Goal: Task Accomplishment & Management: Manage account settings

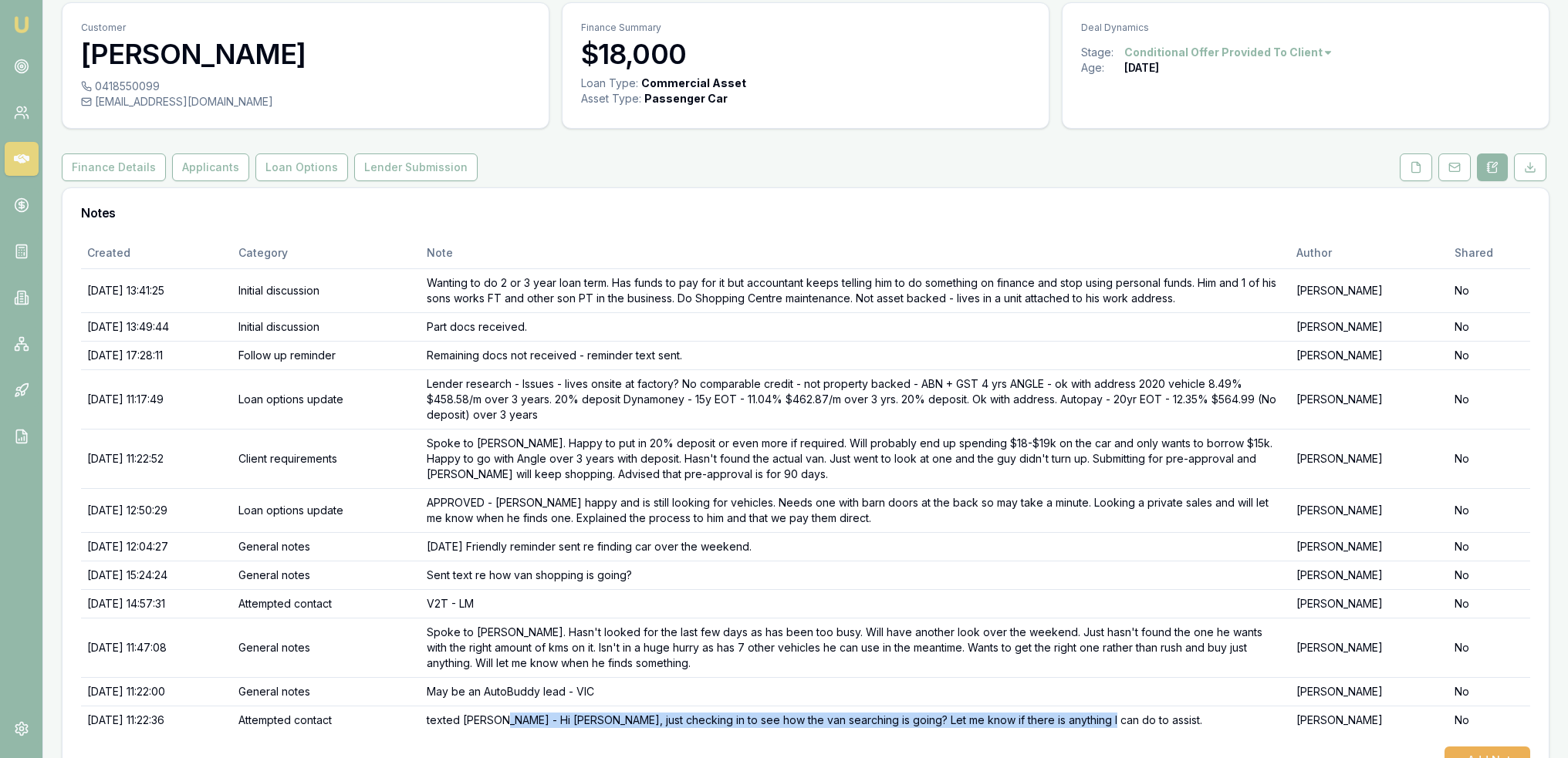
scroll to position [77, 0]
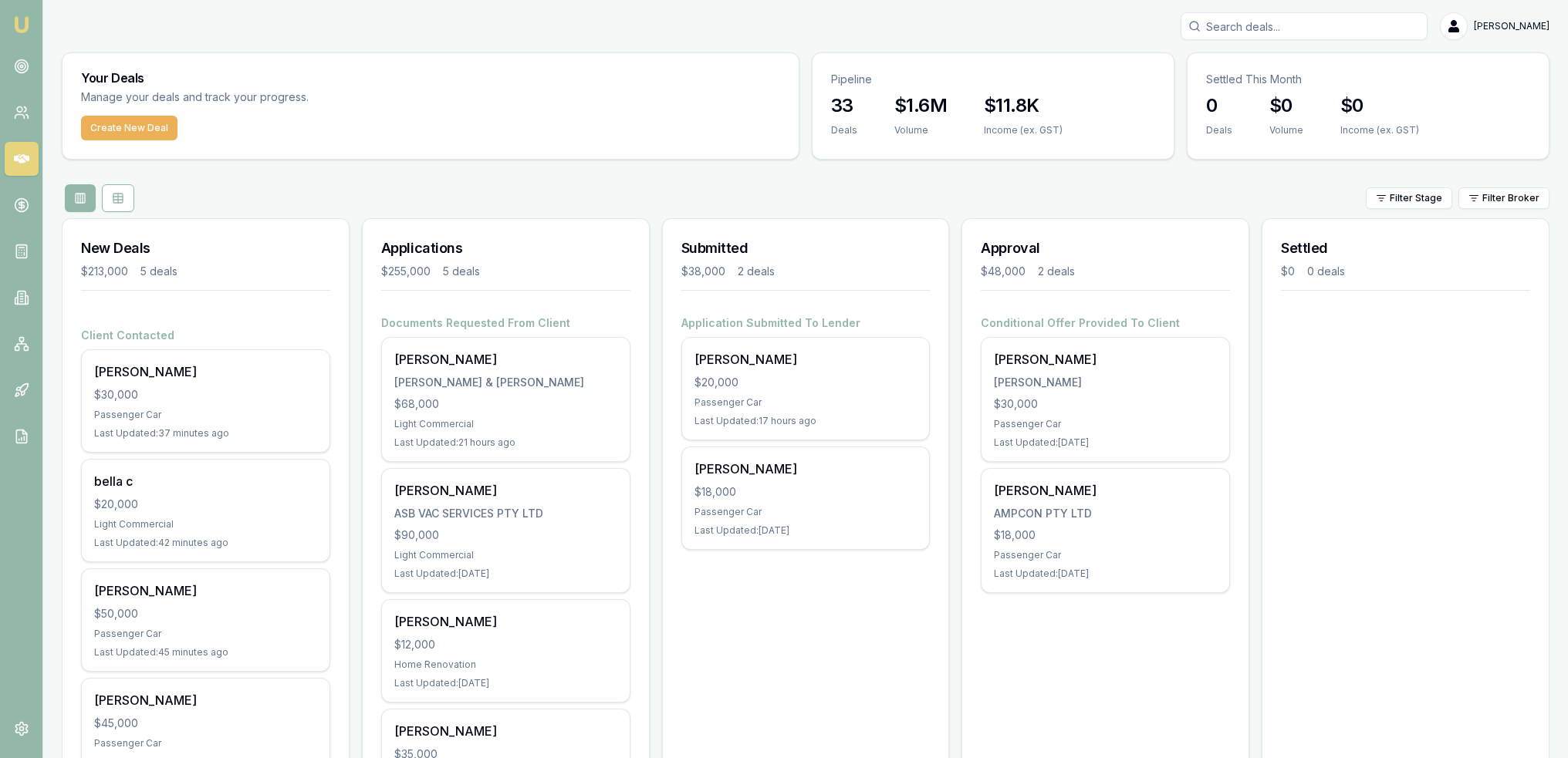
click at [1280, 30] on input "Search deals" at bounding box center [1304, 26] width 247 height 28
type input "victor dixon"
click at [1292, 135] on p "Stage: Client Contacted" at bounding box center [1304, 130] width 233 height 12
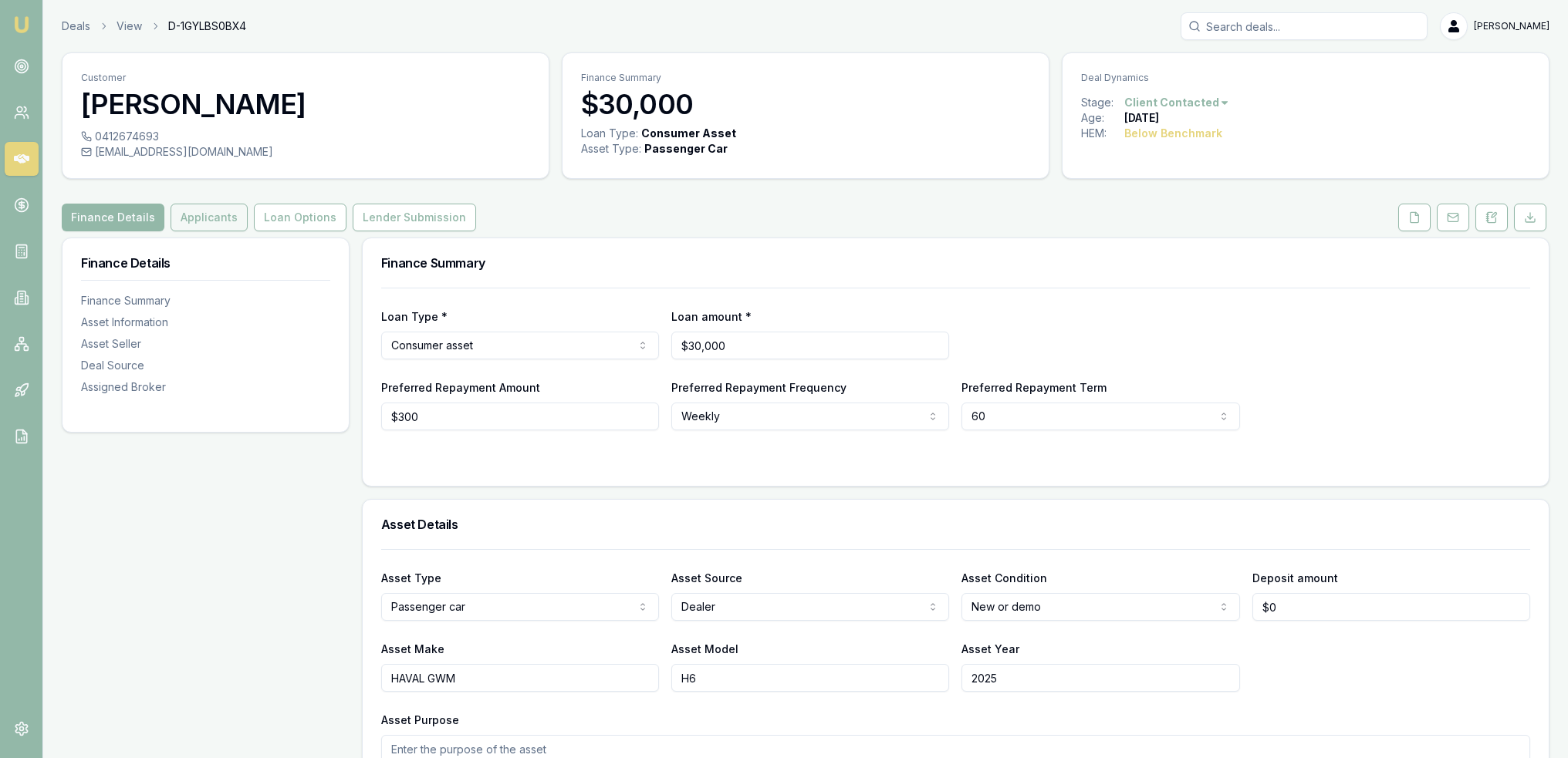
click at [208, 223] on button "Applicants" at bounding box center [208, 218] width 77 height 28
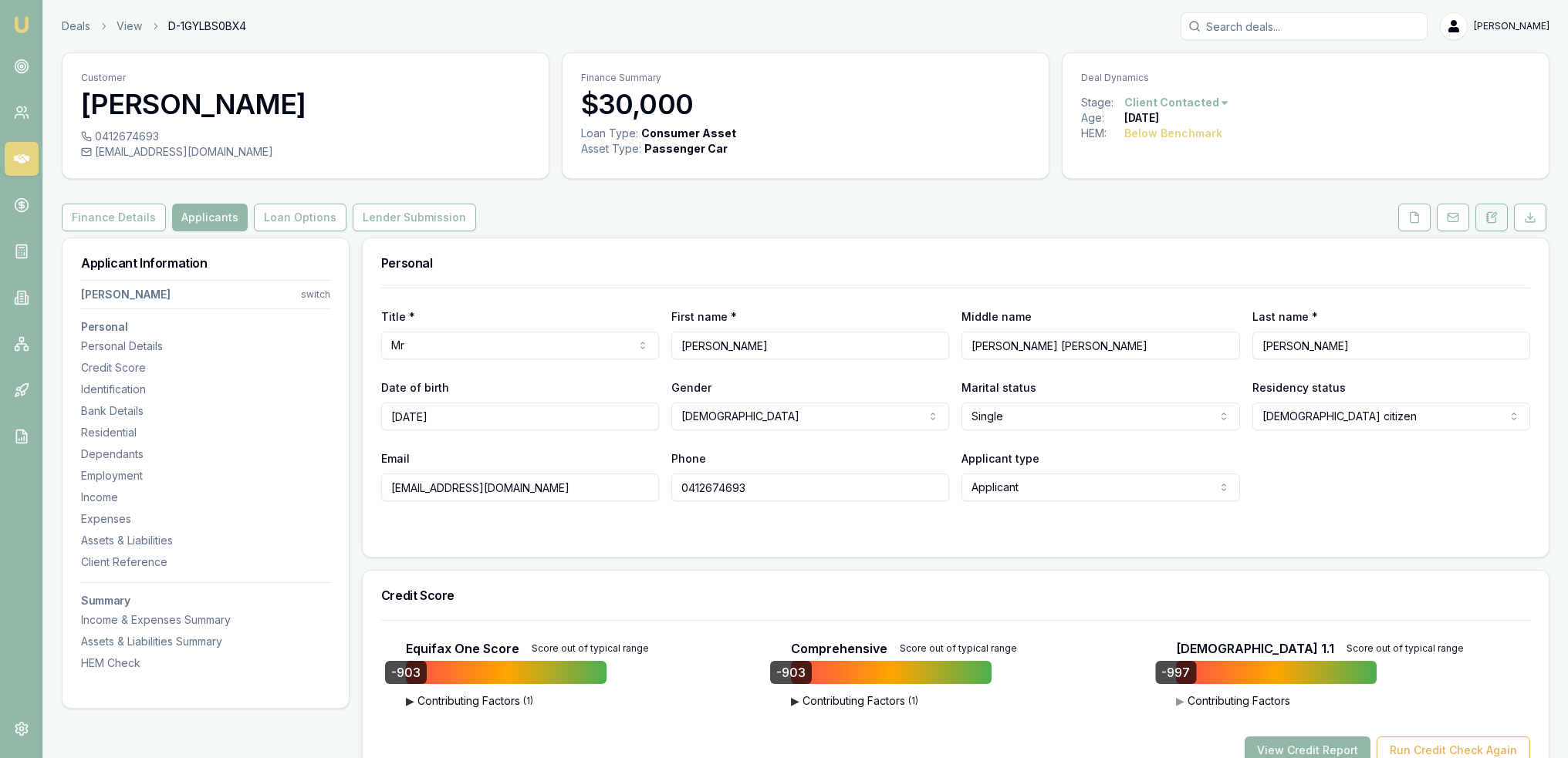
click at [1484, 224] on button at bounding box center [1492, 218] width 33 height 28
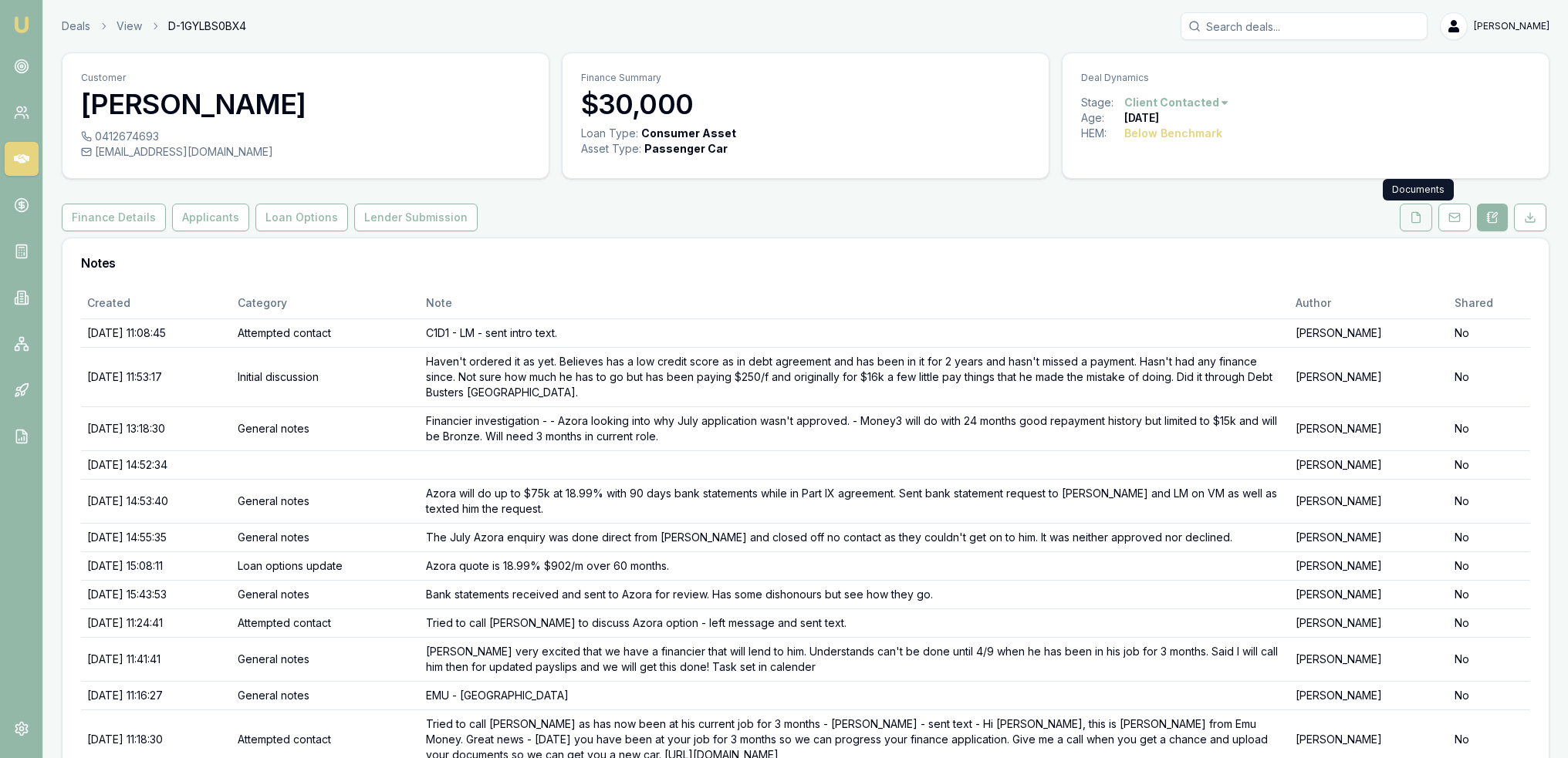
click at [1423, 224] on button at bounding box center [1416, 218] width 33 height 28
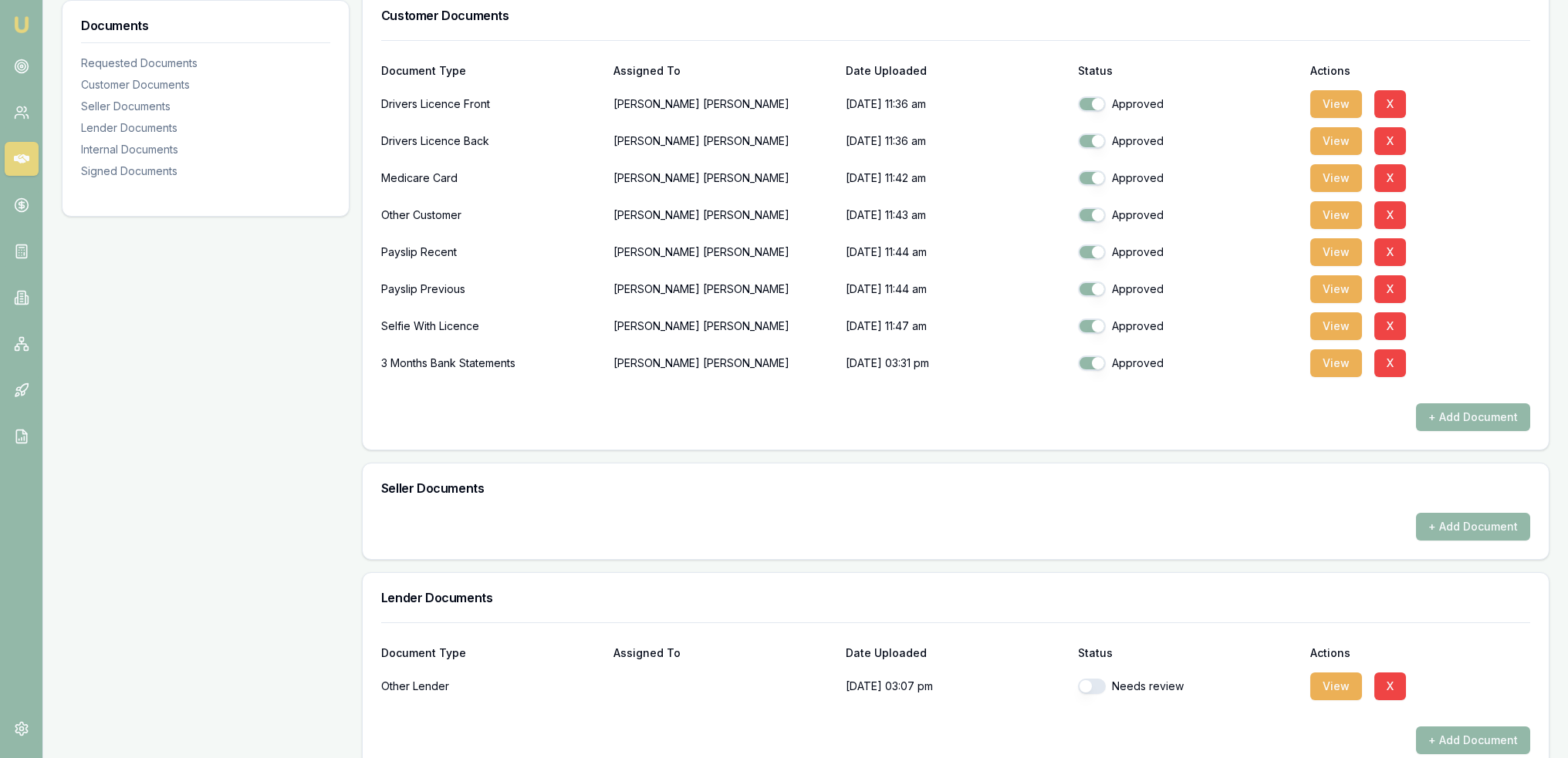
scroll to position [386, 0]
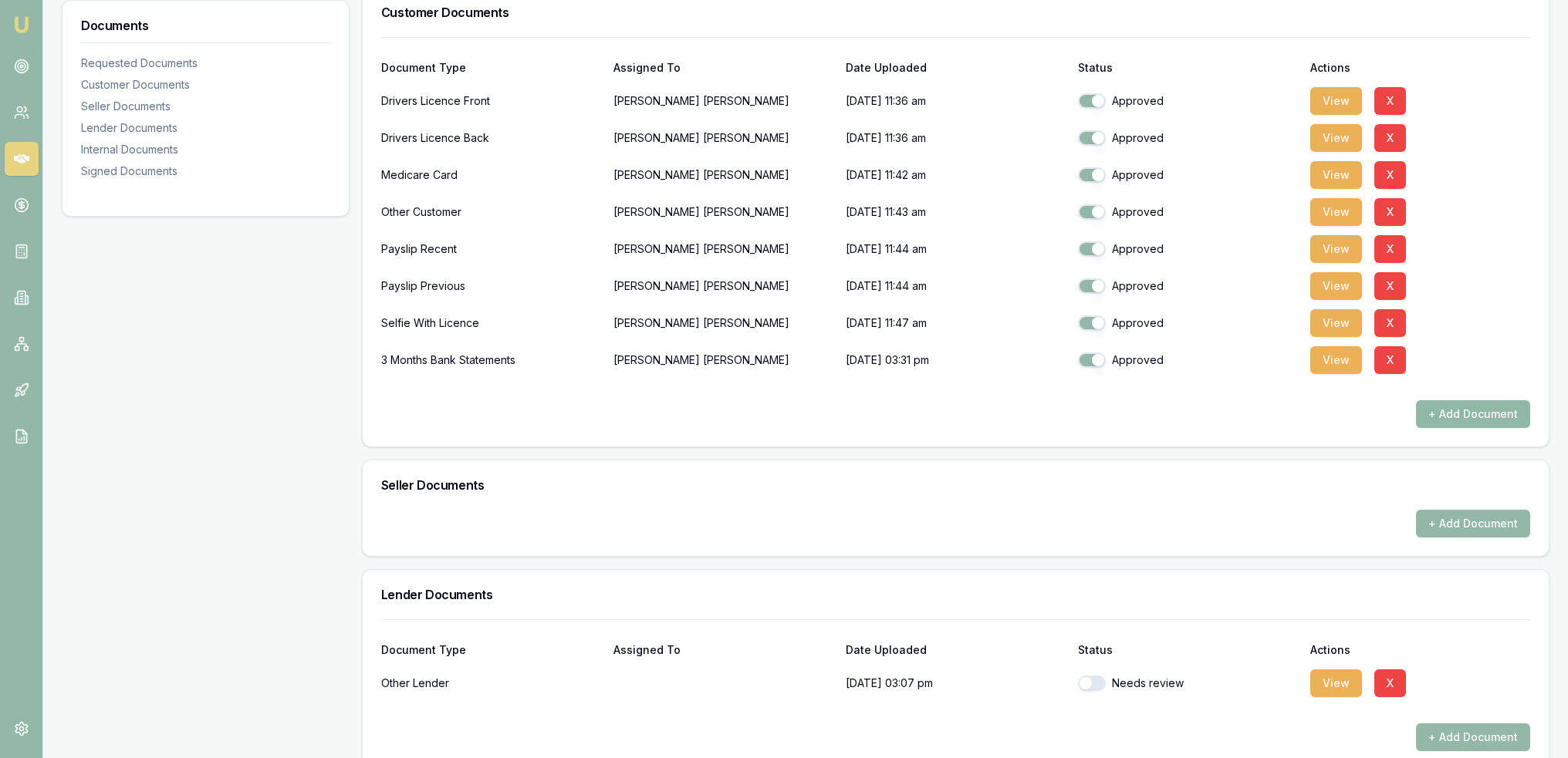
click at [1471, 405] on button "+ Add Document" at bounding box center [1473, 414] width 114 height 28
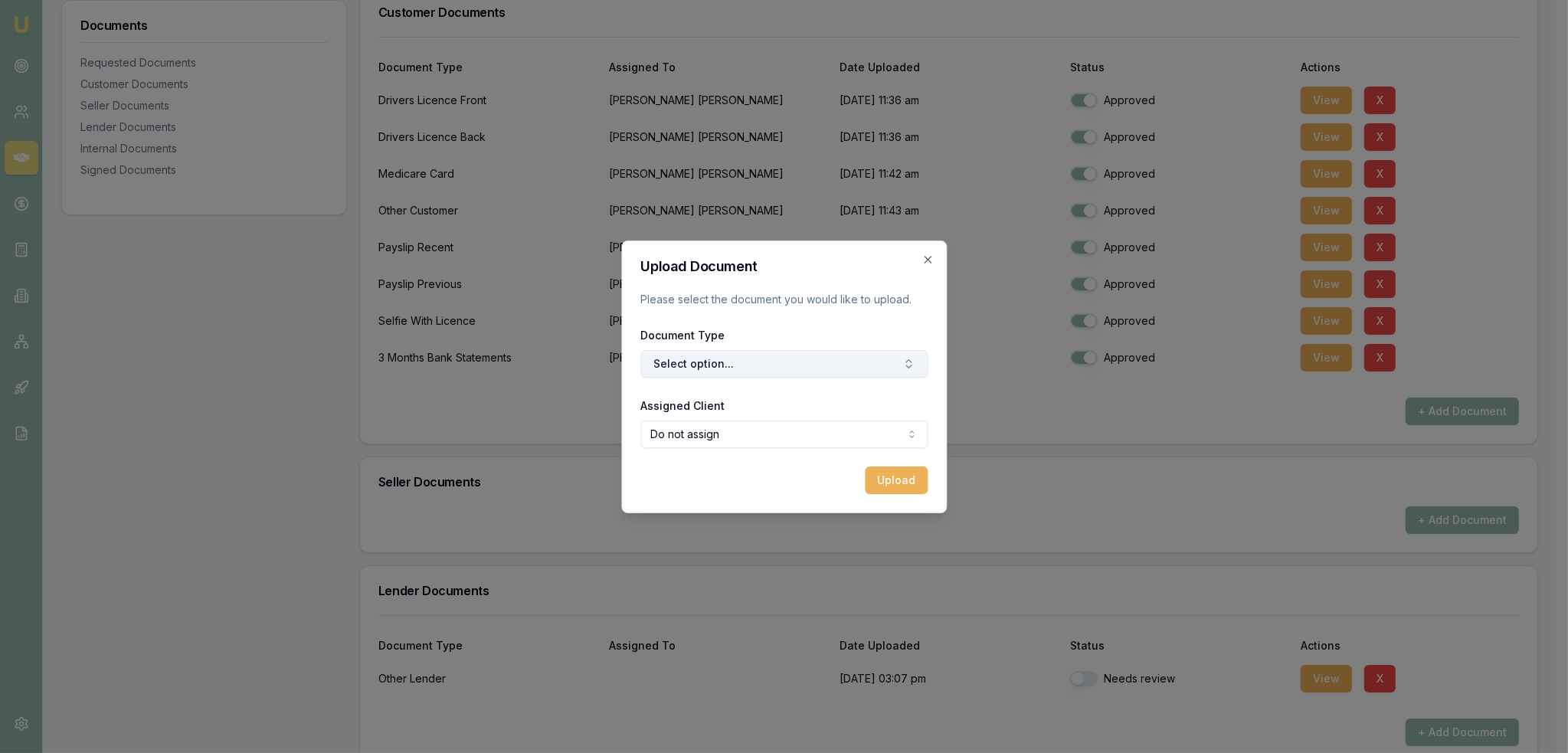
click at [766, 363] on button "Select option..." at bounding box center [783, 364] width 287 height 28
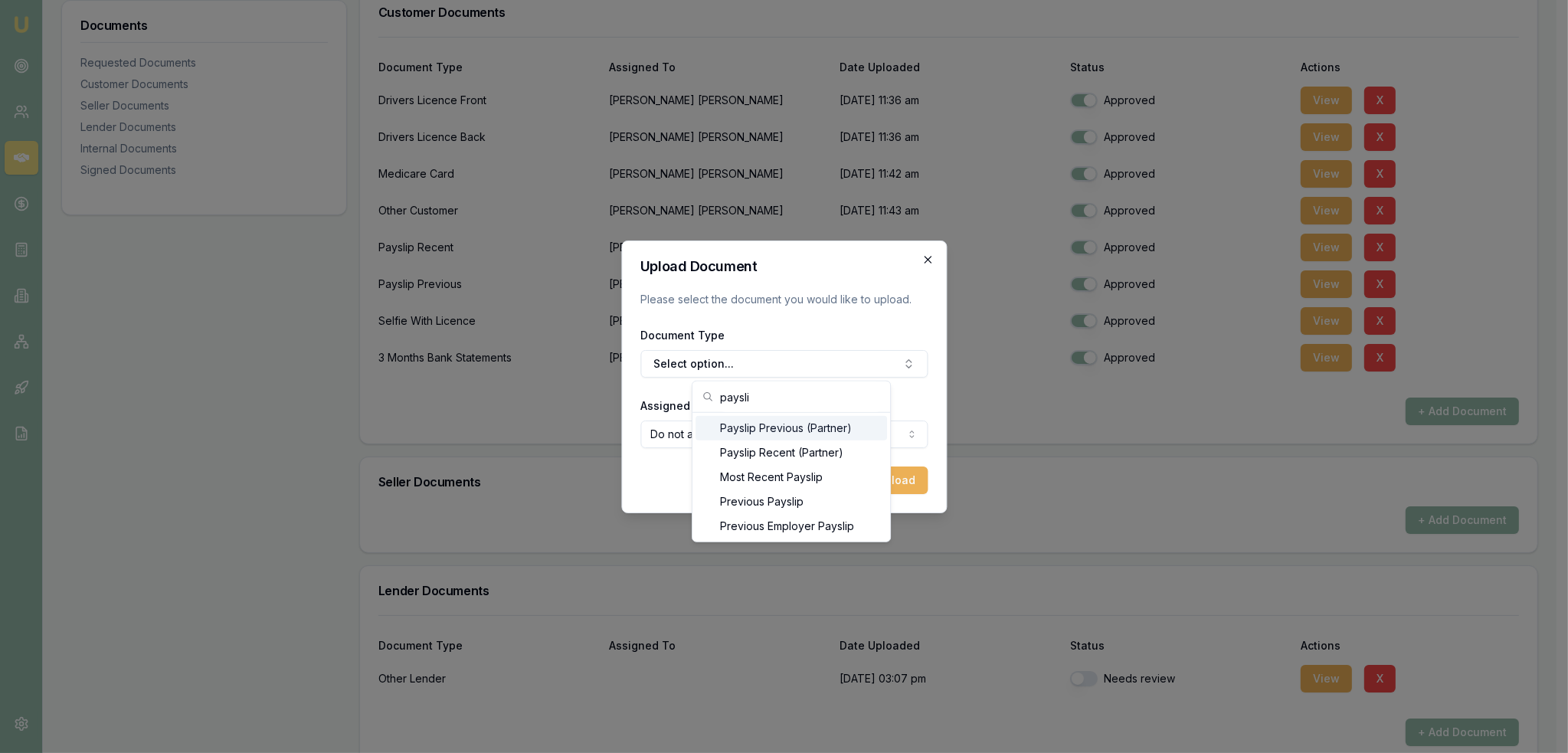
type input "paysli"
click at [930, 263] on icon "button" at bounding box center [927, 260] width 12 height 12
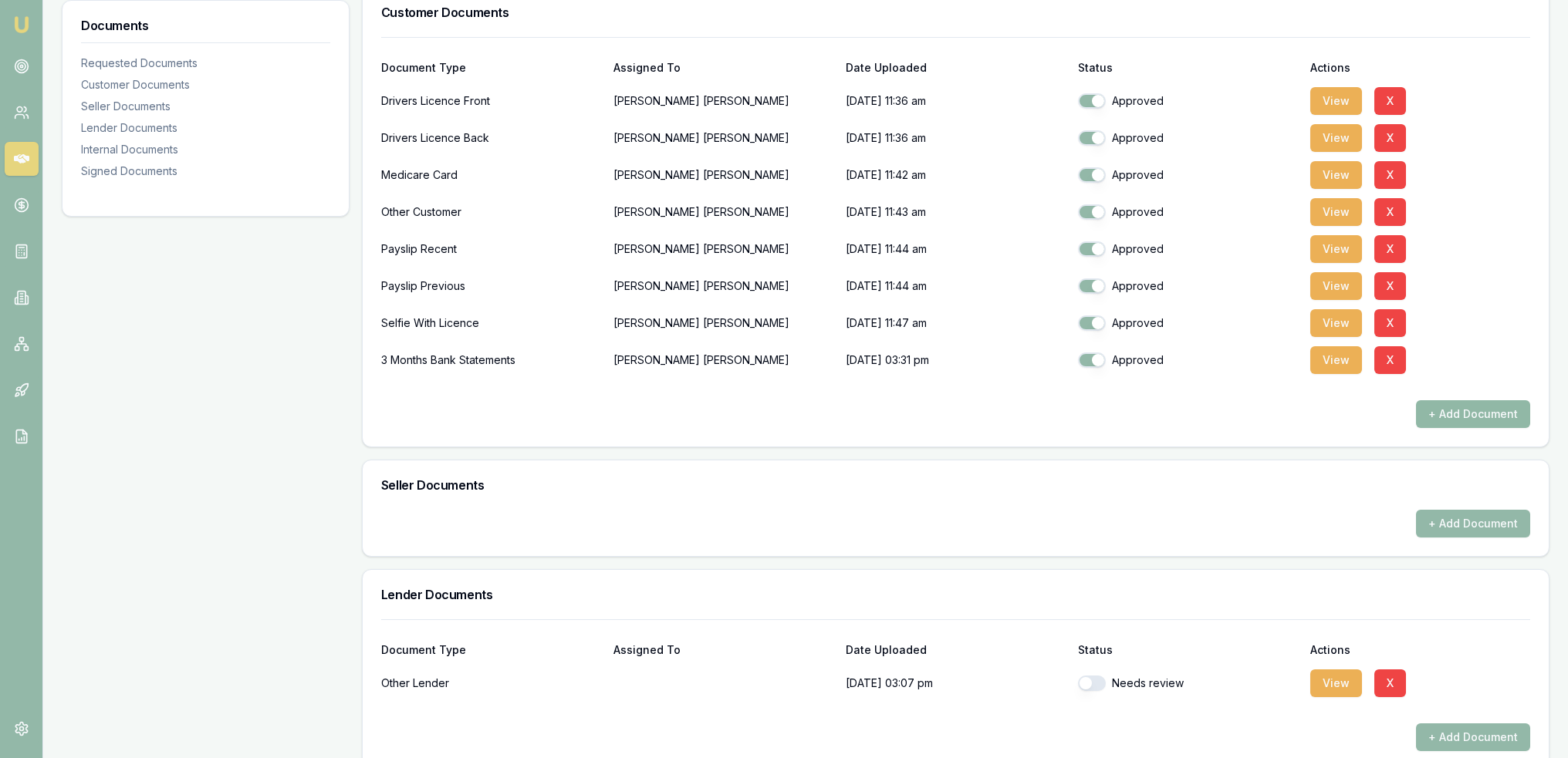
click at [1441, 410] on button "+ Add Document" at bounding box center [1473, 414] width 114 height 28
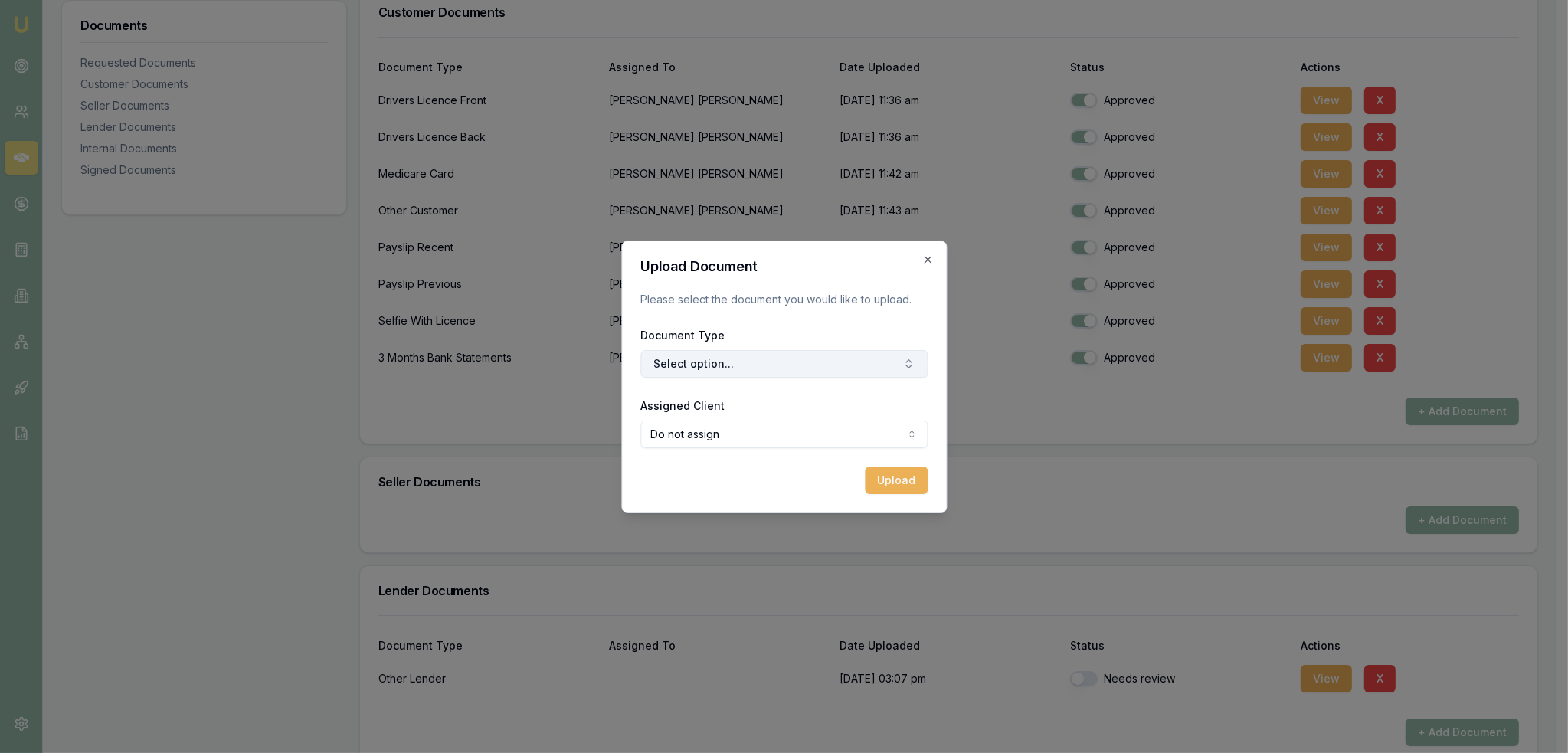
click at [739, 363] on button "Select option..." at bounding box center [783, 364] width 287 height 28
type input "other"
drag, startPoint x: 742, startPoint y: 423, endPoint x: 754, endPoint y: 424, distance: 12.0
click at [743, 423] on div "Other Customer Document" at bounding box center [790, 428] width 191 height 25
click at [909, 481] on button "Upload" at bounding box center [896, 480] width 63 height 28
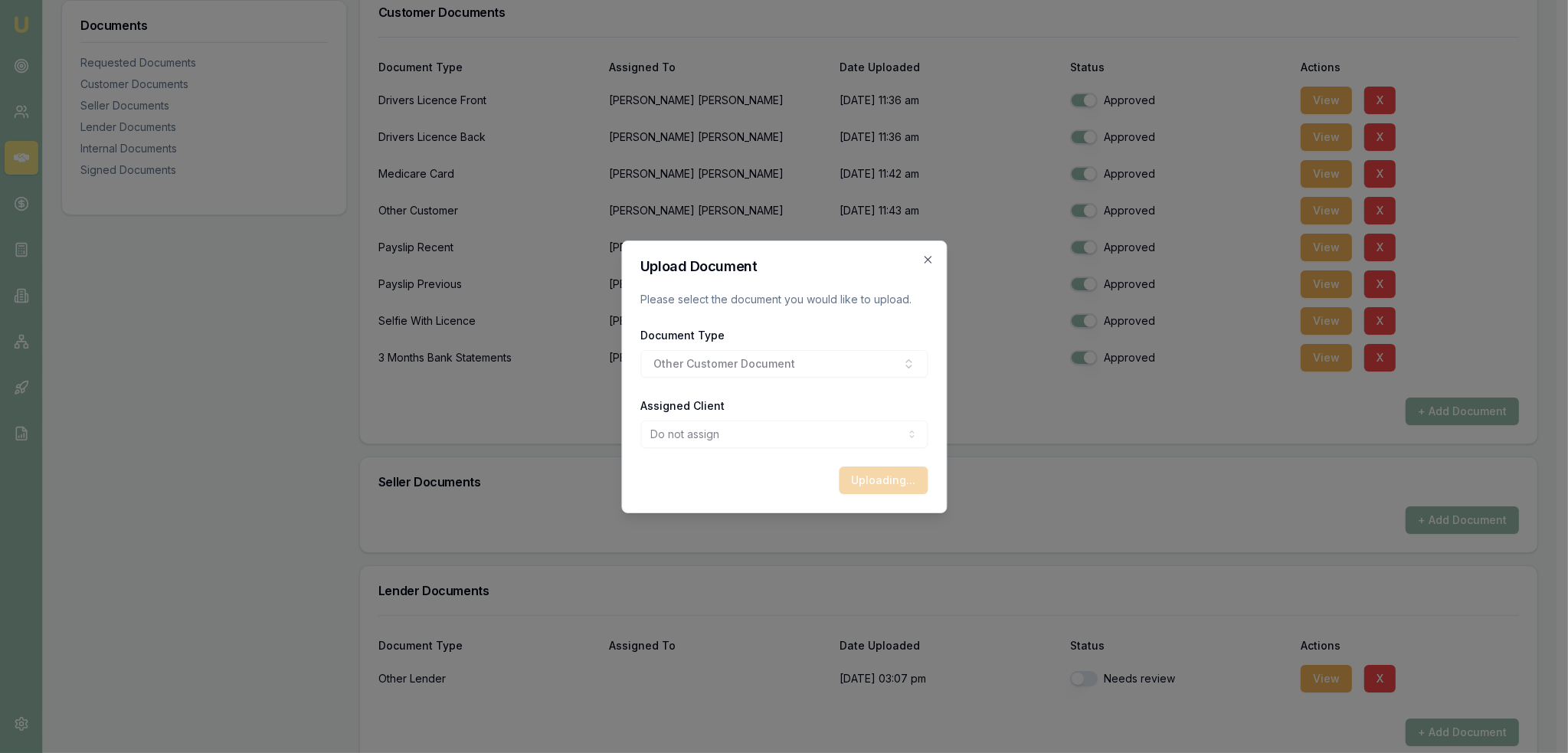
click at [926, 259] on icon "button" at bounding box center [926, 259] width 6 height 6
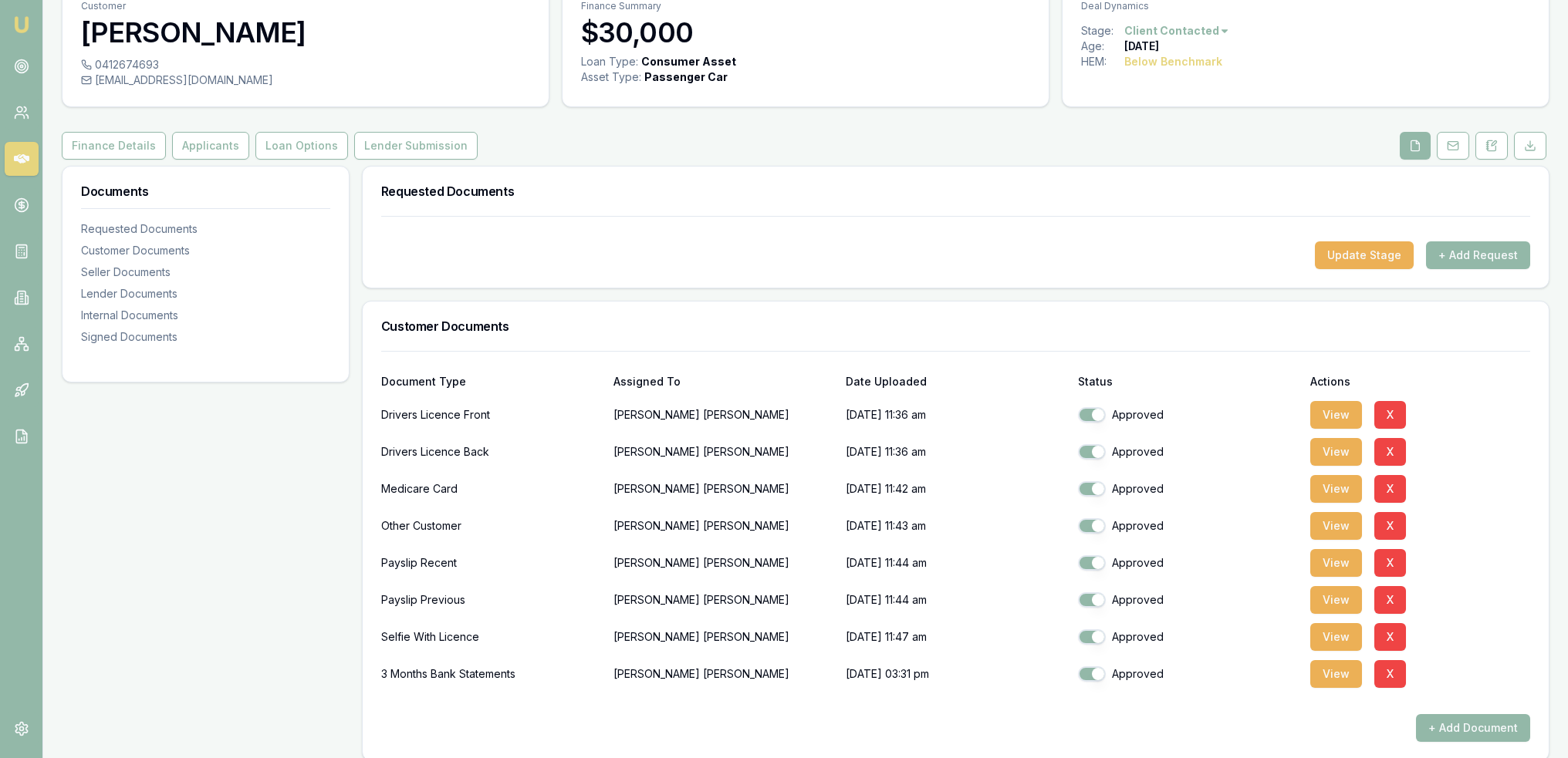
scroll to position [0, 0]
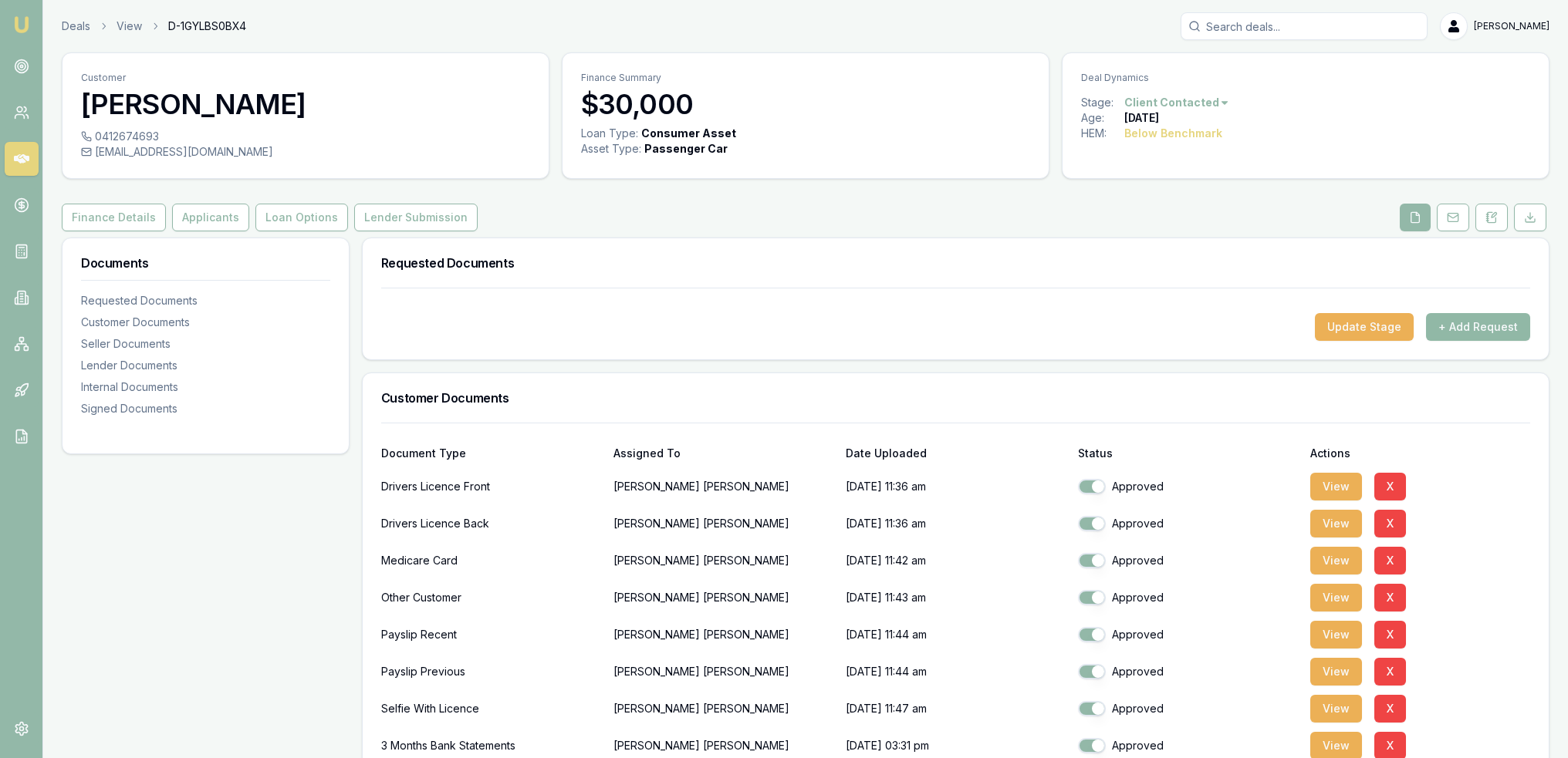
click at [1441, 320] on button "+ Add Request" at bounding box center [1479, 327] width 104 height 28
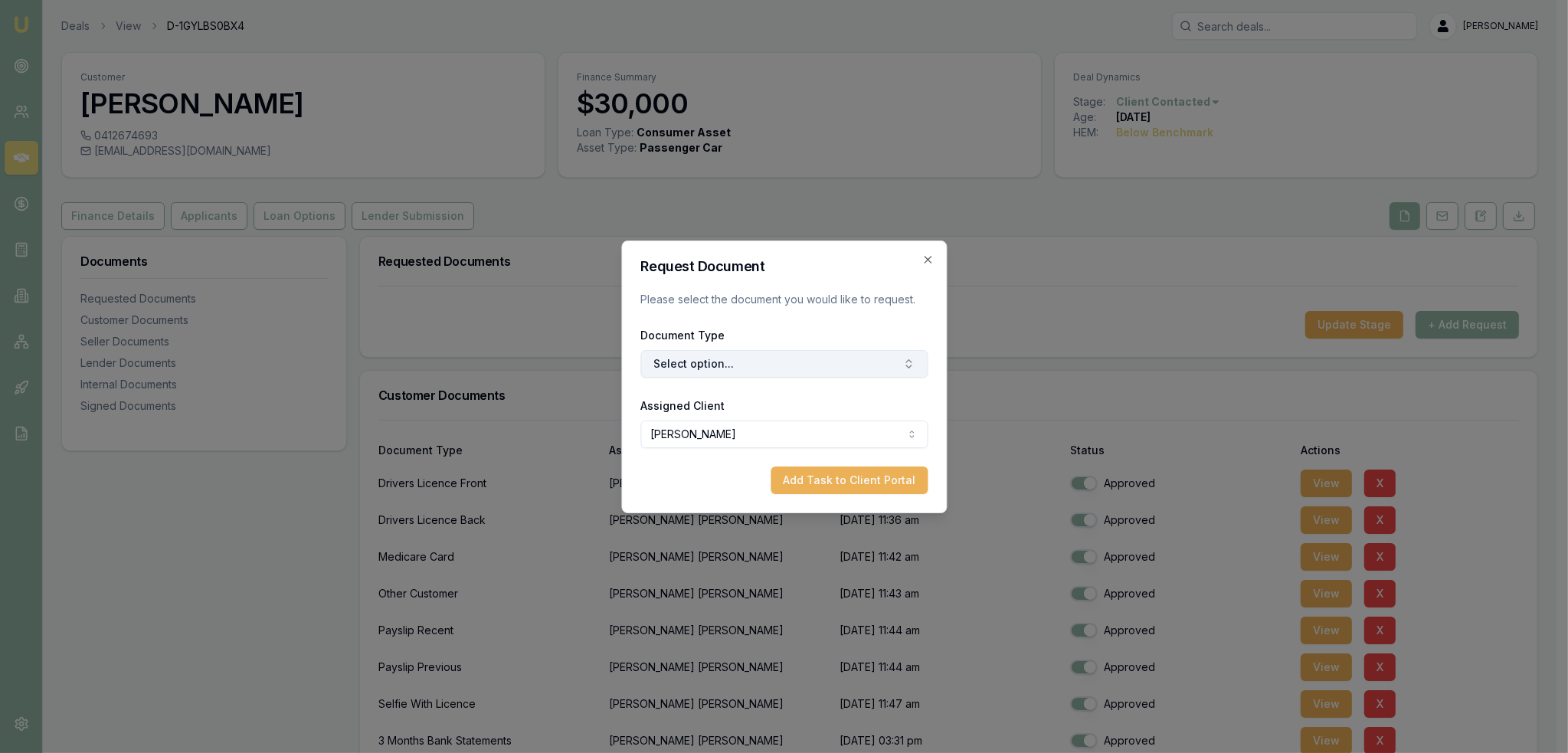
click at [700, 357] on button "Select option..." at bounding box center [783, 364] width 287 height 28
type input "other"
click at [763, 428] on div "Other Customer Document" at bounding box center [790, 428] width 191 height 25
click at [877, 487] on button "Add Task to Client Portal" at bounding box center [849, 480] width 157 height 28
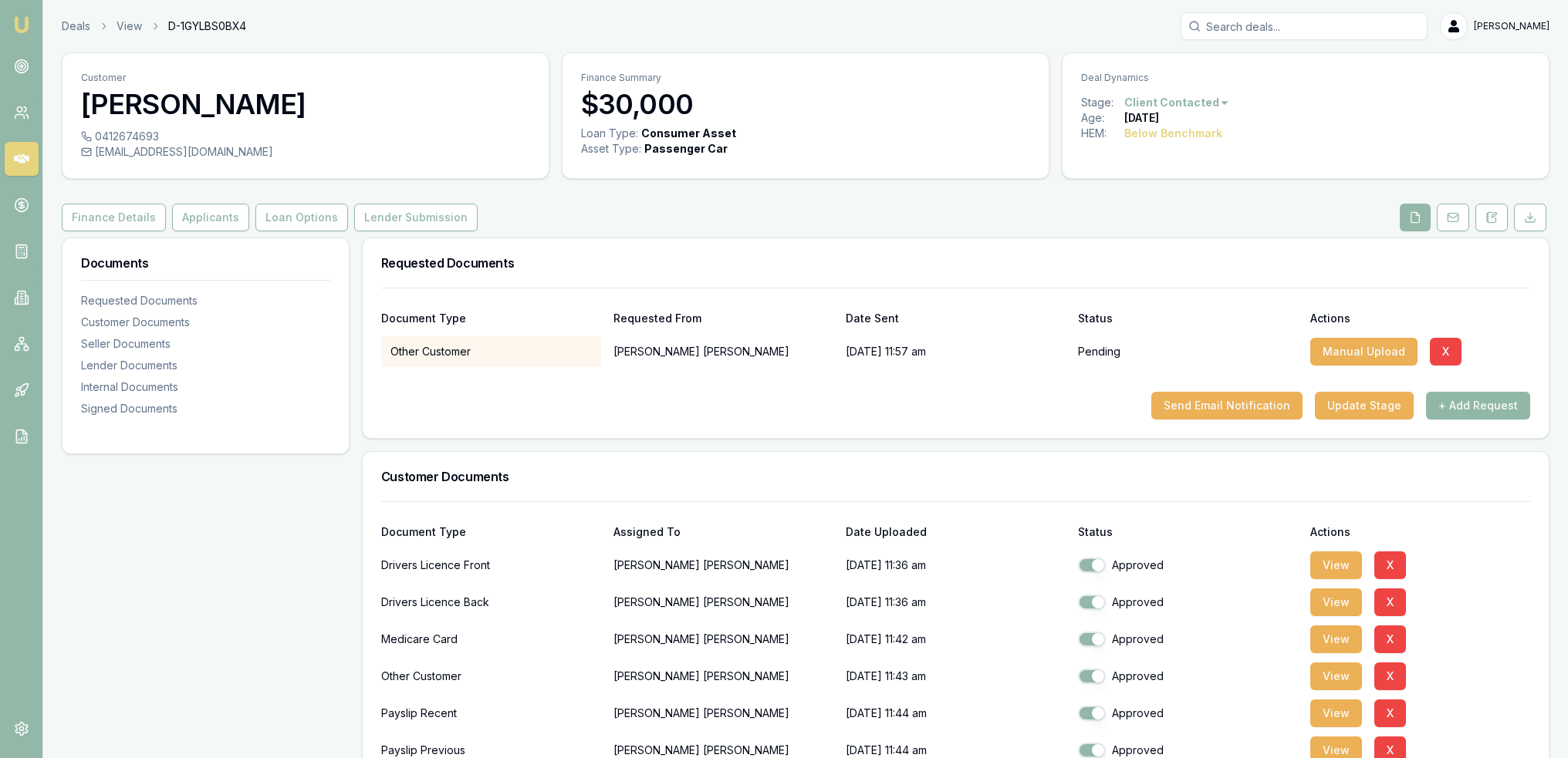
click at [1501, 413] on button "+ Add Request" at bounding box center [1479, 406] width 104 height 28
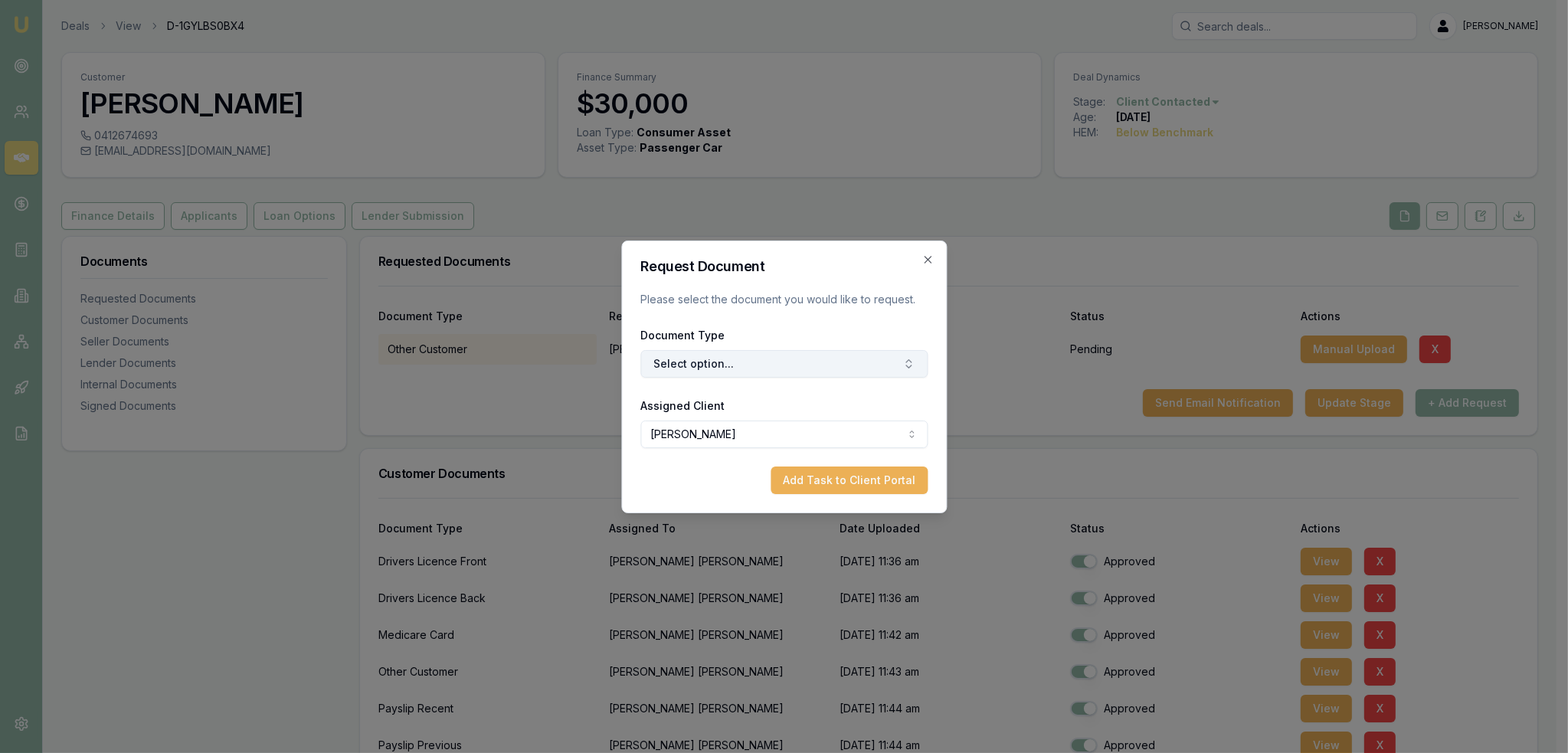
click at [756, 363] on button "Select option..." at bounding box center [783, 364] width 287 height 28
type input "other"
click at [807, 424] on div "Other Customer Document" at bounding box center [790, 428] width 191 height 25
click at [828, 490] on button "Add Task to Client Portal" at bounding box center [849, 480] width 157 height 28
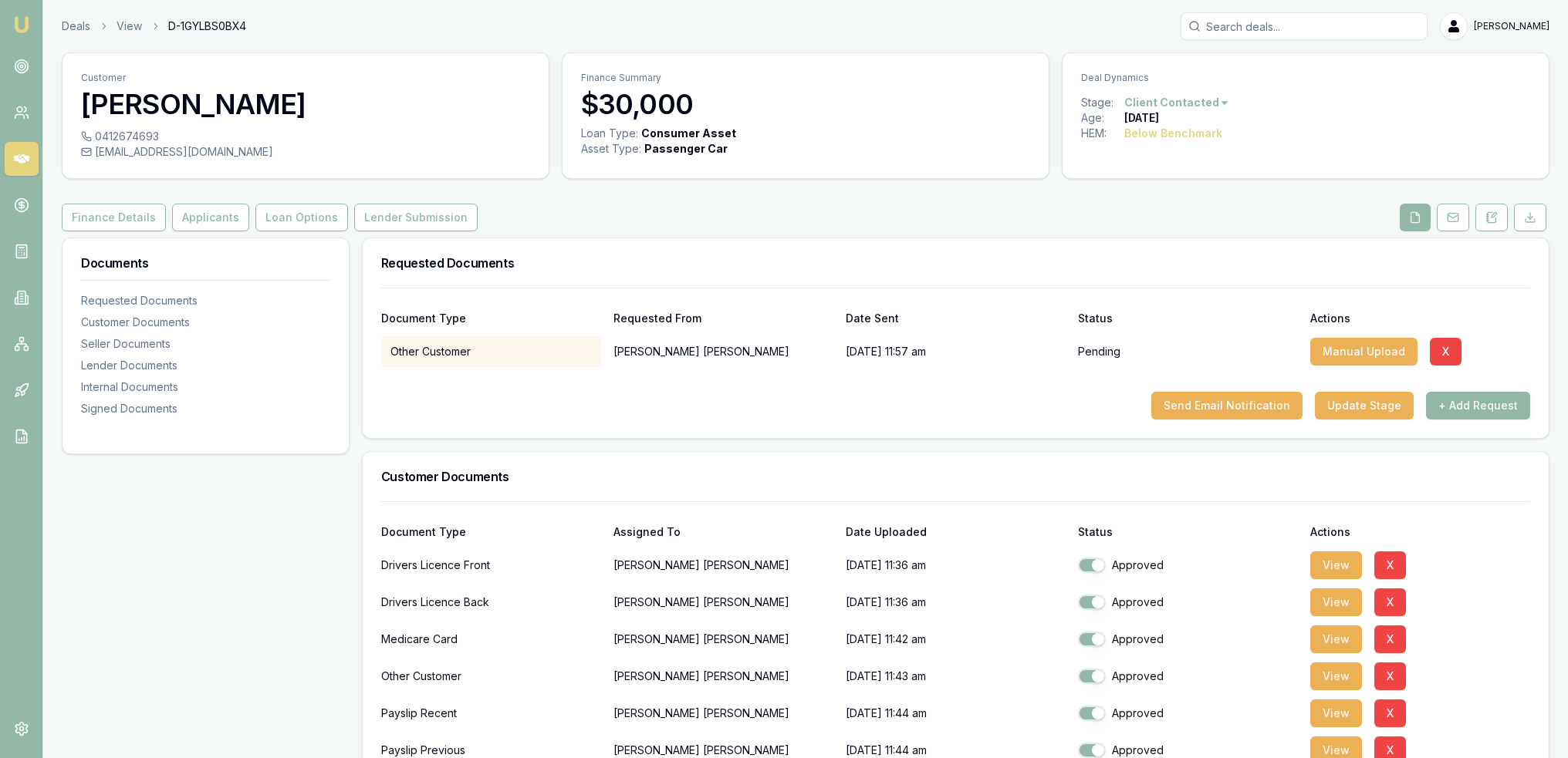
click at [1500, 403] on button "+ Add Request" at bounding box center [1479, 406] width 104 height 28
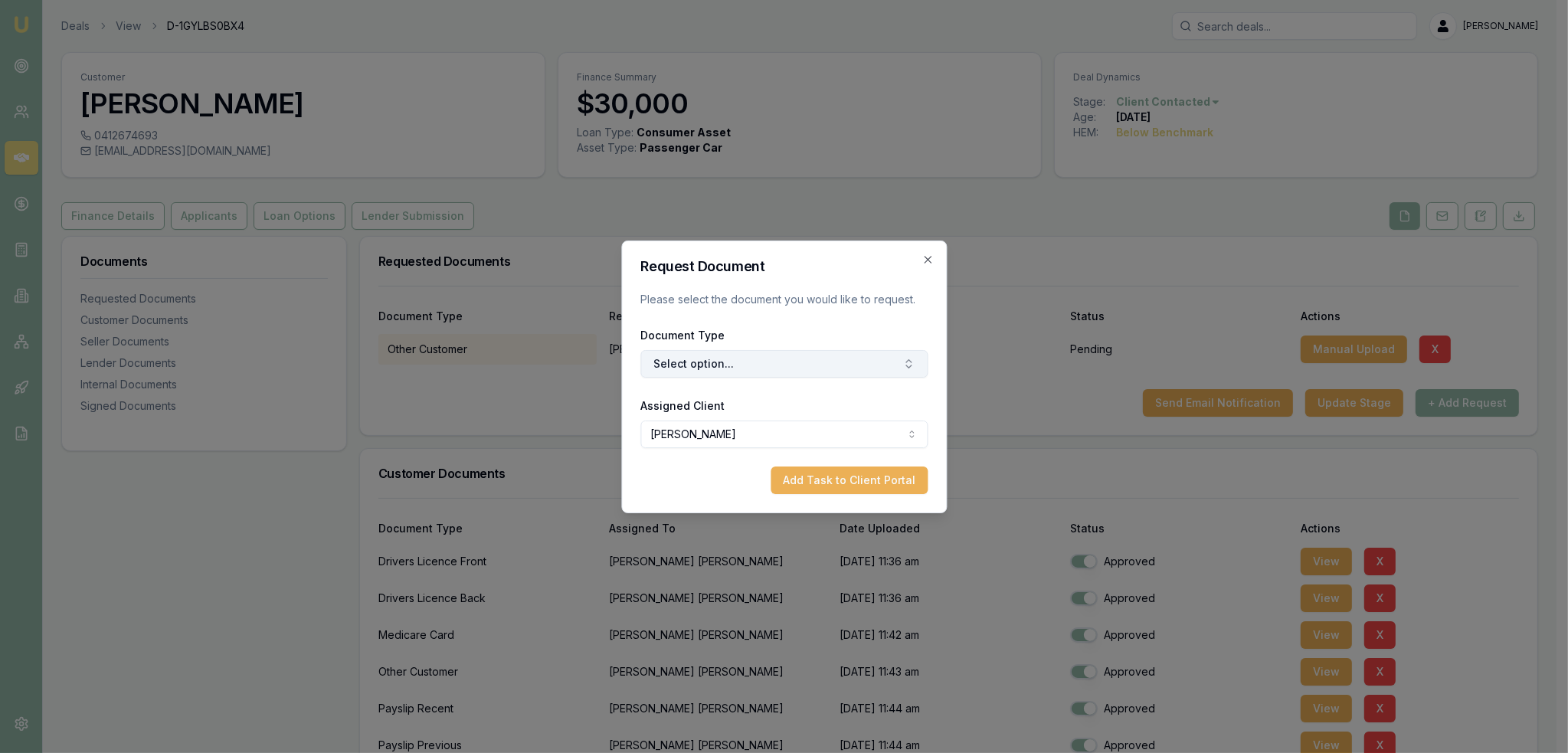
click at [717, 371] on button "Select option..." at bounding box center [783, 364] width 287 height 28
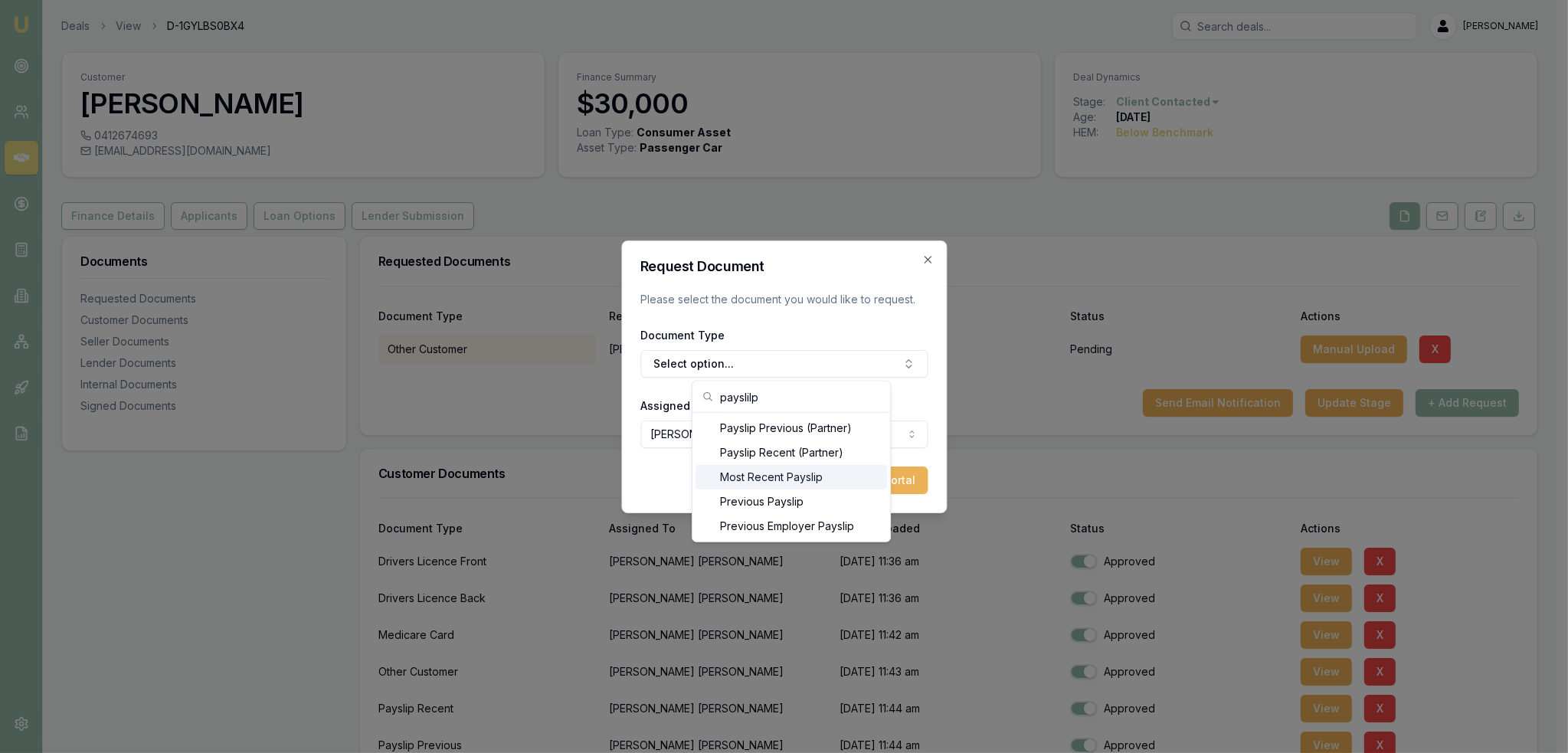
type input "payslilp"
click at [753, 467] on div "Most Recent Payslip" at bounding box center [790, 477] width 191 height 25
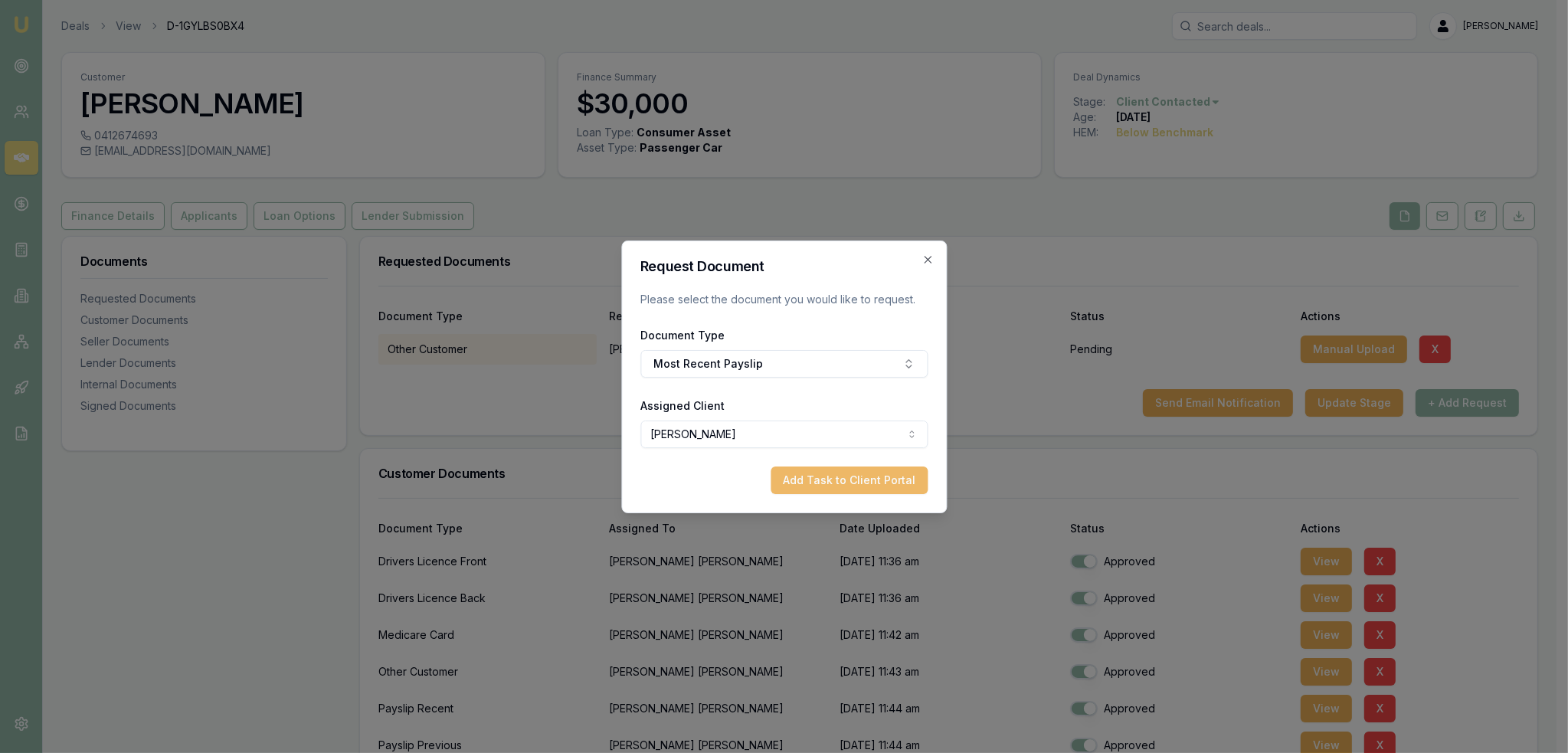
click at [839, 480] on button "Add Task to Client Portal" at bounding box center [849, 480] width 157 height 28
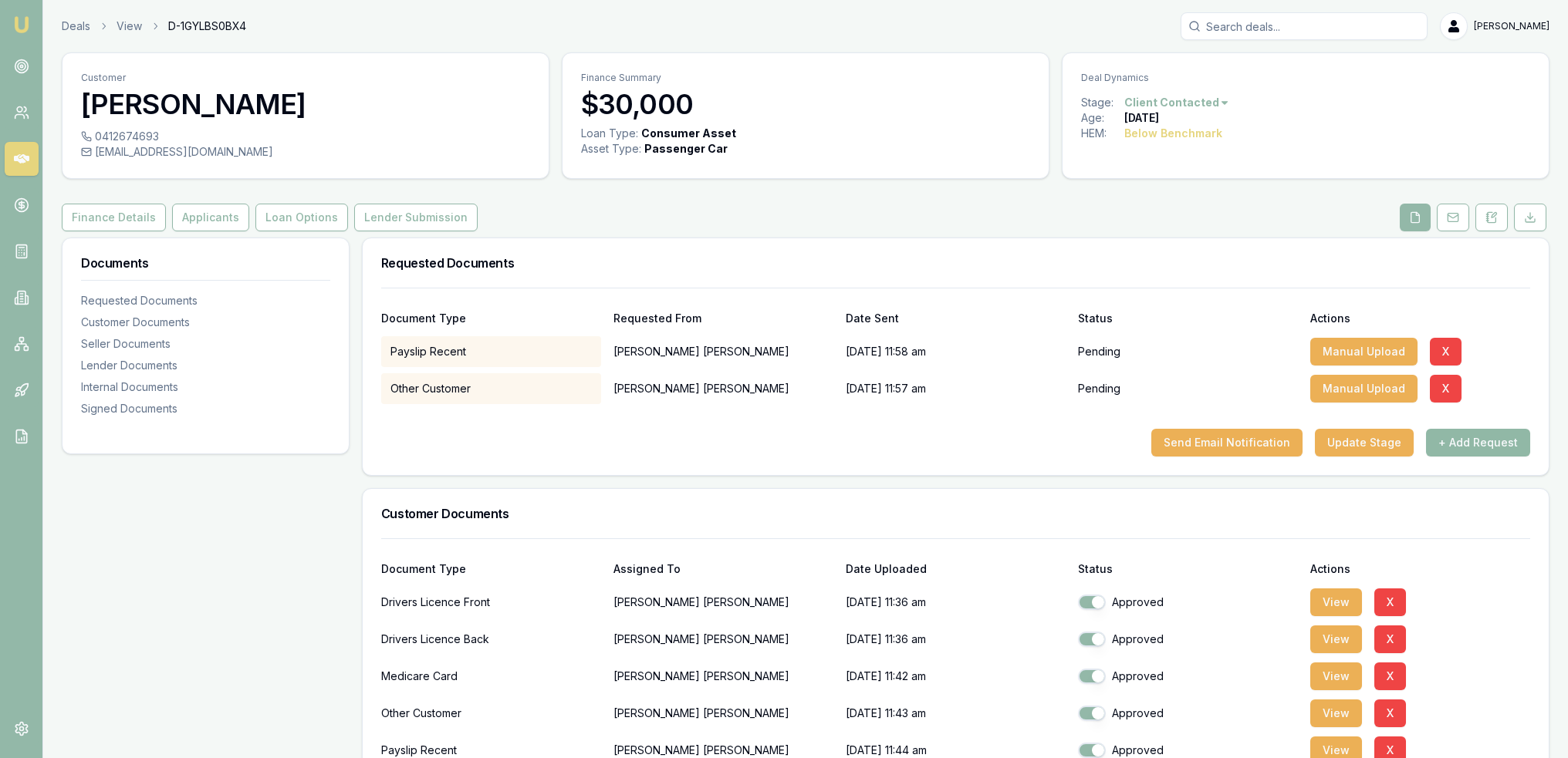
click at [1479, 445] on button "+ Add Request" at bounding box center [1479, 443] width 104 height 28
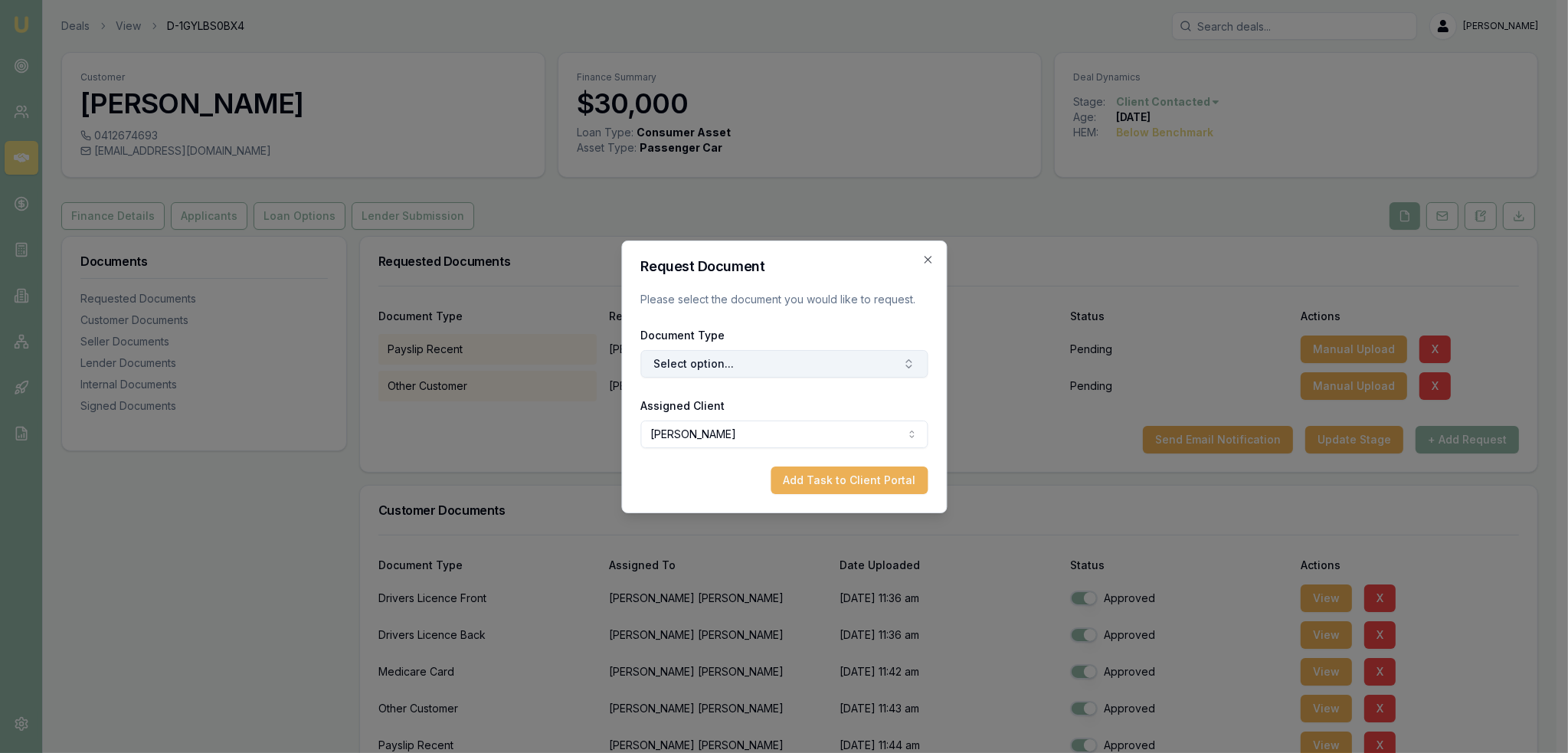
click at [778, 361] on button "Select option..." at bounding box center [783, 364] width 287 height 28
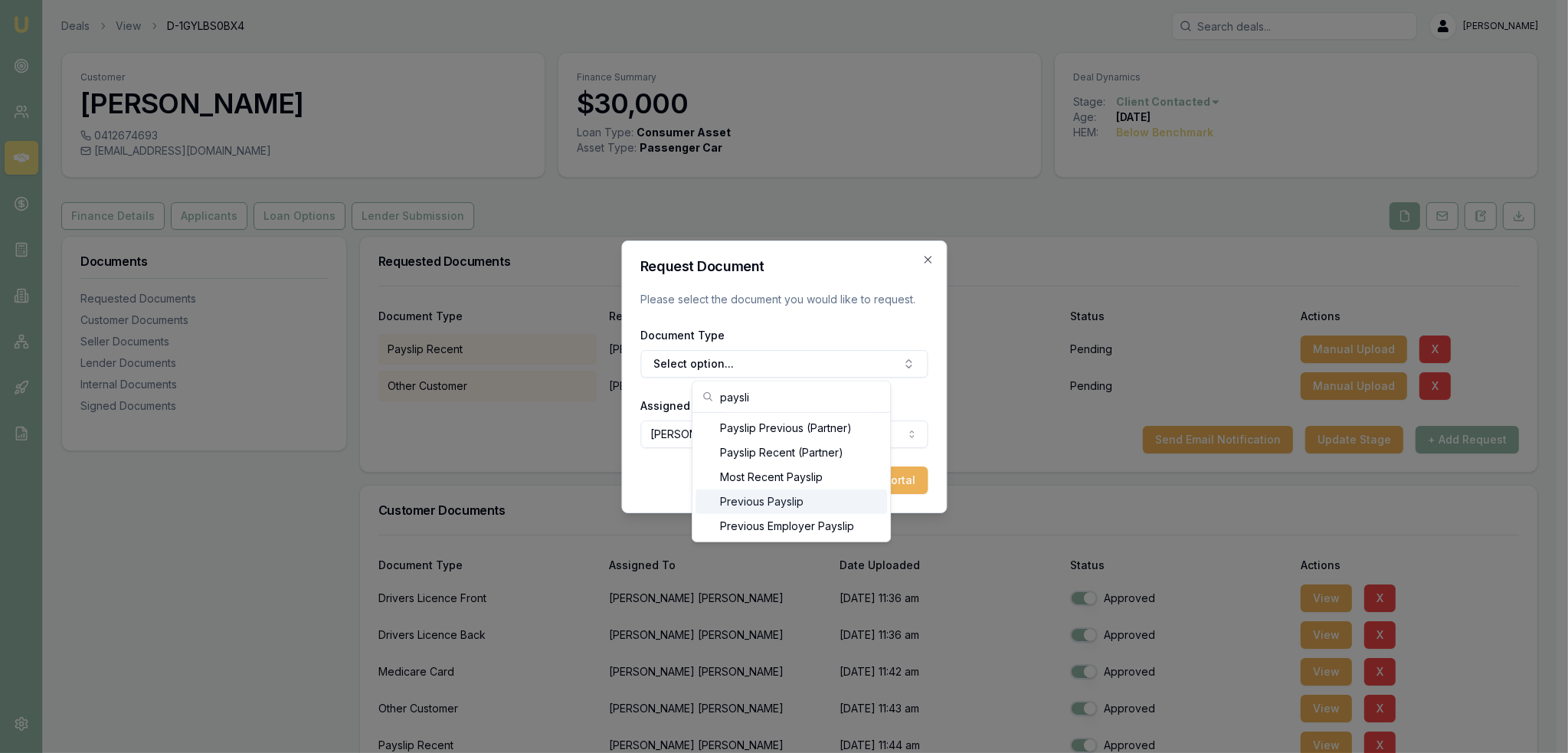
type input "paysli"
click at [749, 499] on div "Previous Payslip" at bounding box center [790, 502] width 191 height 25
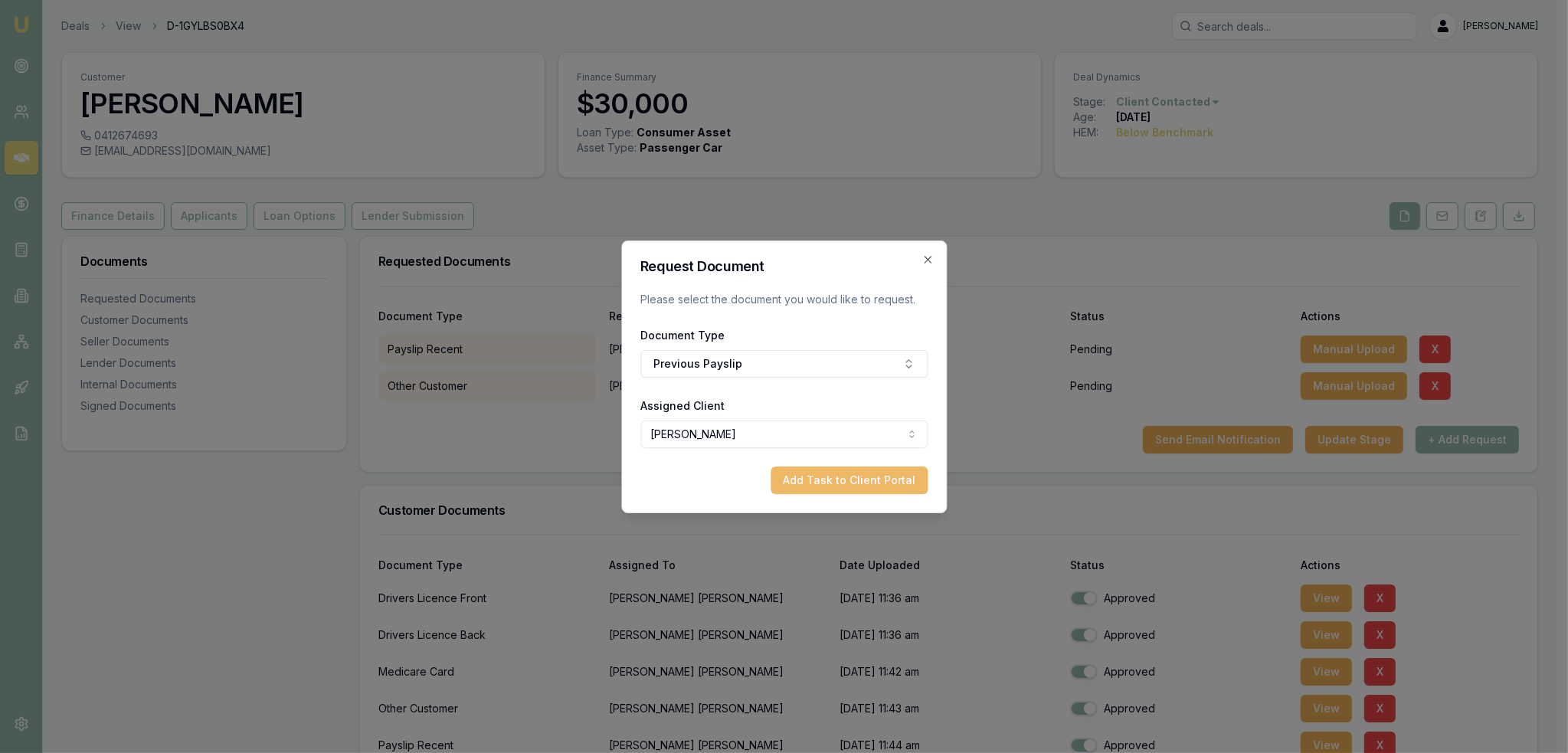
click at [837, 475] on button "Add Task to Client Portal" at bounding box center [849, 480] width 157 height 28
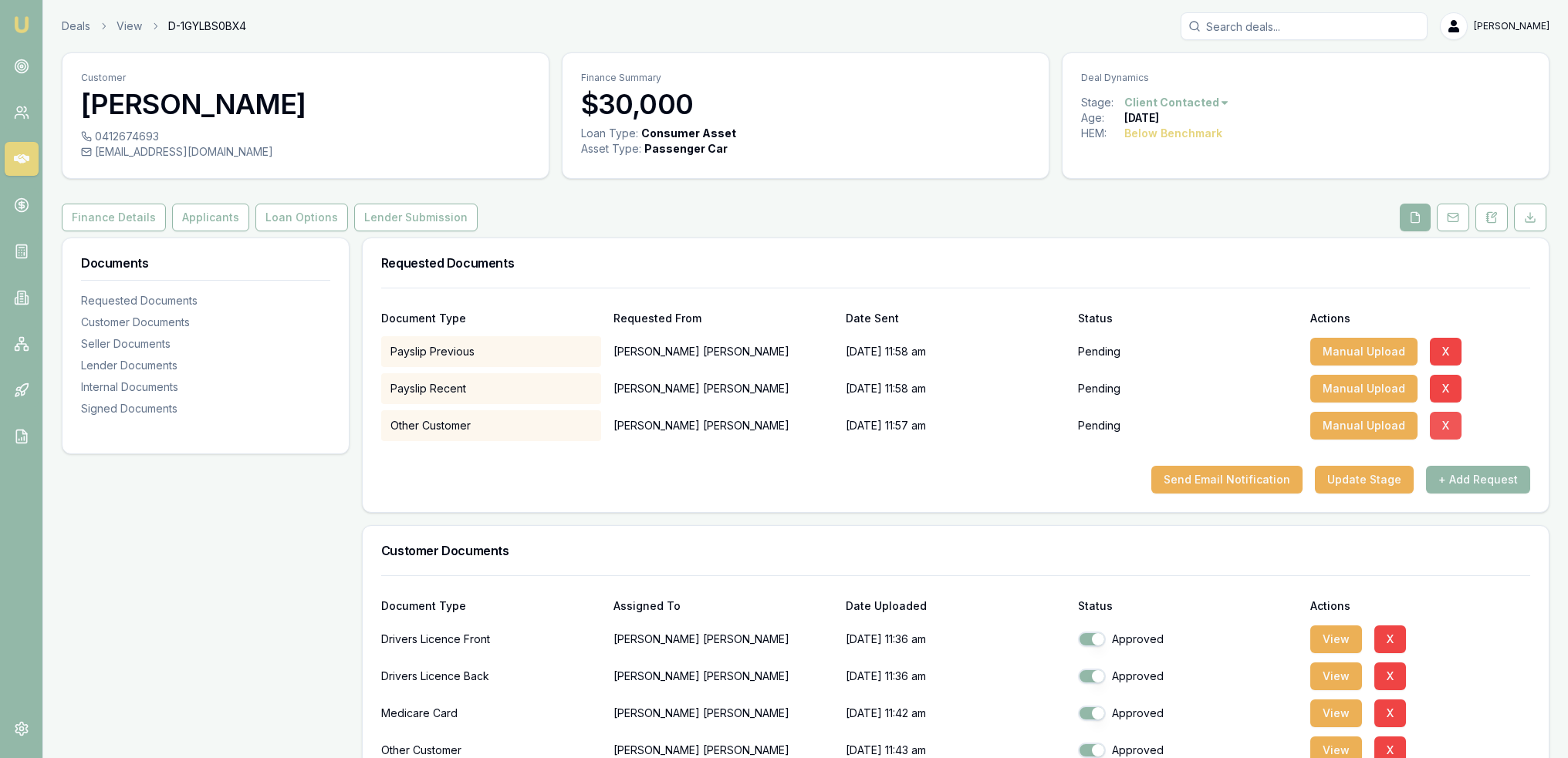
click at [1446, 431] on button "X" at bounding box center [1446, 426] width 32 height 28
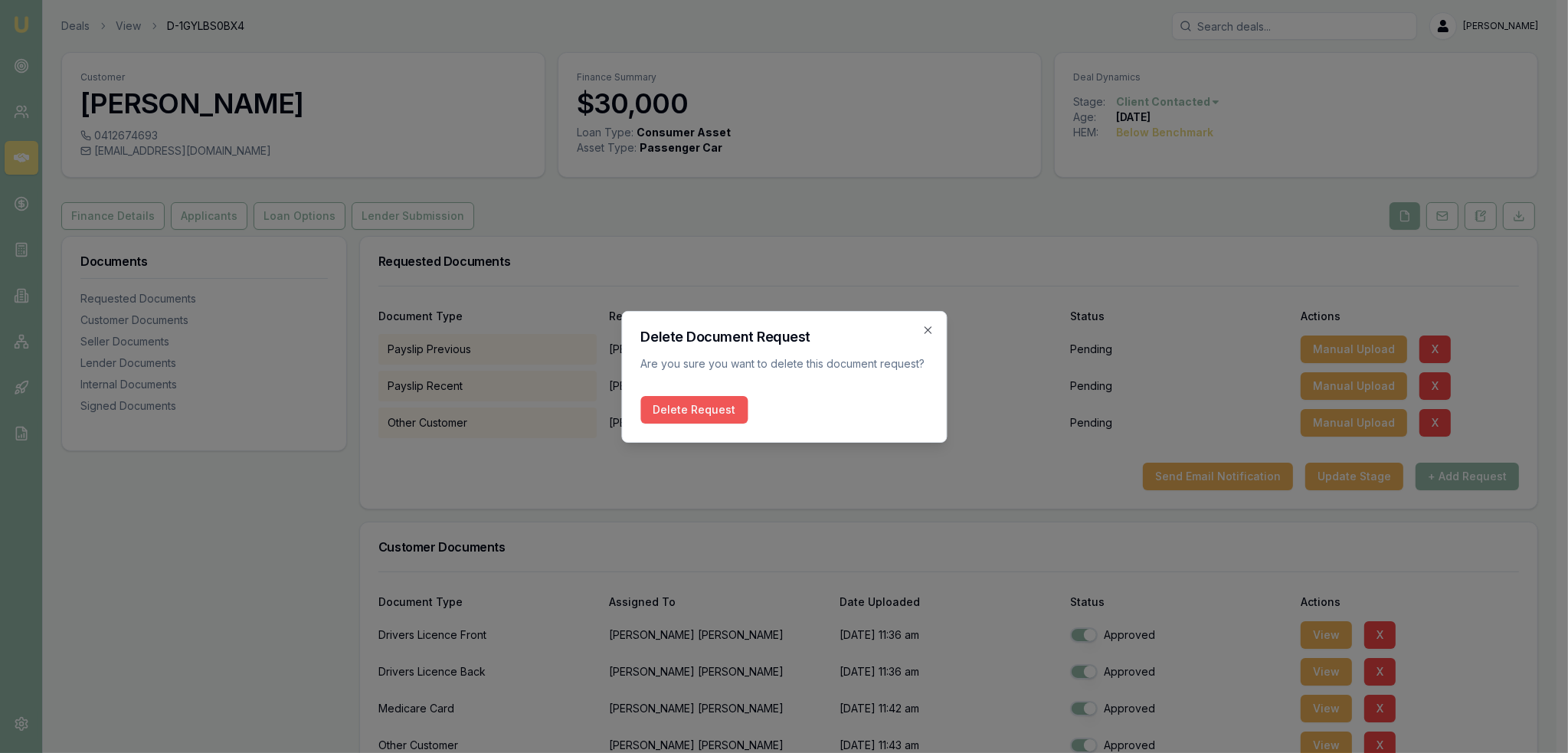
click at [720, 411] on button "Delete Request" at bounding box center [694, 410] width 107 height 28
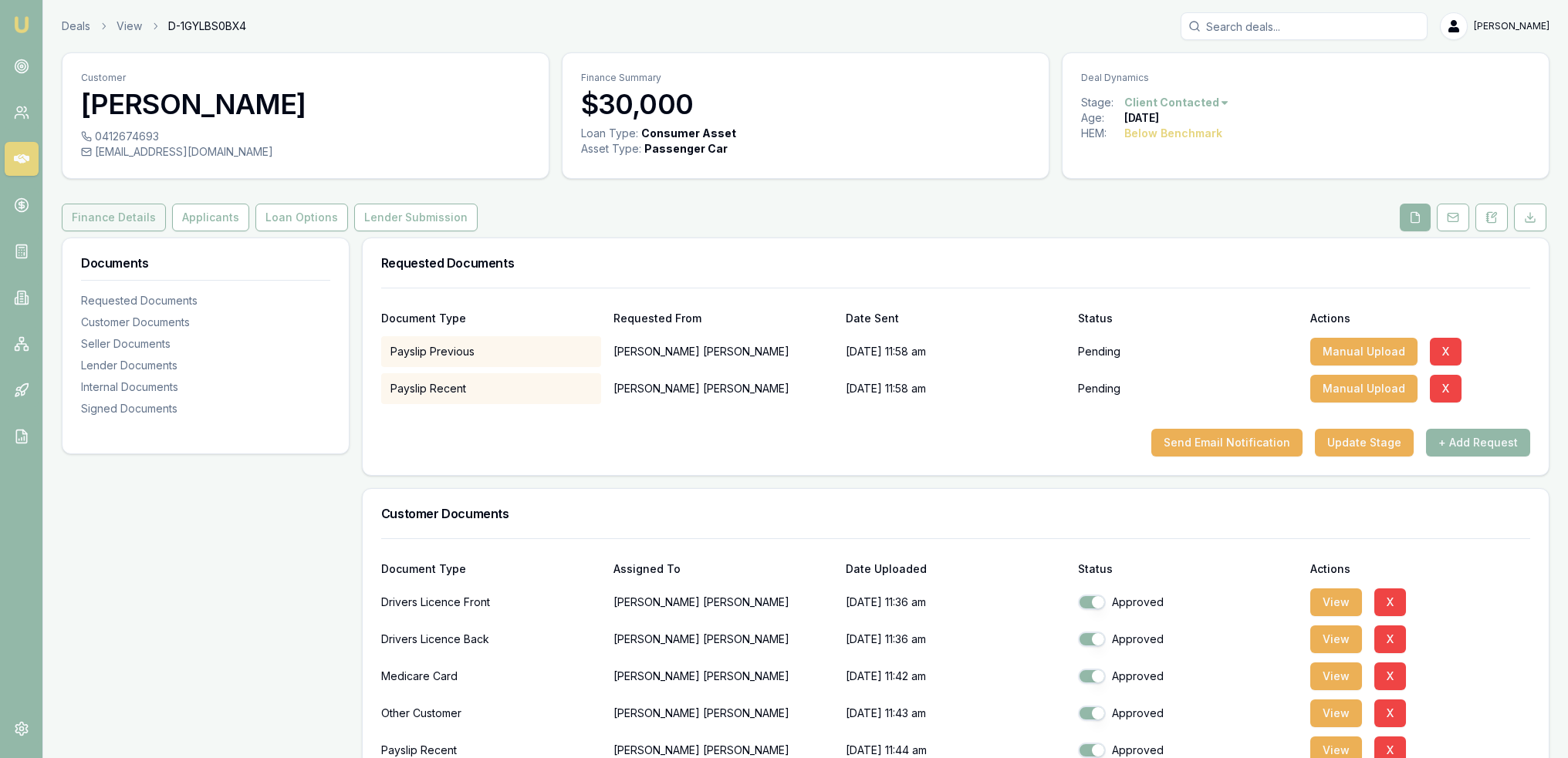
click at [133, 215] on button "Finance Details" at bounding box center [114, 218] width 104 height 28
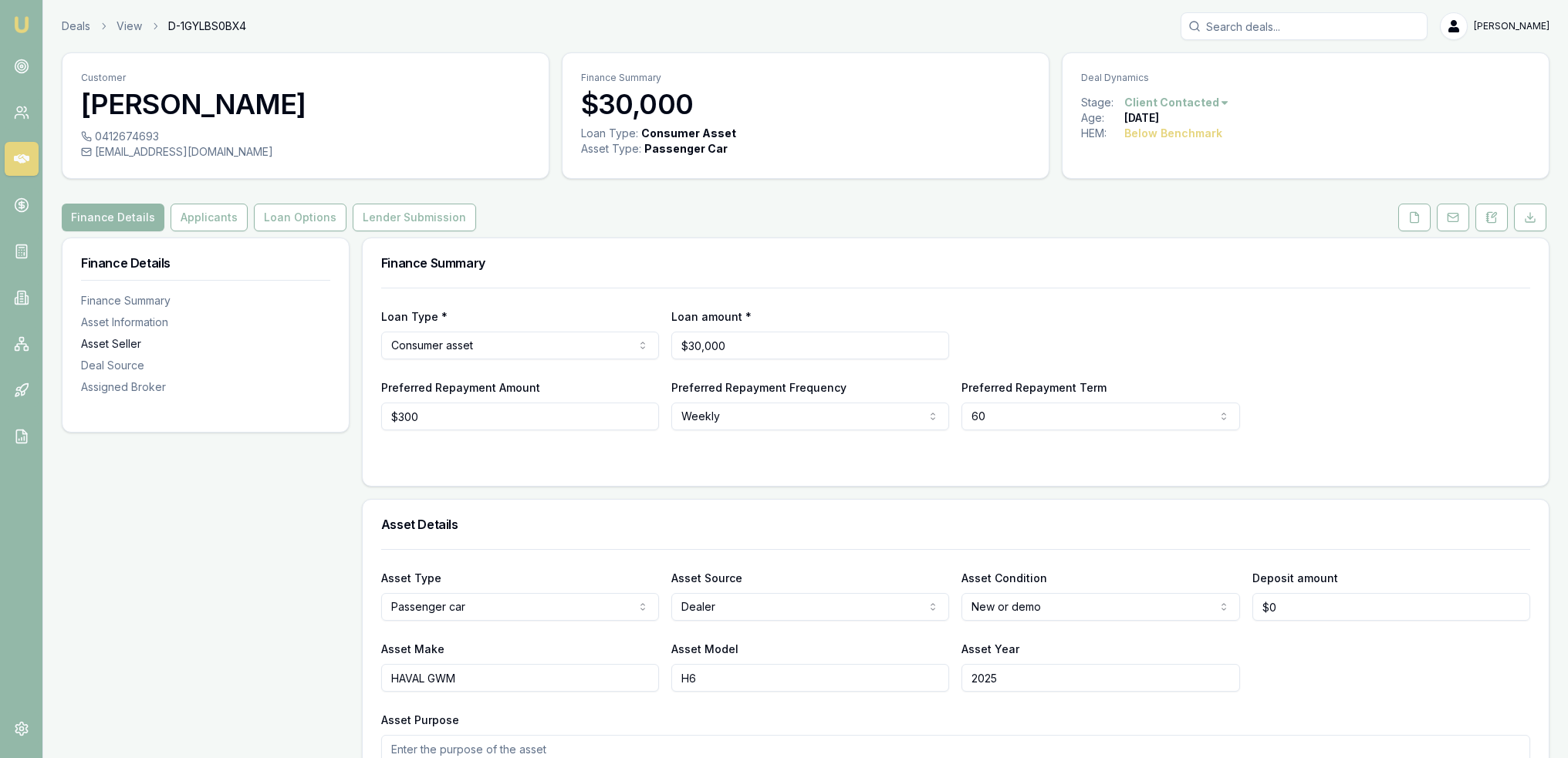
click at [116, 346] on div "Asset Seller" at bounding box center [206, 344] width 249 height 16
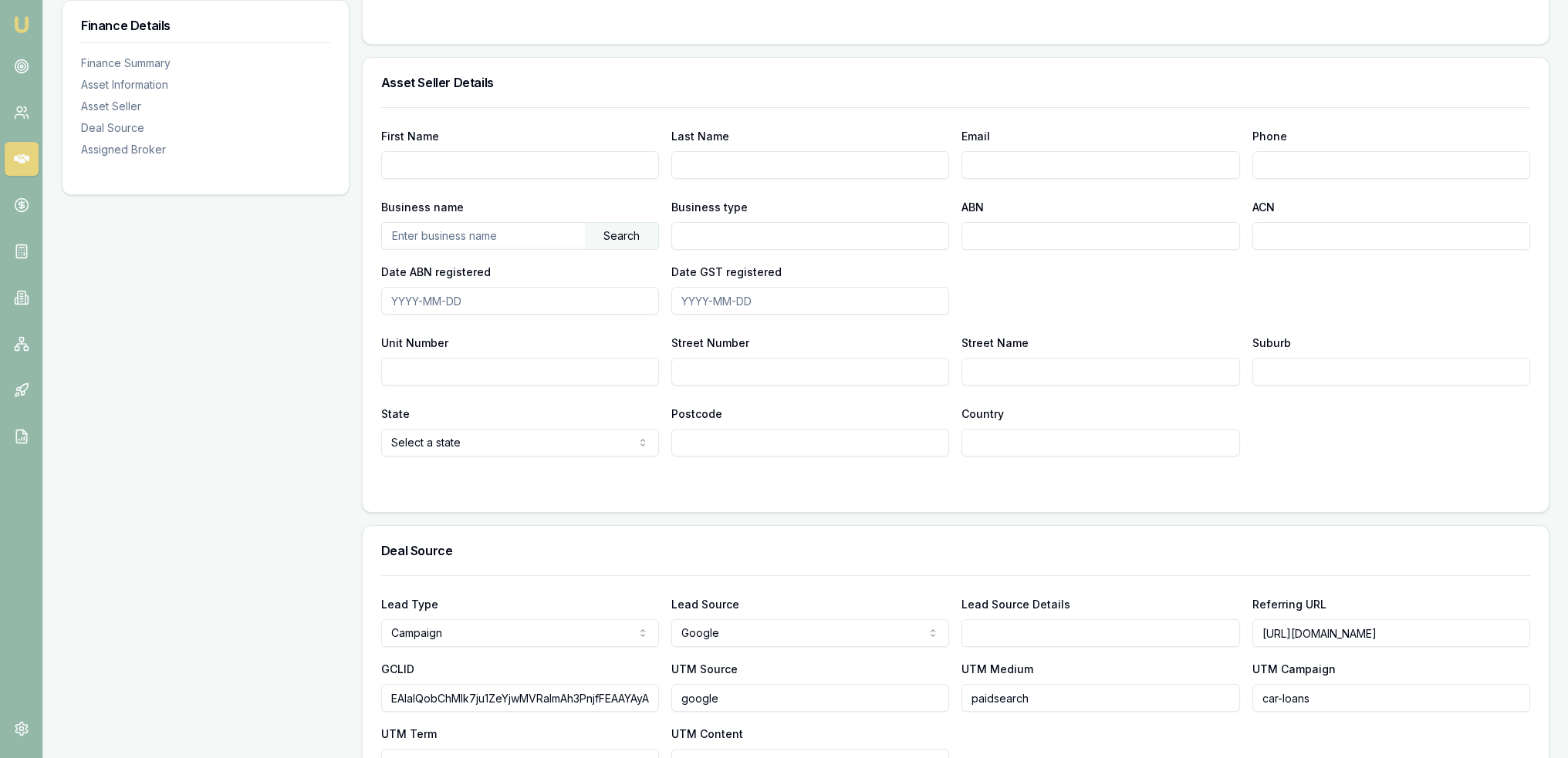
scroll to position [771, 0]
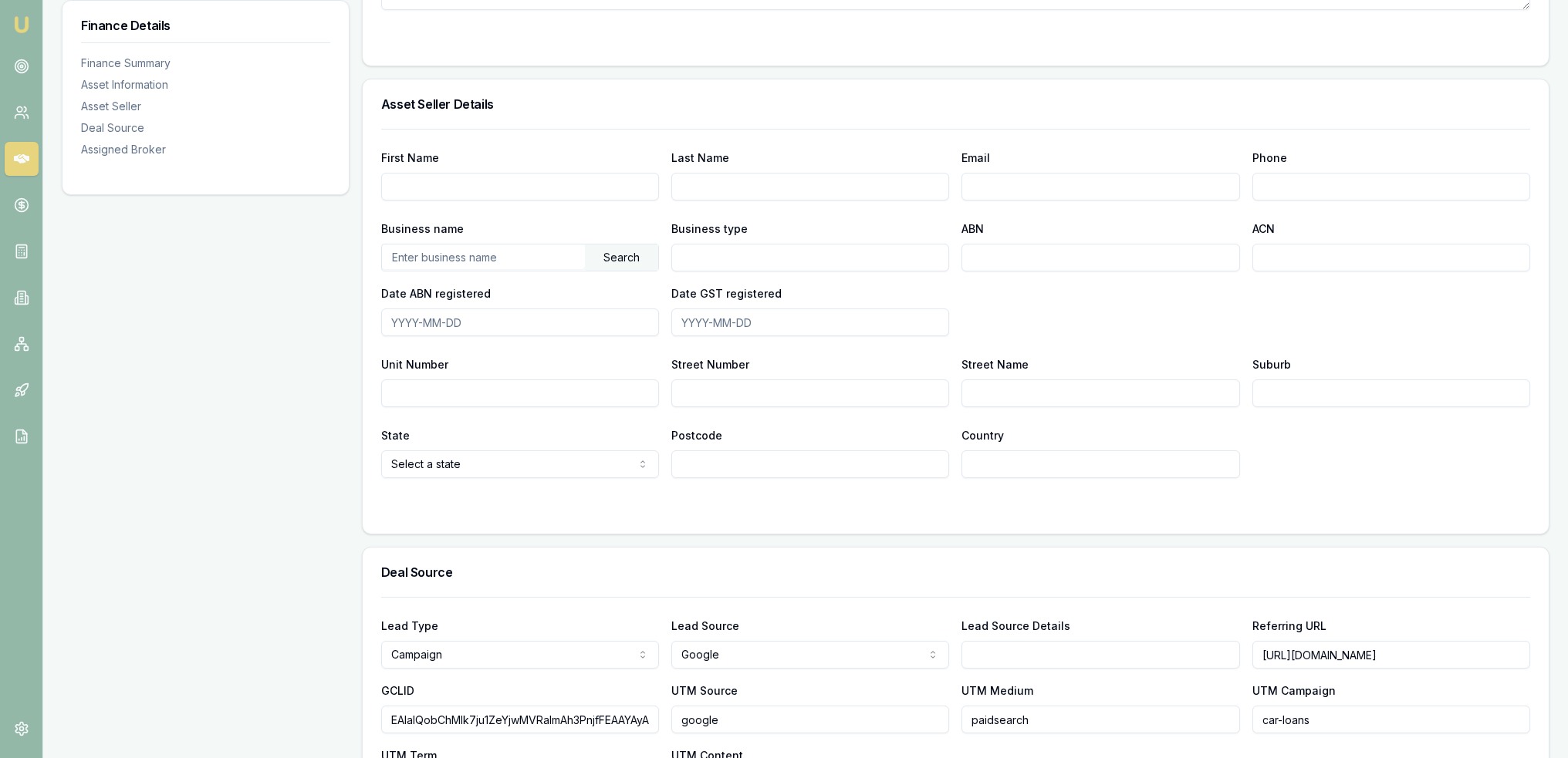
click at [421, 252] on input "text" at bounding box center [484, 257] width 203 height 25
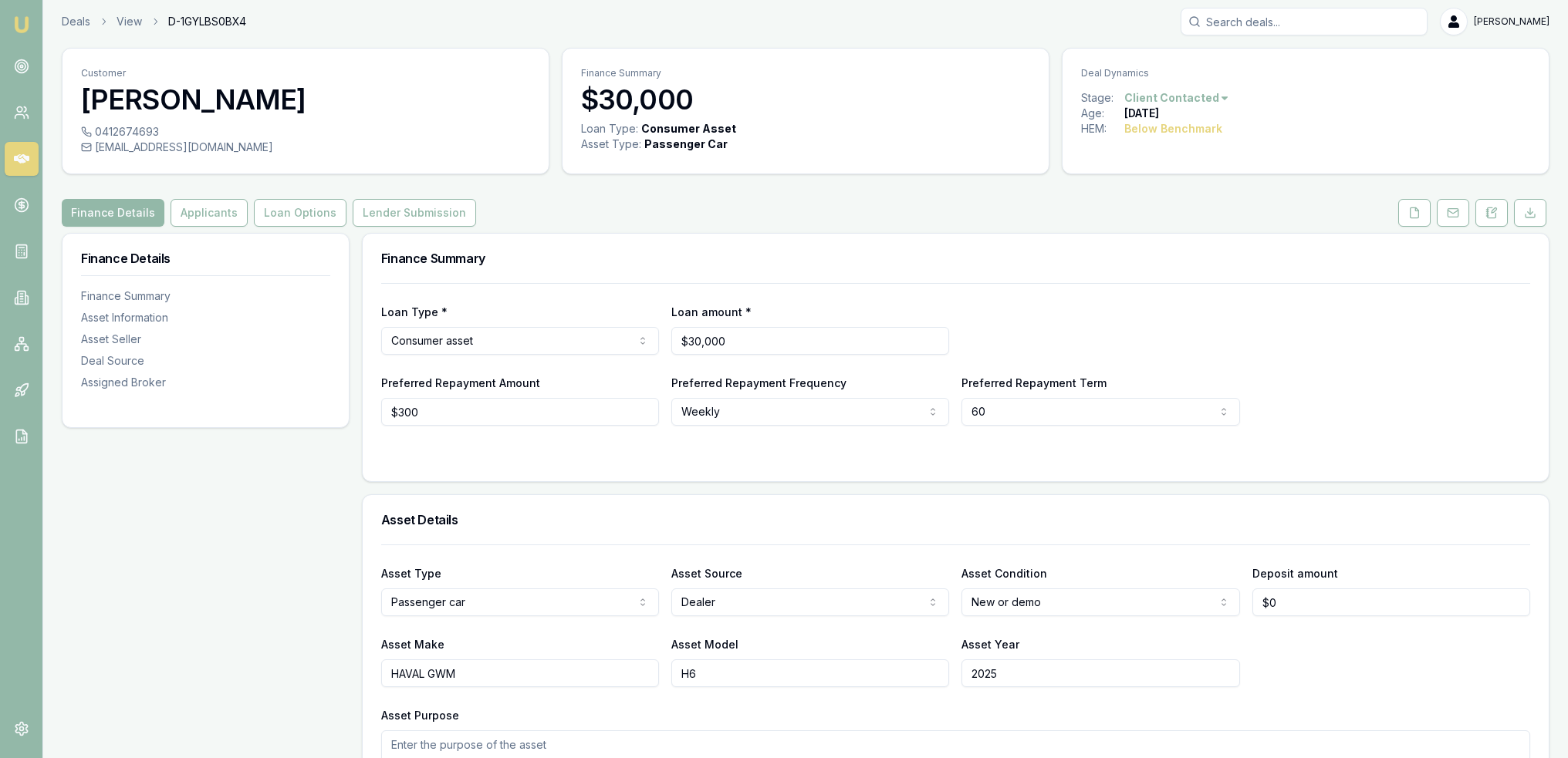
scroll to position [0, 0]
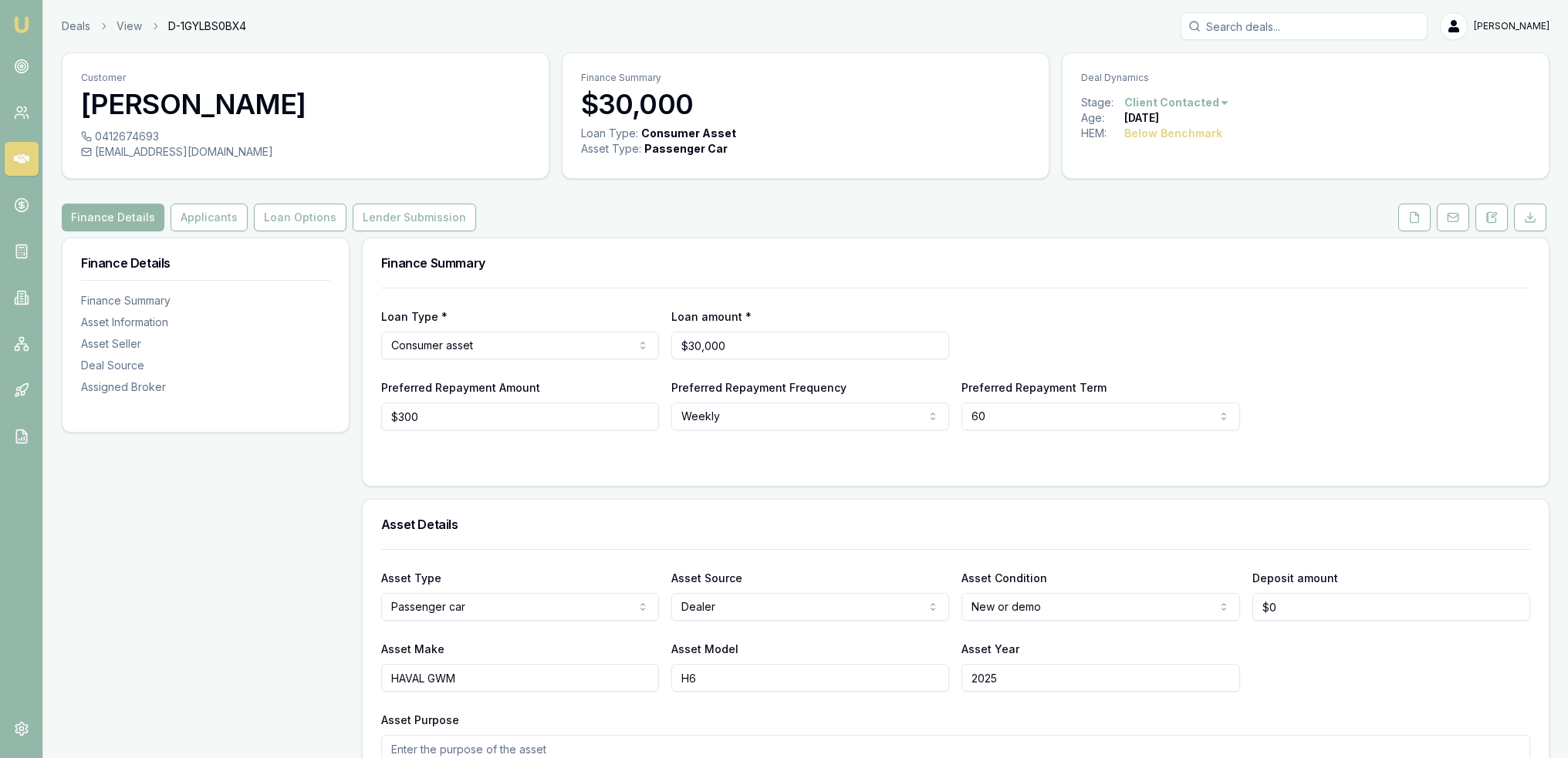
drag, startPoint x: 1494, startPoint y: 218, endPoint x: 1464, endPoint y: 233, distance: 33.5
click at [1494, 218] on icon at bounding box center [1492, 217] width 12 height 12
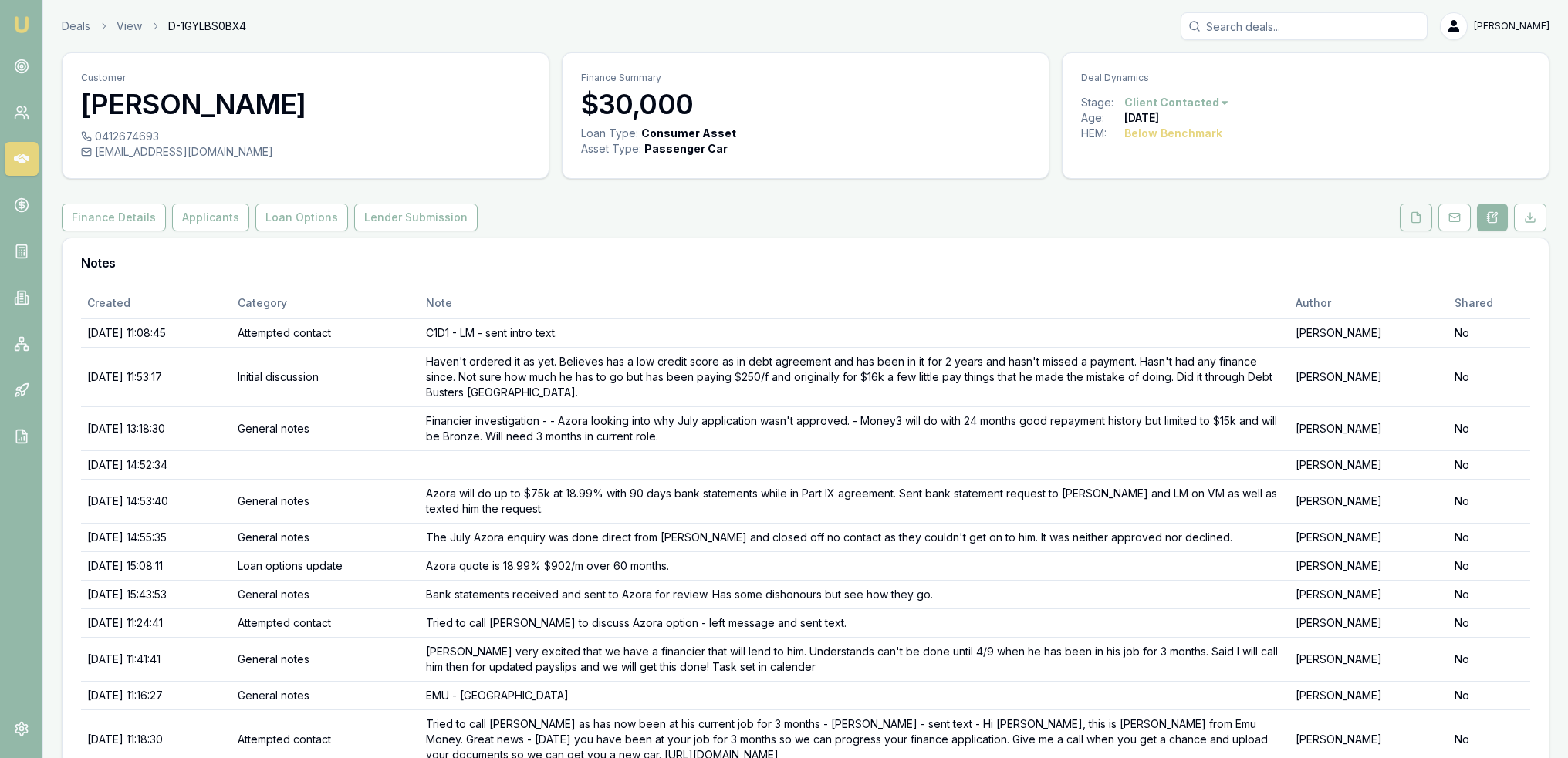
click at [1409, 206] on button at bounding box center [1416, 218] width 33 height 28
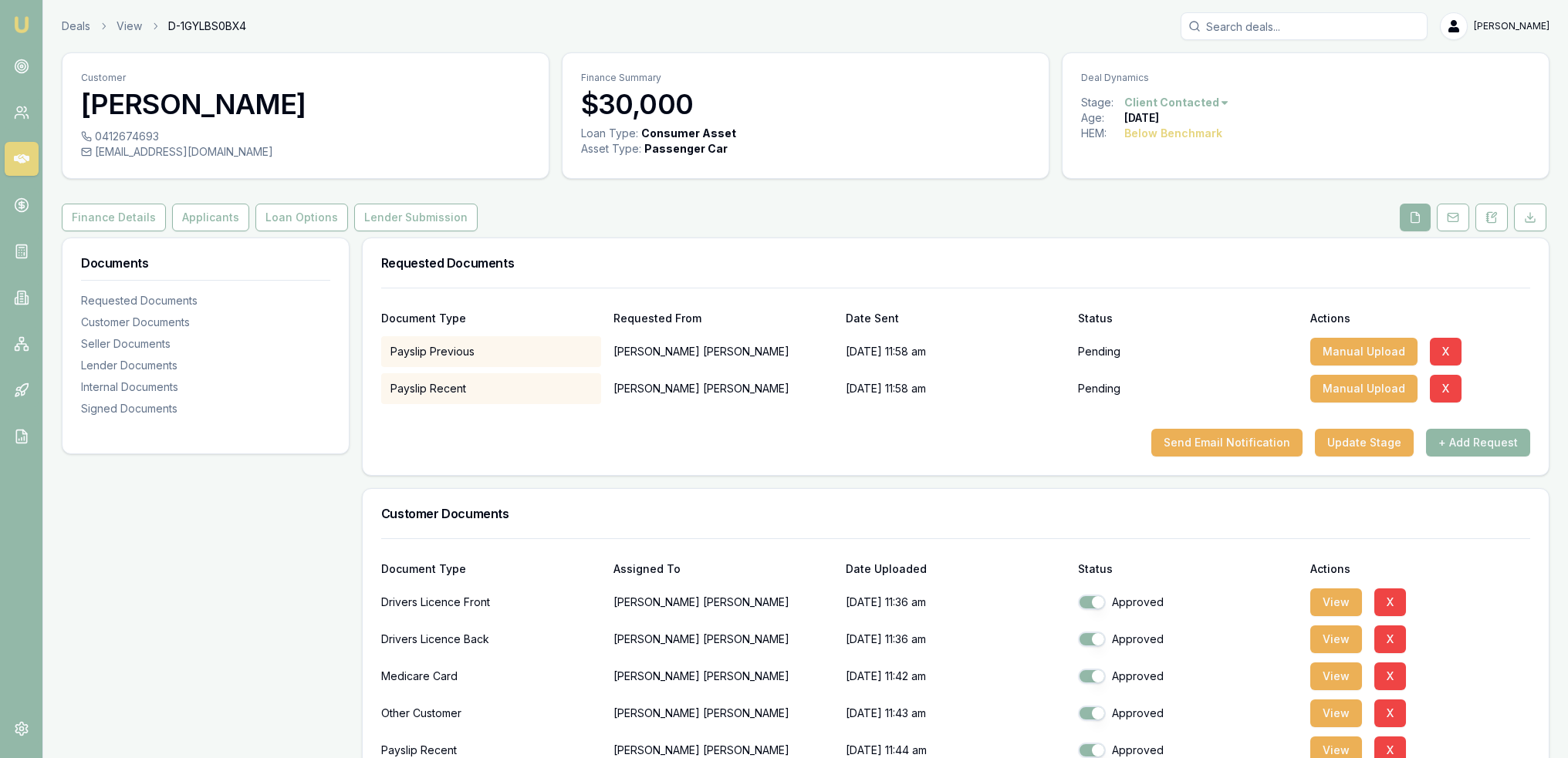
click at [1467, 441] on button "+ Add Request" at bounding box center [1479, 443] width 104 height 28
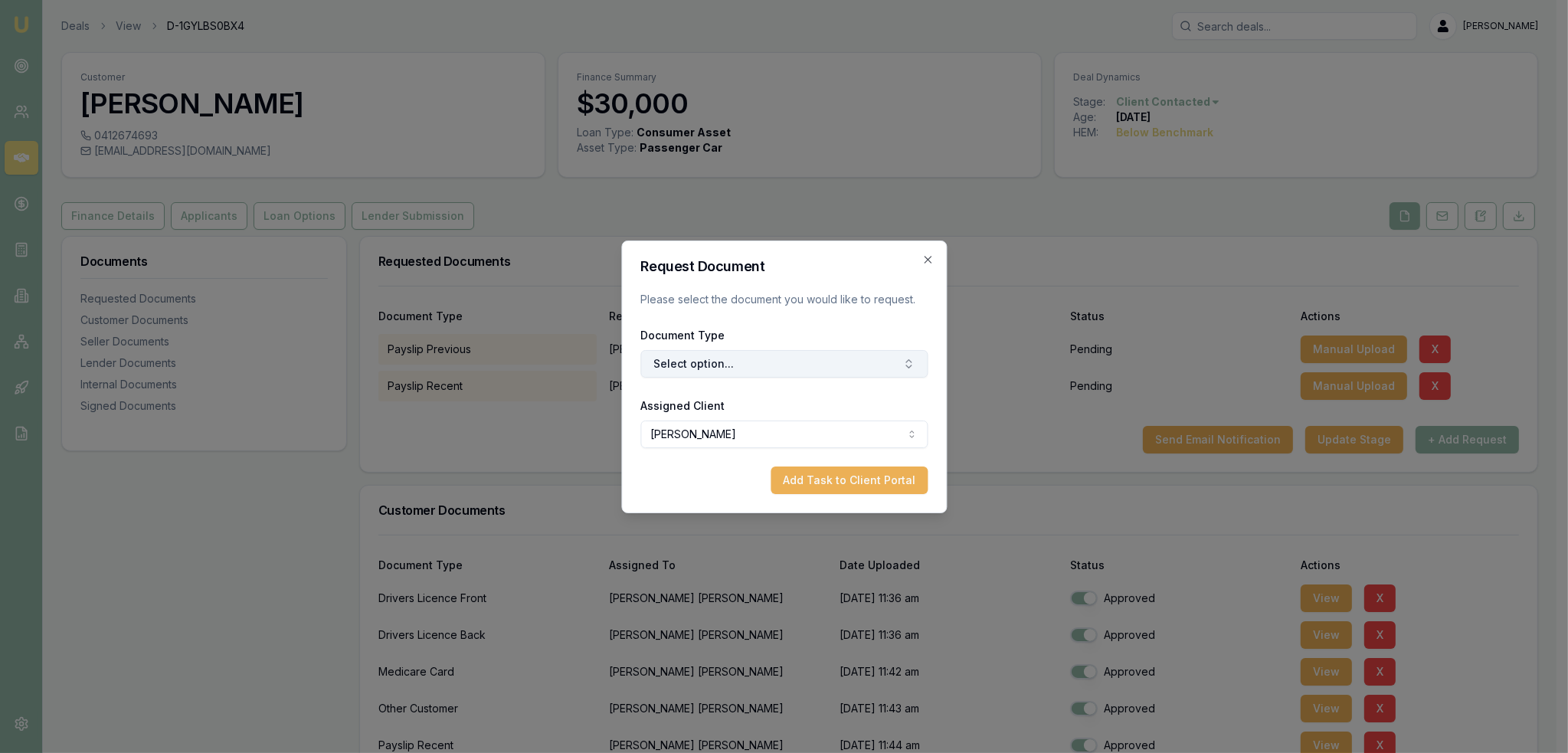
click at [836, 369] on button "Select option..." at bounding box center [783, 364] width 287 height 28
type input "sales"
click at [794, 428] on div "Vehicle Sales Contract" at bounding box center [790, 428] width 191 height 25
click at [819, 475] on button "Add Task to Client Portal" at bounding box center [849, 480] width 157 height 28
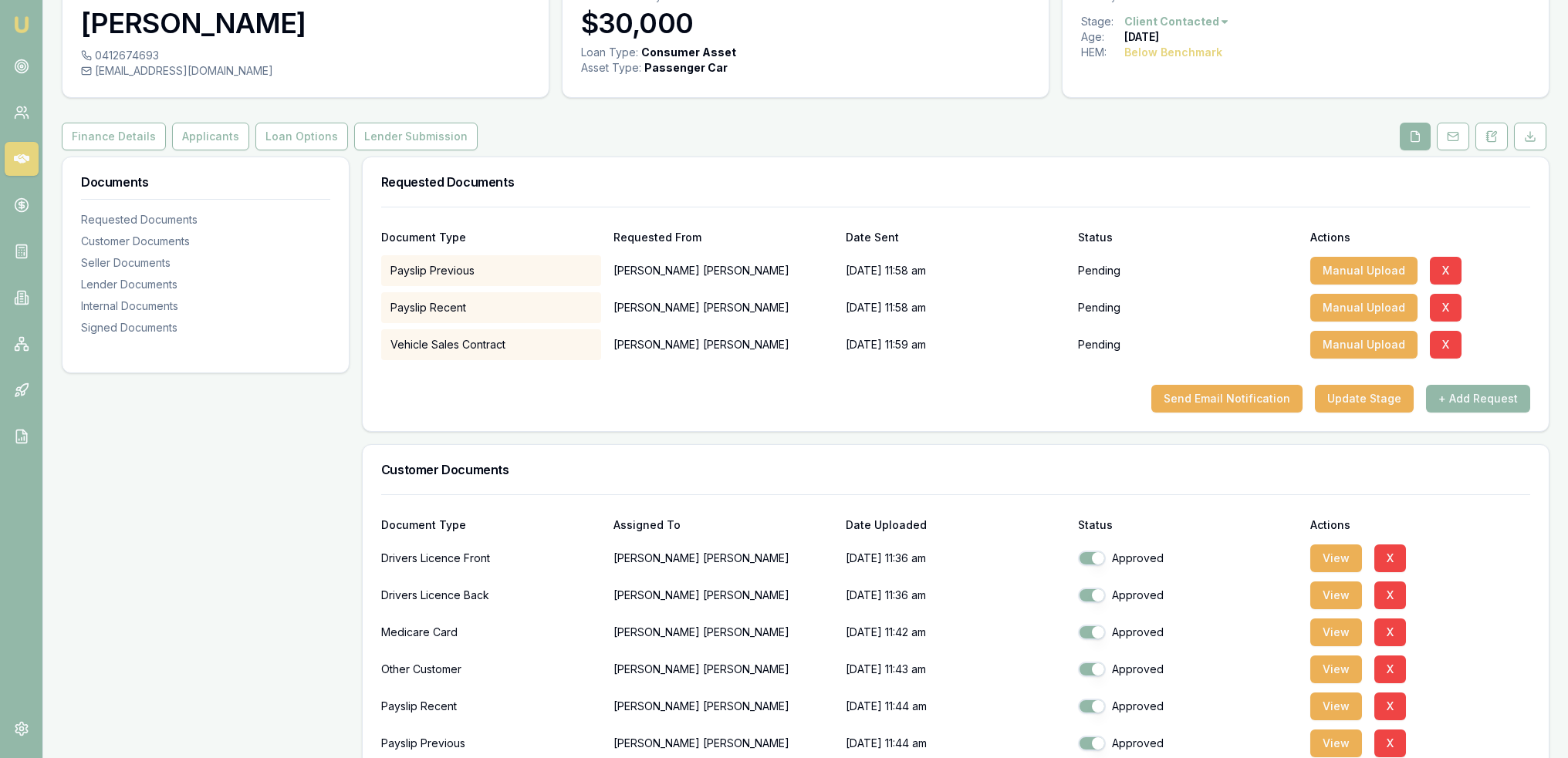
scroll to position [77, 0]
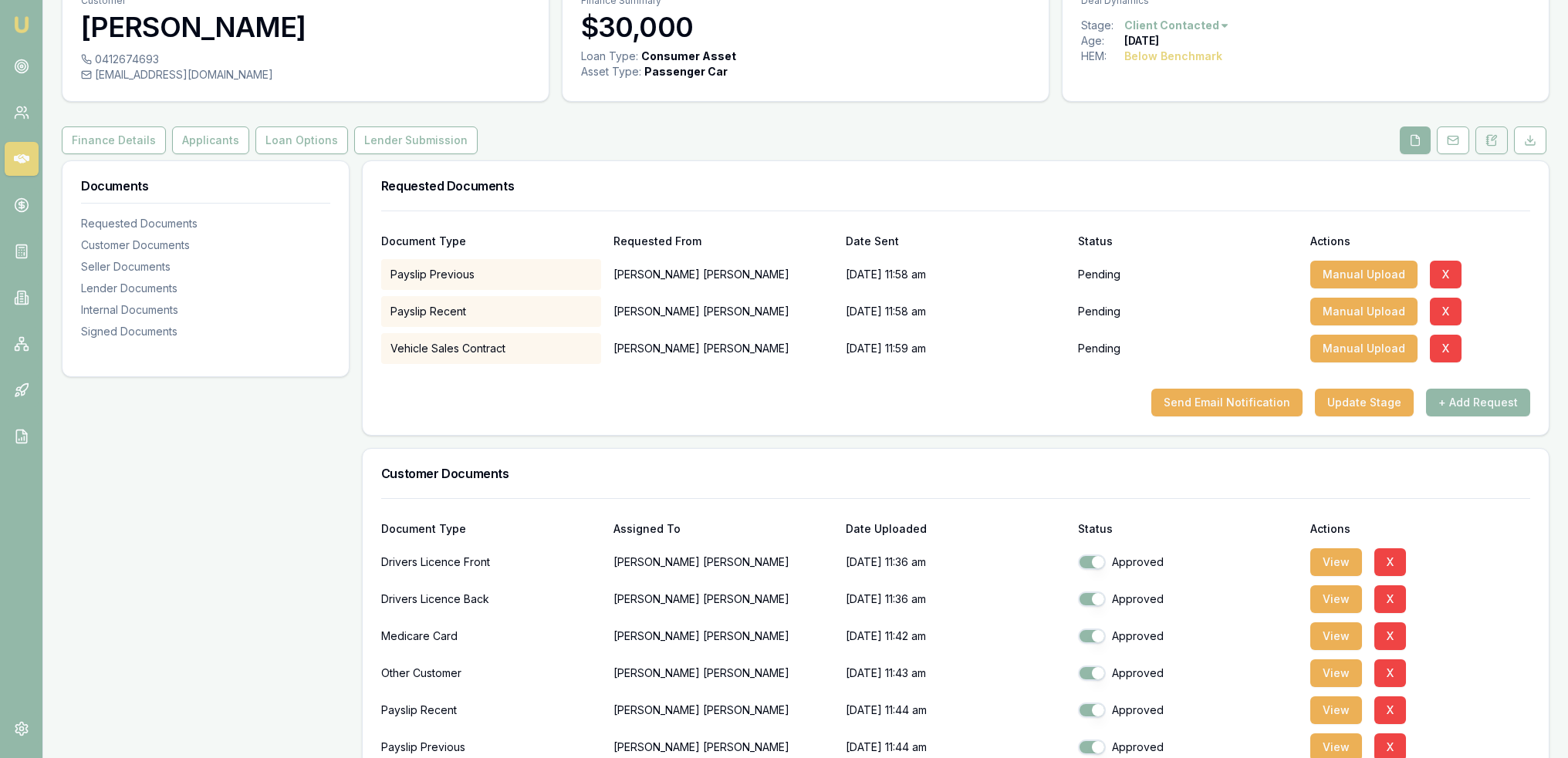
click at [1486, 138] on icon at bounding box center [1492, 140] width 12 height 12
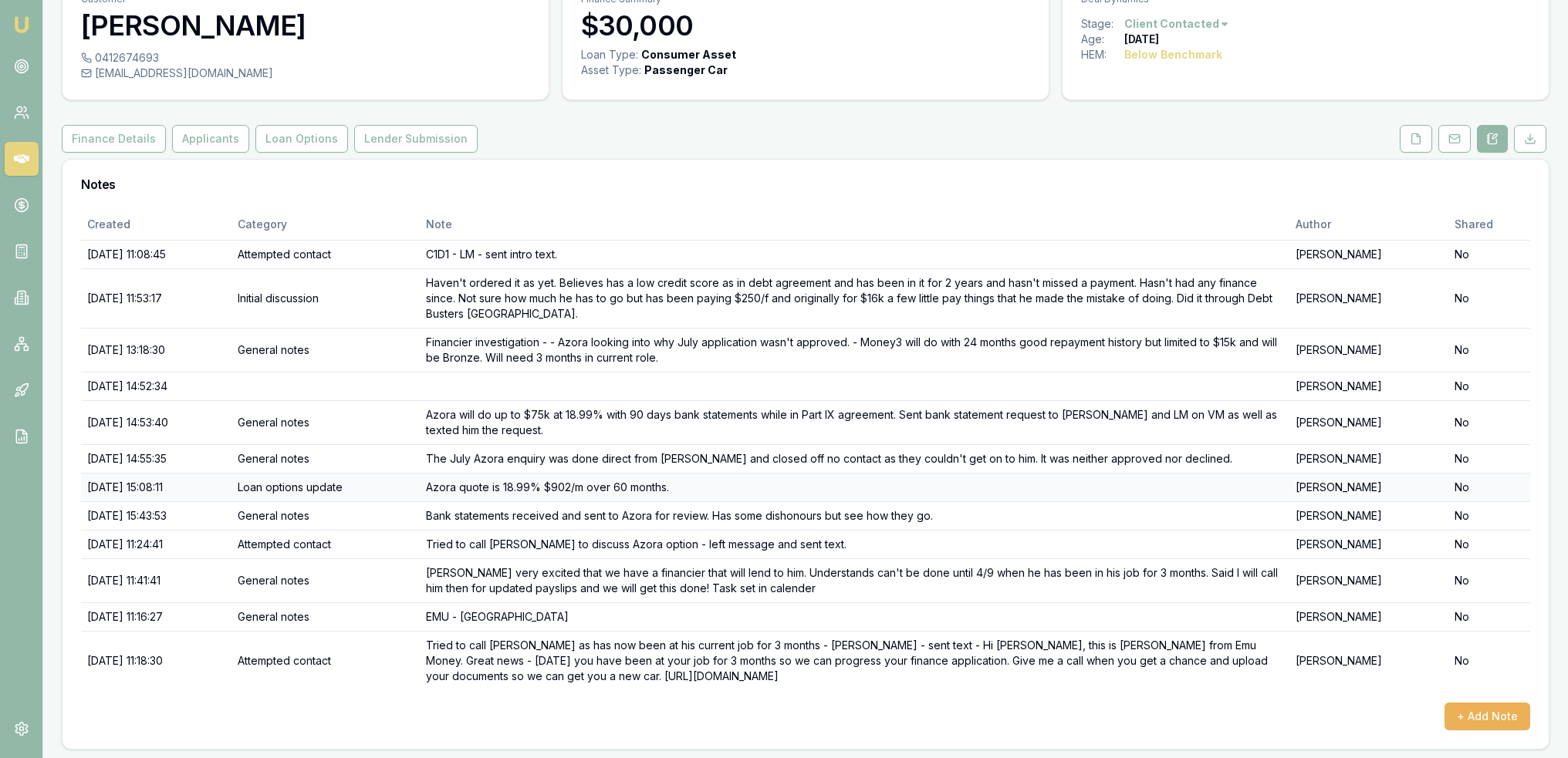
scroll to position [79, 0]
click at [1479, 712] on button "+ Add Note" at bounding box center [1488, 716] width 86 height 28
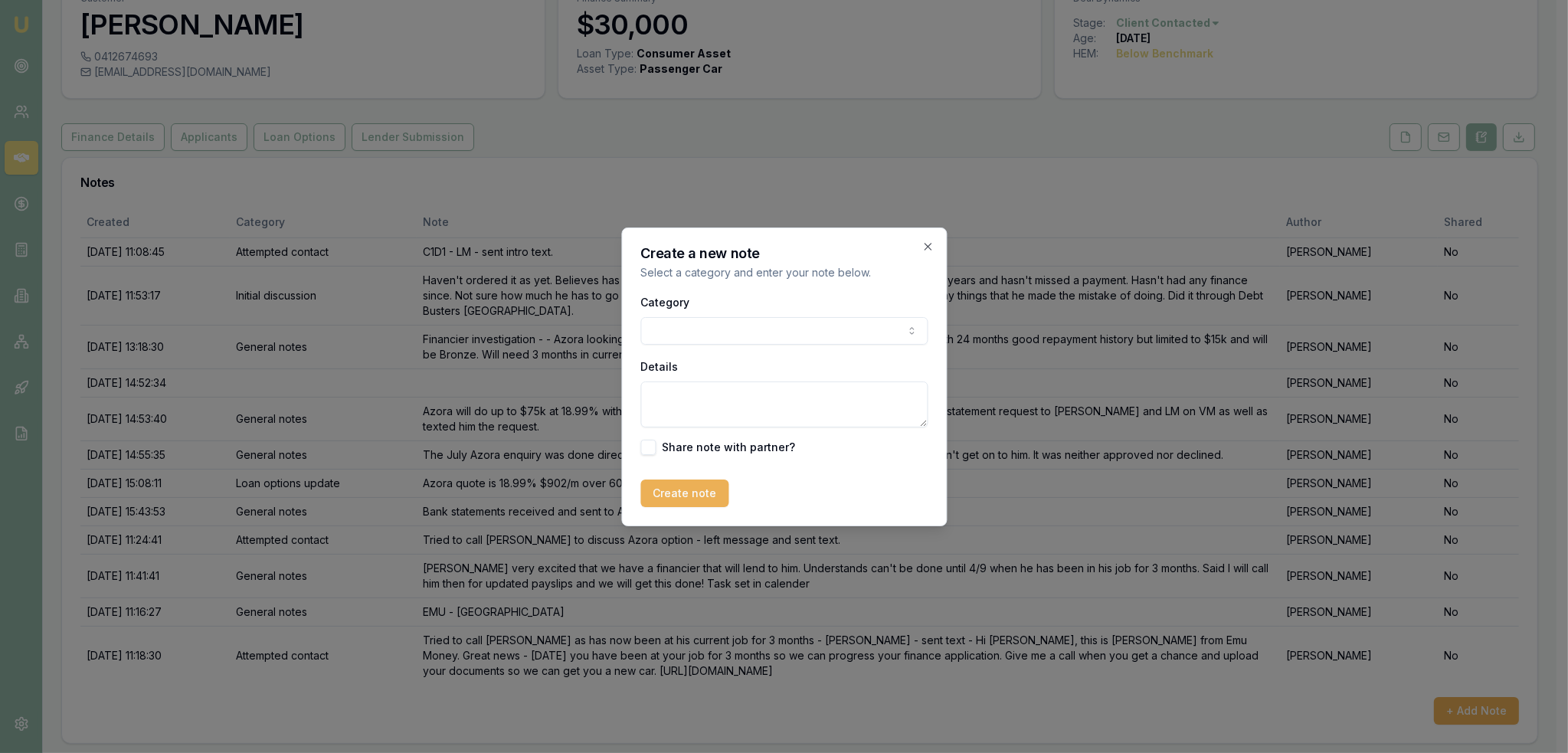
click at [712, 335] on body "Emu Broker Deals View D-1GYLBS0BX4 Robyn Adams Toggle Menu Customer Victor Dixo…" at bounding box center [778, 298] width 1556 height 753
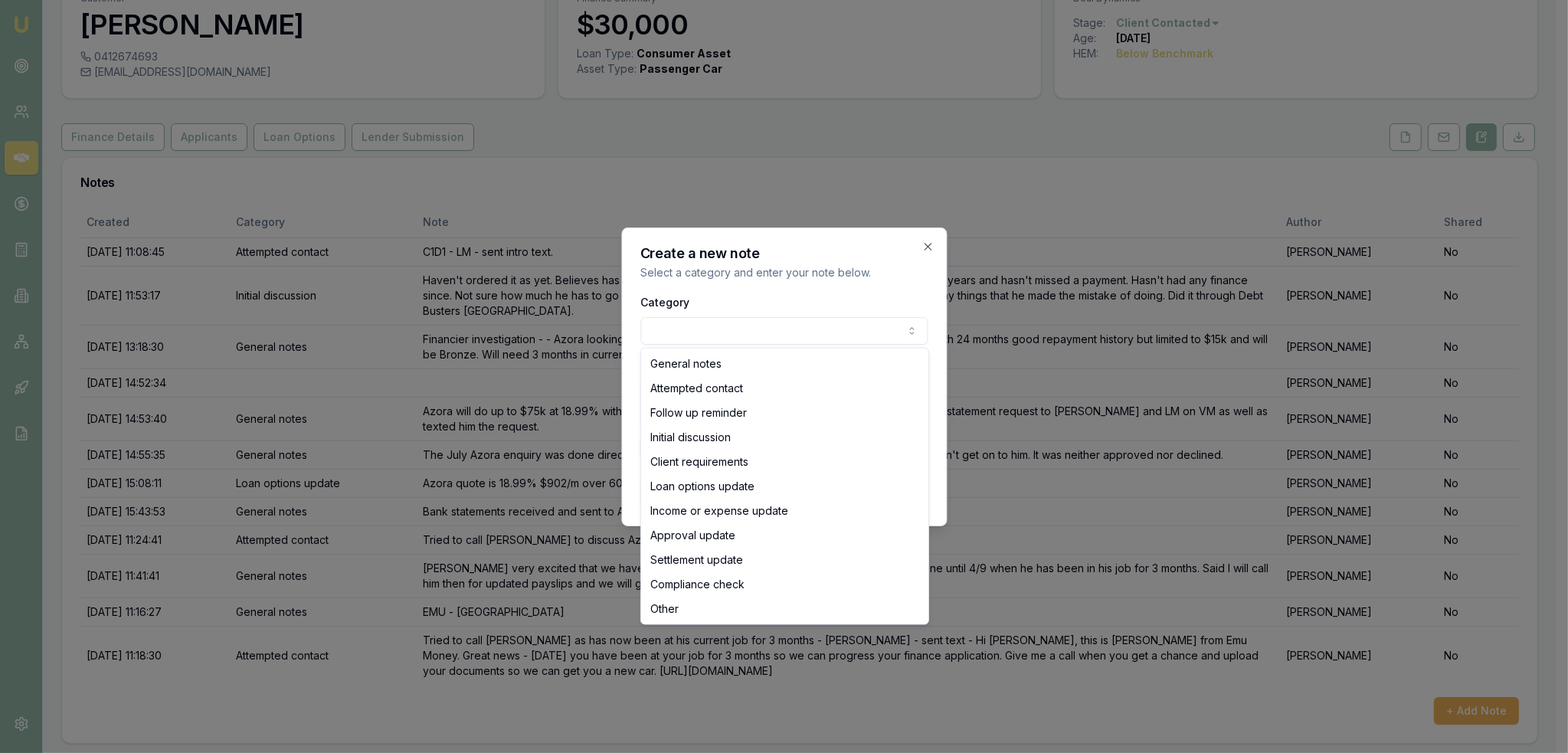
select select "CLIENT_REQUIREMENTS"
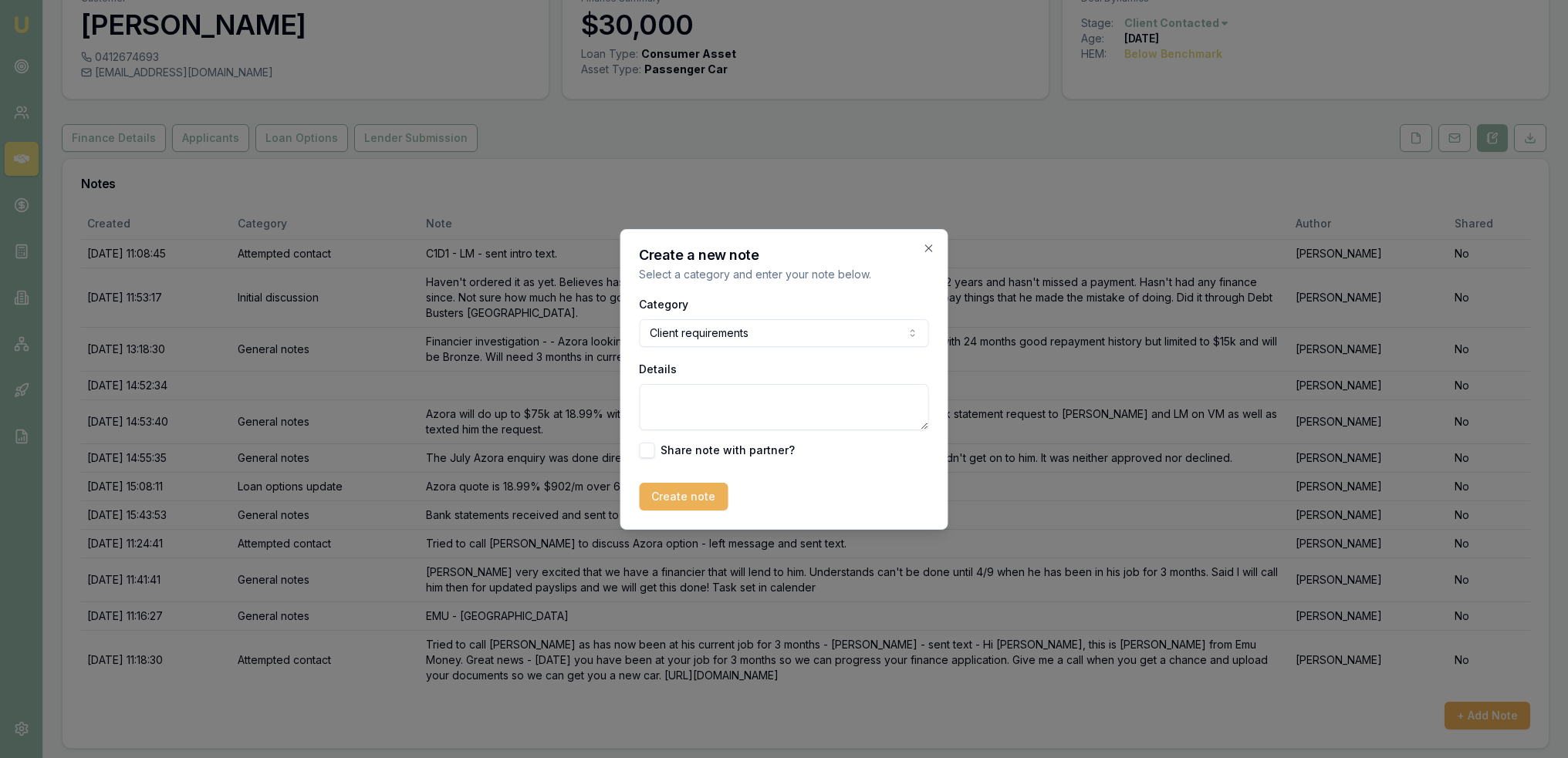
click at [722, 422] on textarea "Details" at bounding box center [784, 407] width 289 height 47
type textarea "Still wanting to move ahead with getting the car. Still has the $1000 deposit o…"
click at [680, 485] on button "Create note" at bounding box center [684, 497] width 88 height 28
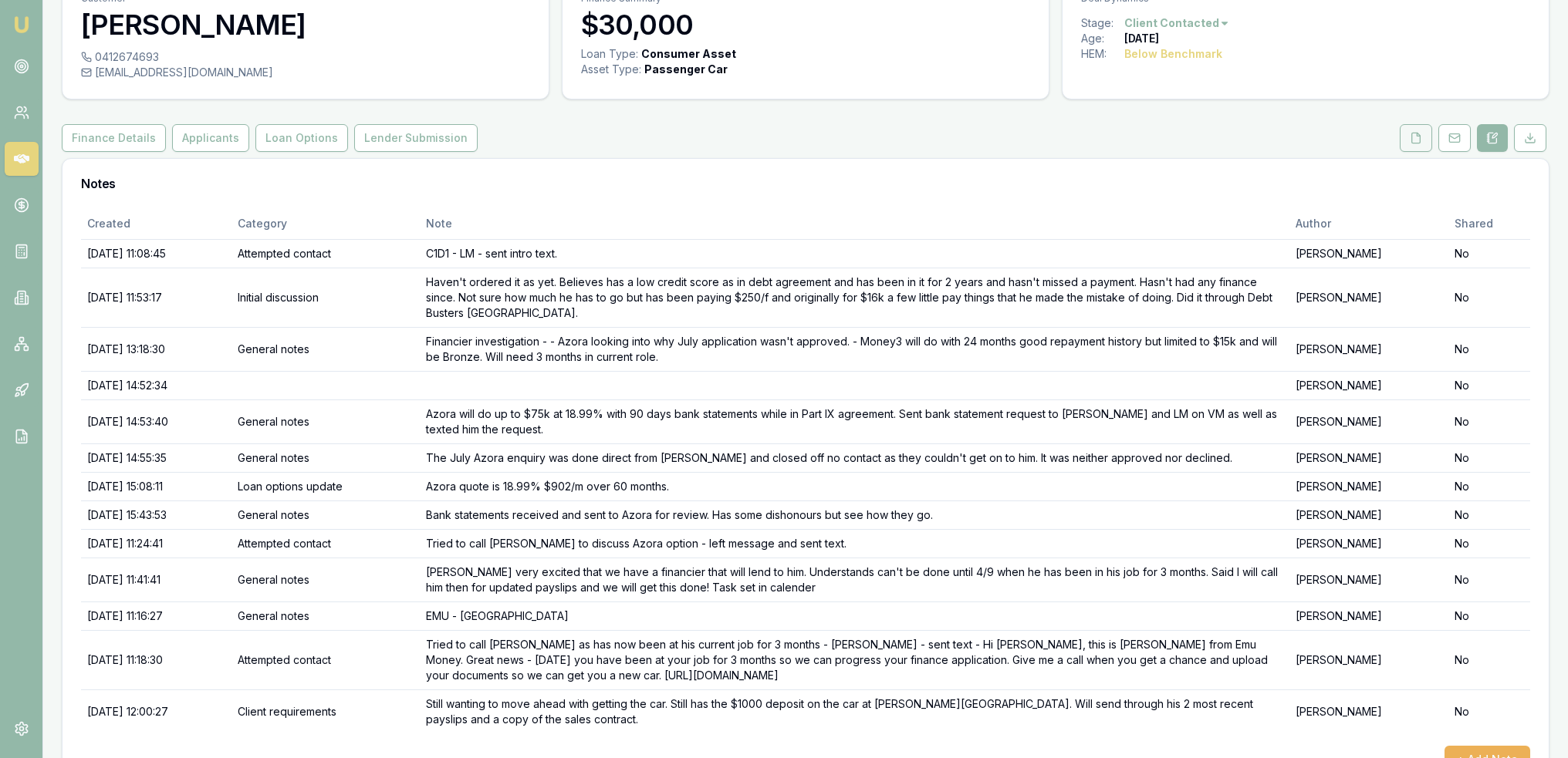
click at [1416, 147] on button at bounding box center [1416, 139] width 33 height 28
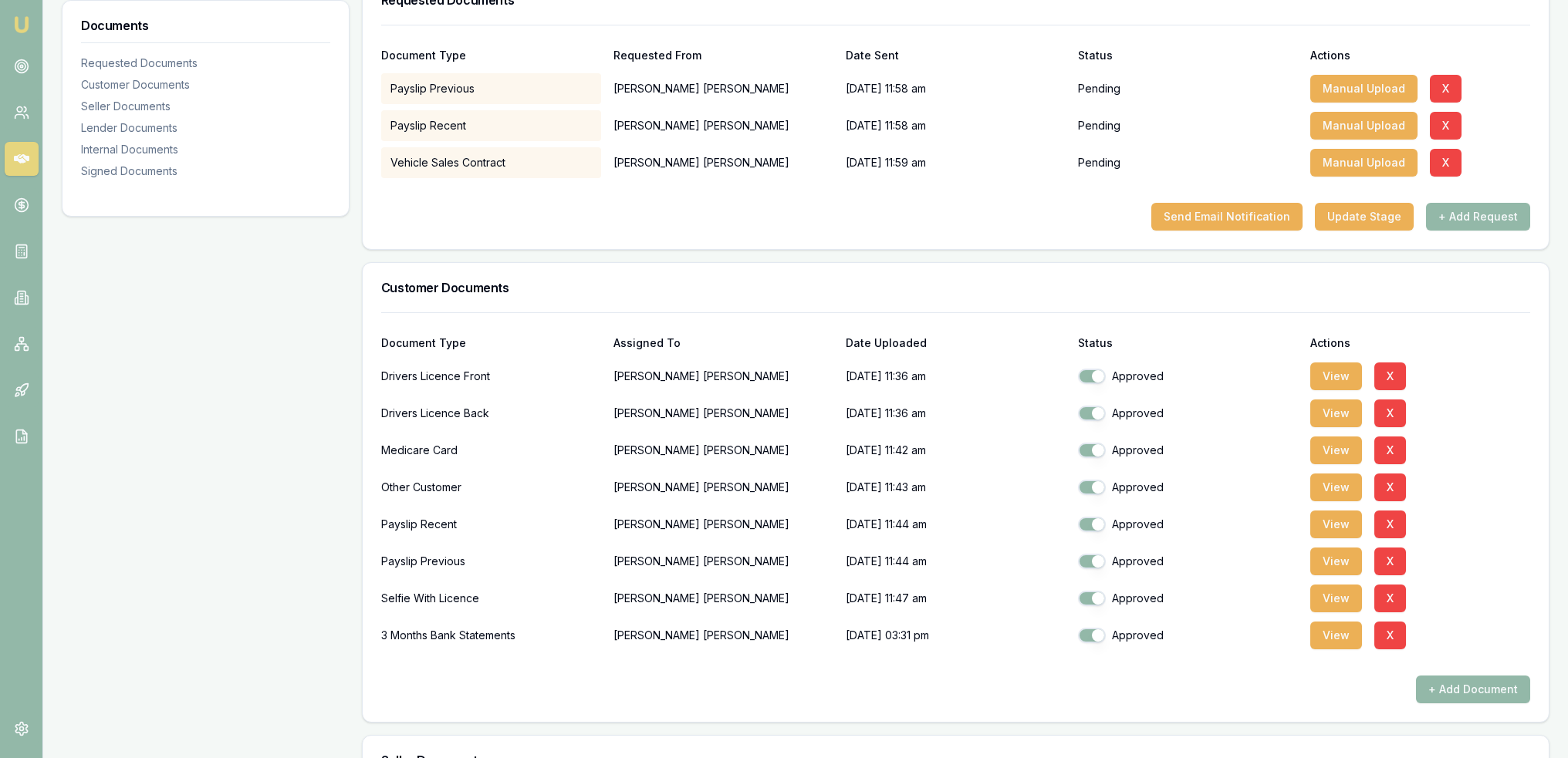
scroll to position [232, 0]
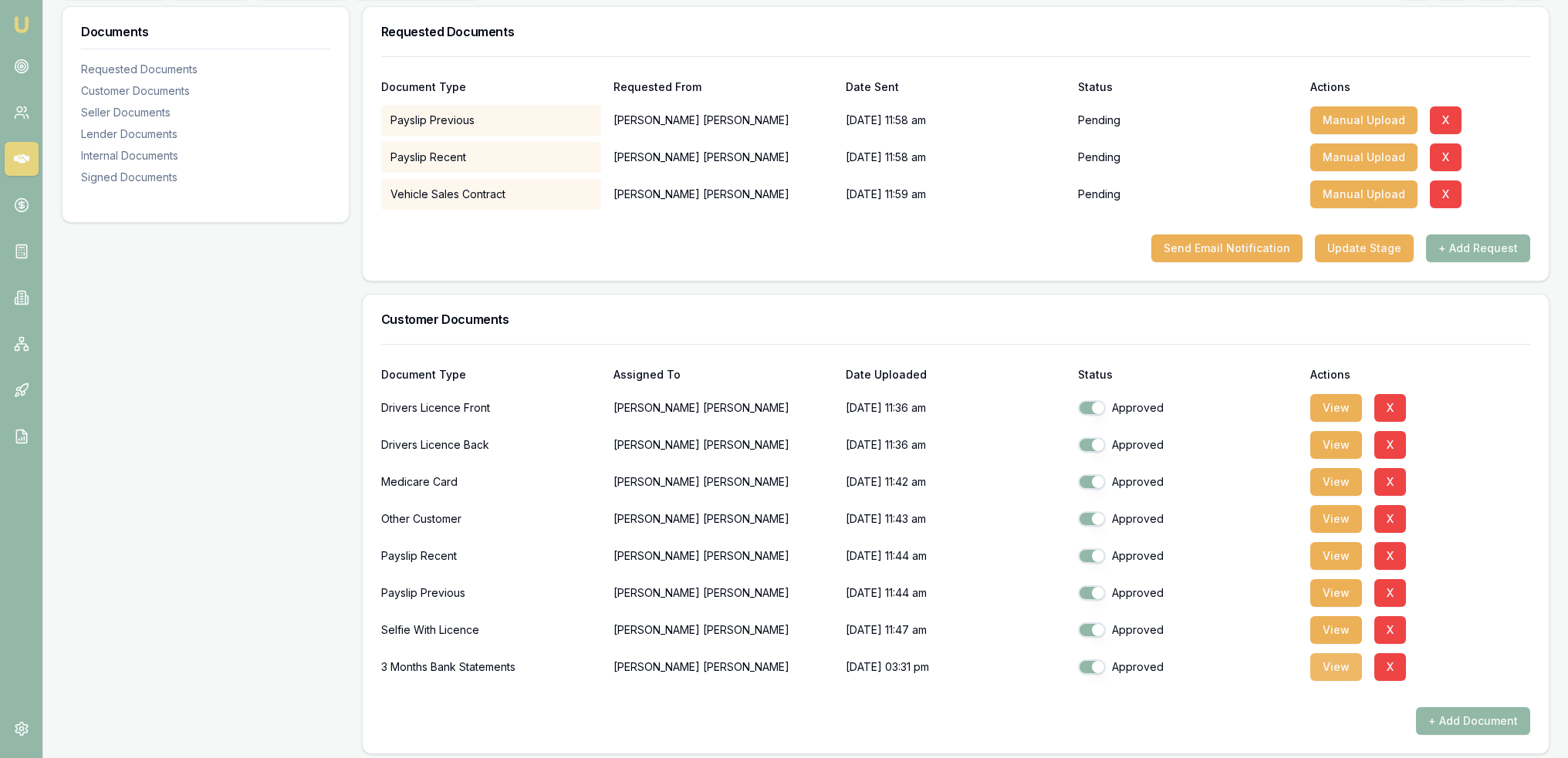
click at [1328, 670] on button "View" at bounding box center [1336, 668] width 52 height 28
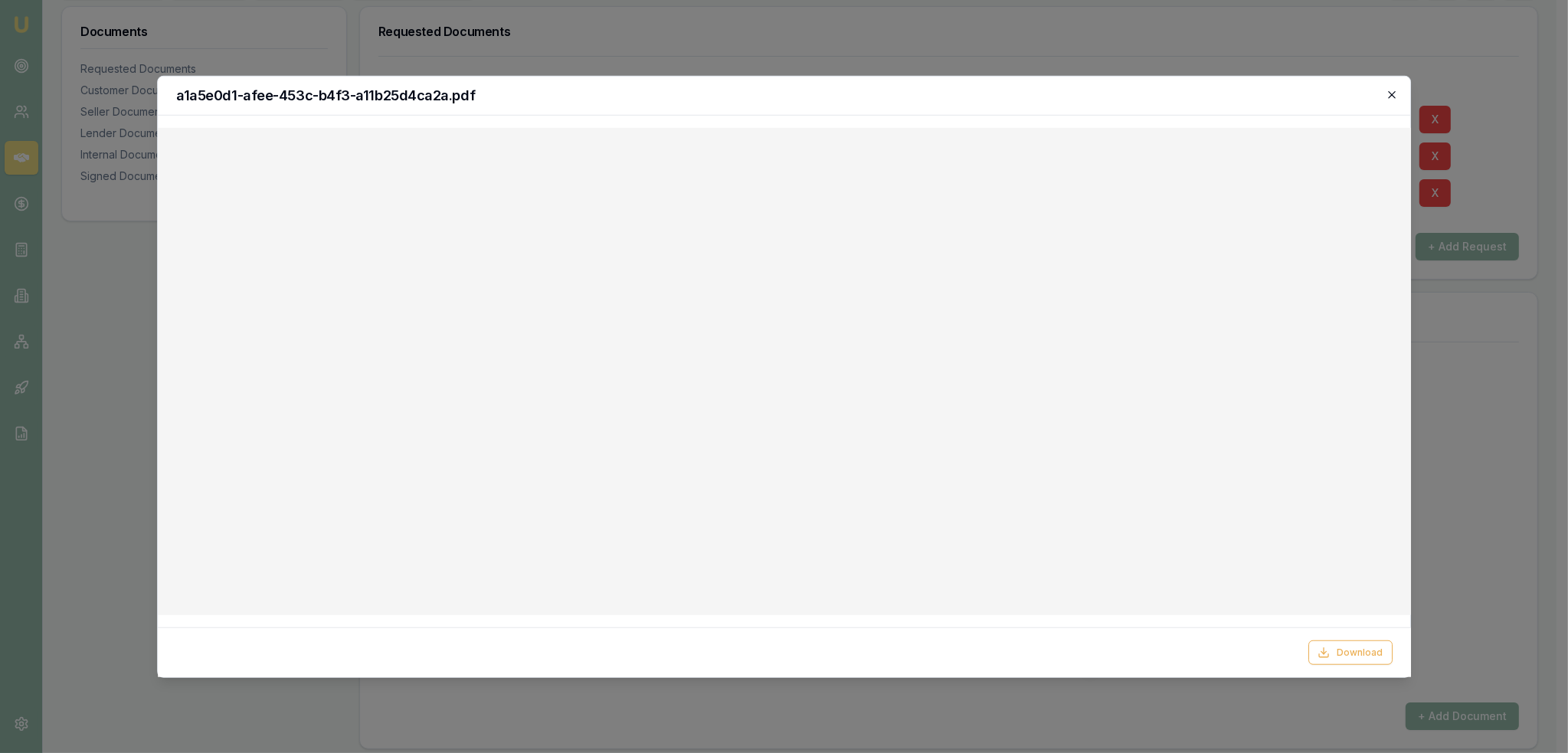
click at [1390, 91] on icon "button" at bounding box center [1392, 94] width 6 height 6
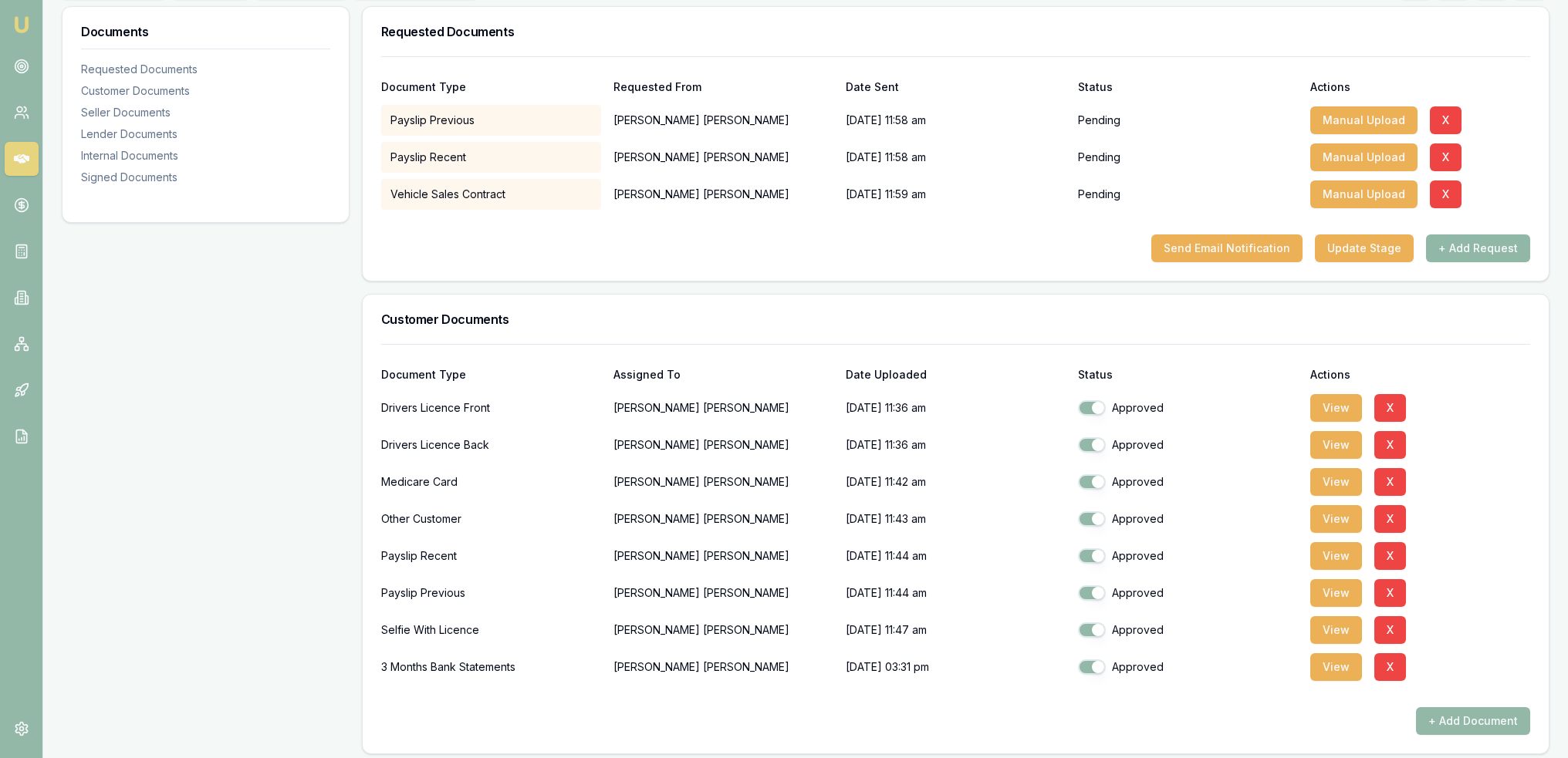
click at [1467, 249] on button "+ Add Request" at bounding box center [1479, 248] width 104 height 28
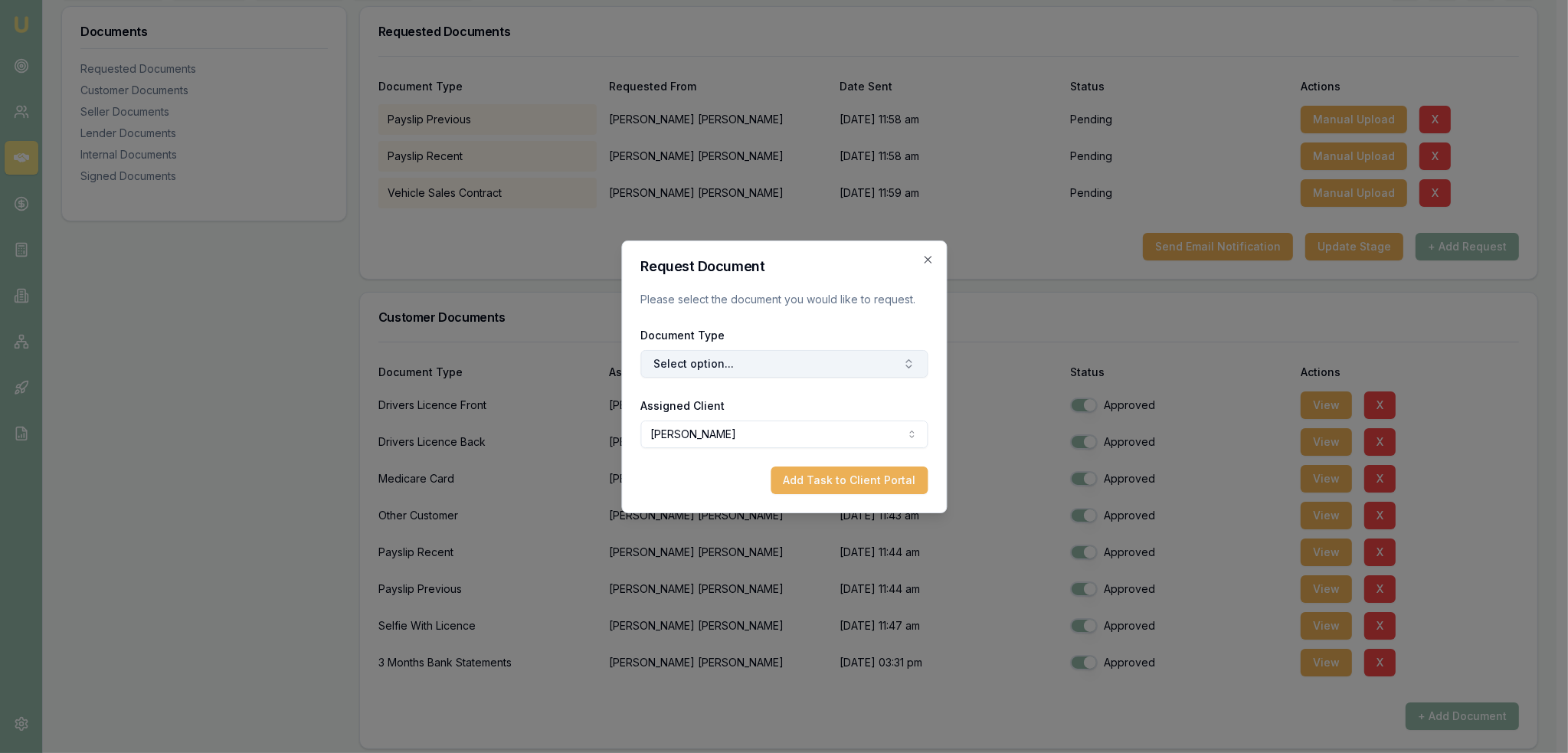
click at [741, 364] on button "Select option..." at bounding box center [783, 364] width 287 height 28
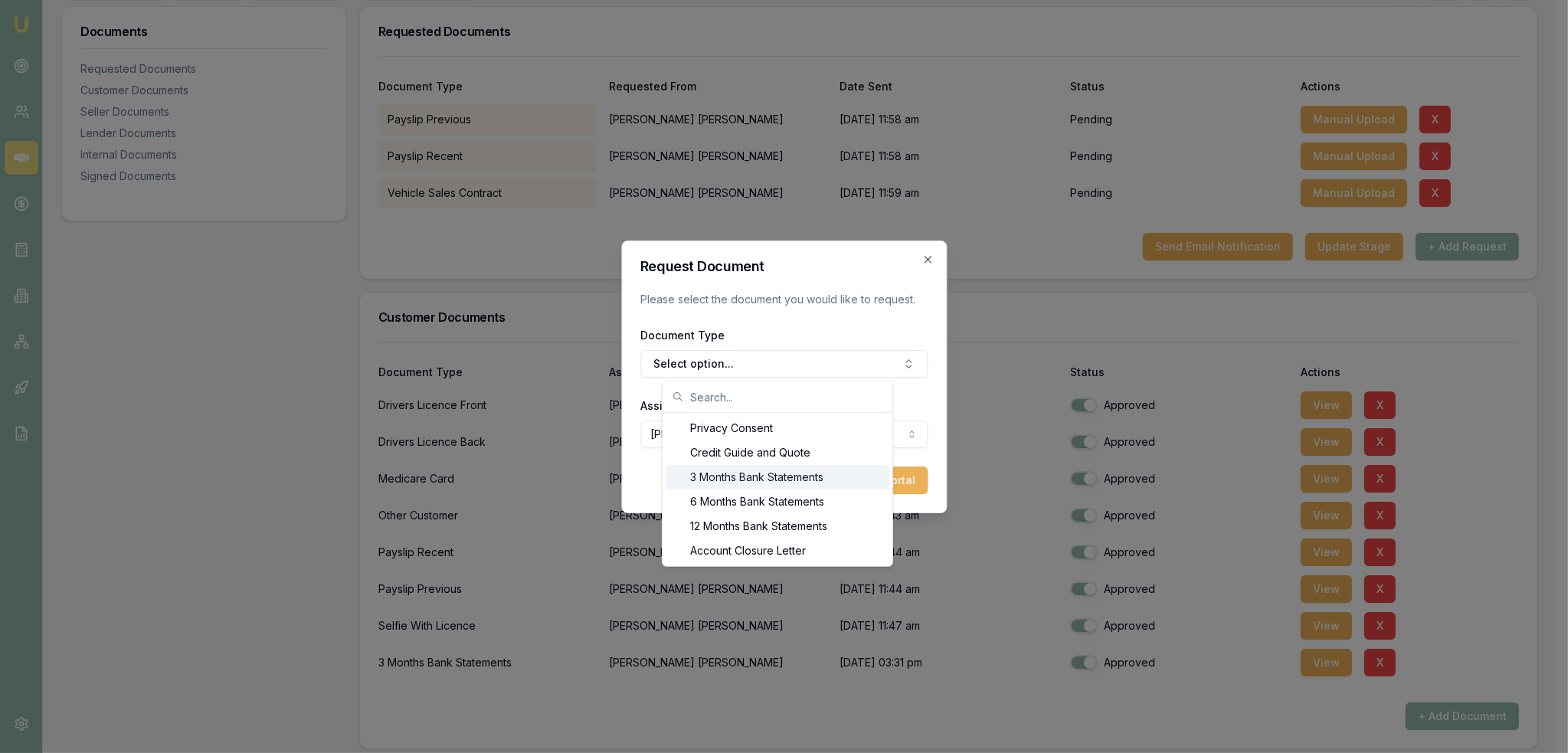
click at [741, 471] on div "3 Months Bank Statements" at bounding box center [778, 477] width 223 height 25
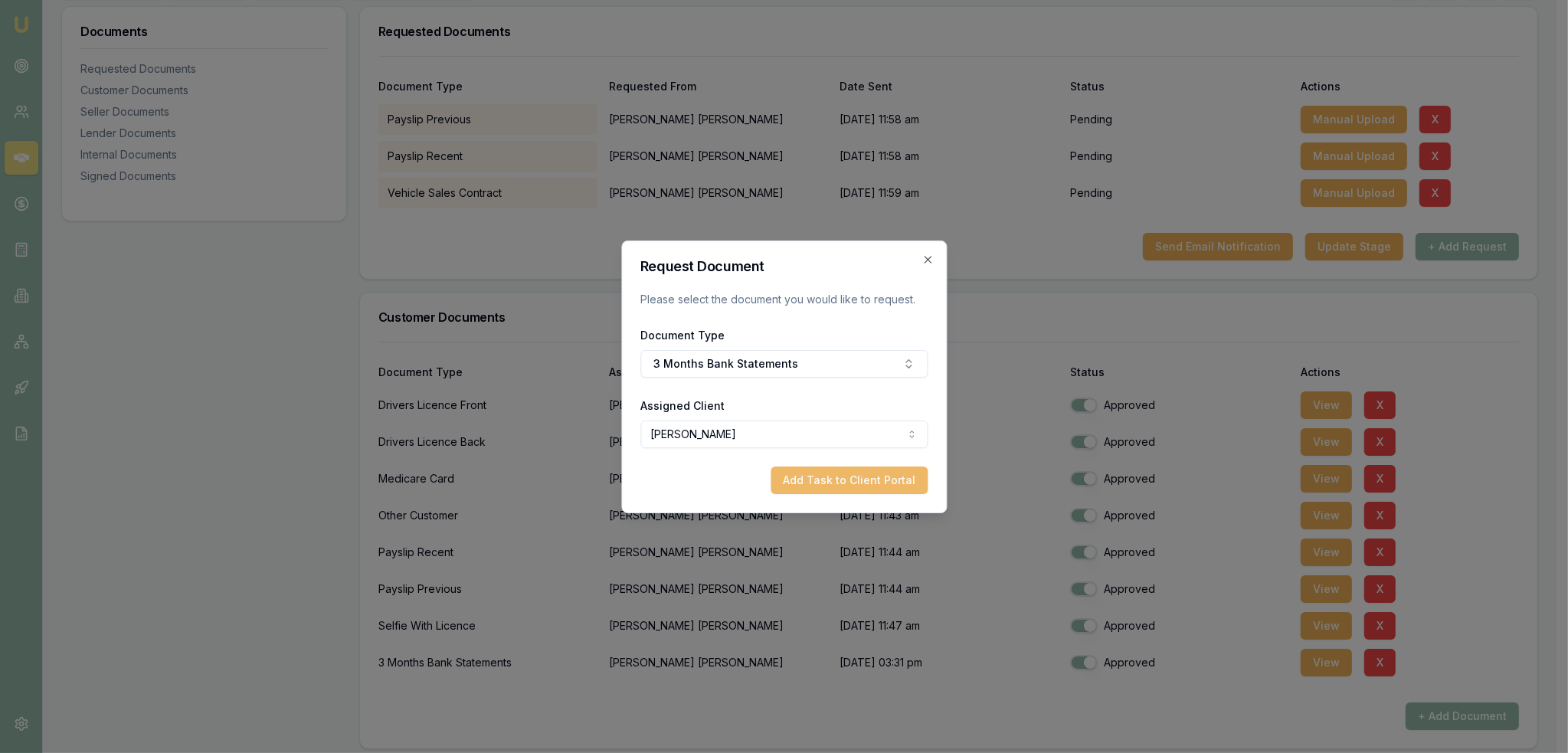
click at [855, 478] on button "Add Task to Client Portal" at bounding box center [849, 480] width 157 height 28
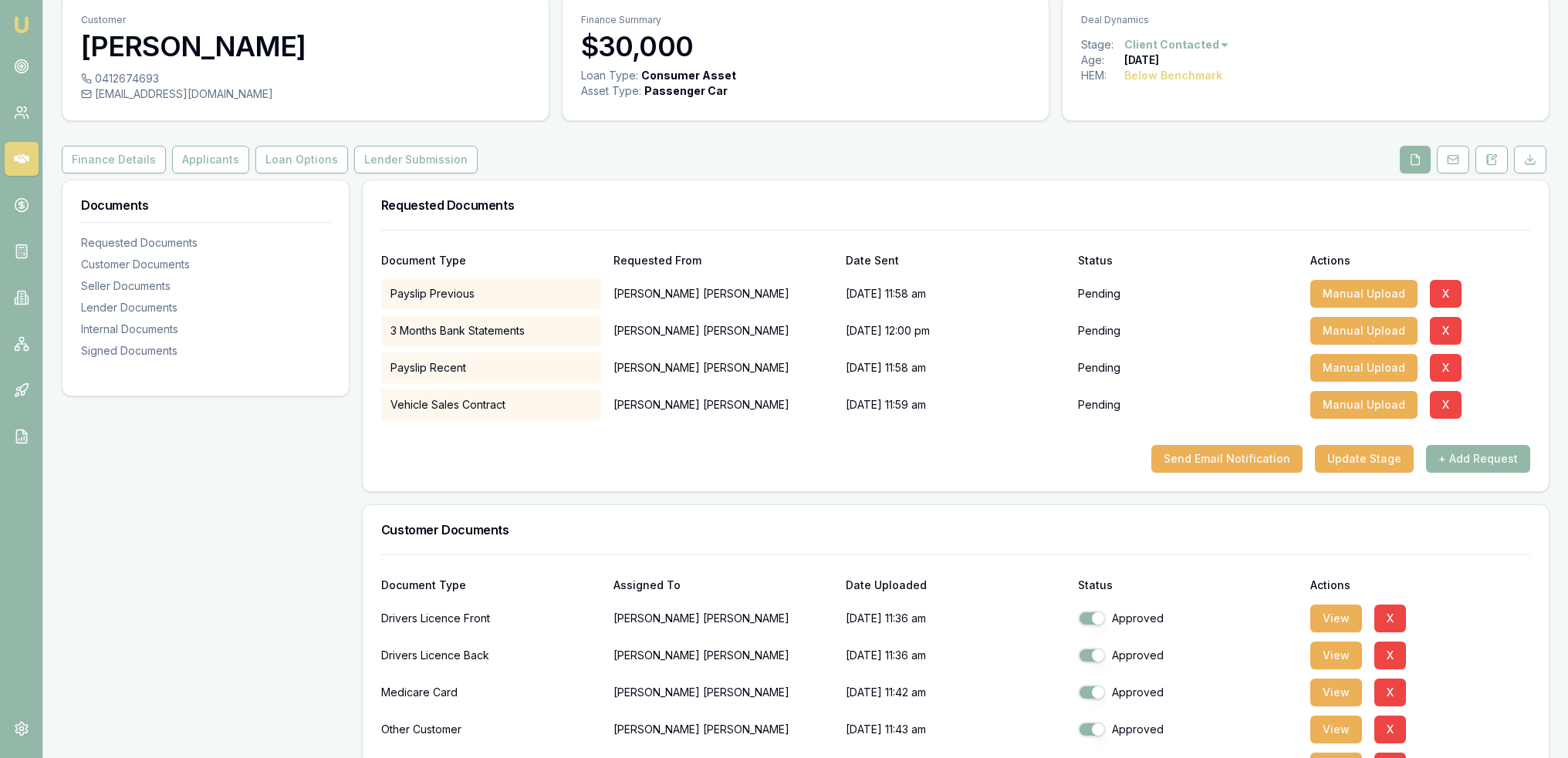
scroll to position [0, 0]
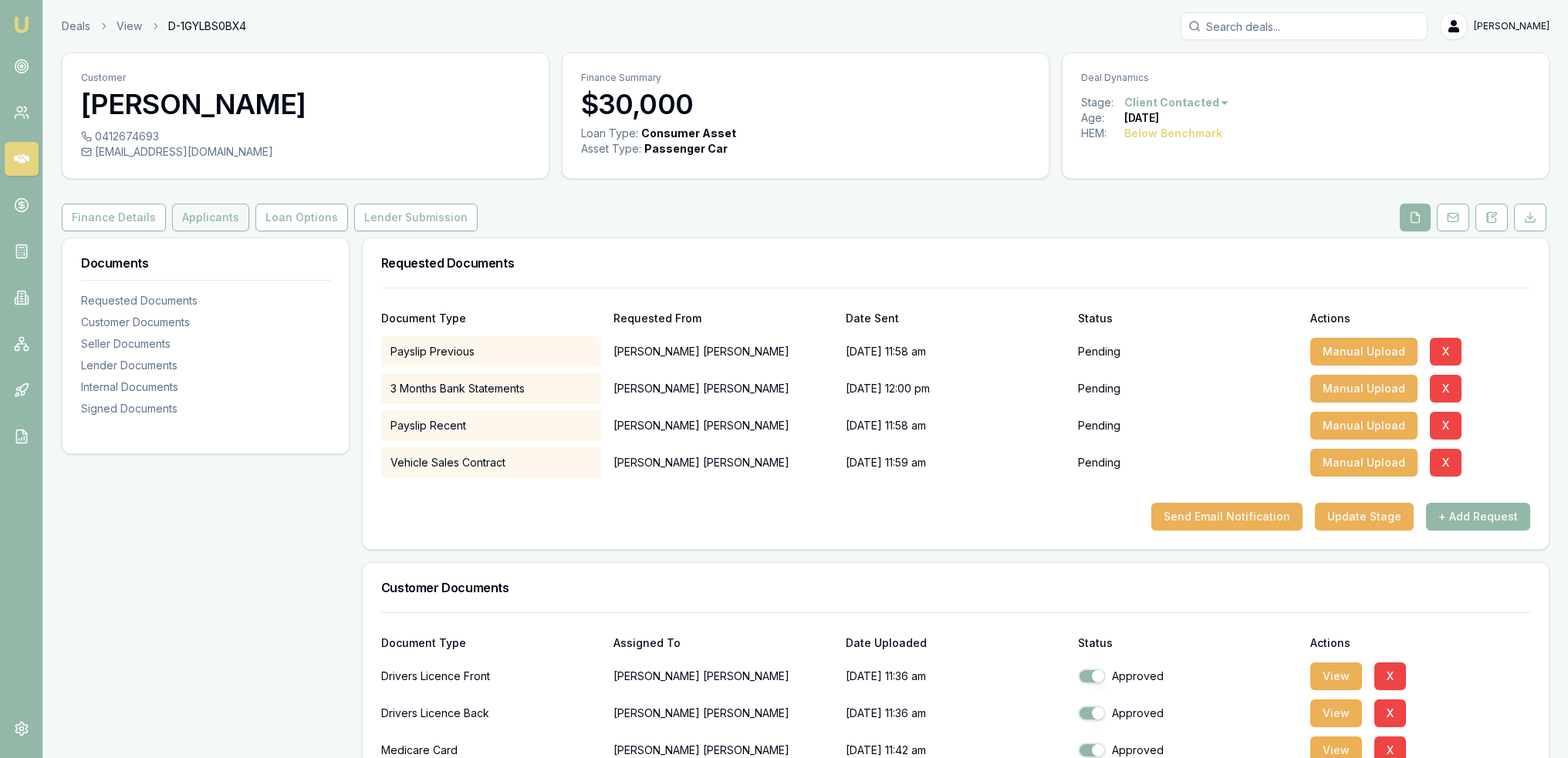
click at [210, 219] on button "Applicants" at bounding box center [210, 218] width 77 height 28
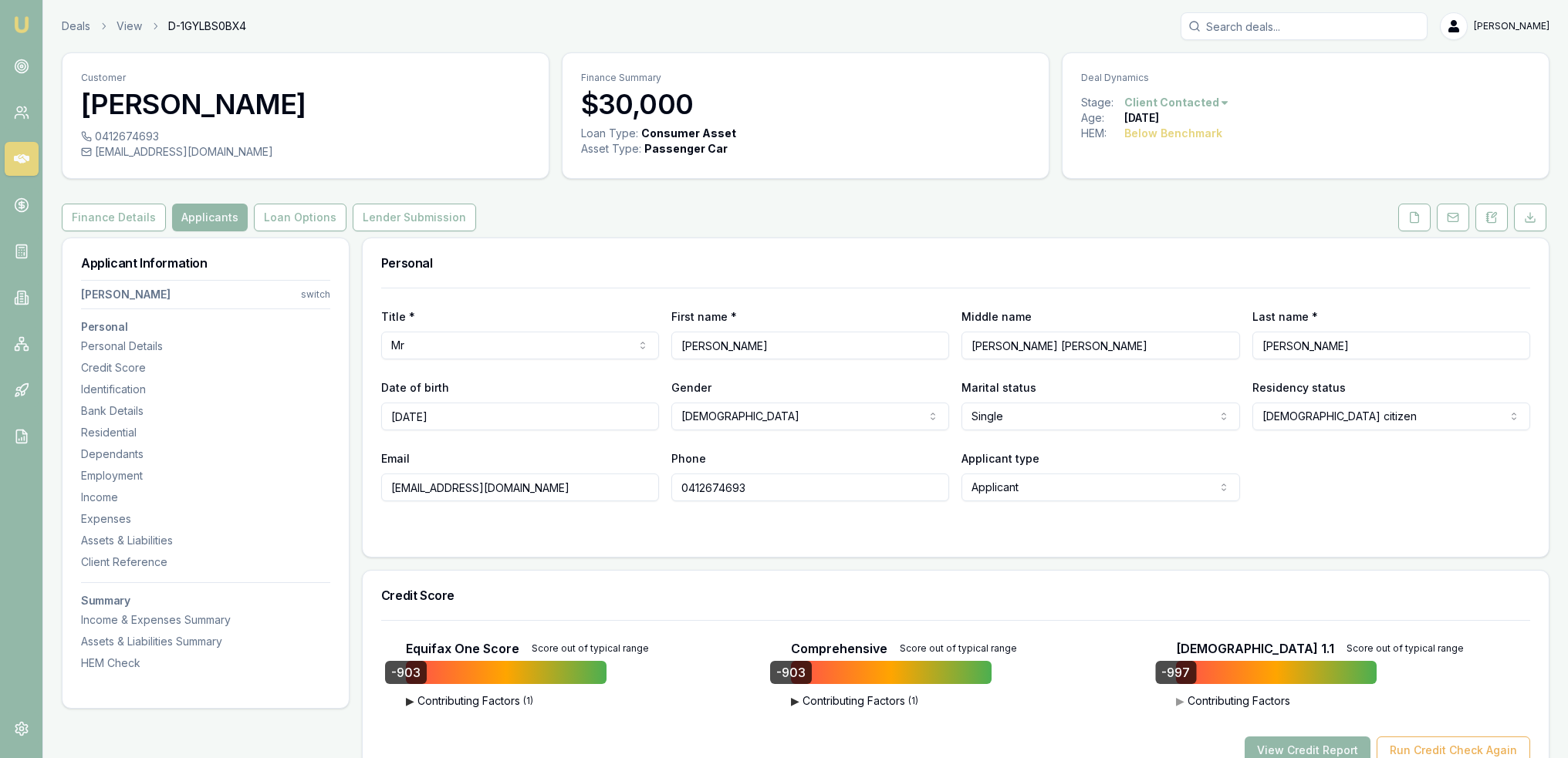
click at [22, 19] on img at bounding box center [21, 25] width 19 height 19
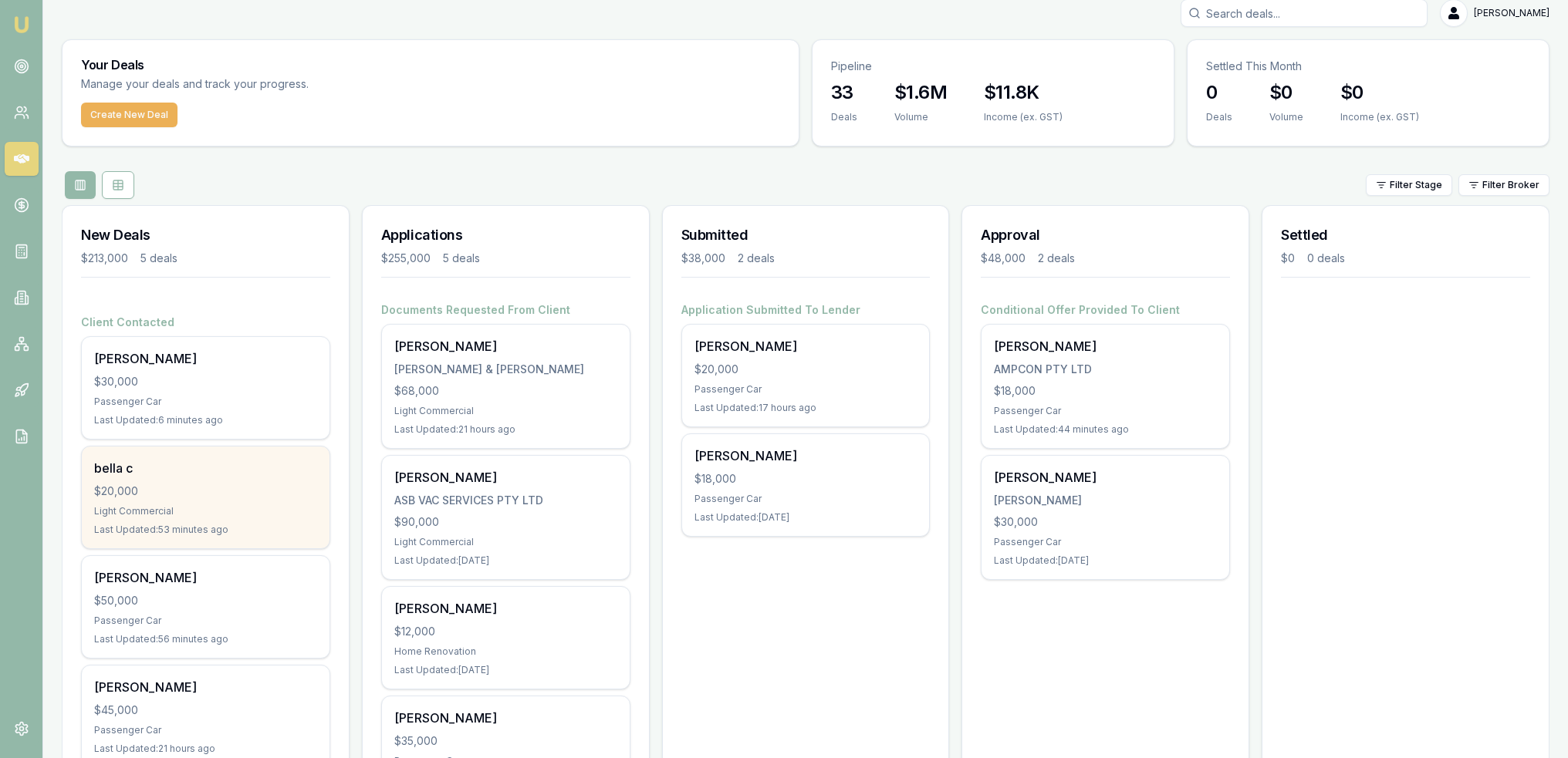
scroll to position [269, 0]
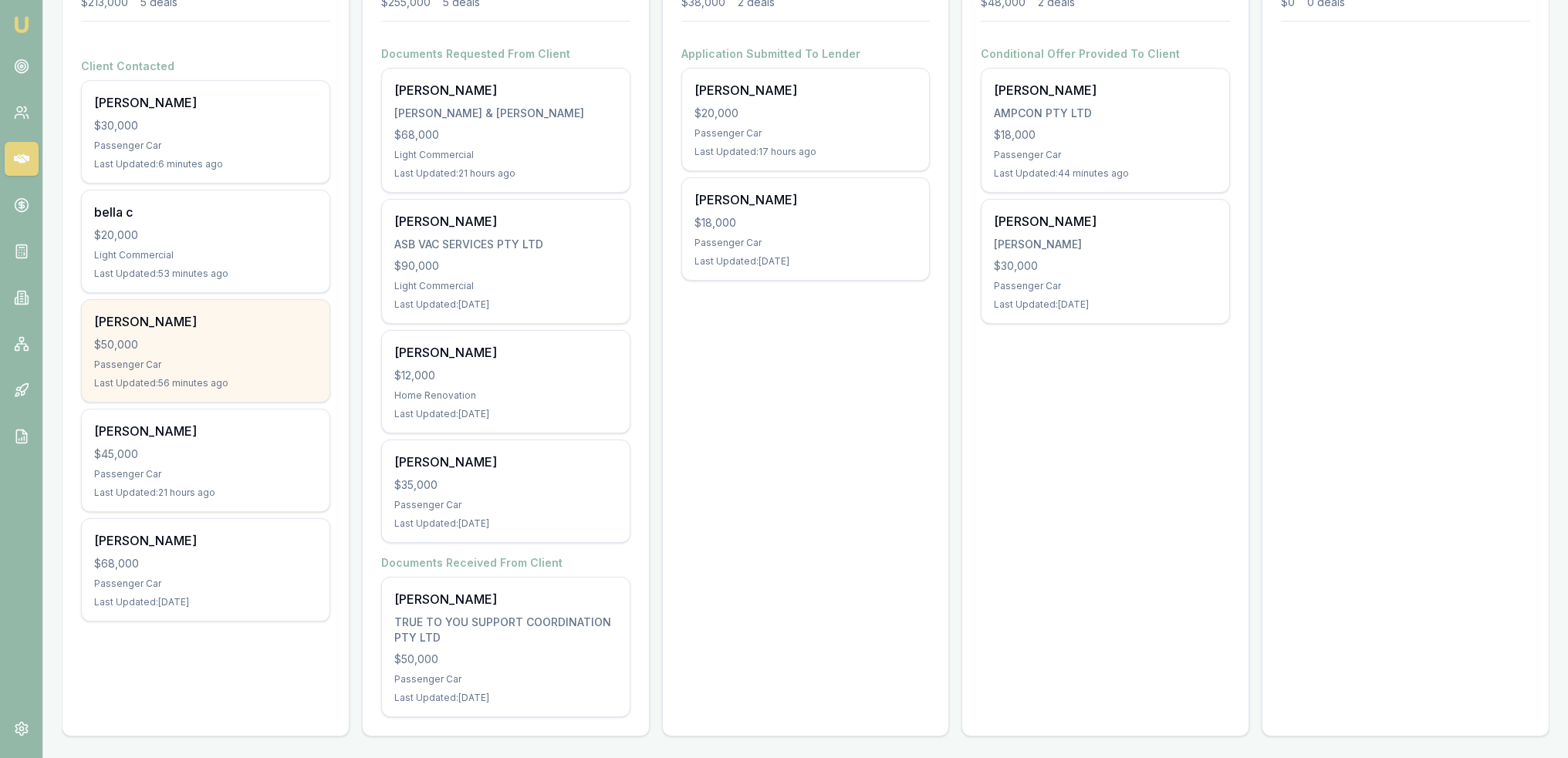
click at [258, 355] on div "Stephen Ashby $50,000 Passenger Car Last Updated: 56 minutes ago" at bounding box center [206, 351] width 248 height 101
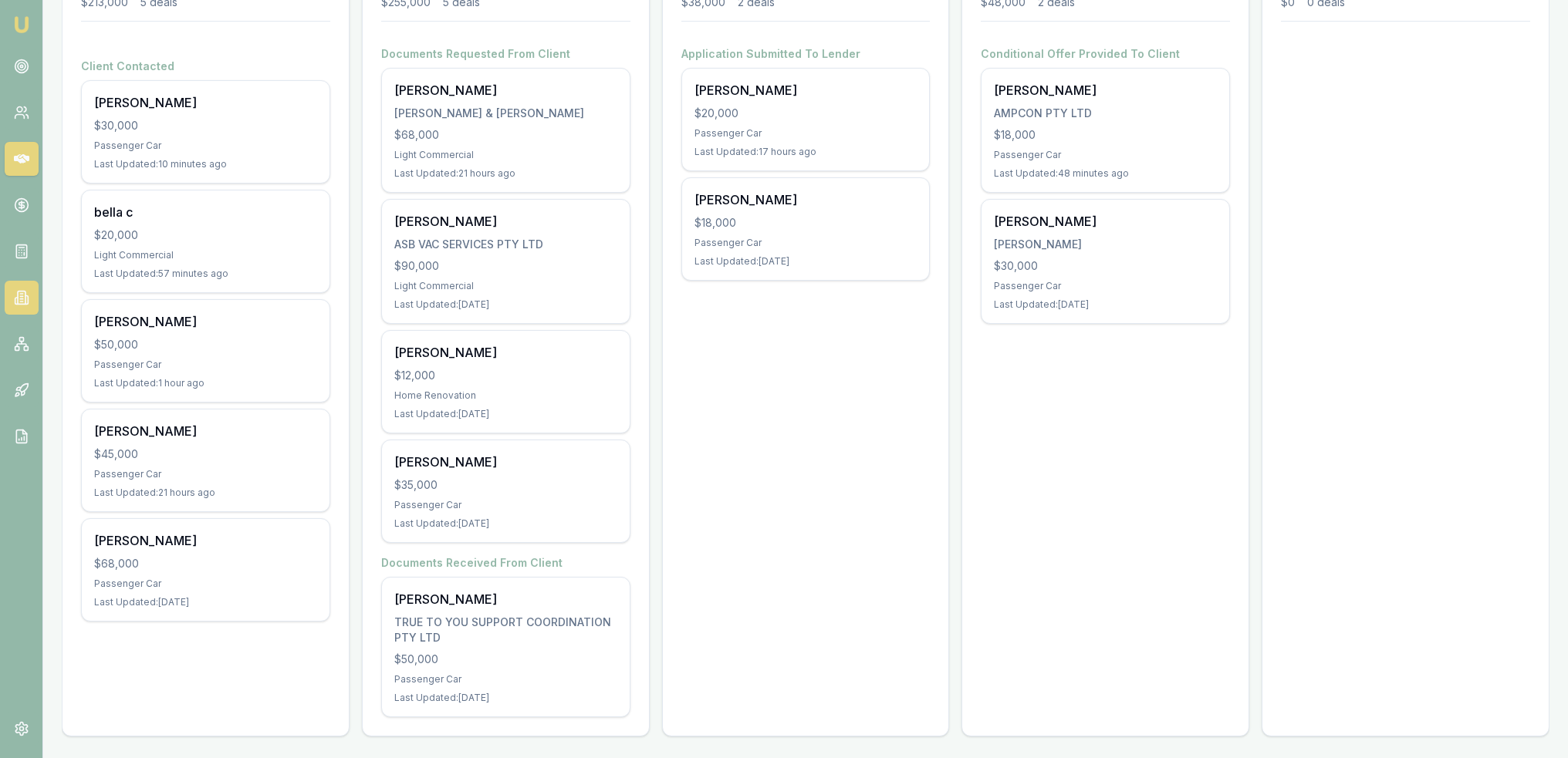
click at [28, 303] on icon at bounding box center [26, 299] width 2 height 8
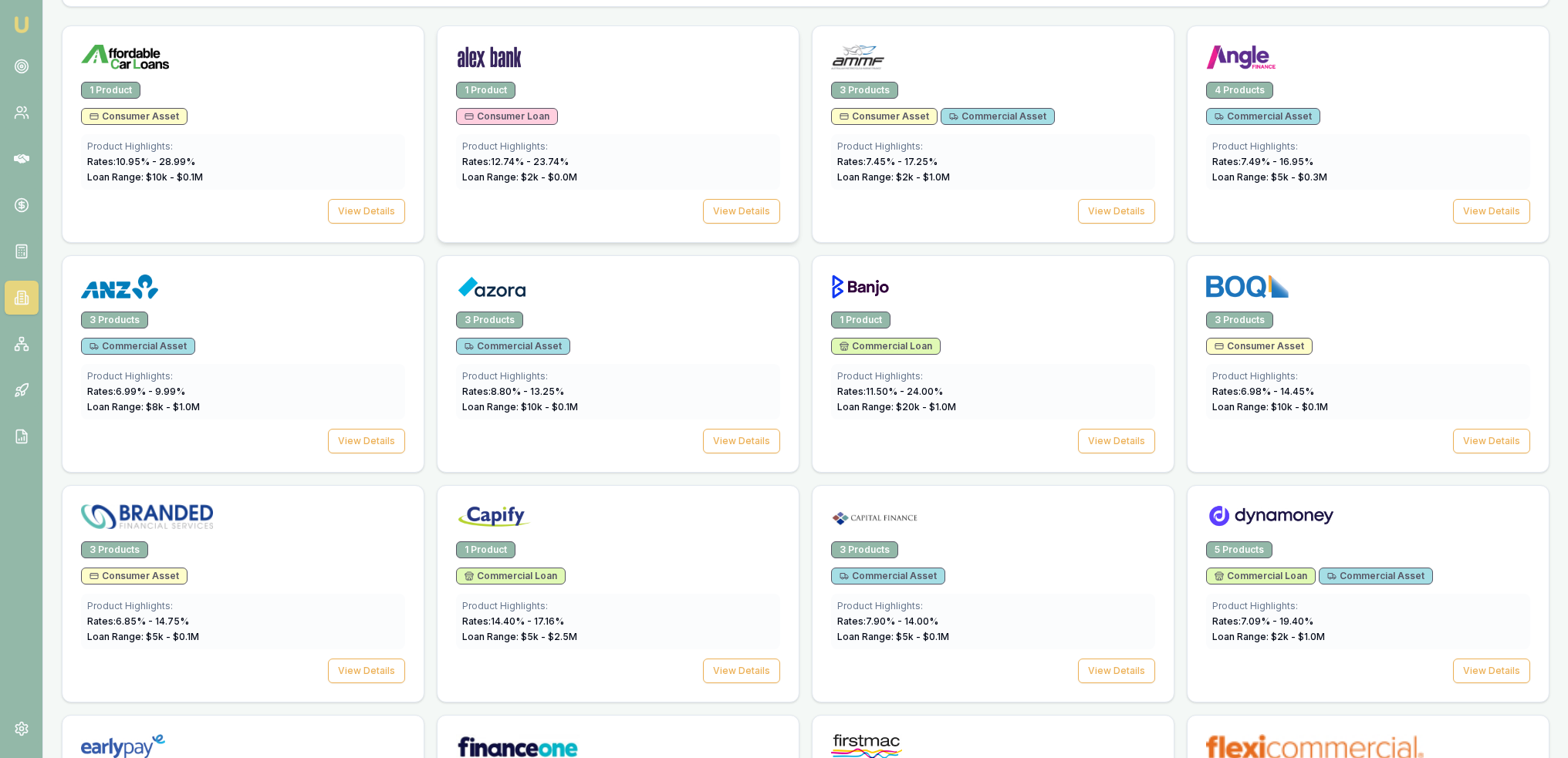
scroll to position [540, 0]
click at [754, 450] on div "3 Products Commercial Asset Product Highlights: Rates: 8.80 % - 13.25 % Loan Ra…" at bounding box center [618, 391] width 361 height 161
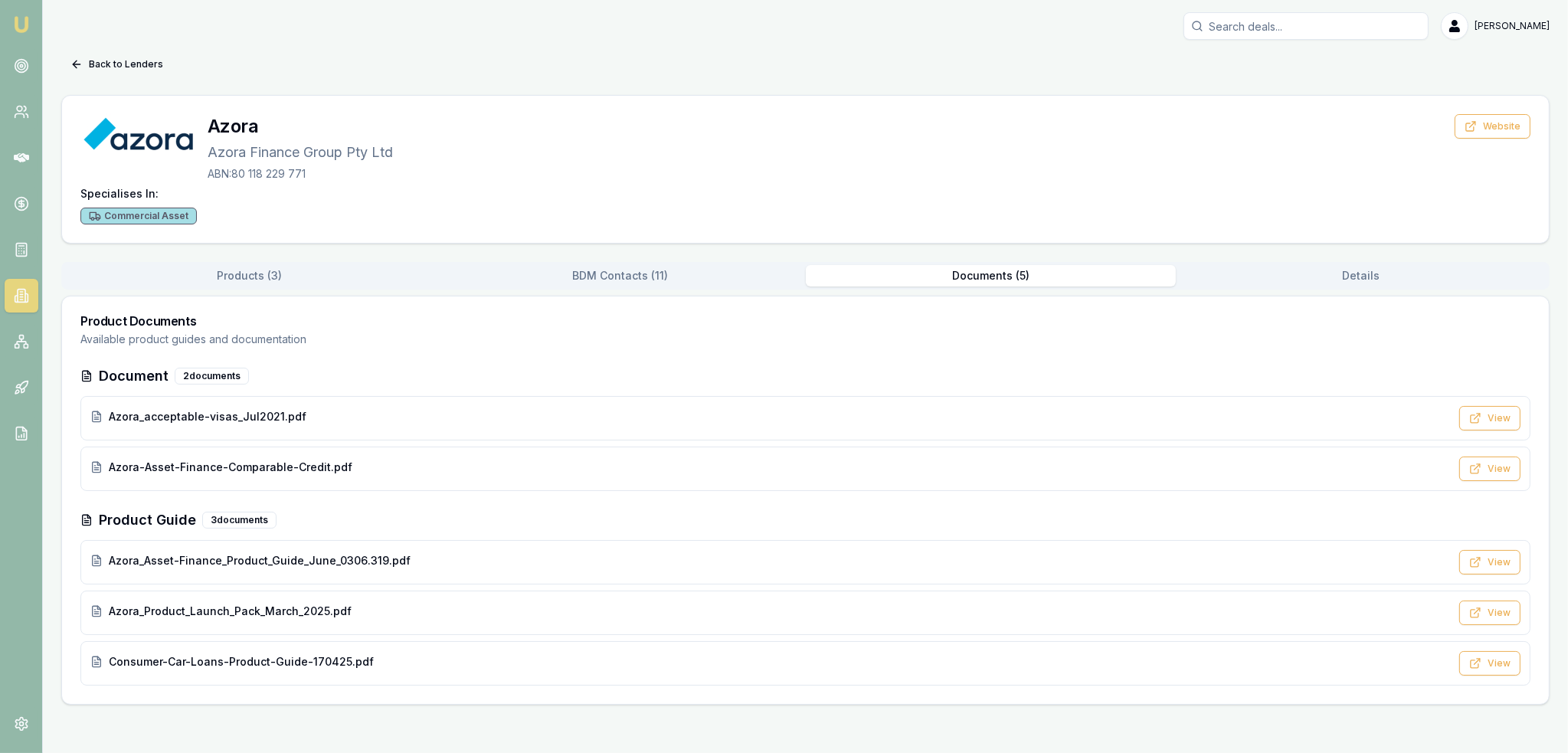
click at [971, 283] on button "Documents ( 5 )" at bounding box center [991, 275] width 370 height 21
click at [250, 654] on span "Consumer-Car-Loans-Product-Guide-170425.pdf" at bounding box center [241, 662] width 265 height 16
click at [219, 562] on span "Azora_Asset-Finance_Product_Guide_June_0306.319.pdf" at bounding box center [259, 561] width 302 height 16
click at [231, 657] on span "Consumer-Car-Loans-Product-Guide-170425.pdf" at bounding box center [241, 662] width 265 height 16
click at [119, 64] on button "Back to Lenders" at bounding box center [116, 64] width 111 height 25
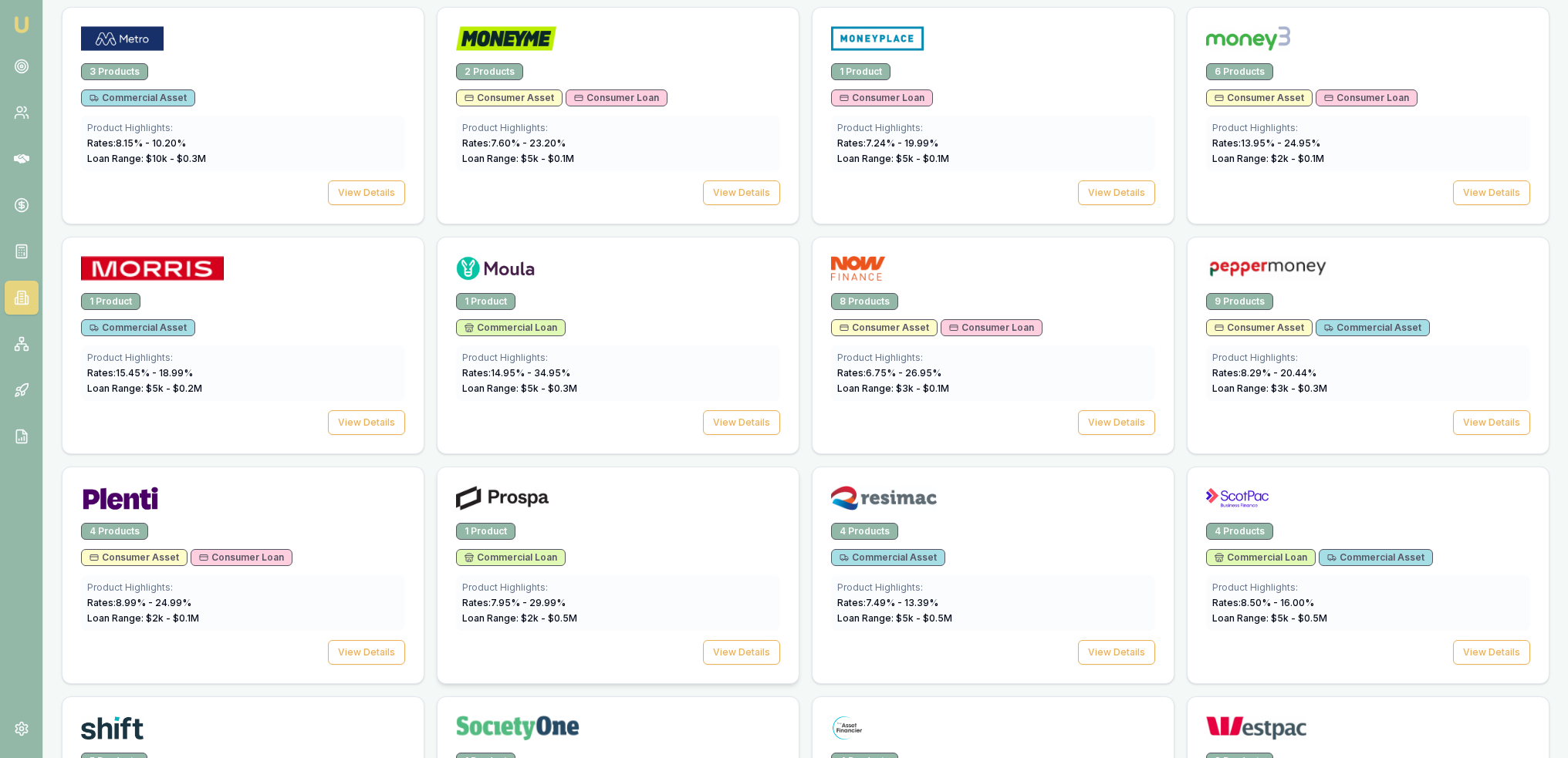
scroll to position [1697, 0]
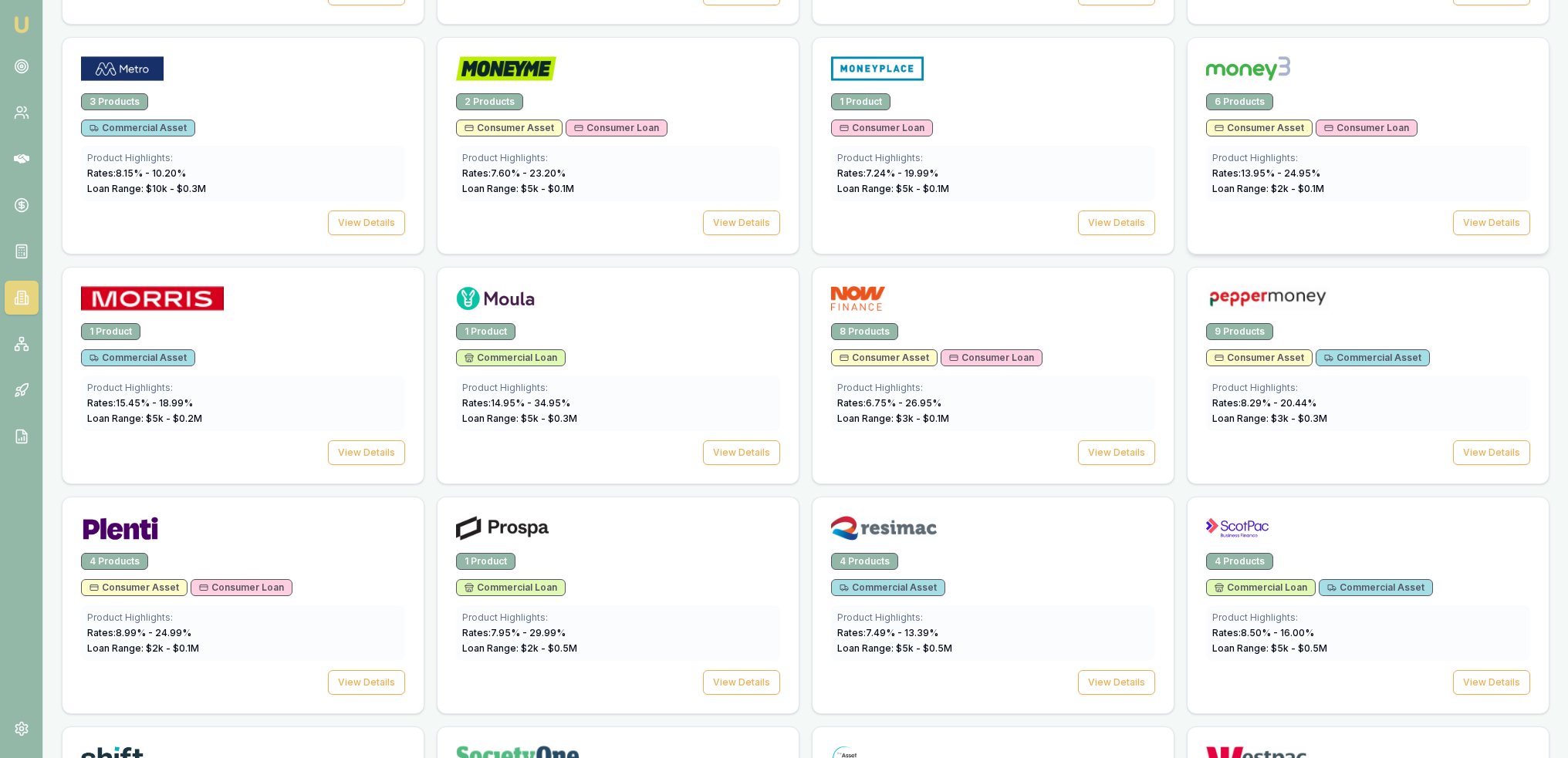
drag, startPoint x: 1485, startPoint y: 203, endPoint x: 1397, endPoint y: 227, distance: 91.2
click at [1485, 210] on button "View Details" at bounding box center [1492, 222] width 77 height 25
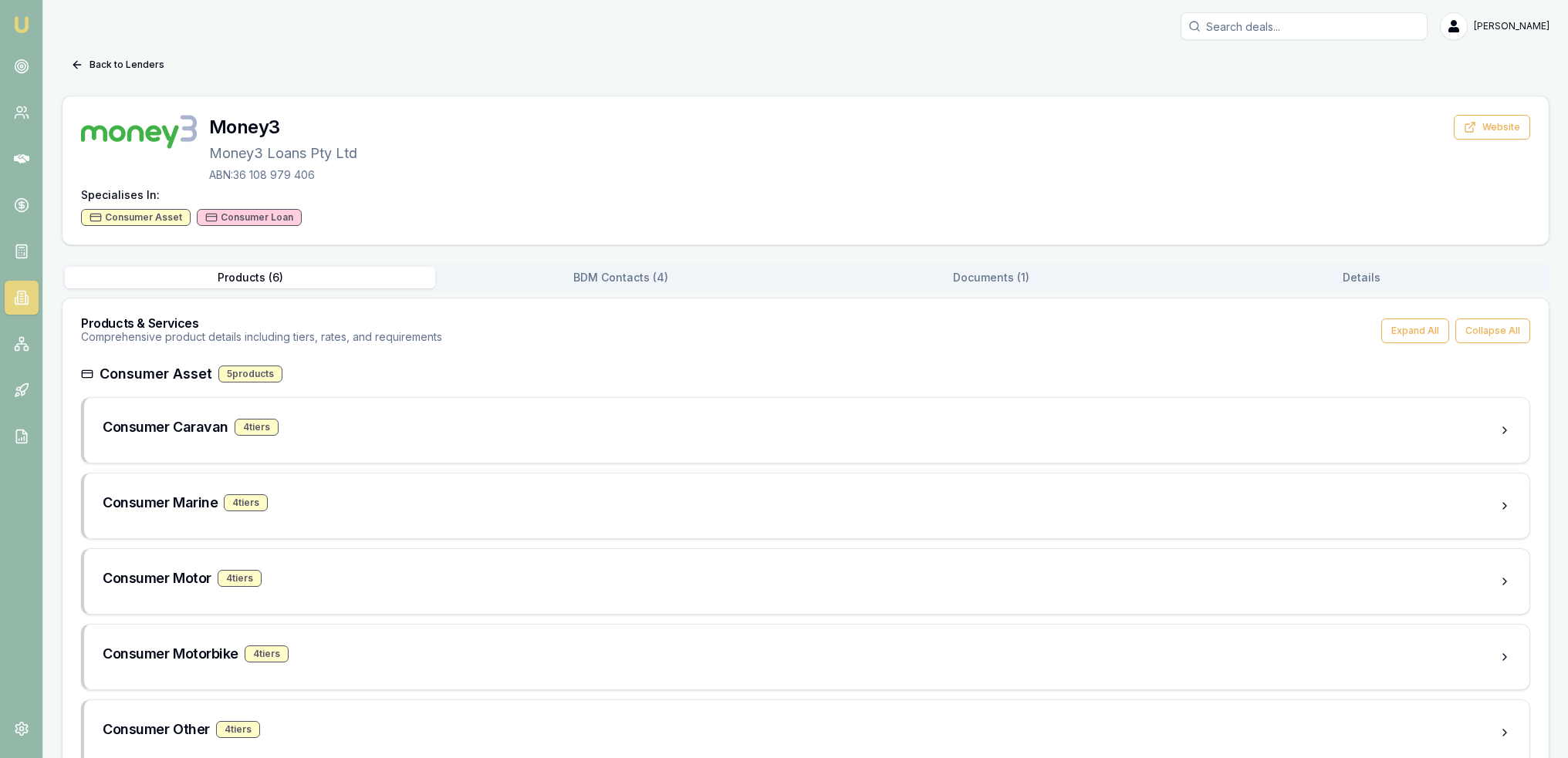
click at [998, 280] on button "Documents ( 1 )" at bounding box center [991, 277] width 370 height 21
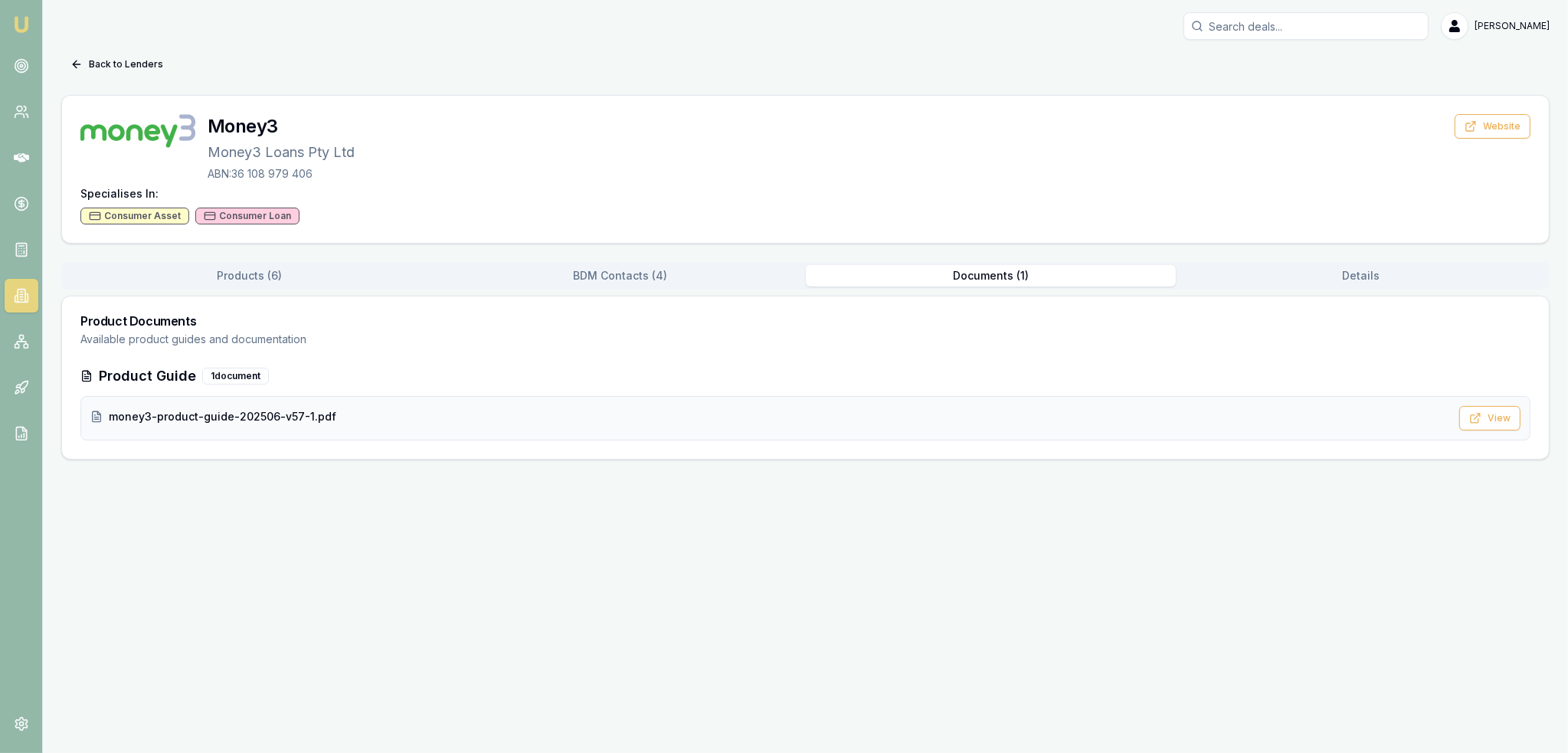
click at [259, 415] on span "money3-product-guide-202506-v57-1.pdf" at bounding box center [223, 417] width 227 height 16
click at [92, 64] on button "Back to Lenders" at bounding box center [116, 64] width 111 height 25
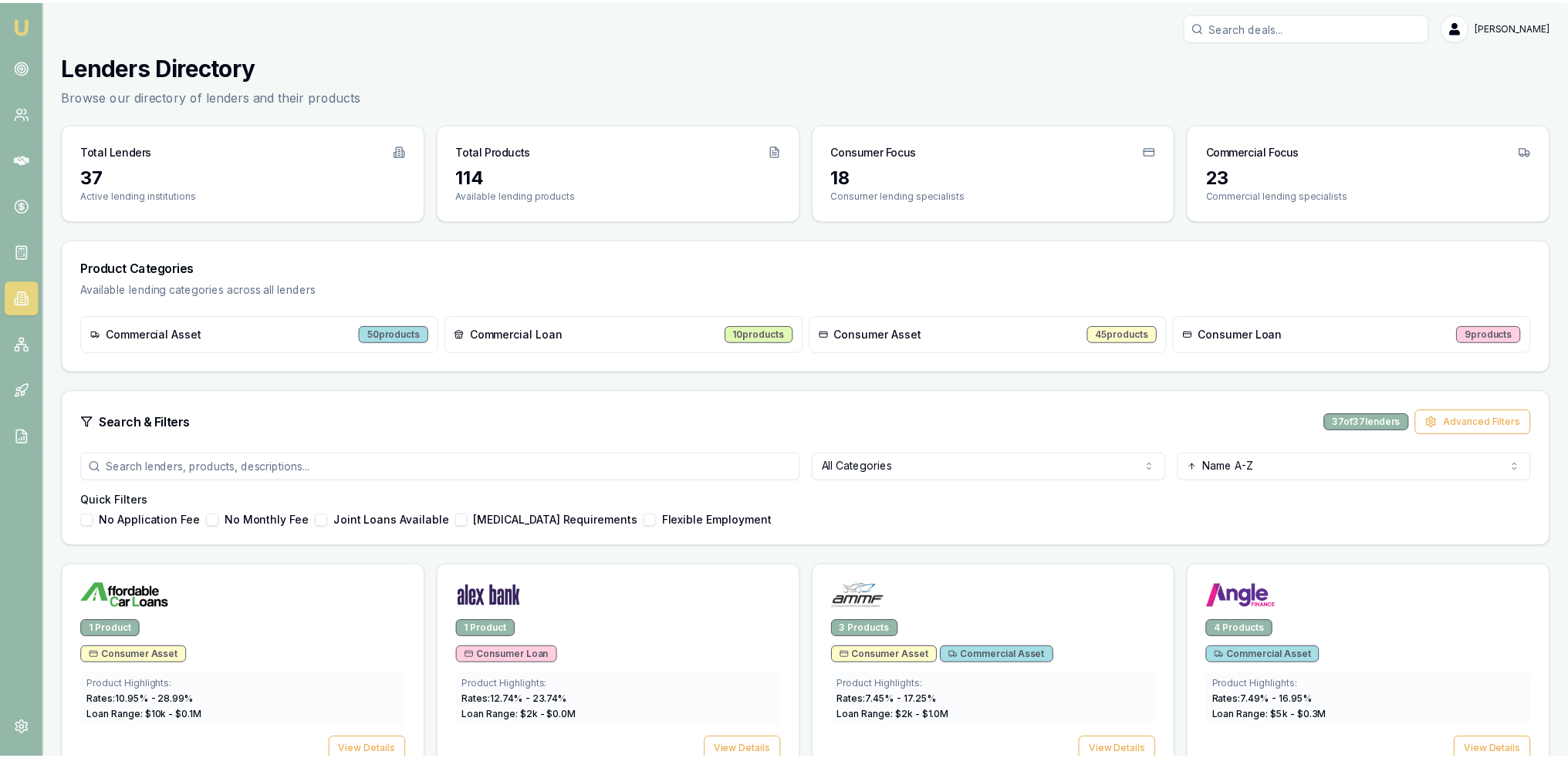
scroll to position [1697, 0]
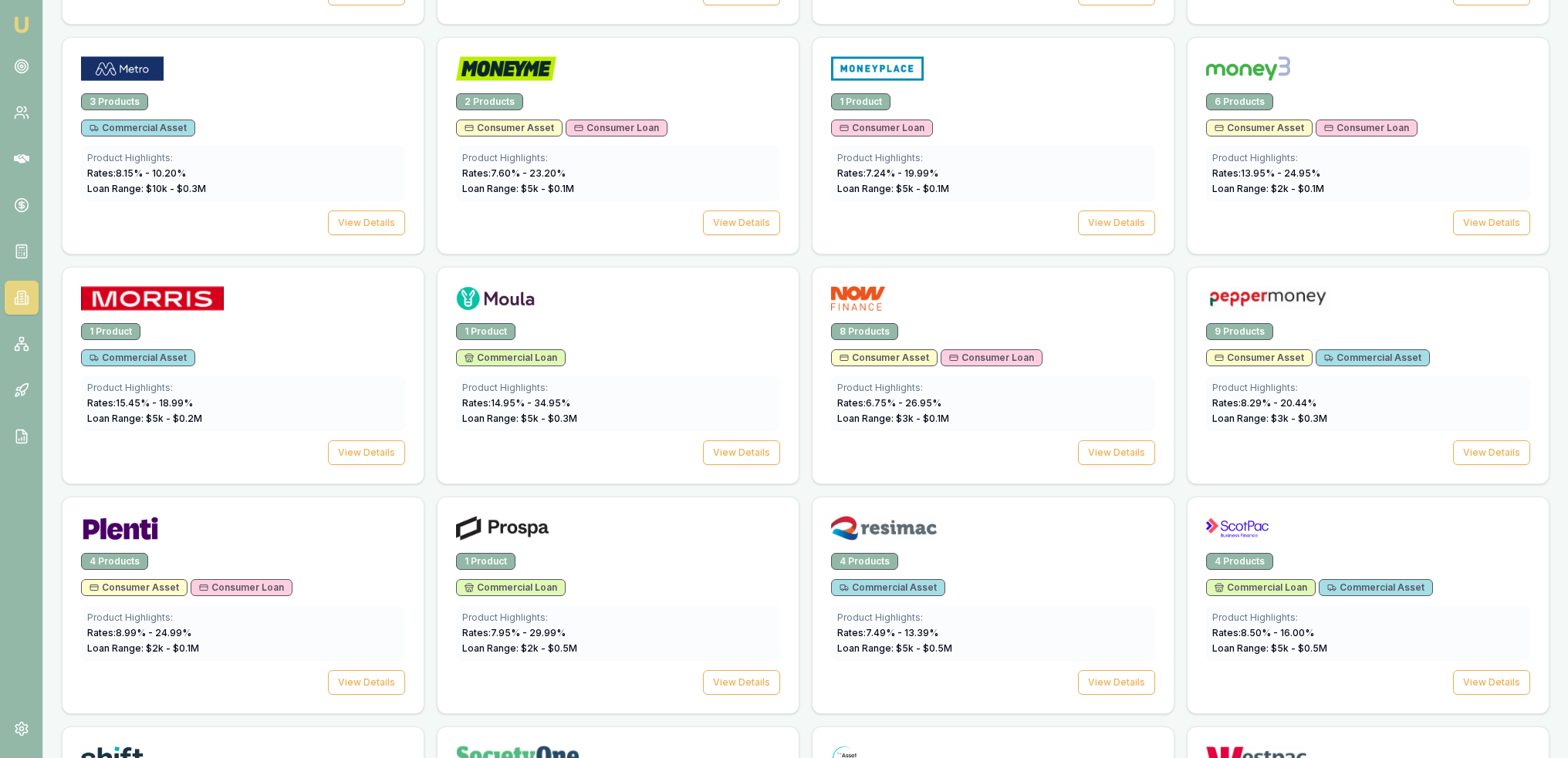
click at [28, 19] on img at bounding box center [21, 25] width 19 height 19
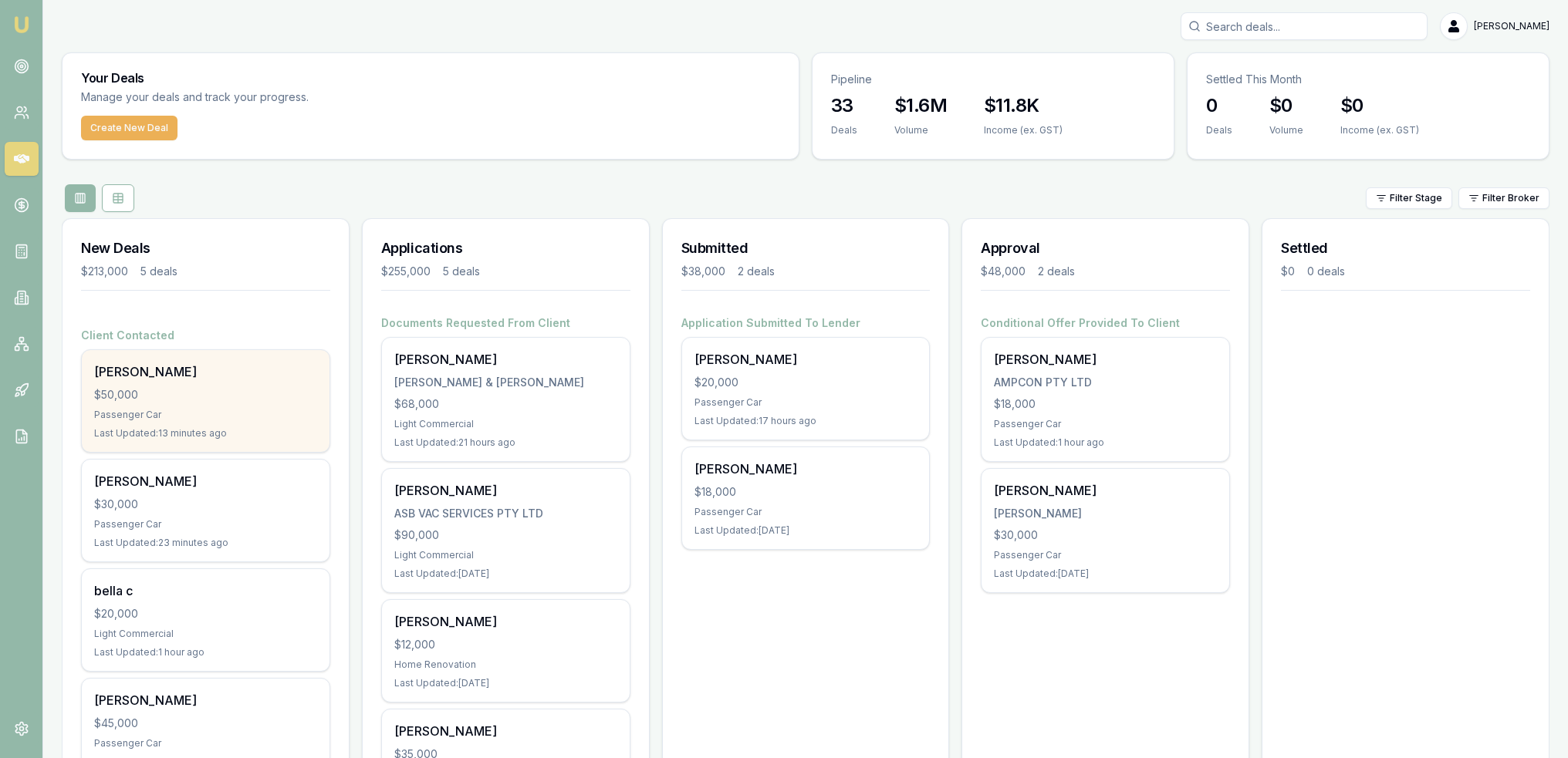
click at [185, 379] on div "Stephen Ashby" at bounding box center [206, 372] width 223 height 19
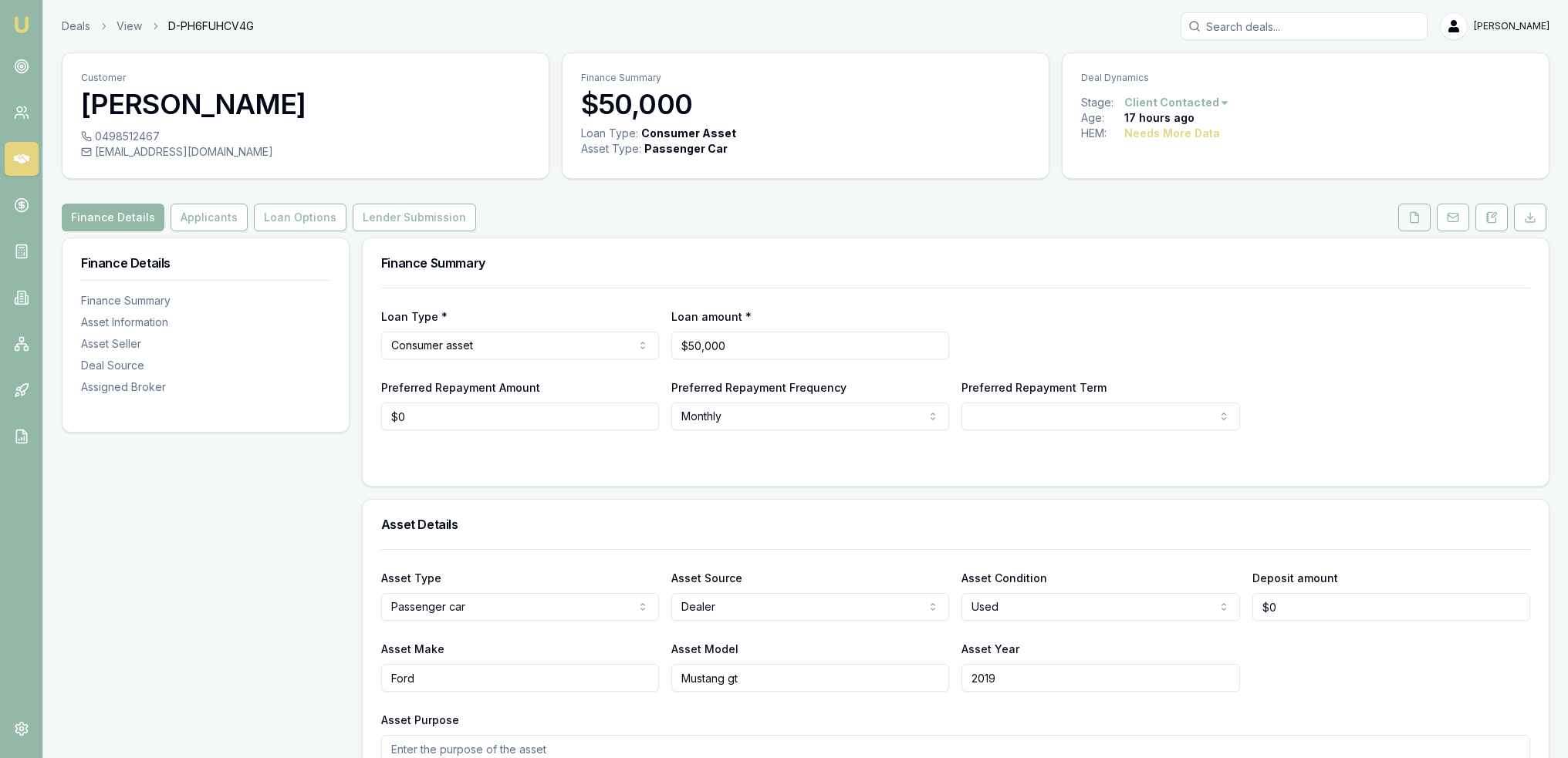
click at [1417, 215] on icon at bounding box center [1414, 217] width 12 height 12
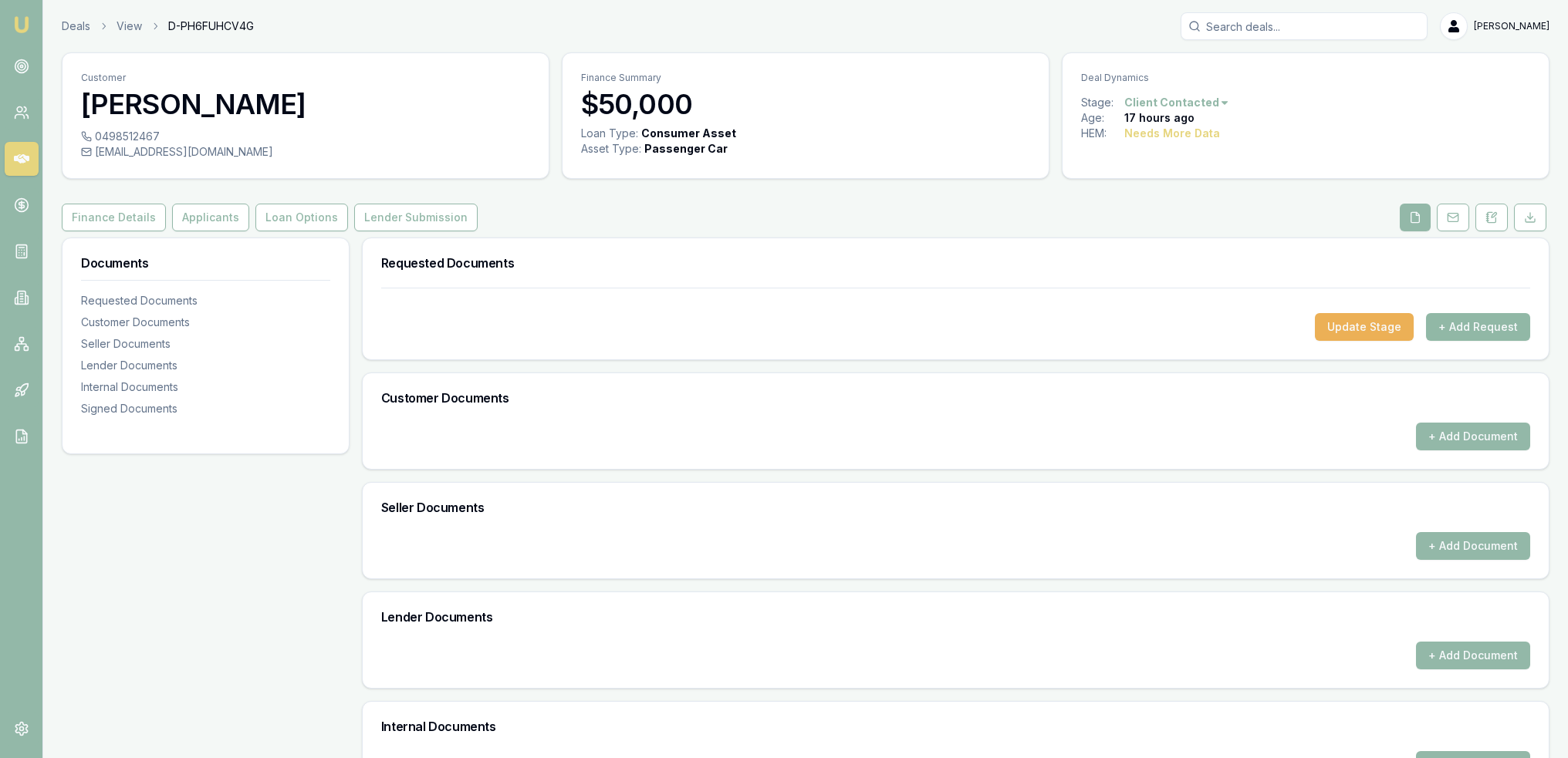
click at [1460, 323] on button "+ Add Request" at bounding box center [1479, 327] width 104 height 28
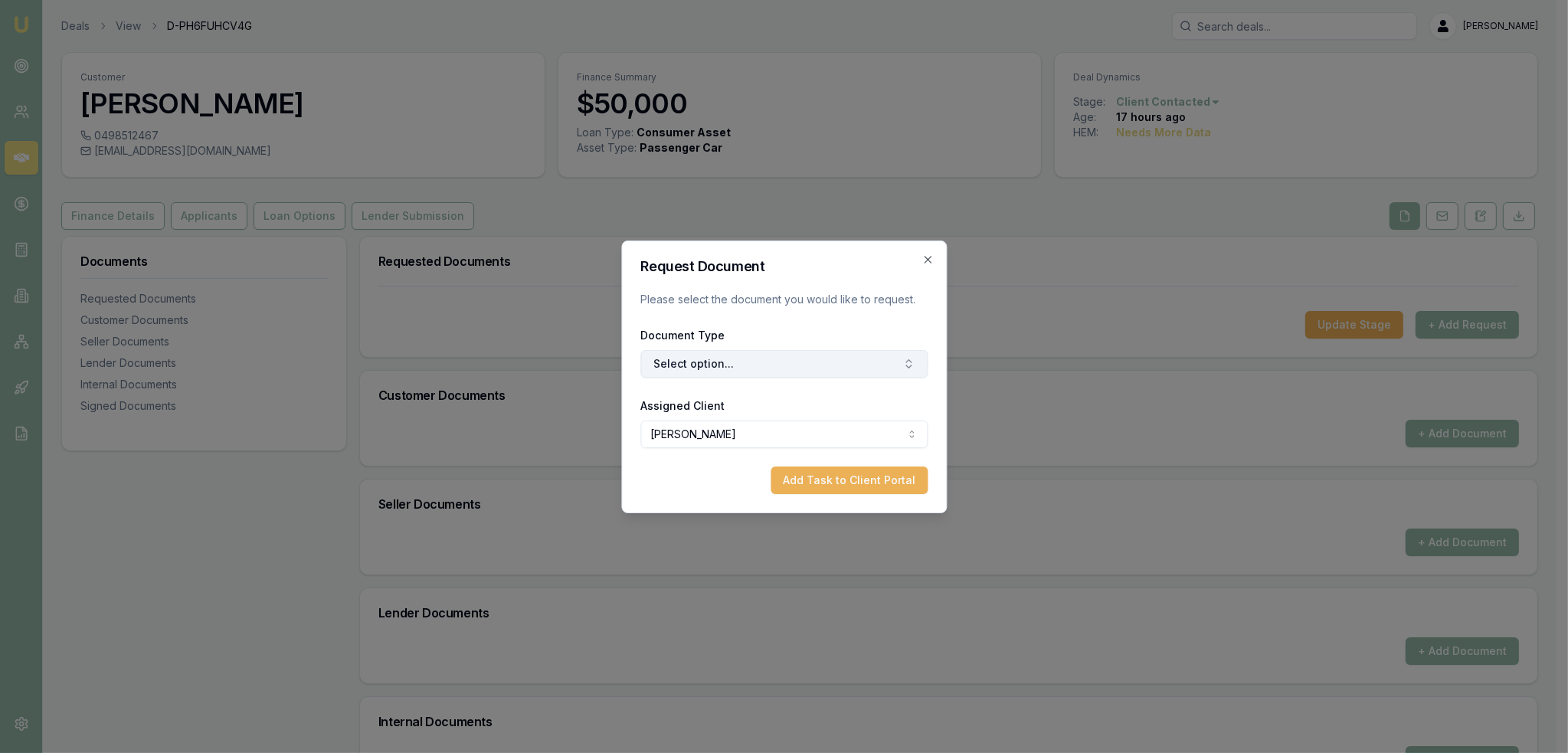
click at [773, 358] on button "Select option..." at bounding box center [783, 364] width 287 height 28
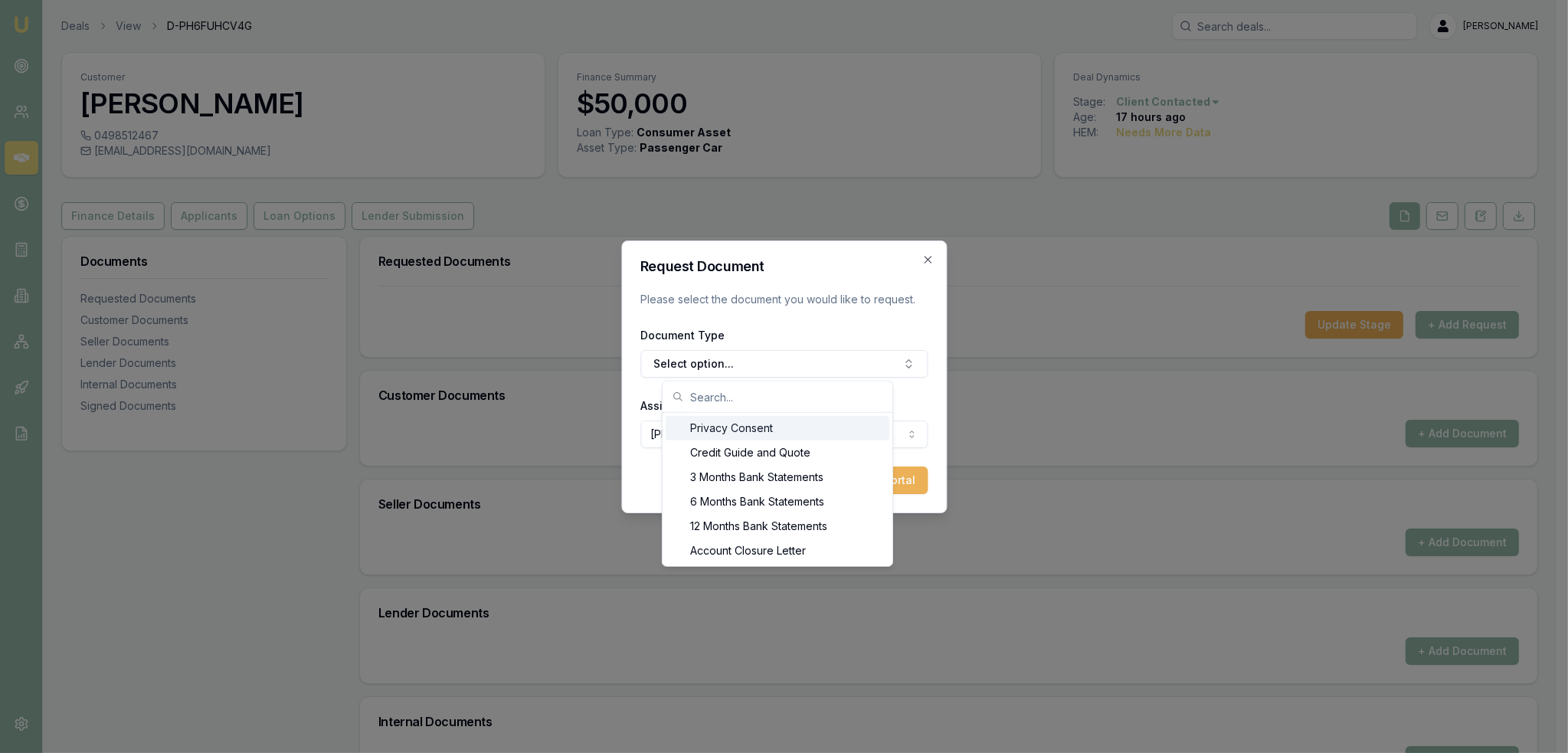
click at [748, 430] on div "Privacy Consent" at bounding box center [778, 428] width 223 height 25
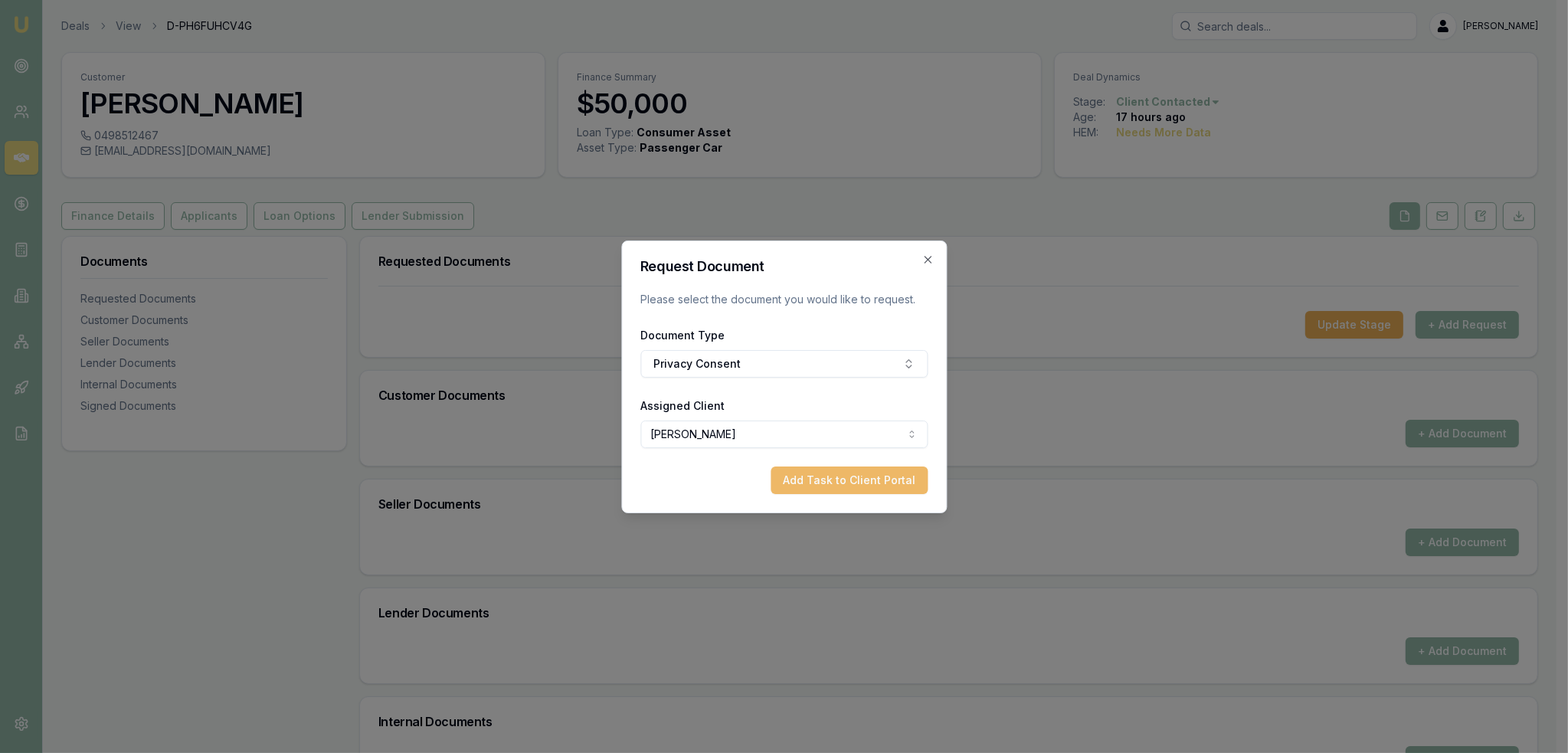
click at [809, 471] on button "Add Task to Client Portal" at bounding box center [849, 480] width 157 height 28
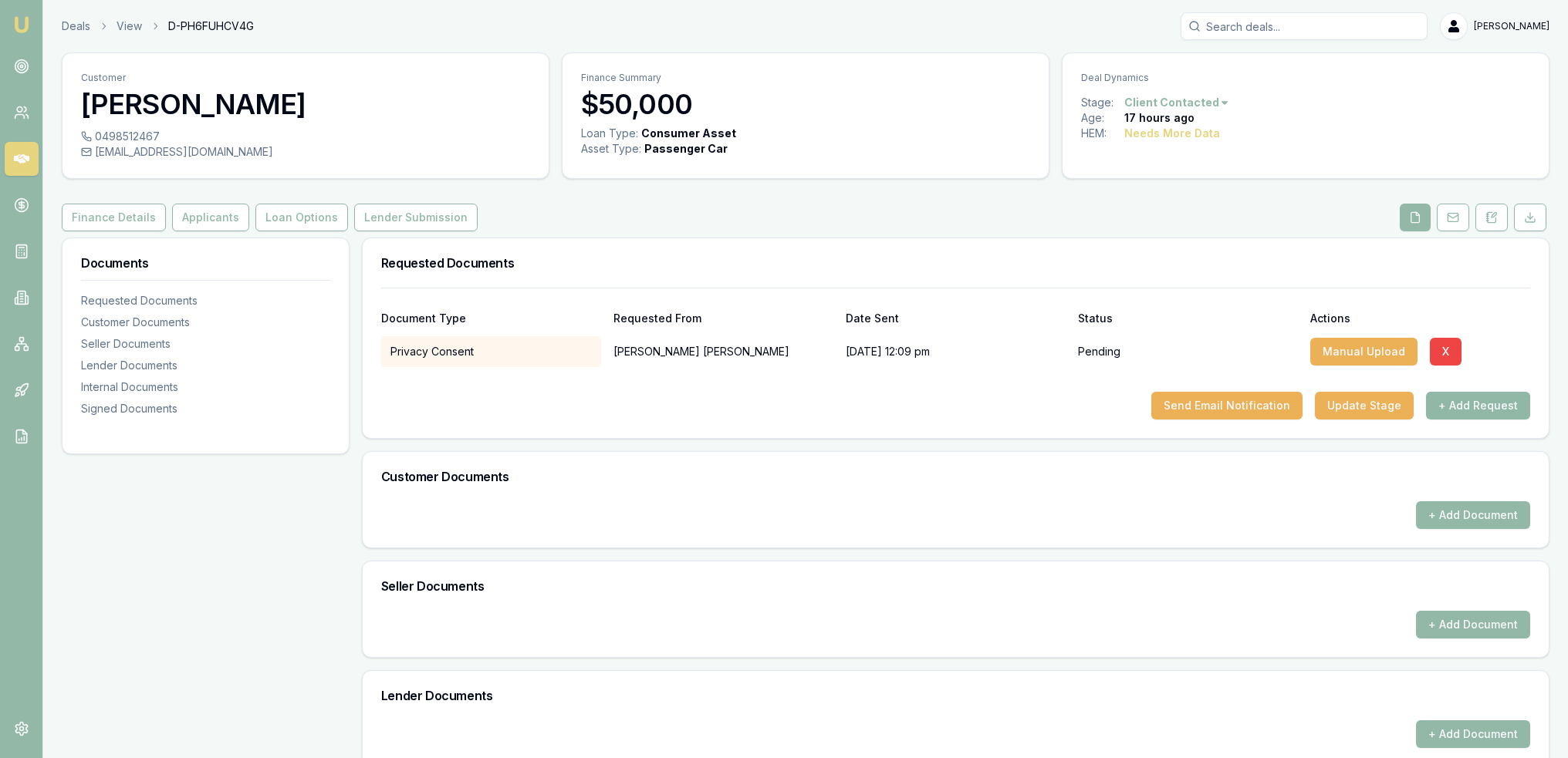
click at [1463, 397] on button "+ Add Request" at bounding box center [1479, 406] width 104 height 28
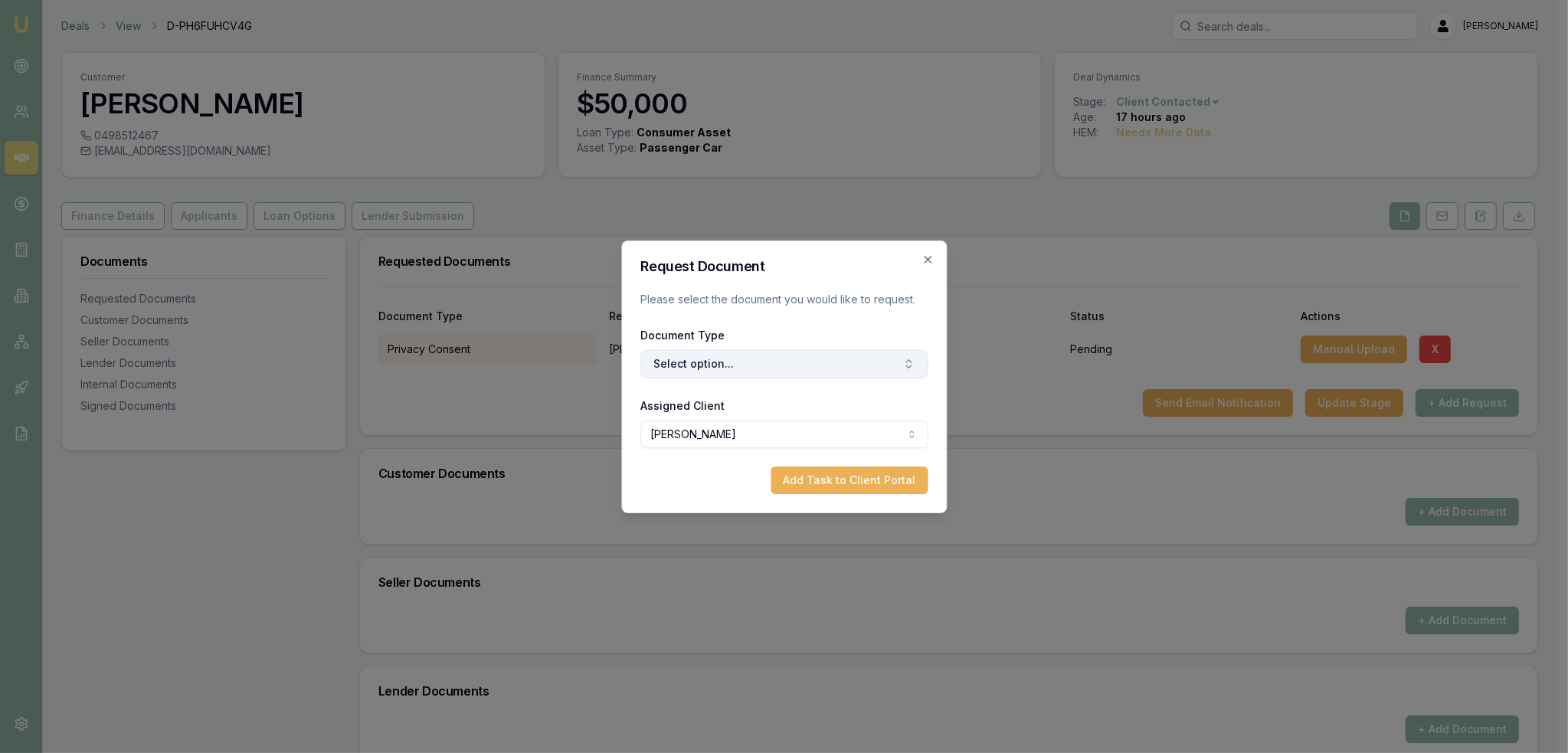
click at [777, 364] on button "Select option..." at bounding box center [783, 364] width 287 height 28
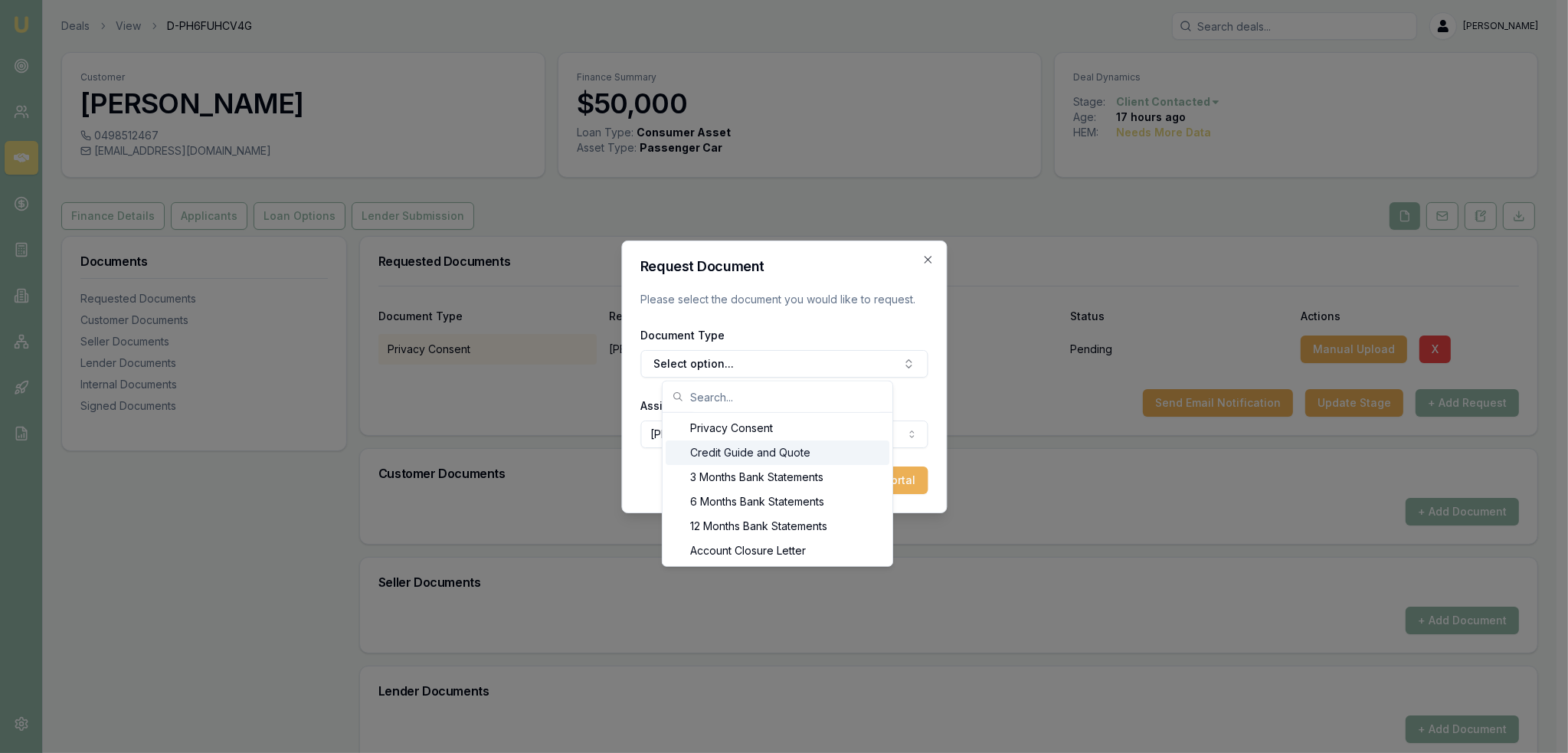
click at [754, 443] on div "Credit Guide and Quote" at bounding box center [778, 453] width 223 height 25
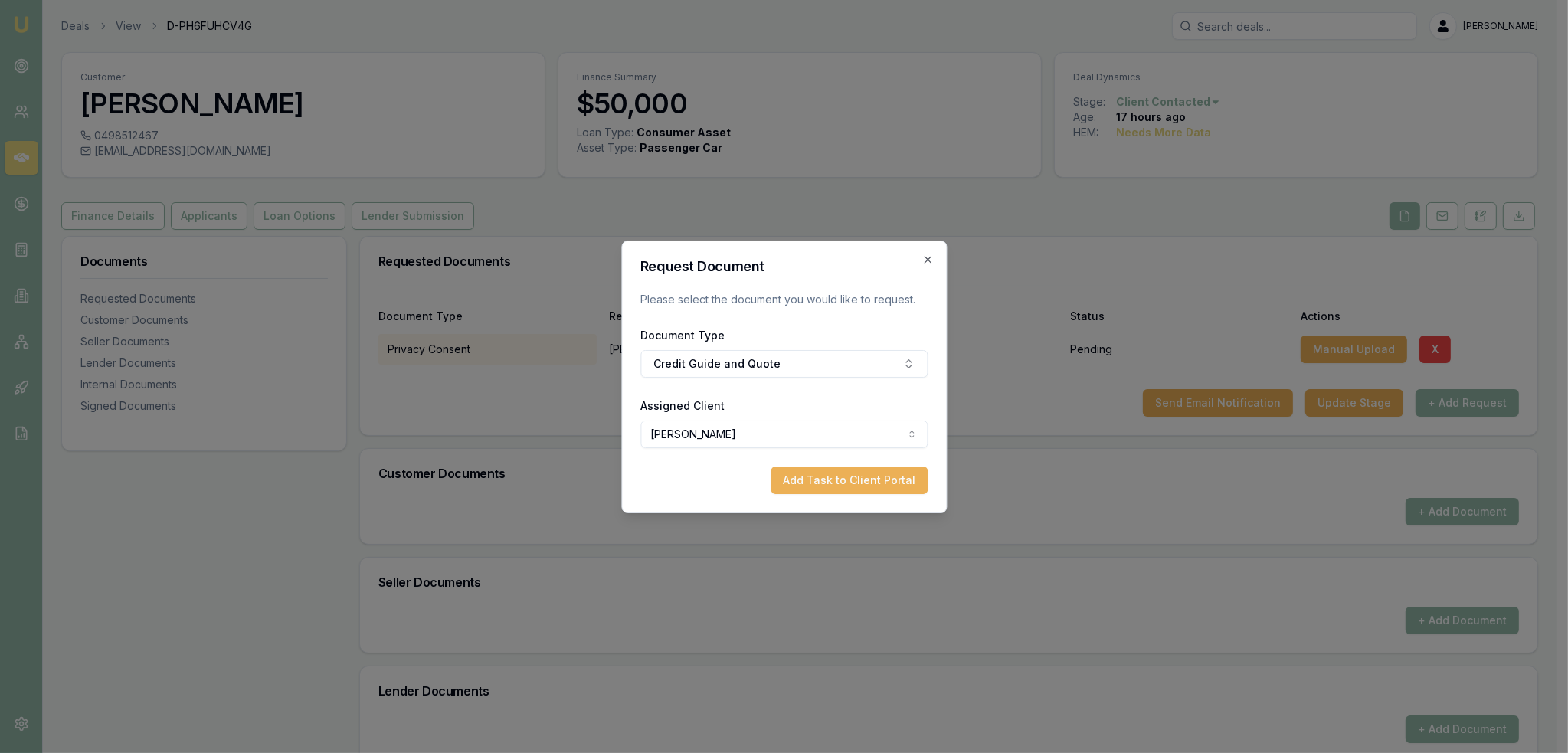
drag, startPoint x: 867, startPoint y: 471, endPoint x: 882, endPoint y: 472, distance: 15.0
click at [868, 472] on button "Add Task to Client Portal" at bounding box center [849, 480] width 157 height 28
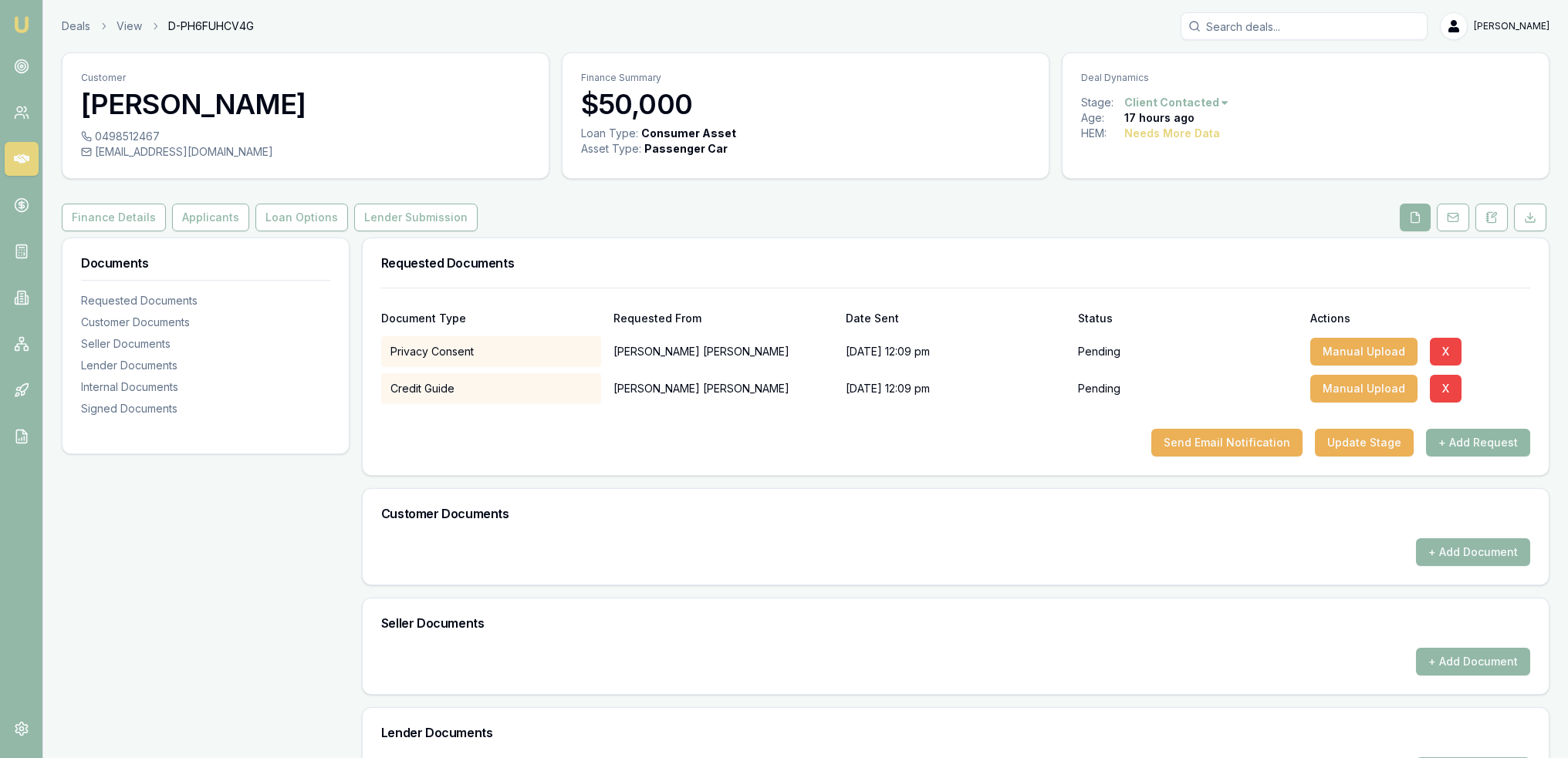
click at [1481, 445] on button "+ Add Request" at bounding box center [1479, 443] width 104 height 28
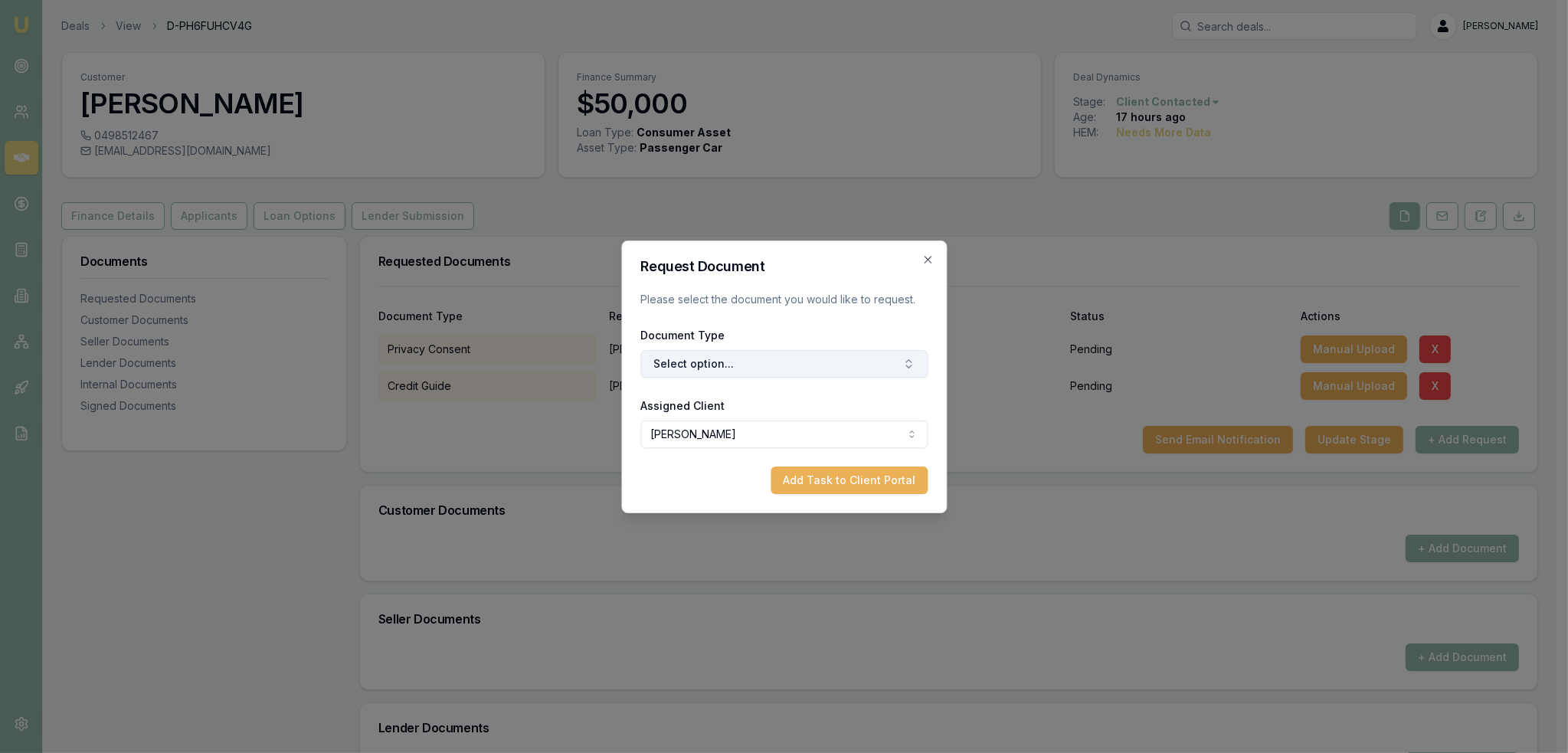
click at [740, 364] on button "Select option..." at bounding box center [783, 364] width 287 height 28
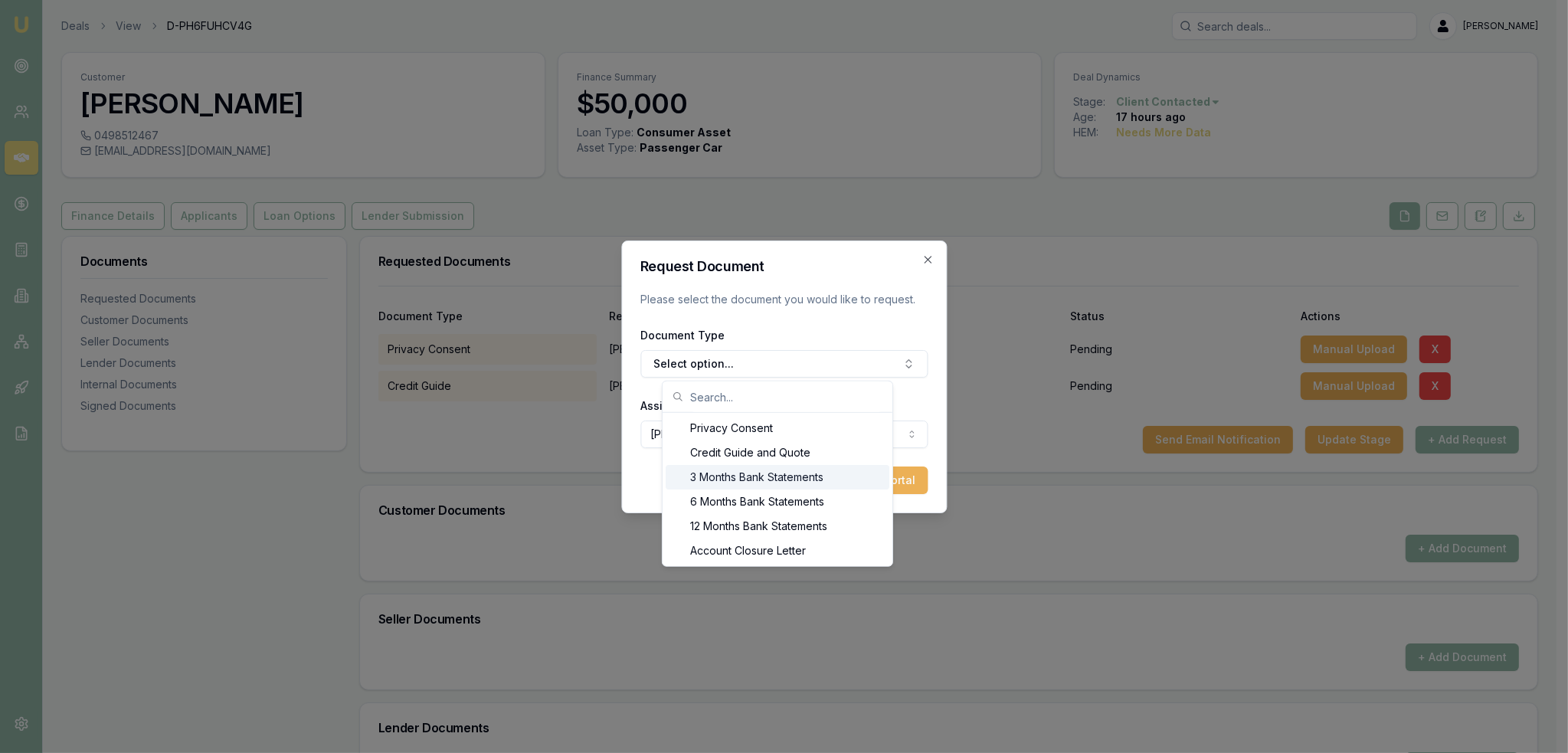
click at [745, 481] on div "3 Months Bank Statements" at bounding box center [778, 477] width 223 height 25
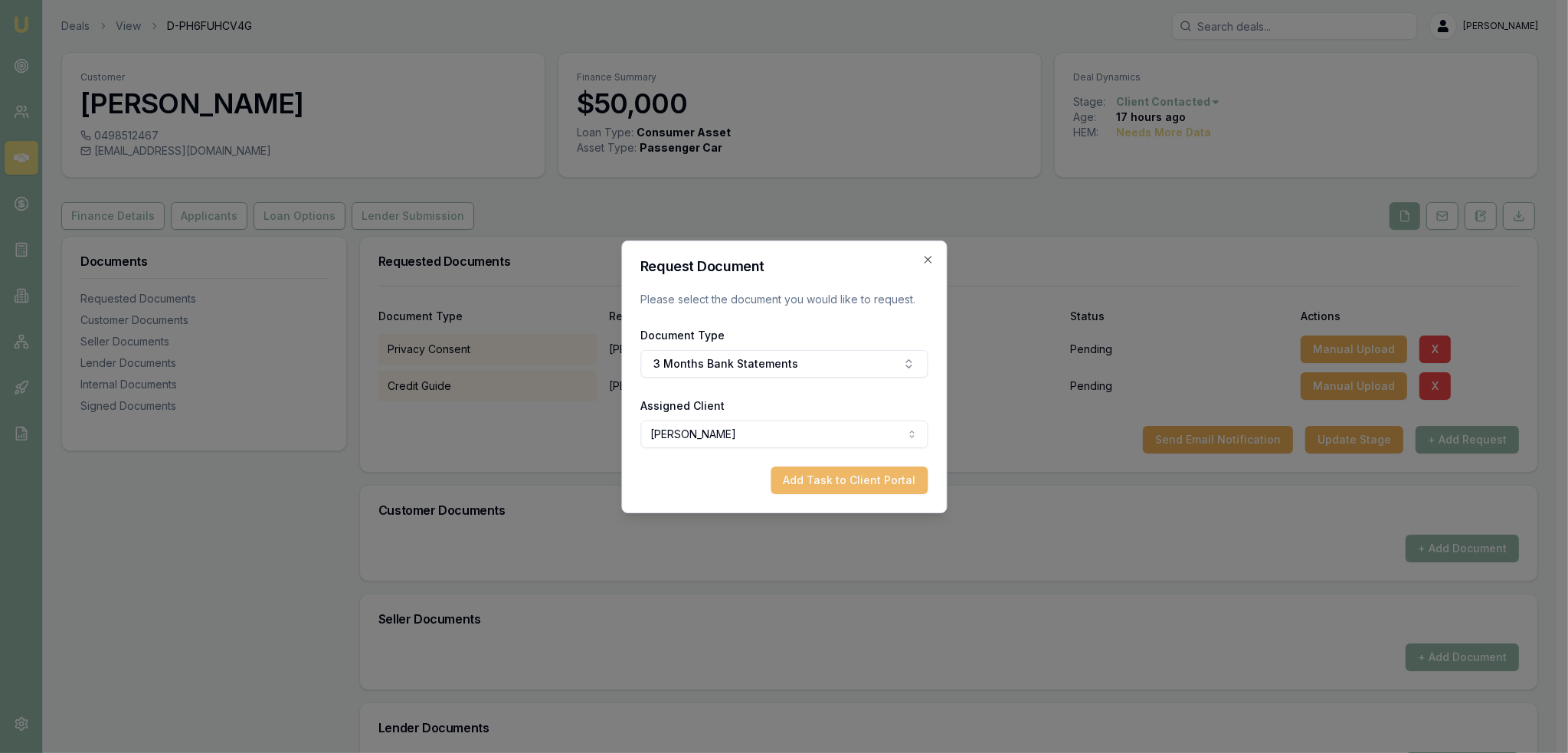
click at [856, 482] on button "Add Task to Client Portal" at bounding box center [849, 480] width 157 height 28
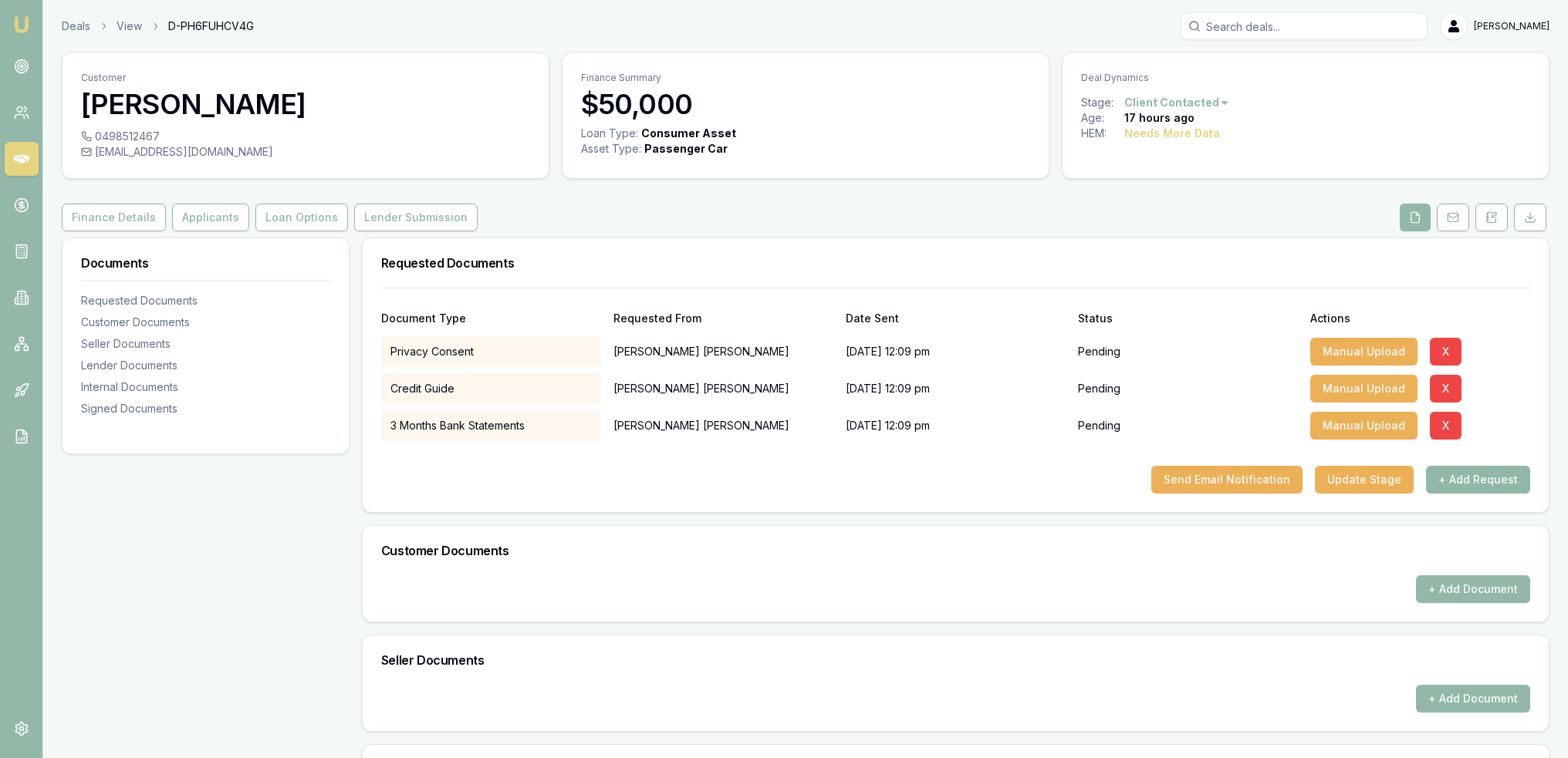
click at [1458, 473] on button "+ Add Request" at bounding box center [1479, 480] width 104 height 28
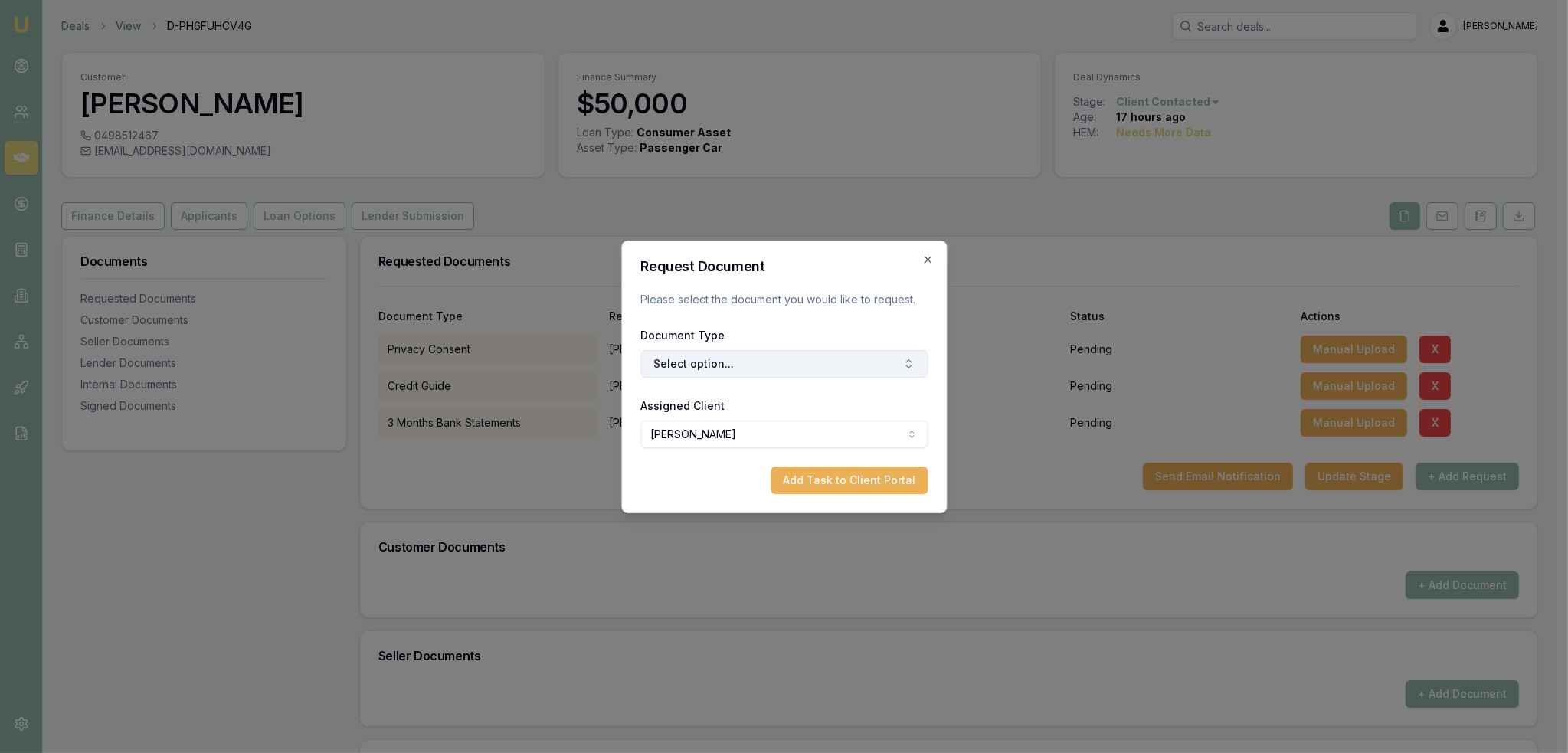
click at [754, 356] on button "Select option..." at bounding box center [783, 364] width 287 height 28
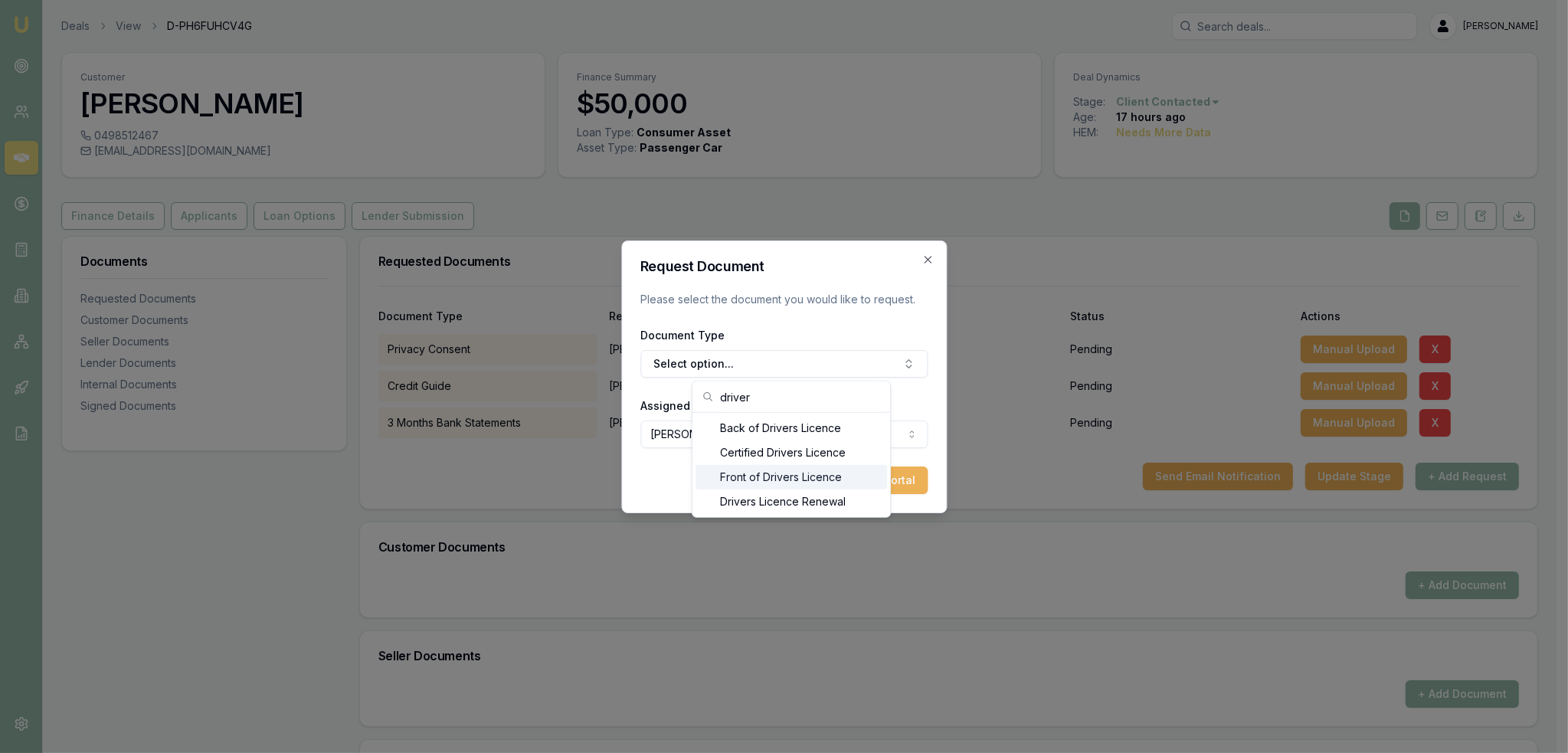
type input "driver"
click at [767, 479] on div "Front of Drivers Licence" at bounding box center [790, 477] width 191 height 25
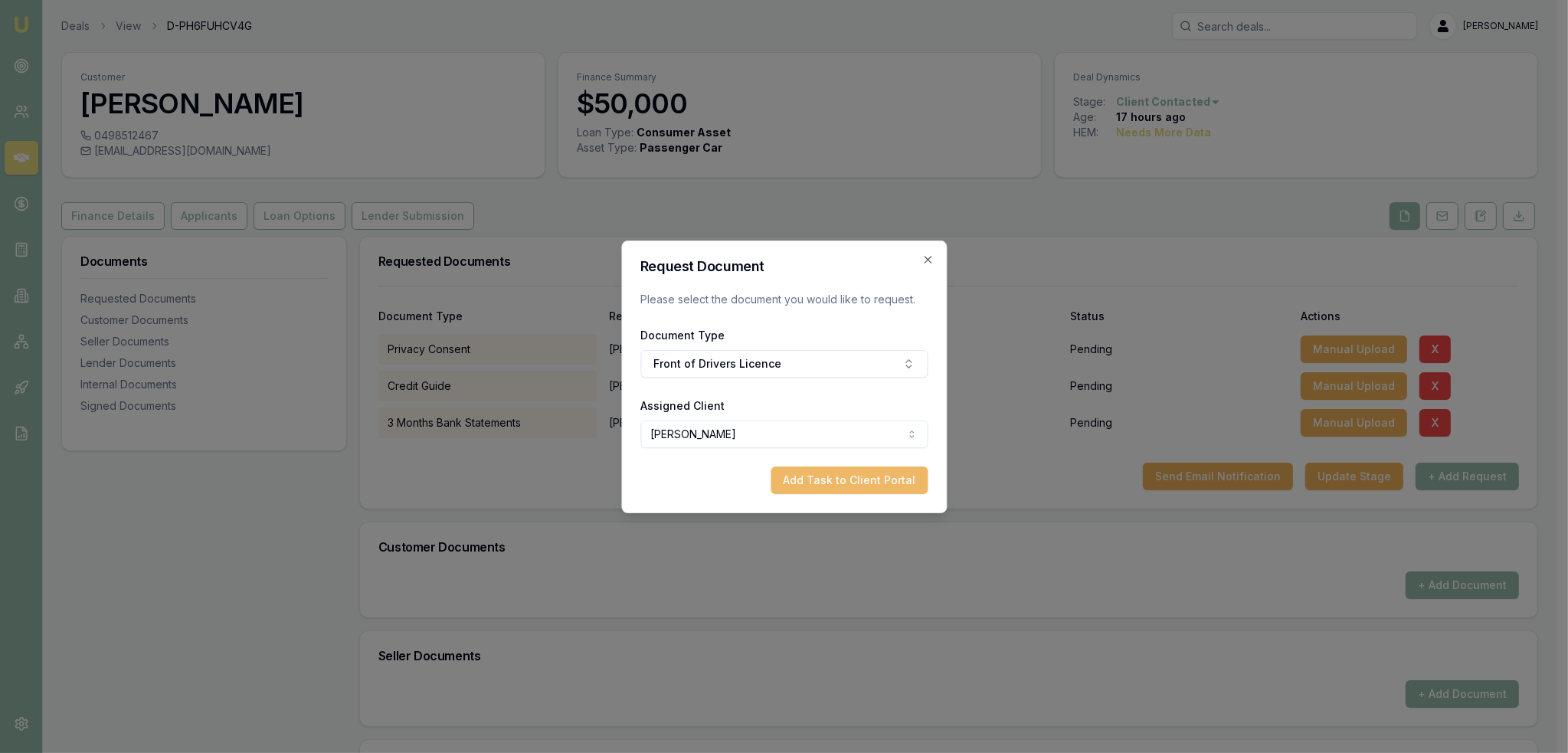
click at [830, 474] on button "Add Task to Client Portal" at bounding box center [849, 480] width 157 height 28
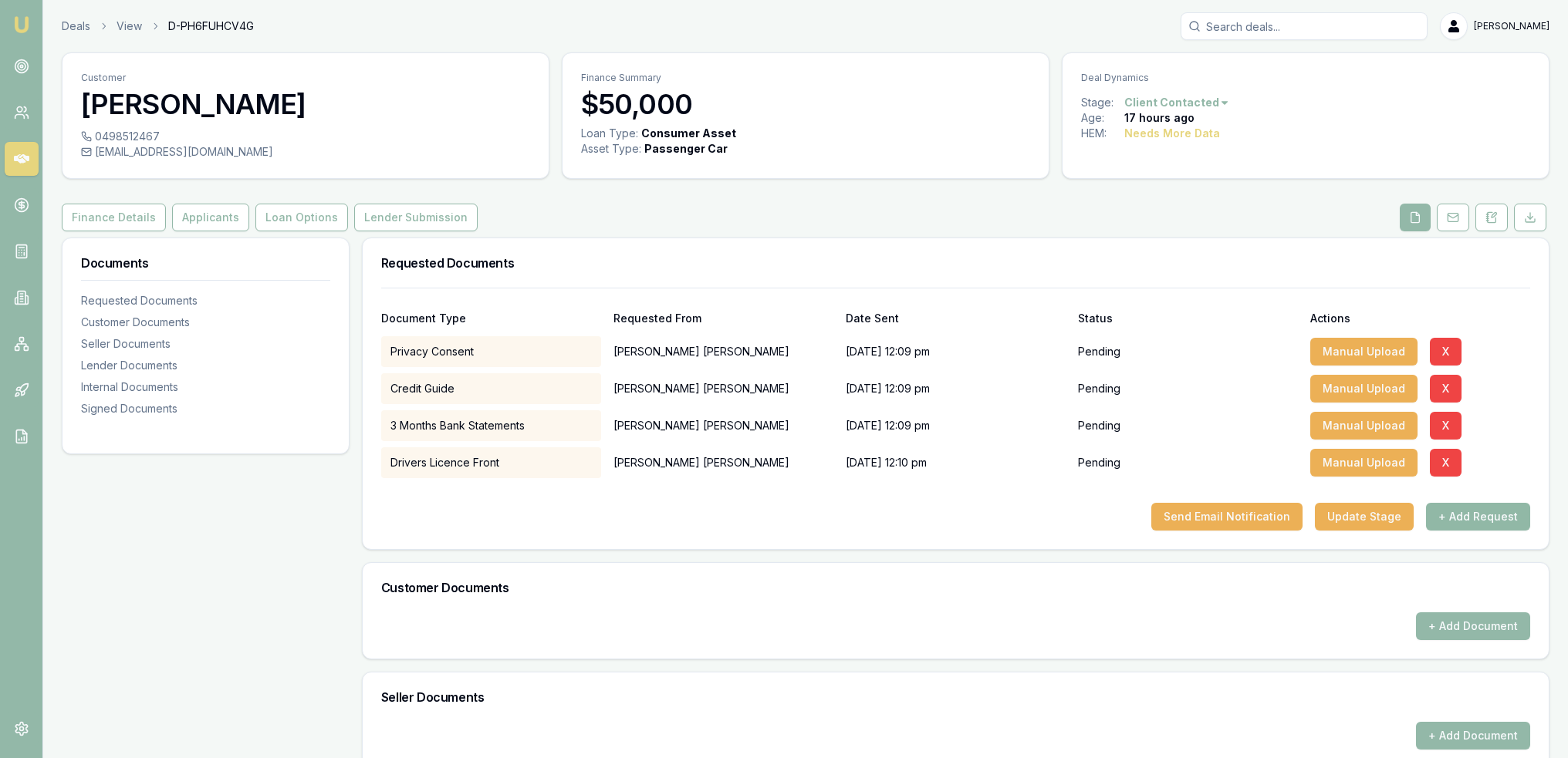
click at [1470, 521] on button "+ Add Request" at bounding box center [1479, 517] width 104 height 28
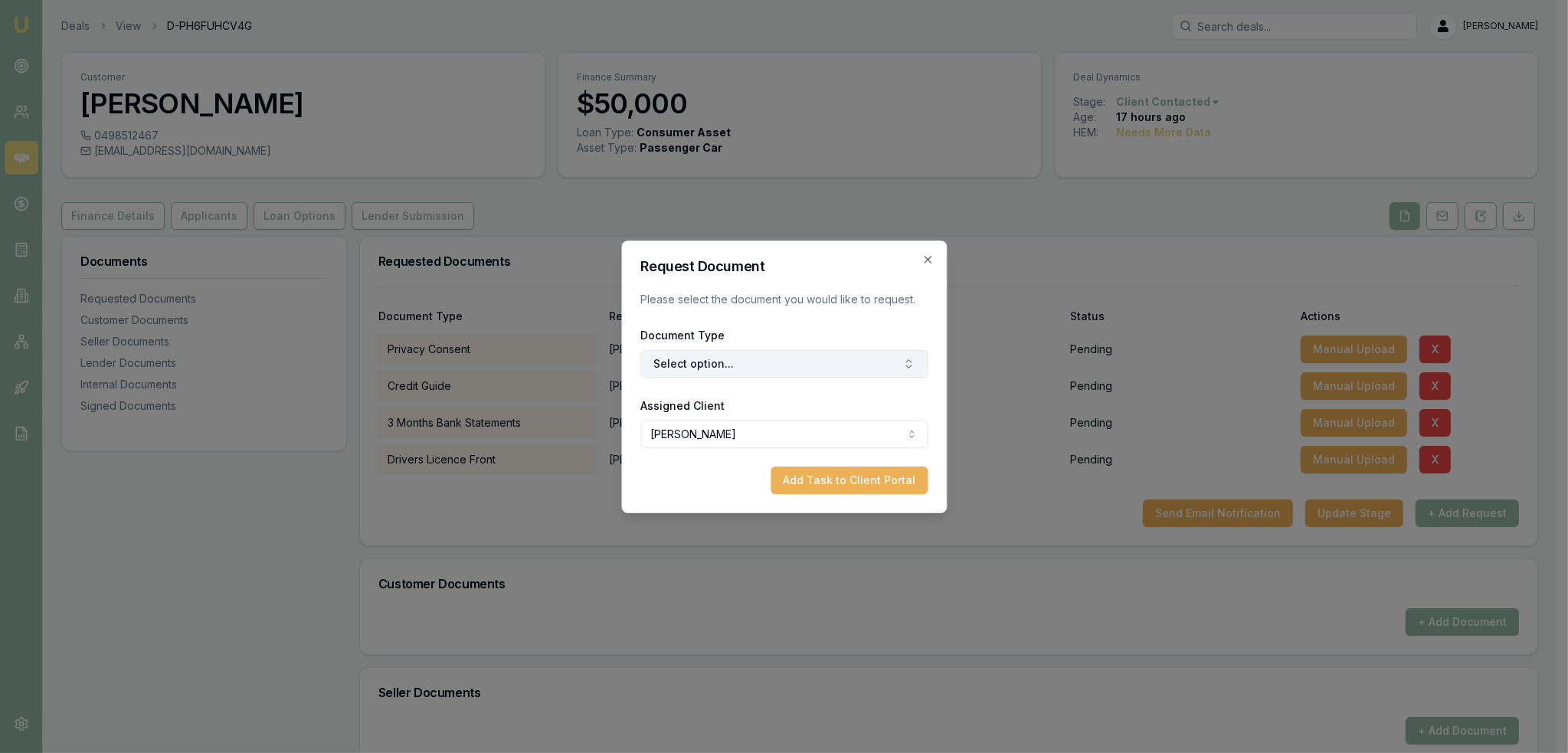
click at [751, 360] on button "Select option..." at bounding box center [783, 364] width 287 height 28
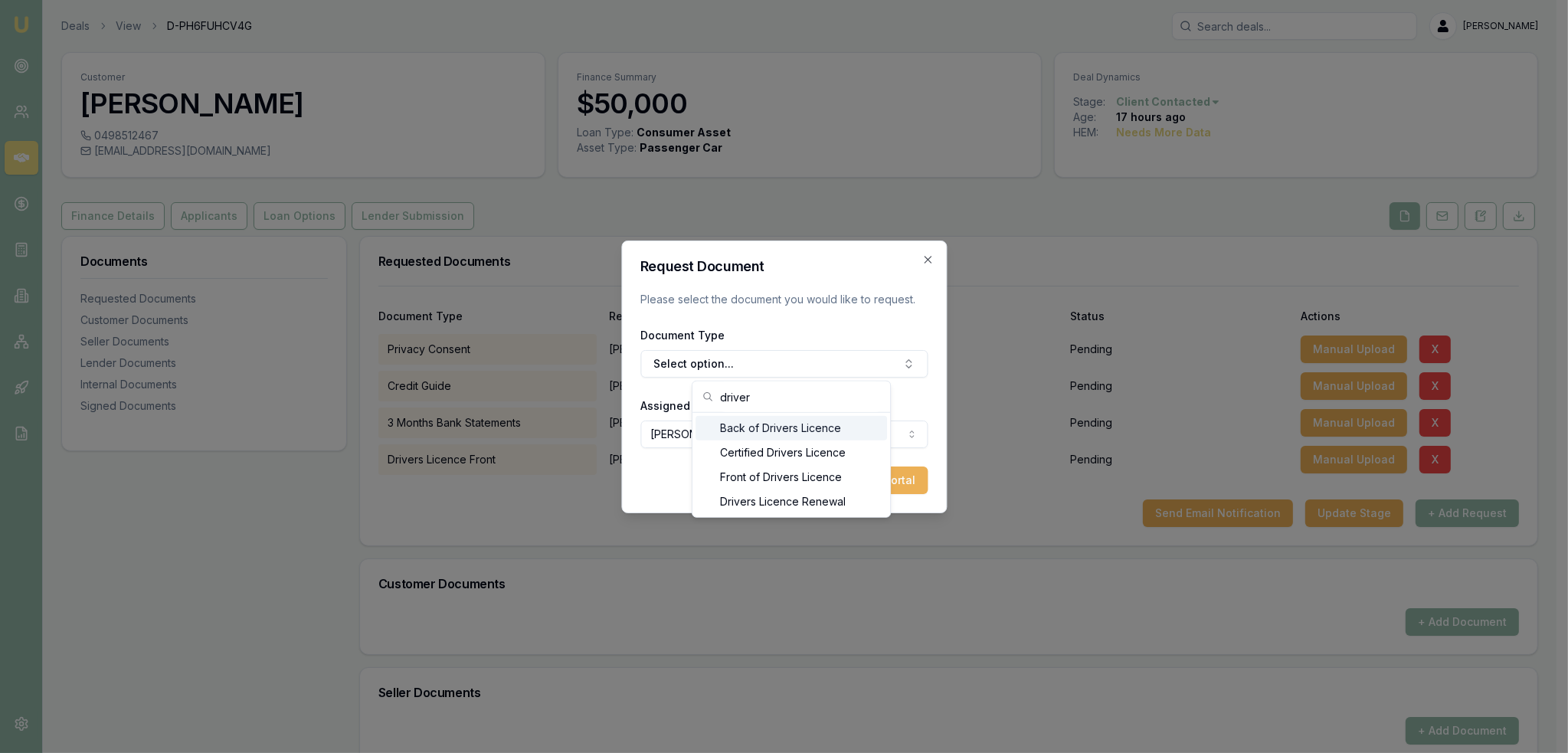
type input "driver"
click at [754, 425] on div "Back of Drivers Licence" at bounding box center [790, 428] width 191 height 25
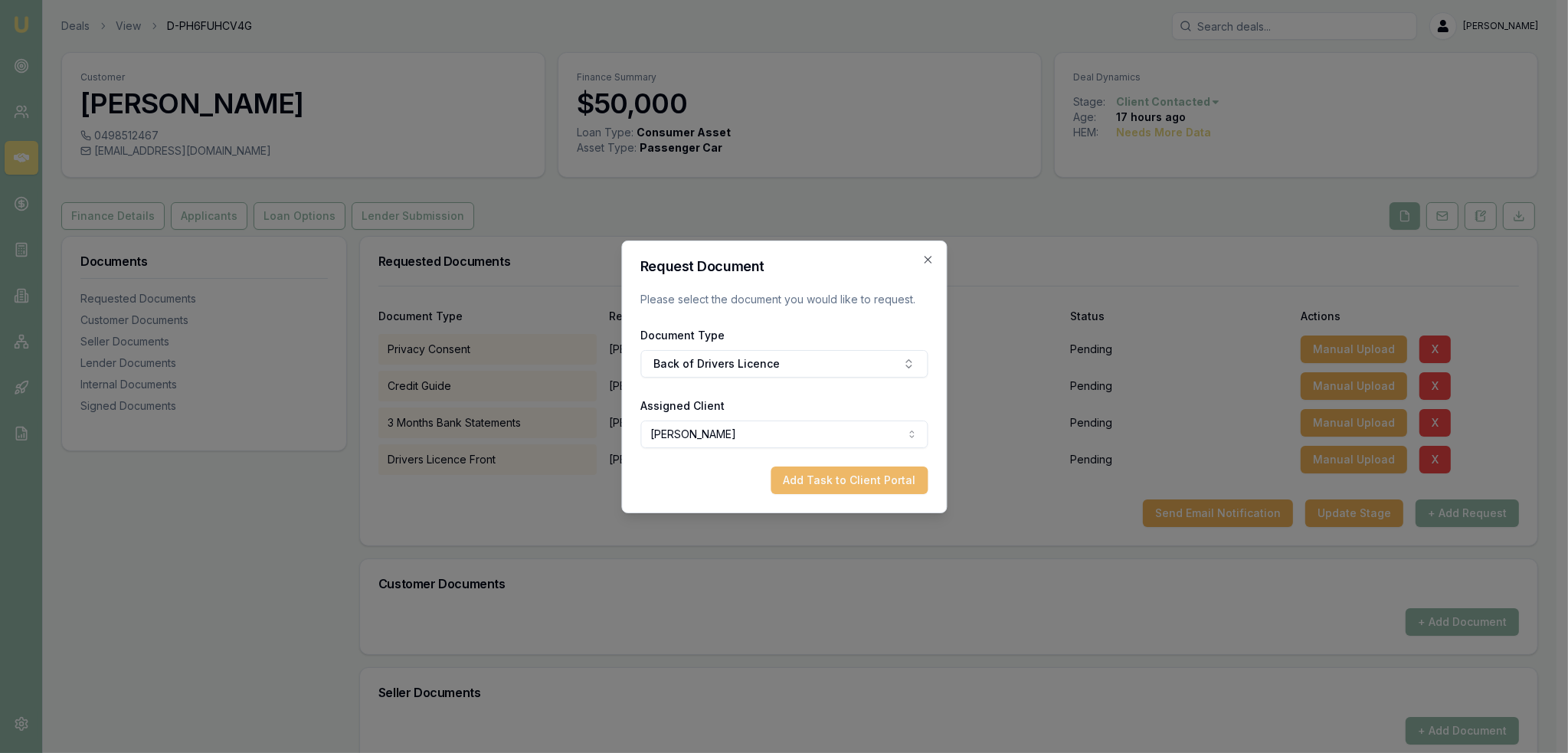
click at [881, 476] on button "Add Task to Client Portal" at bounding box center [849, 480] width 157 height 28
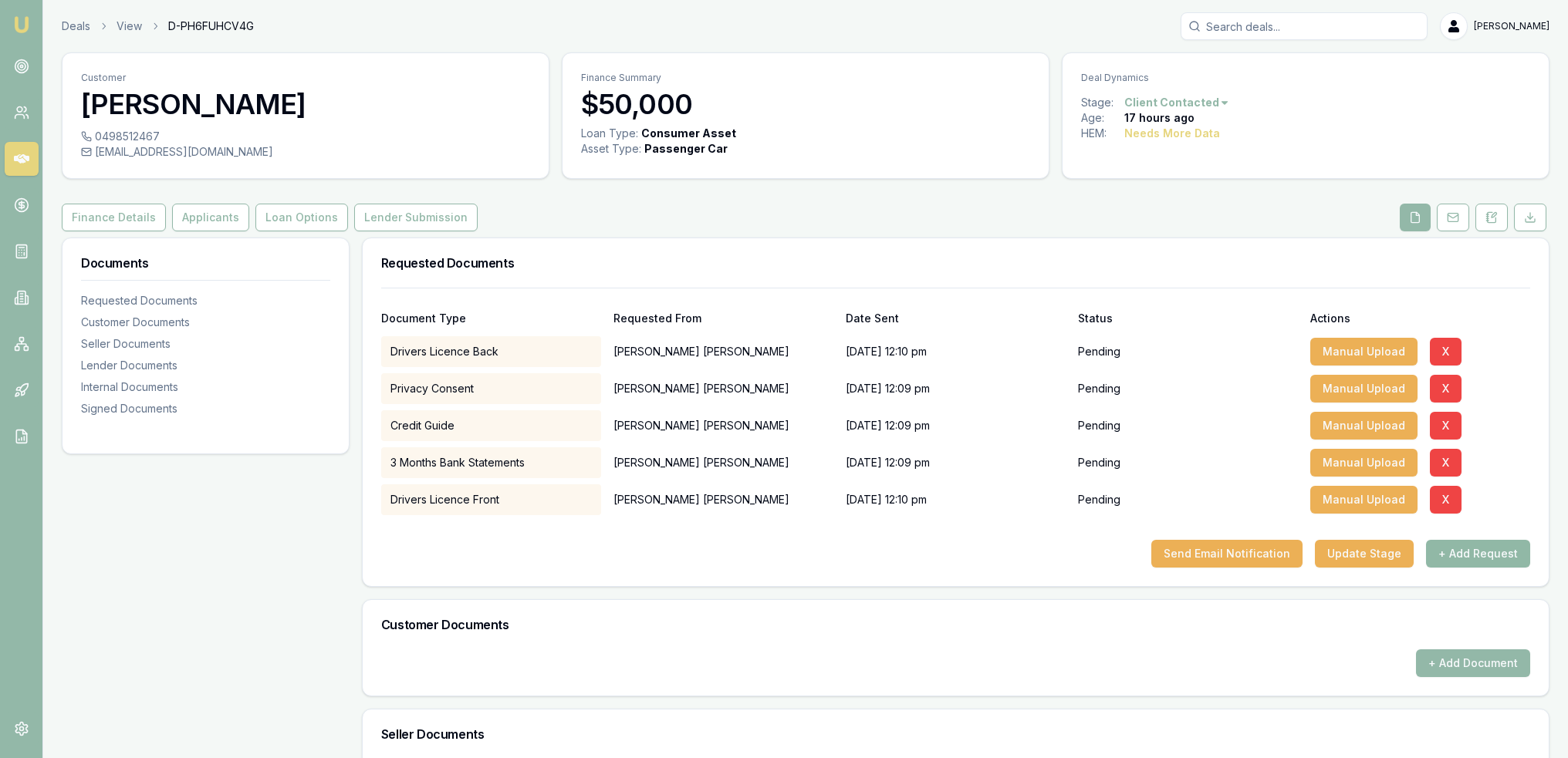
click at [1464, 552] on button "+ Add Request" at bounding box center [1479, 554] width 104 height 28
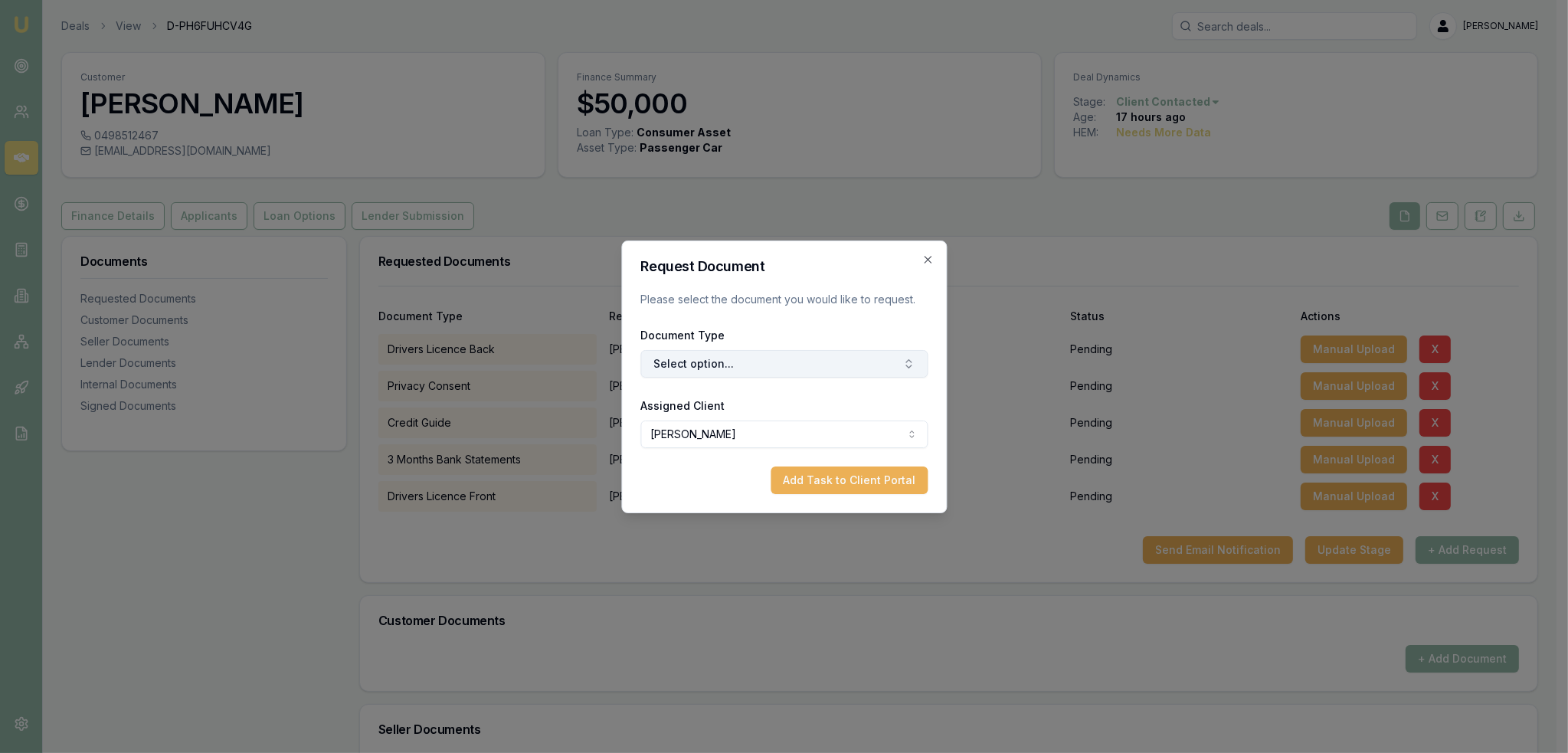
click at [783, 367] on button "Select option..." at bounding box center [783, 364] width 287 height 28
type input "medi"
click at [778, 431] on div "Medicare Card" at bounding box center [790, 428] width 191 height 25
click at [830, 477] on button "Add Task to Client Portal" at bounding box center [849, 480] width 157 height 28
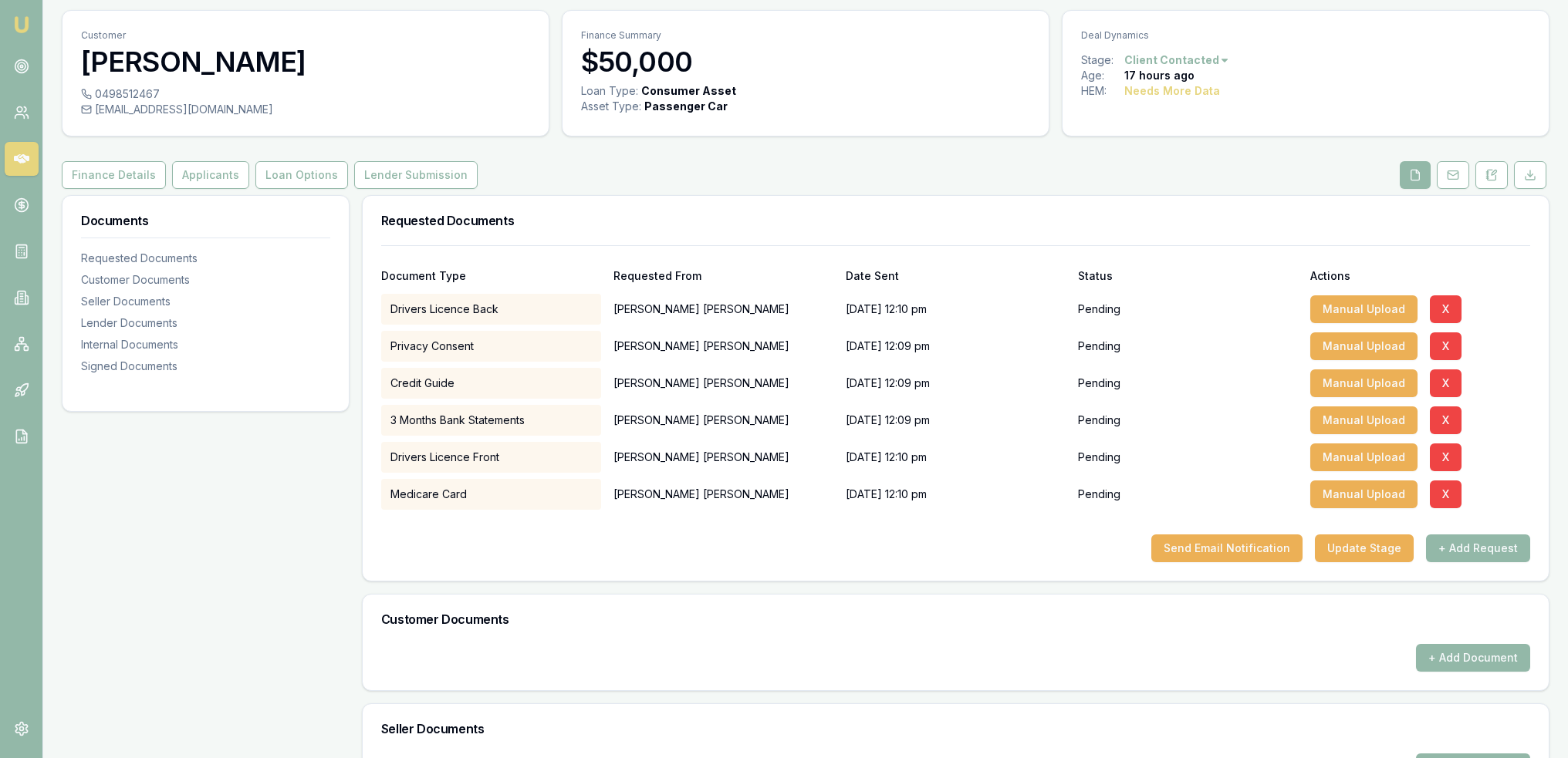
scroll to position [77, 0]
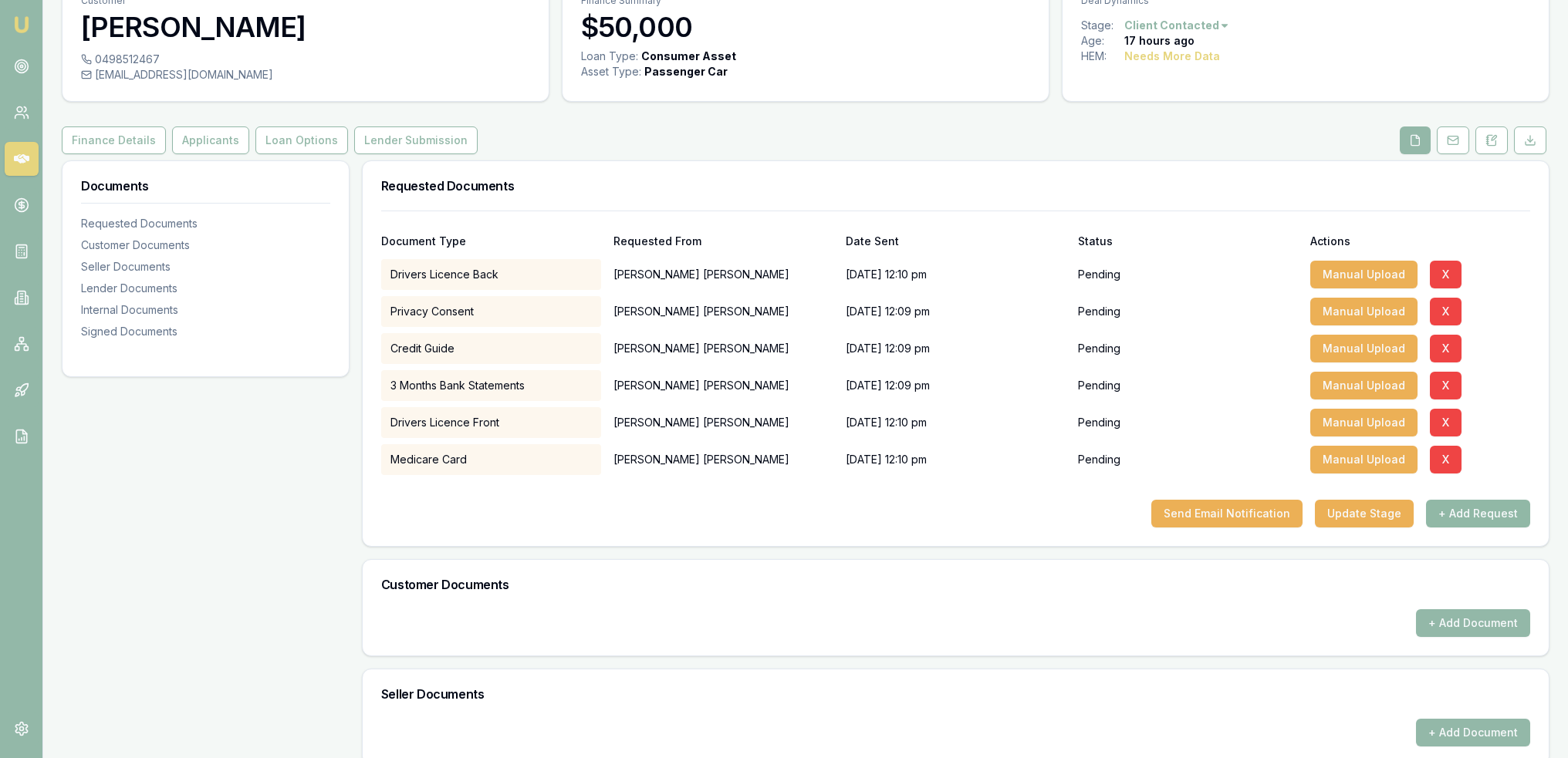
click at [1475, 518] on button "+ Add Request" at bounding box center [1479, 513] width 104 height 28
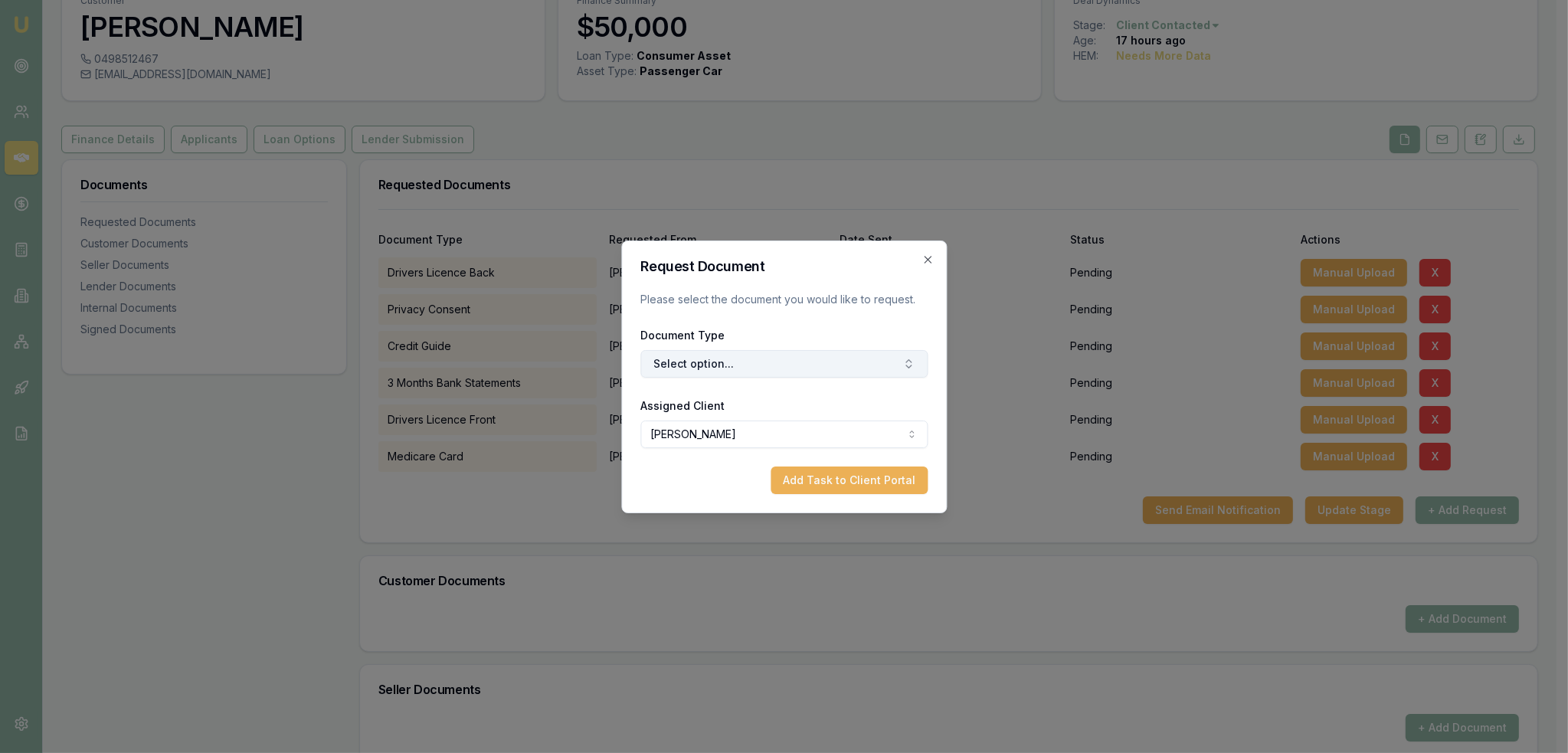
click at [803, 361] on button "Select option..." at bounding box center [783, 364] width 287 height 28
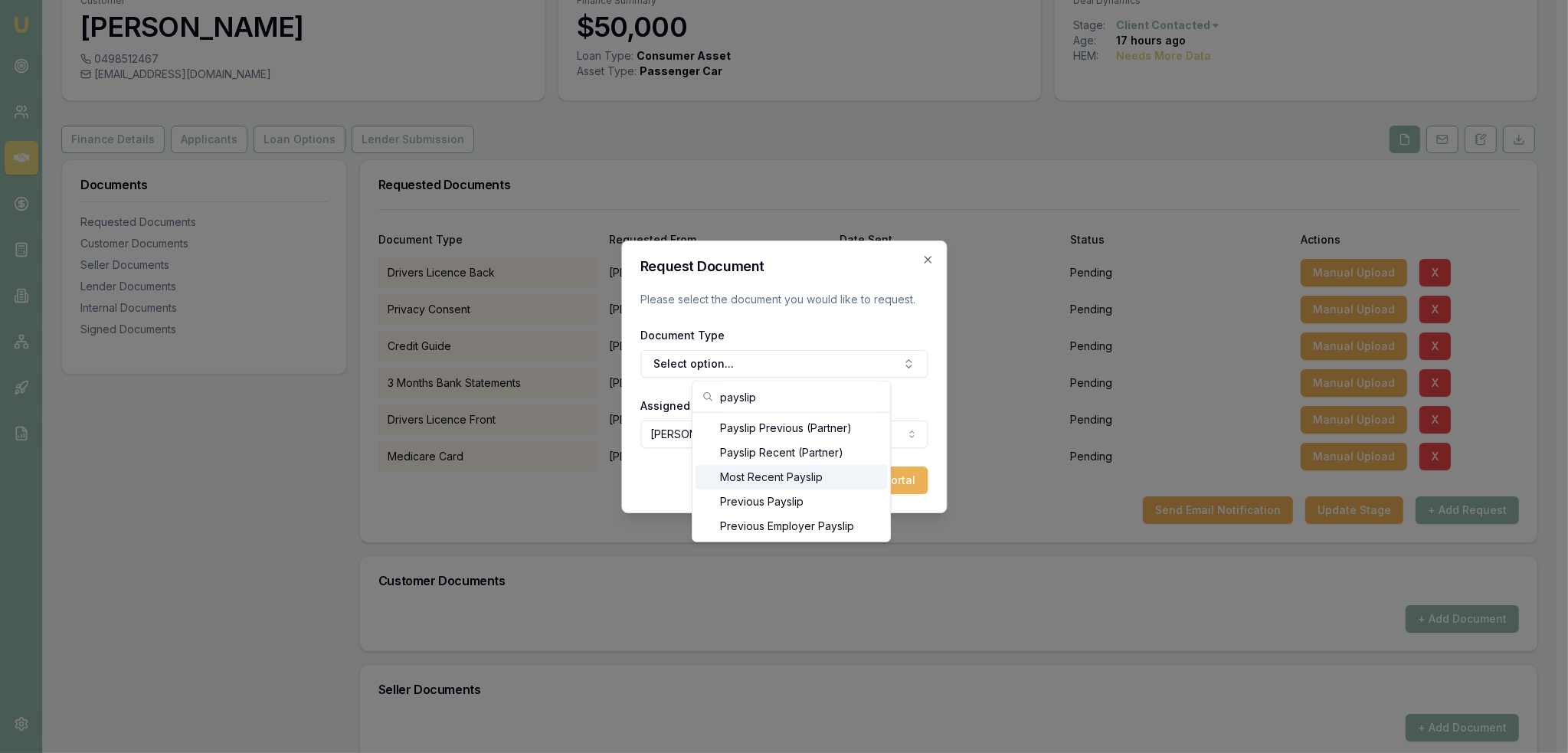
type input "payslip"
click at [775, 480] on div "Most Recent Payslip" at bounding box center [790, 477] width 191 height 25
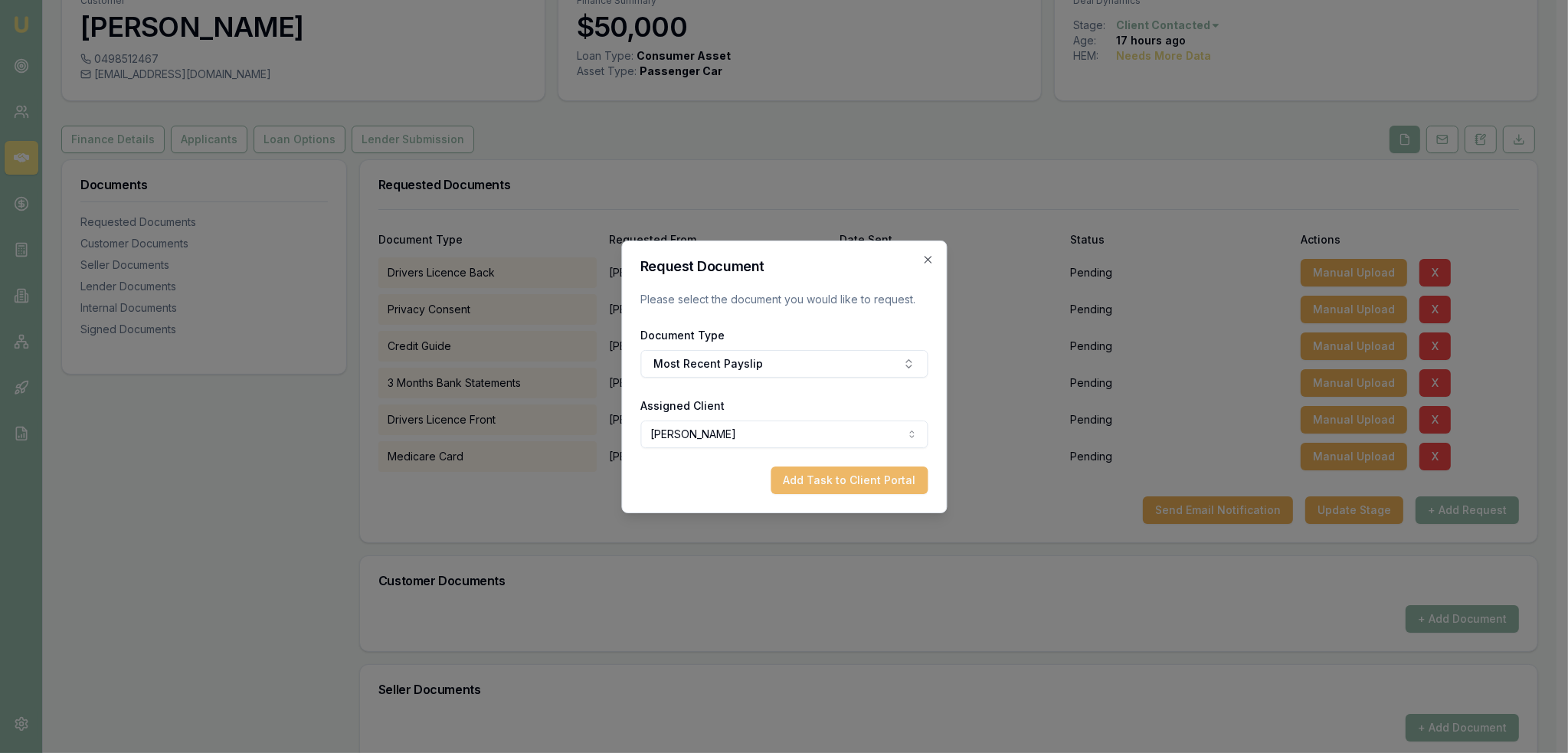
click at [895, 481] on button "Add Task to Client Portal" at bounding box center [849, 480] width 157 height 28
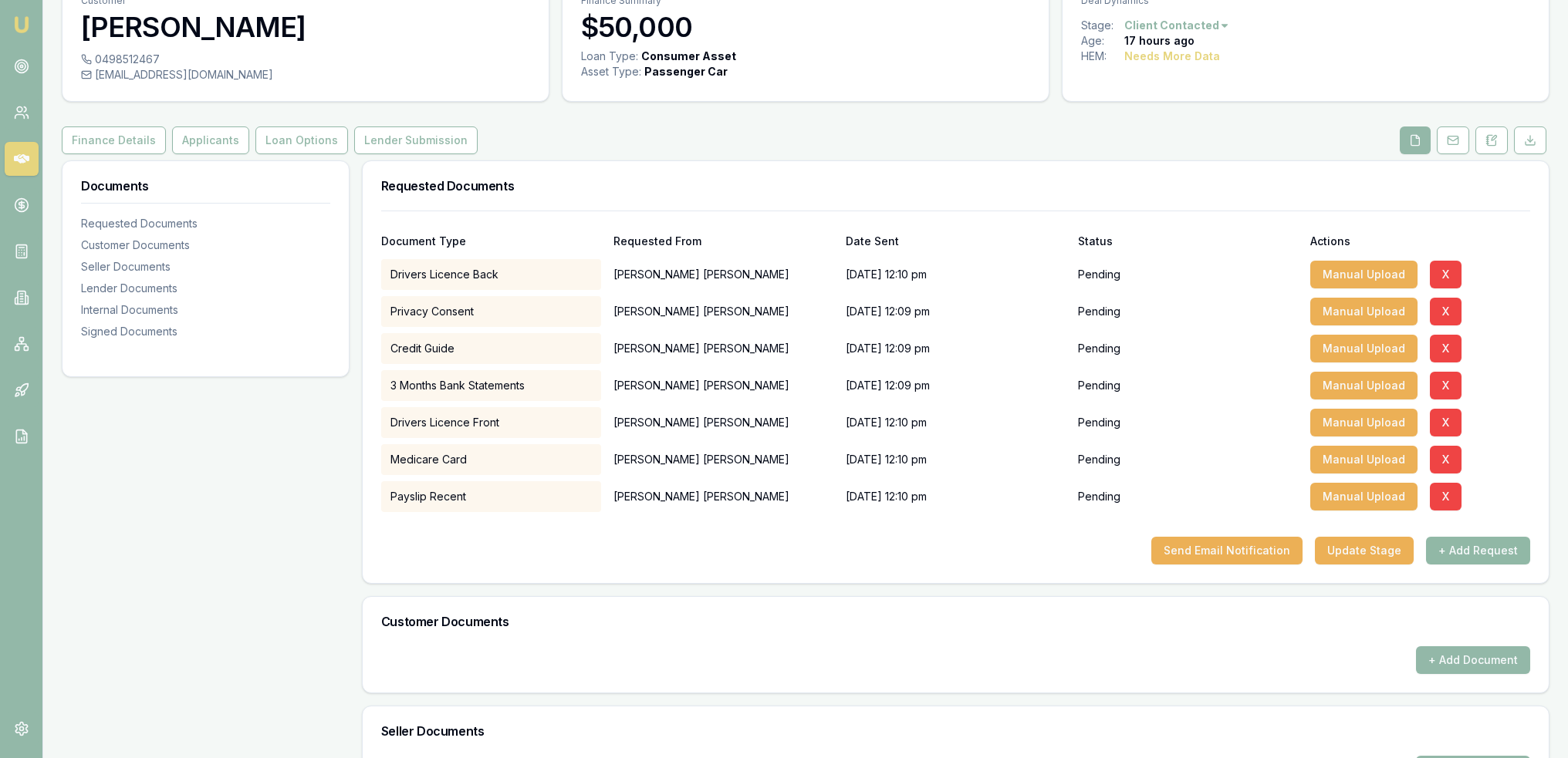
click at [1466, 545] on button "+ Add Request" at bounding box center [1479, 551] width 104 height 28
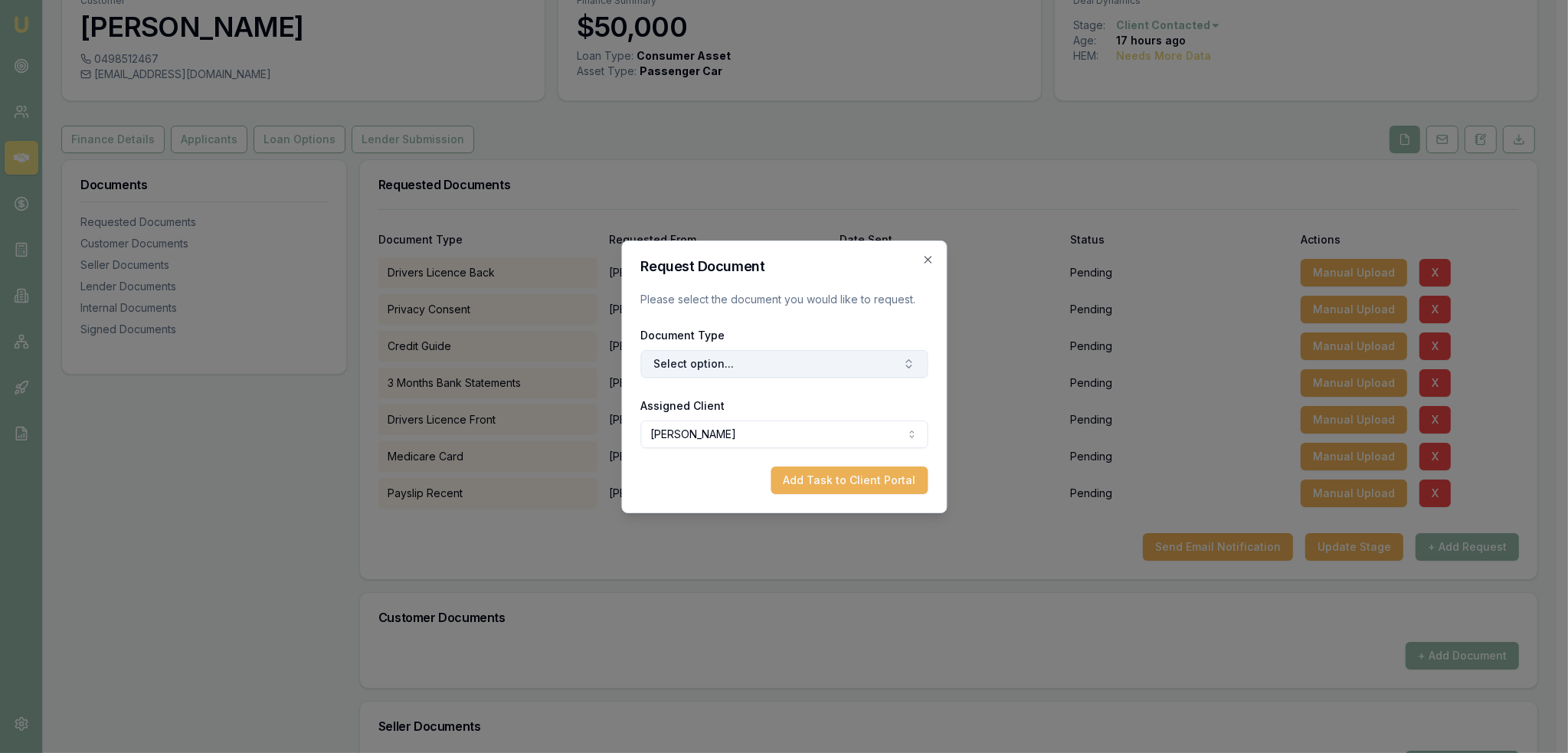
click at [763, 369] on button "Select option..." at bounding box center [783, 364] width 287 height 28
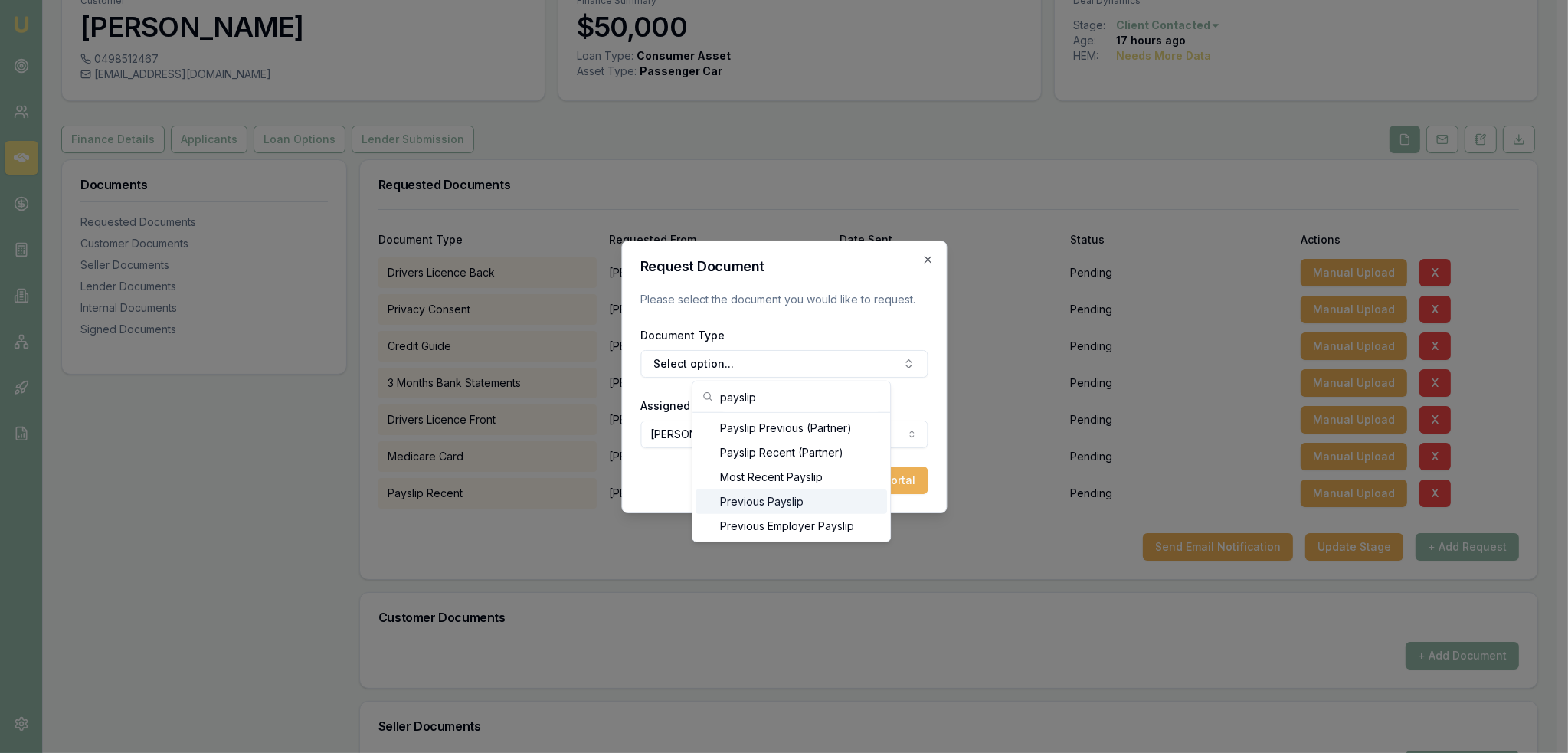
type input "payslip"
click at [752, 507] on div "Previous Payslip" at bounding box center [790, 502] width 191 height 25
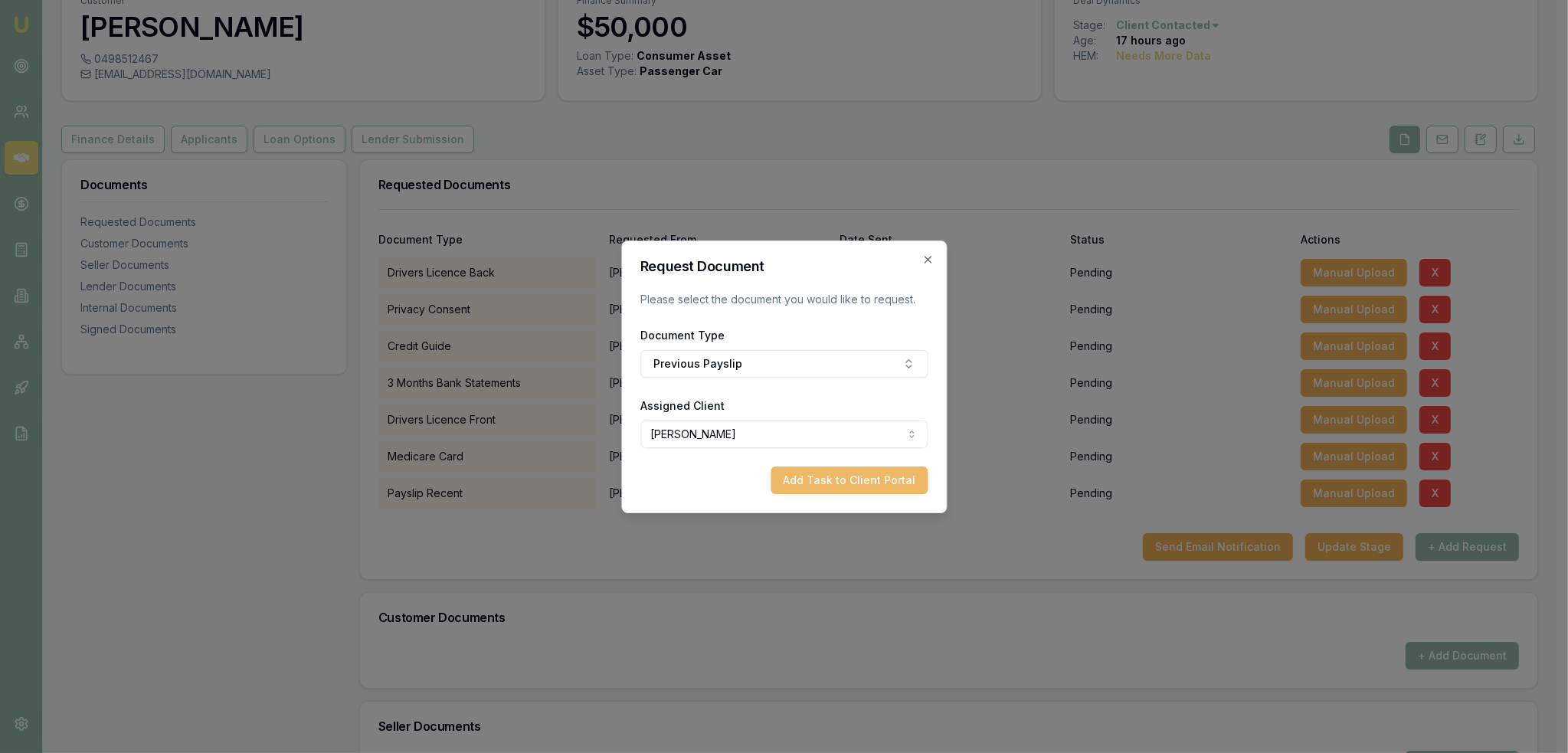
click at [813, 480] on button "Add Task to Client Portal" at bounding box center [849, 480] width 157 height 28
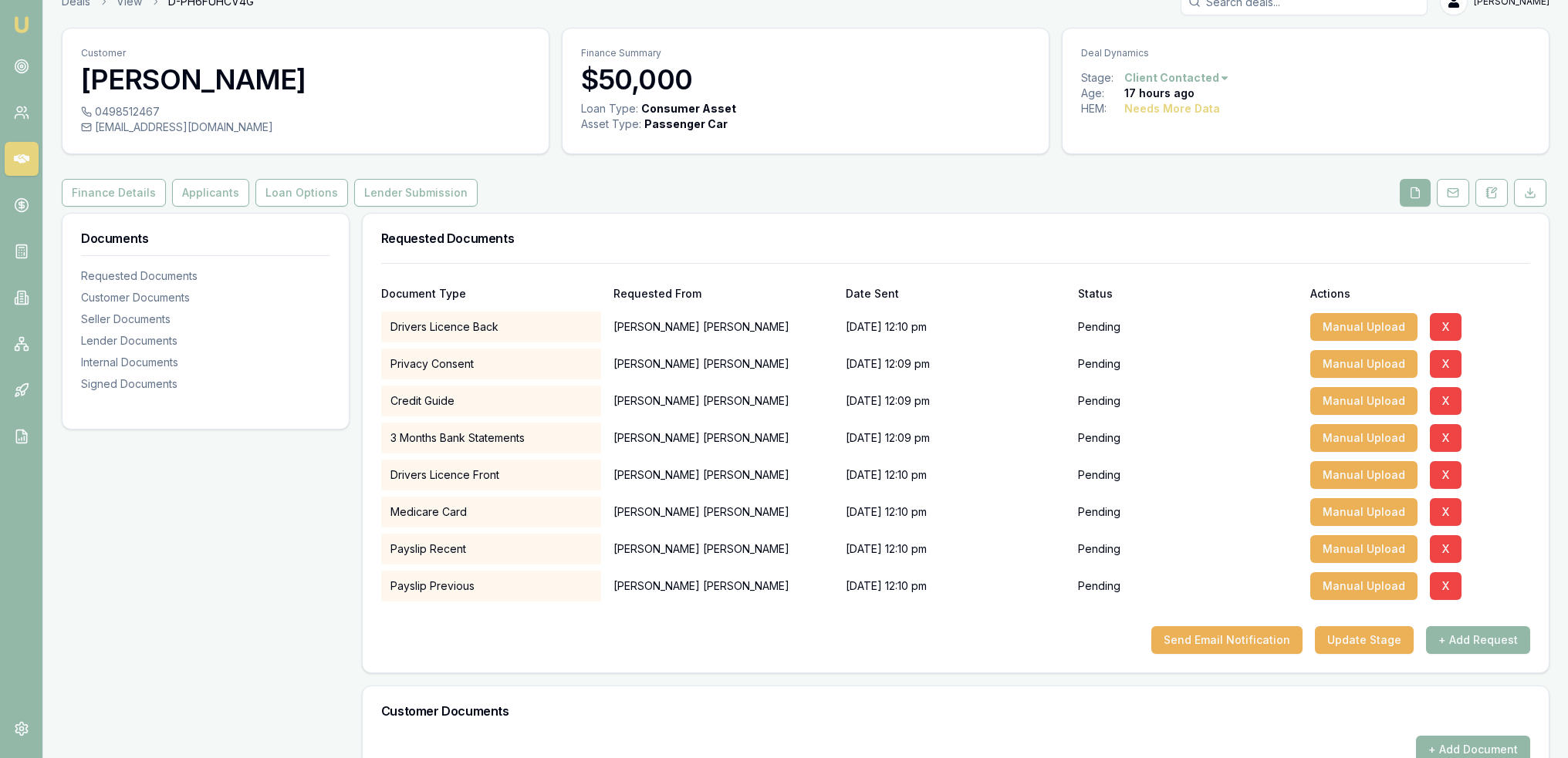
scroll to position [0, 0]
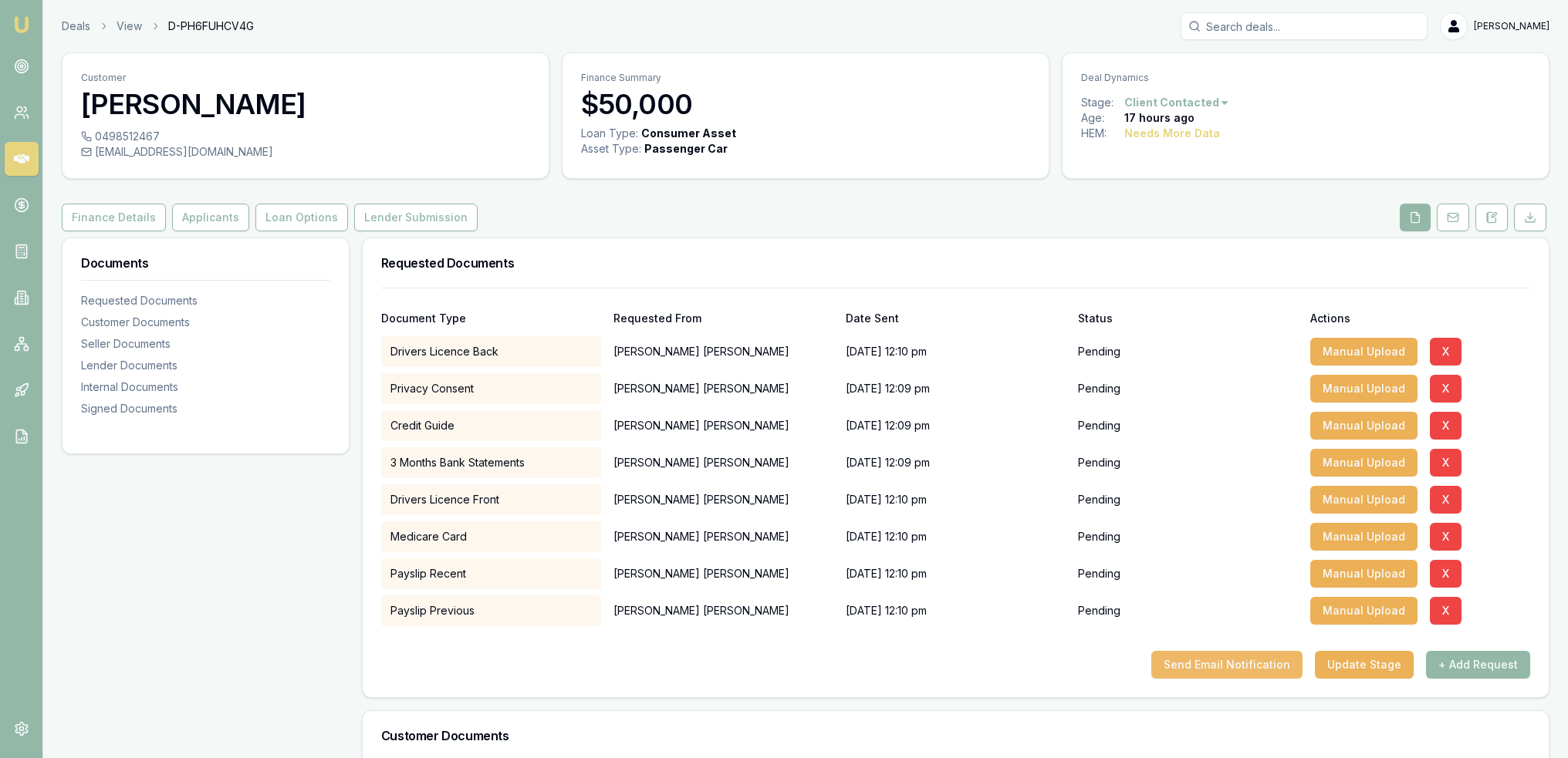
click at [1262, 666] on button "Send Email Notification" at bounding box center [1226, 665] width 152 height 28
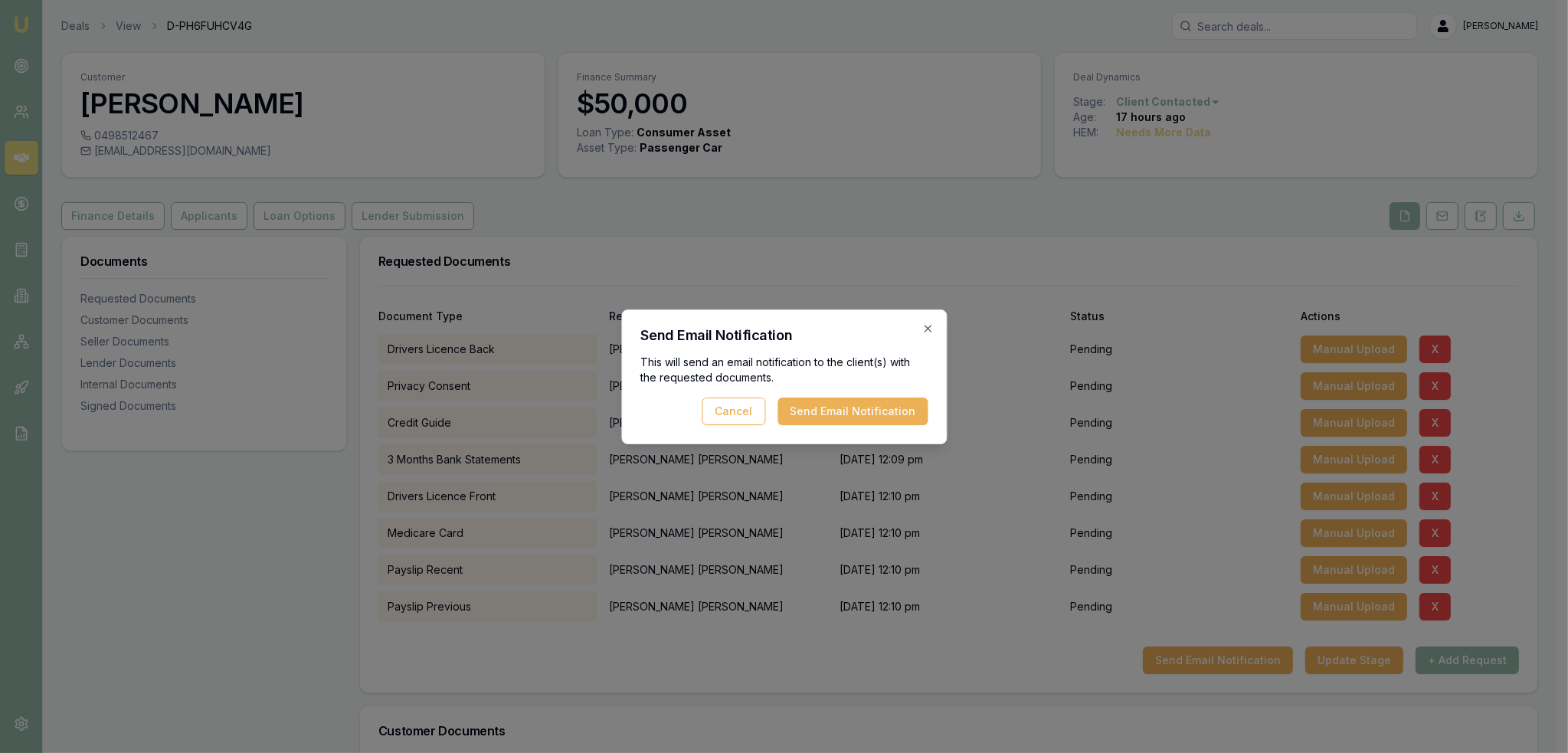
click at [888, 407] on button "Send Email Notification" at bounding box center [852, 411] width 151 height 28
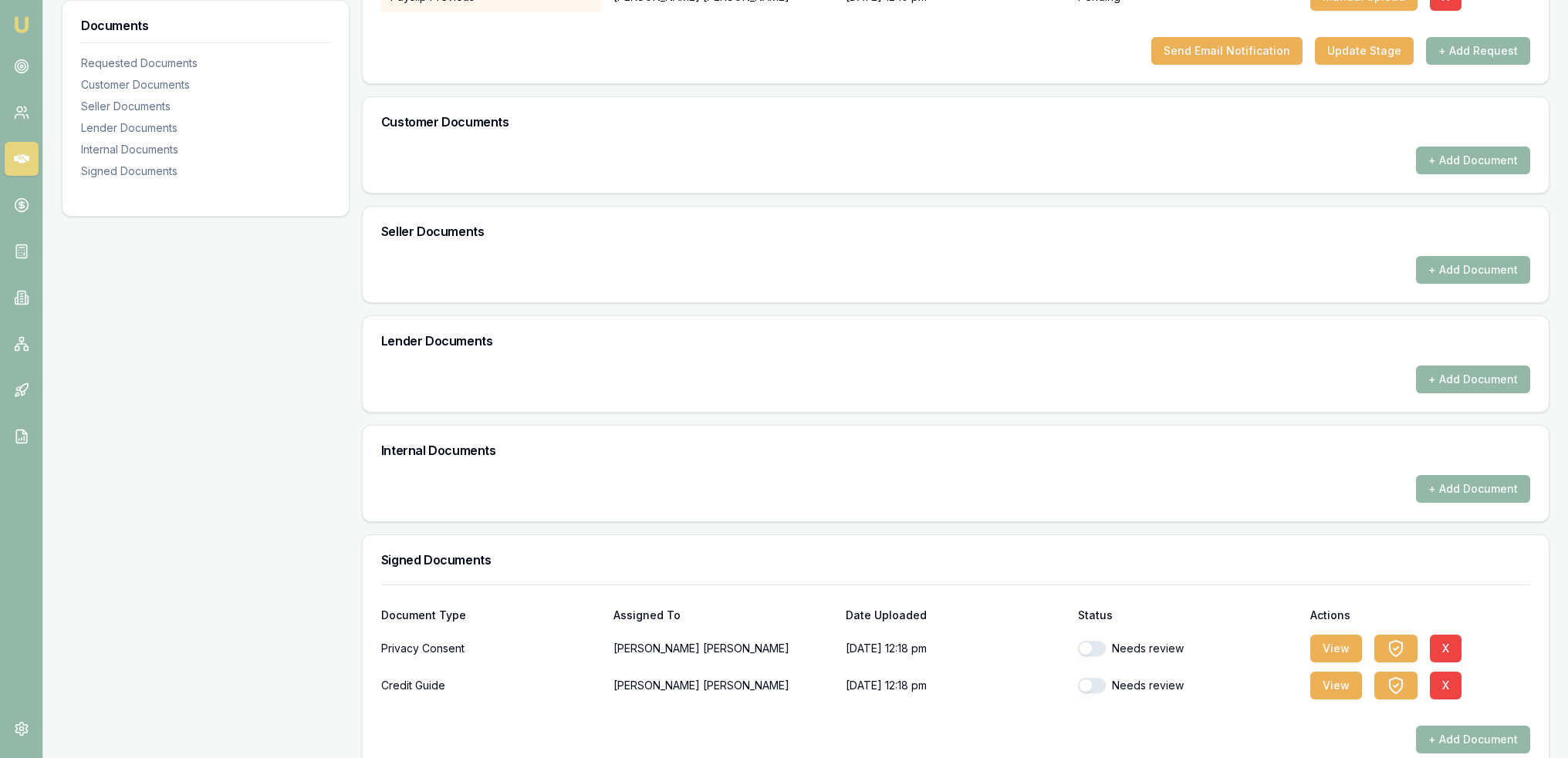
scroll to position [565, 0]
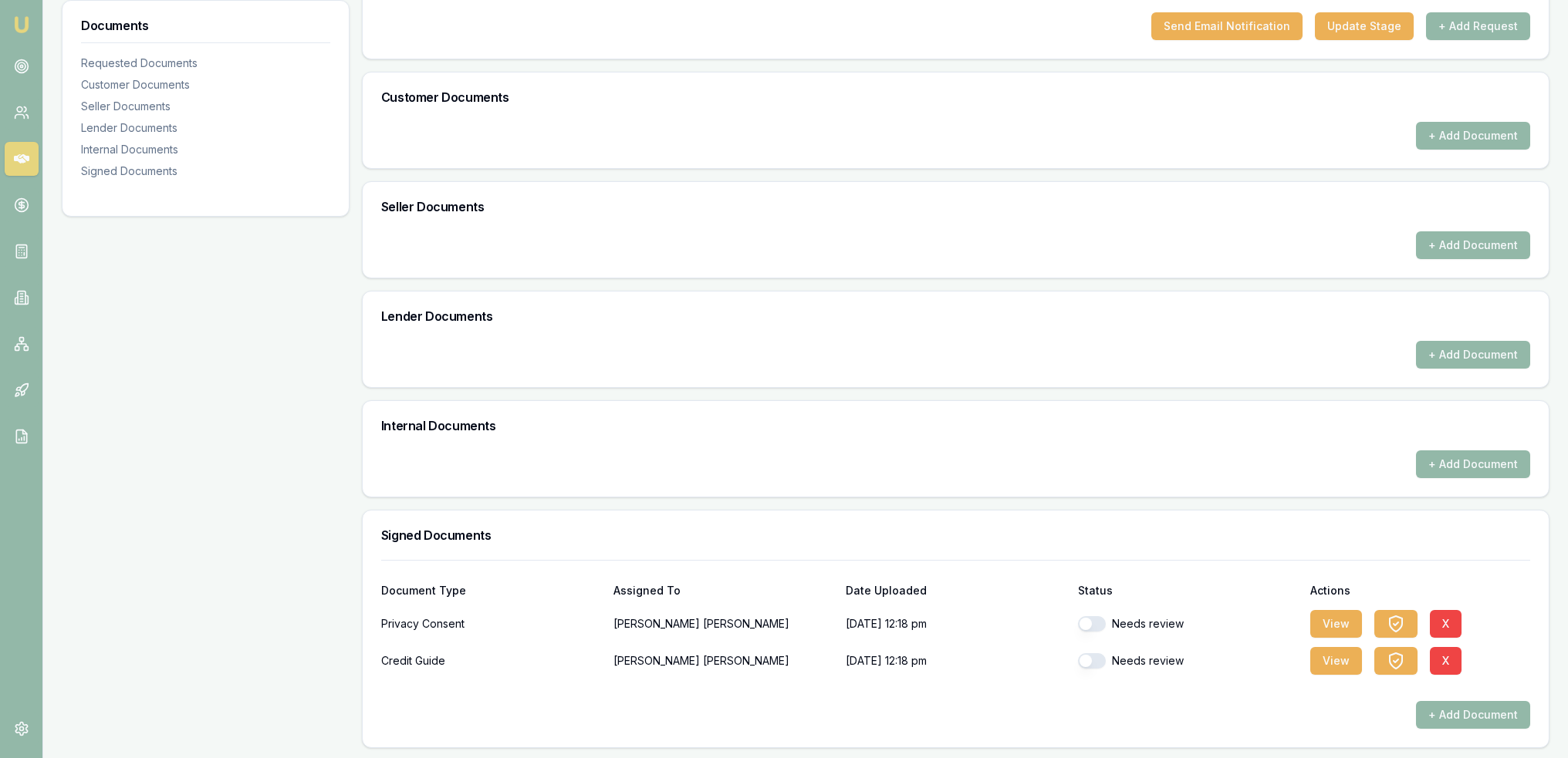
drag, startPoint x: 1105, startPoint y: 618, endPoint x: 1099, endPoint y: 640, distance: 22.8
click at [1105, 618] on button "button" at bounding box center [1092, 624] width 28 height 16
checkbox input "true"
click at [1092, 656] on button "button" at bounding box center [1092, 661] width 28 height 16
checkbox input "true"
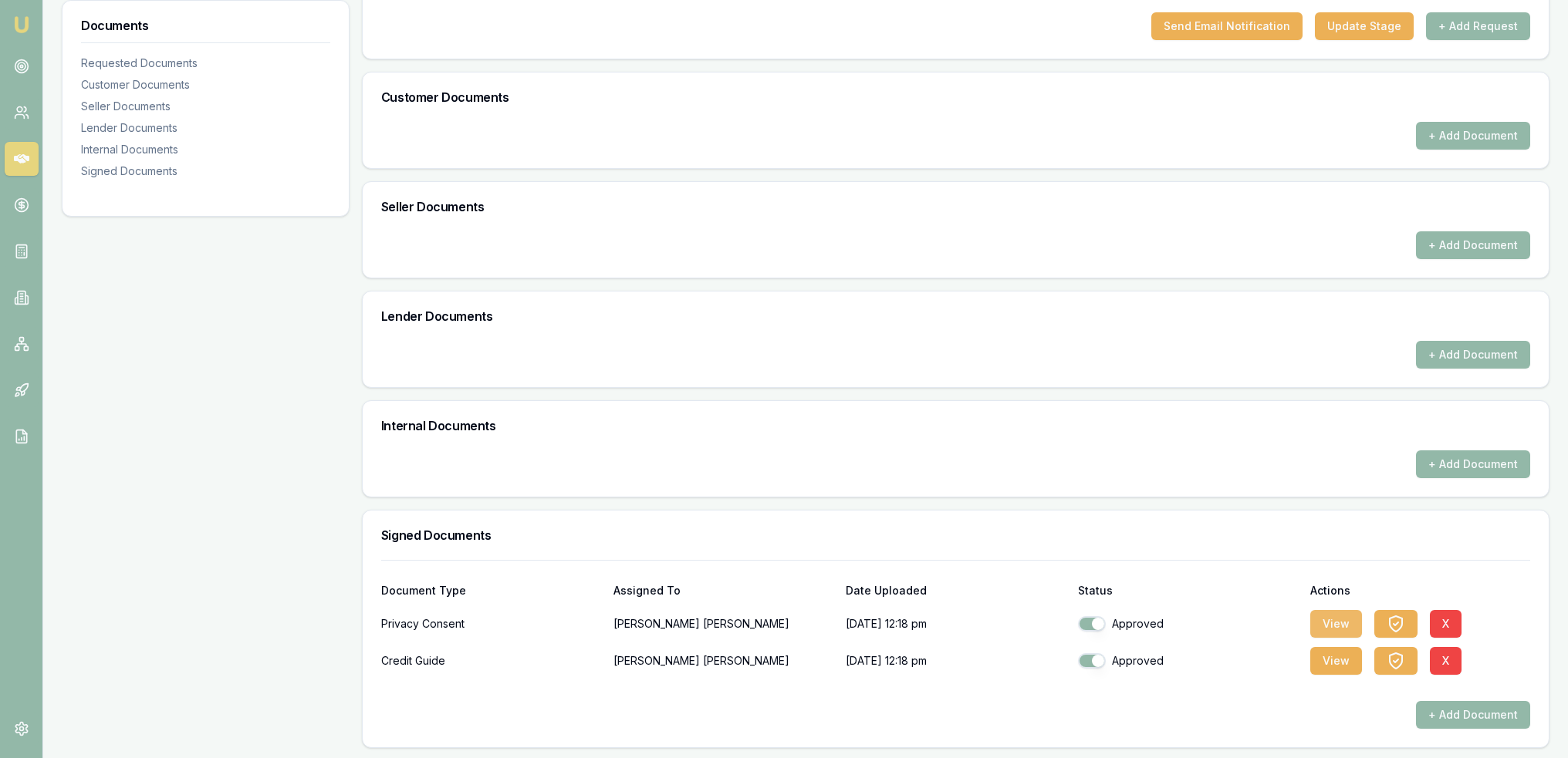
click at [1334, 623] on button "View" at bounding box center [1336, 624] width 52 height 28
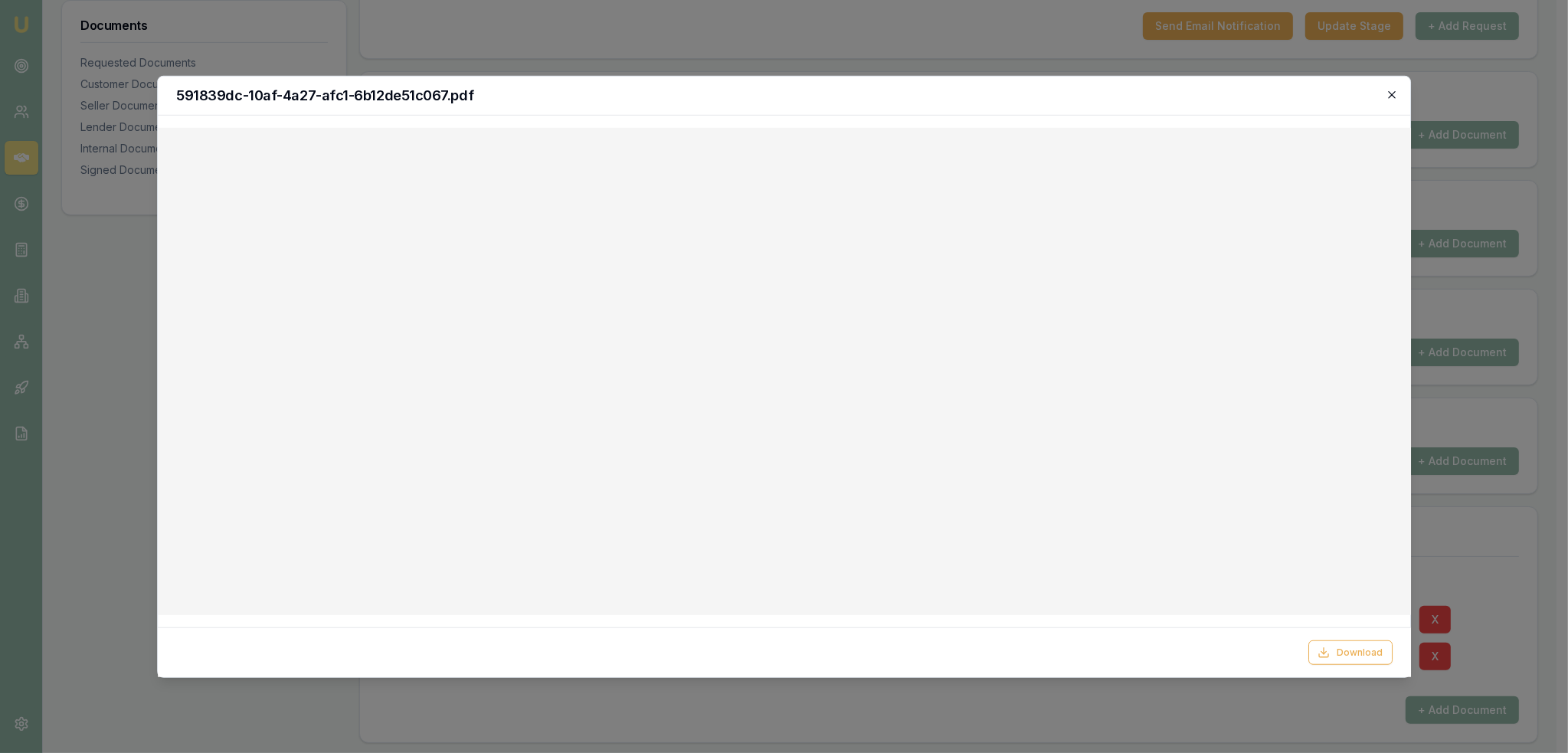
click at [1385, 97] on icon "button" at bounding box center [1391, 93] width 12 height 12
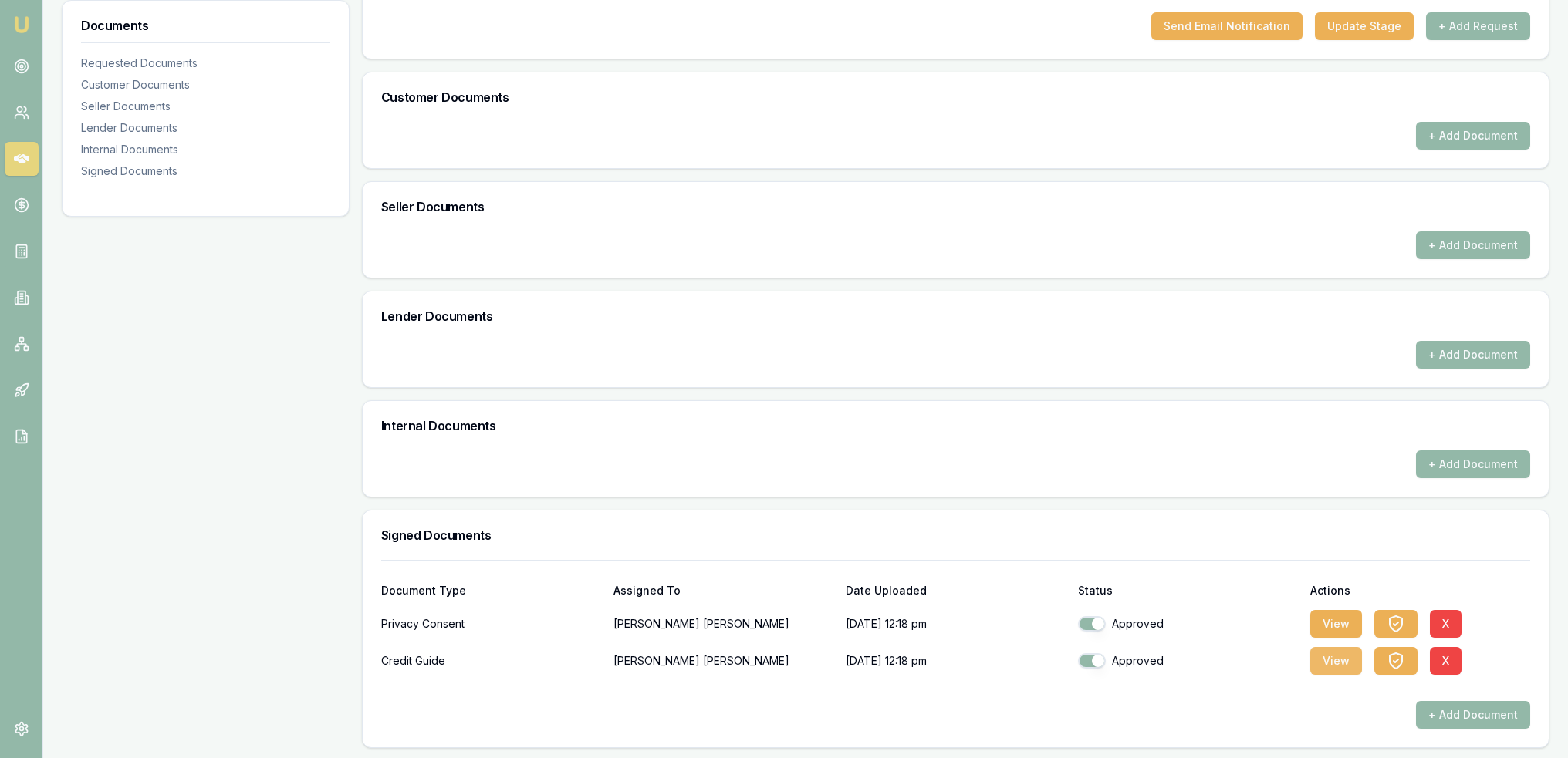
click at [1342, 654] on button "View" at bounding box center [1336, 661] width 52 height 28
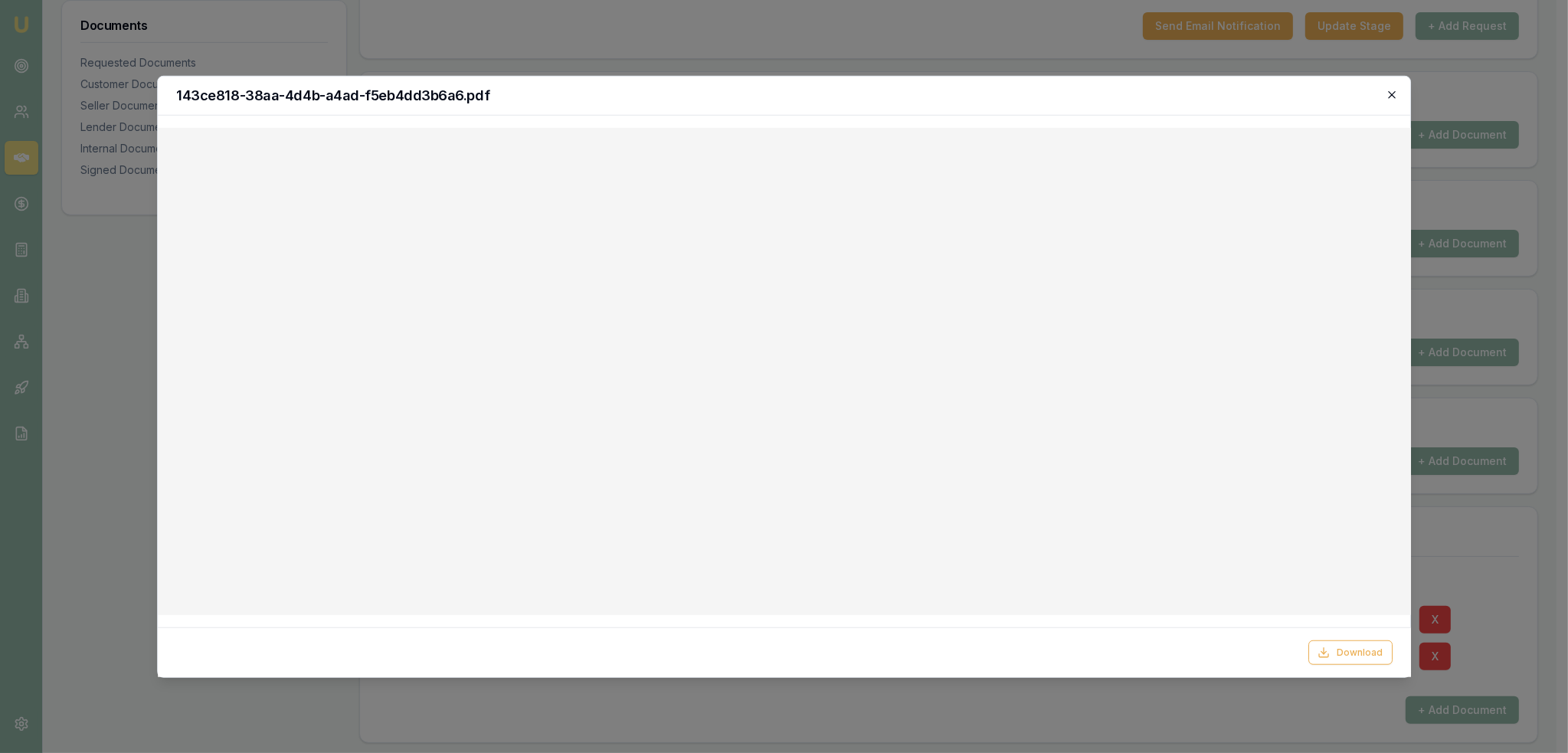
click at [1390, 94] on icon "button" at bounding box center [1391, 93] width 12 height 12
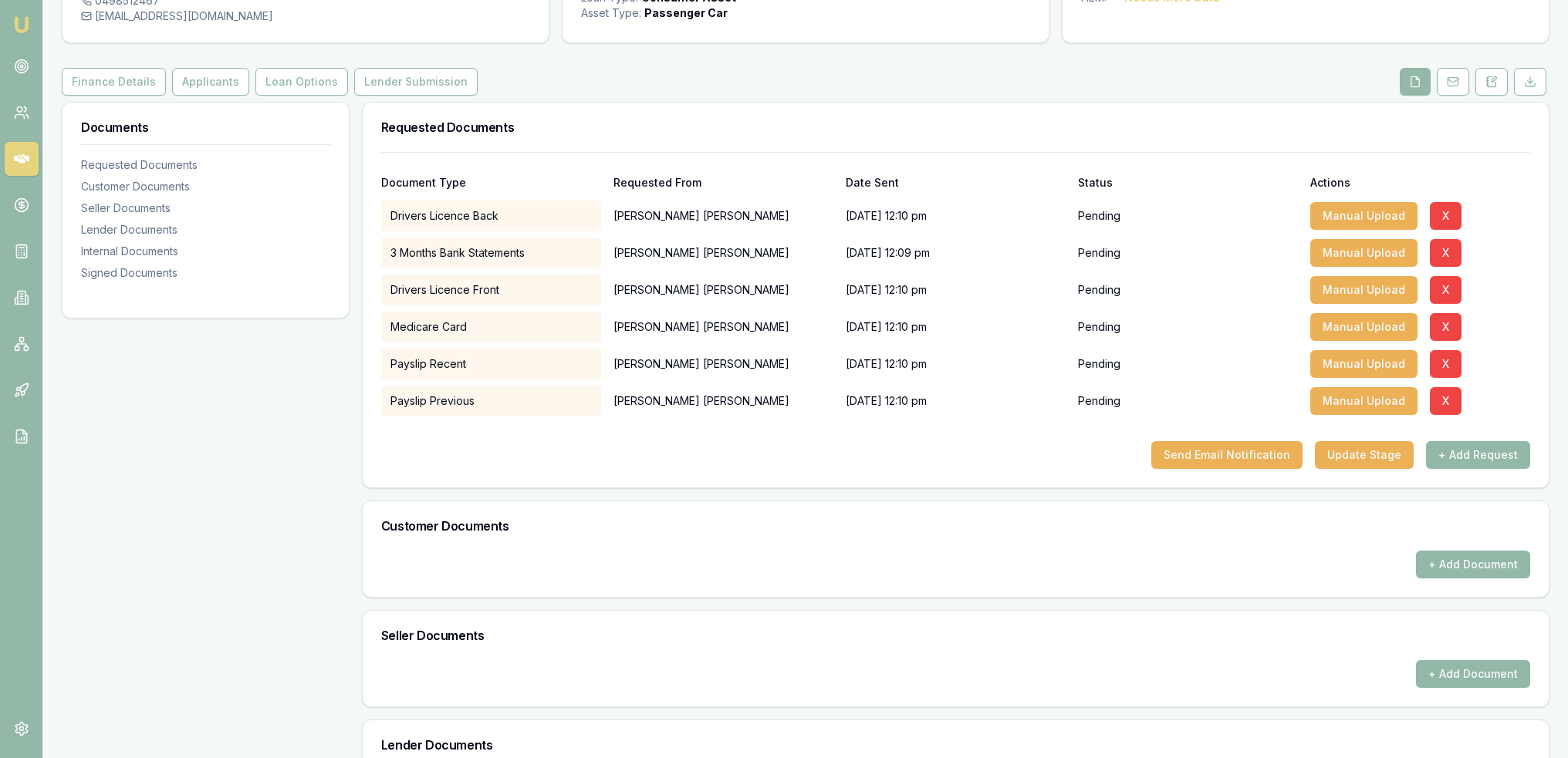
scroll to position [101, 0]
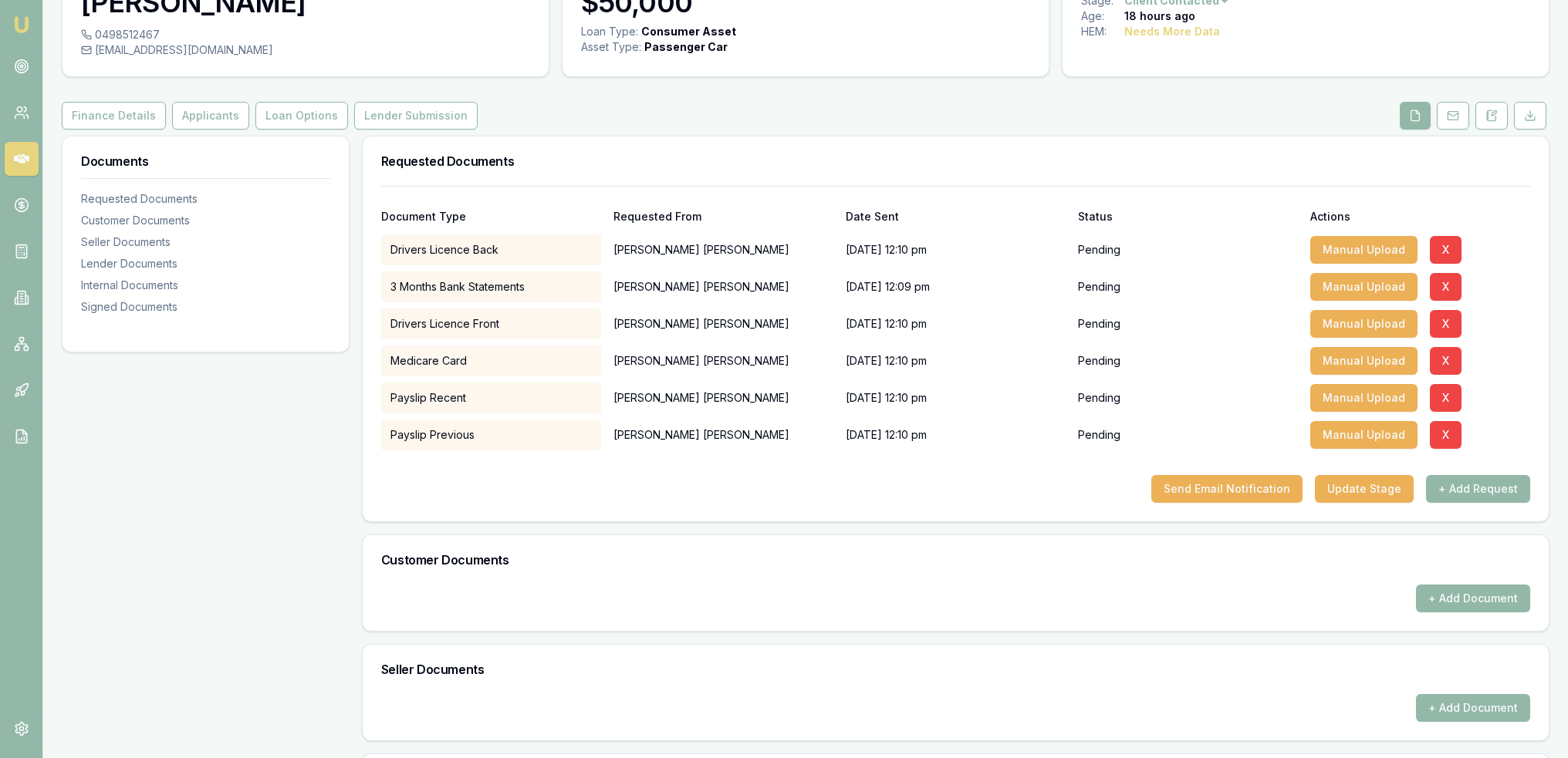
drag, startPoint x: 1494, startPoint y: 109, endPoint x: 1449, endPoint y: 132, distance: 50.5
click at [1494, 110] on icon at bounding box center [1492, 115] width 12 height 12
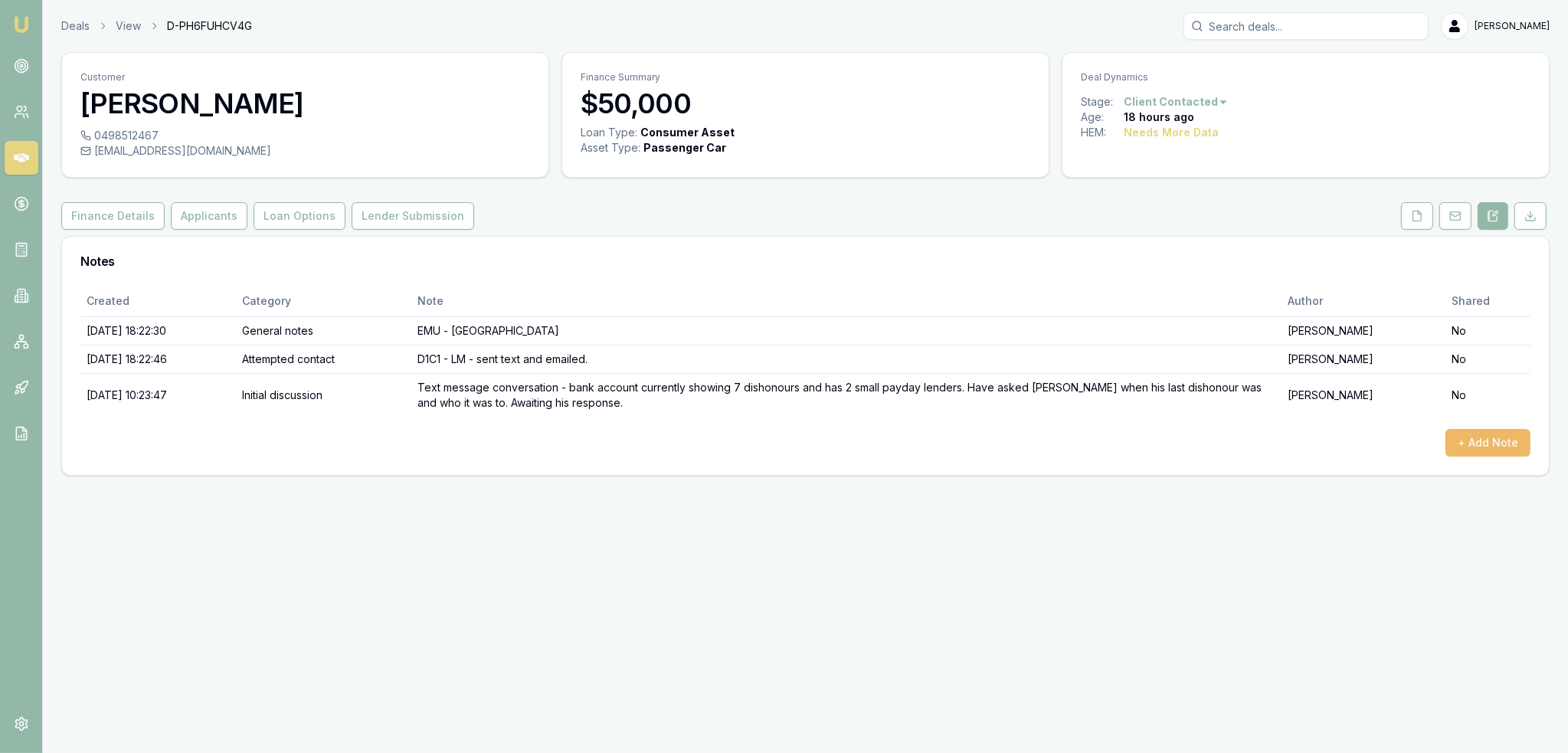
click at [1484, 441] on button "+ Add Note" at bounding box center [1488, 443] width 85 height 28
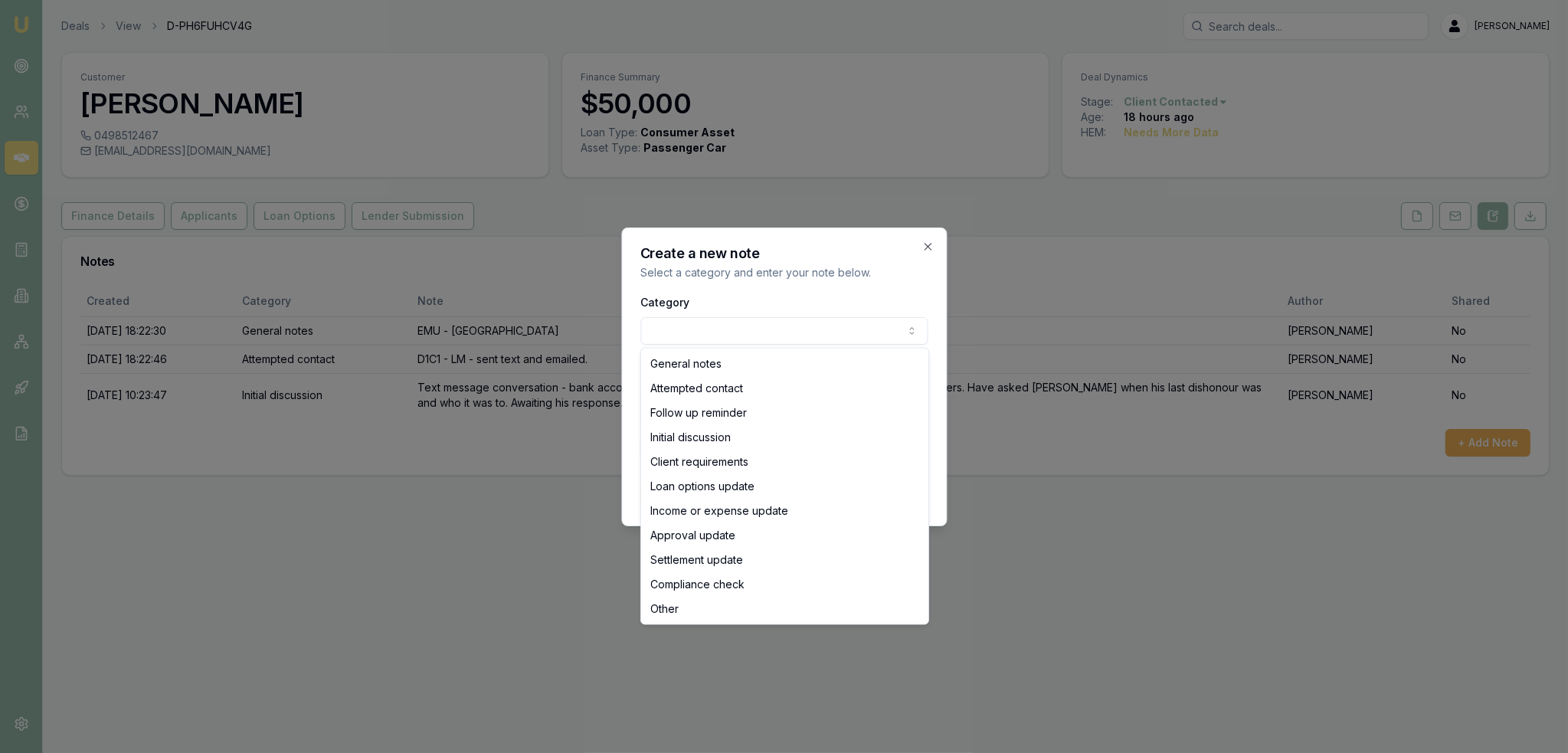
click at [705, 326] on body "Emu Broker Deals View D-PH6FUHCV4G Robyn Adams Toggle Menu Customer Stephen Ash…" at bounding box center [784, 376] width 1568 height 753
select select "INITIAL_DISCUSSION"
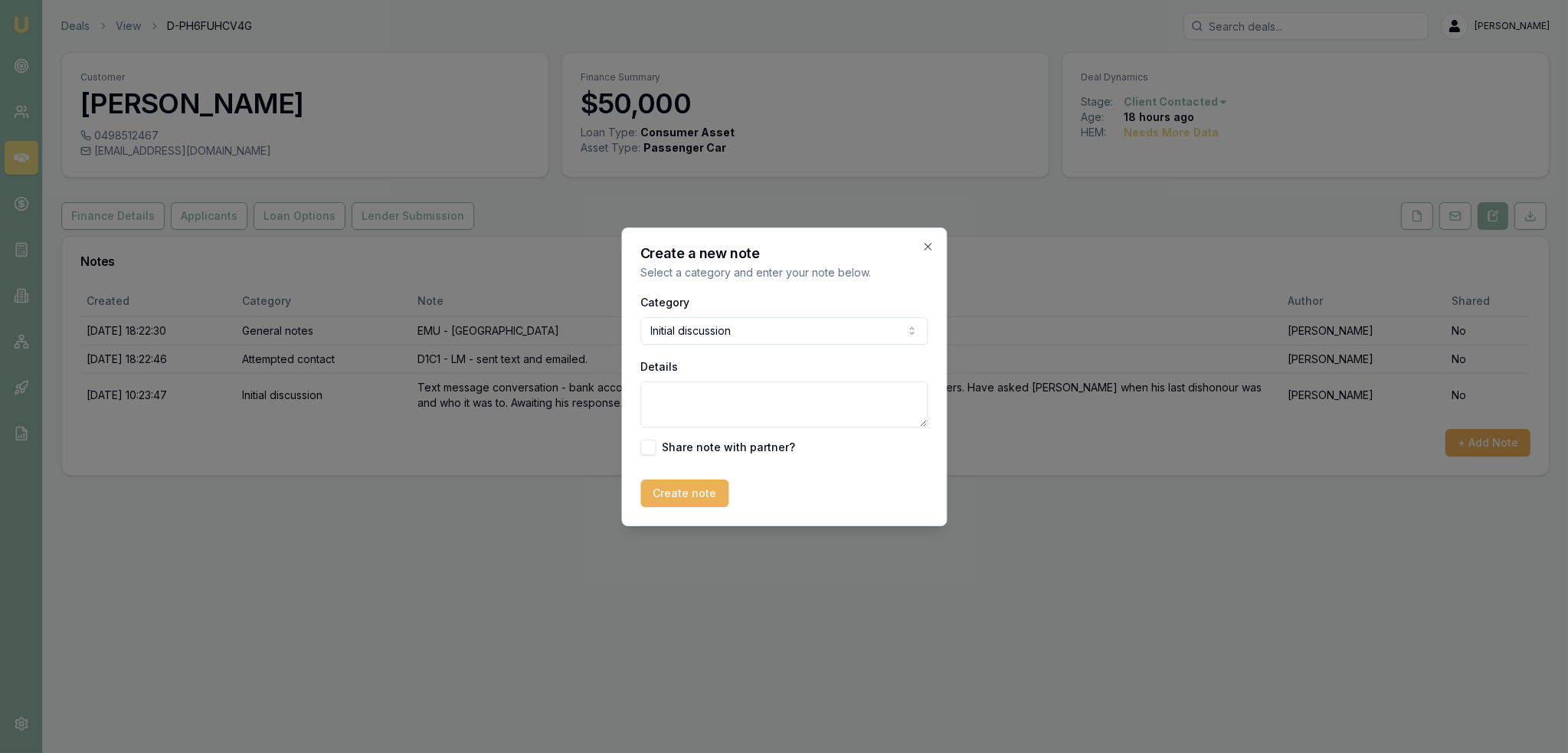
click at [709, 404] on textarea "Details" at bounding box center [783, 405] width 287 height 46
type textarea "Spoke to Exodus"
click at [926, 249] on icon "button" at bounding box center [927, 246] width 12 height 12
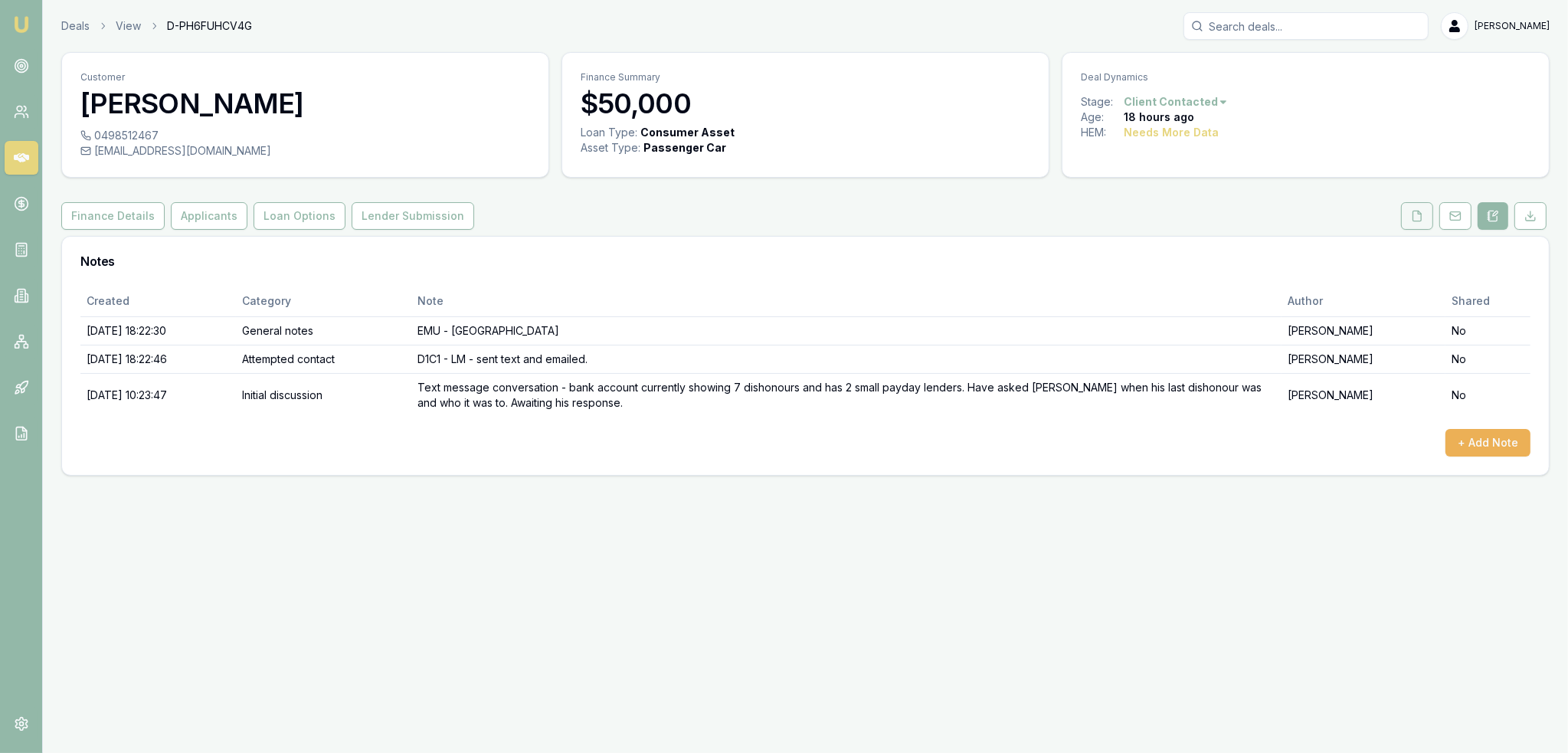
click at [1421, 220] on icon at bounding box center [1417, 215] width 8 height 10
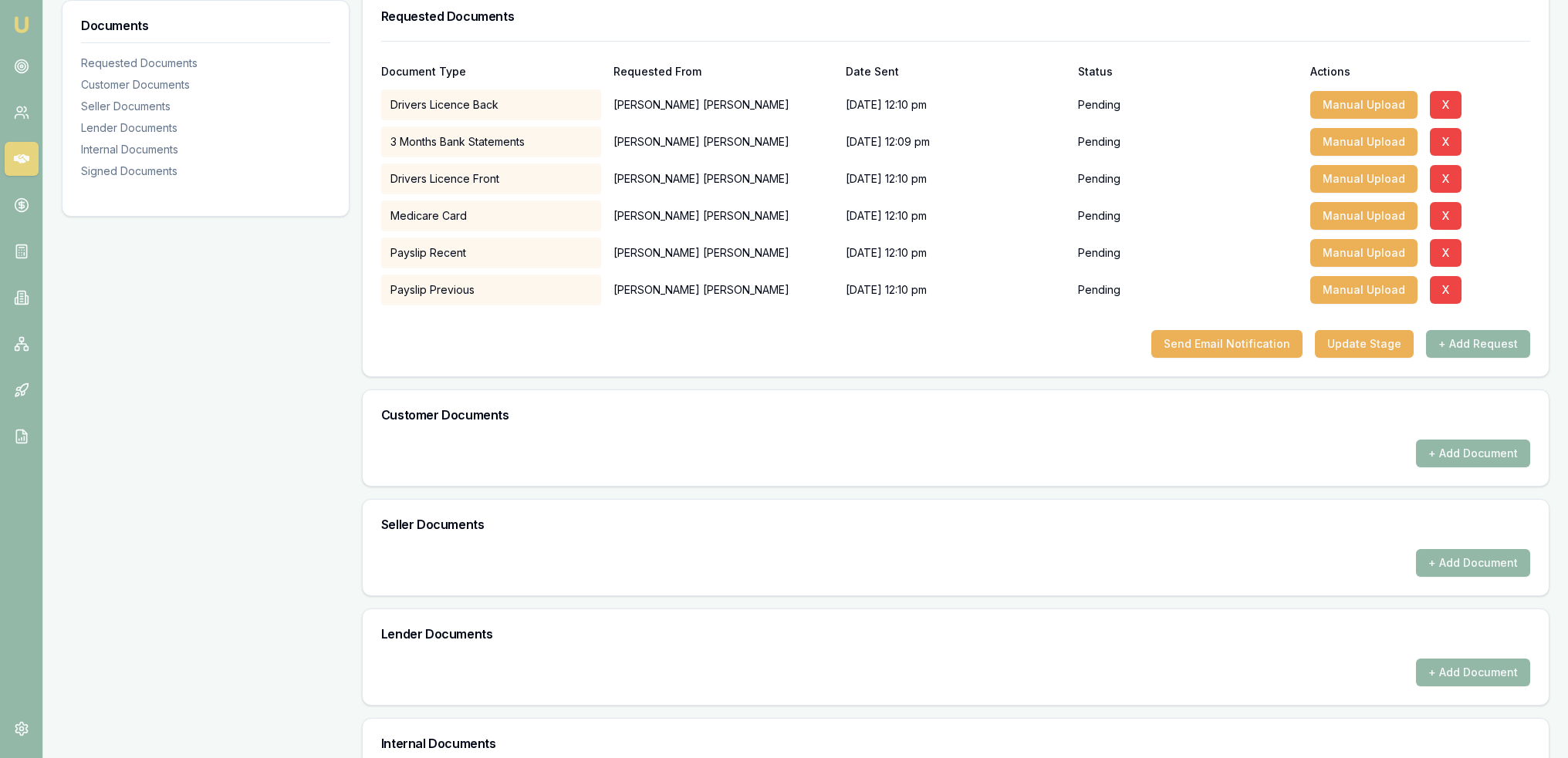
scroll to position [77, 0]
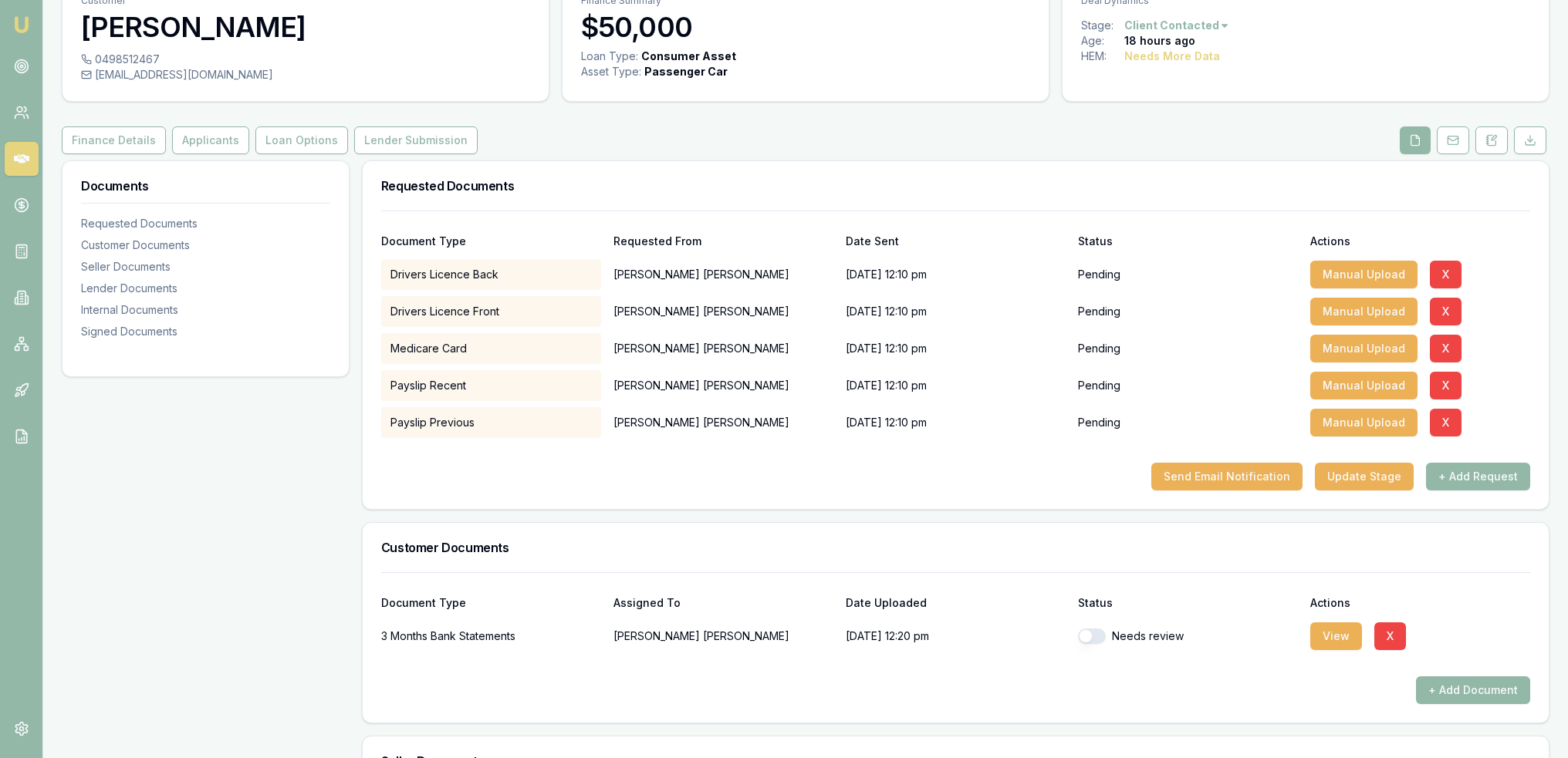
click at [1089, 641] on button "button" at bounding box center [1092, 636] width 28 height 16
checkbox input "true"
click at [1312, 636] on button "View" at bounding box center [1336, 636] width 52 height 28
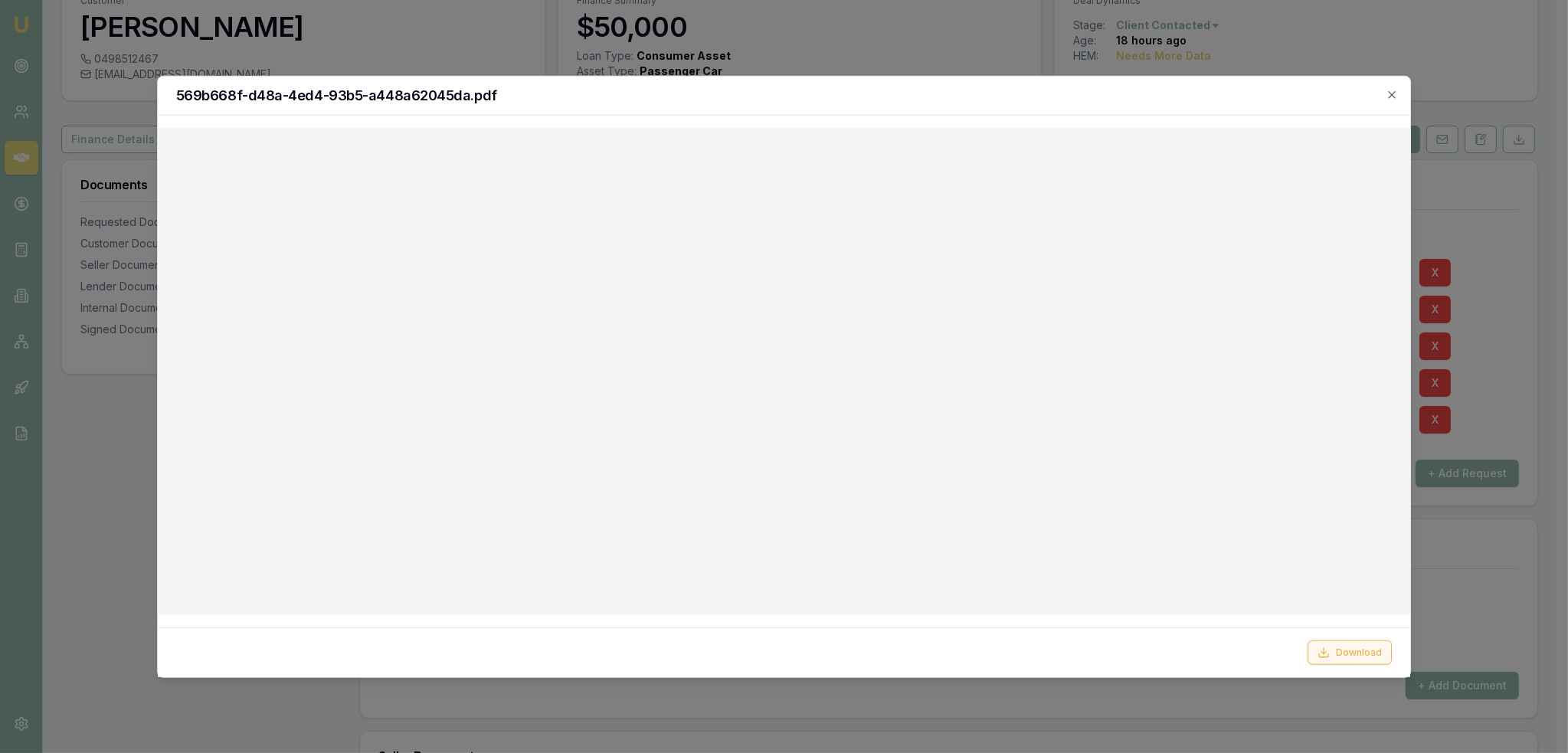
click at [1356, 650] on button "Download" at bounding box center [1349, 652] width 84 height 25
click at [1393, 91] on icon "button" at bounding box center [1391, 93] width 12 height 12
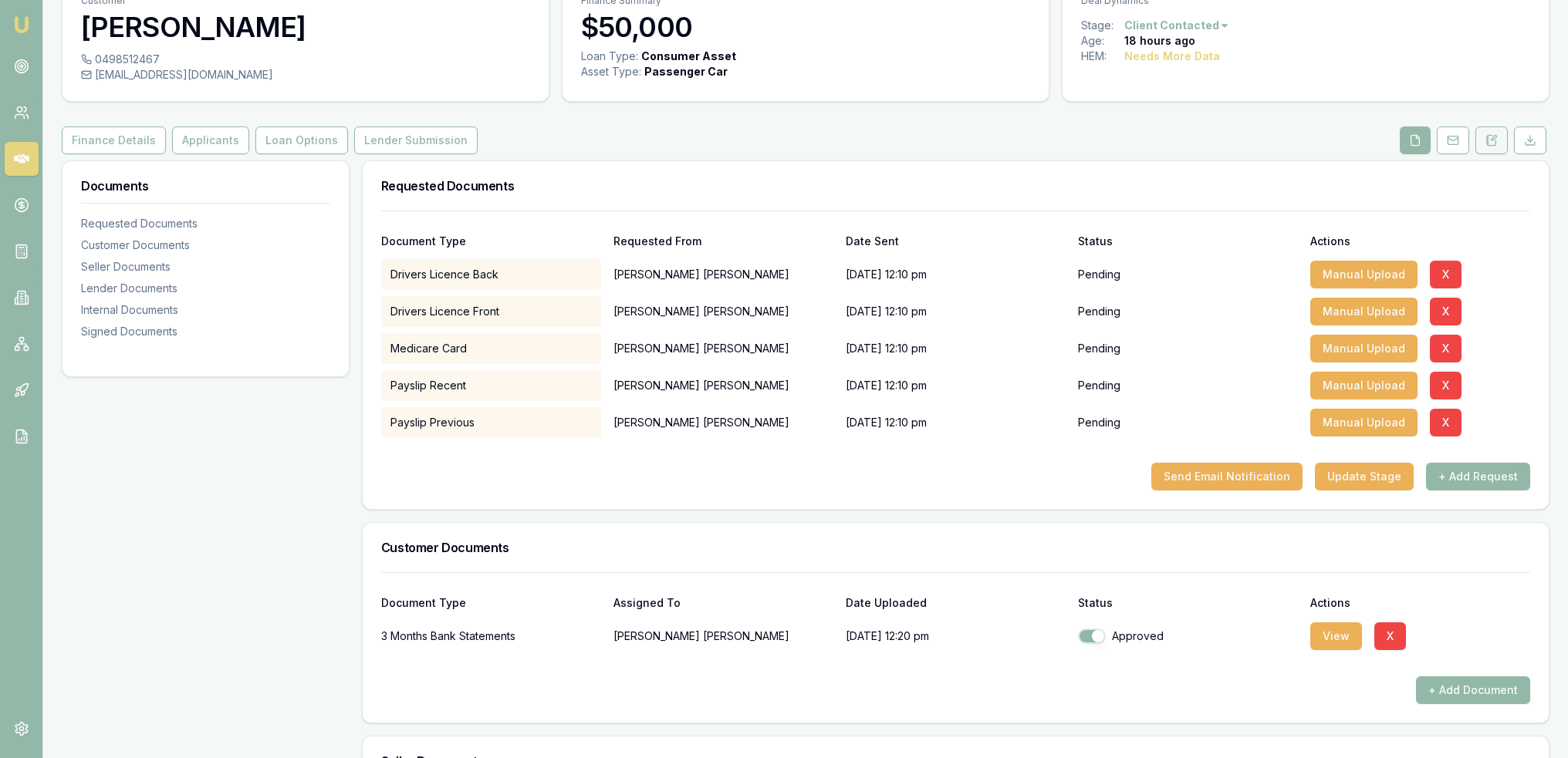
click at [1492, 132] on button at bounding box center [1492, 140] width 33 height 28
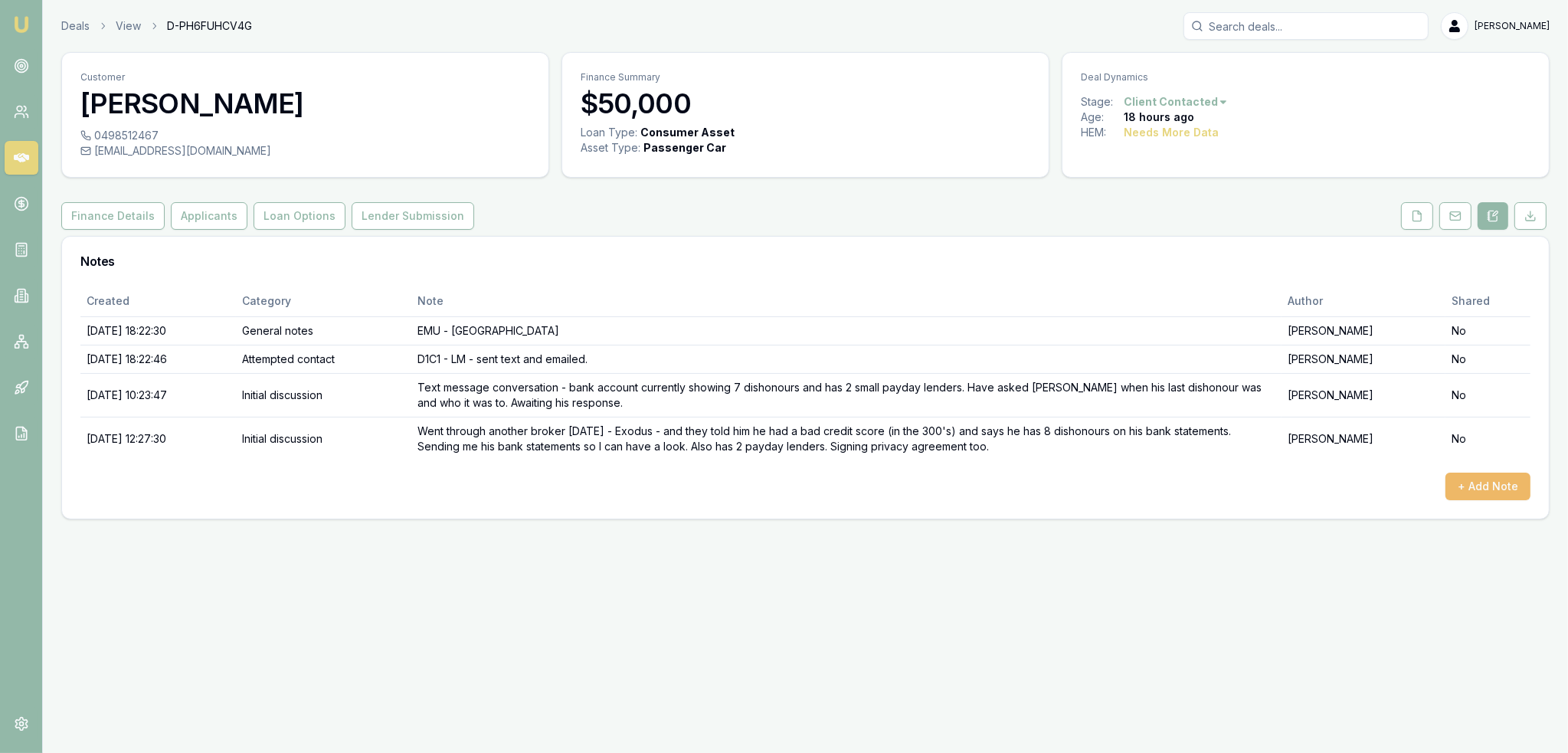
click at [1490, 488] on button "+ Add Note" at bounding box center [1488, 487] width 85 height 28
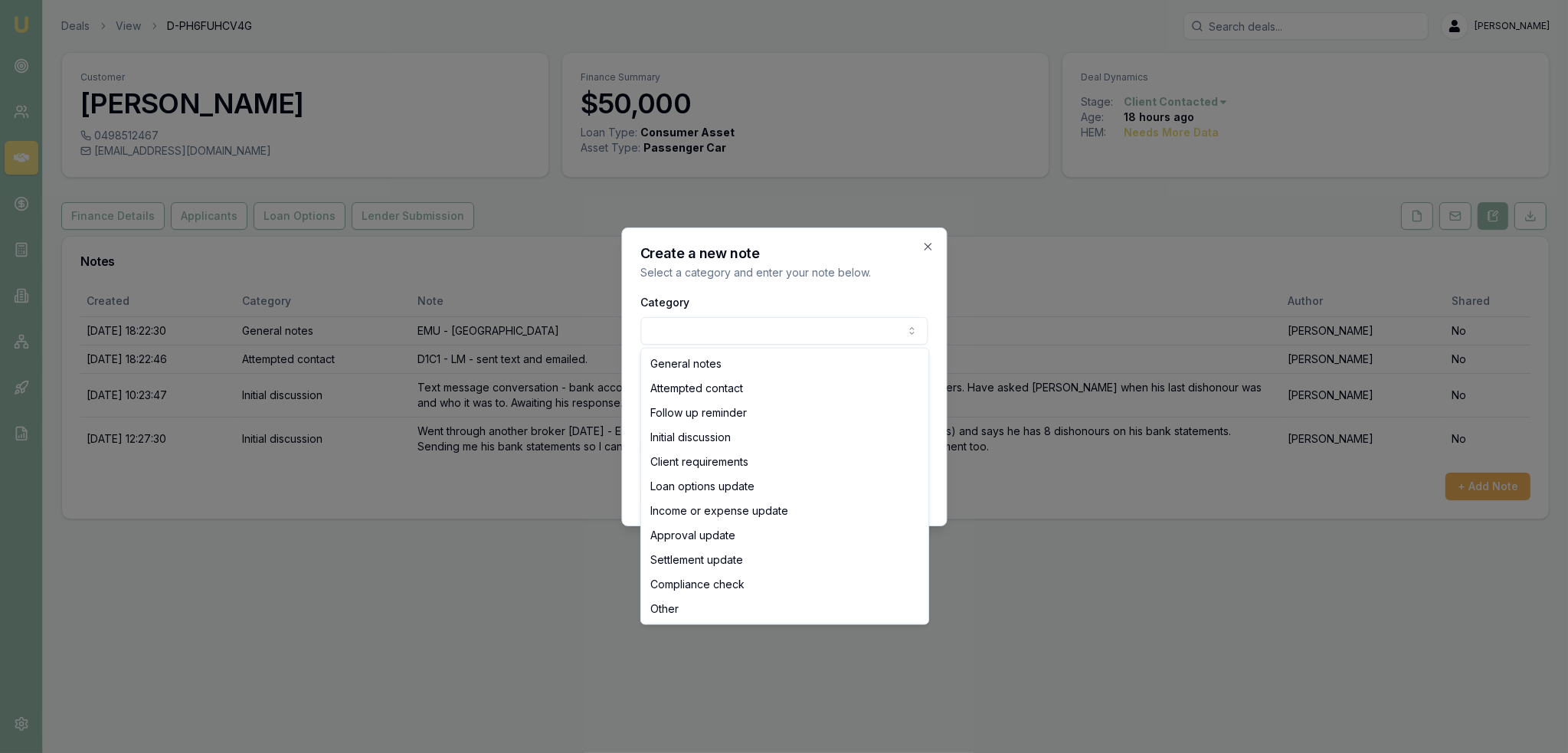
click at [722, 329] on body "Emu Broker Deals View D-PH6FUHCV4G Robyn Adams Toggle Menu Customer Stephen Ash…" at bounding box center [784, 376] width 1568 height 753
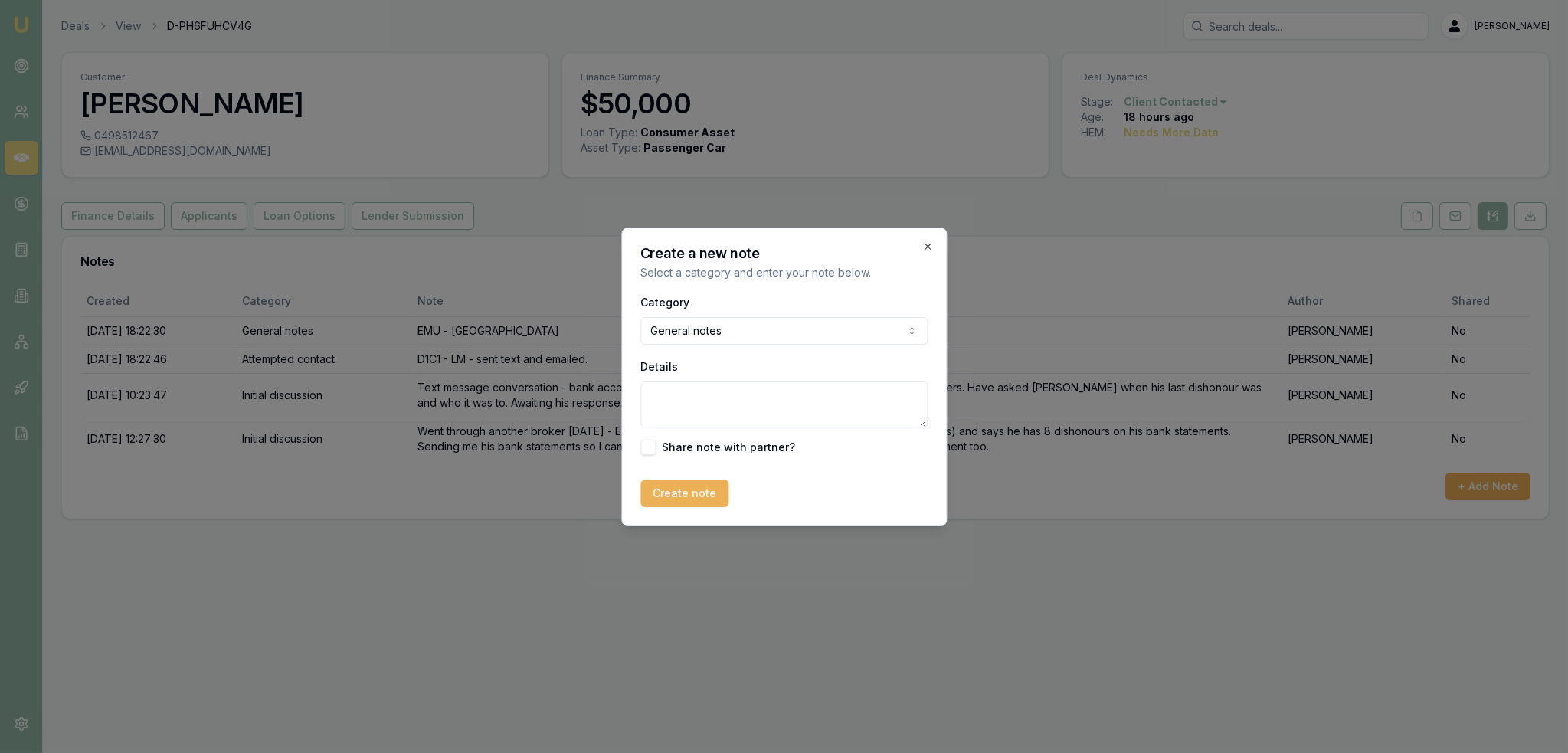
click at [714, 398] on textarea "Details" at bounding box center [783, 405] width 287 height 46
type textarea "b"
click at [805, 395] on textarea "Bank statements show weekly gambling for up to $5k in one day (by way of ATM" at bounding box center [783, 405] width 287 height 46
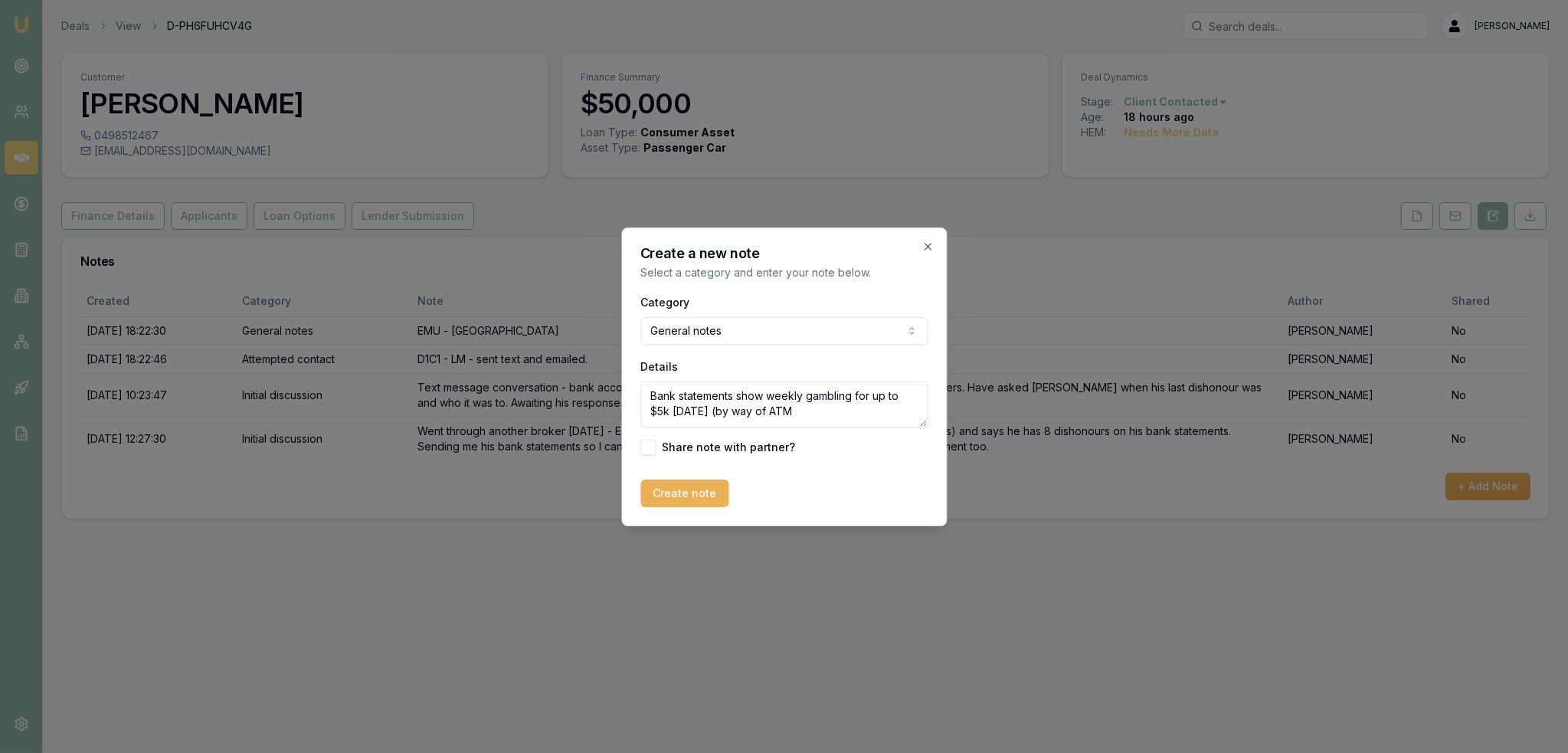
click at [771, 400] on textarea "Bank statements show weekly gambling for up to $5k in one day (by way of ATM" at bounding box center [783, 405] width 287 height 46
click at [864, 424] on textarea "Bank statements show possible weekly gambling for up to $5k in one day (by way …" at bounding box center [783, 405] width 287 height 46
click at [851, 415] on textarea "Bank statements show possible weekly gambling for up to $5k in one day (by way …" at bounding box center [783, 405] width 287 height 46
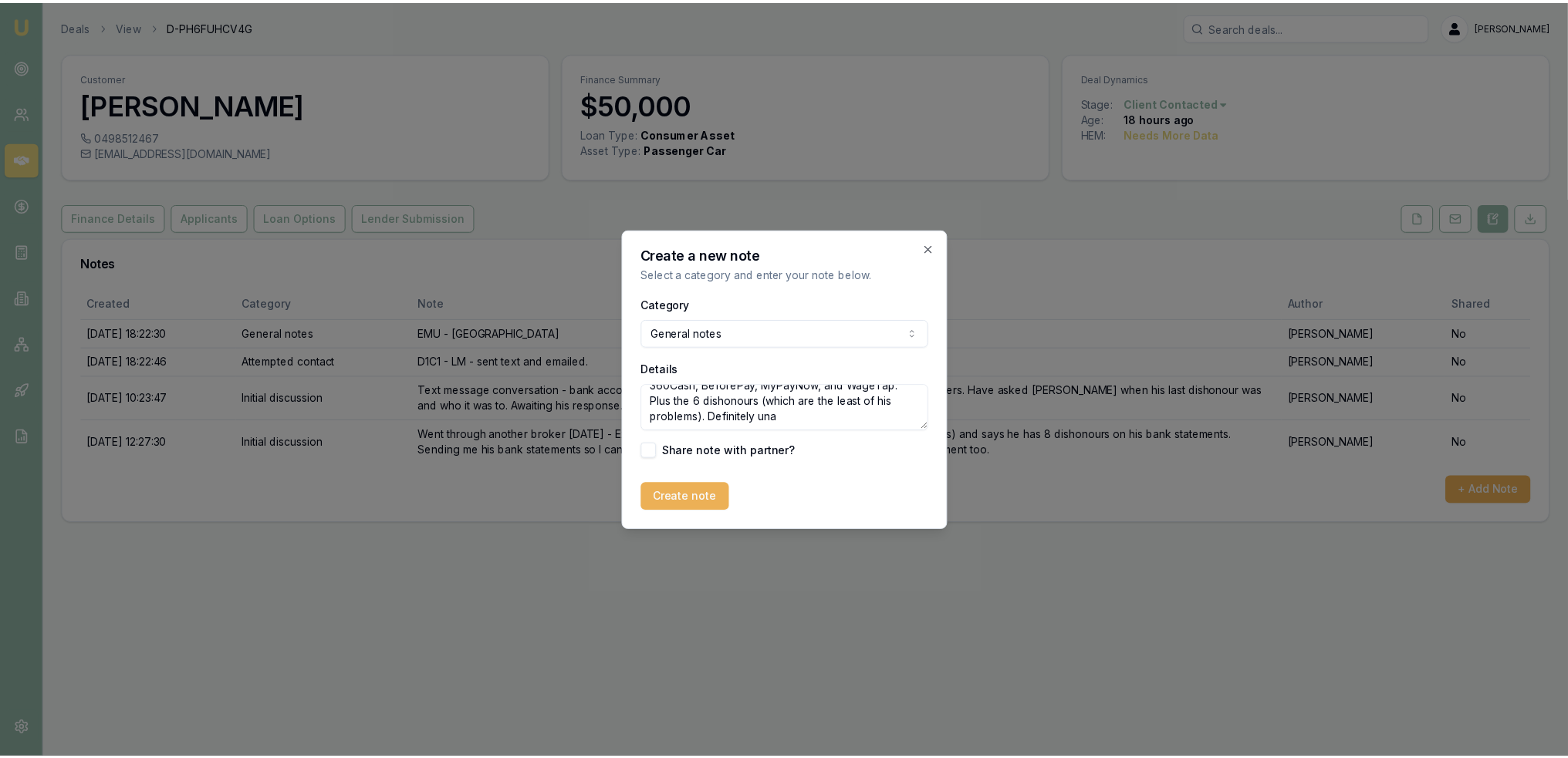
scroll to position [84, 0]
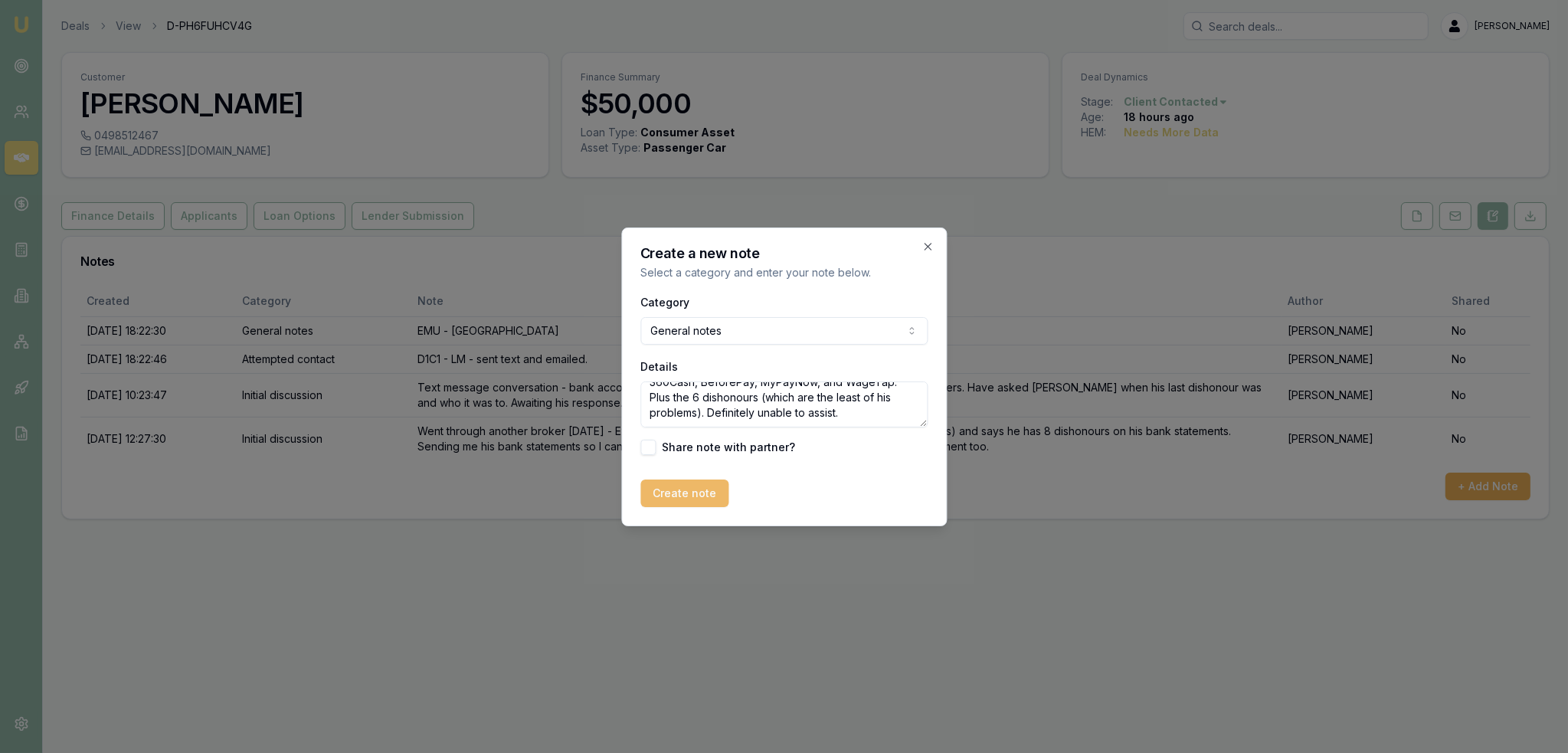
type textarea "Bank statements show possible weekly gambling for up to $5k in one day (by way …"
click at [670, 496] on button "Create note" at bounding box center [683, 493] width 88 height 28
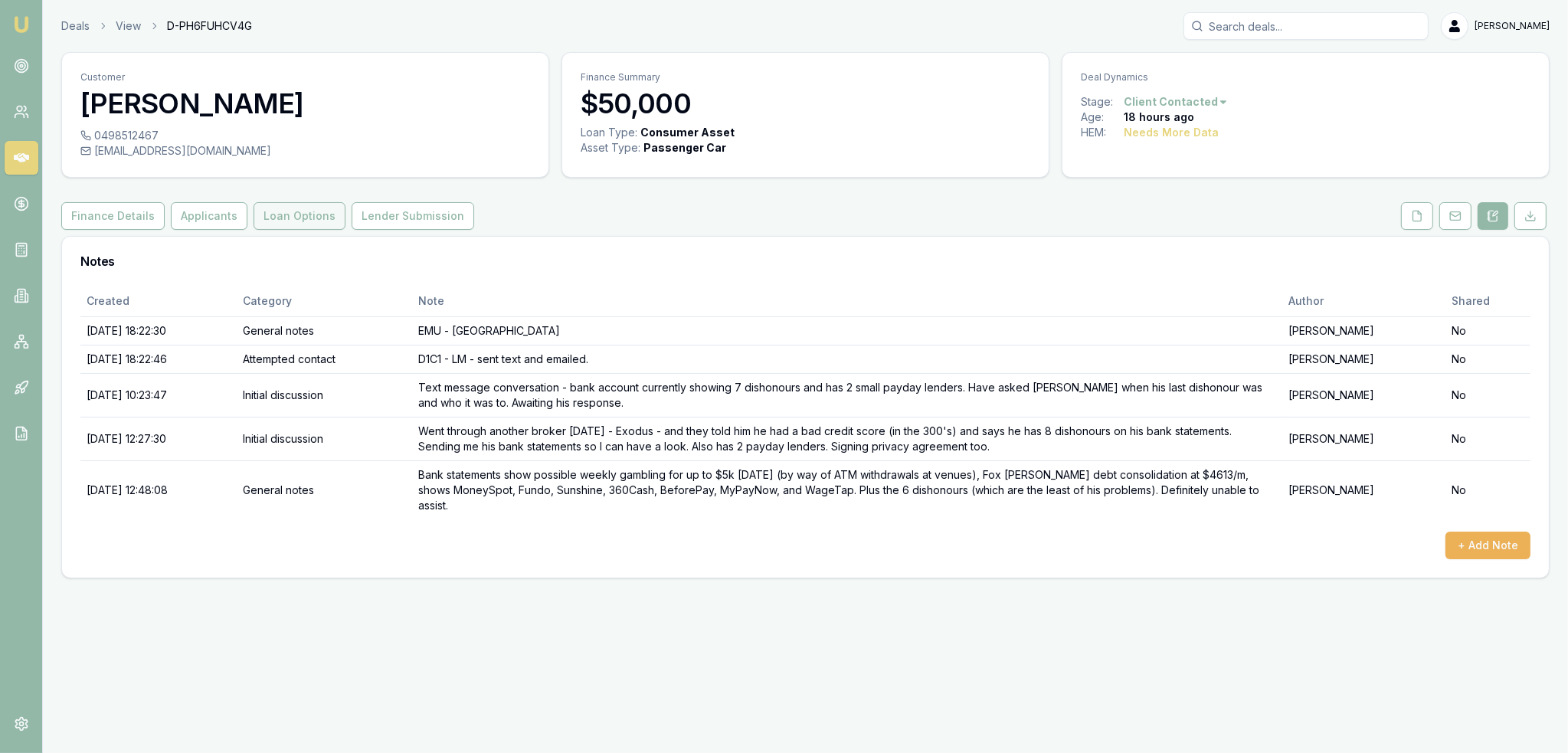
click at [312, 221] on button "Loan Options" at bounding box center [300, 216] width 92 height 28
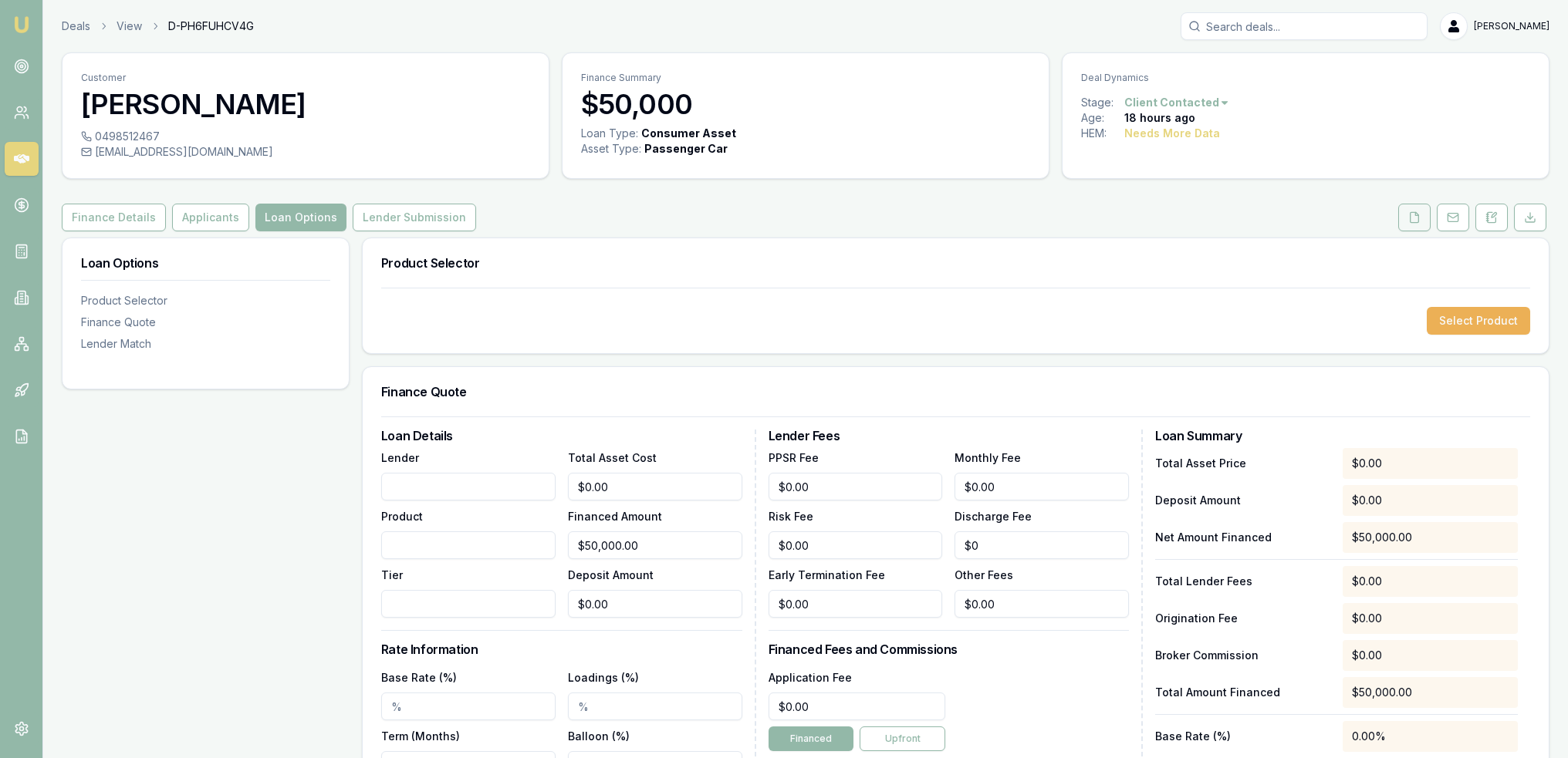
click at [1418, 214] on icon at bounding box center [1414, 217] width 8 height 10
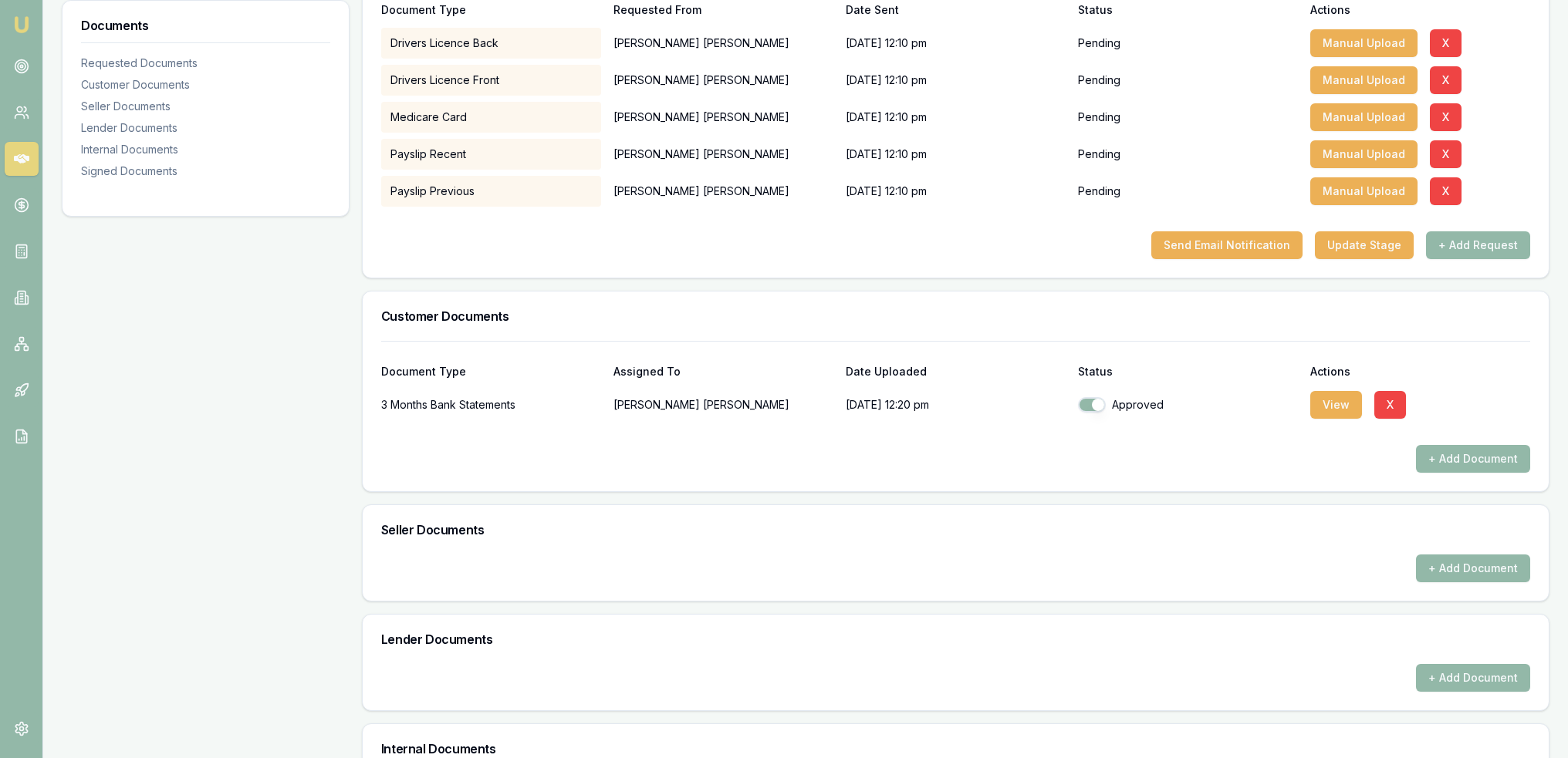
scroll to position [386, 0]
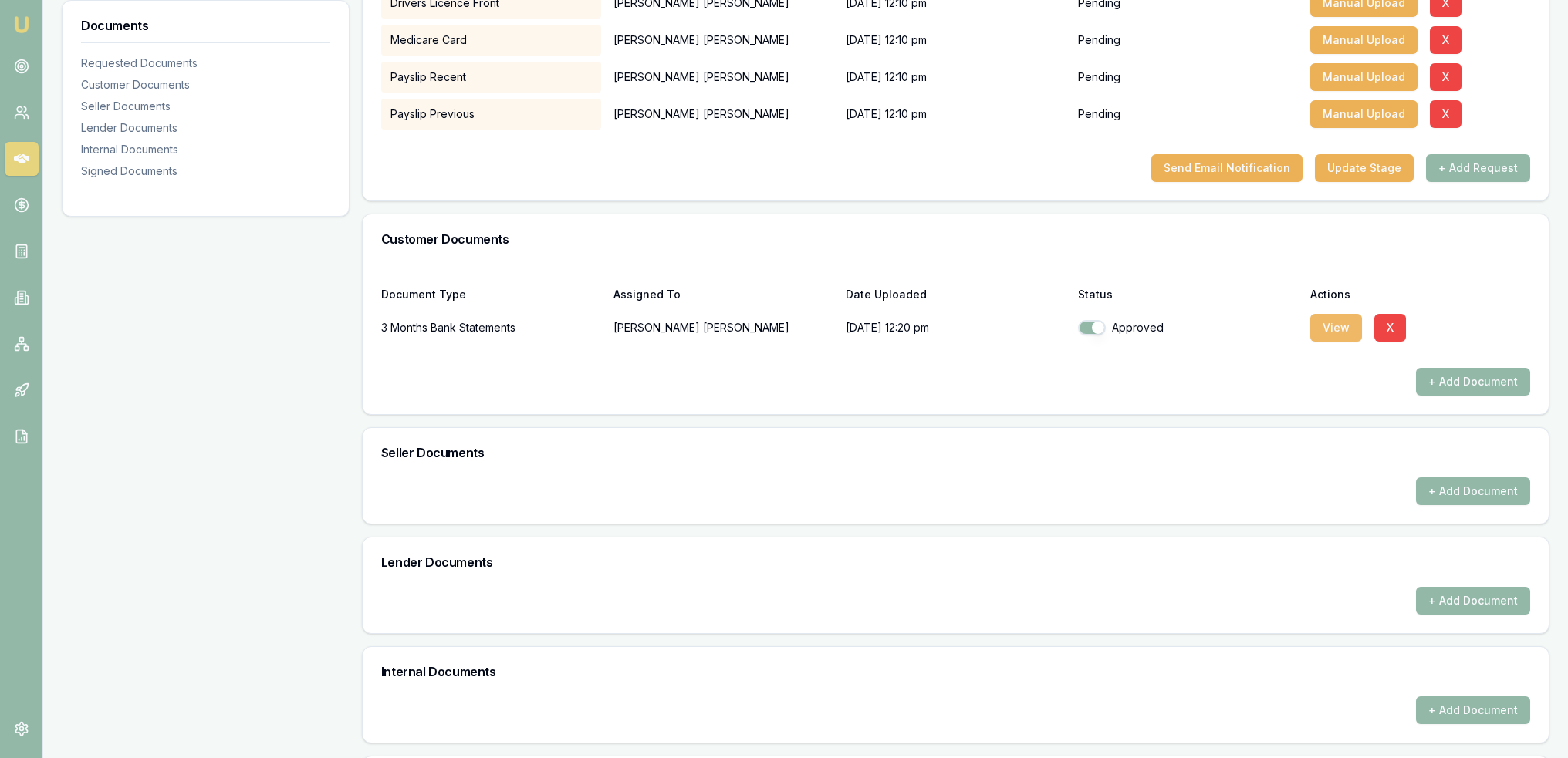
click at [1317, 322] on button "View" at bounding box center [1336, 328] width 52 height 28
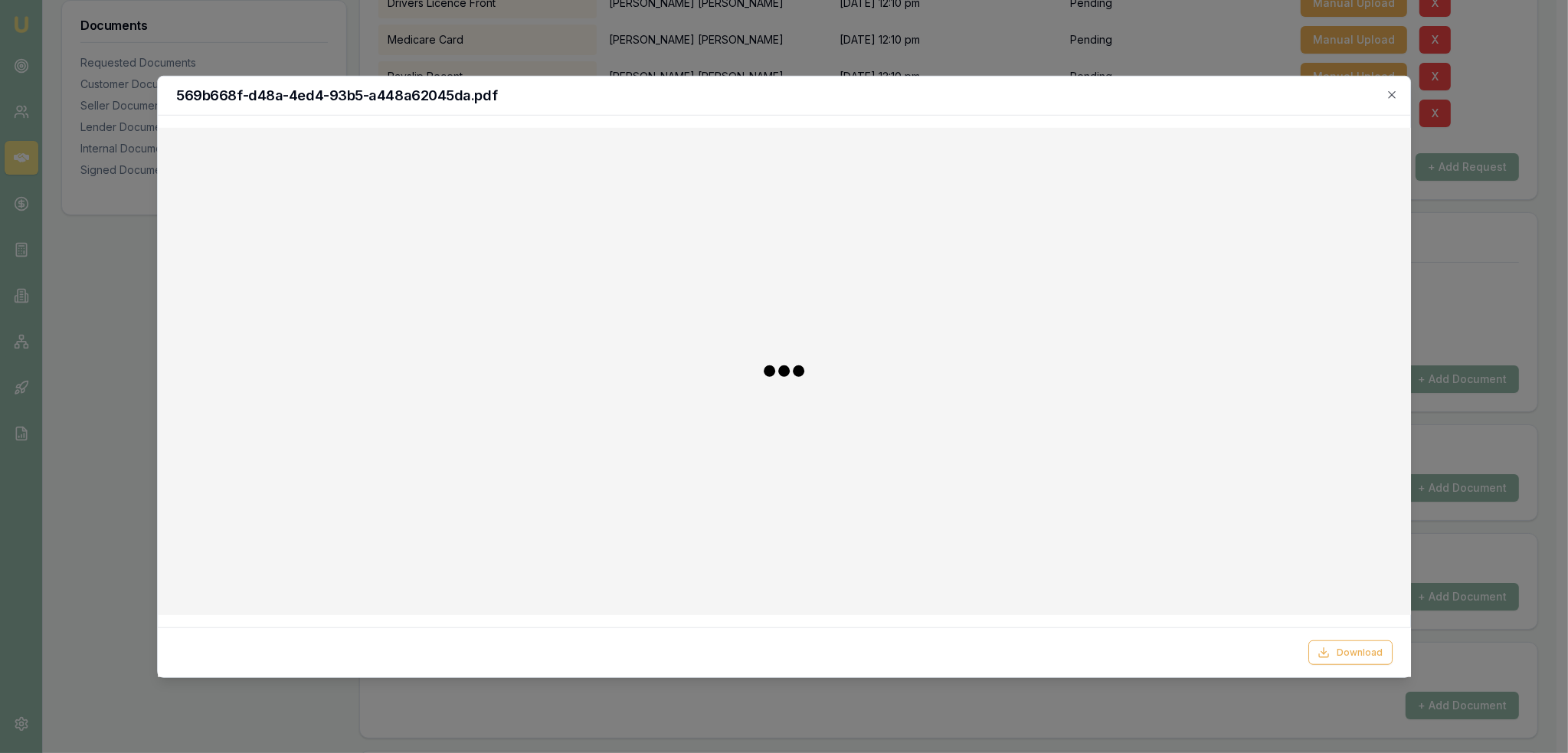
click at [1385, 88] on div "569b668f-d48a-4ed4-93b5-a448a62045da.pdf" at bounding box center [784, 95] width 1253 height 39
click at [1388, 94] on icon "button" at bounding box center [1391, 93] width 12 height 12
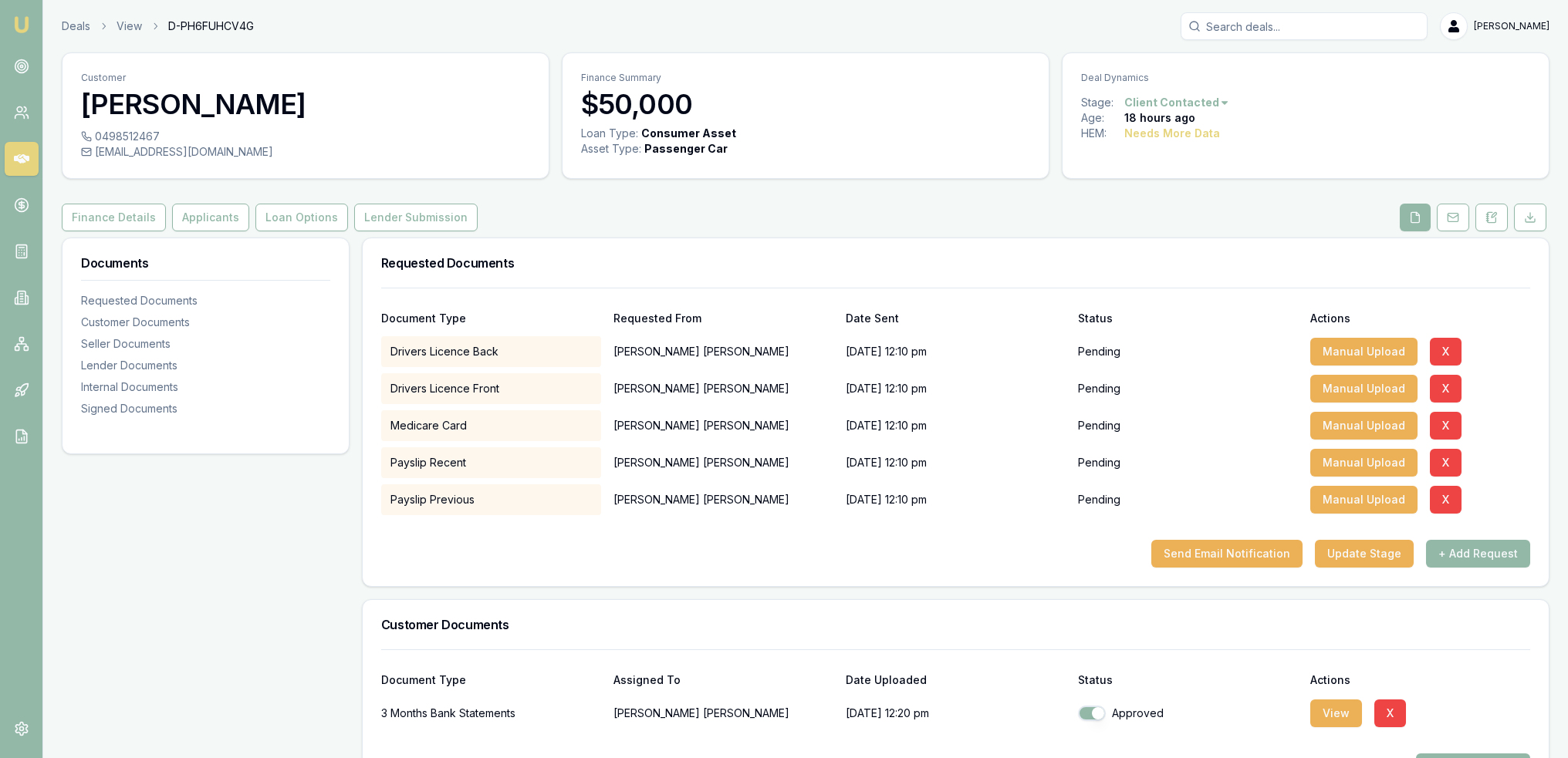
scroll to position [0, 0]
click at [1497, 219] on icon at bounding box center [1492, 217] width 12 height 12
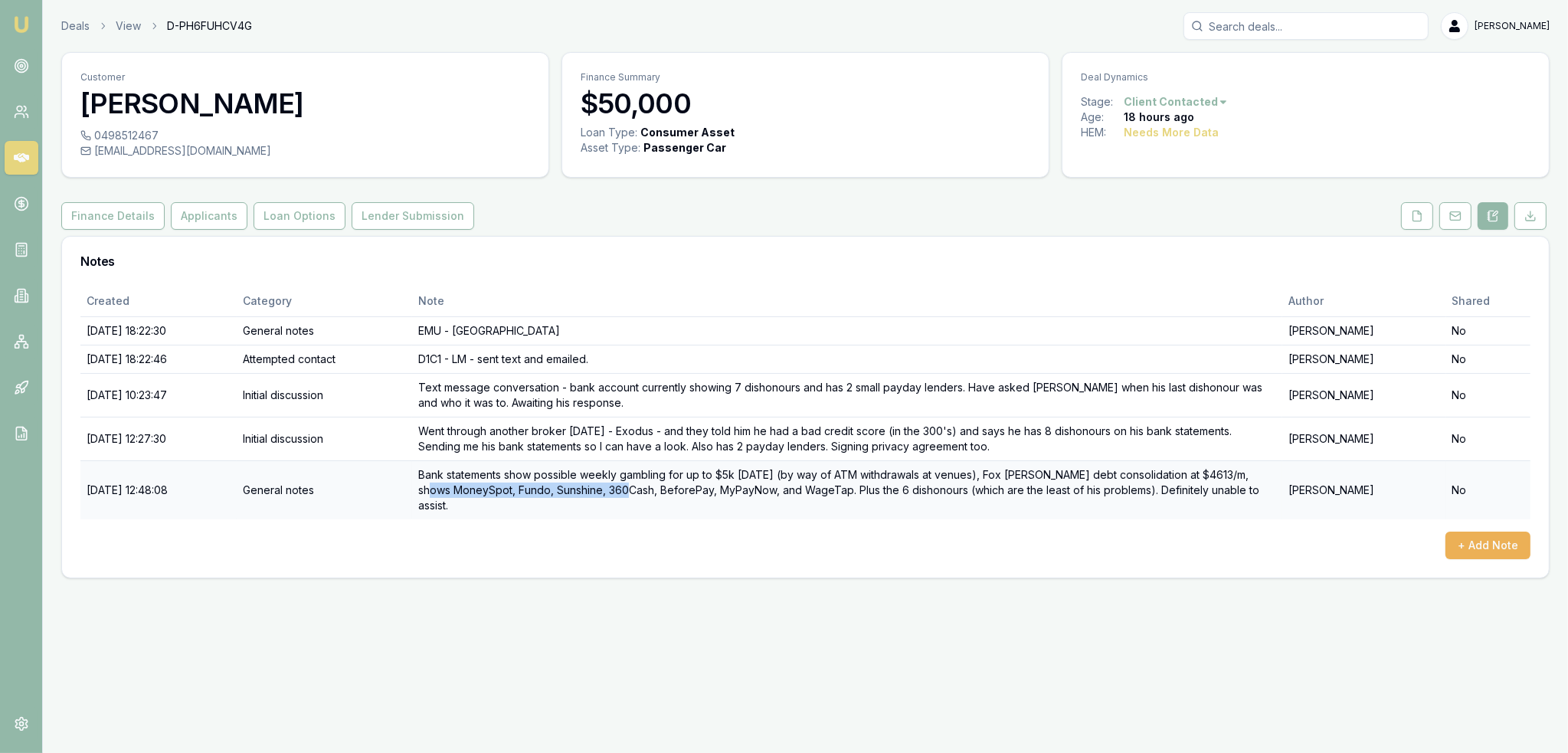
drag, startPoint x: 655, startPoint y: 490, endPoint x: 456, endPoint y: 490, distance: 199.0
click at [456, 490] on td "Bank statements show possible weekly gambling for up to $5k in one day (by way …" at bounding box center [847, 490] width 870 height 59
click at [187, 217] on button "Applicants" at bounding box center [209, 216] width 77 height 28
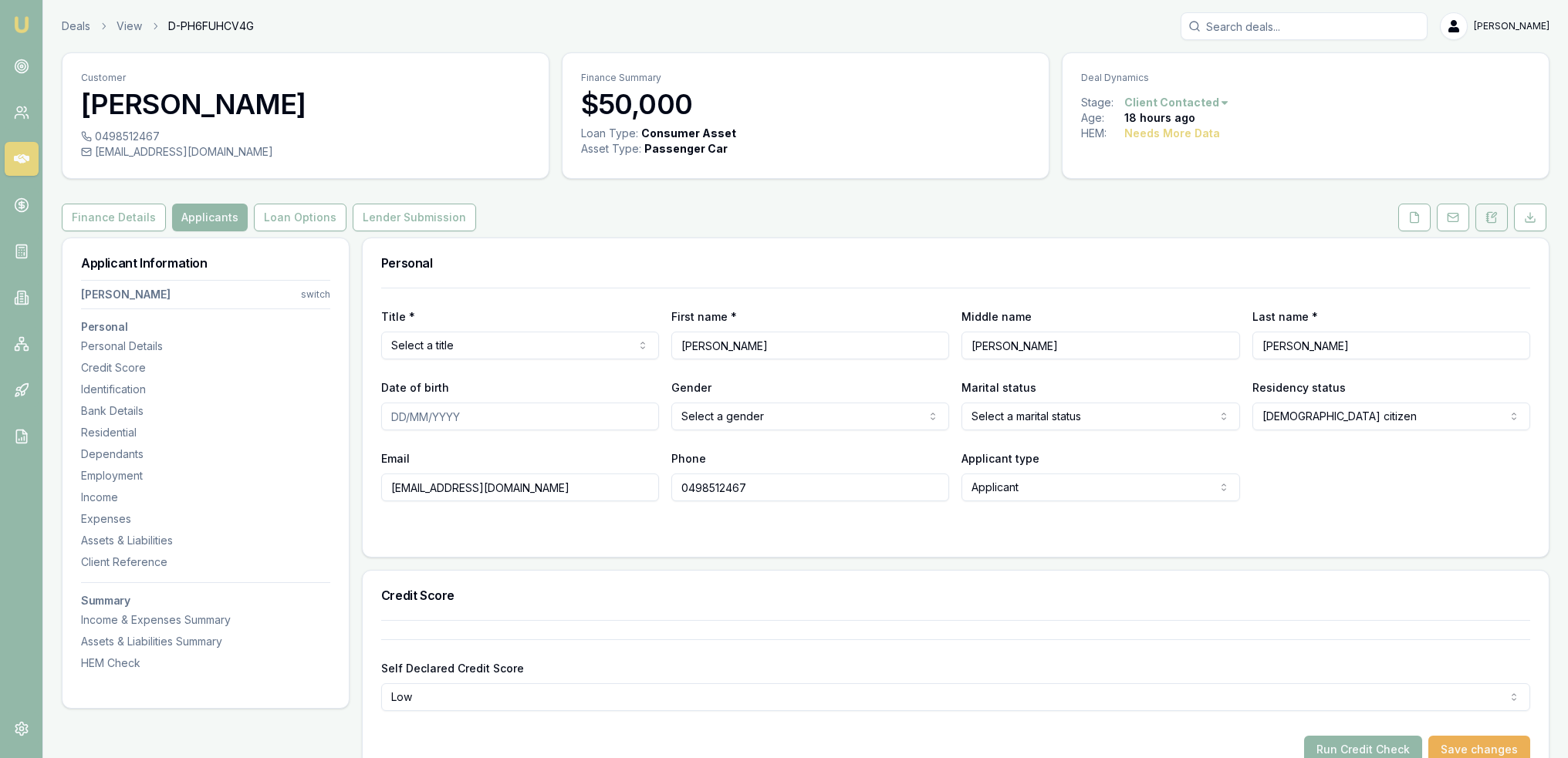
click at [1492, 219] on icon at bounding box center [1492, 217] width 12 height 12
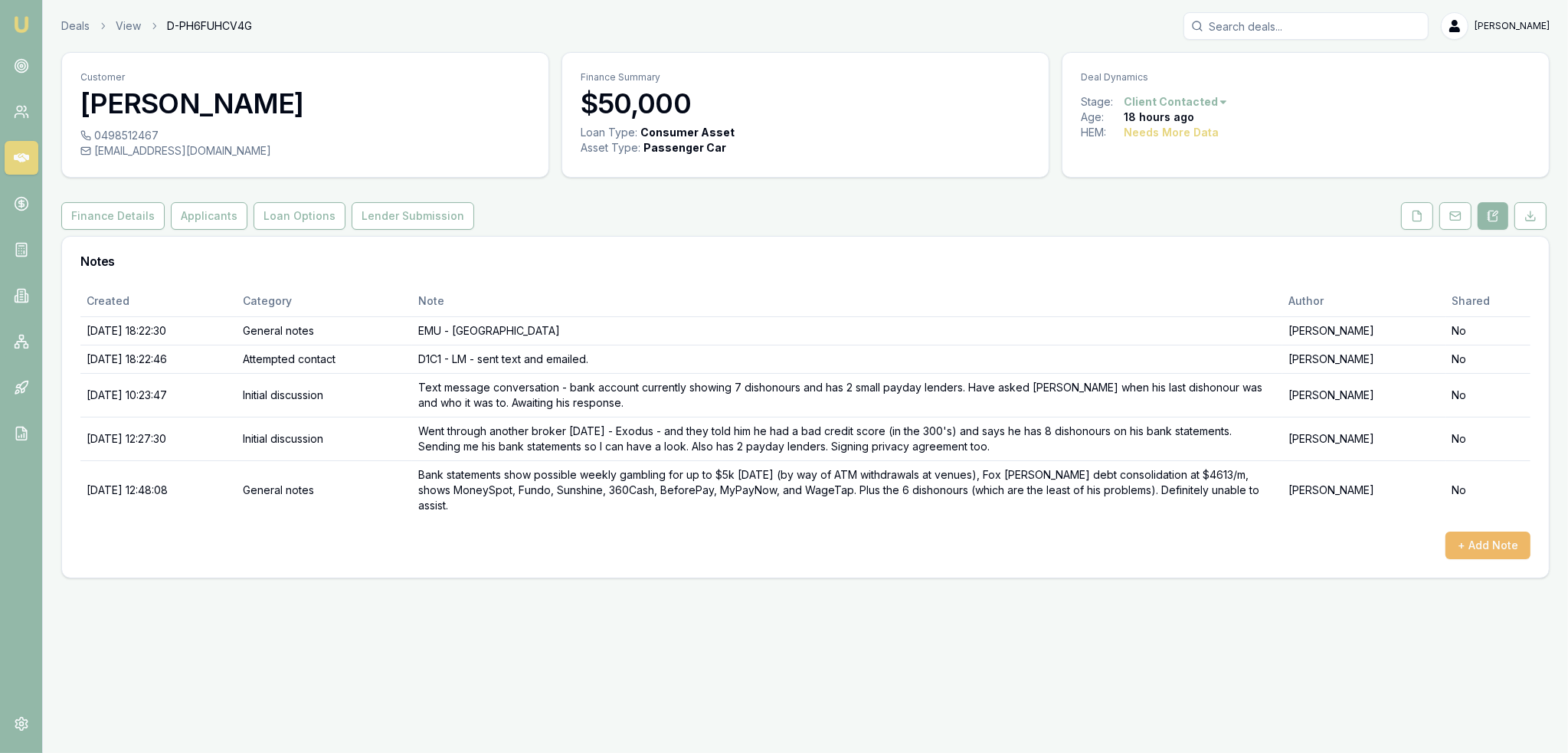
click at [1488, 532] on button "+ Add Note" at bounding box center [1488, 546] width 85 height 28
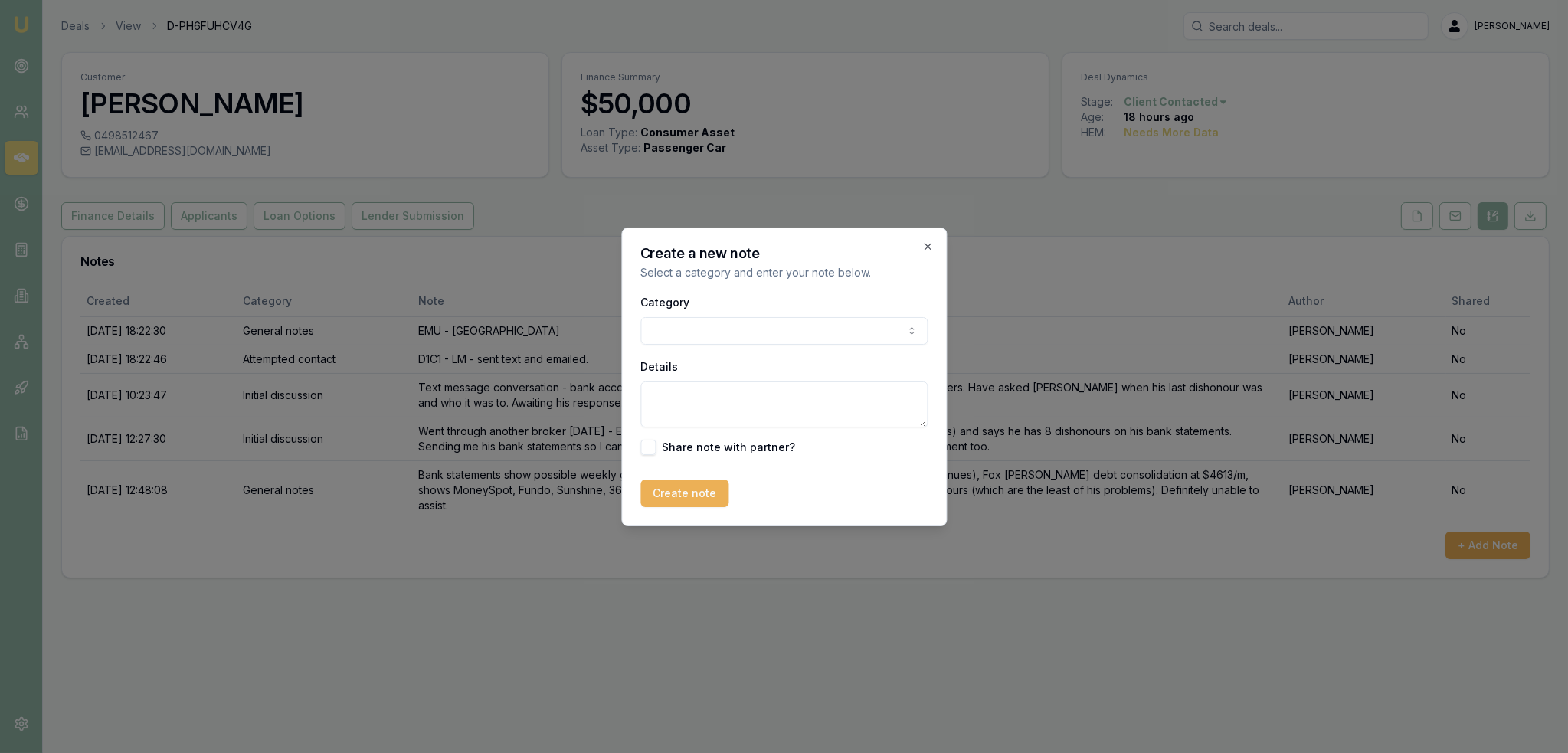
click at [805, 333] on body "Emu Broker Deals View D-PH6FUHCV4G Robyn Adams Toggle Menu Customer Stephen Ash…" at bounding box center [784, 376] width 1568 height 753
click at [743, 397] on textarea "Details" at bounding box center [783, 405] width 287 height 46
type textarea "Closing lead and will come back to us in 3 months if has clear bank statements."
click at [695, 490] on button "Create note" at bounding box center [683, 493] width 88 height 28
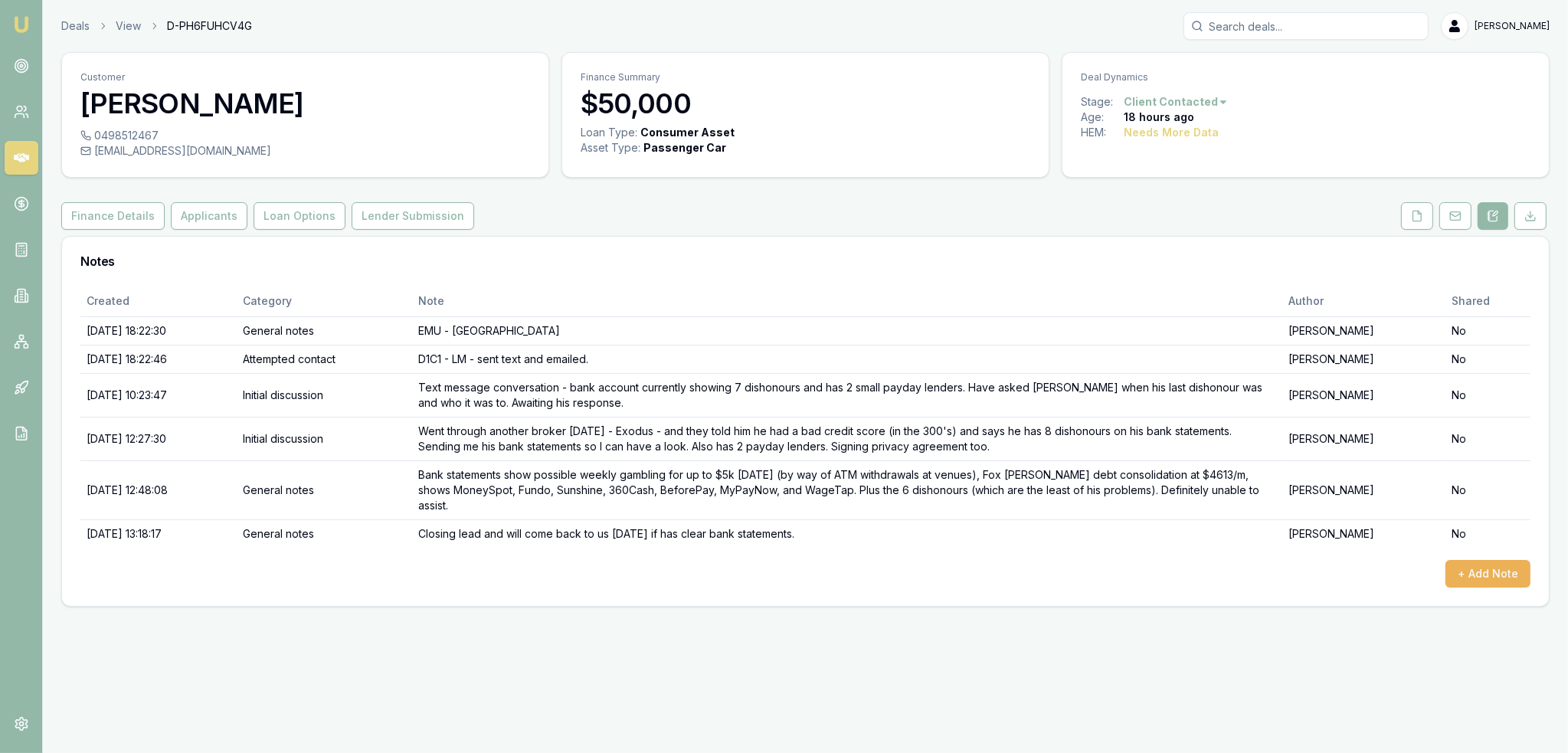
click at [1207, 101] on html "Emu Broker Deals View D-PH6FUHCV4G Robyn Adams Toggle Menu Customer Stephen Ash…" at bounding box center [784, 376] width 1568 height 753
click at [1138, 250] on div "- Not Qualified" at bounding box center [1172, 252] width 90 height 25
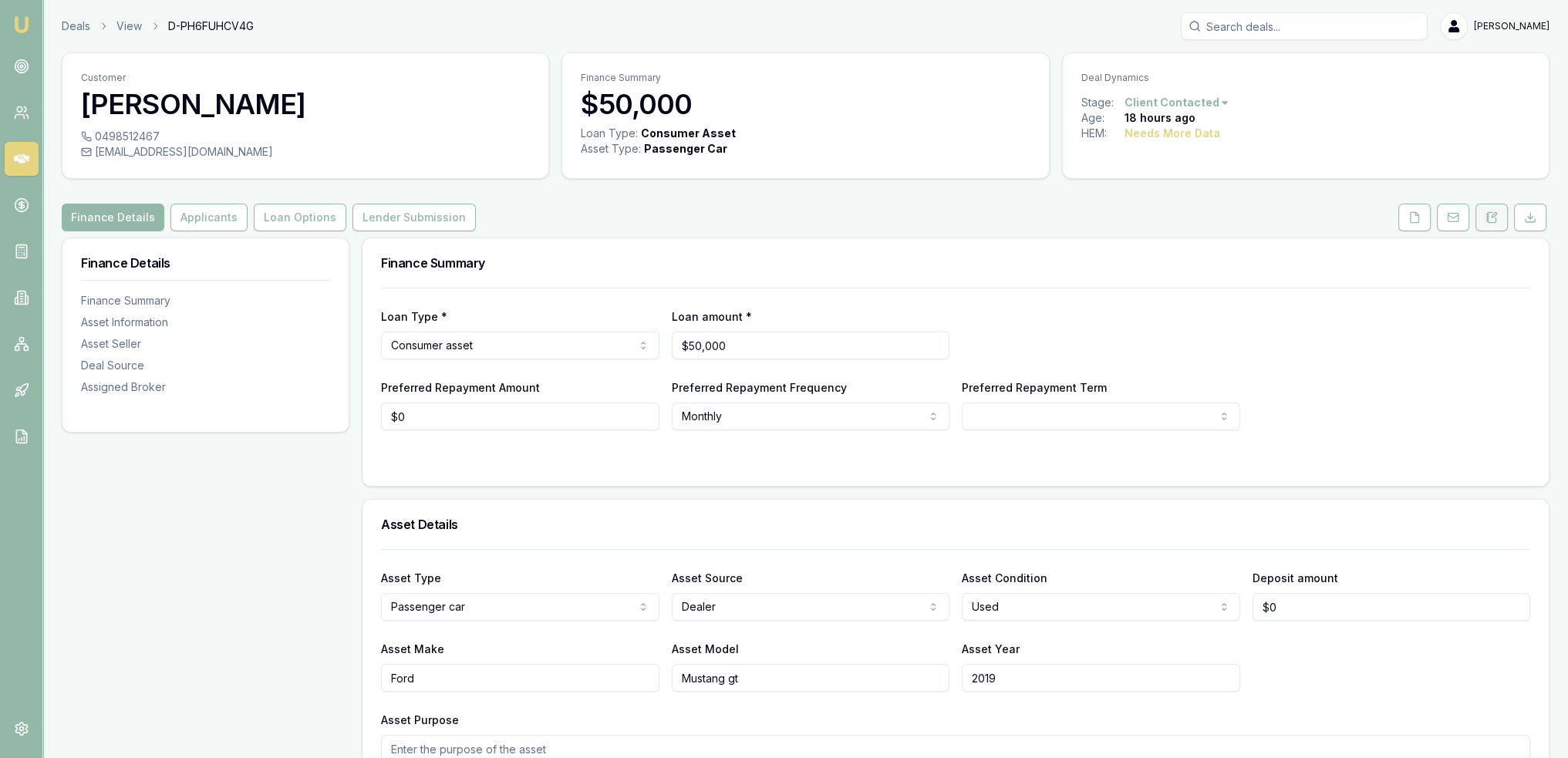
click at [1501, 215] on button at bounding box center [1492, 218] width 33 height 28
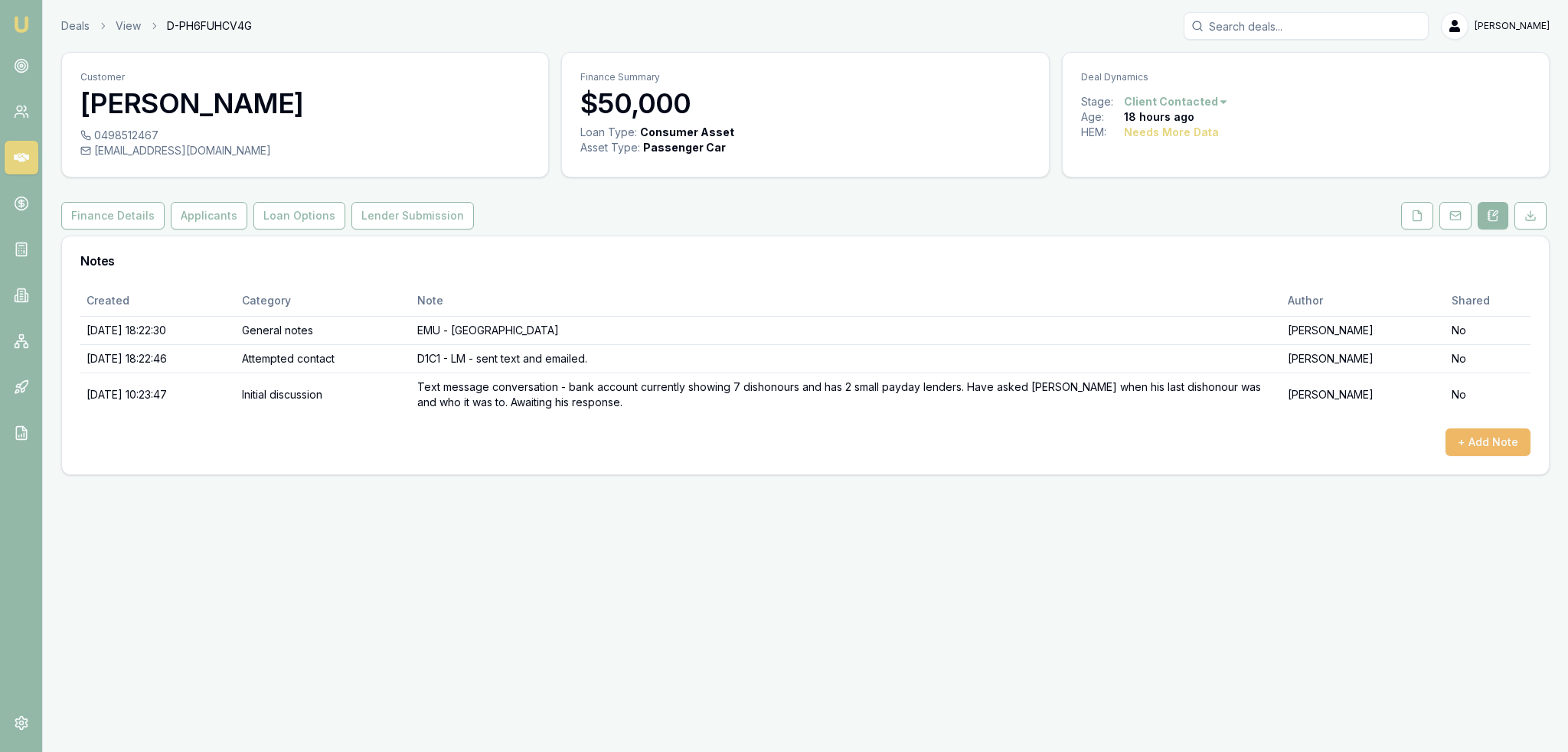
drag, startPoint x: 1398, startPoint y: 440, endPoint x: 1449, endPoint y: 437, distance: 51.1
click at [1398, 440] on div "+ Add Note" at bounding box center [805, 442] width 1450 height 28
click at [1474, 438] on button "+ Add Note" at bounding box center [1488, 442] width 85 height 28
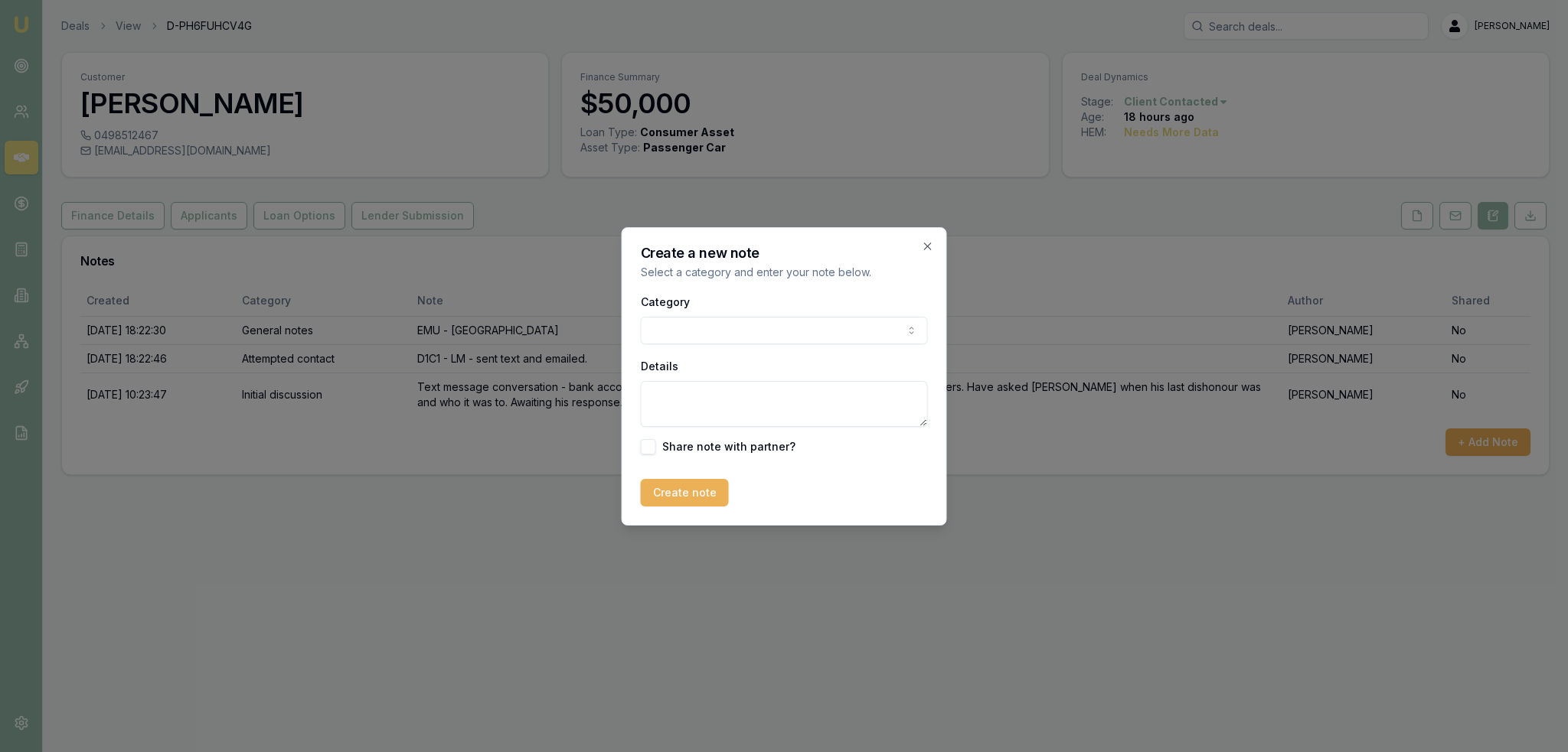
click at [725, 319] on body "Emu Broker Deals View D-PH6FUHCV4G Robyn Adams Toggle Menu Customer Stephen Ash…" at bounding box center [784, 376] width 1568 height 752
click at [738, 402] on textarea "Details" at bounding box center [784, 404] width 287 height 46
type textarea "W"
click at [744, 331] on body "Emu Broker Deals View D-PH6FUHCV4G Robyn Adams Toggle Menu Customer Stephen Ash…" at bounding box center [784, 376] width 1568 height 752
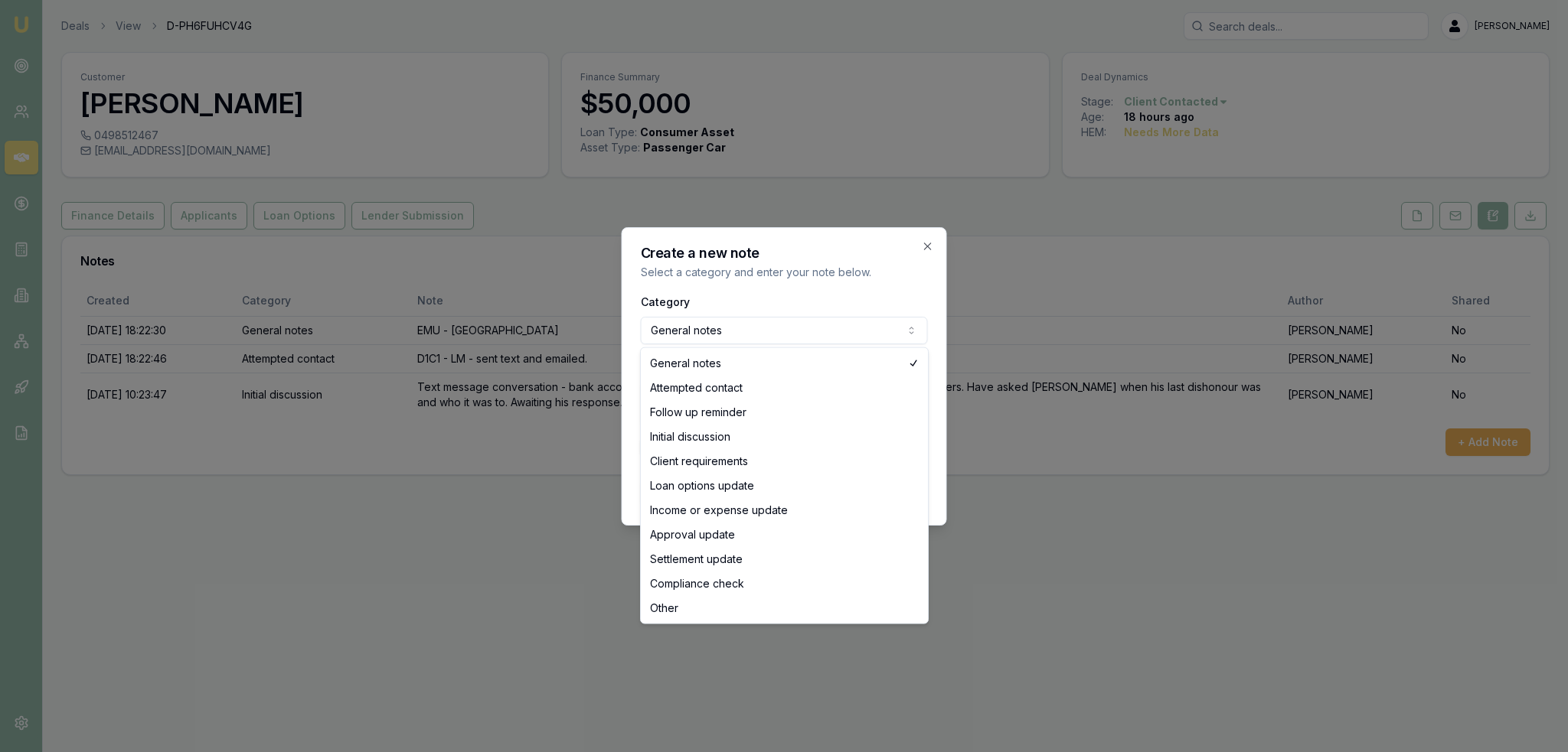
select select "INITIAL_DISCUSSION"
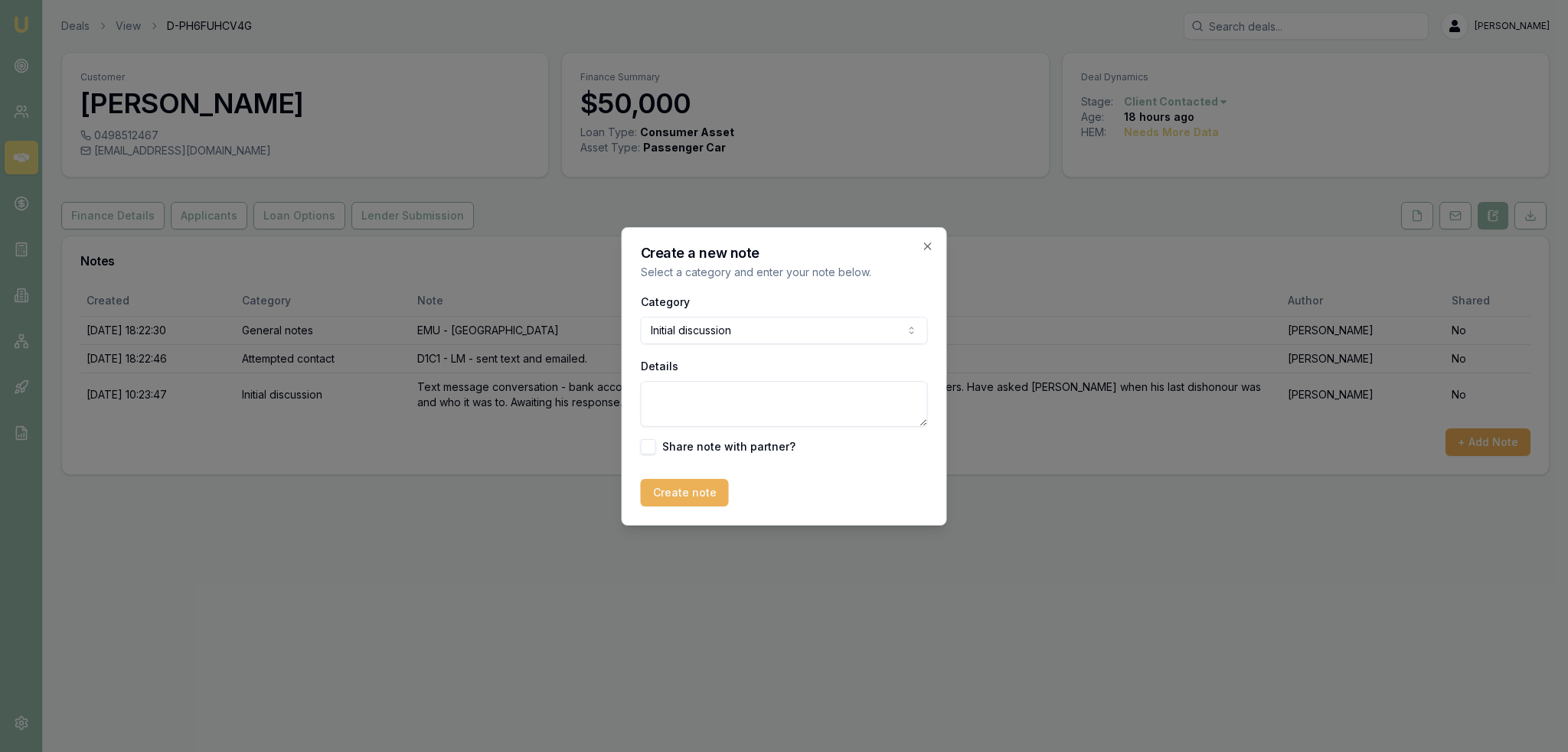
click at [698, 421] on textarea "Details" at bounding box center [784, 404] width 287 height 46
type textarea "L"
click at [736, 403] on textarea "Went through another broker yesterday - Exodus - and they told him he had a bad…" at bounding box center [784, 404] width 287 height 46
click at [898, 406] on textarea "Went through another broker yesterday - Exodus - and they told him he had a bad…" at bounding box center [784, 404] width 287 height 46
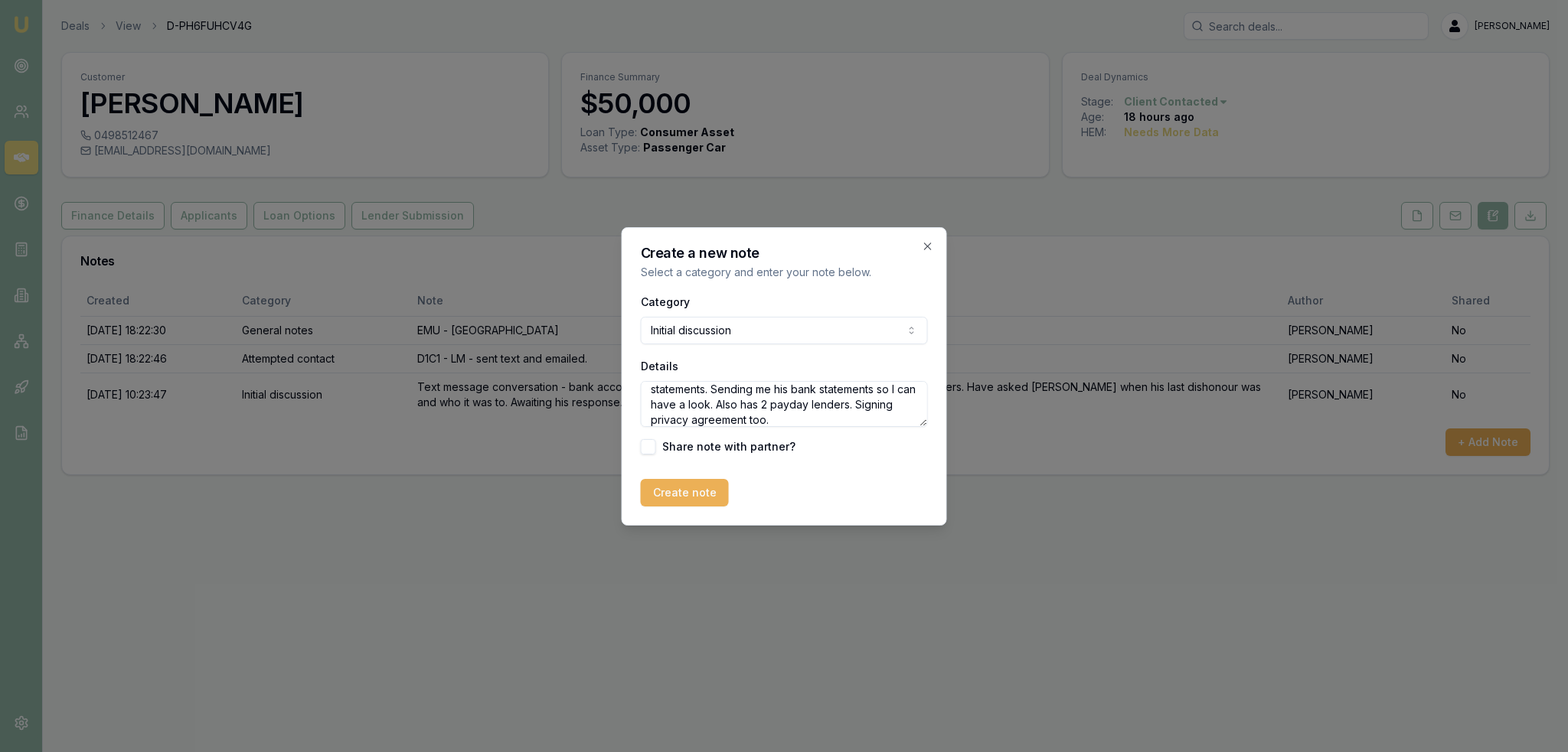
scroll to position [67, 0]
type textarea "Went through another broker [DATE] - Exodus - and they told him he had a bad cr…"
click at [699, 483] on button "Create note" at bounding box center [684, 493] width 88 height 28
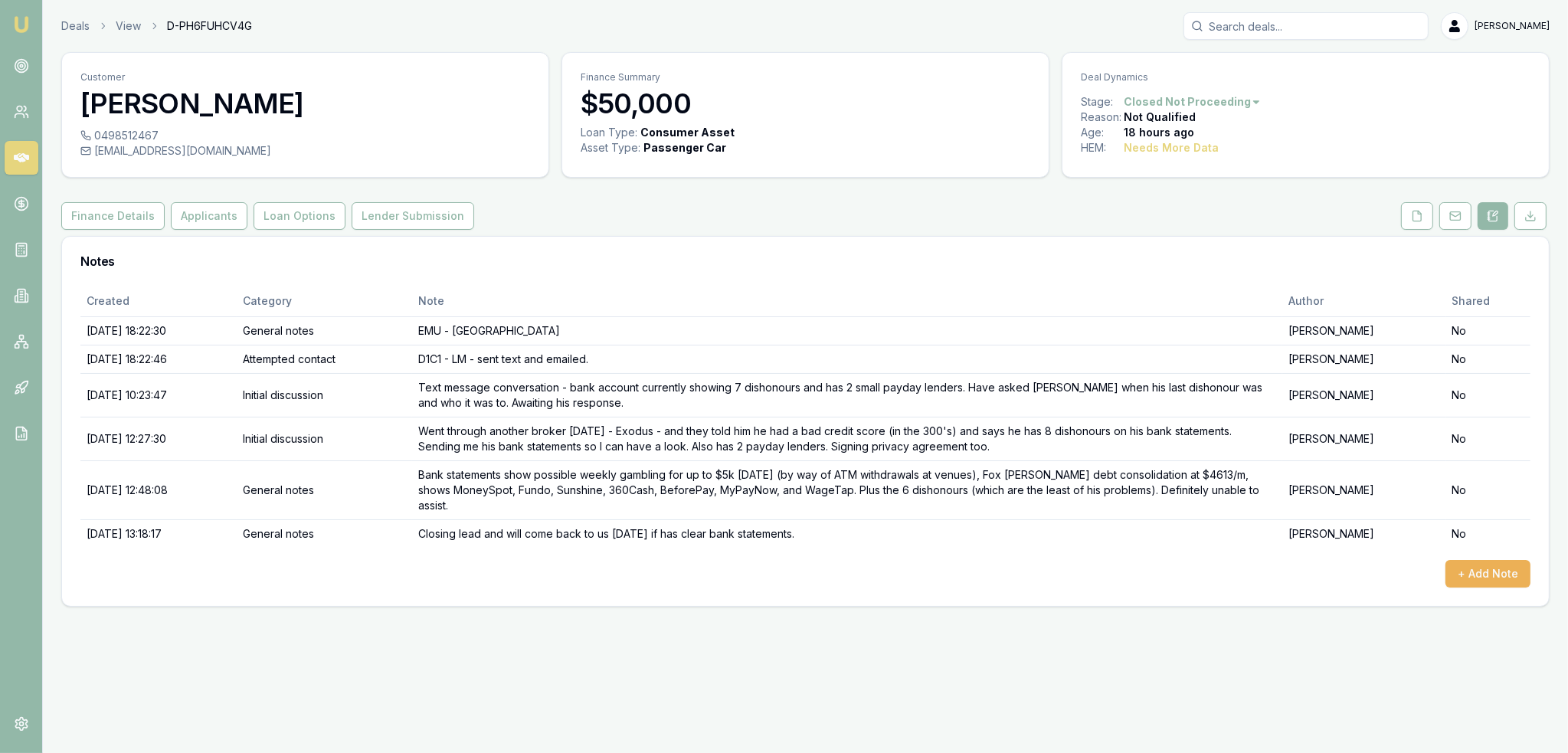
click at [16, 18] on img at bounding box center [21, 25] width 18 height 18
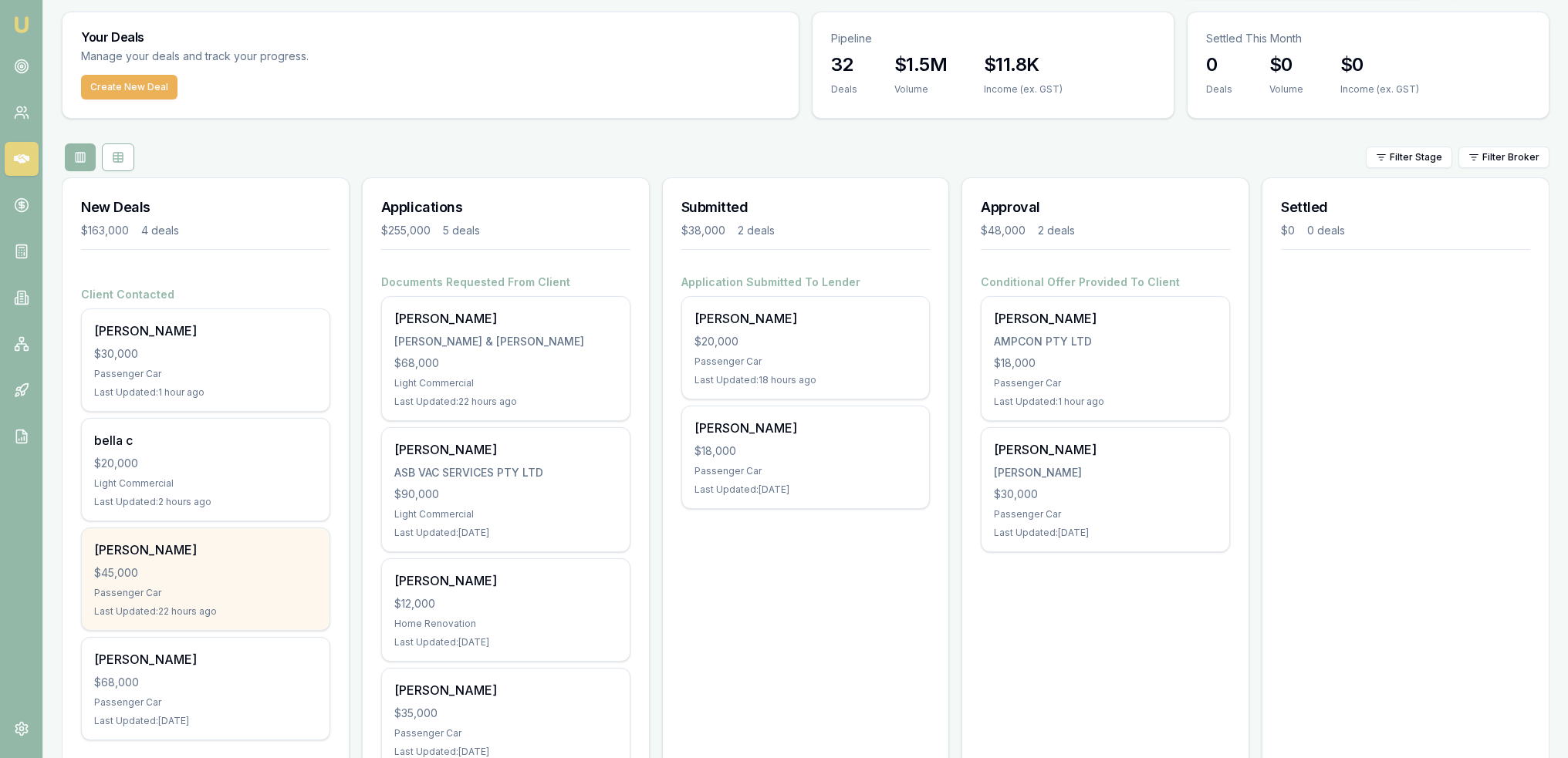
scroll to position [77, 0]
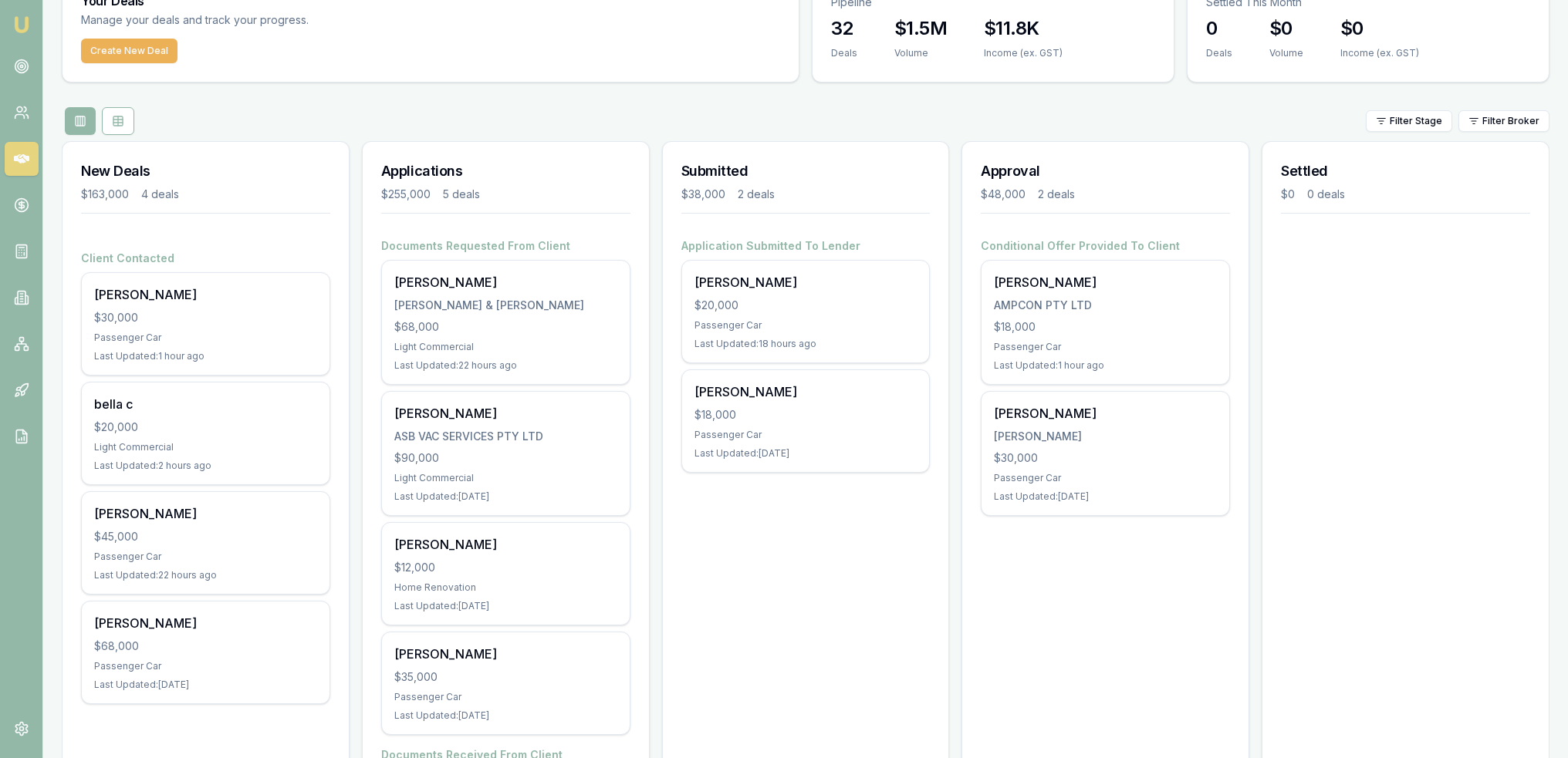
click at [748, 542] on div "Submitted $38,000 2 deals Application Submitted To Lender Charlotte Mate $20,00…" at bounding box center [806, 535] width 288 height 788
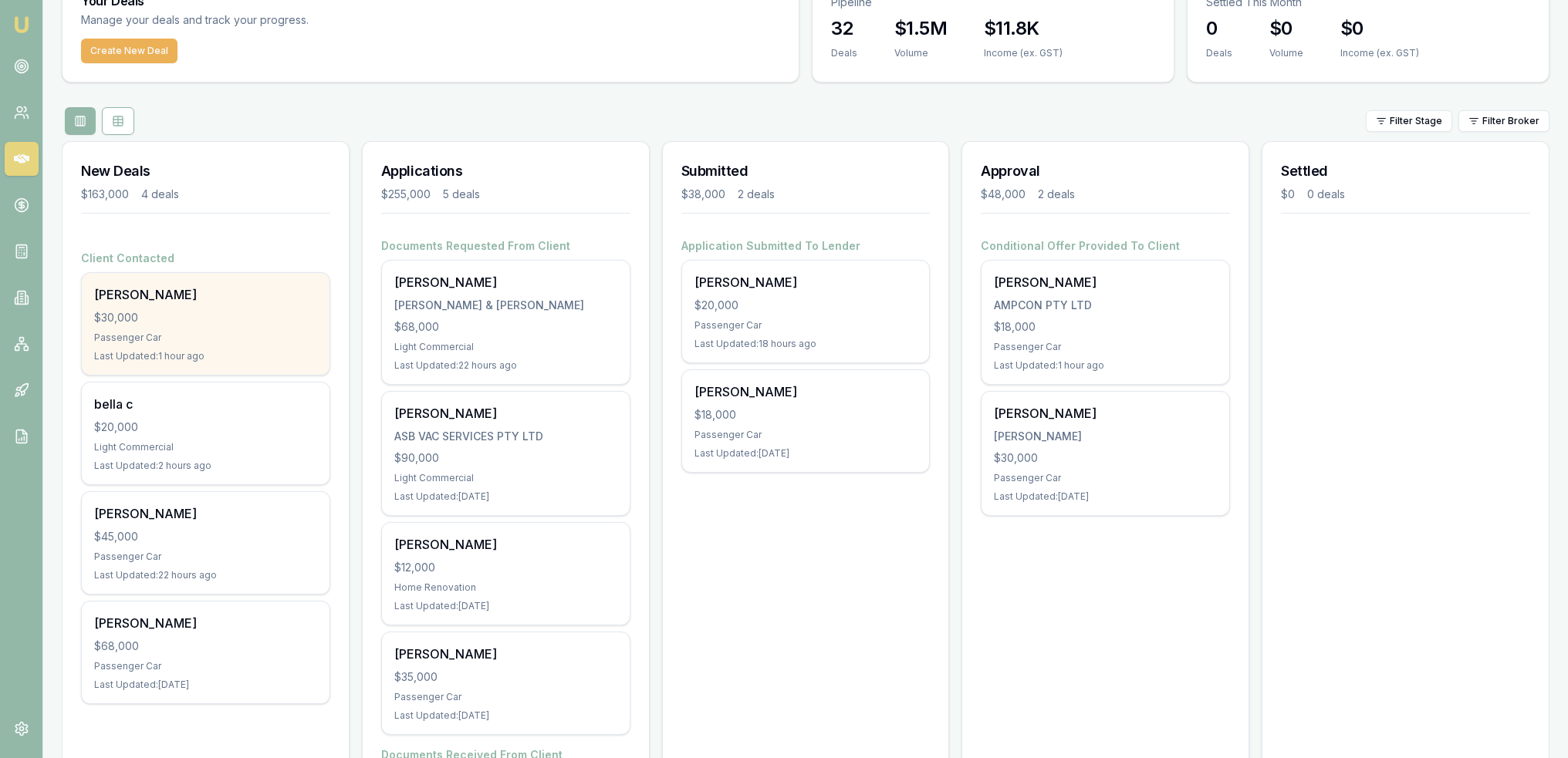
click at [210, 306] on div "[PERSON_NAME] $30,000 Passenger Car Last Updated: 1 hour ago" at bounding box center [206, 324] width 248 height 101
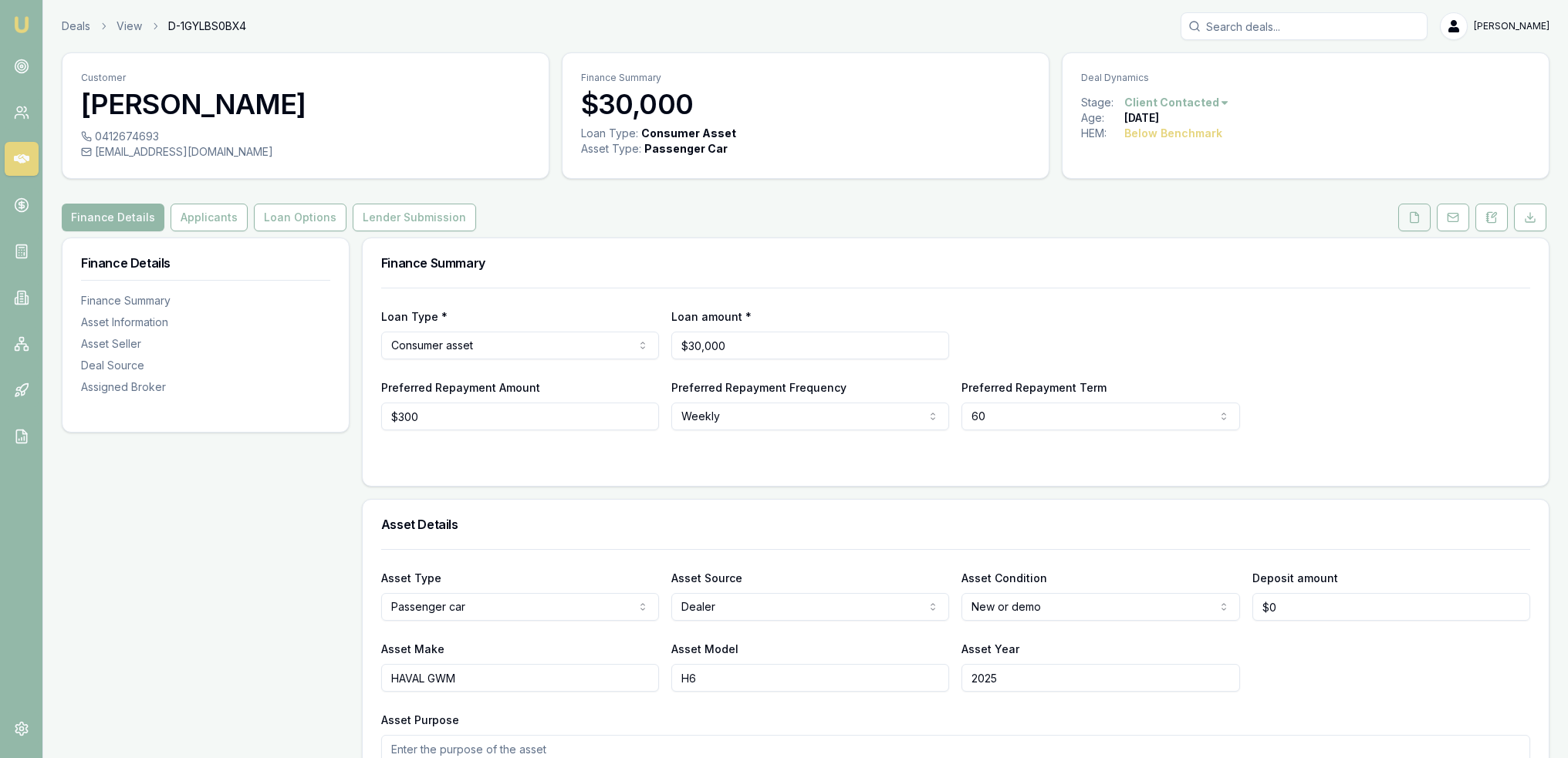
click at [1419, 215] on icon at bounding box center [1414, 217] width 8 height 10
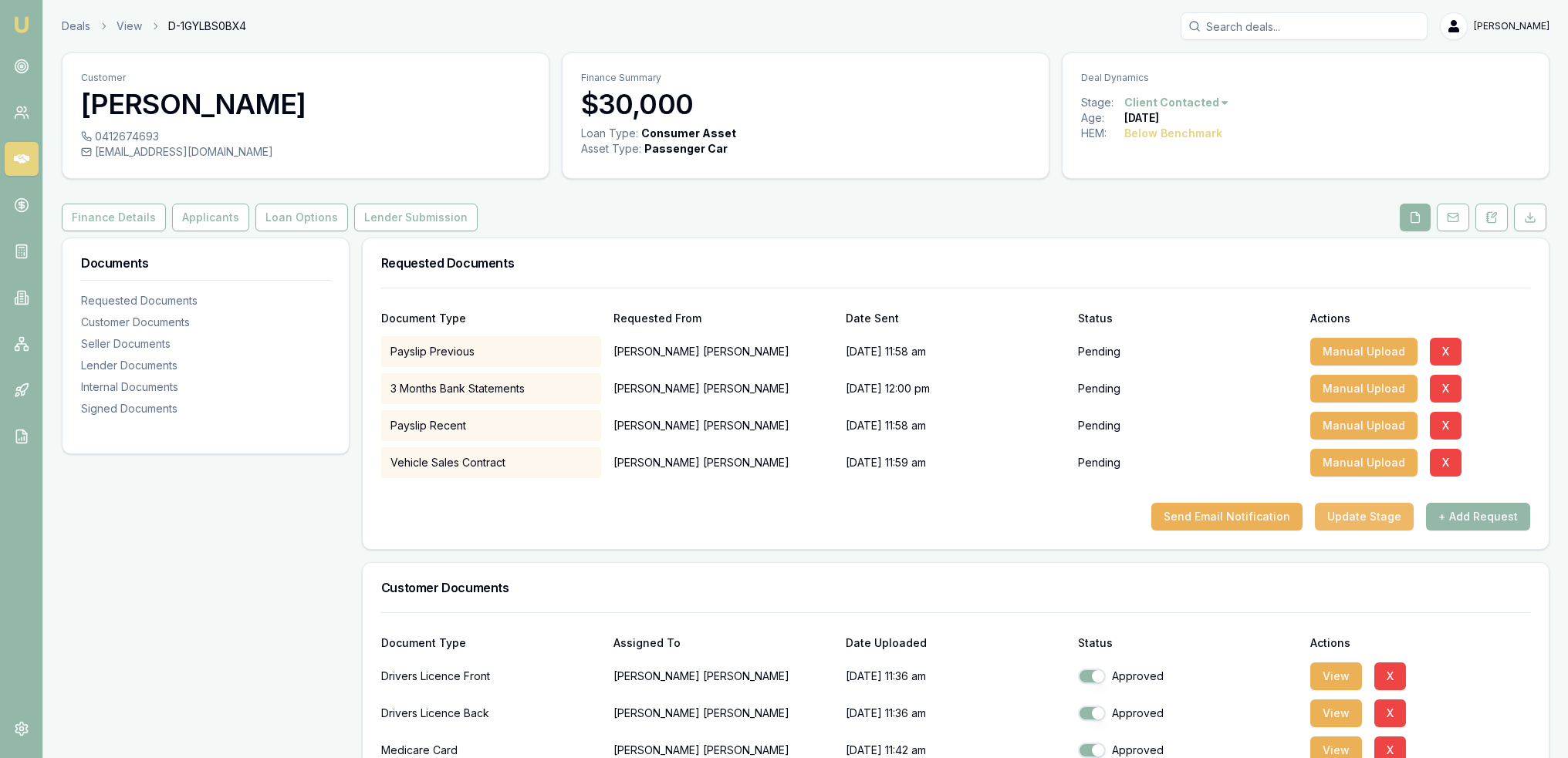
click at [1360, 517] on button "Update Stage" at bounding box center [1364, 517] width 99 height 28
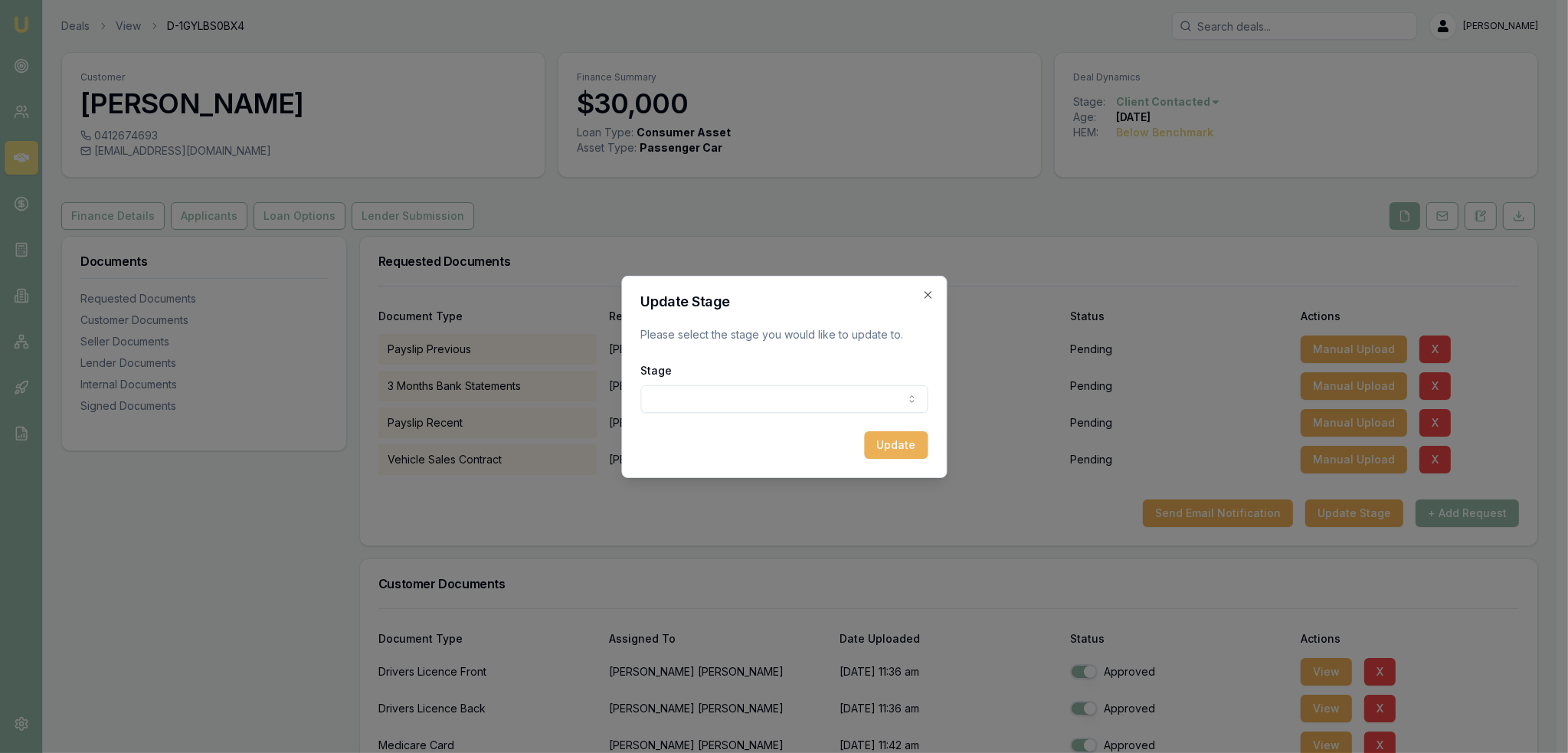
click at [849, 394] on body "Emu Broker Deals View D-1GYLBS0BX4 [PERSON_NAME] Toggle Menu Customer [PERSON_N…" at bounding box center [778, 376] width 1556 height 753
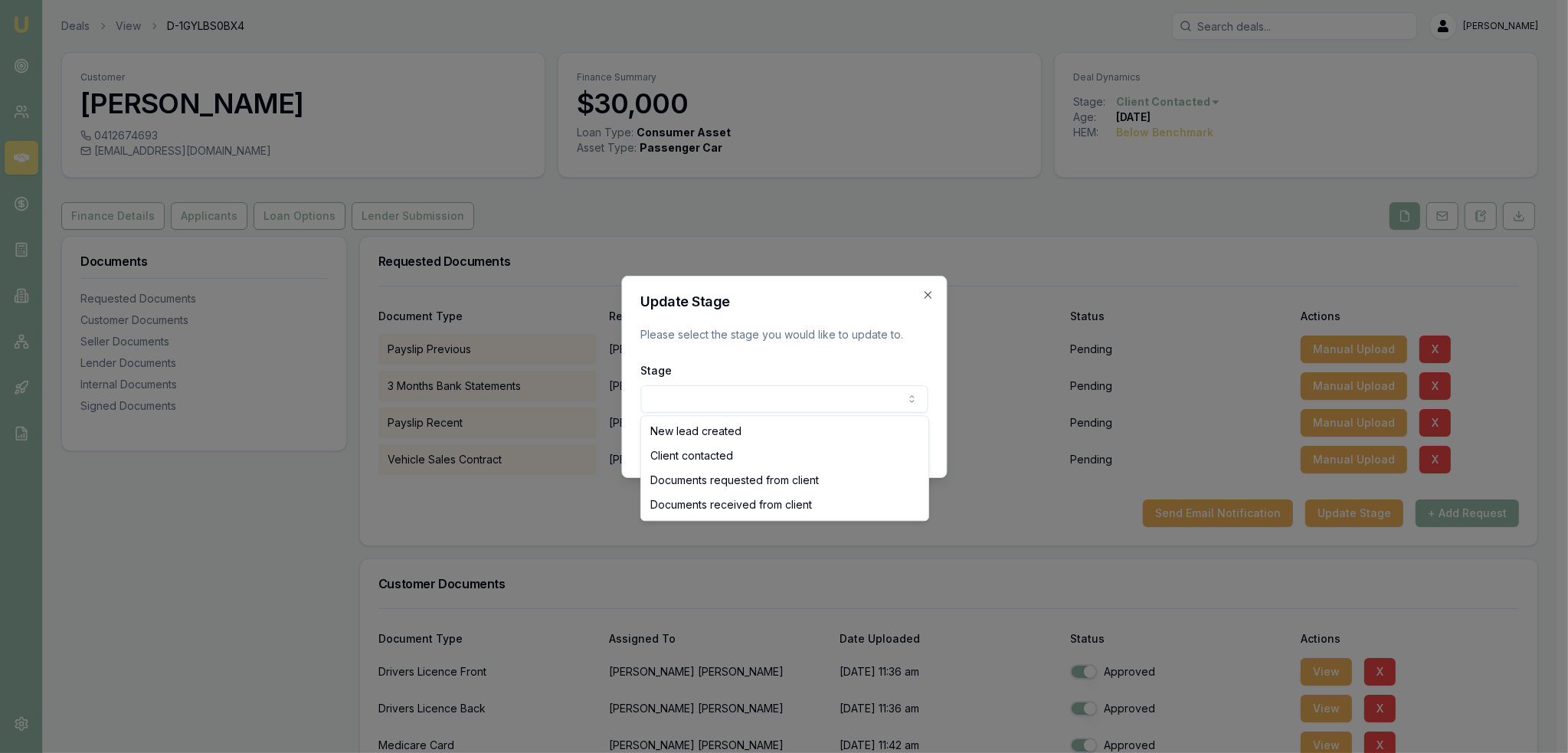
select select "DOCUMENTS_REQUESTED_FROM_CLIENT"
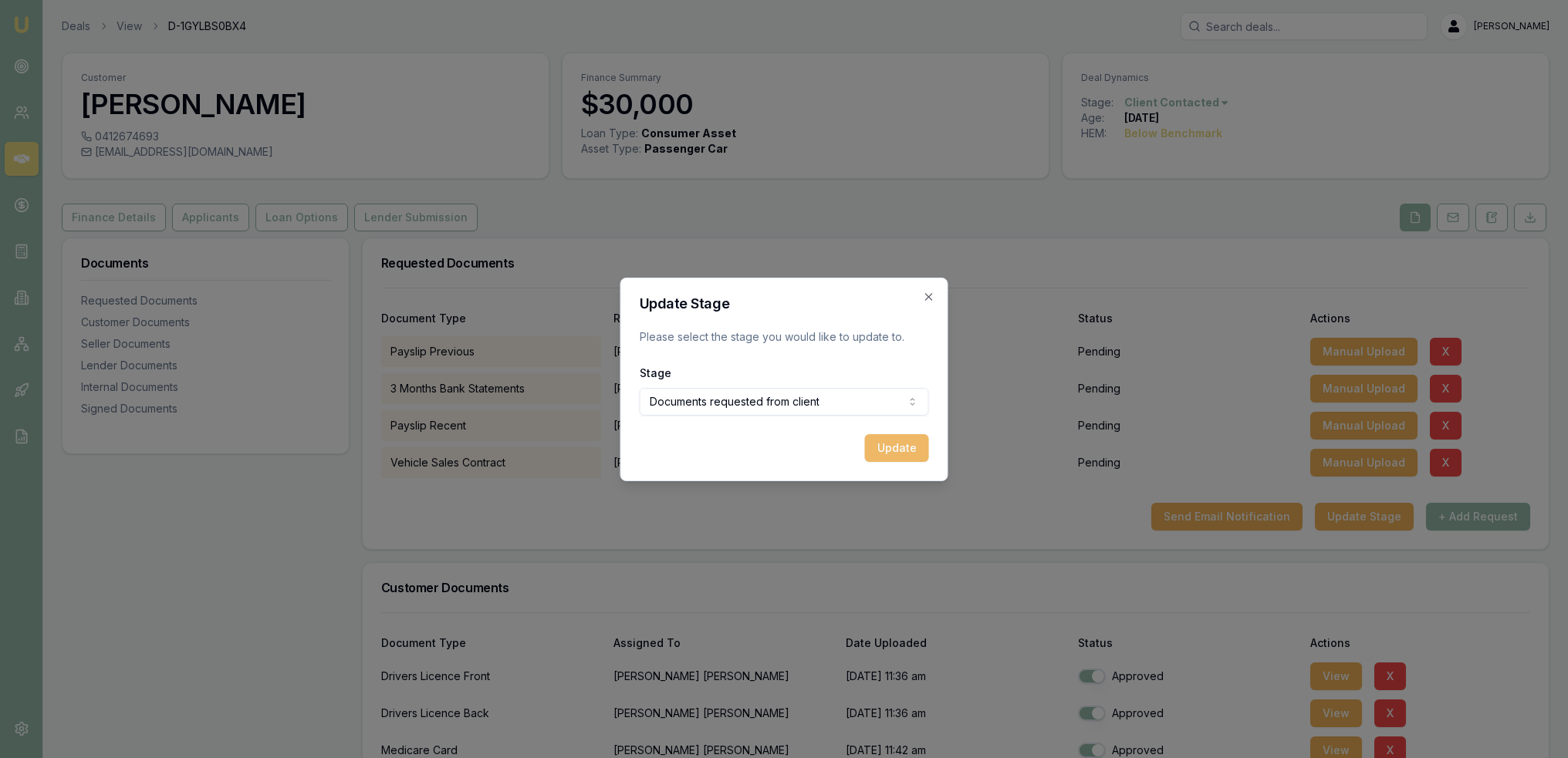
click at [905, 449] on button "Update" at bounding box center [897, 448] width 64 height 28
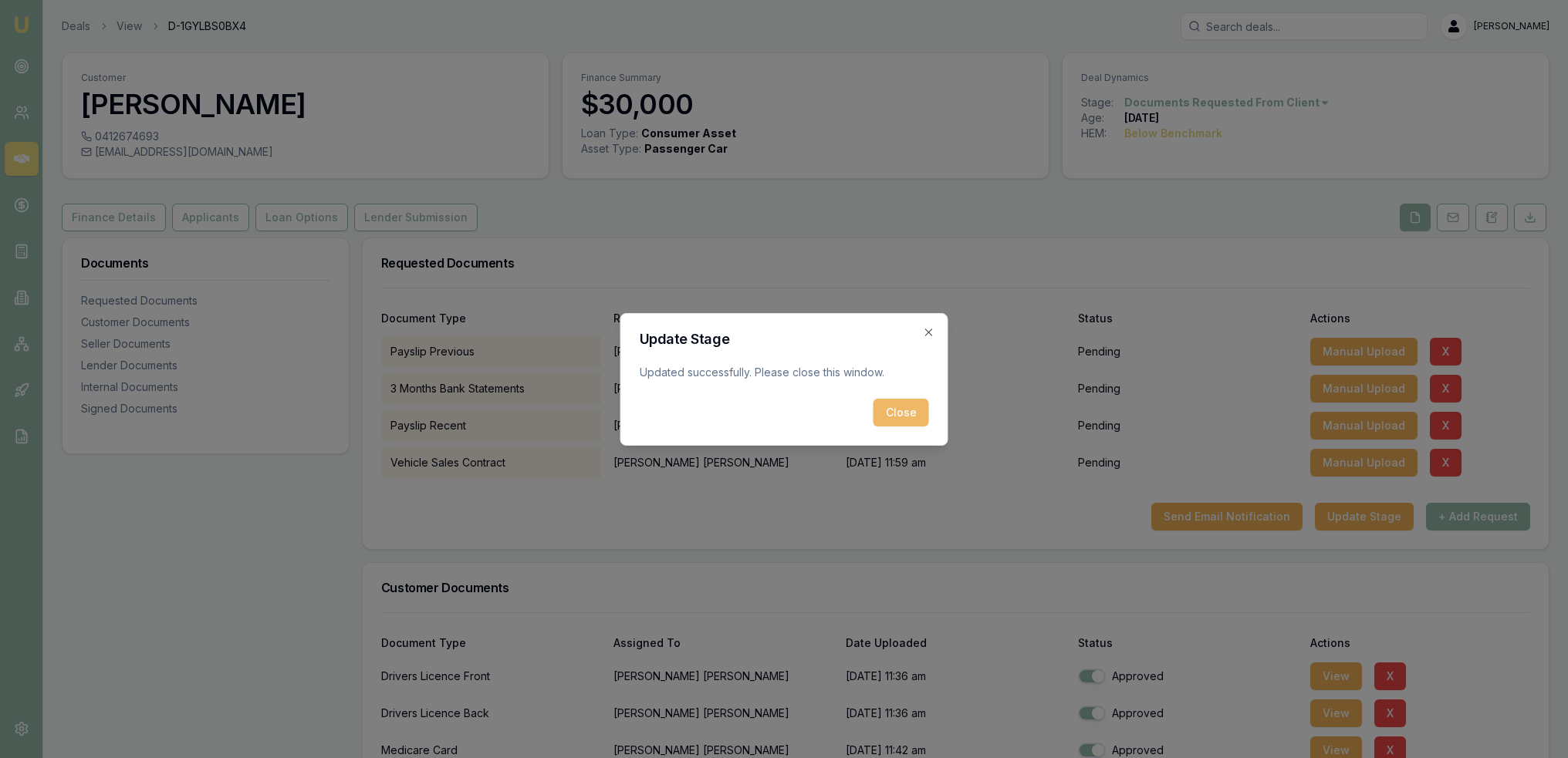
click at [888, 409] on button "Close" at bounding box center [902, 413] width 56 height 28
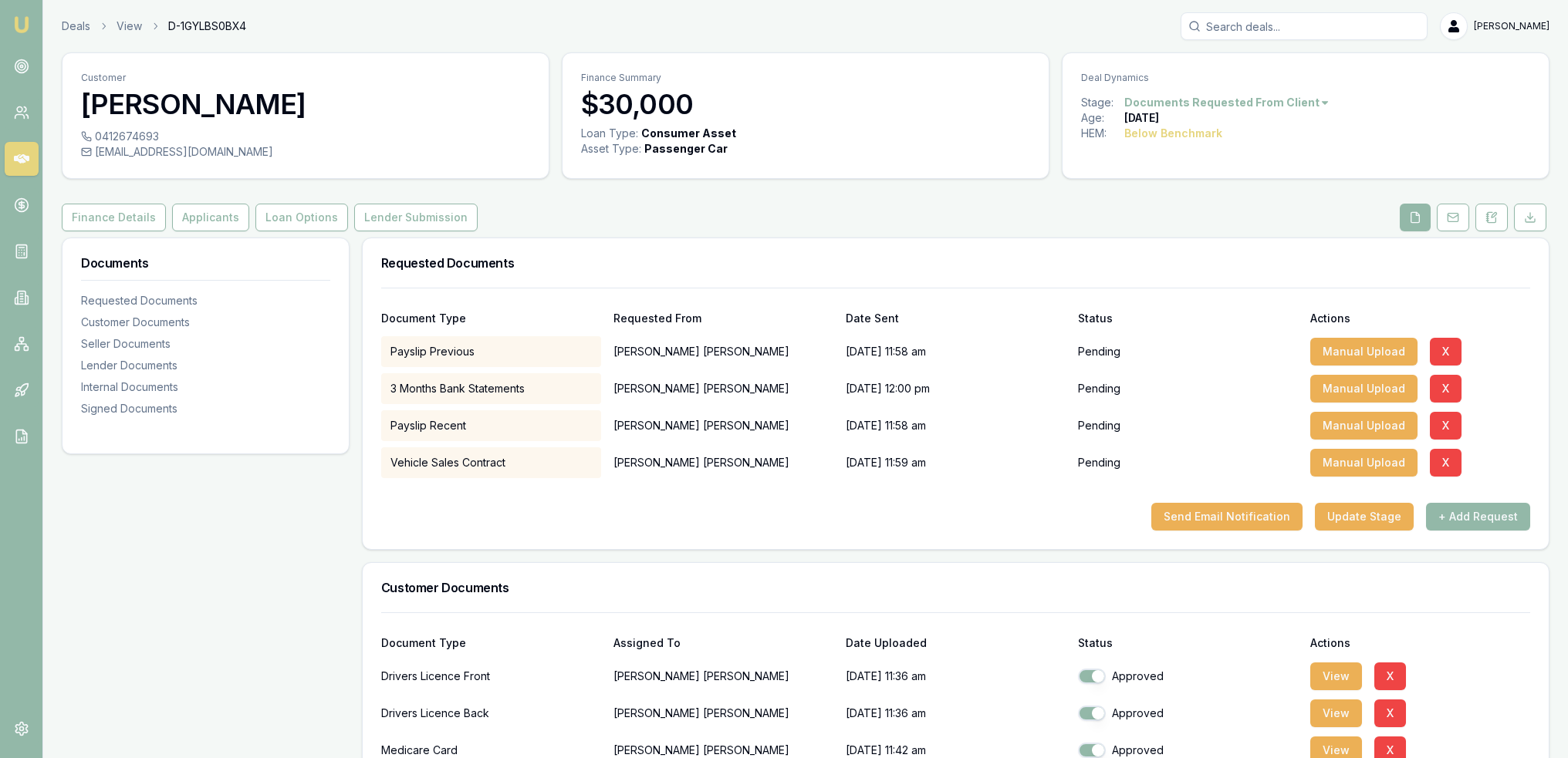
click at [24, 20] on img at bounding box center [21, 25] width 19 height 19
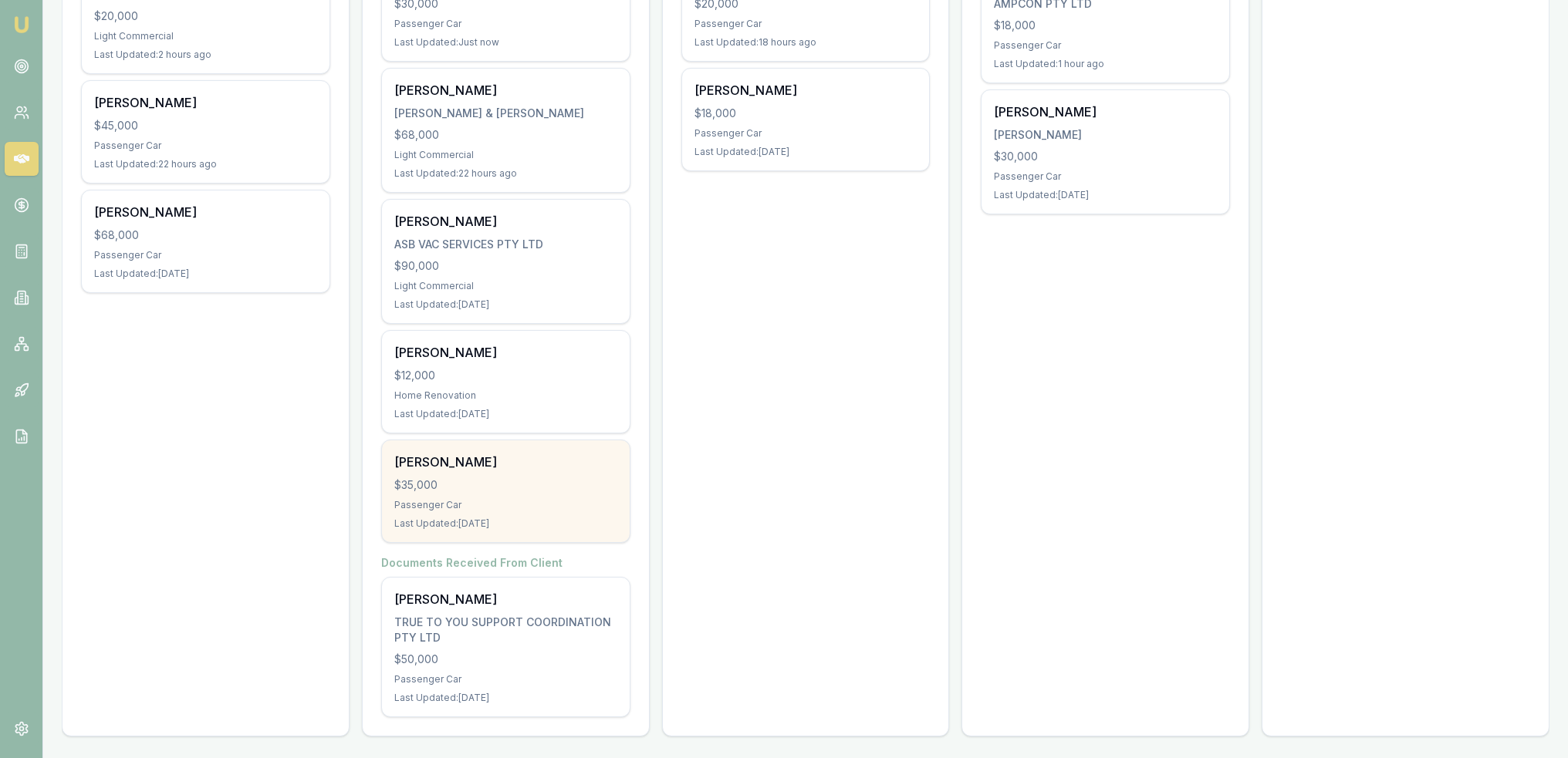
scroll to position [70, 0]
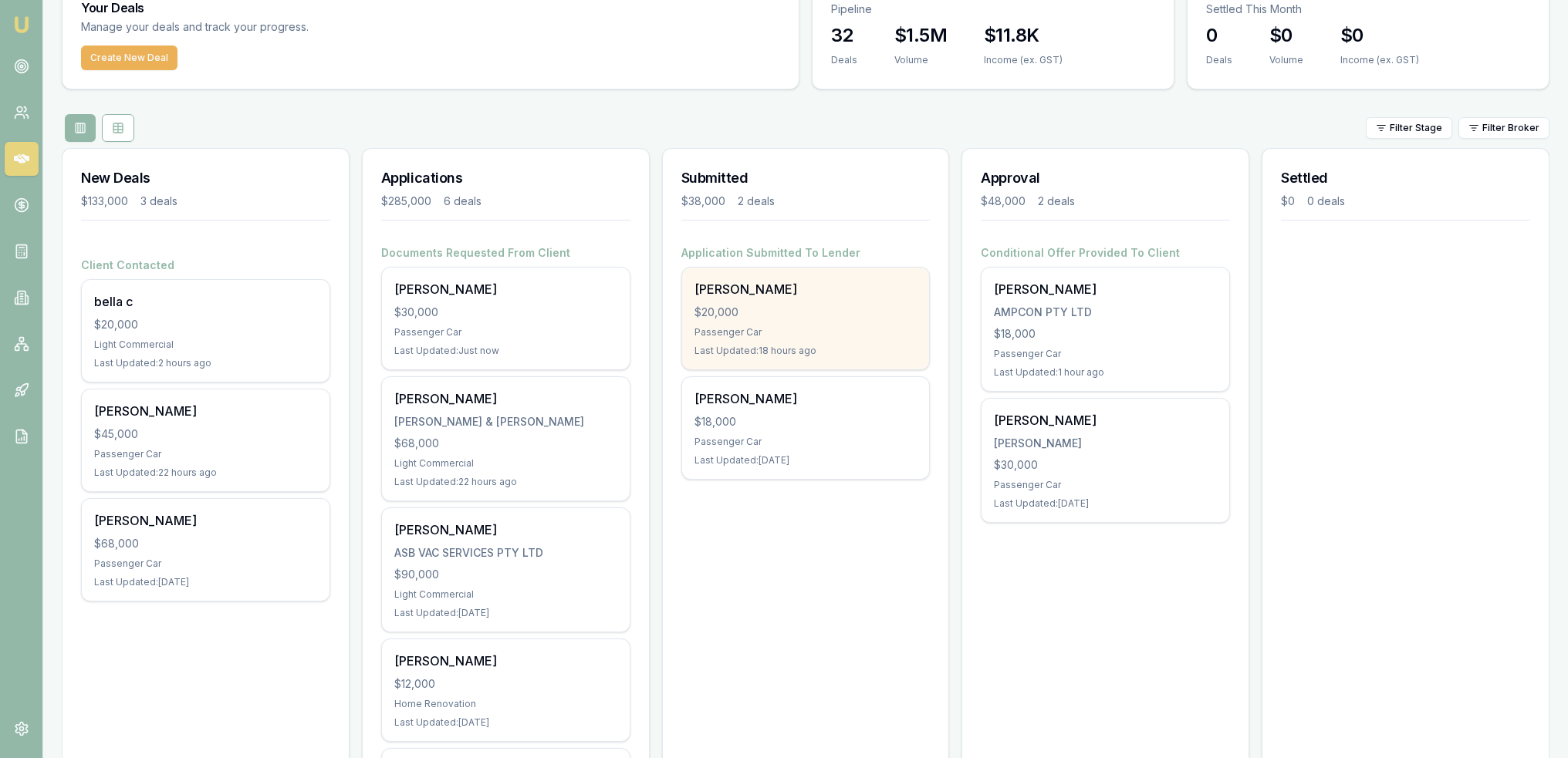
click at [744, 288] on div "[PERSON_NAME]" at bounding box center [806, 289] width 223 height 19
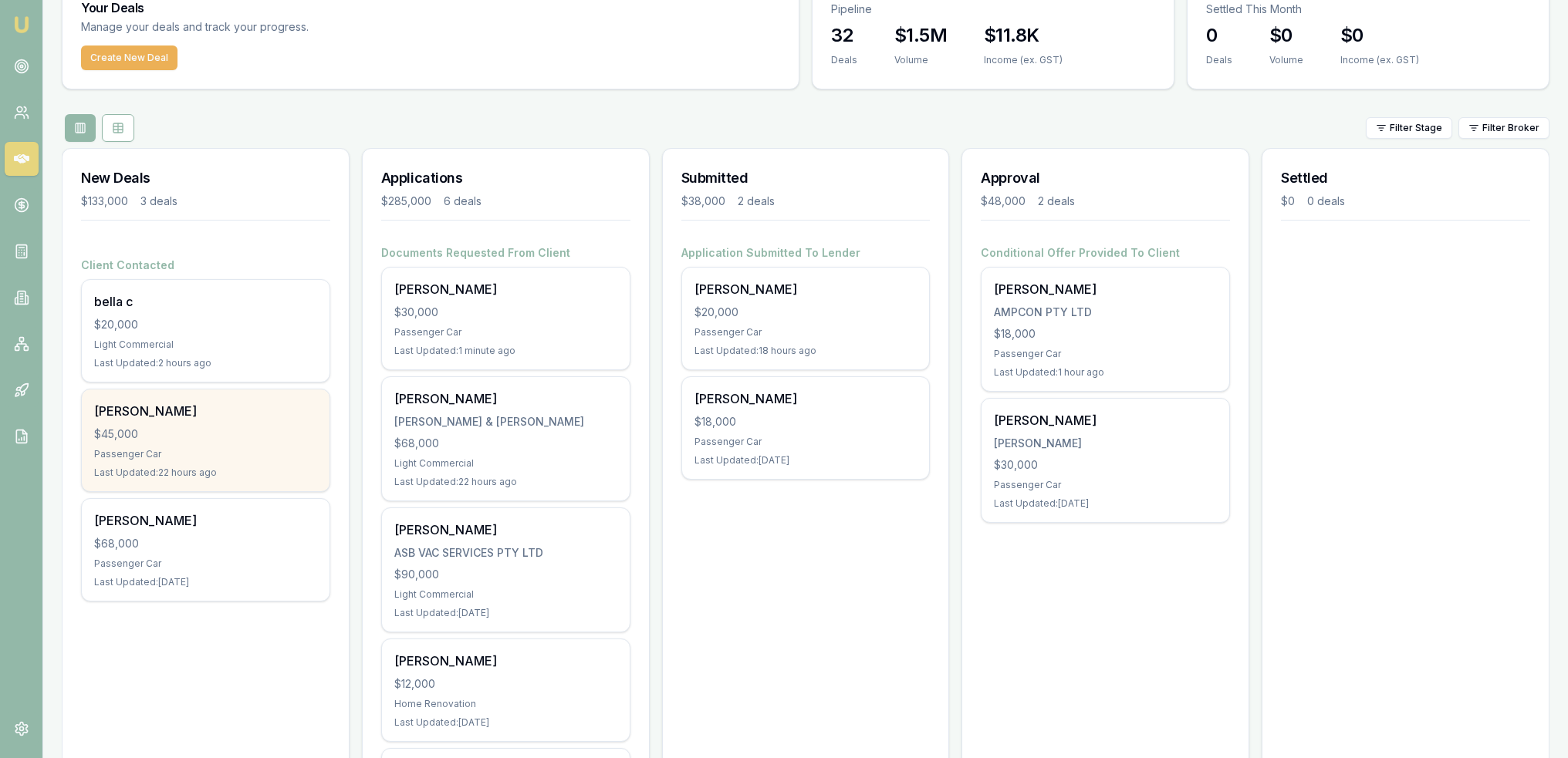
click at [120, 407] on div "Samantha Pike" at bounding box center [206, 411] width 223 height 19
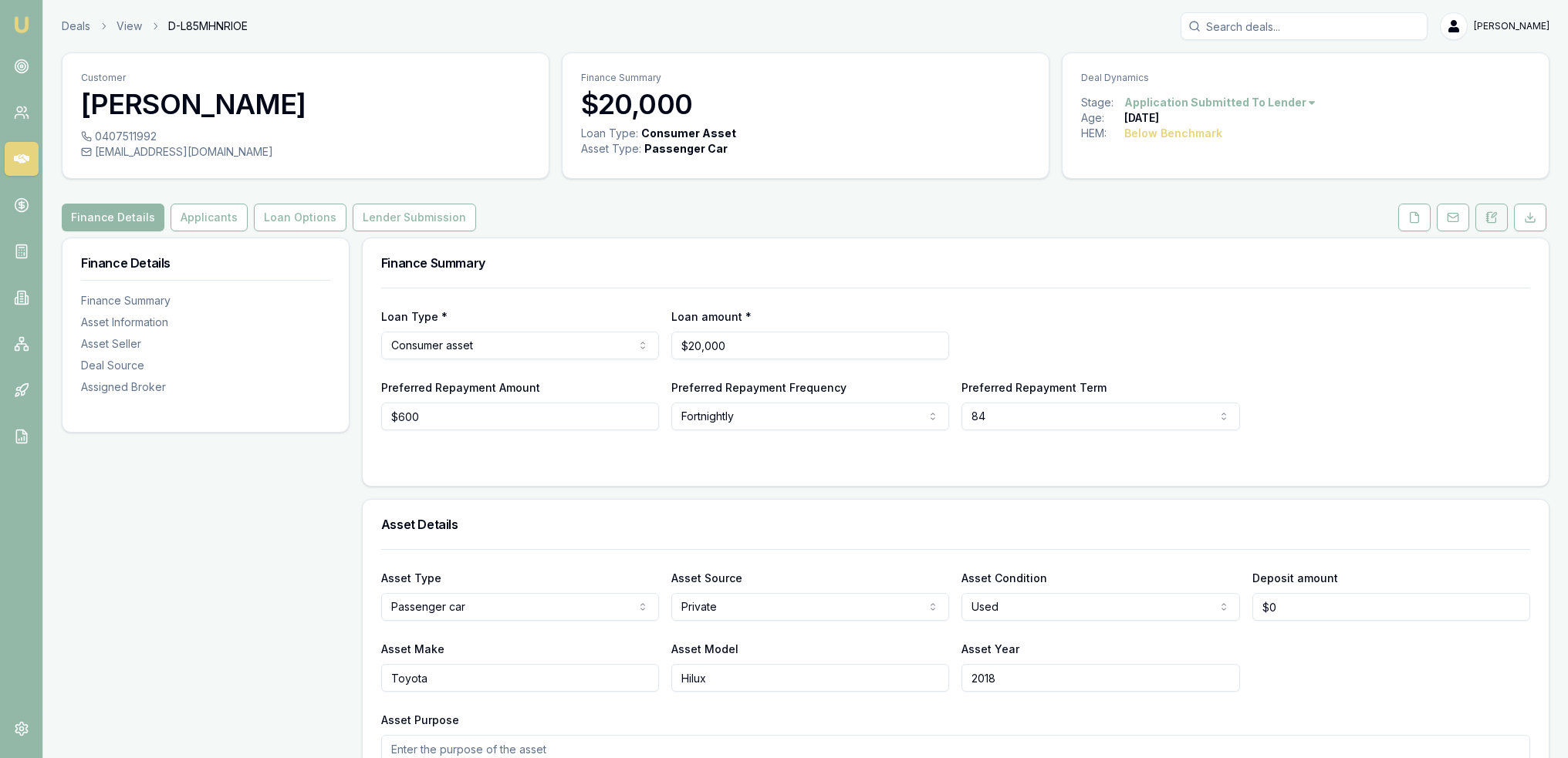
click at [1481, 219] on button at bounding box center [1492, 218] width 33 height 28
drag, startPoint x: 1492, startPoint y: 227, endPoint x: 1463, endPoint y: 249, distance: 36.4
click at [1492, 227] on button at bounding box center [1492, 218] width 33 height 28
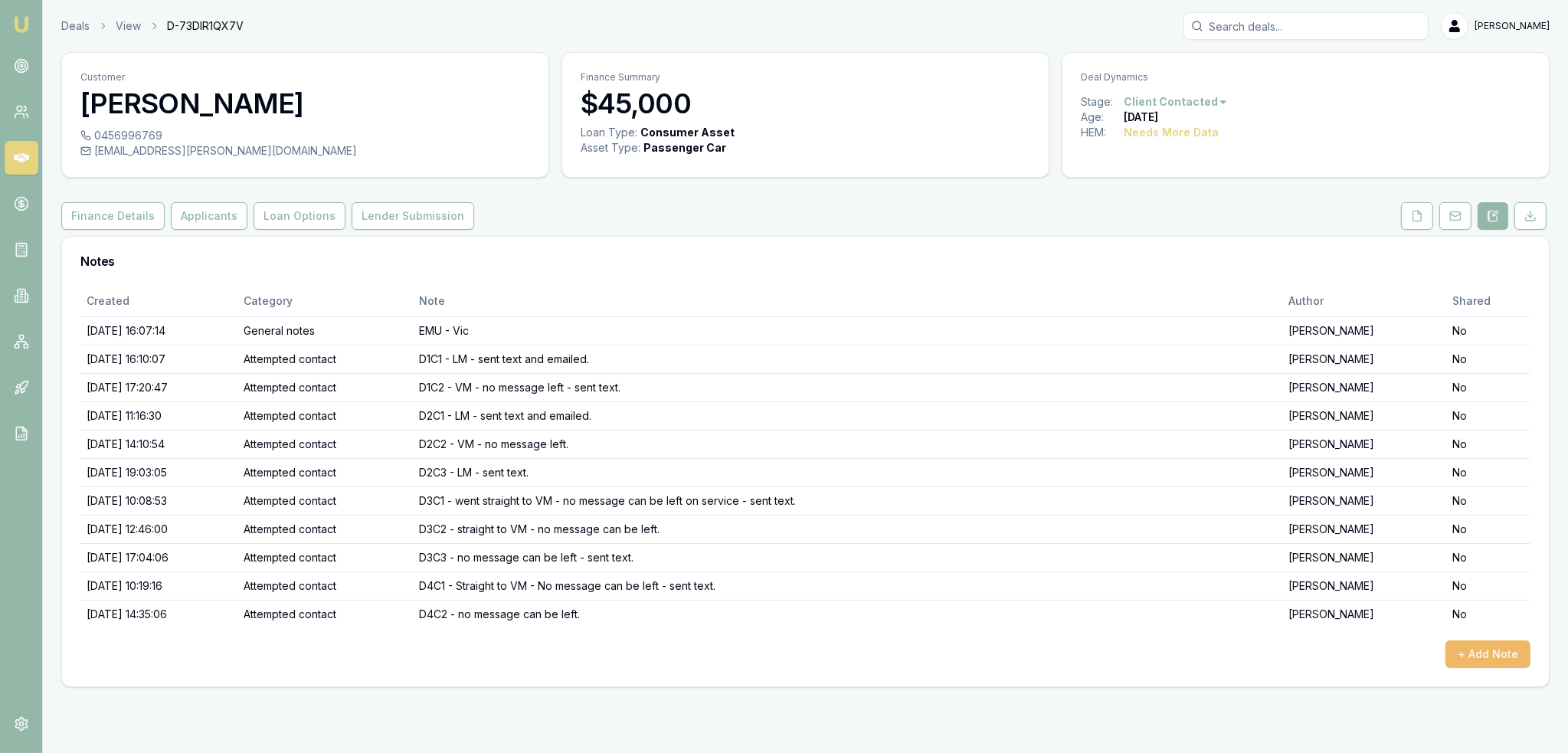
click at [1488, 644] on button "+ Add Note" at bounding box center [1488, 654] width 85 height 28
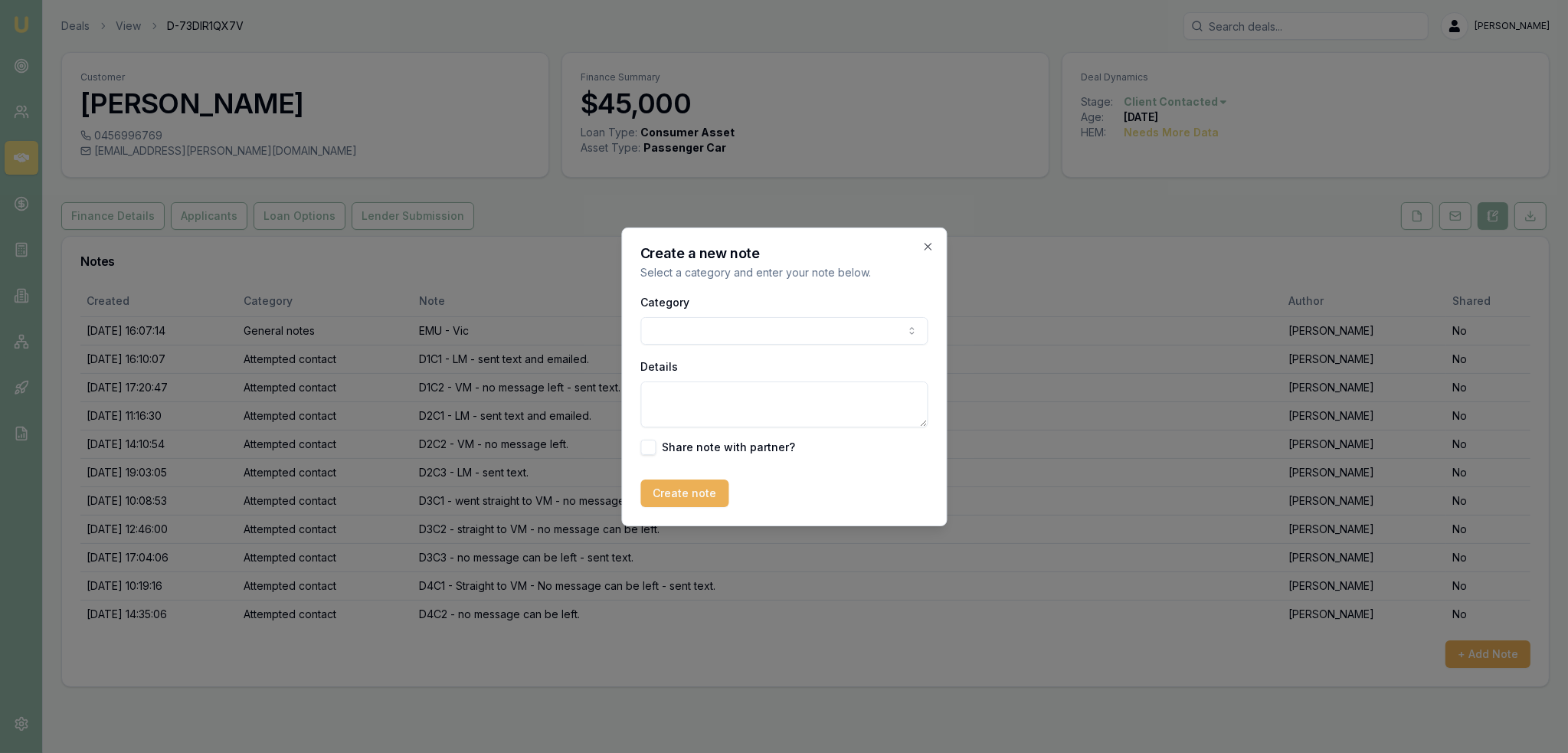
click at [803, 322] on body "Emu Broker Deals View D-73DIR1QX7V Robyn Adams Toggle Menu Customer Samantha Pi…" at bounding box center [784, 376] width 1568 height 753
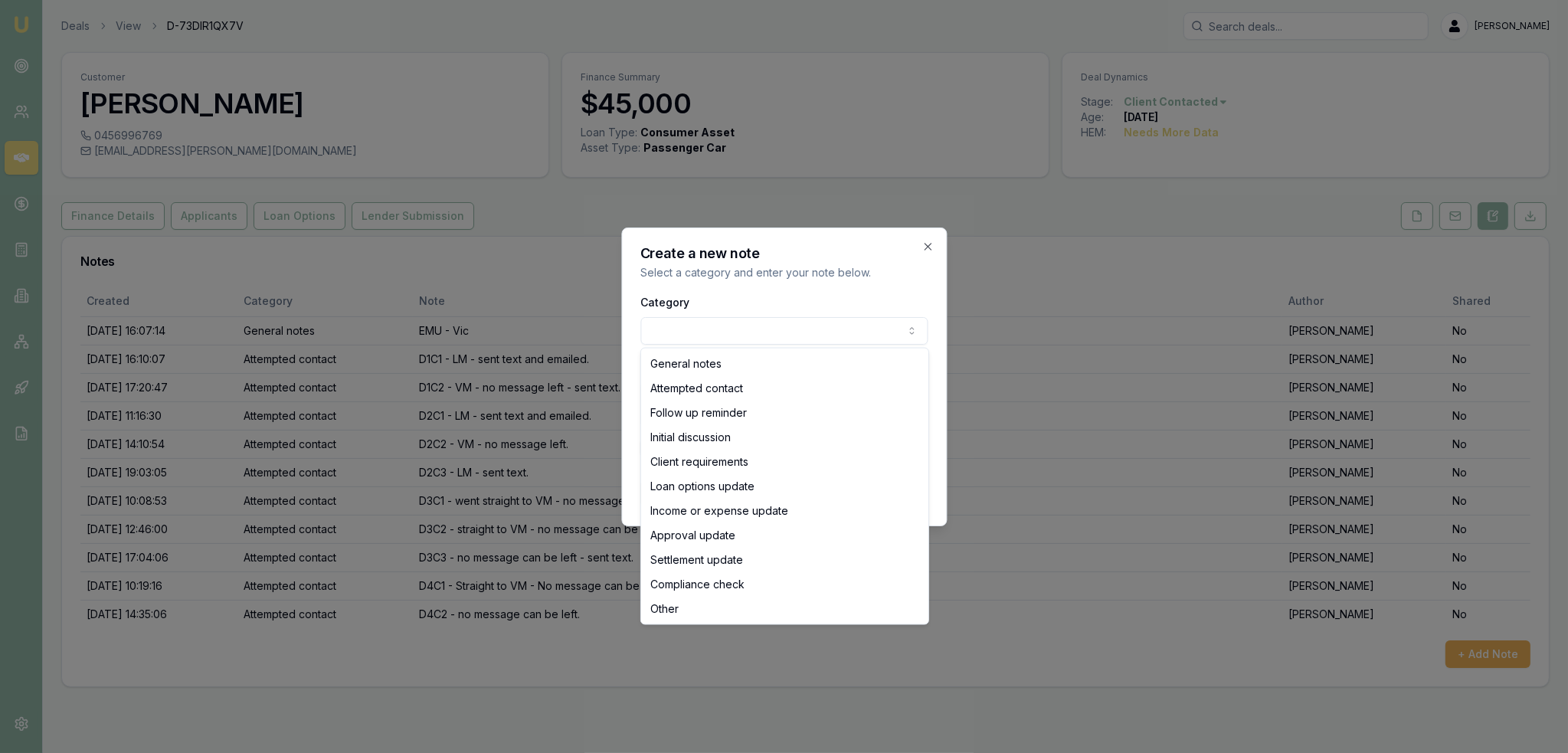
select select "ATTEMPTED_CONTACT"
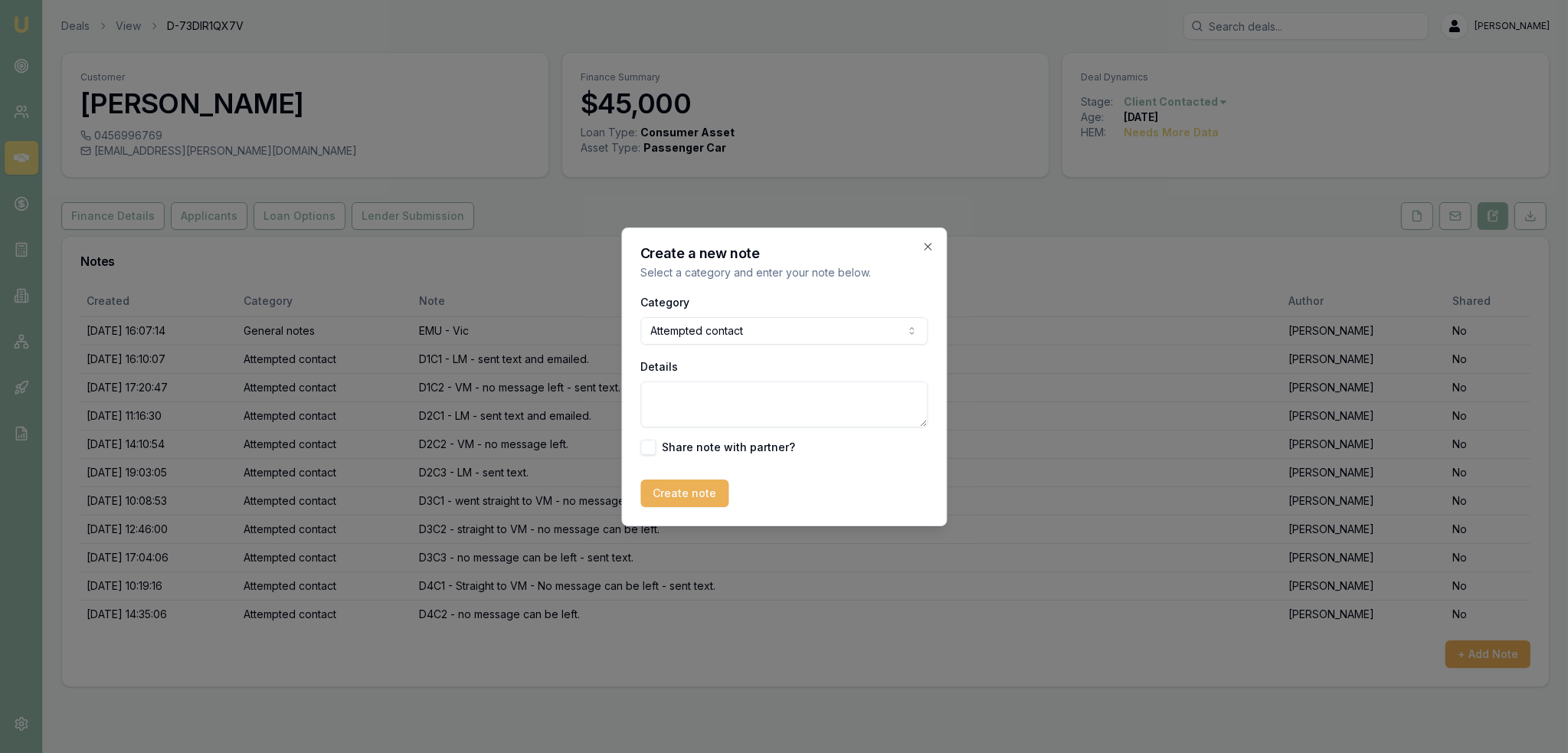
click at [718, 397] on textarea "Details" at bounding box center [783, 405] width 287 height 46
type textarea "d"
type textarea "c"
type textarea "D5C1- no message can be left - sent text - closing lead as no contact."
click at [674, 494] on button "Create note" at bounding box center [683, 493] width 88 height 28
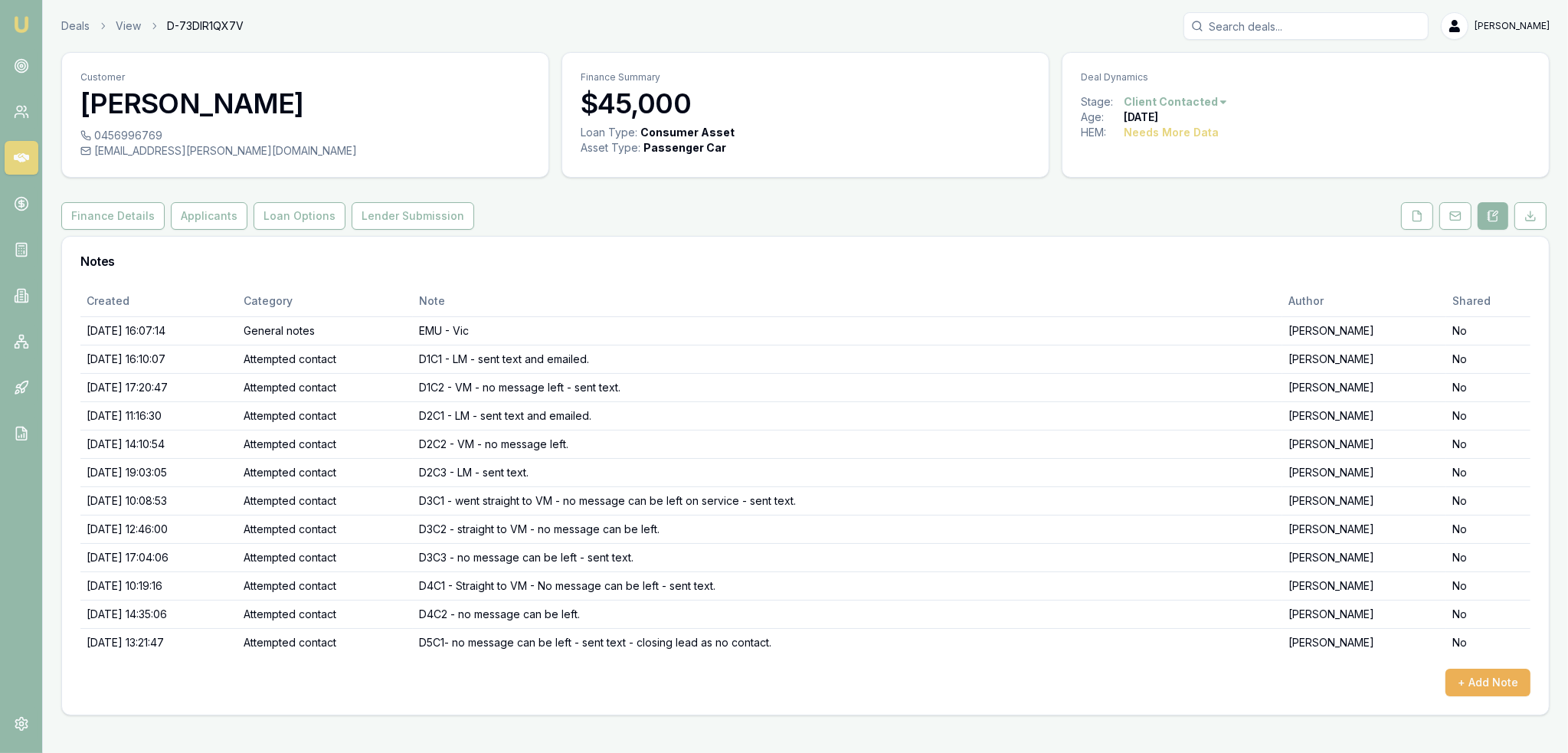
click at [1205, 96] on html "Emu Broker Deals View D-73DIR1QX7V Robyn Adams Toggle Menu Customer Samantha Pi…" at bounding box center [784, 376] width 1568 height 753
click at [1177, 275] on div "- No Contact" at bounding box center [1172, 276] width 90 height 25
drag, startPoint x: 17, startPoint y: 19, endPoint x: 28, endPoint y: 6, distance: 17.0
click at [17, 19] on img at bounding box center [21, 25] width 18 height 18
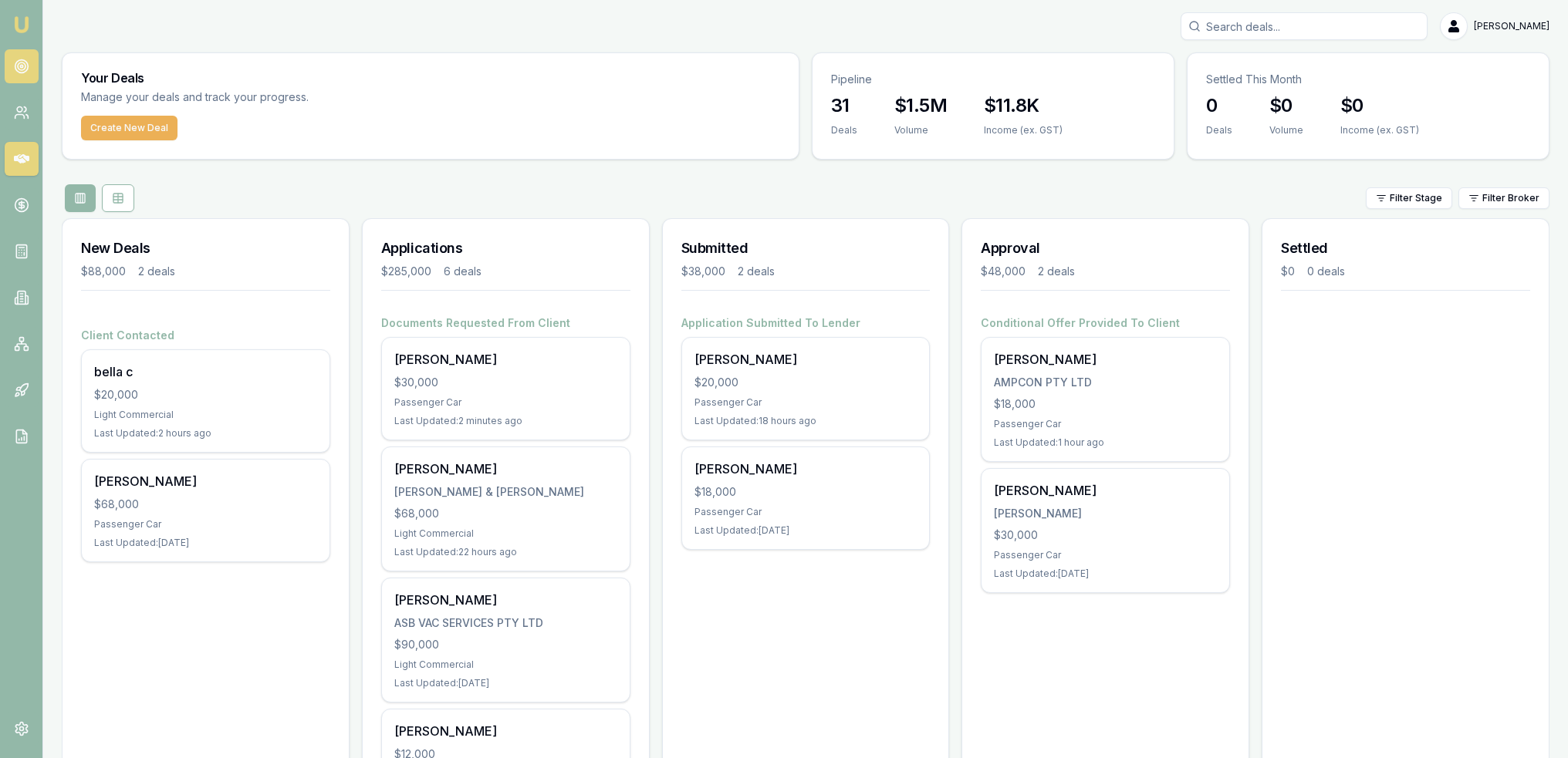
click at [19, 73] on icon at bounding box center [21, 66] width 16 height 16
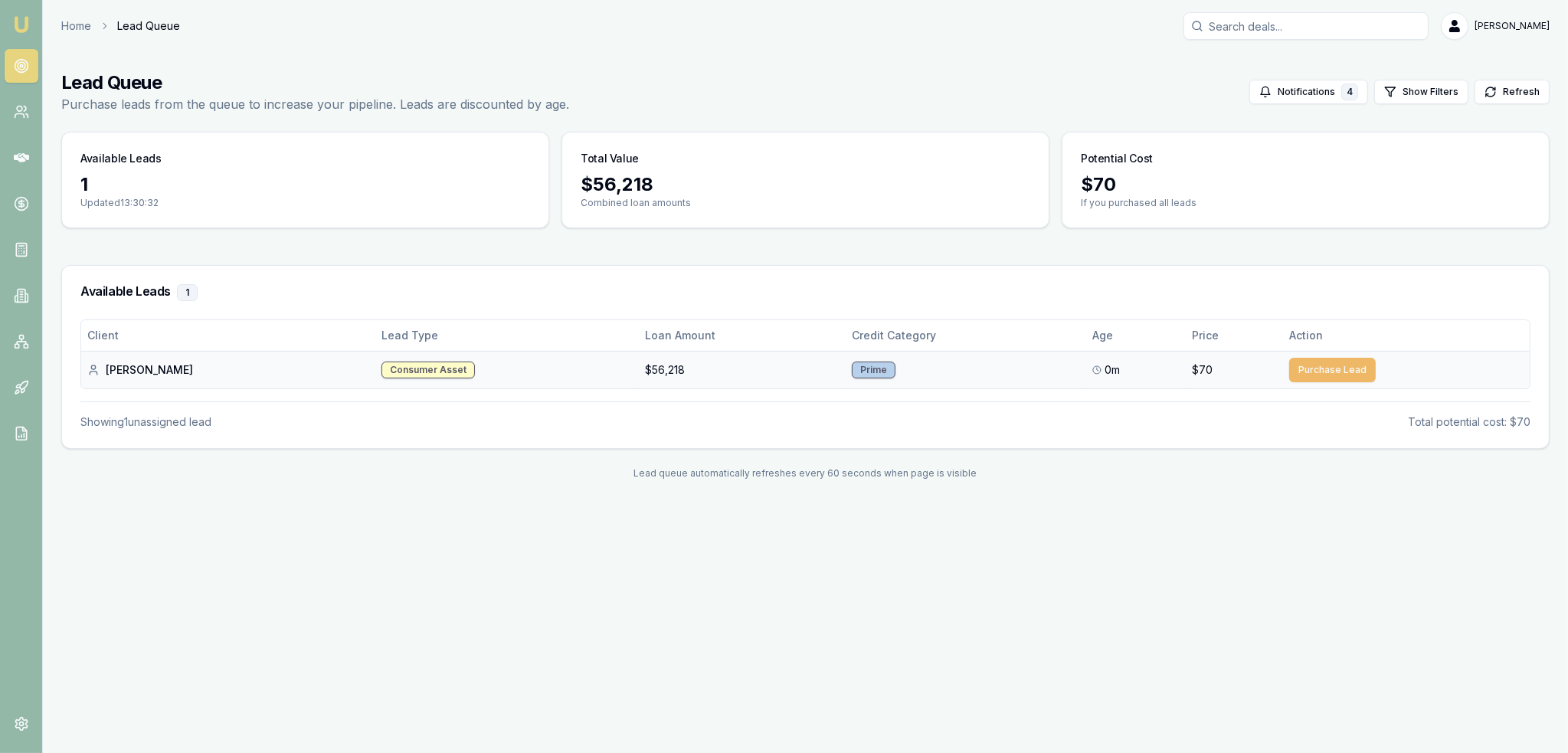
click at [1321, 365] on button "Purchase Lead" at bounding box center [1333, 370] width 87 height 25
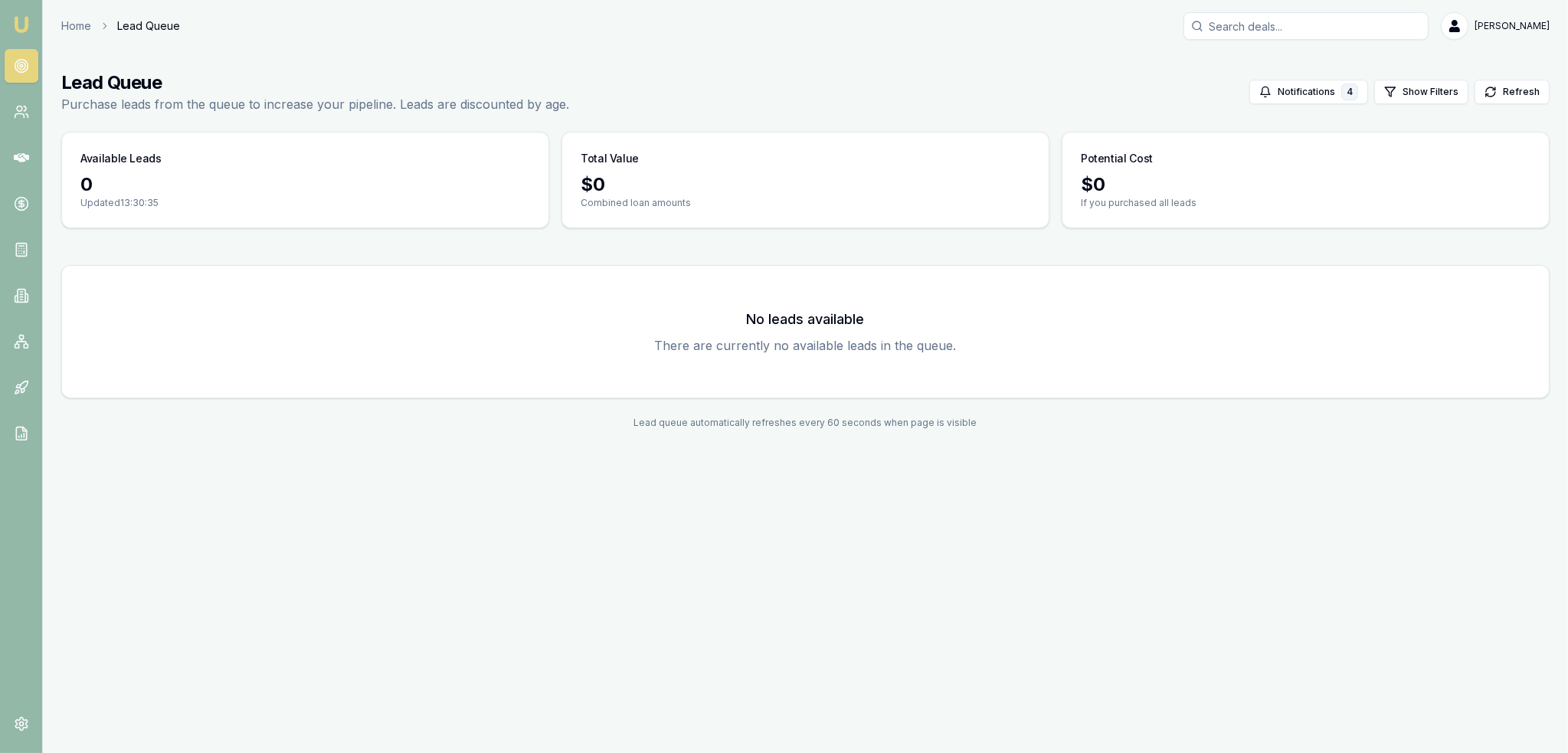
click at [18, 20] on img at bounding box center [21, 25] width 18 height 18
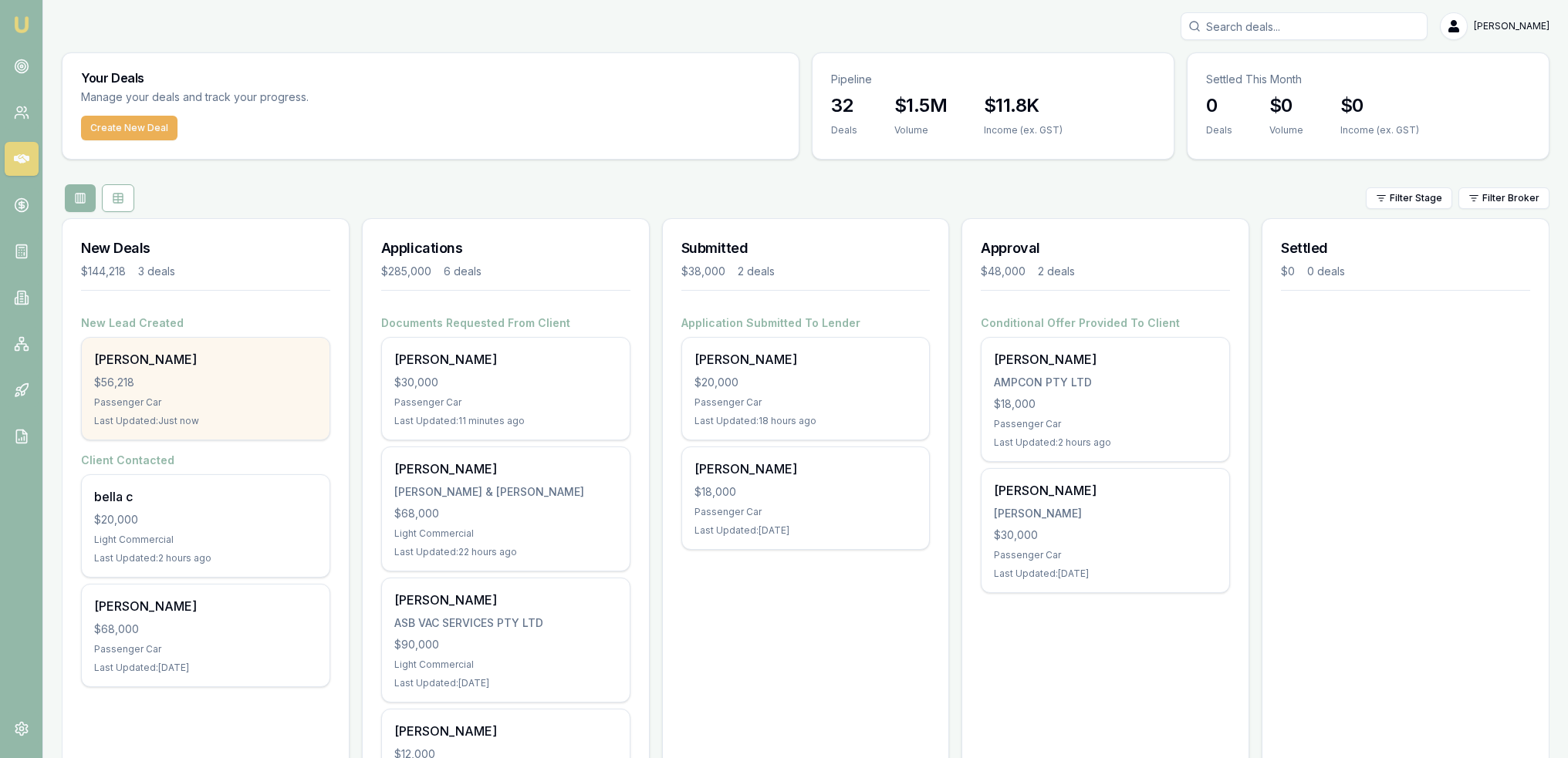
click at [172, 353] on div "[PERSON_NAME]" at bounding box center [206, 360] width 223 height 19
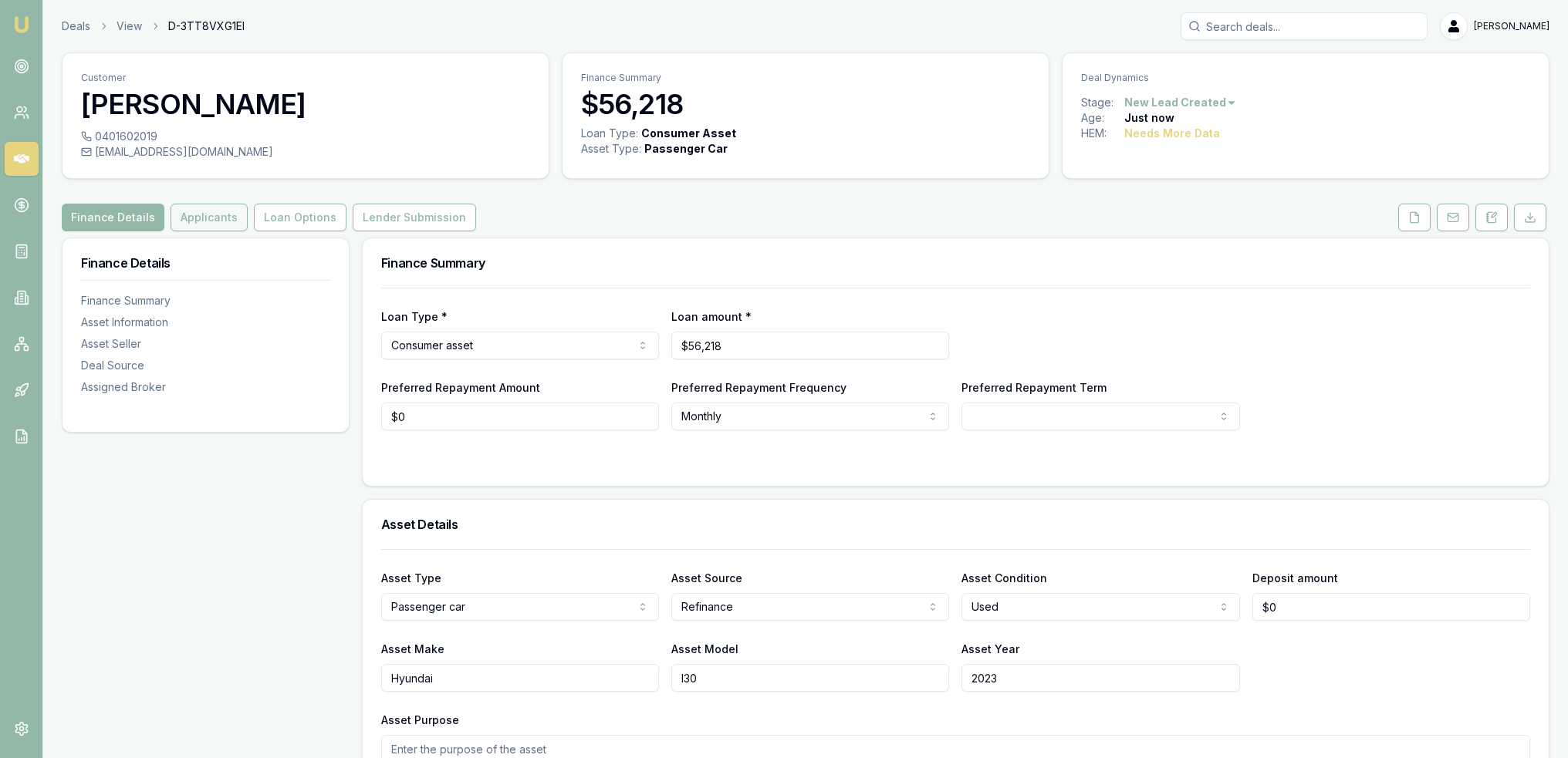
click at [192, 212] on button "Applicants" at bounding box center [208, 218] width 77 height 28
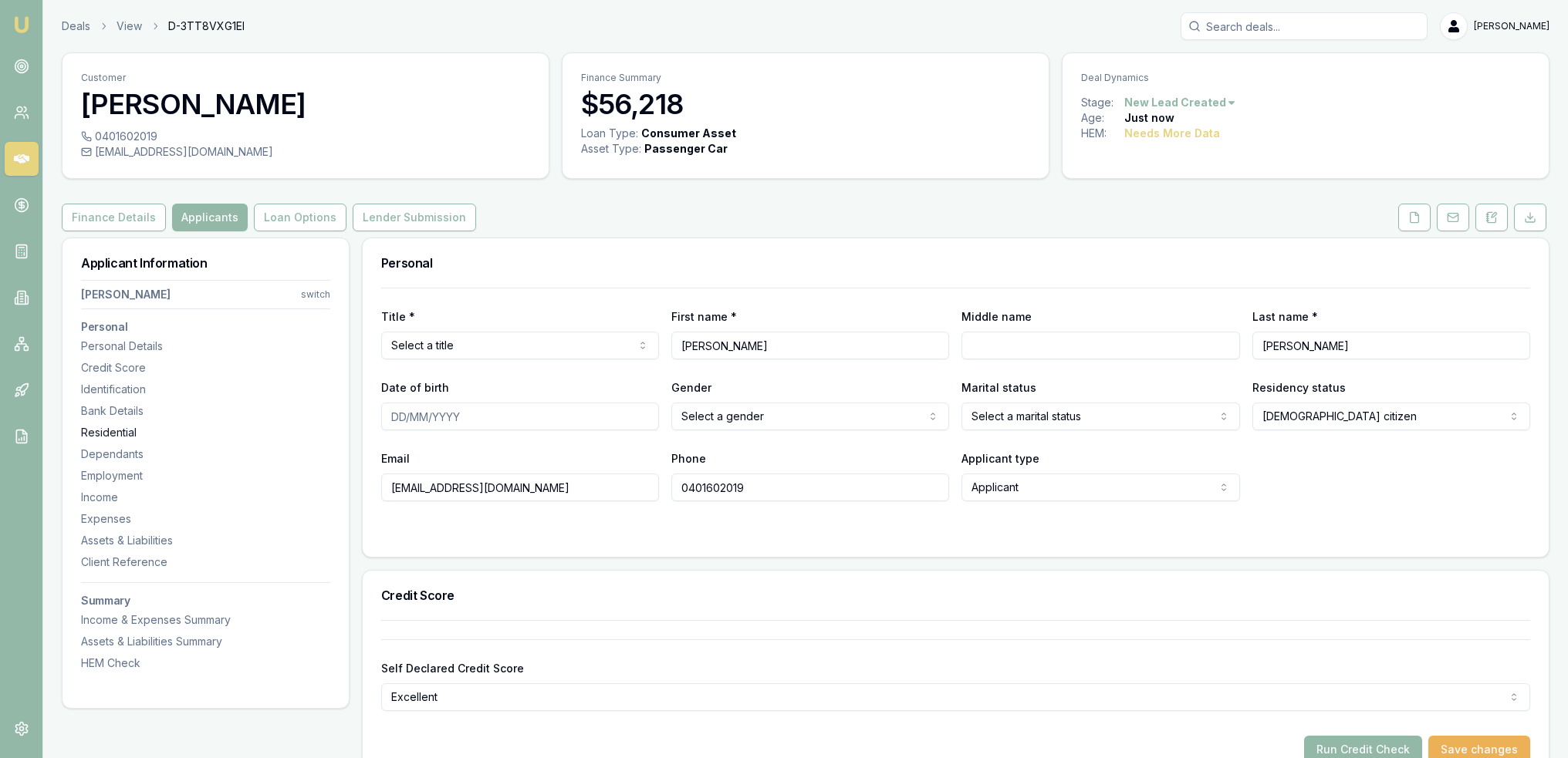
click at [108, 432] on div "Residential" at bounding box center [206, 432] width 249 height 16
click at [99, 219] on button "Finance Details" at bounding box center [114, 218] width 104 height 28
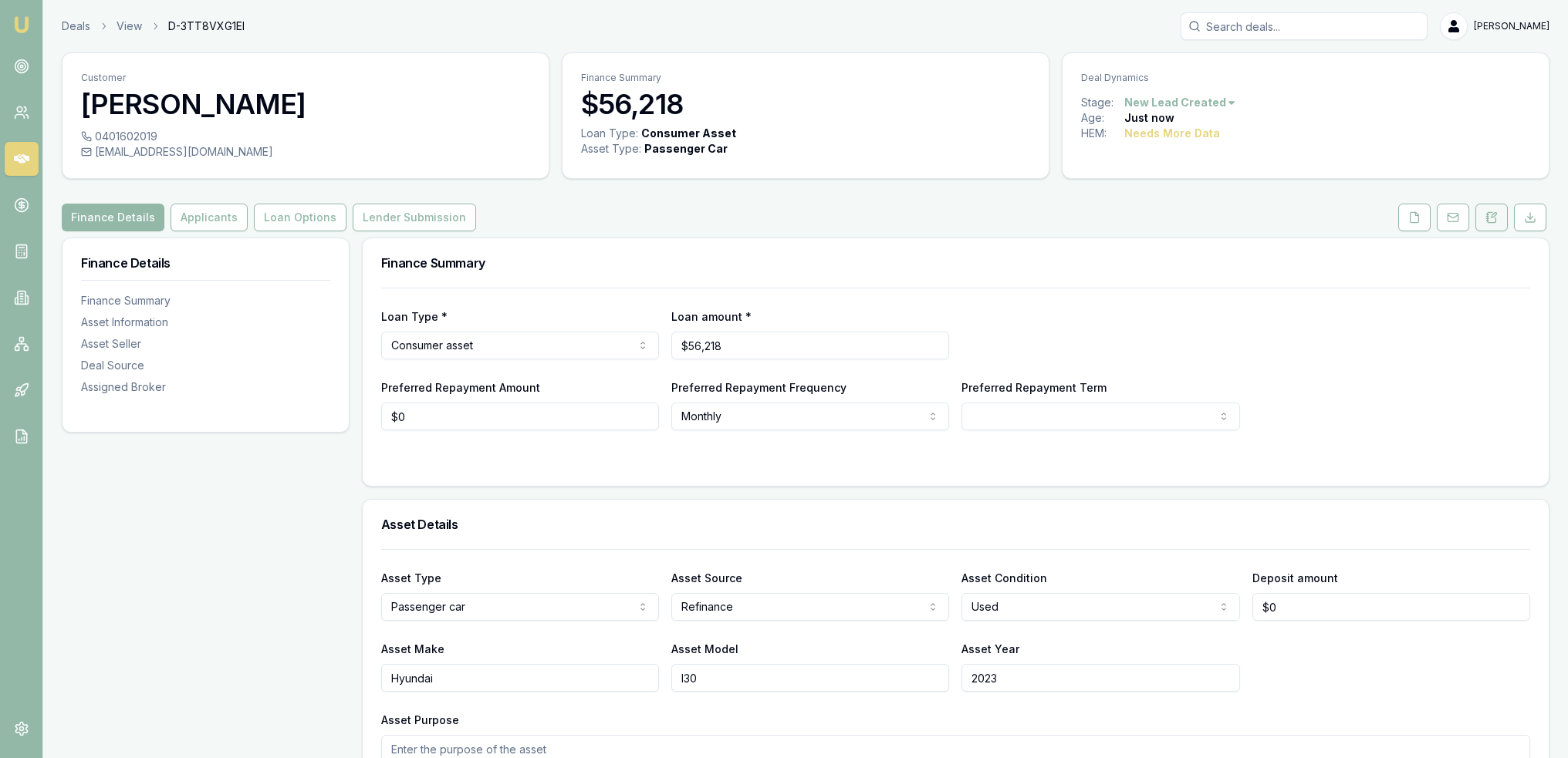
click at [1488, 223] on icon at bounding box center [1492, 217] width 12 height 12
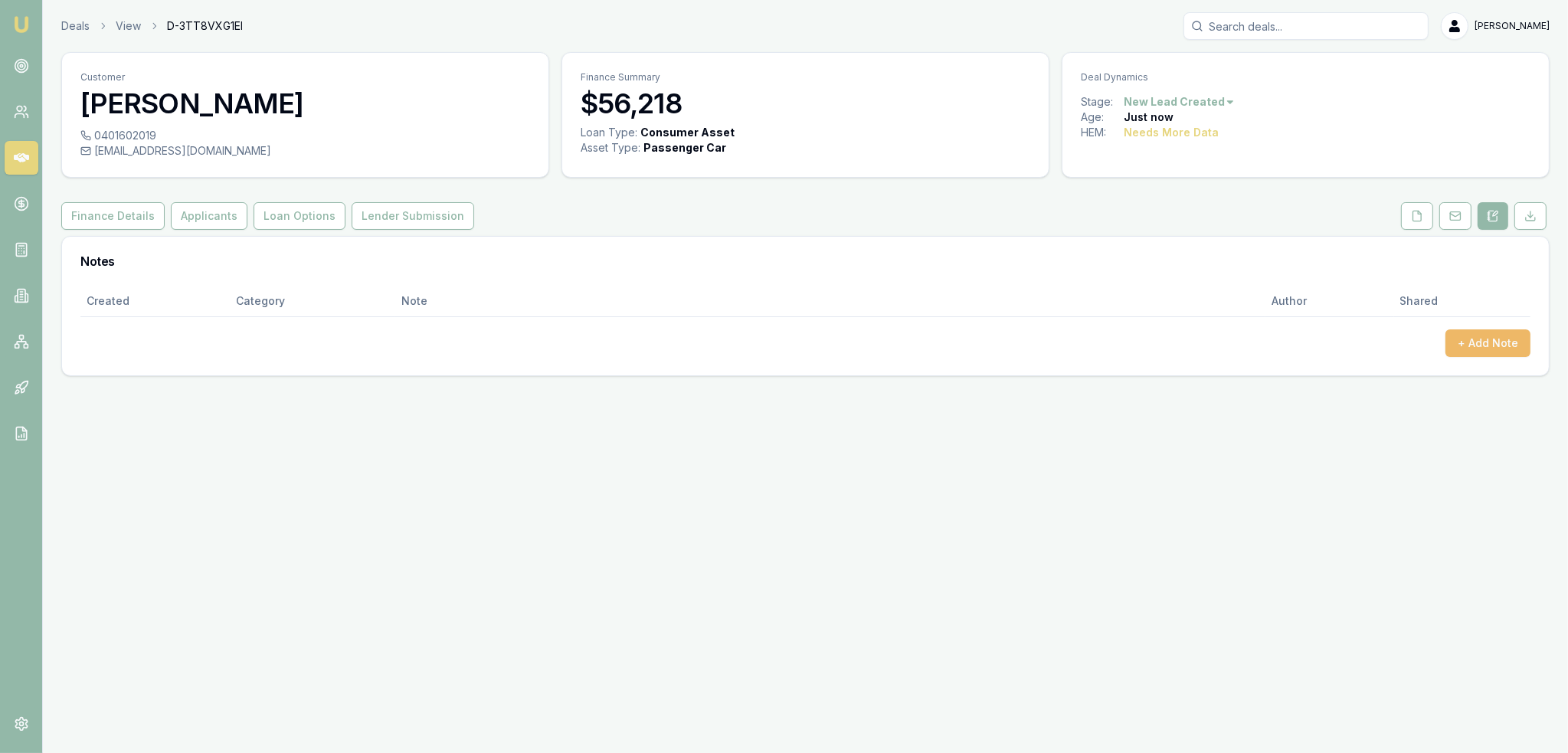
click at [1478, 335] on button "+ Add Note" at bounding box center [1488, 344] width 85 height 28
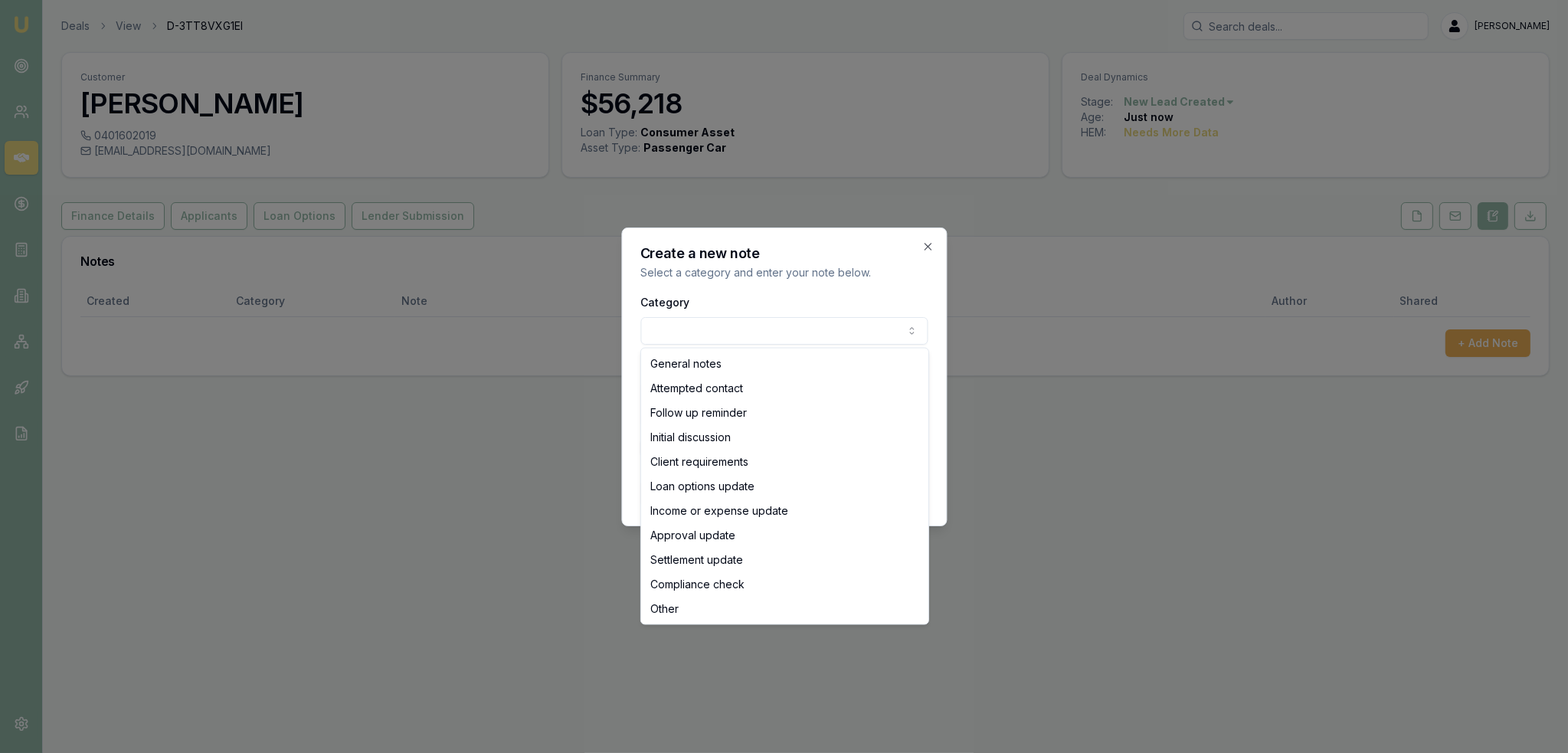
click at [796, 334] on body "Emu Broker Deals View D-3TT8VXG1EI Robyn Adams Toggle Menu Customer Alex Mastro…" at bounding box center [784, 376] width 1568 height 753
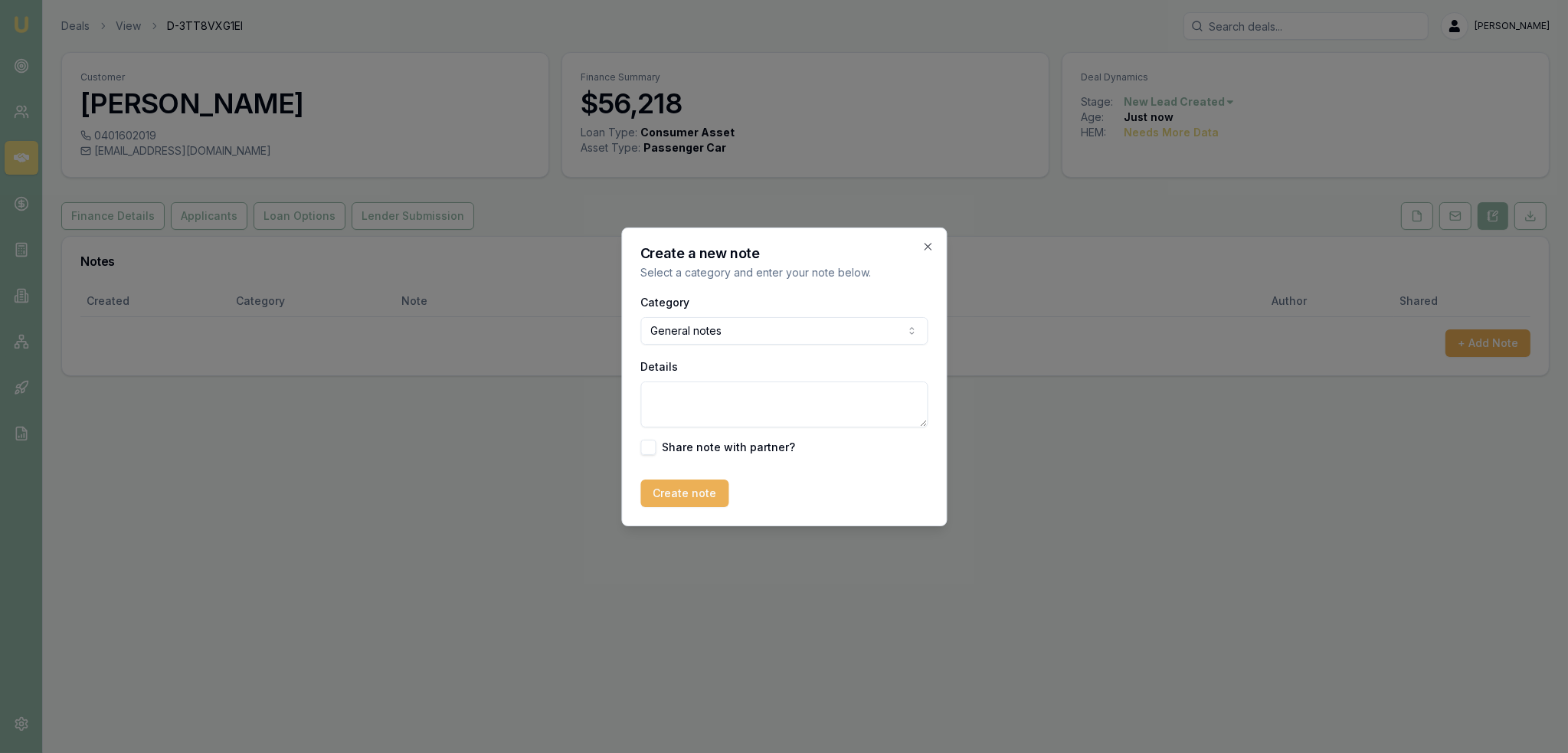
click at [739, 395] on textarea "Details" at bounding box center [783, 405] width 287 height 46
type textarea "EMU - NSW - Refinance"
click at [672, 501] on button "Create note" at bounding box center [683, 493] width 88 height 28
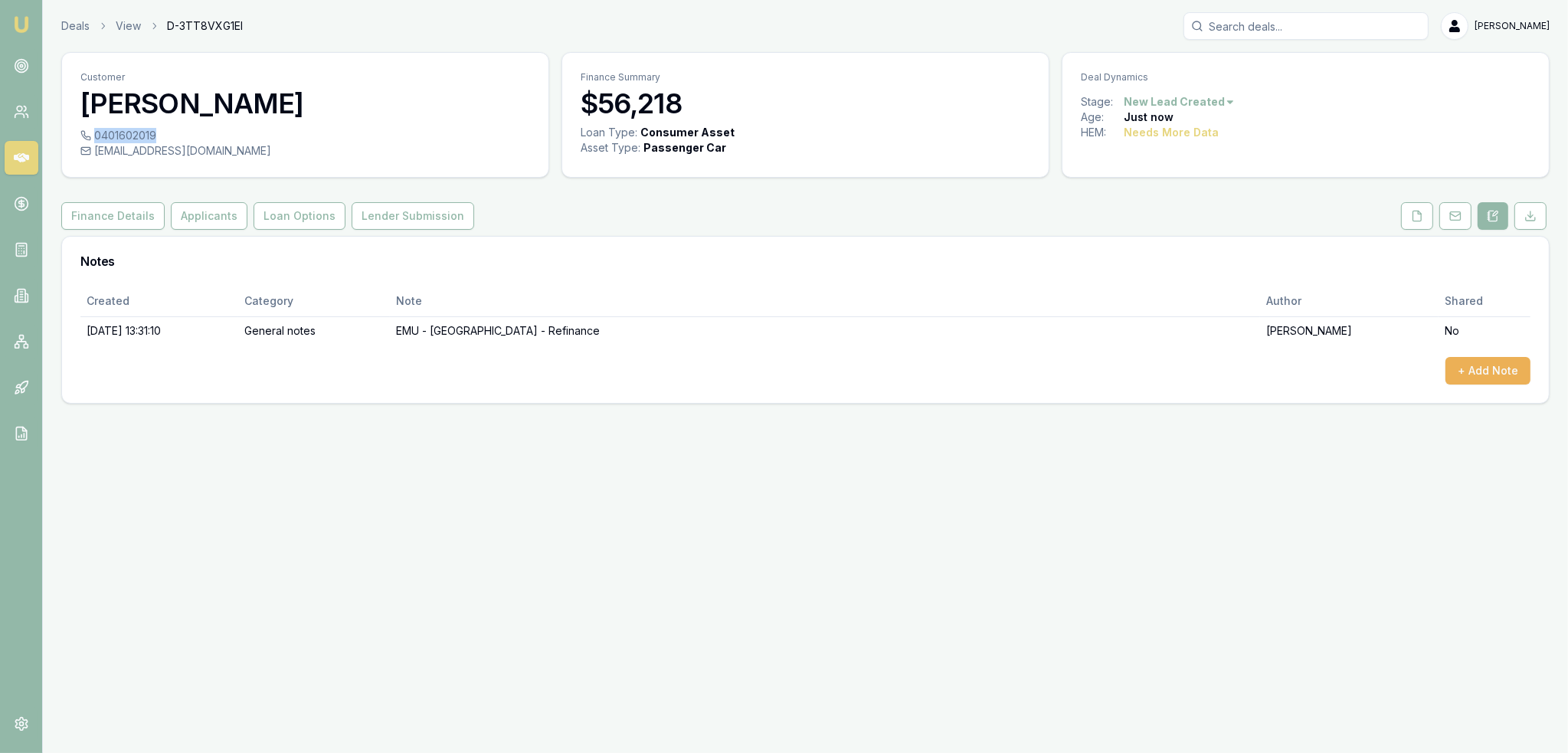
drag, startPoint x: 97, startPoint y: 131, endPoint x: 156, endPoint y: 132, distance: 59.0
click at [156, 132] on div "0401602019" at bounding box center [305, 136] width 450 height 16
copy div "0401602019"
click at [1483, 370] on button "+ Add Note" at bounding box center [1488, 371] width 85 height 28
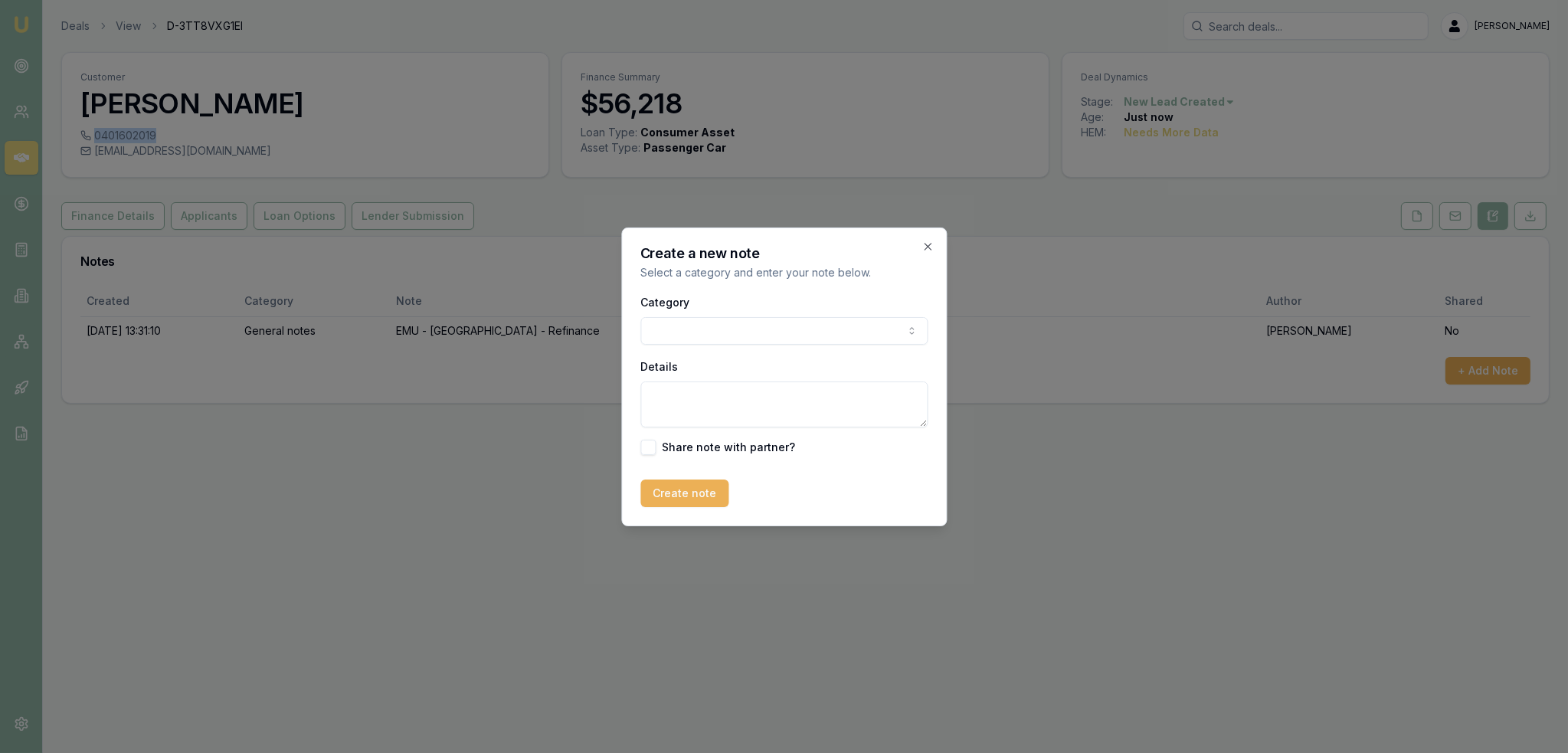
click at [841, 319] on body "Emu Broker Deals View D-3TT8VXG1EI Robyn Adams Toggle Menu Customer Alex Mastro…" at bounding box center [784, 376] width 1568 height 753
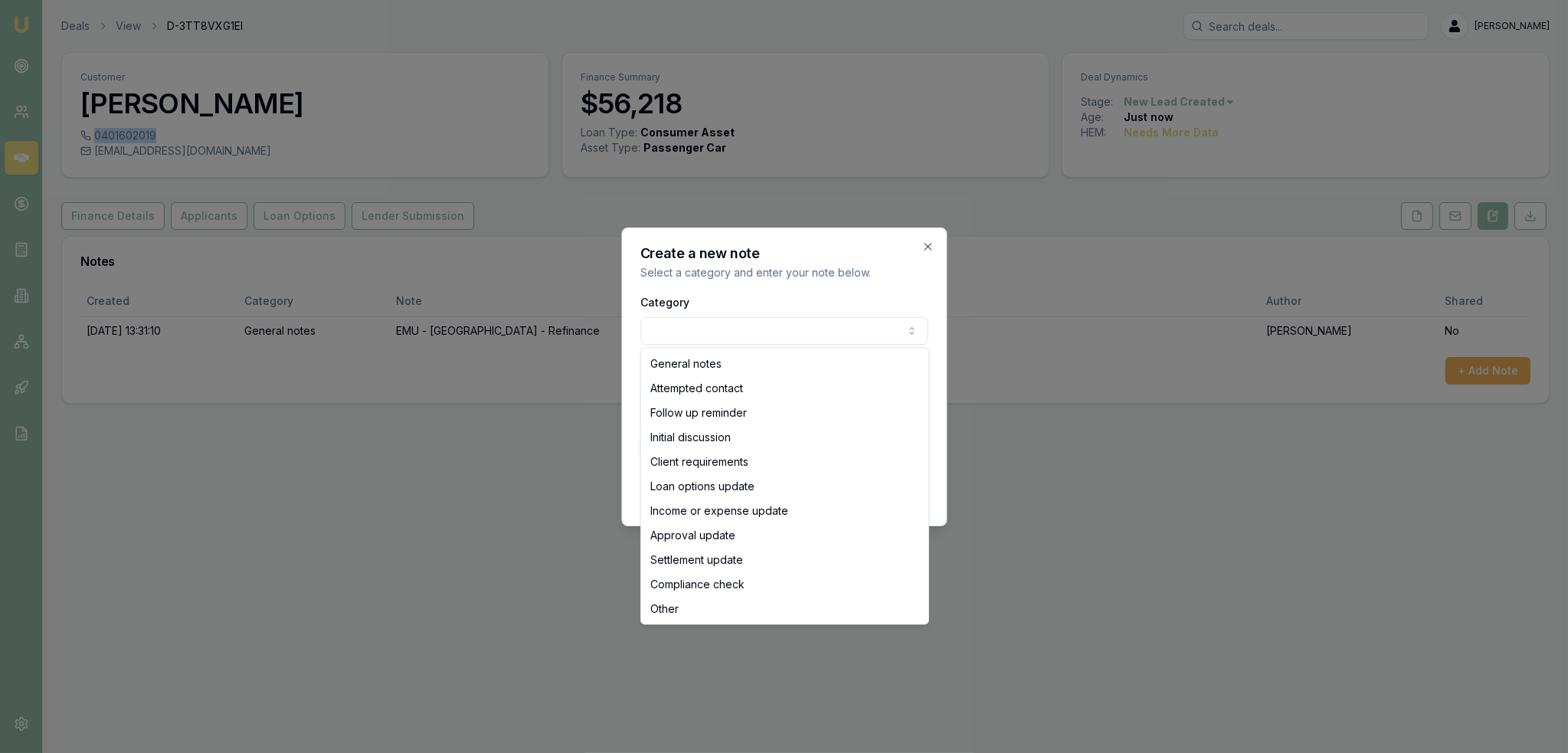
select select "ATTEMPTED_CONTACT"
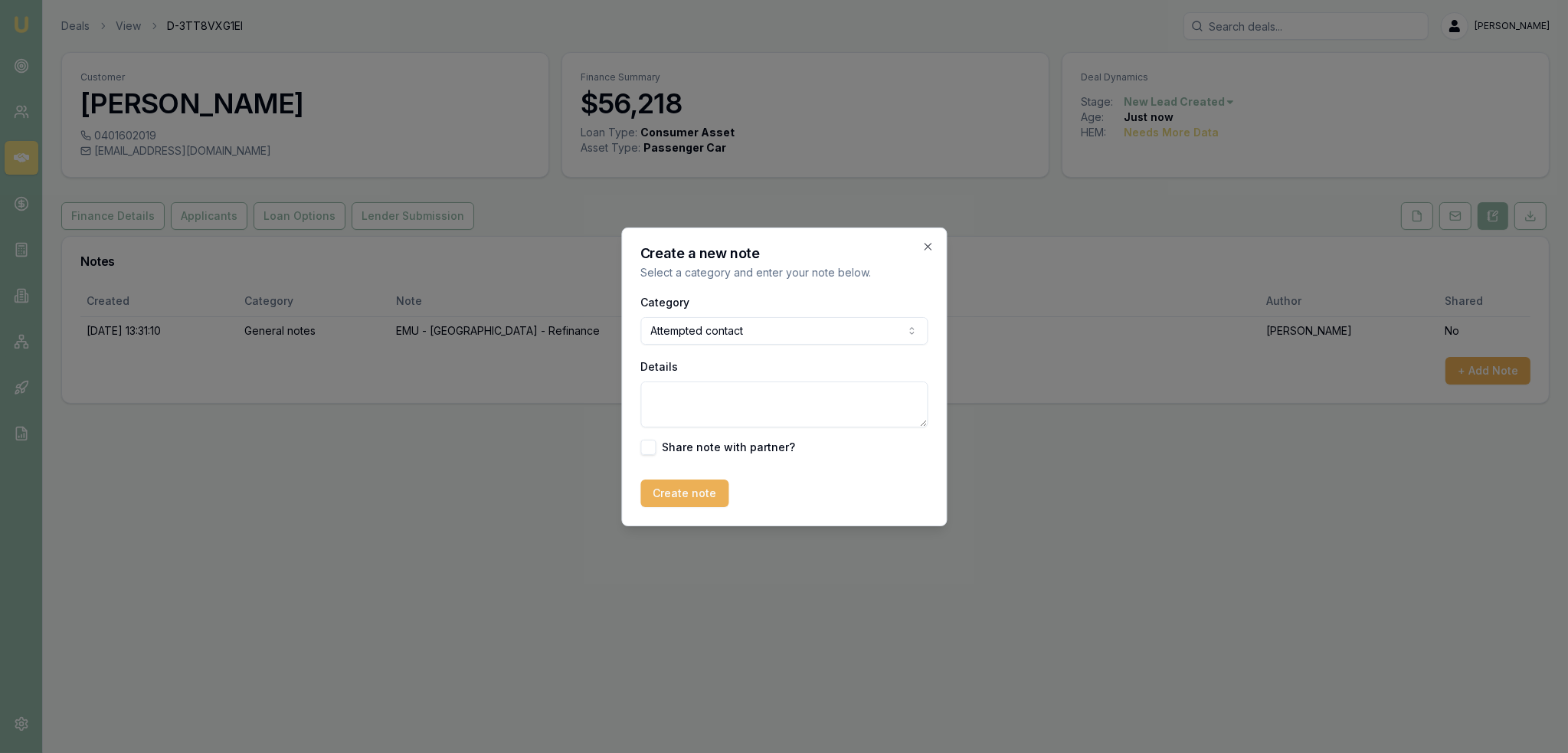
click at [736, 382] on textarea "Details" at bounding box center [783, 405] width 287 height 46
type textarea "D1C1 - LM - sent text and emailed."
click at [684, 489] on button "Create note" at bounding box center [683, 493] width 88 height 28
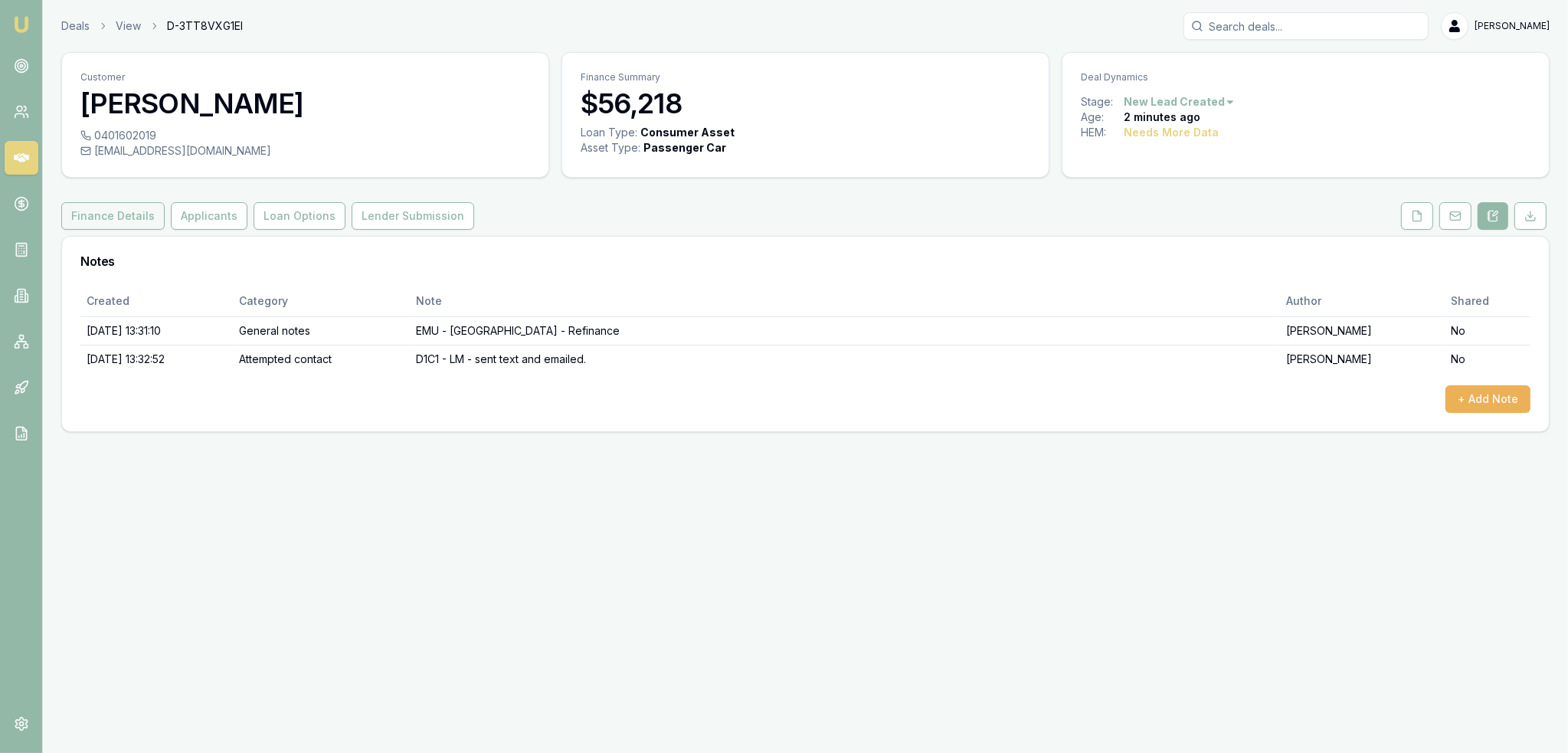
click at [123, 215] on button "Finance Details" at bounding box center [113, 216] width 103 height 28
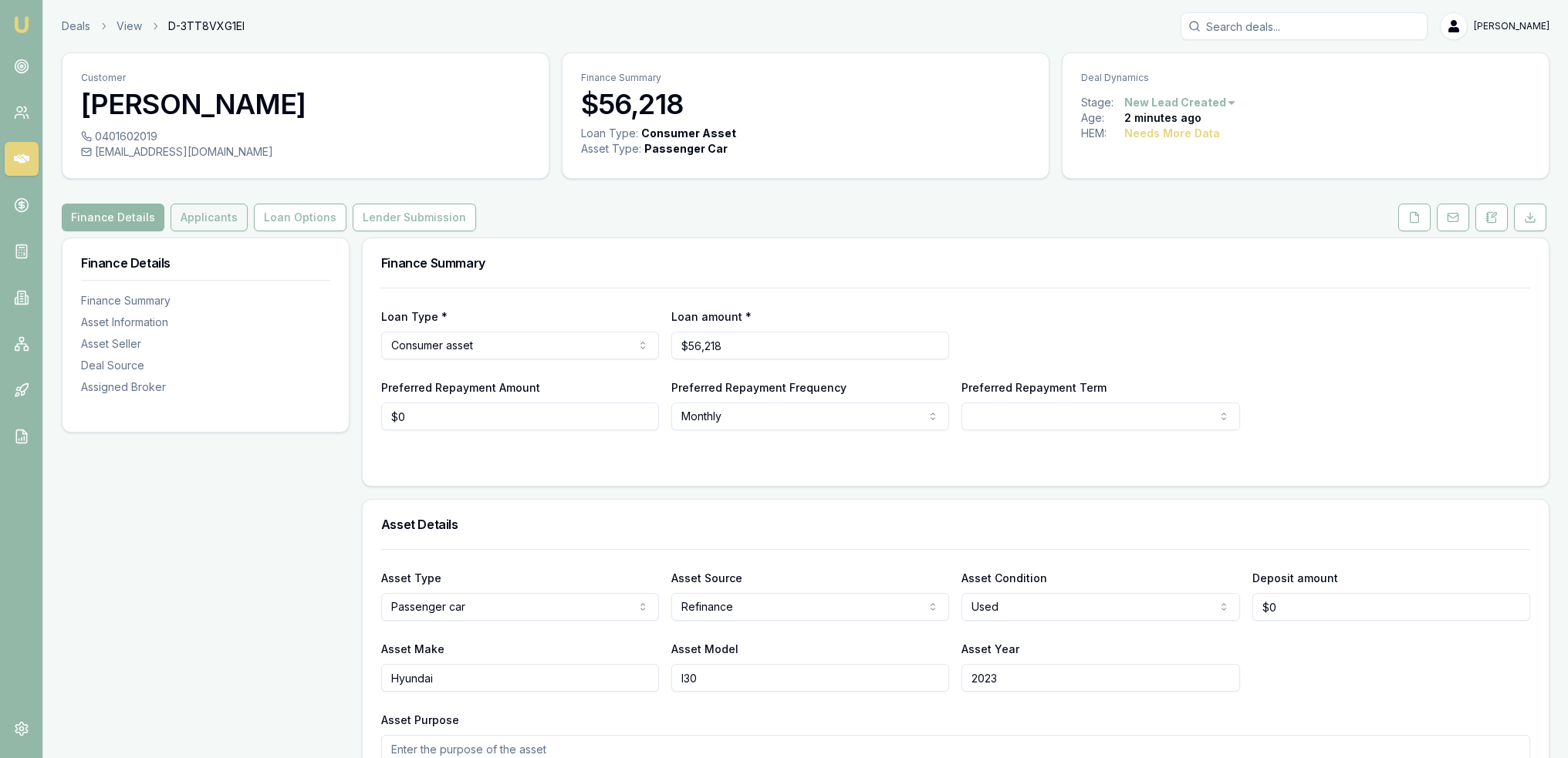
click at [206, 216] on button "Applicants" at bounding box center [208, 218] width 77 height 28
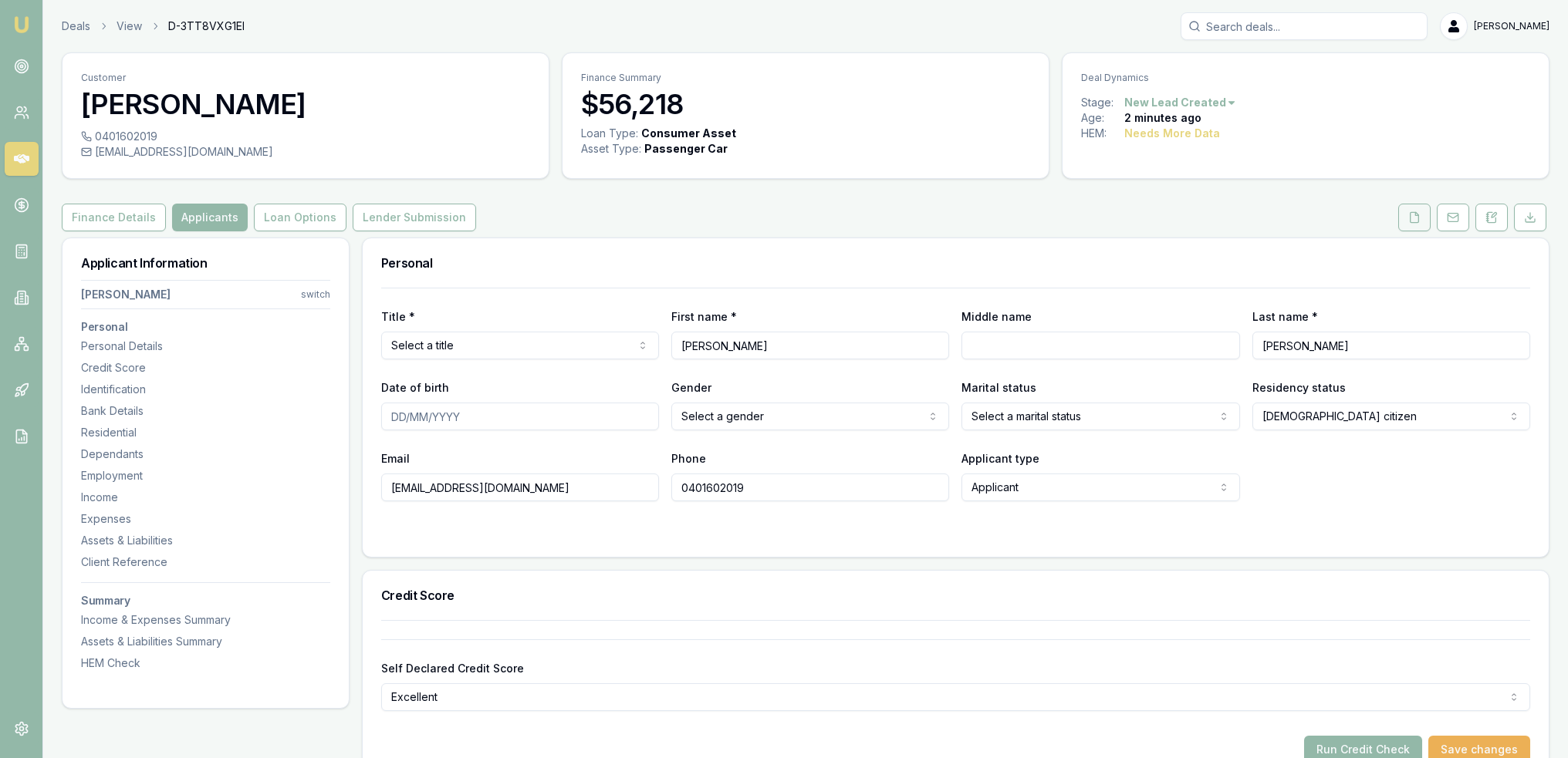
drag, startPoint x: 1414, startPoint y: 212, endPoint x: 1419, endPoint y: 219, distance: 8.6
click at [1414, 213] on icon at bounding box center [1414, 217] width 12 height 12
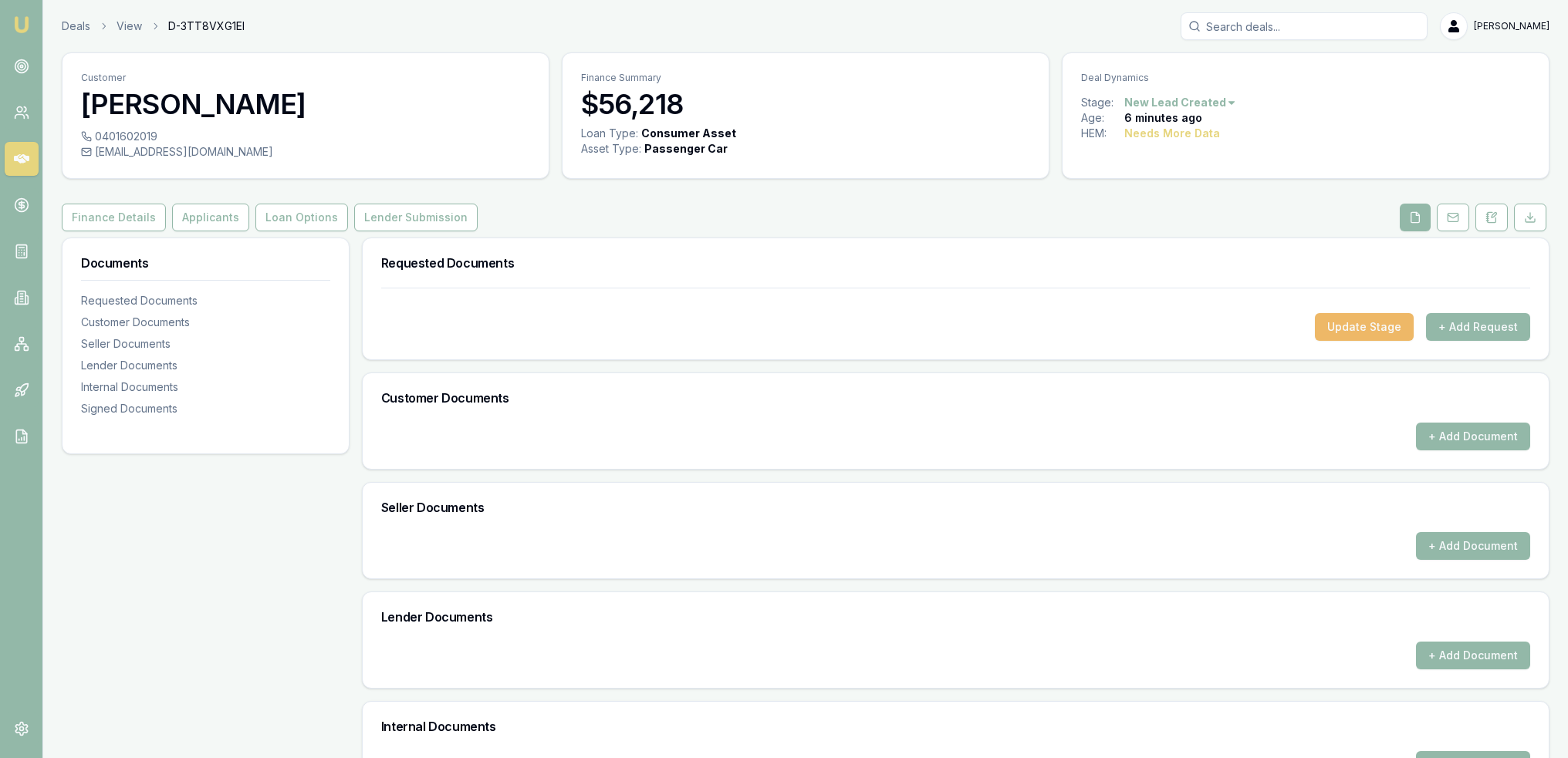
click at [1369, 329] on button "Update Stage" at bounding box center [1364, 327] width 99 height 28
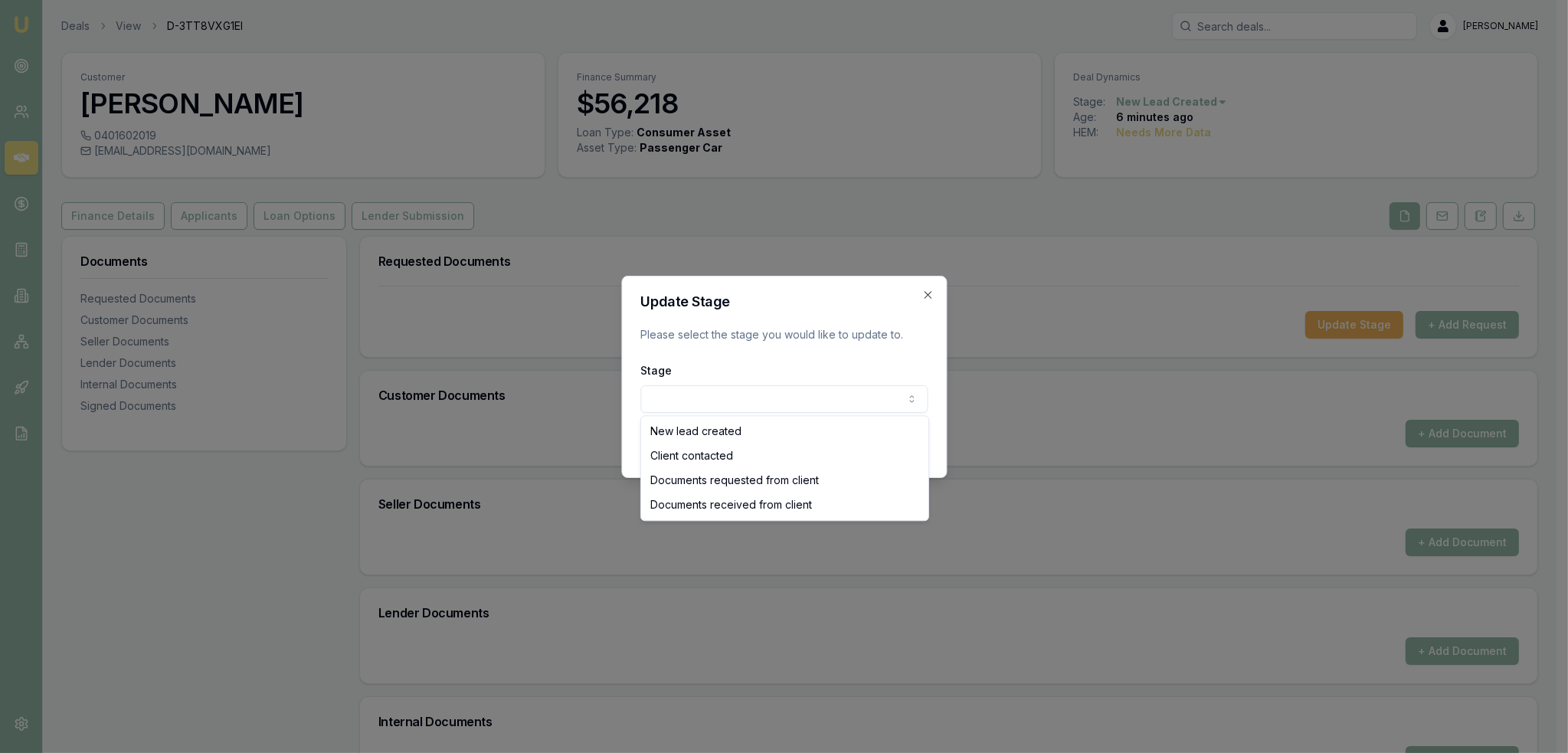
click at [888, 385] on body "Emu Broker Deals View D-3TT8VXG1EI Robyn Adams Toggle Menu Customer Alex Mastro…" at bounding box center [778, 376] width 1556 height 753
select select "CLIENT_CONTACTED"
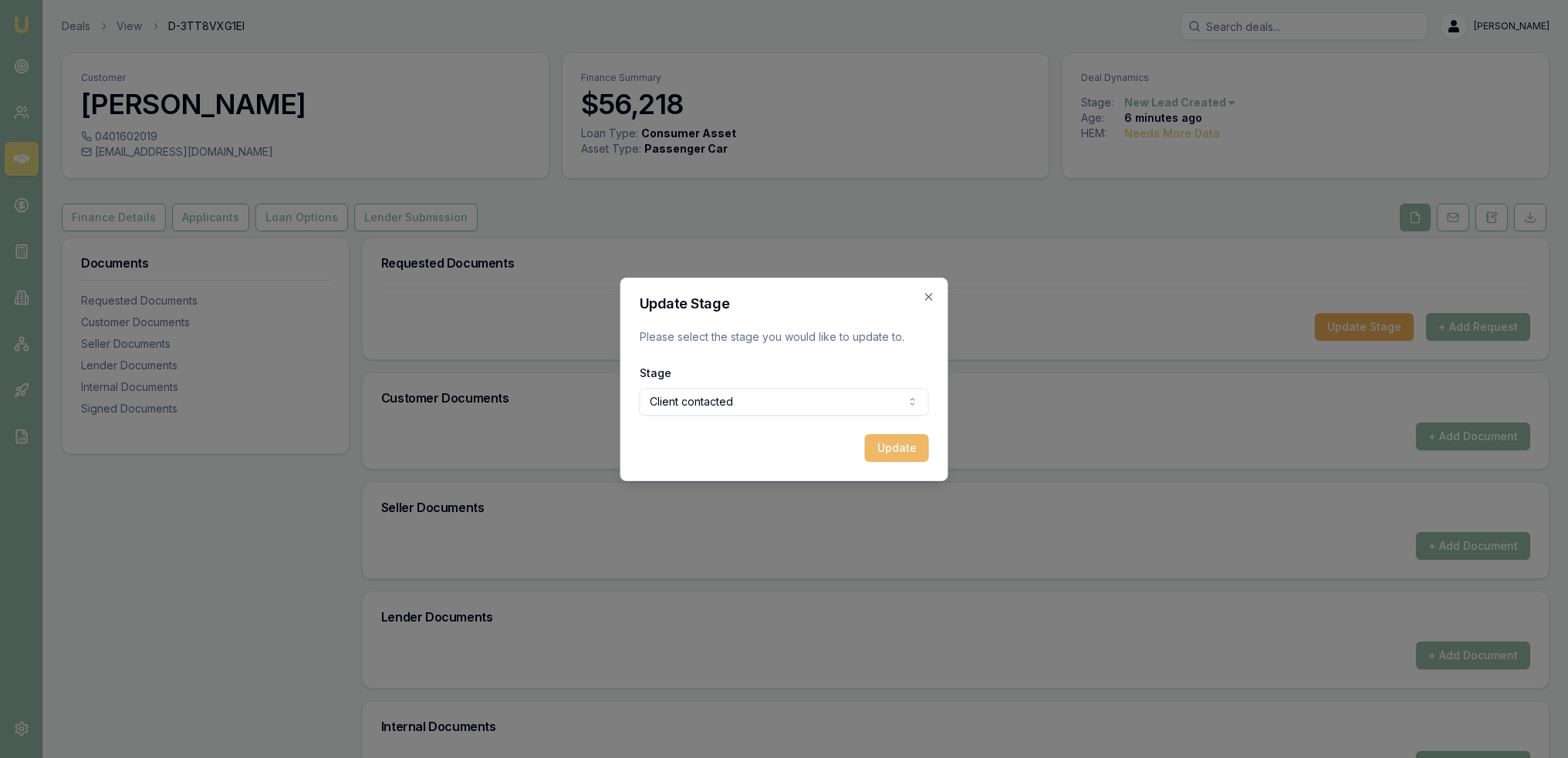
click at [901, 445] on button "Update" at bounding box center [897, 448] width 64 height 28
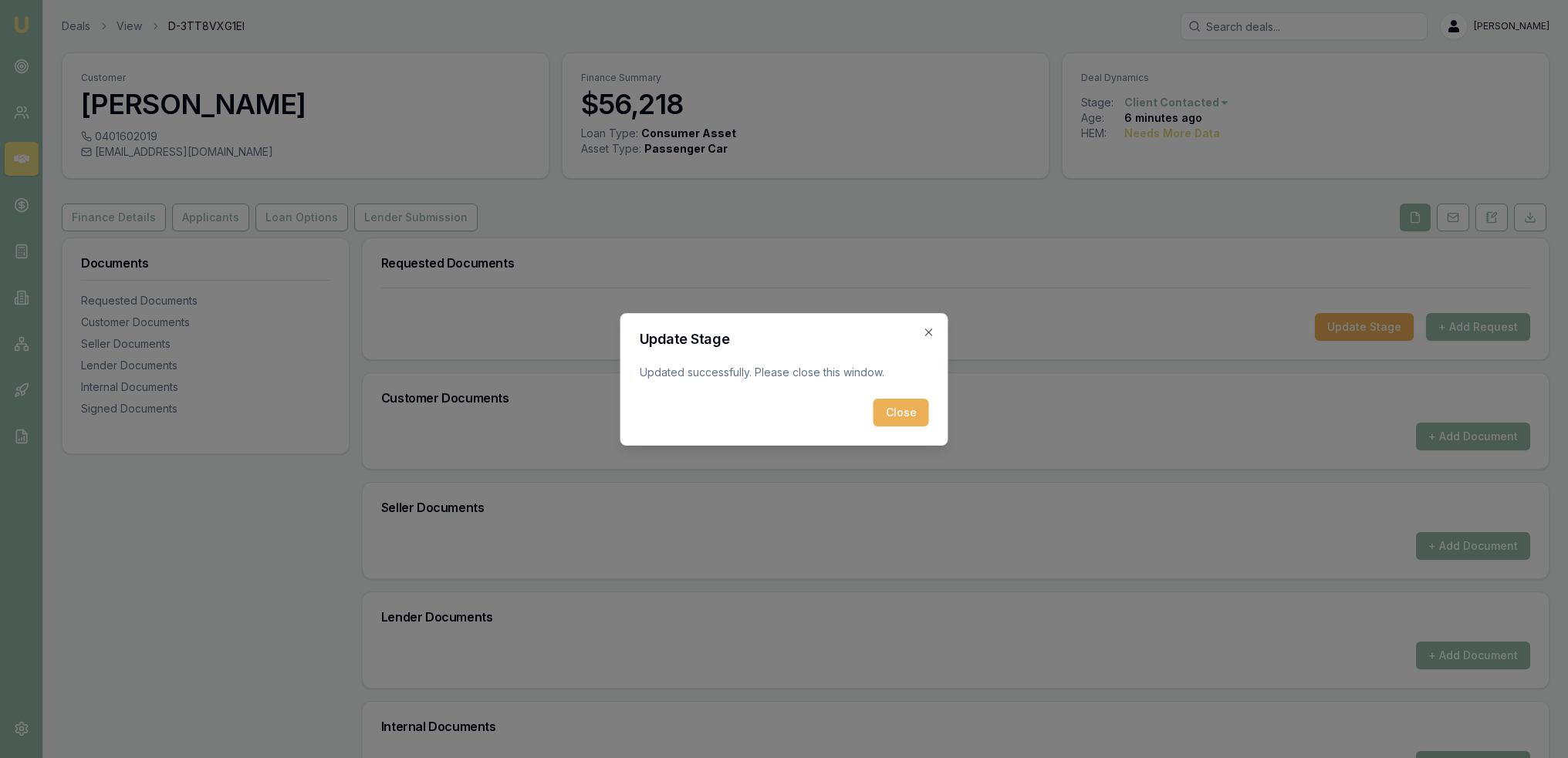
drag, startPoint x: 904, startPoint y: 406, endPoint x: 391, endPoint y: 261, distance: 533.1
click at [902, 406] on button "Close" at bounding box center [902, 413] width 56 height 28
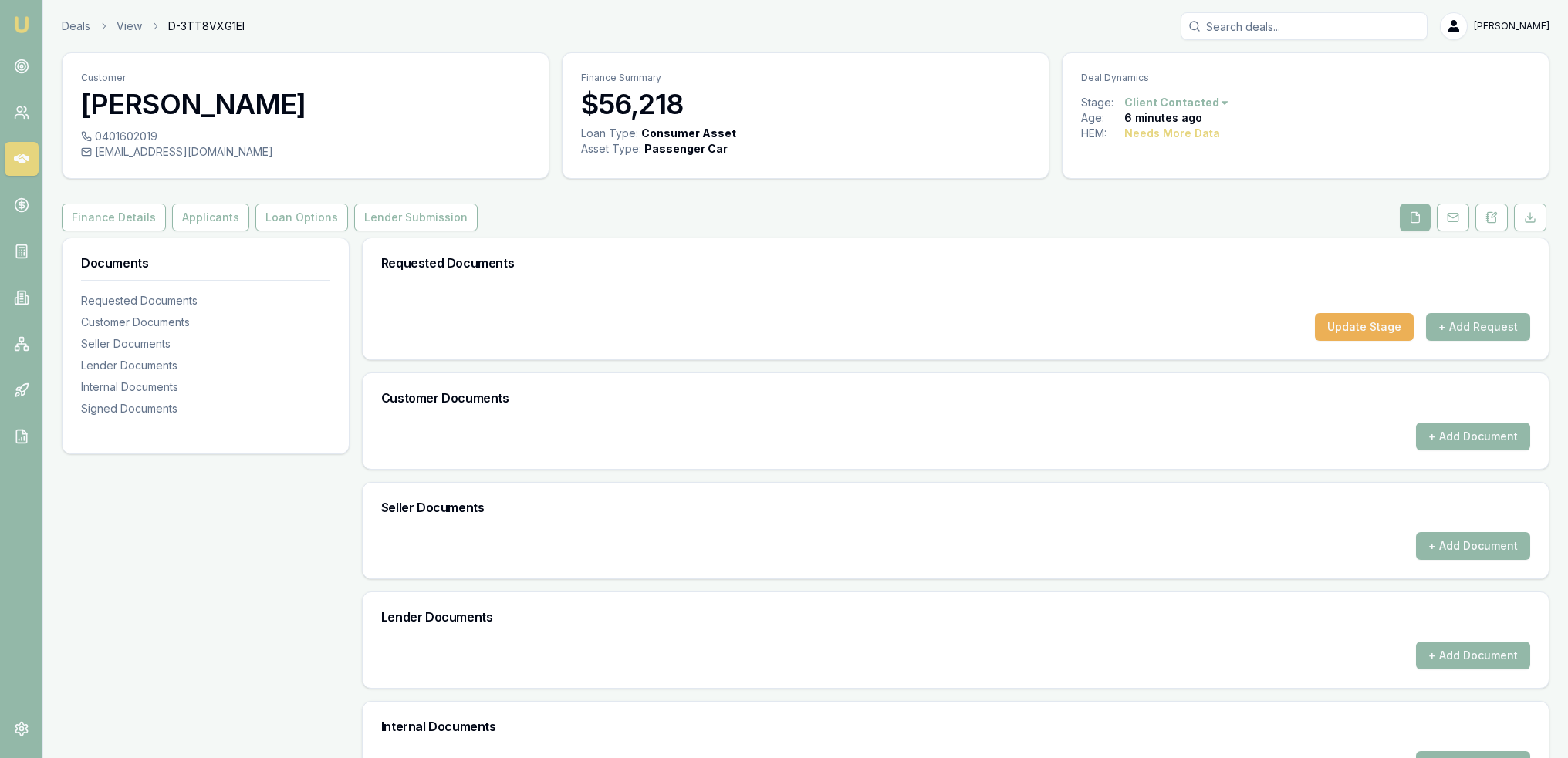
click at [26, 25] on img at bounding box center [21, 25] width 19 height 19
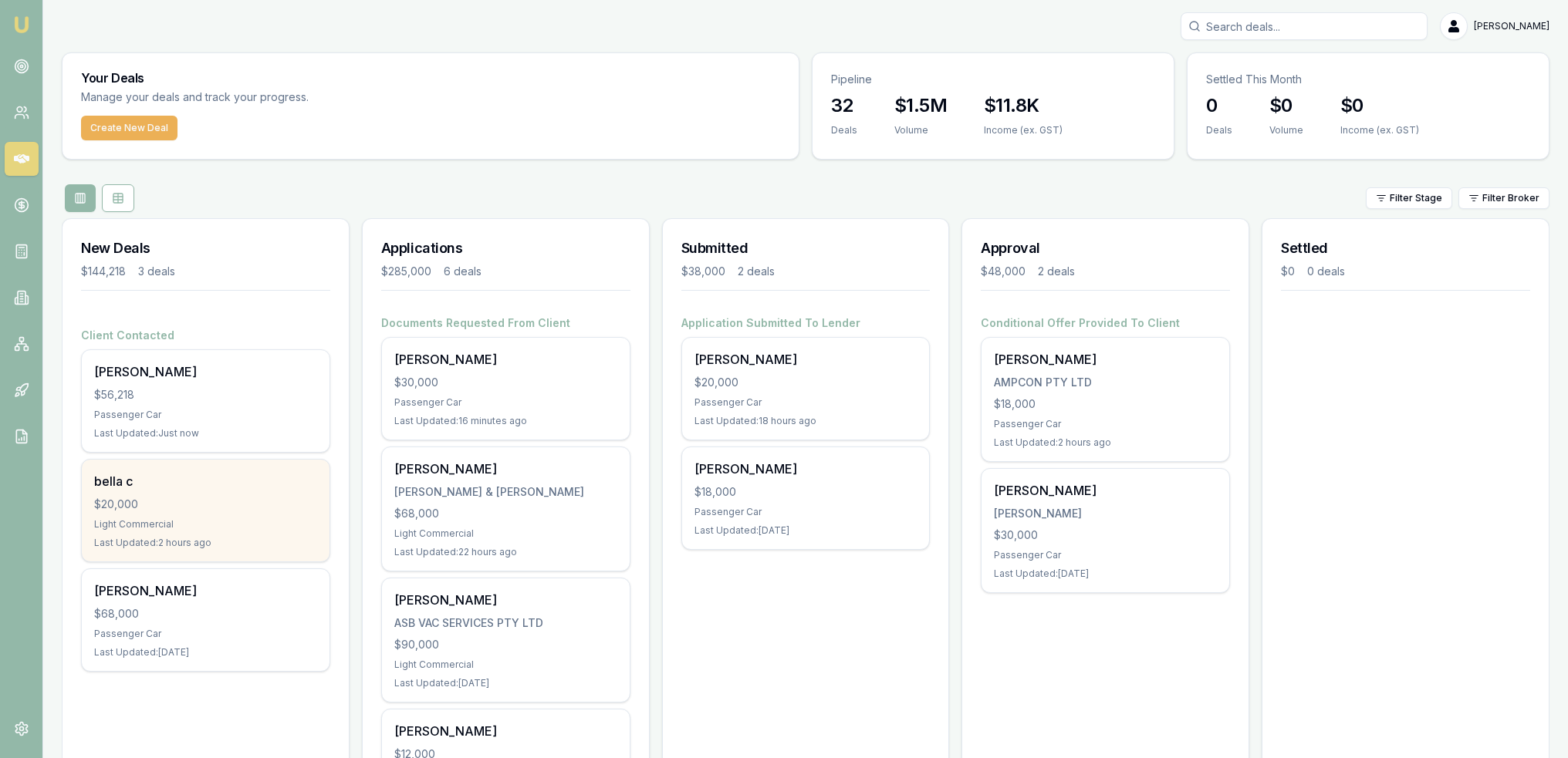
click at [135, 503] on div "$20,000" at bounding box center [206, 504] width 223 height 16
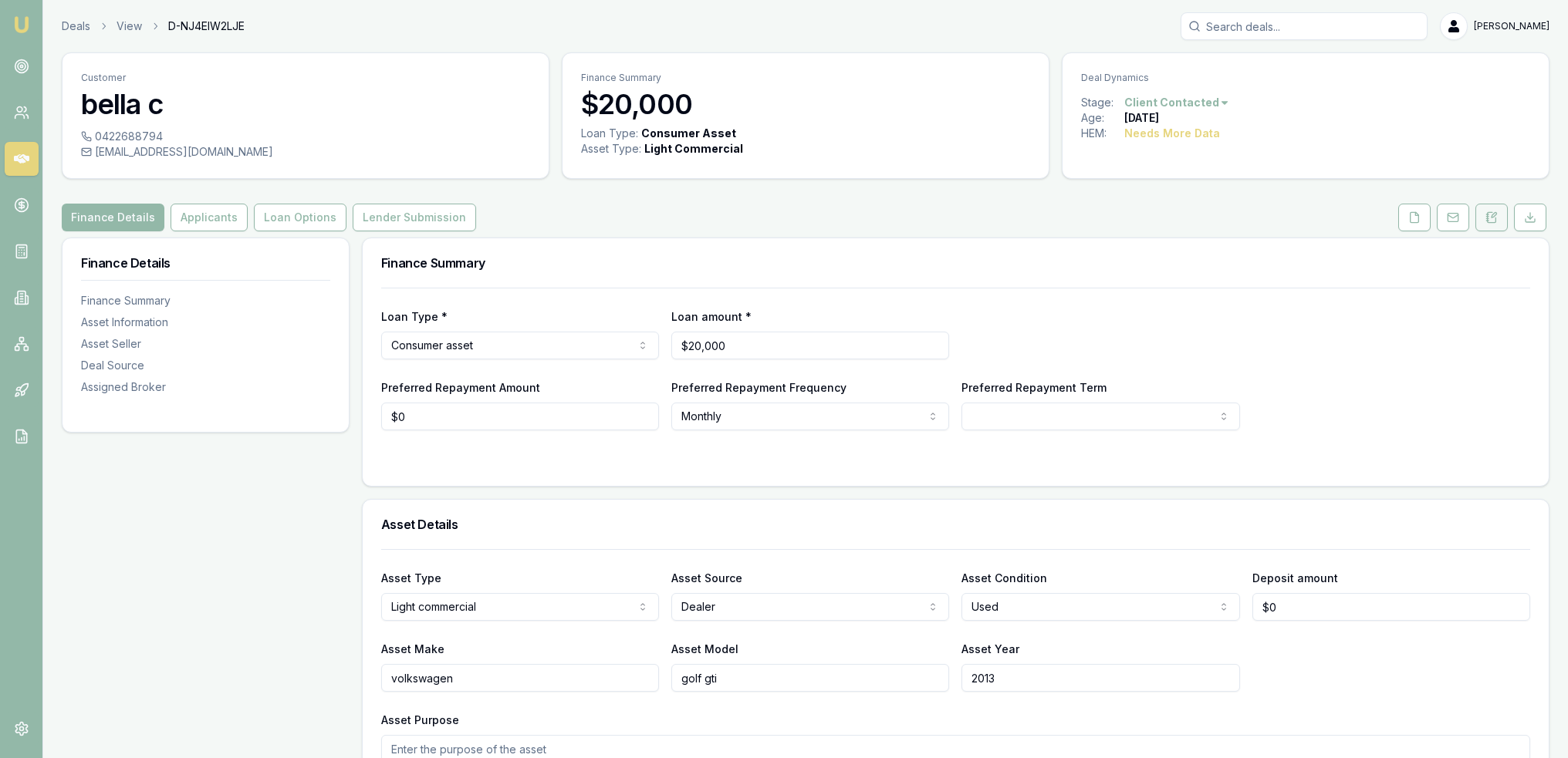
click at [1500, 217] on button at bounding box center [1492, 218] width 33 height 28
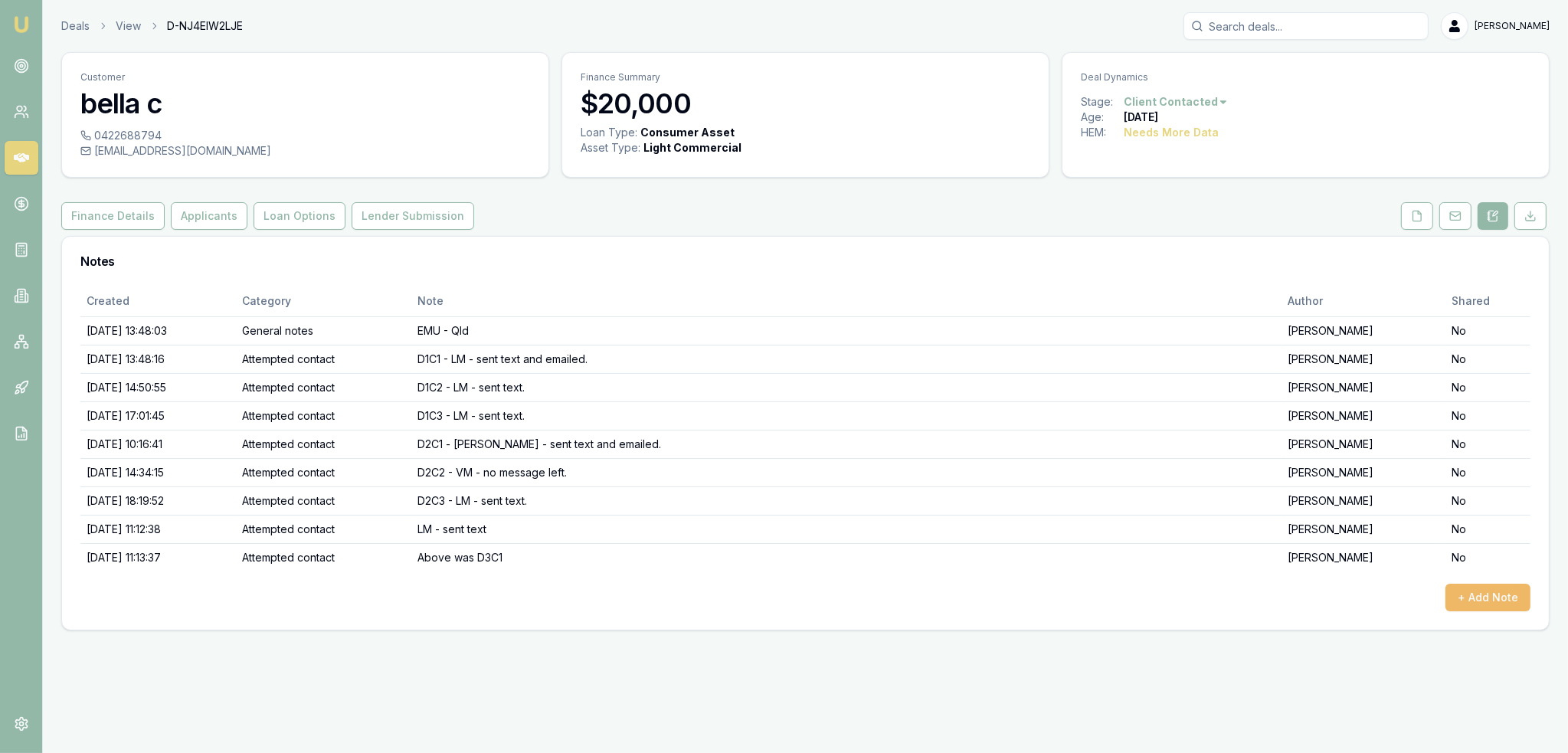
click at [1488, 594] on button "+ Add Note" at bounding box center [1488, 598] width 85 height 28
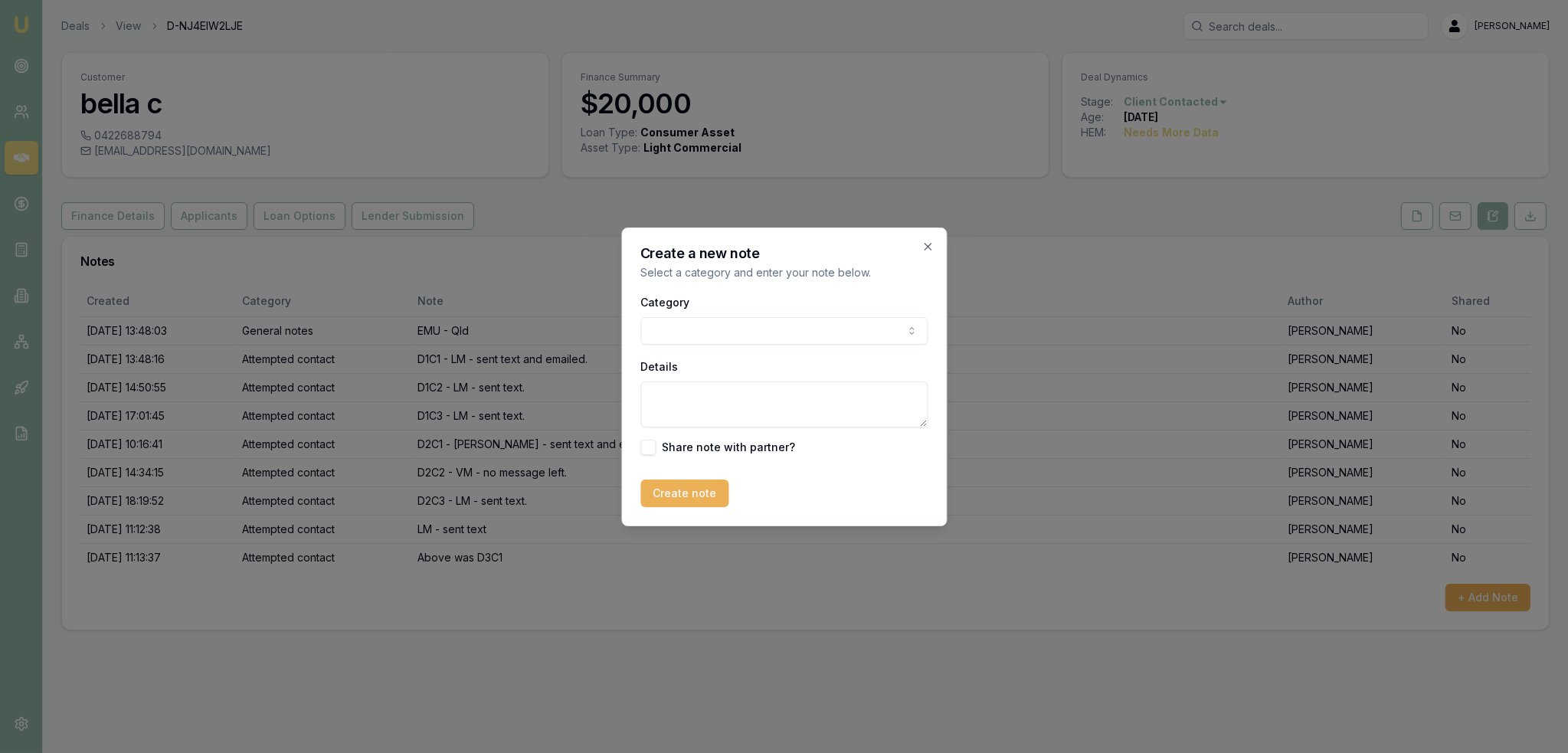
click at [837, 323] on body "Emu Broker Deals View D-NJ4EIW2LJE [PERSON_NAME] Toggle Menu Customer bella c 0…" at bounding box center [784, 376] width 1568 height 753
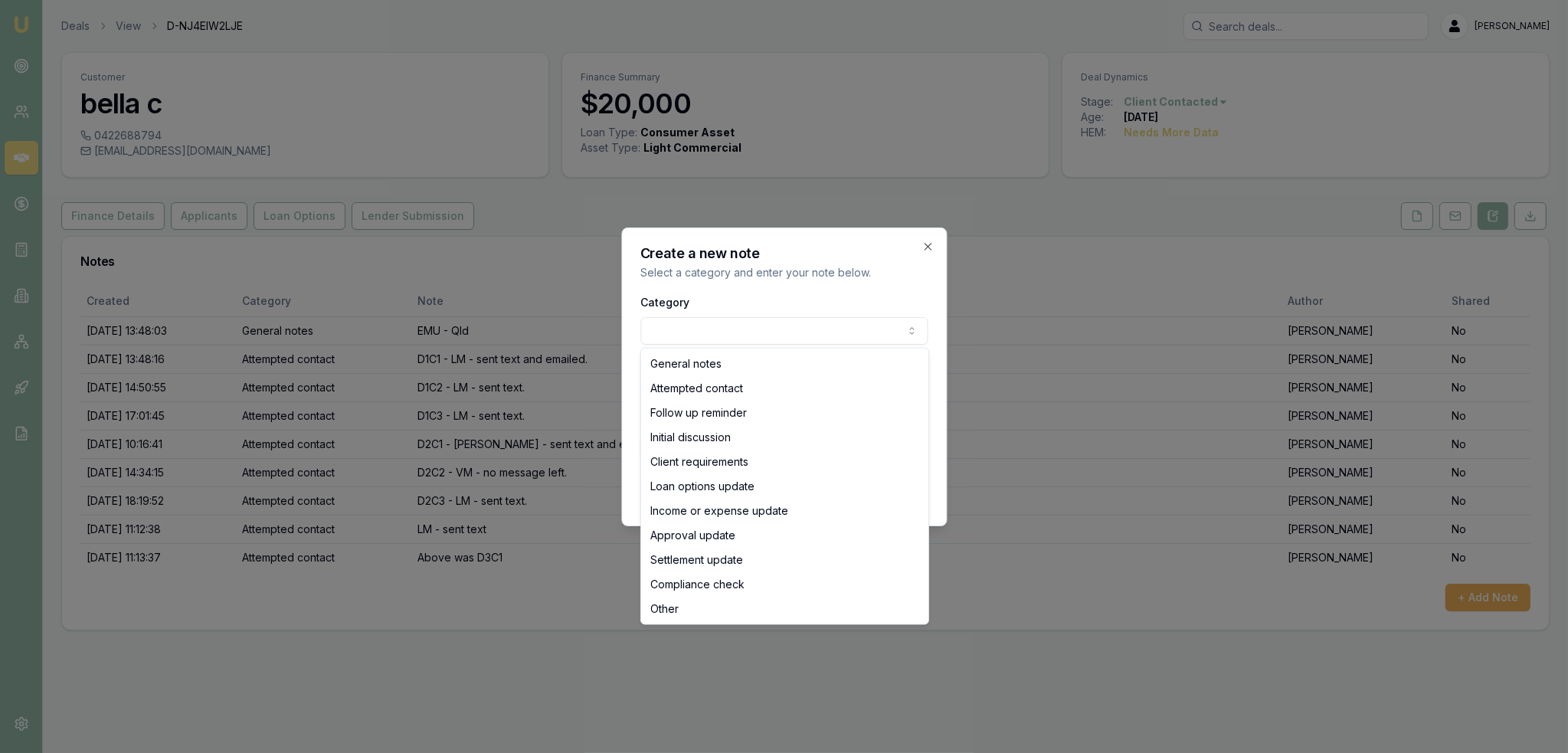
select select "ATTEMPTED_CONTACT"
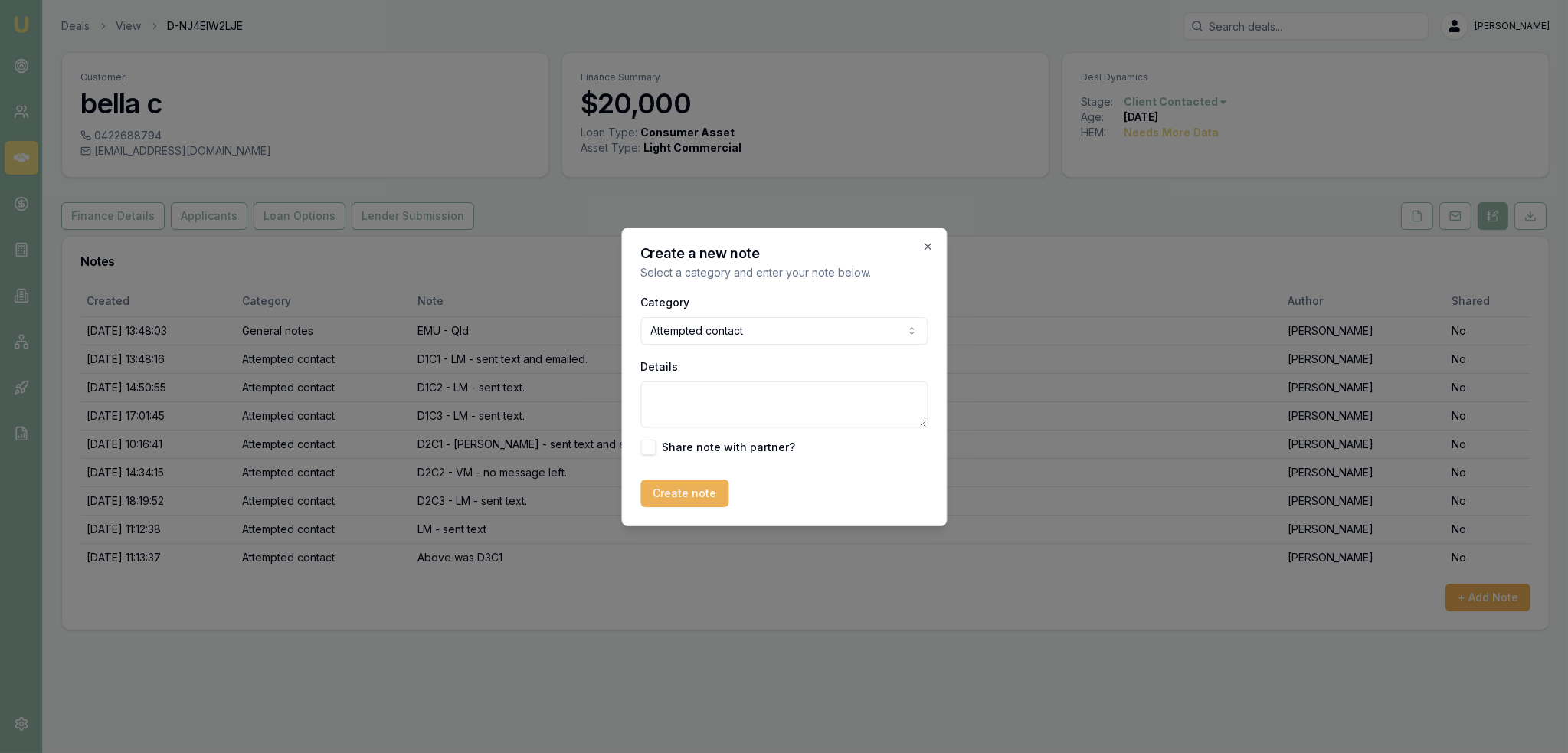
click at [760, 419] on textarea "Details" at bounding box center [783, 405] width 287 height 46
type textarea "D3C2 - VM - no message left."
drag, startPoint x: 693, startPoint y: 492, endPoint x: 711, endPoint y: 531, distance: 43.0
click at [693, 493] on button "Create note" at bounding box center [683, 493] width 88 height 28
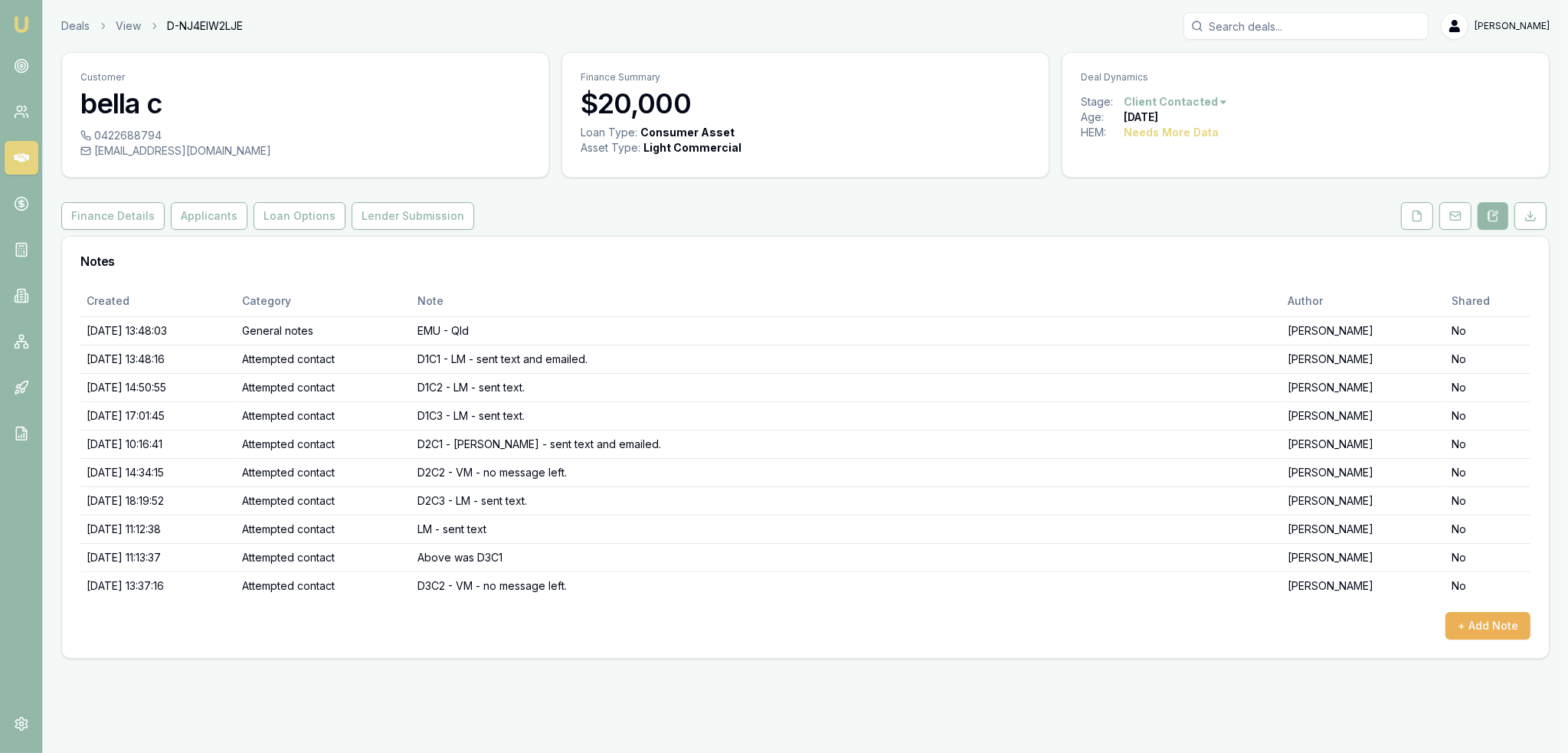
drag, startPoint x: 18, startPoint y: 27, endPoint x: 33, endPoint y: 5, distance: 26.6
click at [18, 27] on img at bounding box center [21, 25] width 18 height 18
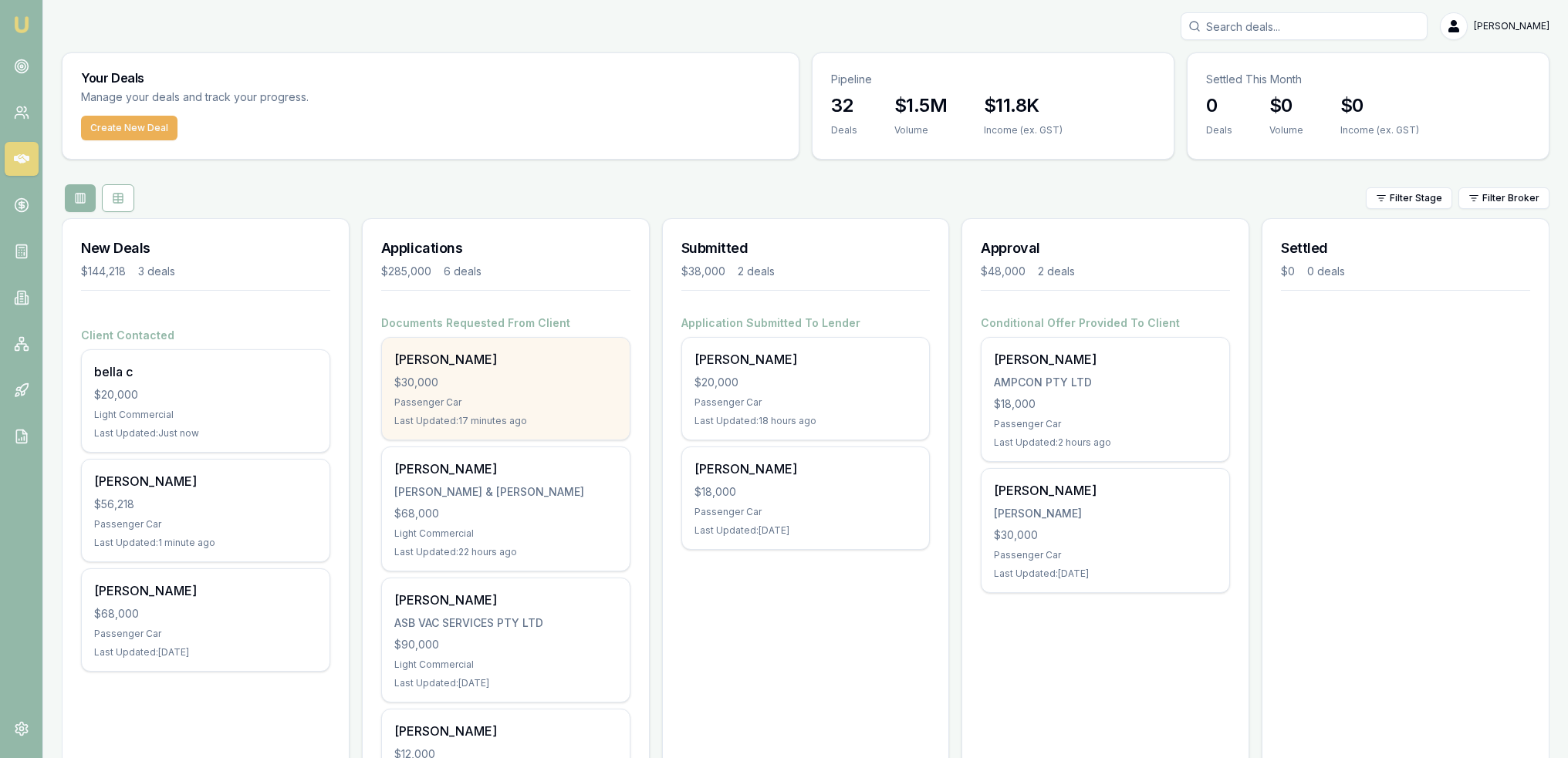
click at [571, 342] on div "[PERSON_NAME] $30,000 Passenger Car Last Updated: 17 minutes ago" at bounding box center [506, 388] width 248 height 101
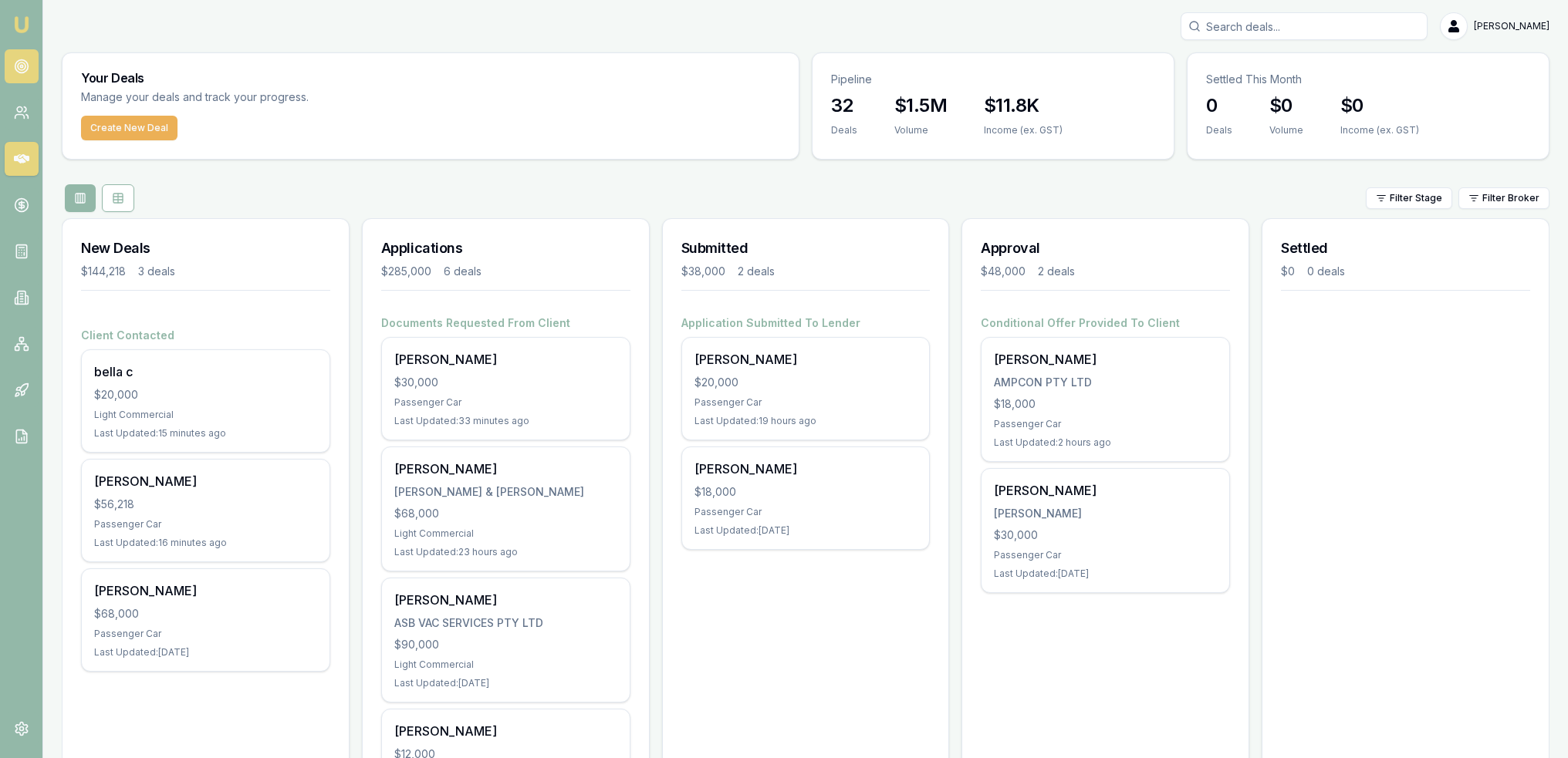
click at [20, 62] on circle at bounding box center [21, 66] width 7 height 7
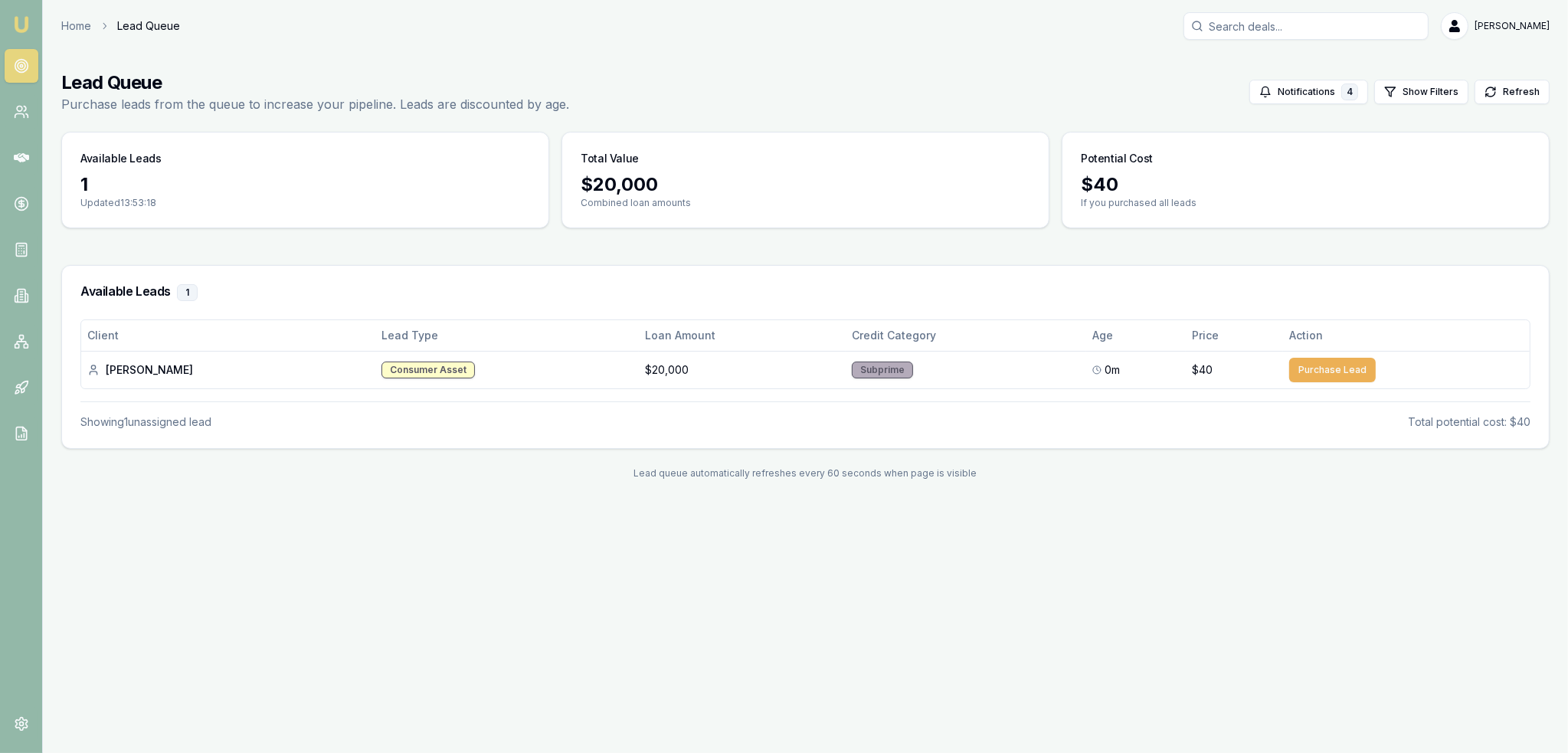
click at [23, 25] on img at bounding box center [21, 25] width 18 height 18
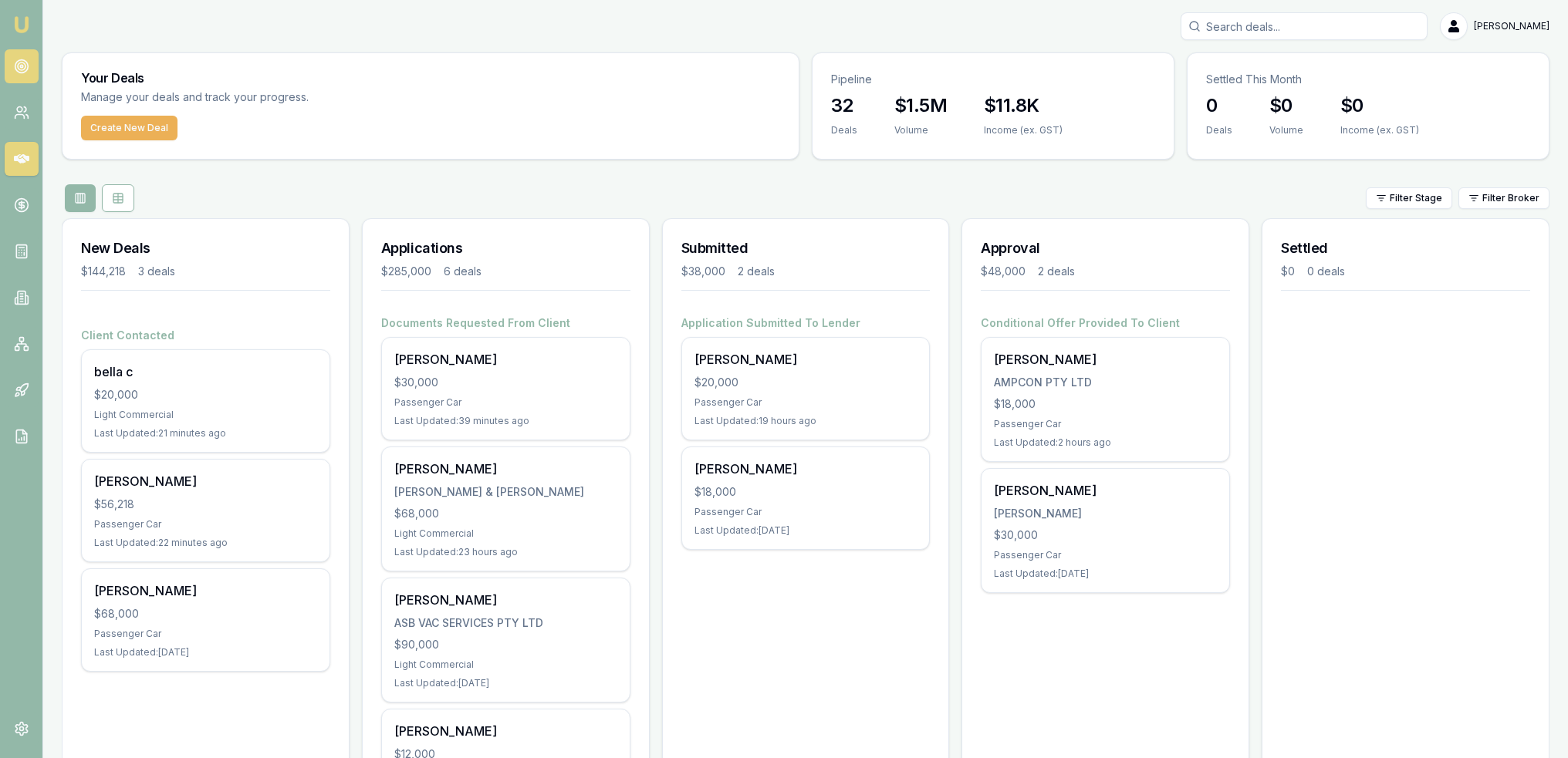
drag, startPoint x: 21, startPoint y: 64, endPoint x: 28, endPoint y: 70, distance: 9.2
click at [21, 65] on circle at bounding box center [21, 66] width 2 height 2
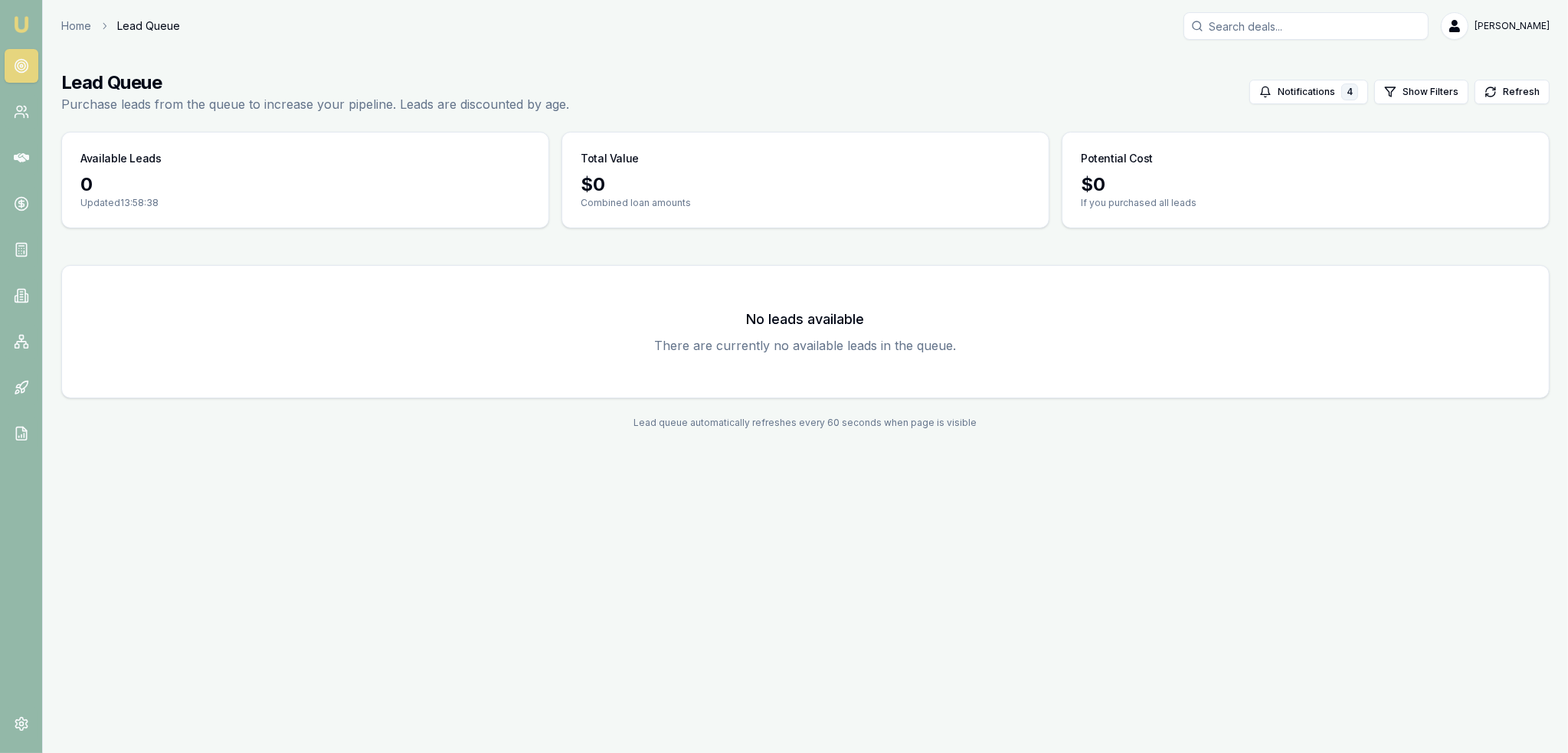
click at [18, 26] on img at bounding box center [21, 25] width 18 height 18
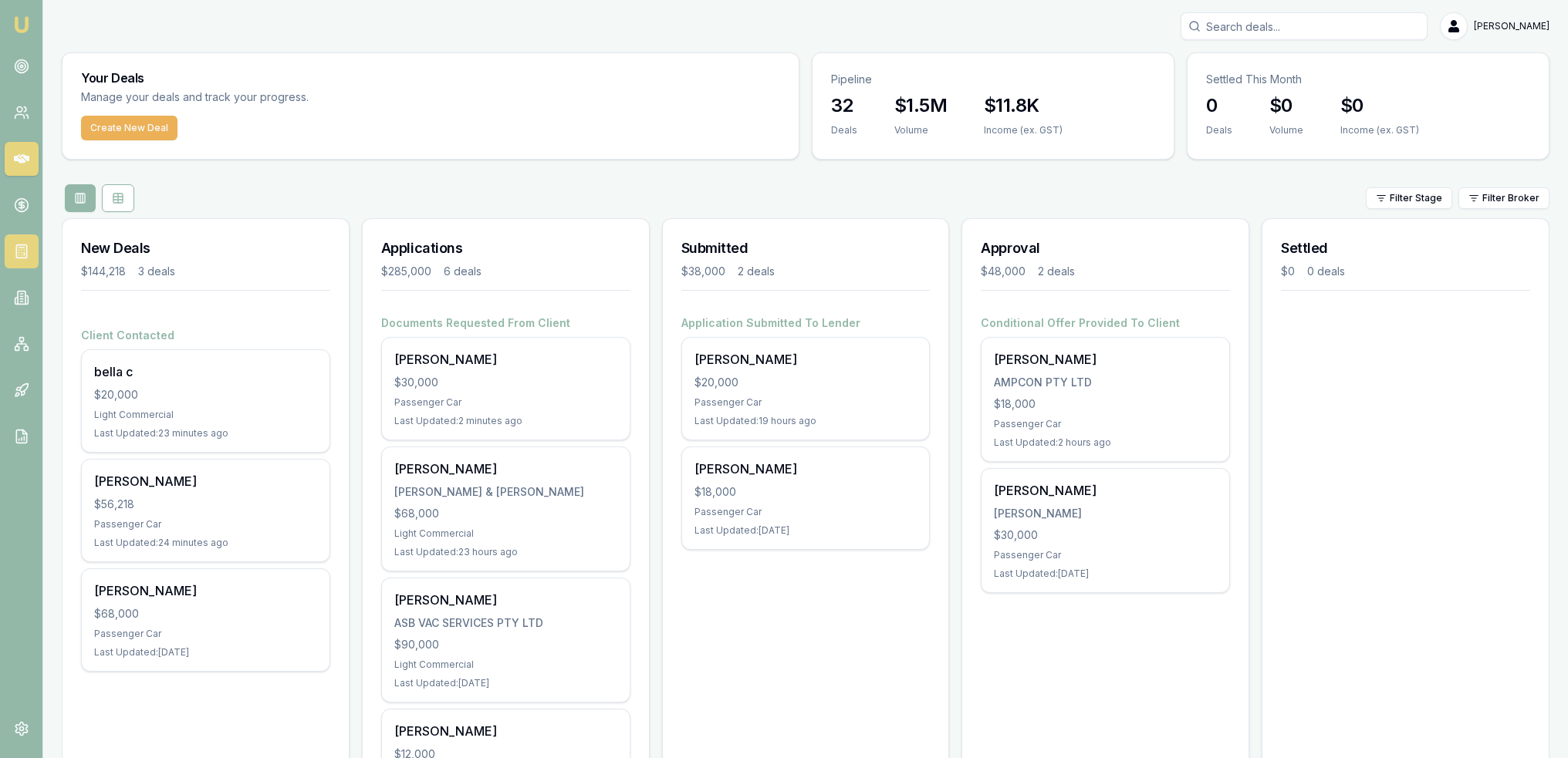
drag, startPoint x: 21, startPoint y: 251, endPoint x: 30, endPoint y: 251, distance: 9.0
click at [21, 251] on icon at bounding box center [21, 251] width 16 height 16
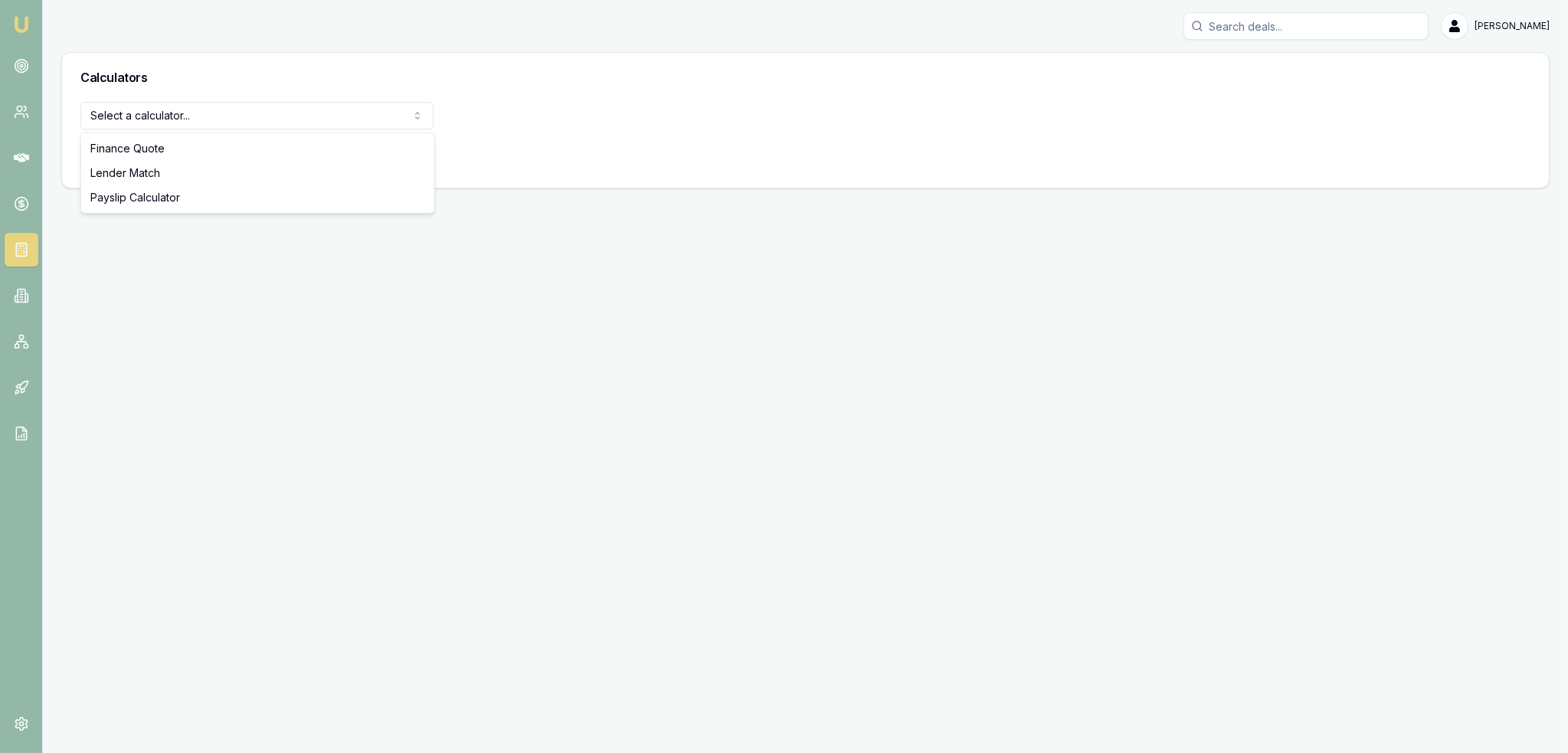
click at [199, 111] on html "Emu Broker [PERSON_NAME] Toggle Menu Calculators Select a calculator... Finance…" at bounding box center [784, 376] width 1568 height 753
select select "payslip-calculator"
click at [123, 155] on button "View Calculator" at bounding box center [135, 155] width 110 height 28
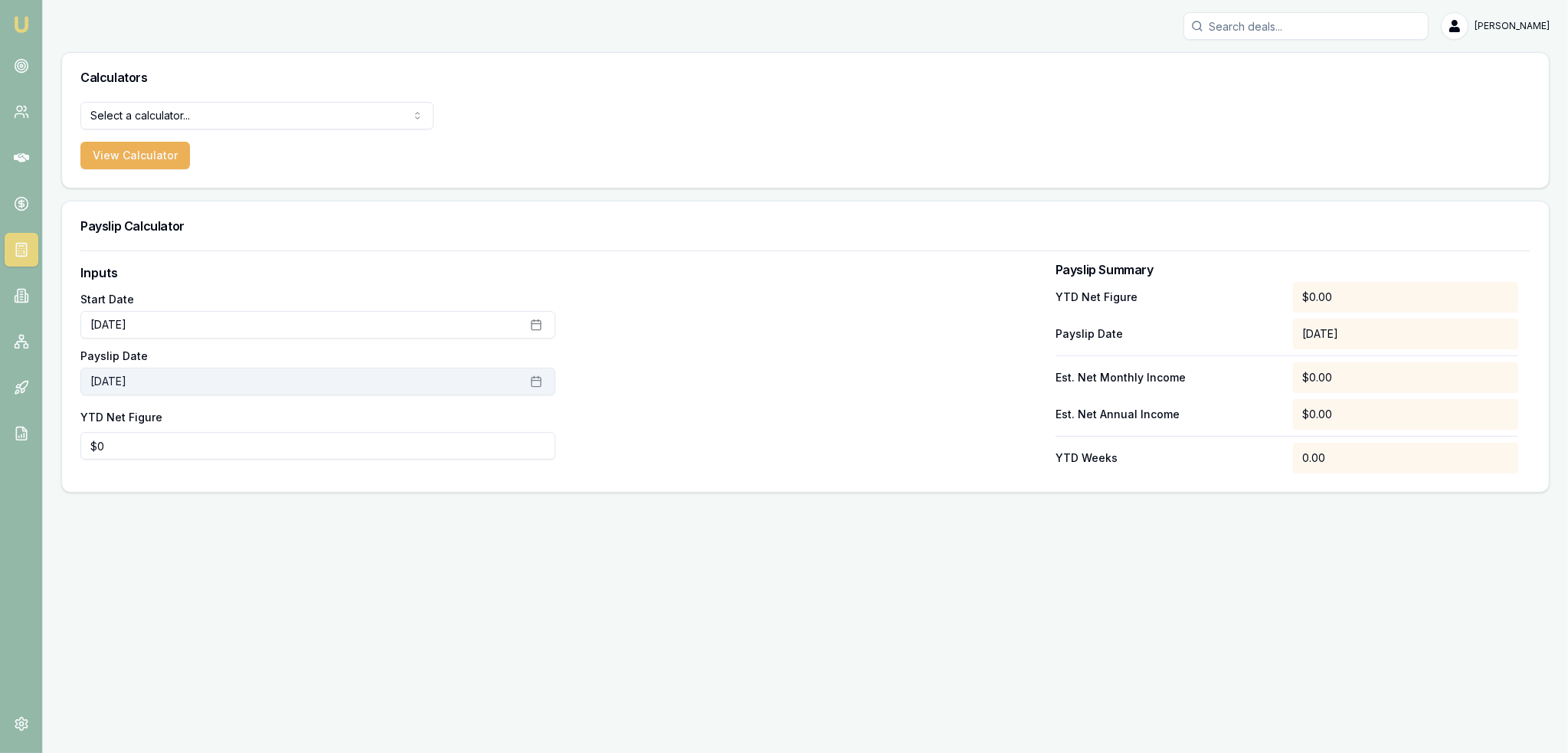
click at [266, 380] on button "[DATE]" at bounding box center [318, 382] width 475 height 28
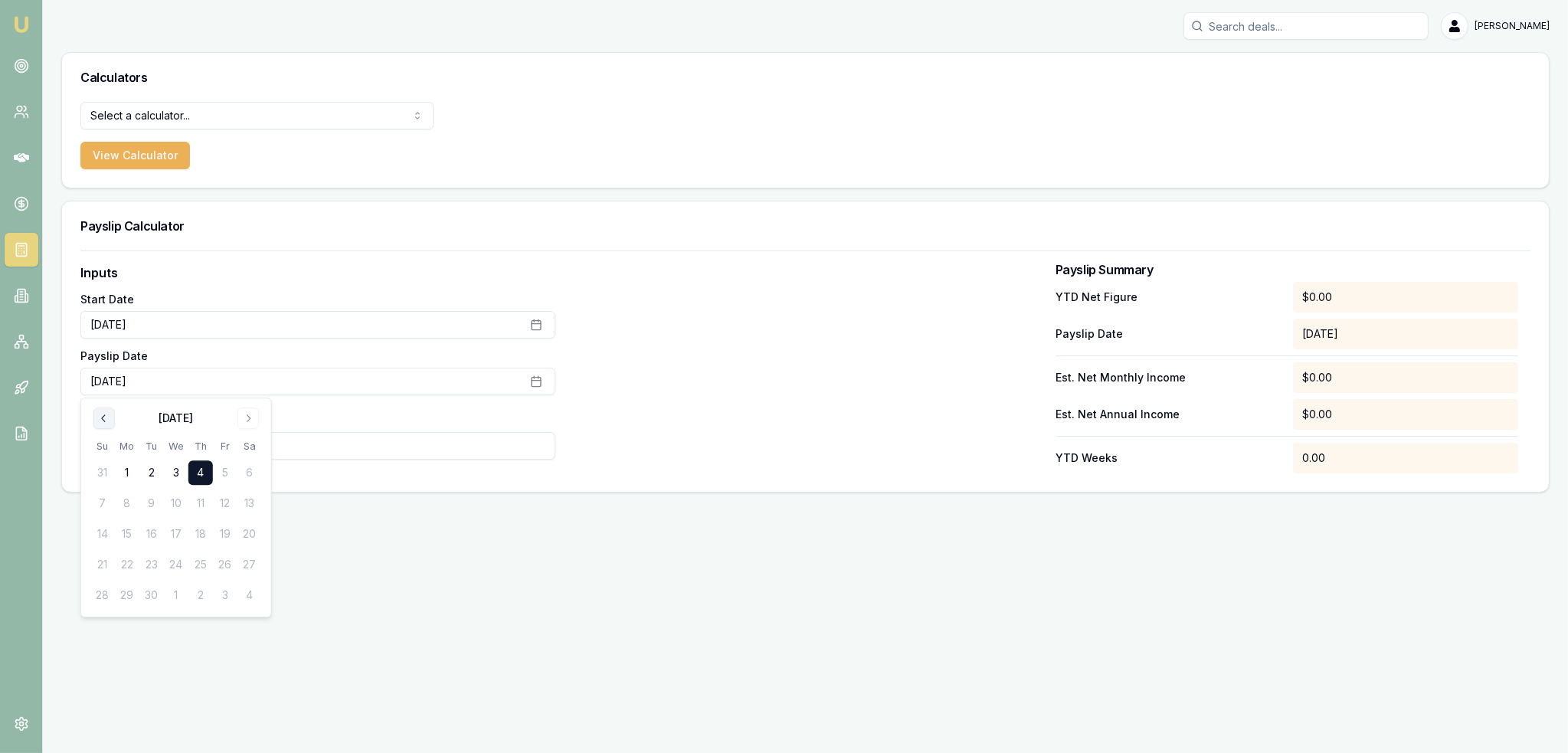
click at [101, 419] on icon "Go to previous month" at bounding box center [103, 418] width 12 height 12
click at [146, 595] on button "26" at bounding box center [151, 595] width 25 height 25
type input "0"
click at [314, 443] on input "0" at bounding box center [318, 446] width 475 height 28
type input "$15,248"
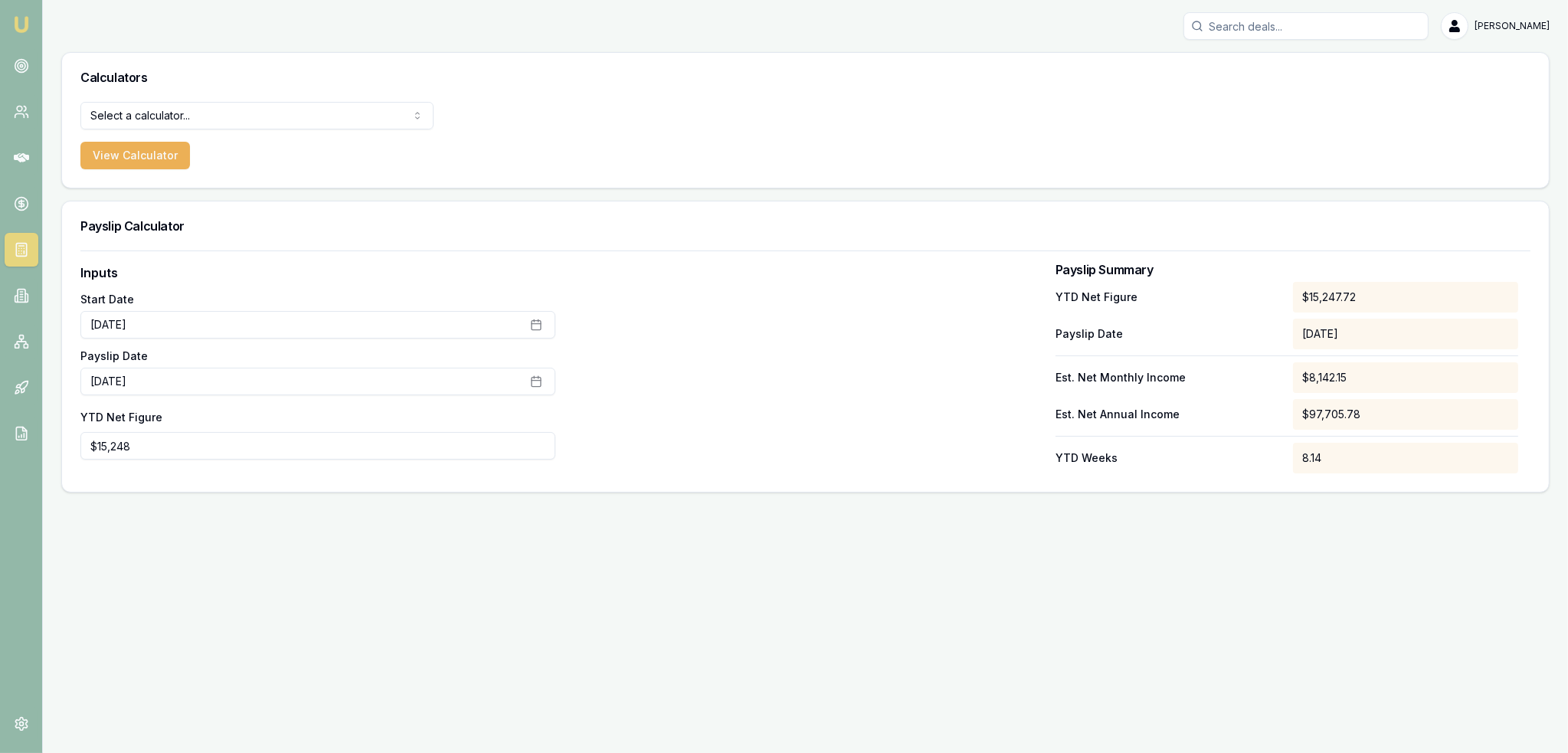
click at [582, 615] on div "Emu Broker [PERSON_NAME] Toggle Menu Calculators Select a calculator... Finance…" at bounding box center [784, 376] width 1568 height 753
drag, startPoint x: 17, startPoint y: 20, endPoint x: 126, endPoint y: 110, distance: 141.4
click at [17, 20] on img at bounding box center [21, 25] width 18 height 18
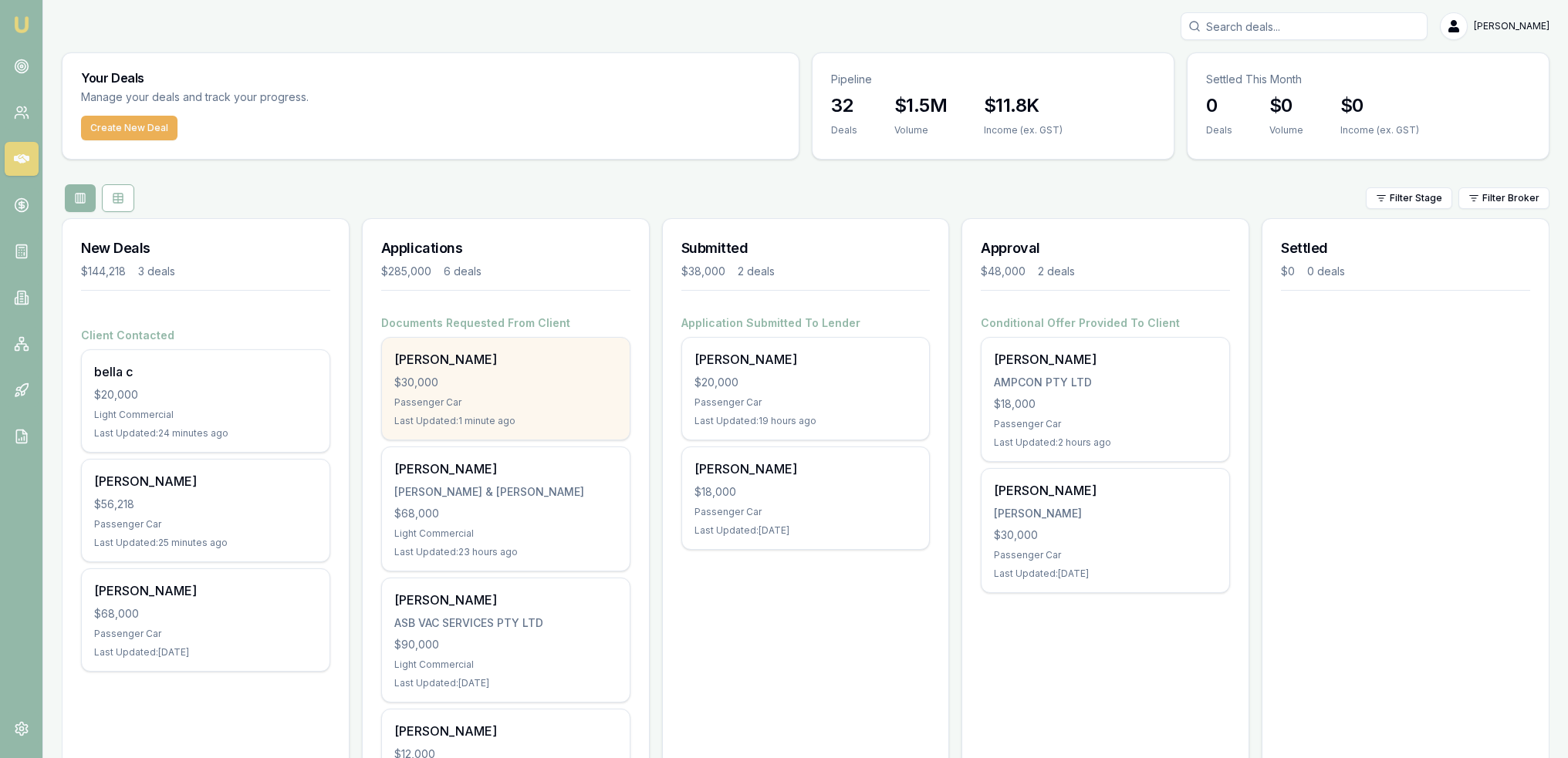
click at [531, 376] on div "$30,000" at bounding box center [506, 382] width 223 height 16
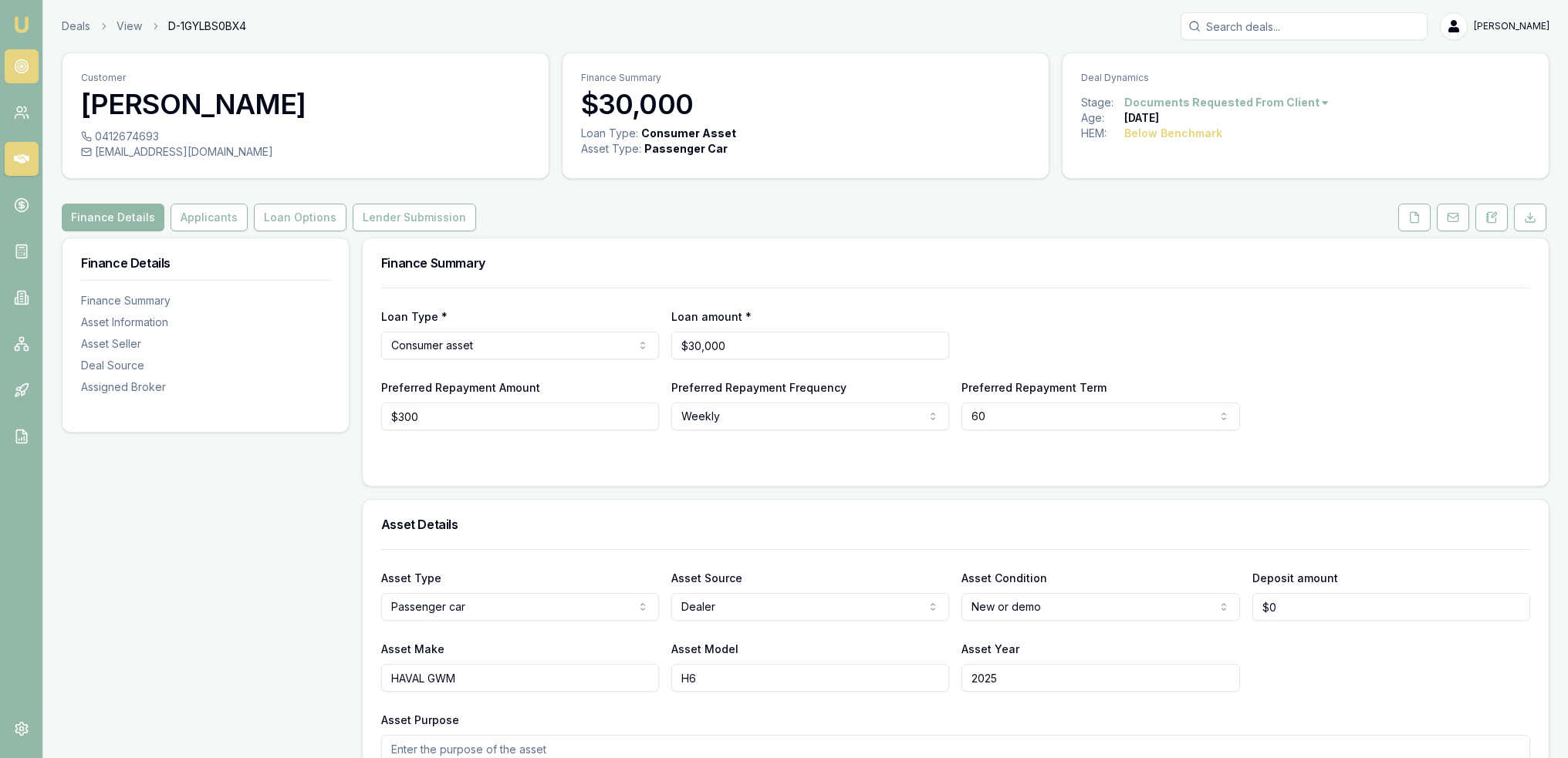
click at [21, 71] on icon at bounding box center [21, 66] width 16 height 16
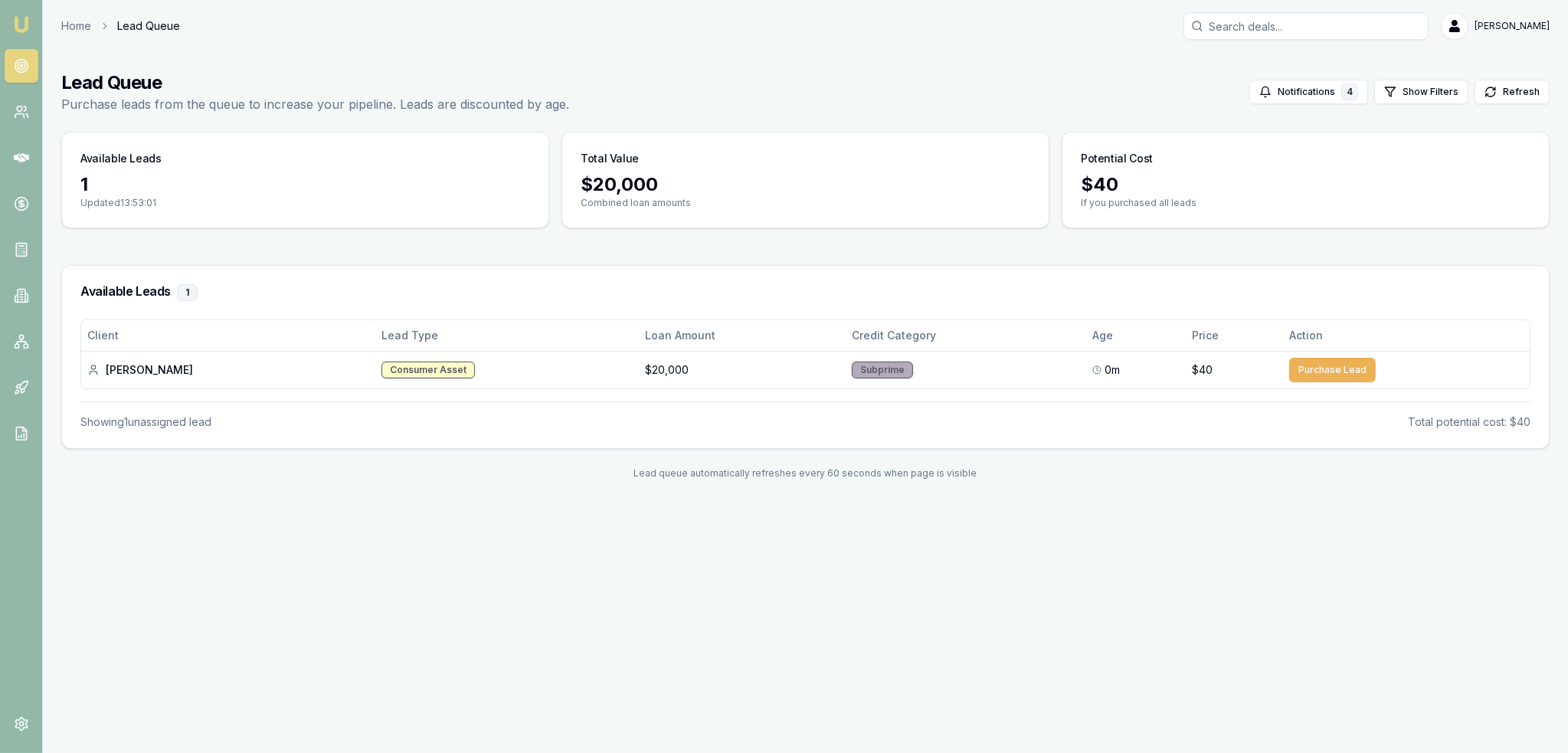
click at [28, 25] on img at bounding box center [21, 25] width 18 height 18
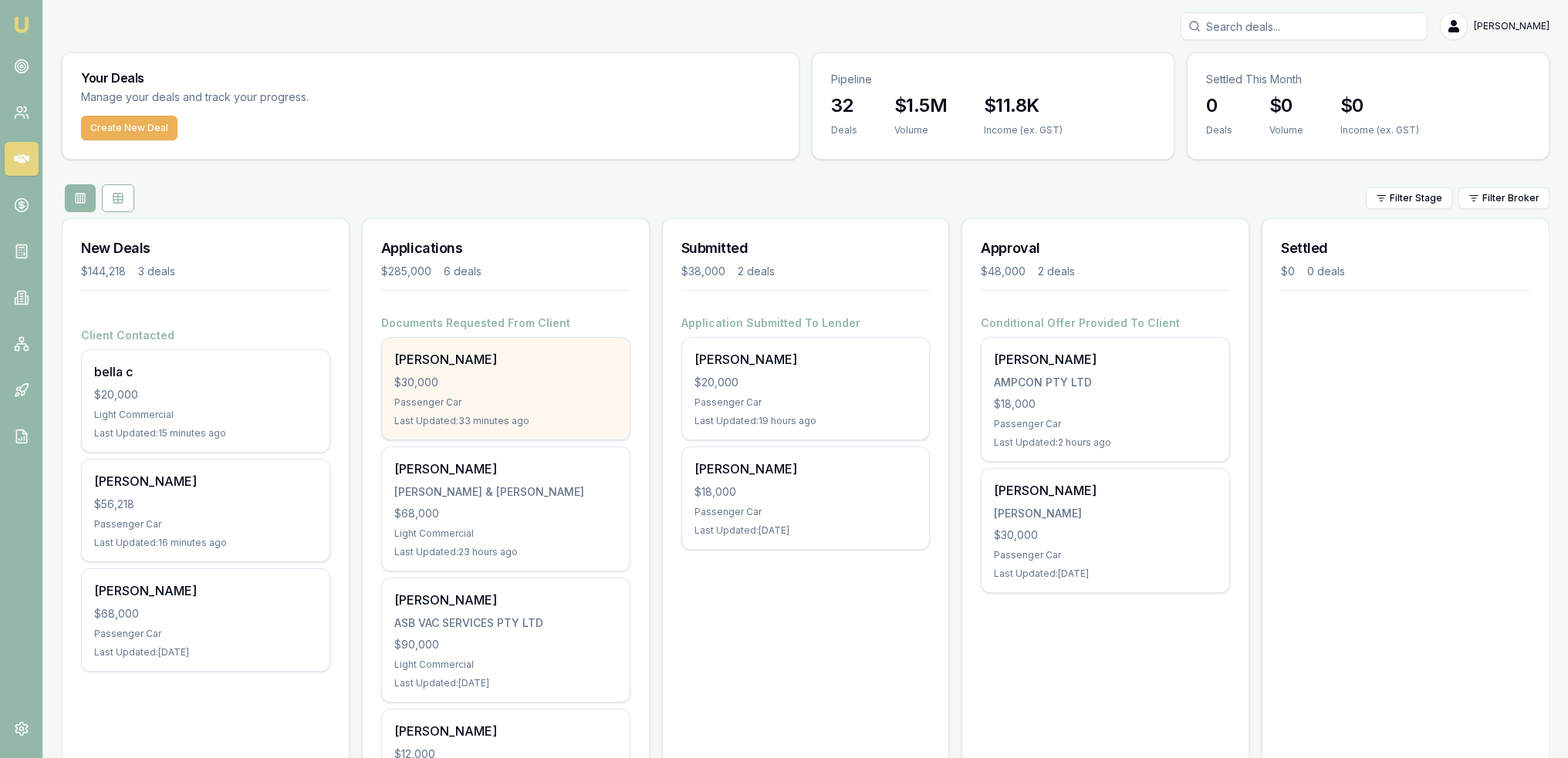
click at [462, 406] on div "Passenger Car" at bounding box center [506, 402] width 223 height 12
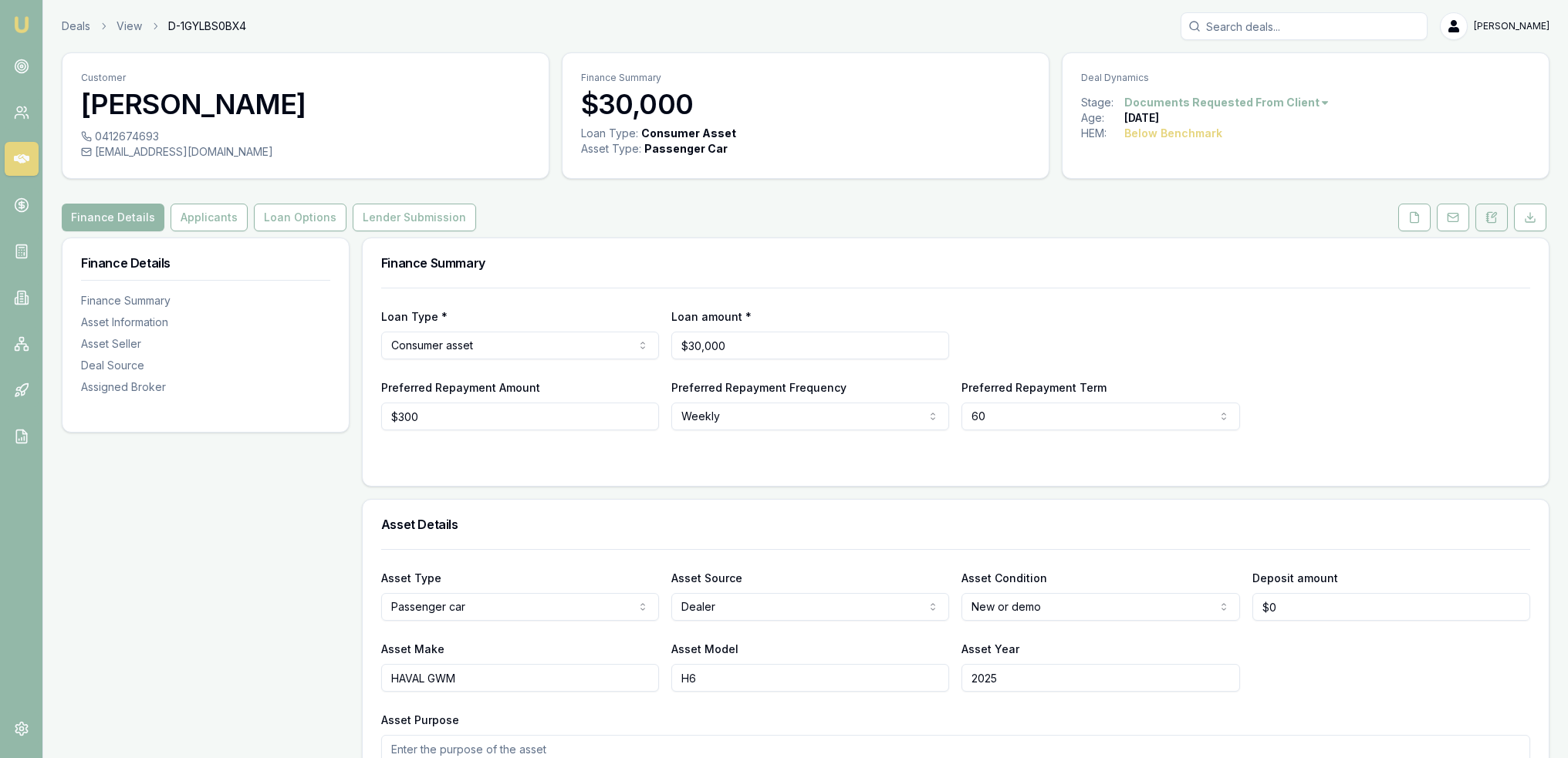
click at [1494, 224] on button at bounding box center [1492, 218] width 33 height 28
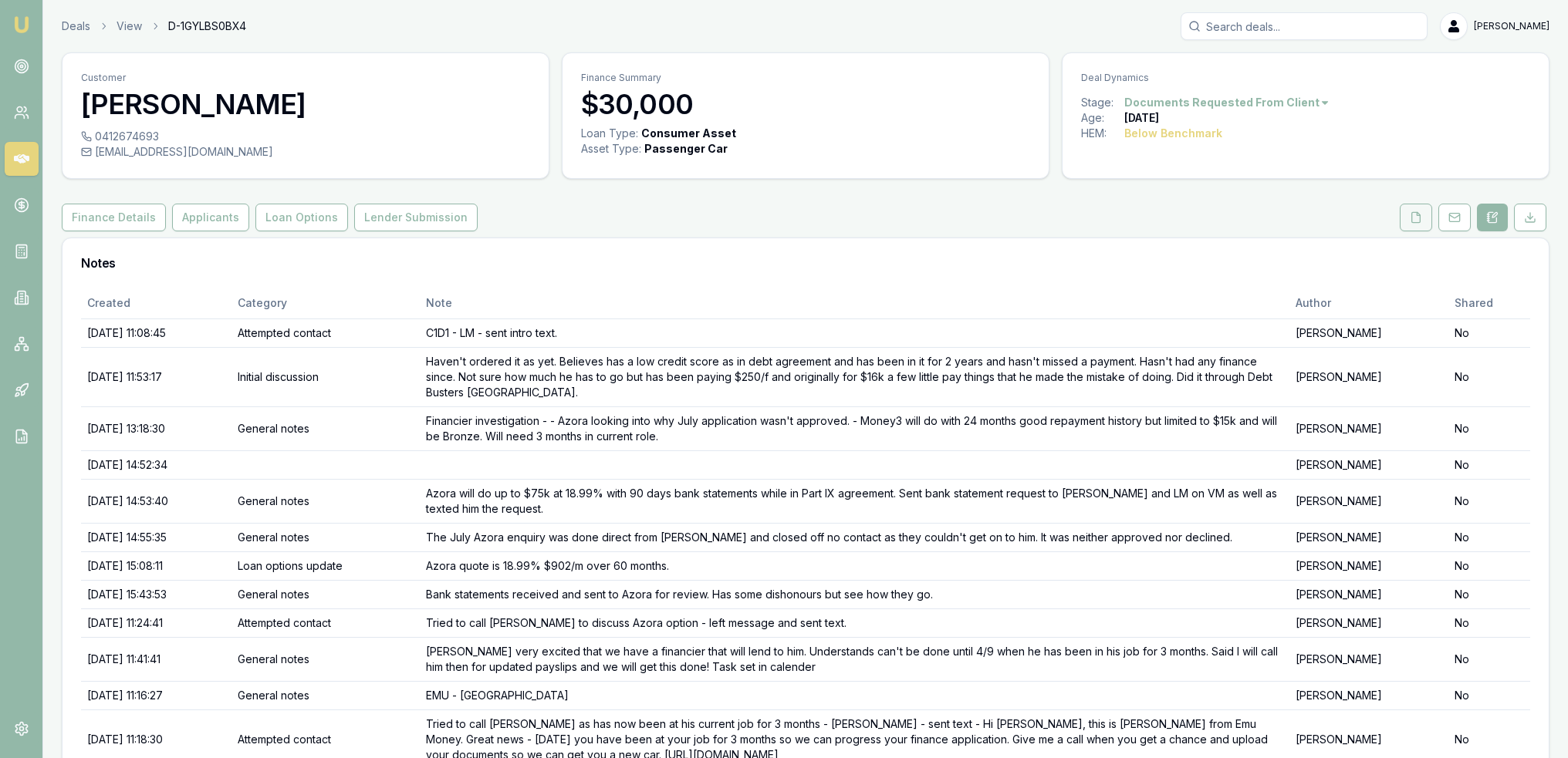
click at [1415, 222] on icon at bounding box center [1416, 217] width 8 height 10
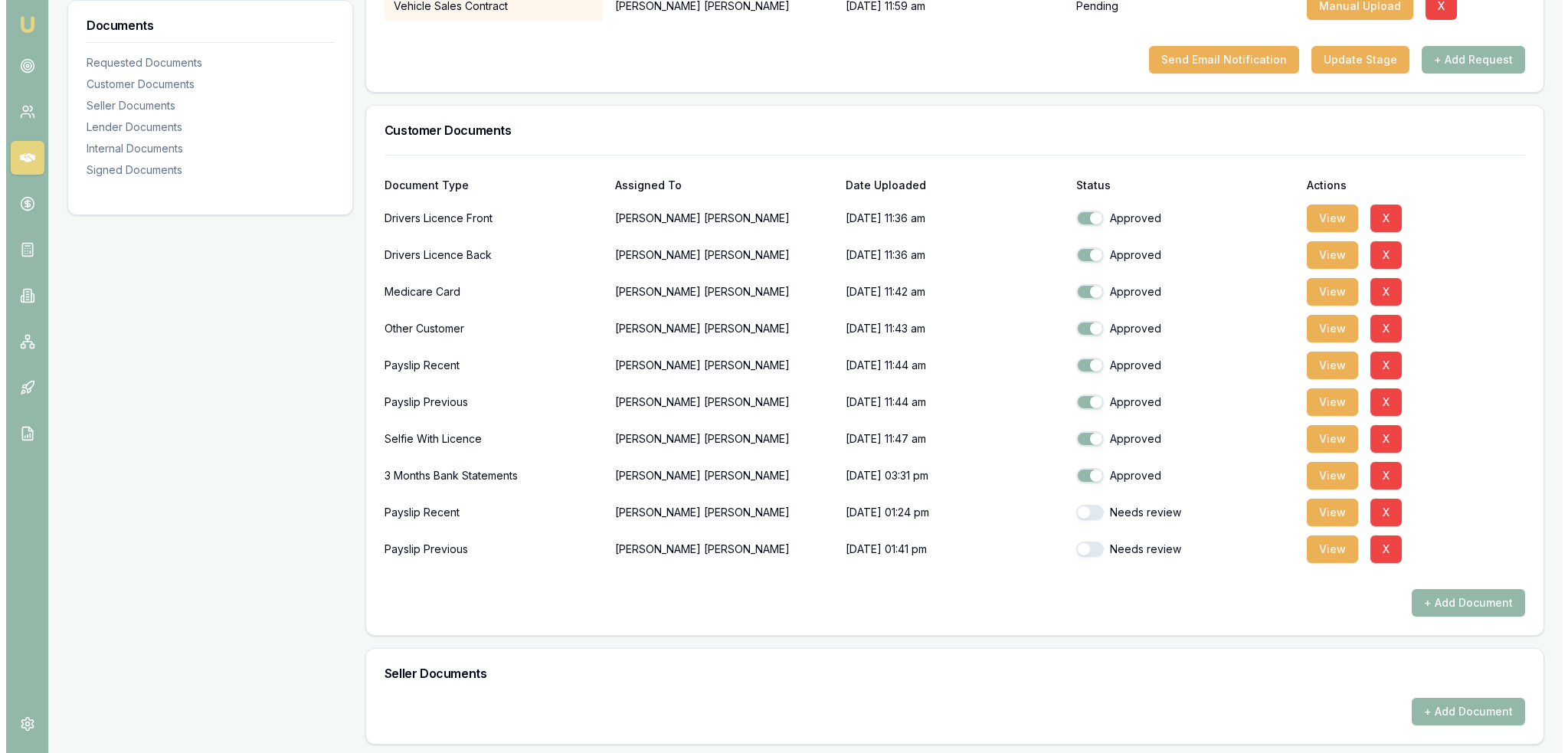
scroll to position [383, 0]
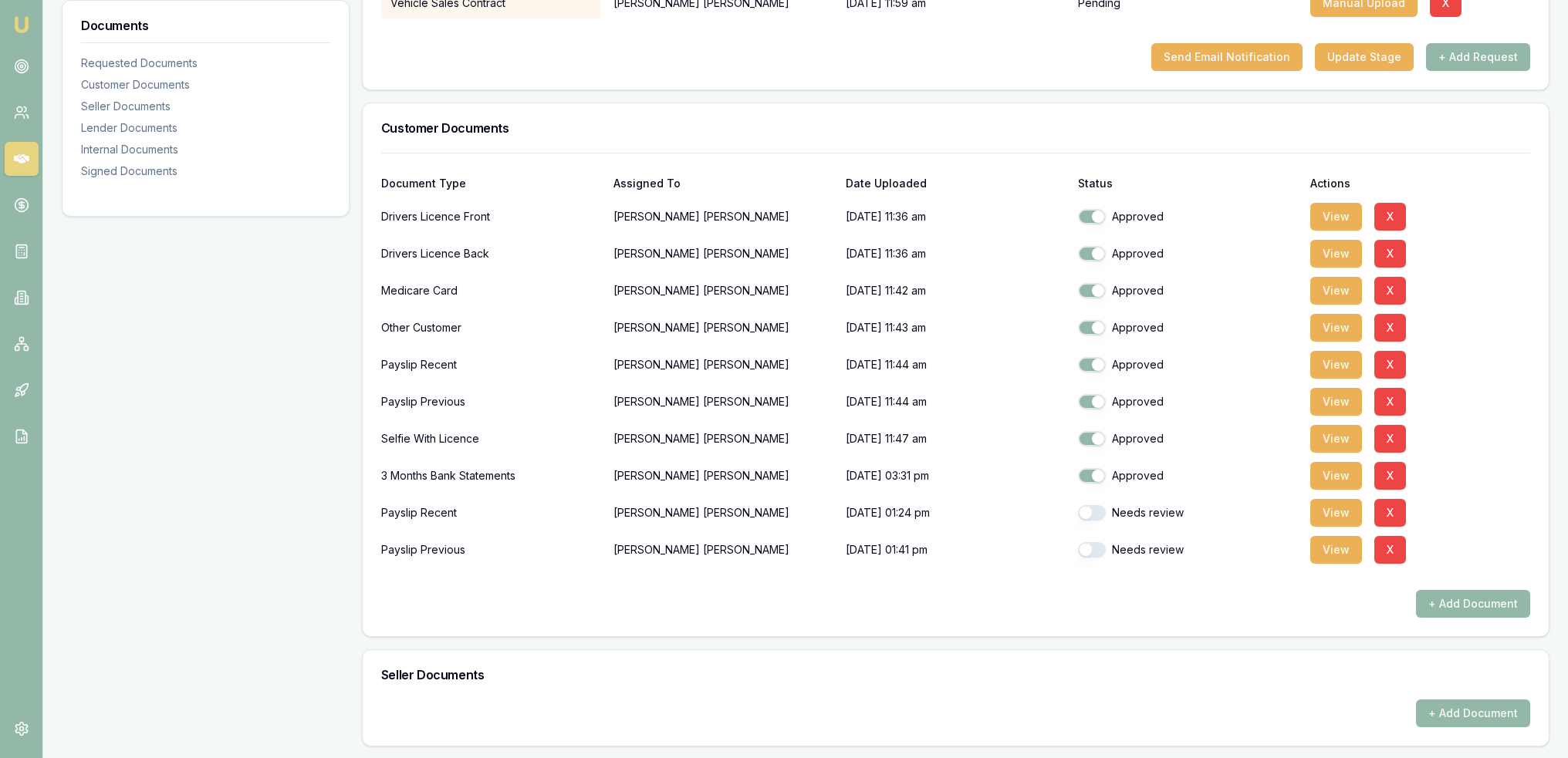
click at [1092, 510] on button "button" at bounding box center [1092, 512] width 28 height 16
checkbox input "true"
drag, startPoint x: 1088, startPoint y: 542, endPoint x: 1263, endPoint y: 536, distance: 175.1
click at [1088, 544] on button "button" at bounding box center [1092, 550] width 28 height 16
checkbox input "true"
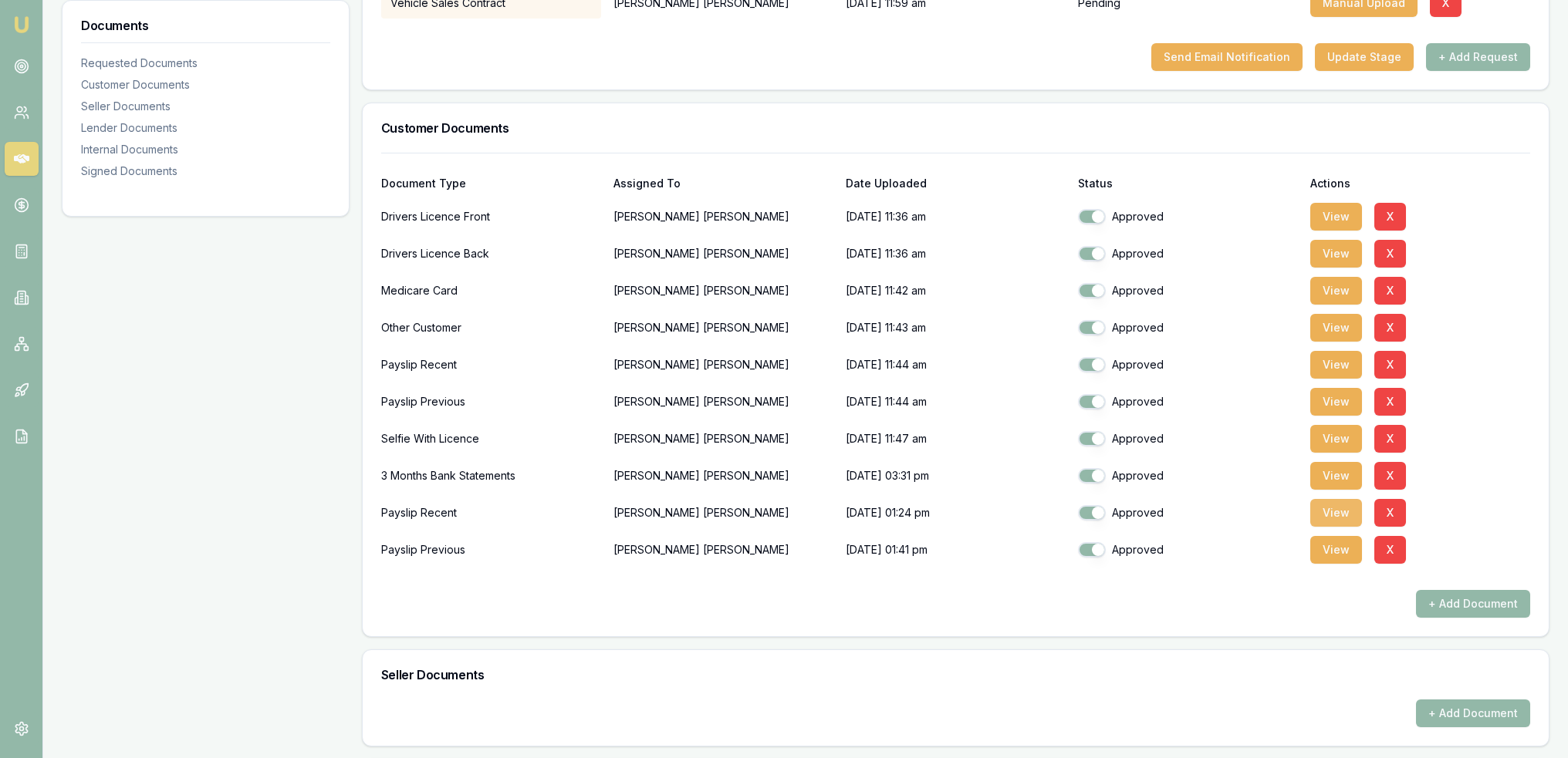
click at [1338, 512] on button "View" at bounding box center [1336, 513] width 52 height 28
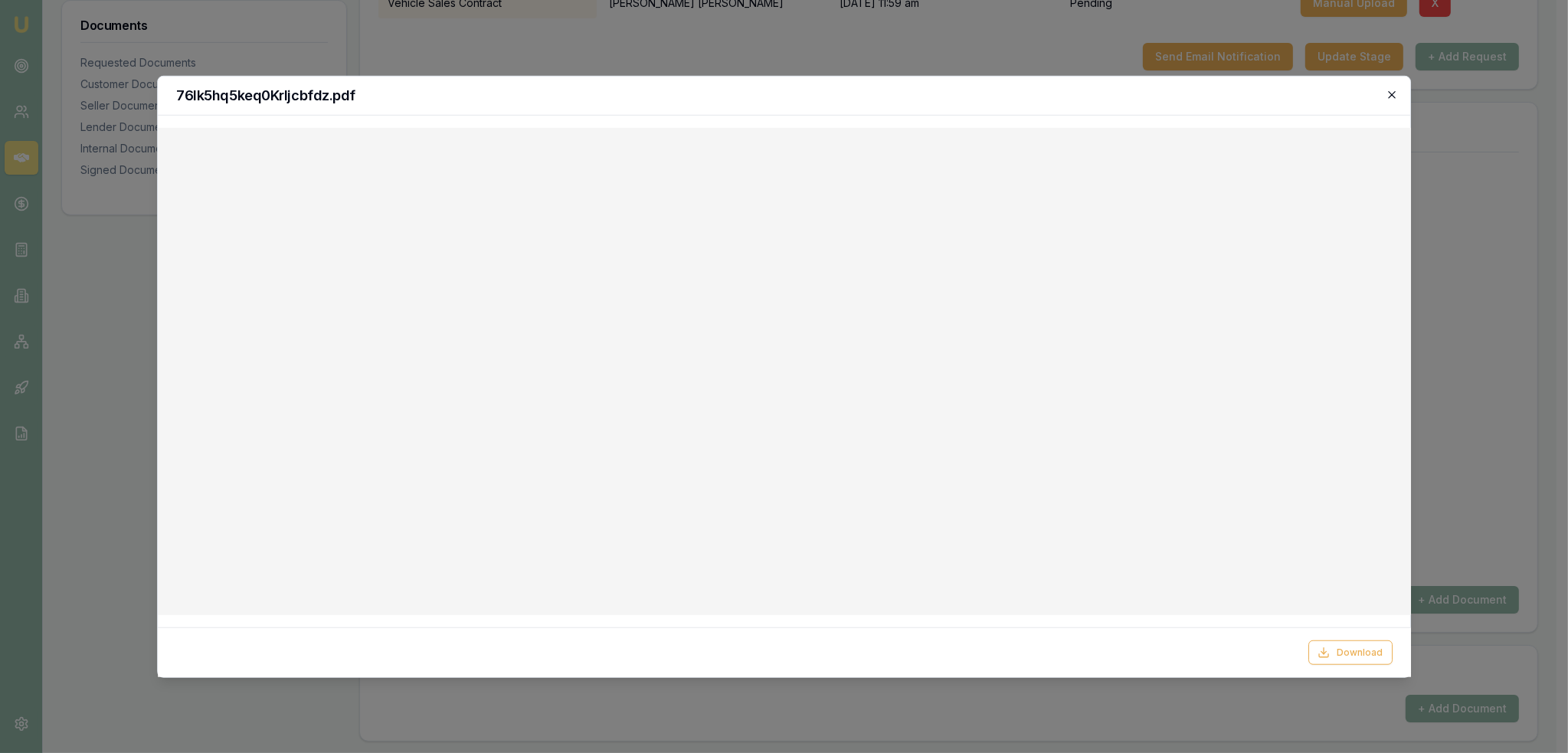
click at [1392, 91] on icon "button" at bounding box center [1391, 93] width 12 height 12
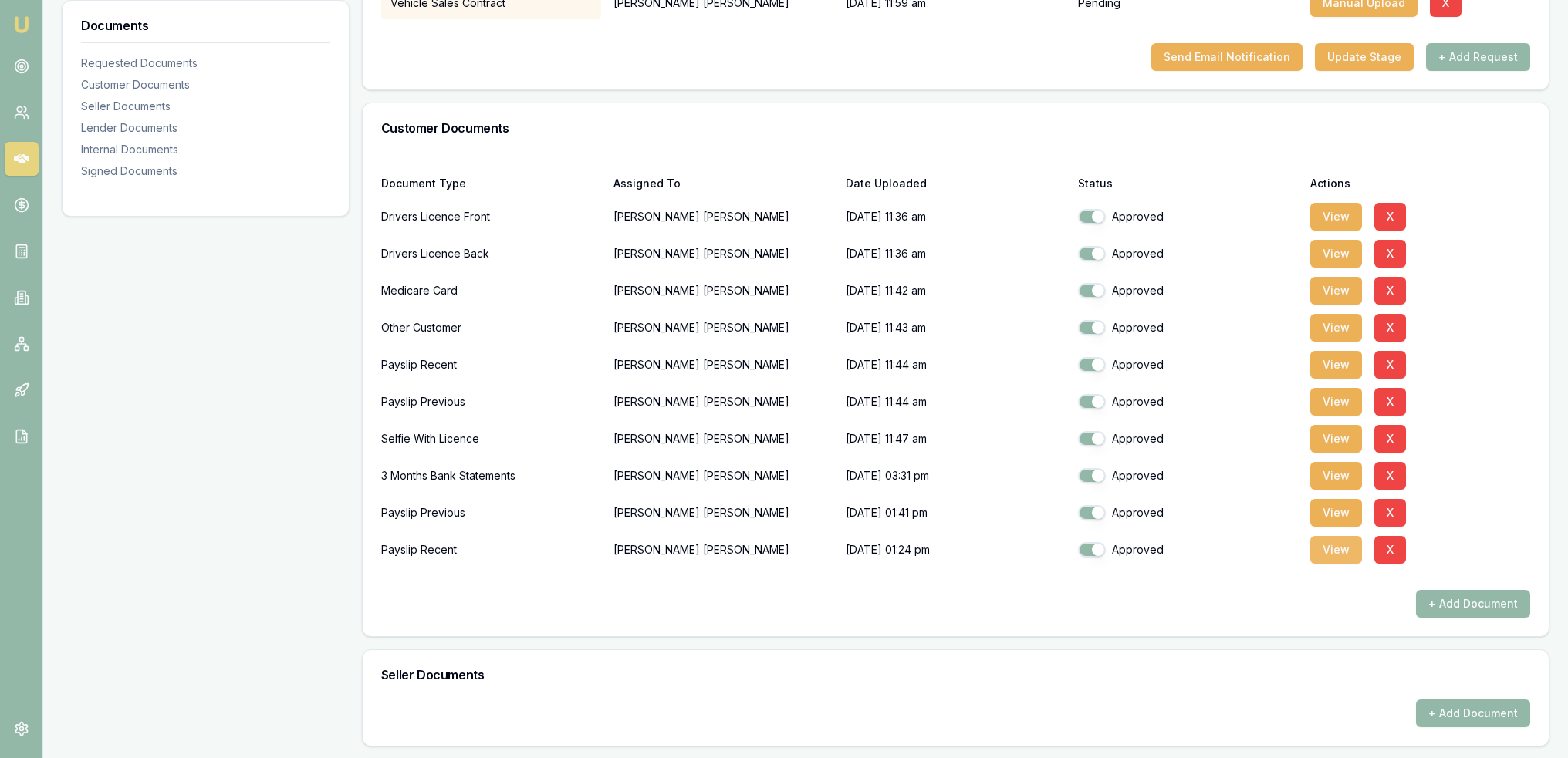
click at [1331, 558] on button "View" at bounding box center [1336, 550] width 52 height 28
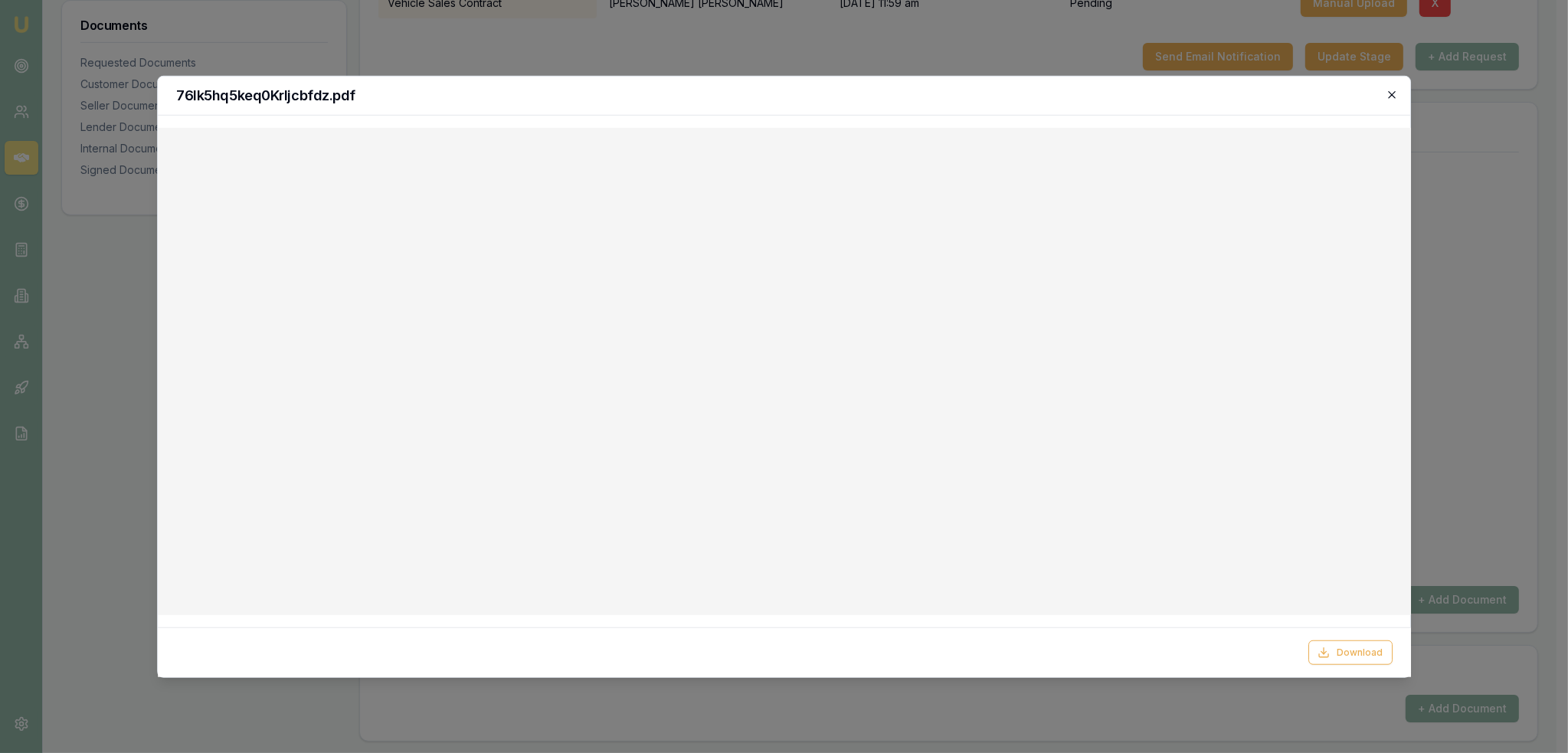
click at [1394, 94] on icon "button" at bounding box center [1391, 93] width 12 height 12
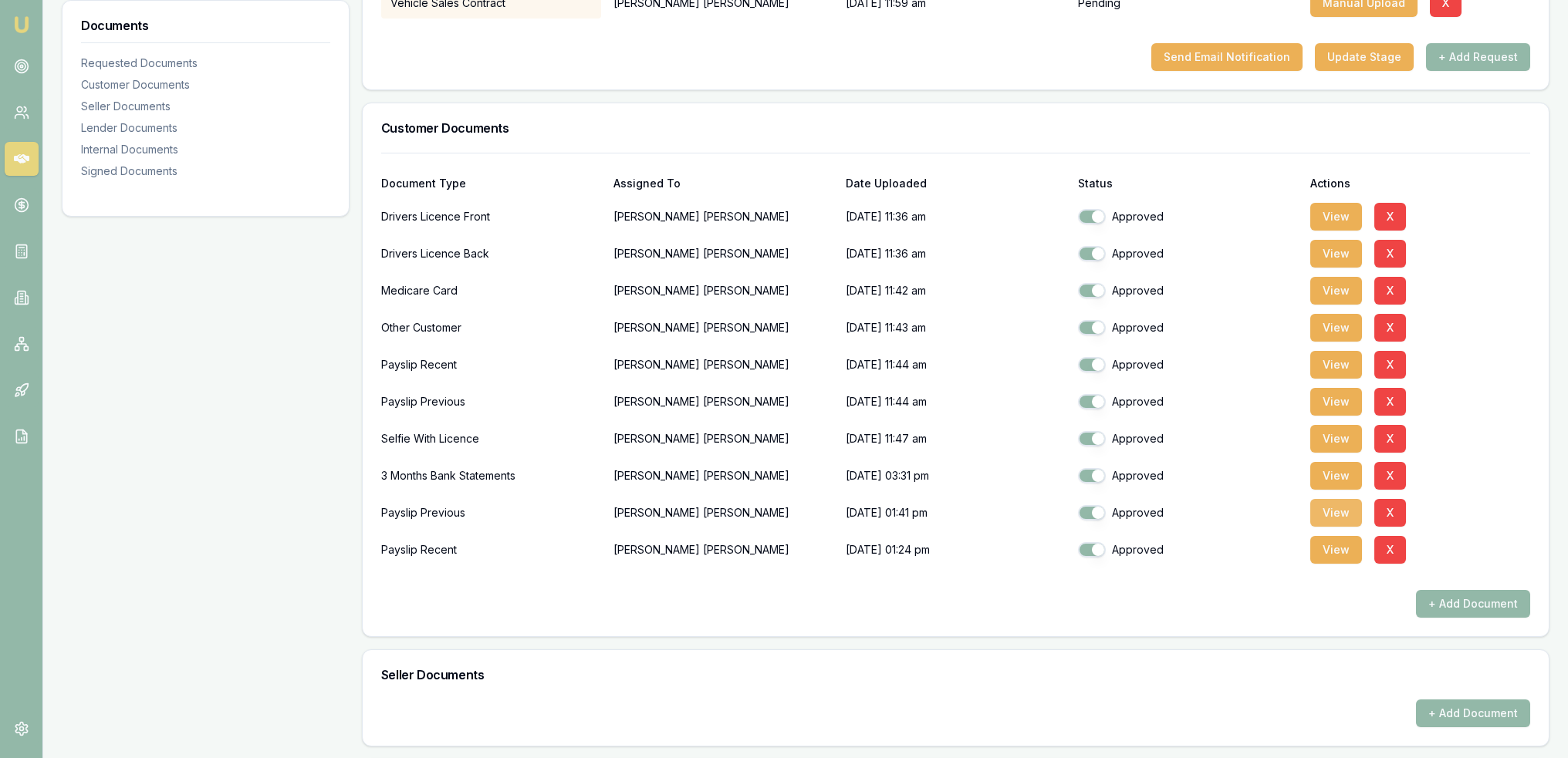
click at [1349, 509] on button "View" at bounding box center [1336, 513] width 52 height 28
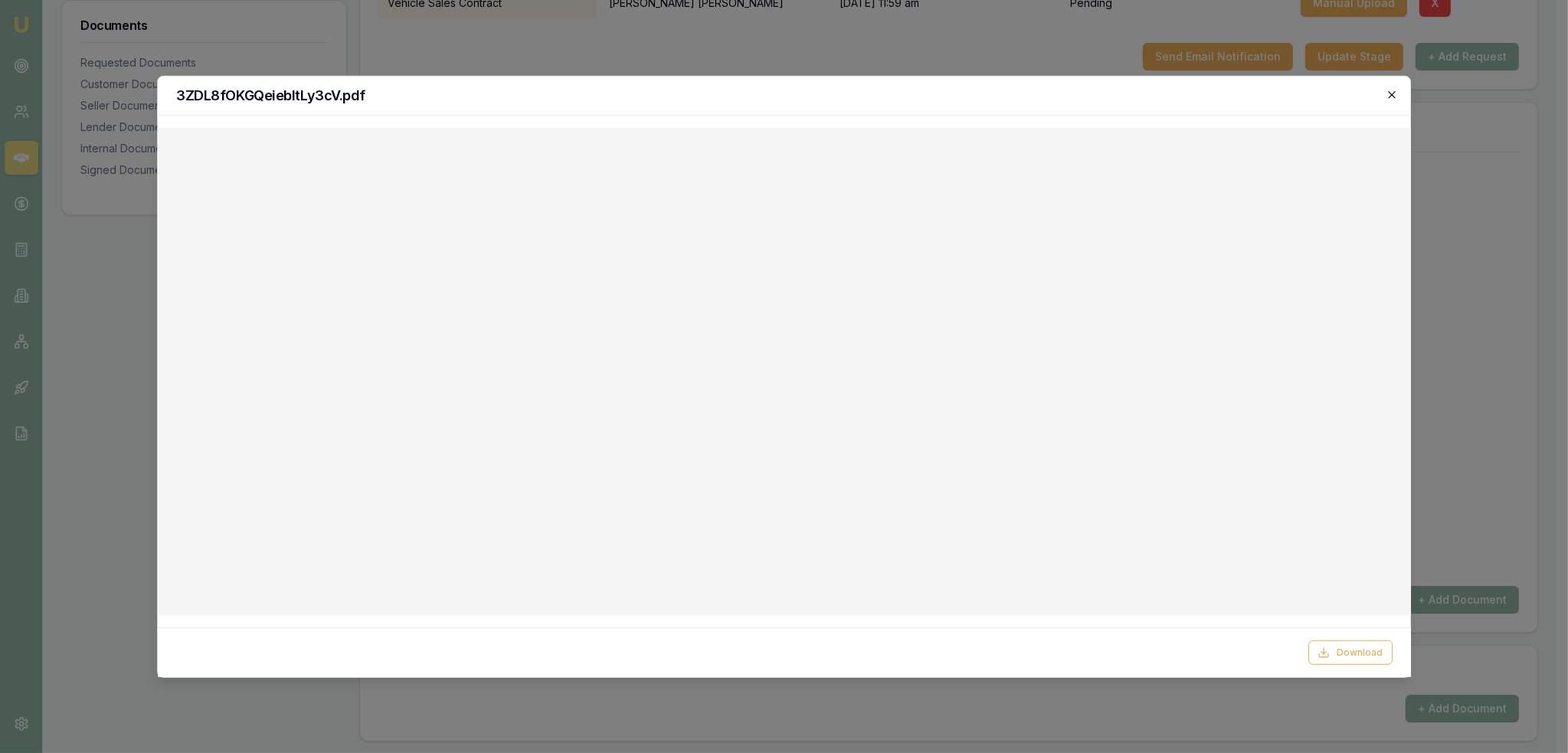
click at [1391, 97] on icon "button" at bounding box center [1391, 93] width 12 height 12
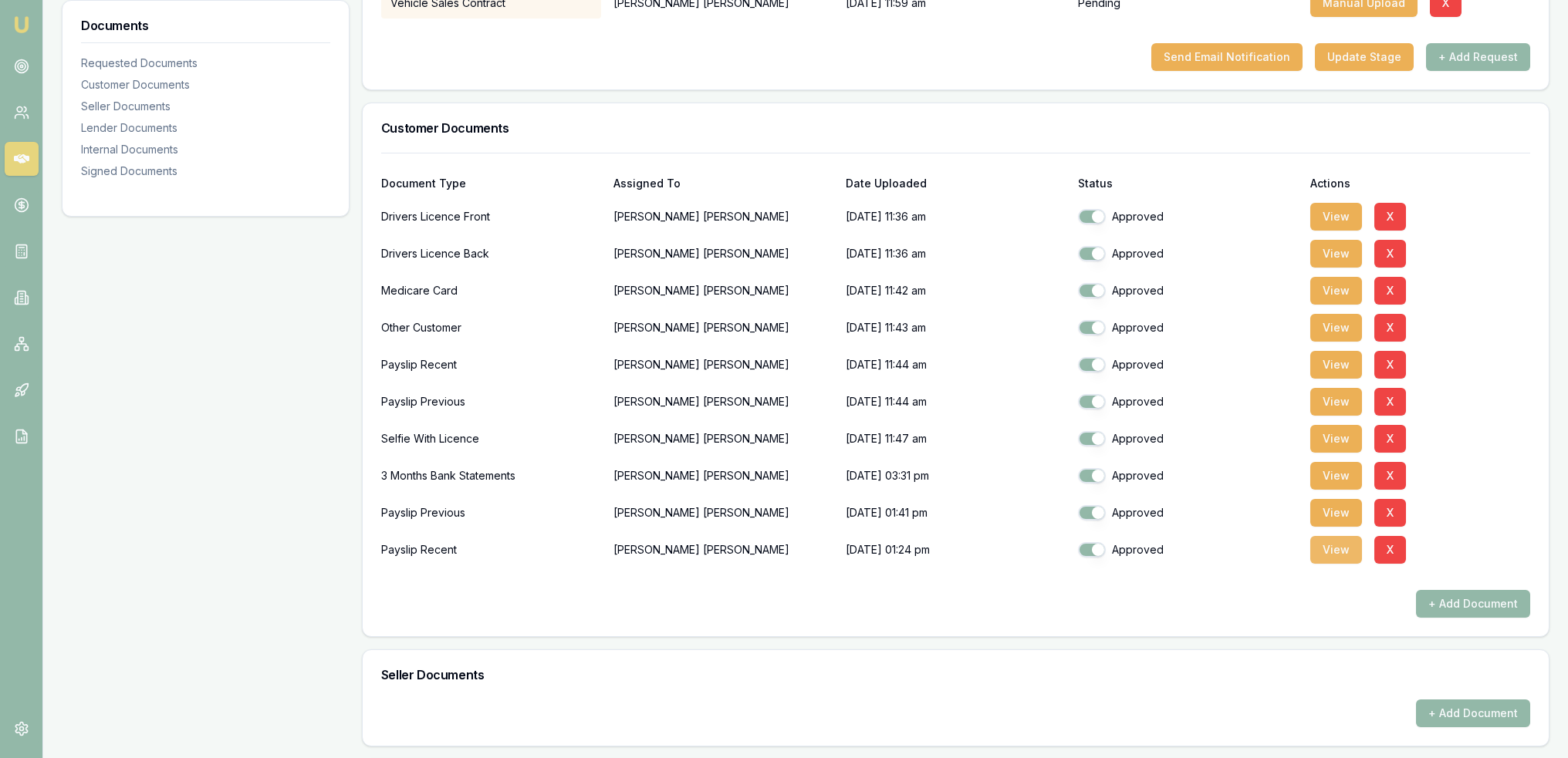
click at [1330, 551] on button "View" at bounding box center [1336, 550] width 52 height 28
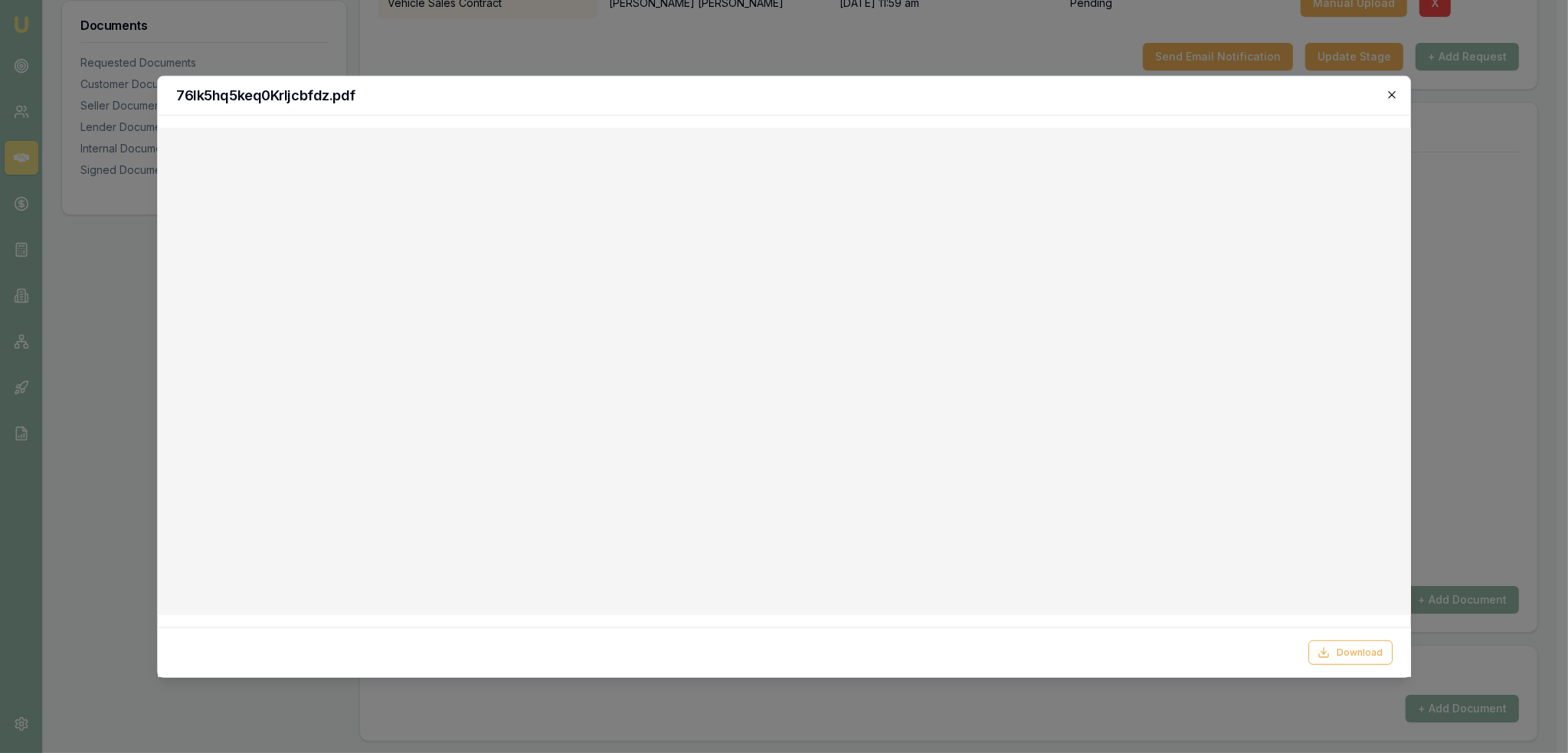
click at [1394, 96] on icon "button" at bounding box center [1392, 94] width 6 height 6
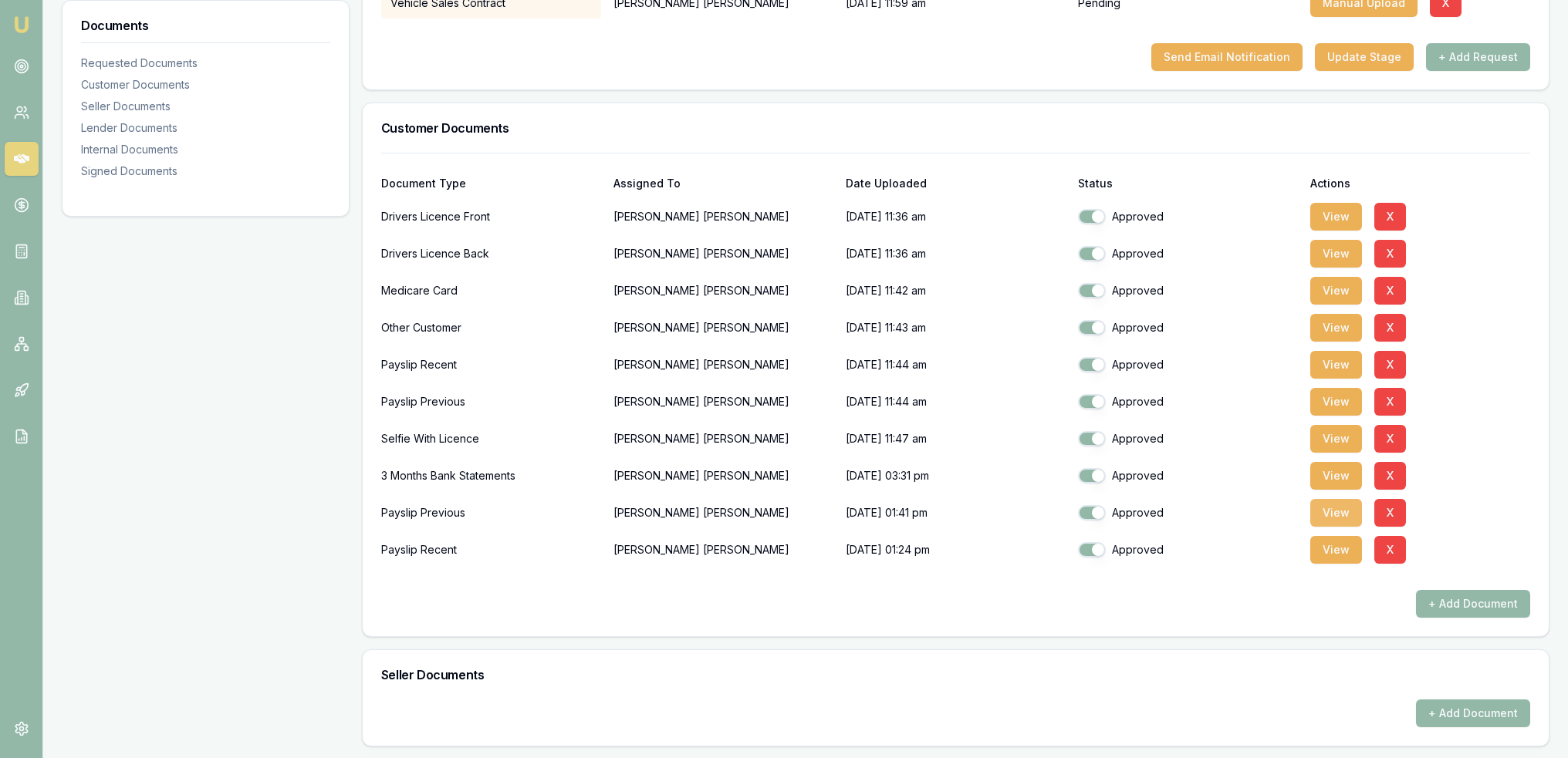
click at [1346, 509] on button "View" at bounding box center [1336, 513] width 52 height 28
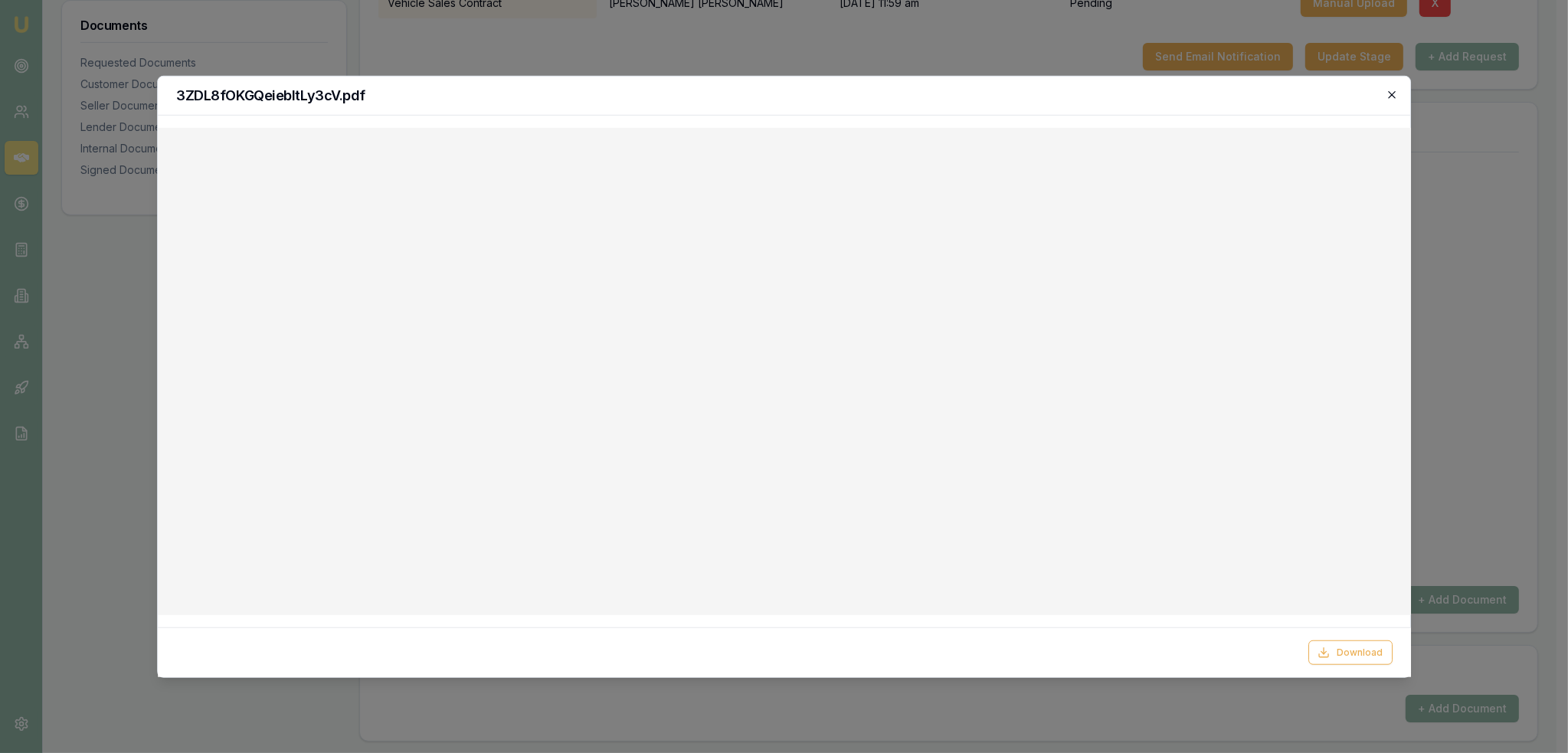
click at [1394, 95] on icon "button" at bounding box center [1392, 94] width 6 height 6
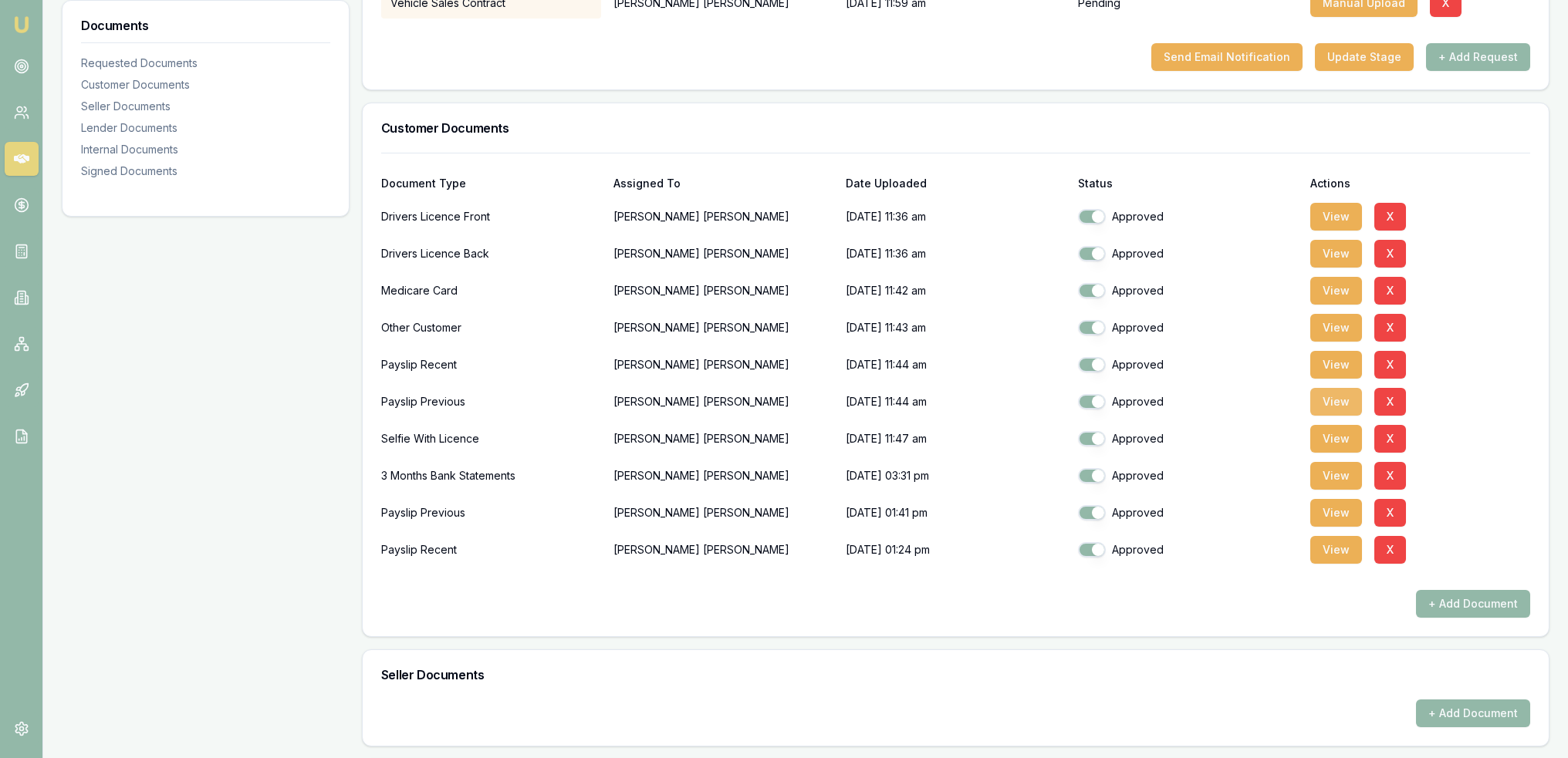
click at [1337, 405] on button "View" at bounding box center [1336, 402] width 52 height 28
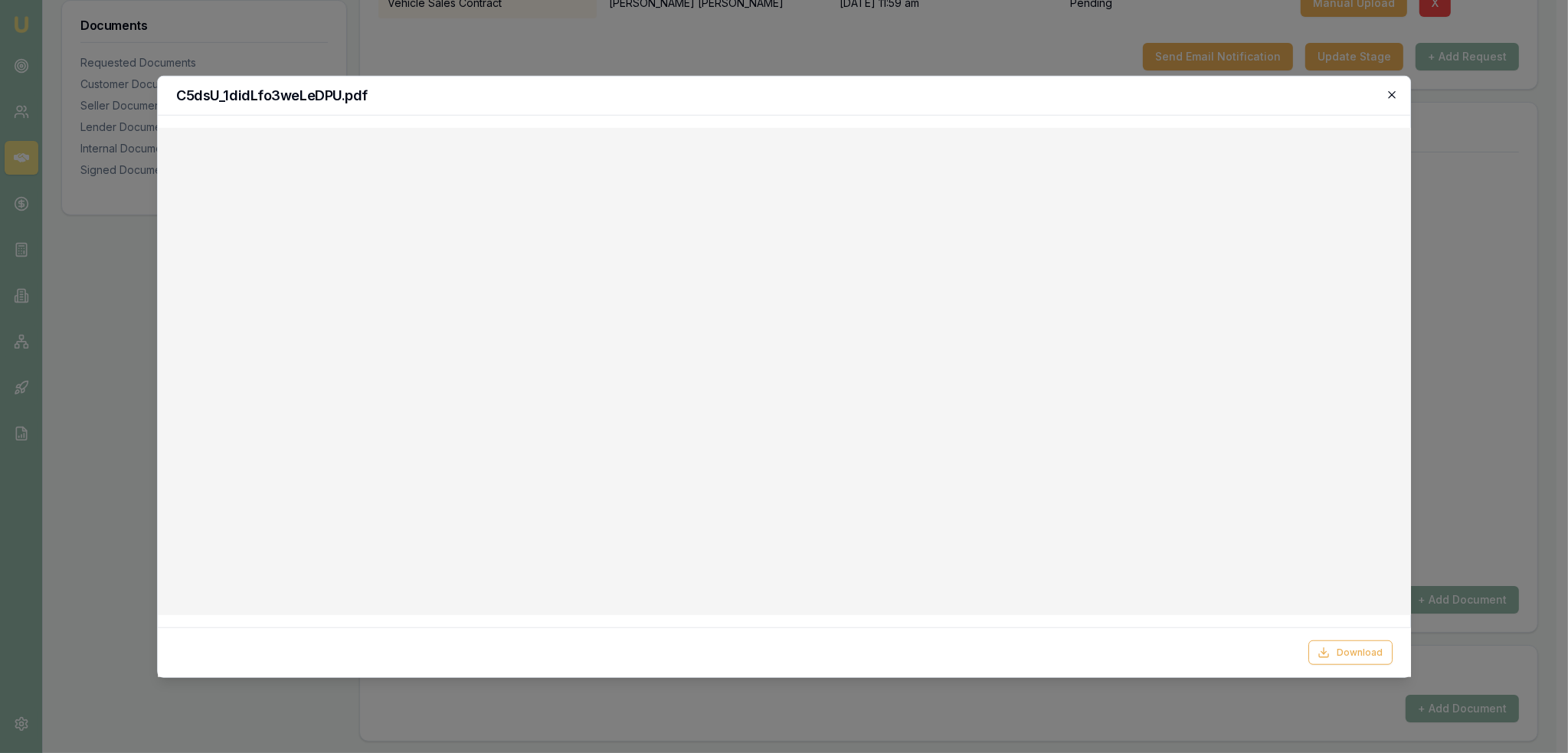
click at [1392, 92] on icon "button" at bounding box center [1391, 93] width 12 height 12
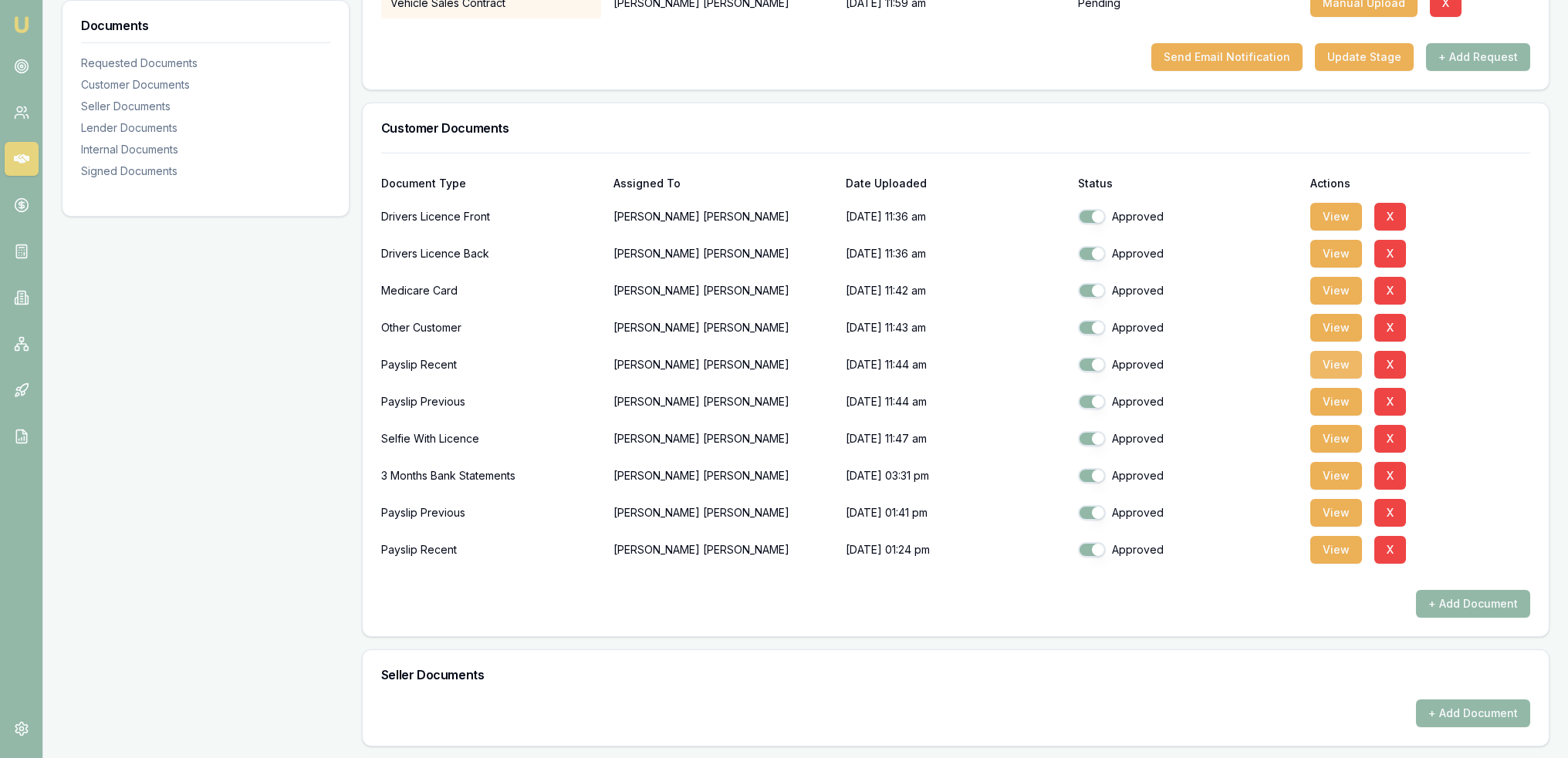
click at [1336, 366] on button "View" at bounding box center [1336, 365] width 52 height 28
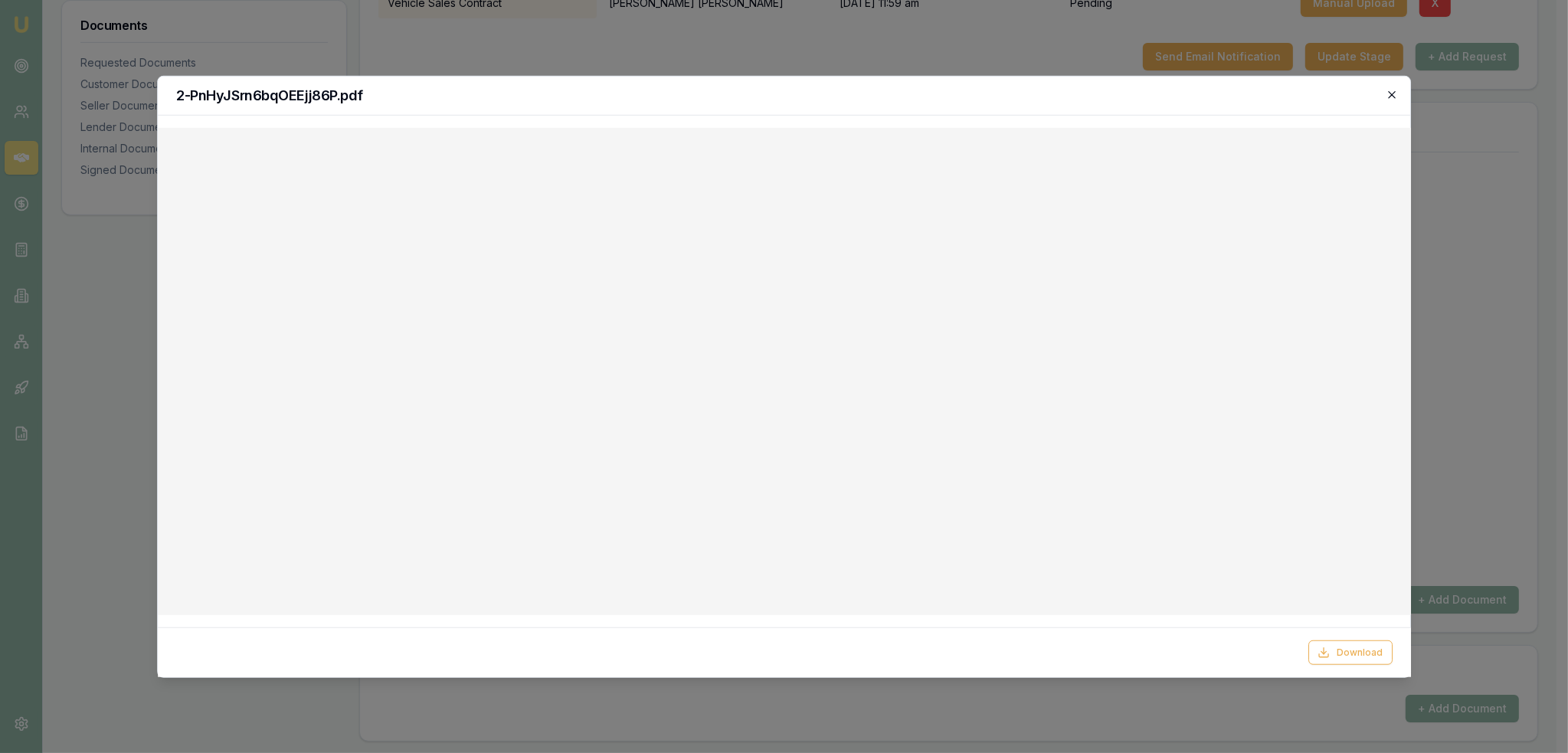
click at [1395, 91] on icon "button" at bounding box center [1392, 94] width 6 height 6
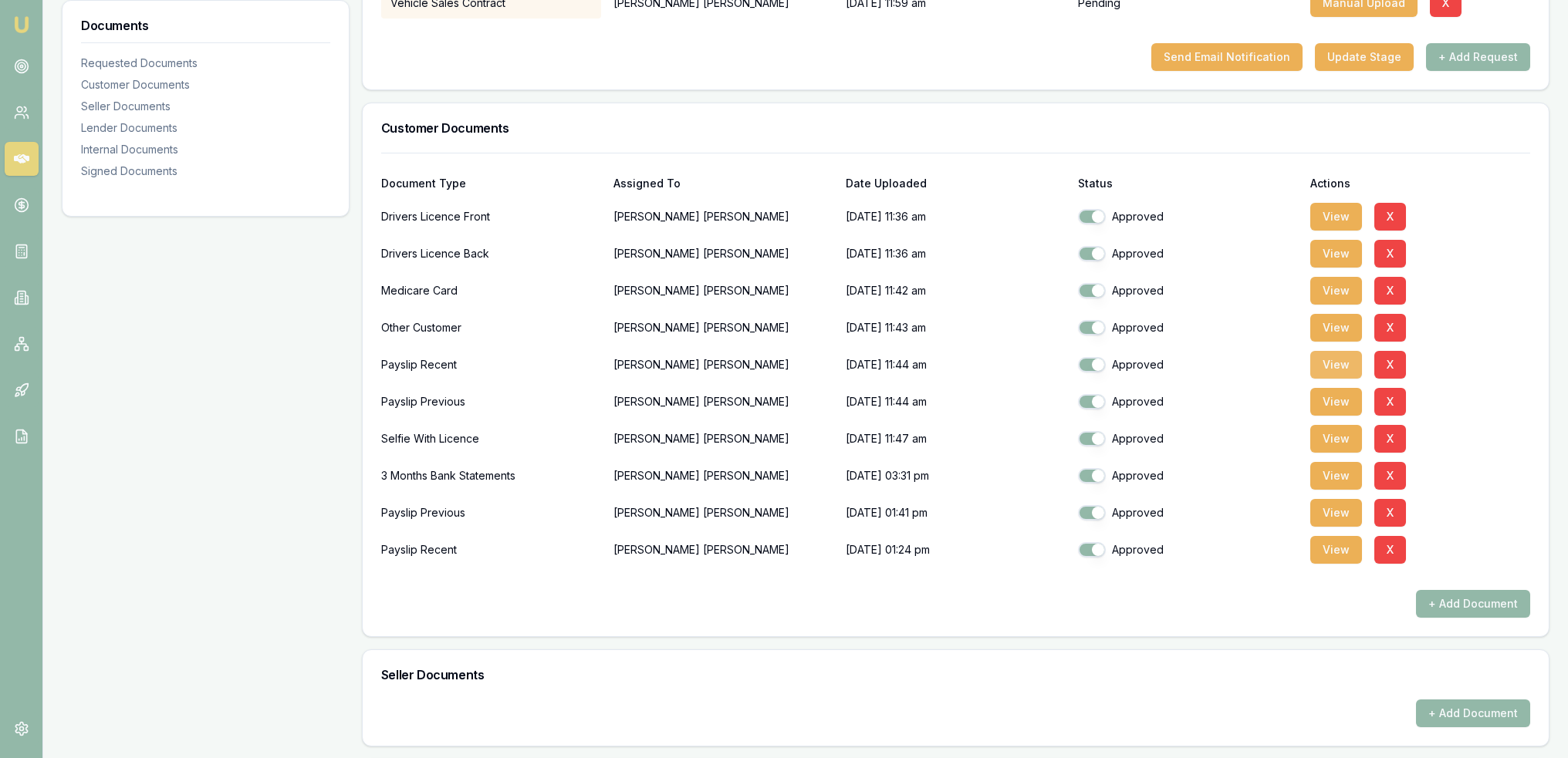
click at [1355, 364] on button "View" at bounding box center [1336, 365] width 52 height 28
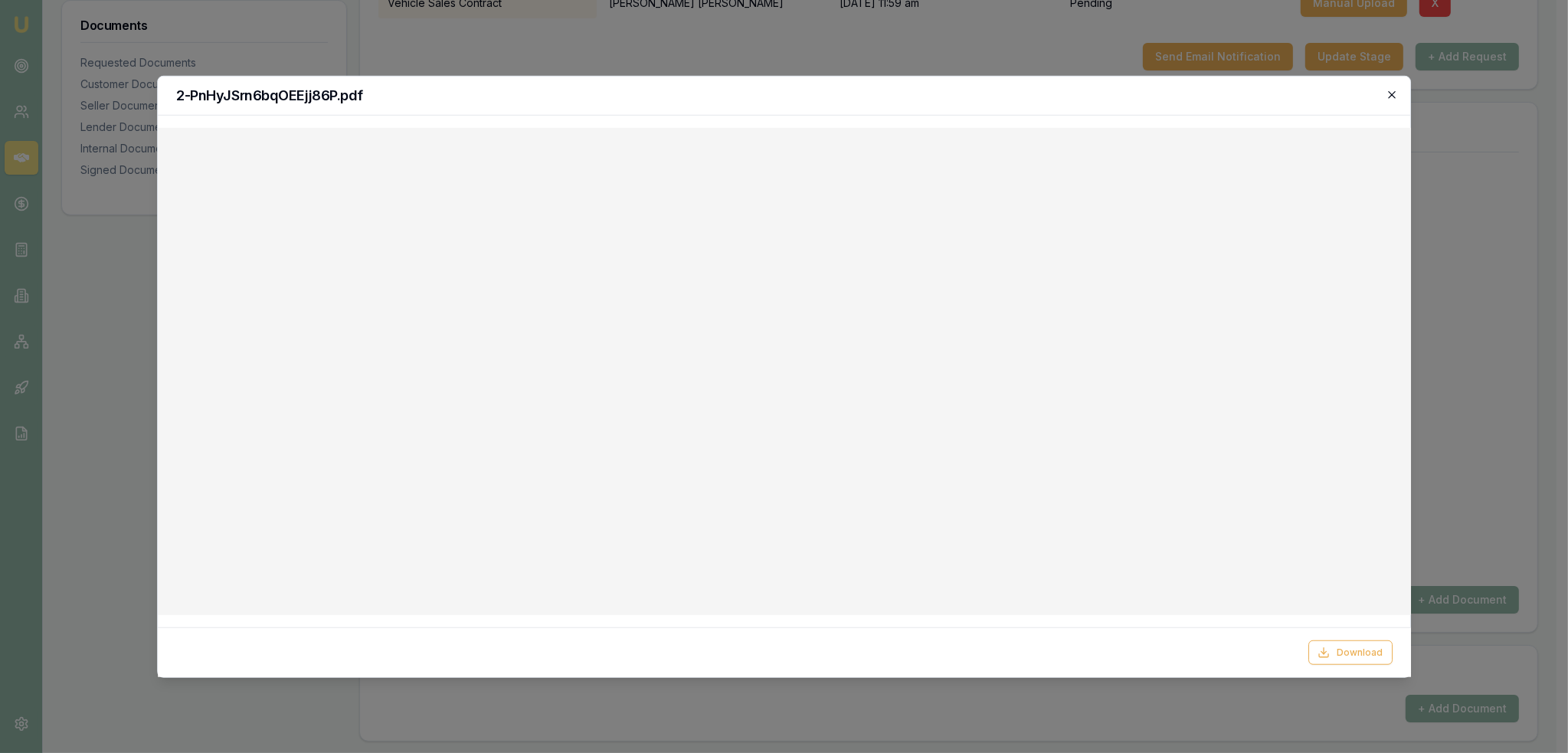
click at [1395, 91] on icon "button" at bounding box center [1391, 93] width 12 height 12
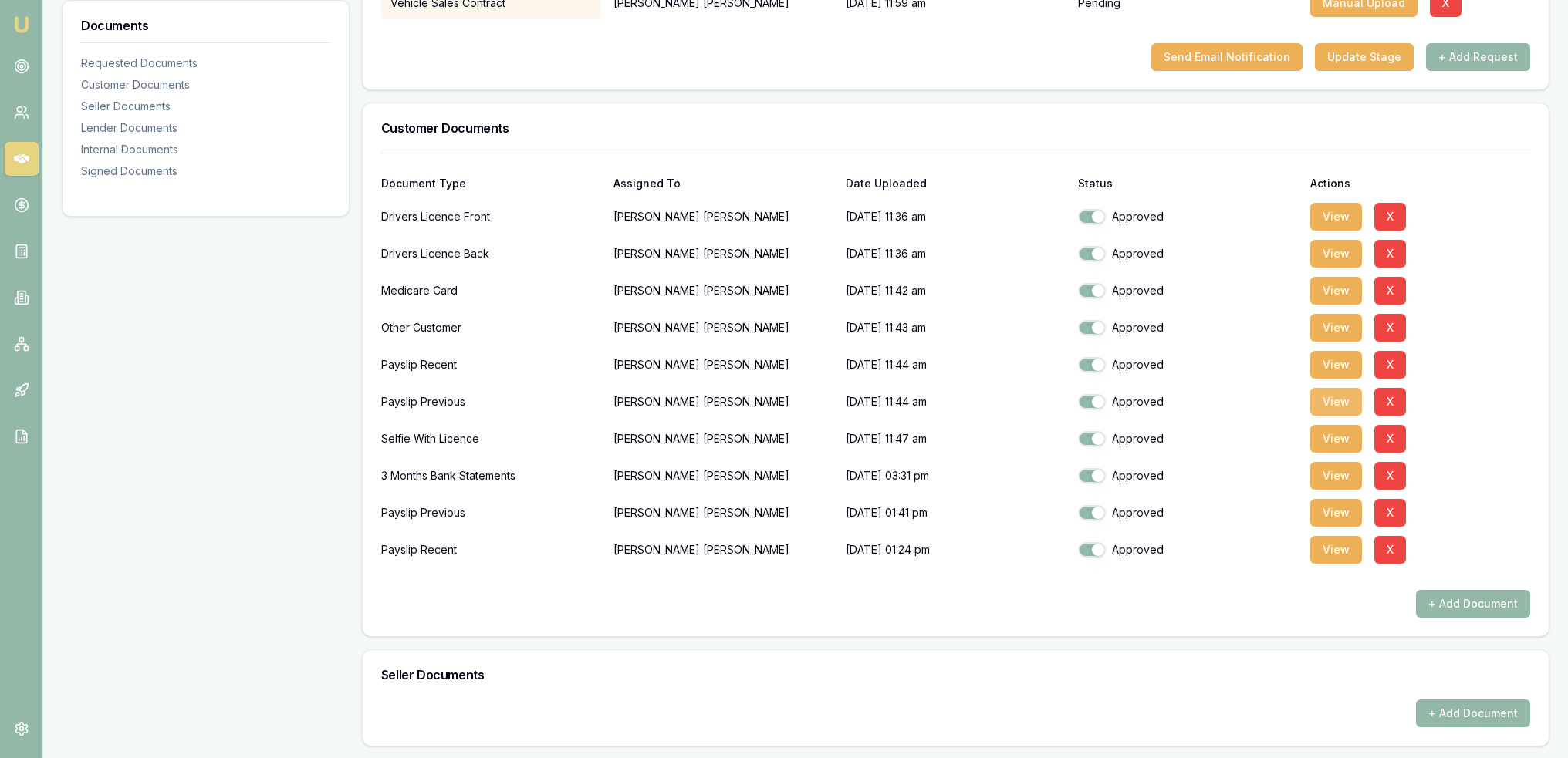
click at [1330, 397] on button "View" at bounding box center [1336, 402] width 52 height 28
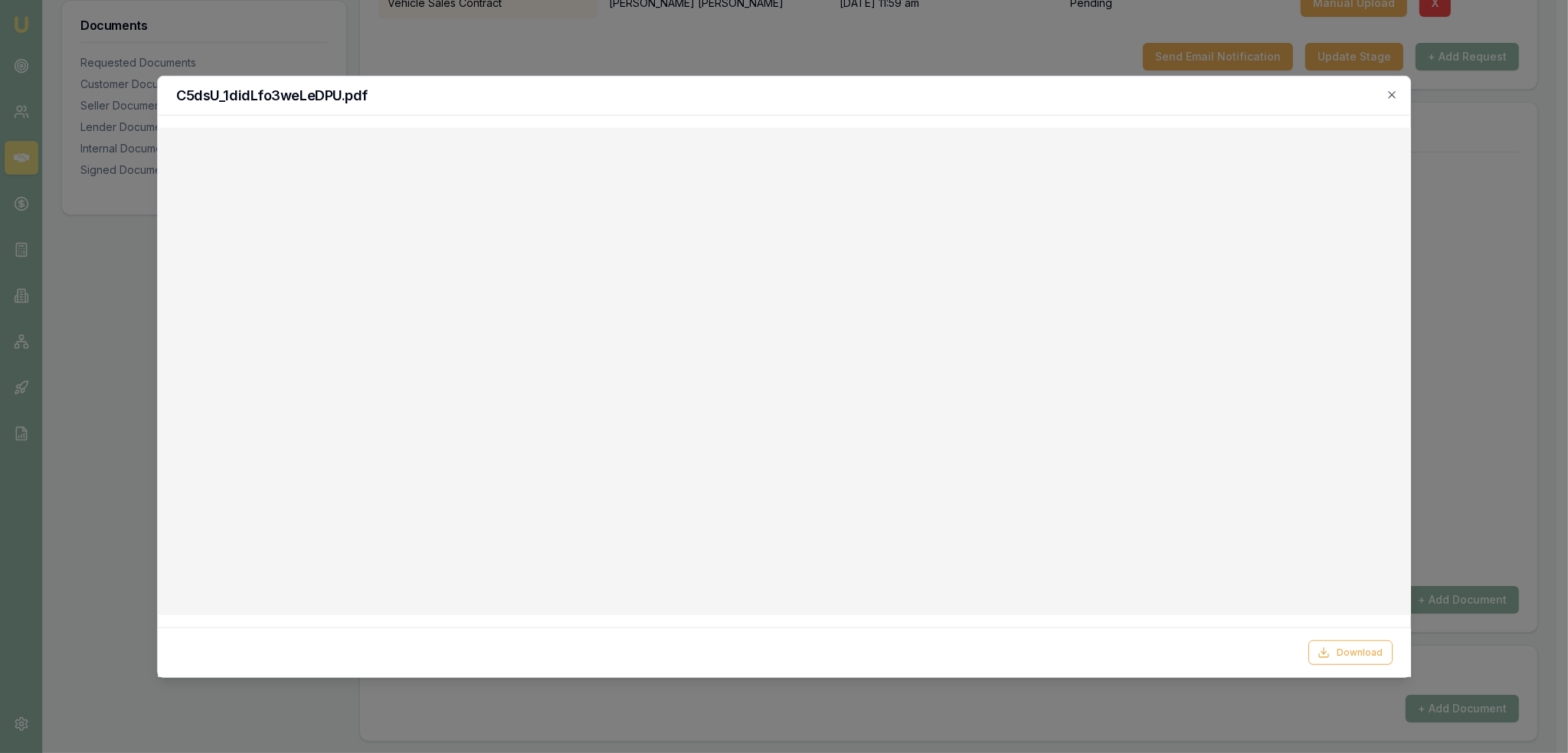
click at [1399, 98] on div "C5dsU_1didLfo3weLeDPU.pdf" at bounding box center [784, 95] width 1253 height 39
click at [1391, 97] on icon "button" at bounding box center [1391, 93] width 12 height 12
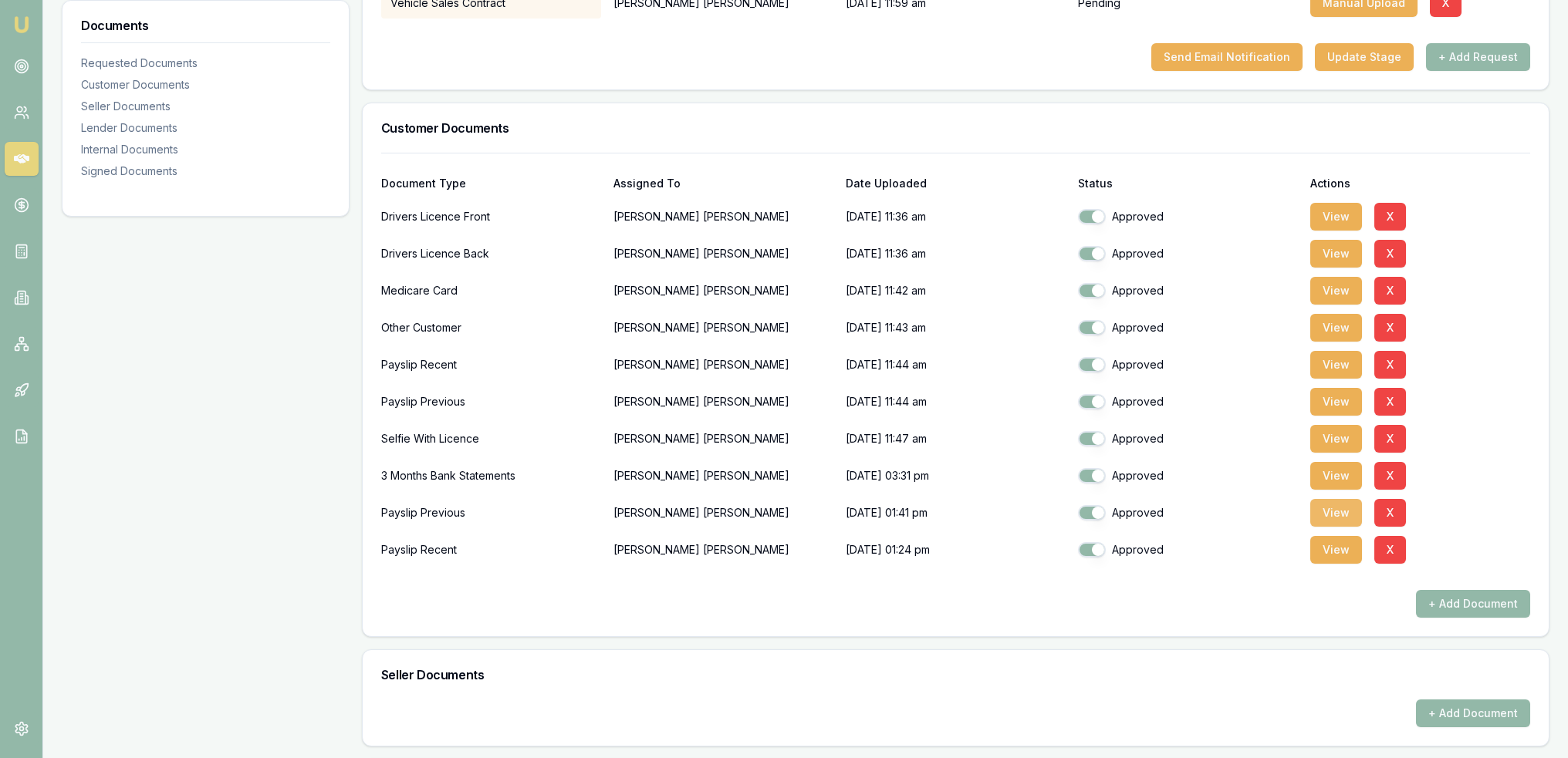
click at [1350, 512] on button "View" at bounding box center [1336, 513] width 52 height 28
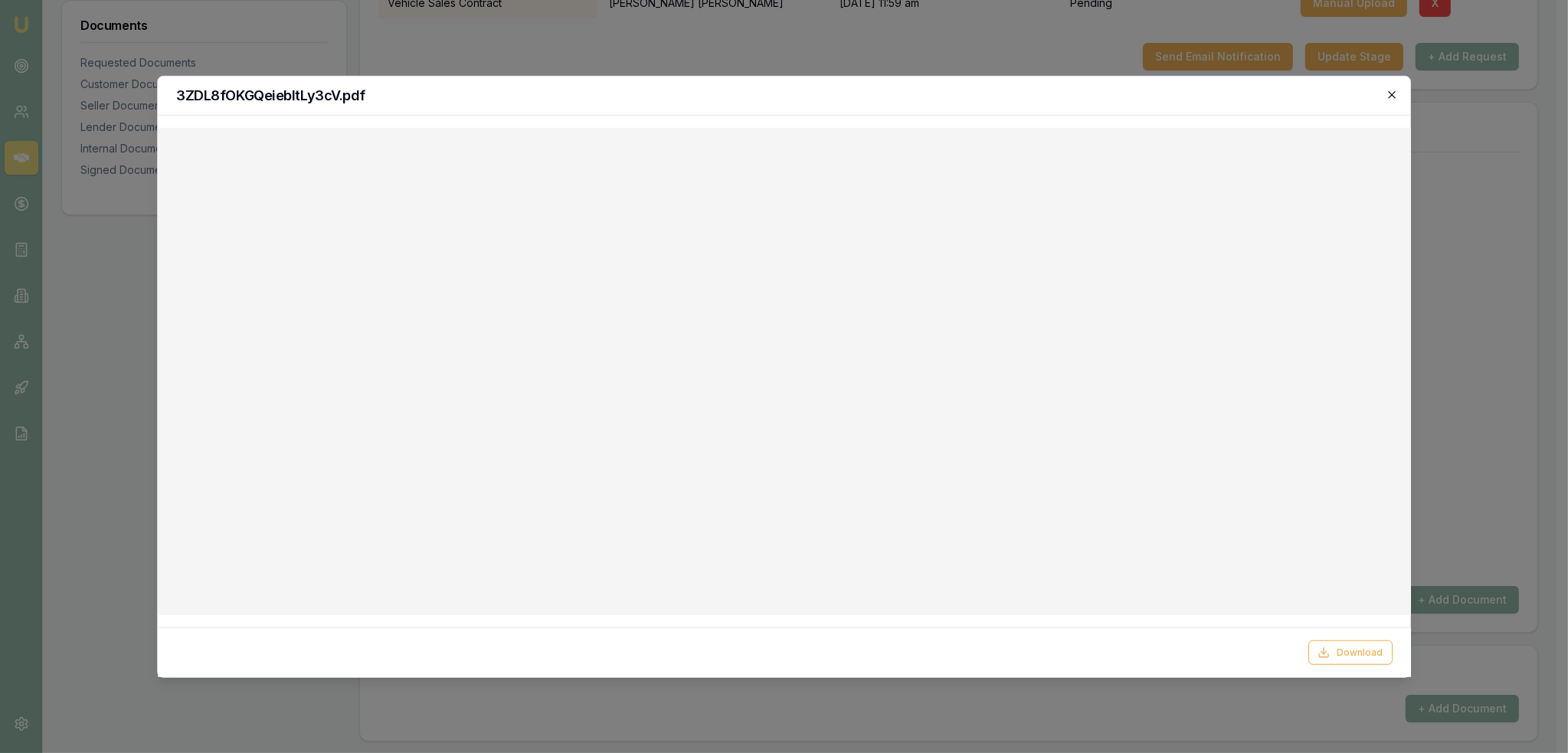
click at [1394, 96] on icon "button" at bounding box center [1391, 93] width 12 height 12
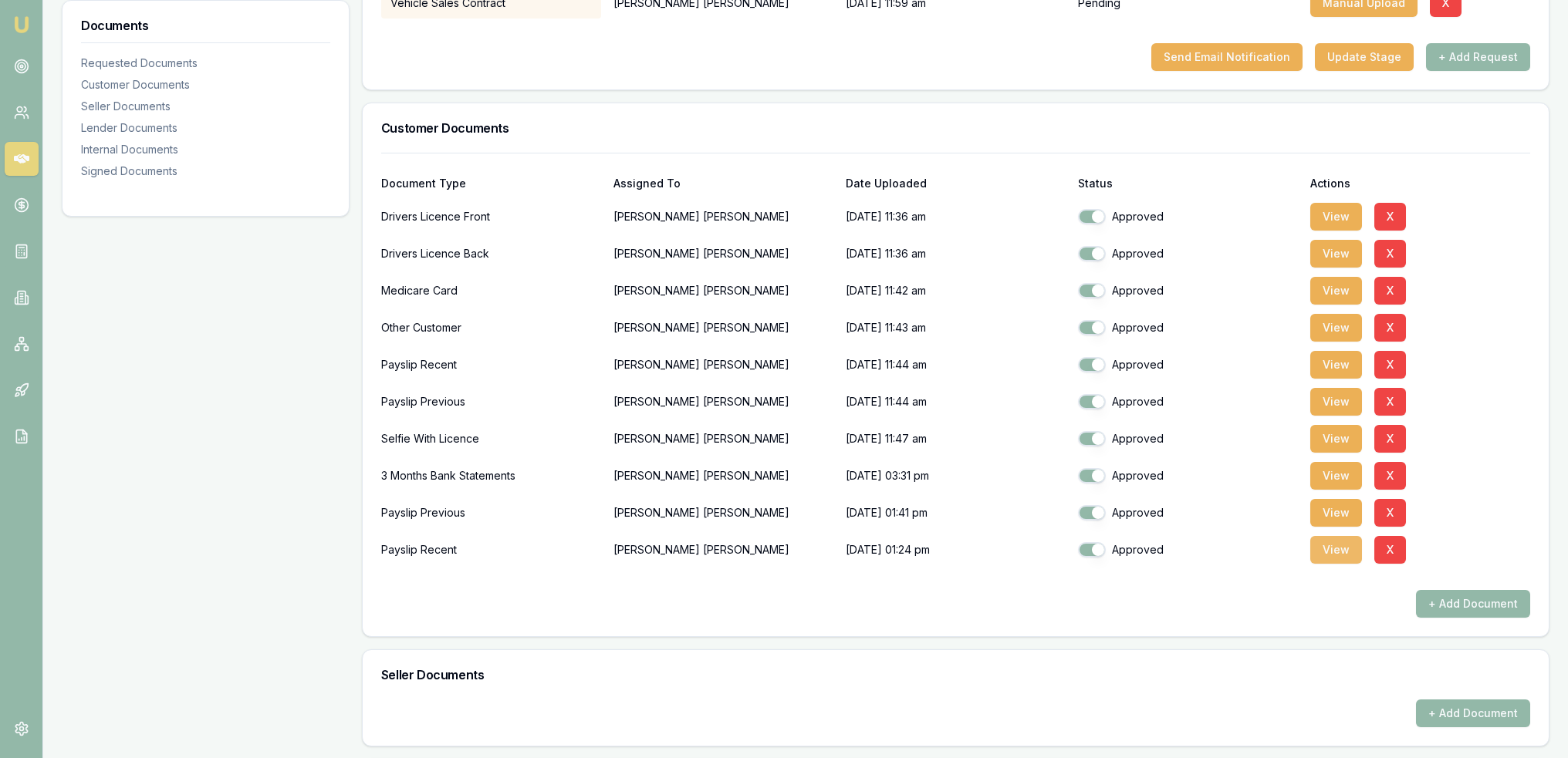
click at [1331, 546] on button "View" at bounding box center [1336, 550] width 52 height 28
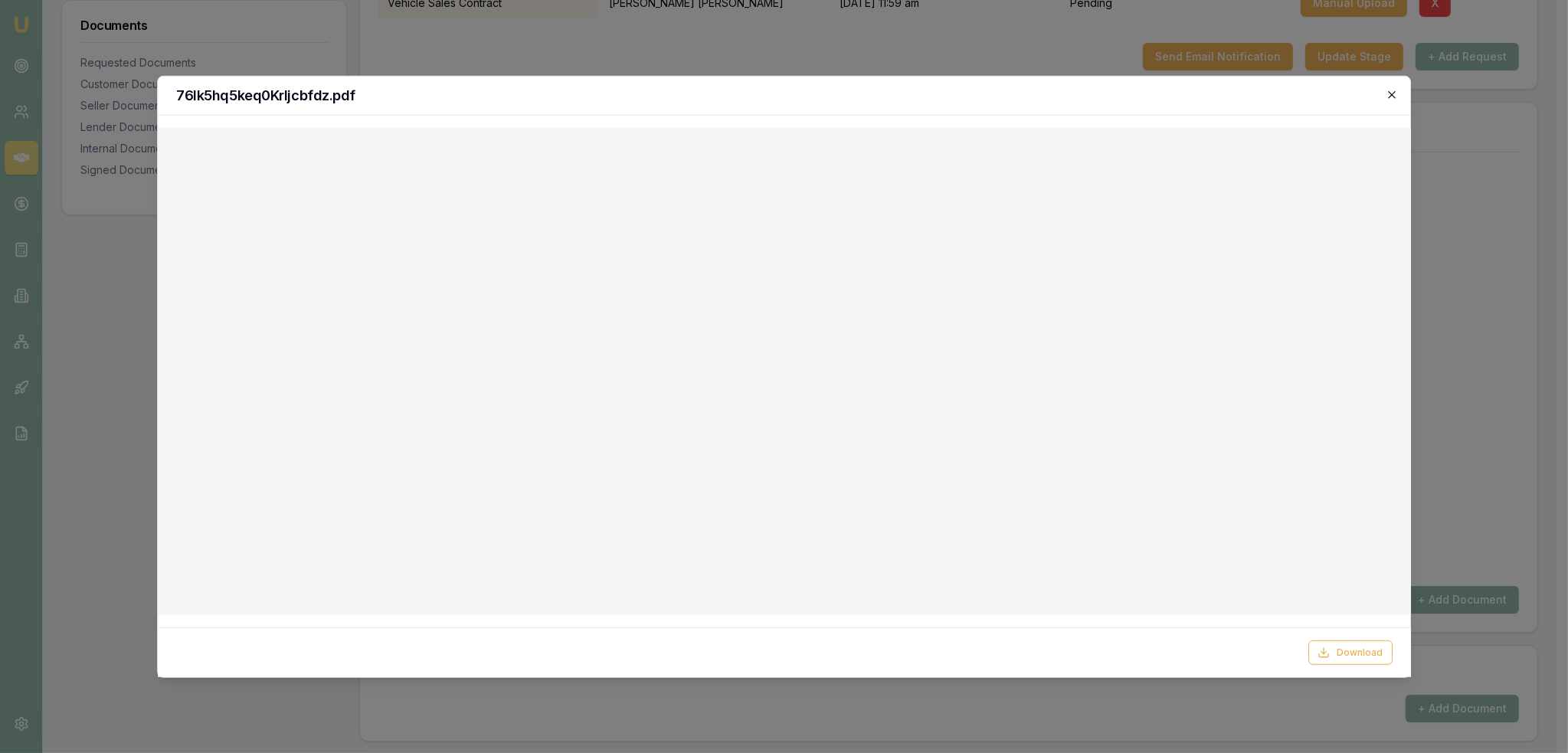
click at [1396, 96] on icon "button" at bounding box center [1391, 93] width 12 height 12
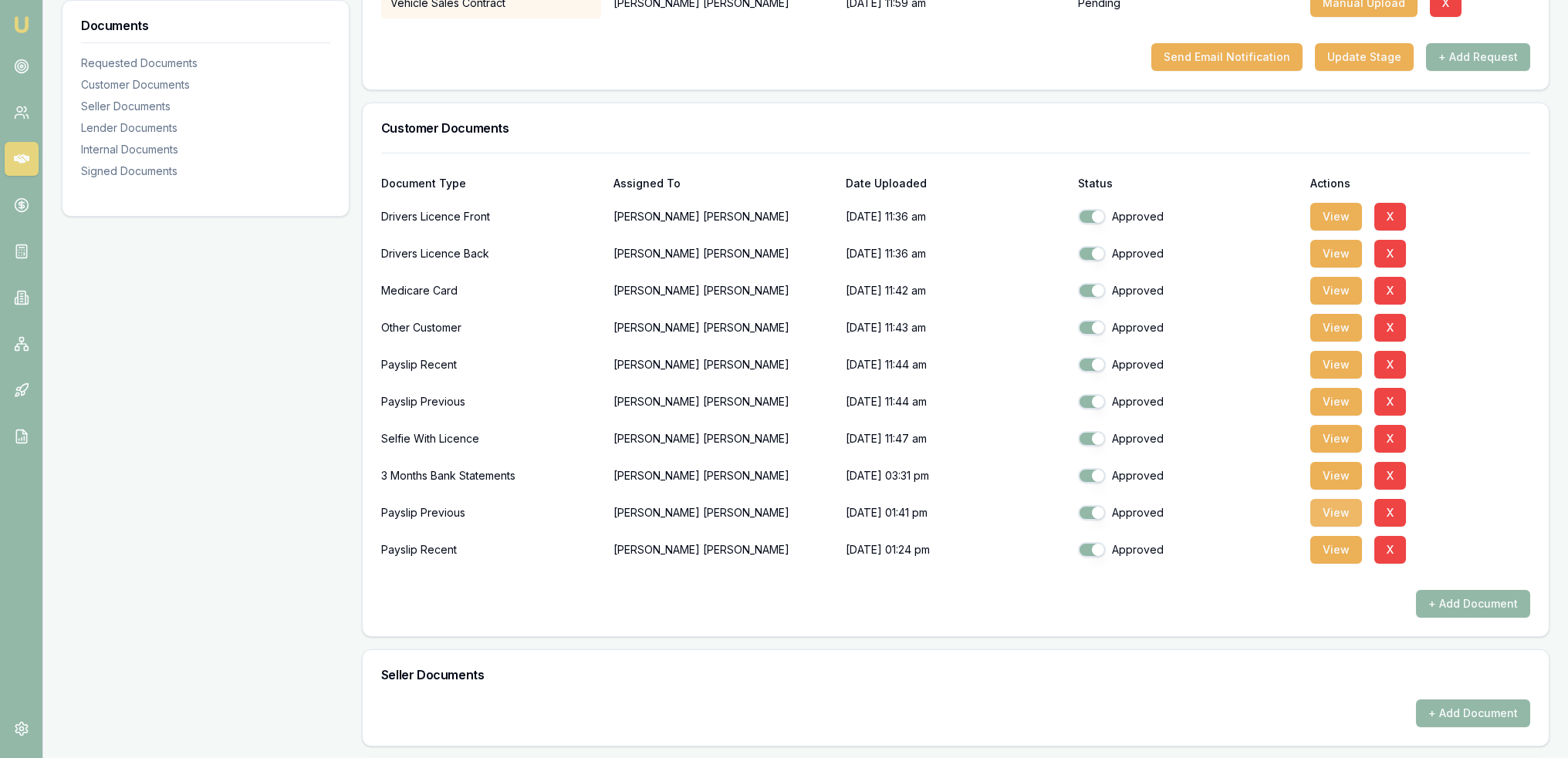
click at [1342, 510] on button "View" at bounding box center [1336, 513] width 52 height 28
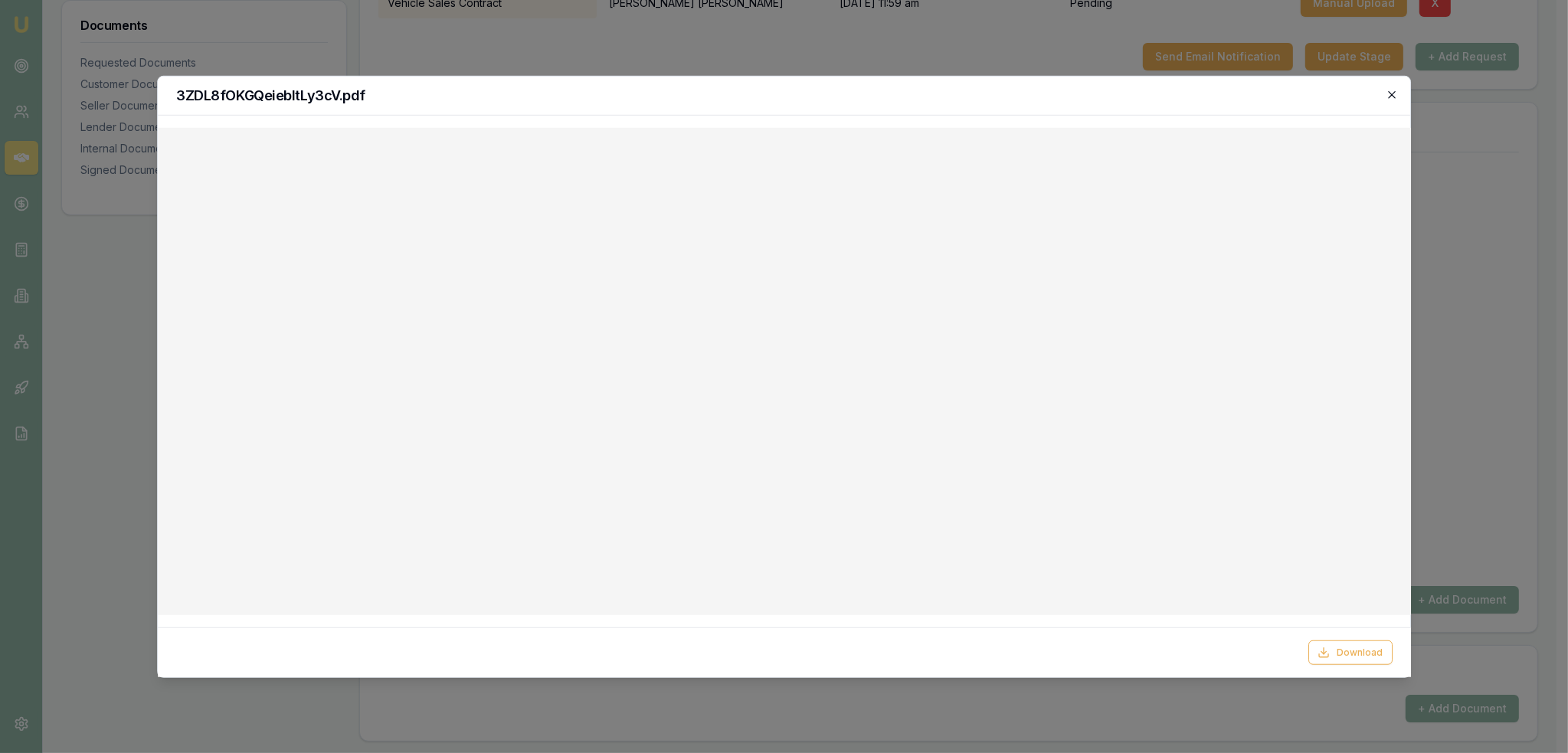
click at [1397, 94] on icon "button" at bounding box center [1391, 93] width 12 height 12
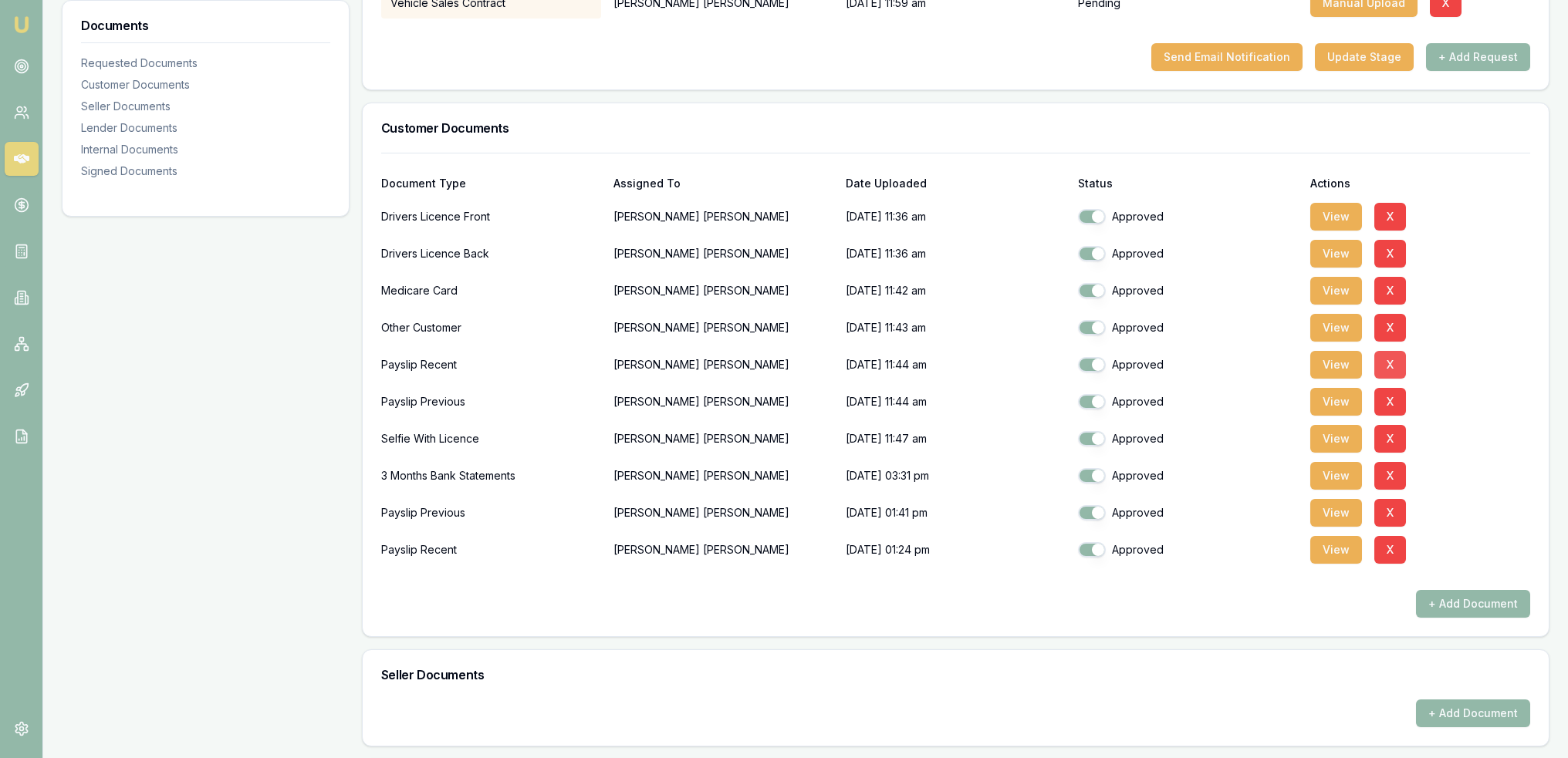
click at [1397, 366] on button "X" at bounding box center [1390, 365] width 32 height 28
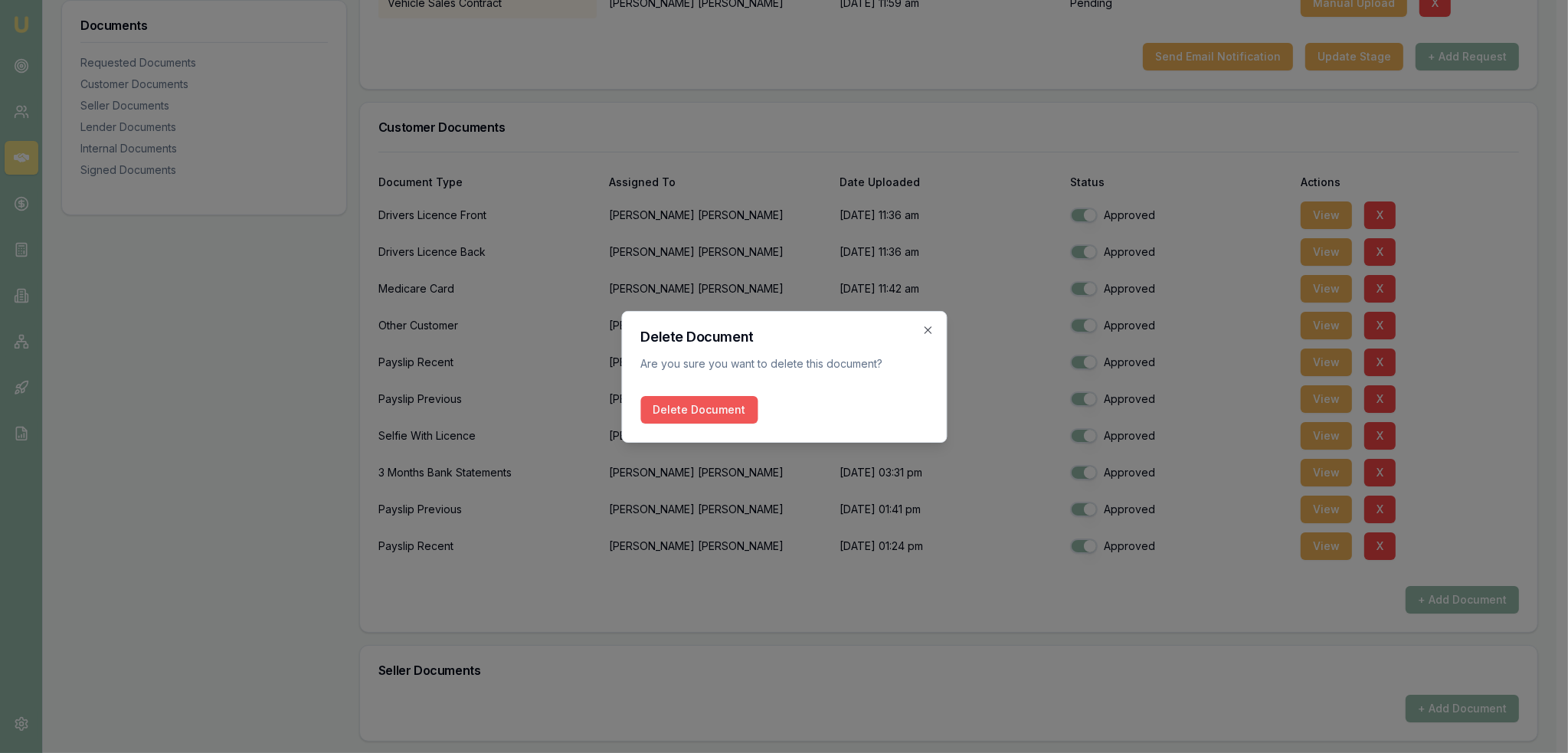
click at [691, 411] on button "Delete Document" at bounding box center [698, 410] width 117 height 28
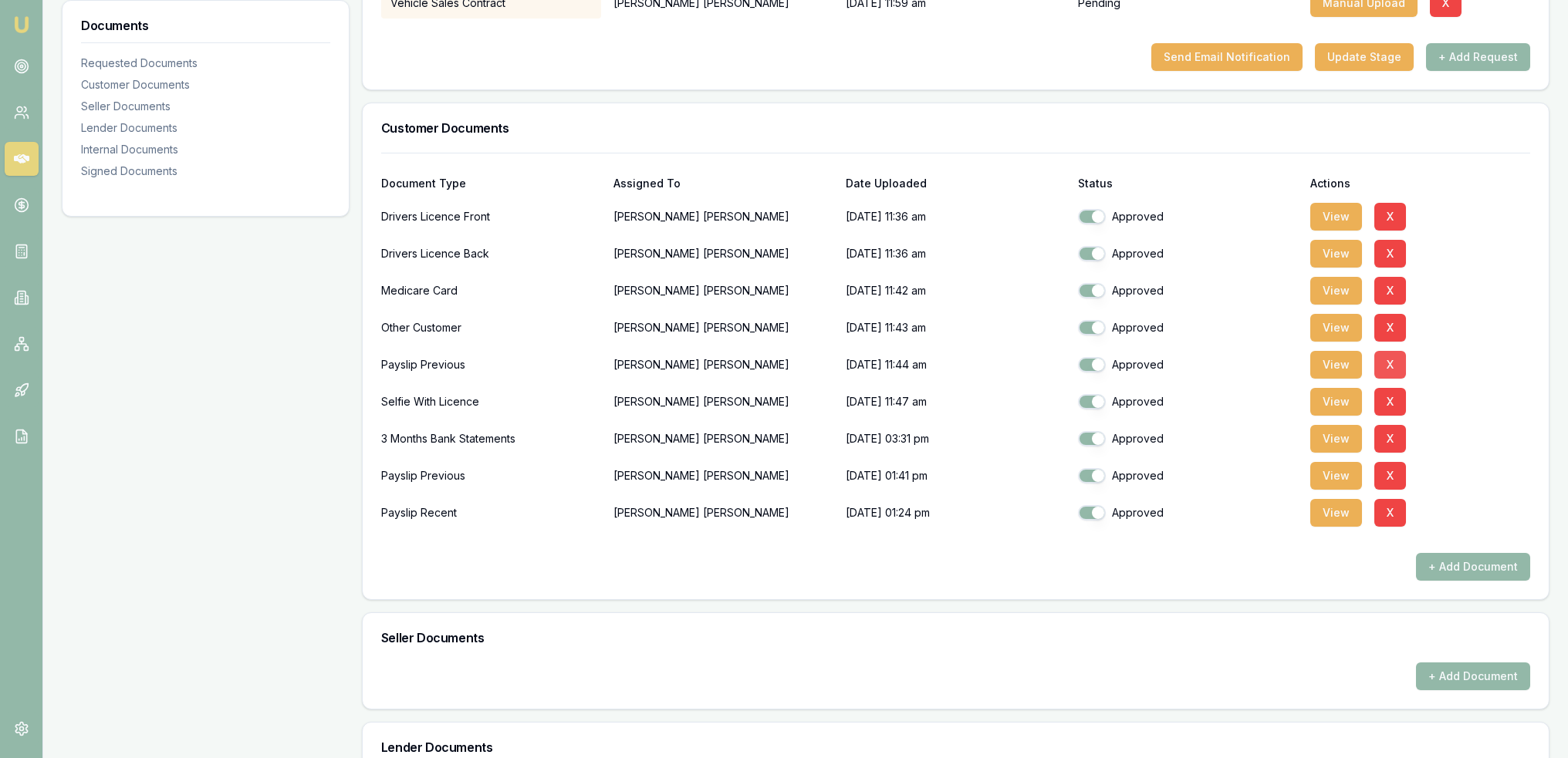
click at [1401, 366] on button "X" at bounding box center [1390, 365] width 32 height 28
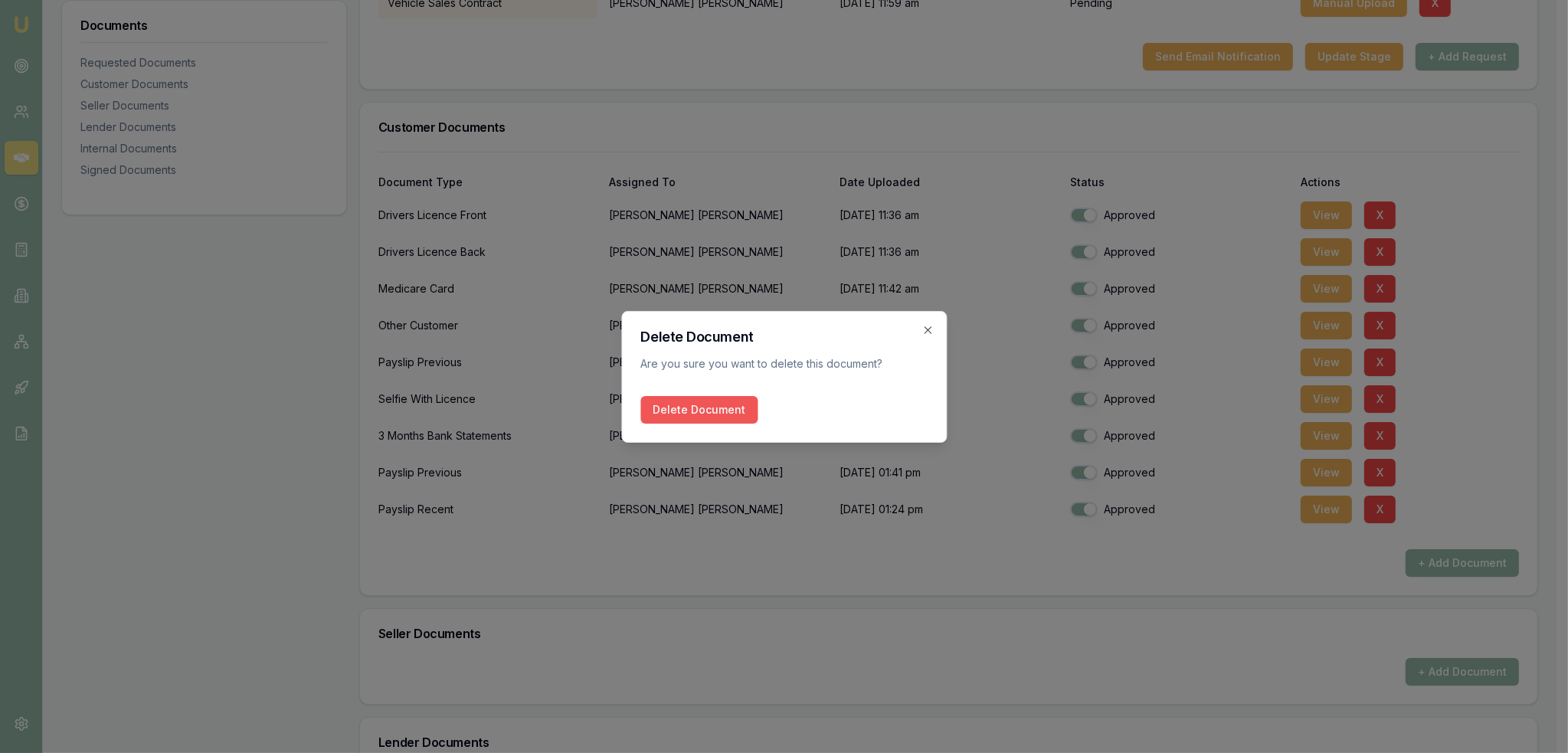
click at [710, 407] on button "Delete Document" at bounding box center [698, 410] width 117 height 28
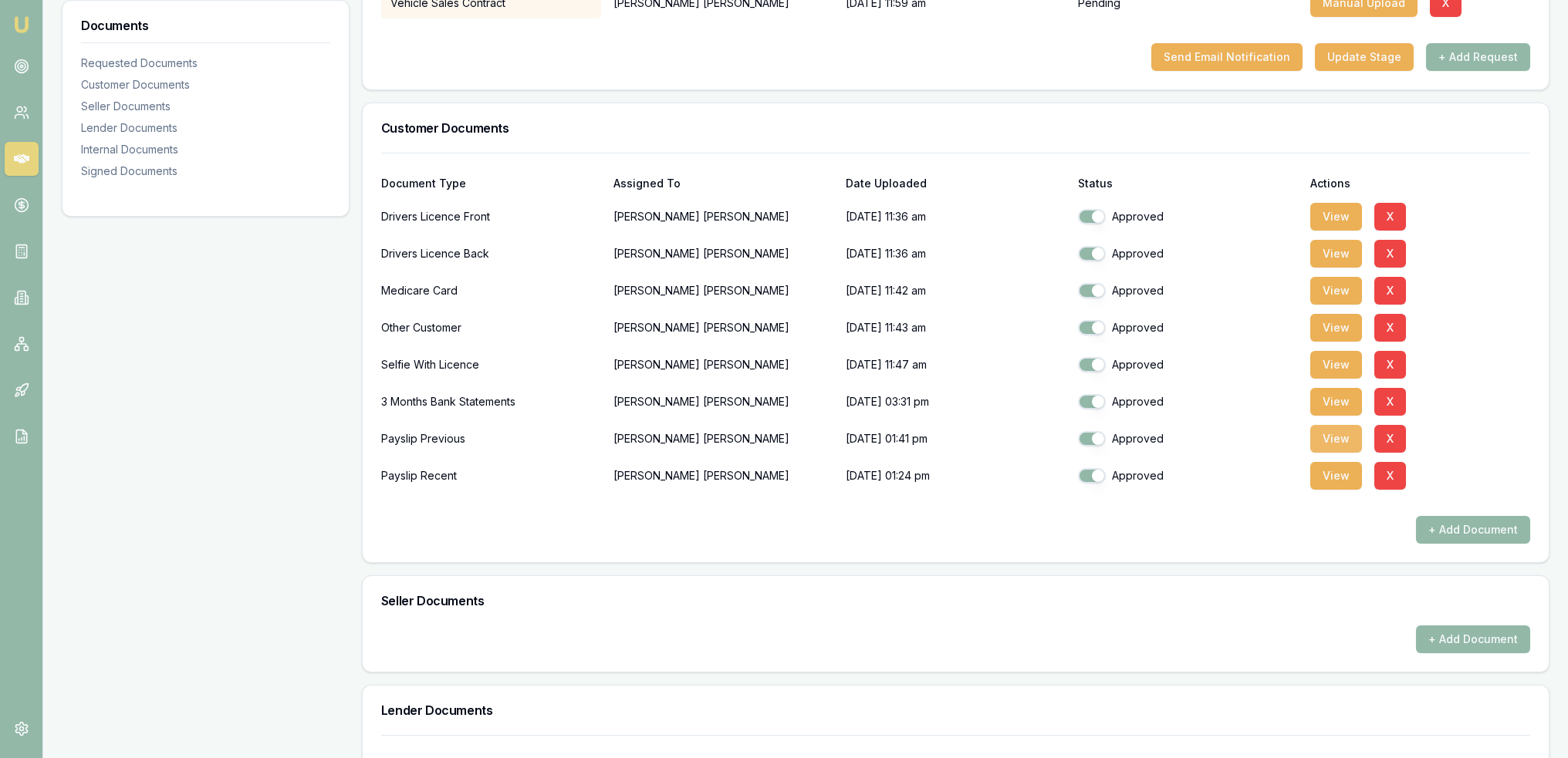
click at [1333, 440] on button "View" at bounding box center [1336, 439] width 52 height 28
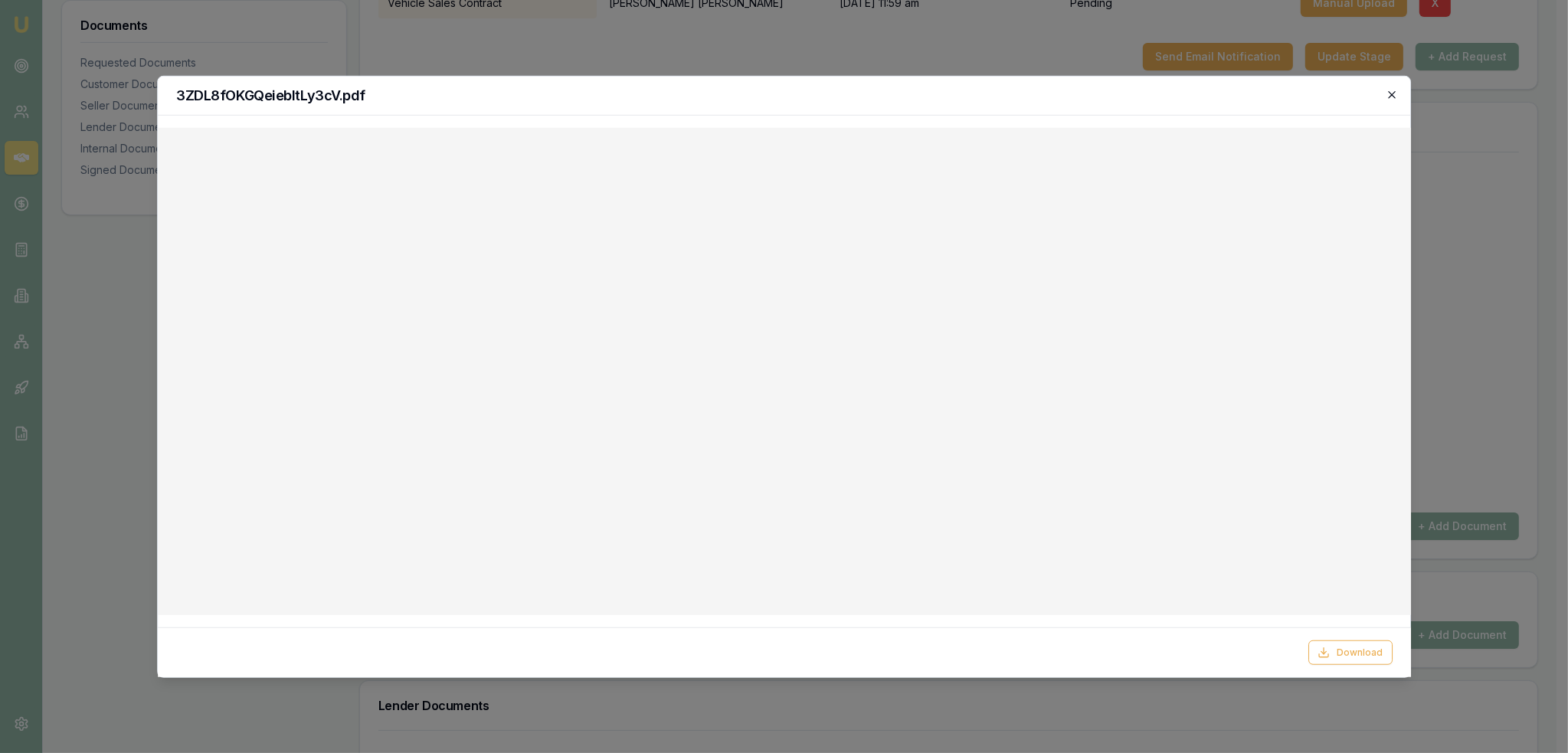
click at [1393, 94] on icon "button" at bounding box center [1391, 93] width 12 height 12
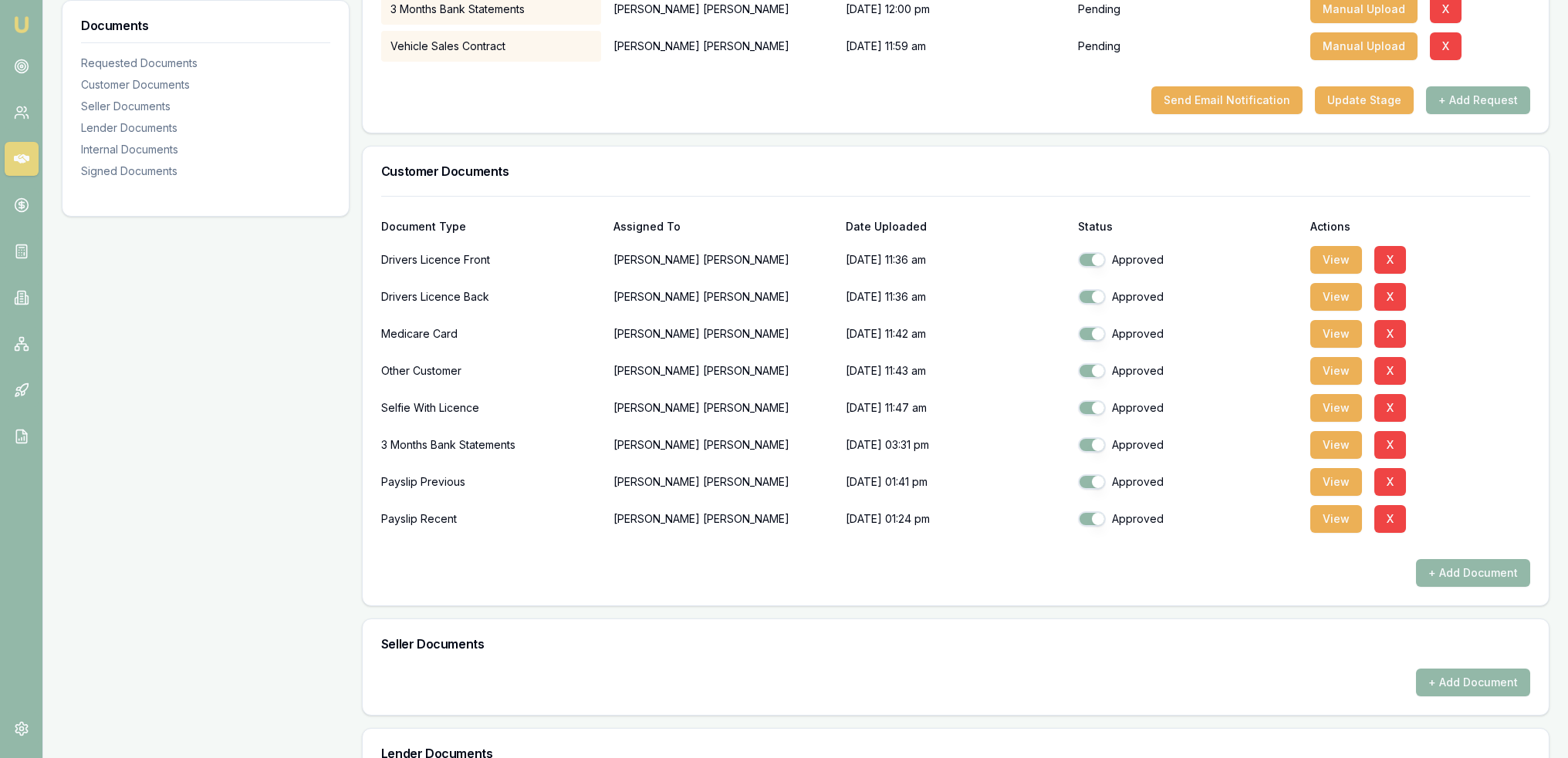
scroll to position [154, 0]
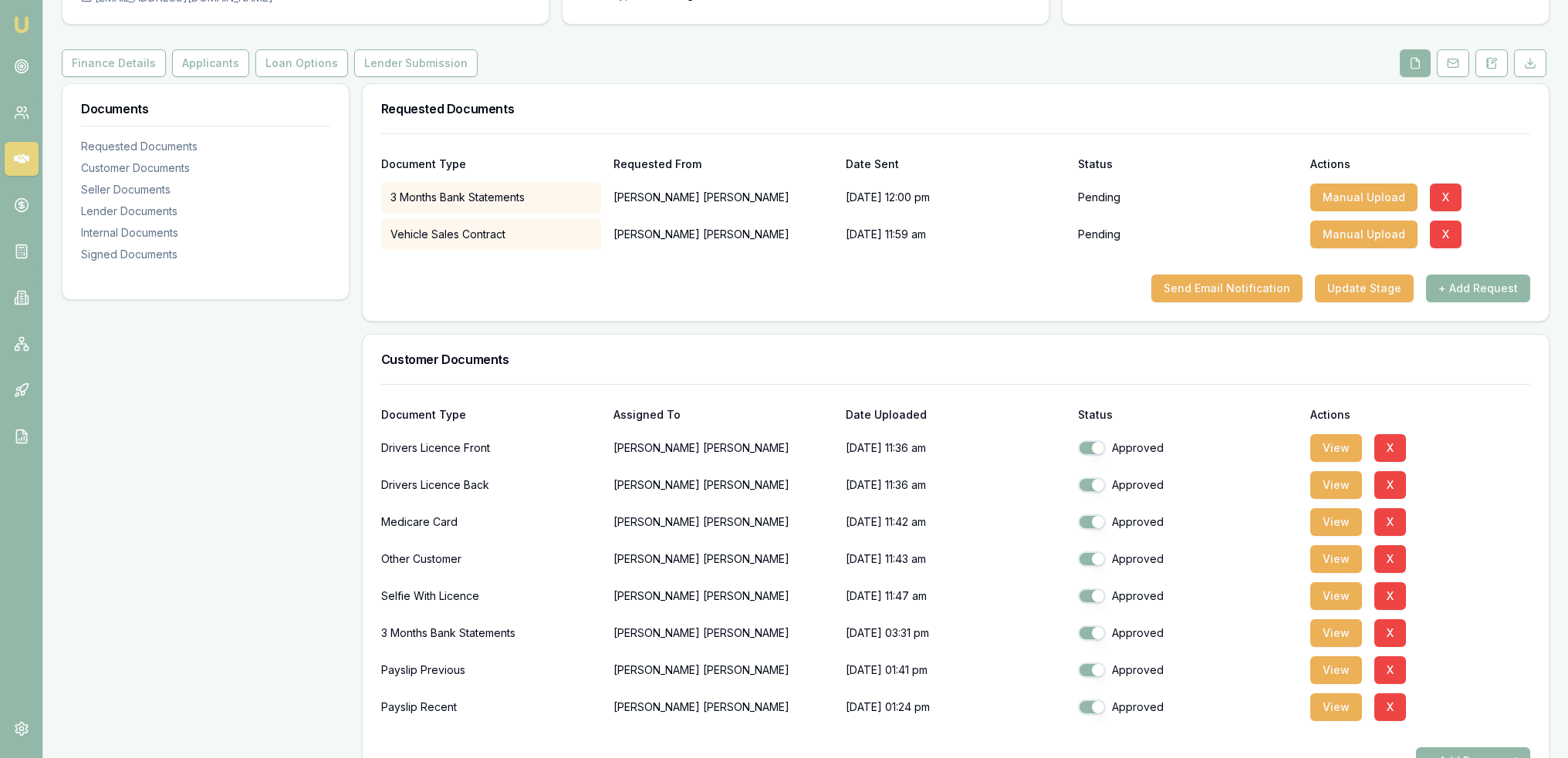
click at [1491, 292] on button "+ Add Request" at bounding box center [1479, 288] width 104 height 28
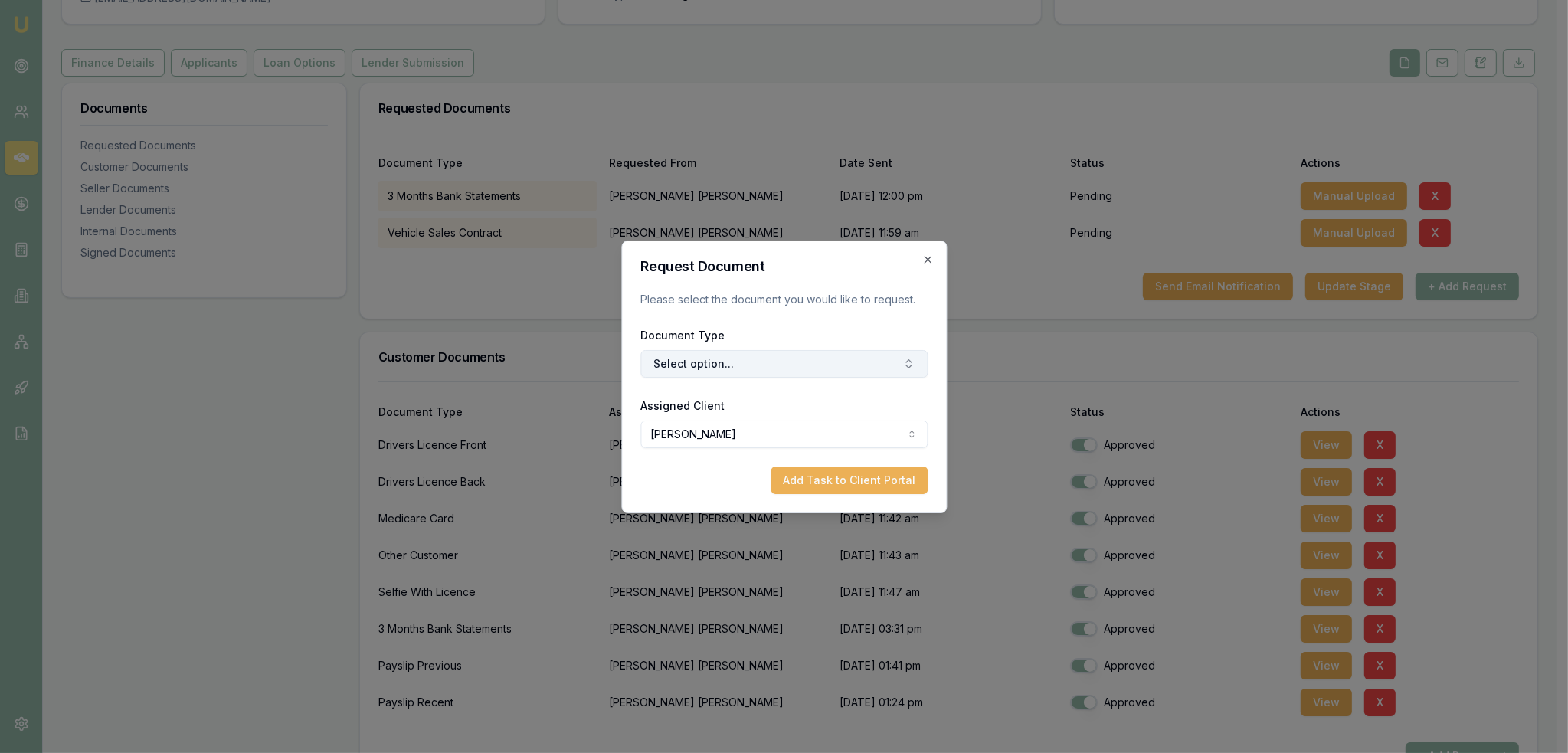
click at [761, 366] on button "Select option..." at bounding box center [783, 364] width 287 height 28
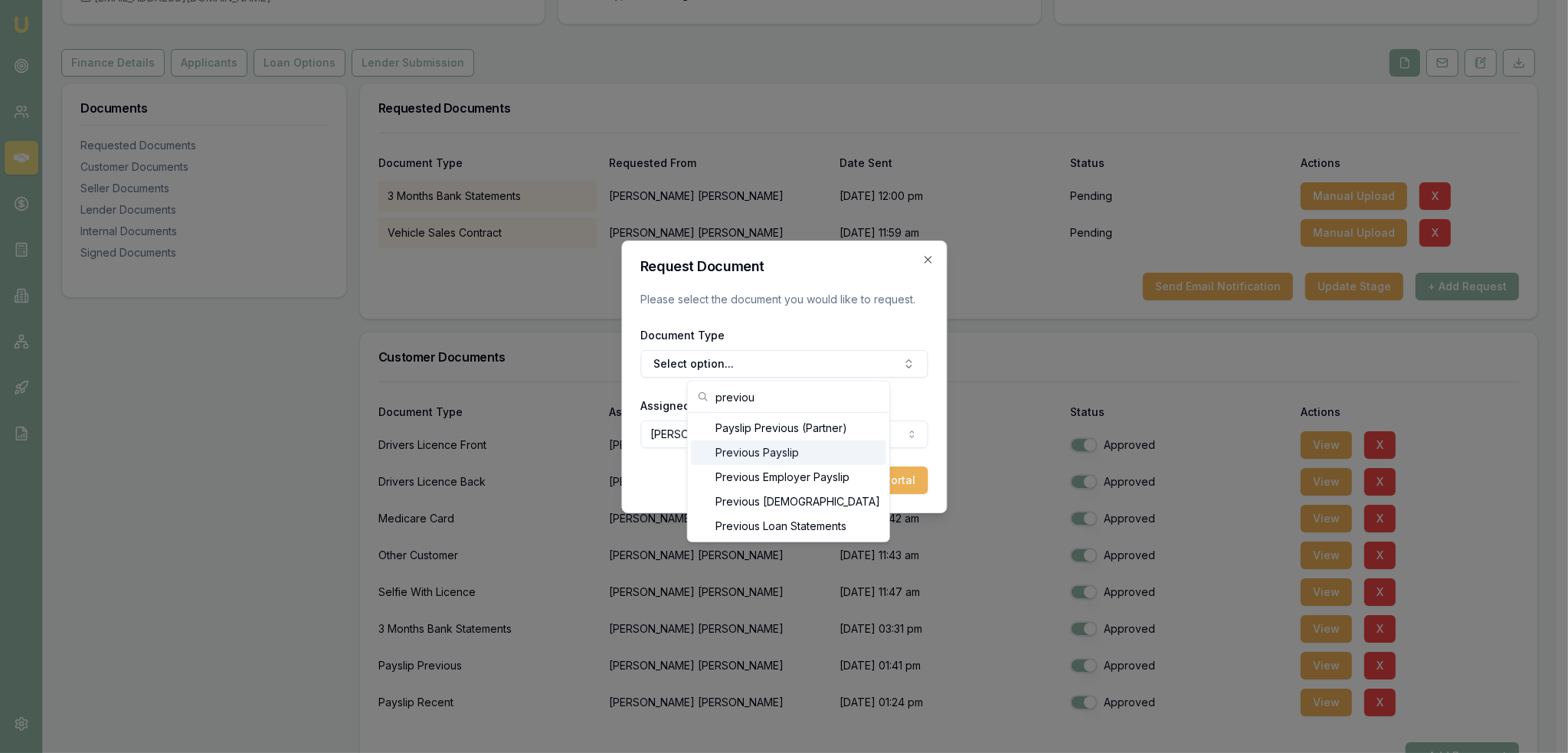
type input "previou"
click at [792, 455] on div "Previous Payslip" at bounding box center [789, 453] width 196 height 25
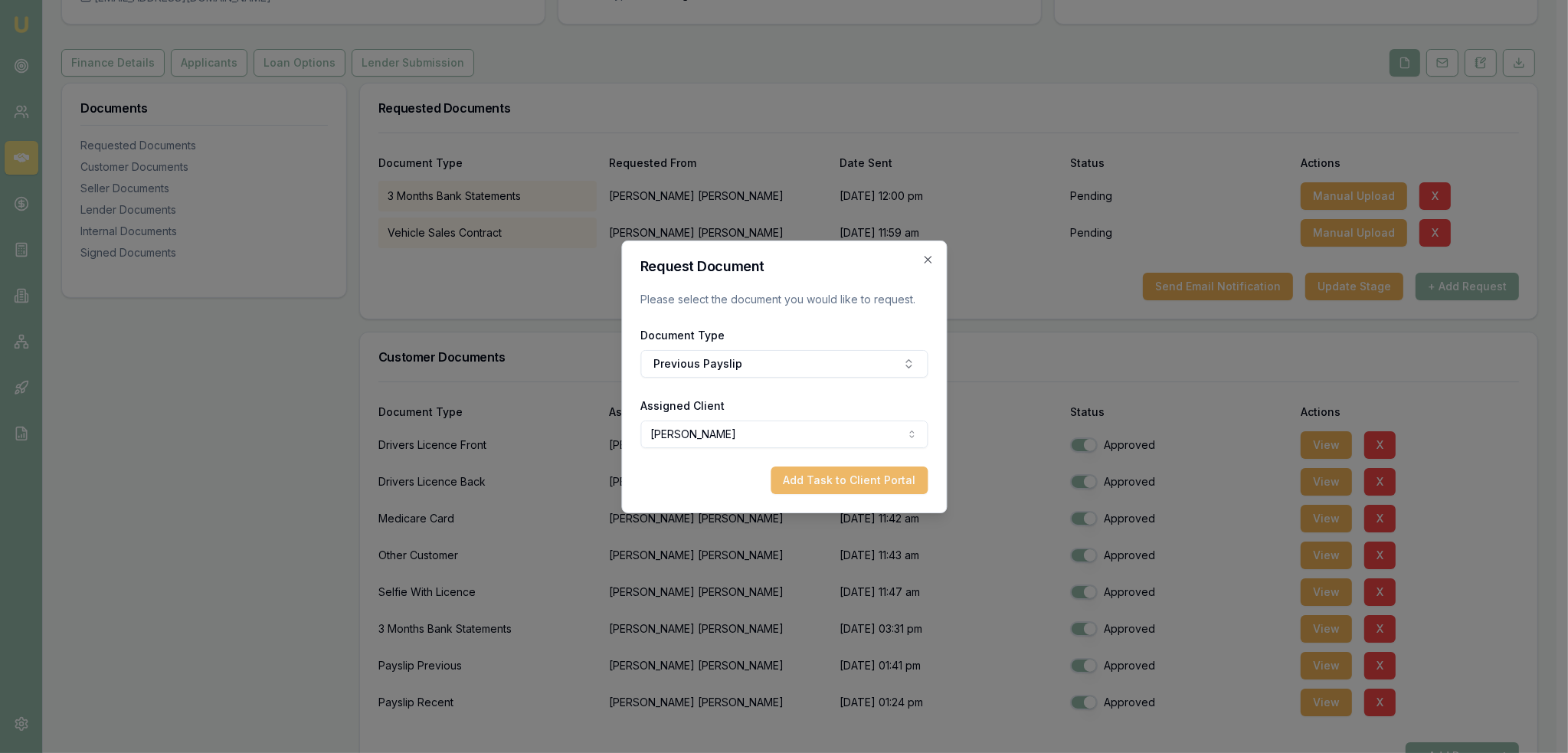
click at [887, 489] on button "Add Task to Client Portal" at bounding box center [849, 480] width 157 height 28
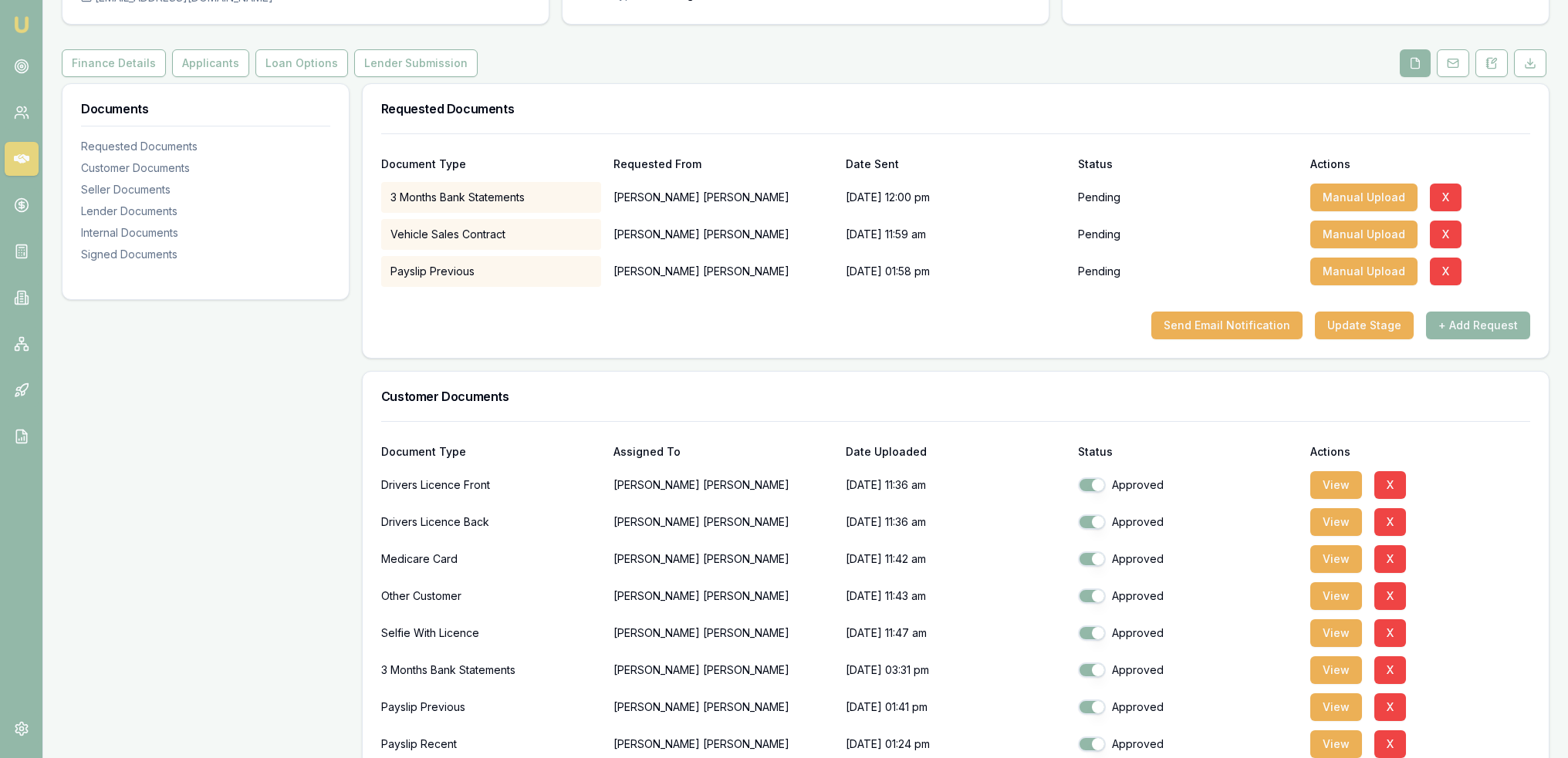
click at [491, 270] on div "Payslip Previous" at bounding box center [491, 271] width 220 height 31
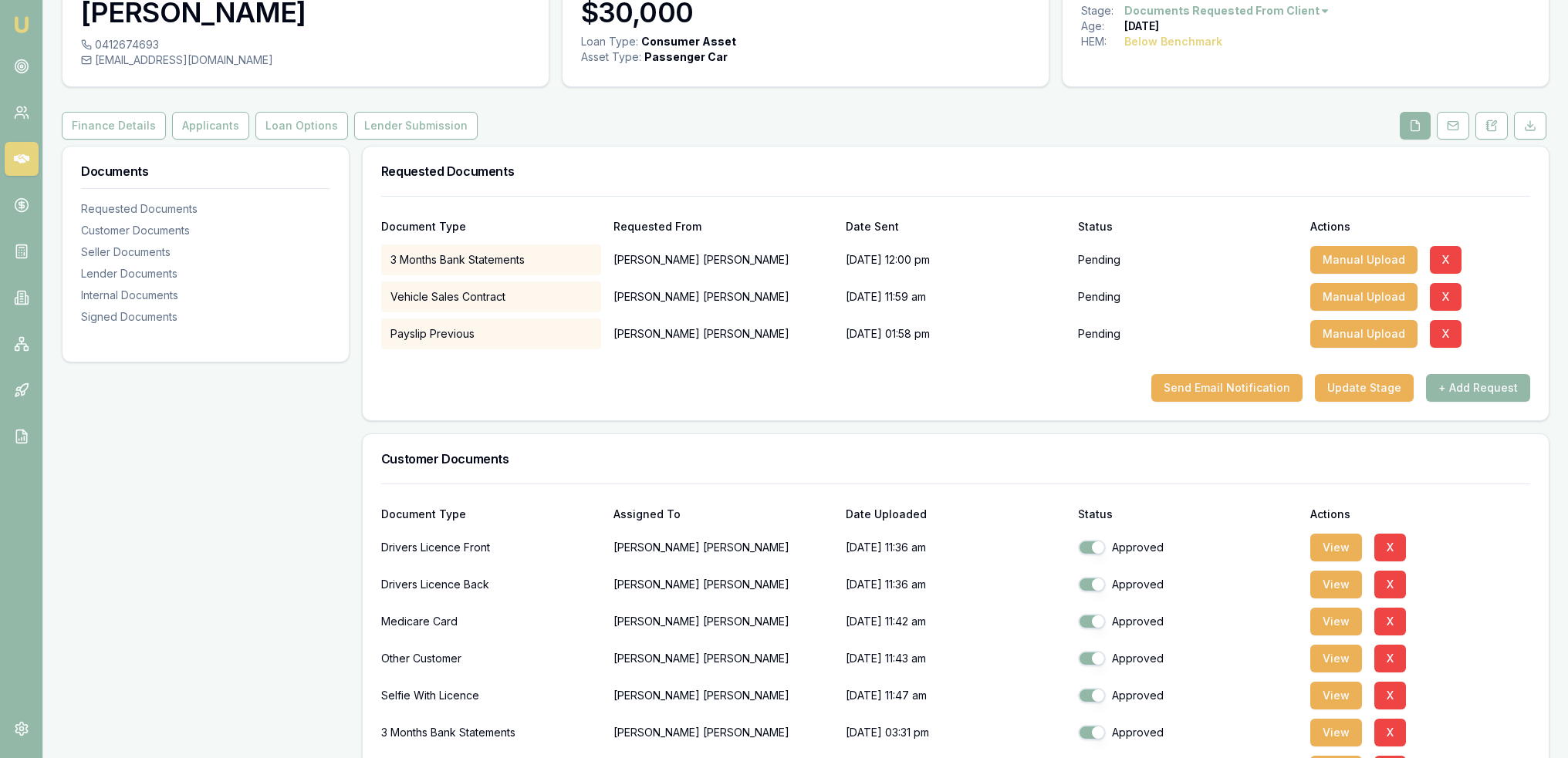
scroll to position [77, 0]
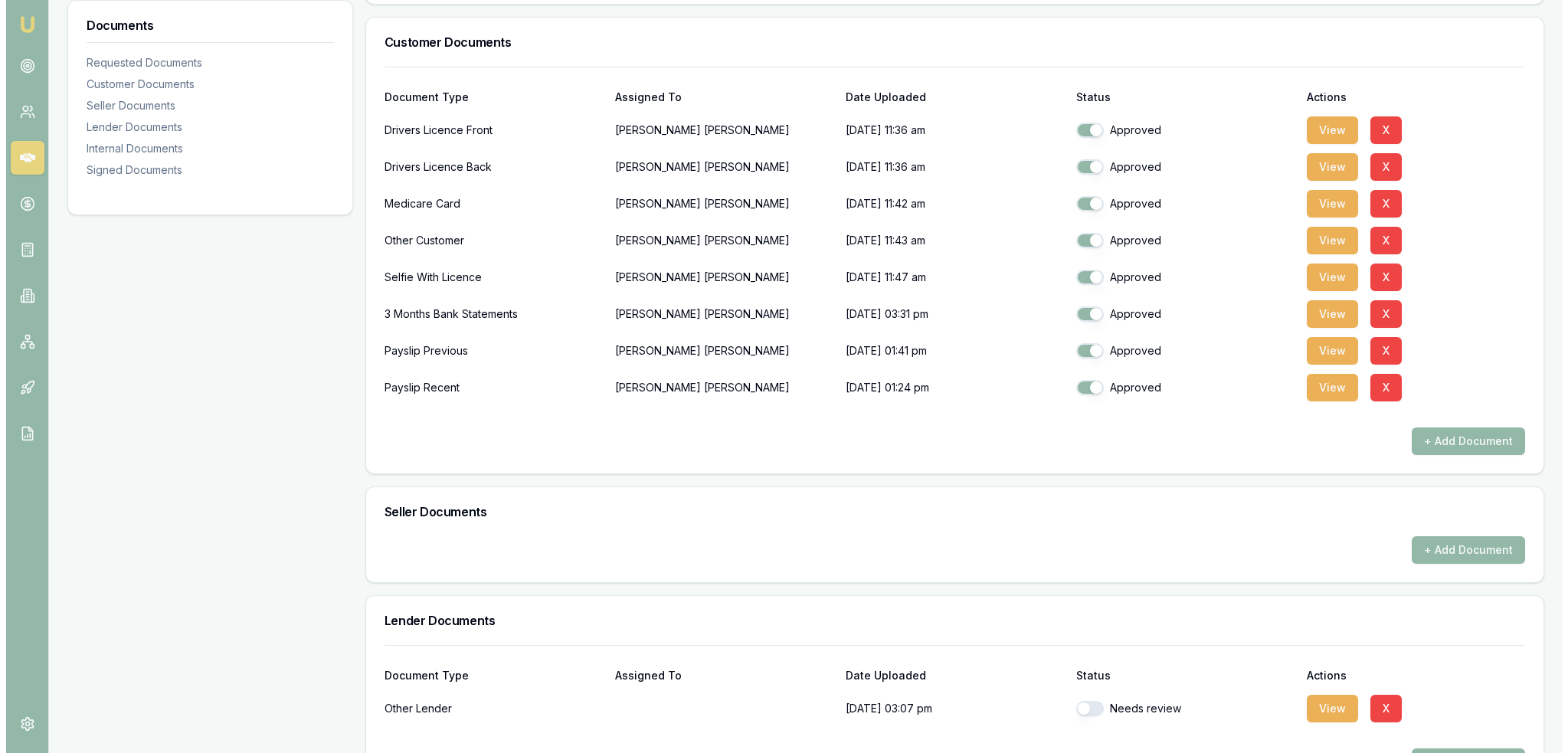
scroll to position [613, 0]
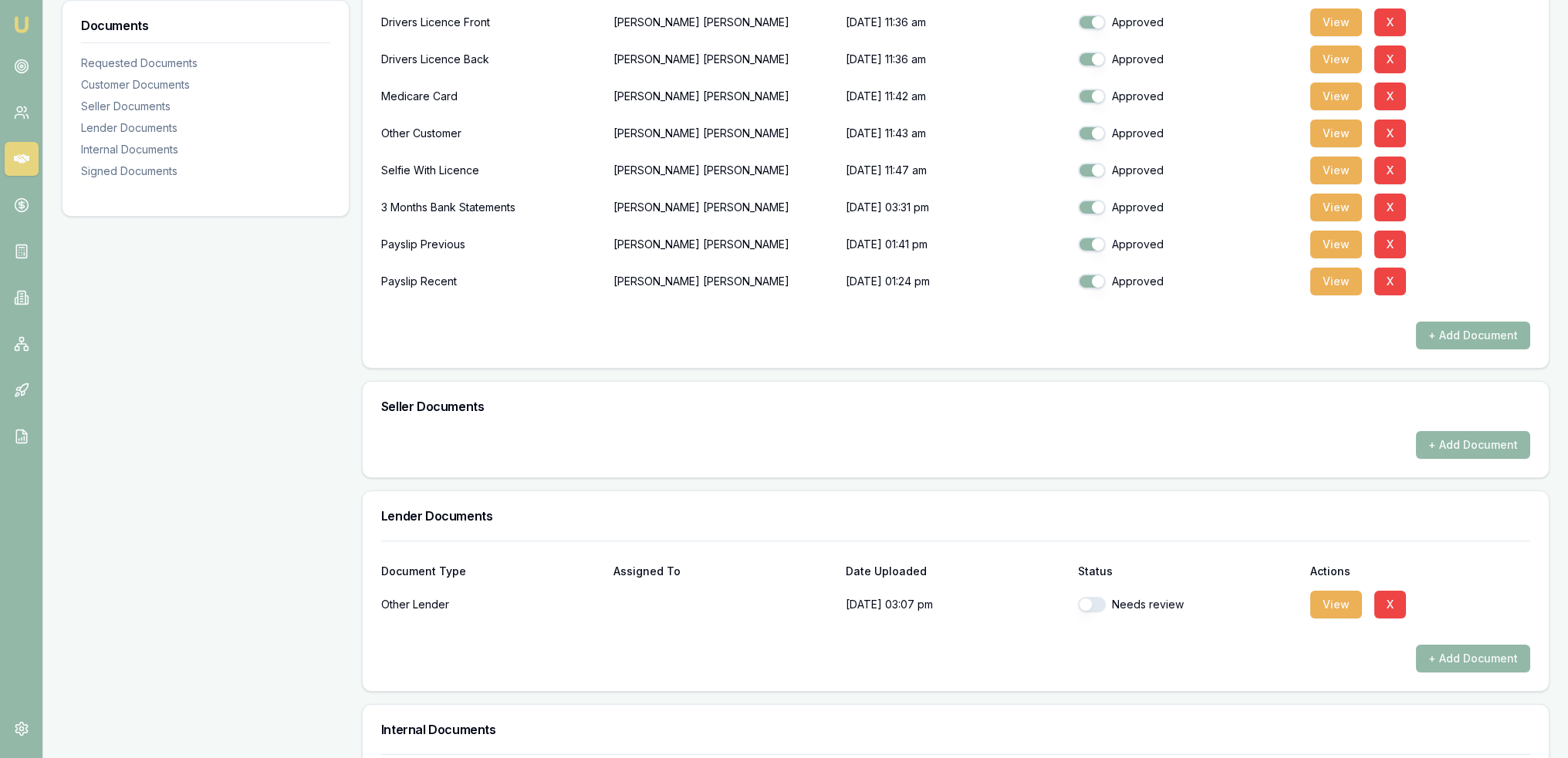
click at [1513, 336] on button "+ Add Document" at bounding box center [1473, 336] width 114 height 28
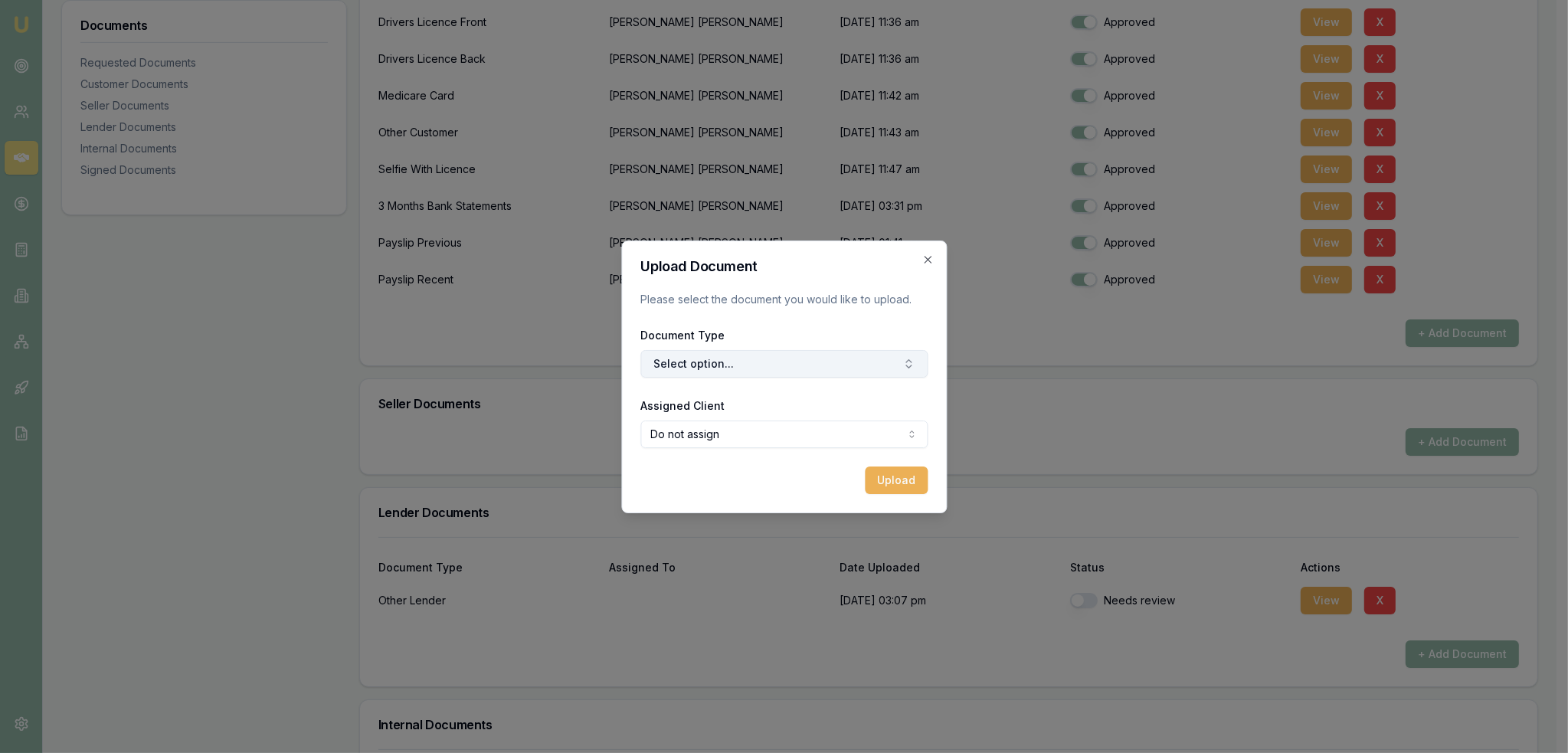
click at [733, 354] on button "Select option..." at bounding box center [783, 364] width 287 height 28
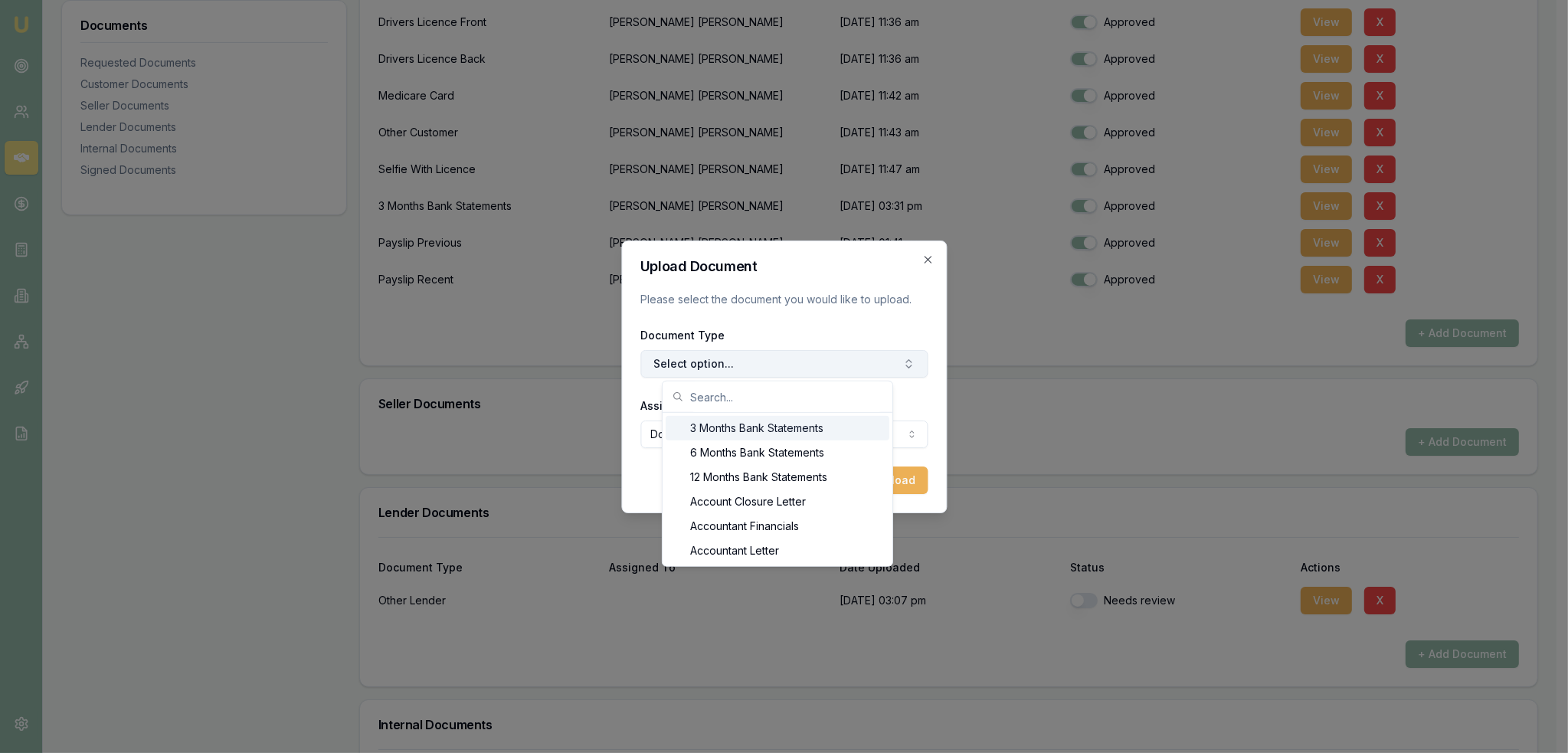
type input "d"
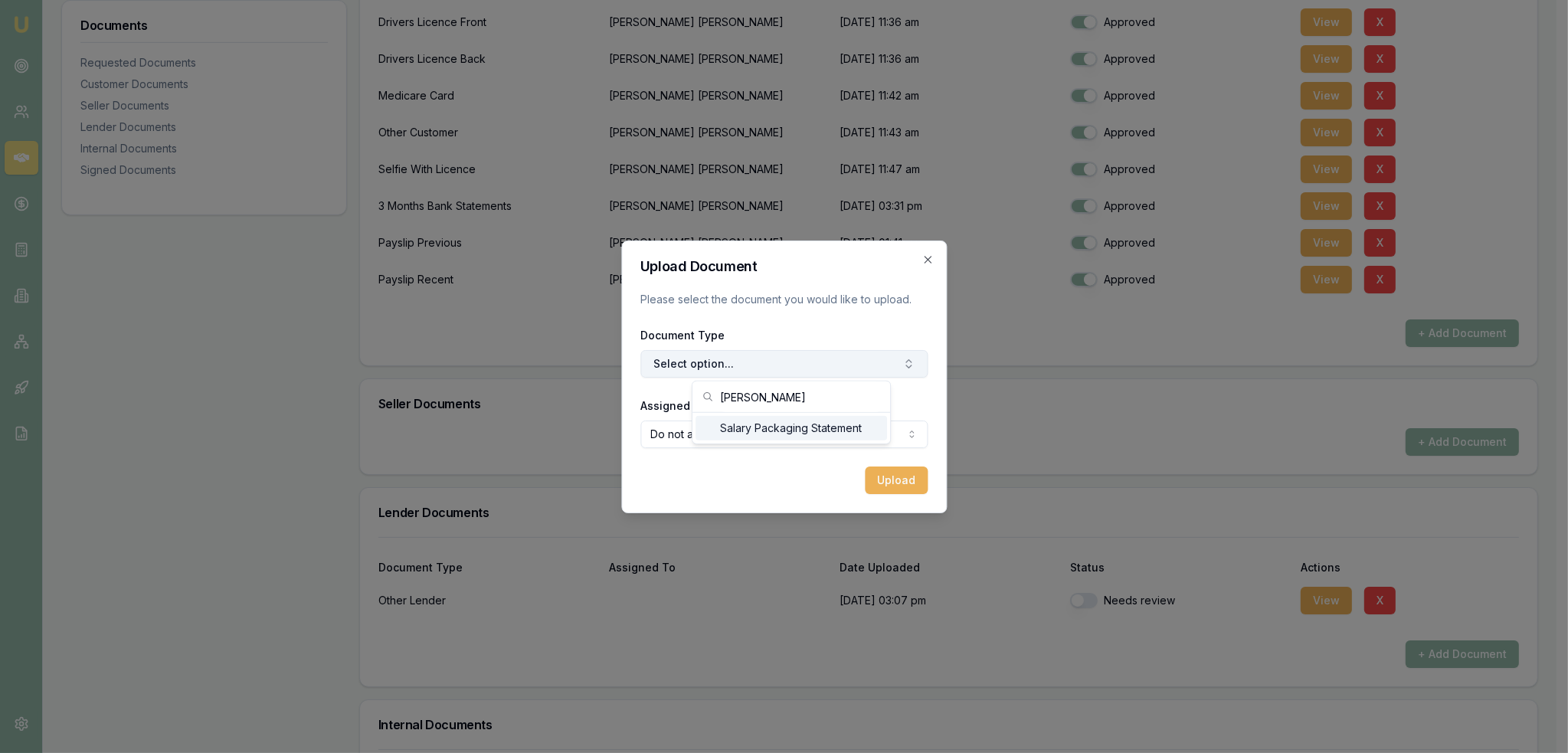
scroll to position [46, 0]
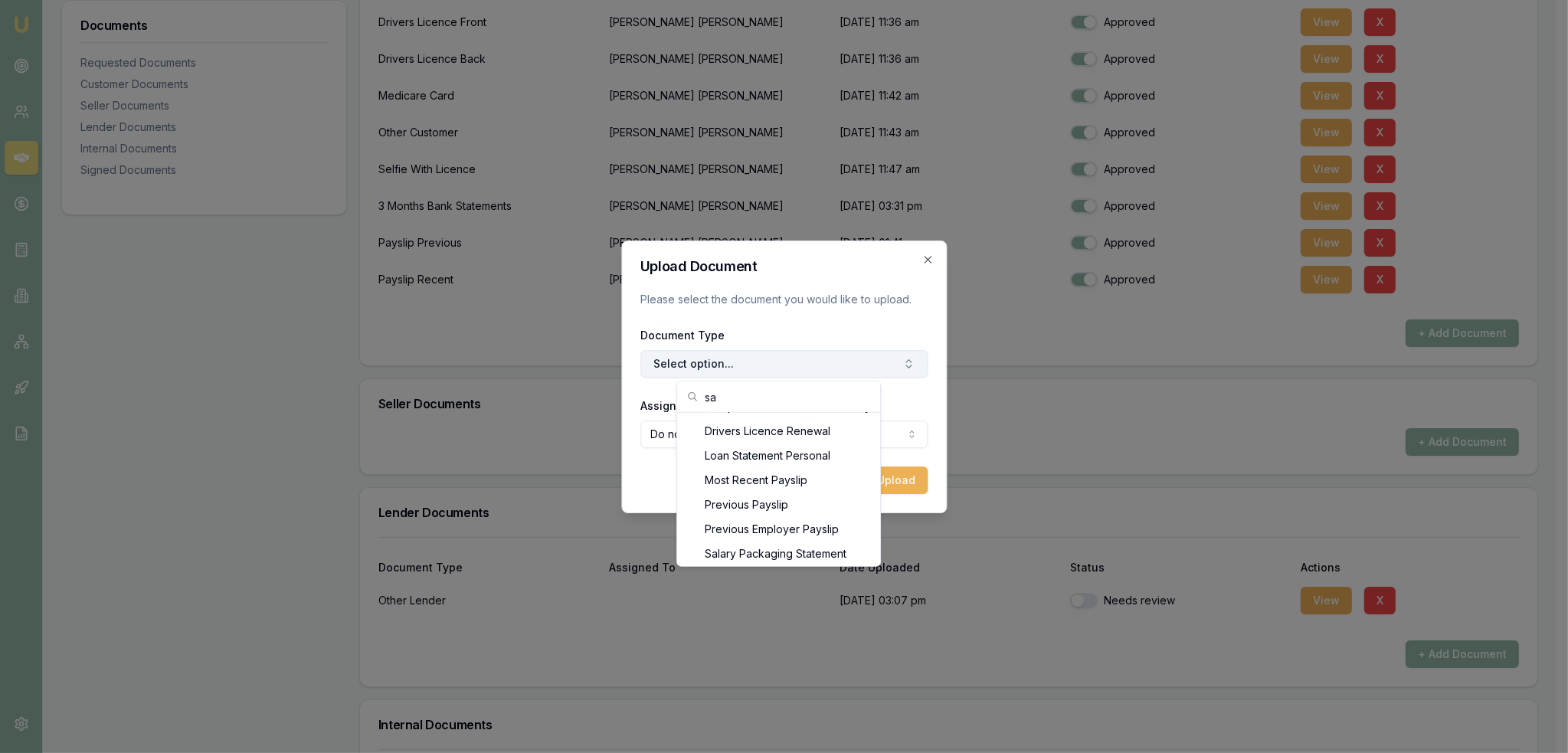
type input "s"
type input "d"
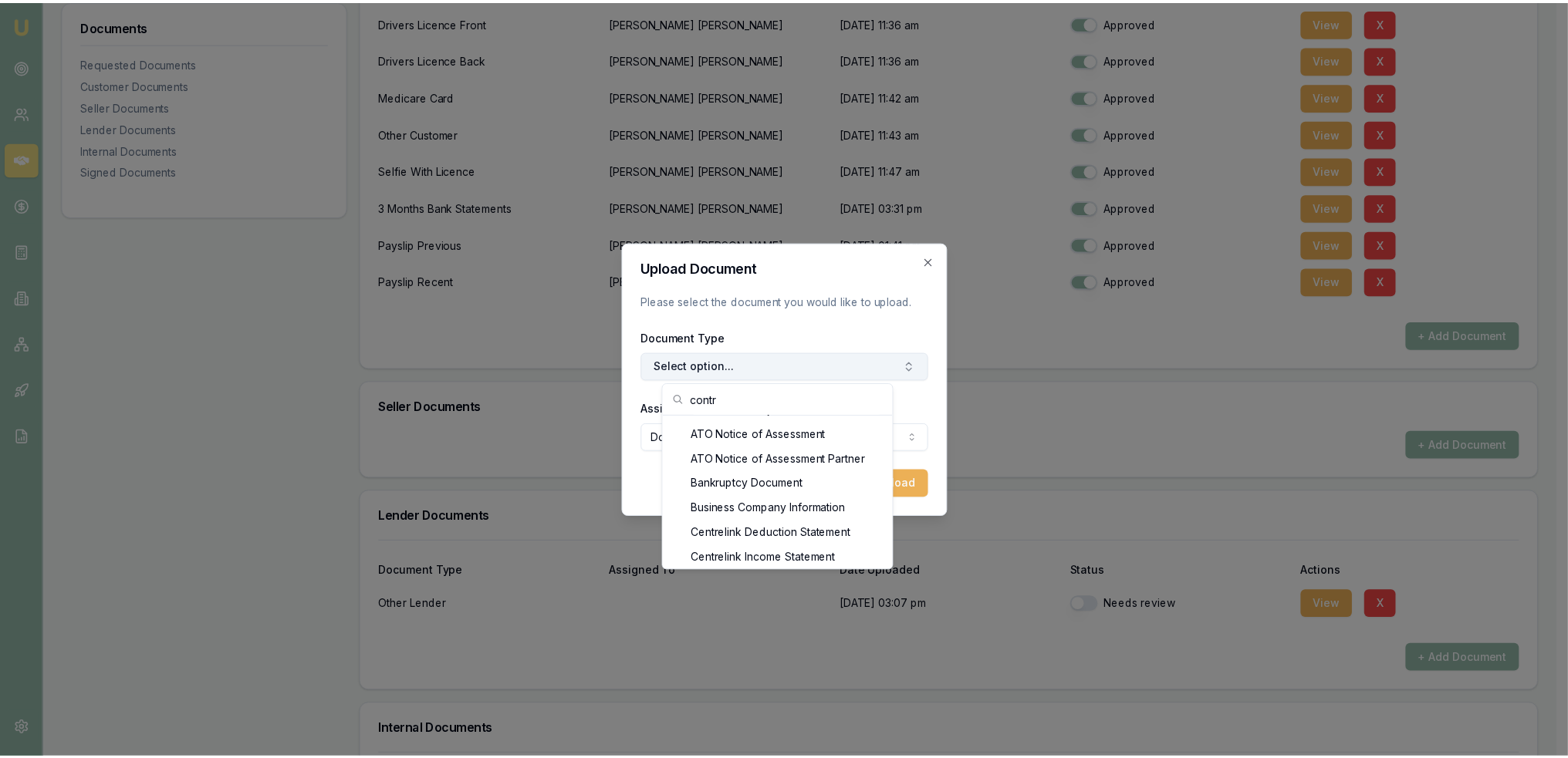
scroll to position [74, 0]
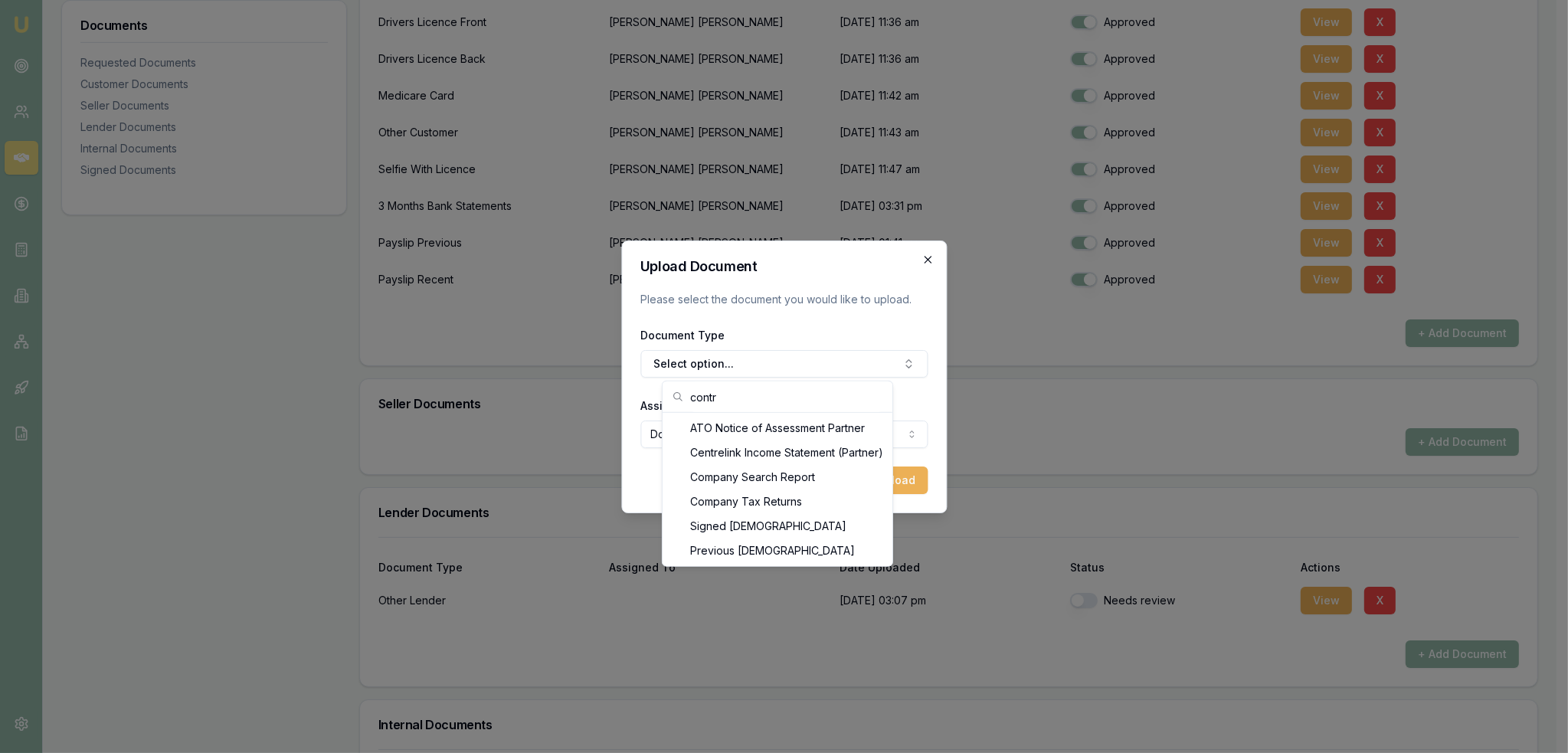
type input "contr"
click at [925, 259] on icon "button" at bounding box center [927, 260] width 12 height 12
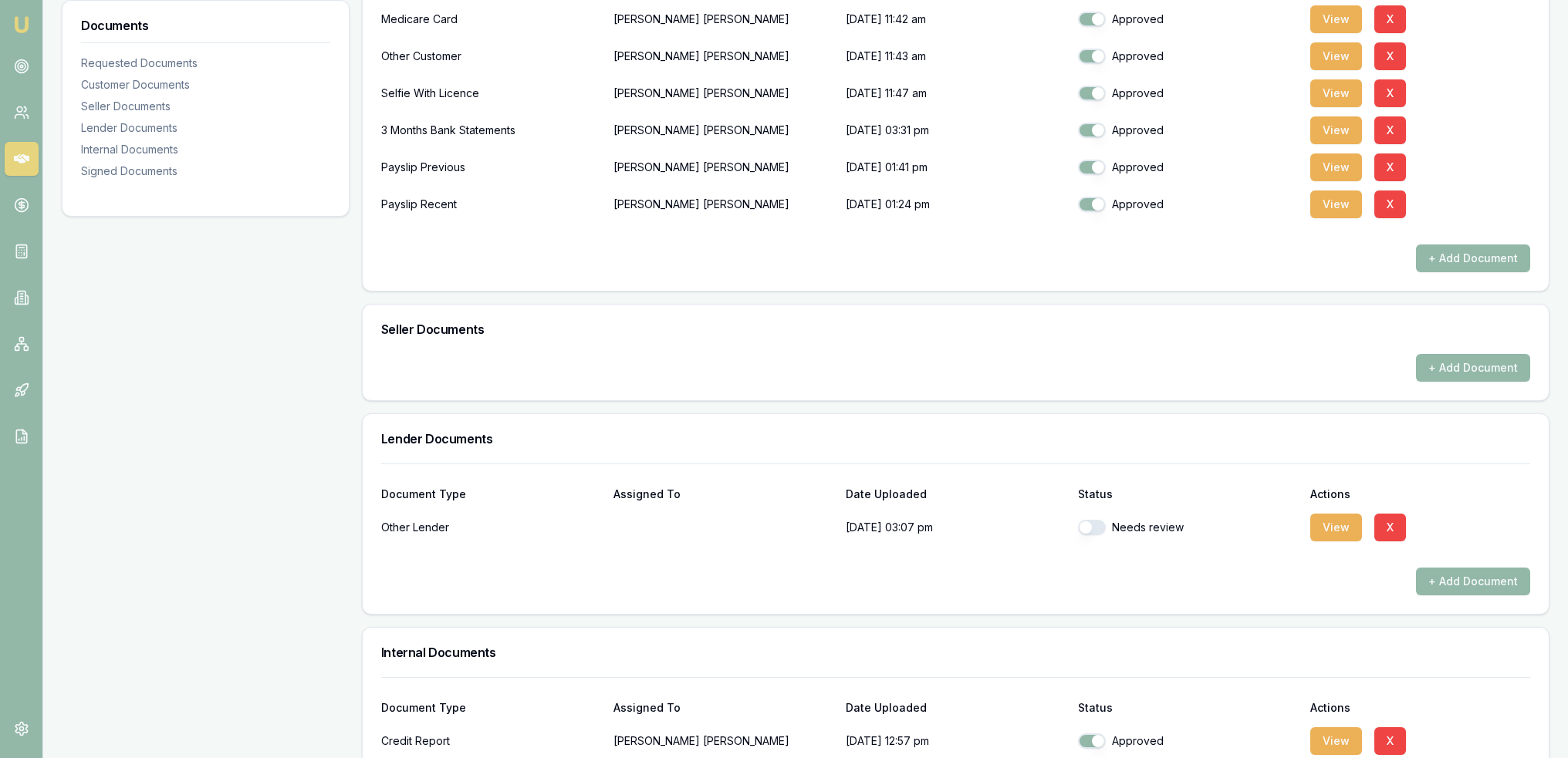
scroll to position [407, 0]
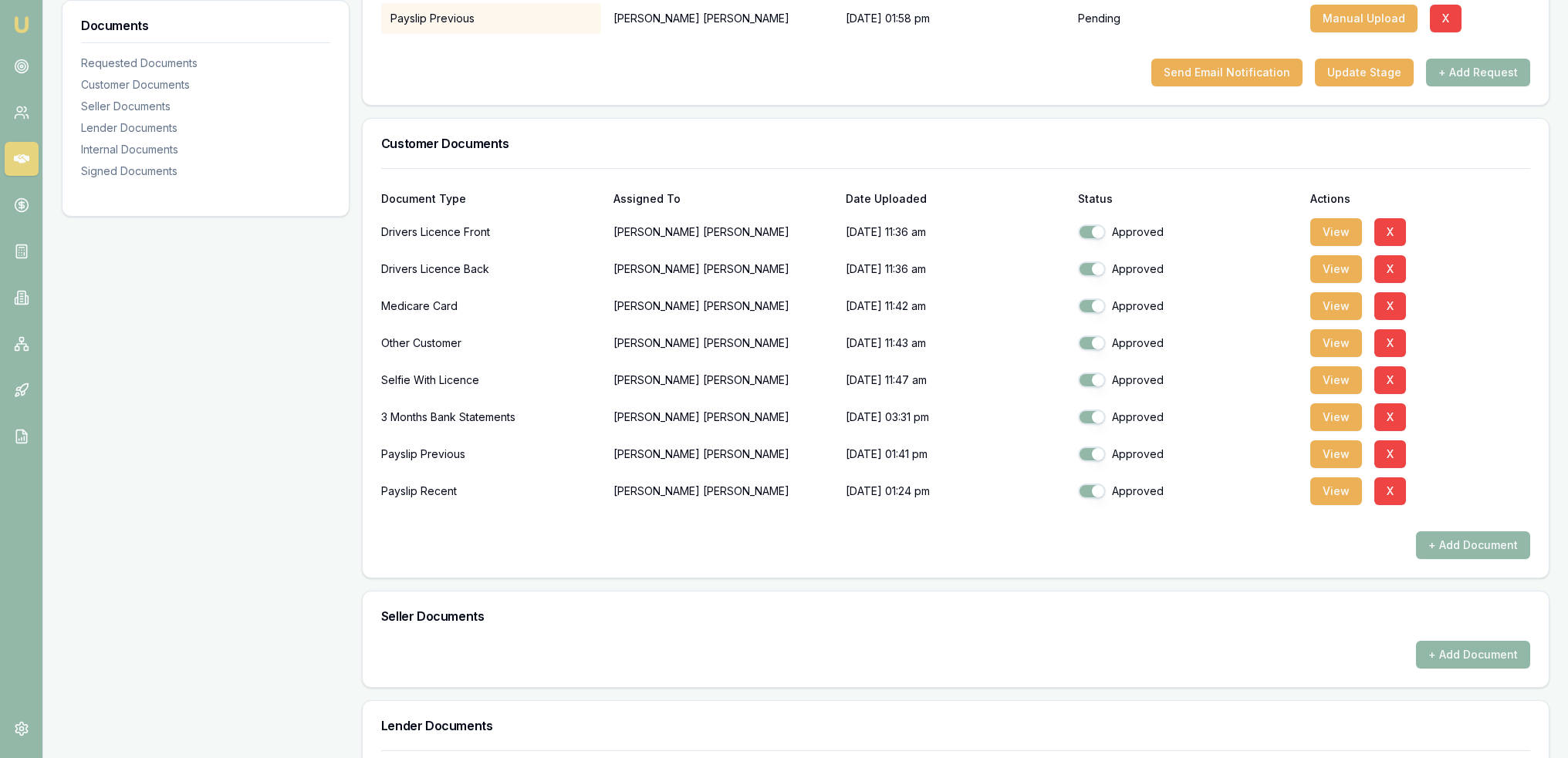
click at [1500, 659] on button "+ Add Document" at bounding box center [1473, 655] width 114 height 28
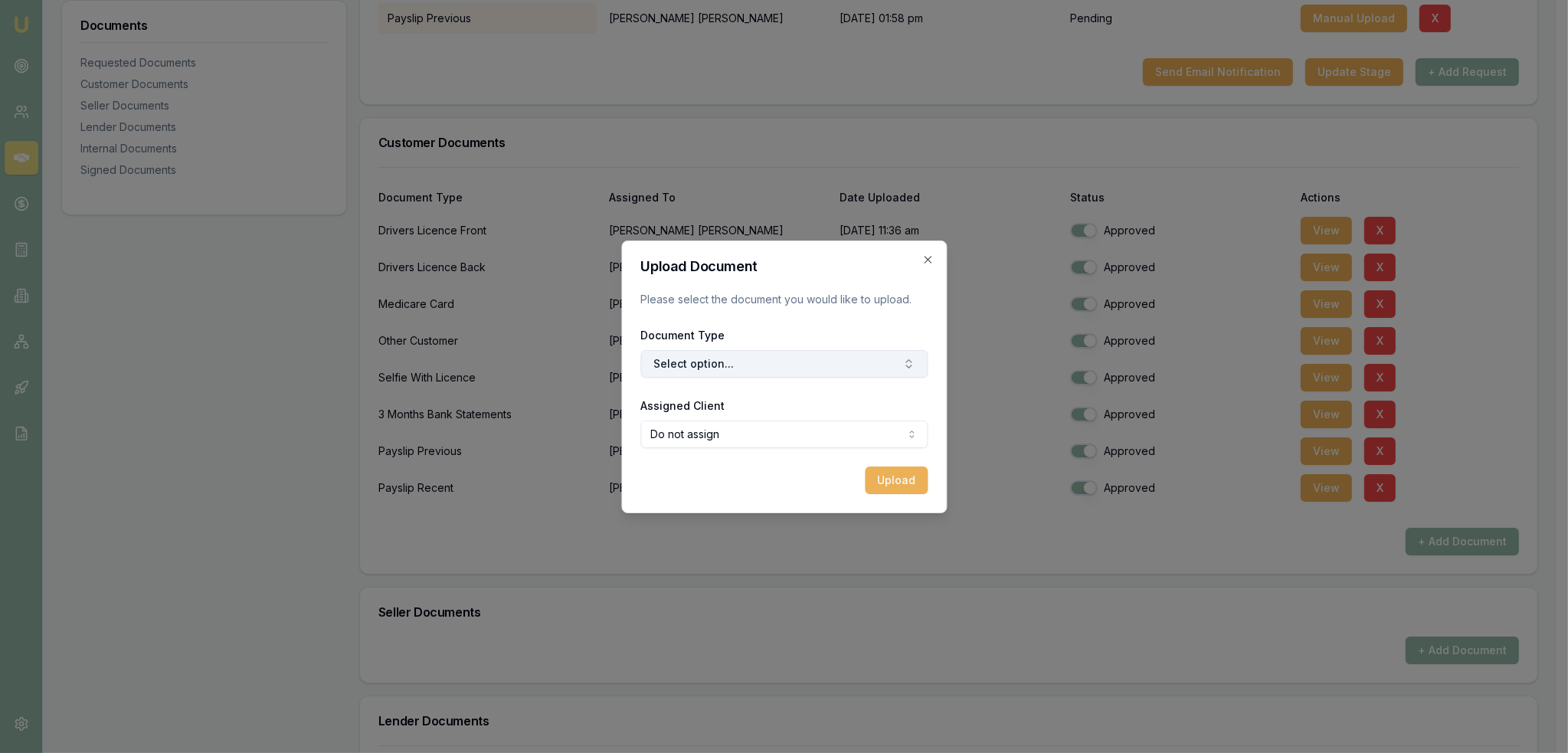
click at [711, 363] on button "Select option..." at bounding box center [783, 364] width 287 height 28
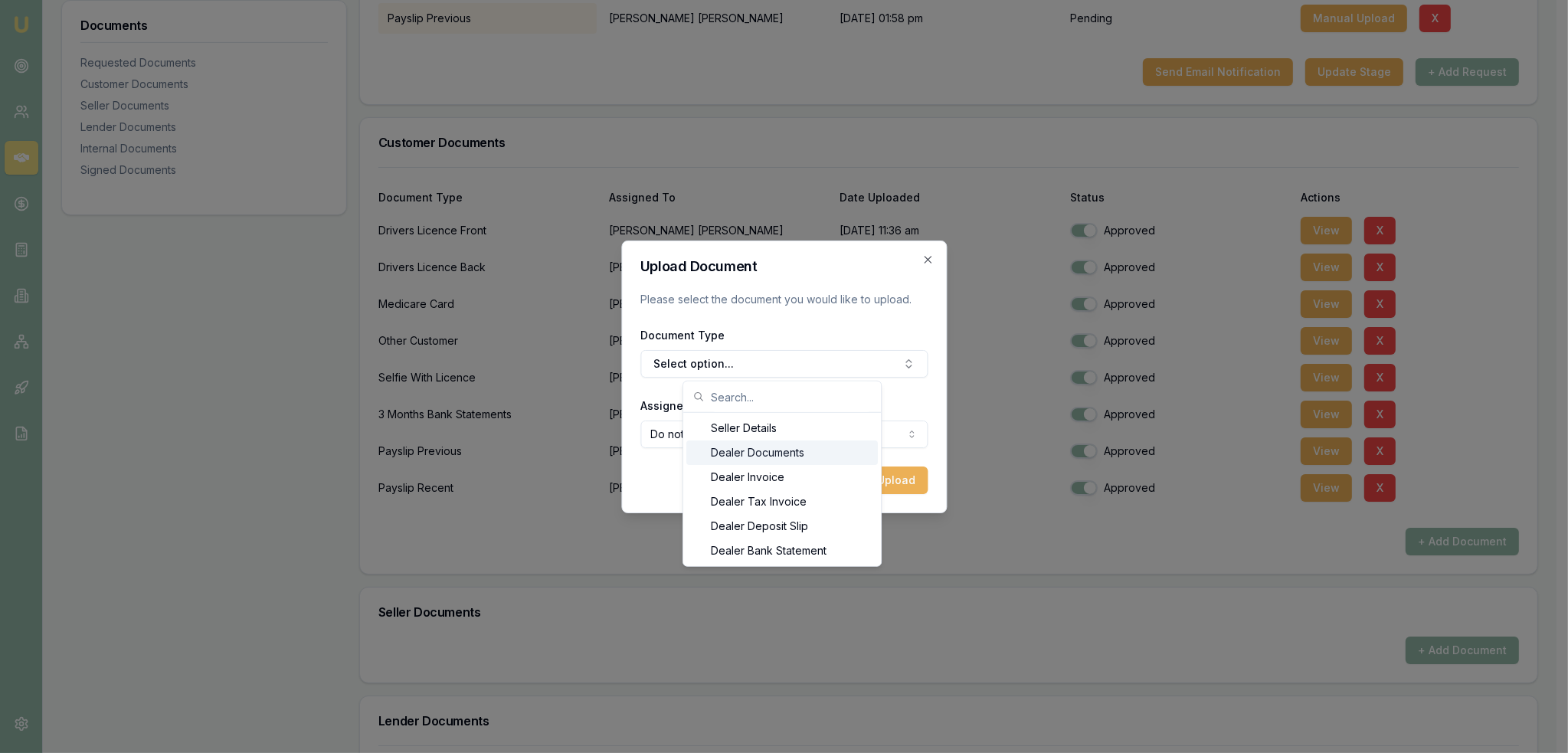
click at [748, 446] on div "Dealer Documents" at bounding box center [781, 453] width 191 height 25
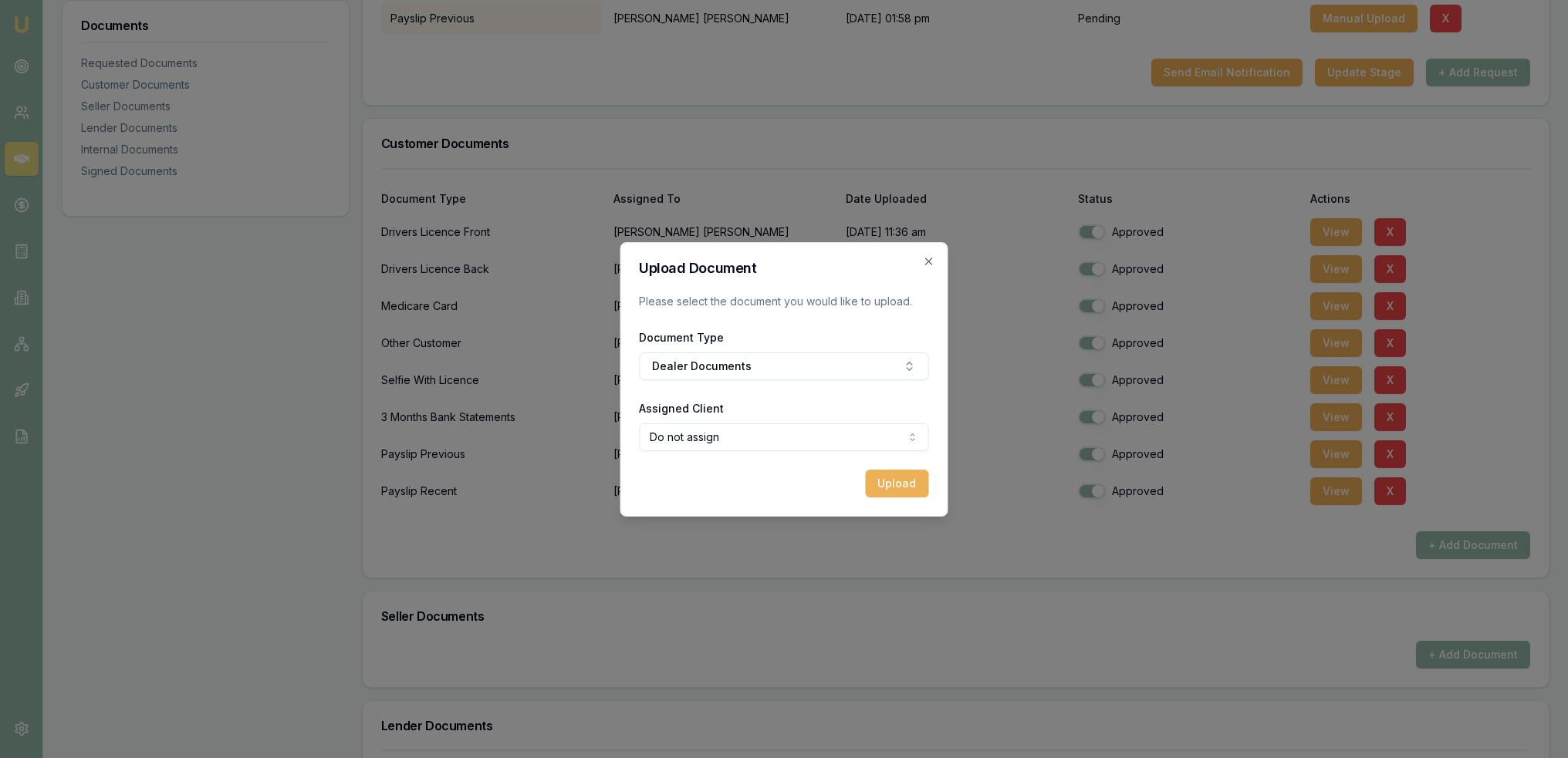
click at [757, 372] on button "Dealer Documents" at bounding box center [784, 366] width 289 height 28
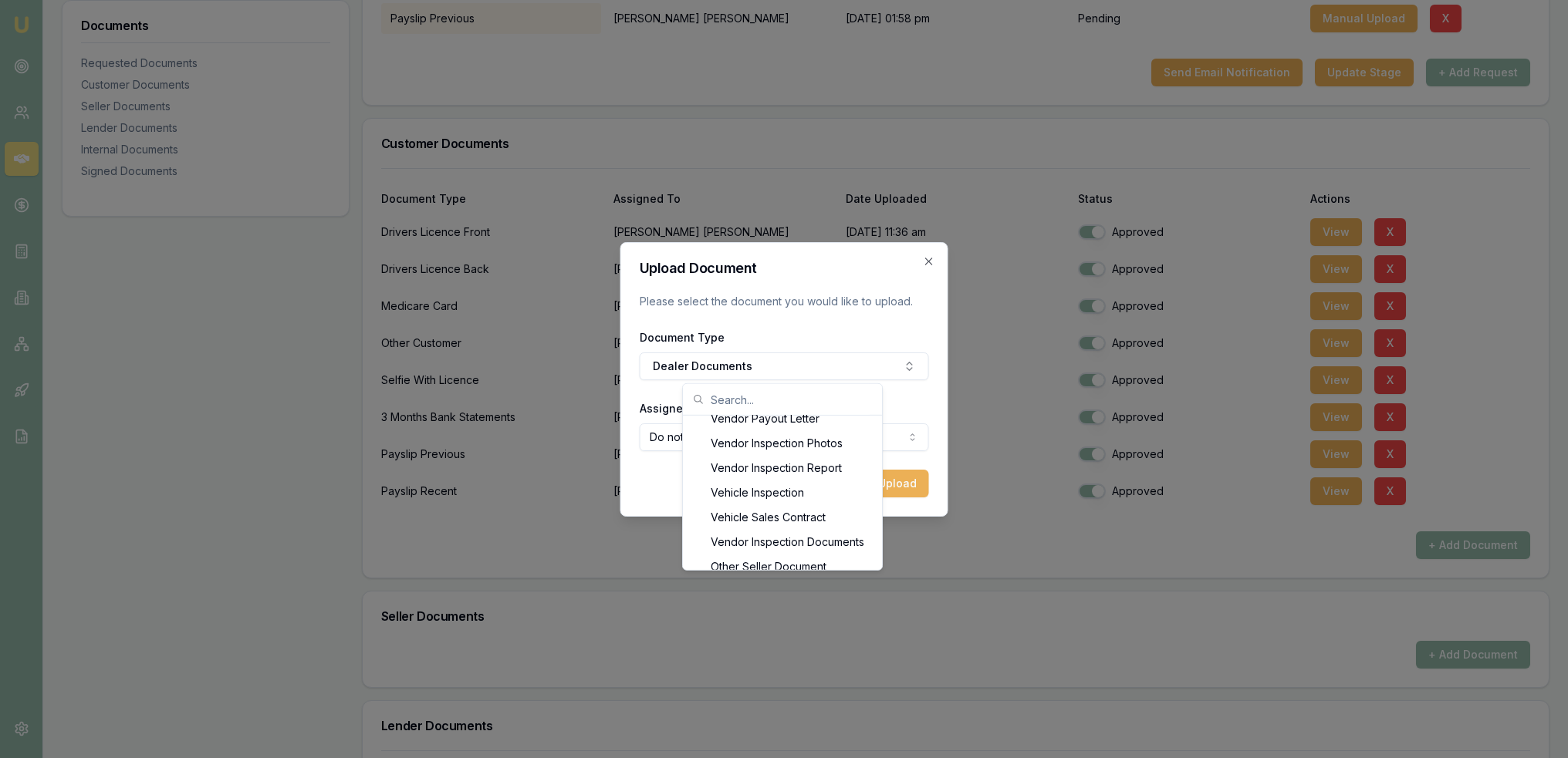
scroll to position [346, 0]
click at [815, 495] on div "Vehicle Sales Contract" at bounding box center [782, 505] width 193 height 25
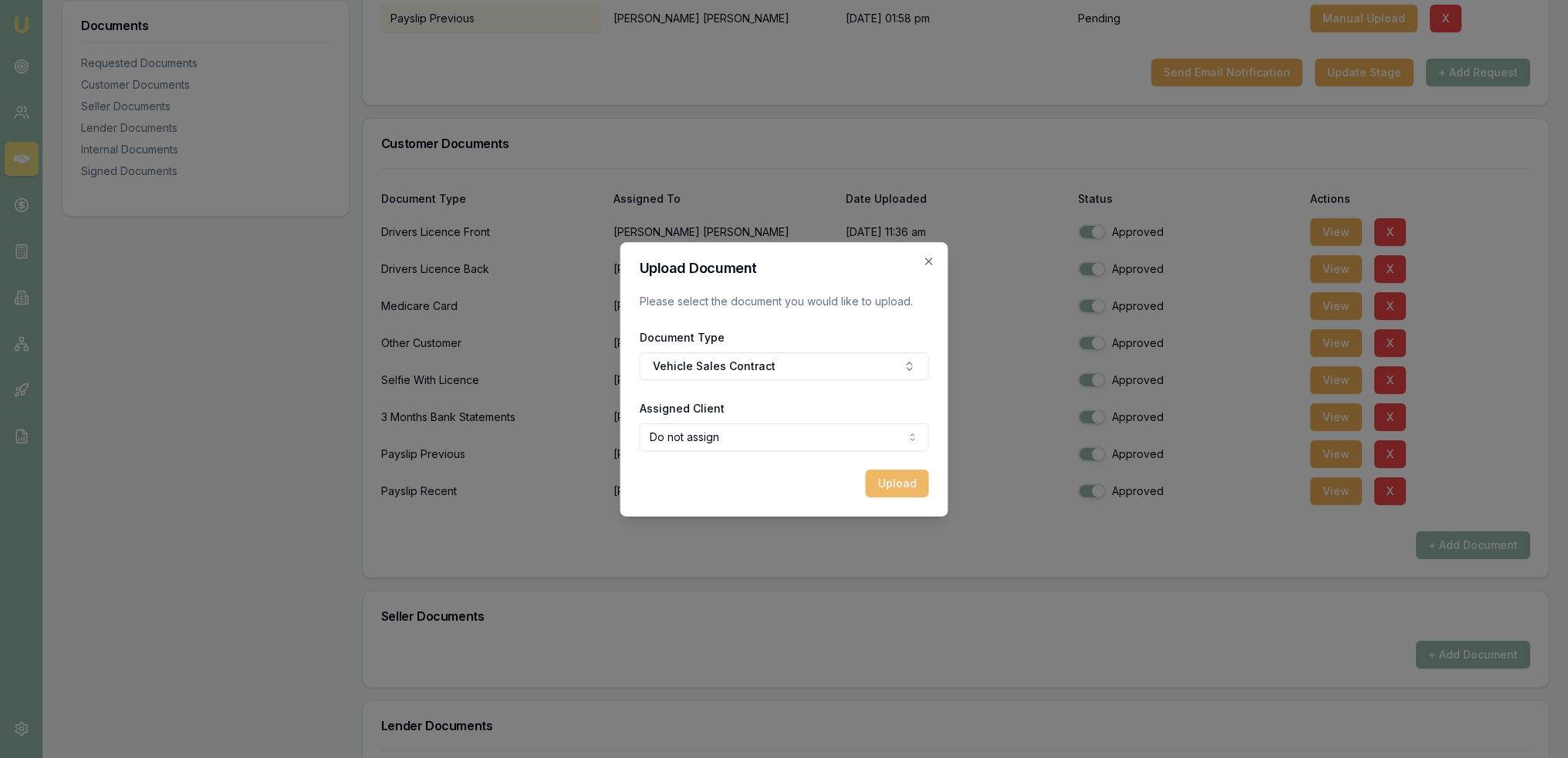
click at [877, 480] on button "Upload" at bounding box center [898, 484] width 63 height 28
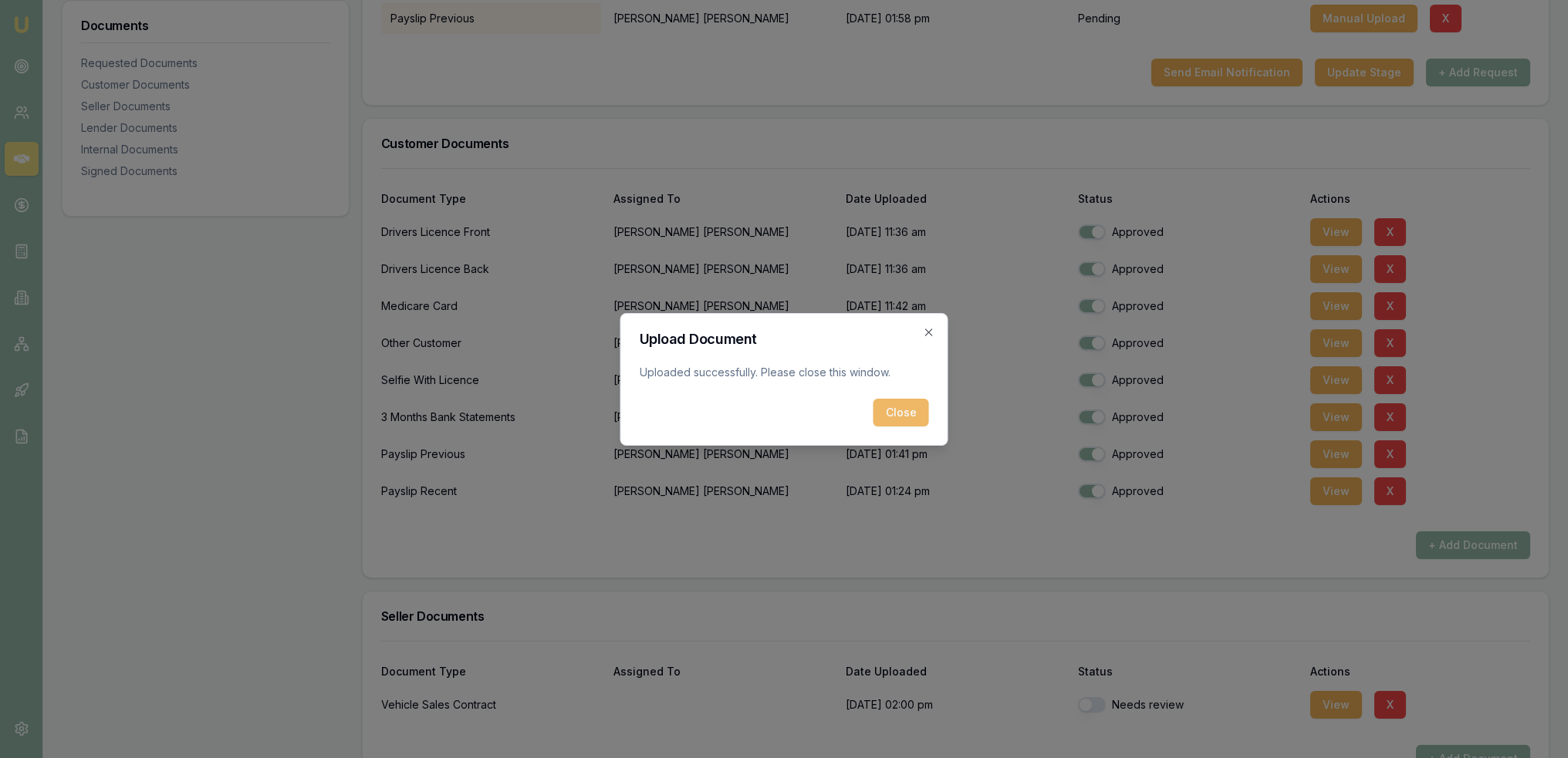
click at [898, 421] on button "Close" at bounding box center [902, 413] width 56 height 28
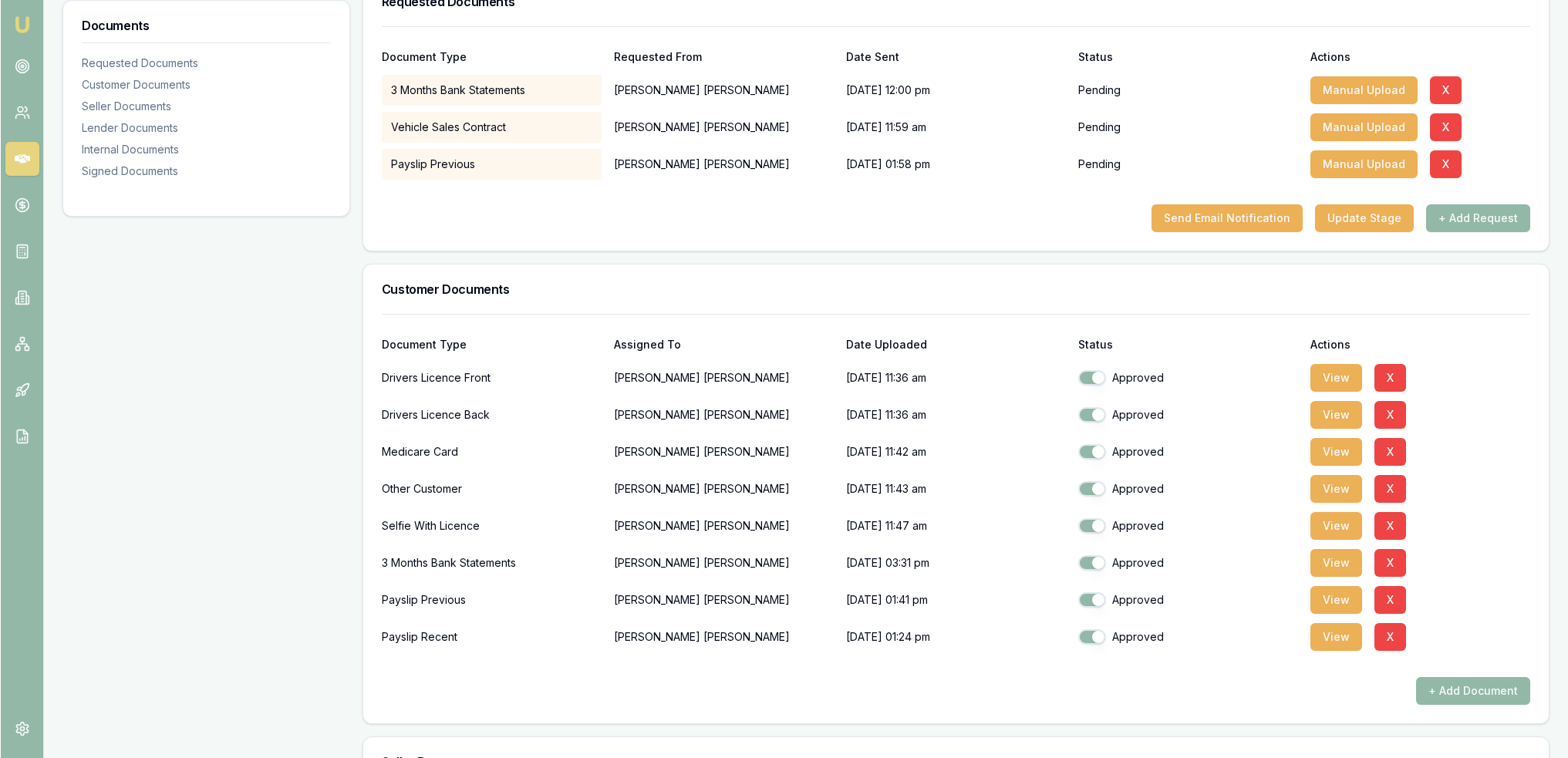
scroll to position [253, 0]
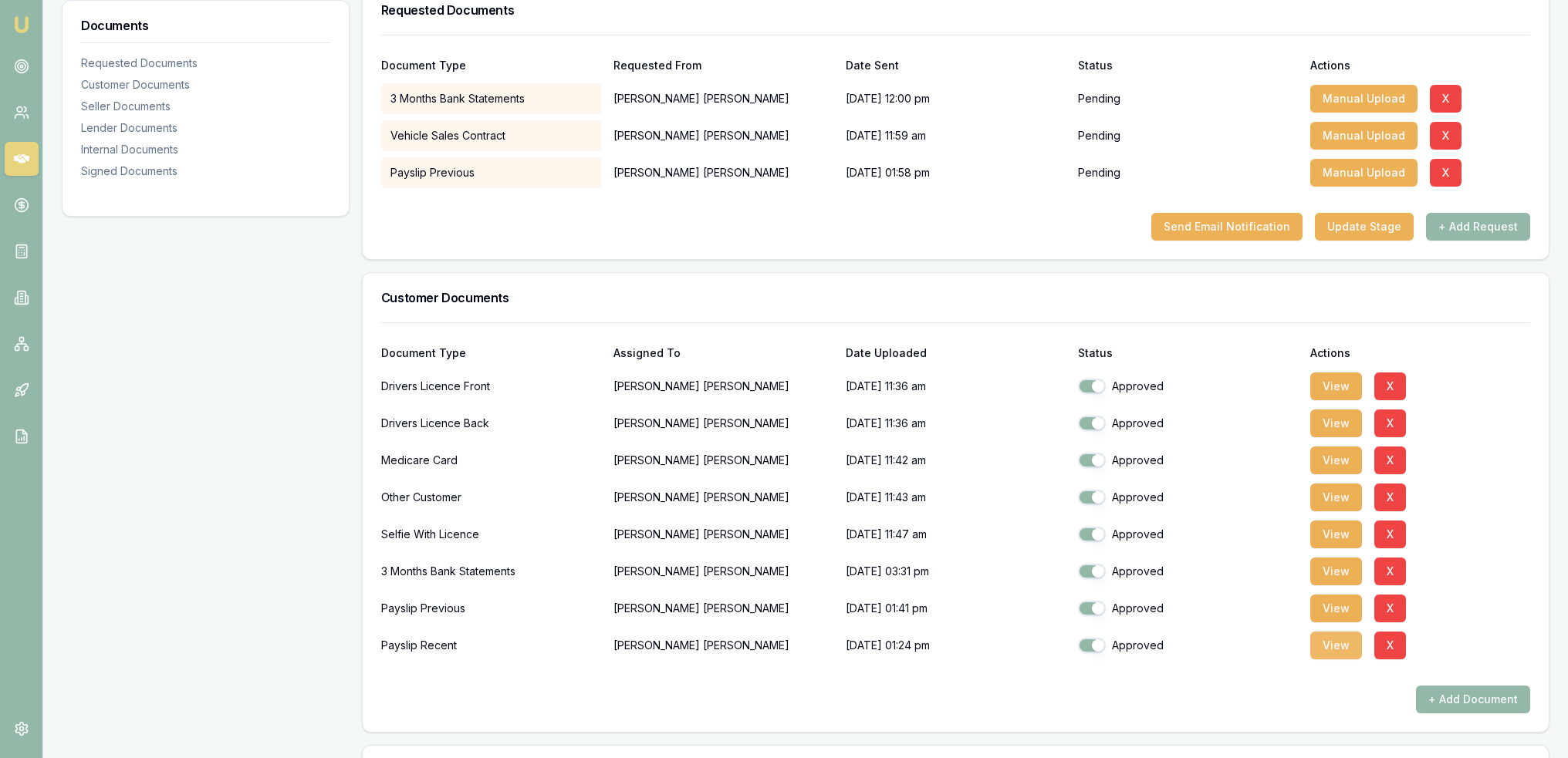
click at [1339, 649] on button "View" at bounding box center [1336, 645] width 52 height 28
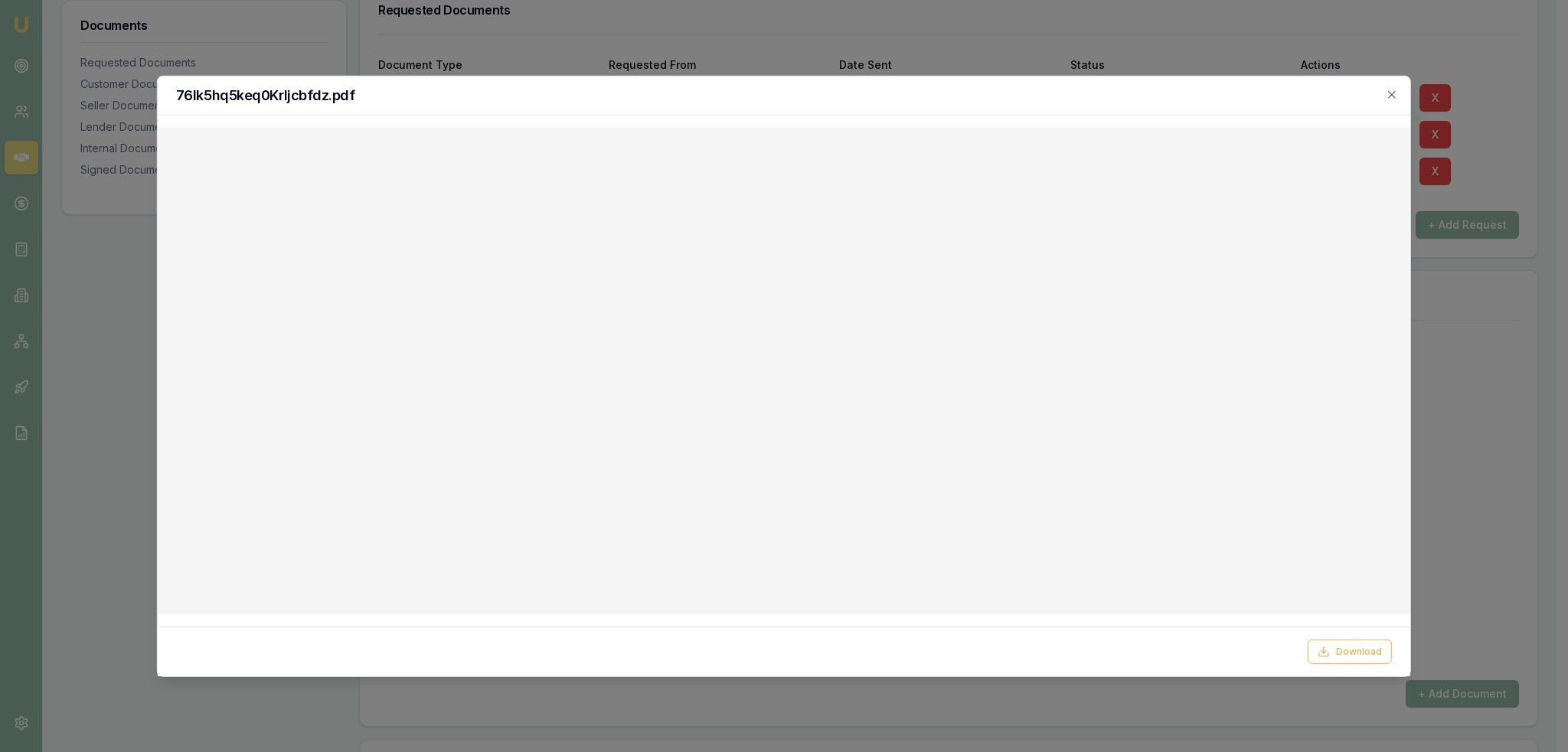
checkbox input "true"
click at [1394, 91] on icon "button" at bounding box center [1391, 93] width 12 height 12
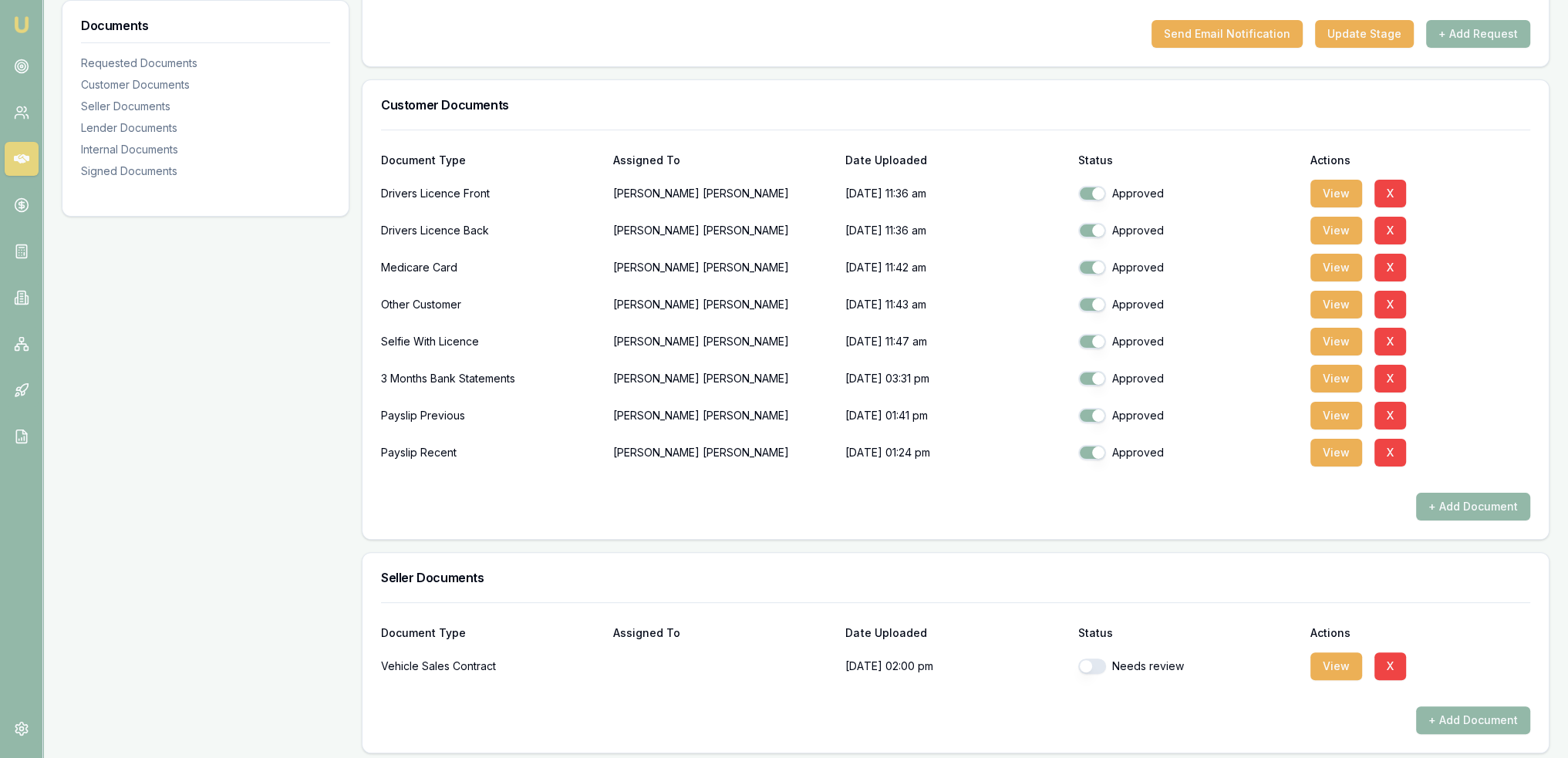
scroll to position [562, 0]
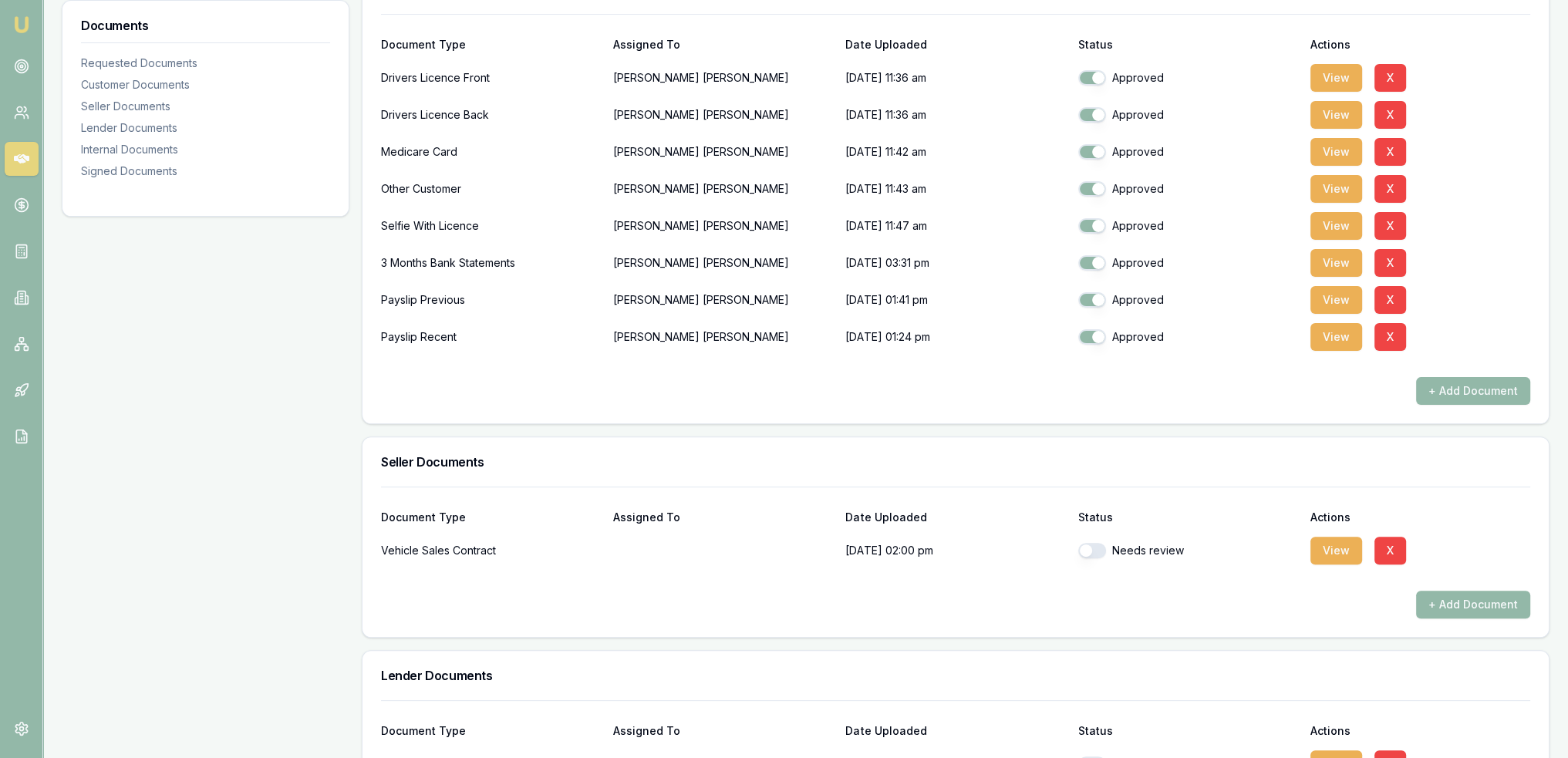
click at [1096, 549] on button "button" at bounding box center [1093, 551] width 28 height 16
checkbox input "true"
click at [1323, 550] on button "View" at bounding box center [1336, 551] width 52 height 28
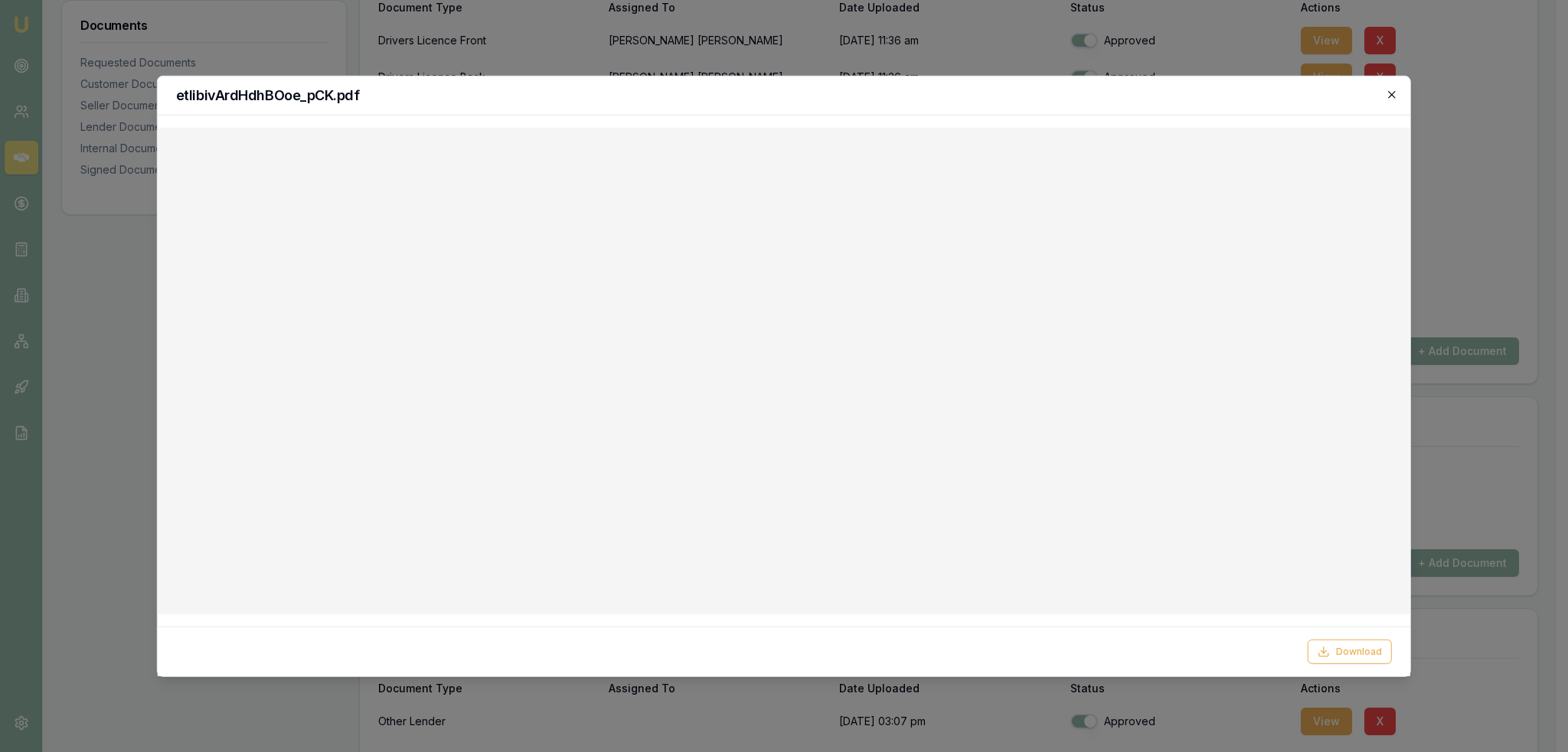
click at [1389, 97] on icon "button" at bounding box center [1391, 94] width 6 height 6
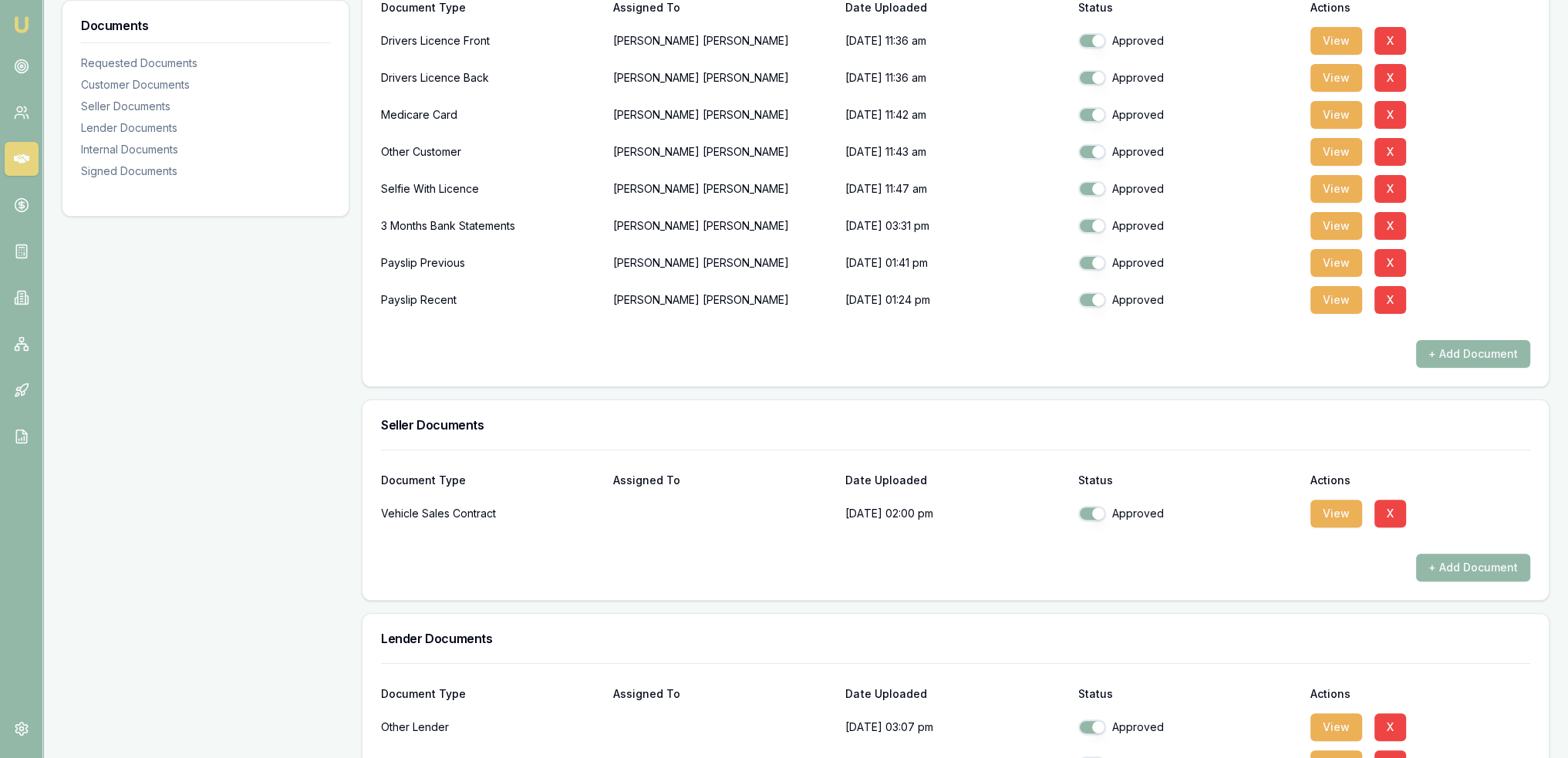
checkbox input "true"
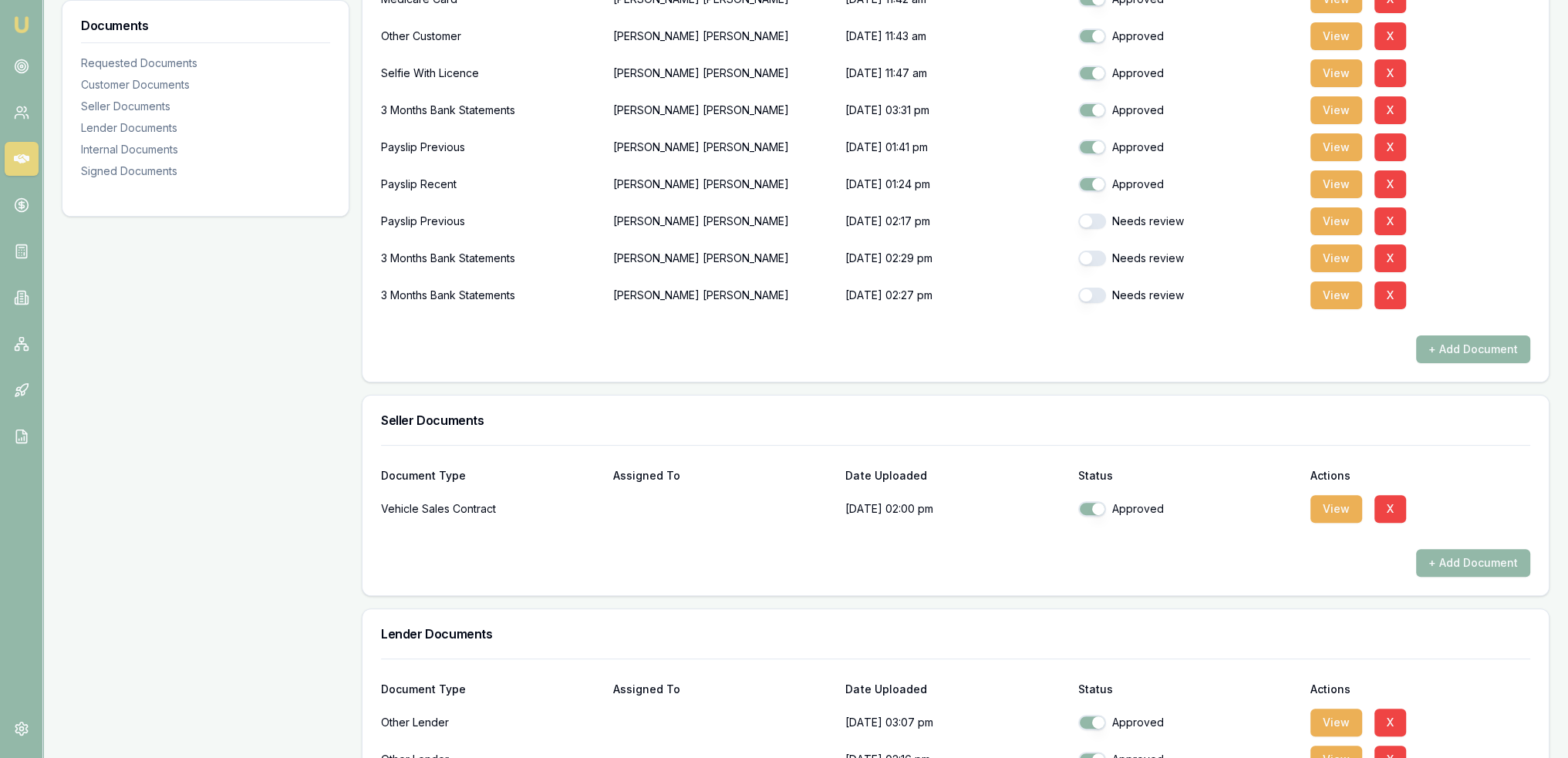
click at [1093, 259] on button "button" at bounding box center [1093, 259] width 28 height 16
checkbox input "true"
click at [1096, 223] on button "button" at bounding box center [1093, 221] width 28 height 16
checkbox input "true"
click at [1092, 287] on button "button" at bounding box center [1093, 295] width 28 height 16
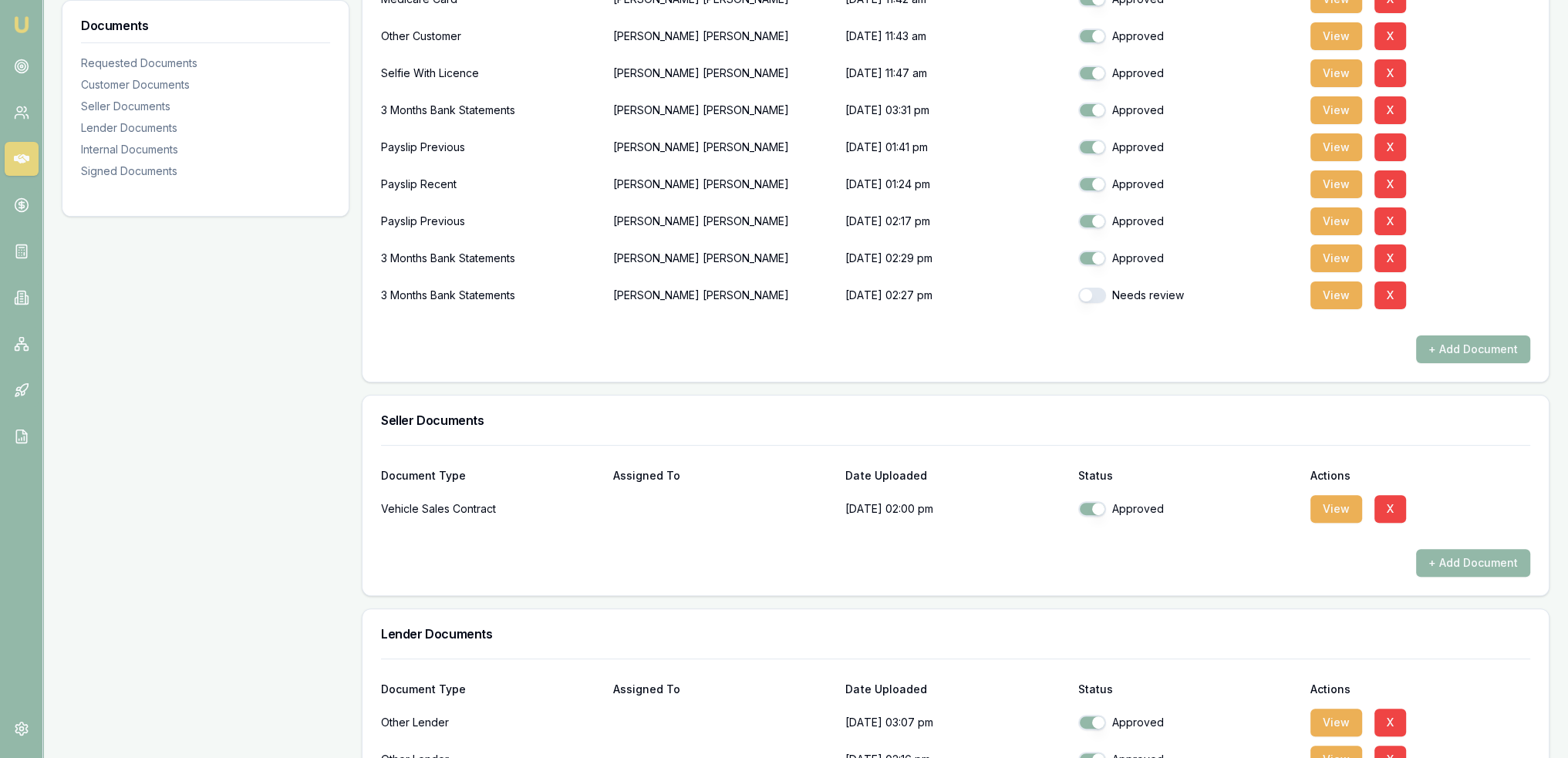
checkbox input "true"
click at [1318, 224] on button "View" at bounding box center [1336, 221] width 52 height 28
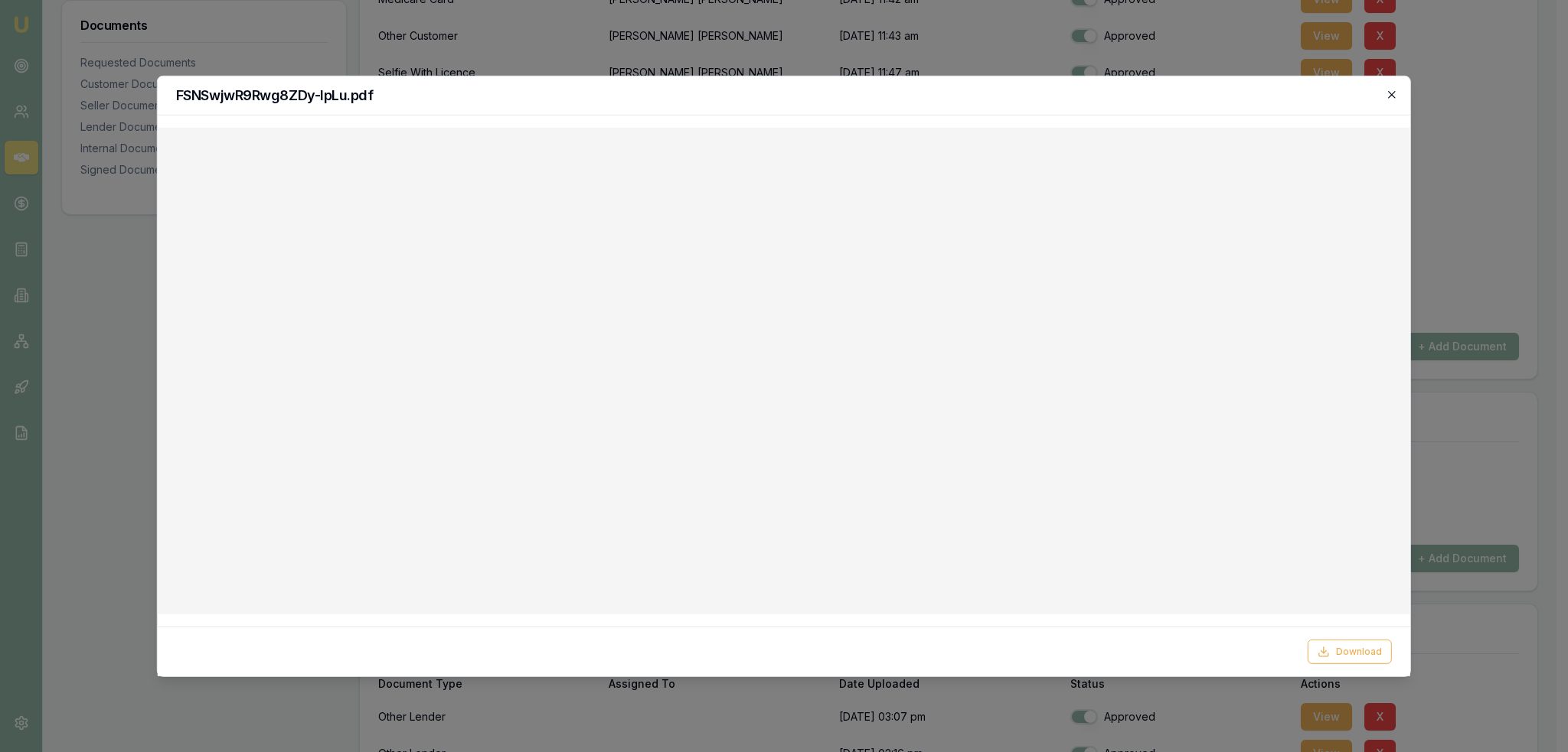
click at [1394, 88] on icon "button" at bounding box center [1391, 93] width 12 height 12
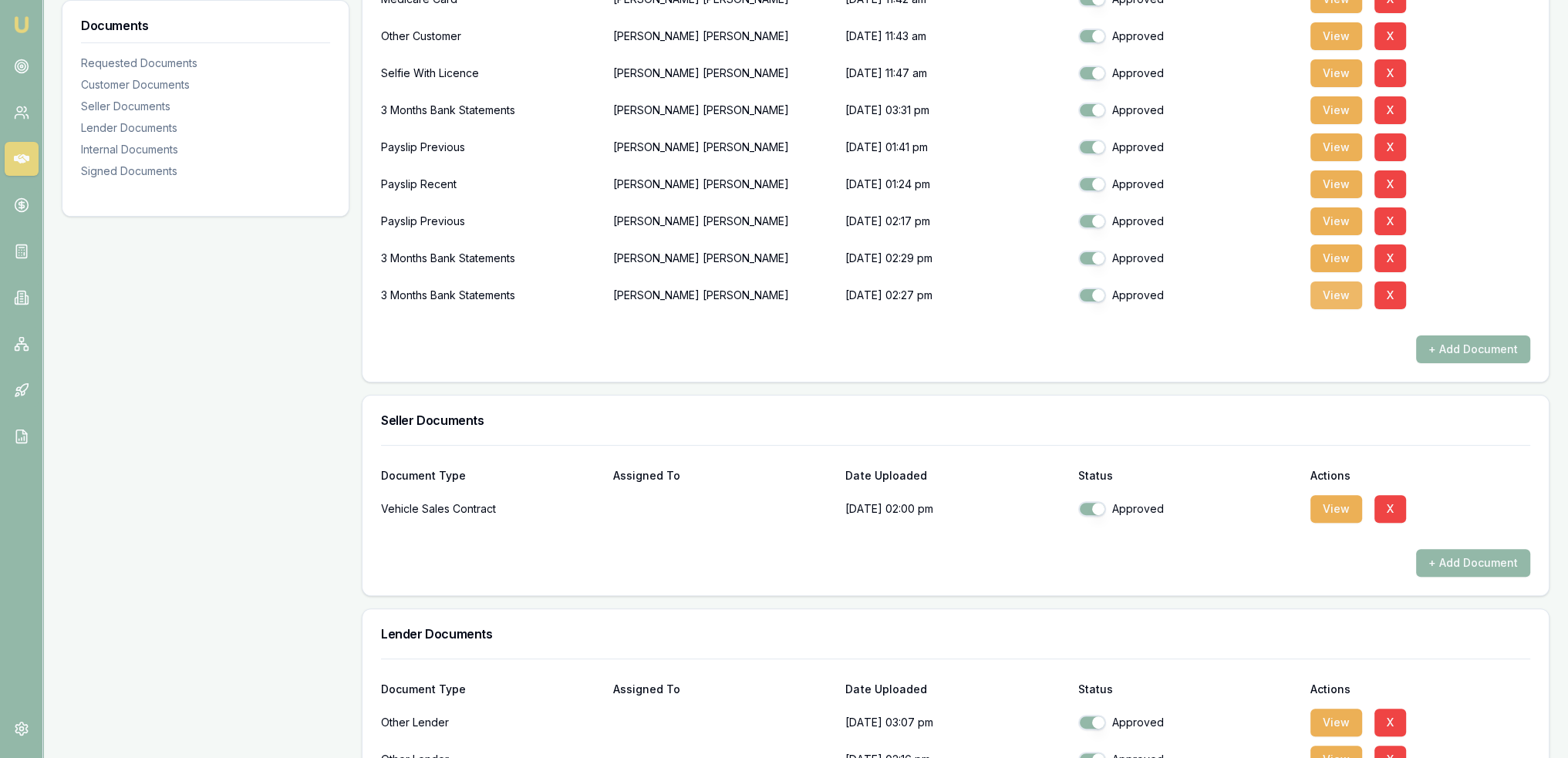
click at [1339, 299] on button "View" at bounding box center [1336, 296] width 52 height 28
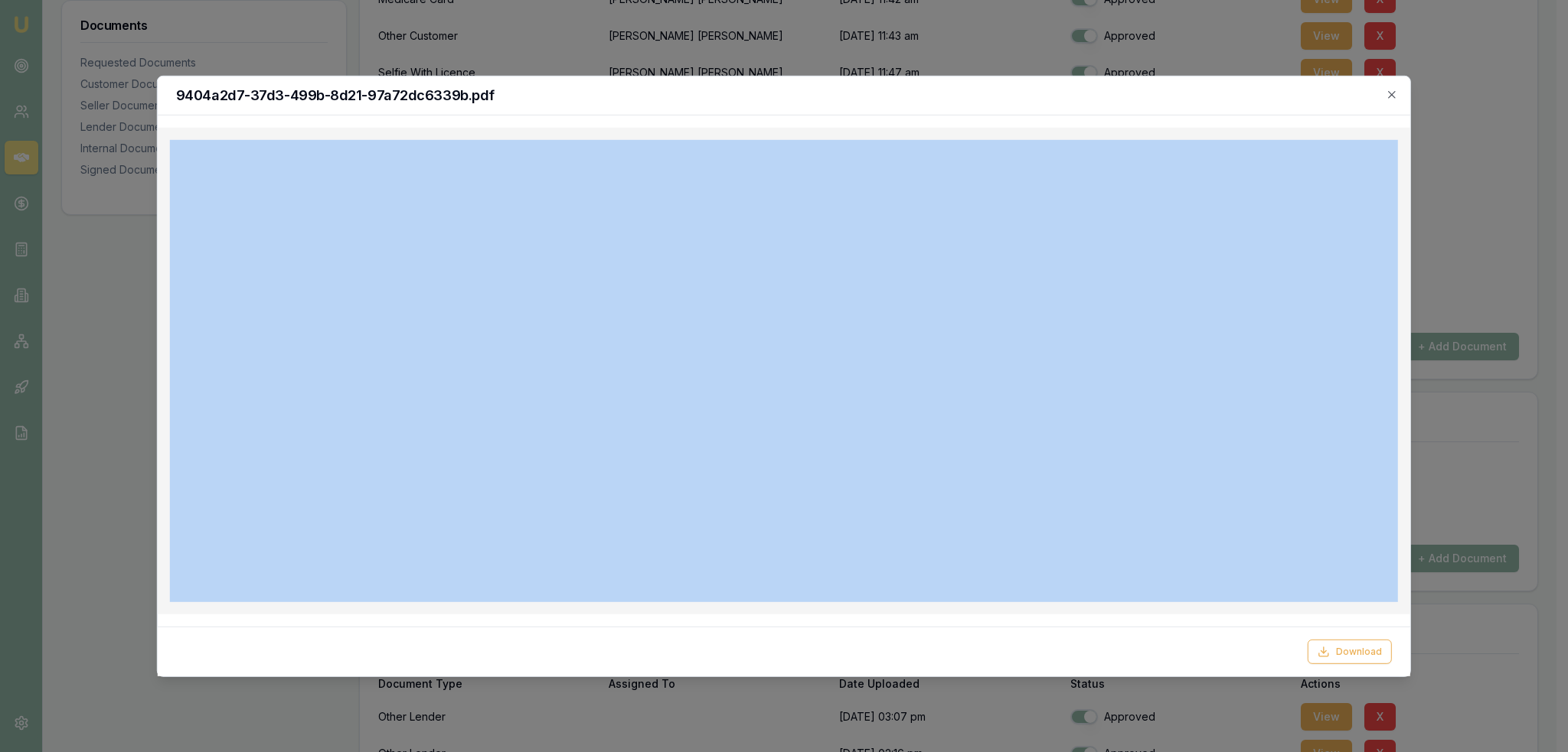
click at [1393, 87] on div "9404a2d7-37d3-499b-8d21-97a72dc6339b.pdf" at bounding box center [784, 95] width 1252 height 39
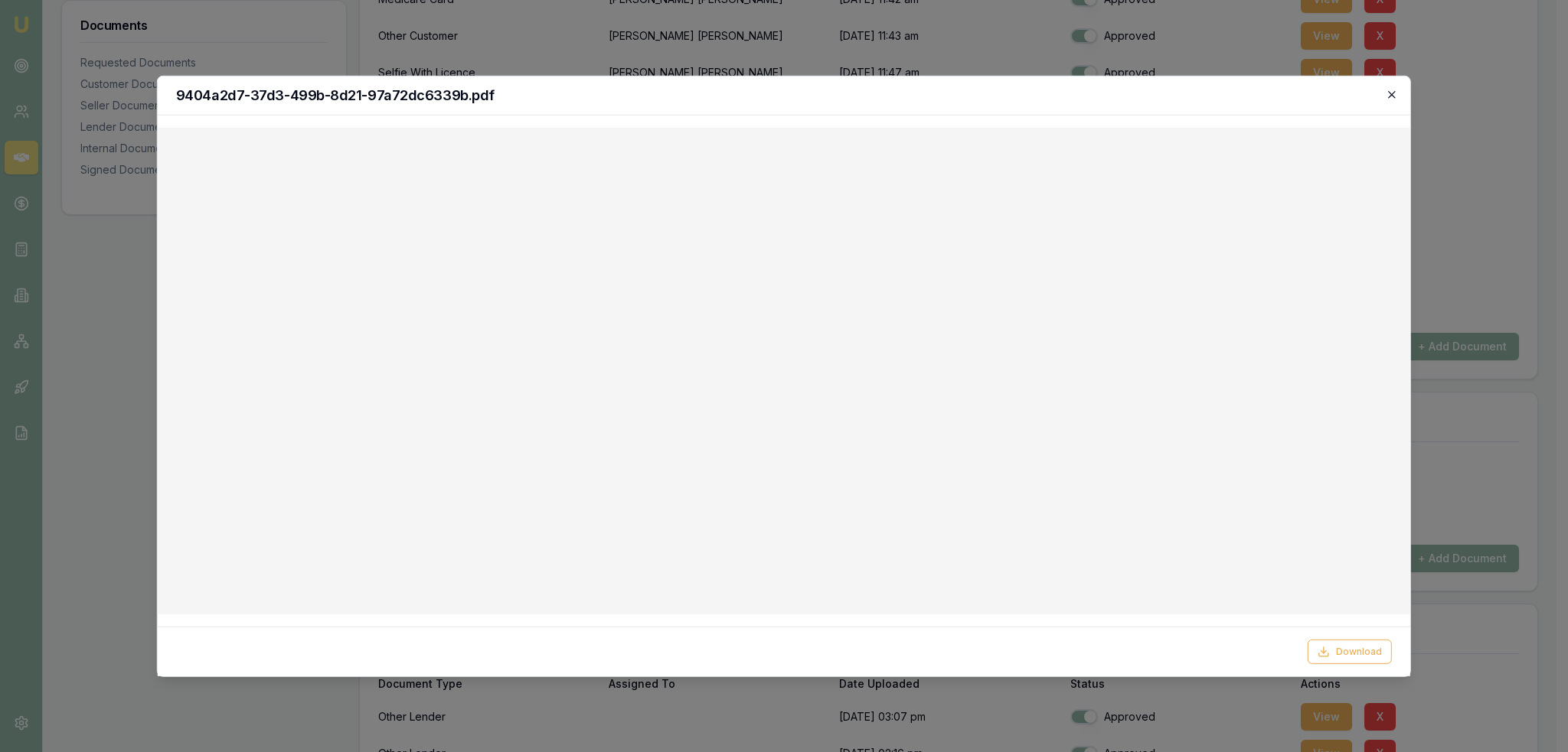
click at [1390, 91] on icon "button" at bounding box center [1391, 93] width 12 height 12
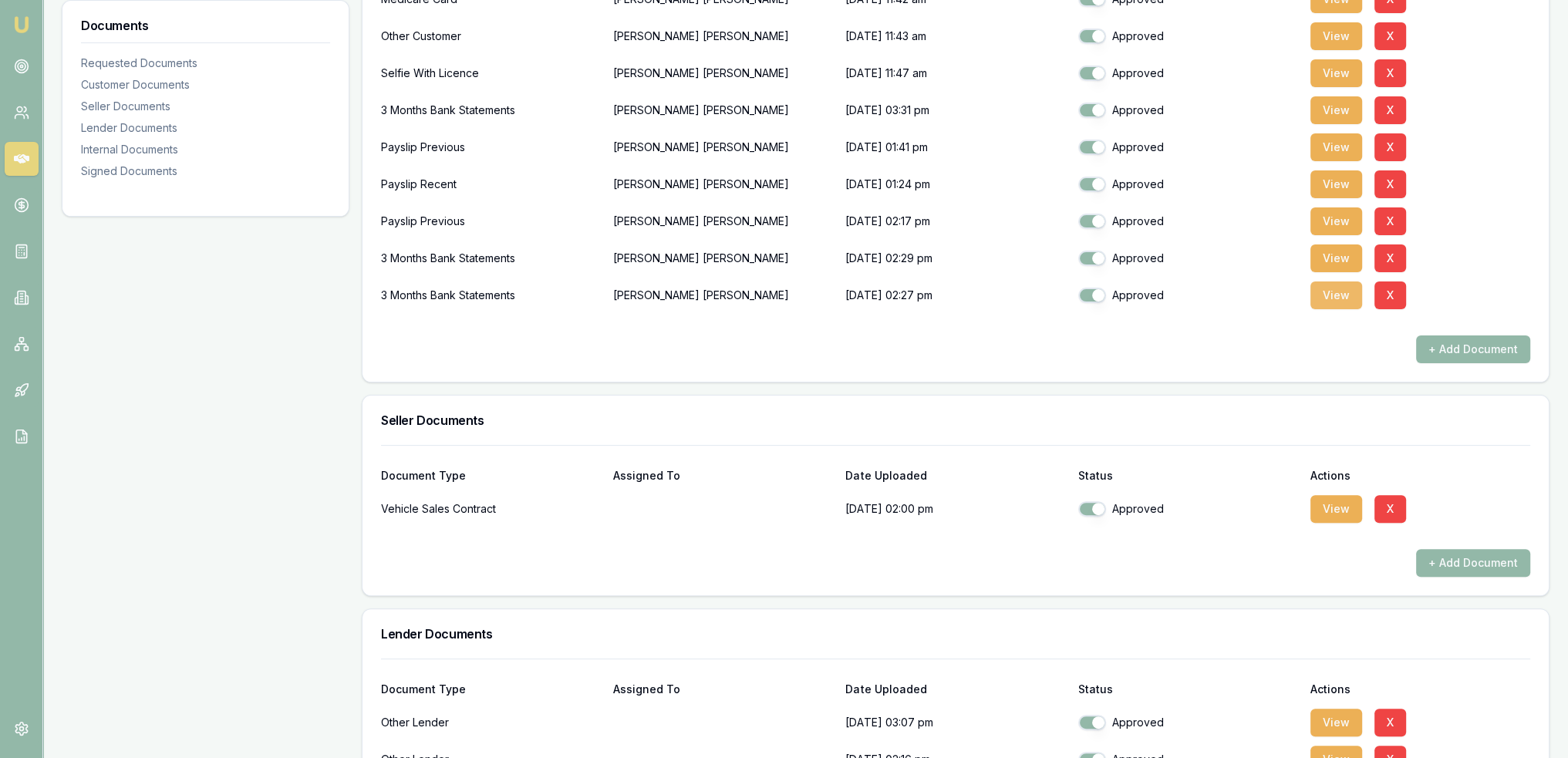
click at [1327, 296] on button "View" at bounding box center [1336, 296] width 52 height 28
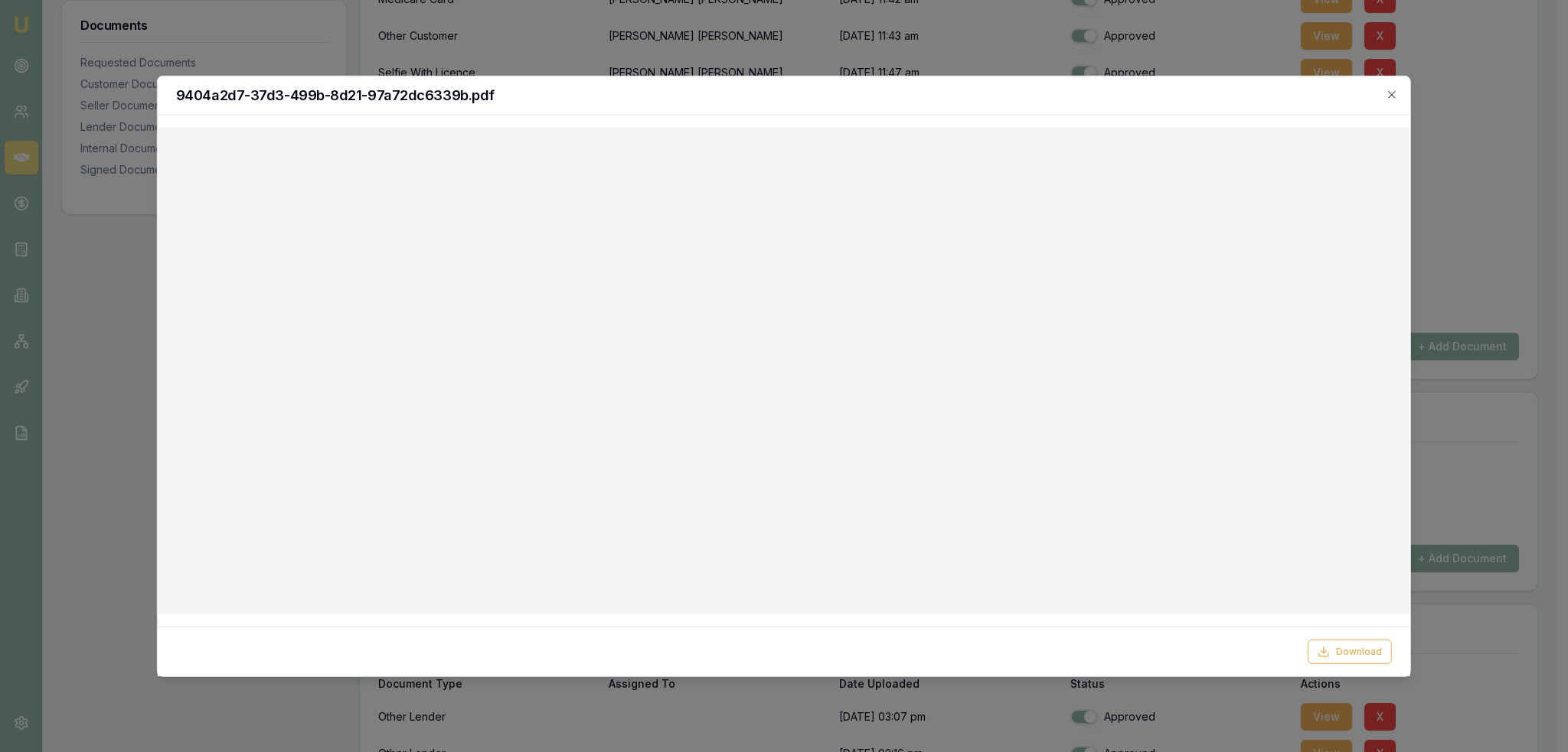
drag, startPoint x: 1392, startPoint y: 95, endPoint x: 1349, endPoint y: 157, distance: 75.5
click at [1392, 95] on icon "button" at bounding box center [1391, 93] width 12 height 12
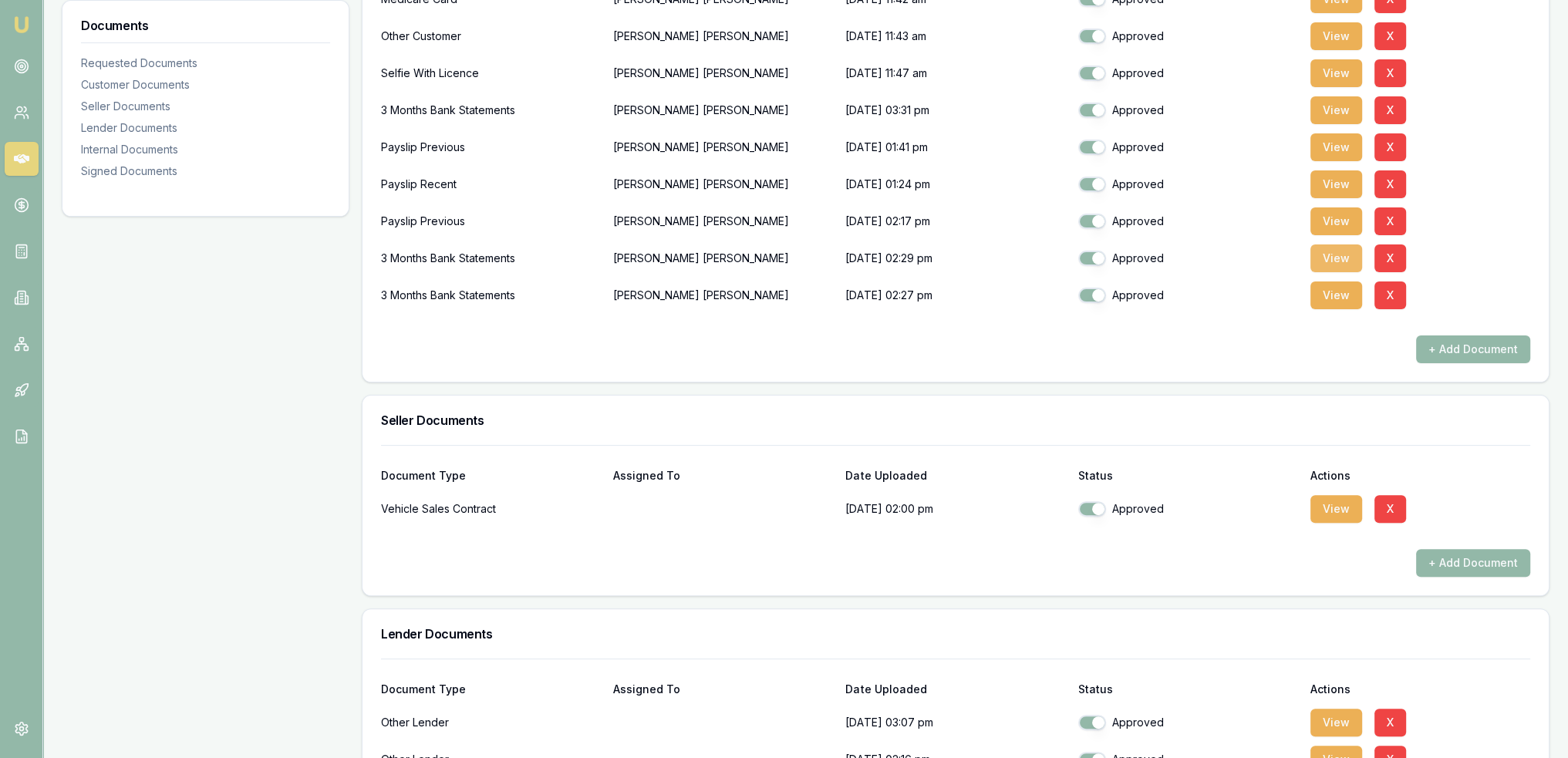
click at [1336, 251] on button "View" at bounding box center [1336, 259] width 52 height 28
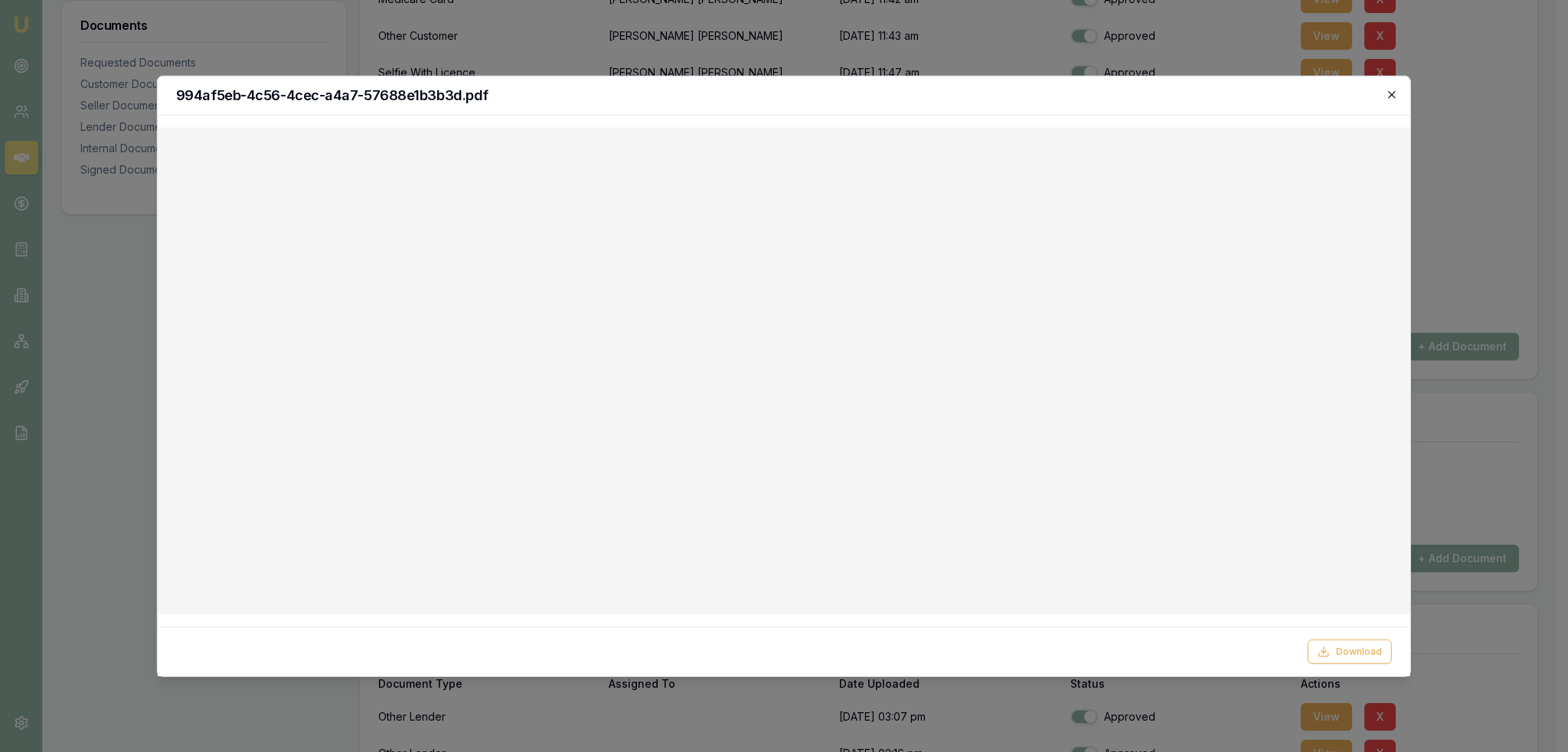
click at [1390, 97] on icon "button" at bounding box center [1391, 94] width 6 height 6
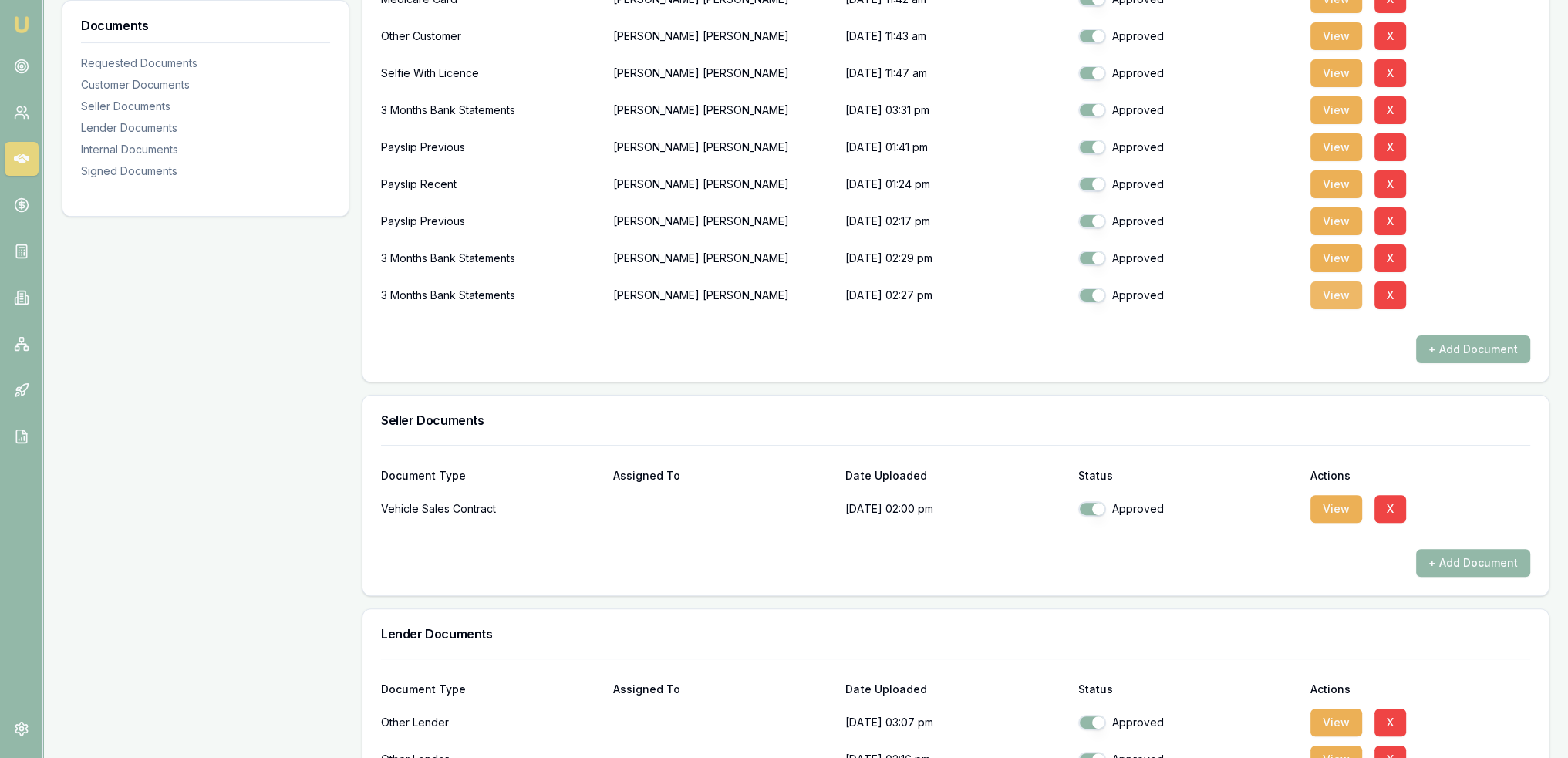
click at [1334, 300] on button "View" at bounding box center [1336, 296] width 52 height 28
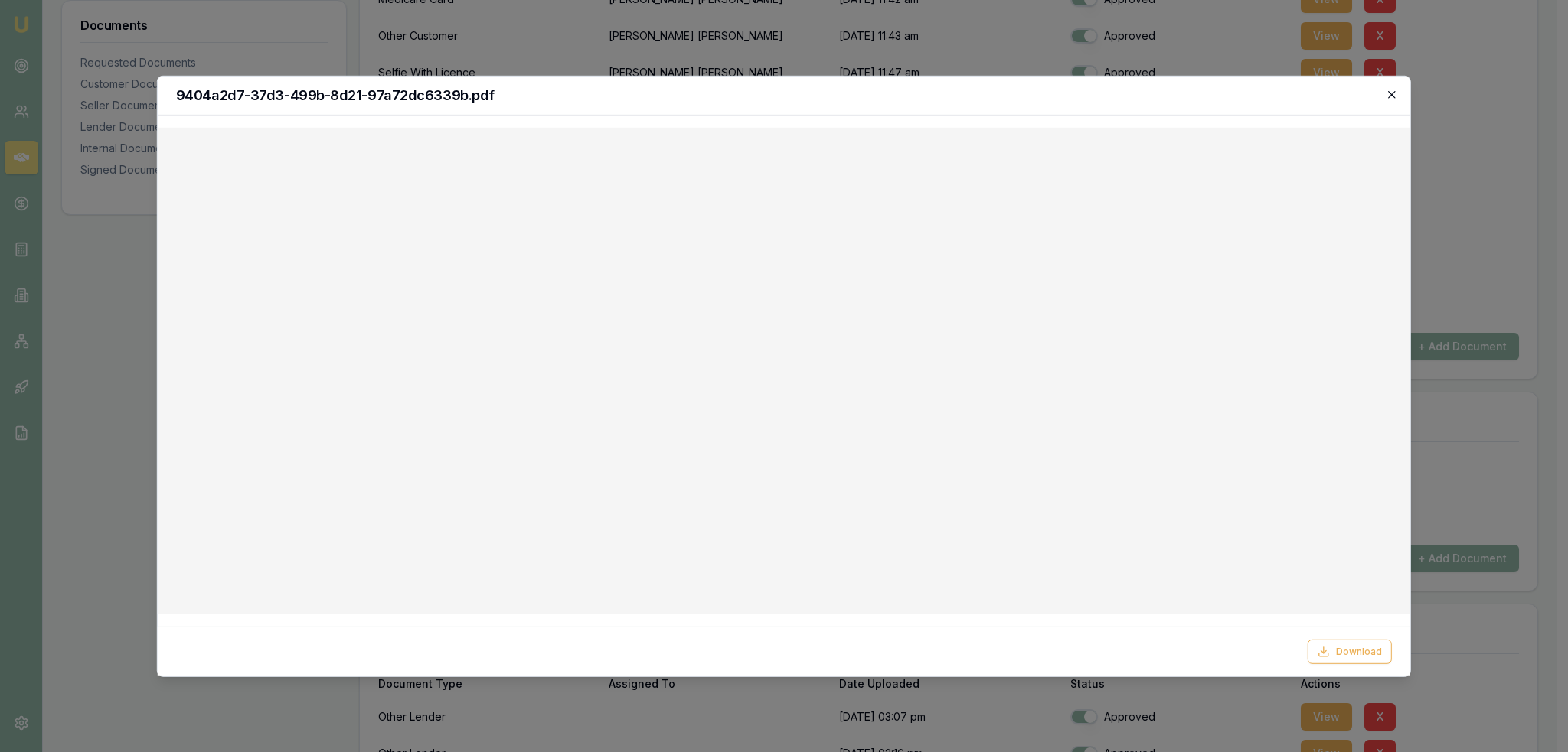
click at [1394, 94] on icon "button" at bounding box center [1391, 93] width 12 height 12
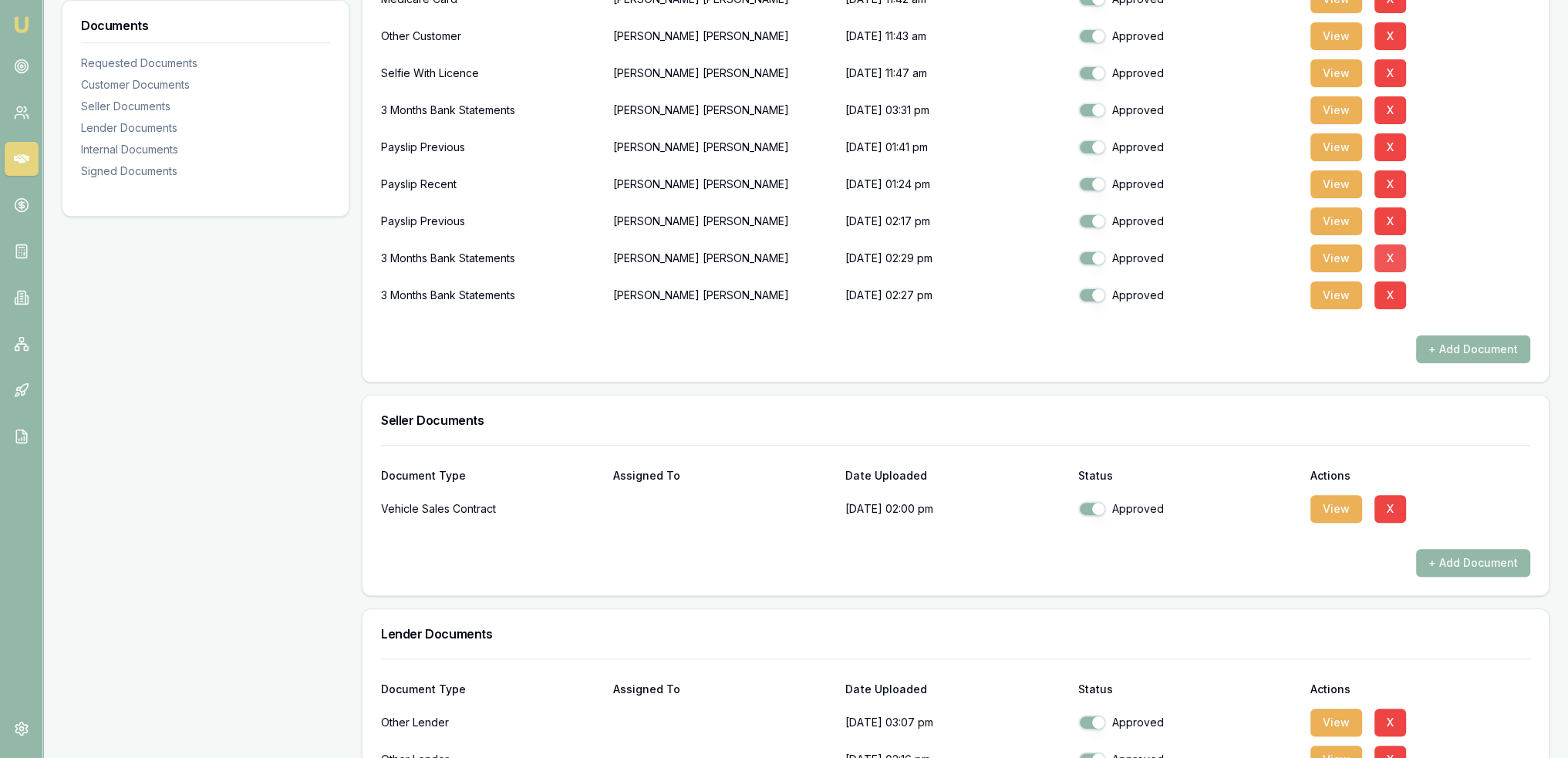
click at [1389, 252] on button "X" at bounding box center [1390, 259] width 32 height 28
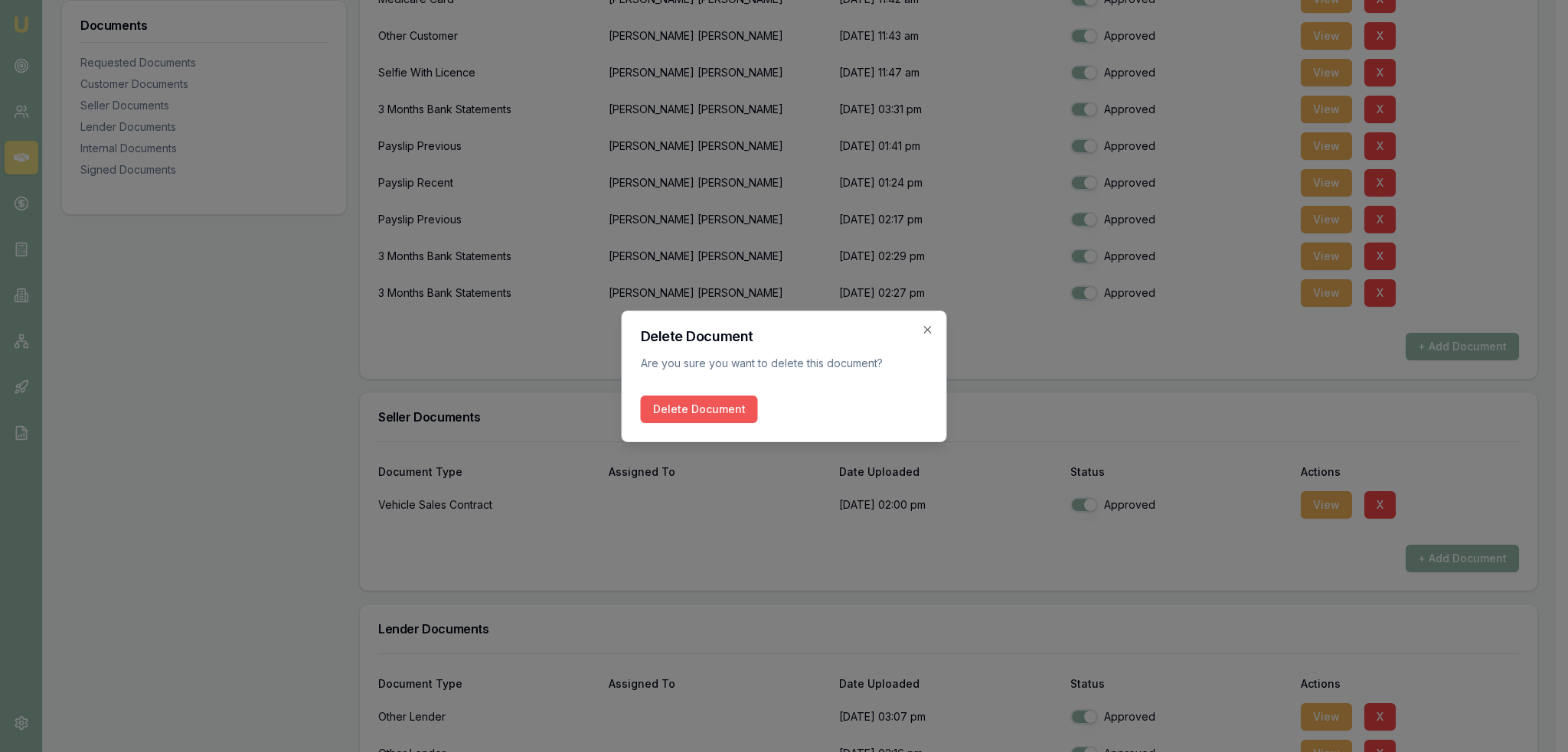
click at [725, 411] on button "Delete Document" at bounding box center [699, 410] width 117 height 28
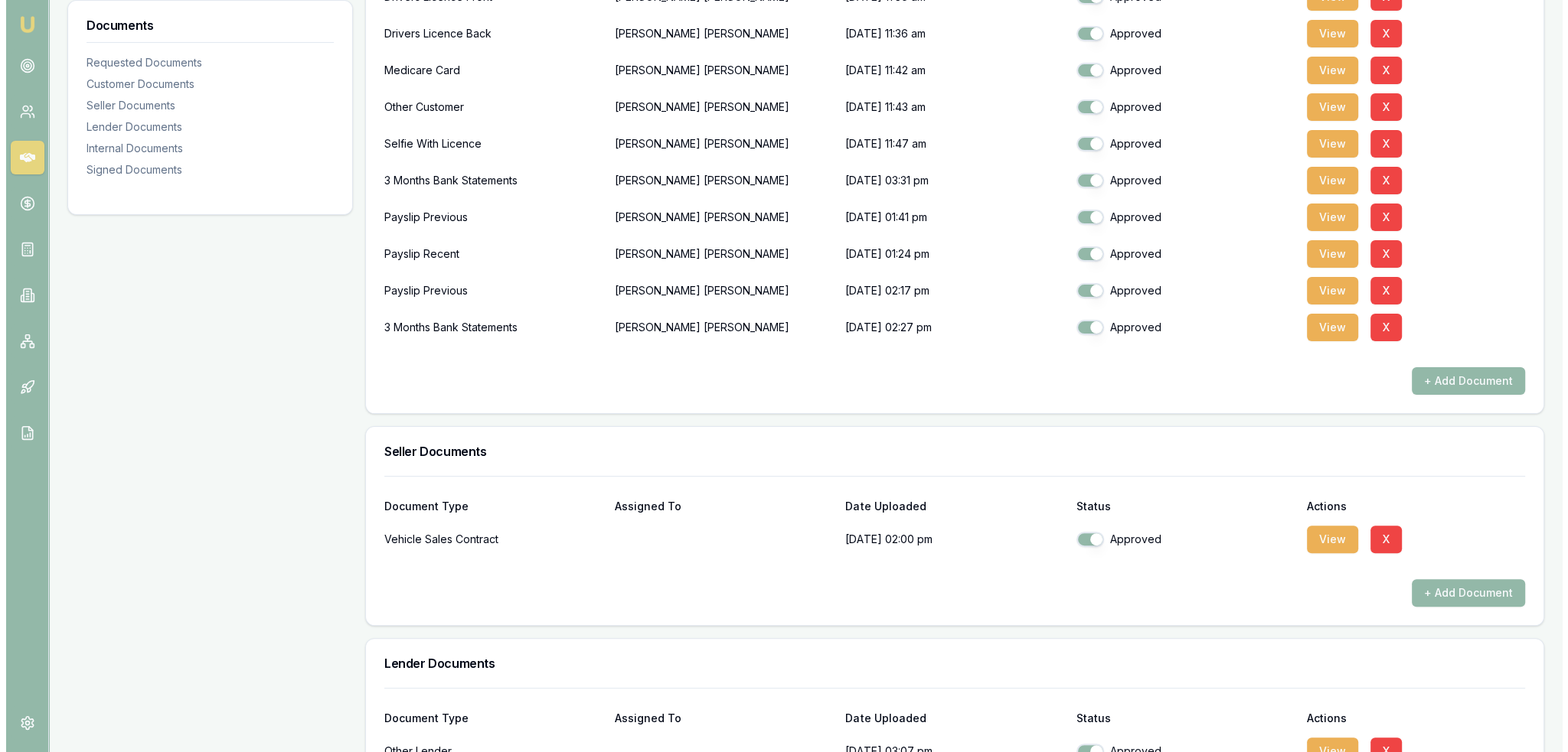
scroll to position [404, 0]
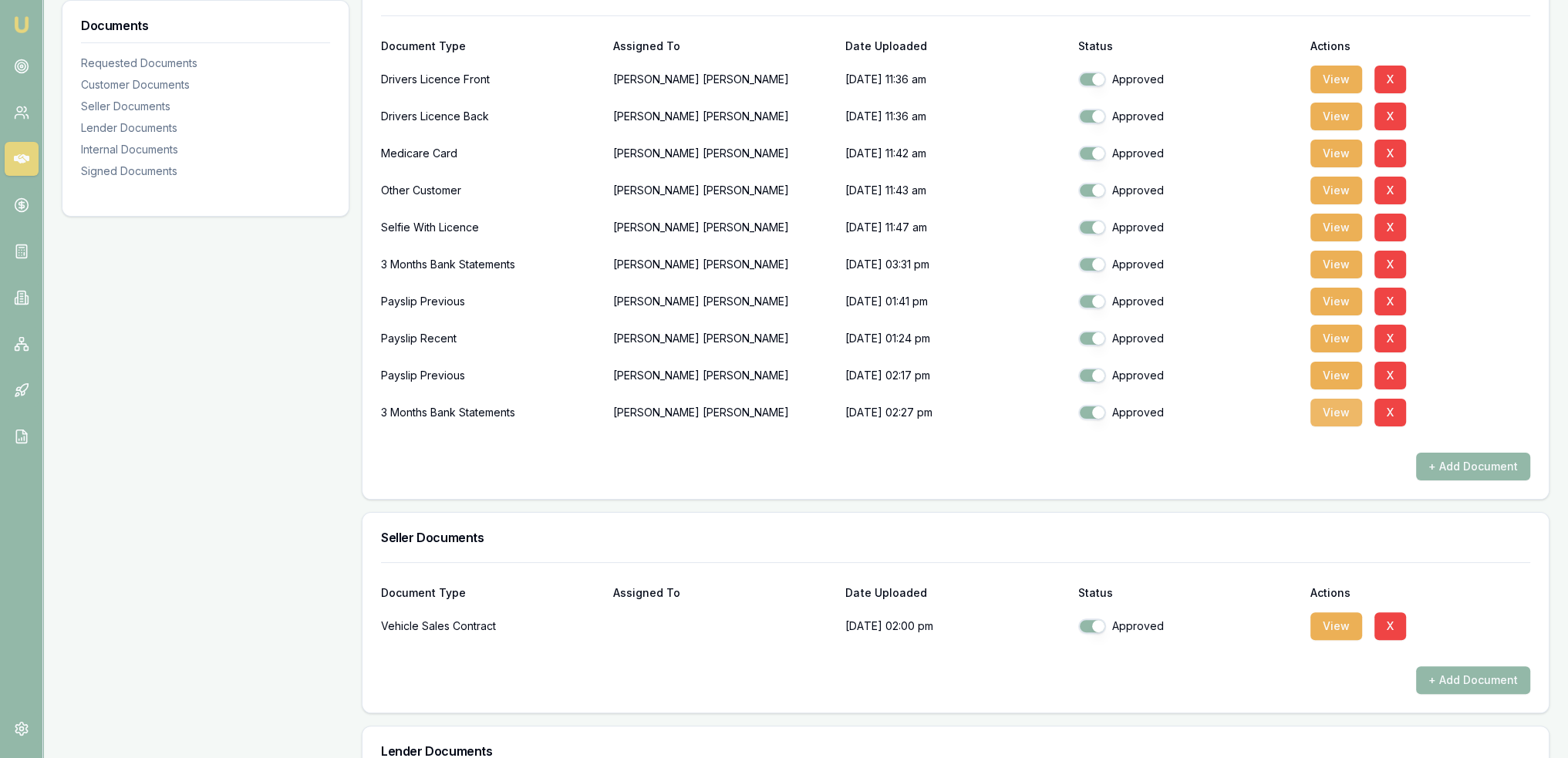
click at [1338, 406] on button "View" at bounding box center [1336, 413] width 52 height 28
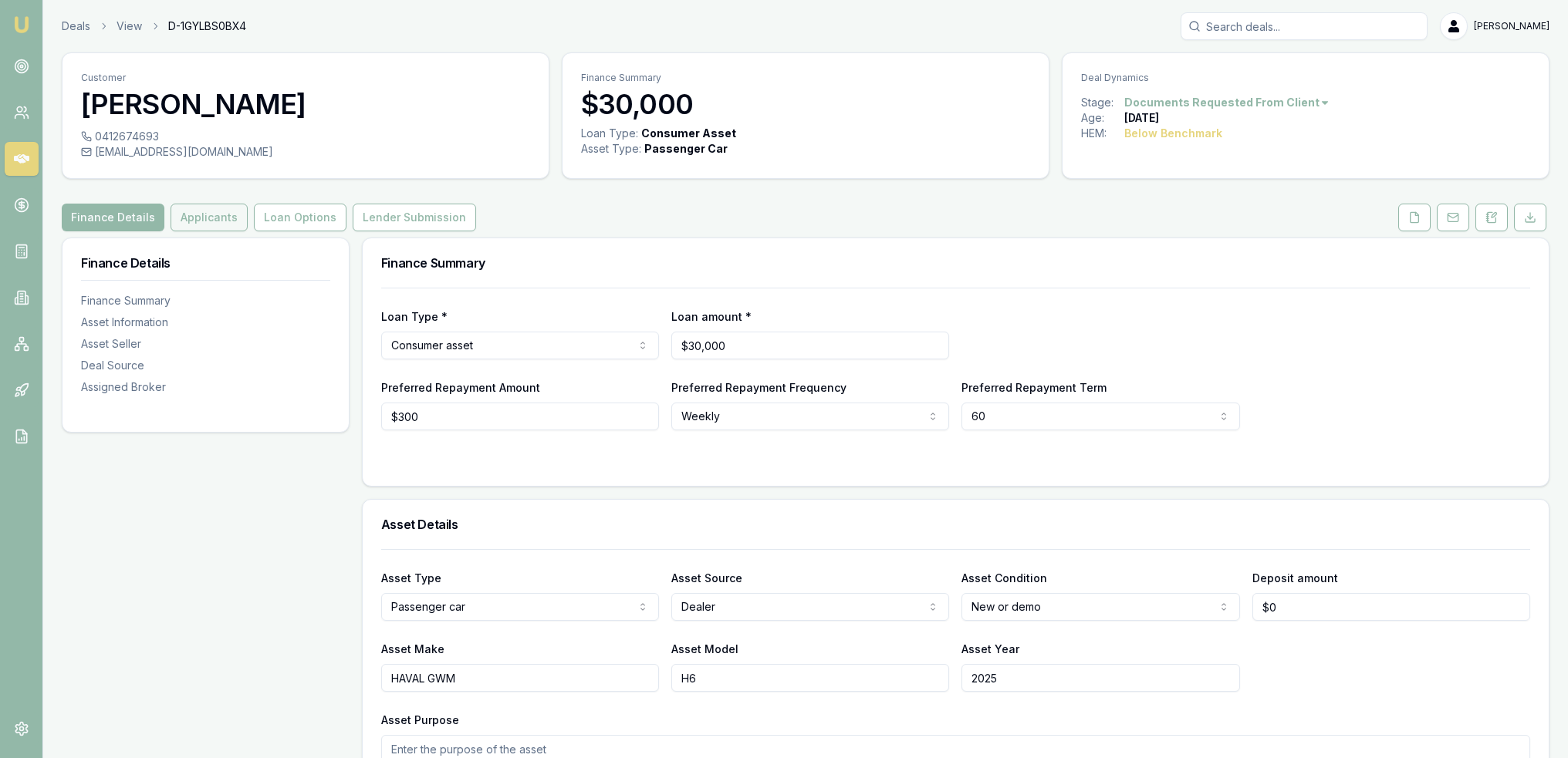
drag, startPoint x: 188, startPoint y: 222, endPoint x: 198, endPoint y: 230, distance: 12.8
click at [188, 222] on button "Applicants" at bounding box center [208, 218] width 77 height 28
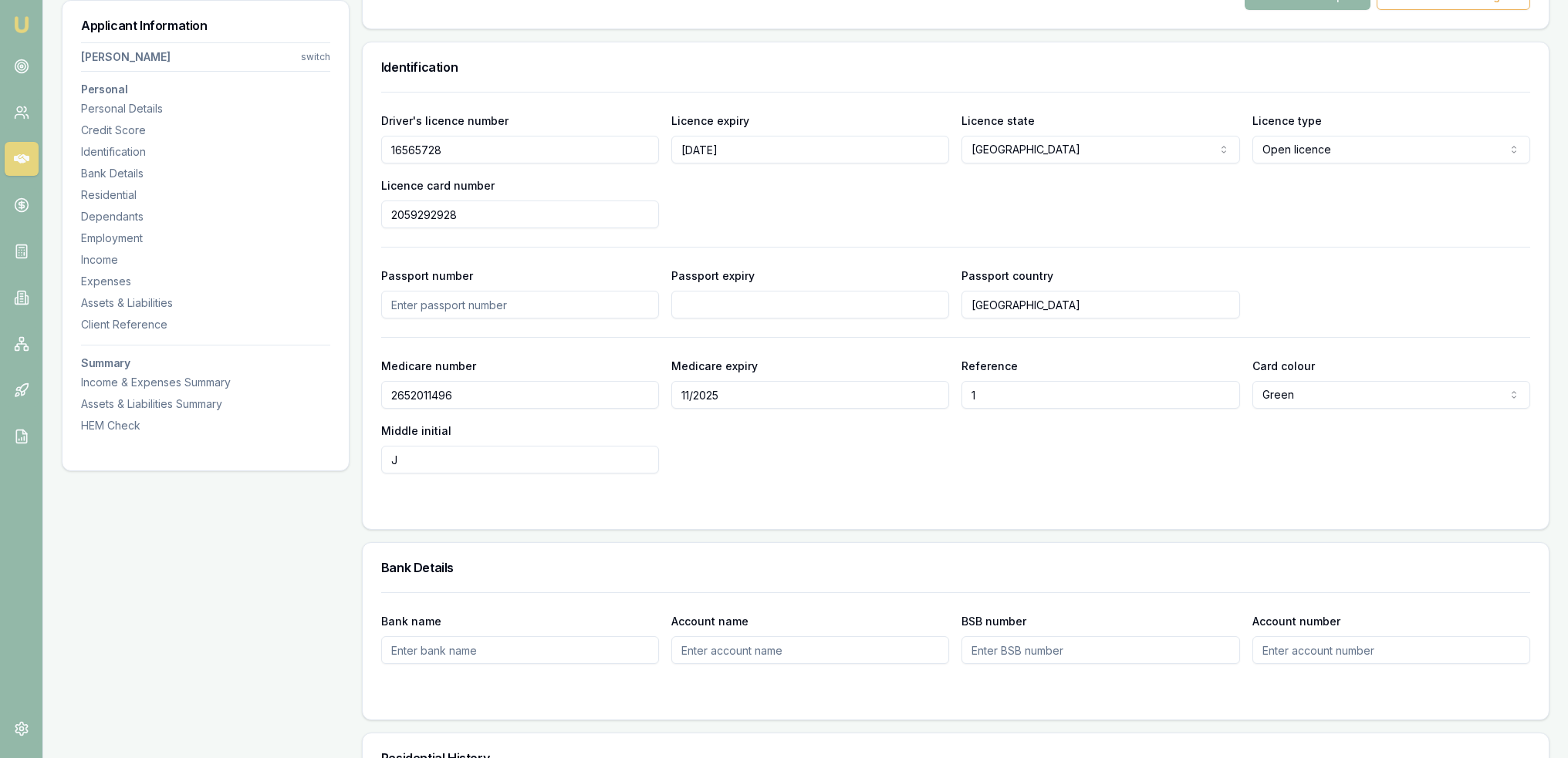
scroll to position [1157, 0]
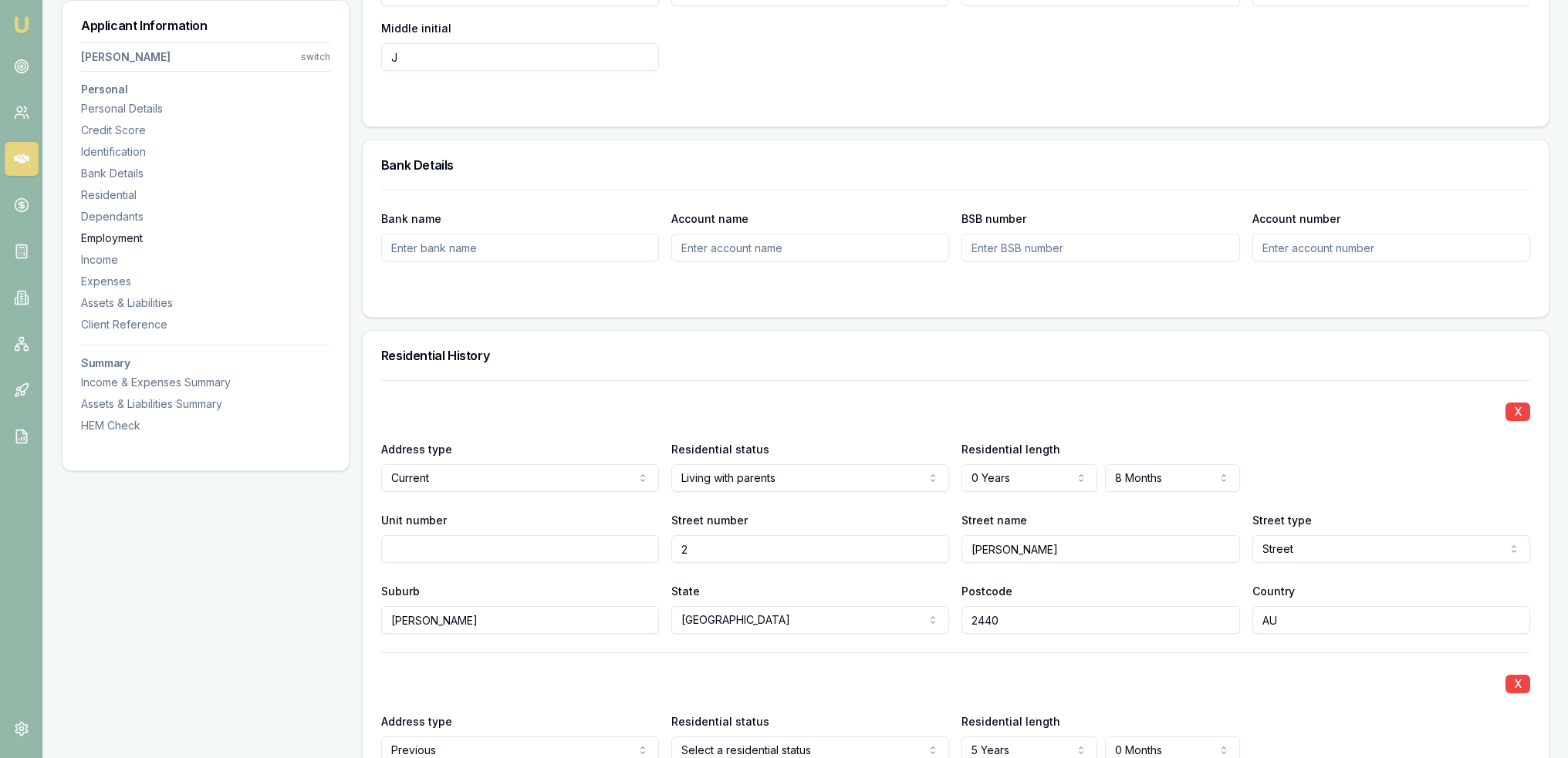
click at [106, 235] on div "Employment" at bounding box center [206, 238] width 249 height 16
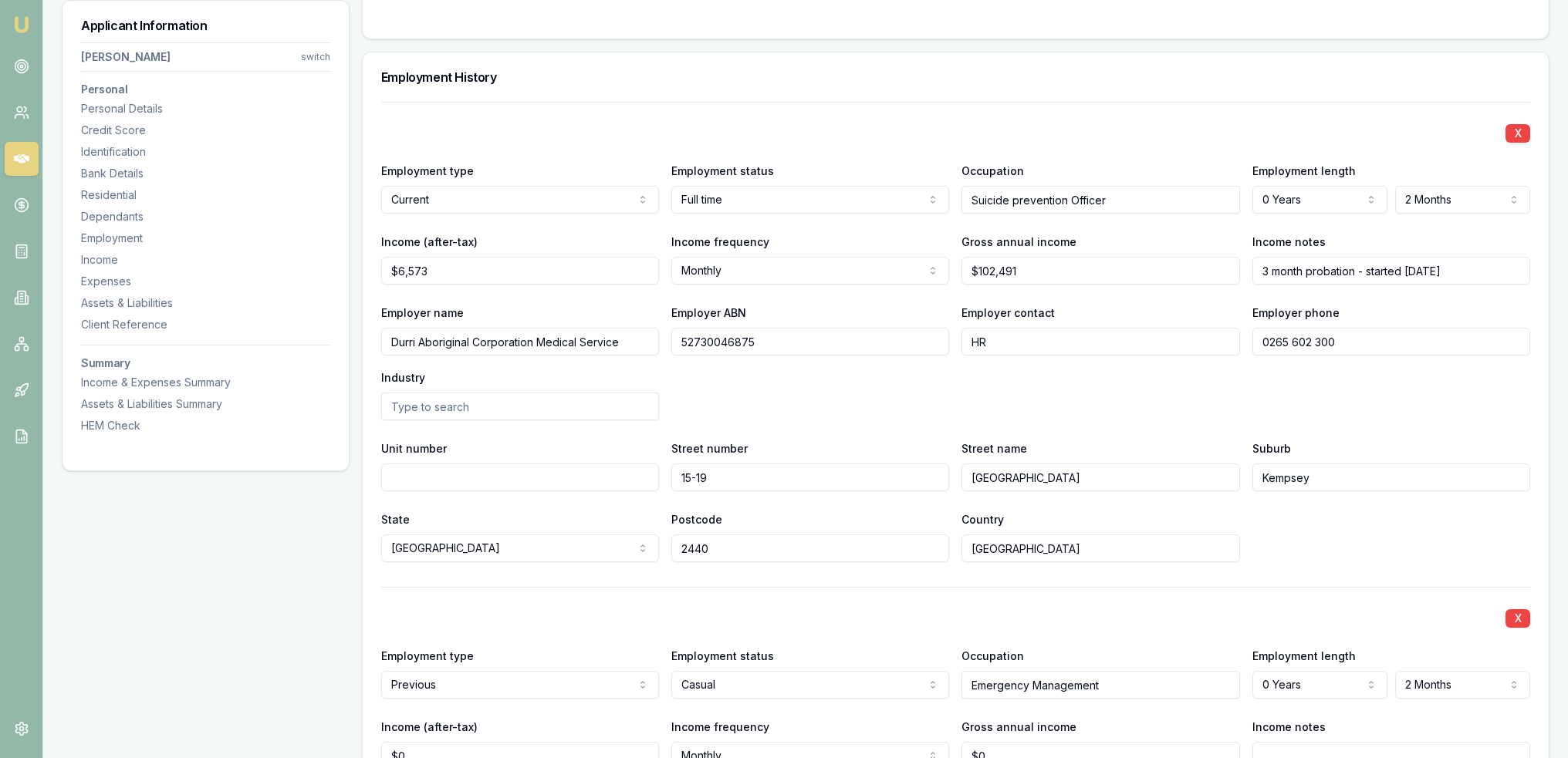
scroll to position [2342, 0]
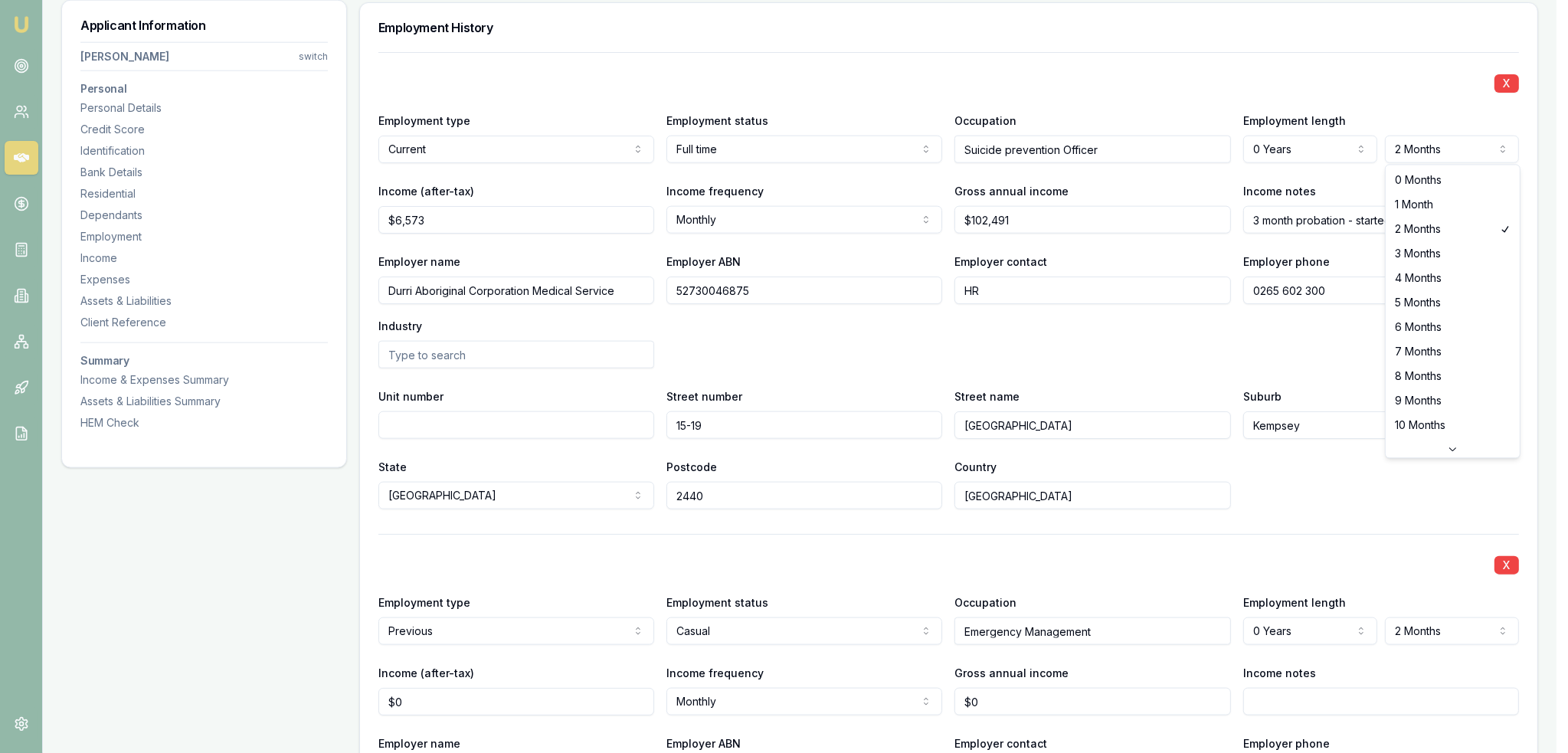
select select "3"
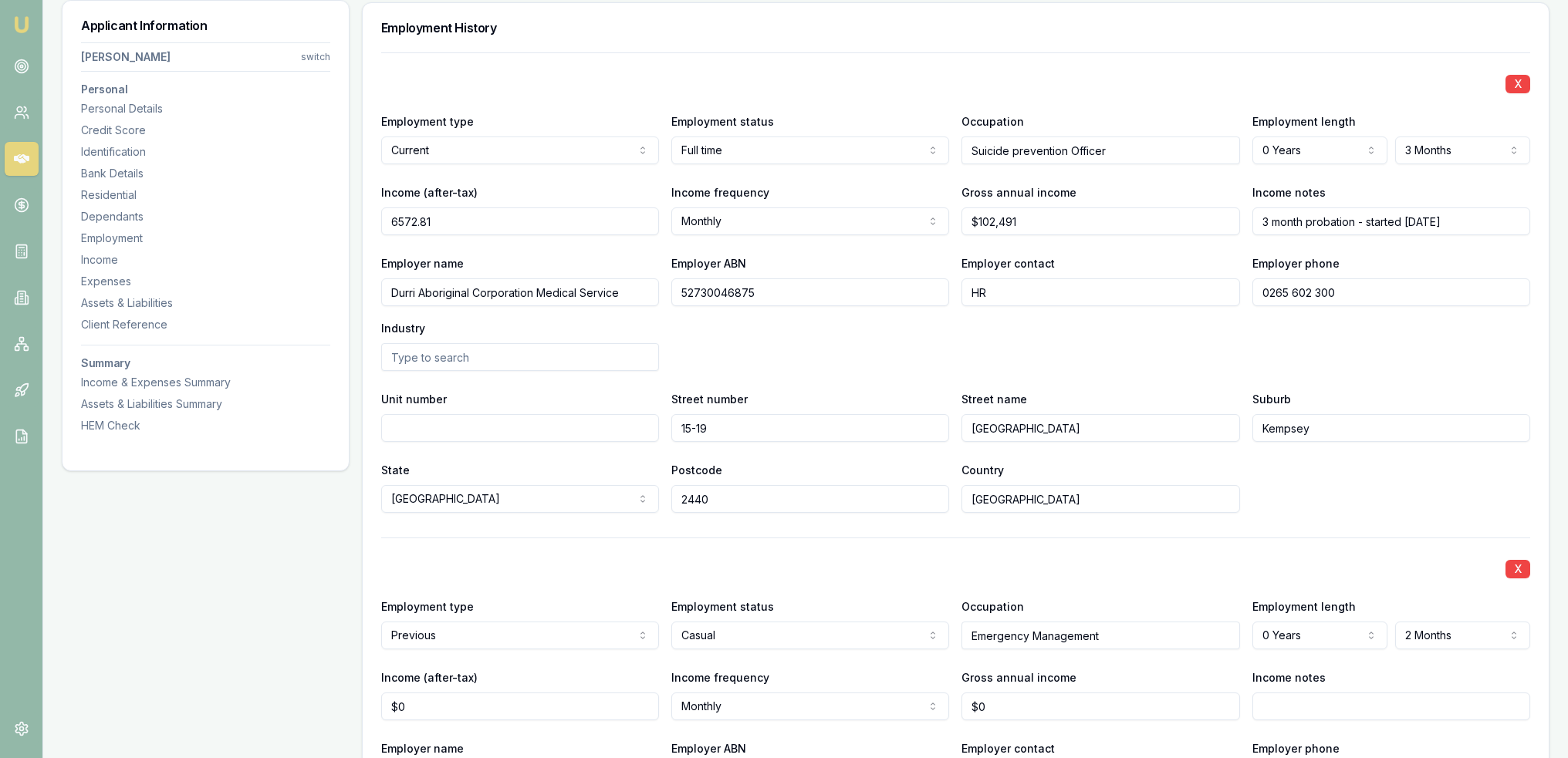
click at [473, 215] on input "6572.81" at bounding box center [520, 221] width 278 height 28
drag, startPoint x: 473, startPoint y: 215, endPoint x: 320, endPoint y: 219, distance: 153.1
type input "$8,142"
click at [1090, 376] on div "X Employment type Current Current Previous Employment status [DEMOGRAPHIC_DATA]…" at bounding box center [956, 282] width 1149 height 460
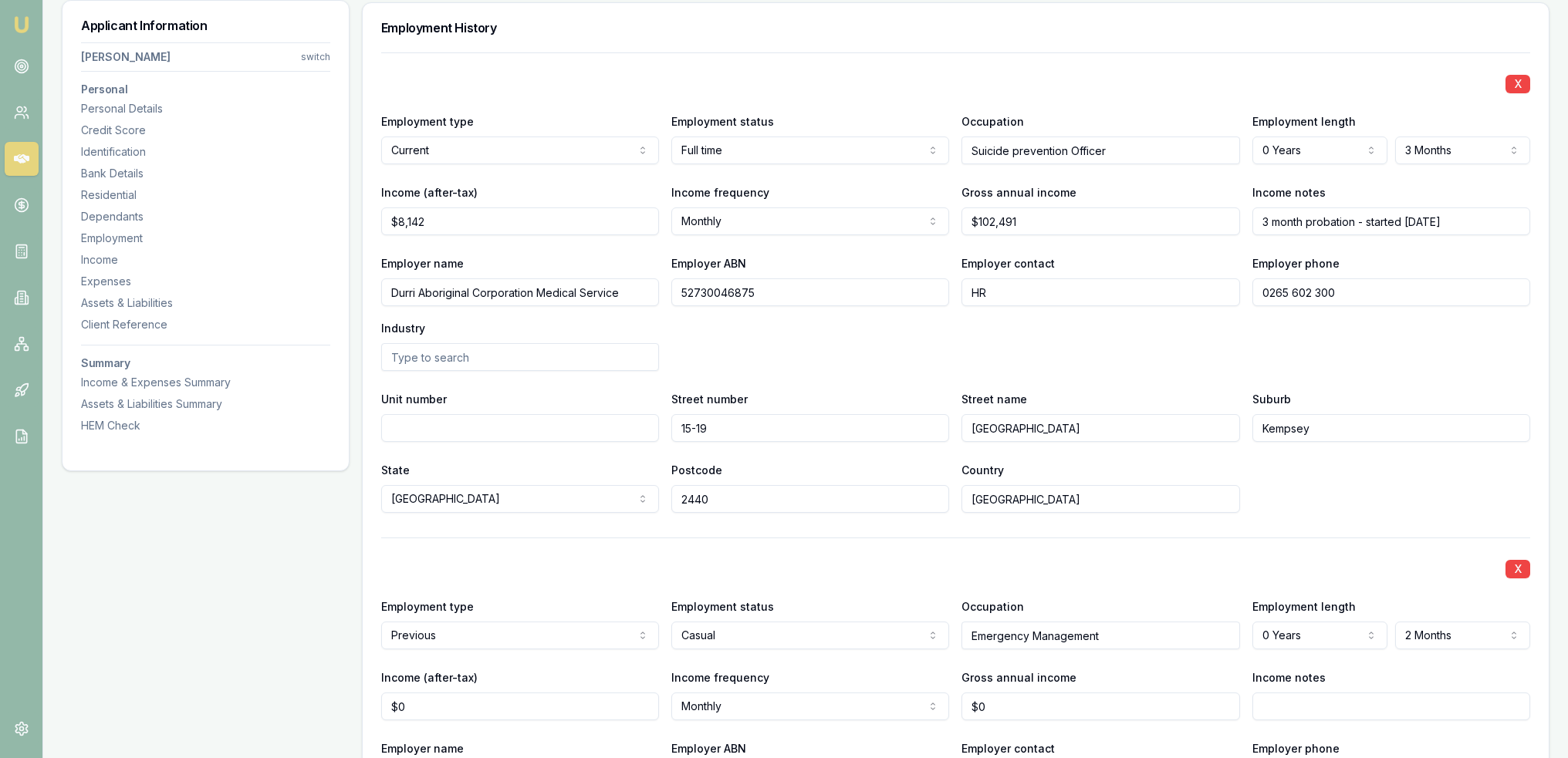
drag, startPoint x: 1062, startPoint y: 221, endPoint x: 818, endPoint y: 231, distance: 244.2
click at [947, 229] on div "Income (after-tax) $8,142 Income frequency Monthly Weekly Fortnightly Monthly Q…" at bounding box center [956, 209] width 1149 height 52
click at [1034, 213] on input "102491" at bounding box center [1100, 221] width 278 height 28
drag, startPoint x: 1042, startPoint y: 213, endPoint x: 938, endPoint y: 210, distance: 104.0
click at [940, 213] on div "Income (after-tax) $8,142 Income frequency Monthly Weekly Fortnightly Monthly Q…" at bounding box center [956, 209] width 1149 height 52
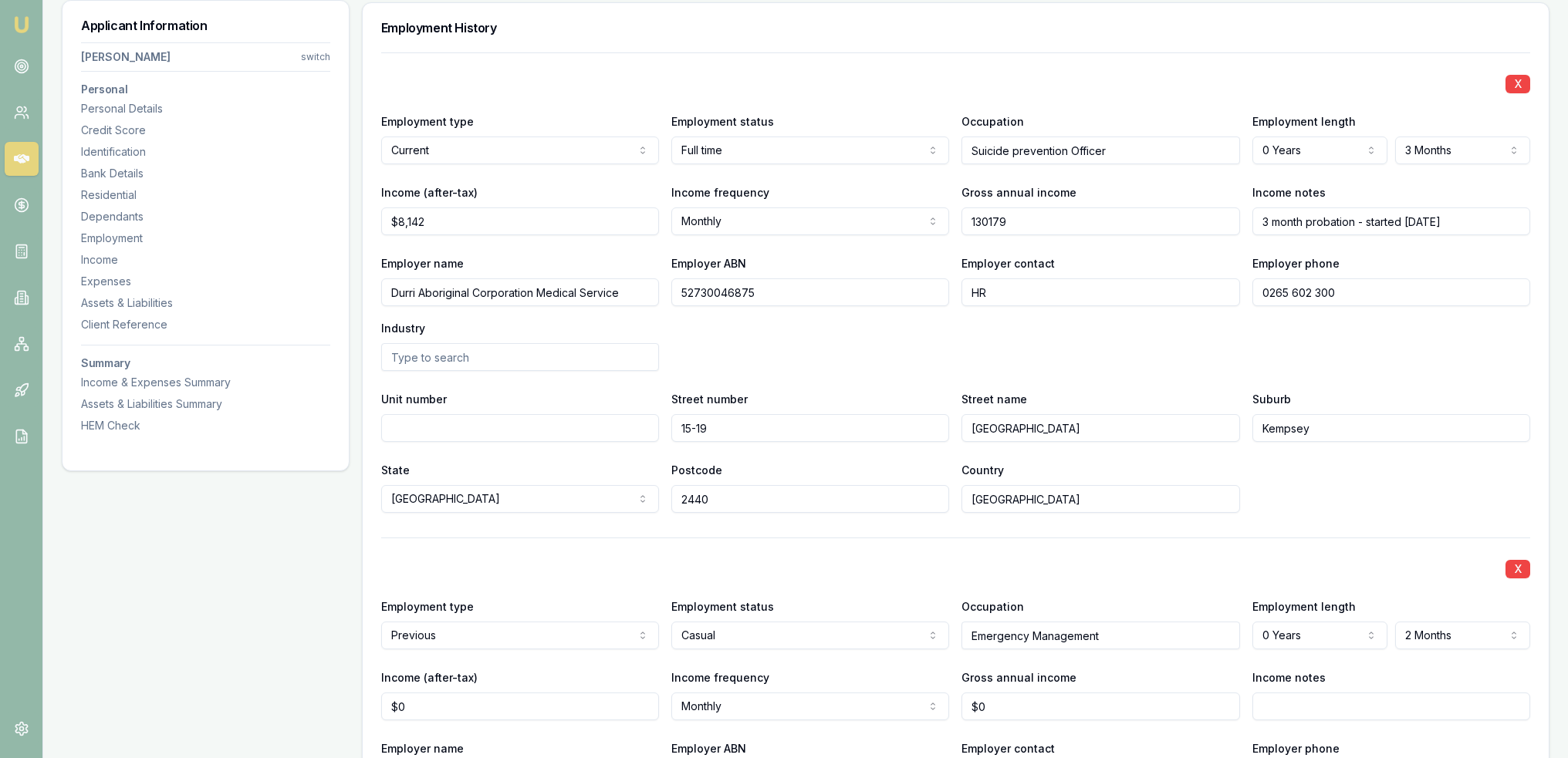
type input "$130,179"
click at [1155, 339] on div "Employer name Durri Aboriginal Corporation Medical Service Employer ABN 5273004…" at bounding box center [956, 313] width 1149 height 117
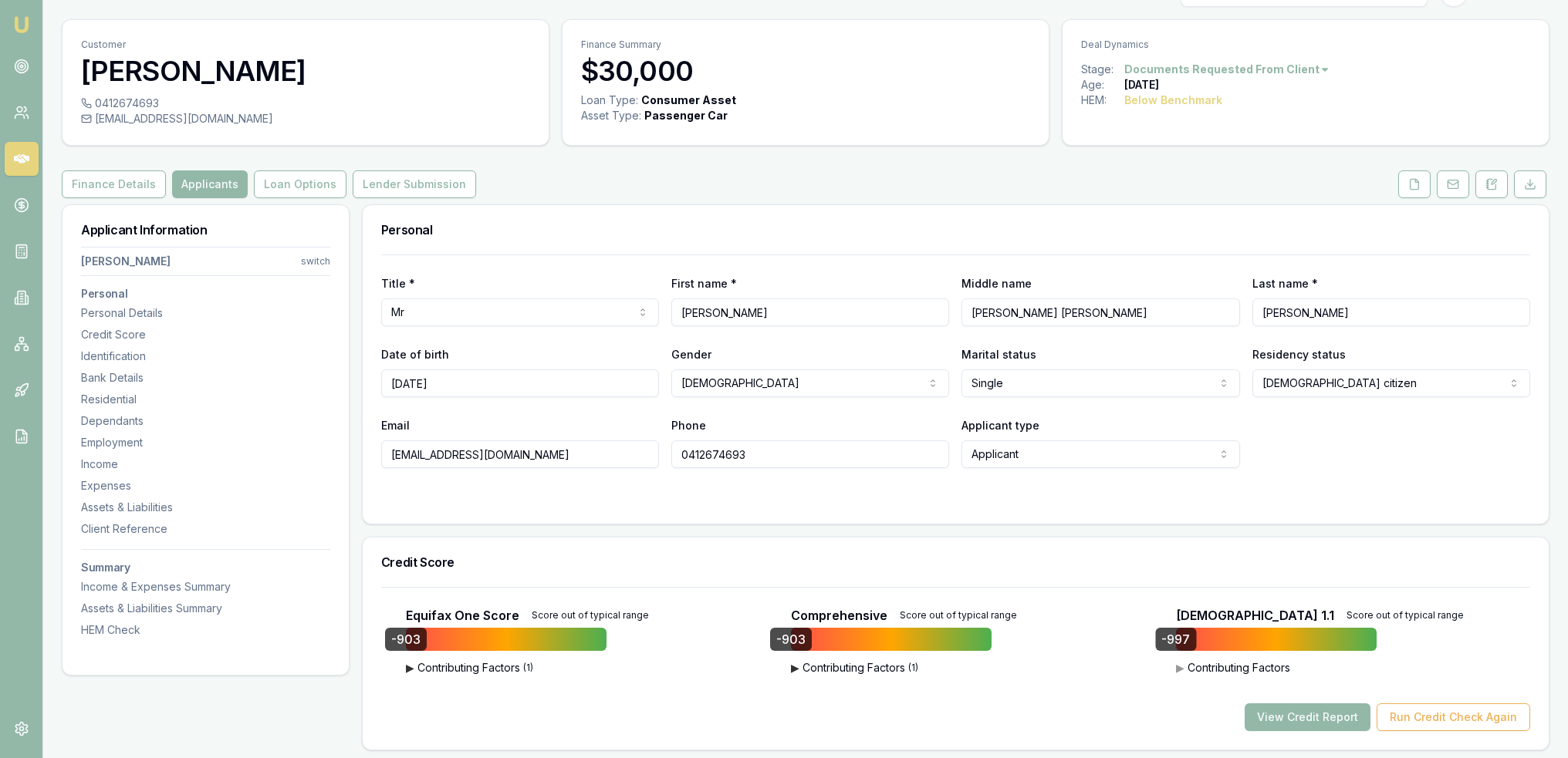
scroll to position [0, 0]
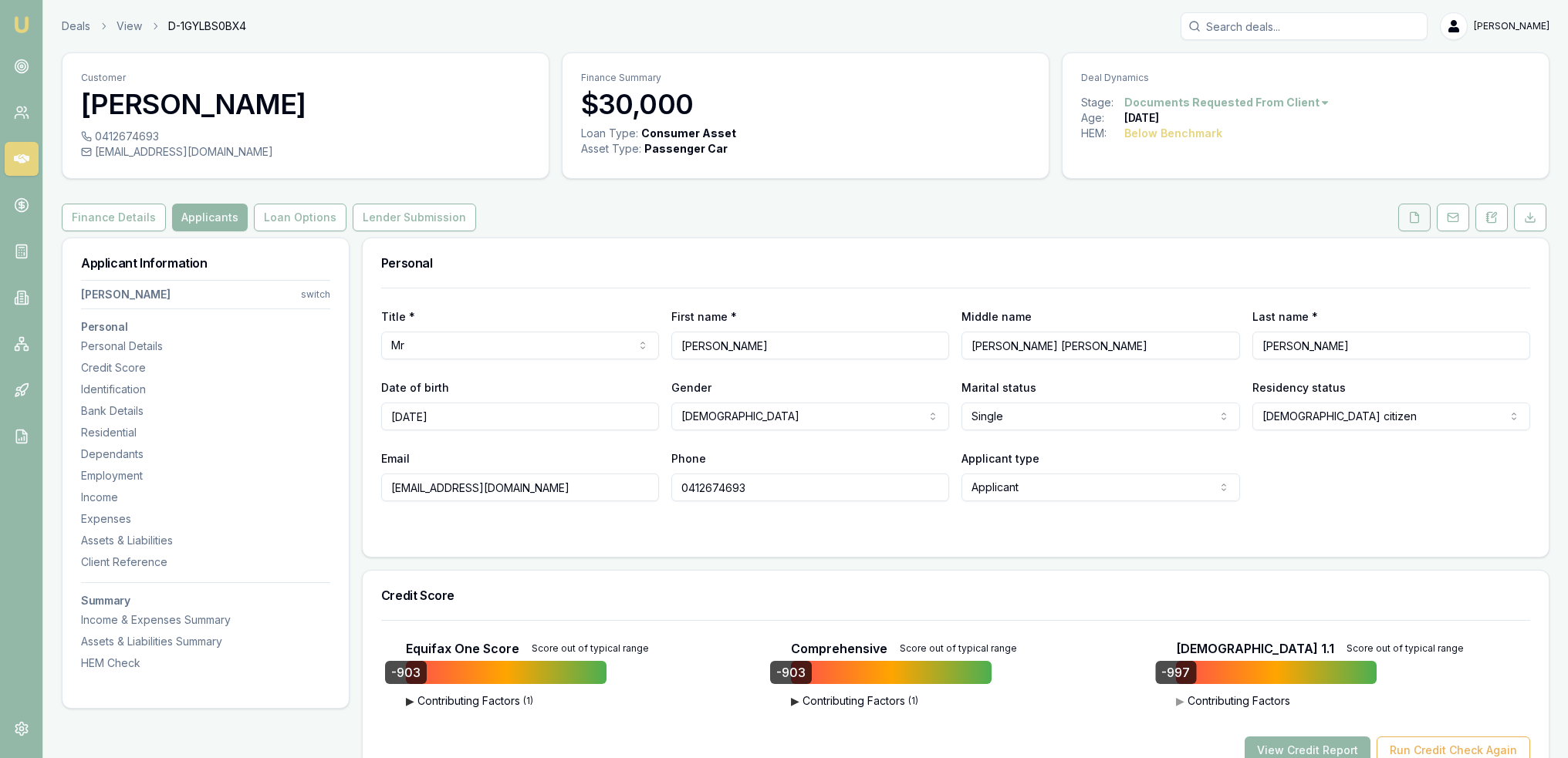
click at [1412, 214] on icon at bounding box center [1414, 217] width 8 height 10
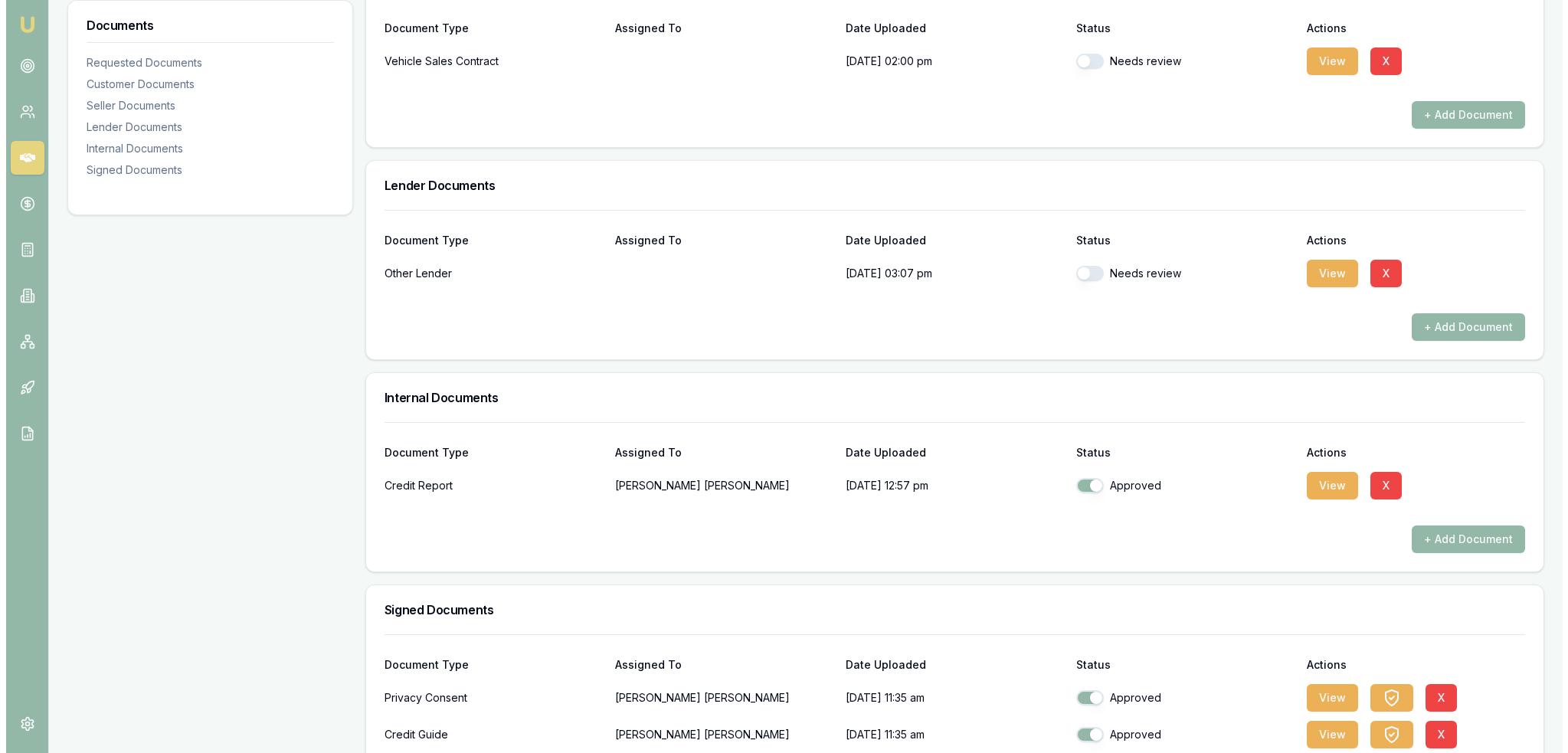
scroll to position [1073, 0]
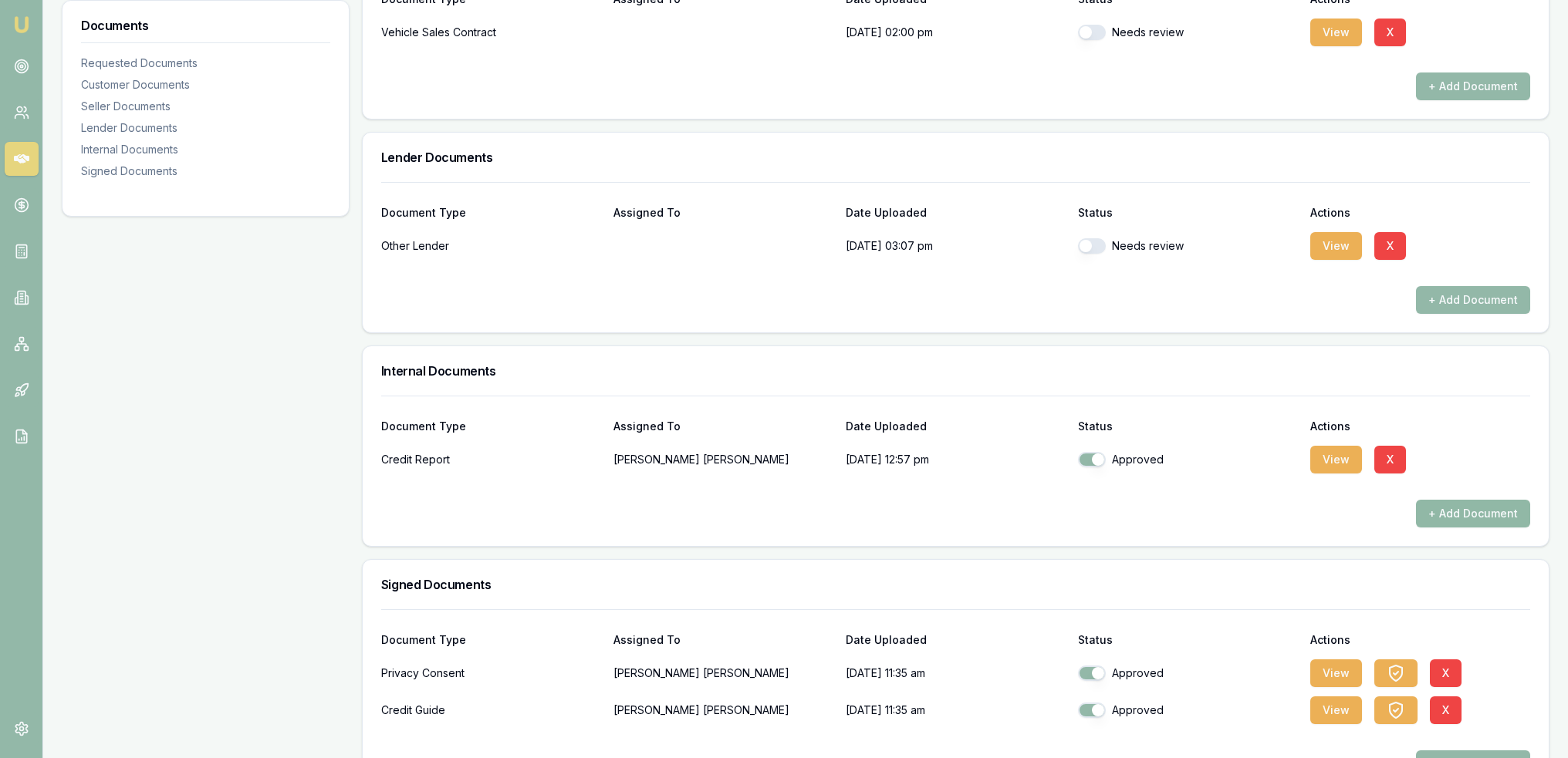
click at [1475, 511] on button "+ Add Document" at bounding box center [1473, 513] width 114 height 28
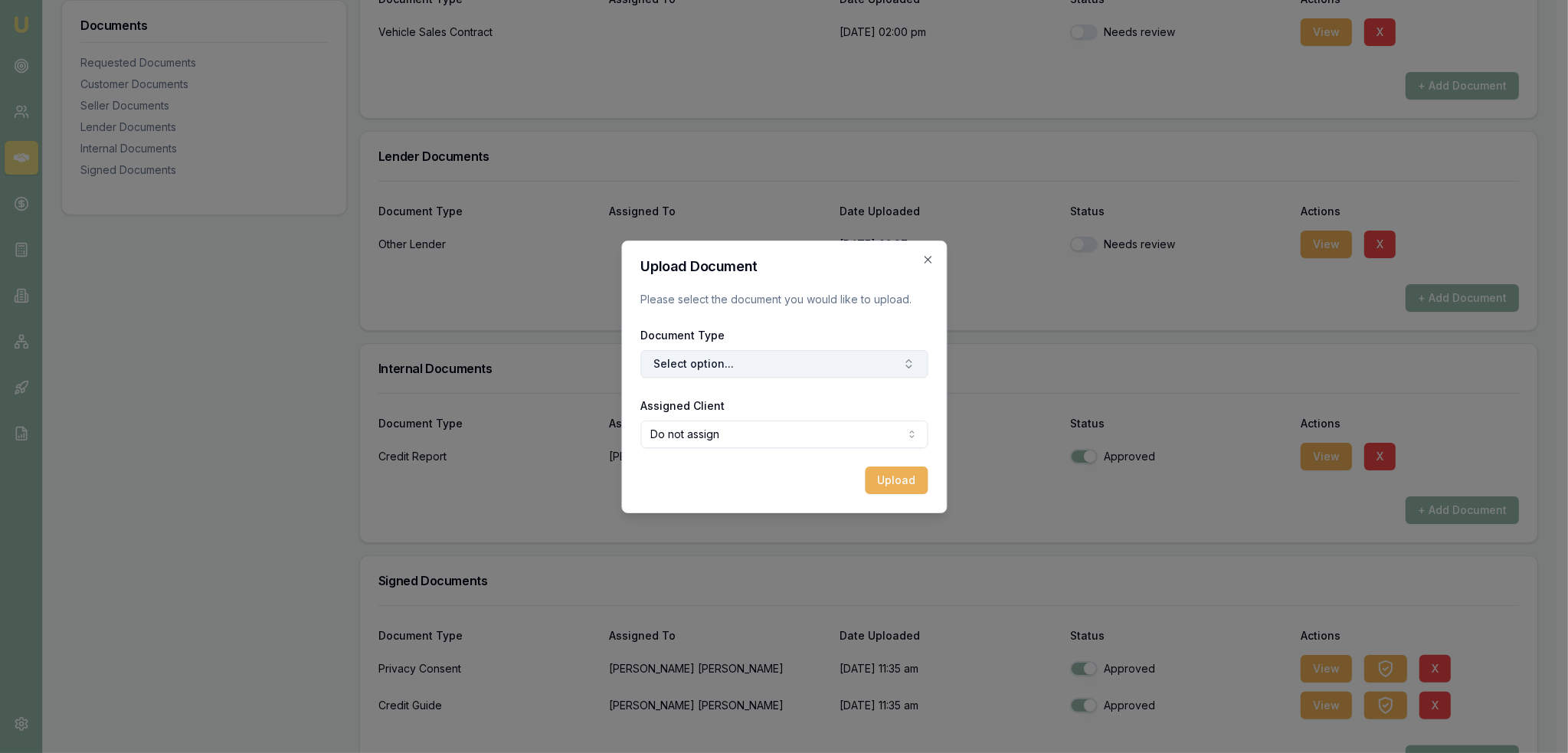
click at [797, 358] on button "Select option..." at bounding box center [783, 364] width 287 height 28
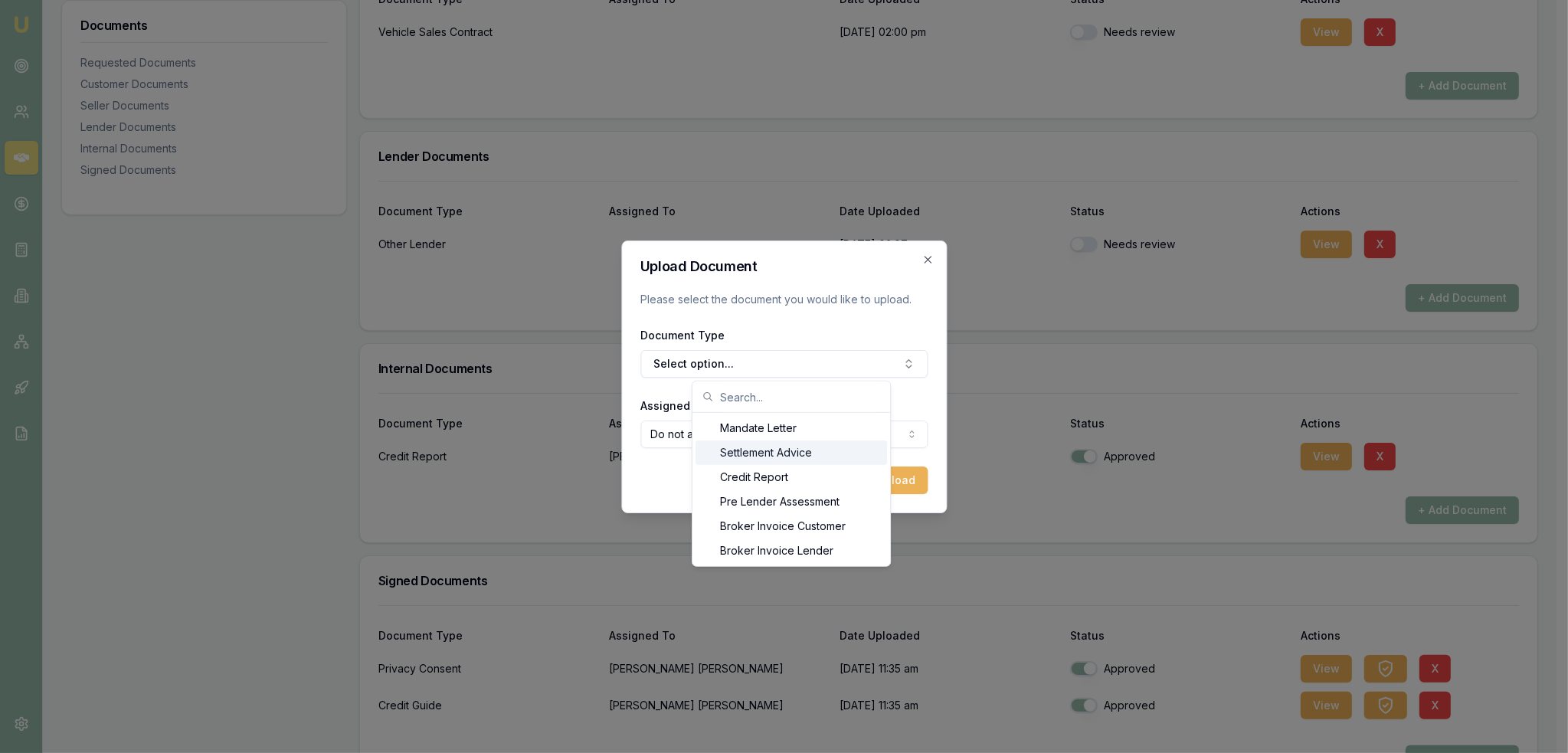
drag, startPoint x: 877, startPoint y: 474, endPoint x: 870, endPoint y: 530, distance: 56.4
click at [870, 530] on div "Mandate Letter Settlement Advice Credit Report Pre Lender Assessment Broker Inv…" at bounding box center [791, 474] width 199 height 187
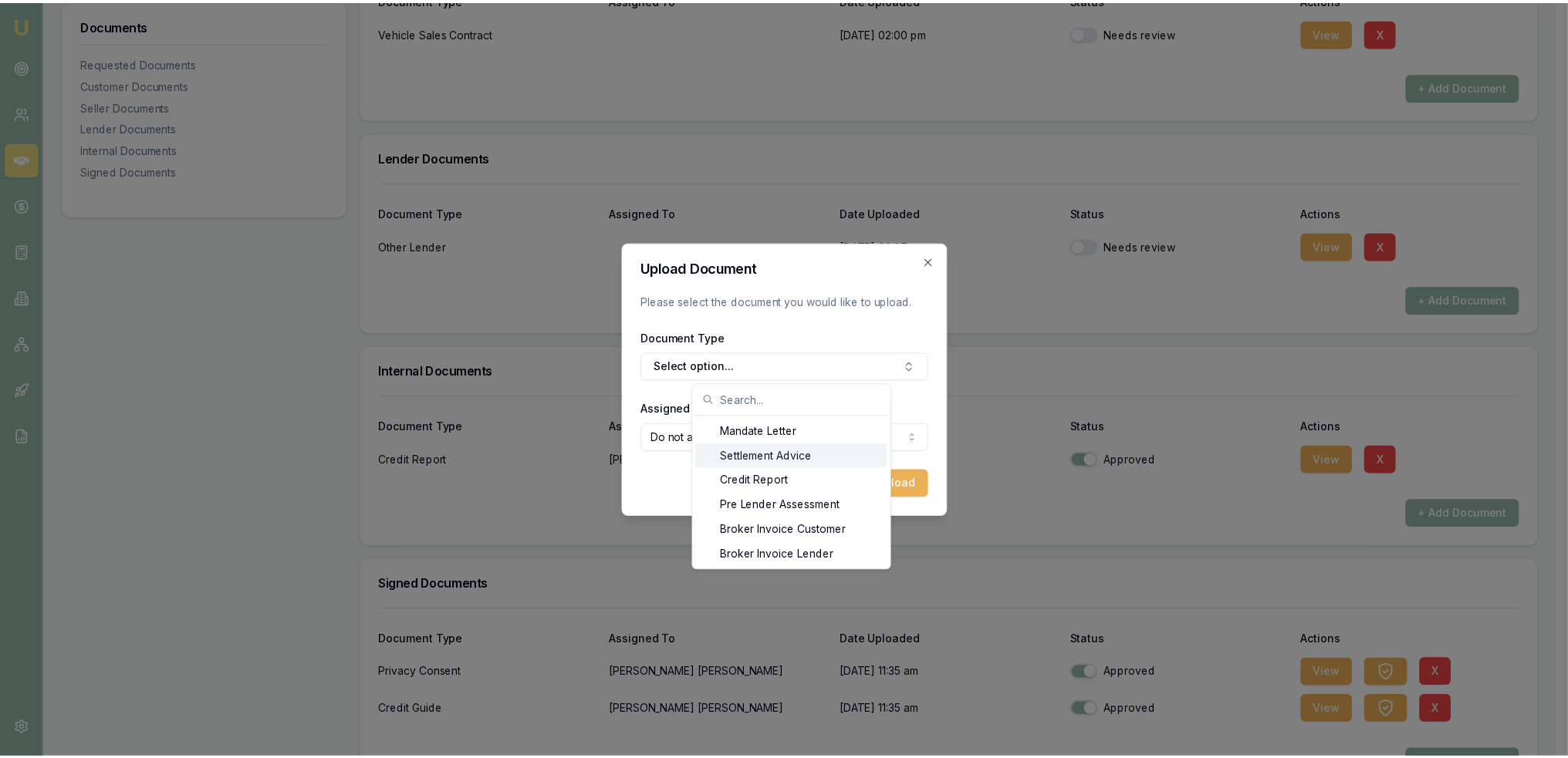
scroll to position [25, 0]
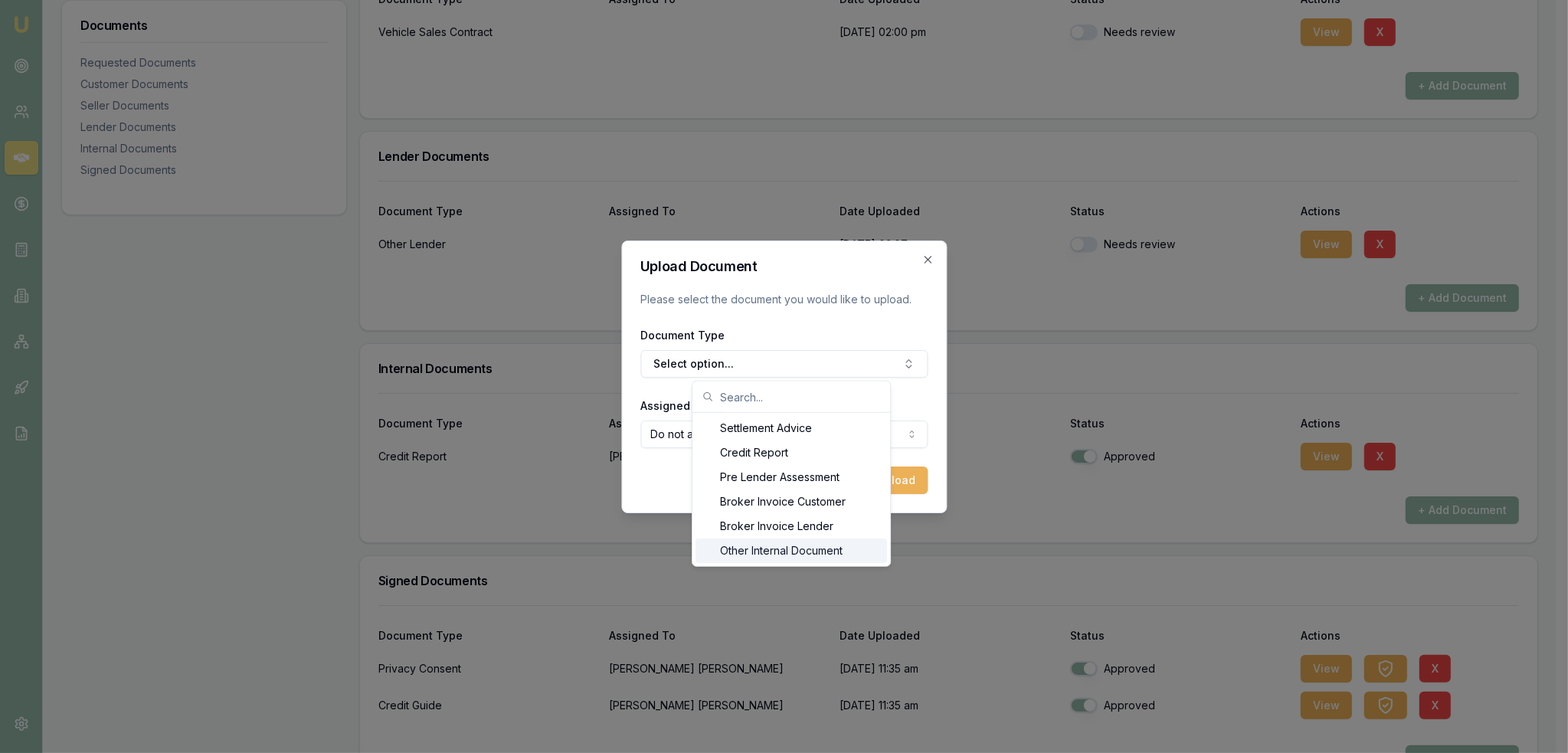
click at [802, 549] on div "Other Internal Document" at bounding box center [790, 551] width 191 height 25
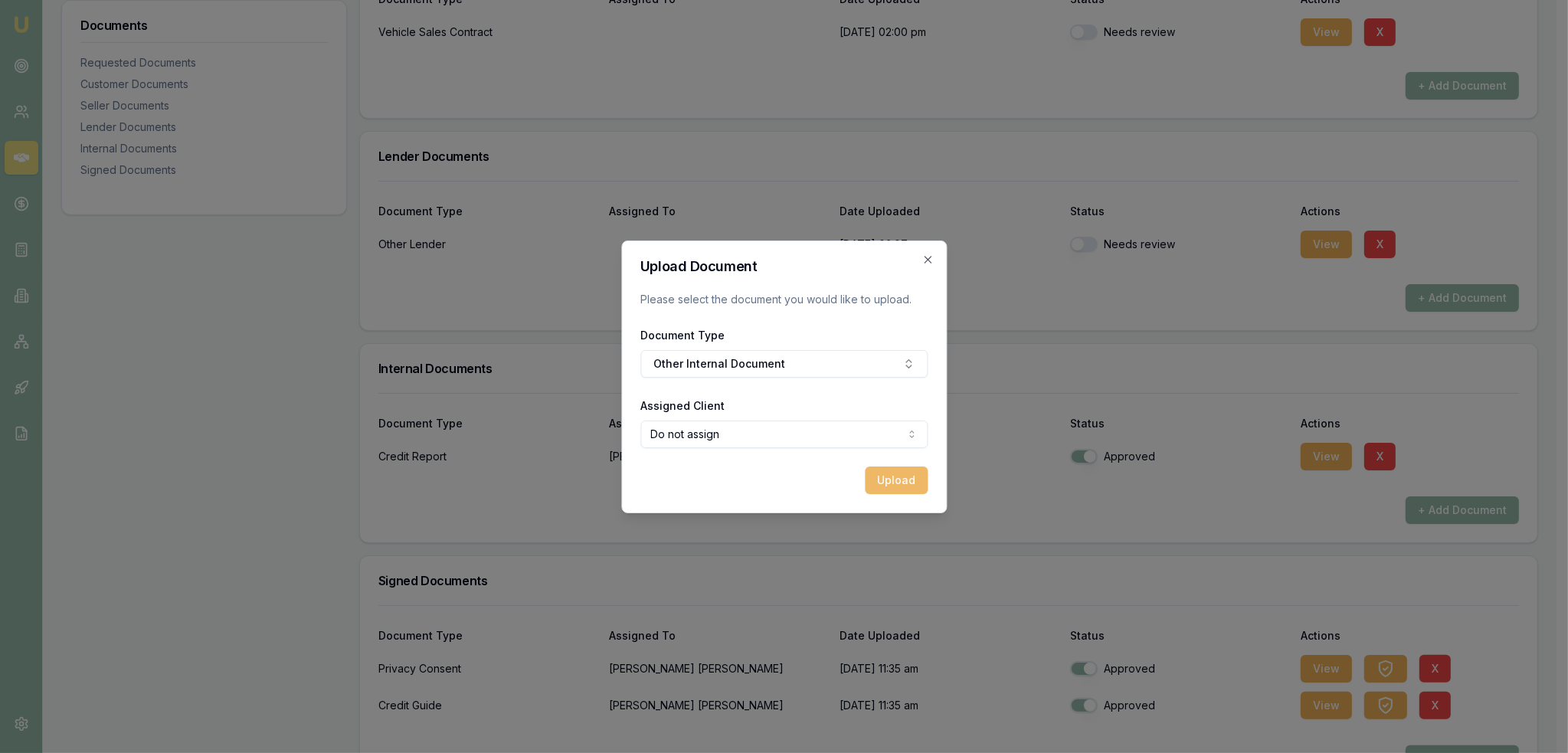
click at [882, 478] on button "Upload" at bounding box center [896, 480] width 63 height 28
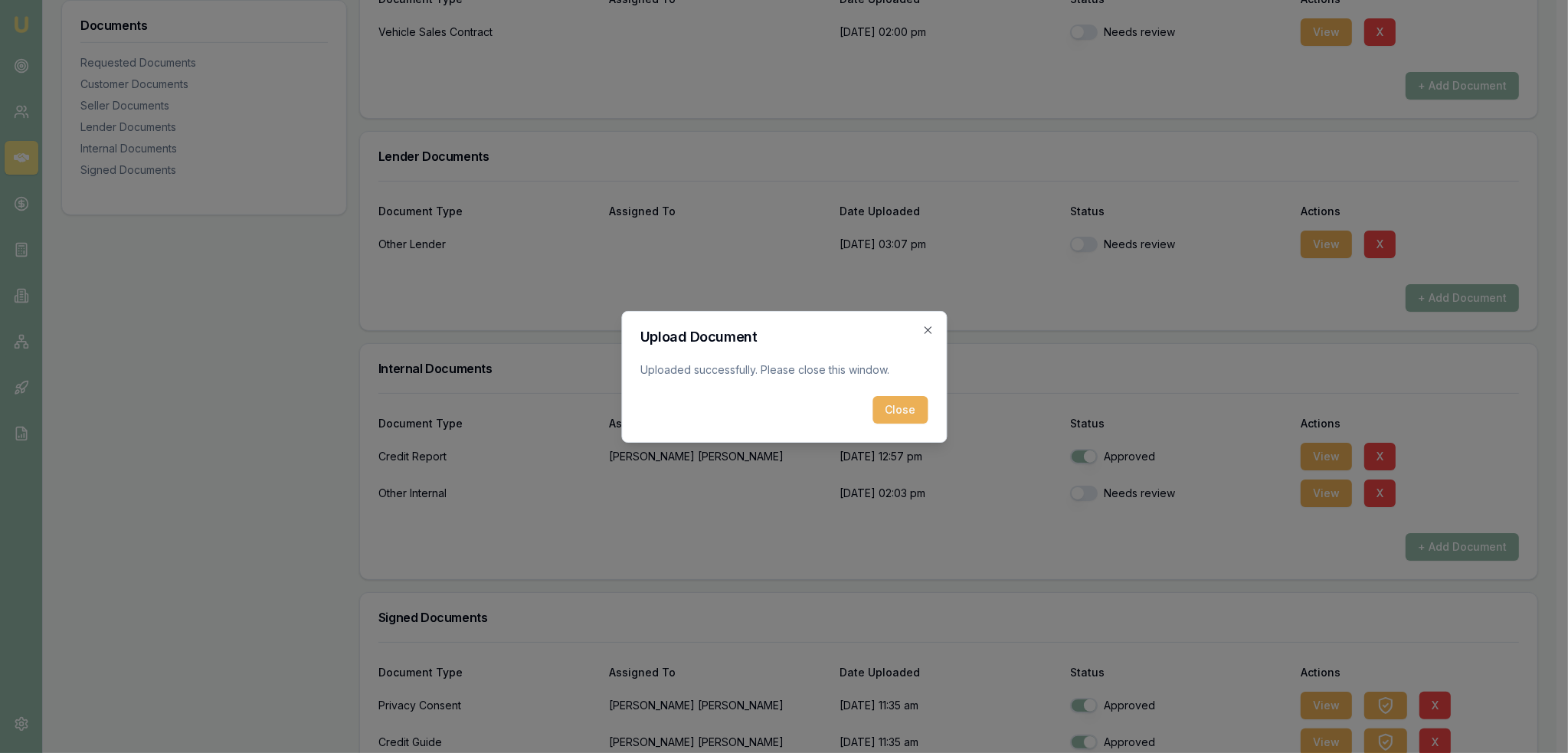
click at [899, 414] on button "Close" at bounding box center [900, 410] width 55 height 28
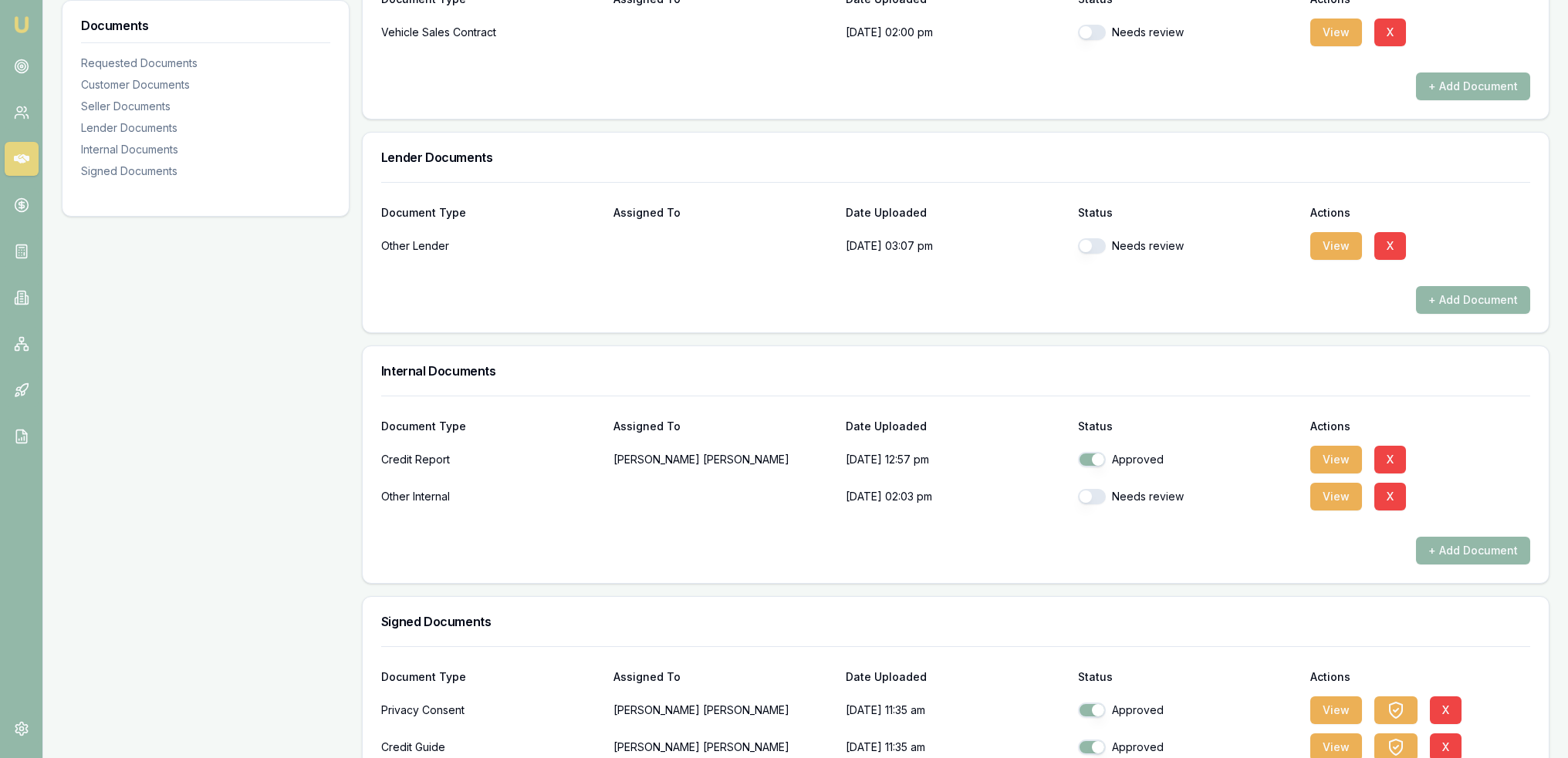
click at [1092, 496] on button "button" at bounding box center [1092, 497] width 28 height 16
checkbox input "true"
drag, startPoint x: 1078, startPoint y: 242, endPoint x: 1088, endPoint y: 248, distance: 11.7
click at [1078, 242] on div "Other Lender [DATE] 03:07 pm Needs review View X" at bounding box center [956, 246] width 1149 height 31
click at [1089, 239] on button "button" at bounding box center [1092, 246] width 28 height 16
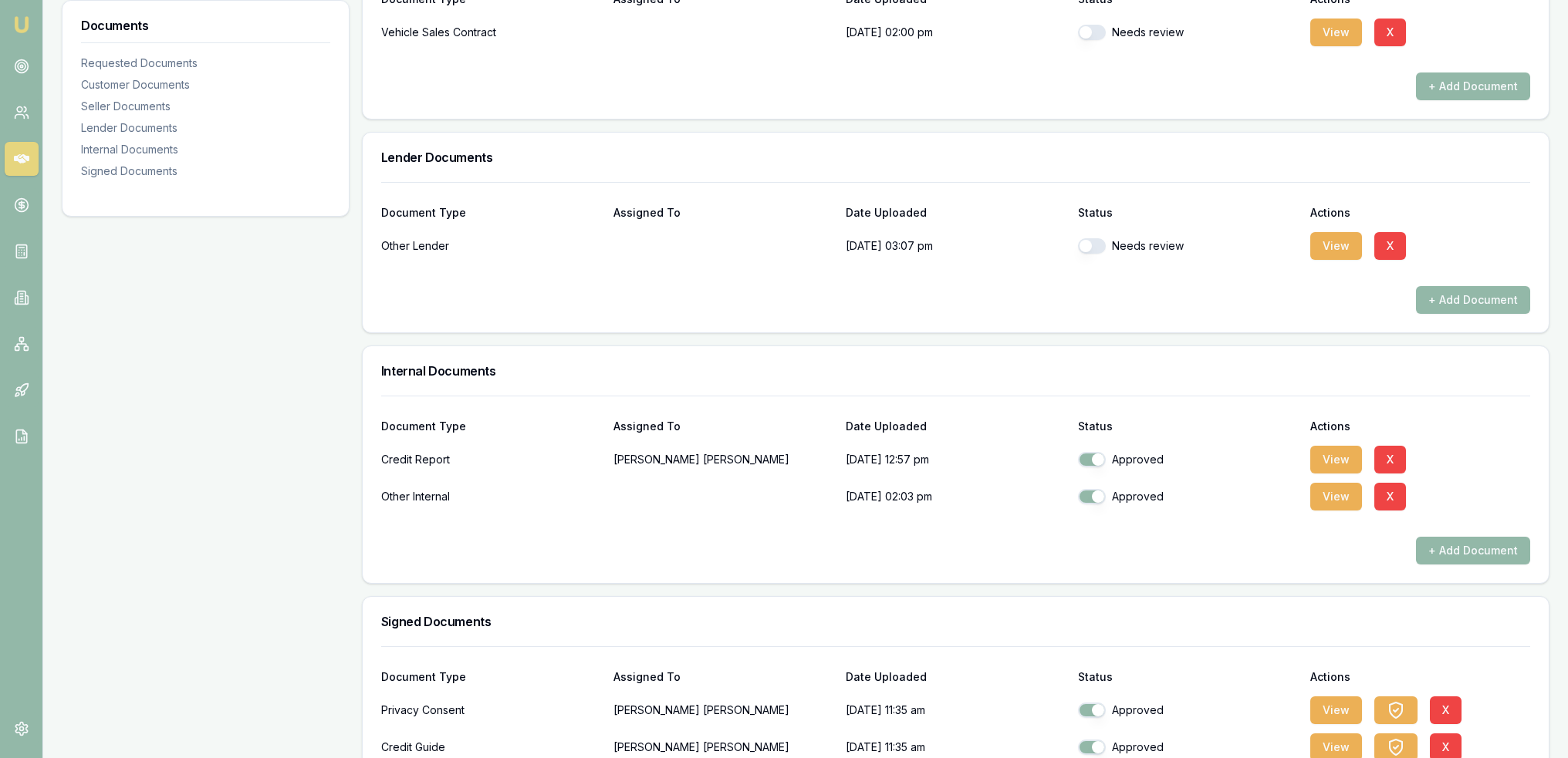
checkbox input "true"
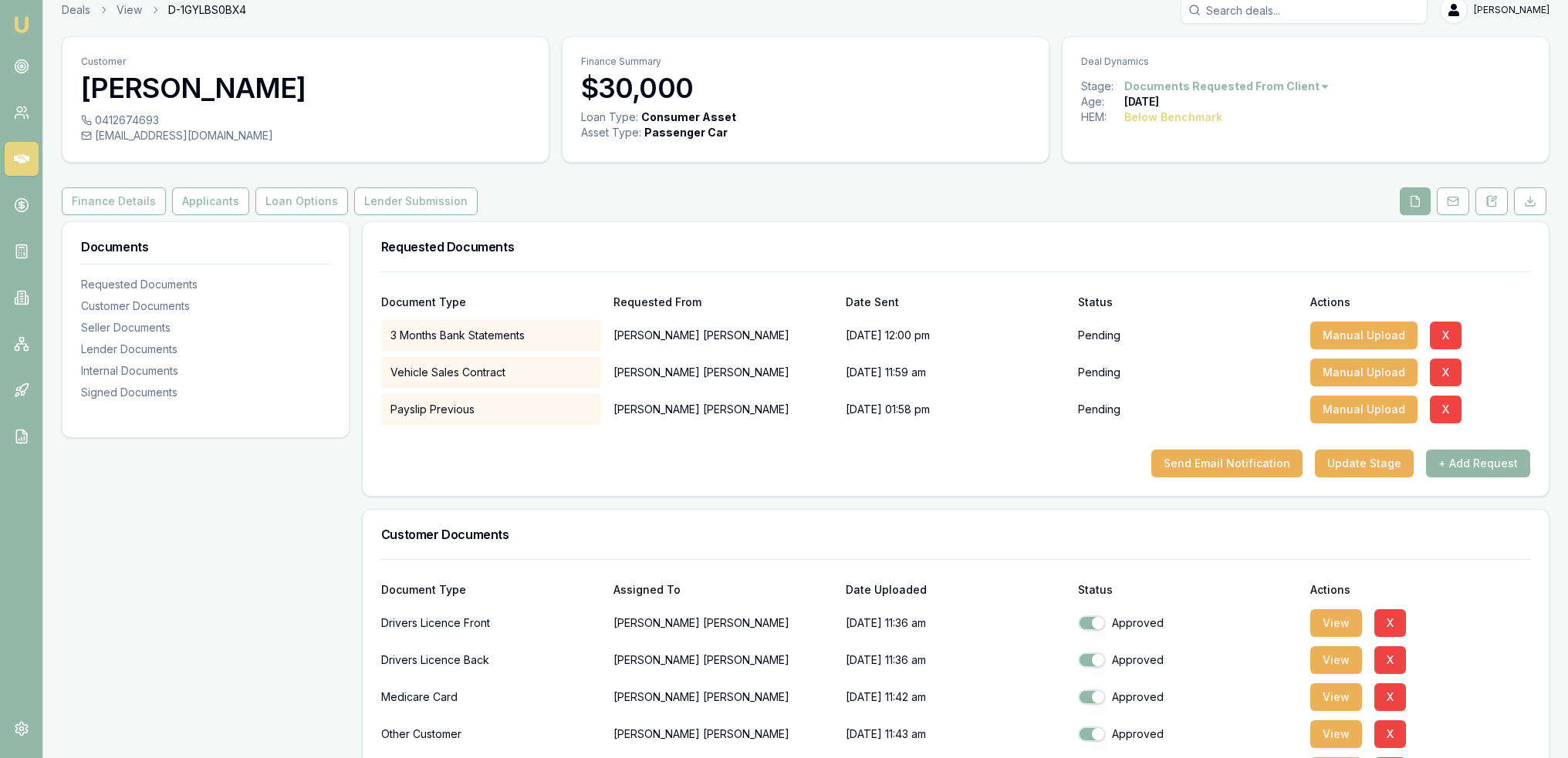
scroll to position [0, 0]
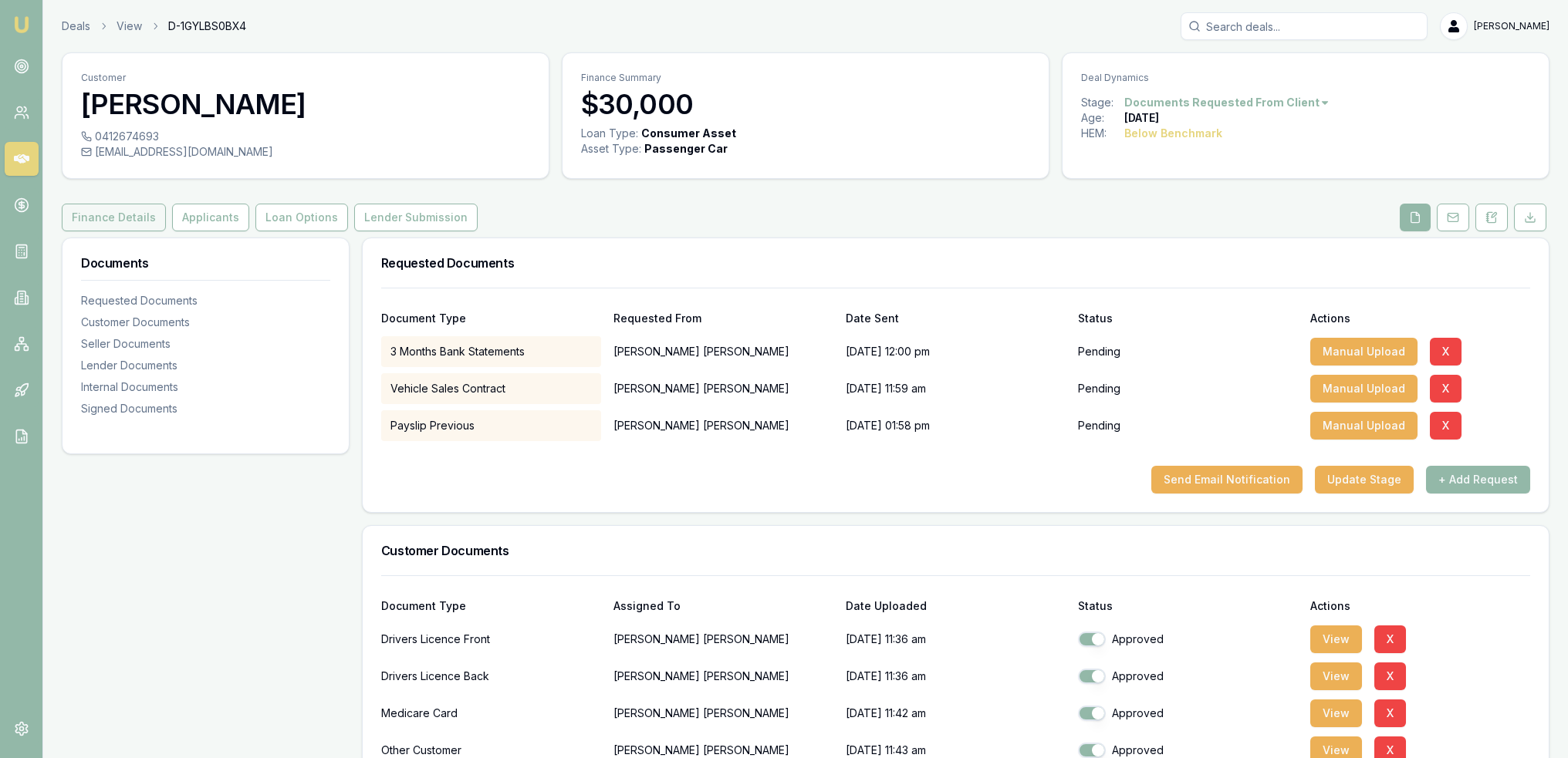
click at [127, 220] on button "Finance Details" at bounding box center [114, 218] width 104 height 28
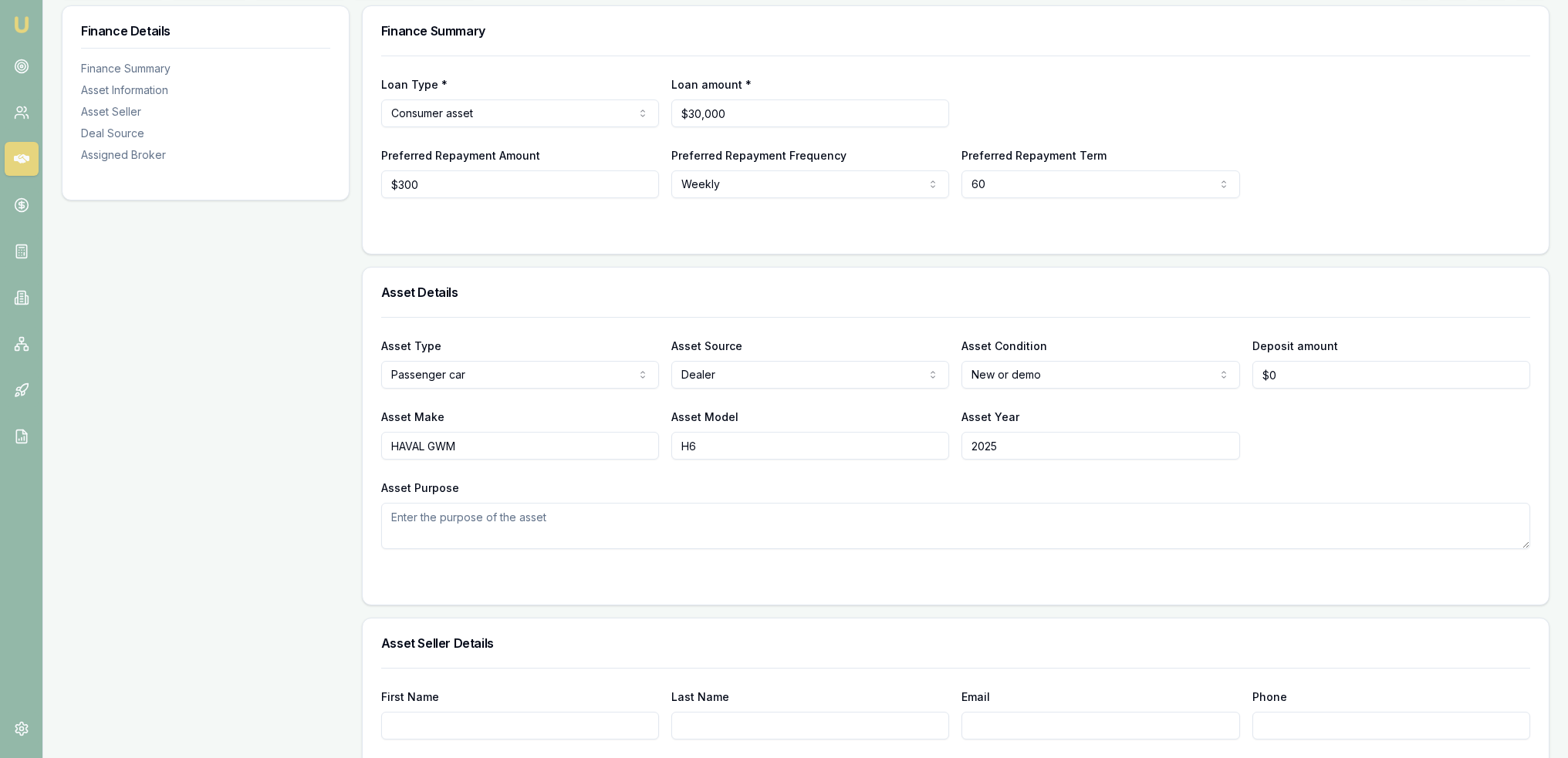
scroll to position [386, 0]
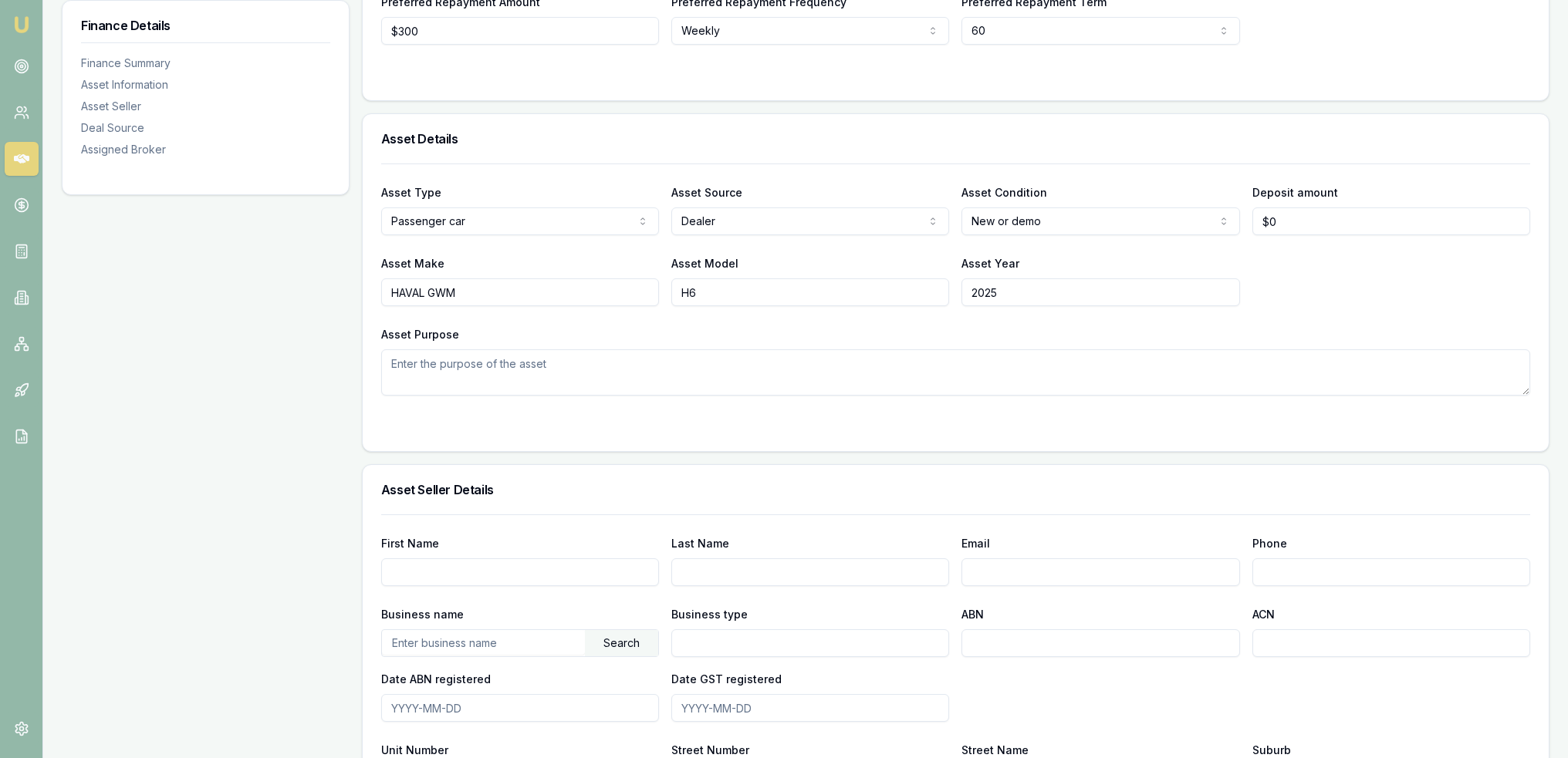
drag, startPoint x: 654, startPoint y: 295, endPoint x: 596, endPoint y: 296, distance: 58.0
click at [596, 296] on div "Asset Make HAVAL GWM Asset Model H6 Asset Year [DATE]" at bounding box center [956, 280] width 1149 height 52
type input "[PERSON_NAME]"
click at [605, 366] on textarea "Asset Purpose" at bounding box center [956, 373] width 1149 height 47
type textarea "Personal transportation"
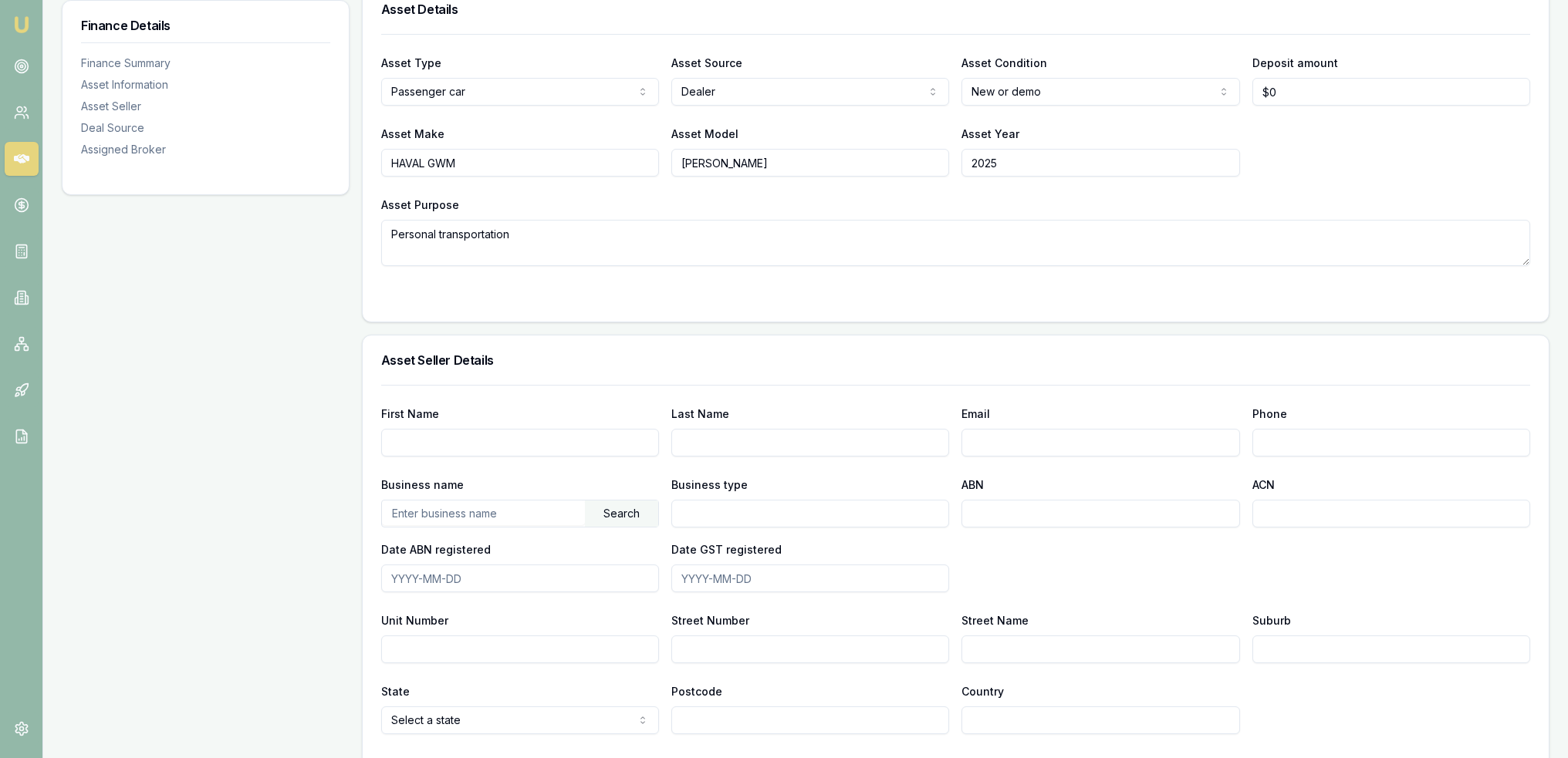
scroll to position [540, 0]
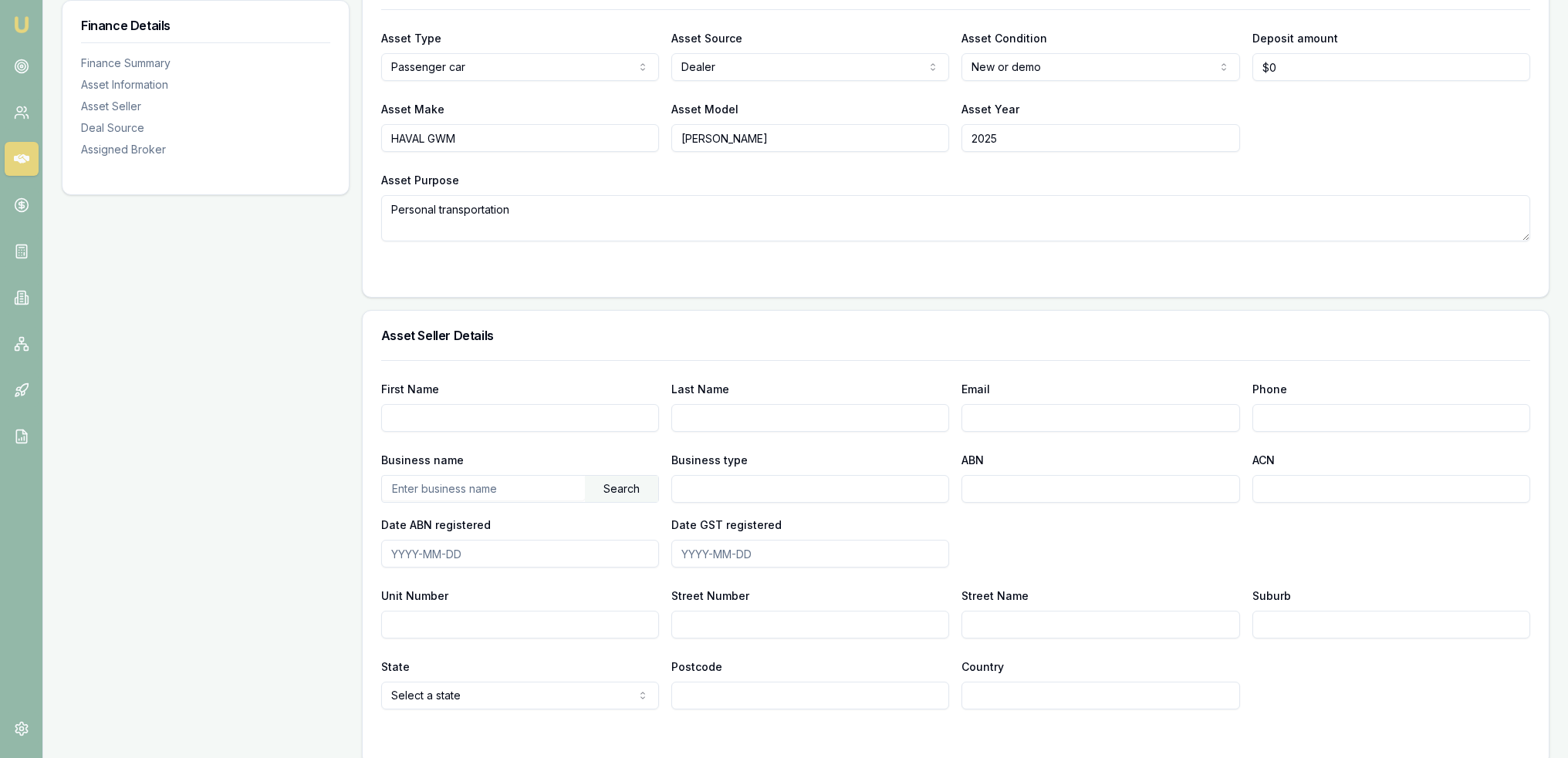
click at [578, 413] on input "First Name" at bounding box center [520, 419] width 278 height 28
type input "[PERSON_NAME]"
type input "0422 371 855"
click at [517, 486] on input "text" at bounding box center [484, 488] width 203 height 25
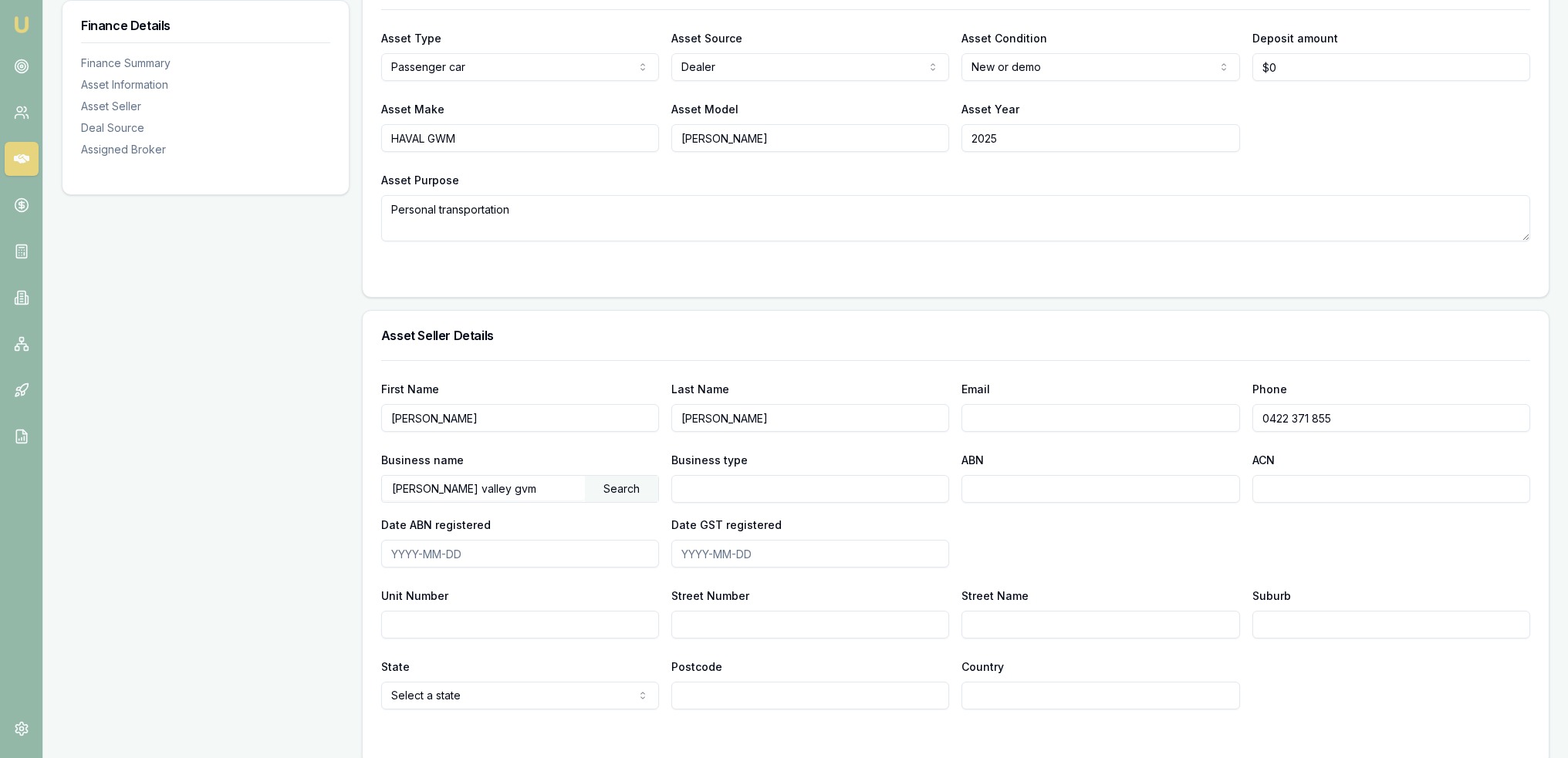
click at [611, 491] on div "Search" at bounding box center [622, 489] width 74 height 26
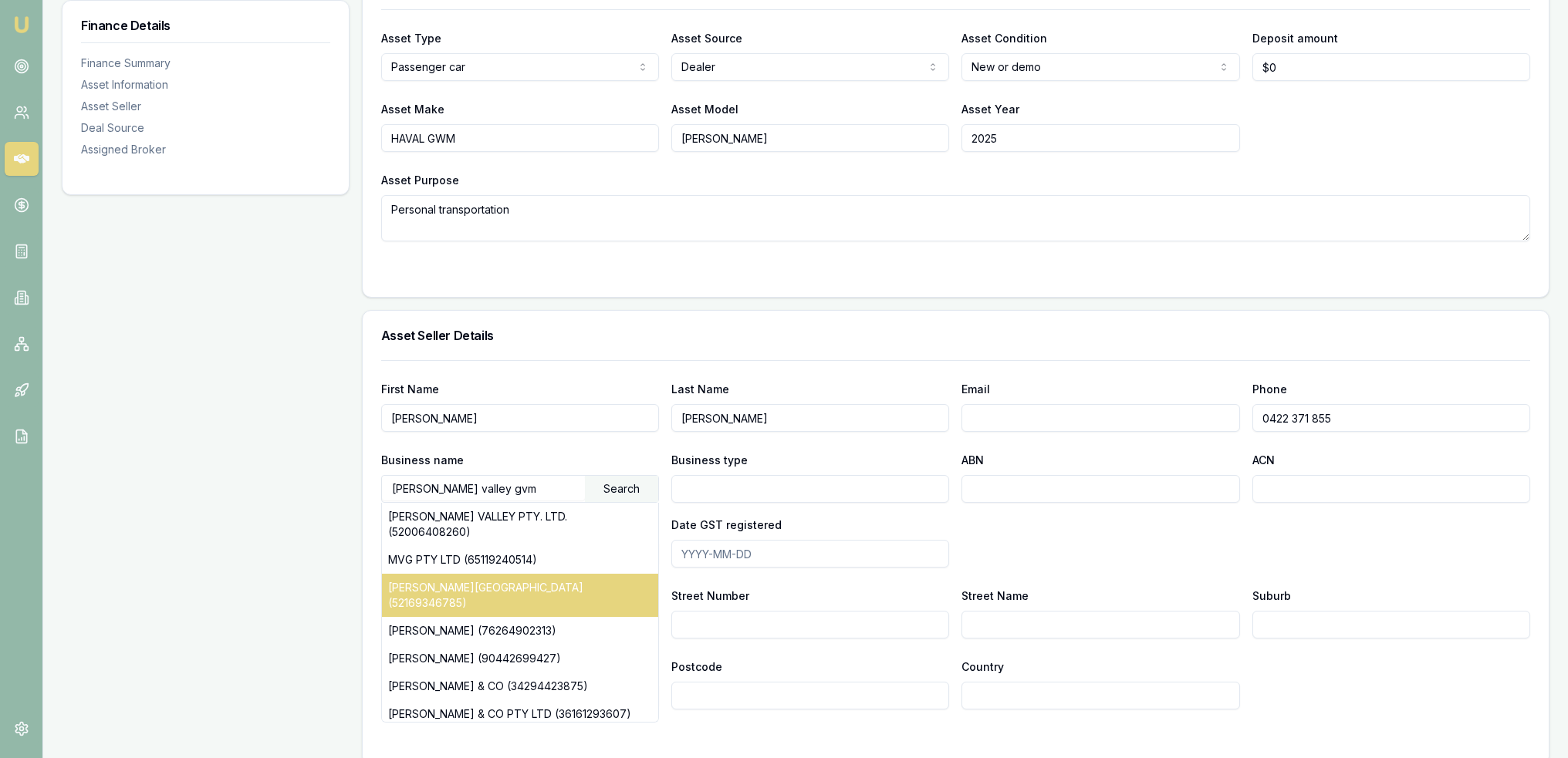
click at [585, 574] on div "[PERSON_NAME][GEOGRAPHIC_DATA] (52169346785)" at bounding box center [520, 595] width 276 height 43
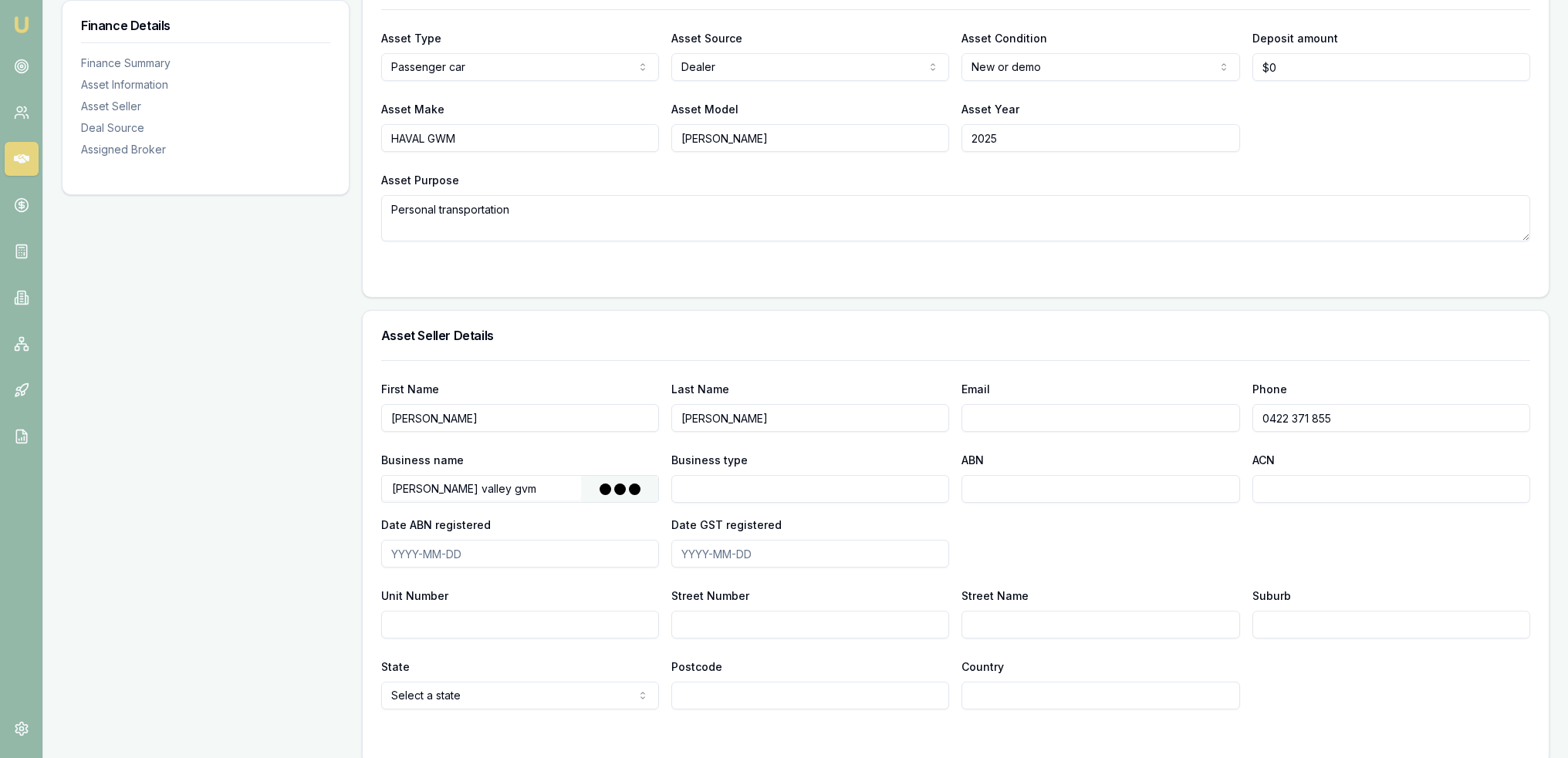
type input "[PERSON_NAME] VALLEY AUTOMOTIVE PTY LTD"
type input "Australian Private Company"
type input "52169346785"
type input "169346785"
type input "[DATE]"
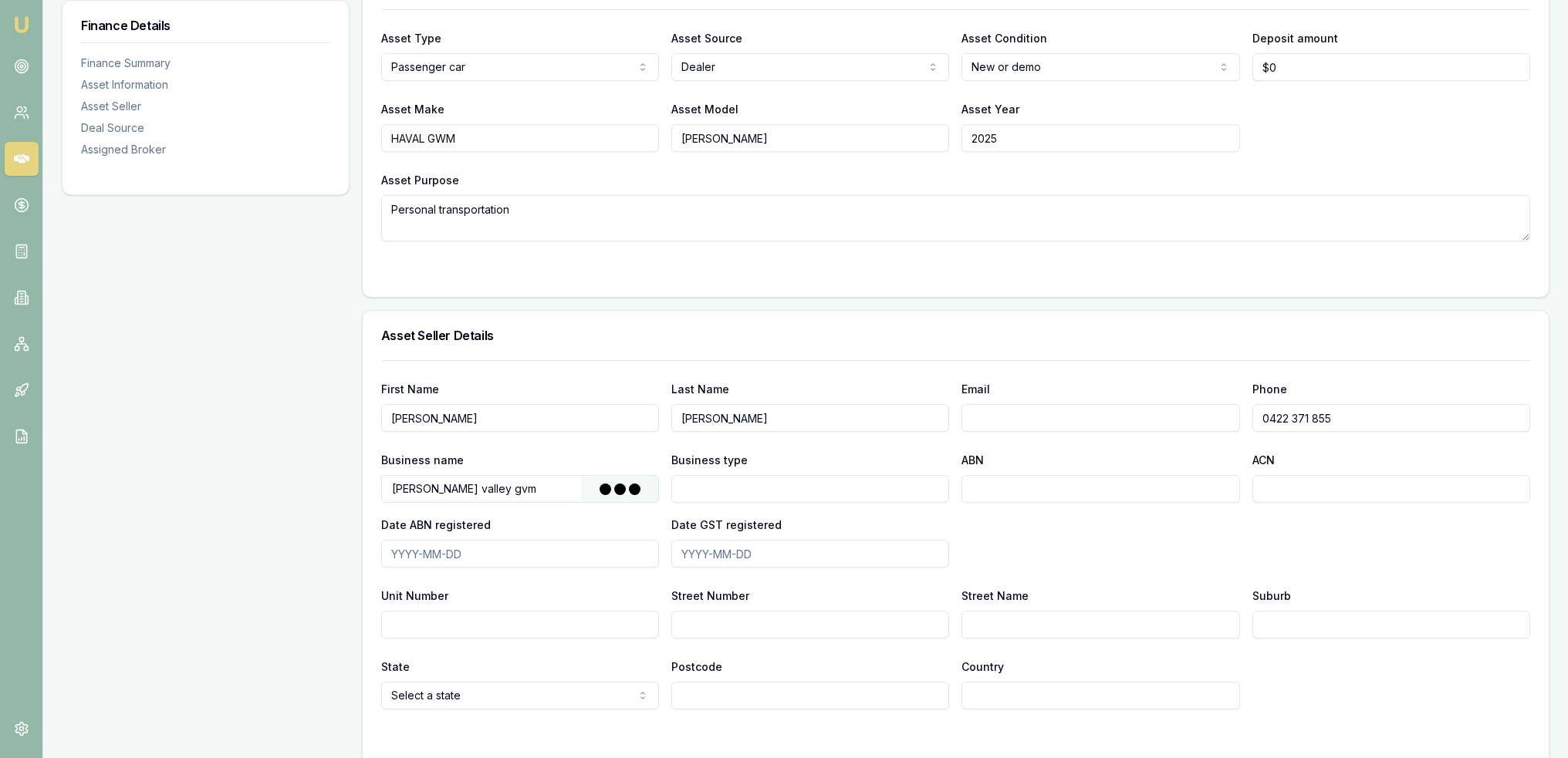
type input "[DATE]"
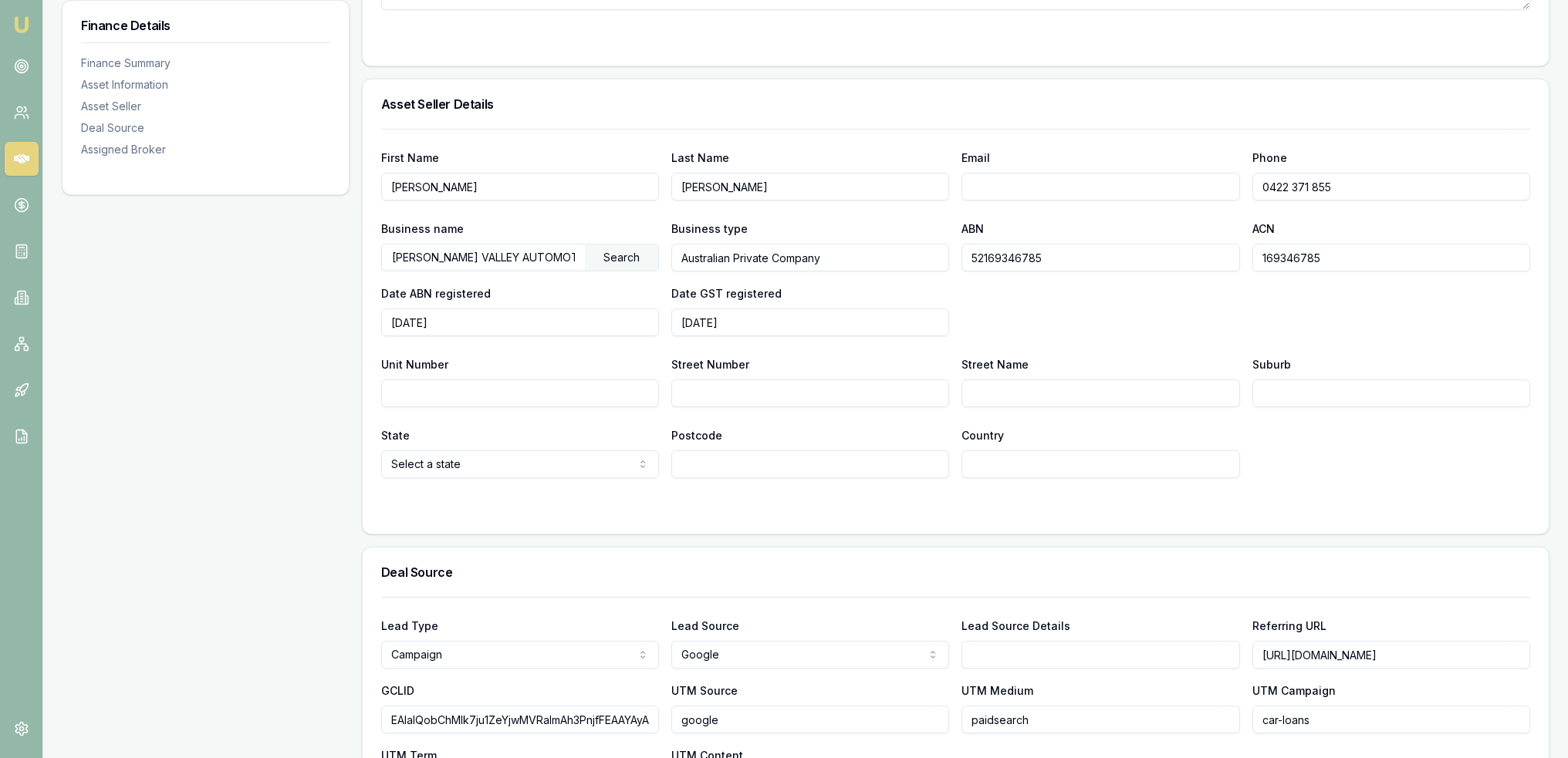
scroll to position [848, 0]
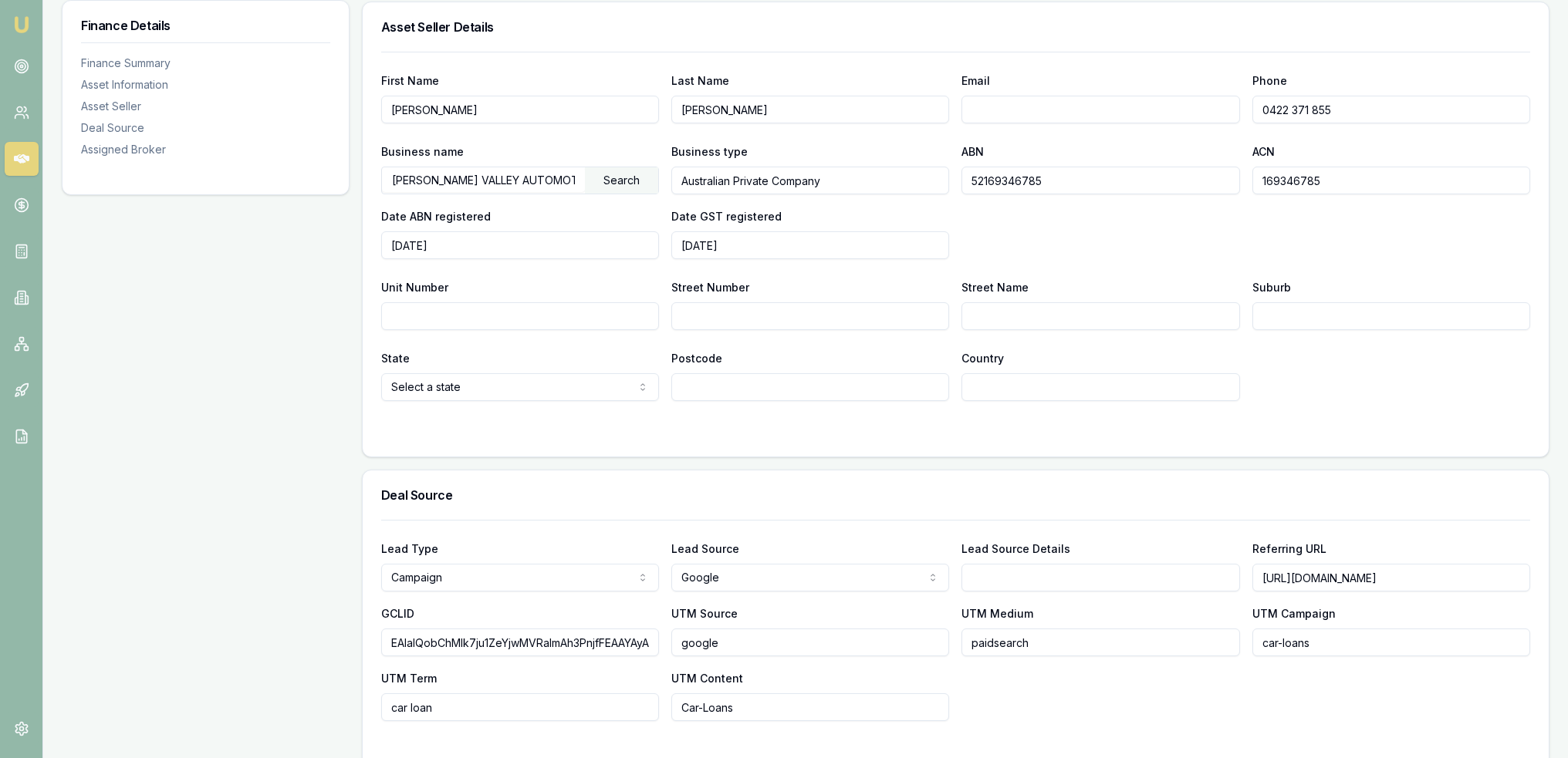
click at [707, 314] on input "Street Number" at bounding box center [811, 316] width 278 height 28
type input "22-26"
type input "Victoria St"
type input "Taree"
type input "2430"
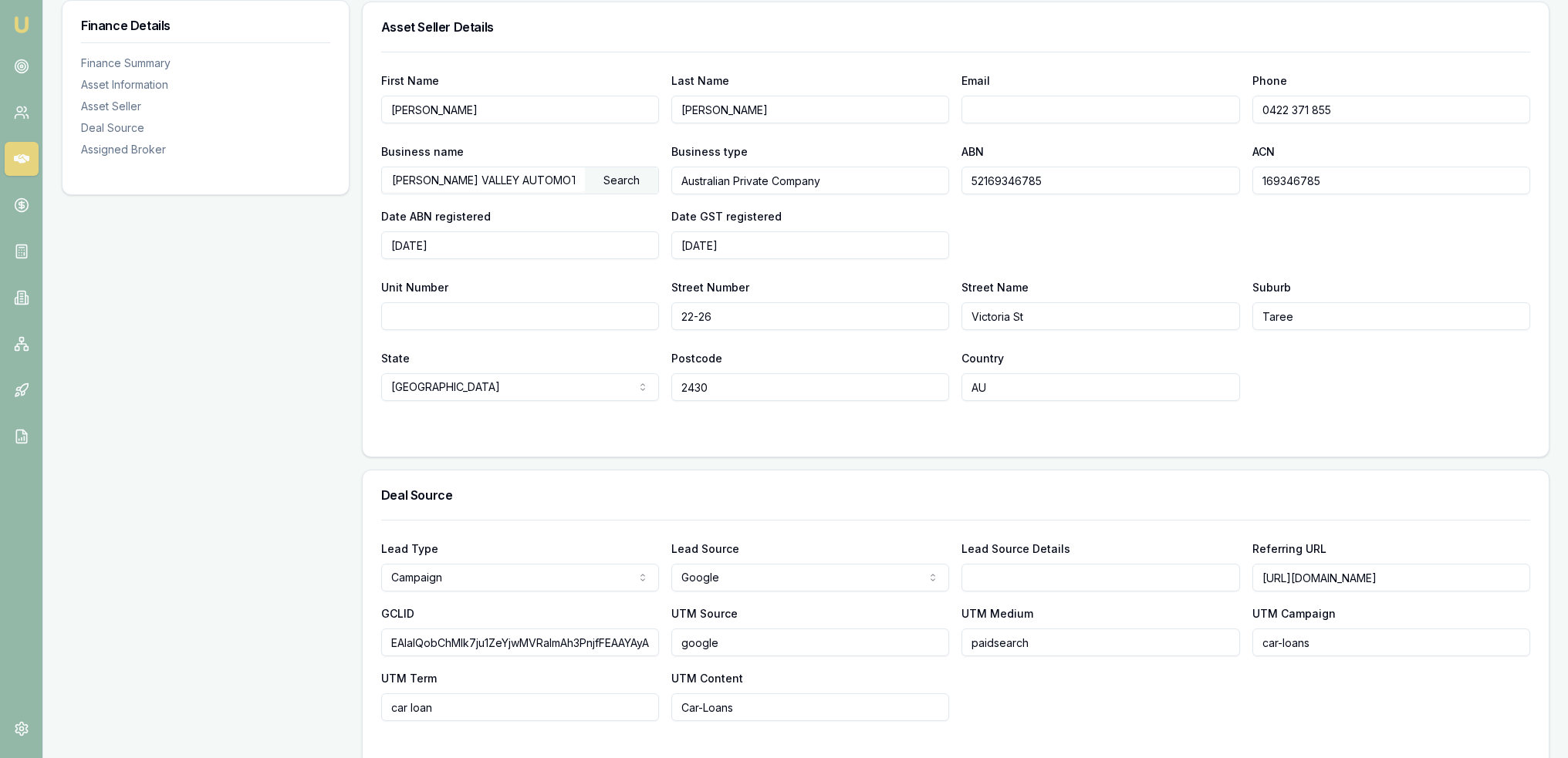
type input "AU"
click at [1325, 371] on div "State [GEOGRAPHIC_DATA] [GEOGRAPHIC_DATA] [GEOGRAPHIC_DATA] [GEOGRAPHIC_DATA] […" at bounding box center [956, 375] width 1149 height 52
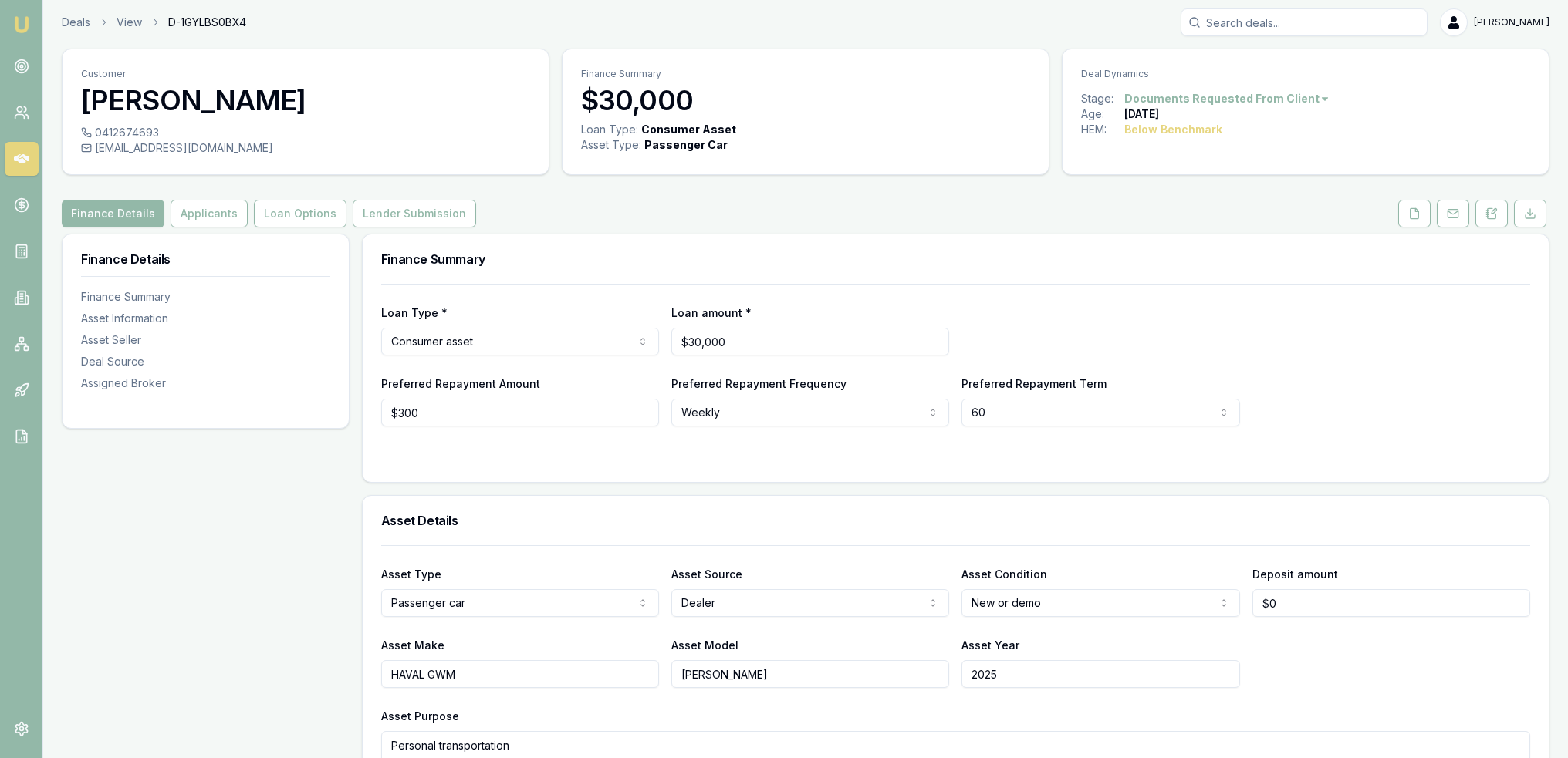
scroll to position [0, 0]
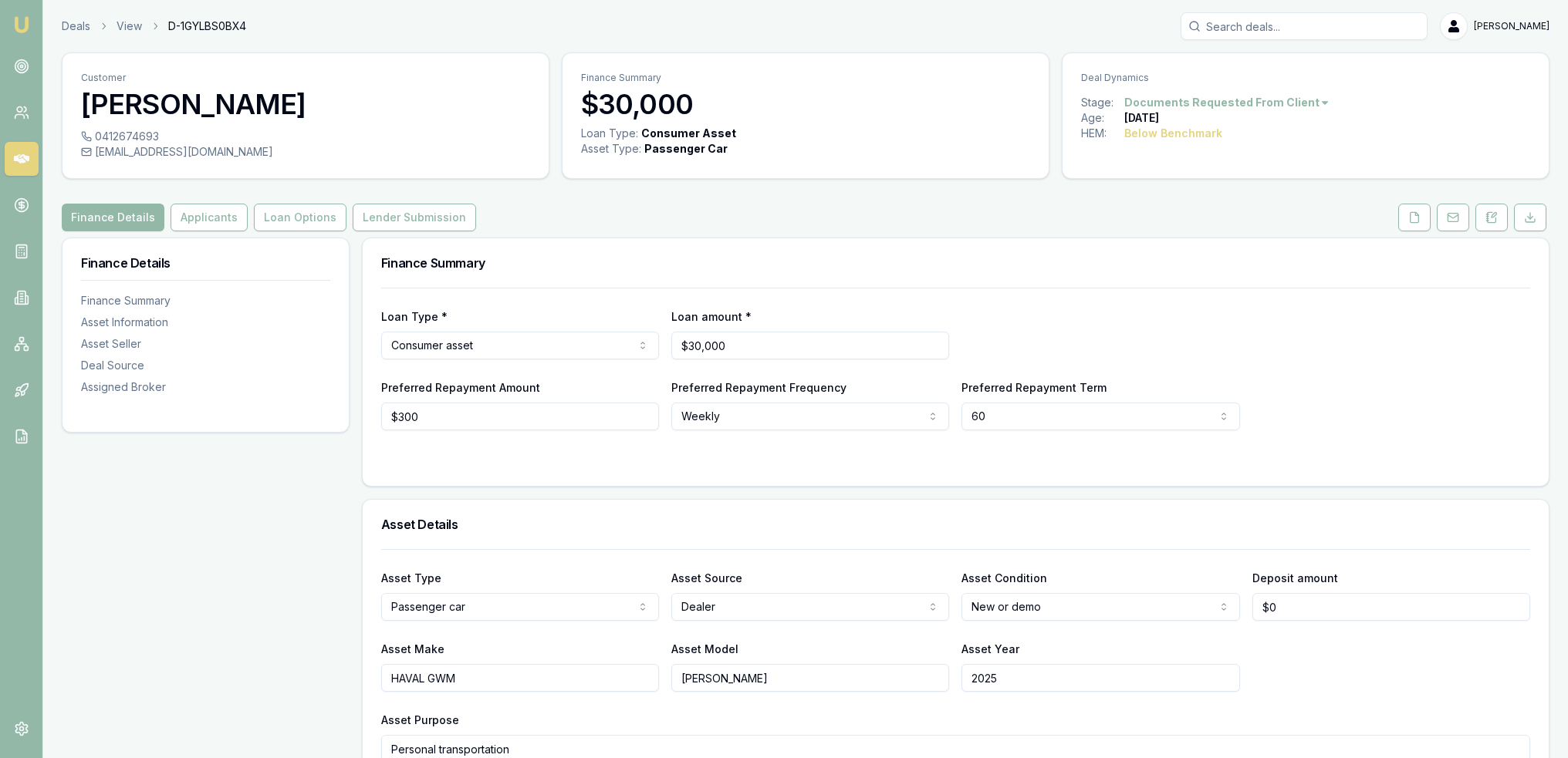
click at [1346, 330] on div "Loan Type * Consumer asset Consumer loan Consumer asset Commercial loan Commerc…" at bounding box center [956, 333] width 1149 height 52
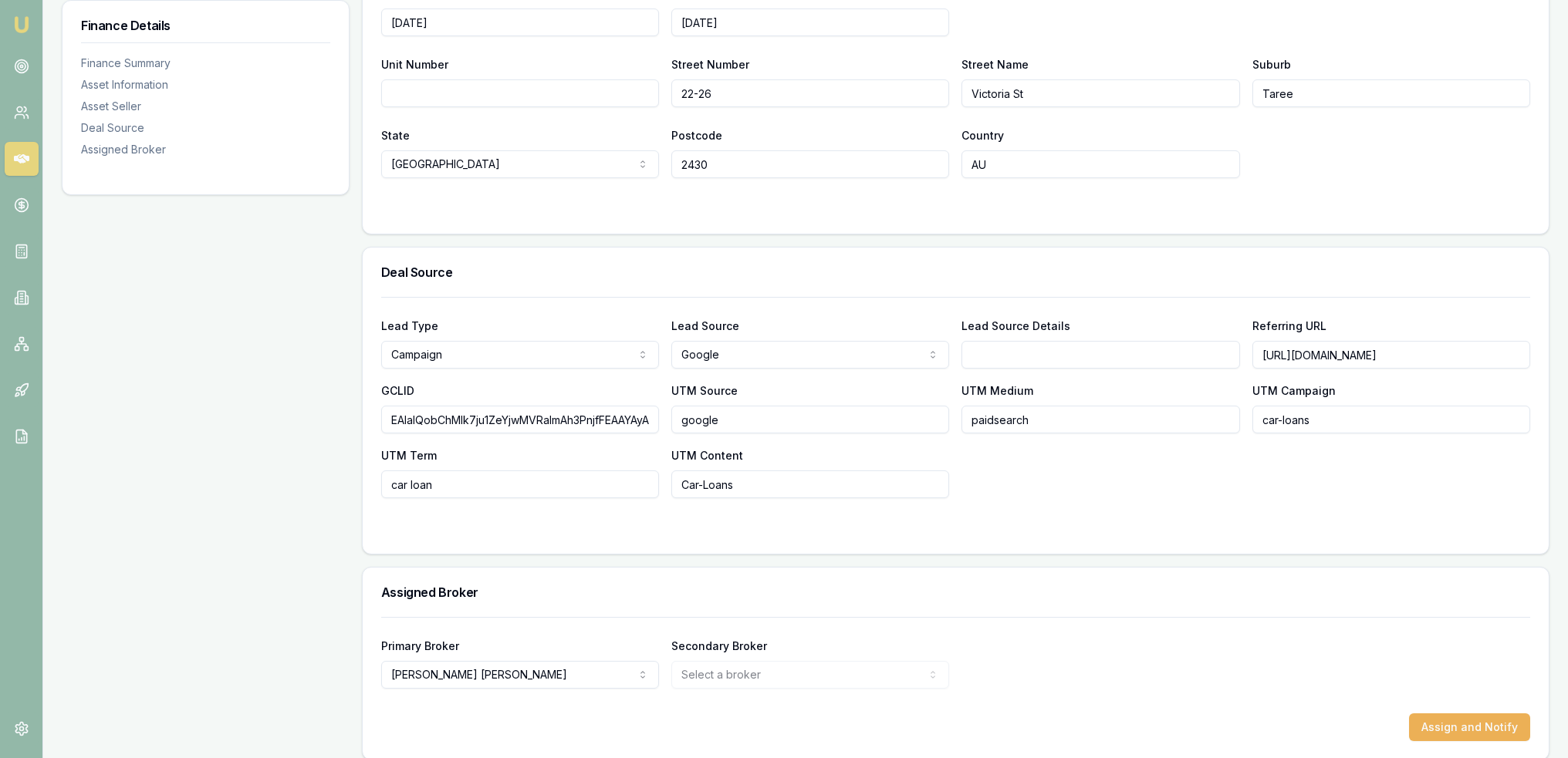
scroll to position [1084, 0]
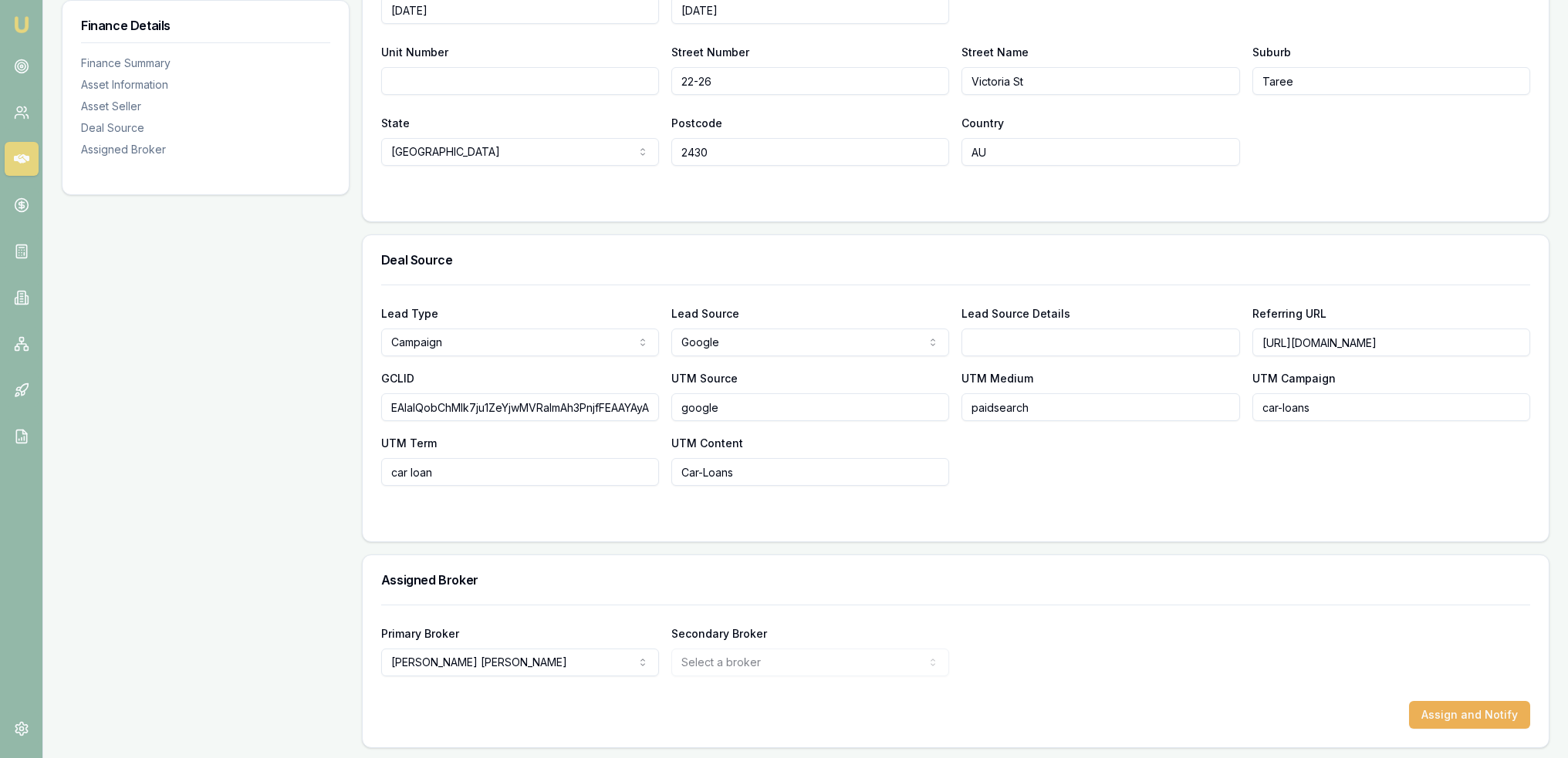
click at [1204, 496] on form "Lead Type Campaign New client Repeat client Partner Campaign Other Lead Source …" at bounding box center [956, 404] width 1149 height 238
click at [1295, 184] on form "First Name [PERSON_NAME] Last Name [PERSON_NAME] Email Phone [PHONE_NUMBER] Bus…" at bounding box center [956, 10] width 1149 height 387
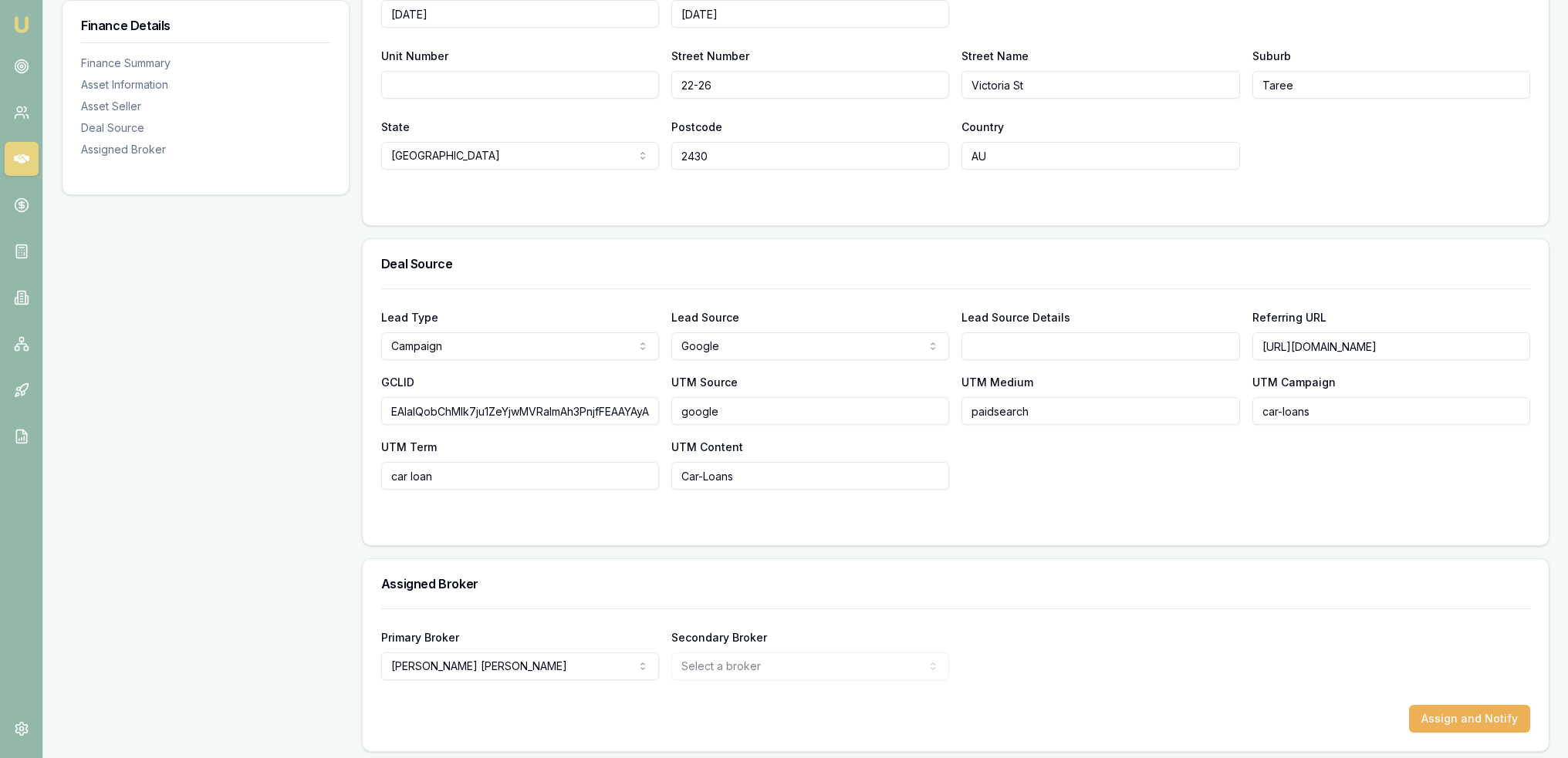
scroll to position [618, 0]
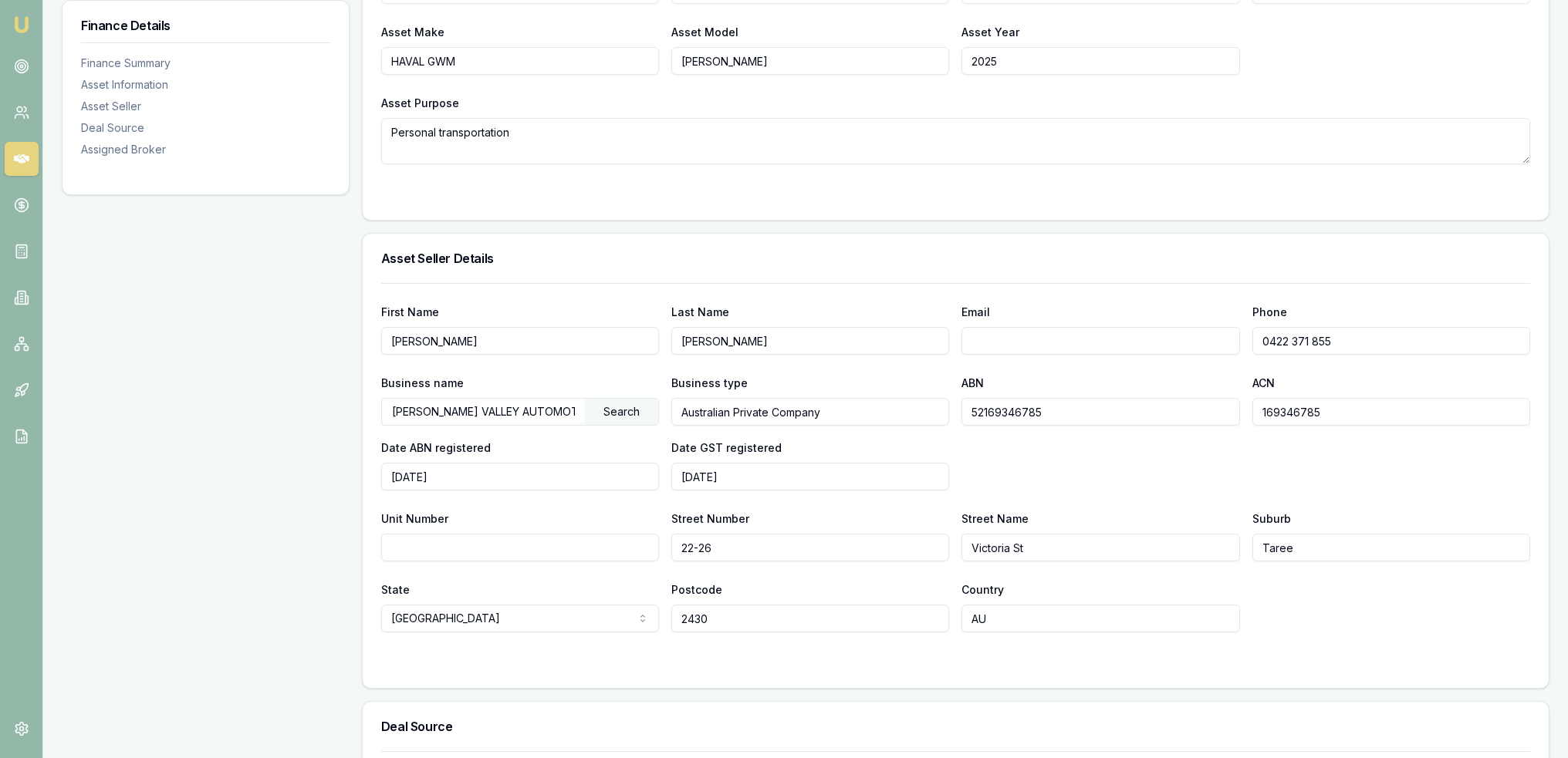
click at [1001, 345] on input "Email" at bounding box center [1100, 341] width 278 height 28
type input "D"
type input "[EMAIL_ADDRESS][DOMAIN_NAME]"
click at [1016, 392] on div "ABN 52169346785" at bounding box center [1100, 399] width 278 height 52
click at [690, 339] on input "Atchison" at bounding box center [811, 341] width 278 height 28
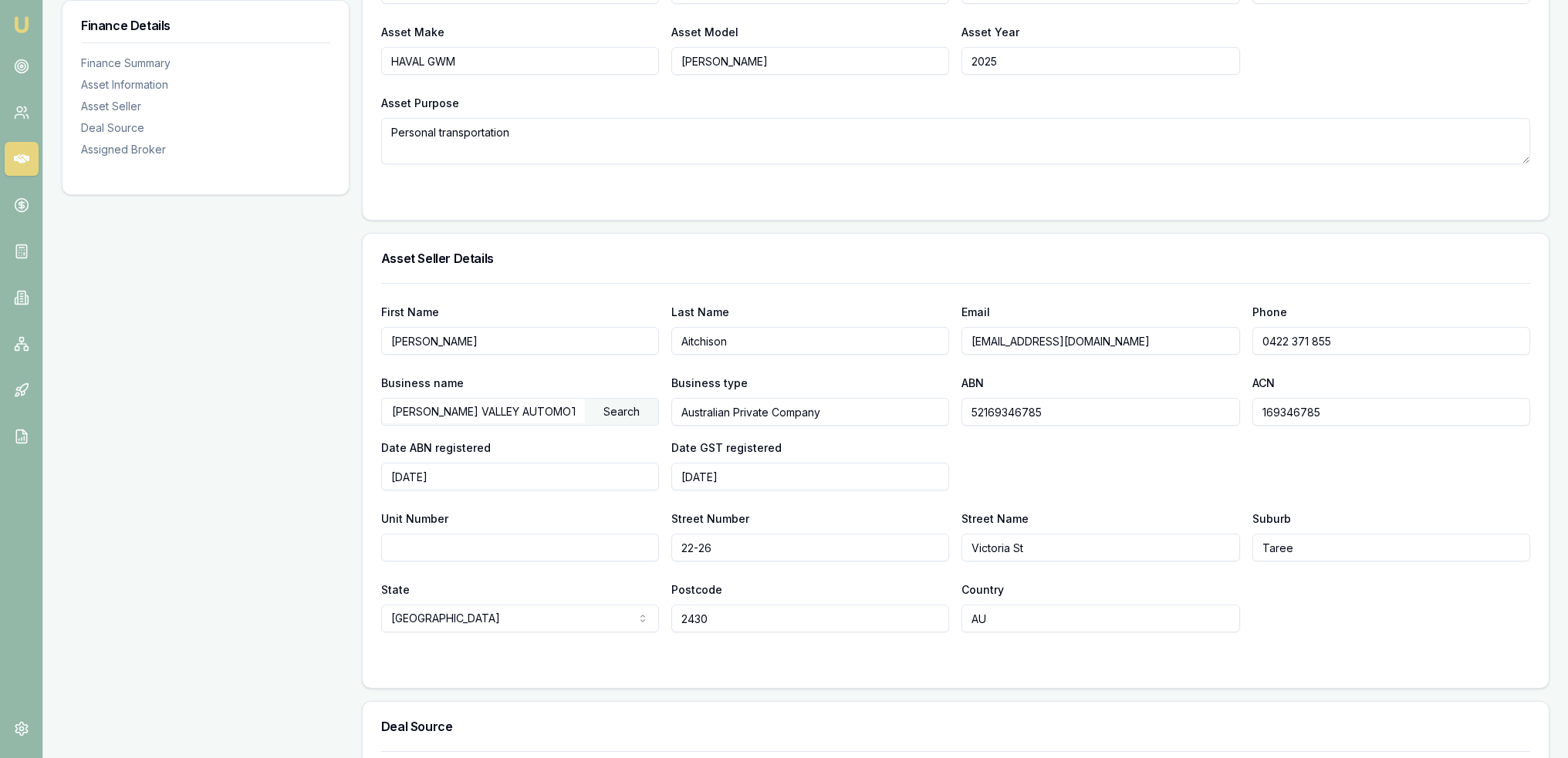
type input "Aitchison"
click at [917, 376] on div "Business type Australian Private Company" at bounding box center [811, 399] width 278 height 52
click at [1409, 610] on div "State NSW NSW VIC QLD SA WA TAS NT ACT Postcode 2430 Country AU" at bounding box center [956, 606] width 1149 height 52
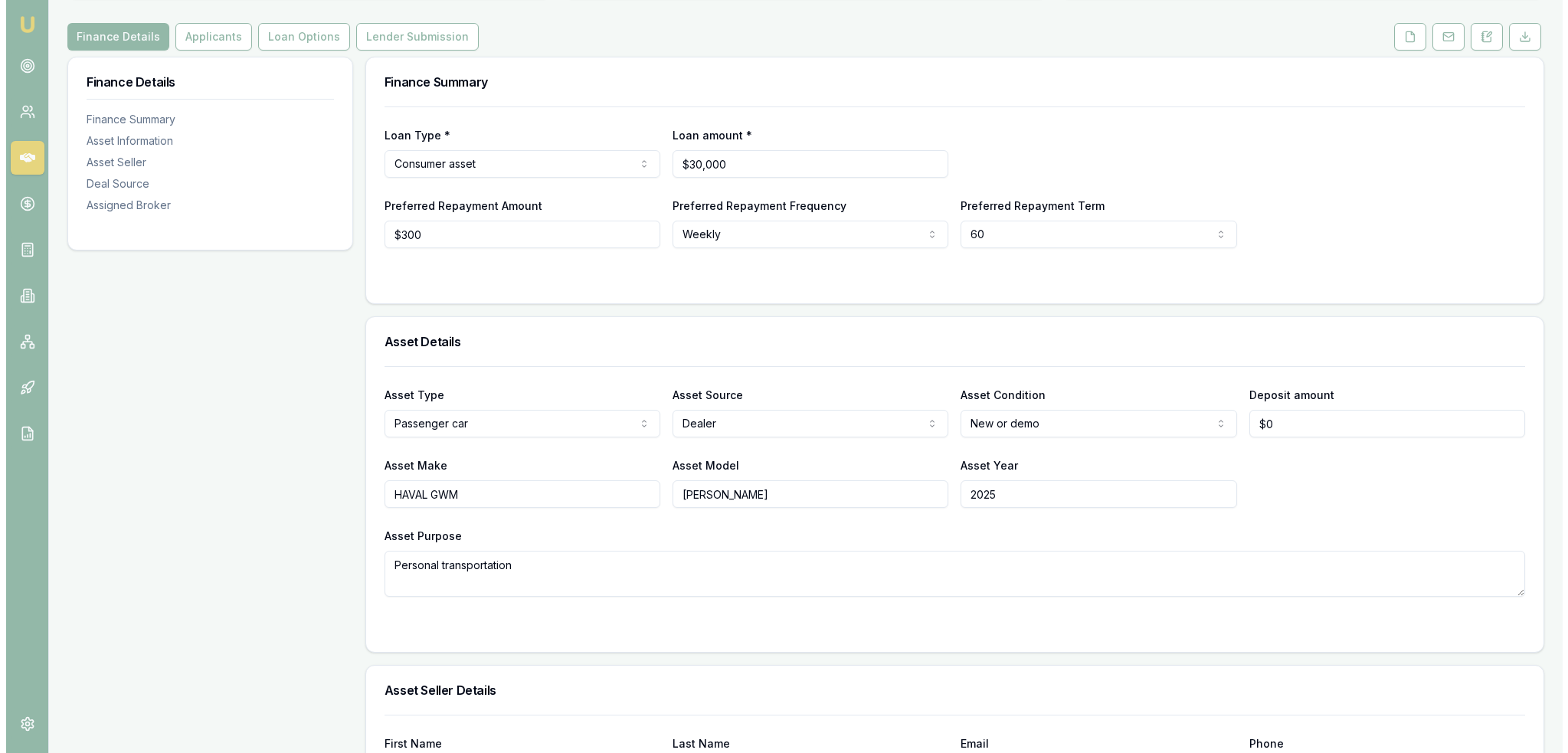
scroll to position [0, 0]
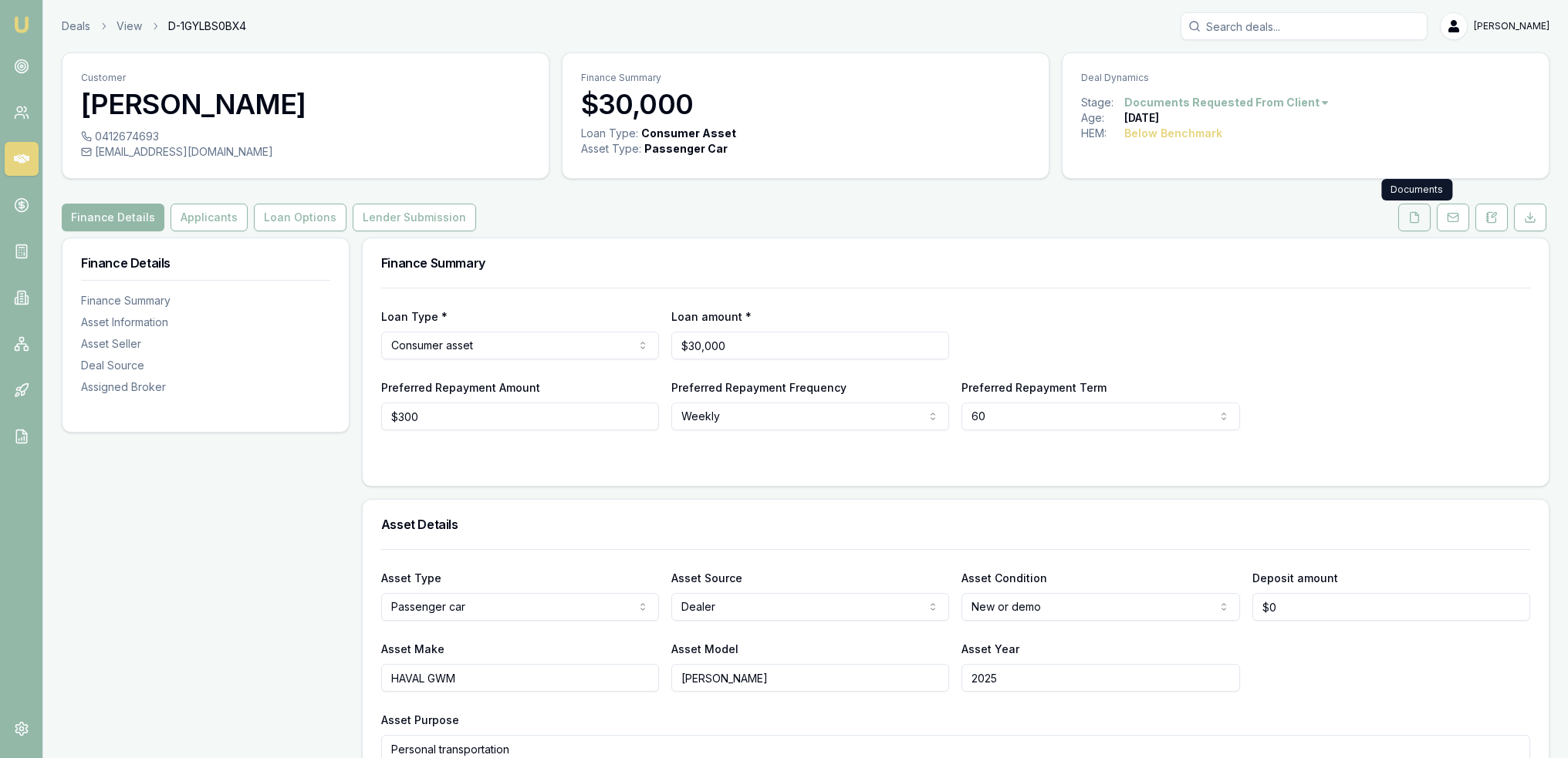
click at [1414, 220] on icon at bounding box center [1414, 217] width 12 height 12
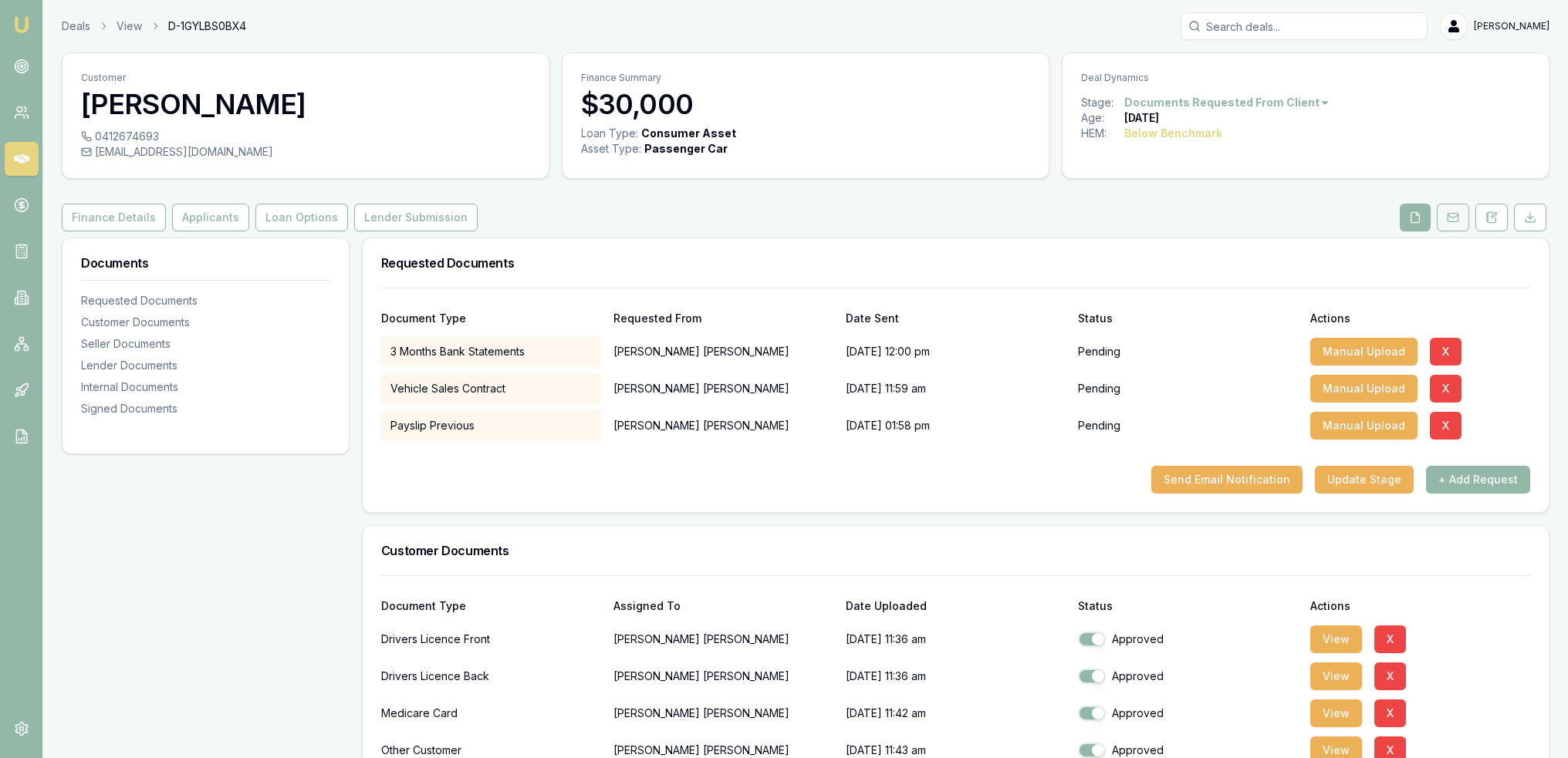
click at [1451, 224] on button at bounding box center [1453, 218] width 33 height 28
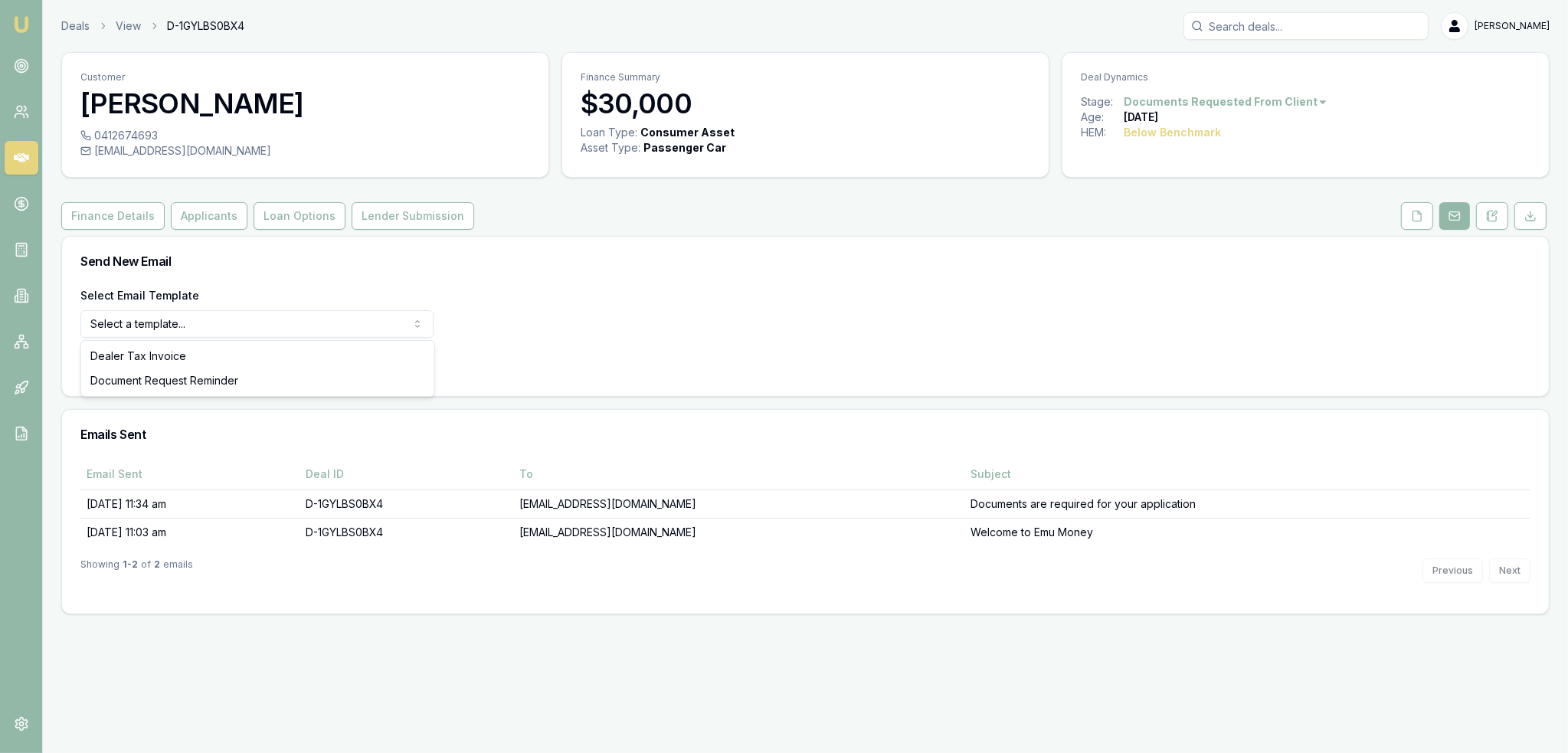
click at [270, 322] on html "Emu Broker Deals View D-1GYLBS0BX4 Robyn Adams Toggle Menu Customer Victor Dixo…" at bounding box center [784, 376] width 1568 height 753
click at [146, 364] on button "Use Email Template" at bounding box center [145, 364] width 130 height 28
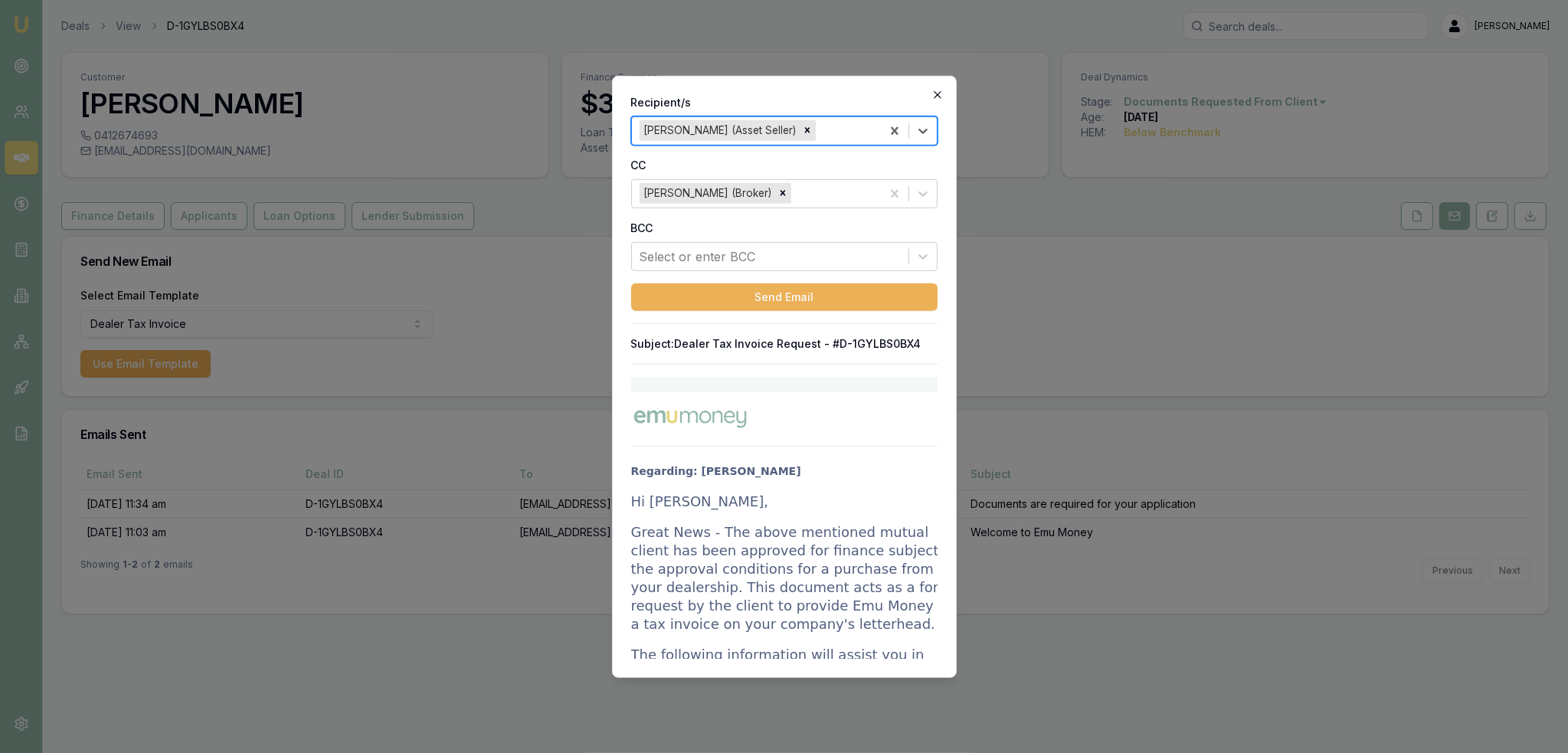
click at [932, 93] on icon "button" at bounding box center [937, 93] width 12 height 12
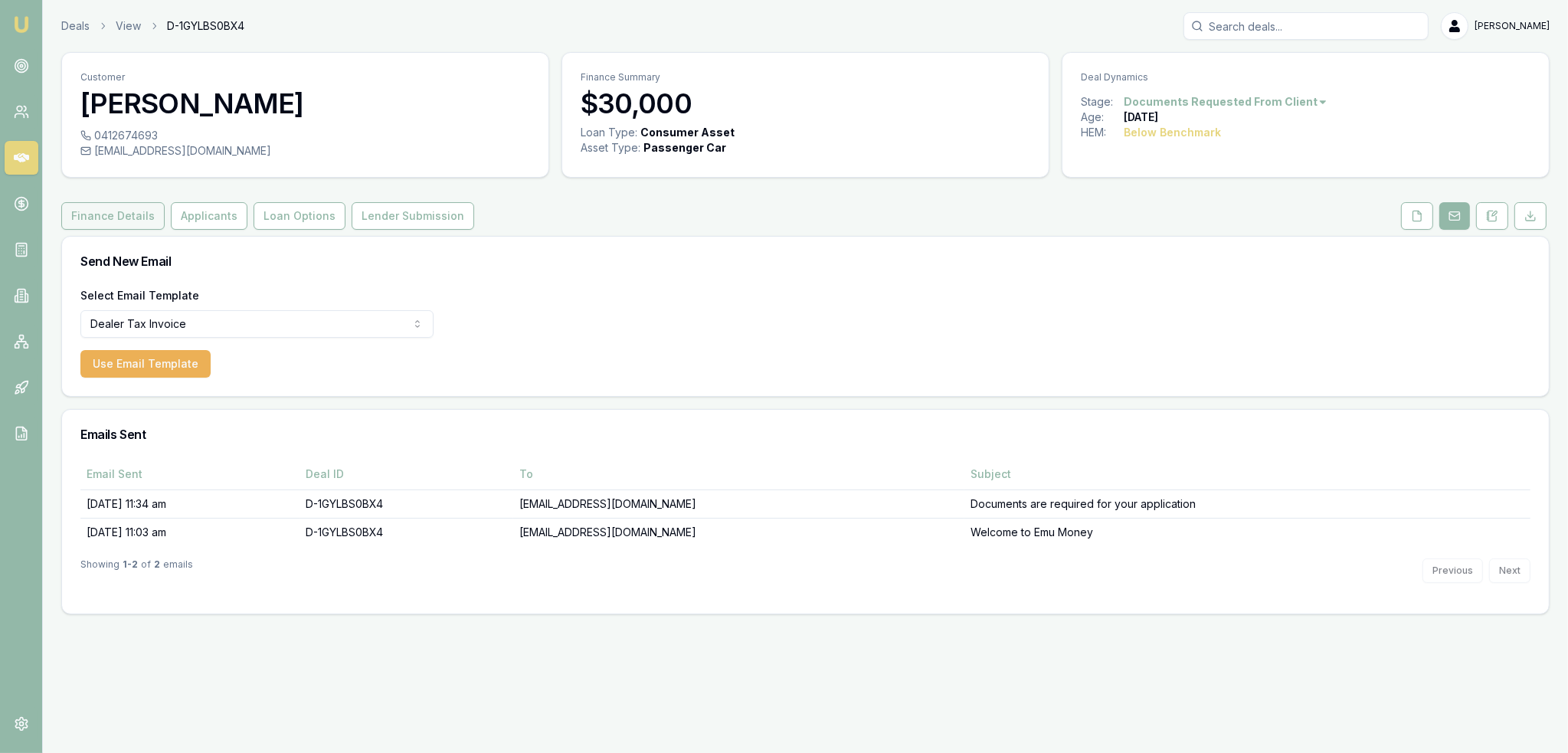
click at [112, 209] on button "Finance Details" at bounding box center [113, 216] width 103 height 28
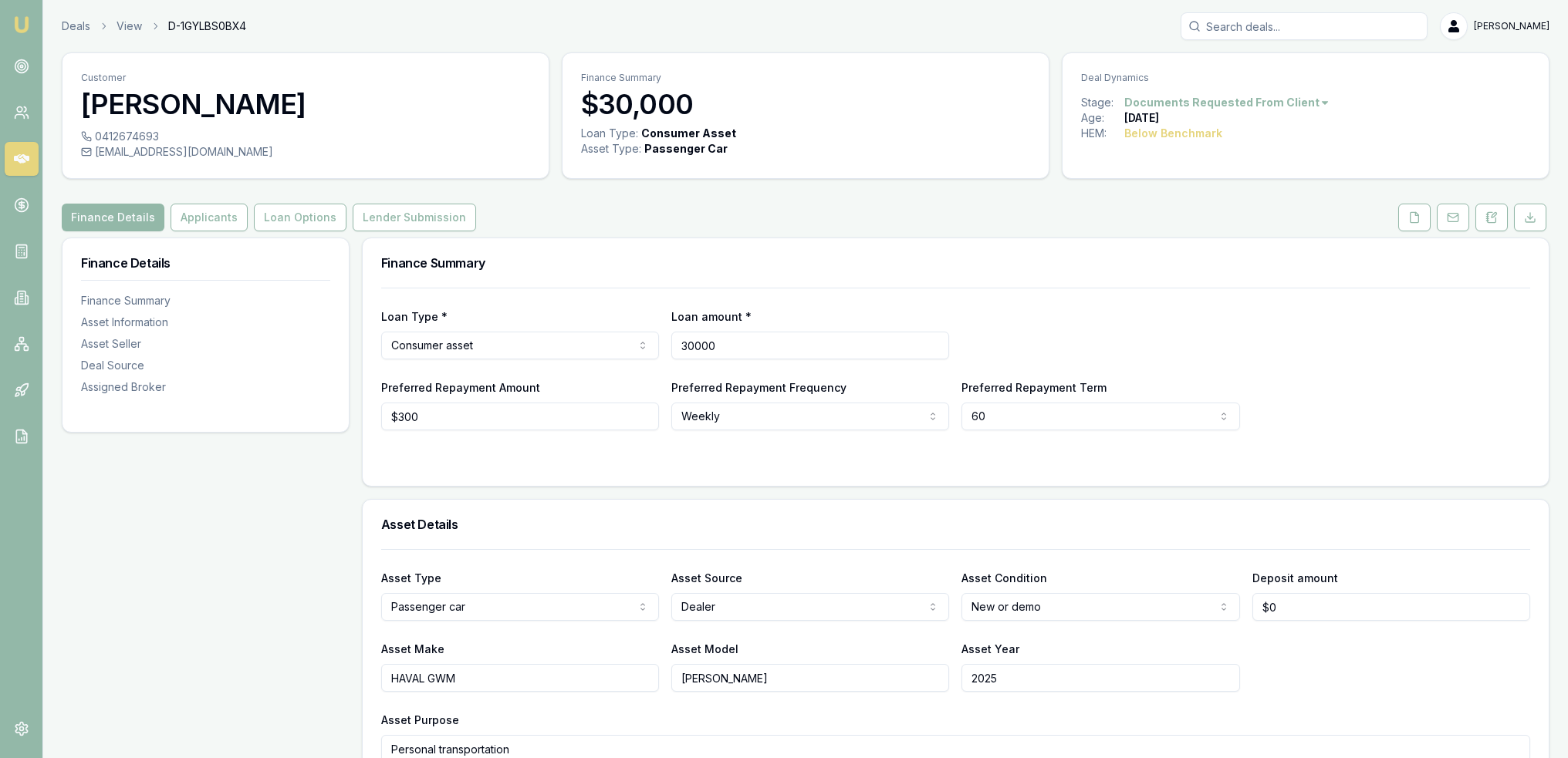
drag, startPoint x: 735, startPoint y: 348, endPoint x: 566, endPoint y: 348, distance: 169.0
click at [566, 348] on div "Loan Type * Consumer asset Consumer loan Consumer asset Commercial loan Commerc…" at bounding box center [956, 333] width 1149 height 52
type input "$29,500"
click at [1034, 341] on div "Loan Type * Consumer asset Consumer loan Consumer asset Commercial loan Commerc…" at bounding box center [956, 333] width 1149 height 52
click at [1451, 214] on rect at bounding box center [1453, 218] width 10 height 8
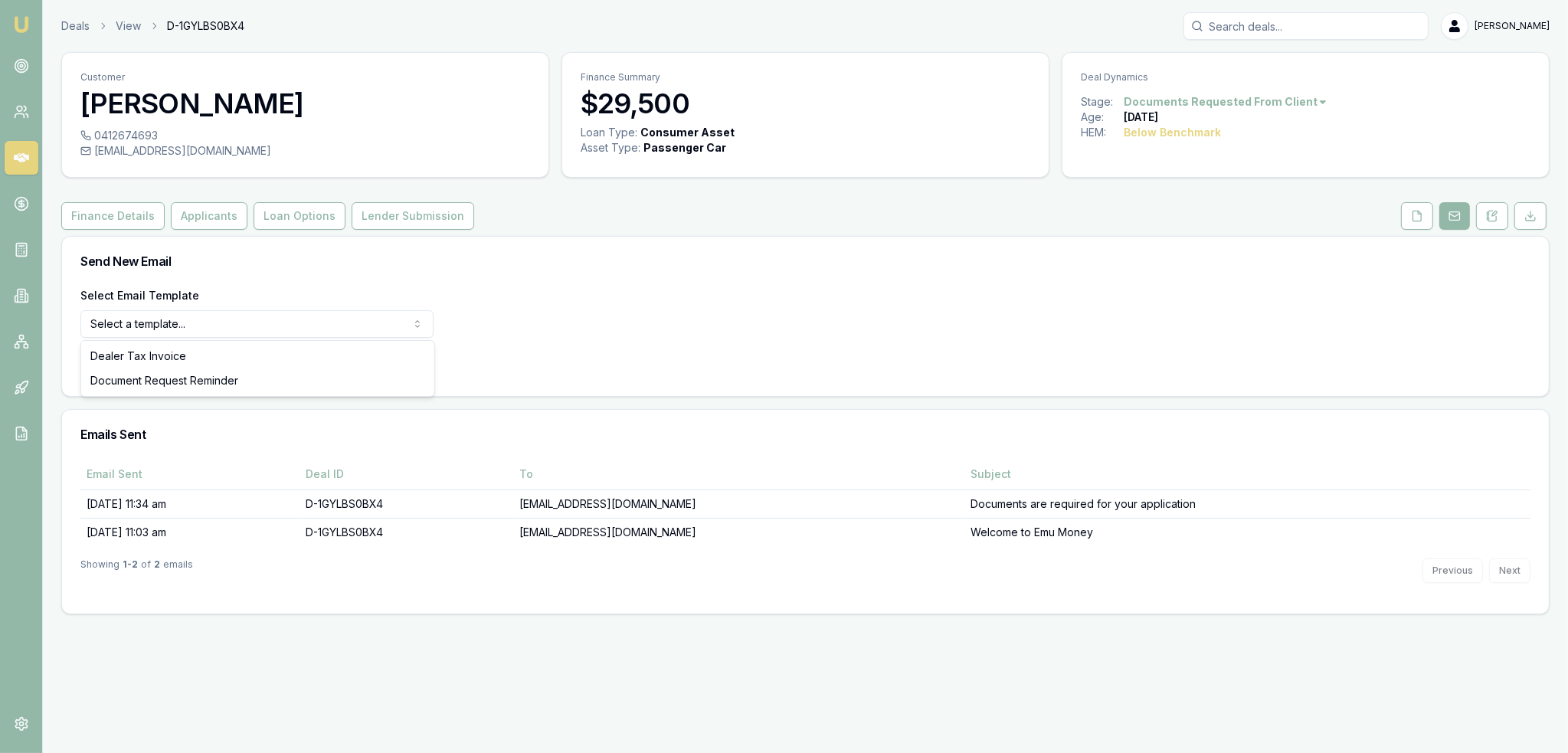
click at [295, 332] on html "Emu Broker Deals View D-1GYLBS0BX4 Robyn Adams Toggle Menu Customer Victor Dixo…" at bounding box center [784, 376] width 1568 height 753
click at [195, 357] on button "Use Email Template" at bounding box center [145, 364] width 130 height 28
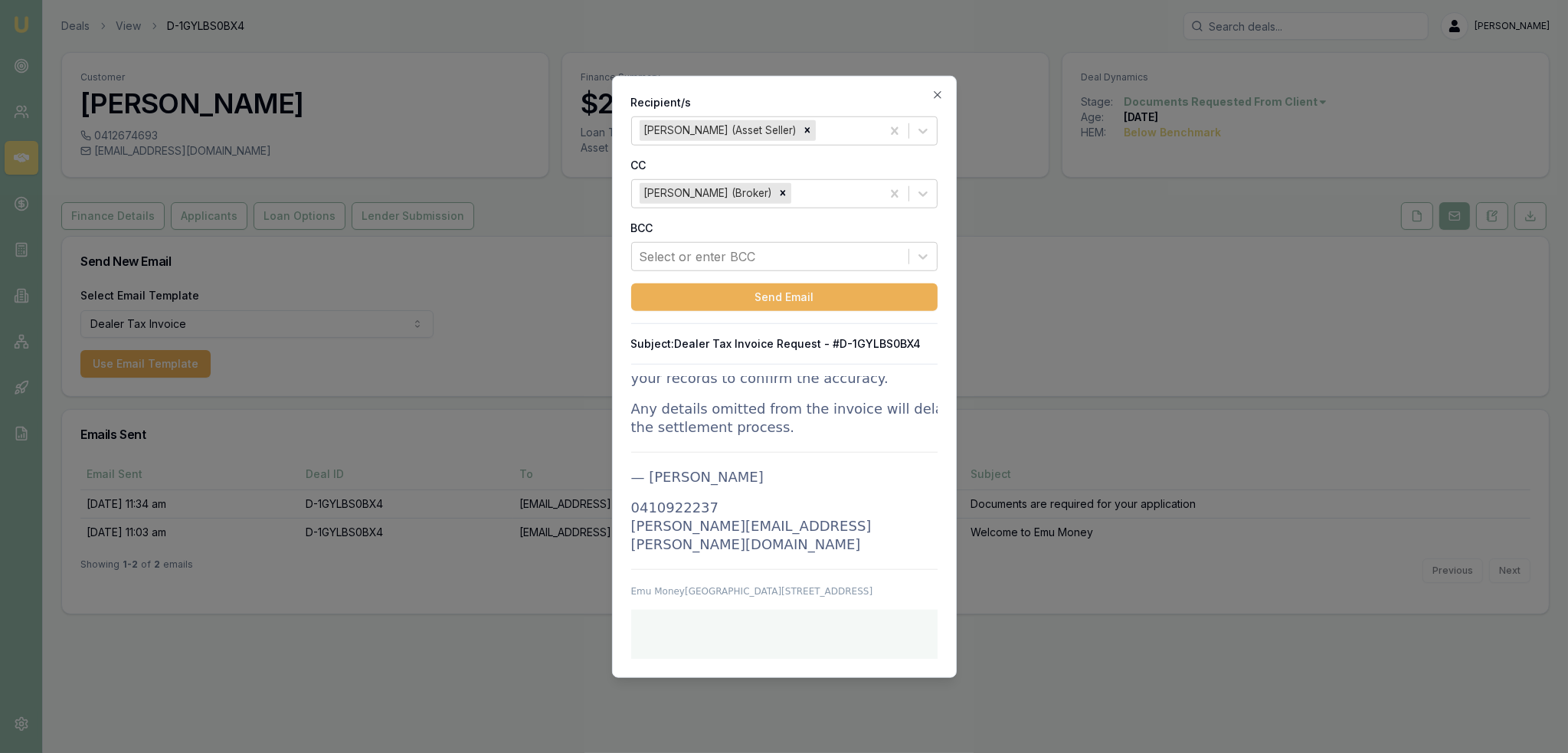
scroll to position [2177, 0]
click at [830, 310] on div "Recipient/s Damien Aitchison (Asset Seller) CC Robyn Adams (Broker) BCC Select …" at bounding box center [784, 376] width 344 height 602
click at [848, 298] on button "Send Email" at bounding box center [784, 297] width 307 height 28
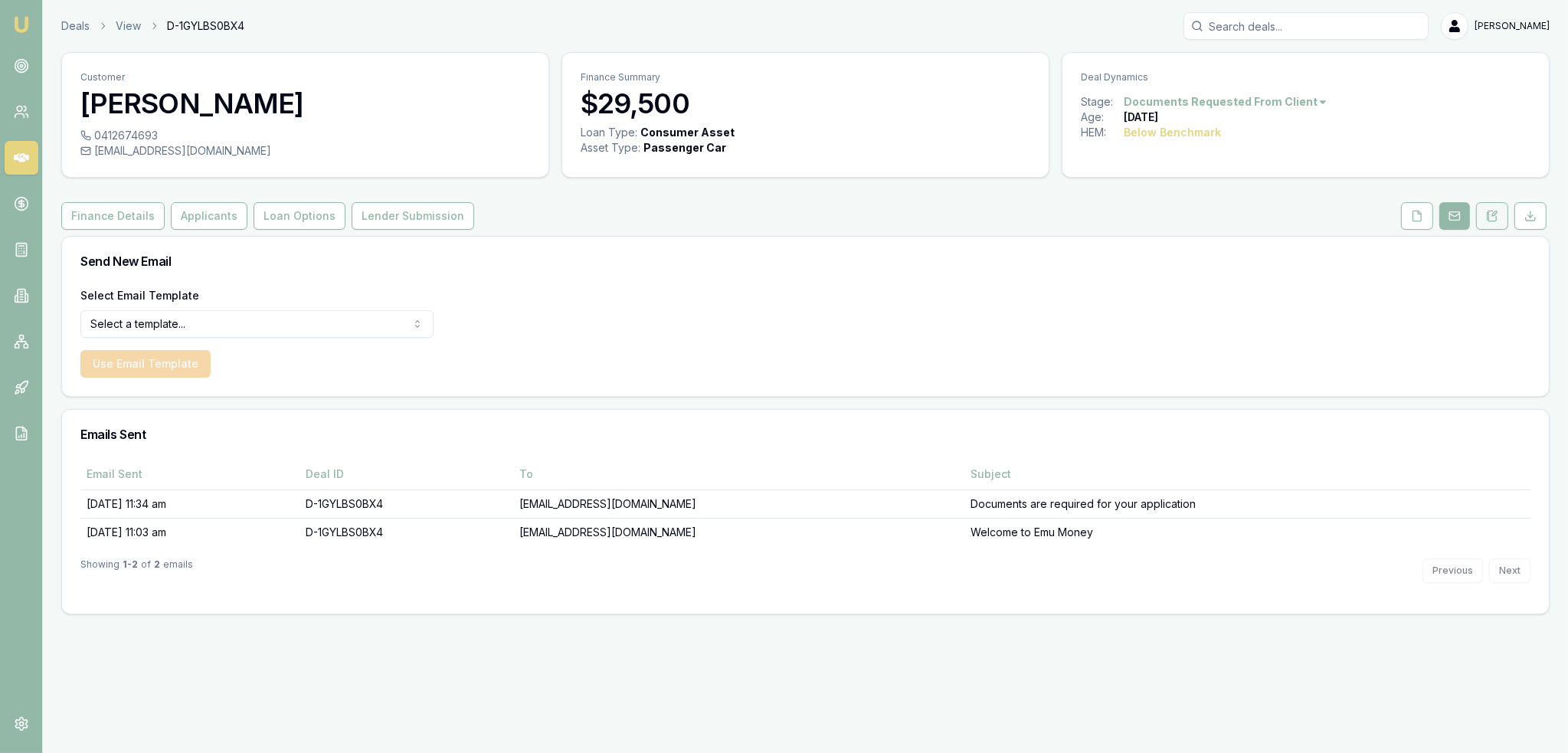
click at [1481, 216] on button at bounding box center [1491, 216] width 32 height 28
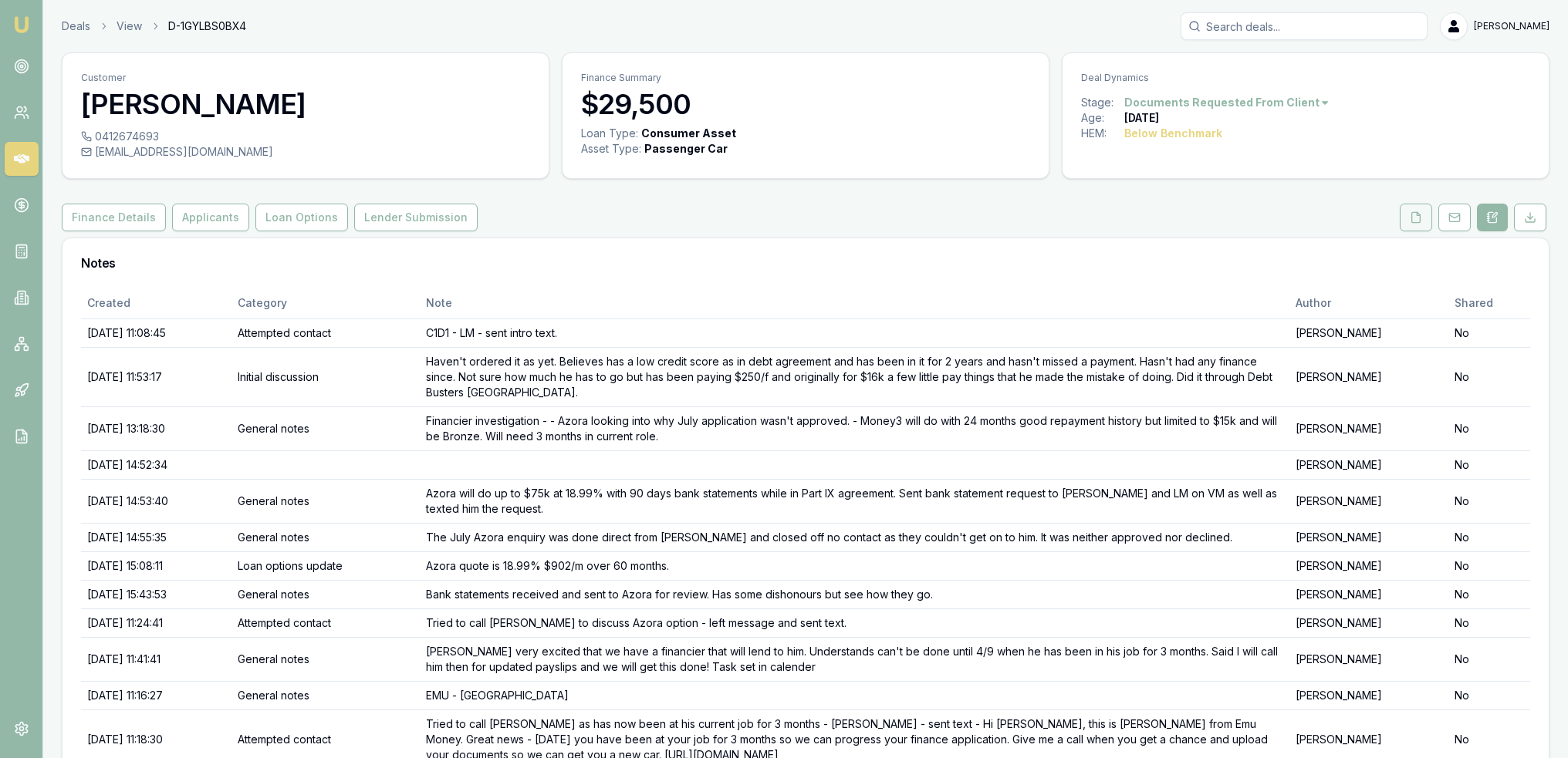
click at [1423, 222] on button at bounding box center [1416, 218] width 33 height 28
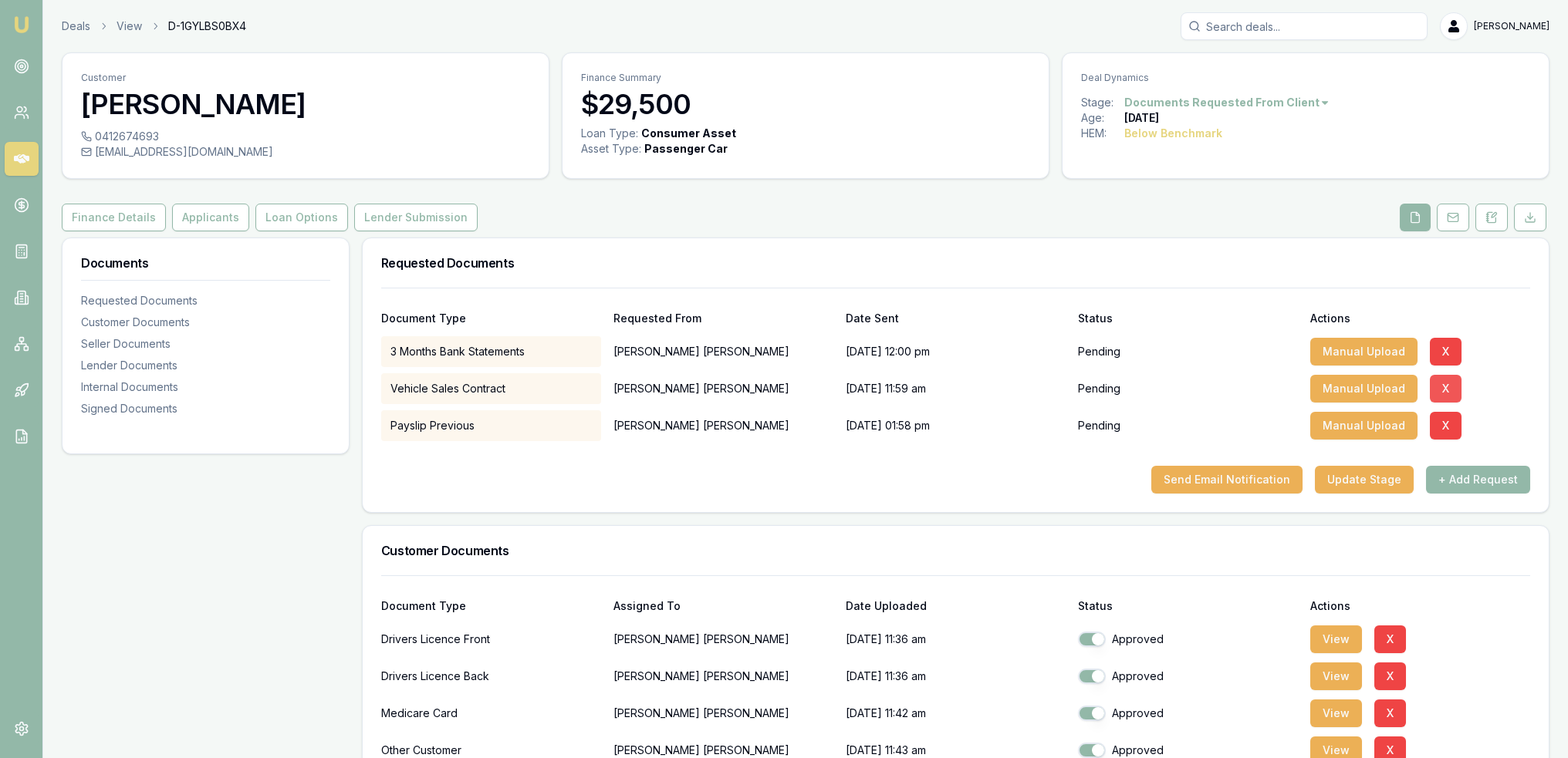
click at [1438, 385] on button "X" at bounding box center [1446, 389] width 32 height 28
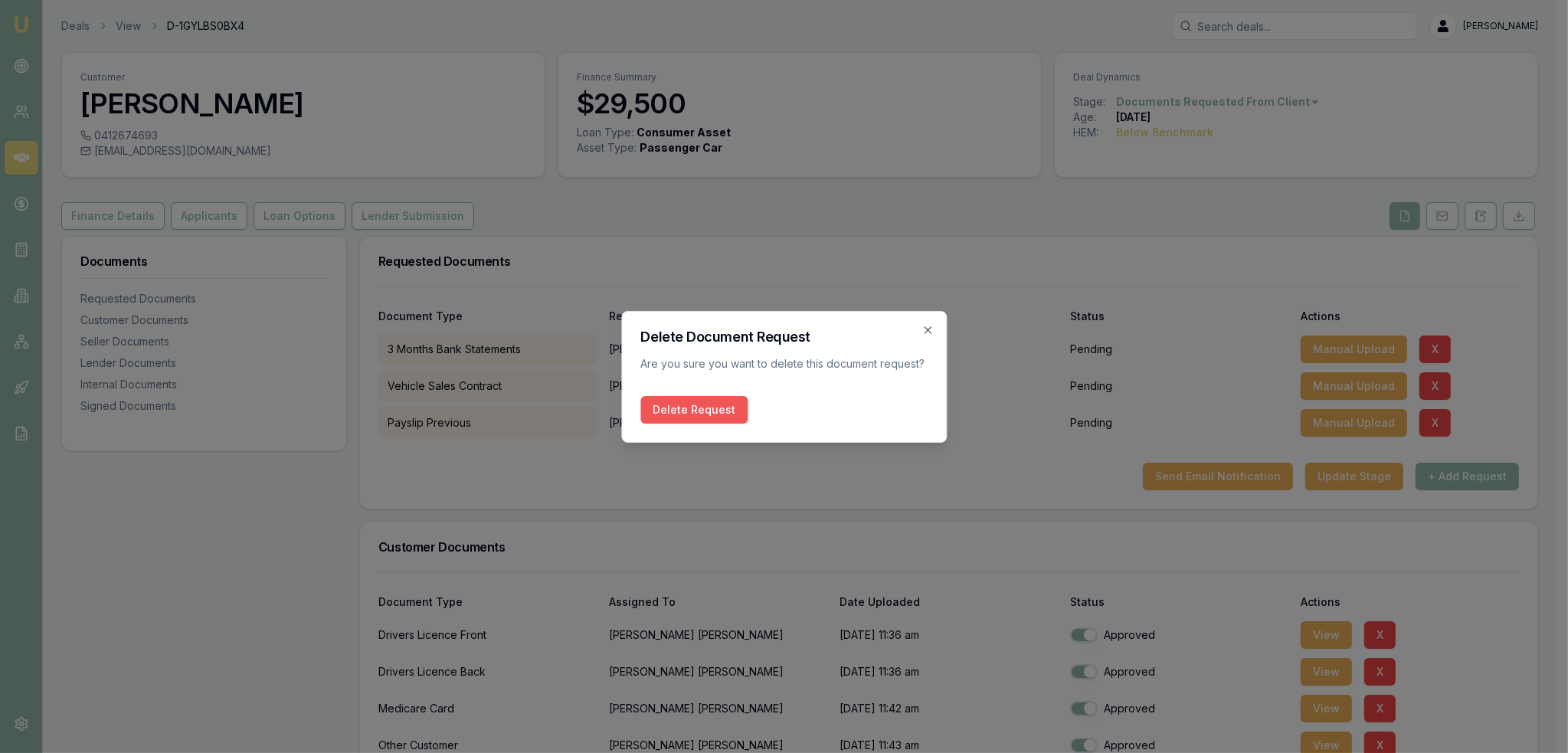
click at [712, 414] on button "Delete Request" at bounding box center [694, 410] width 107 height 28
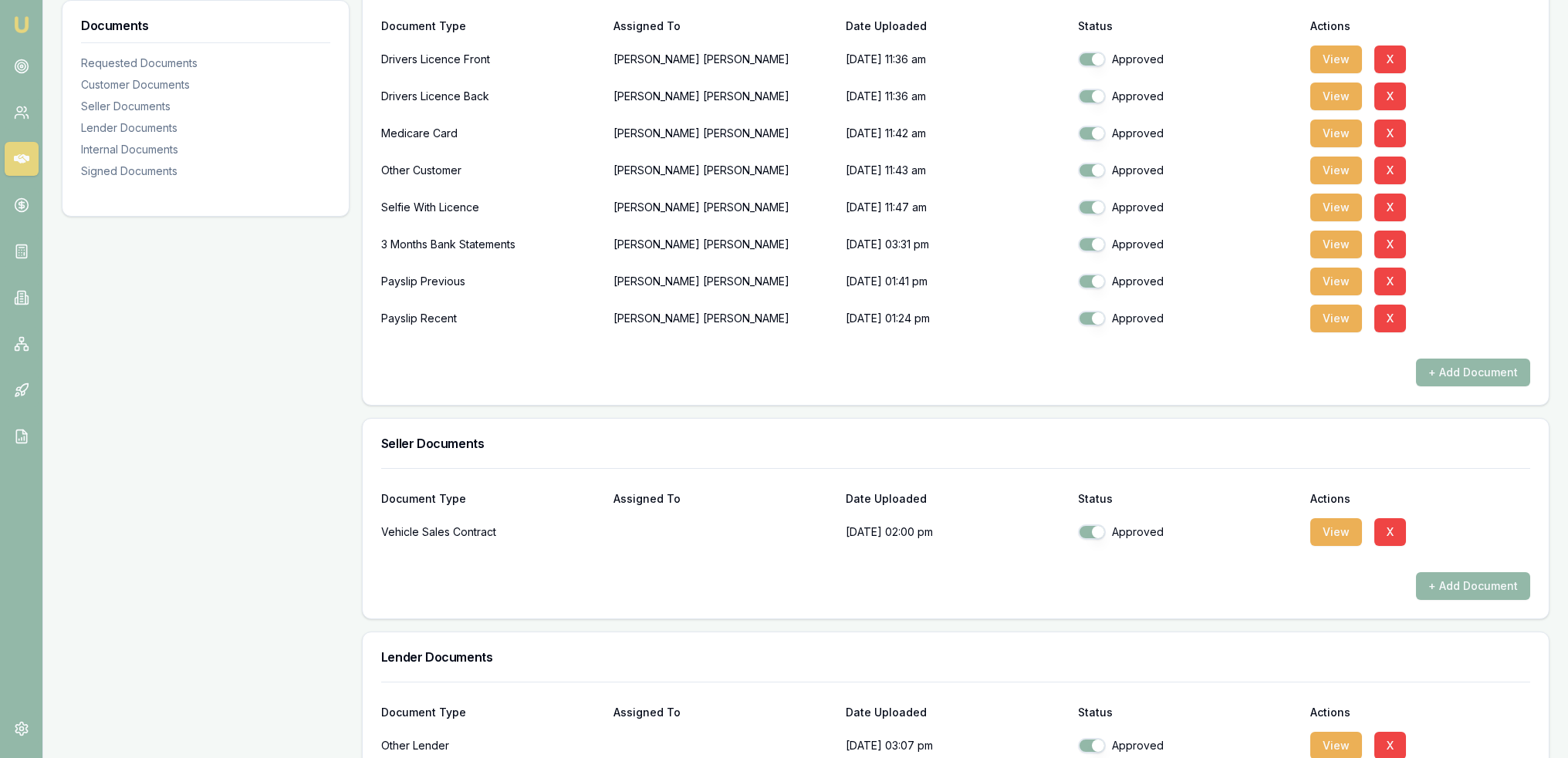
scroll to position [540, 0]
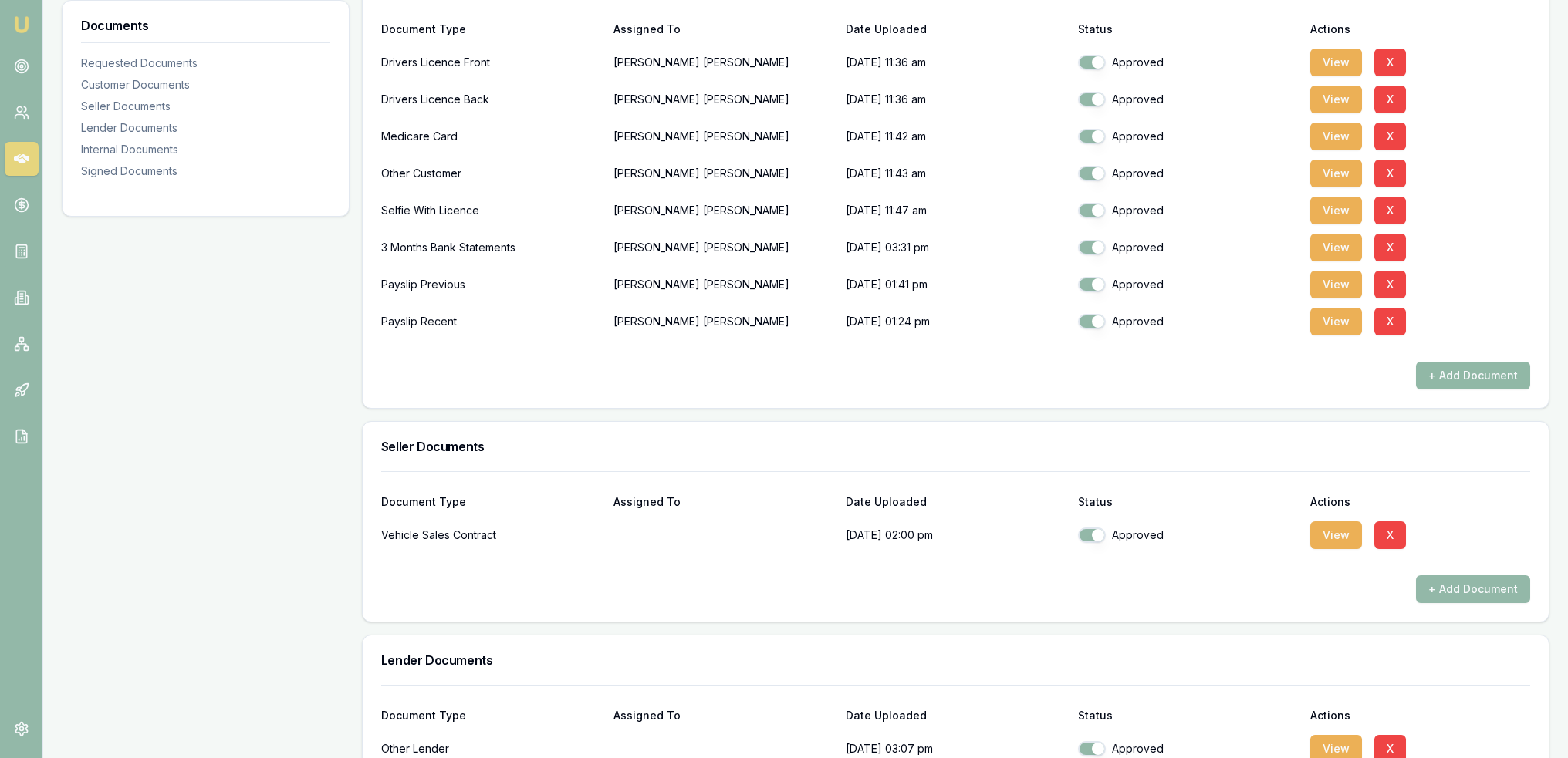
click at [1451, 364] on button "+ Add Document" at bounding box center [1473, 376] width 114 height 28
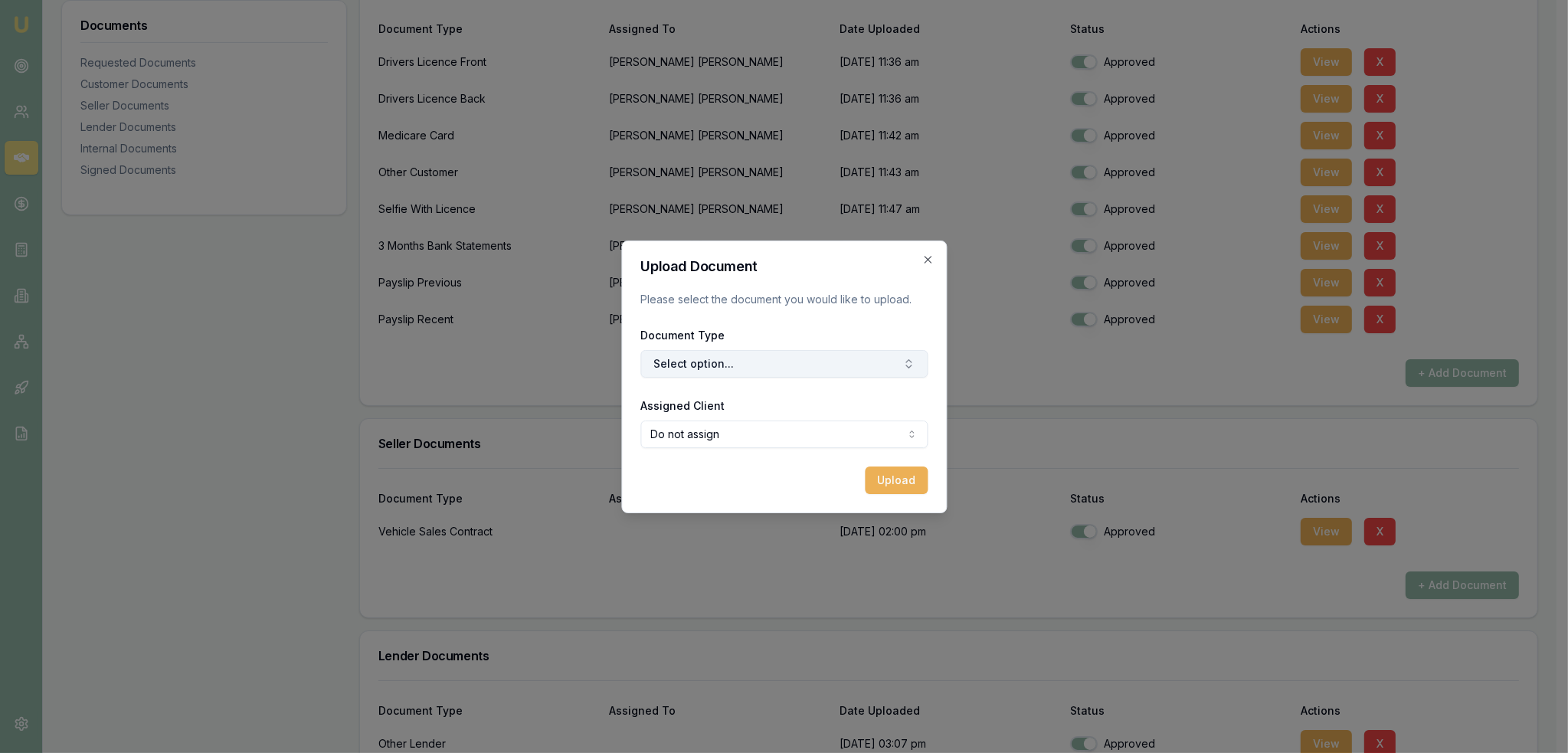
click at [742, 358] on button "Select option..." at bounding box center [783, 364] width 287 height 28
type input "vehicl"
click at [742, 358] on button "Select option..." at bounding box center [783, 364] width 287 height 28
click at [932, 261] on icon "button" at bounding box center [927, 260] width 12 height 12
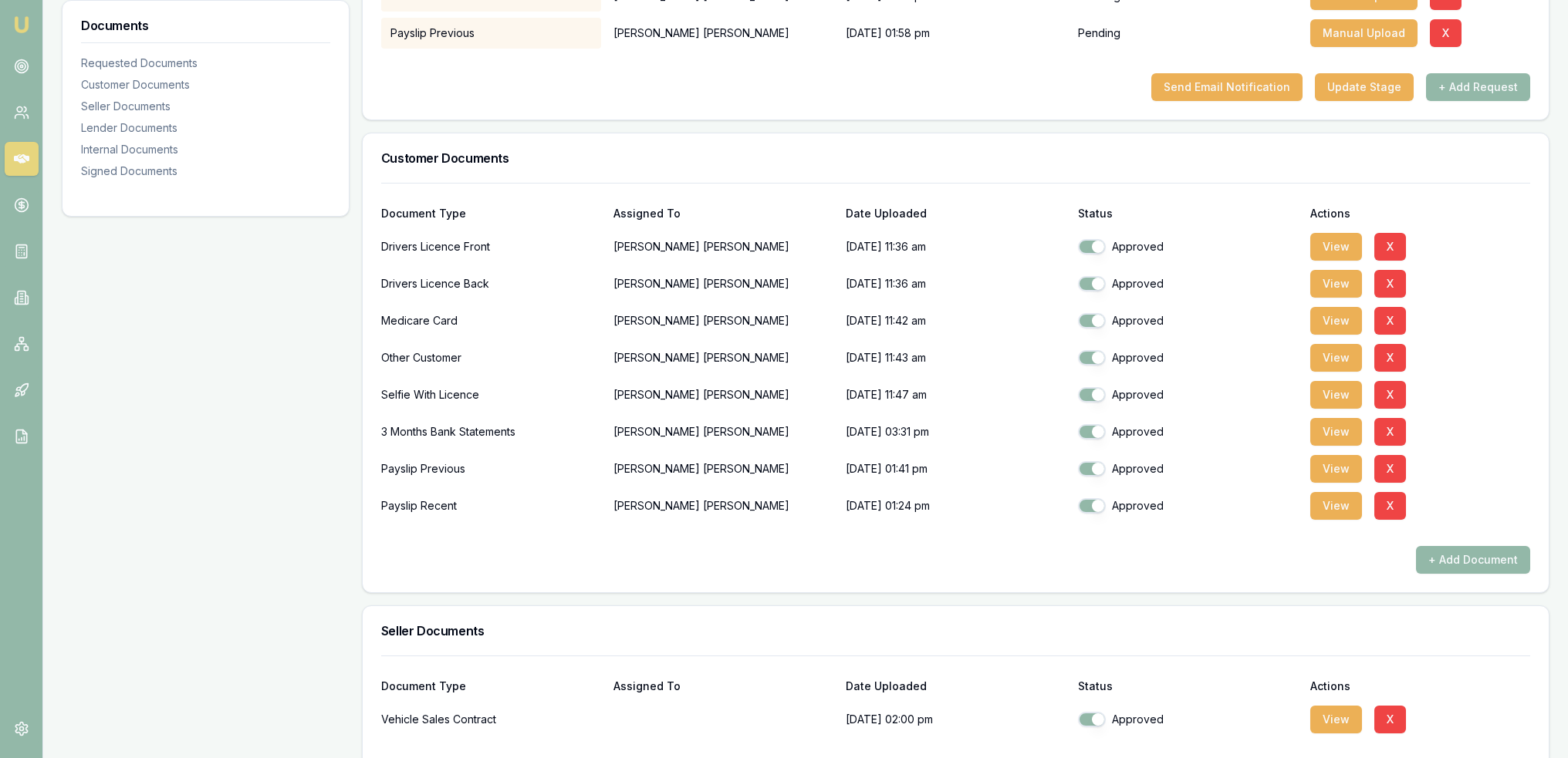
scroll to position [154, 0]
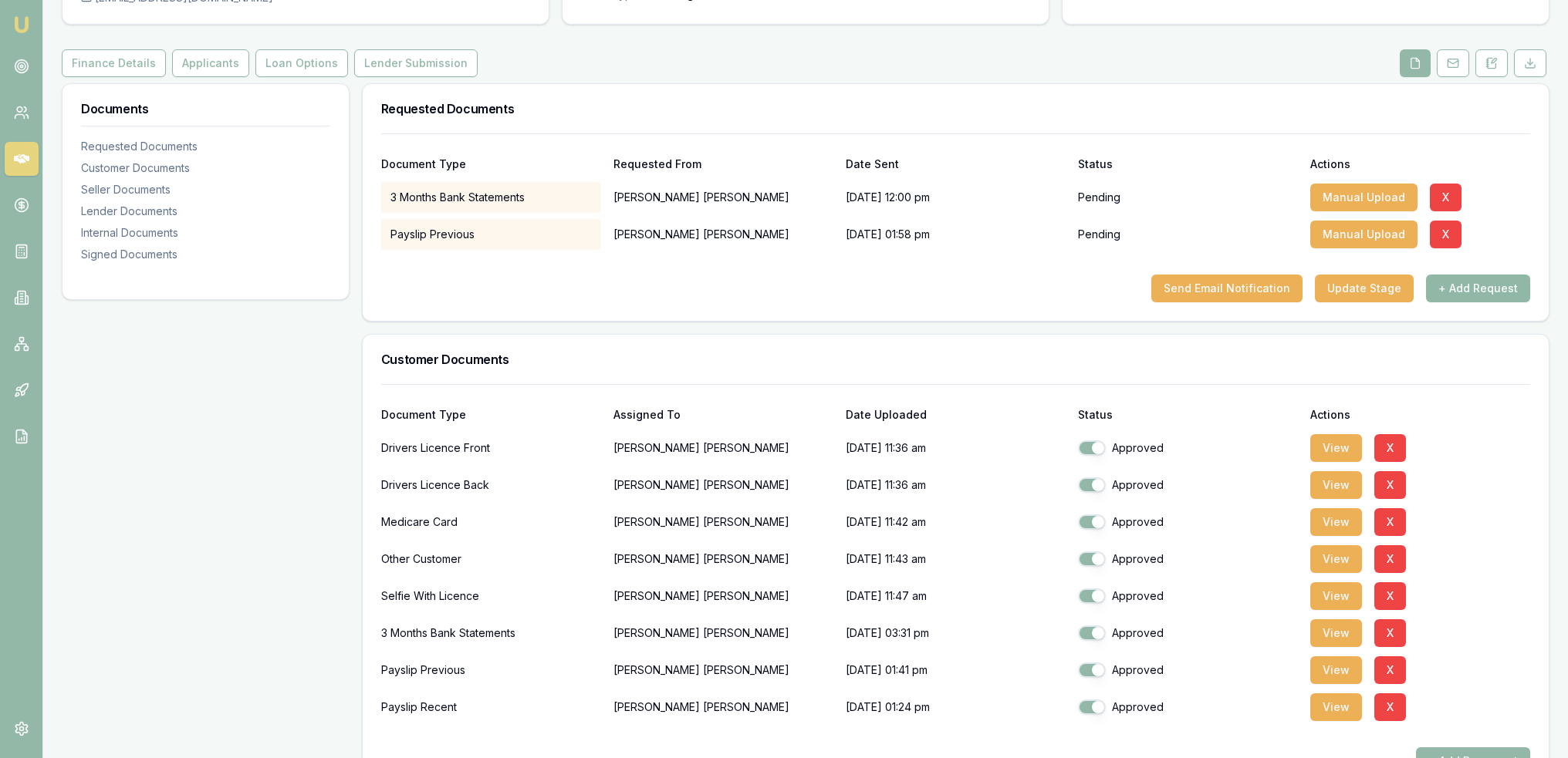
click at [1487, 278] on button "+ Add Request" at bounding box center [1479, 288] width 104 height 28
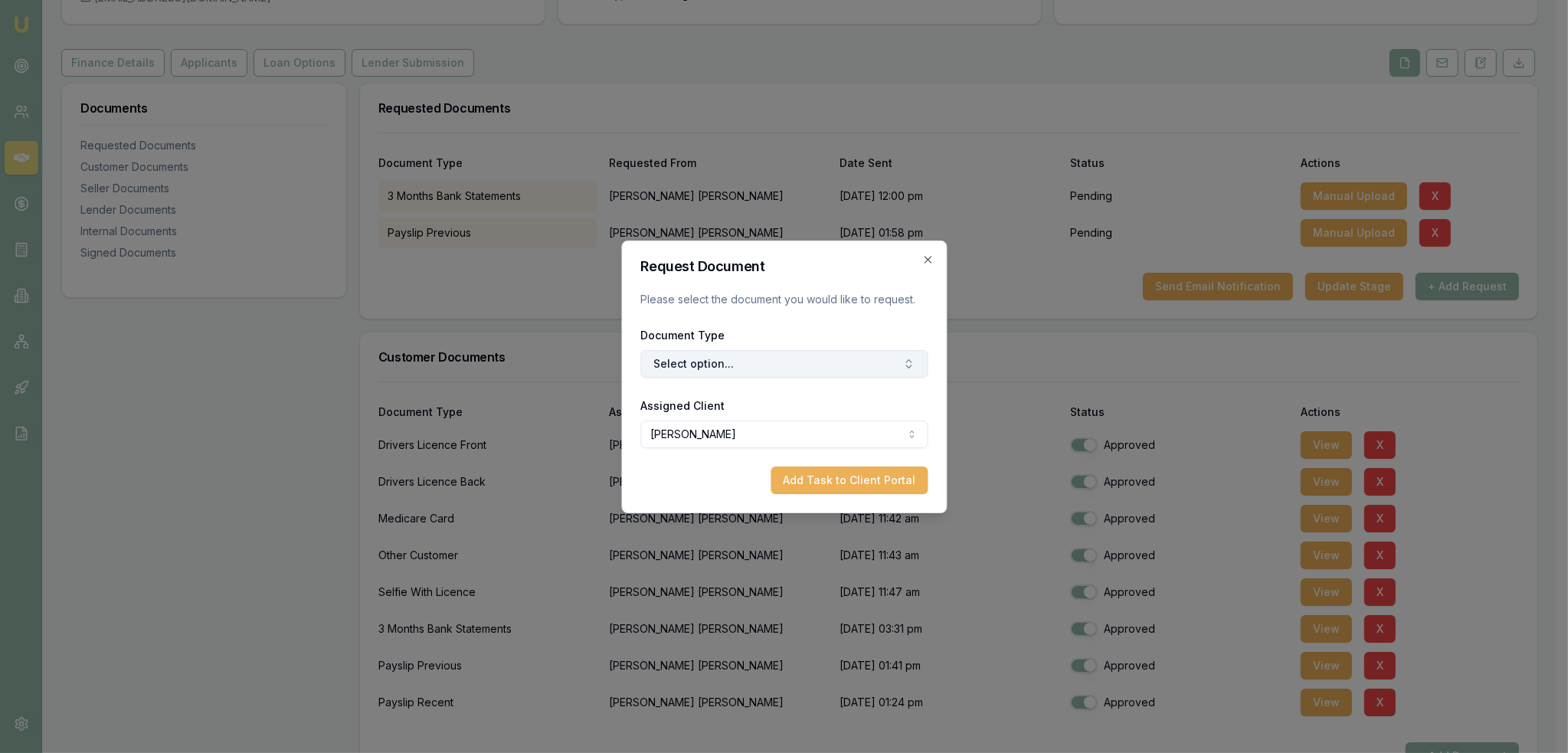
click at [763, 368] on button "Select option..." at bounding box center [783, 364] width 287 height 28
type input "vehic"
click at [931, 262] on icon "button" at bounding box center [926, 259] width 6 height 6
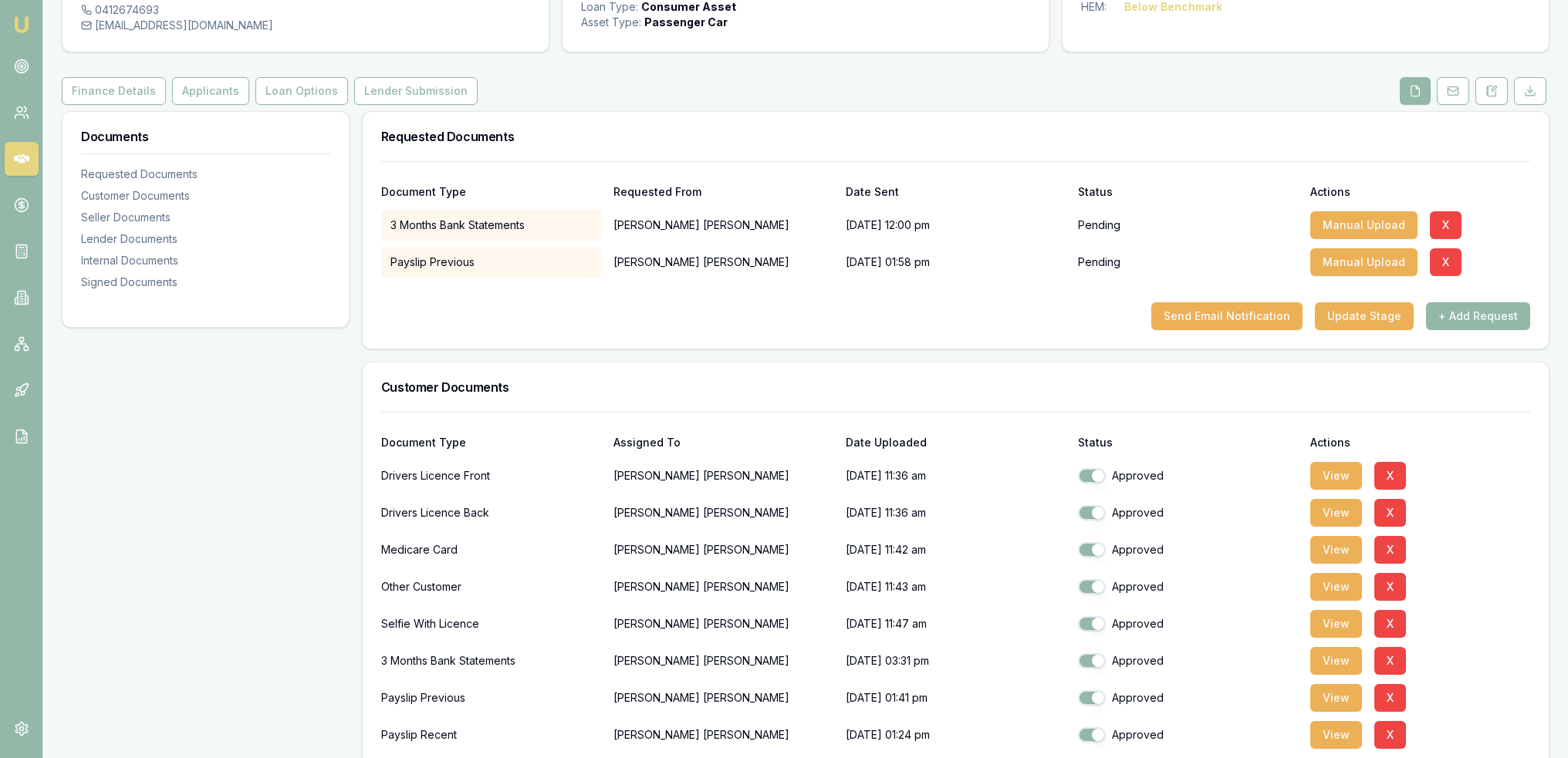
scroll to position [0, 0]
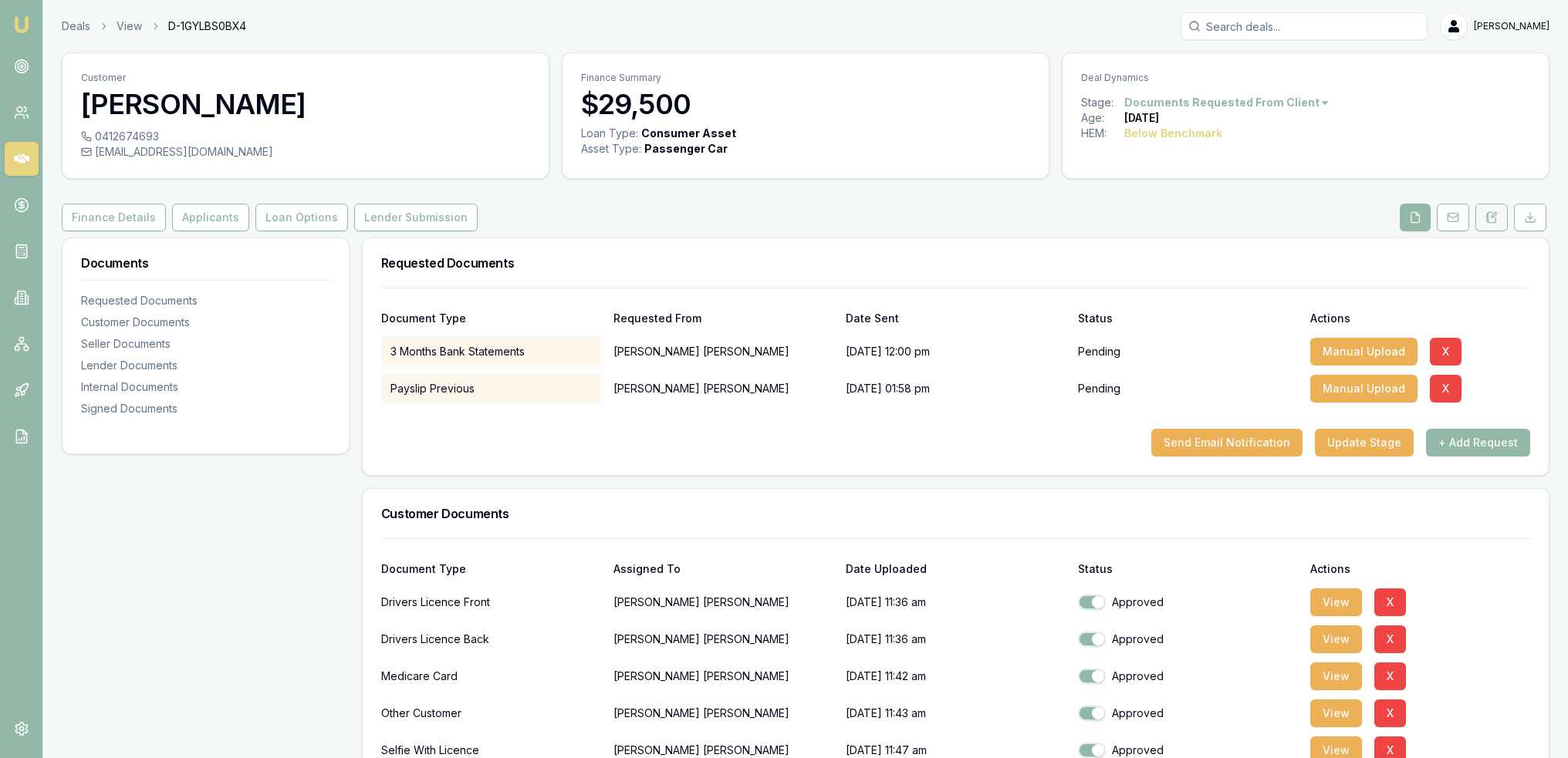
drag, startPoint x: 1495, startPoint y: 224, endPoint x: 1363, endPoint y: 260, distance: 136.8
click at [1494, 224] on button at bounding box center [1492, 218] width 33 height 28
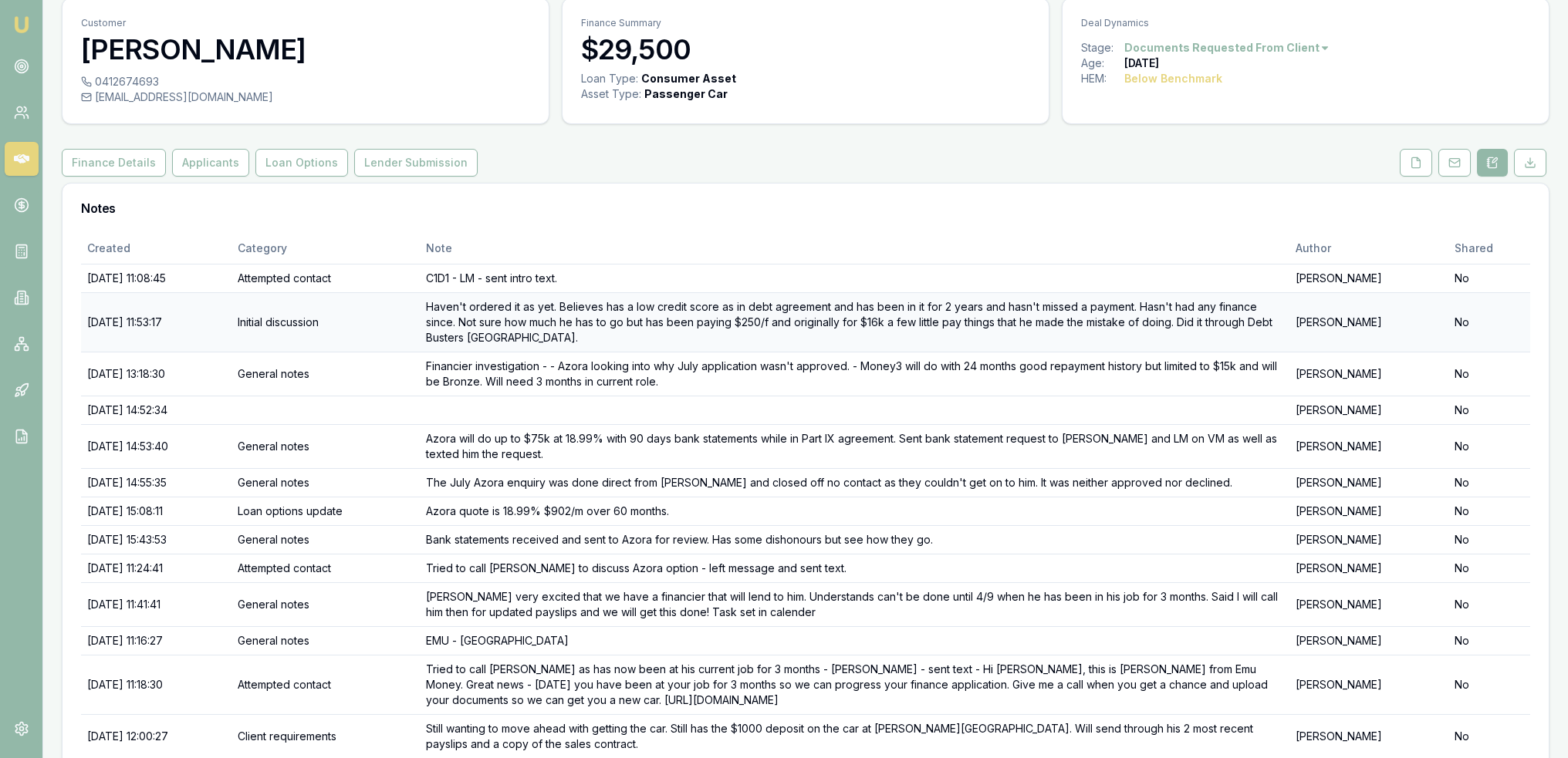
scroll to position [124, 0]
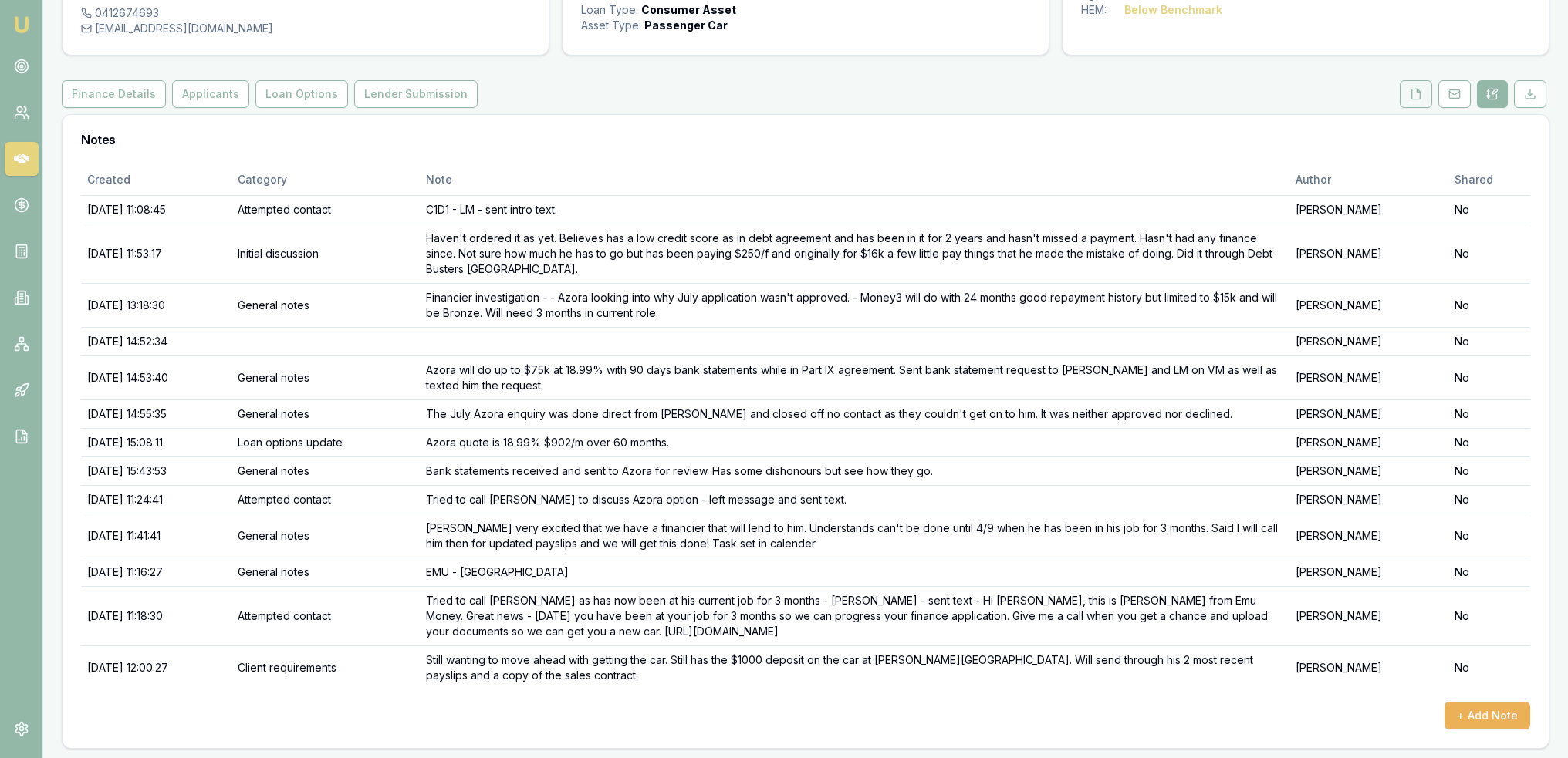
click at [1410, 92] on button at bounding box center [1416, 94] width 33 height 28
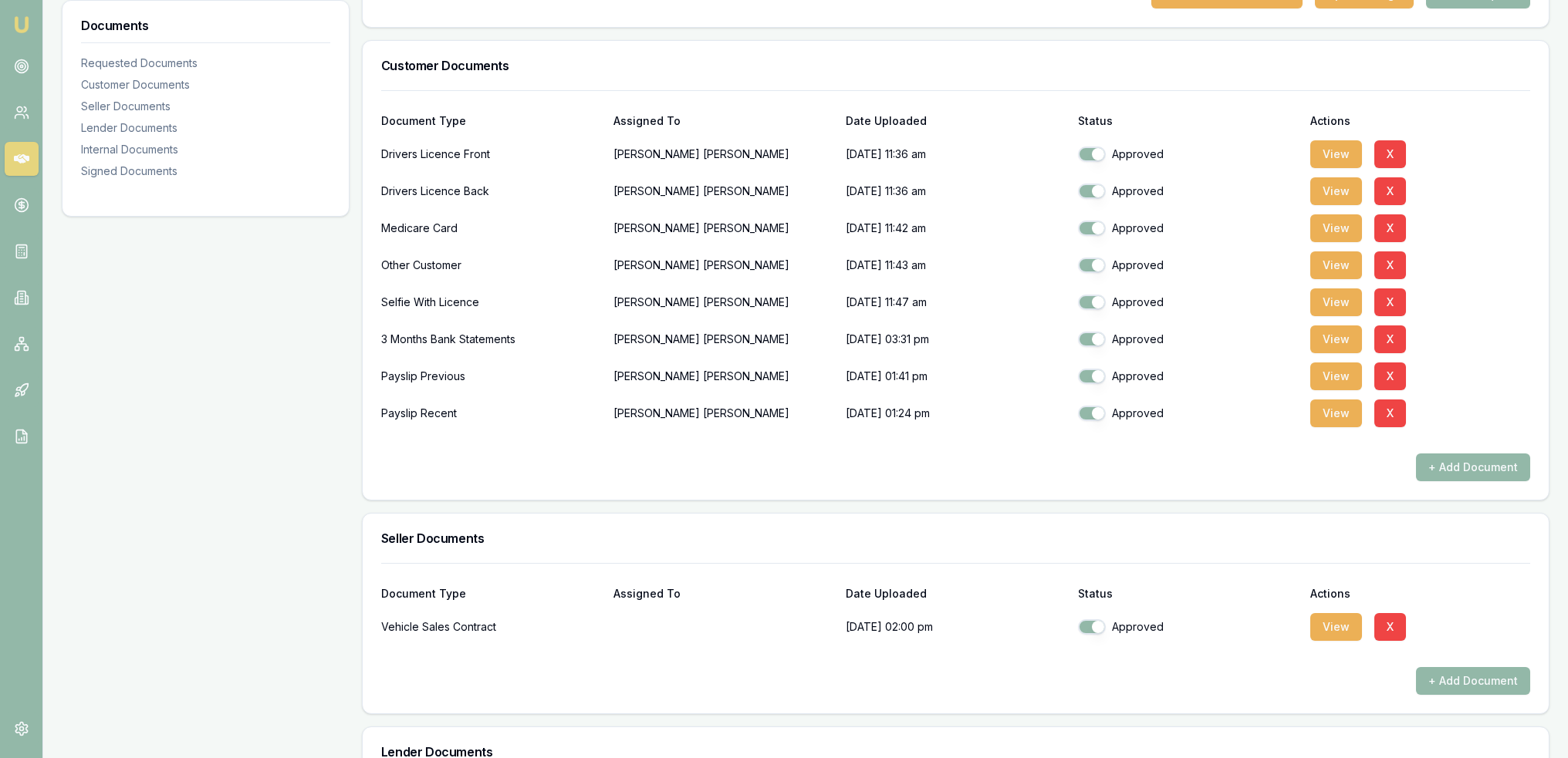
scroll to position [463, 0]
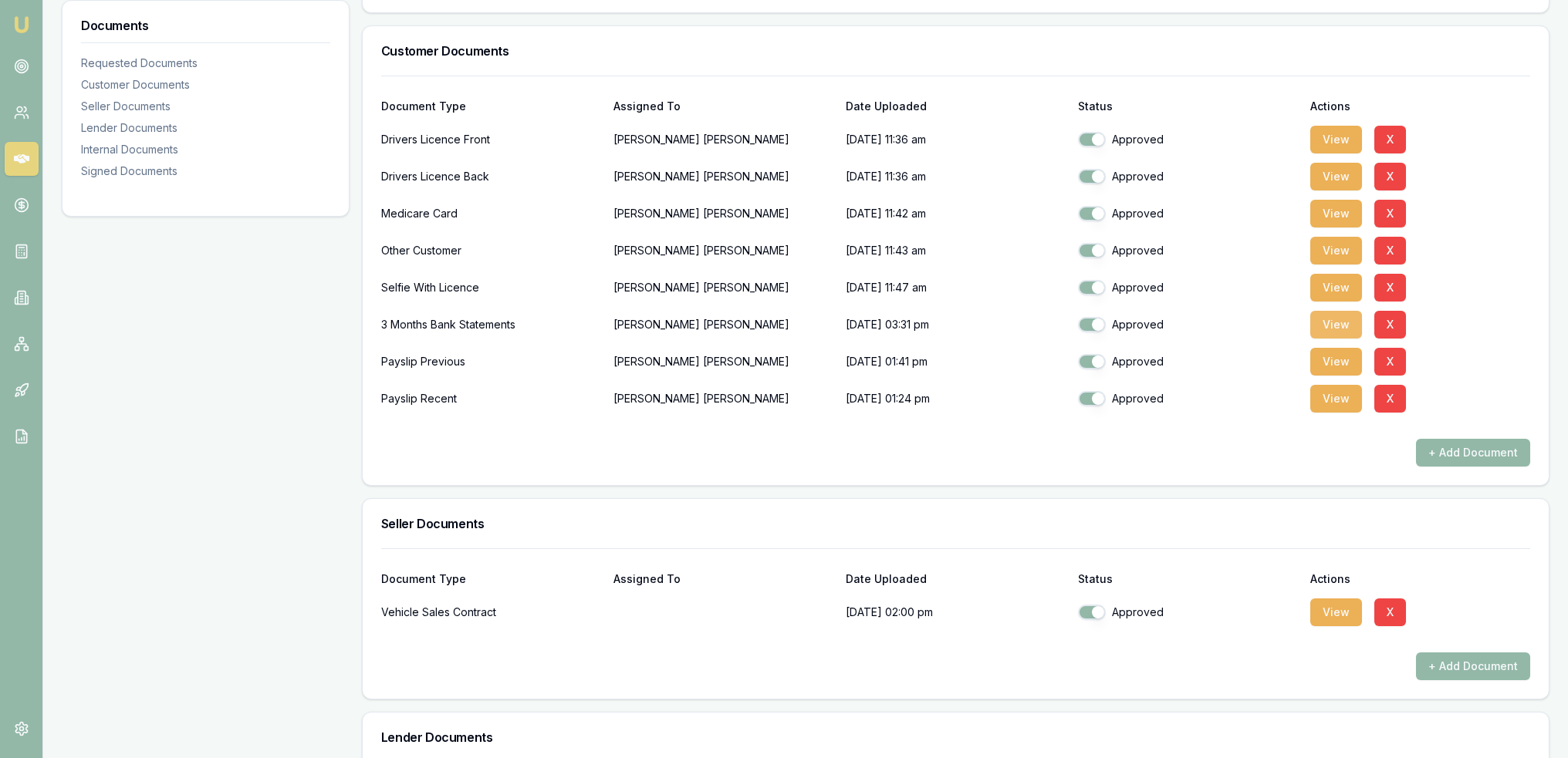
click at [1342, 328] on button "View" at bounding box center [1336, 325] width 52 height 28
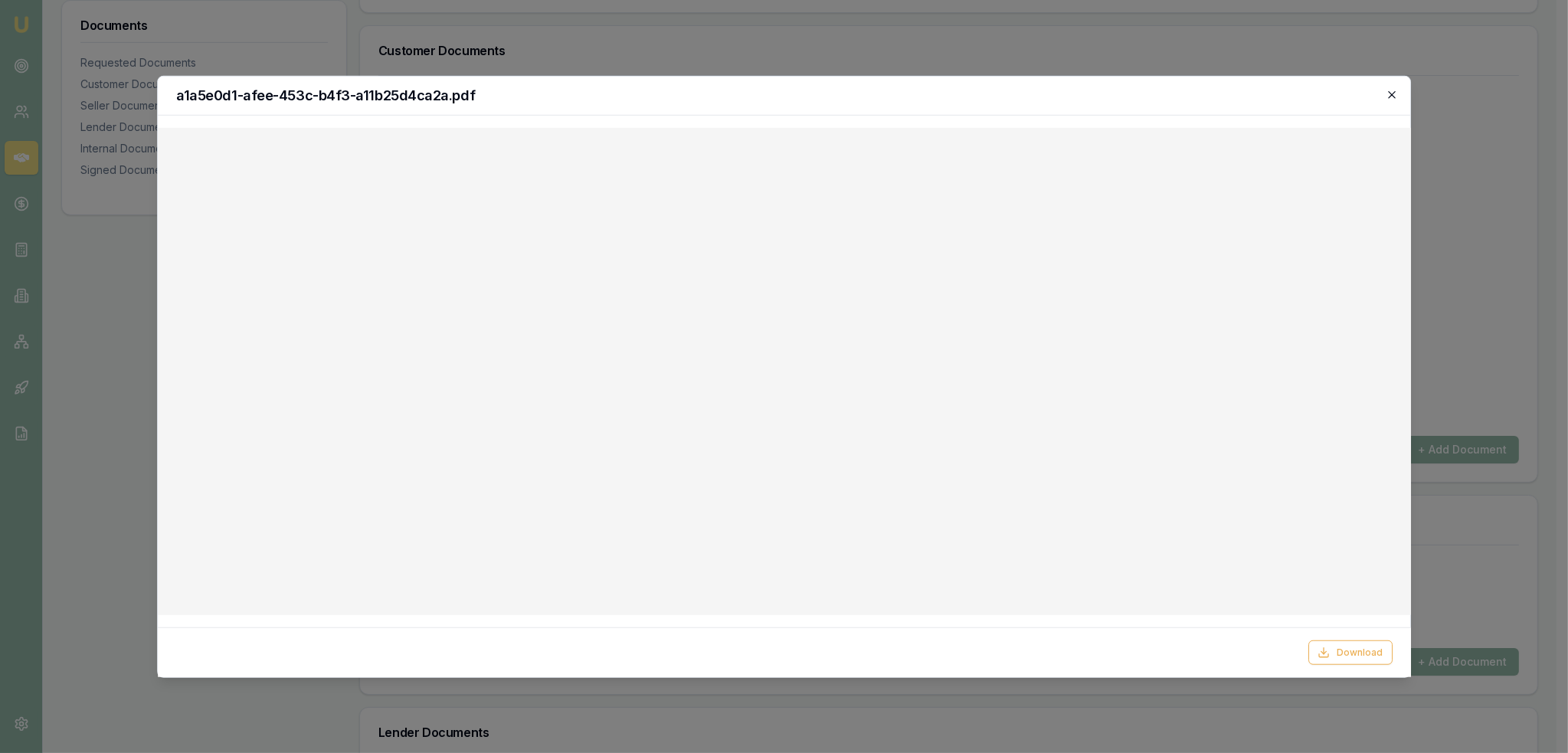
click at [1393, 93] on icon "button" at bounding box center [1392, 94] width 6 height 6
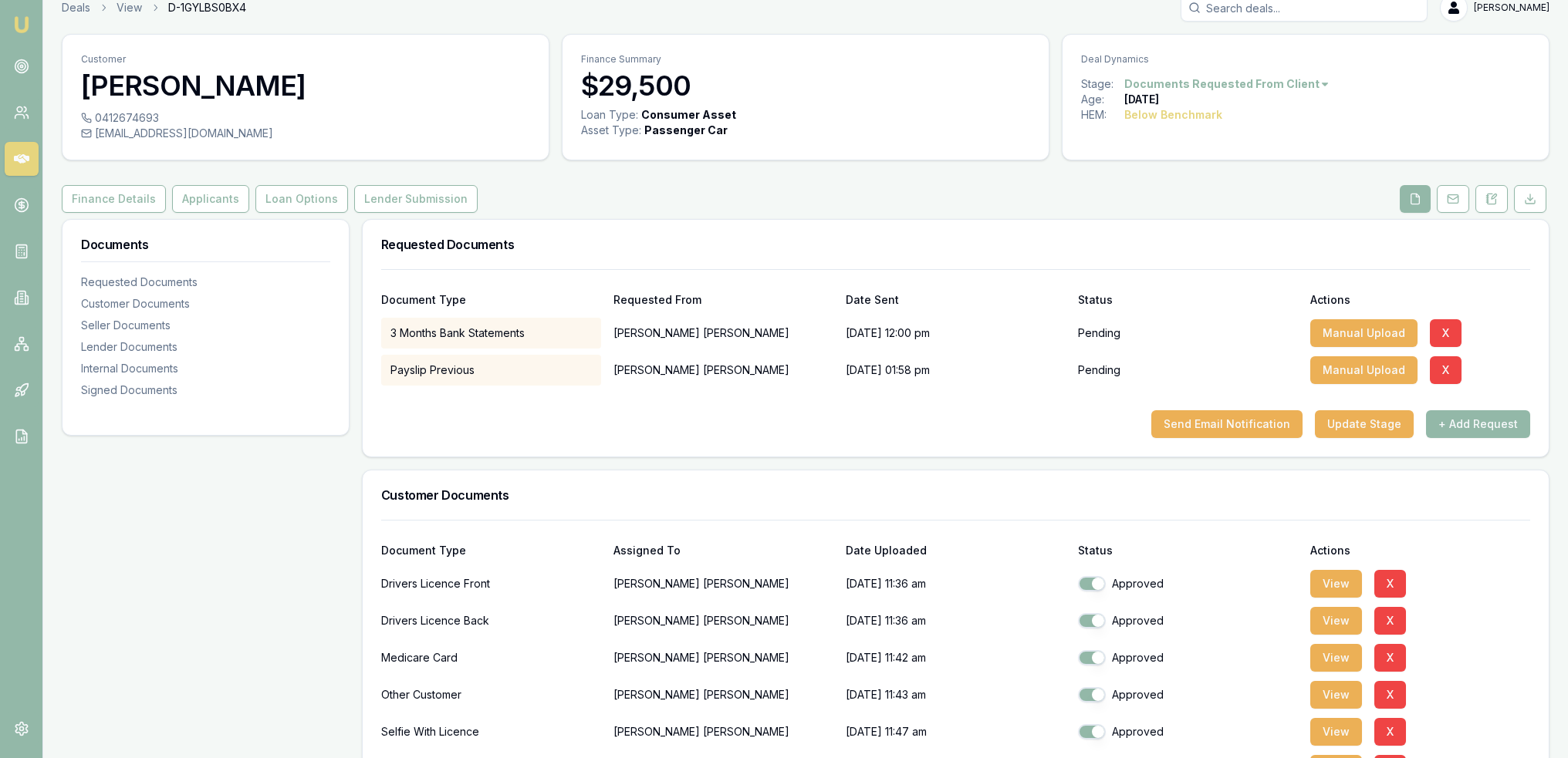
scroll to position [0, 0]
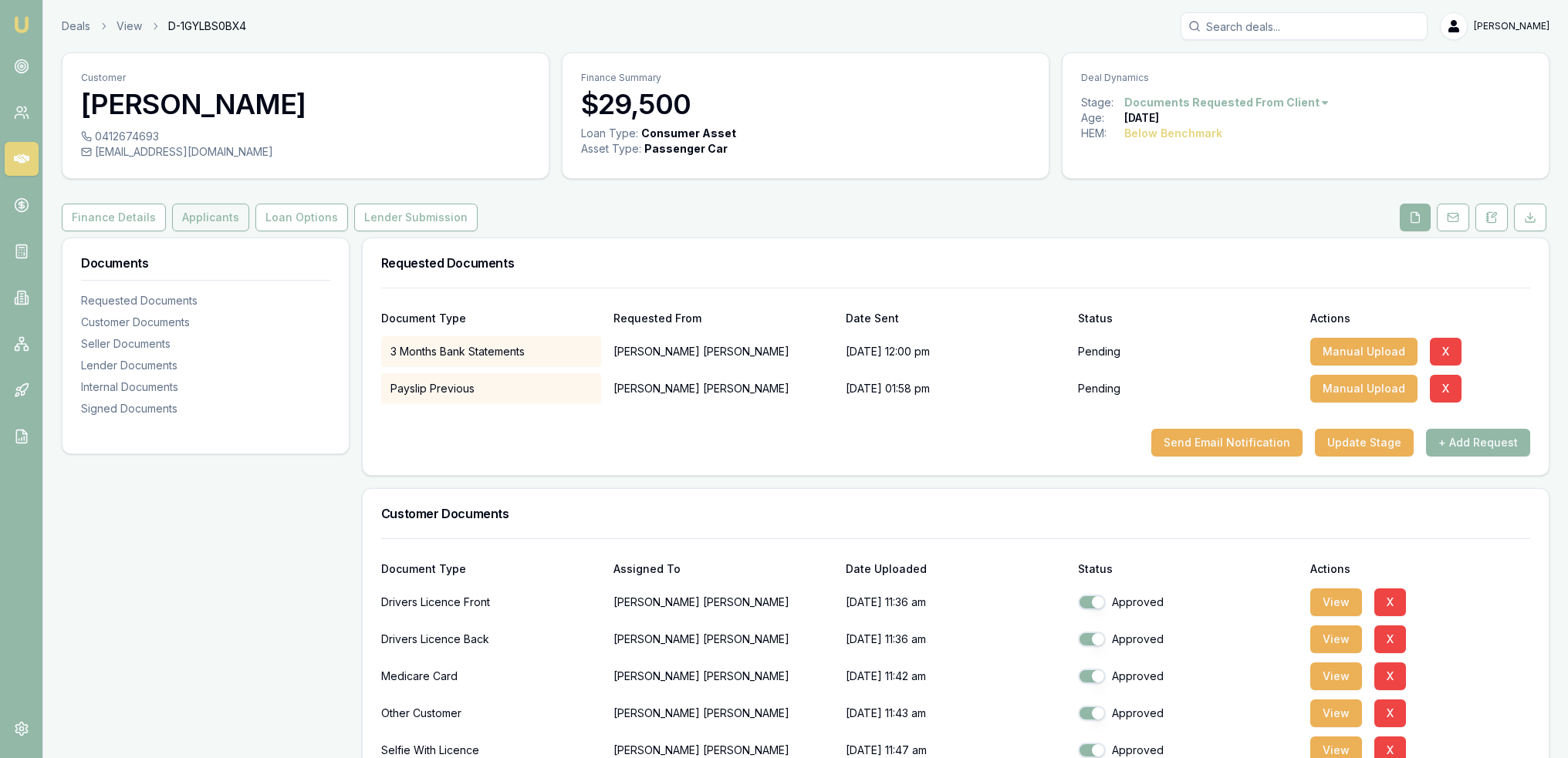
click at [193, 215] on button "Applicants" at bounding box center [210, 218] width 77 height 28
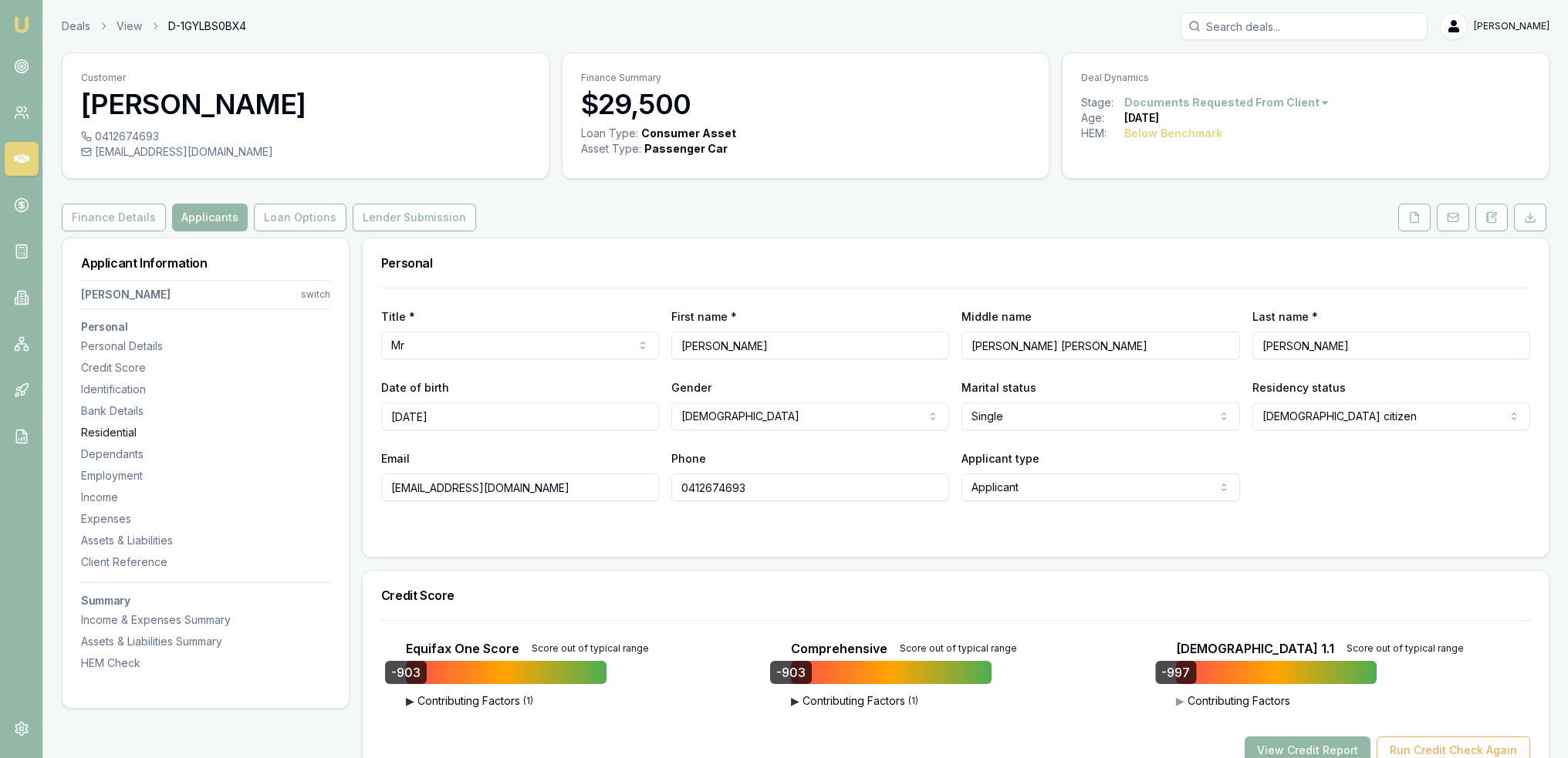
click at [114, 436] on div "Residential" at bounding box center [206, 432] width 249 height 16
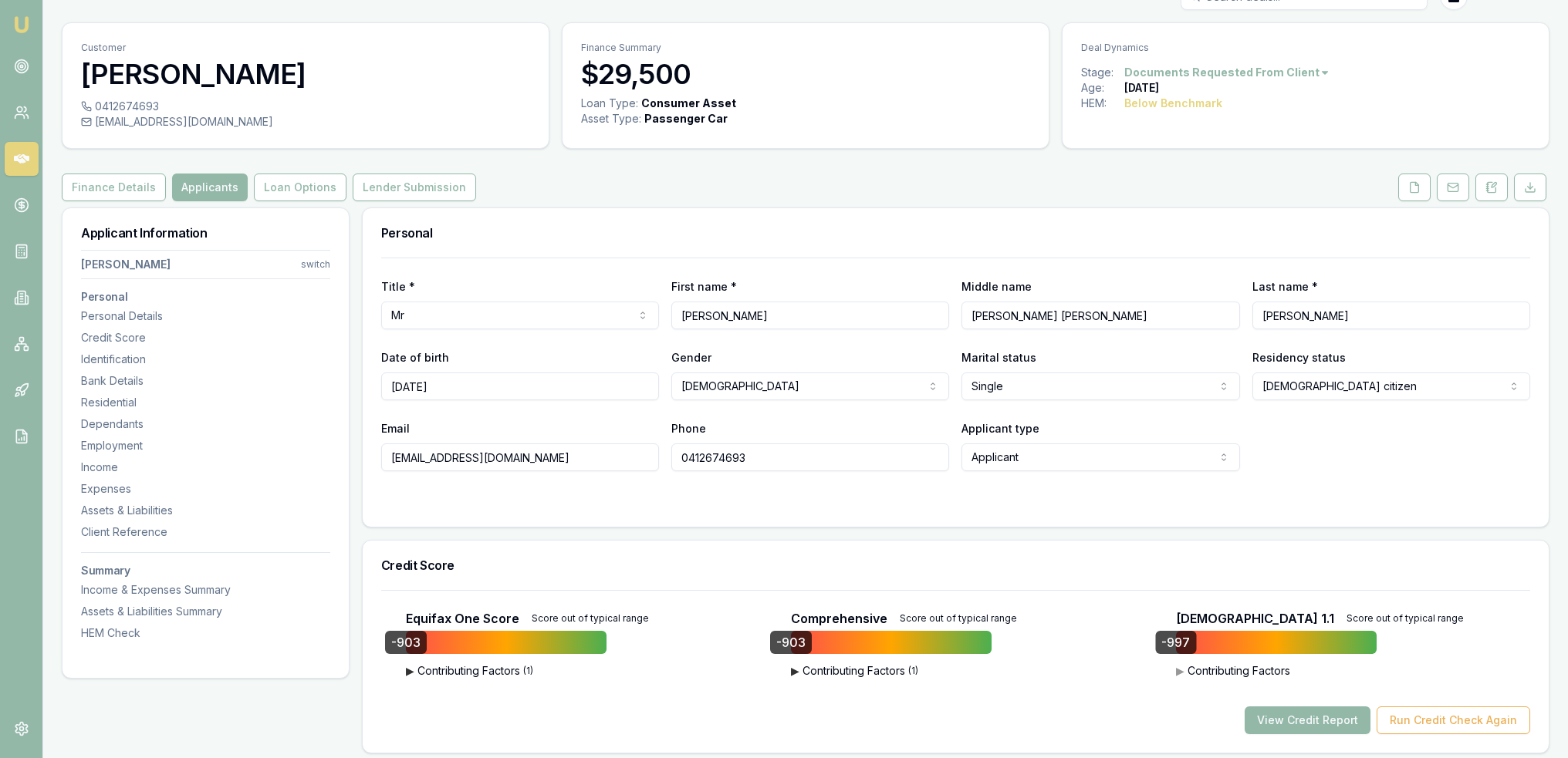
scroll to position [20, 0]
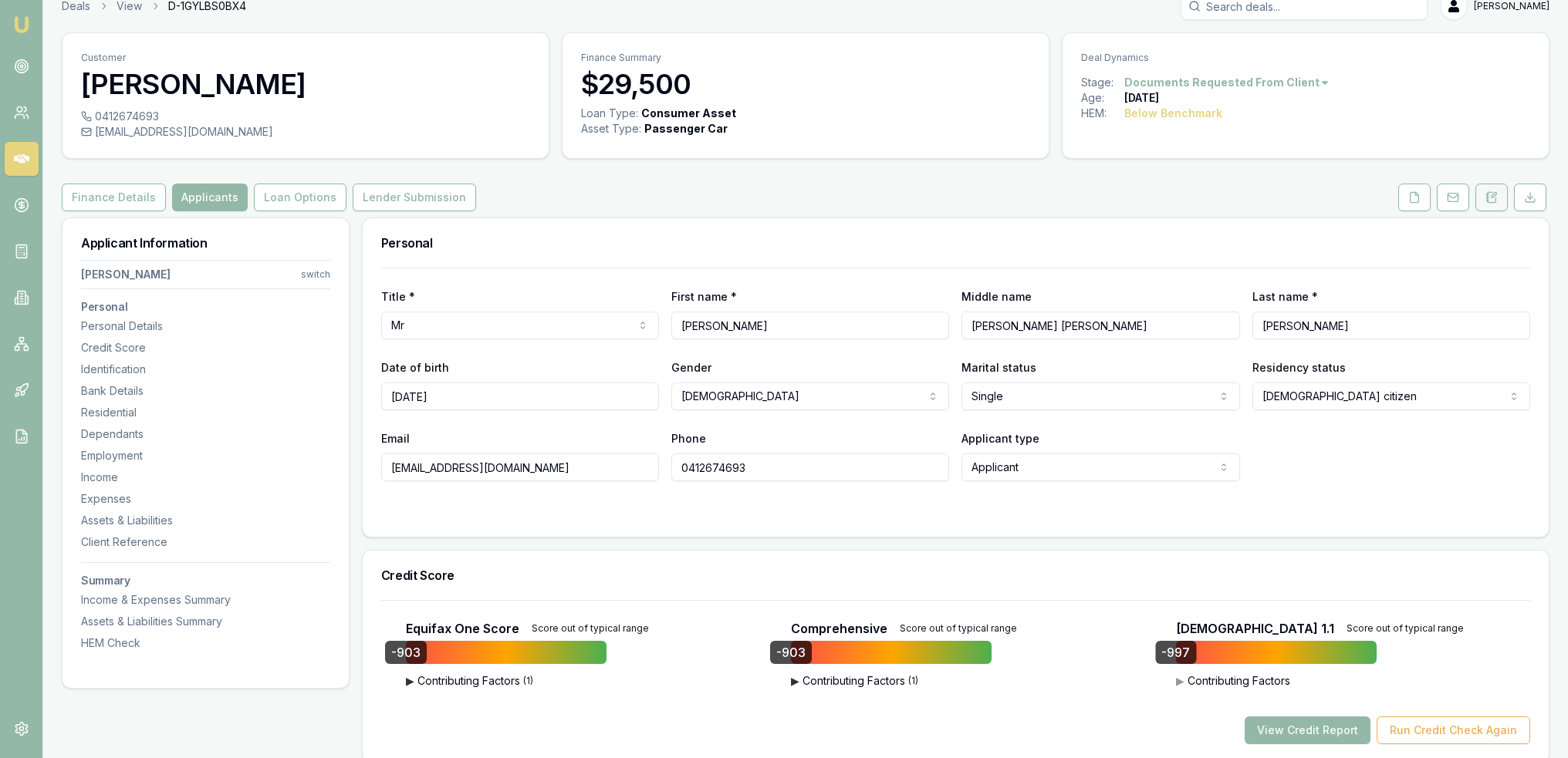
drag, startPoint x: 1491, startPoint y: 197, endPoint x: 1477, endPoint y: 197, distance: 14.0
click at [1491, 197] on icon at bounding box center [1492, 197] width 12 height 12
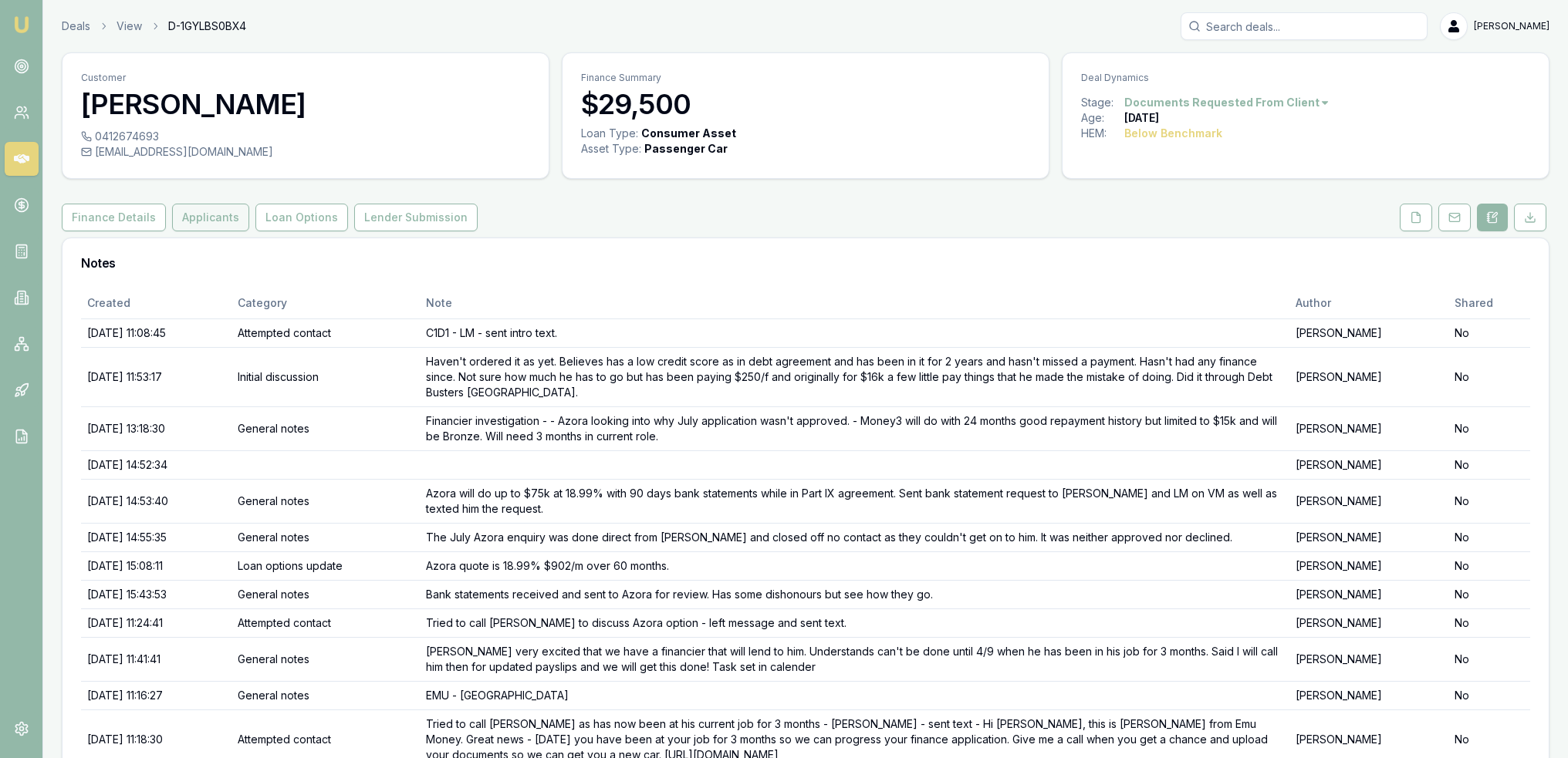
click at [215, 221] on button "Applicants" at bounding box center [210, 218] width 77 height 28
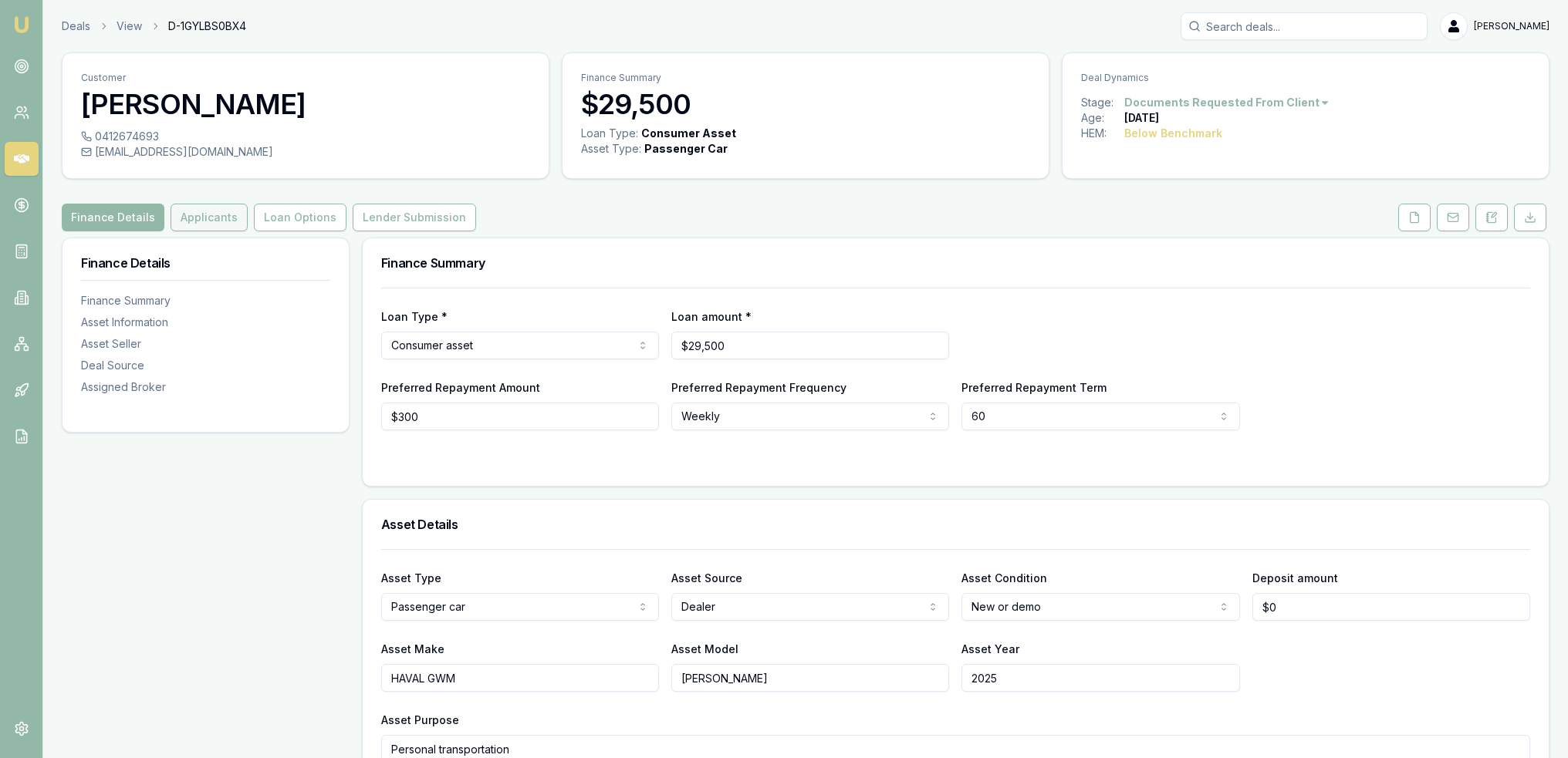
click at [204, 209] on button "Applicants" at bounding box center [208, 218] width 77 height 28
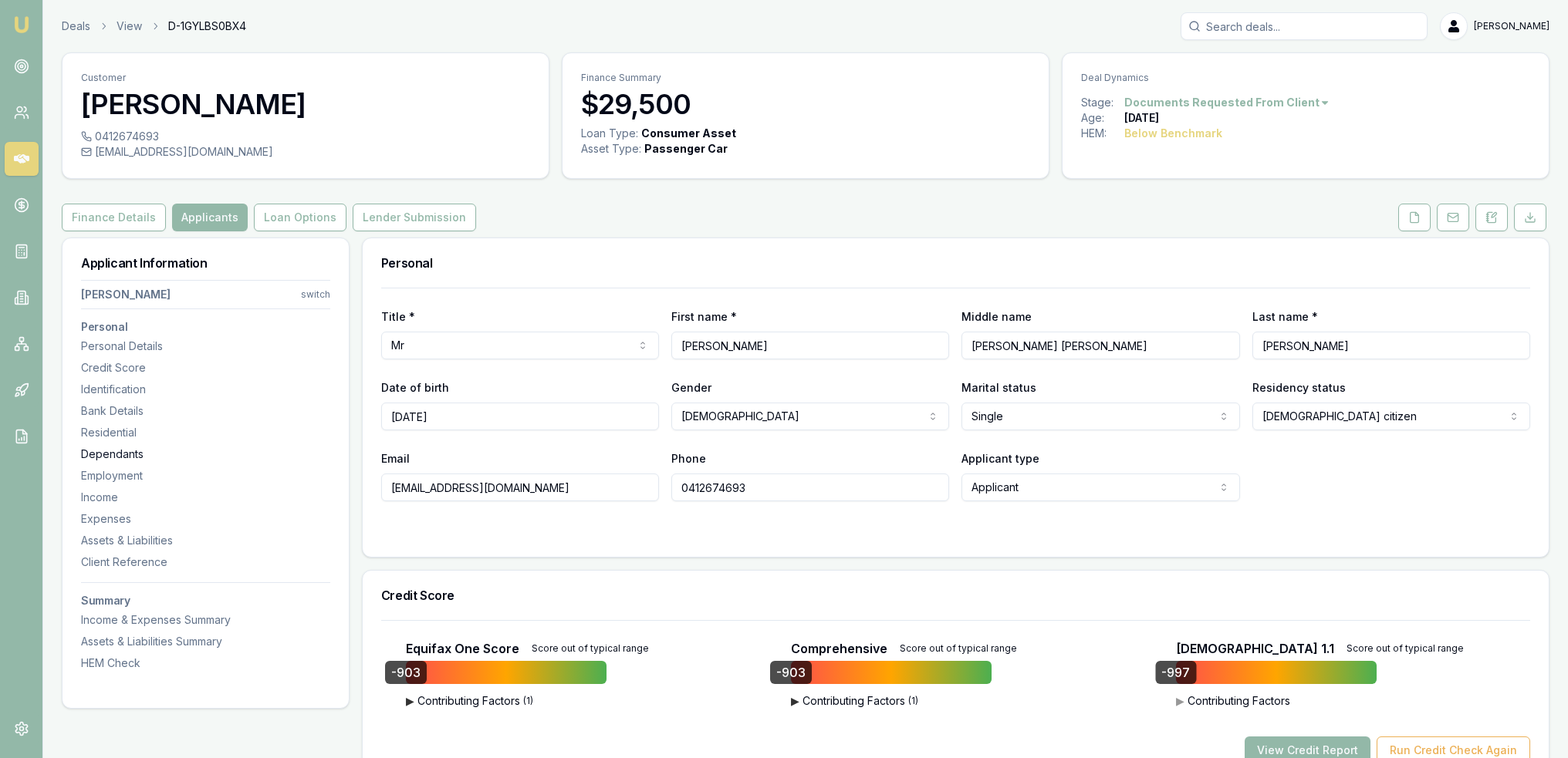
click at [114, 450] on div "Dependants" at bounding box center [206, 454] width 249 height 16
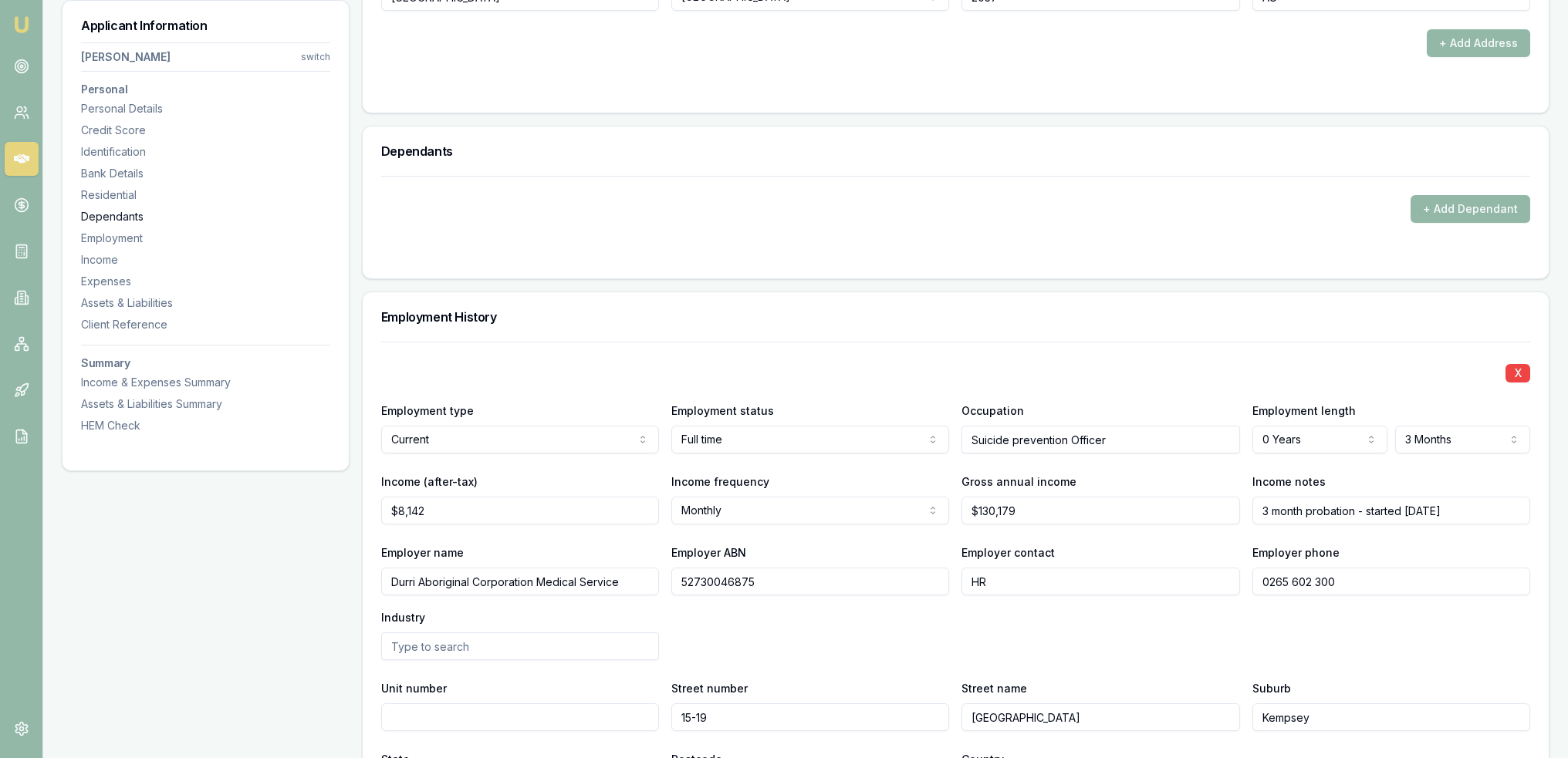
scroll to position [2176, 0]
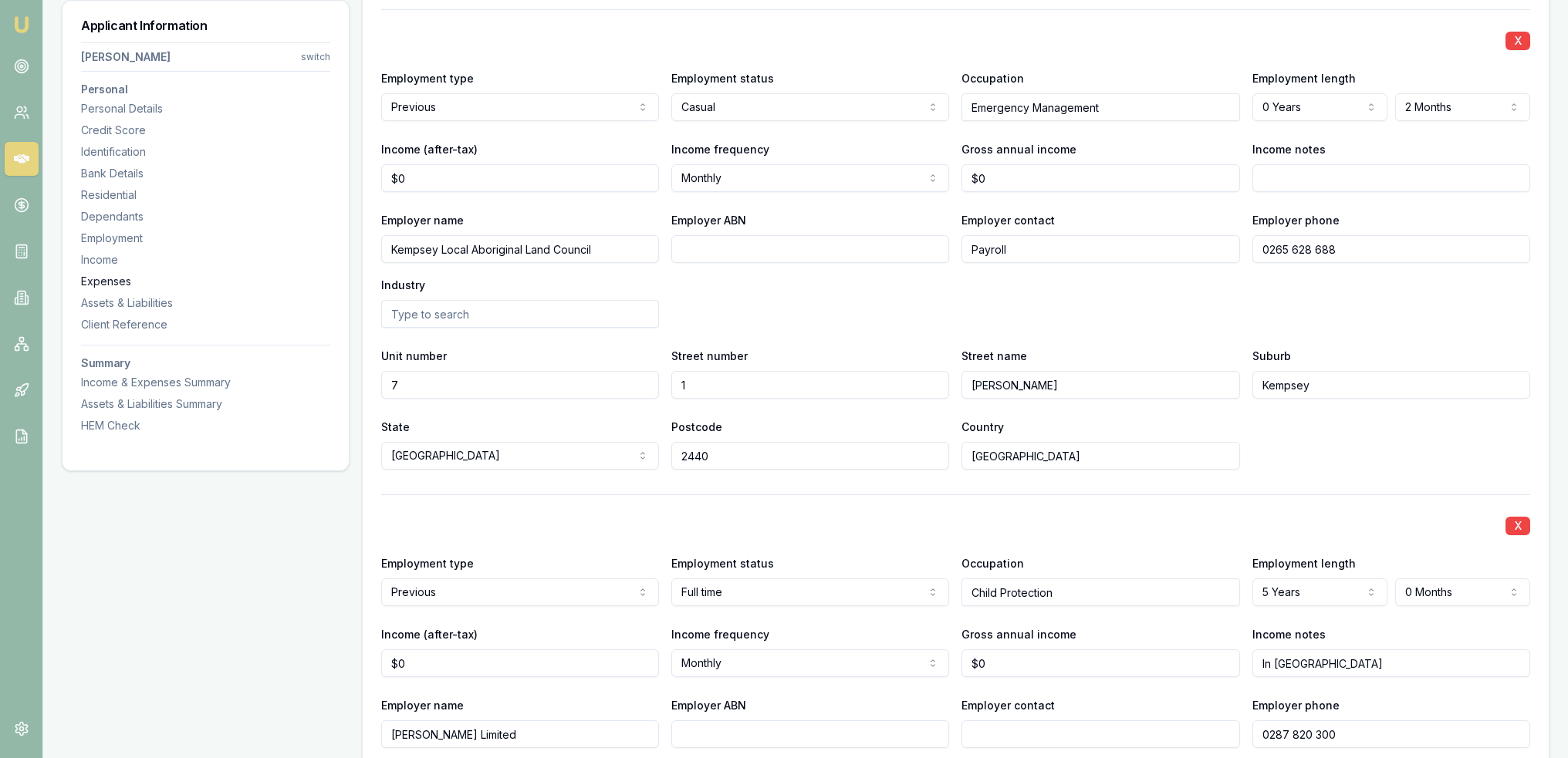
click at [102, 283] on div "Expenses" at bounding box center [206, 281] width 249 height 16
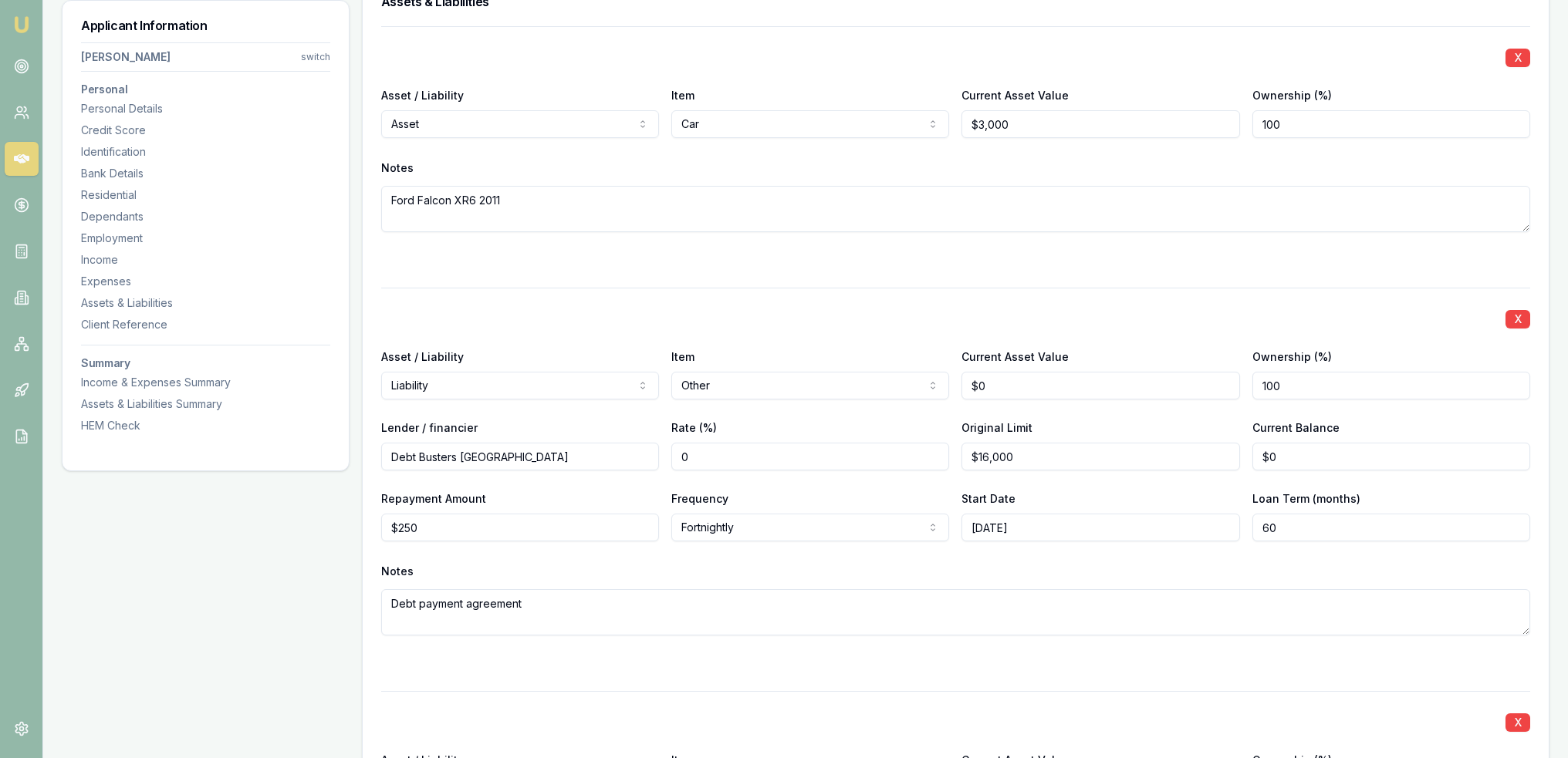
scroll to position [4734, 0]
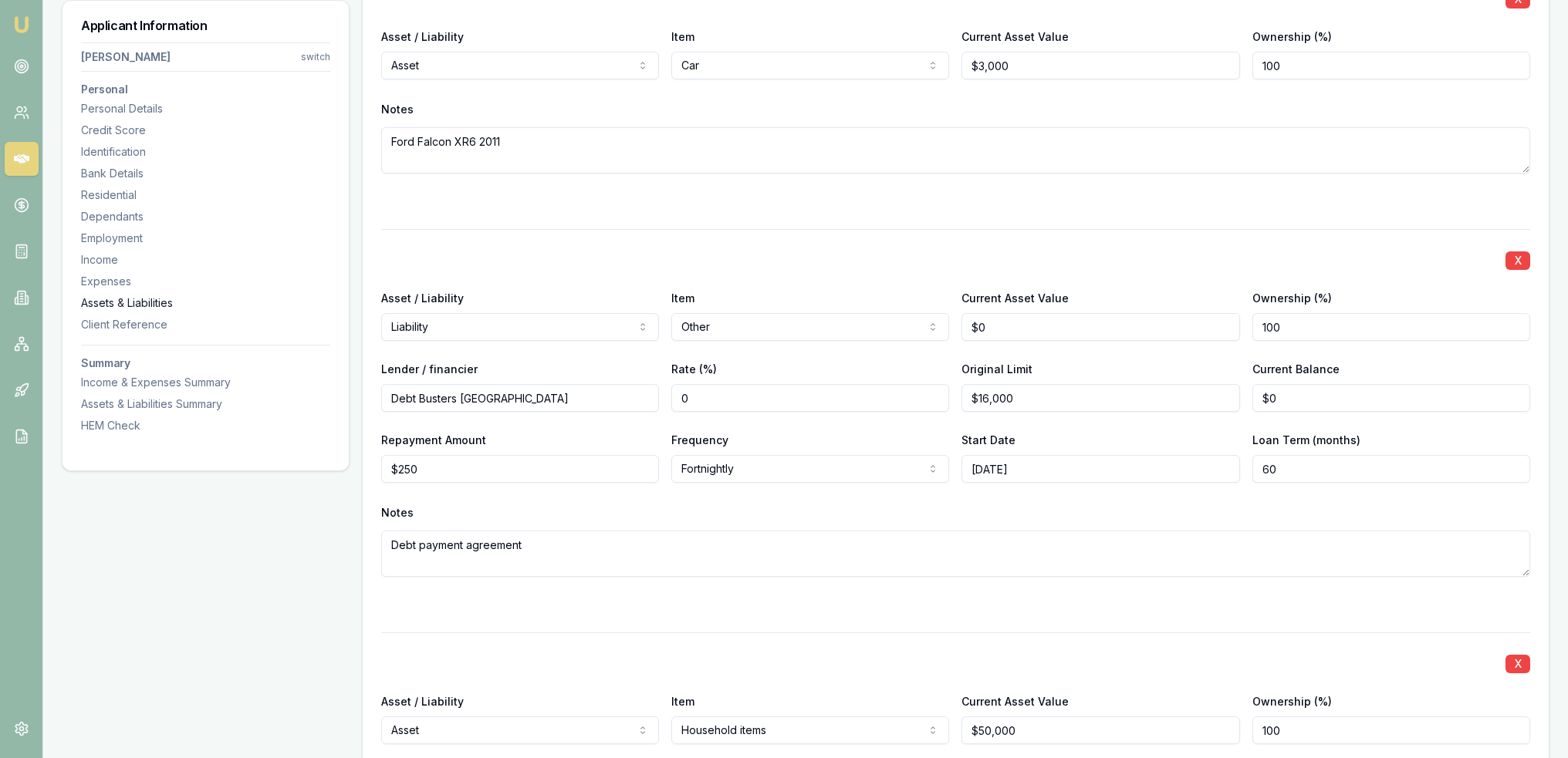
click at [117, 299] on div "Assets & Liabilities" at bounding box center [206, 303] width 249 height 16
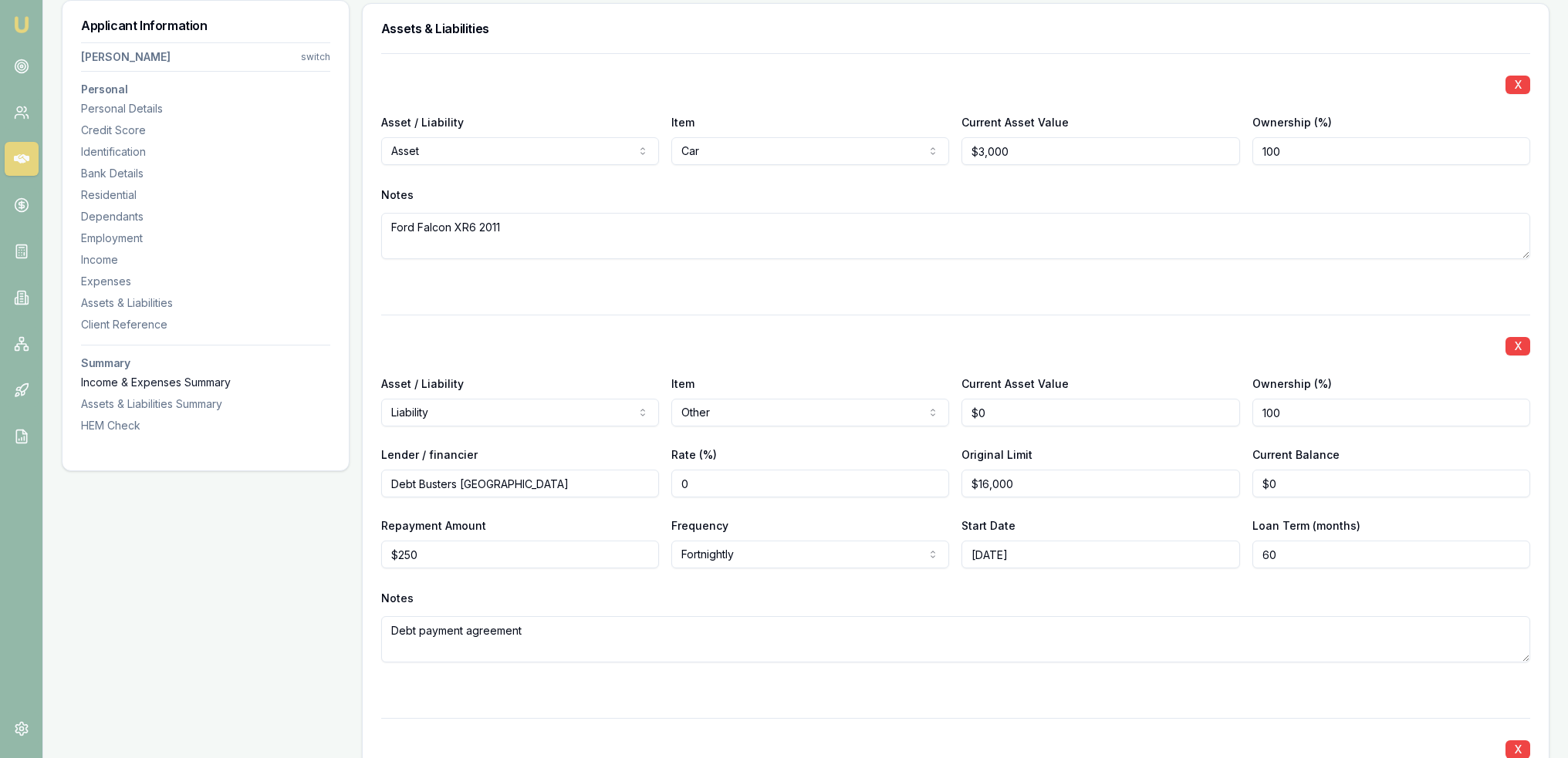
click at [119, 380] on div "Income & Expenses Summary" at bounding box center [206, 382] width 249 height 16
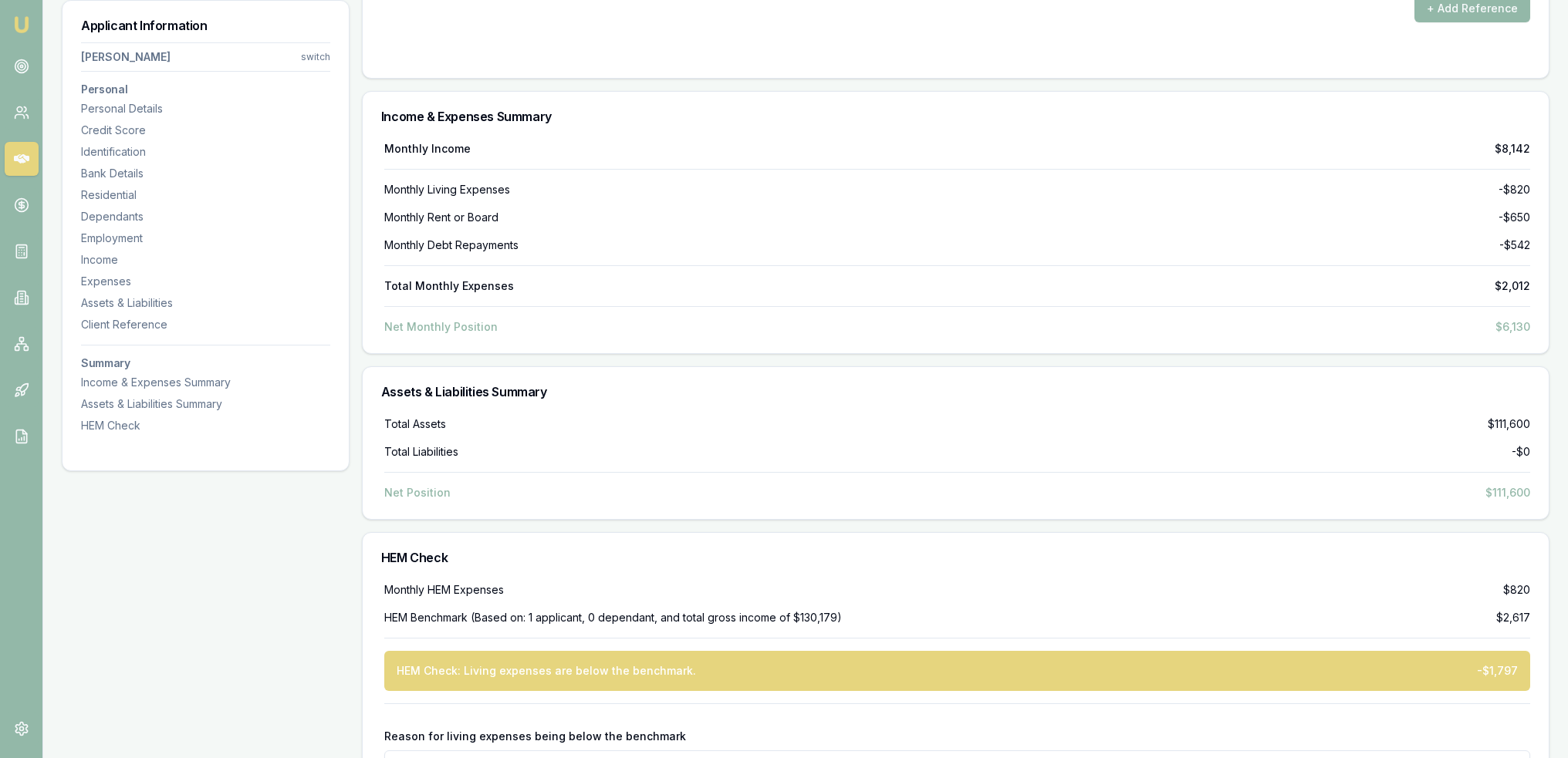
scroll to position [6770, 0]
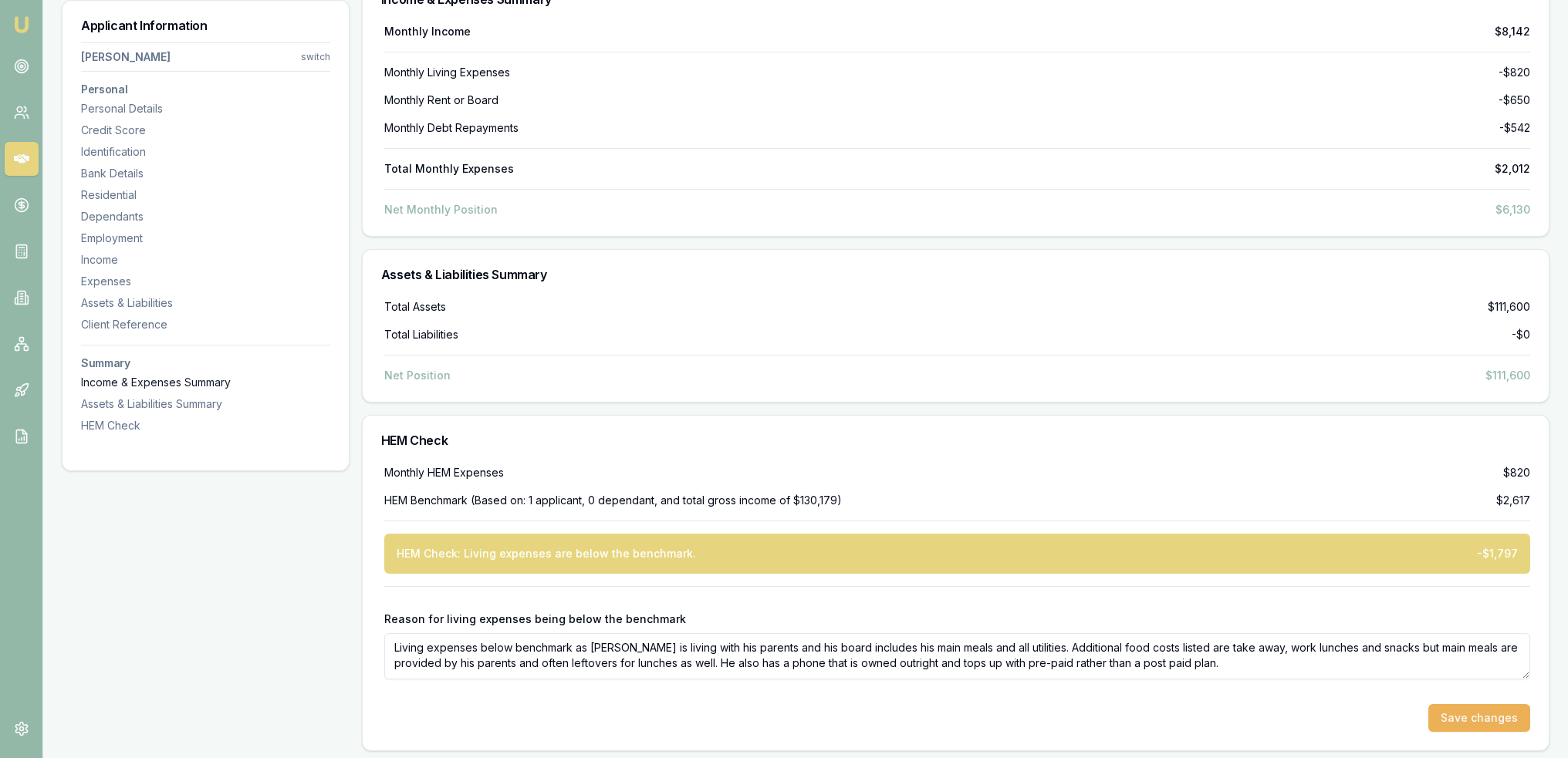
click at [137, 382] on div "Income & Expenses Summary" at bounding box center [206, 382] width 249 height 16
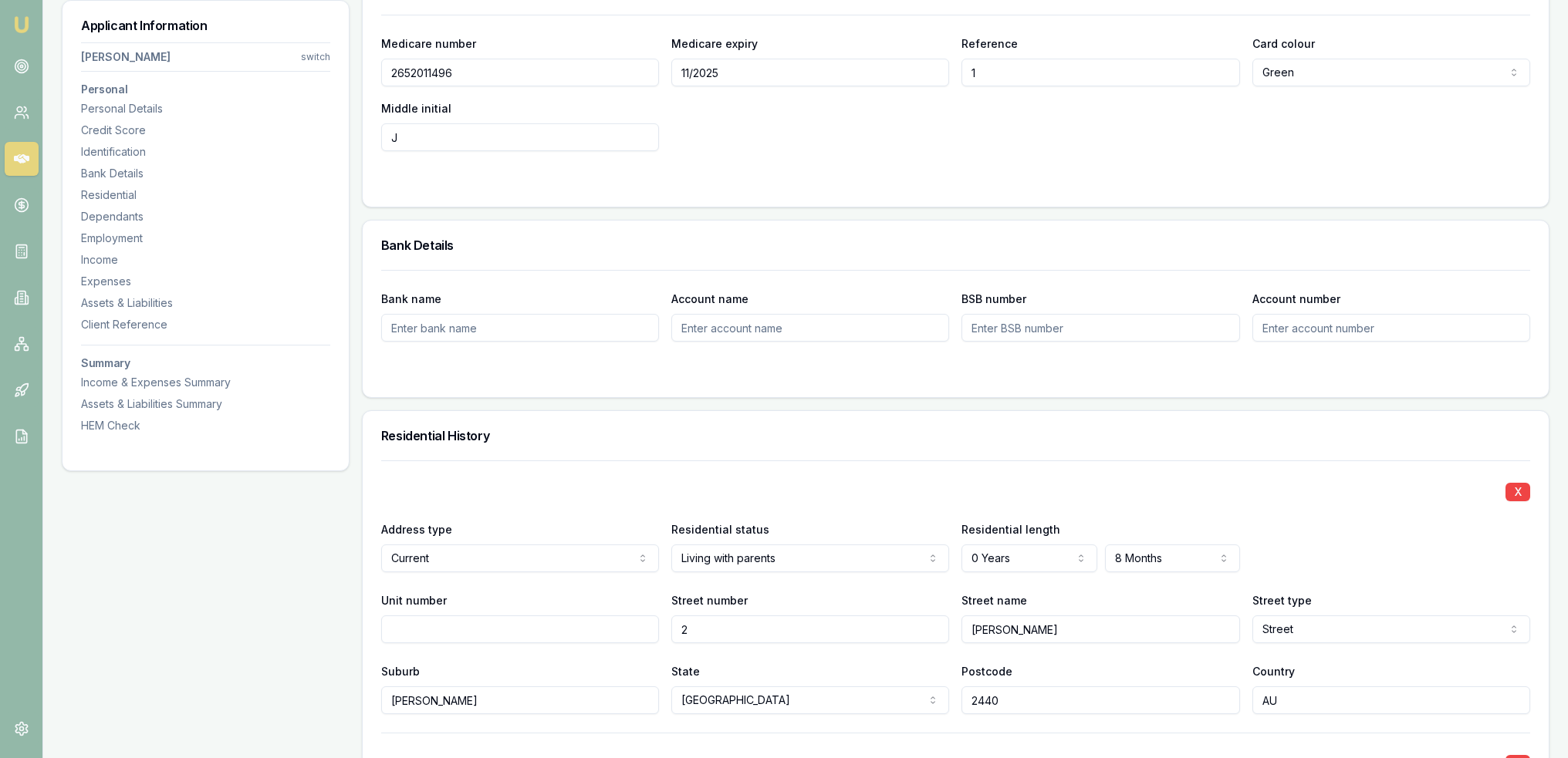
scroll to position [0, 0]
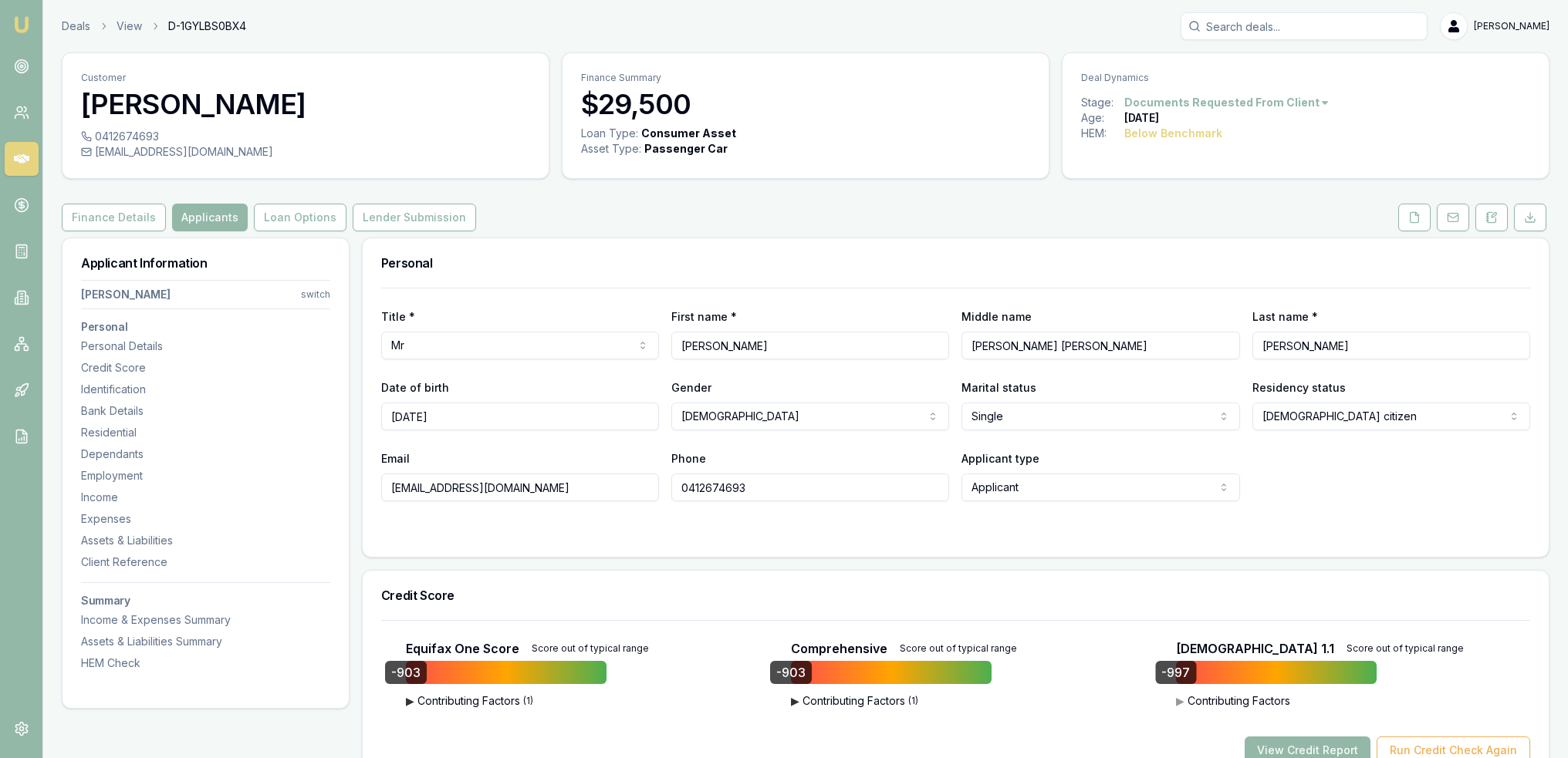
drag, startPoint x: 1414, startPoint y: 223, endPoint x: 1396, endPoint y: 261, distance: 42.0
click at [1414, 223] on icon at bounding box center [1414, 217] width 12 height 12
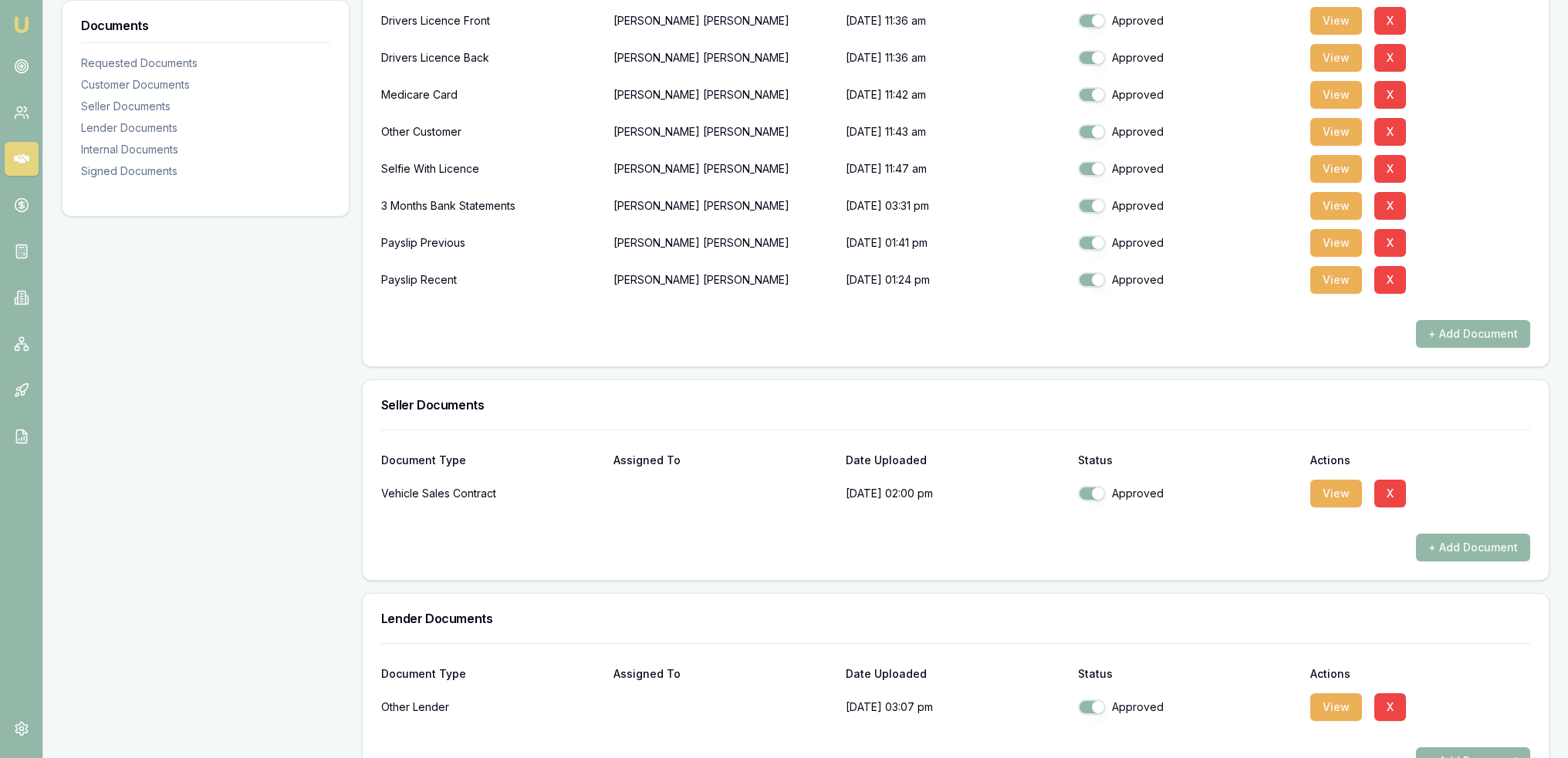
scroll to position [848, 0]
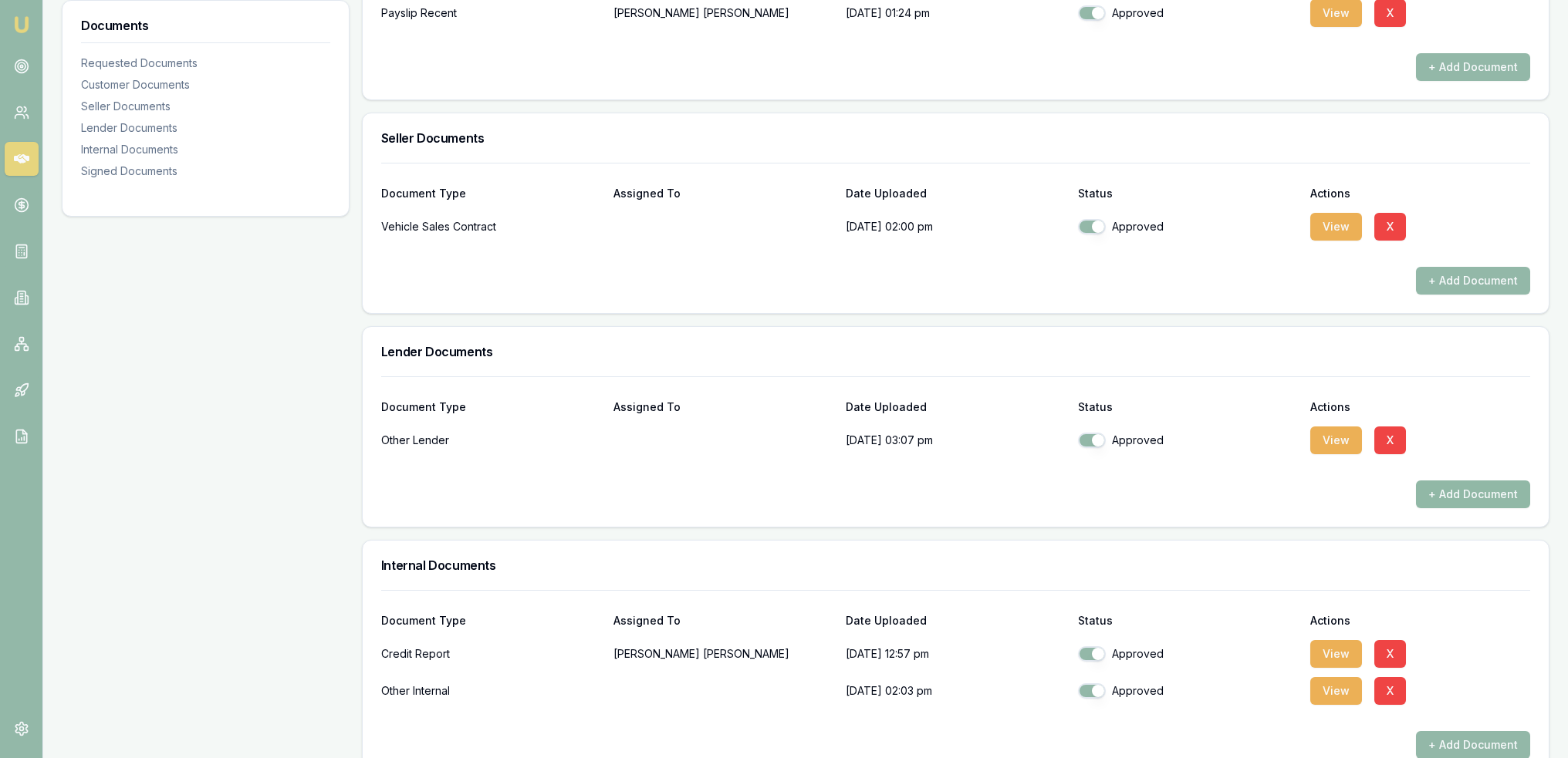
click at [1500, 495] on button "+ Add Document" at bounding box center [1473, 495] width 114 height 28
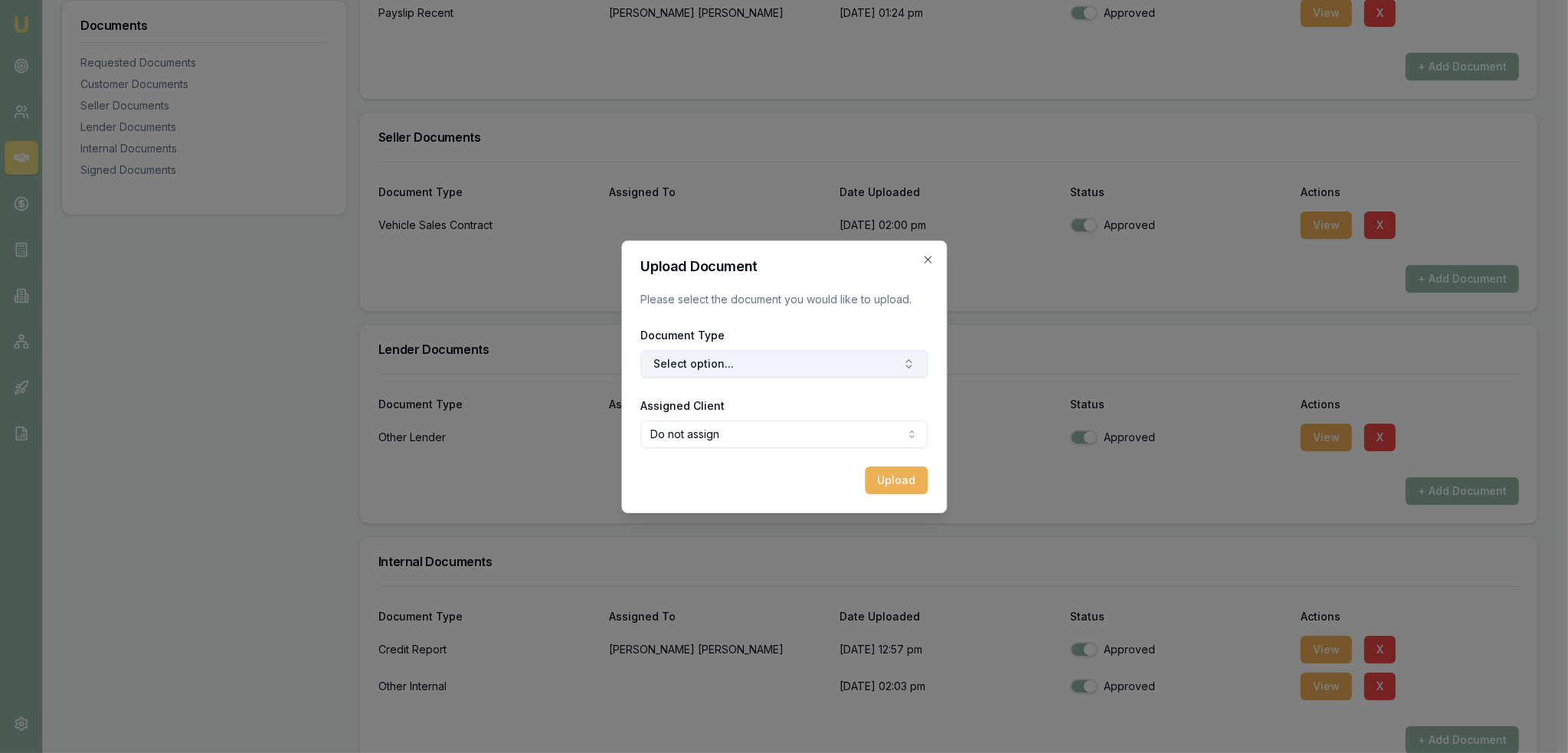
click at [750, 361] on button "Select option..." at bounding box center [783, 364] width 287 height 28
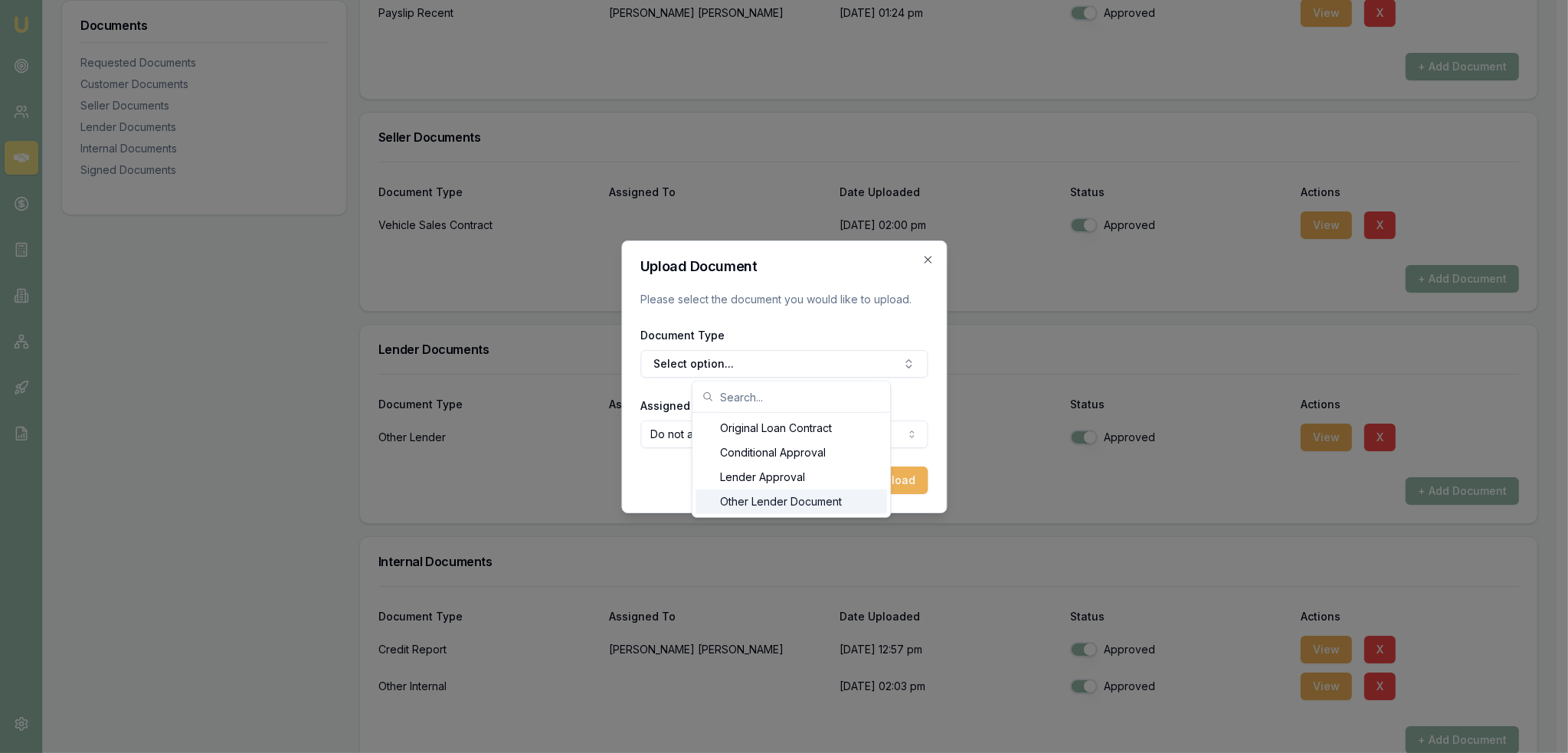
click at [777, 505] on div "Other Lender Document" at bounding box center [790, 502] width 191 height 25
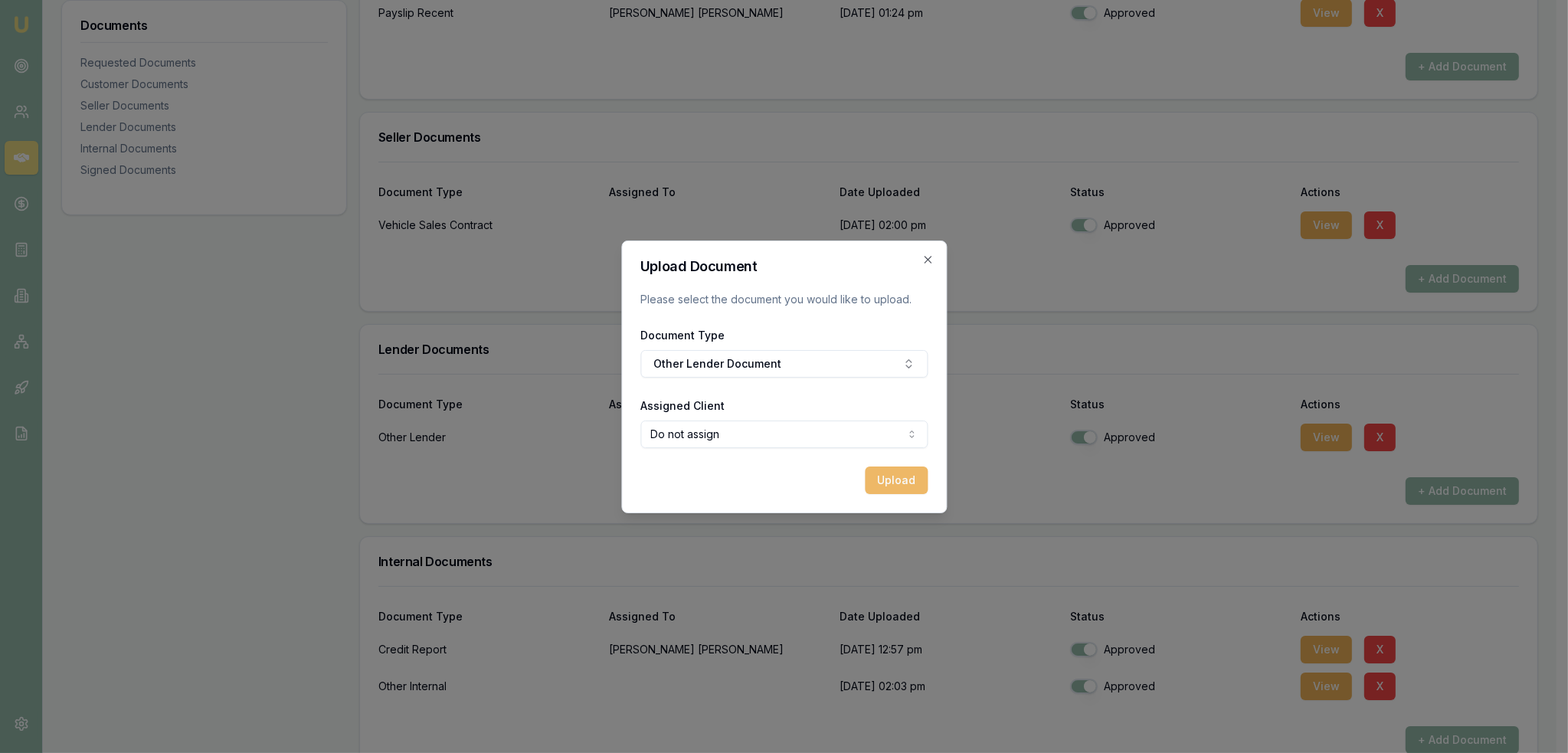
click at [895, 481] on button "Upload" at bounding box center [896, 480] width 63 height 28
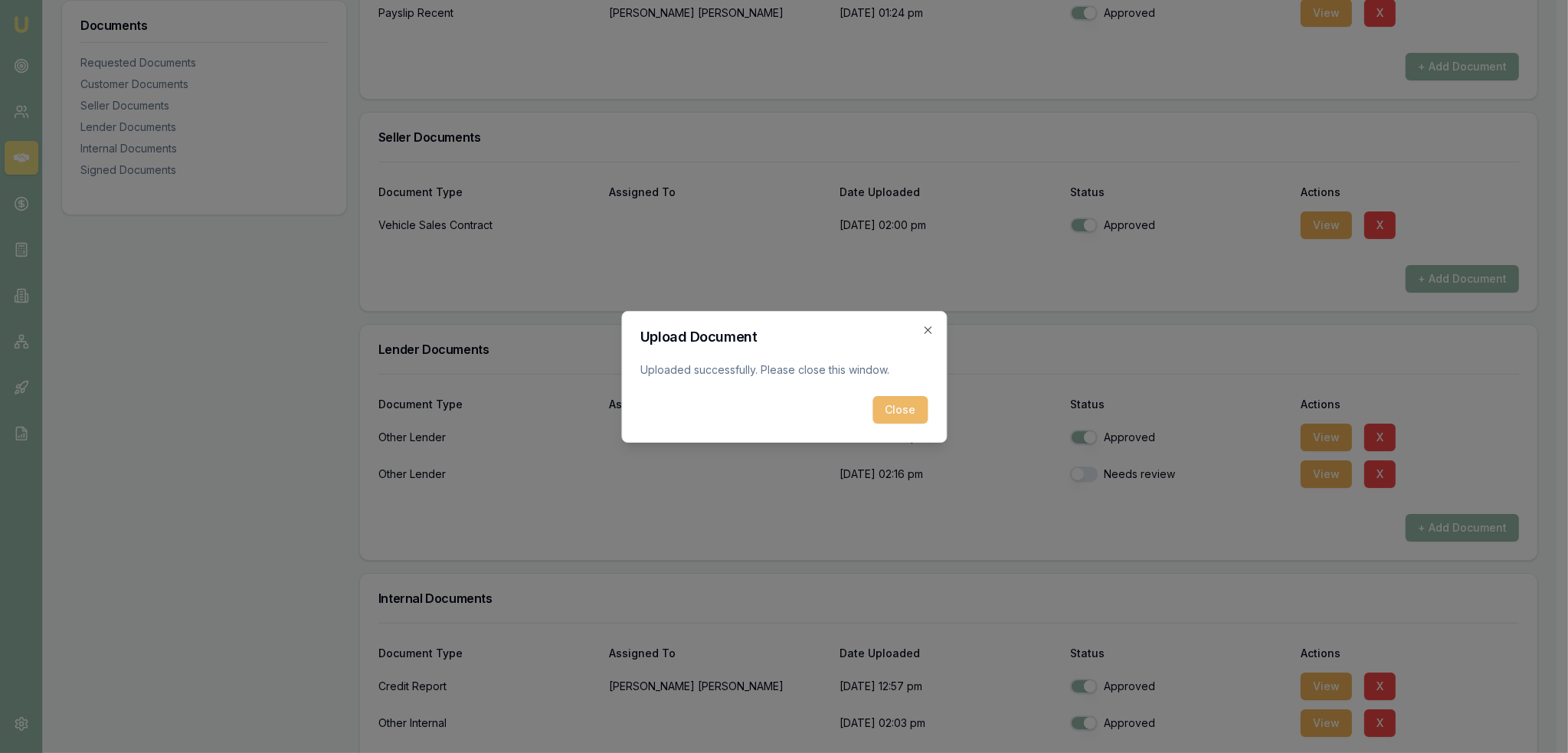
click at [886, 405] on button "Close" at bounding box center [900, 410] width 55 height 28
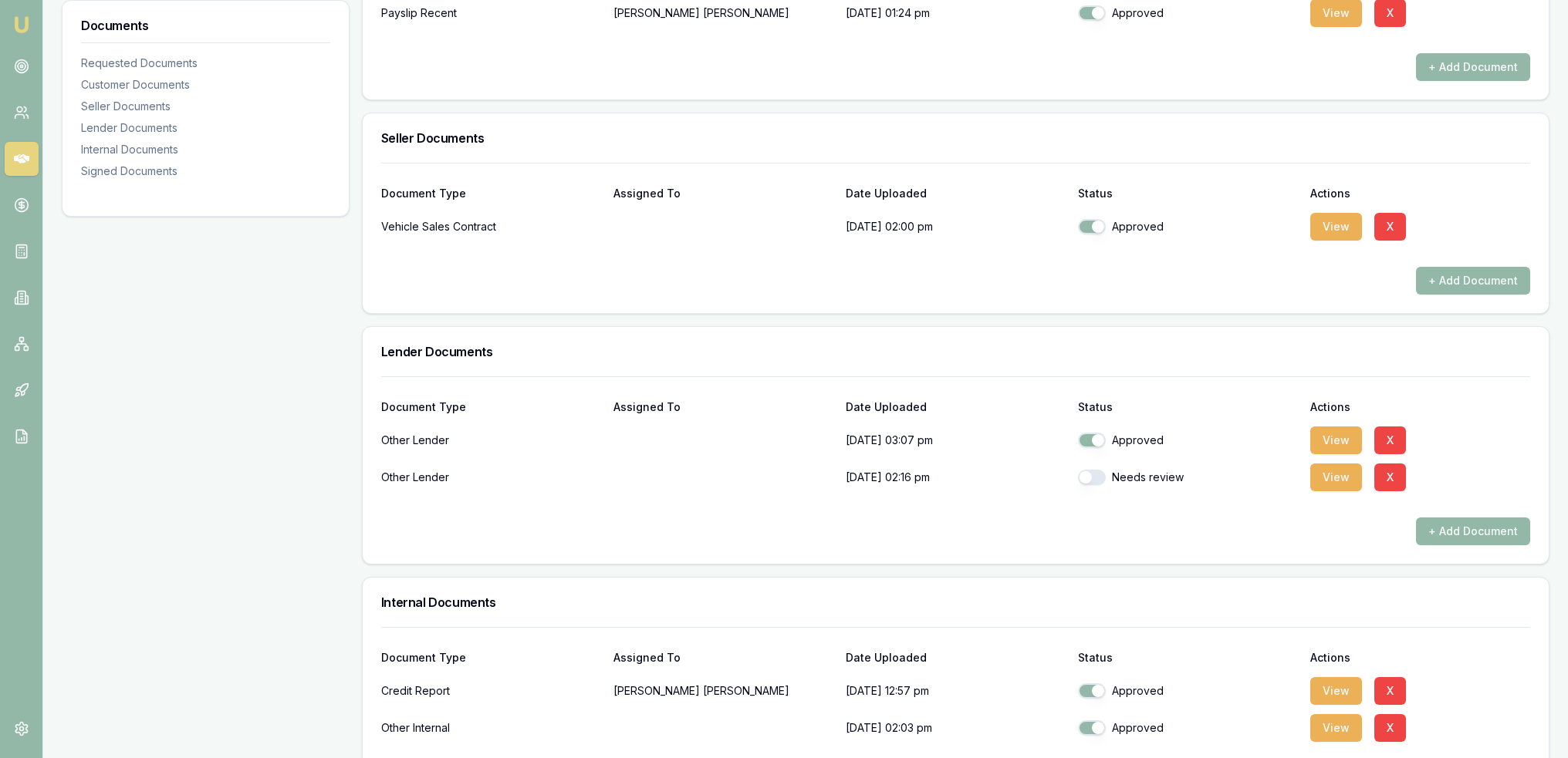
click at [1090, 479] on button "button" at bounding box center [1092, 477] width 28 height 16
checkbox input "true"
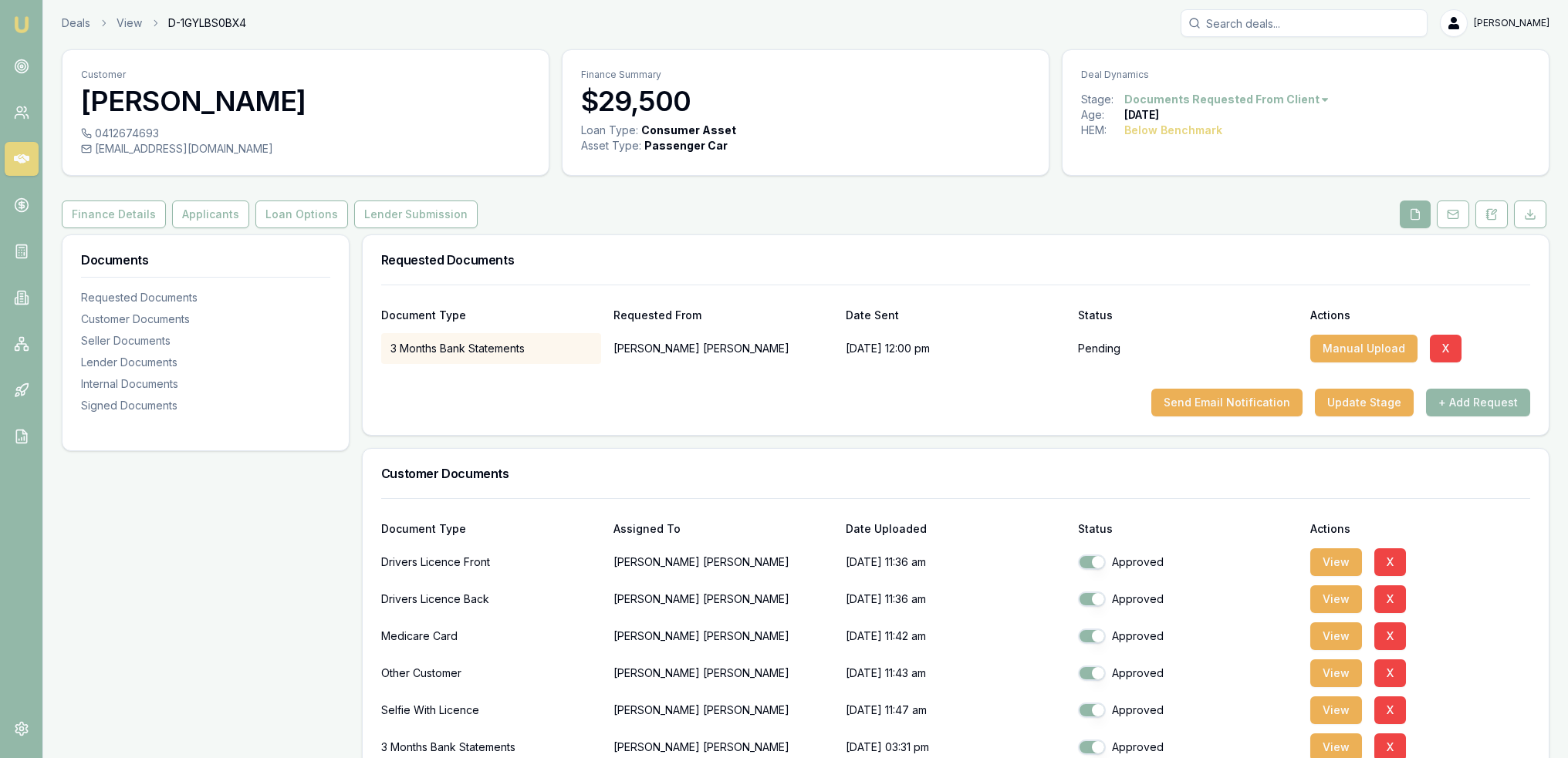
scroll to position [0, 0]
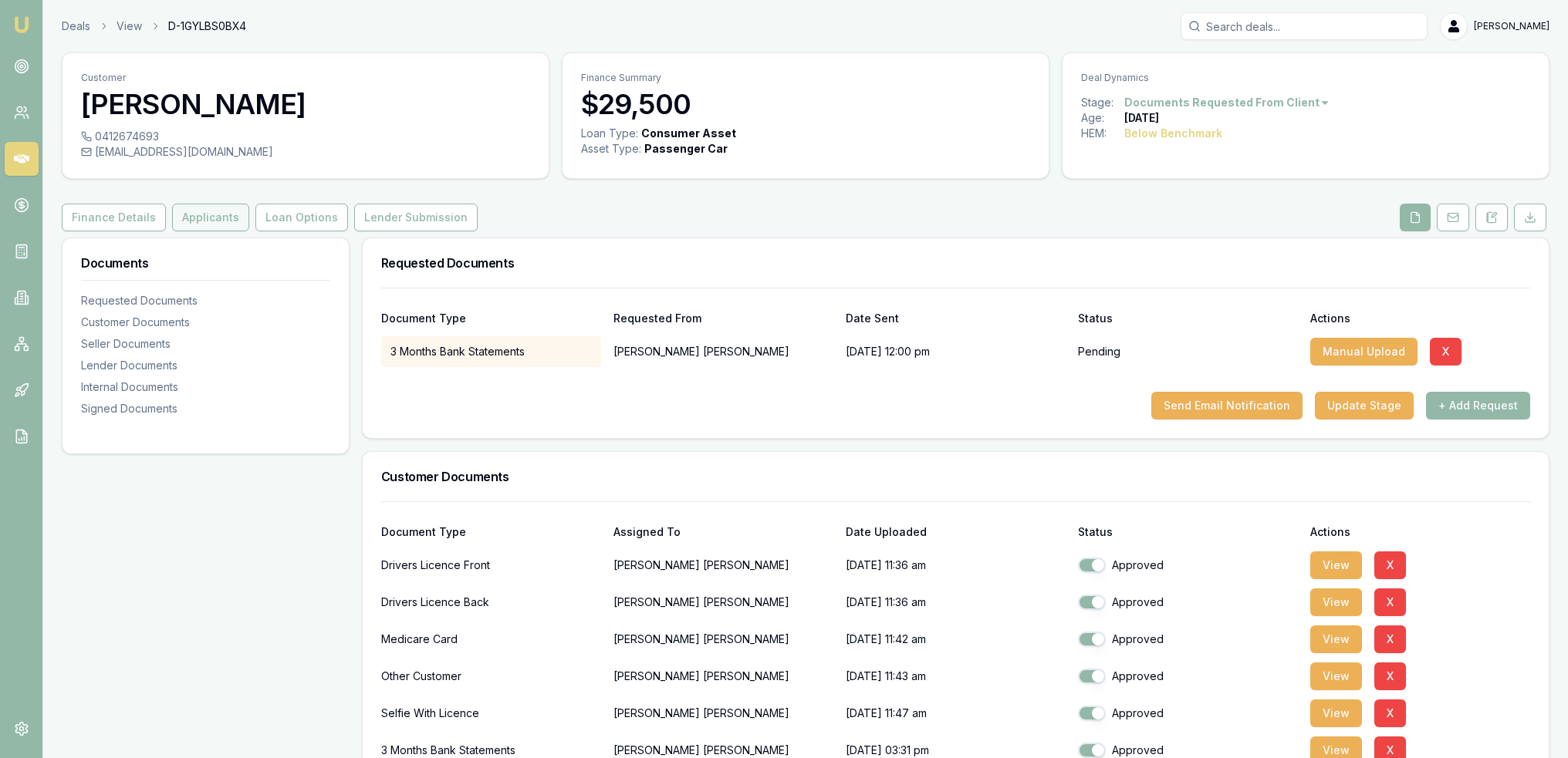
click at [197, 219] on button "Applicants" at bounding box center [210, 218] width 77 height 28
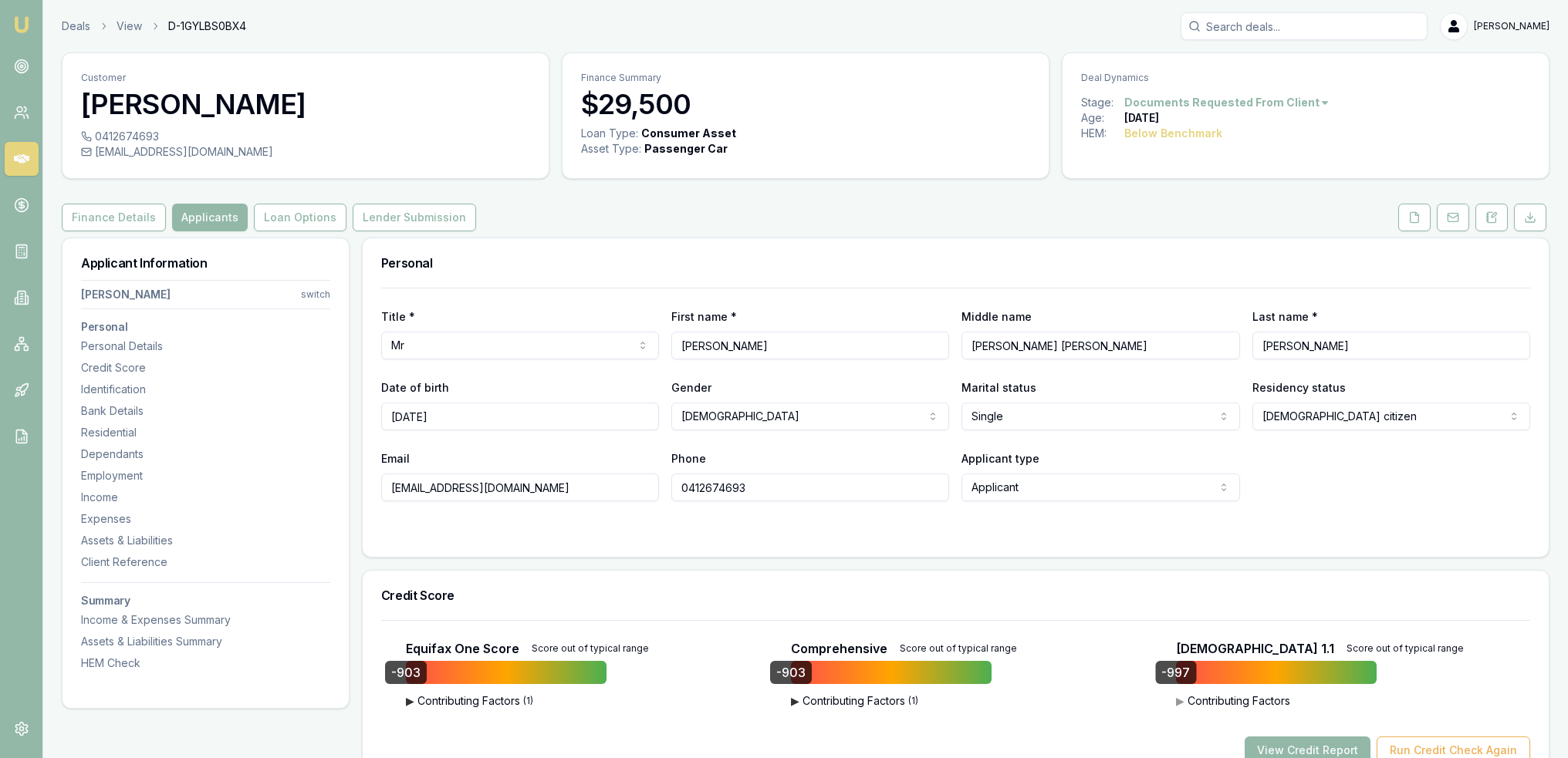
drag, startPoint x: 1155, startPoint y: 350, endPoint x: 961, endPoint y: 346, distance: 194.0
click at [961, 346] on div "Title * Mr Mr Mrs Miss Ms Dr Prof First name * Victor Middle name Jeffrey Steve…" at bounding box center [956, 333] width 1149 height 52
drag, startPoint x: 789, startPoint y: 499, endPoint x: 663, endPoint y: 497, distance: 126.0
click at [663, 497] on form "Title * Mr Mr Mrs Miss Ms Dr Prof First name * Victor Middle name Jeffrey Steve…" at bounding box center [956, 413] width 1149 height 251
click at [856, 475] on input "0412674693" at bounding box center [811, 487] width 278 height 28
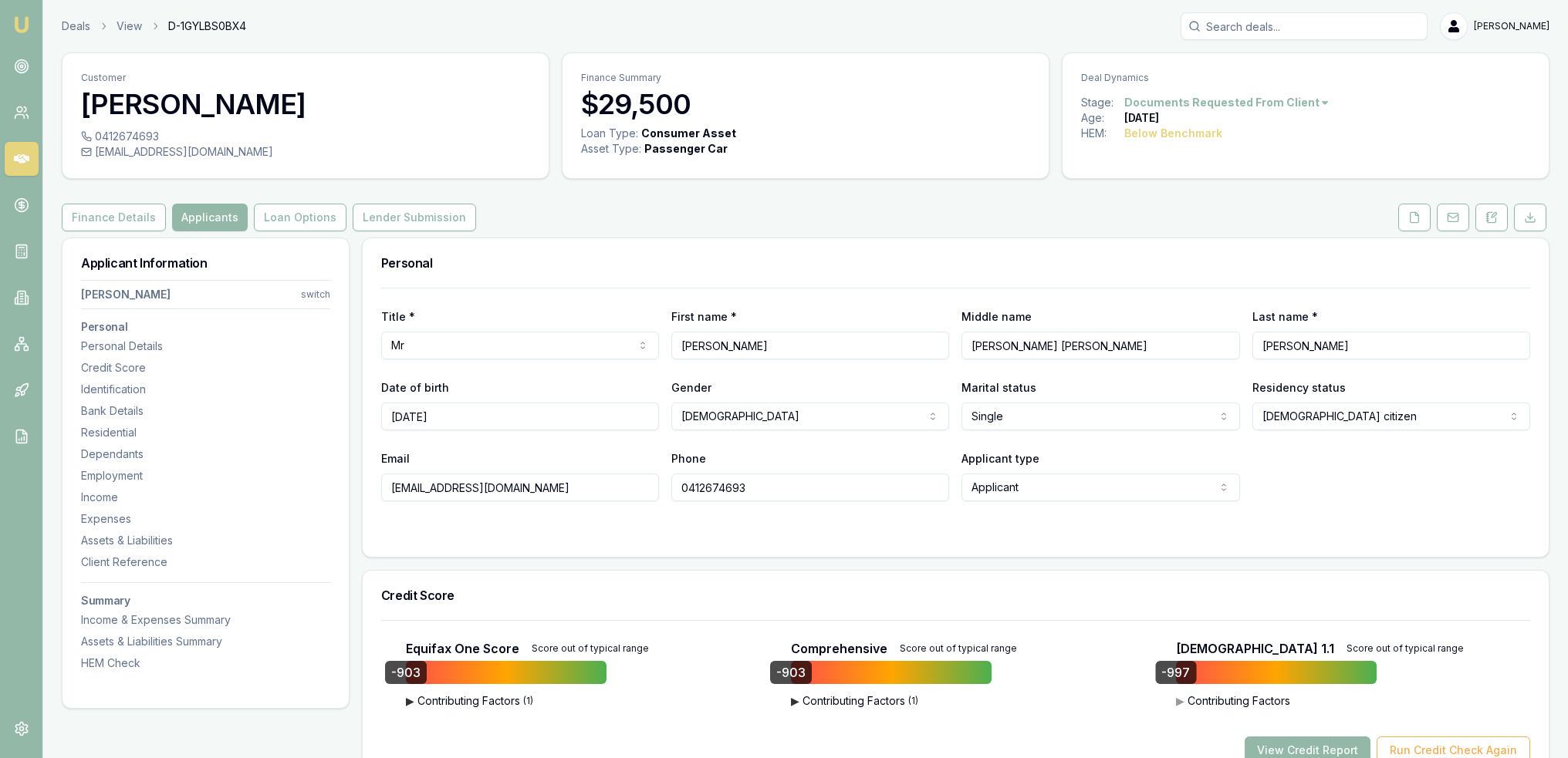
drag, startPoint x: 777, startPoint y: 482, endPoint x: 667, endPoint y: 482, distance: 110.0
click at [667, 482] on div "Email vjsgfcd91@hotmail.com Phone 0412674693 Applicant type Applicant Applicant…" at bounding box center [956, 475] width 1149 height 52
drag, startPoint x: 458, startPoint y: 488, endPoint x: 387, endPoint y: 488, distance: 71.0
click at [387, 488] on input "vjsgfcd91@hotmail.com" at bounding box center [520, 487] width 278 height 28
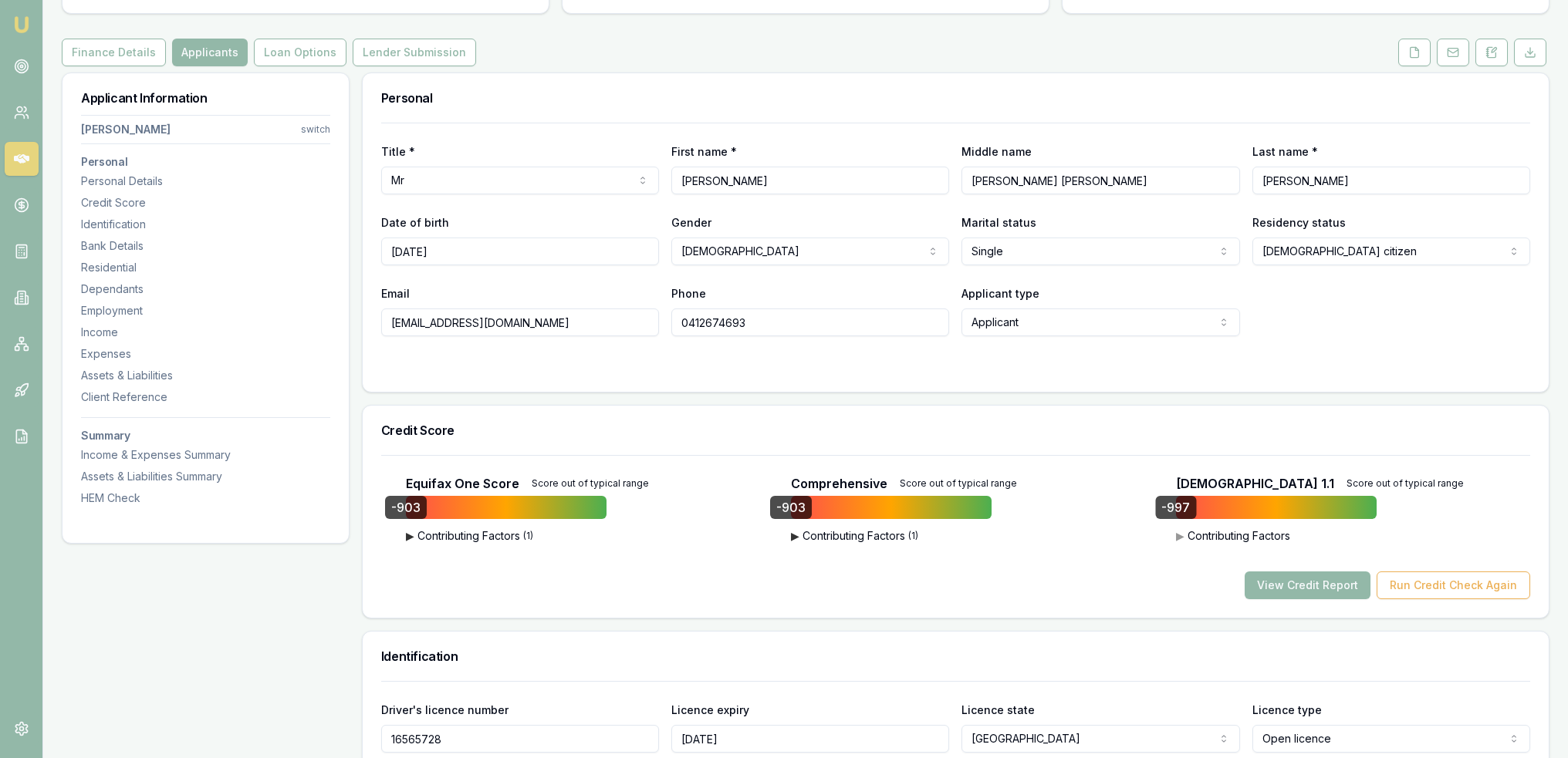
scroll to position [386, 0]
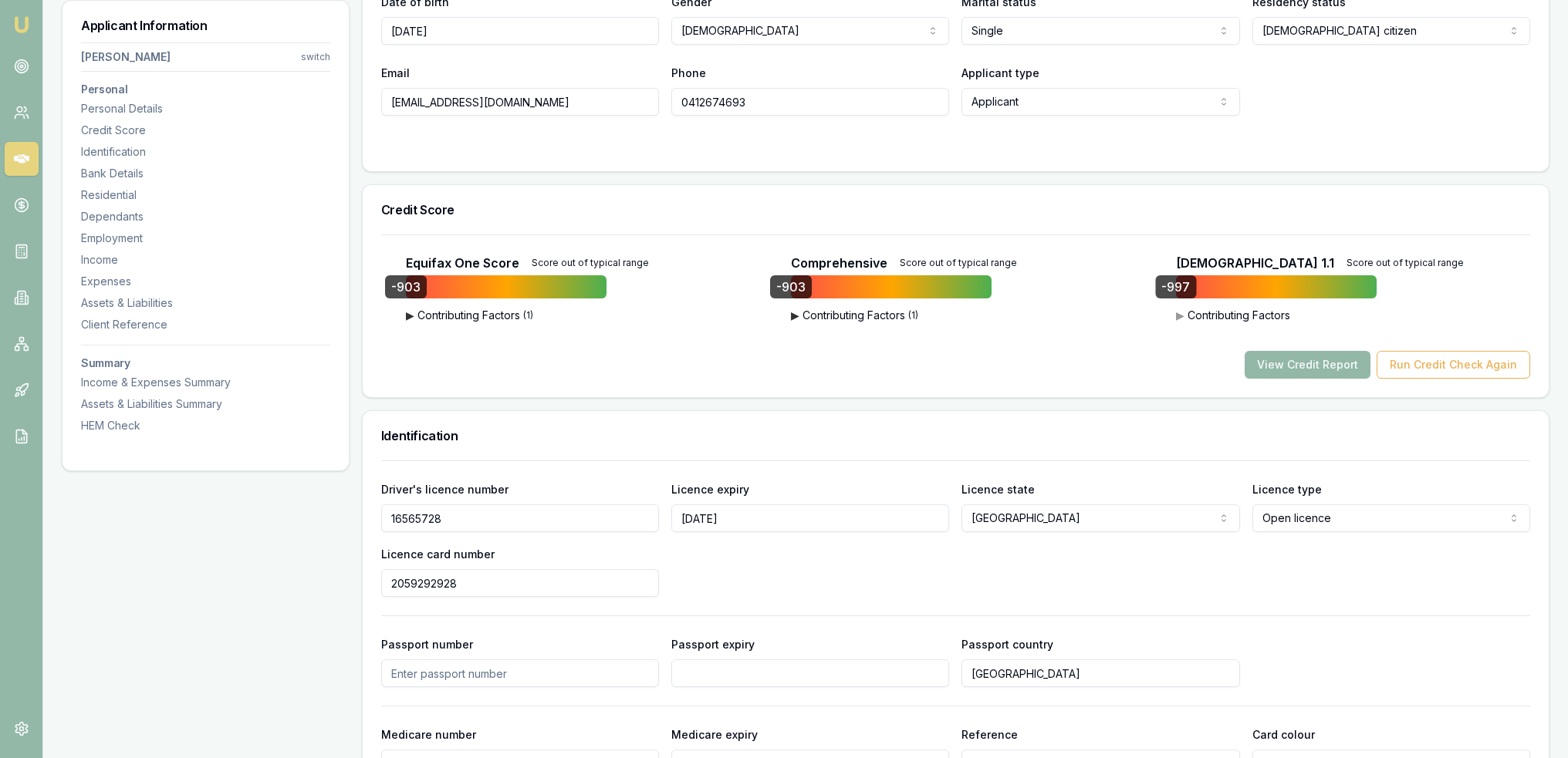
drag, startPoint x: 470, startPoint y: 522, endPoint x: 326, endPoint y: 522, distance: 144.0
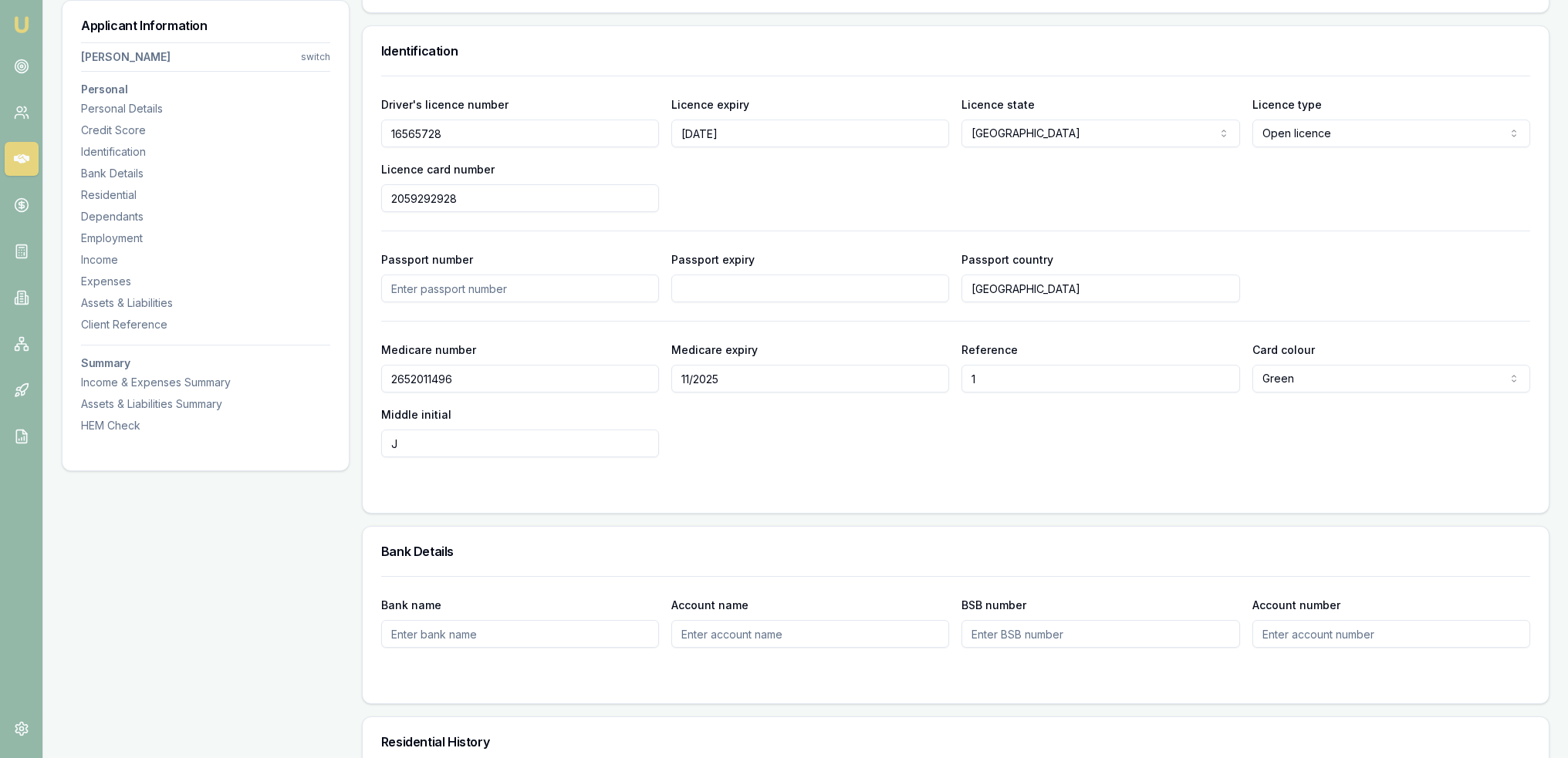
scroll to position [771, 0]
click at [112, 326] on div "Client Reference" at bounding box center [206, 325] width 249 height 16
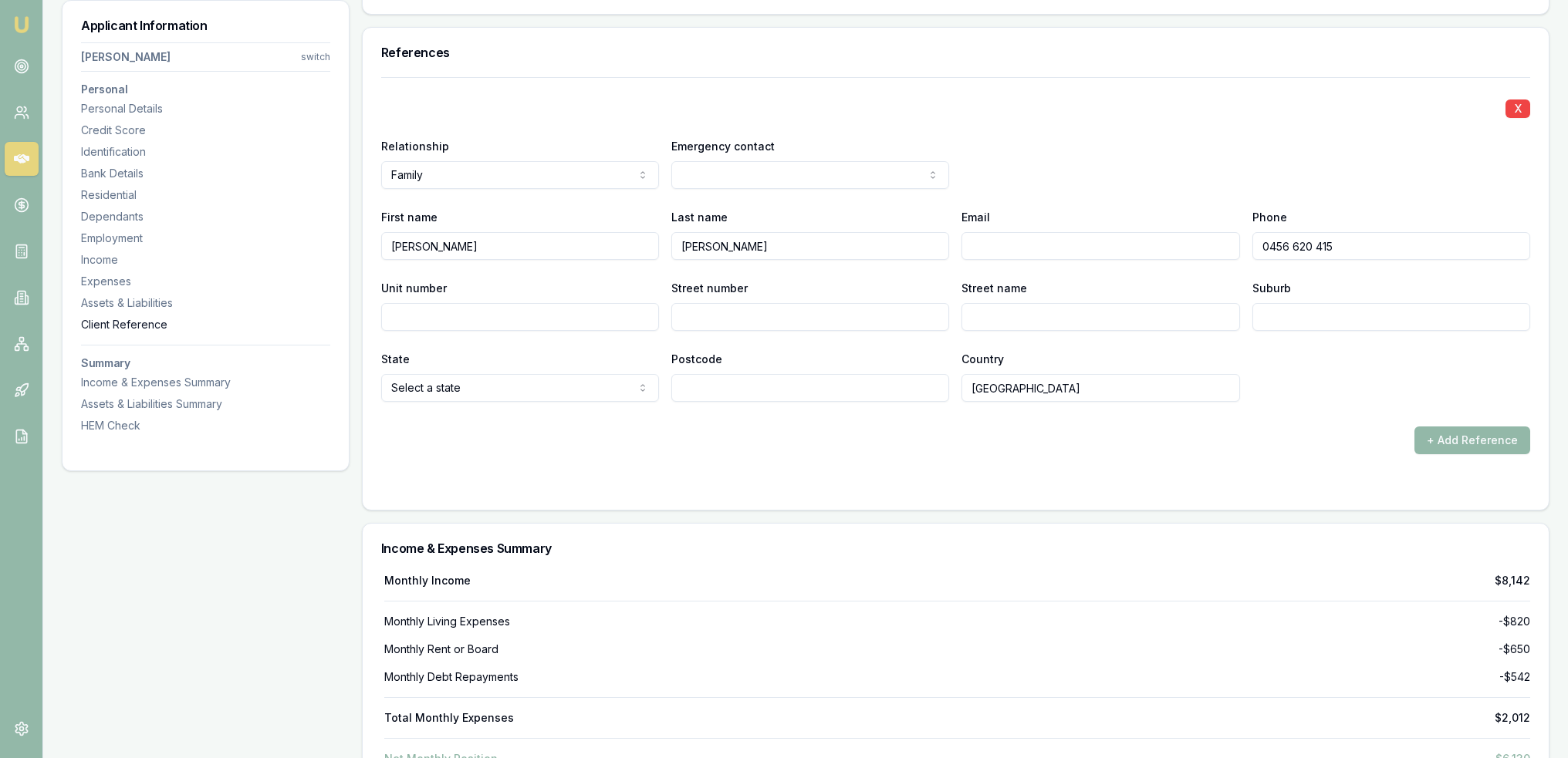
scroll to position [6244, 0]
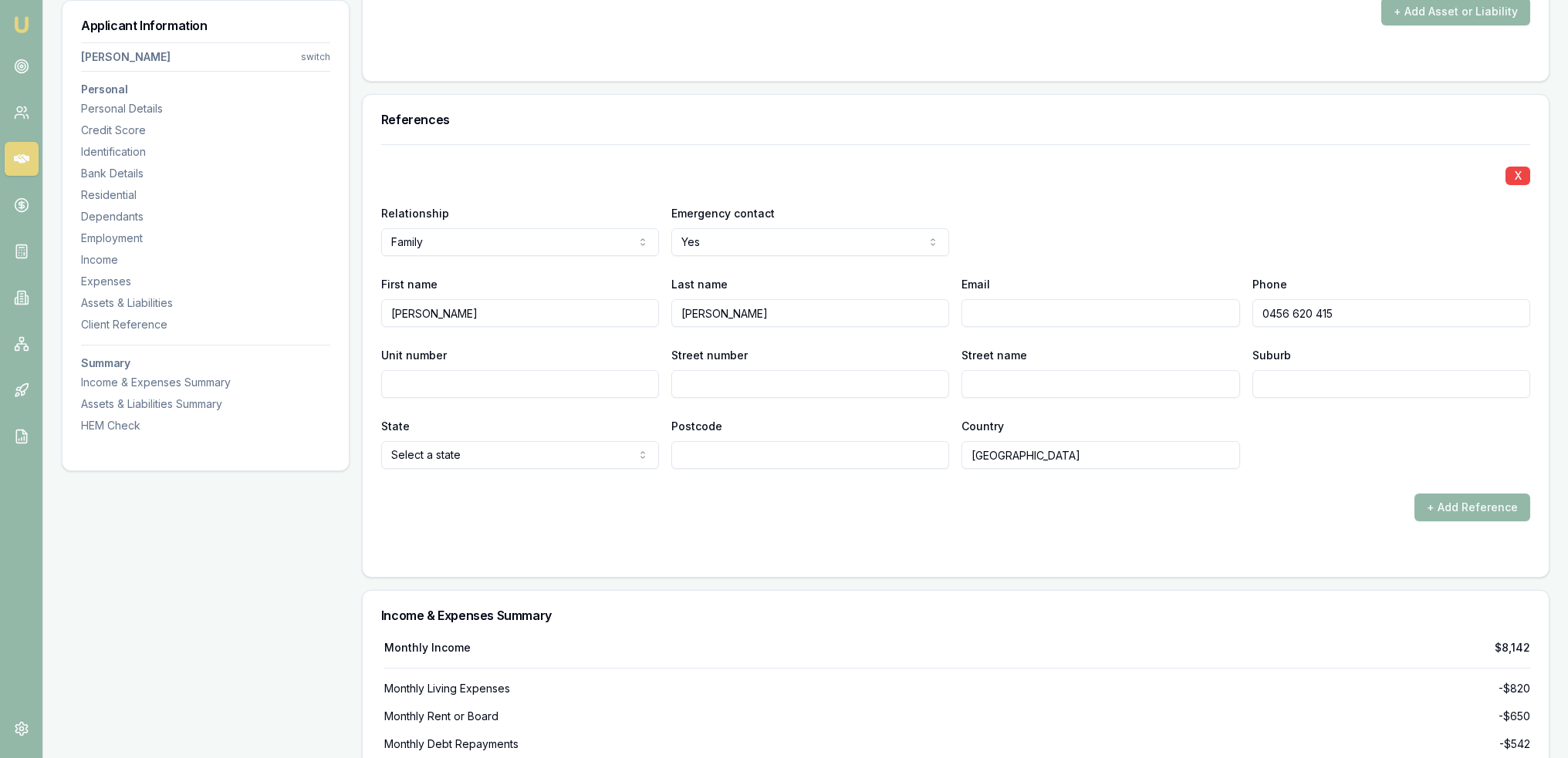
scroll to position [5936, 0]
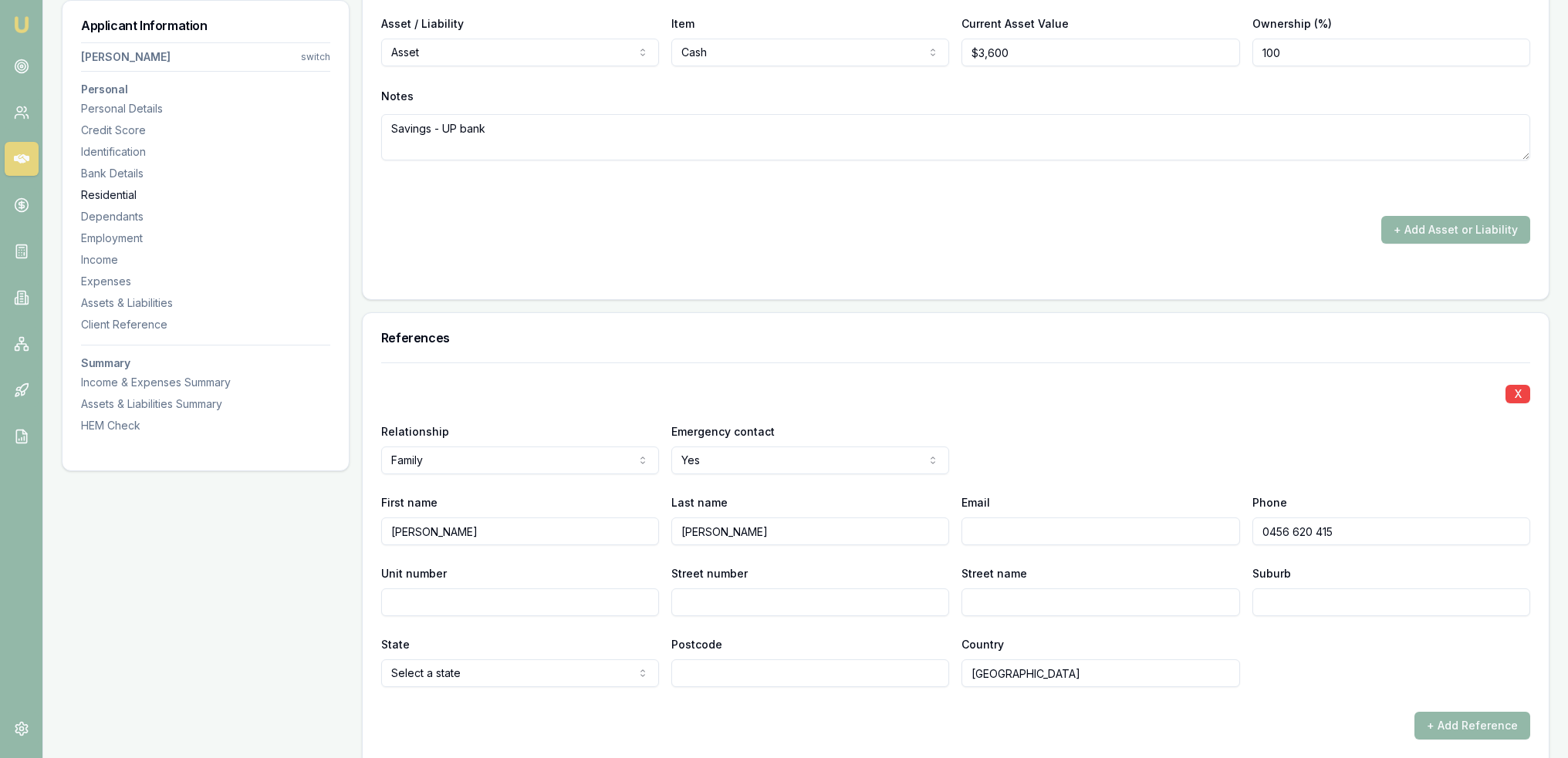
click at [115, 196] on div "Residential" at bounding box center [206, 195] width 249 height 16
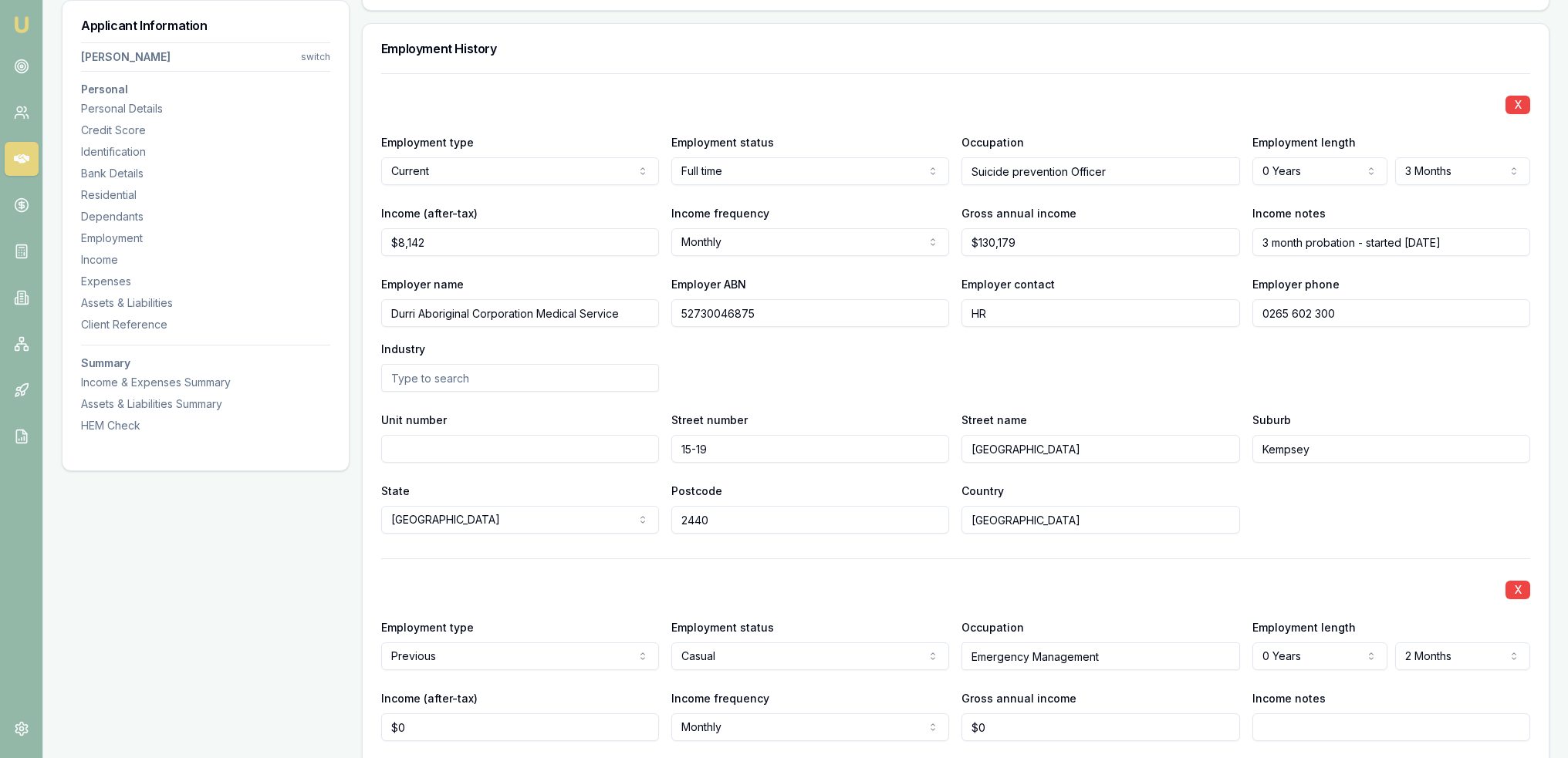
scroll to position [2257, 0]
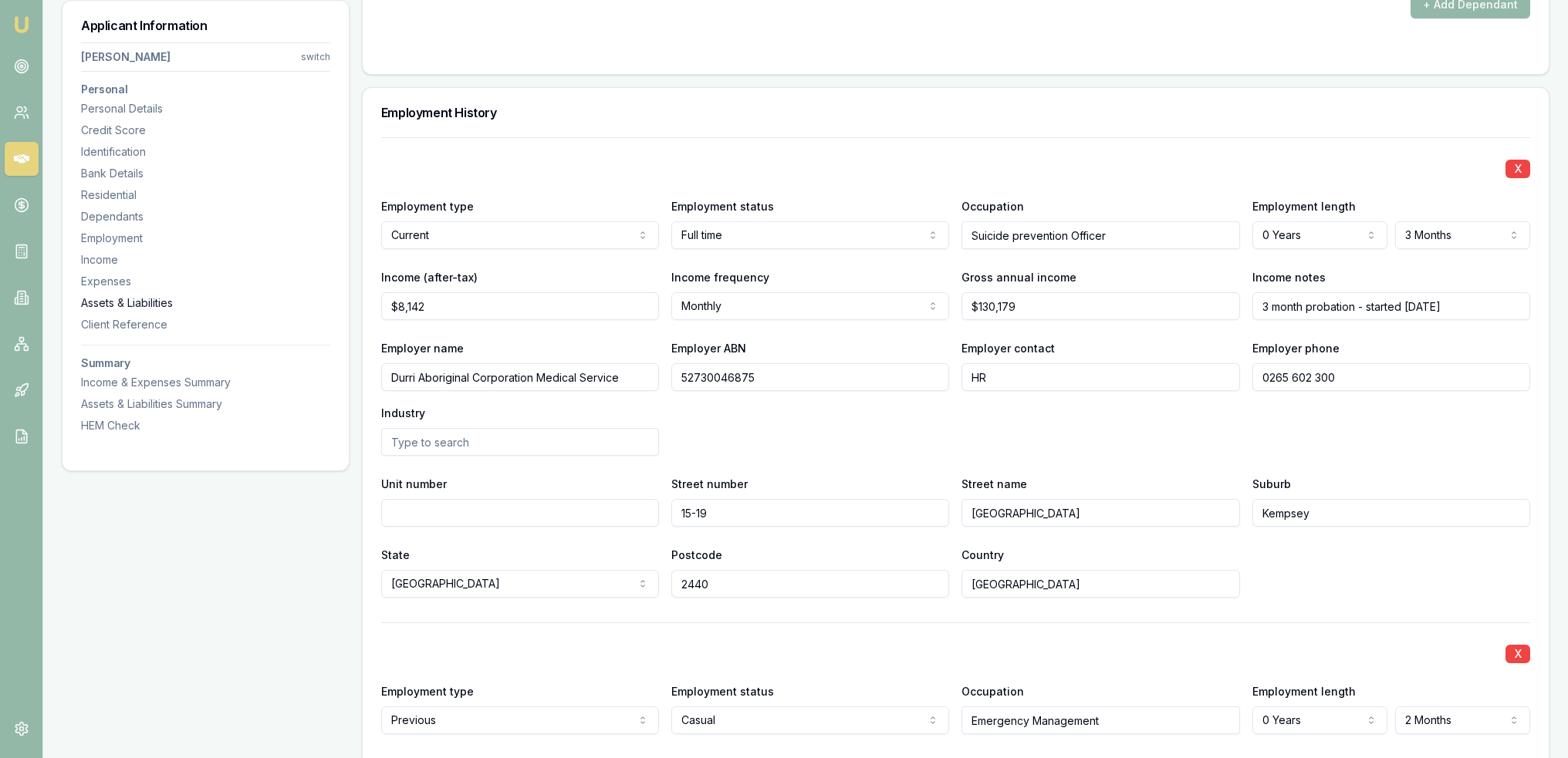
click at [109, 300] on div "Assets & Liabilities" at bounding box center [206, 303] width 249 height 16
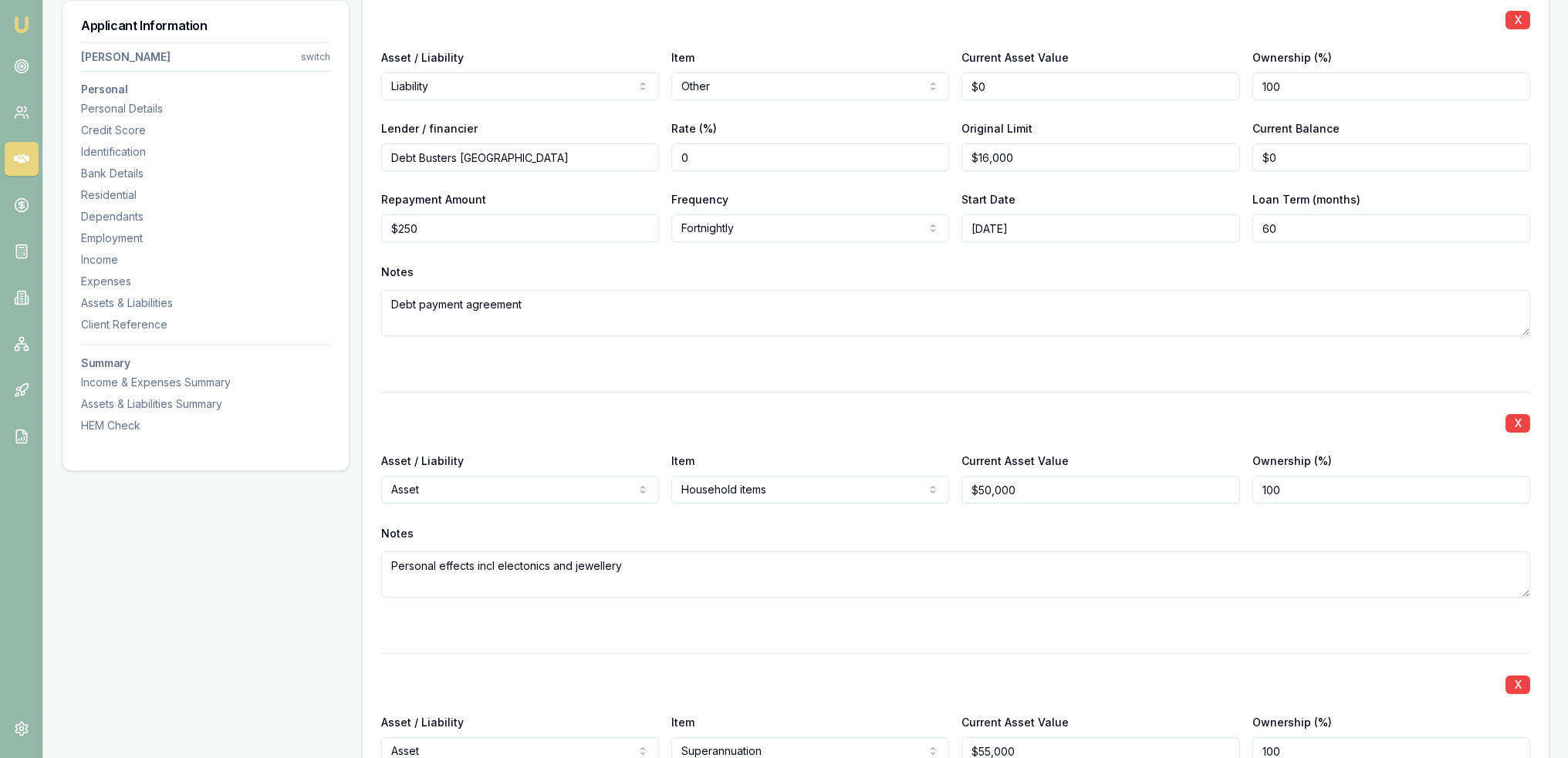
scroll to position [5189, 0]
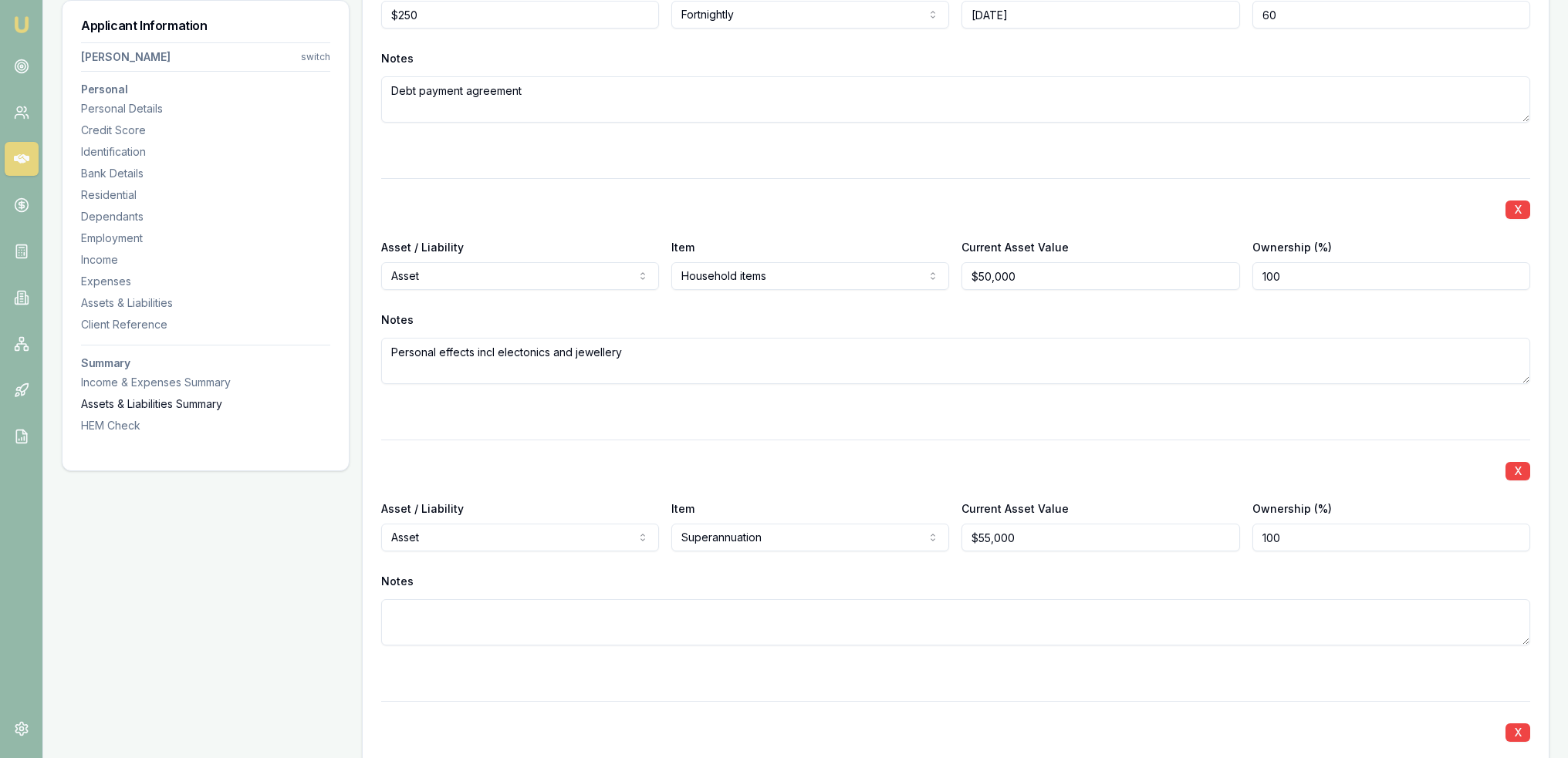
click at [142, 406] on div "Assets & Liabilities Summary" at bounding box center [206, 404] width 249 height 16
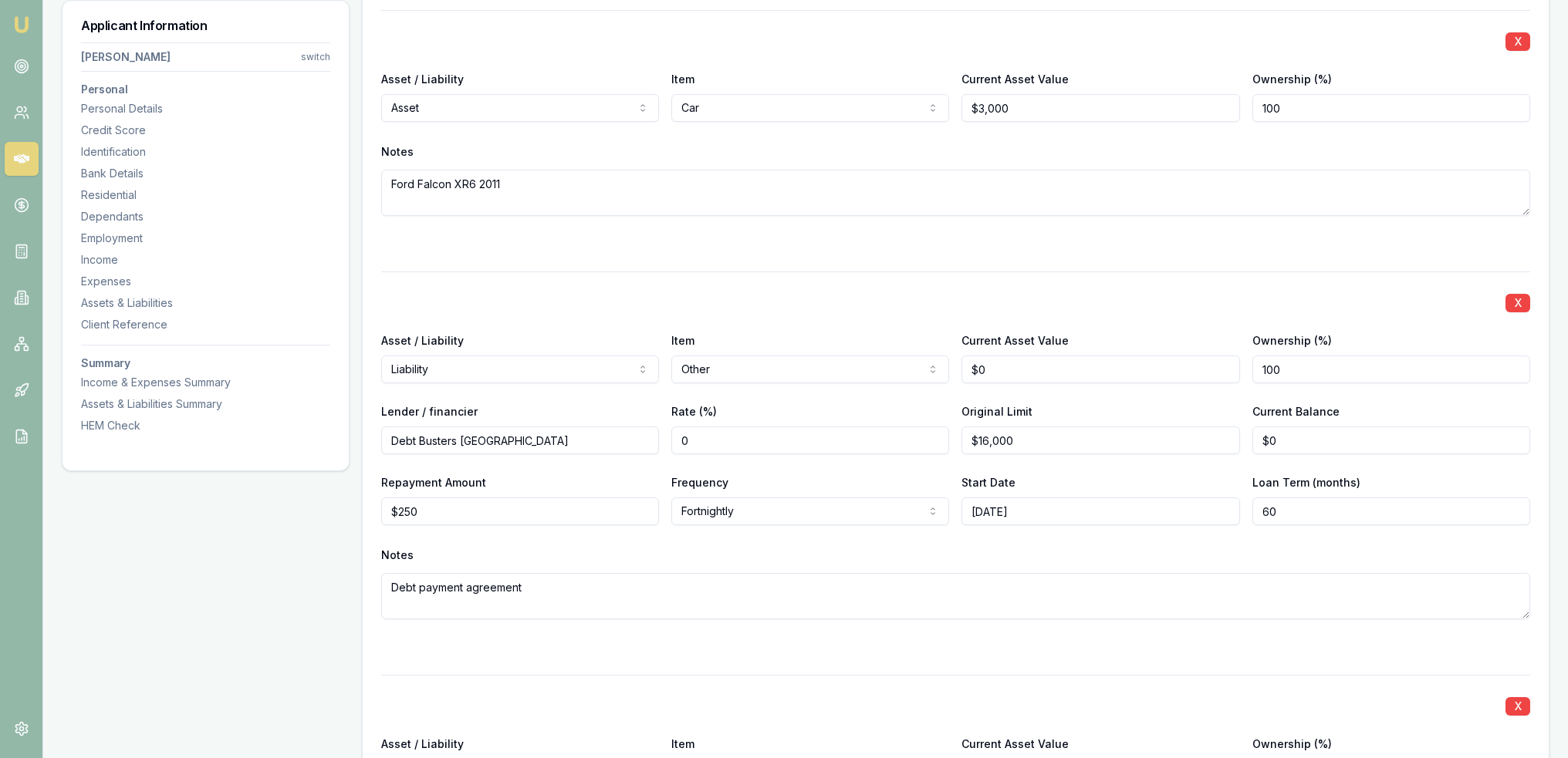
scroll to position [4841, 0]
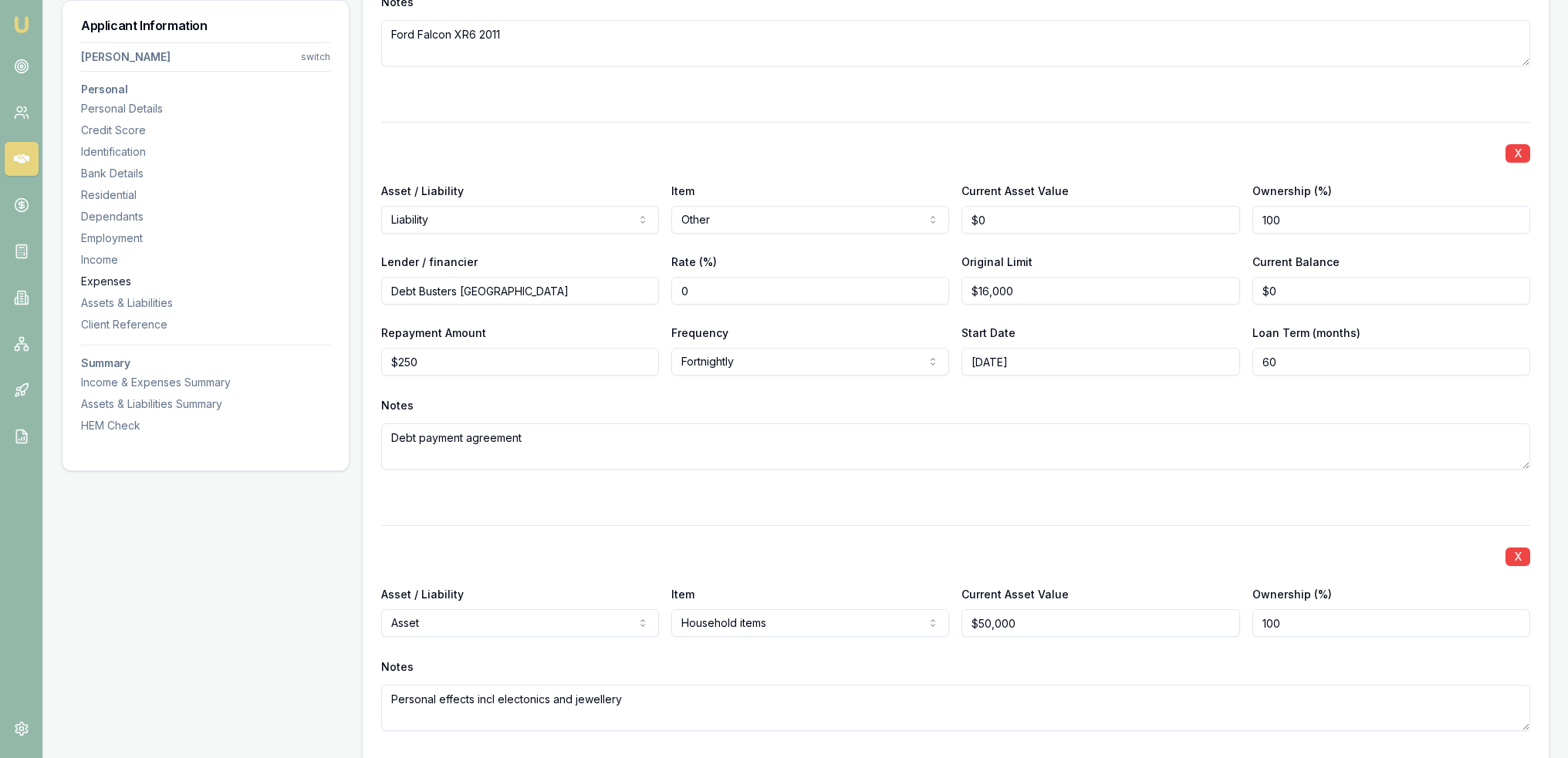
click at [110, 278] on div "Expenses" at bounding box center [206, 281] width 249 height 16
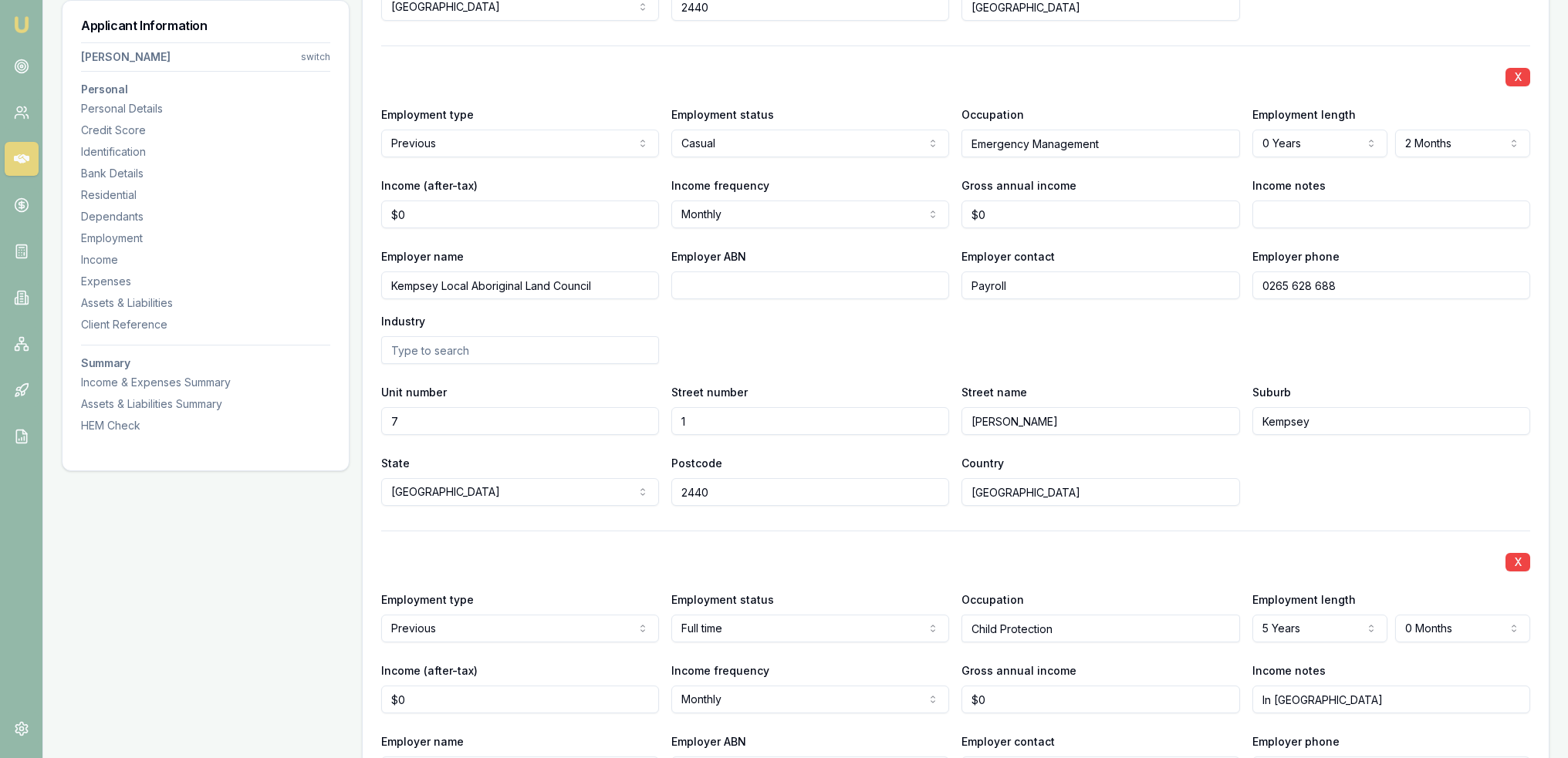
scroll to position [1956, 0]
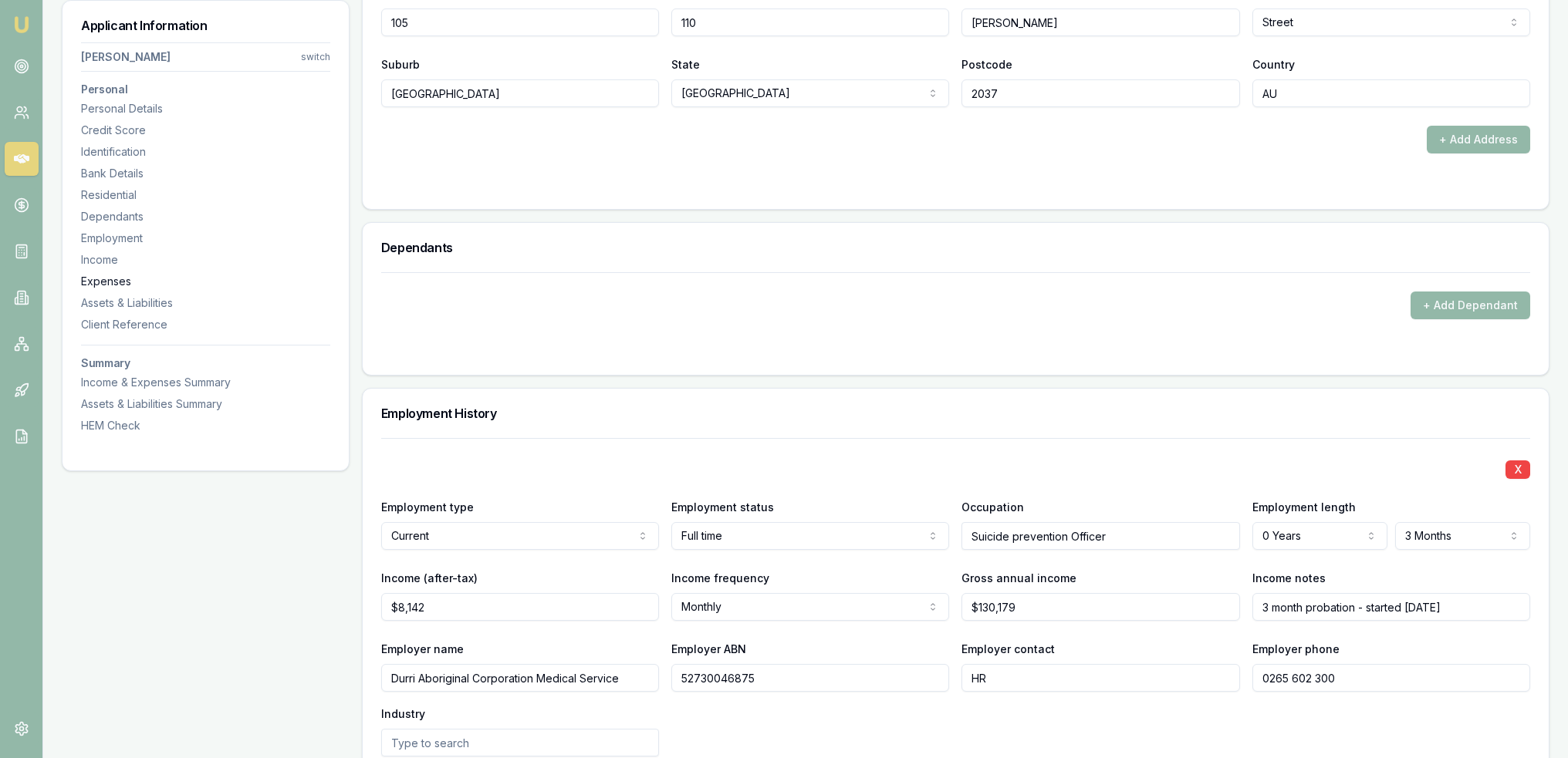
click at [115, 280] on div "Expenses" at bounding box center [206, 281] width 249 height 16
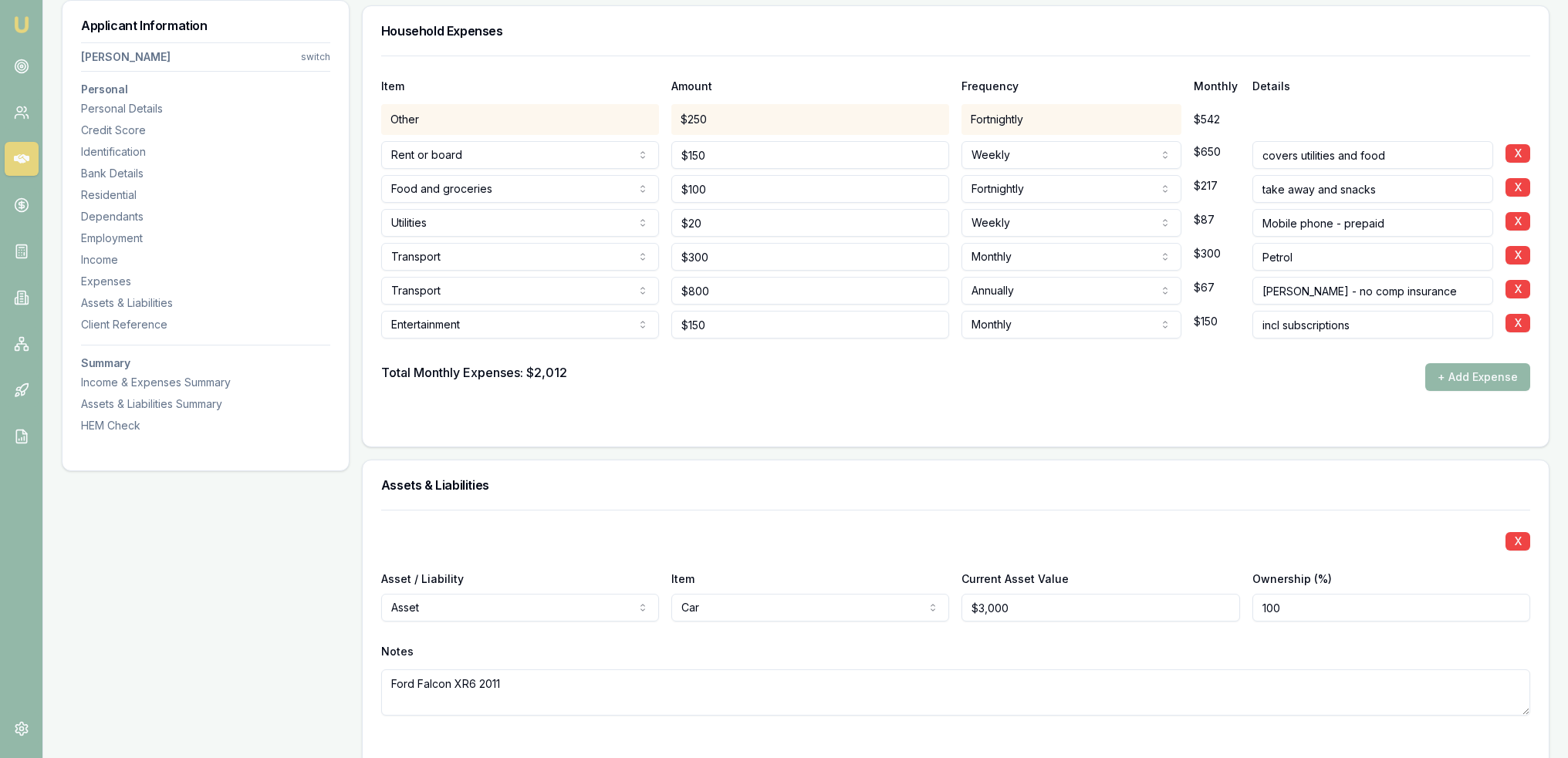
scroll to position [4195, 0]
click at [1494, 366] on button "+ Add Expense" at bounding box center [1478, 375] width 105 height 28
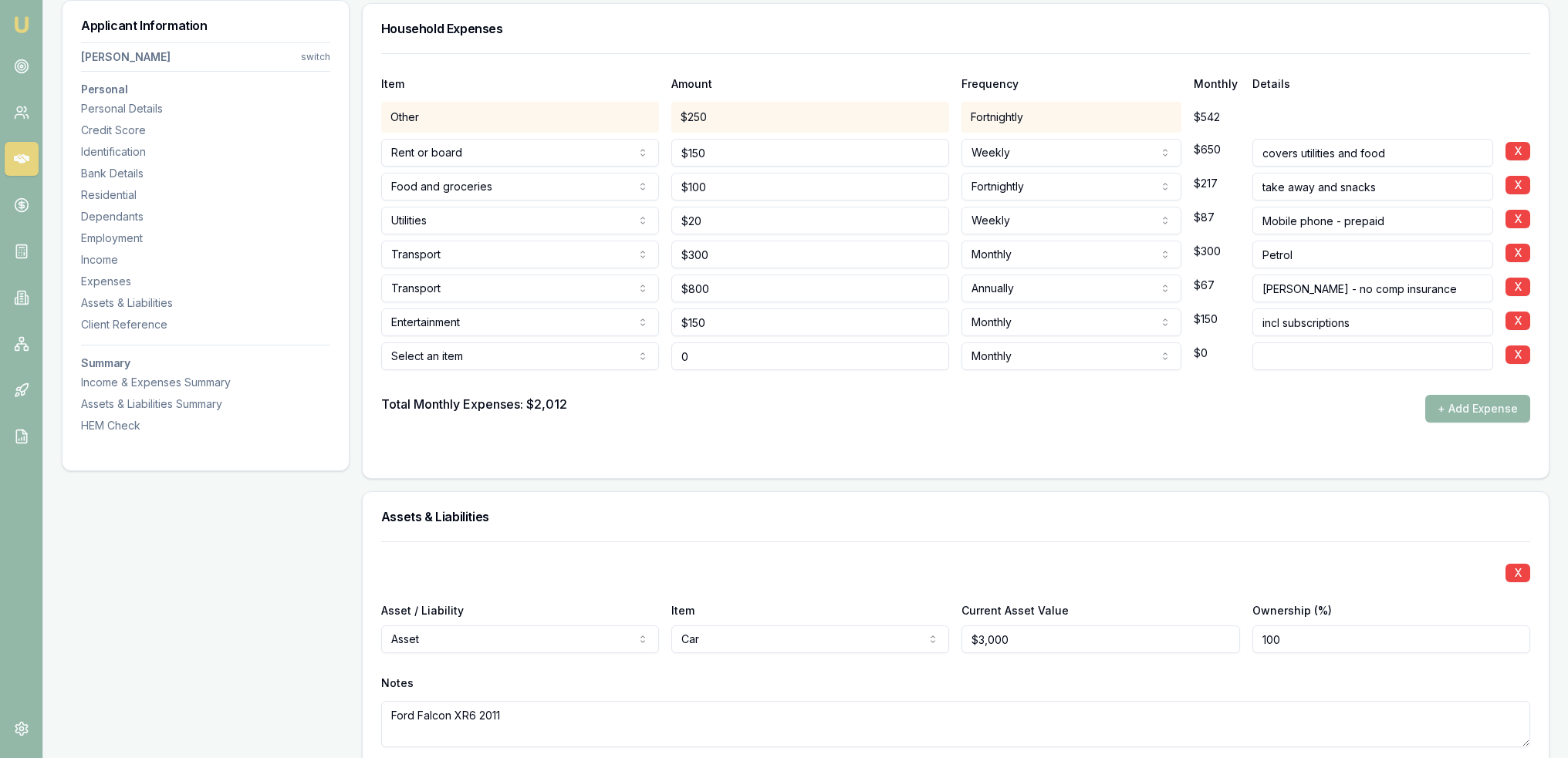
type input "$0"
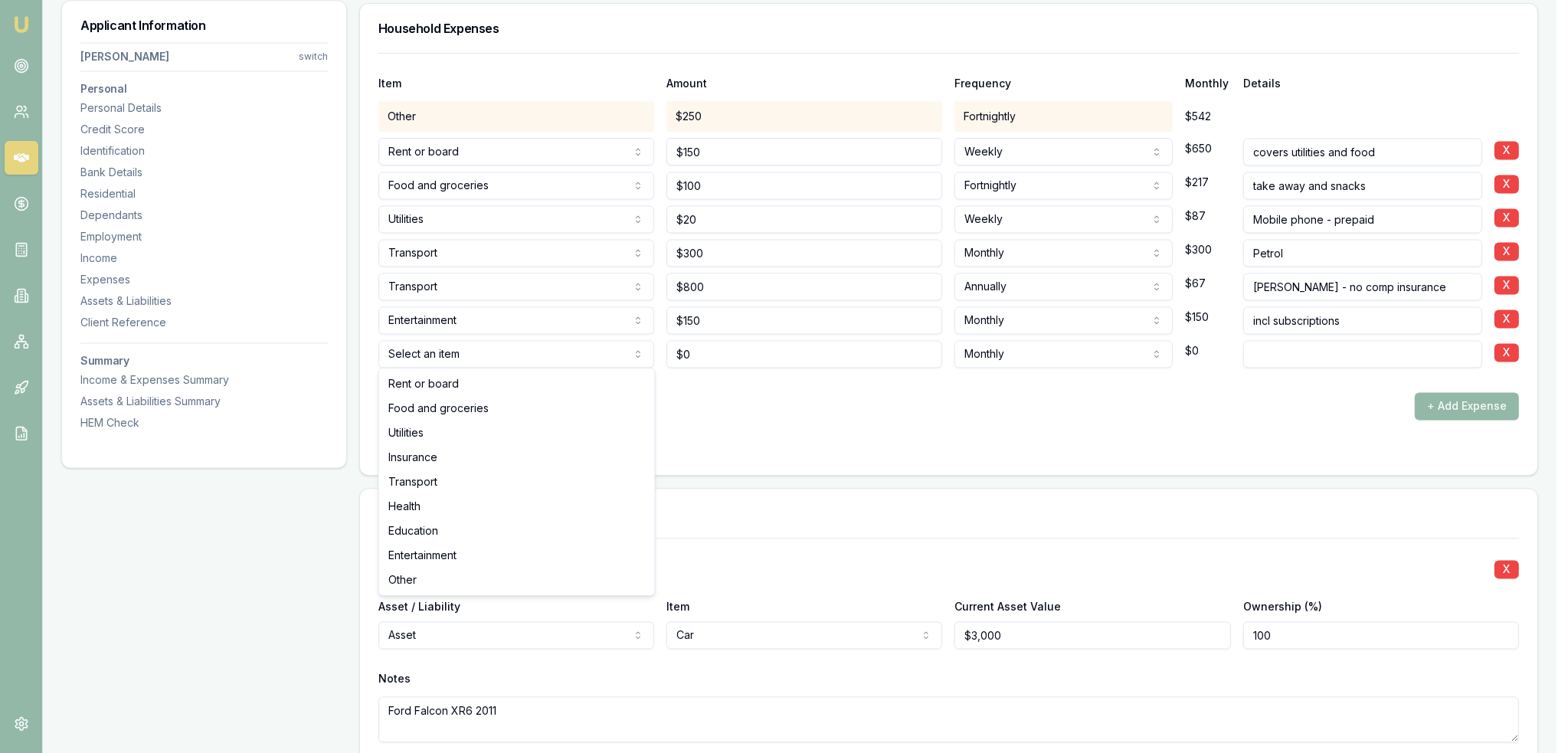
select select "ENTERTAINMENT"
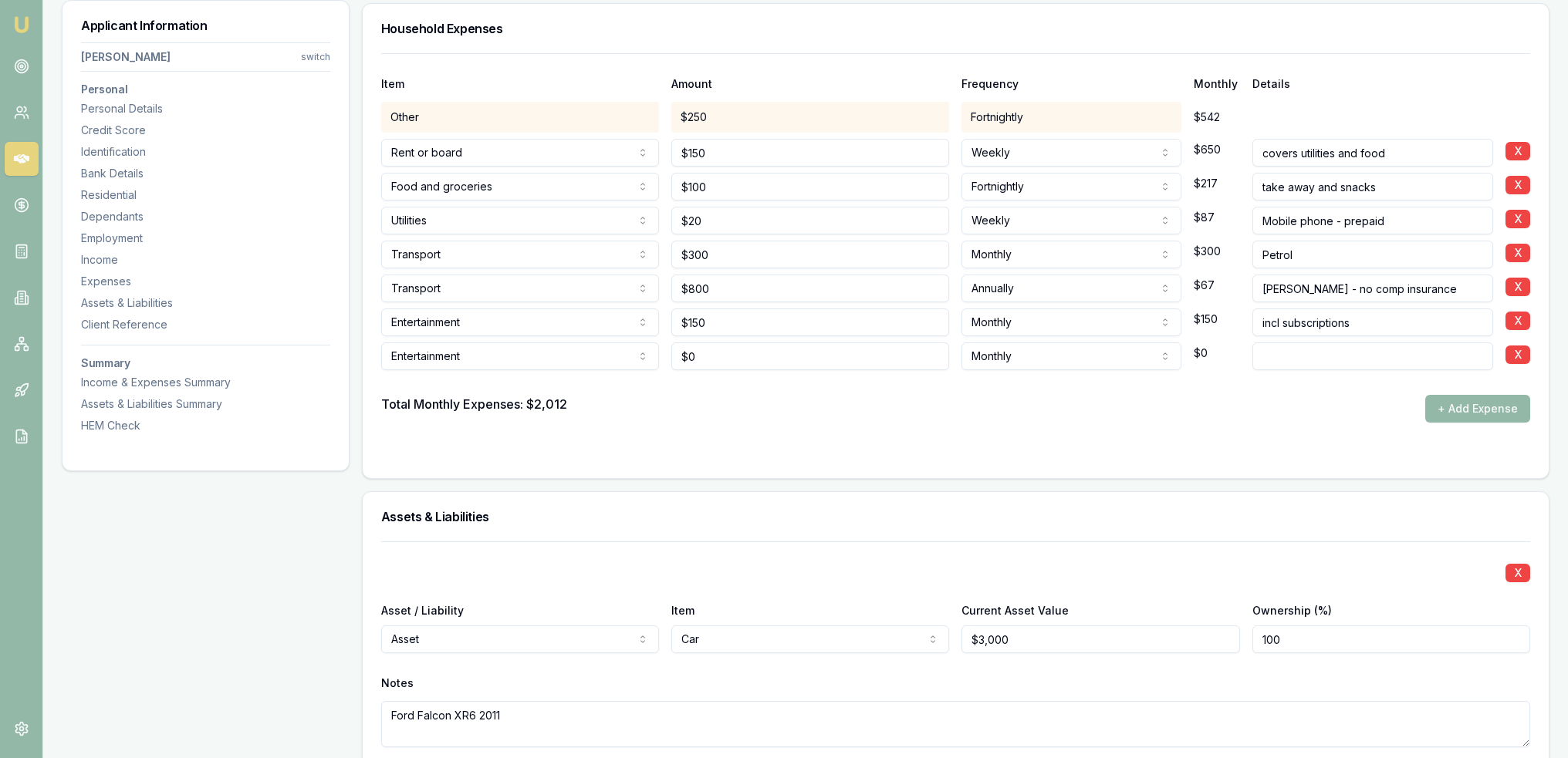
click at [1269, 352] on input at bounding box center [1373, 356] width 241 height 28
type input "Dining out - from bank statments"
drag, startPoint x: 757, startPoint y: 142, endPoint x: 662, endPoint y: 143, distance: 95.0
click at [662, 143] on div "Rent or board Rent or board Food and groceries Utilities Insurance Transport He…" at bounding box center [956, 150] width 1149 height 33
type input "$150"
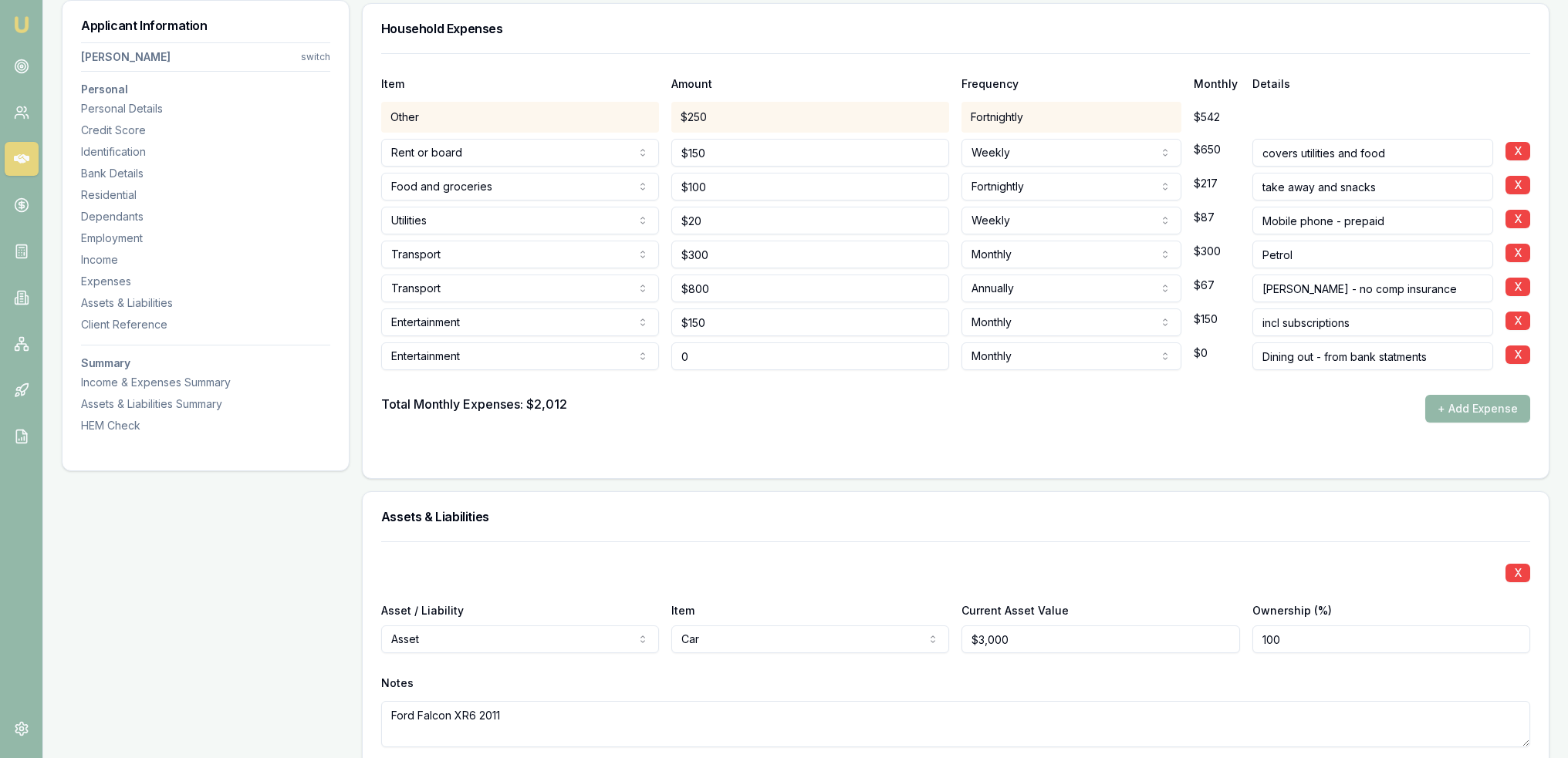
click at [757, 348] on input "0" at bounding box center [811, 356] width 278 height 28
click at [649, 364] on div "Entertainment Rent or board Food and groceries Utilities Insurance Transport He…" at bounding box center [956, 353] width 1149 height 33
type input "$454"
click at [717, 402] on div "Total Monthly Expenses: $2,012 + Add Expense" at bounding box center [956, 409] width 1149 height 28
click at [1519, 351] on button "X" at bounding box center [1518, 355] width 25 height 19
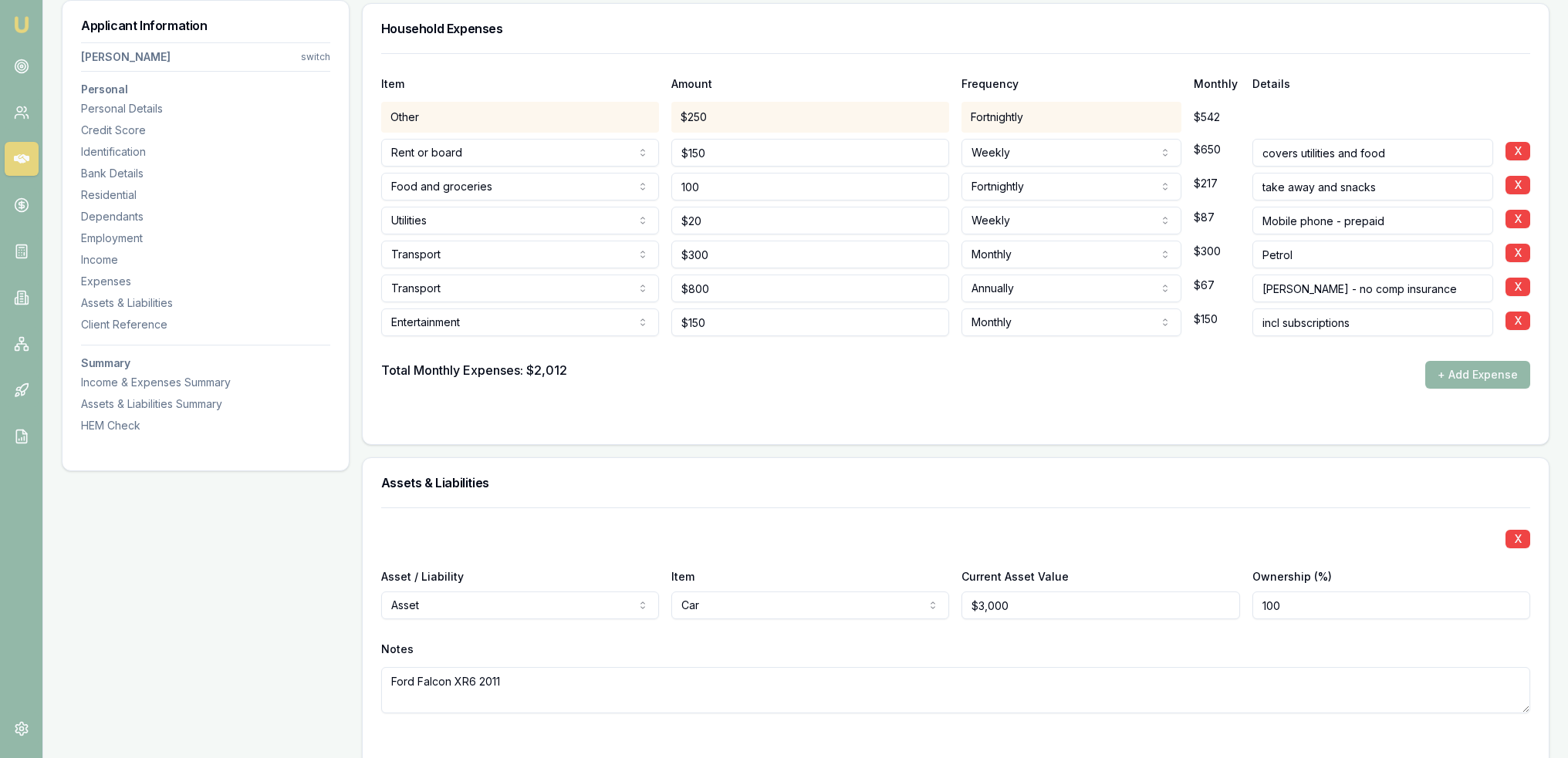
drag, startPoint x: 750, startPoint y: 179, endPoint x: 679, endPoint y: 183, distance: 71.1
click at [679, 183] on input "100" at bounding box center [811, 187] width 278 height 28
drag, startPoint x: 654, startPoint y: 172, endPoint x: 604, endPoint y: 172, distance: 50.0
click at [604, 172] on div "Food and groceries Rent or board Food and groceries Utilities Insurance Transpo…" at bounding box center [956, 183] width 1149 height 33
type input "$556"
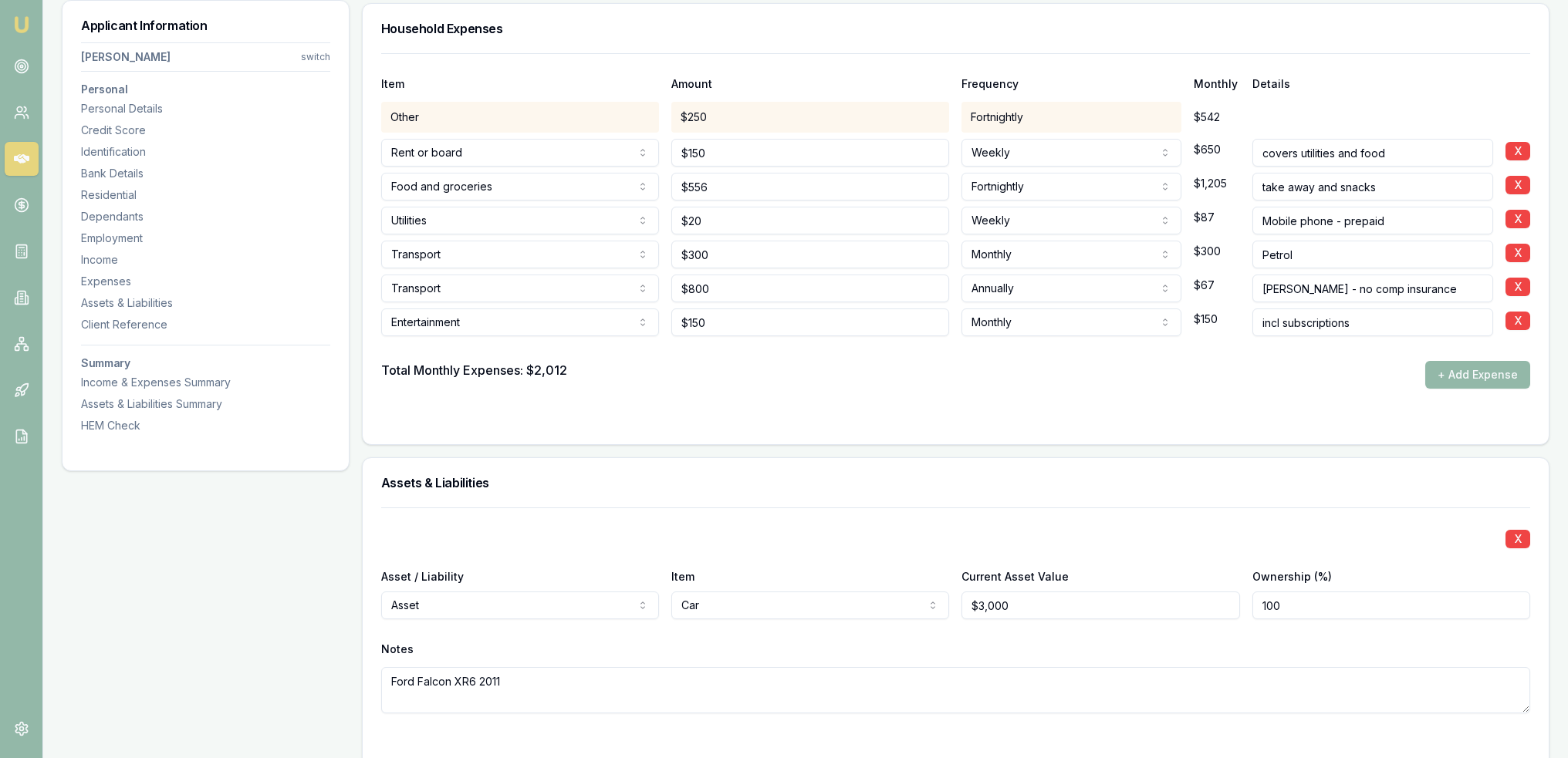
click at [1415, 176] on input "take away and snacks" at bounding box center [1373, 187] width 241 height 28
type input "take away and snacks - updated per bank statement"
click at [1285, 393] on form "Item Amount Frequency Monthly Details Other $250 Fortnightly $542 Rent or board…" at bounding box center [956, 239] width 1149 height 373
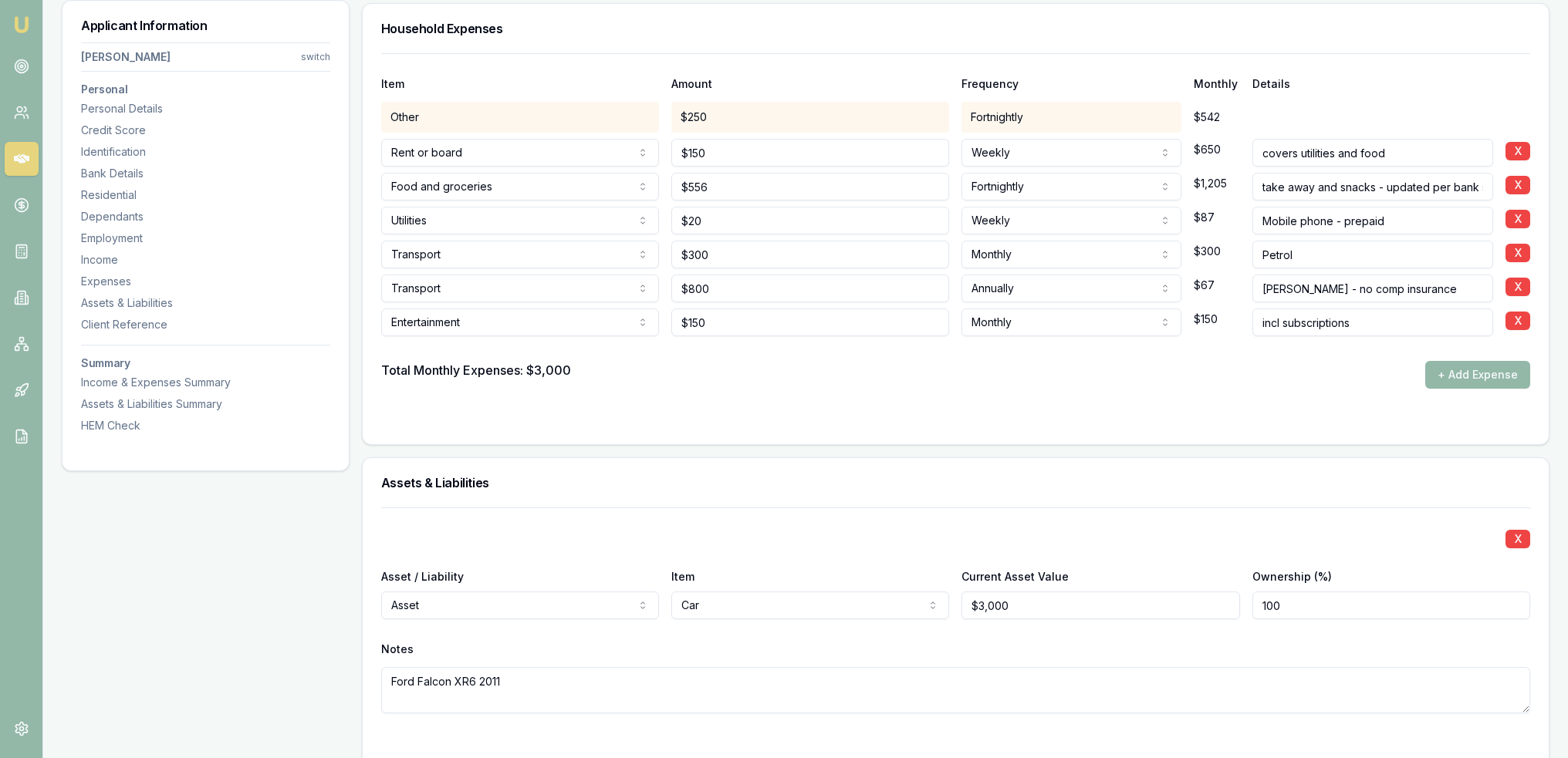
drag, startPoint x: 1486, startPoint y: 368, endPoint x: 1226, endPoint y: 378, distance: 260.2
click at [1486, 368] on button "+ Add Expense" at bounding box center [1478, 375] width 105 height 28
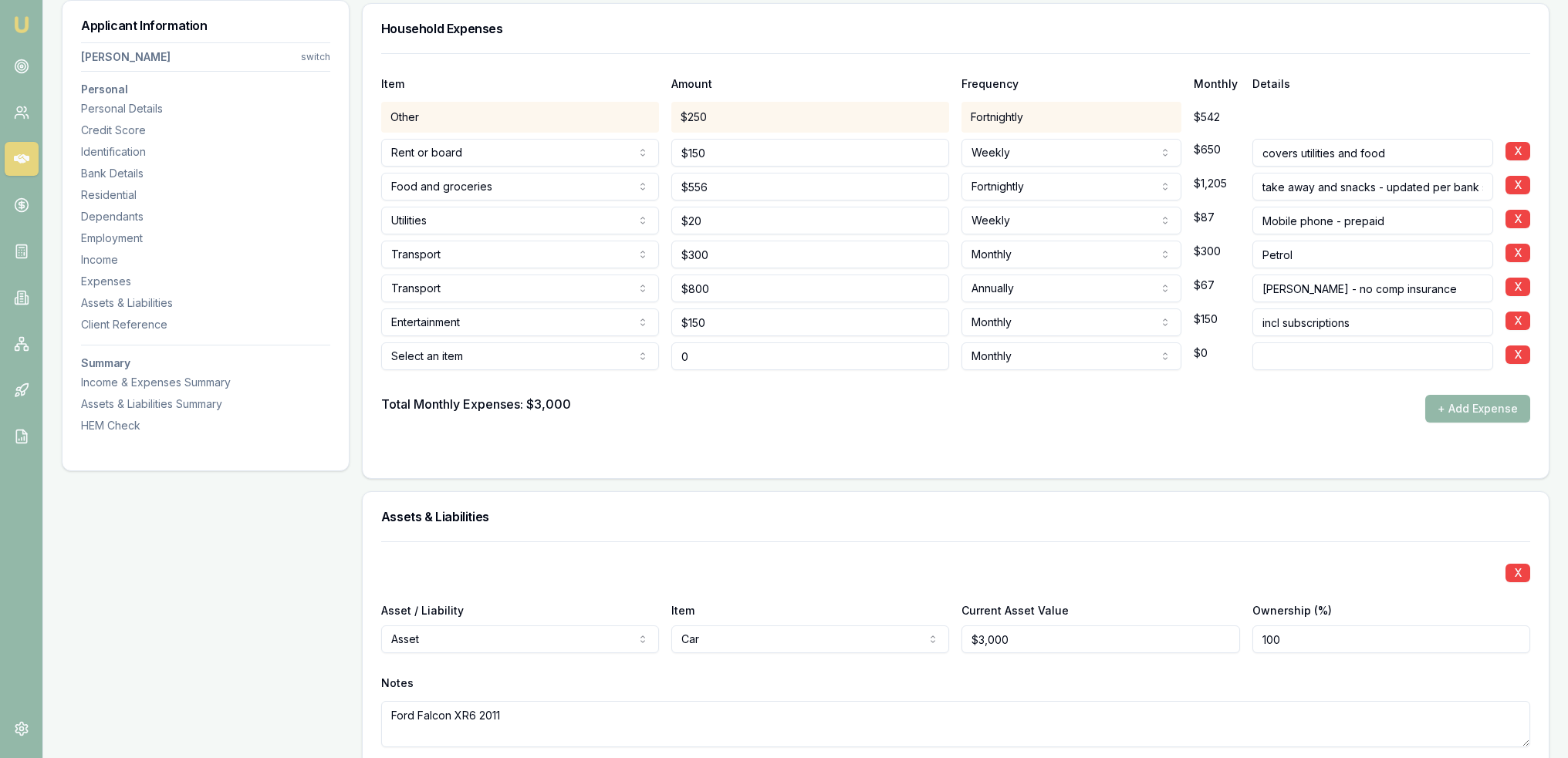
type input "$0"
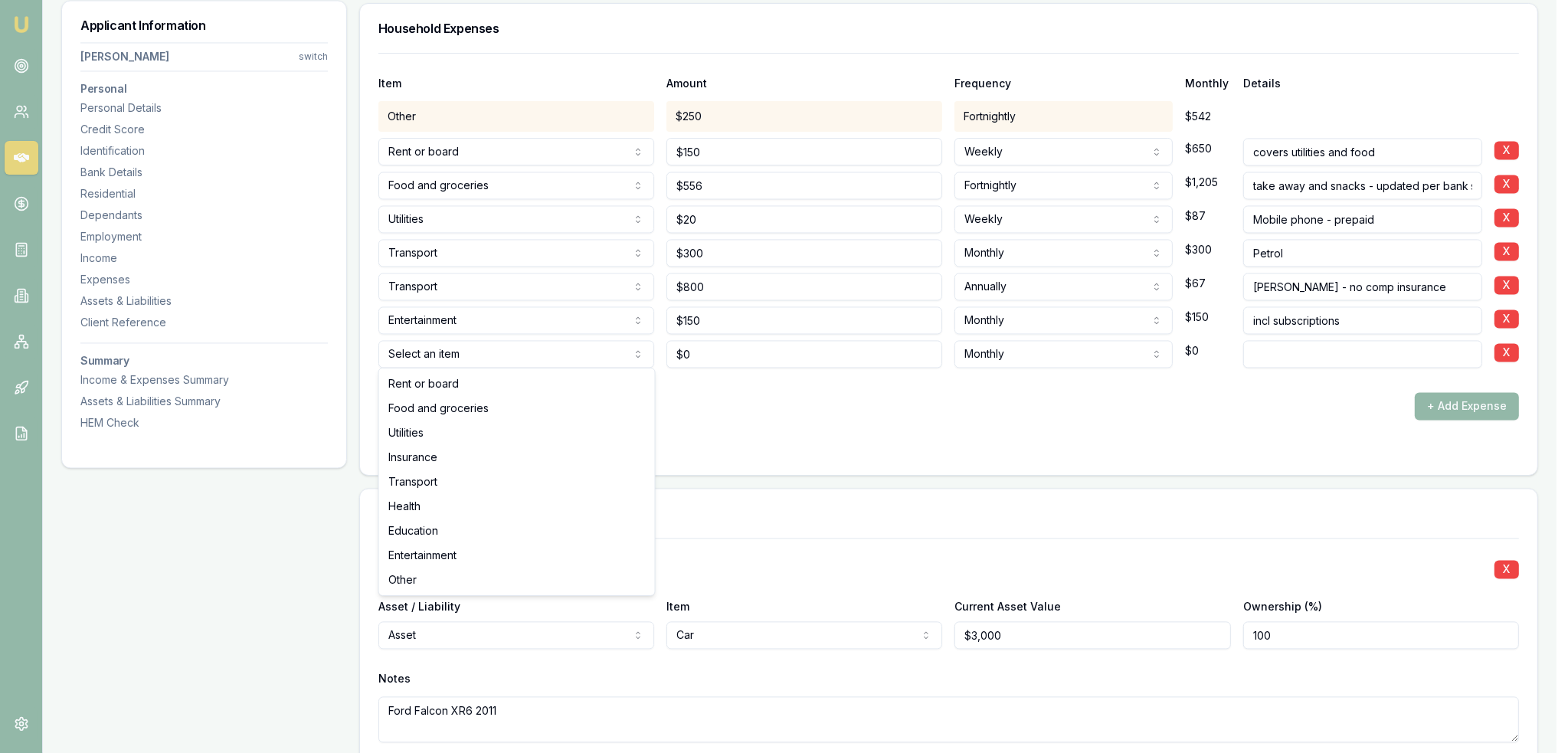
select select "OTHER"
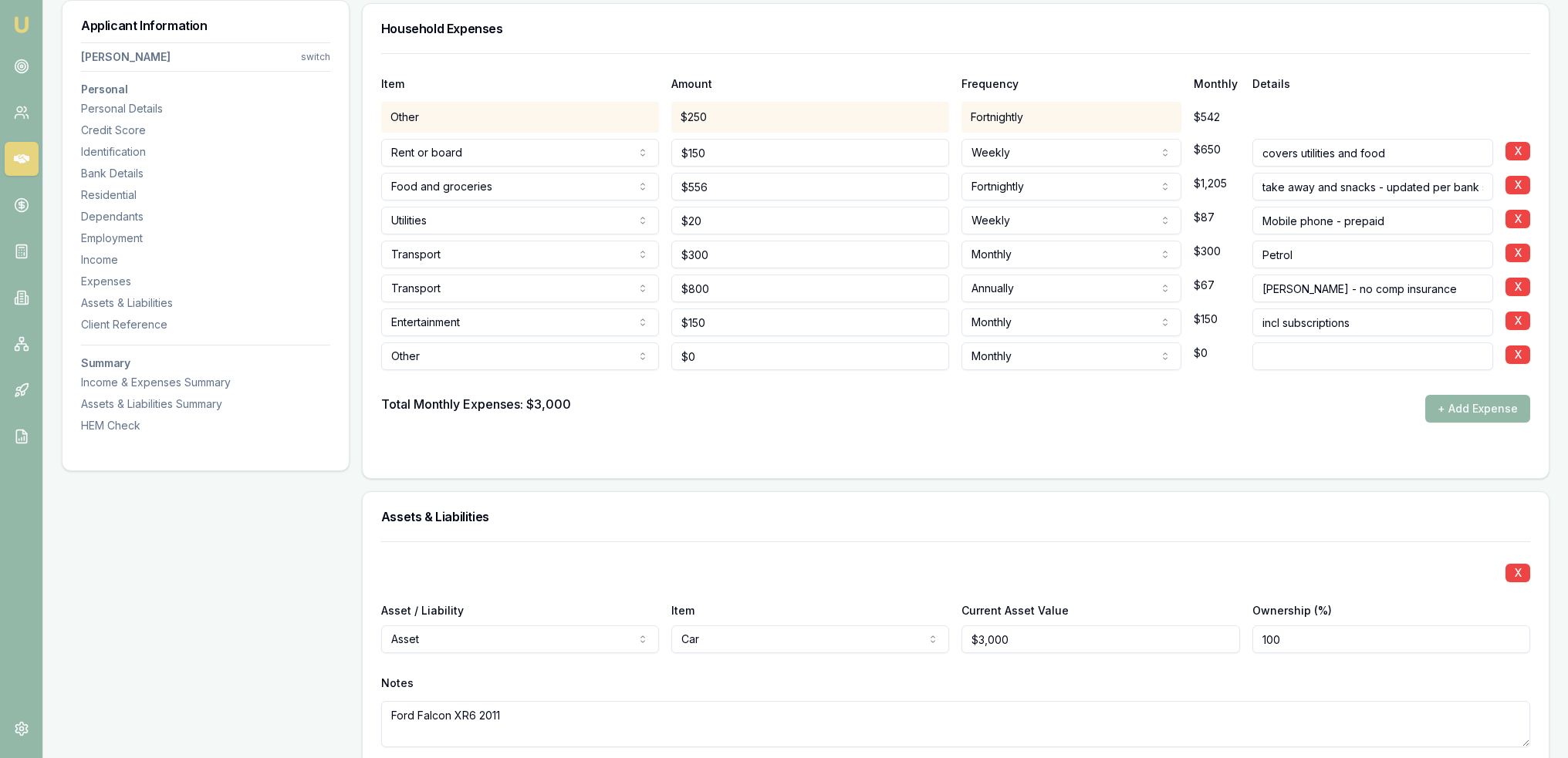
click at [1274, 351] on input at bounding box center [1373, 356] width 241 height 28
type input "Department stores"
drag, startPoint x: 724, startPoint y: 354, endPoint x: 643, endPoint y: 357, distance: 81.1
click at [643, 357] on div "Other Rent or board Food and groceries Utilities Insurance Transport Health Edu…" at bounding box center [956, 353] width 1149 height 33
type input "$277"
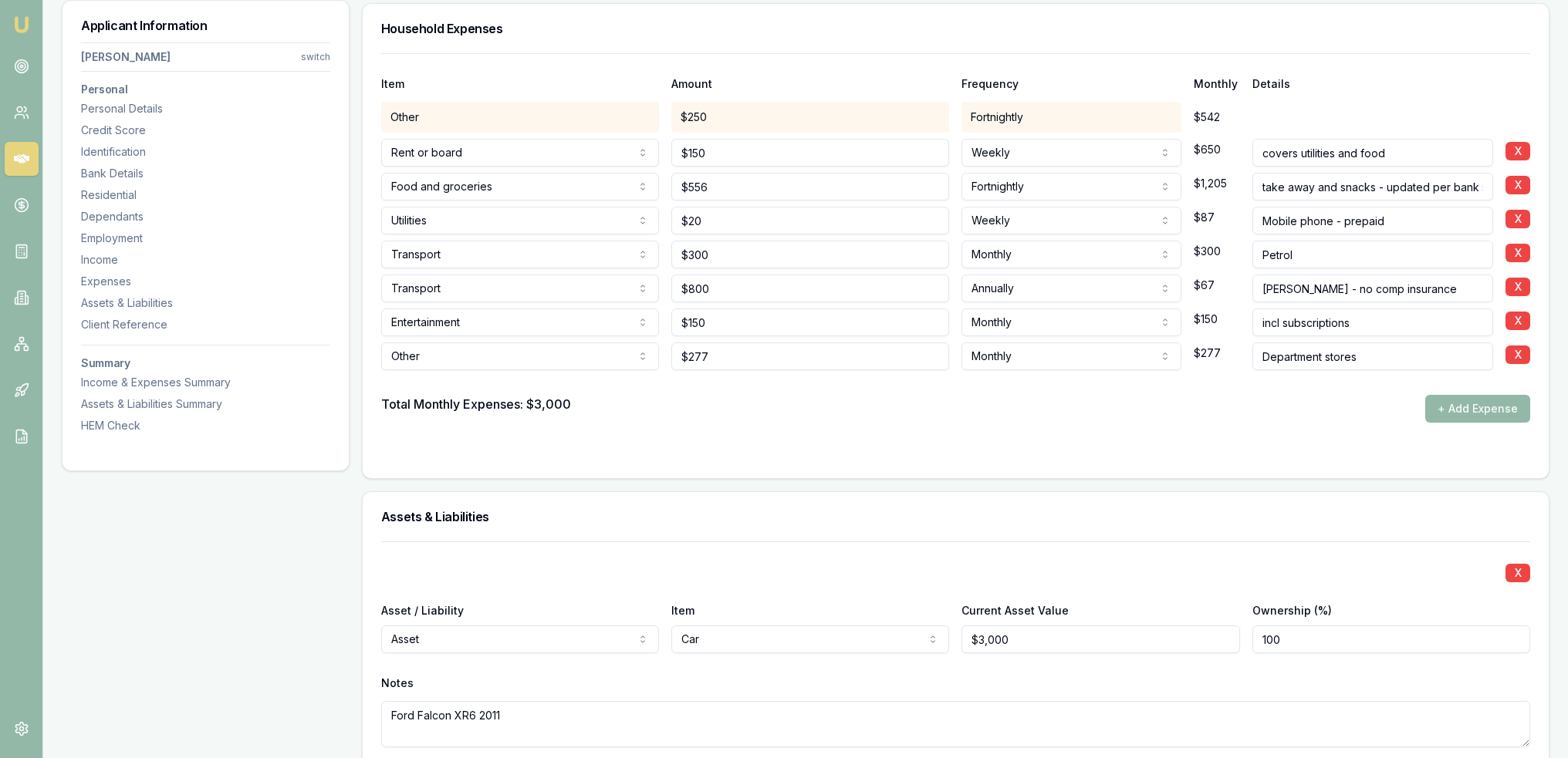
click at [1390, 348] on input "Department stores" at bounding box center [1373, 356] width 241 height 28
type input "Department stores - per bank statements"
click at [1289, 419] on form "Item Amount Frequency Monthly Details Other $250 Fortnightly $542 Rent or board…" at bounding box center [956, 256] width 1149 height 406
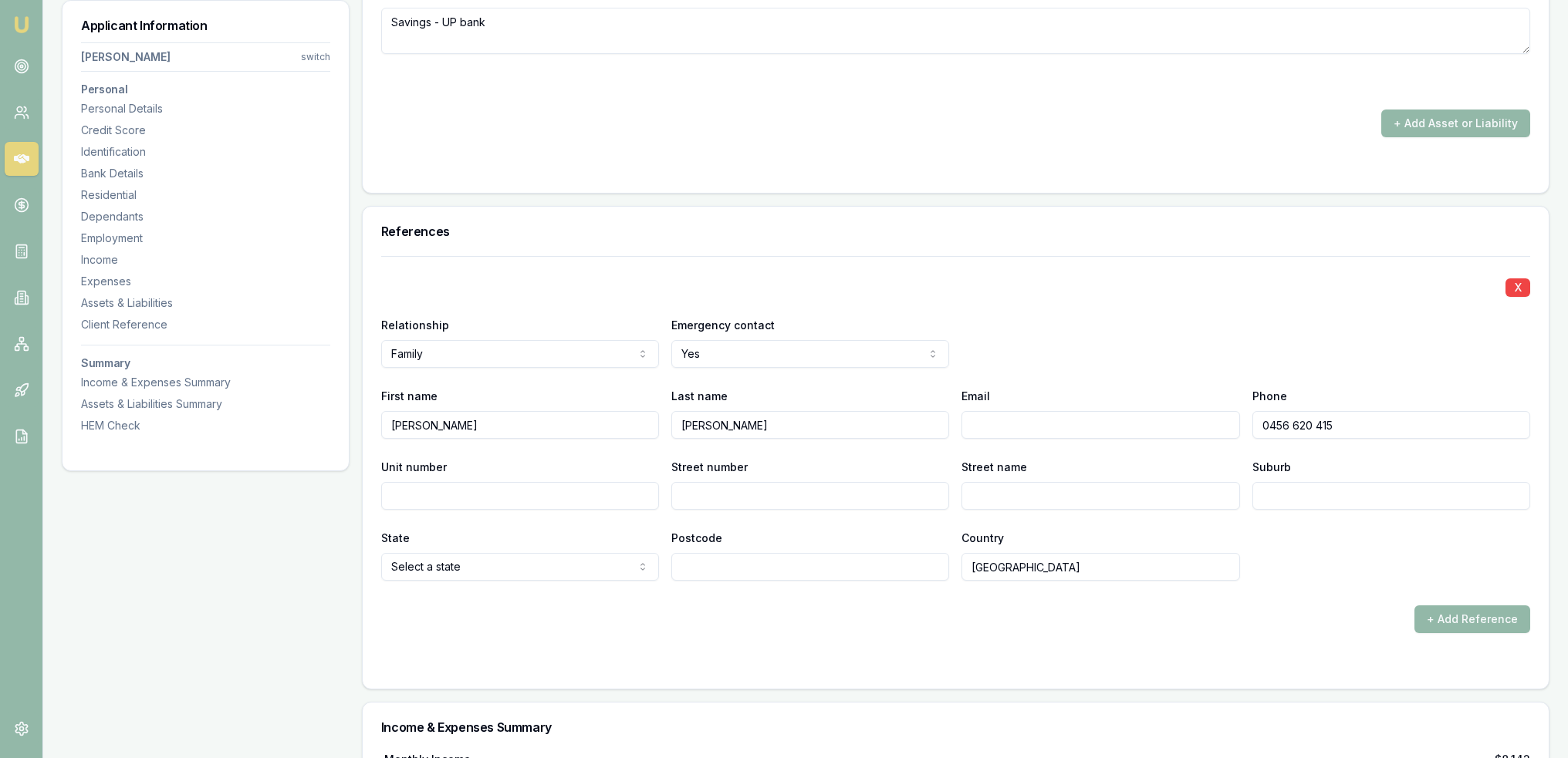
scroll to position [6803, 0]
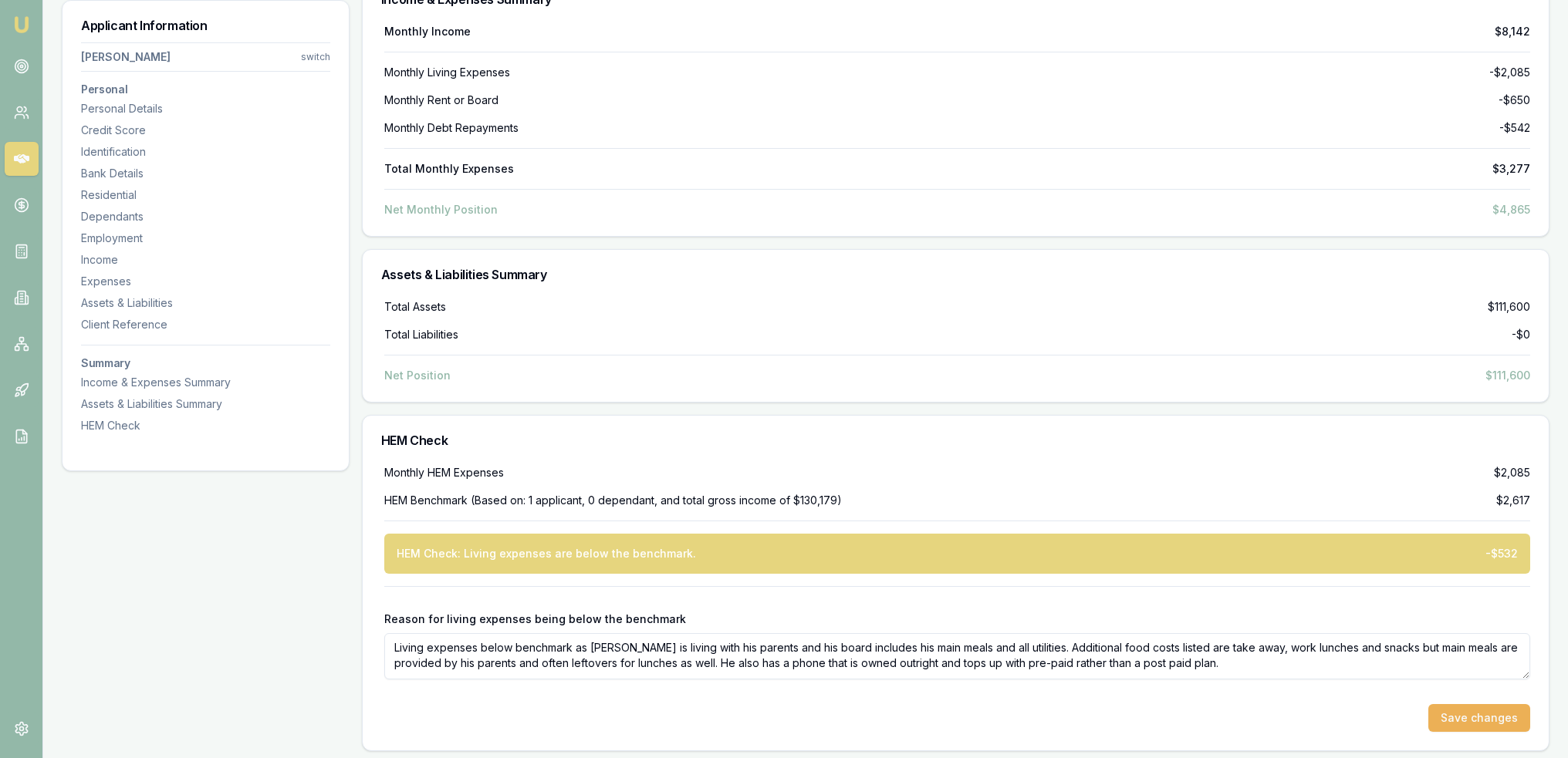
click at [1187, 666] on textarea "Living expenses below benchmark as Victor is living with his parents and his bo…" at bounding box center [958, 657] width 1146 height 47
type textarea "Living expenses below benchmark as Victor is living with his parents and his bo…"
click at [1463, 718] on button "Save changes" at bounding box center [1479, 718] width 101 height 28
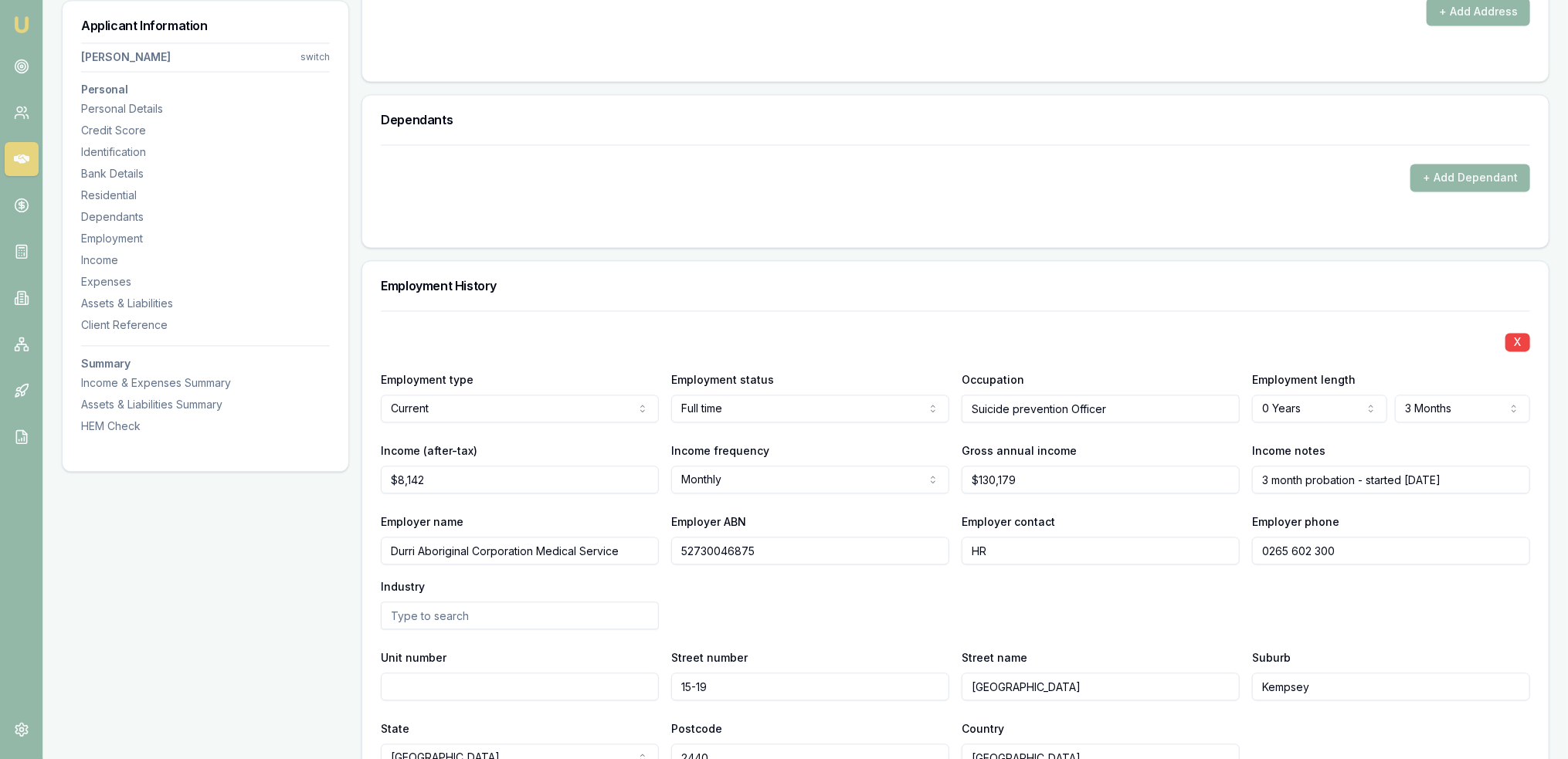
scroll to position [2080, 0]
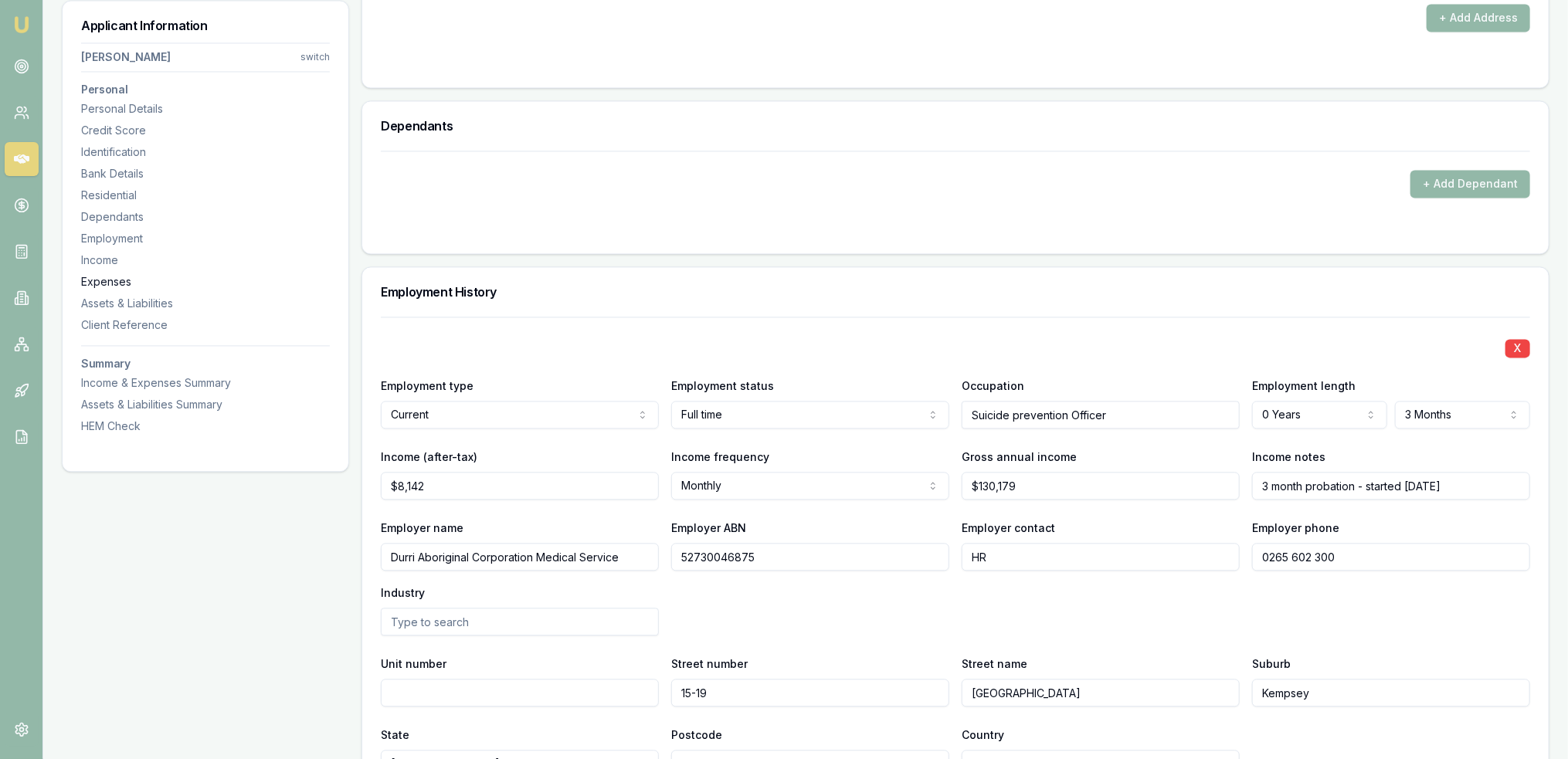
click at [124, 278] on div "Expenses" at bounding box center [205, 281] width 249 height 16
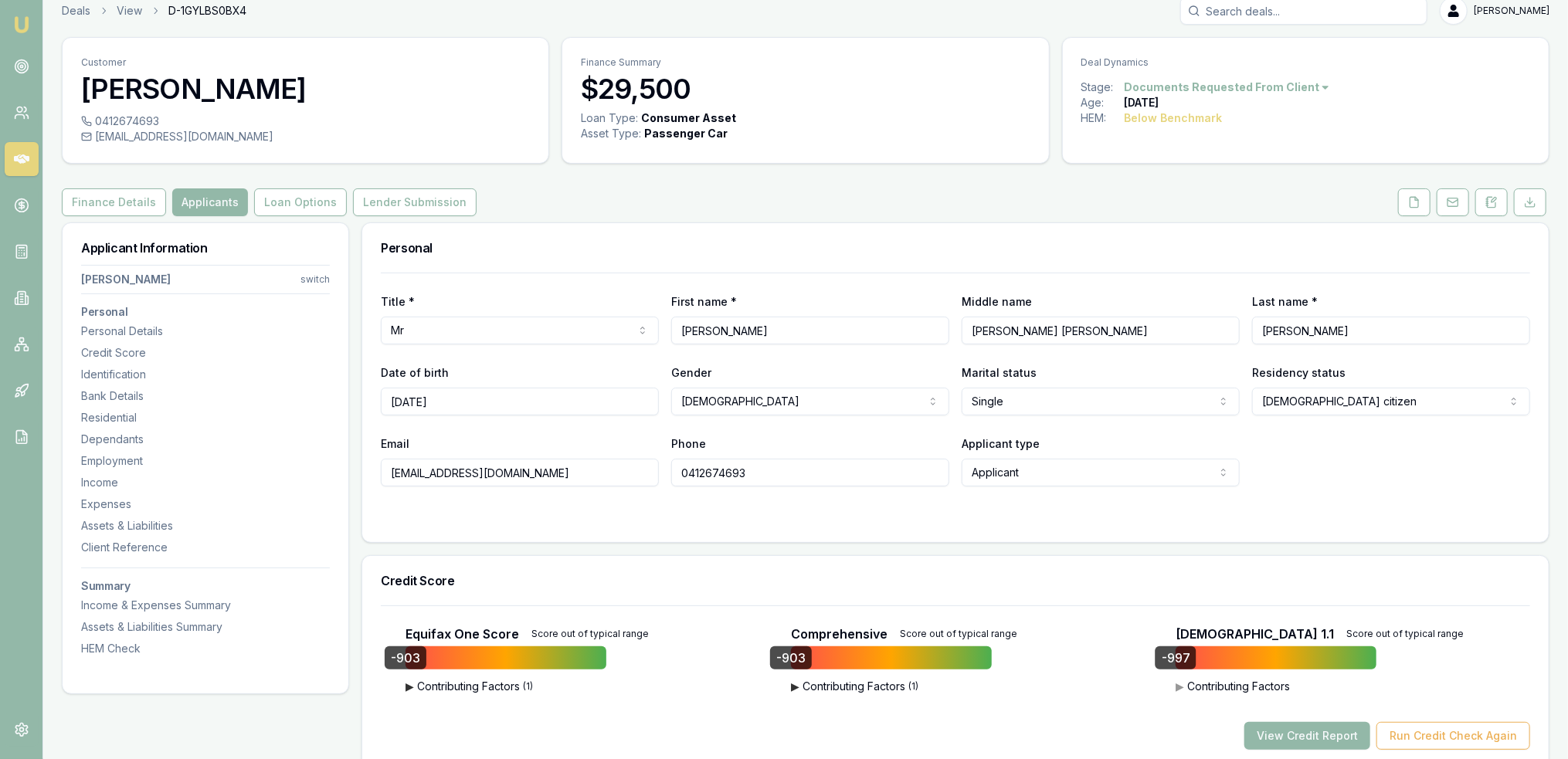
scroll to position [0, 0]
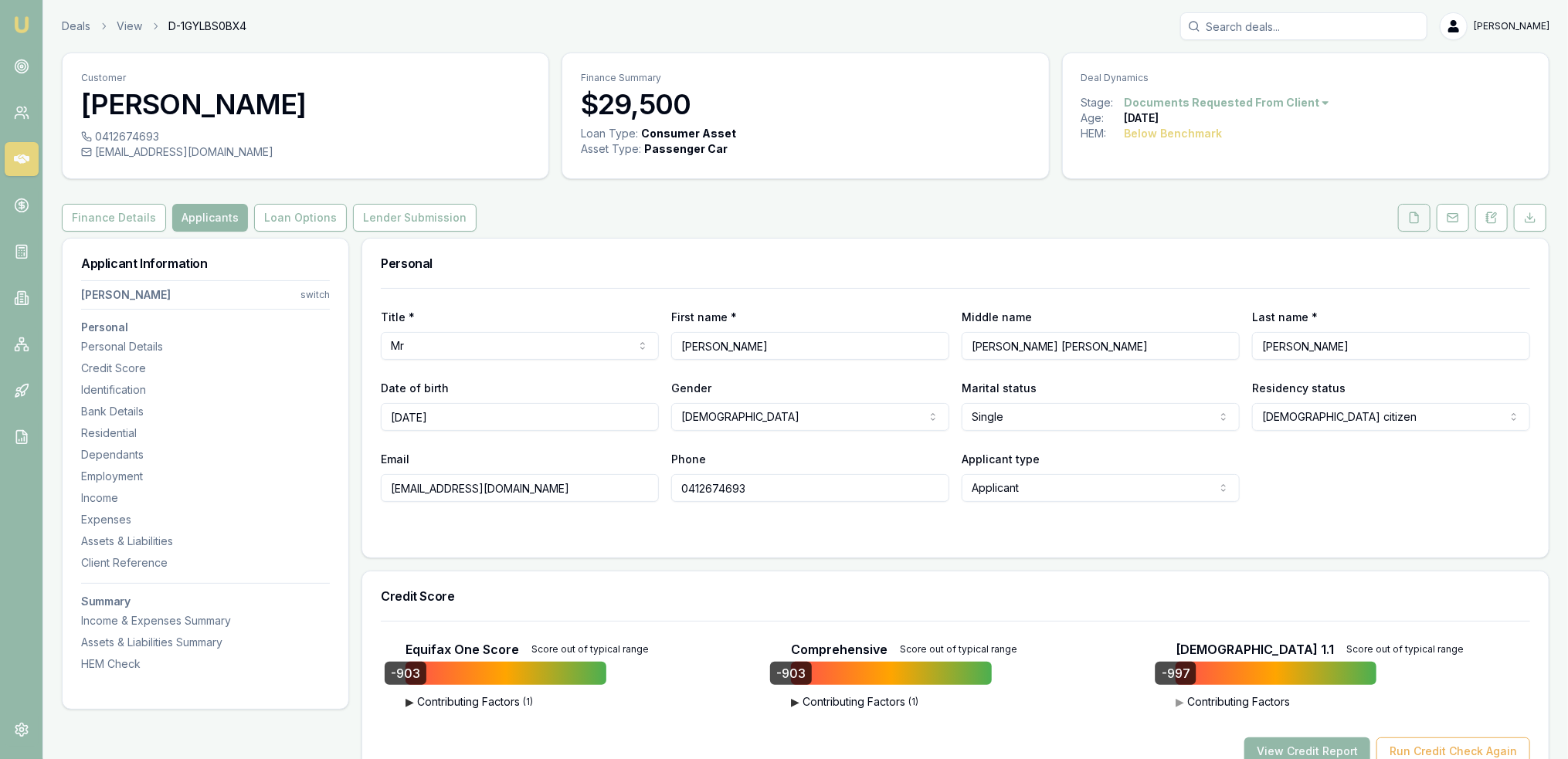
click at [1426, 215] on button at bounding box center [1413, 218] width 33 height 28
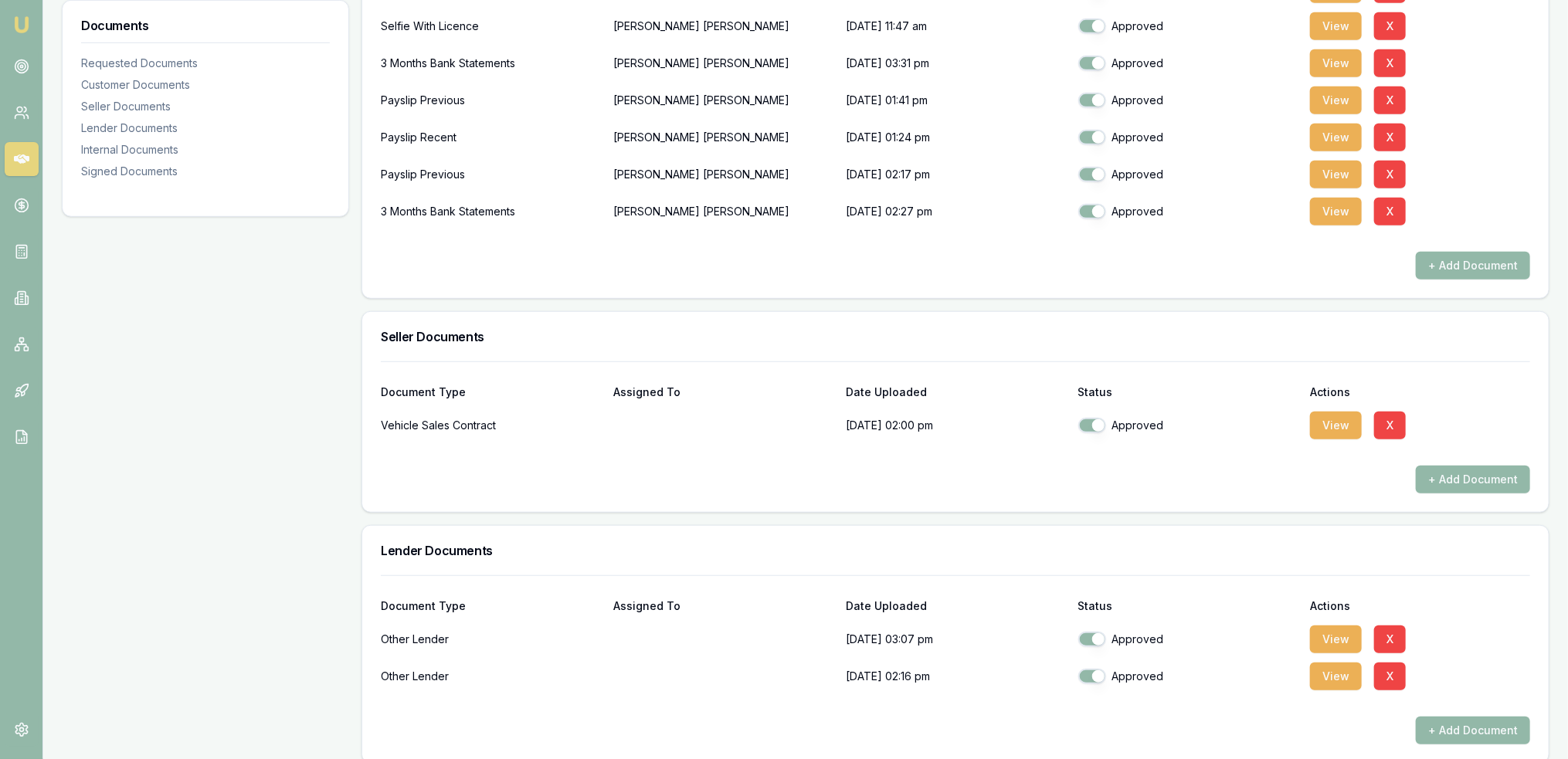
scroll to position [927, 0]
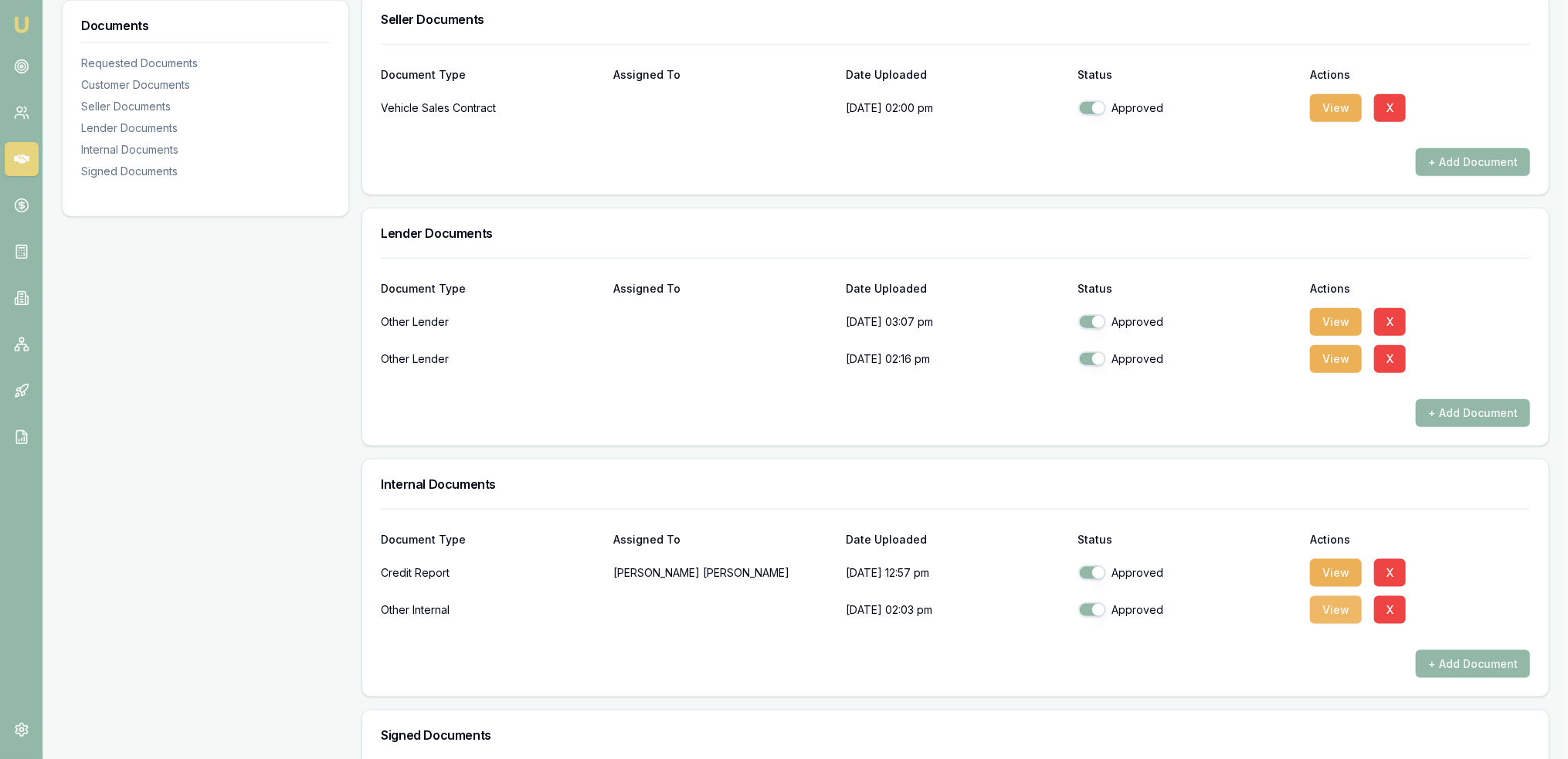
click at [1330, 609] on button "View" at bounding box center [1336, 610] width 52 height 28
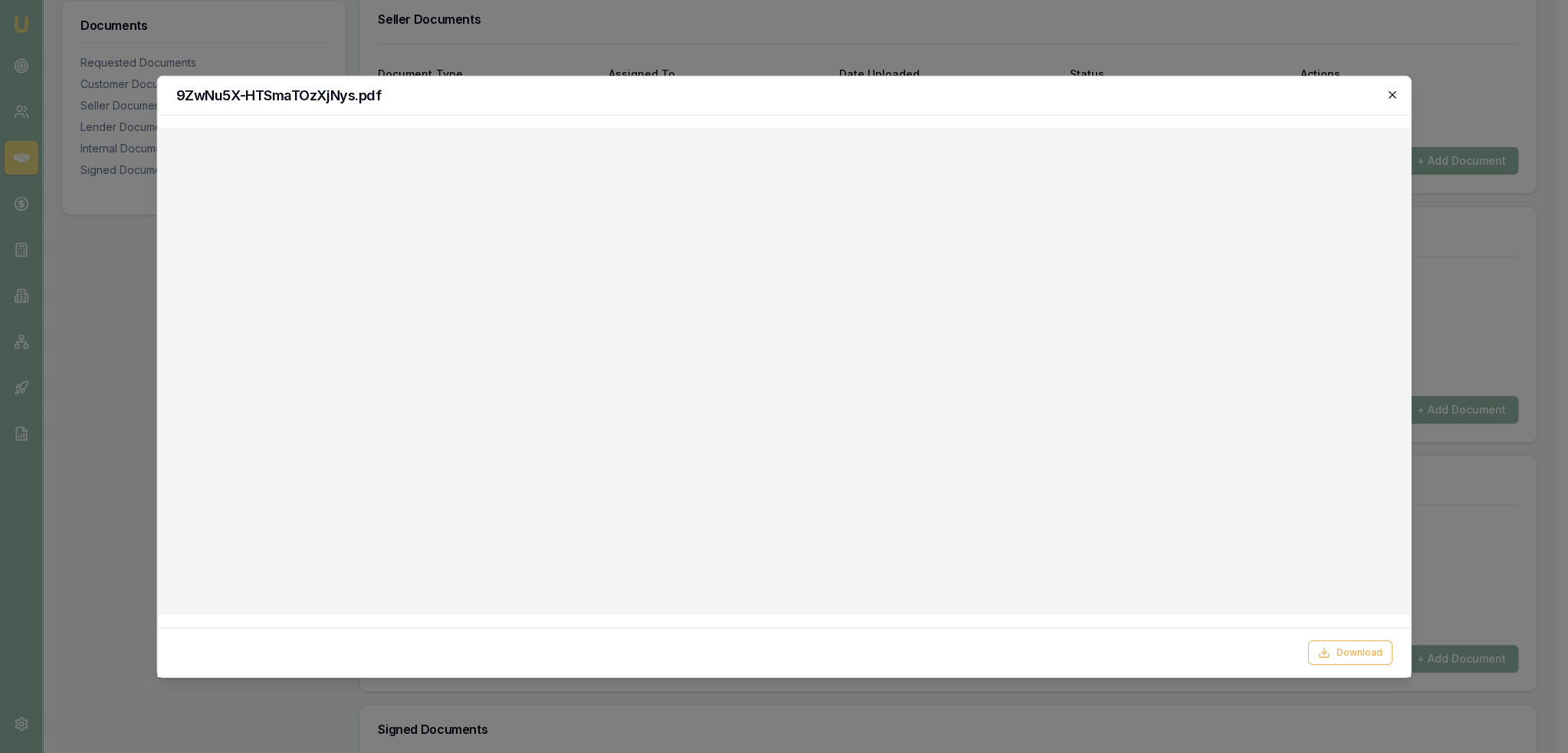
click at [1395, 97] on icon "button" at bounding box center [1392, 93] width 12 height 12
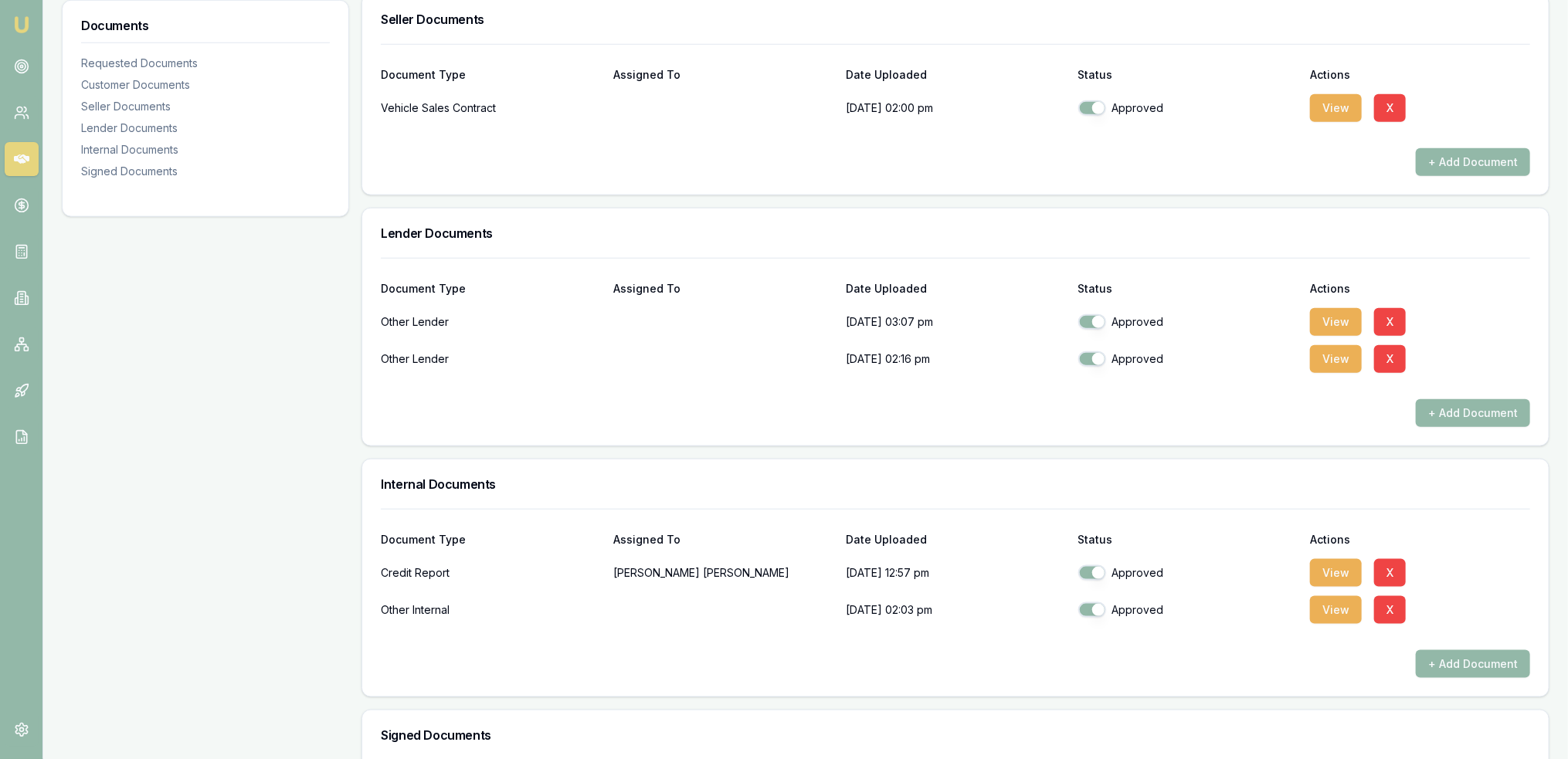
scroll to position [1126, 0]
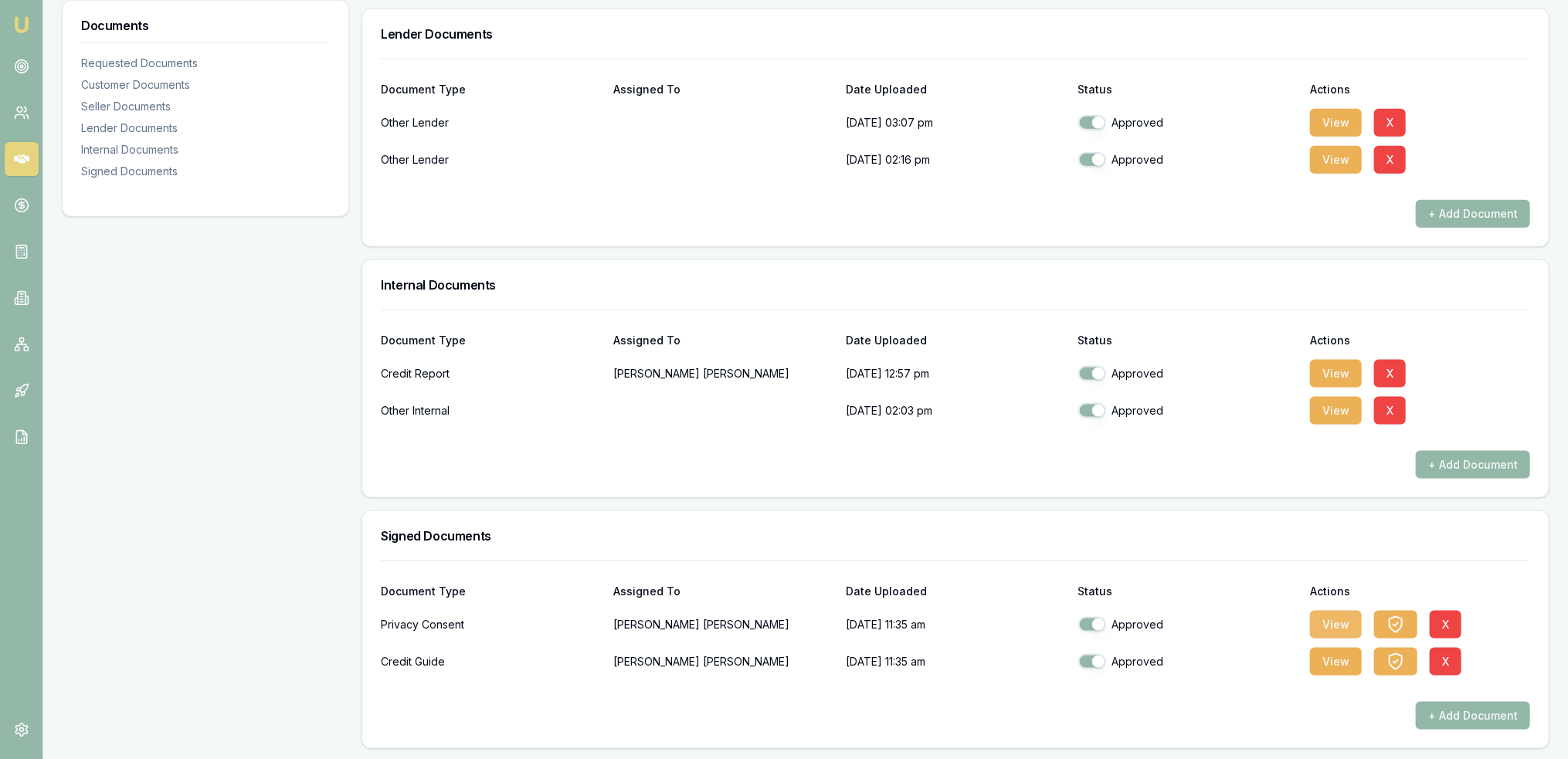
click at [1345, 626] on button "View" at bounding box center [1336, 625] width 52 height 28
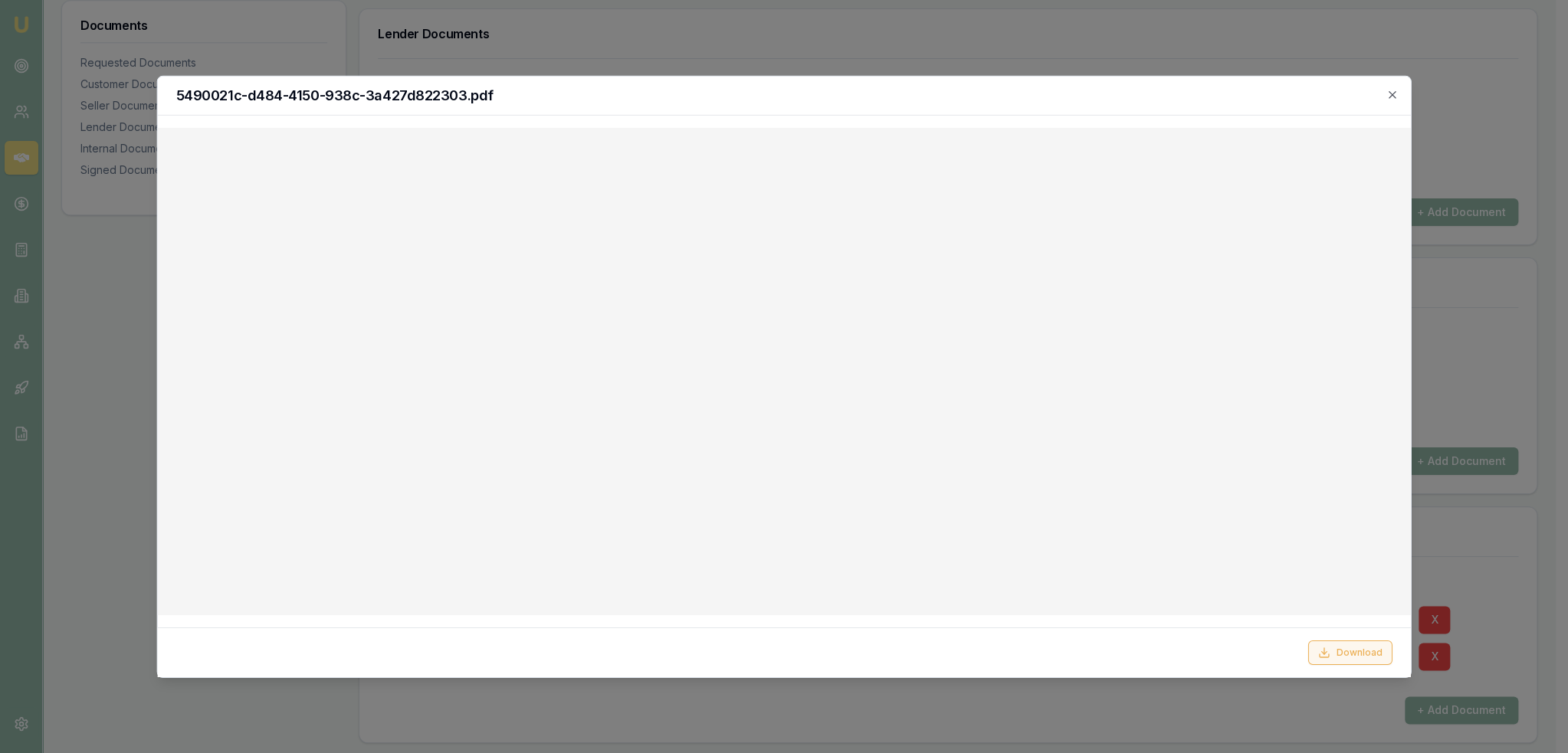
click at [1374, 652] on button "Download" at bounding box center [1349, 652] width 84 height 25
click at [1400, 94] on div "5490021c-d484-4150-938c-3a427d822303.pdf" at bounding box center [784, 95] width 1253 height 39
click at [1394, 94] on icon "button" at bounding box center [1392, 93] width 12 height 12
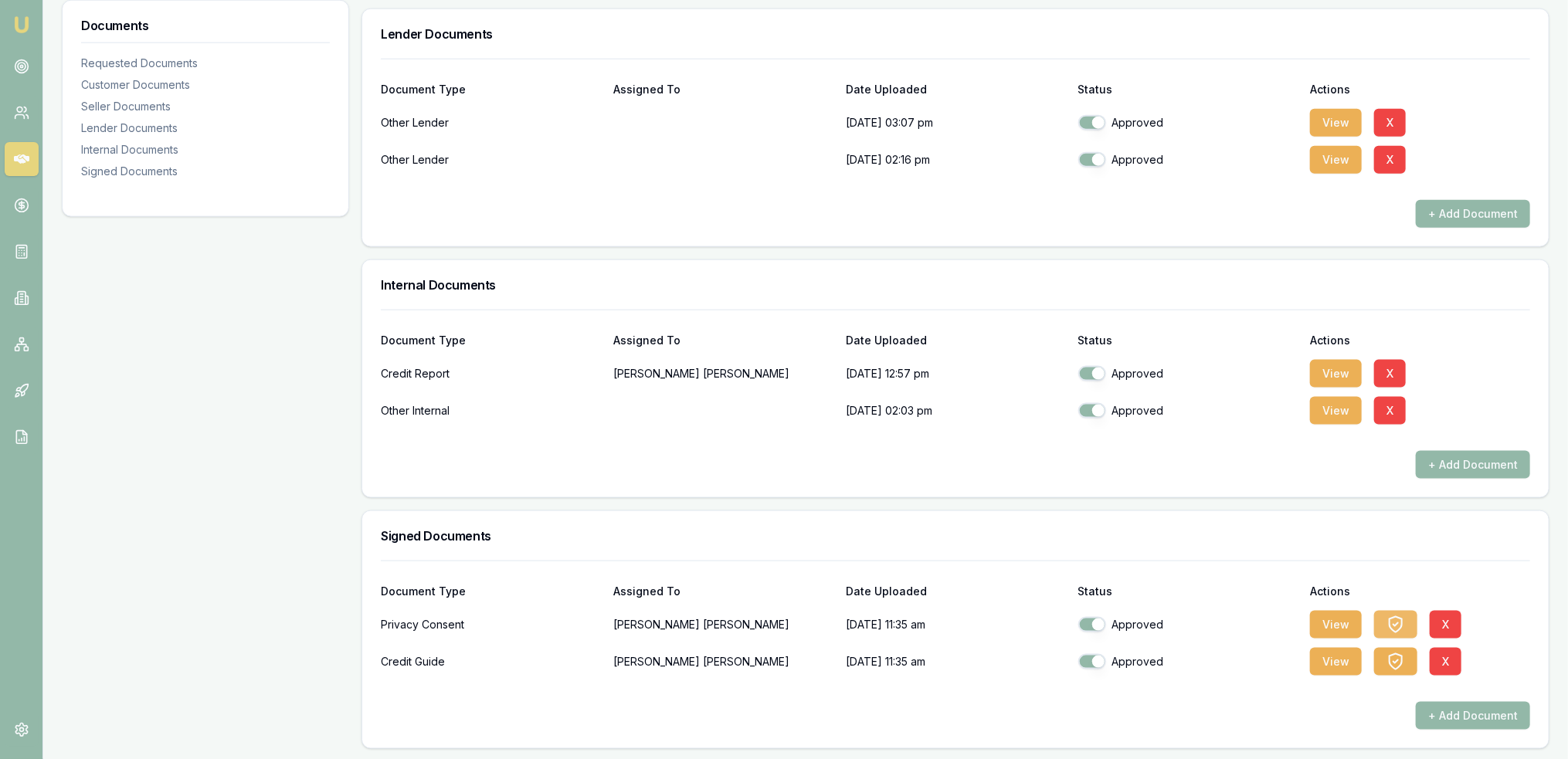
click at [1386, 624] on icon "button" at bounding box center [1396, 625] width 19 height 19
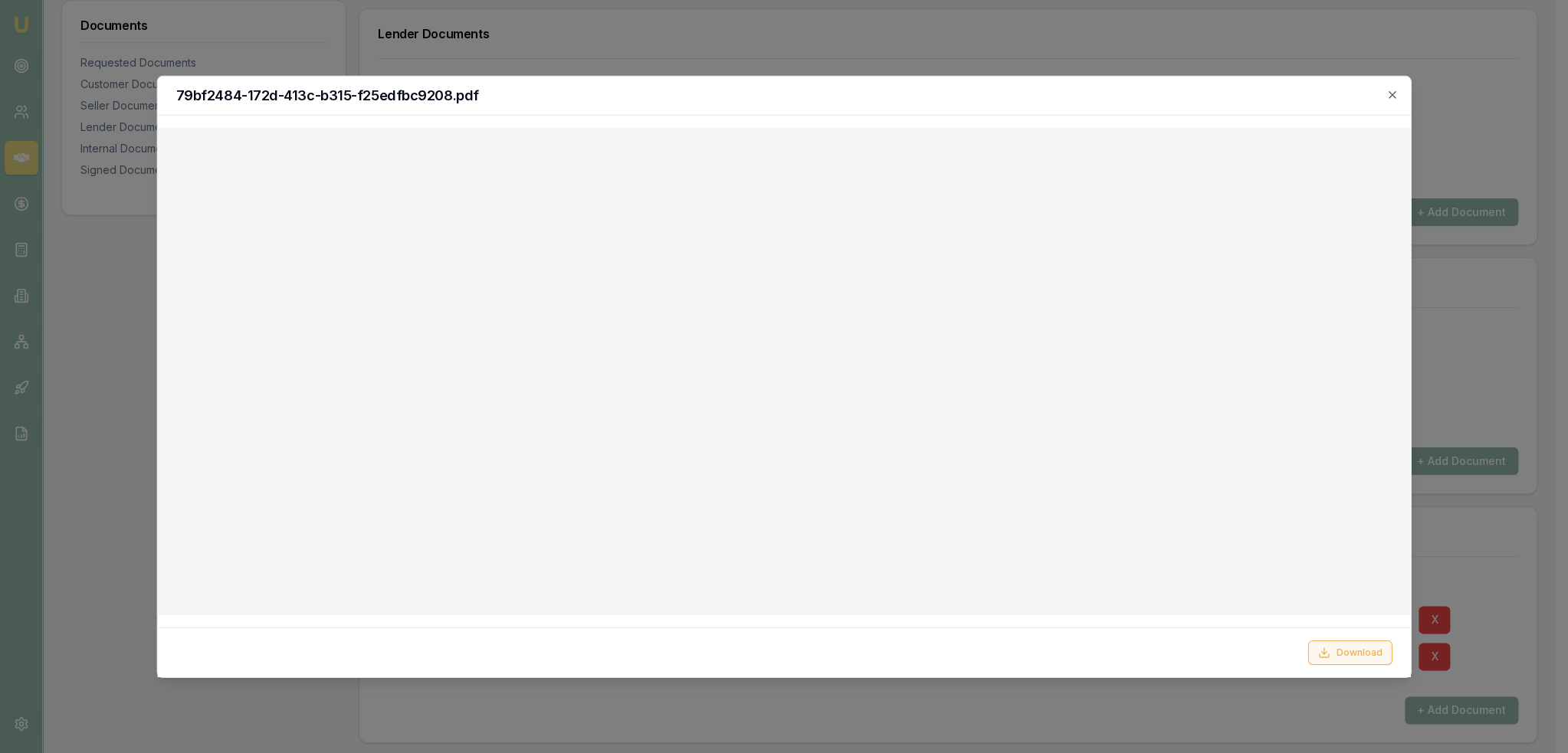
click at [1348, 650] on button "Download" at bounding box center [1349, 652] width 84 height 25
drag, startPoint x: 1389, startPoint y: 91, endPoint x: 1547, endPoint y: 99, distance: 158.2
click at [1389, 91] on icon "button" at bounding box center [1392, 94] width 6 height 6
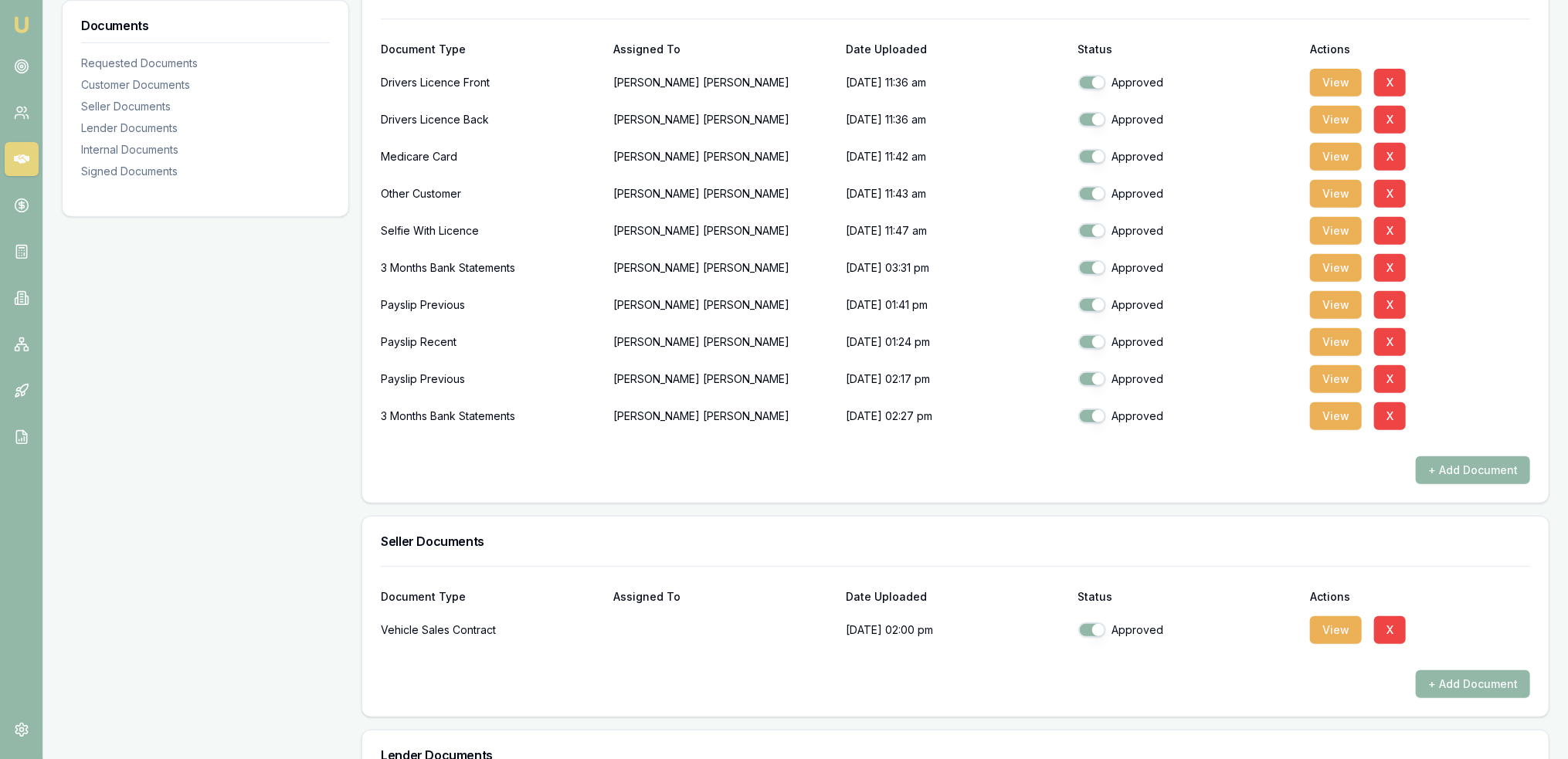
scroll to position [354, 0]
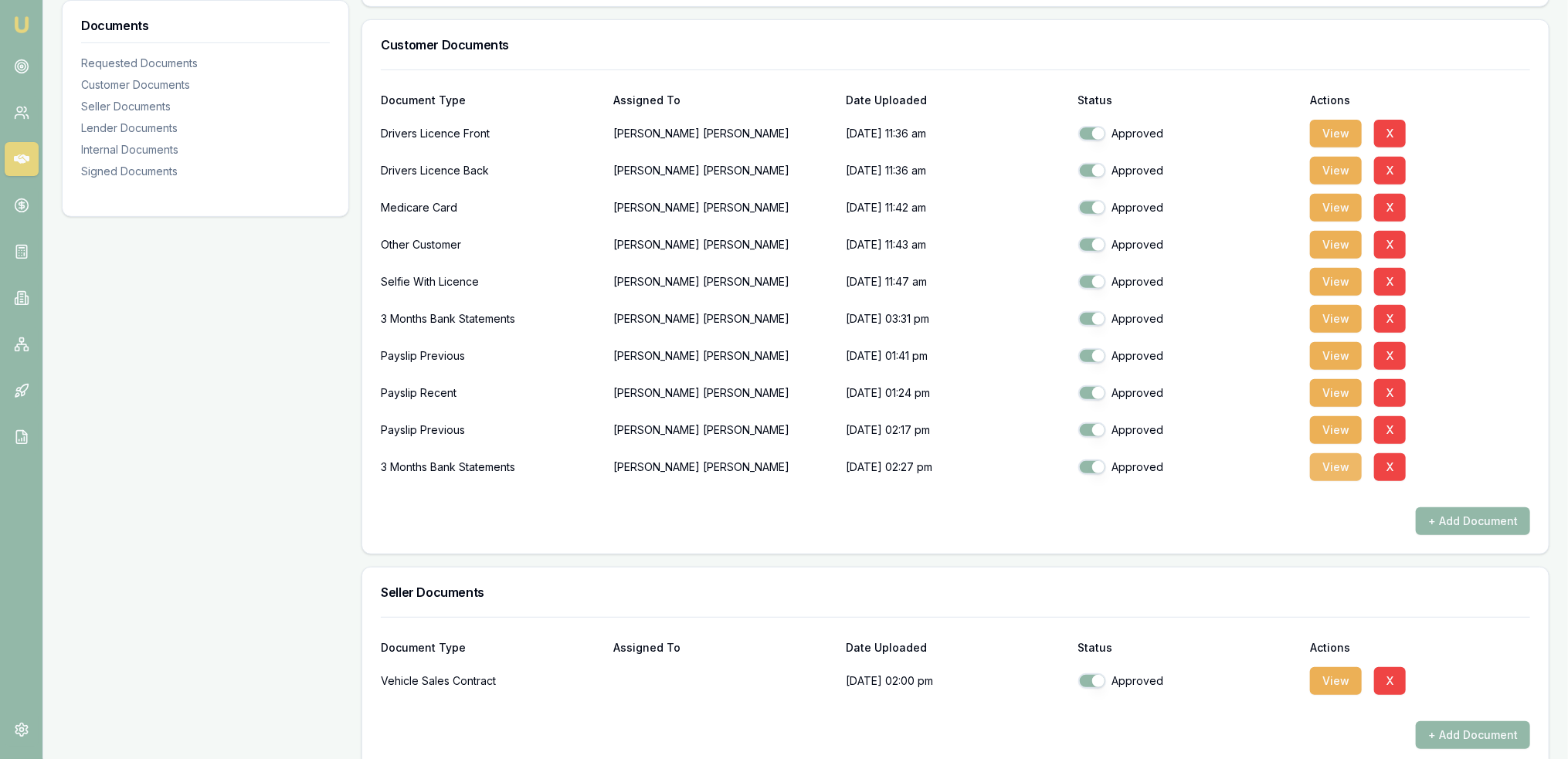
click at [1346, 468] on button "View" at bounding box center [1336, 468] width 52 height 28
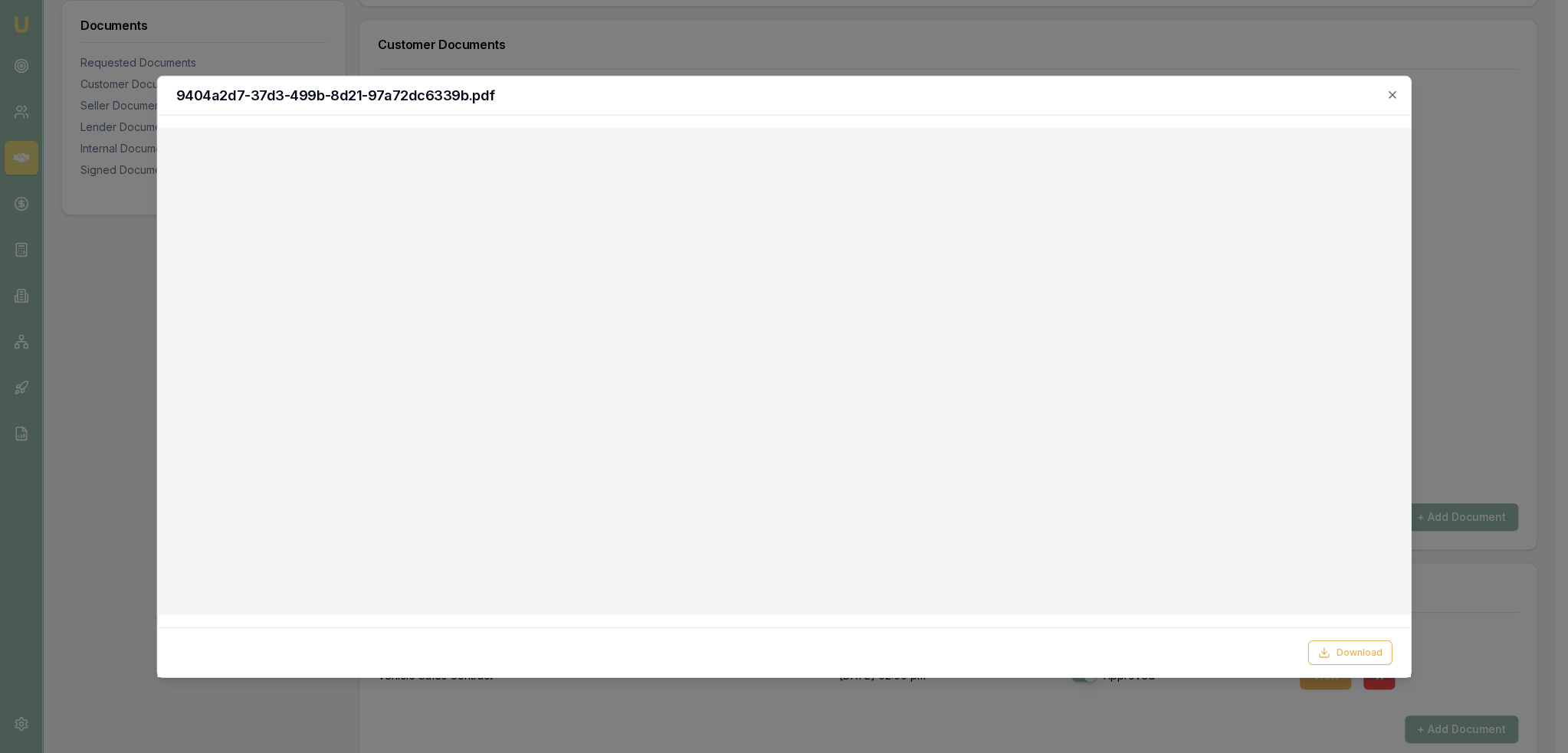
click at [1388, 97] on icon "button" at bounding box center [1392, 93] width 12 height 12
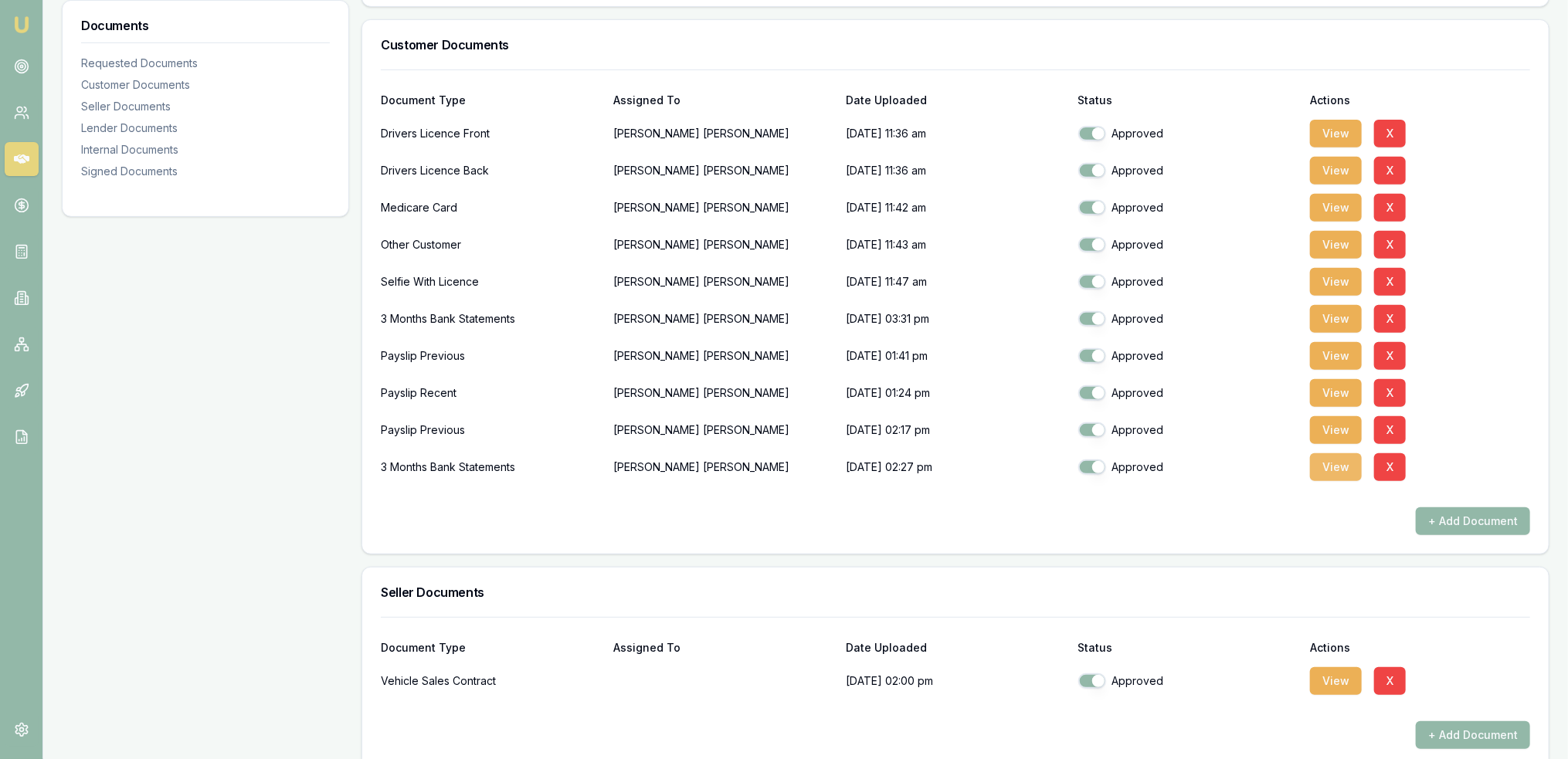
drag, startPoint x: 1349, startPoint y: 472, endPoint x: 1341, endPoint y: 468, distance: 8.9
click at [1349, 472] on button "View" at bounding box center [1336, 468] width 52 height 28
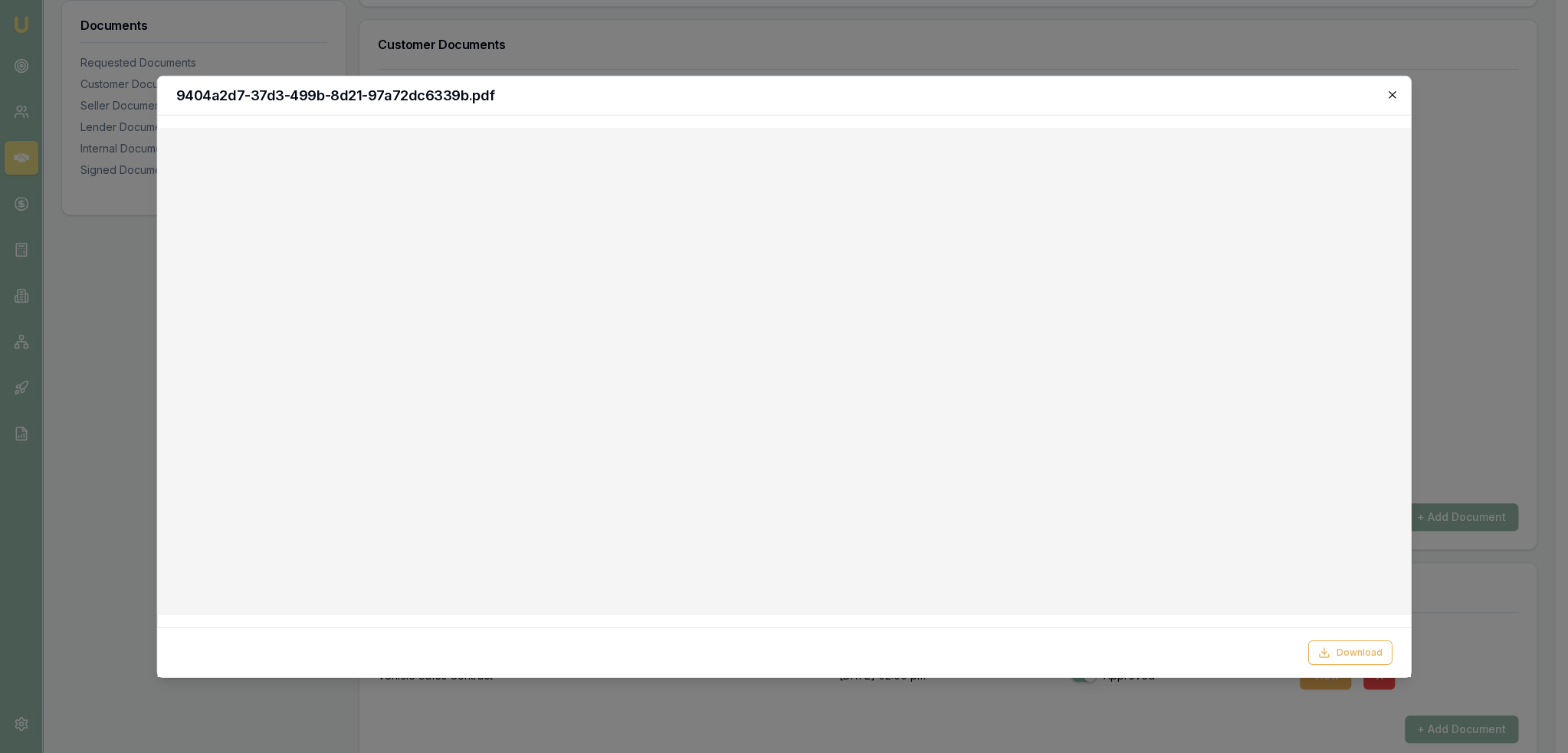
click at [1392, 91] on icon "button" at bounding box center [1392, 93] width 12 height 12
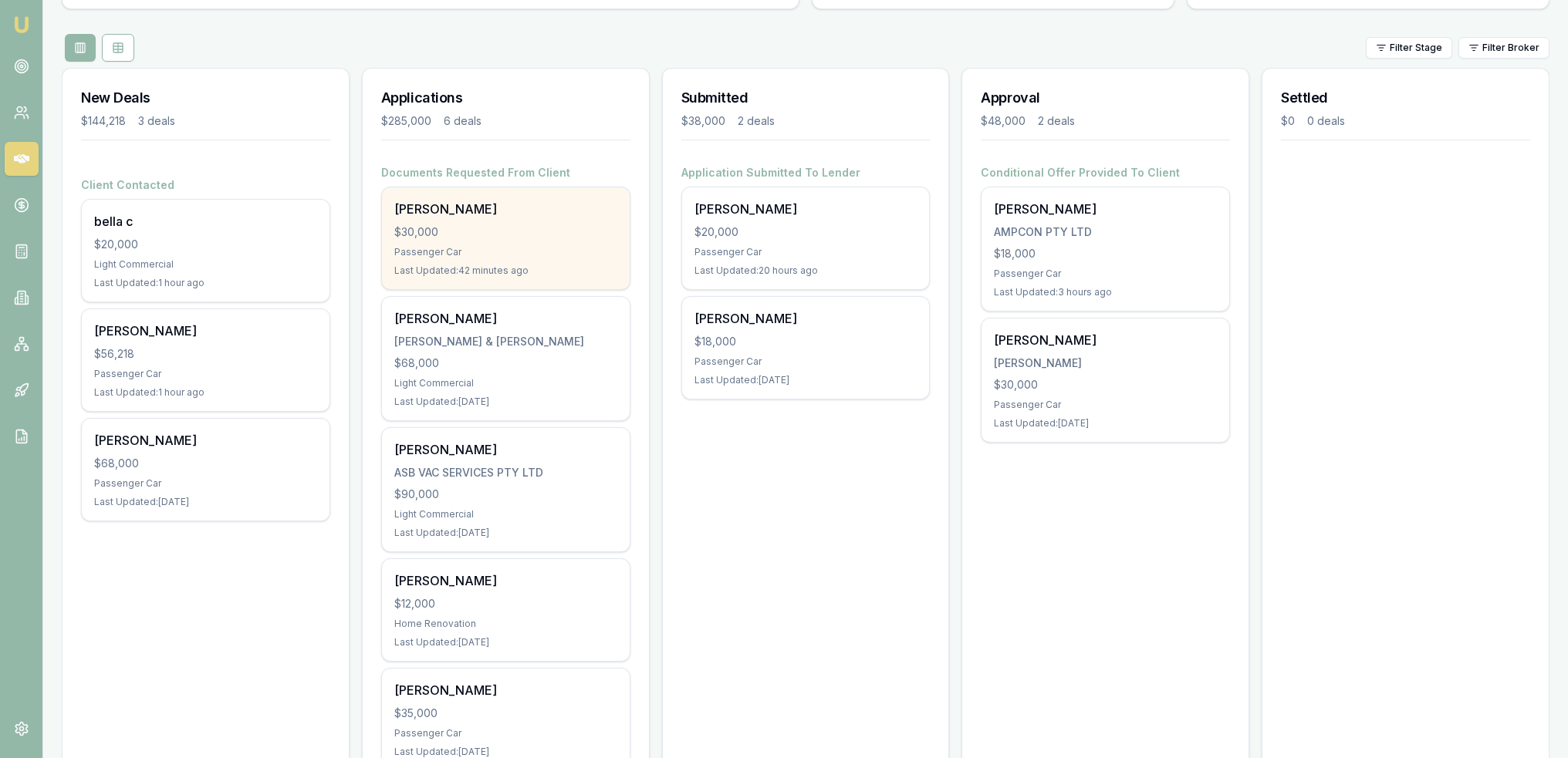
scroll to position [154, 0]
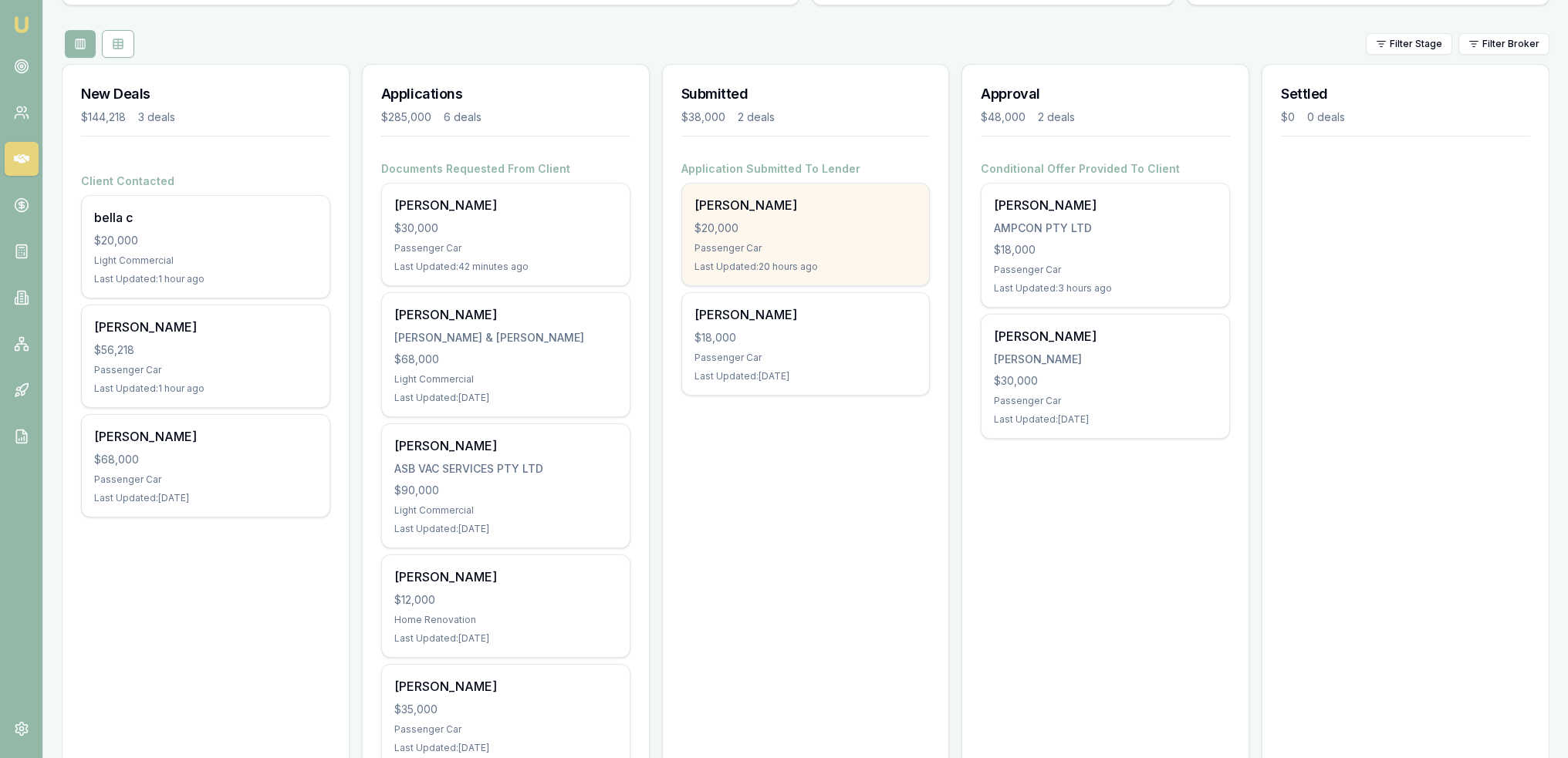
click at [771, 259] on div "[PERSON_NAME] $20,000 Passenger Car Last Updated: 20 hours ago" at bounding box center [806, 233] width 248 height 101
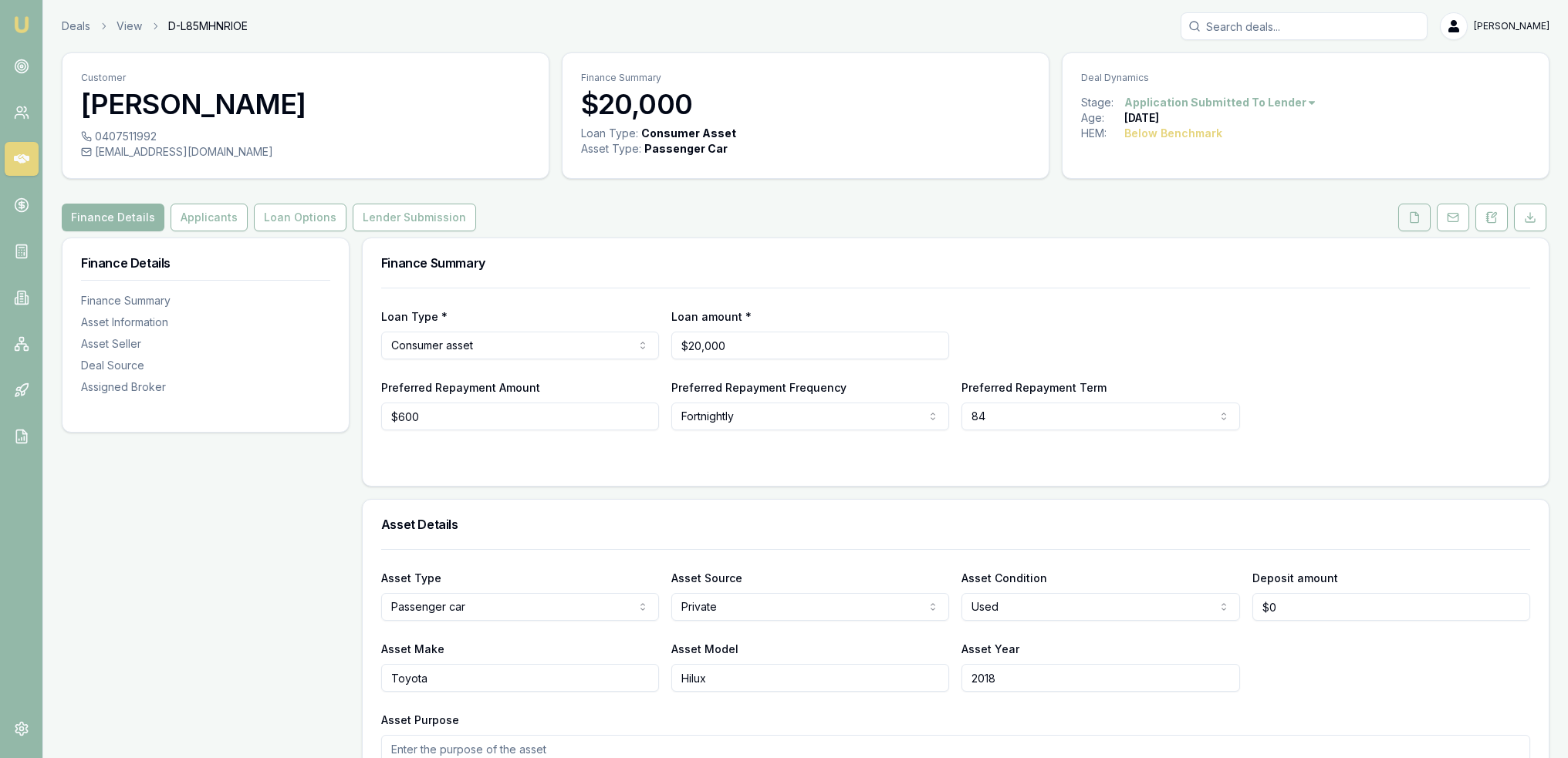
click at [1425, 219] on button at bounding box center [1414, 218] width 33 height 28
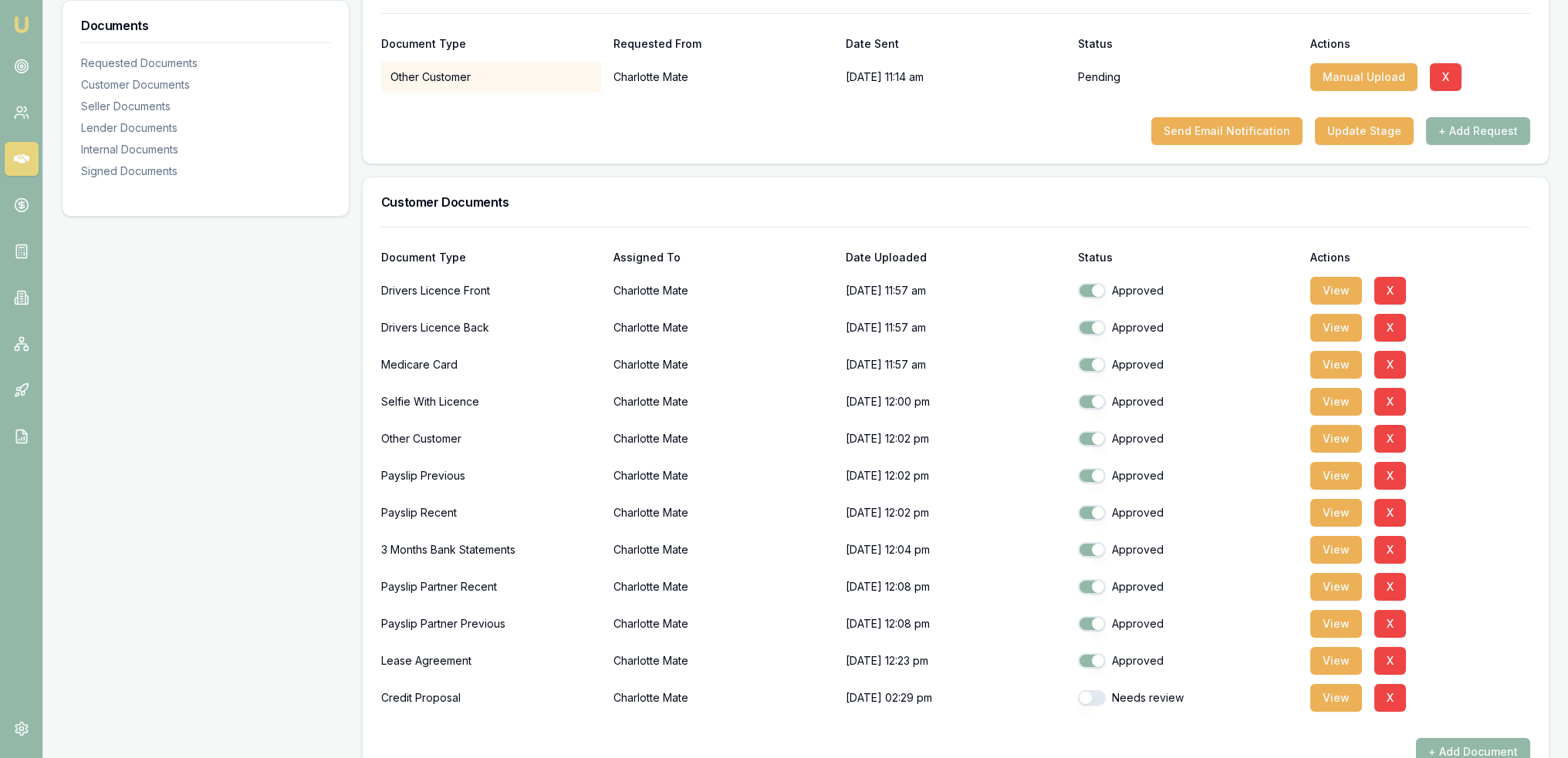
scroll to position [309, 0]
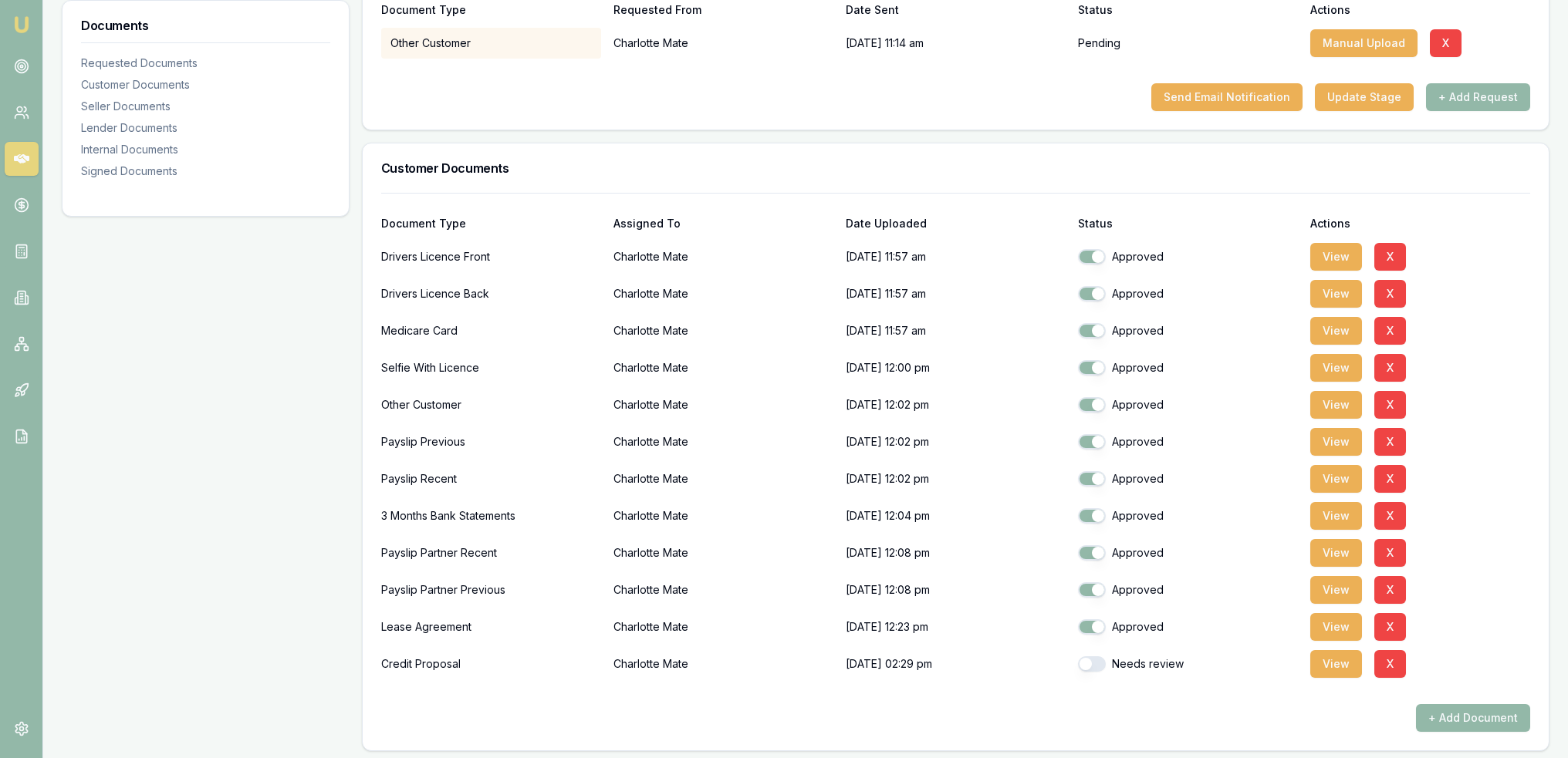
click at [1090, 669] on button "button" at bounding box center [1092, 664] width 28 height 16
checkbox input "true"
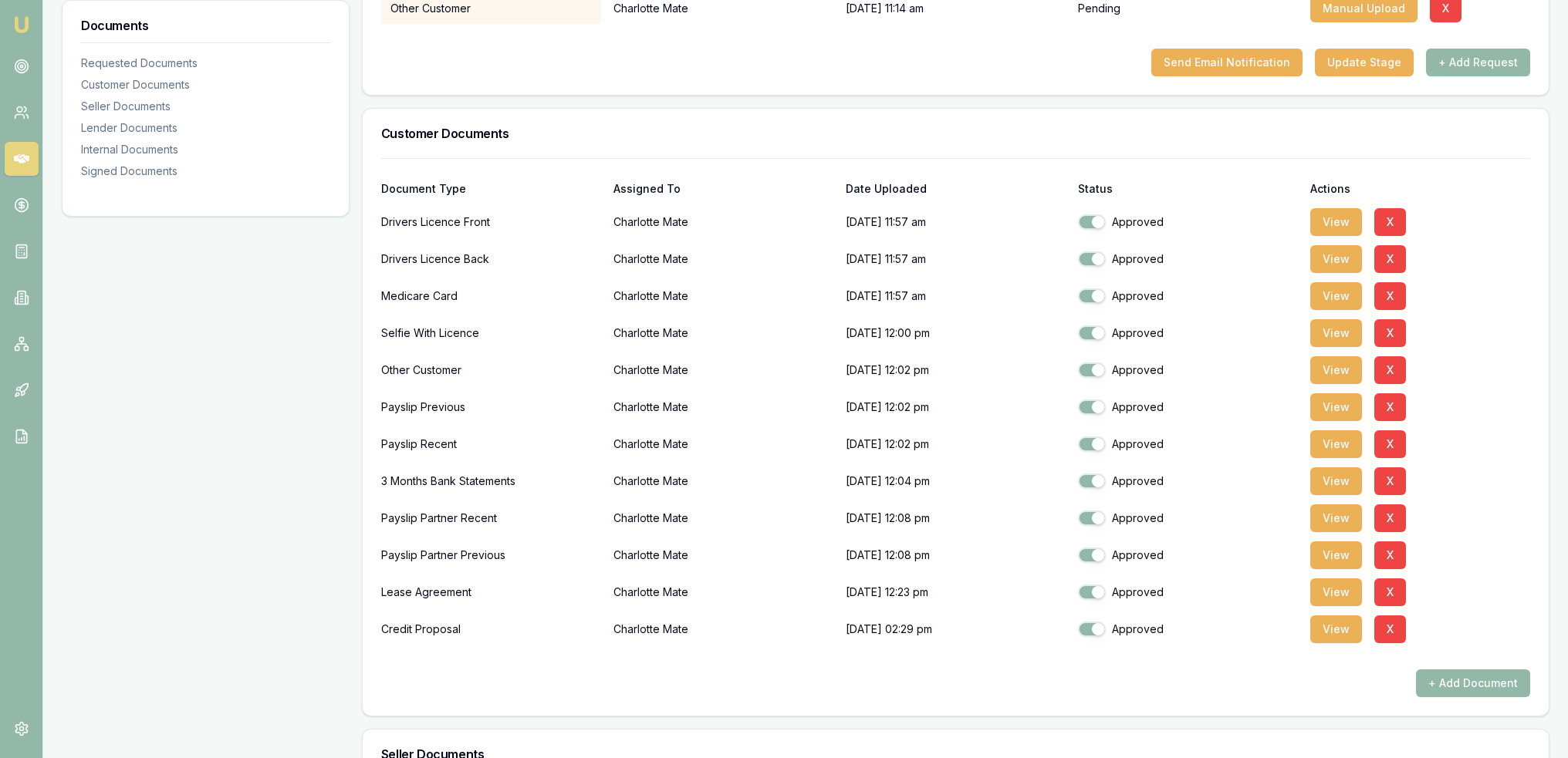
scroll to position [463, 0]
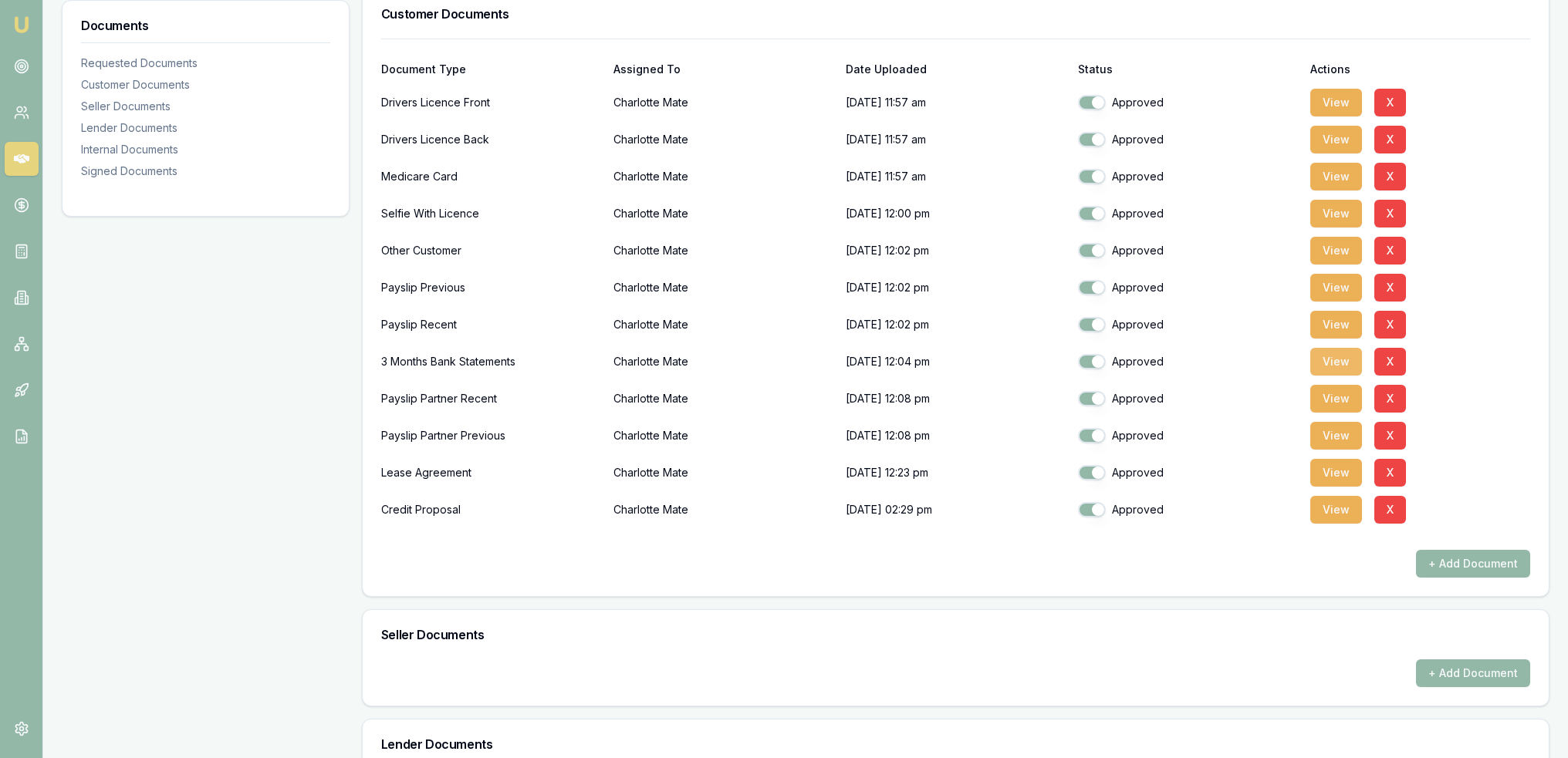
click at [1333, 366] on button "View" at bounding box center [1336, 362] width 52 height 28
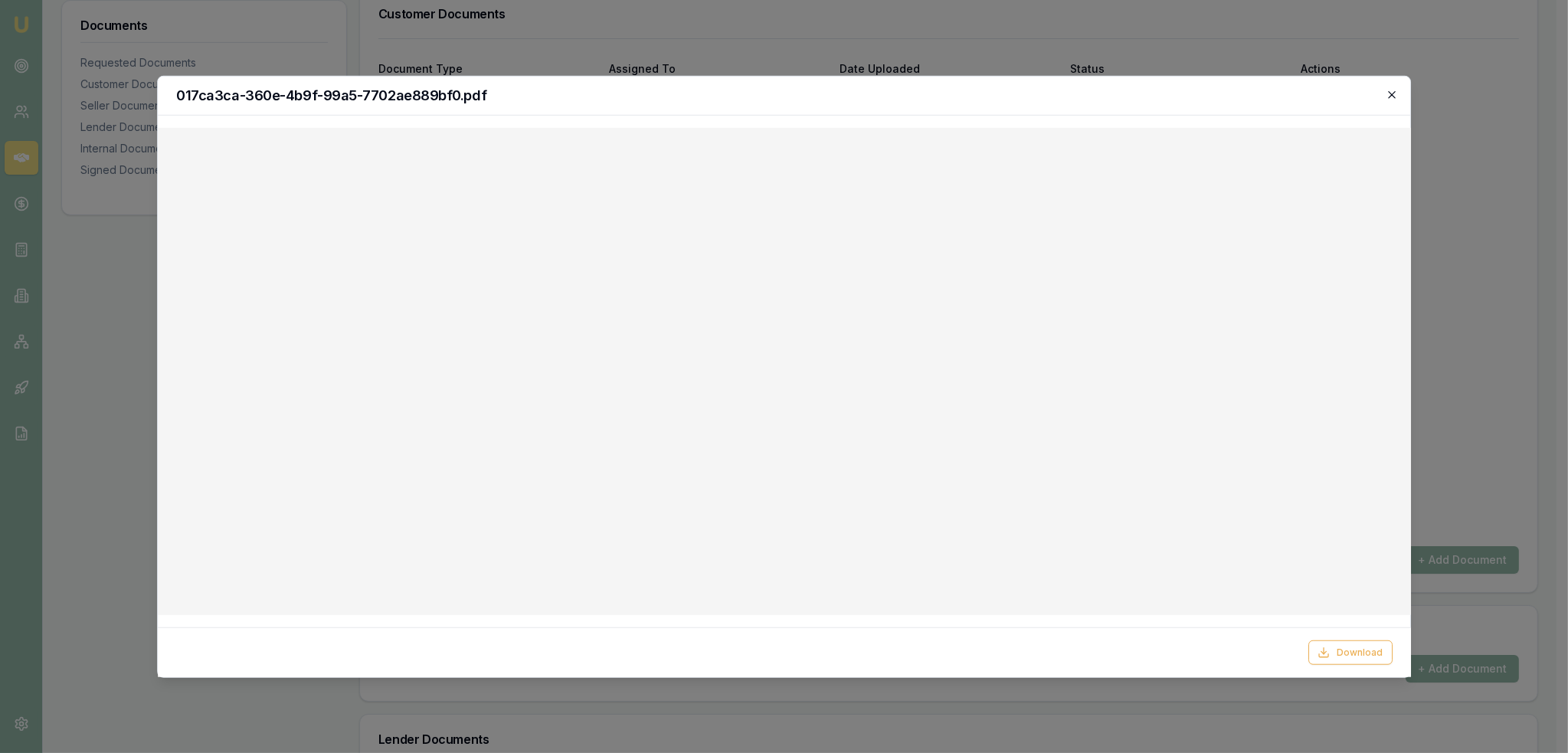
click at [1394, 92] on icon "button" at bounding box center [1392, 94] width 6 height 6
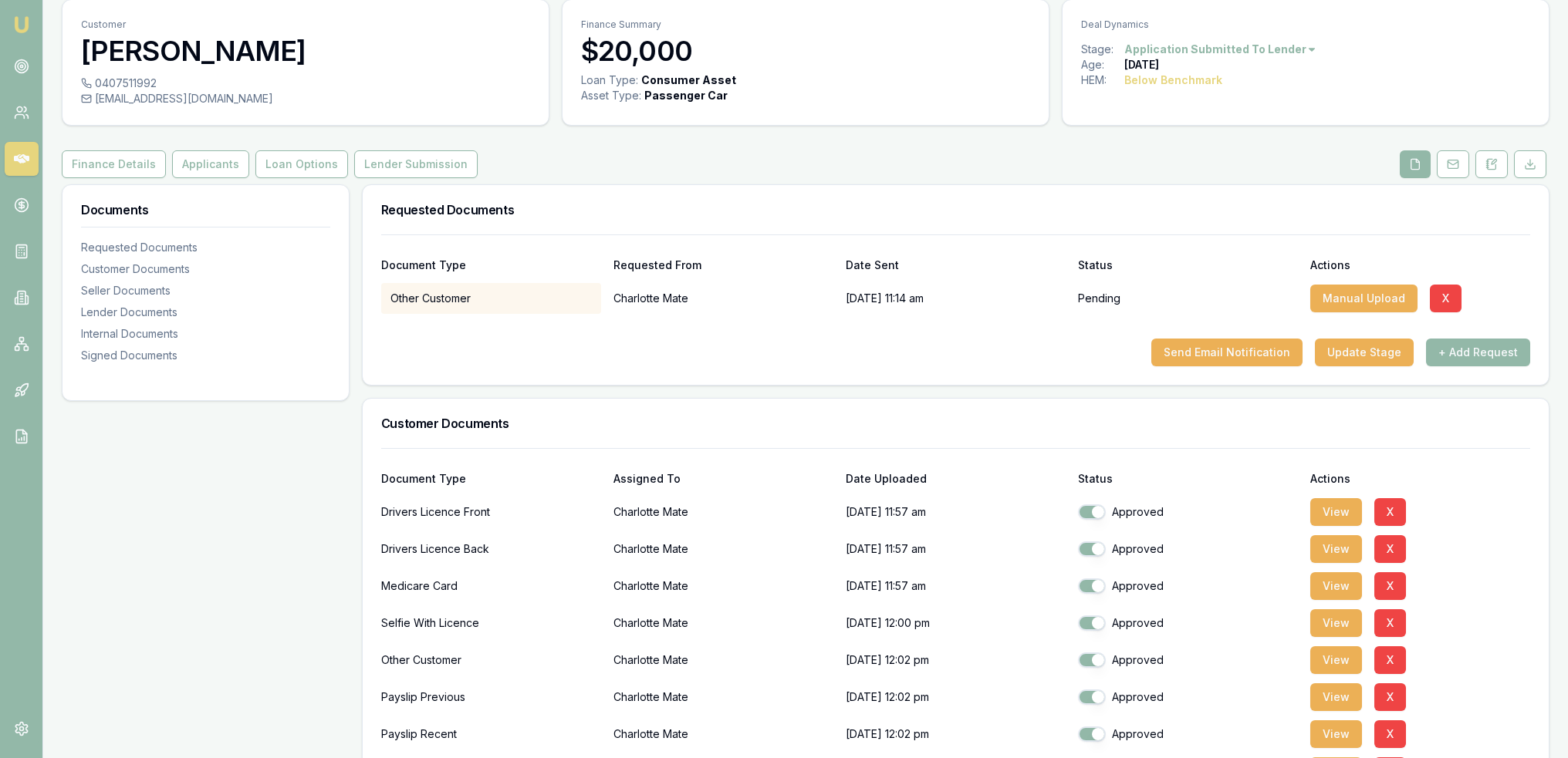
scroll to position [0, 0]
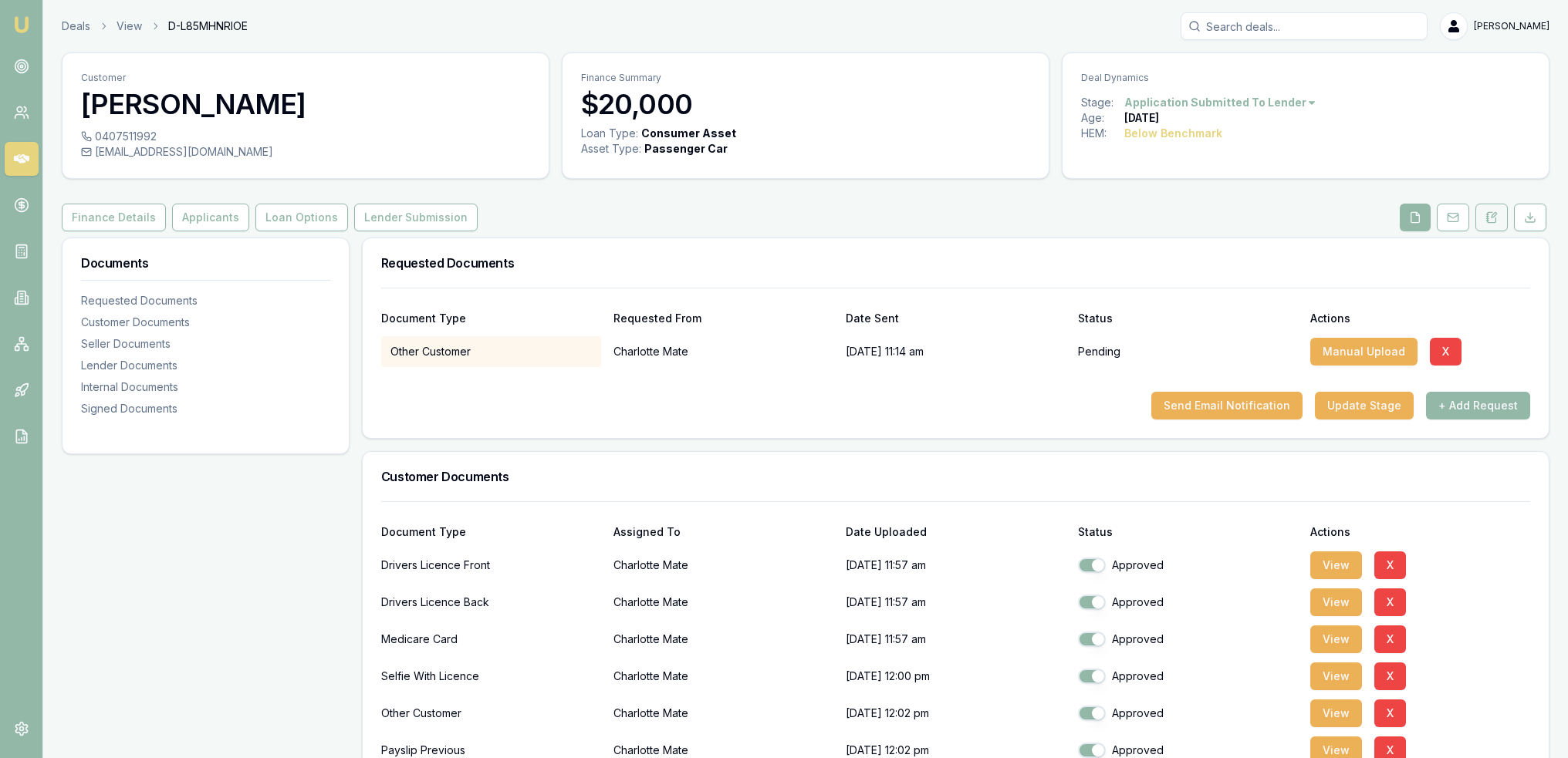
click at [1497, 224] on button at bounding box center [1492, 218] width 33 height 28
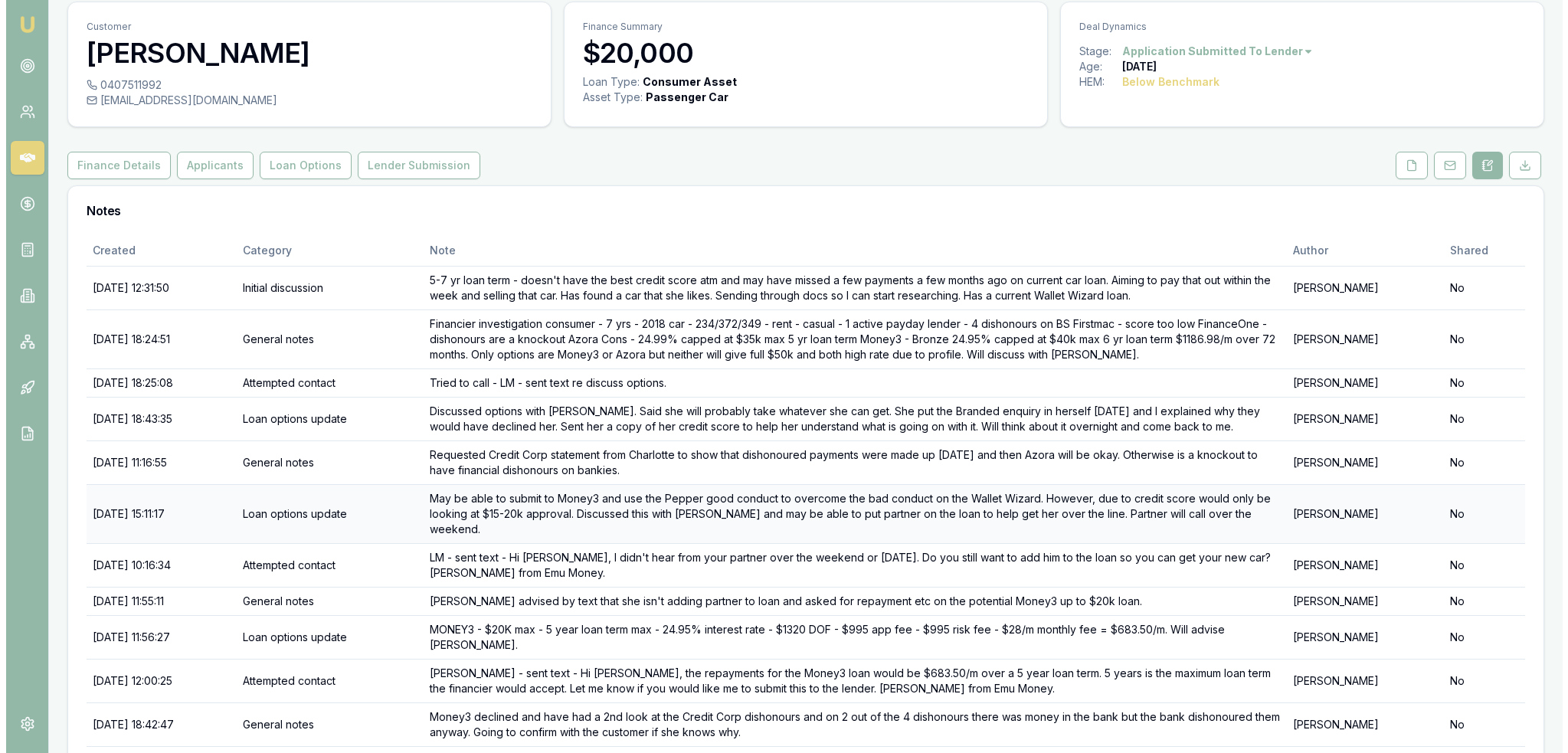
scroll to position [125, 0]
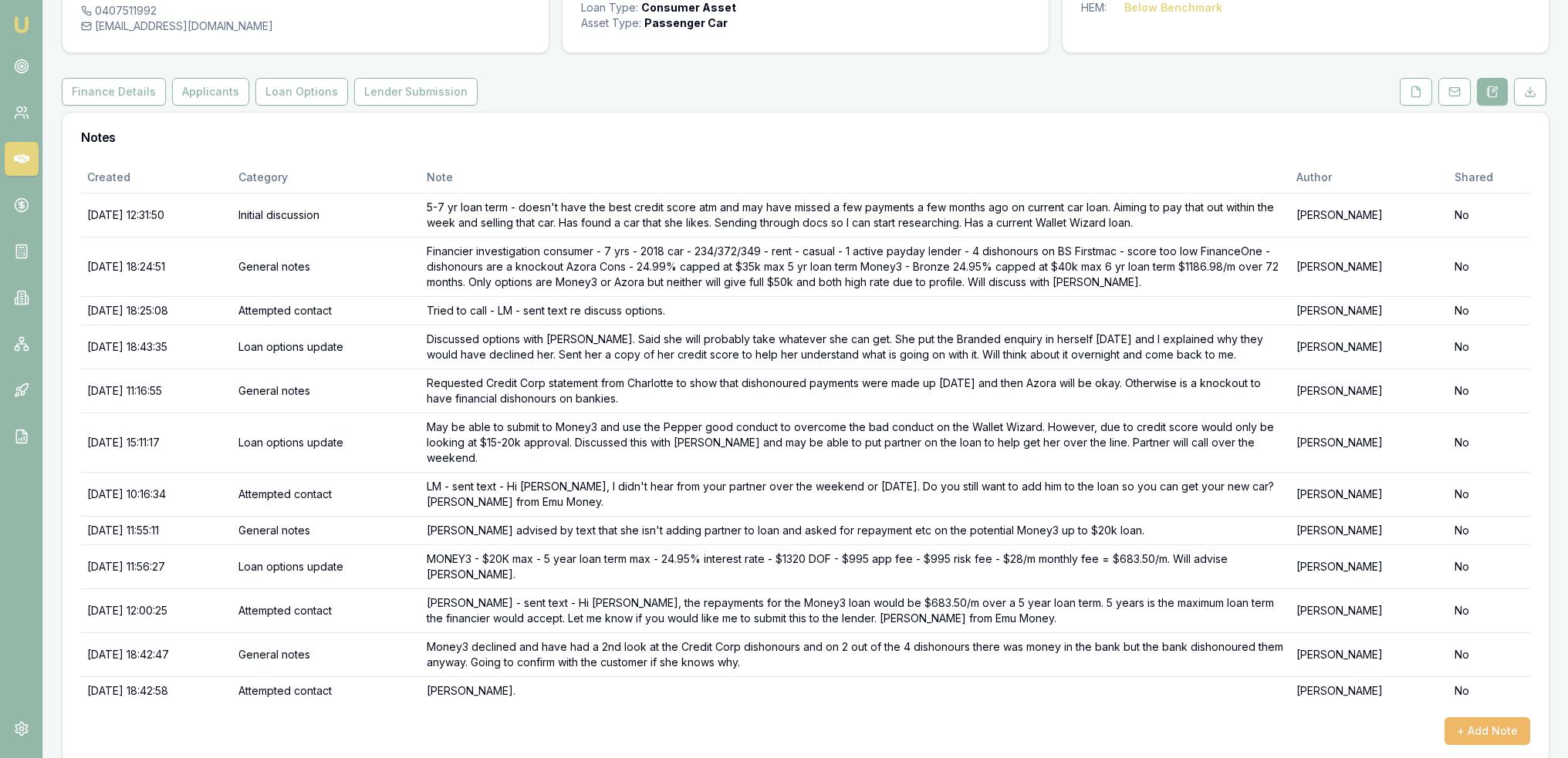
click at [1488, 717] on button "+ Add Note" at bounding box center [1488, 731] width 86 height 28
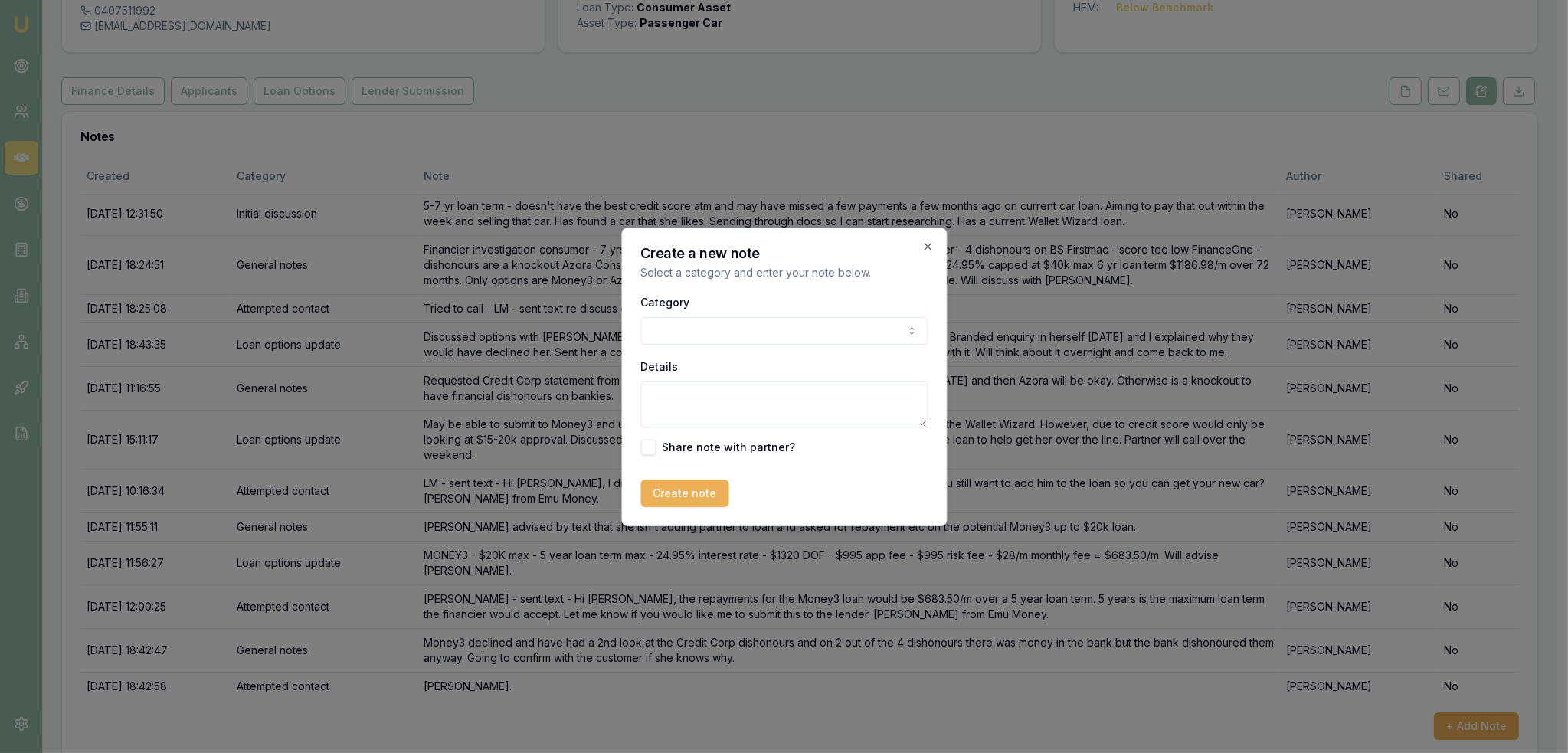
click at [779, 330] on body "Emu Broker Deals View D-L85MHNRIOE [PERSON_NAME] Toggle Menu Customer Charlotte…" at bounding box center [778, 251] width 1556 height 753
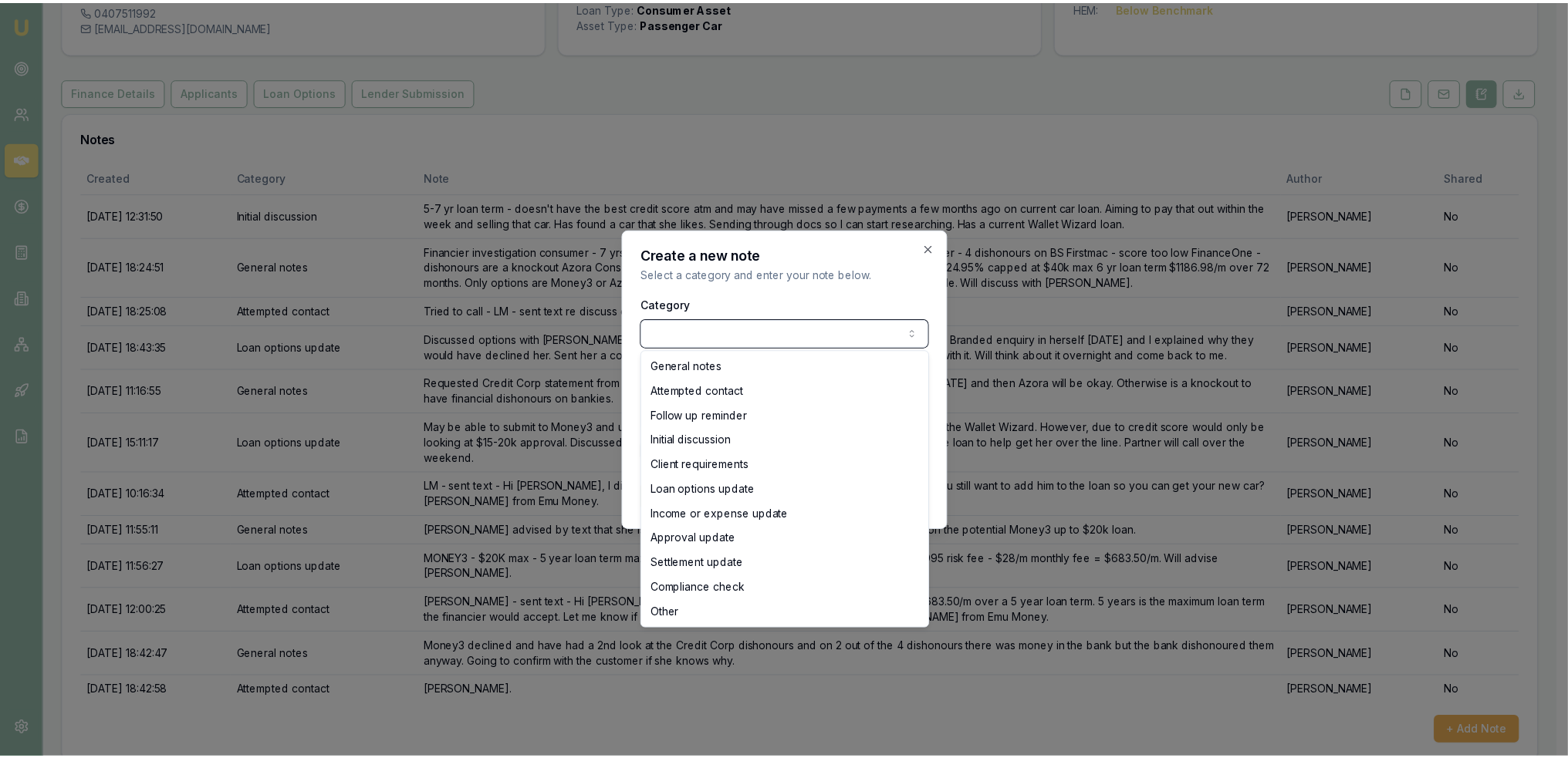
scroll to position [111, 0]
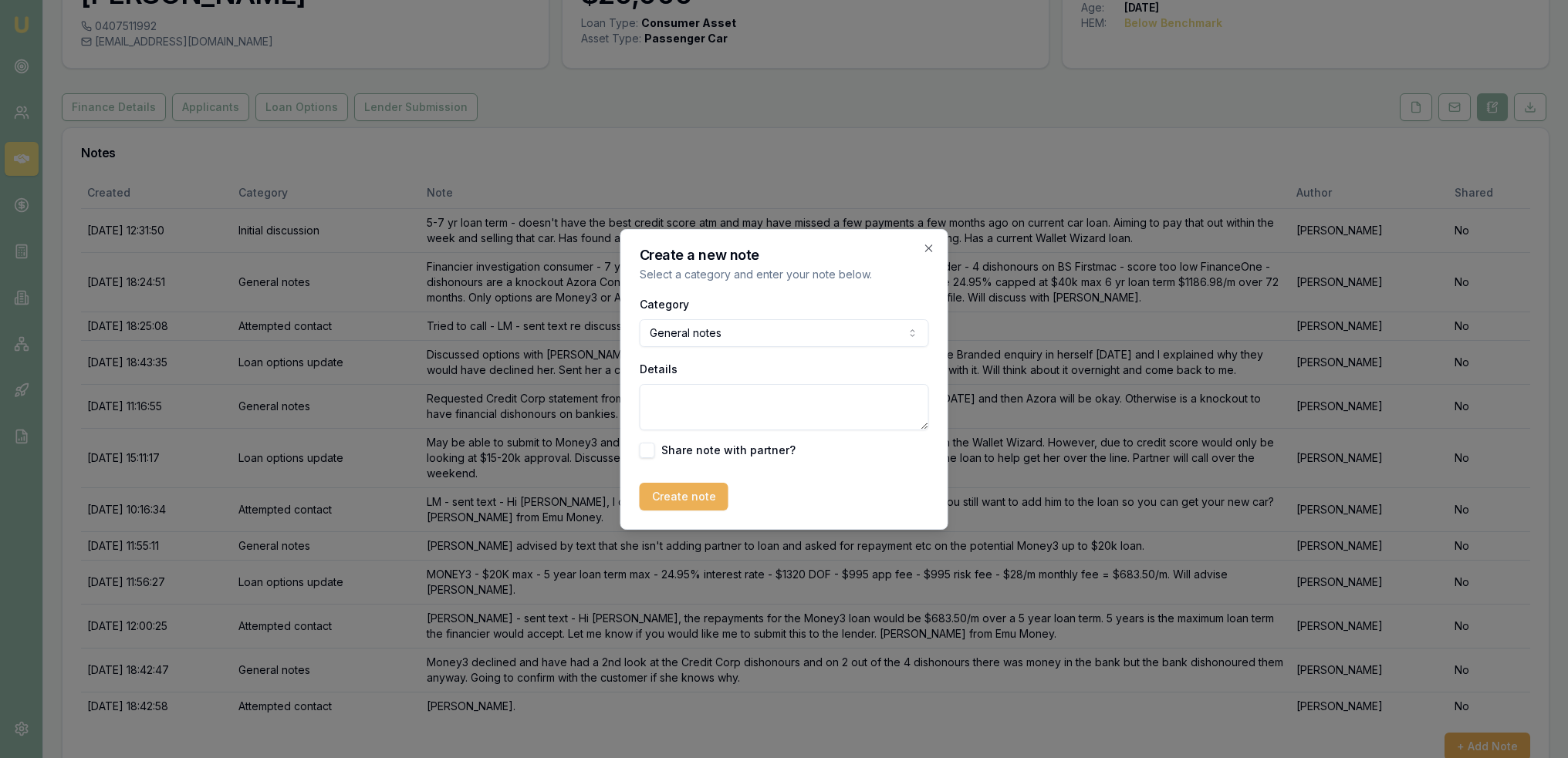
click at [701, 405] on textarea "Details" at bounding box center [784, 407] width 289 height 47
paste textarea "Hi [PERSON_NAME], I just spoke to the customer and she has no idea why the bank…"
type textarea "Noticed an oddity on the bank statements and have emailed Money3 to see if they…"
click at [676, 498] on button "Create note" at bounding box center [684, 497] width 88 height 28
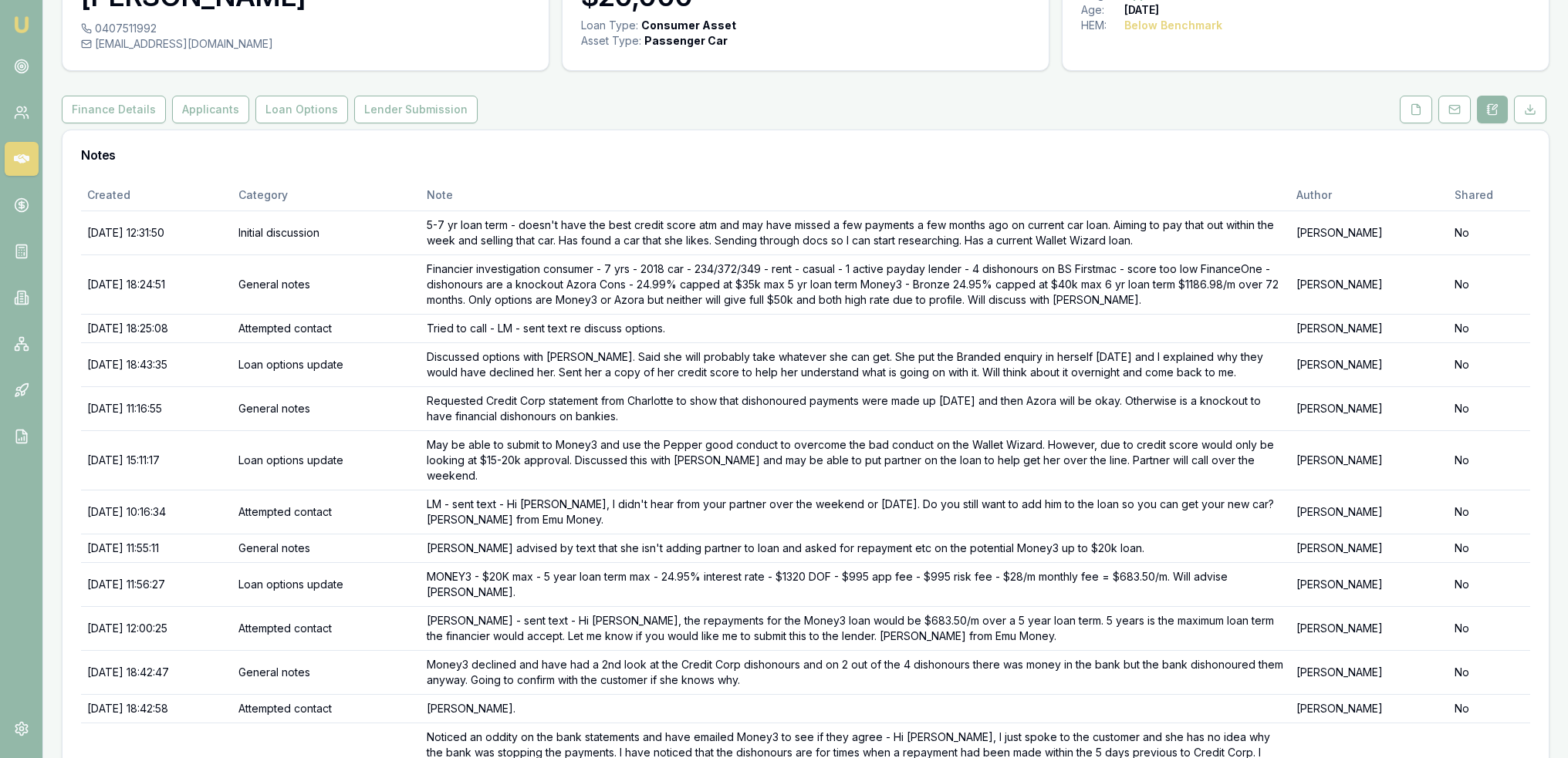
scroll to position [33, 0]
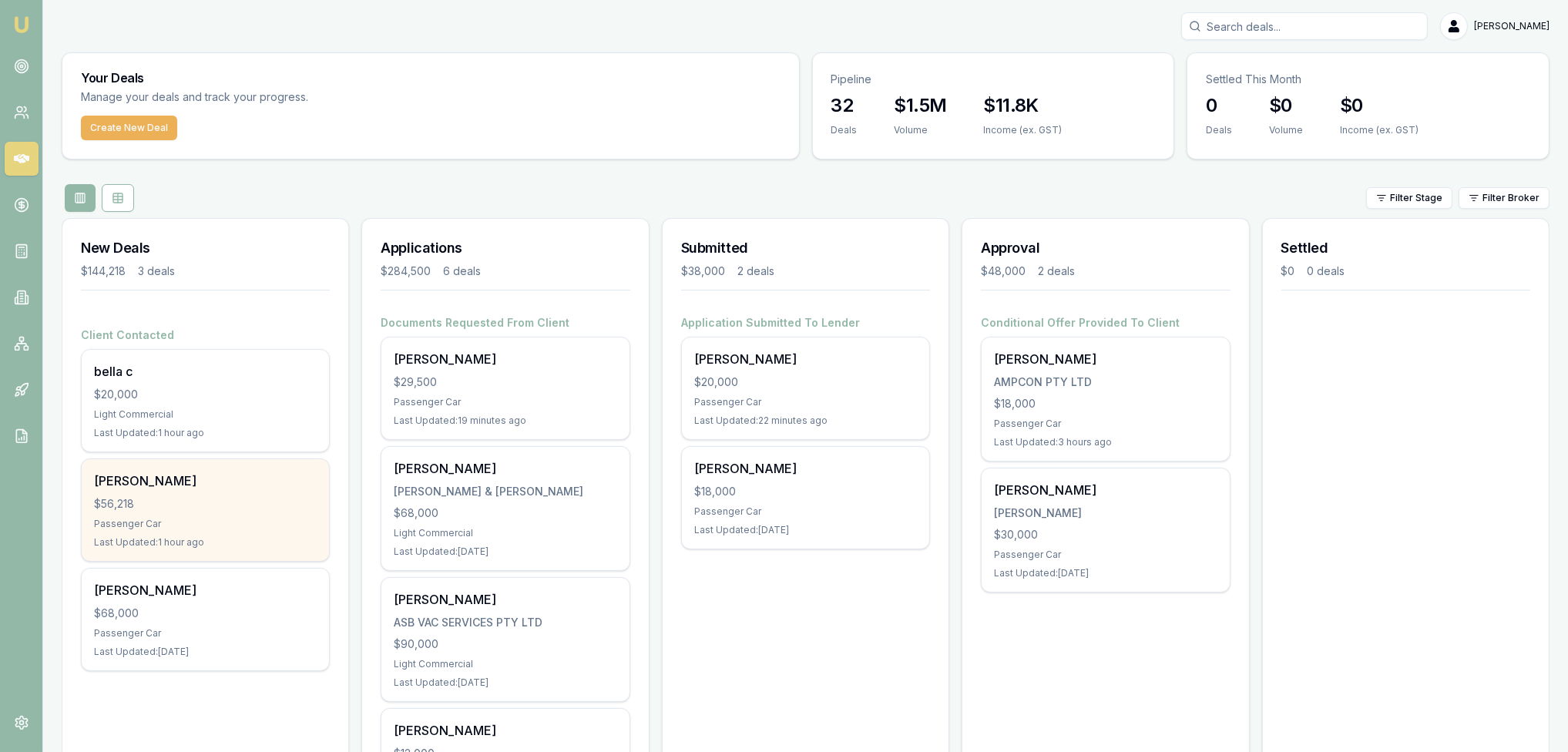
click at [160, 482] on div "[PERSON_NAME]" at bounding box center [205, 481] width 223 height 19
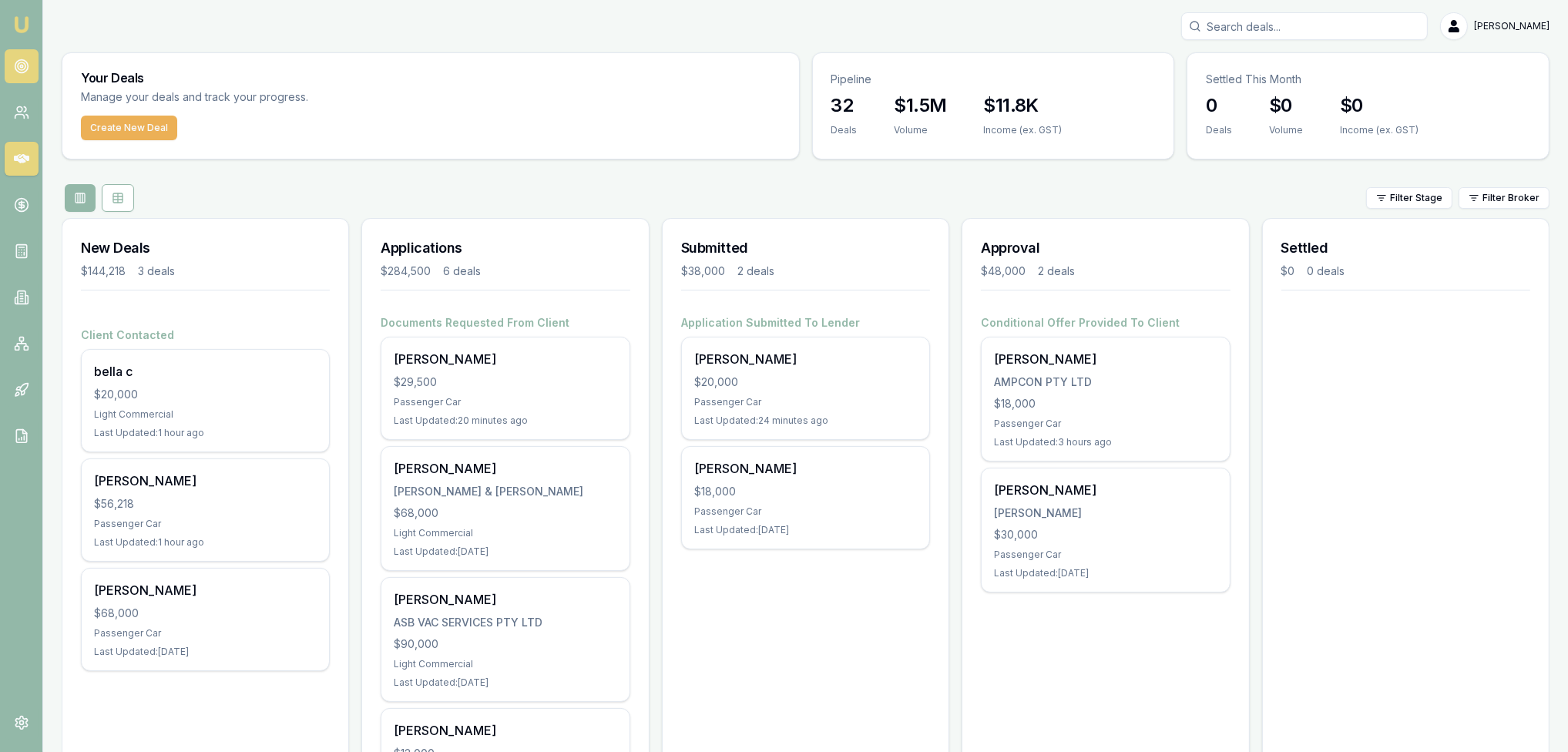
click at [19, 66] on icon at bounding box center [21, 66] width 16 height 16
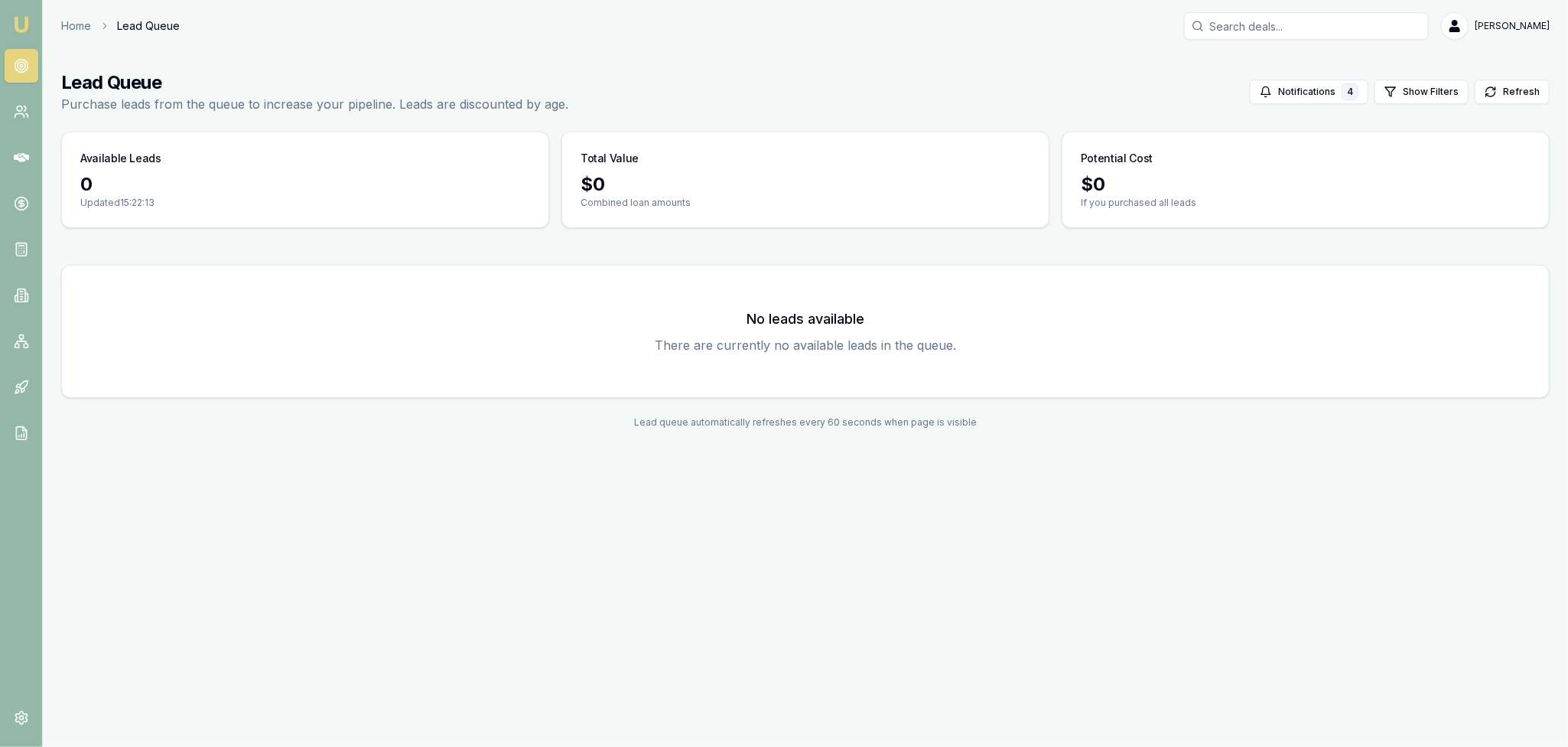
click at [23, 15] on link "Emu Broker" at bounding box center [21, 24] width 25 height 25
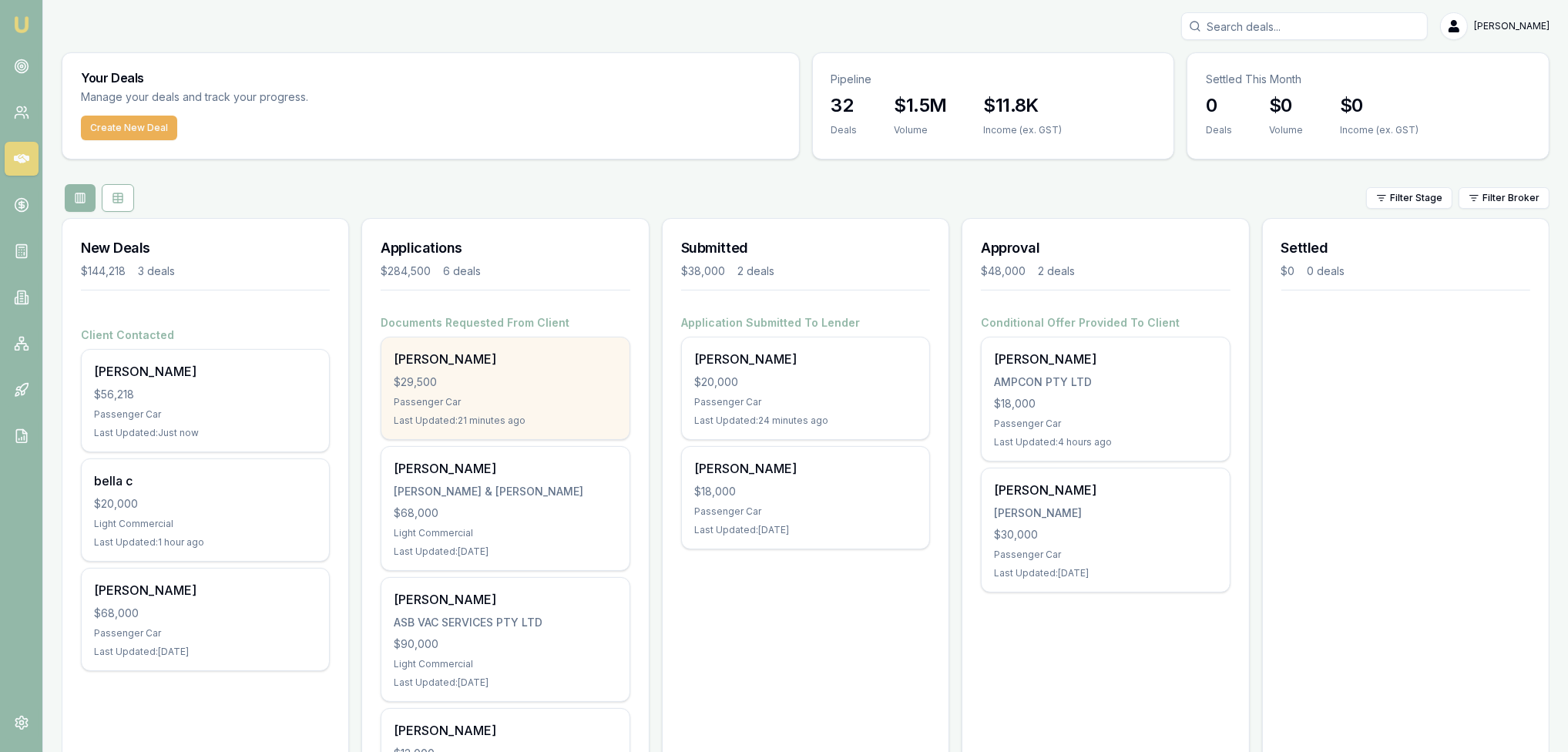
click at [512, 384] on div "$29,500" at bounding box center [505, 382] width 223 height 16
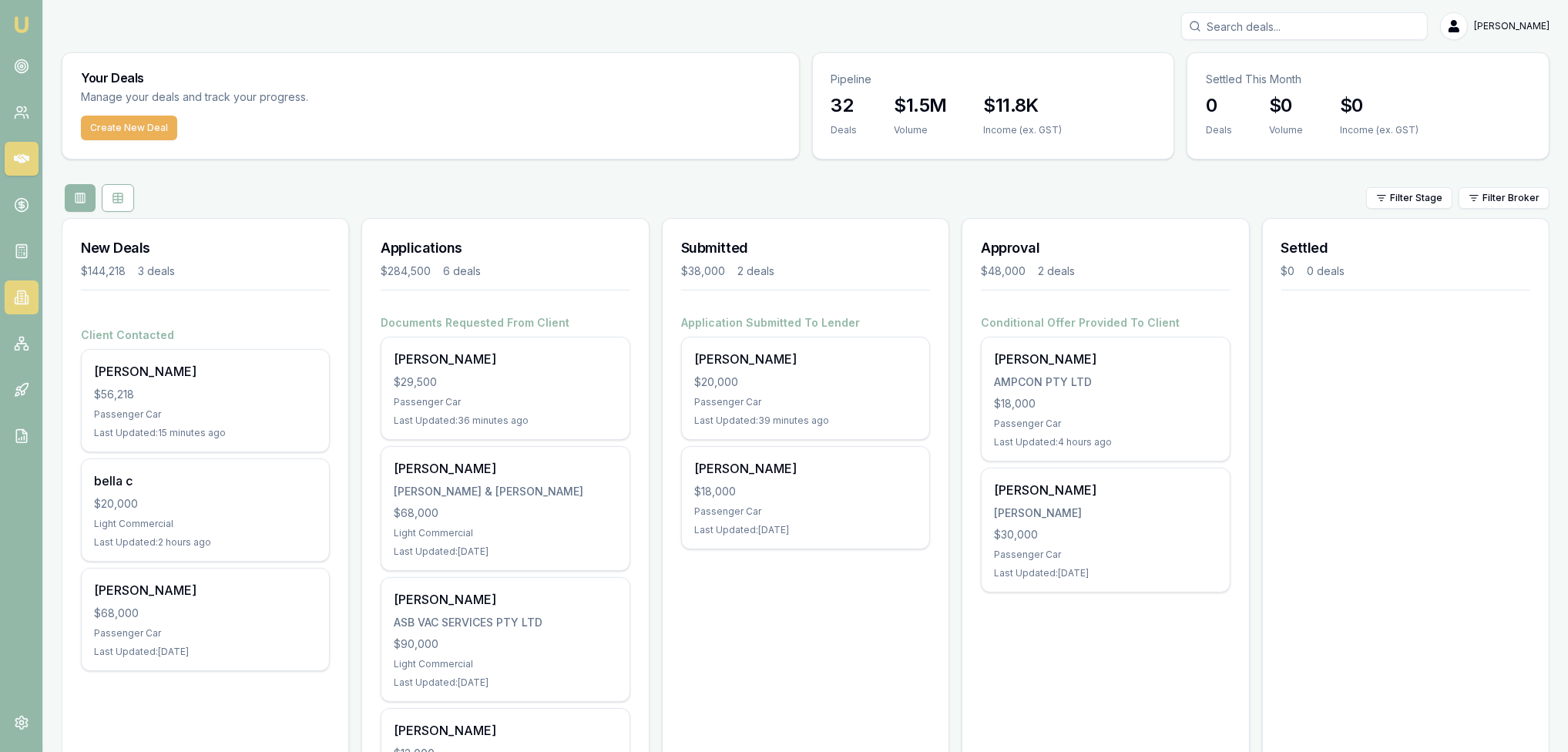
click at [19, 290] on icon at bounding box center [21, 297] width 16 height 16
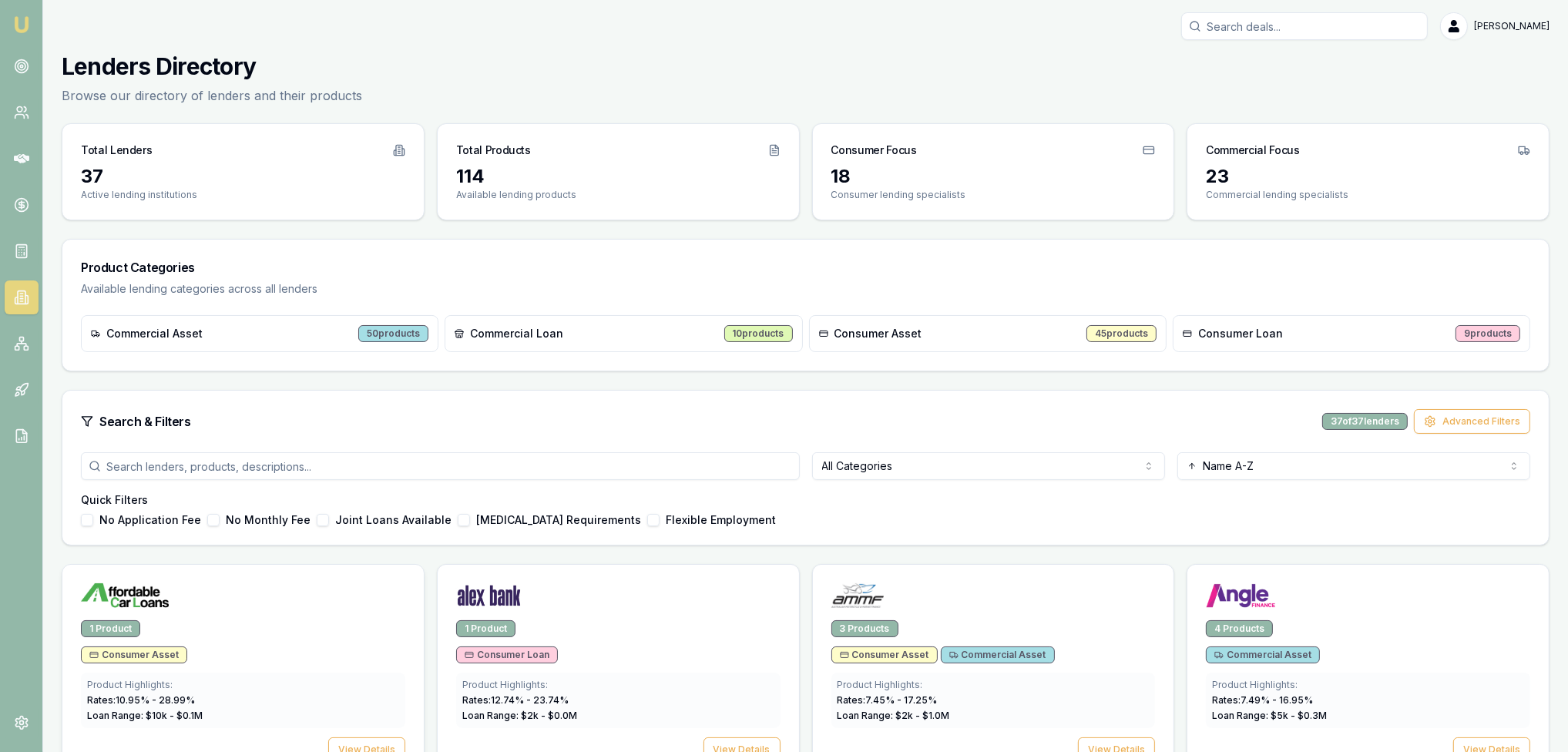
scroll to position [385, 0]
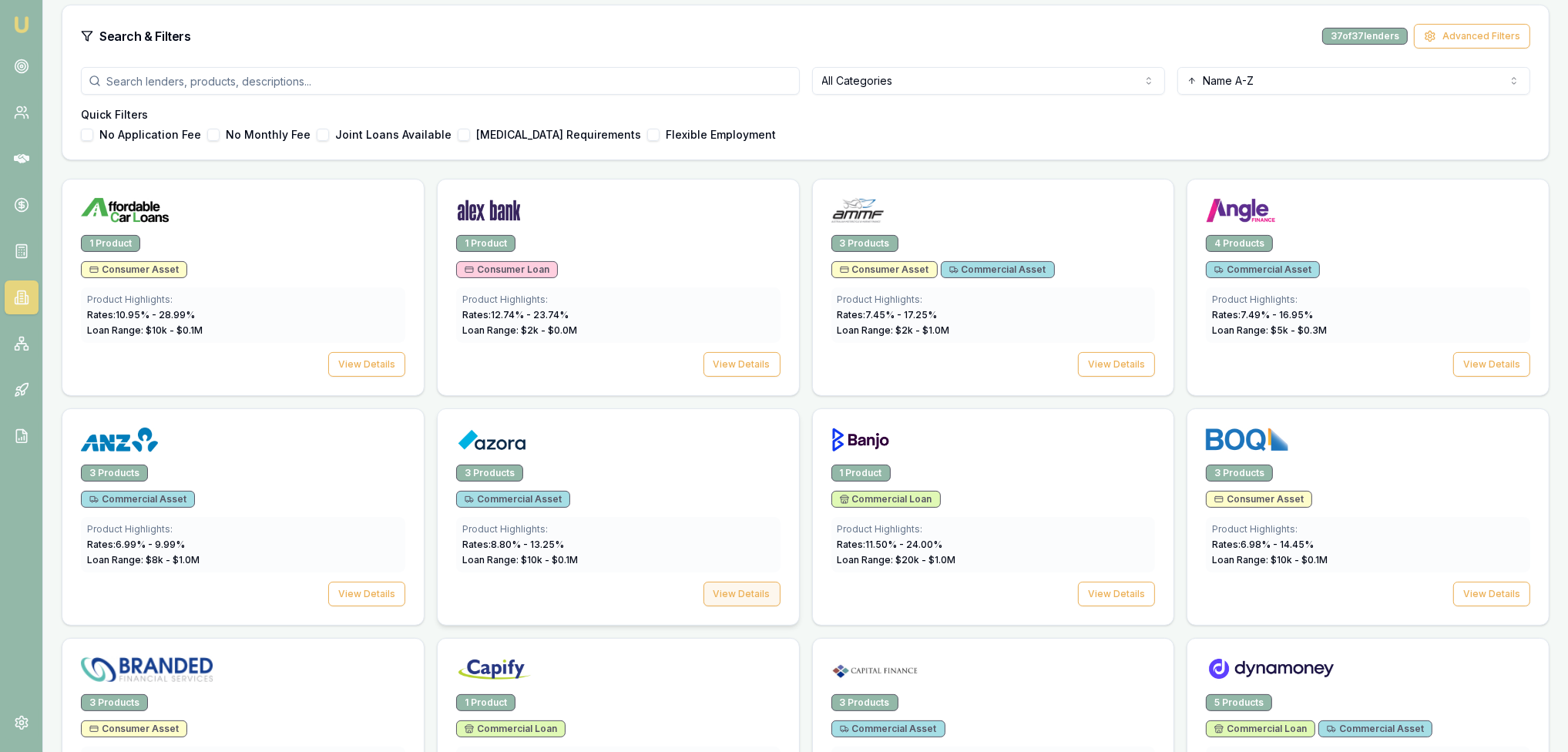
click at [735, 593] on button "View Details" at bounding box center [741, 593] width 77 height 25
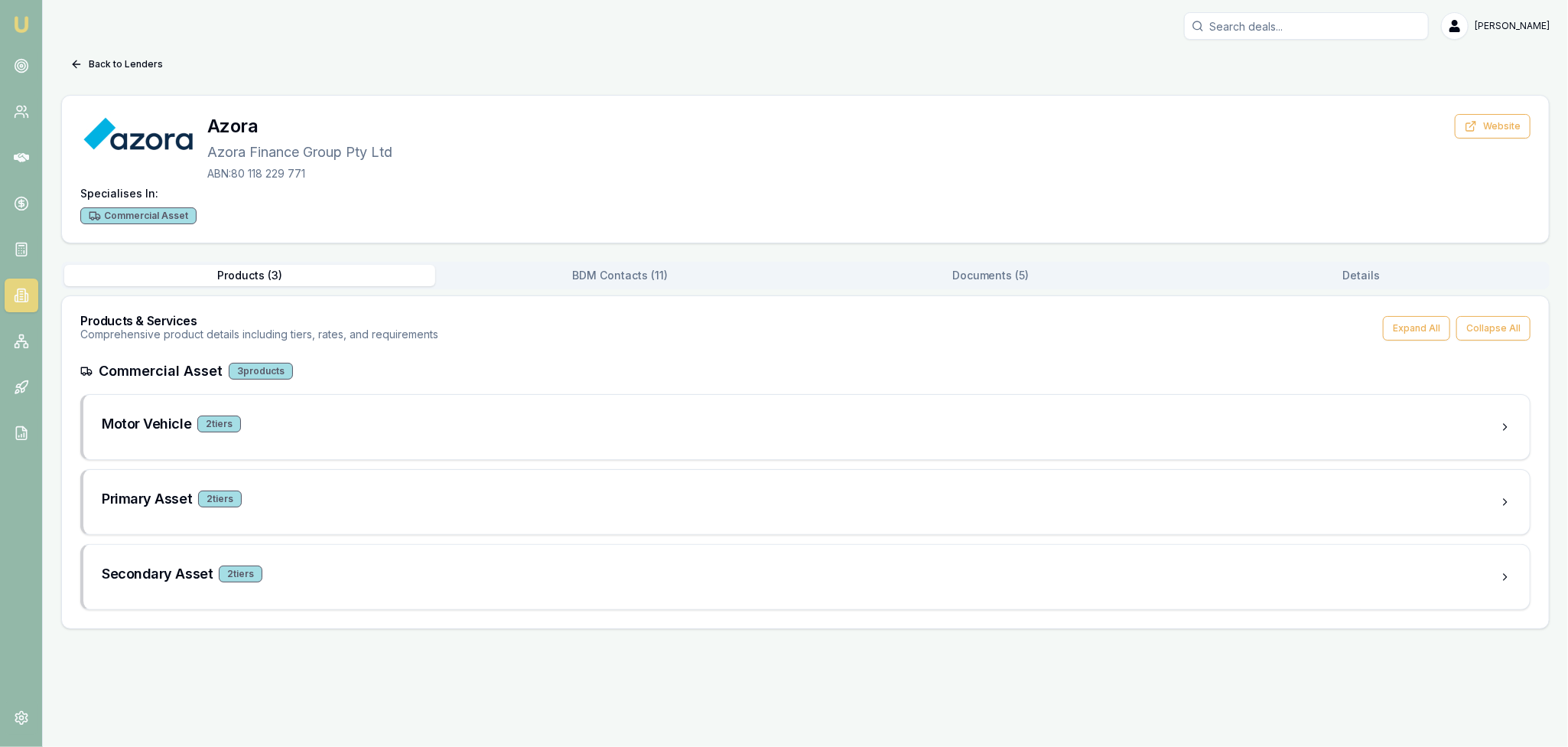
click at [977, 284] on button "Documents ( 5 )" at bounding box center [991, 275] width 371 height 21
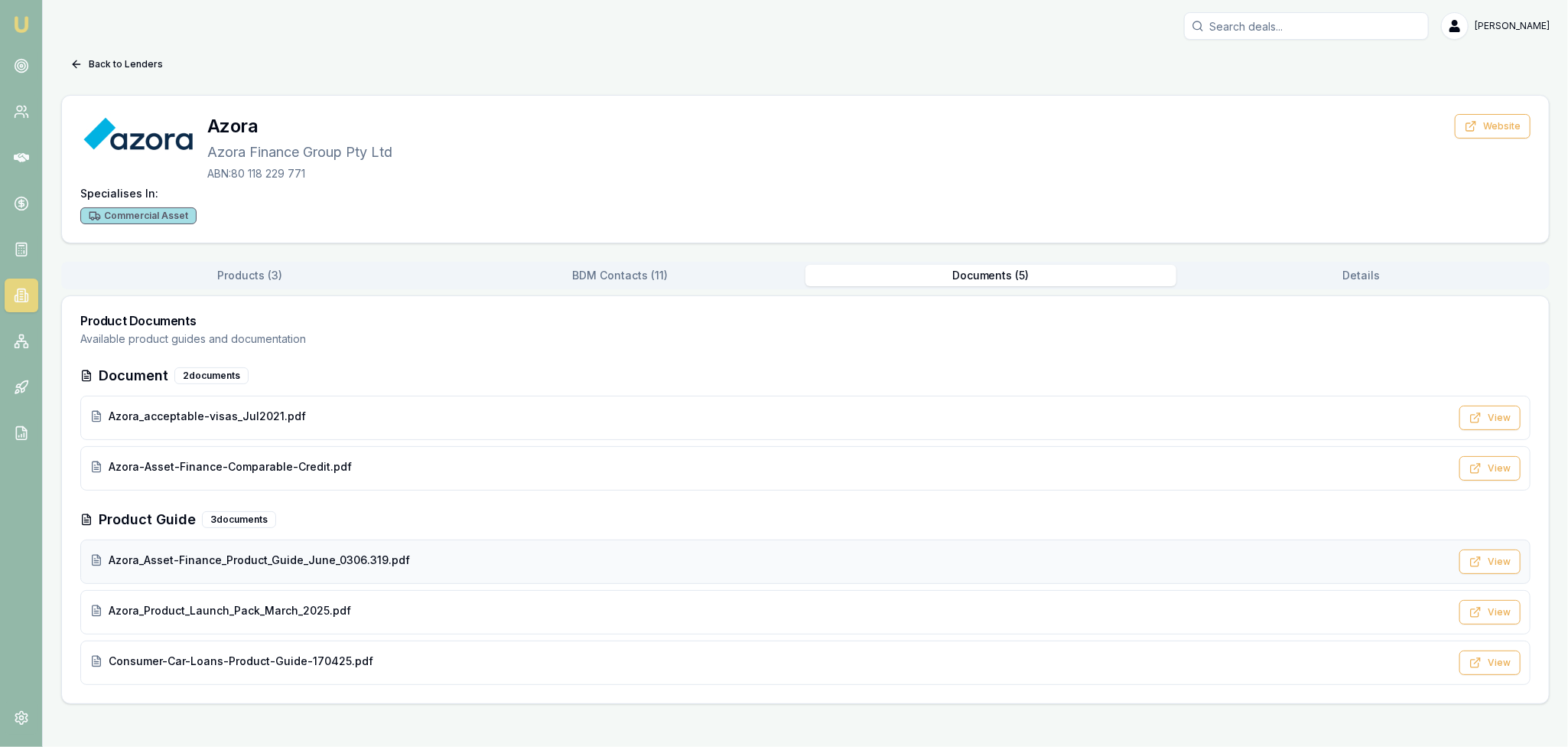
click at [310, 558] on span "Azora_Asset-Finance_Product_Guide_June_0306.319.pdf" at bounding box center [259, 560] width 302 height 16
click at [150, 653] on span "Consumer-Car-Loans-Product-Guide-170425.pdf" at bounding box center [241, 660] width 265 height 16
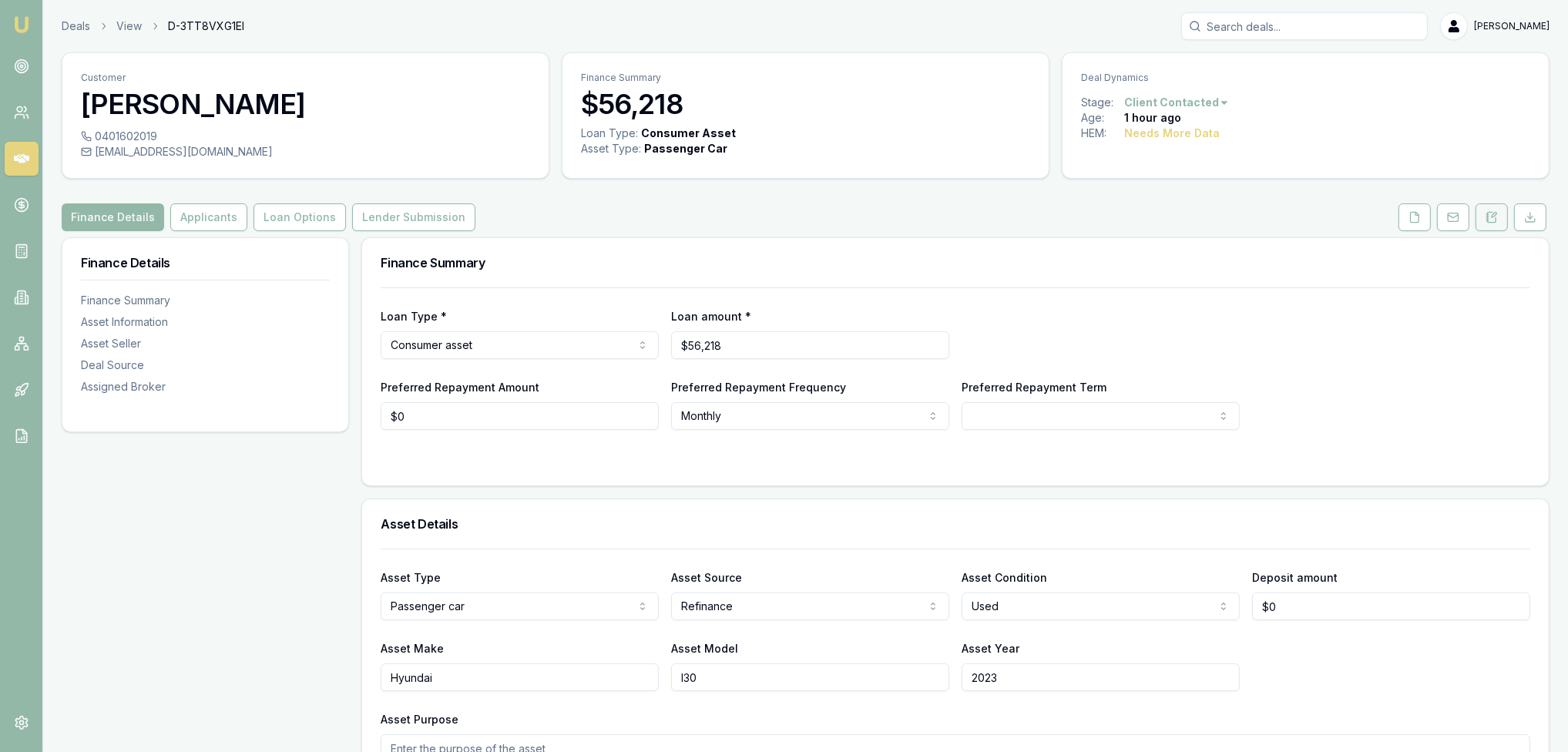
click at [1497, 211] on button at bounding box center [1491, 217] width 33 height 28
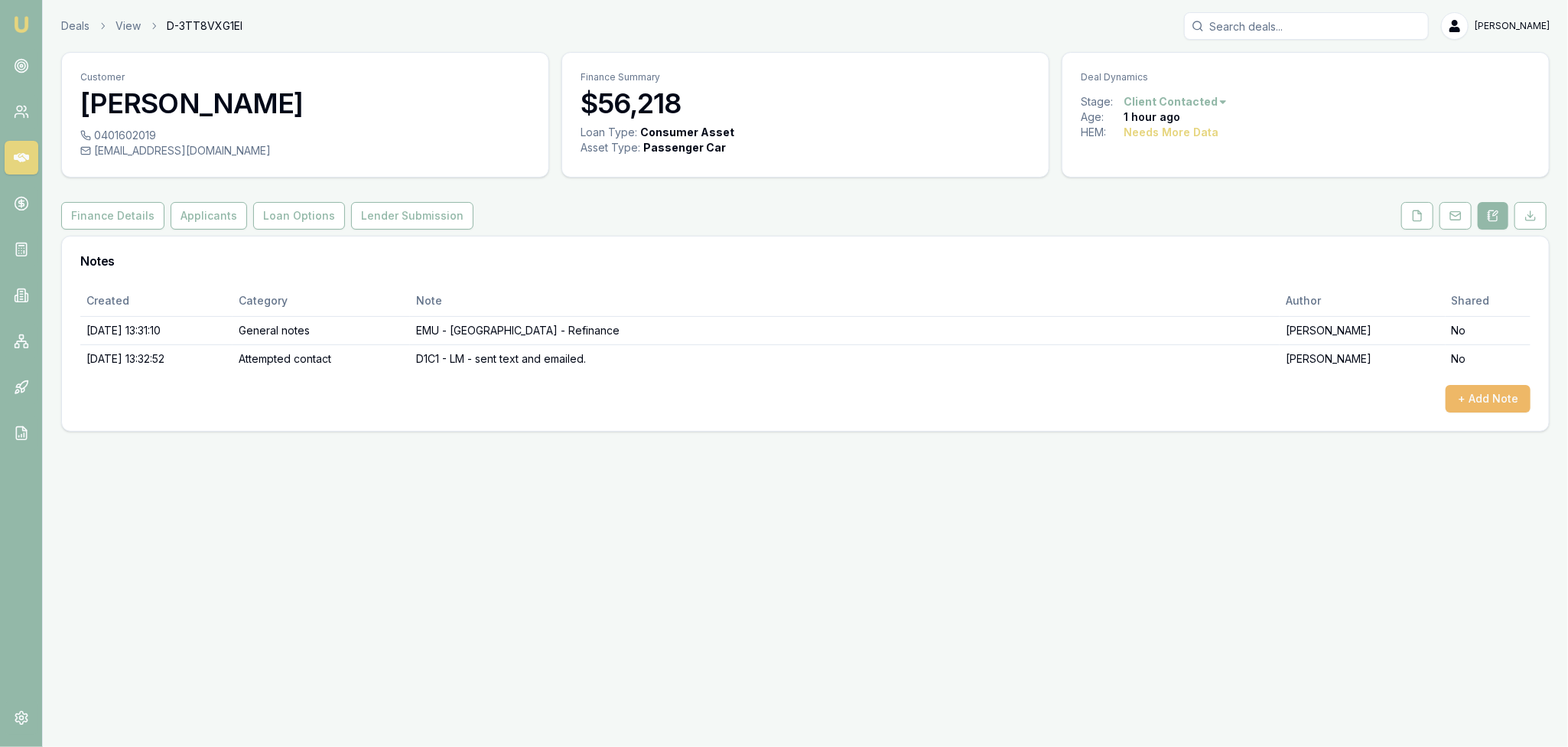
click at [1496, 388] on button "+ Add Note" at bounding box center [1489, 398] width 85 height 28
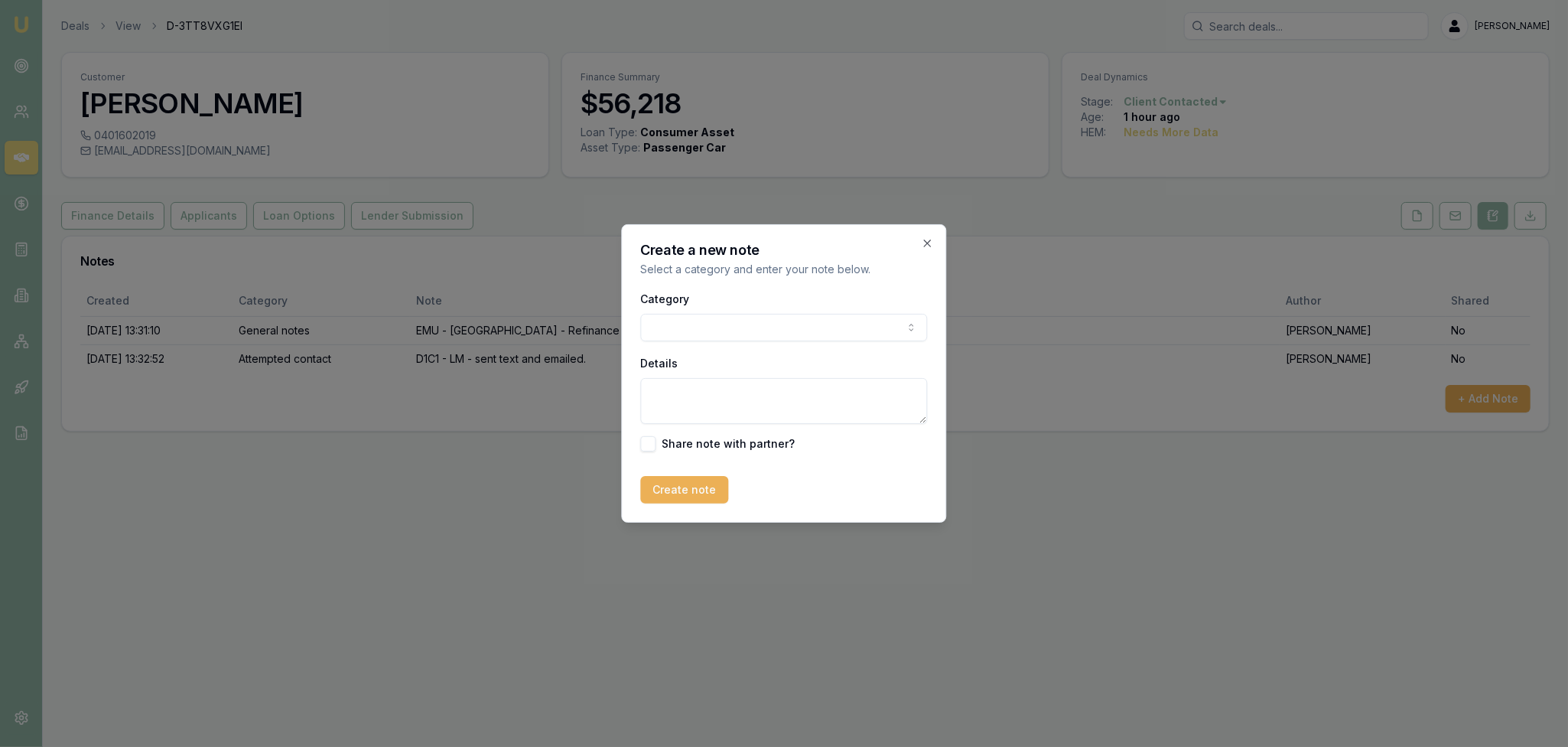
click at [744, 332] on body "Emu Broker Deals View D-3TT8VXG1EI Robyn Adams Toggle Menu Customer Alex Mastro…" at bounding box center [784, 374] width 1568 height 747
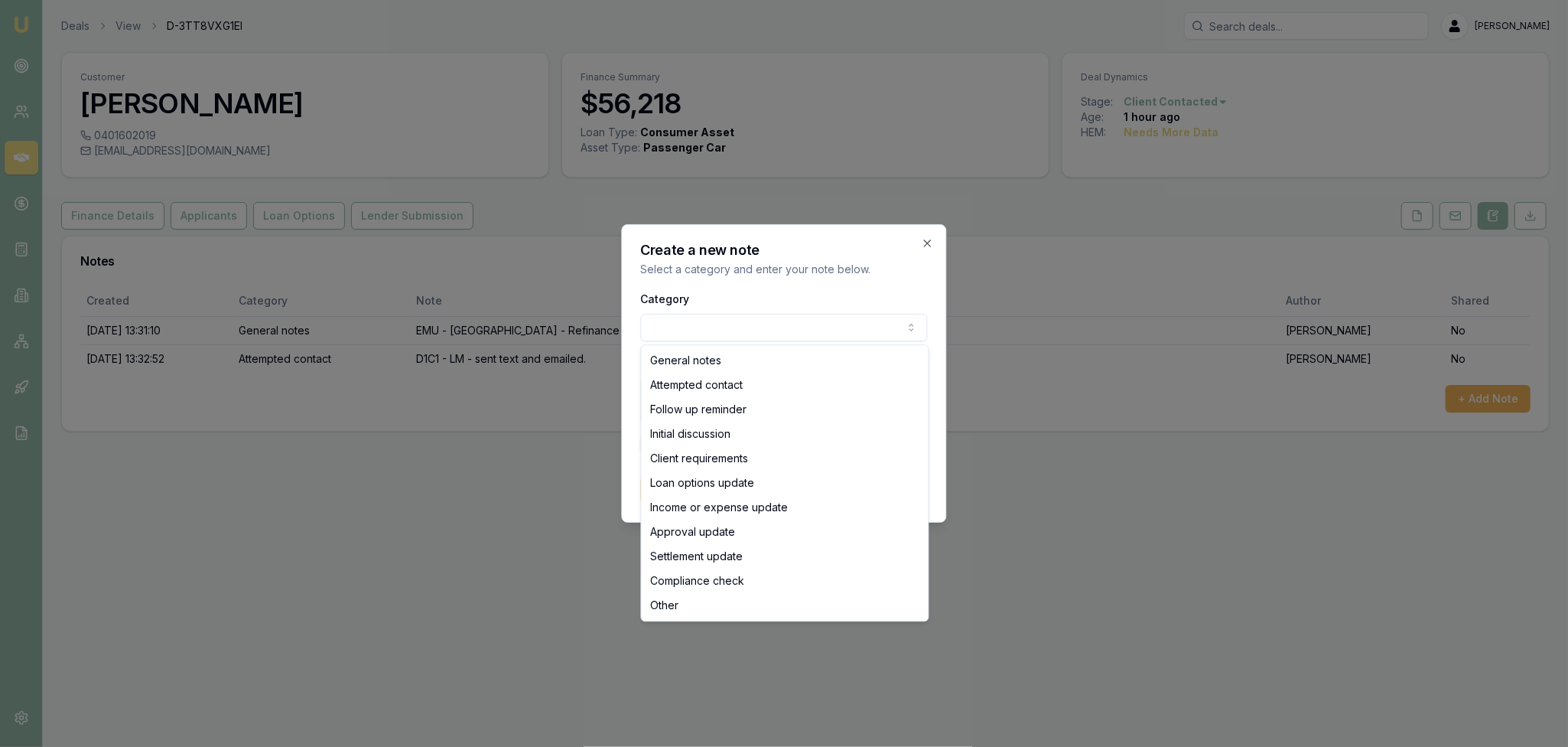
select select "ATTEMPTED_CONTACT"
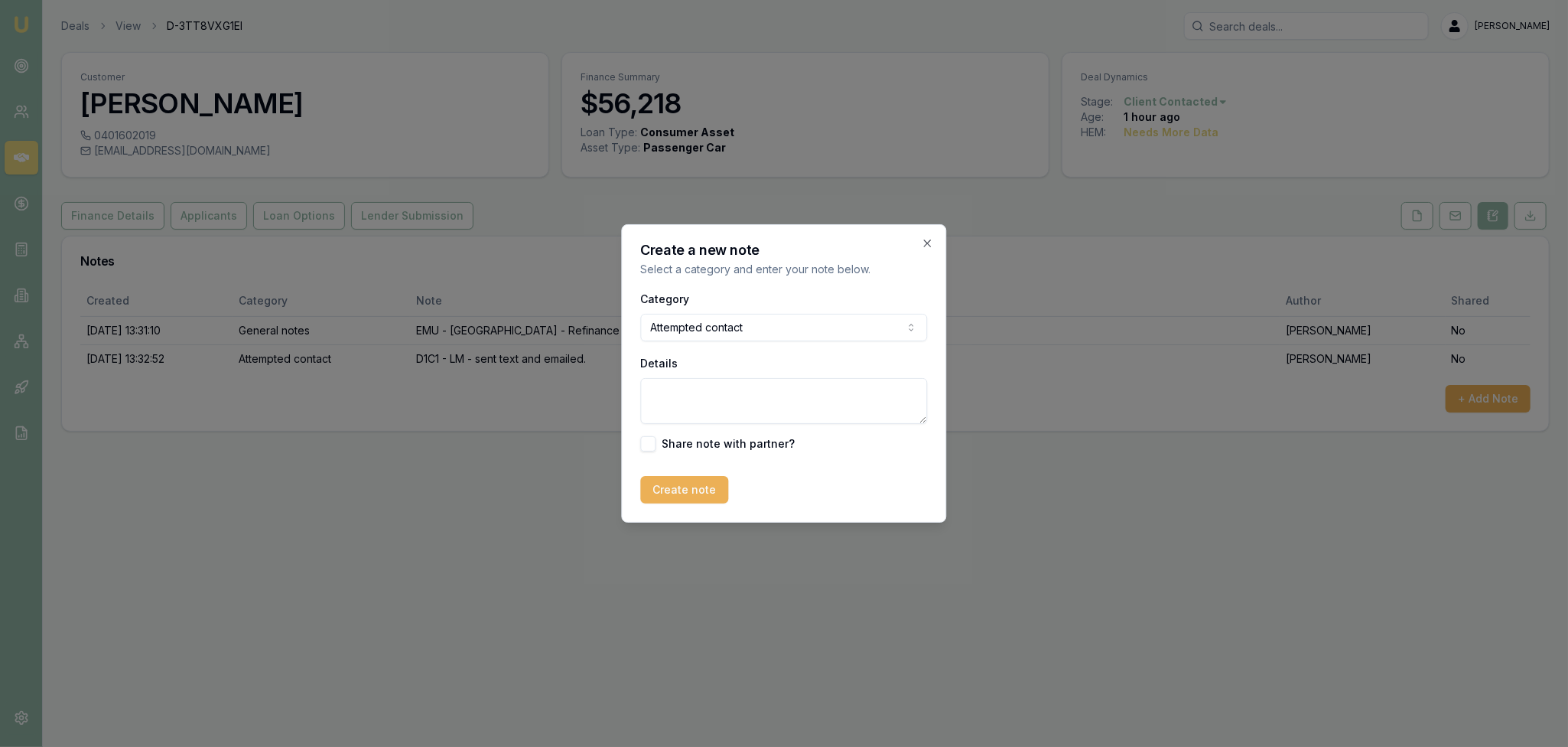
click at [736, 393] on textarea "Details" at bounding box center [784, 401] width 287 height 46
type textarea "D1C2 - no message left."
click at [682, 489] on button "Create note" at bounding box center [684, 490] width 88 height 28
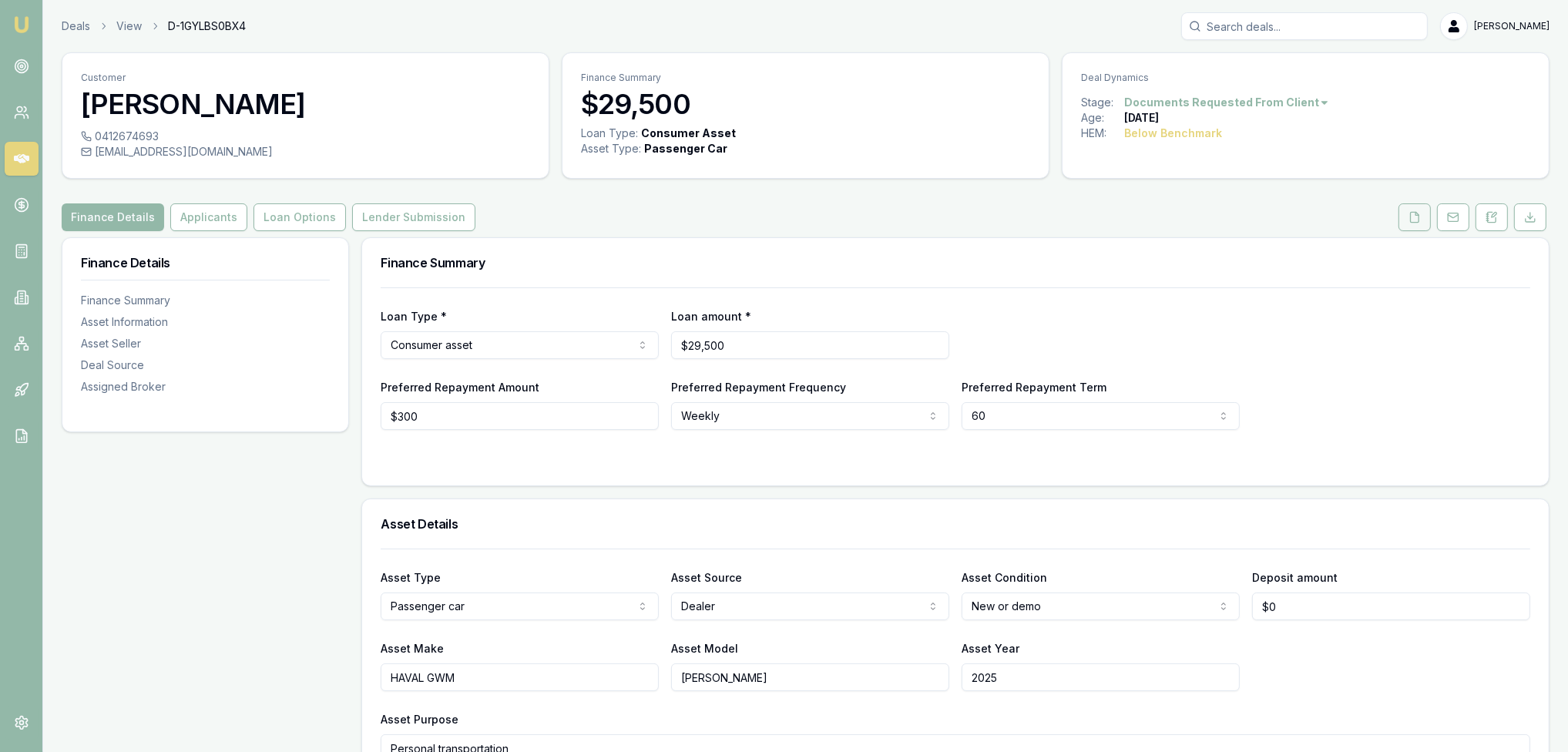
click at [1413, 224] on button at bounding box center [1414, 217] width 33 height 28
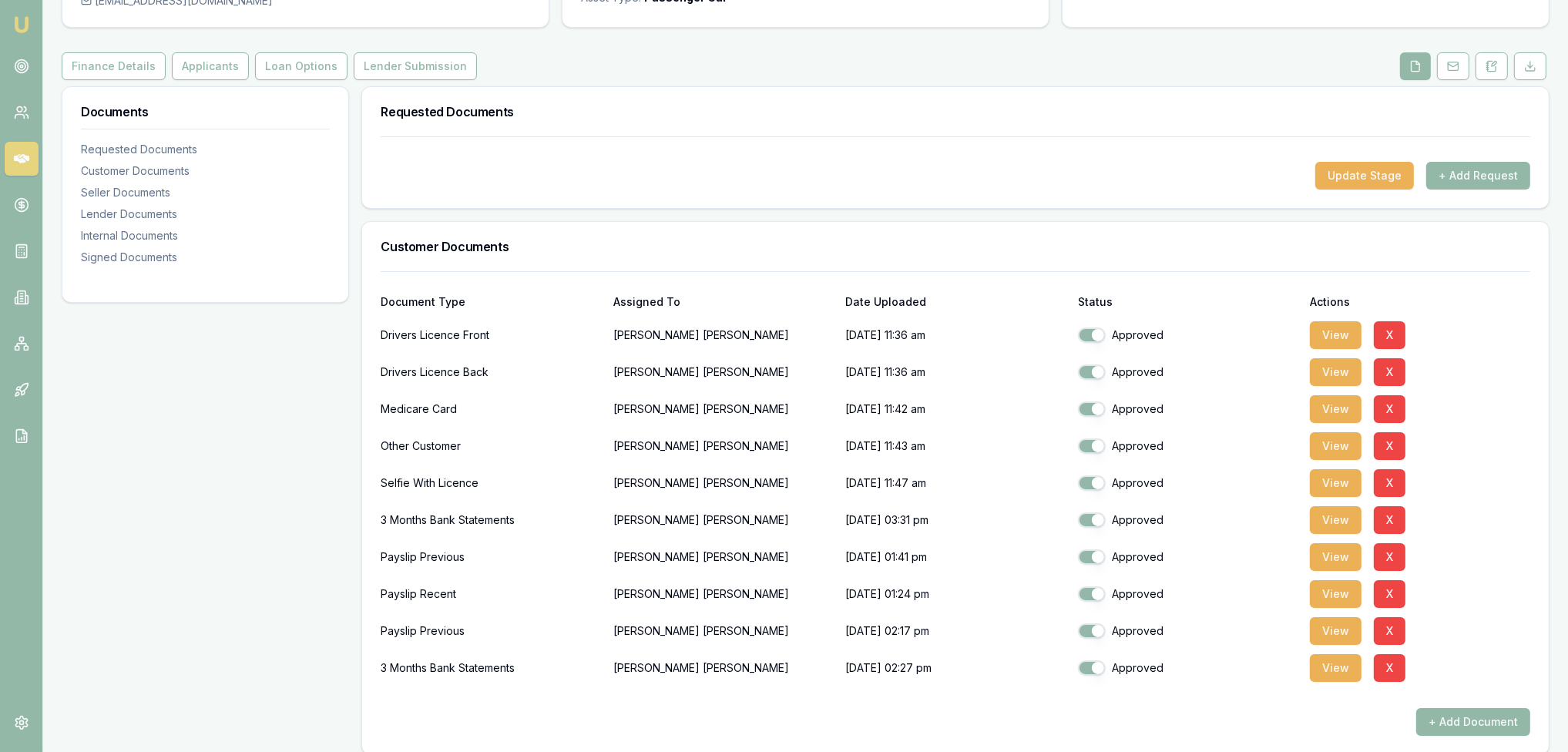
scroll to position [385, 0]
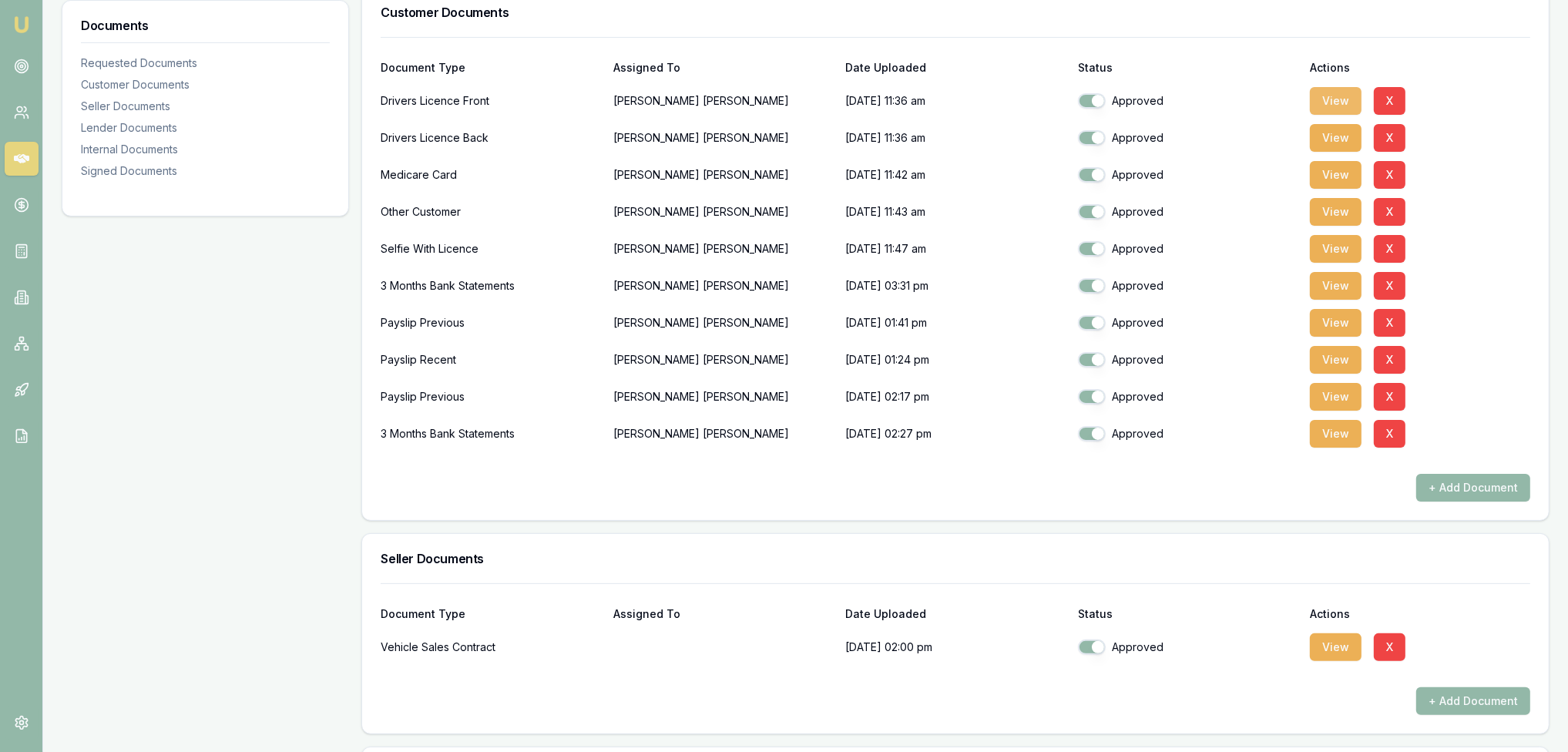
click at [1324, 98] on button "View" at bounding box center [1336, 101] width 52 height 28
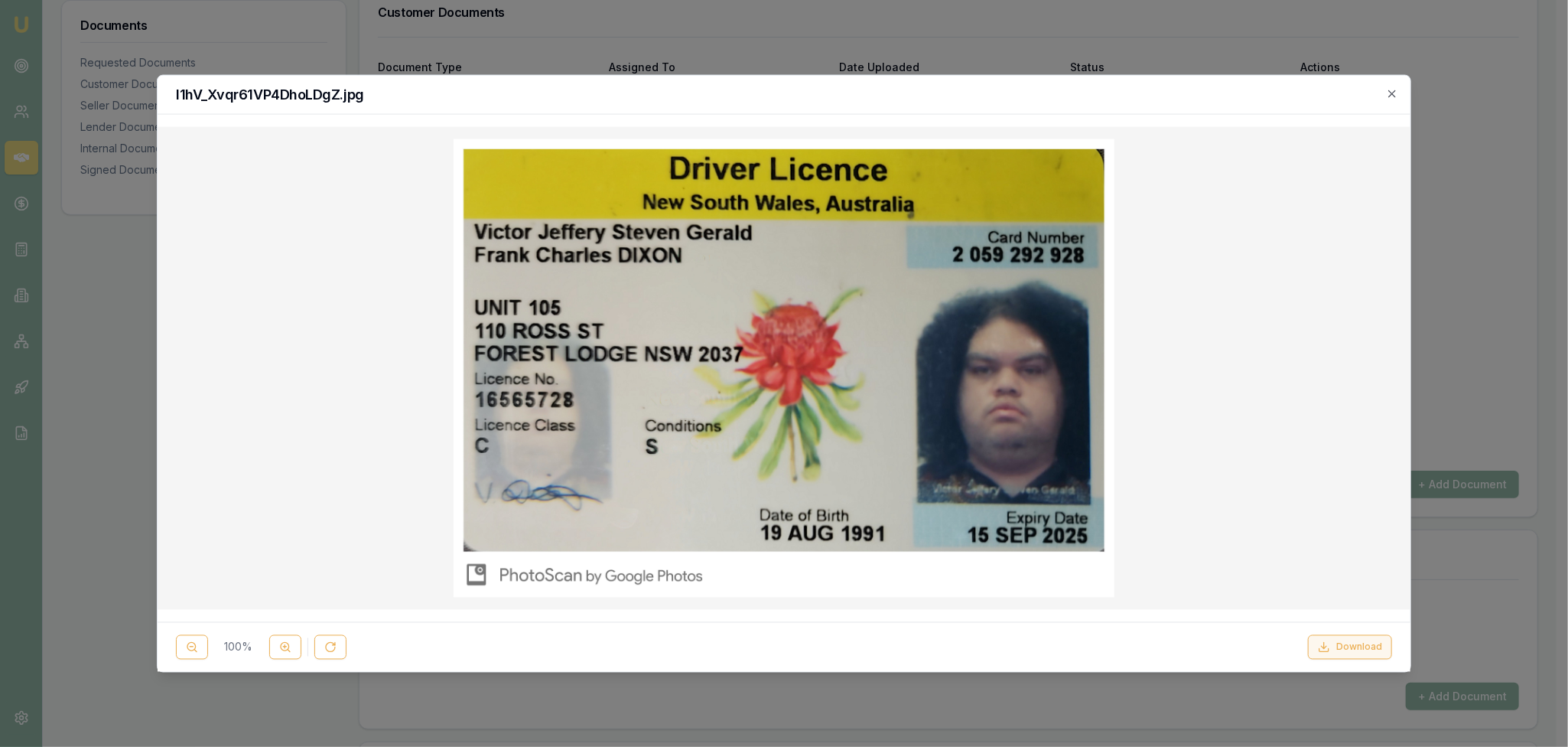
click at [220, 647] on span "100 %" at bounding box center [238, 646] width 49 height 16
click at [1356, 649] on button "Download" at bounding box center [1349, 646] width 84 height 25
click at [1396, 96] on icon "button" at bounding box center [1391, 93] width 6 height 6
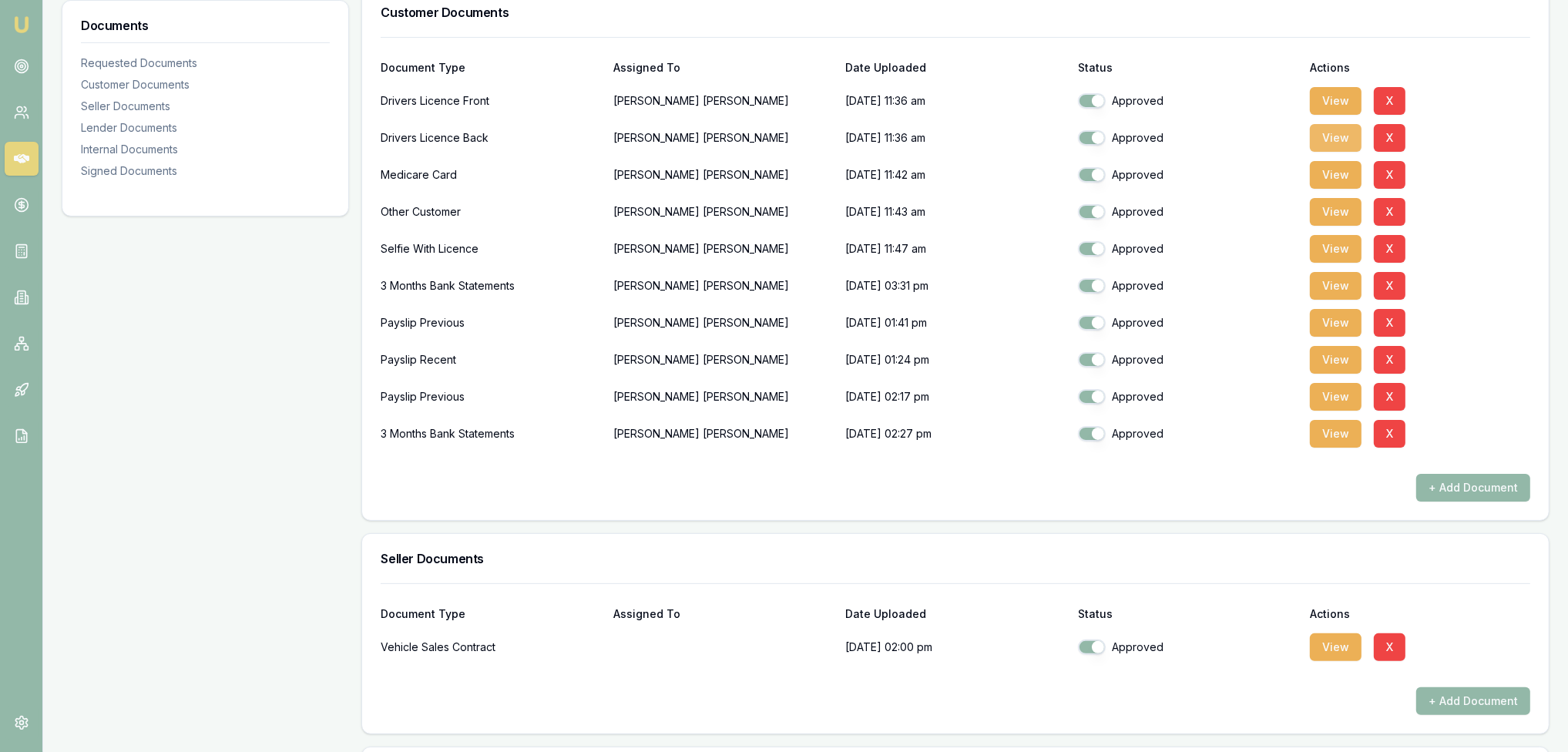
click at [1335, 131] on button "View" at bounding box center [1336, 138] width 52 height 28
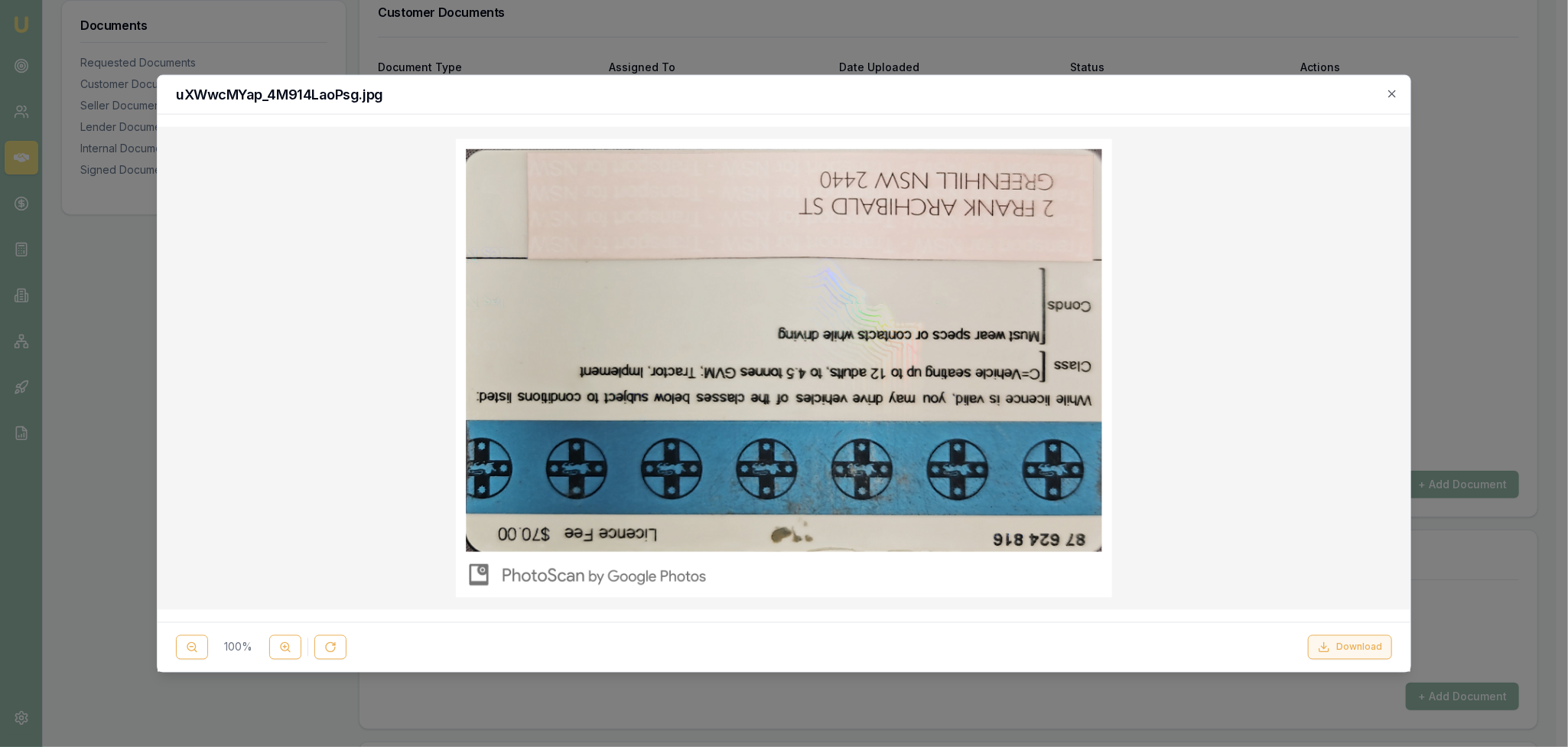
click at [1349, 642] on button "Download" at bounding box center [1349, 646] width 84 height 25
click at [1386, 84] on div "uXWwcMYap_4M914LaoPsg.jpg" at bounding box center [784, 95] width 1253 height 39
click at [1396, 94] on icon "button" at bounding box center [1392, 93] width 12 height 12
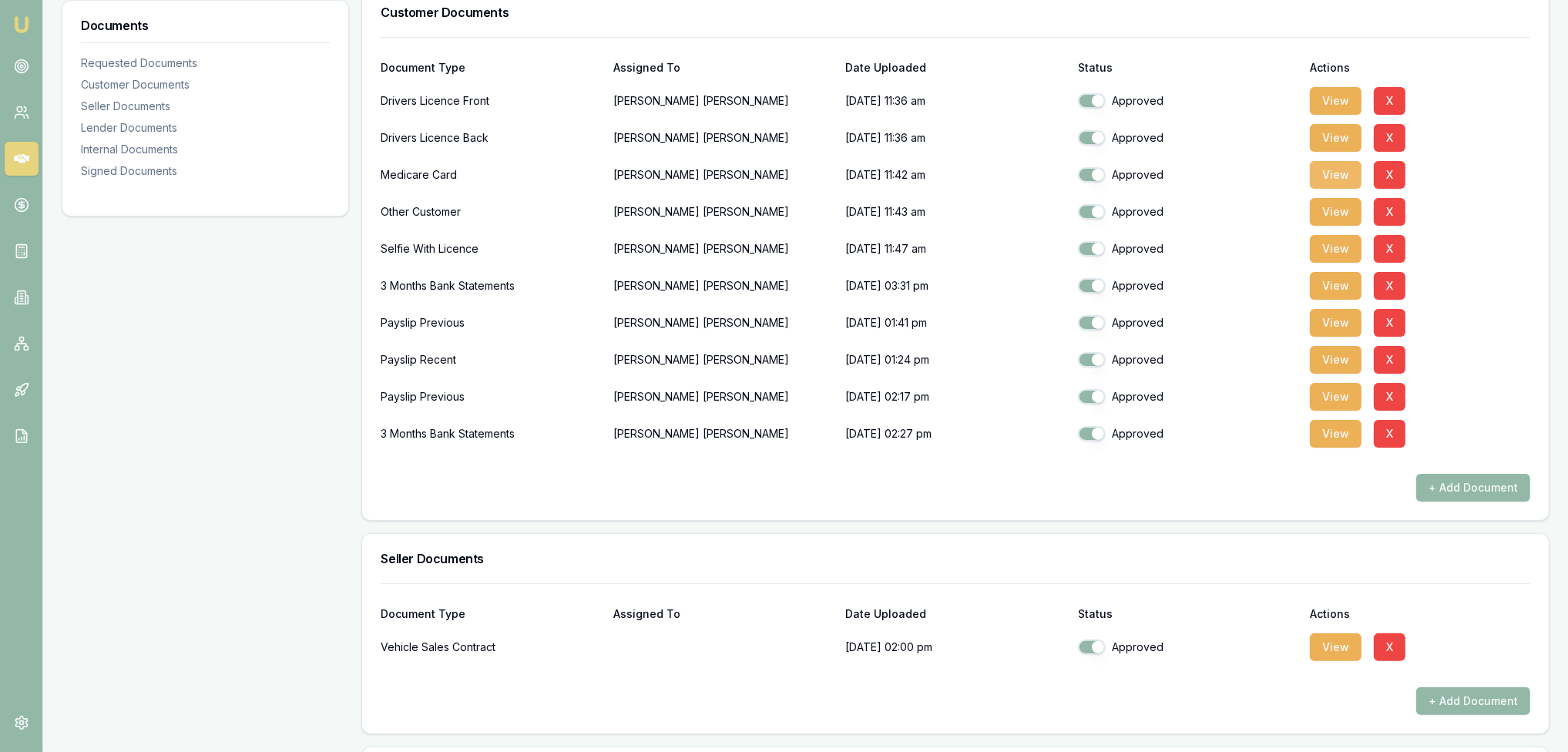
click at [1335, 171] on button "View" at bounding box center [1336, 175] width 52 height 28
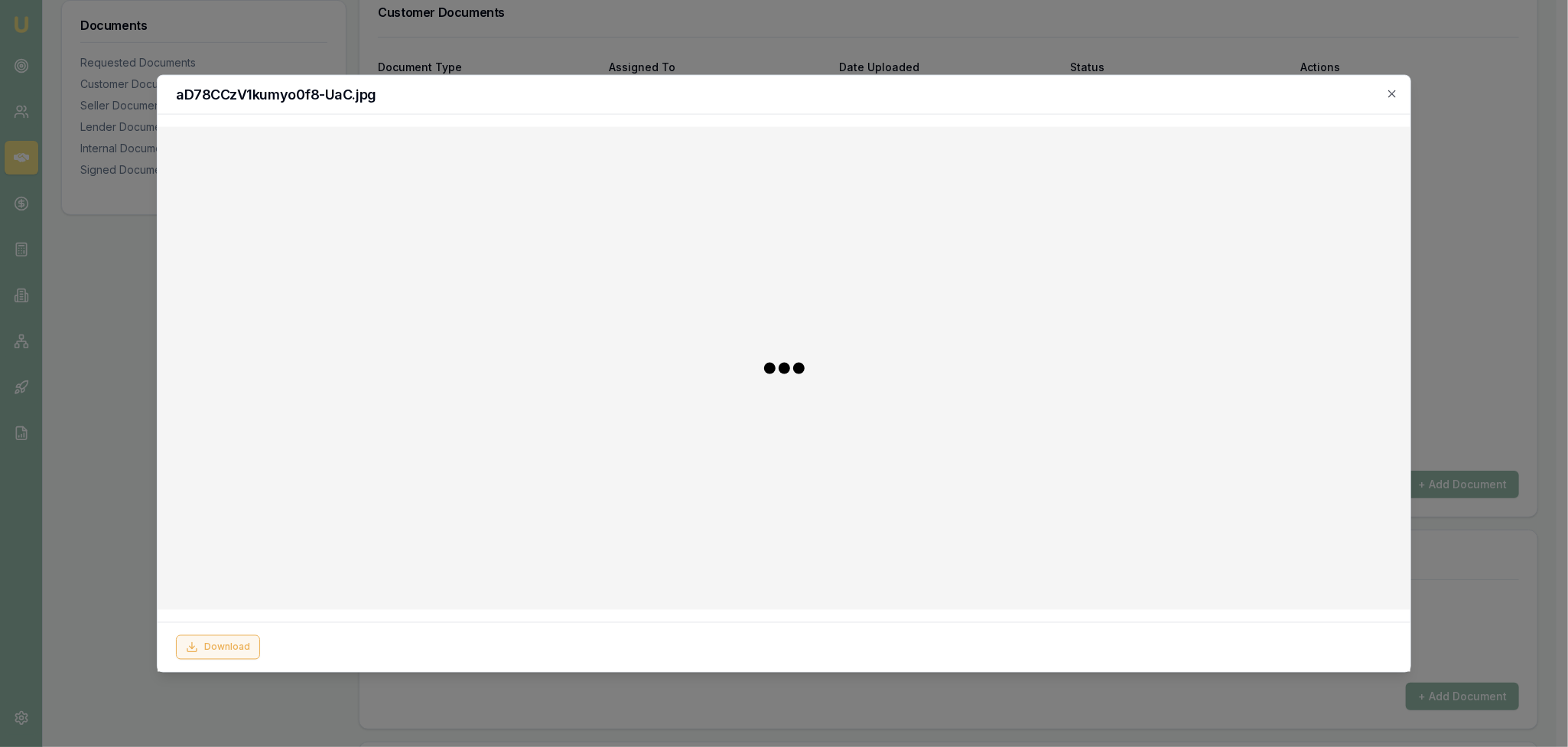
click at [242, 654] on button "Download" at bounding box center [218, 646] width 84 height 25
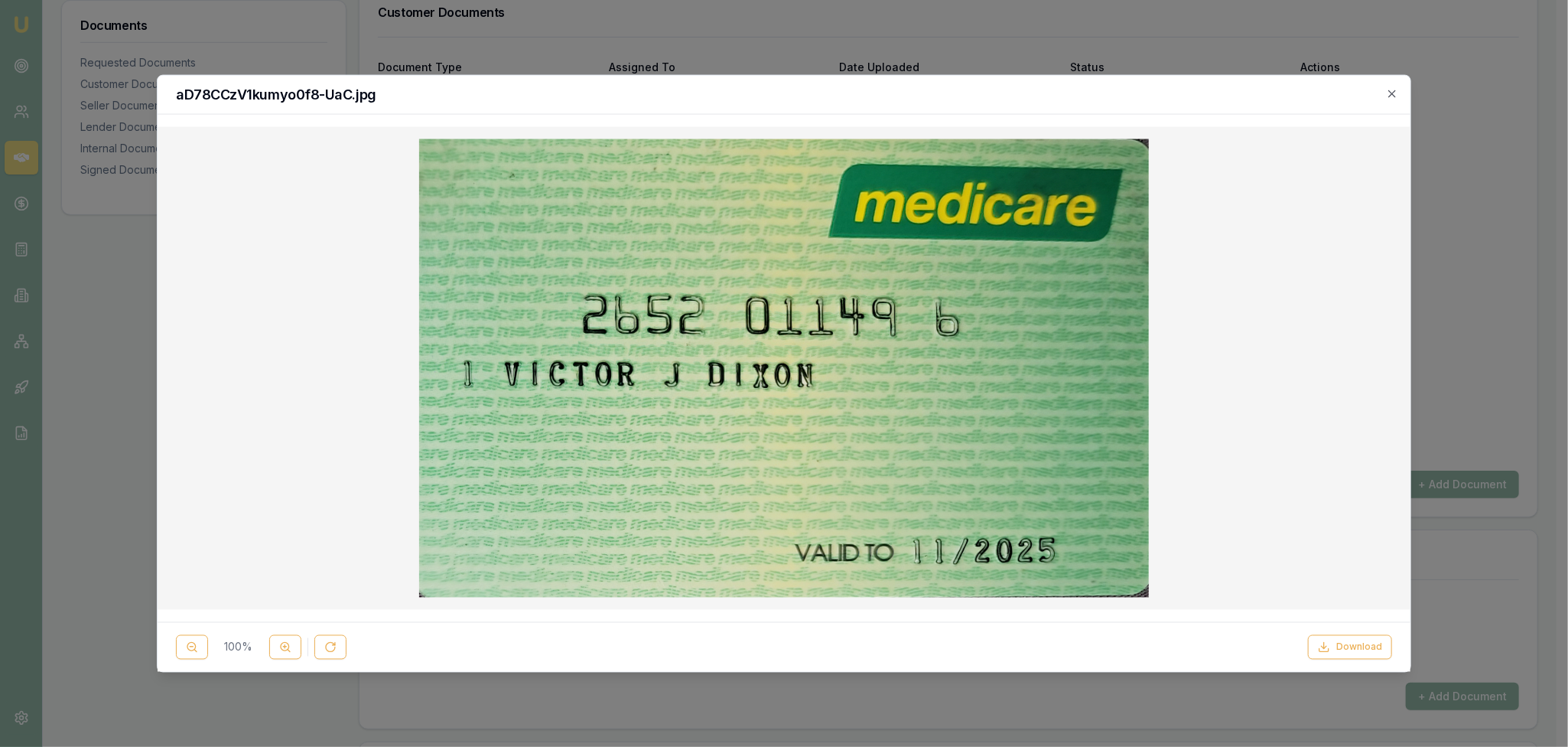
click at [1386, 178] on div at bounding box center [784, 368] width 1229 height 458
click at [1396, 91] on icon "button" at bounding box center [1391, 93] width 6 height 6
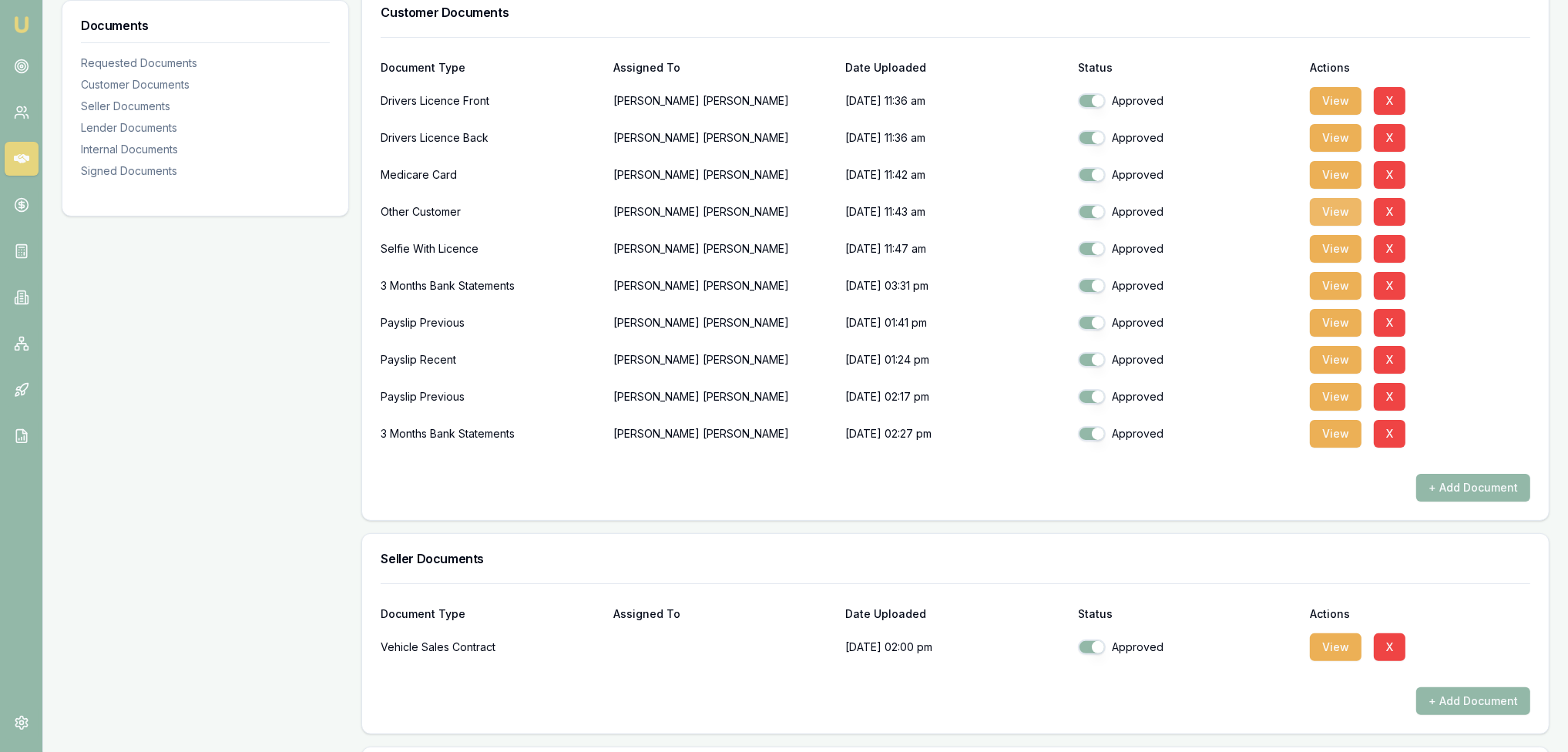
click at [1338, 210] on button "View" at bounding box center [1336, 212] width 52 height 28
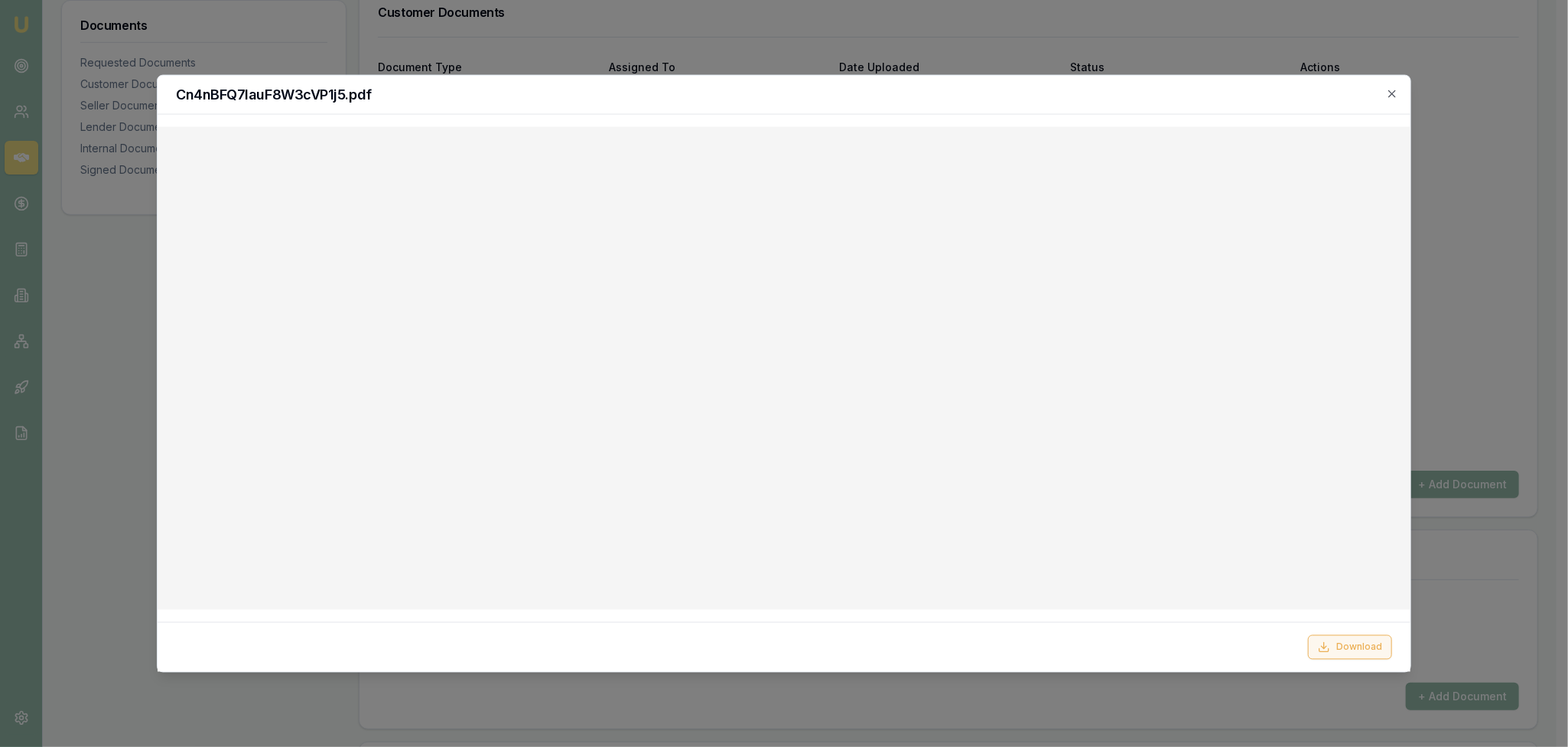
click at [1365, 644] on button "Download" at bounding box center [1349, 646] width 84 height 25
click at [1381, 90] on h2 "Cn4nBFQ7lauF8W3cVP1j5.pdf" at bounding box center [784, 94] width 1217 height 14
drag, startPoint x: 1396, startPoint y: 88, endPoint x: 1390, endPoint y: 97, distance: 10.8
click at [1396, 89] on icon "button" at bounding box center [1392, 93] width 12 height 12
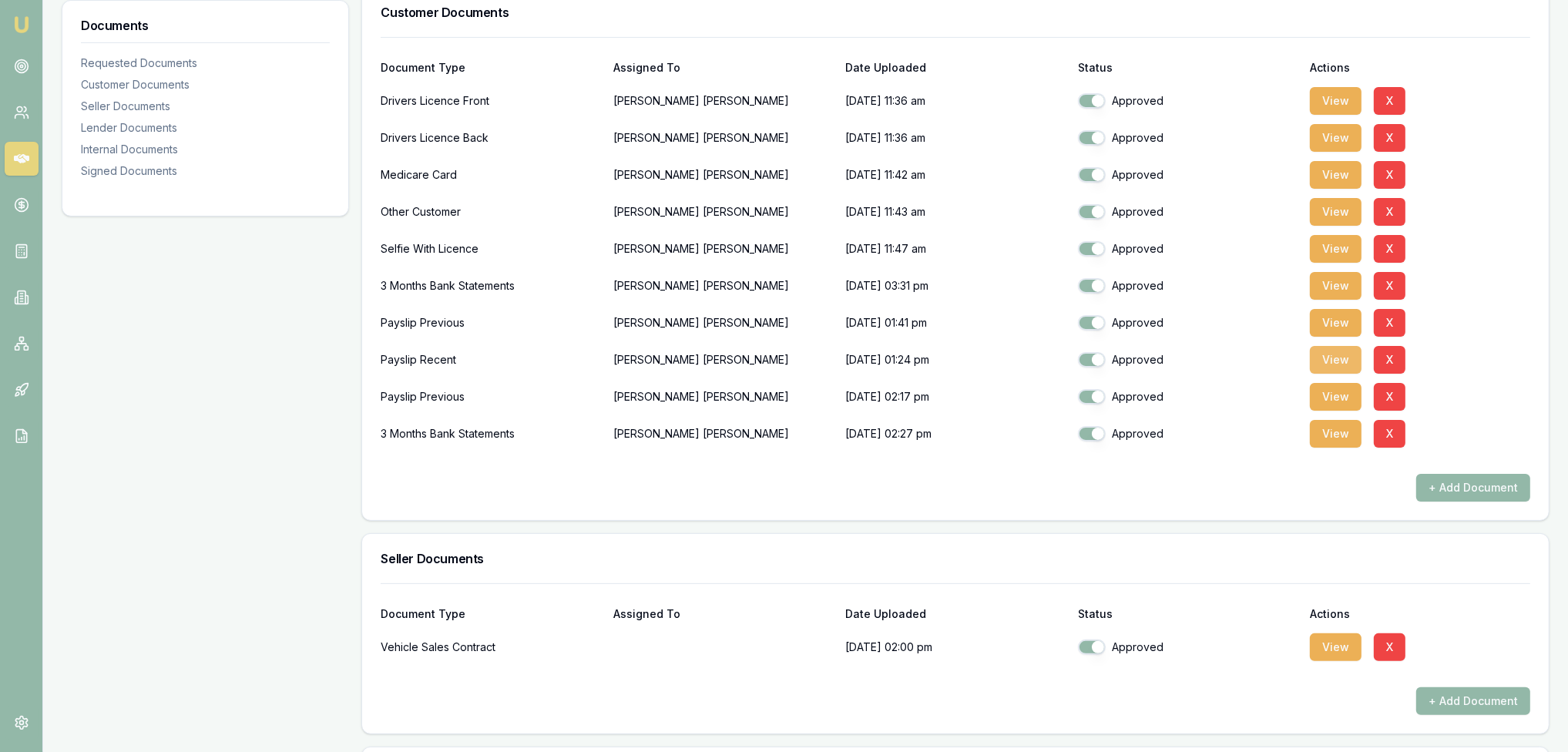
click at [1334, 354] on button "View" at bounding box center [1336, 359] width 52 height 28
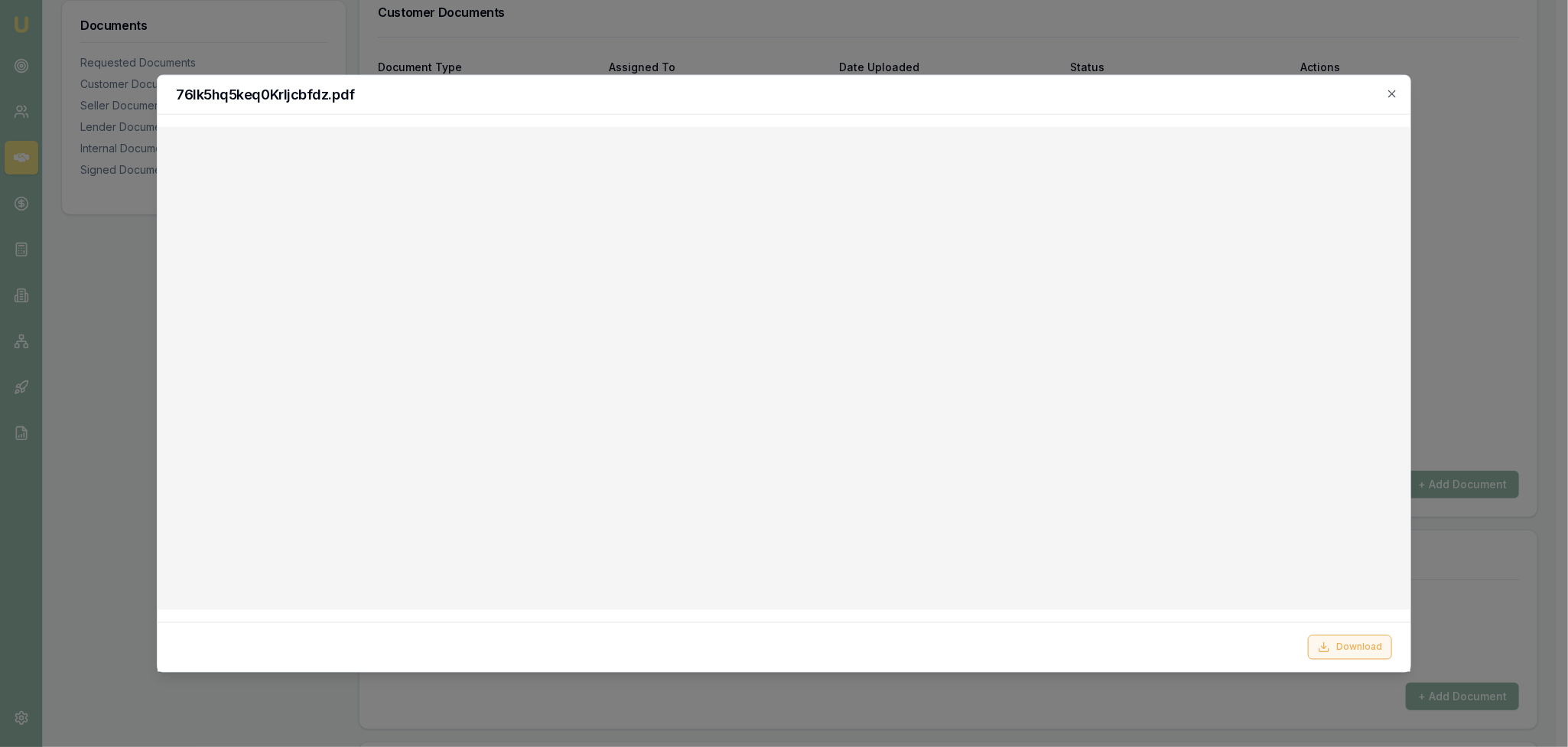
click at [1374, 642] on button "Download" at bounding box center [1349, 646] width 84 height 25
click at [1391, 94] on icon "button" at bounding box center [1392, 93] width 12 height 12
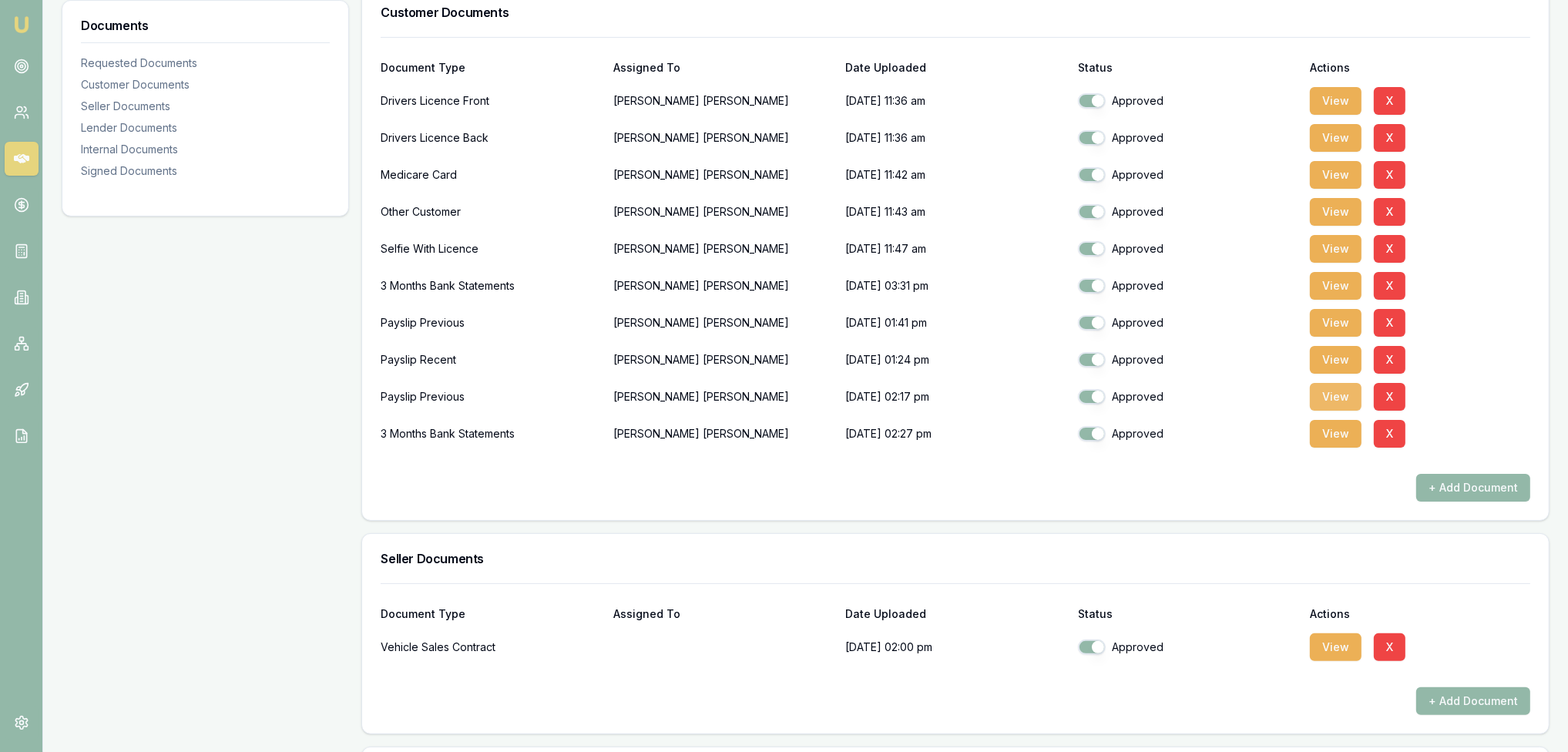
click at [1334, 393] on button "View" at bounding box center [1336, 396] width 52 height 28
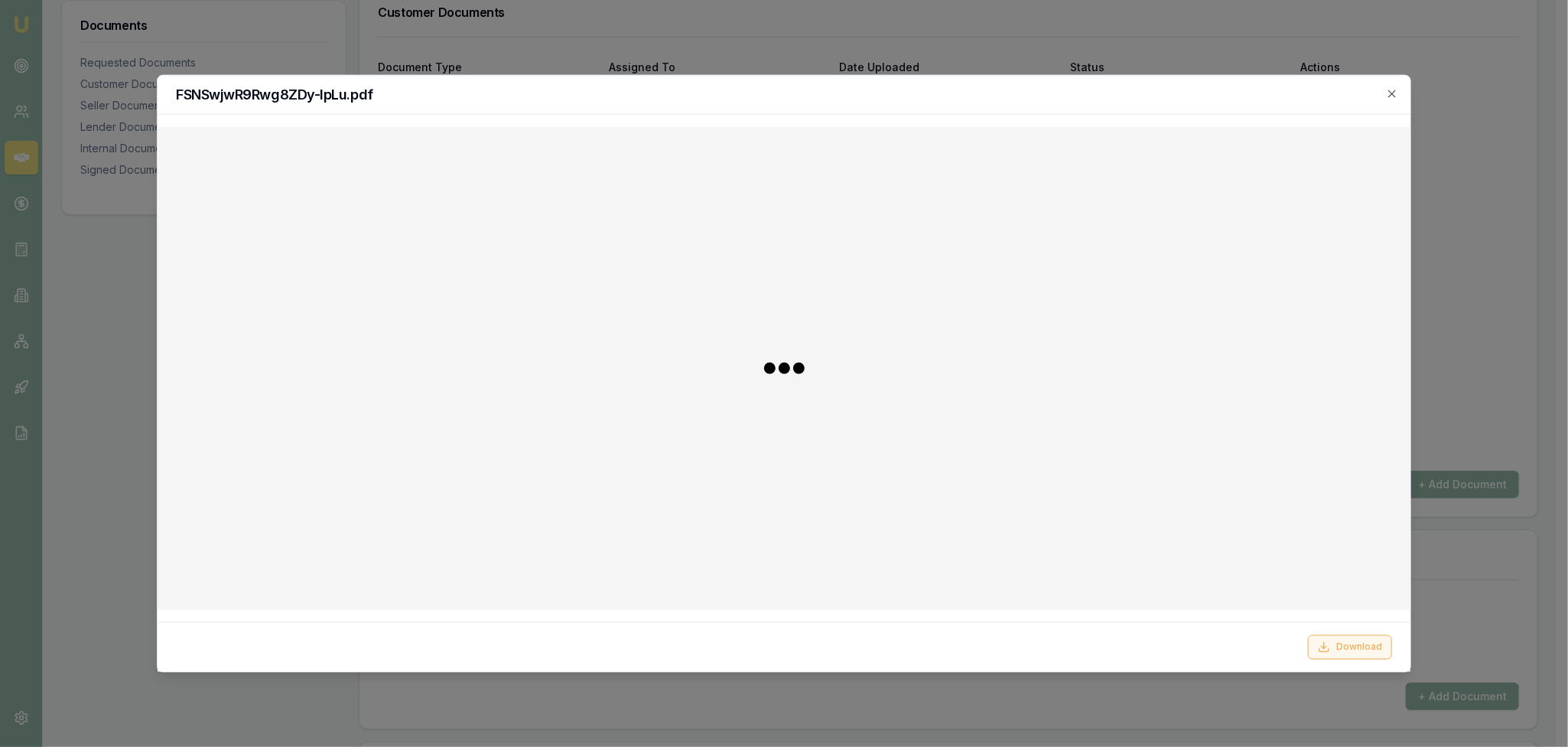
click at [1338, 644] on button "Download" at bounding box center [1349, 646] width 84 height 25
click at [1398, 92] on div "FSNSwjwR9Rwg8ZDy-IpLu.pdf" at bounding box center [784, 95] width 1253 height 39
click at [1393, 92] on icon "button" at bounding box center [1391, 93] width 6 height 6
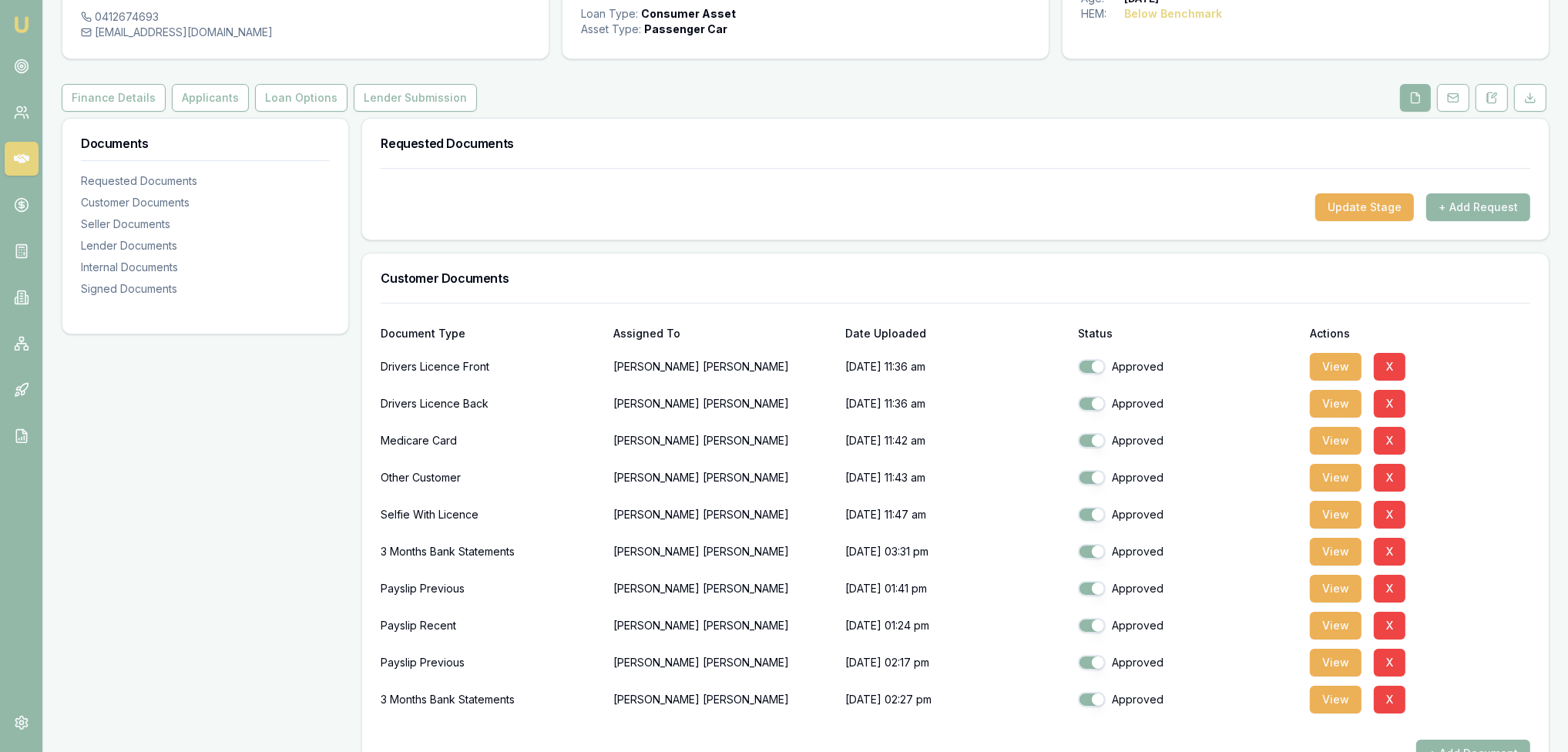
scroll to position [0, 0]
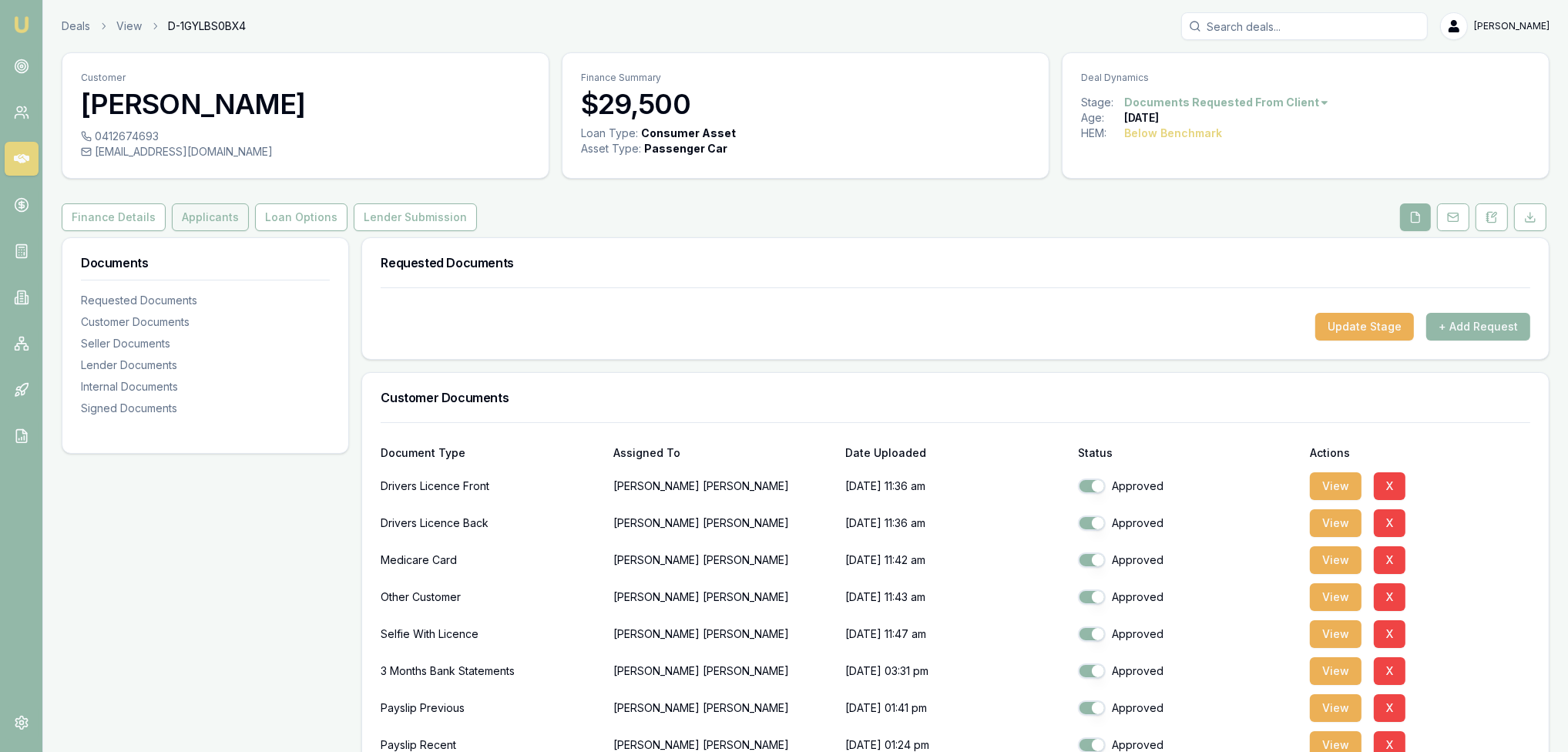
click at [190, 219] on button "Applicants" at bounding box center [210, 217] width 77 height 28
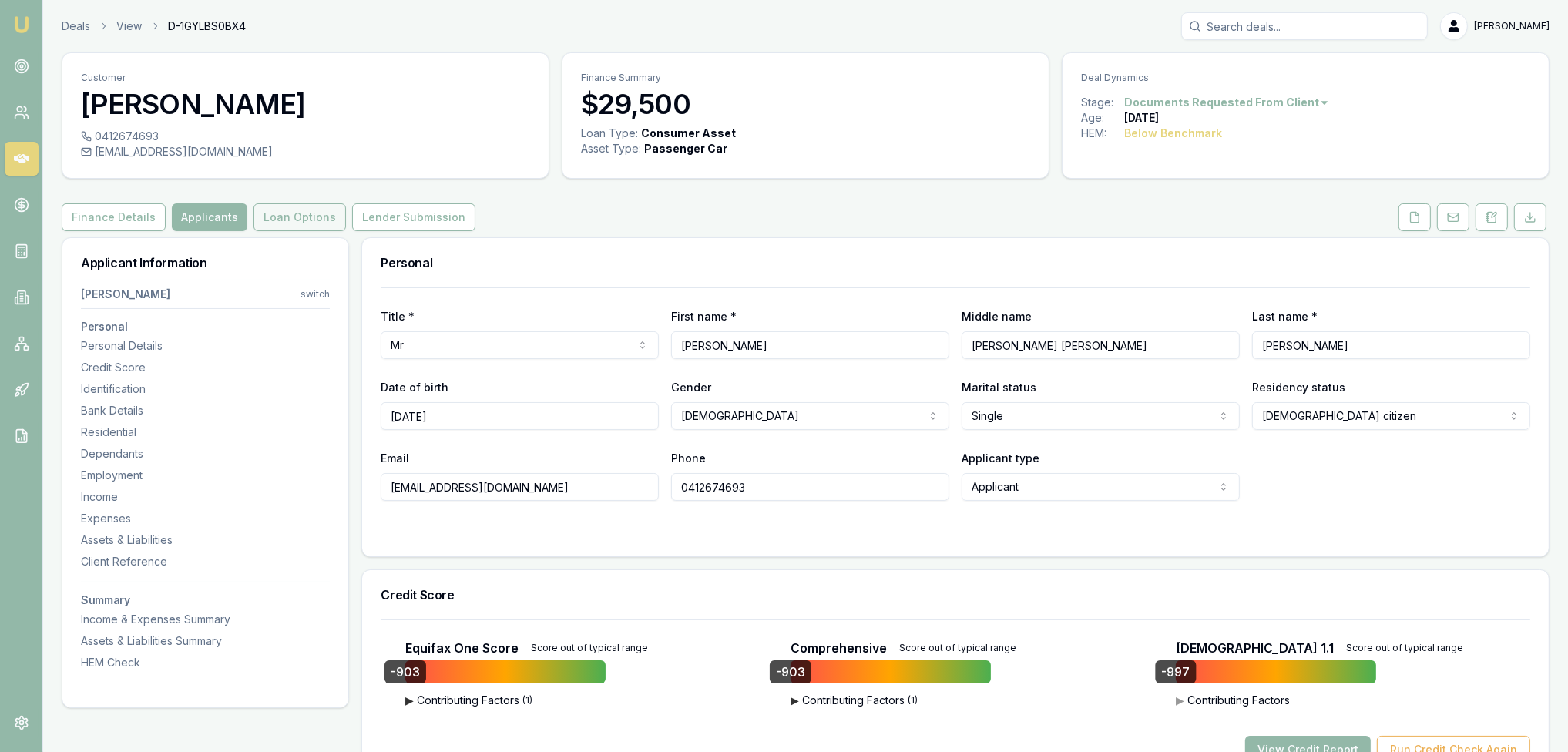
click at [278, 218] on button "Loan Options" at bounding box center [300, 217] width 93 height 28
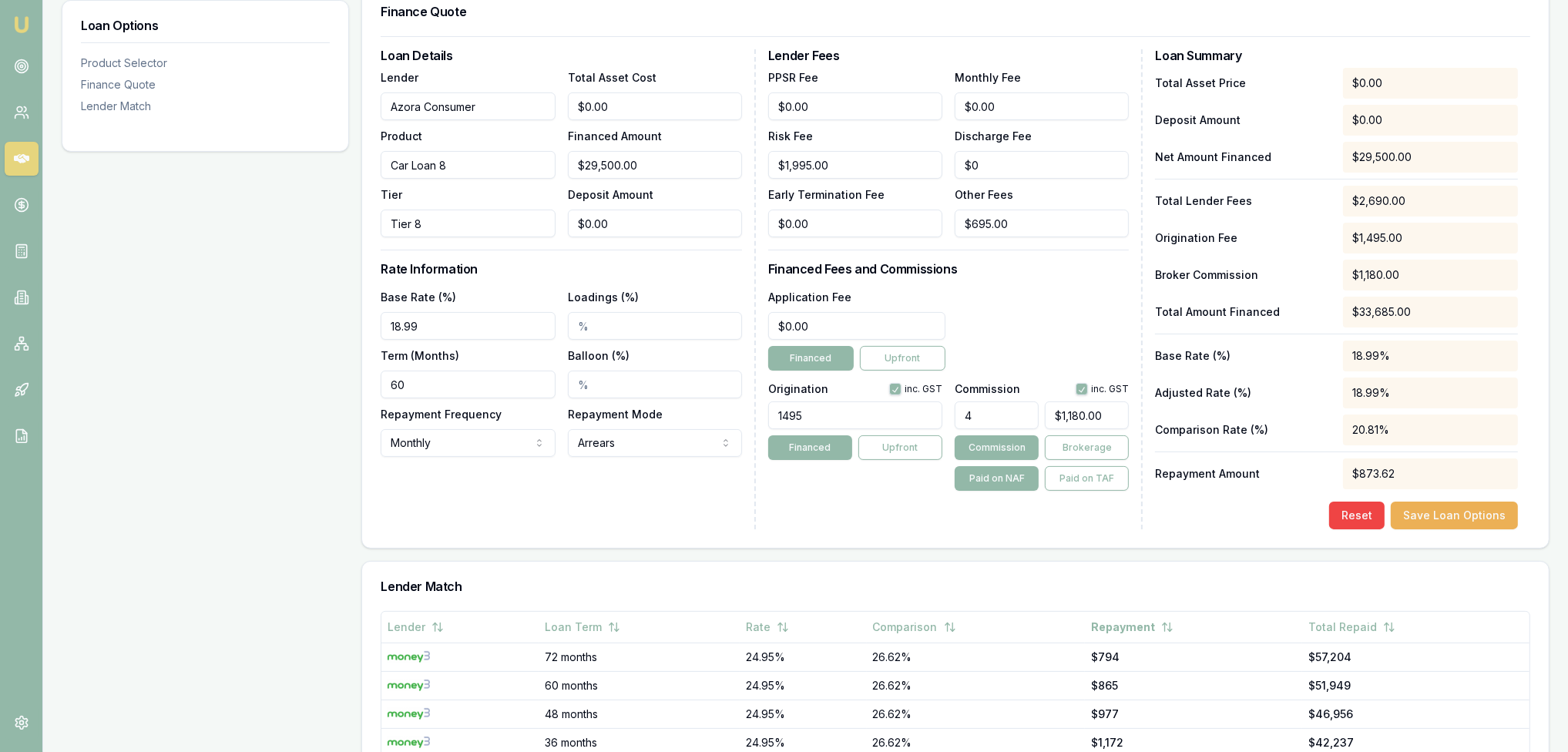
scroll to position [462, 0]
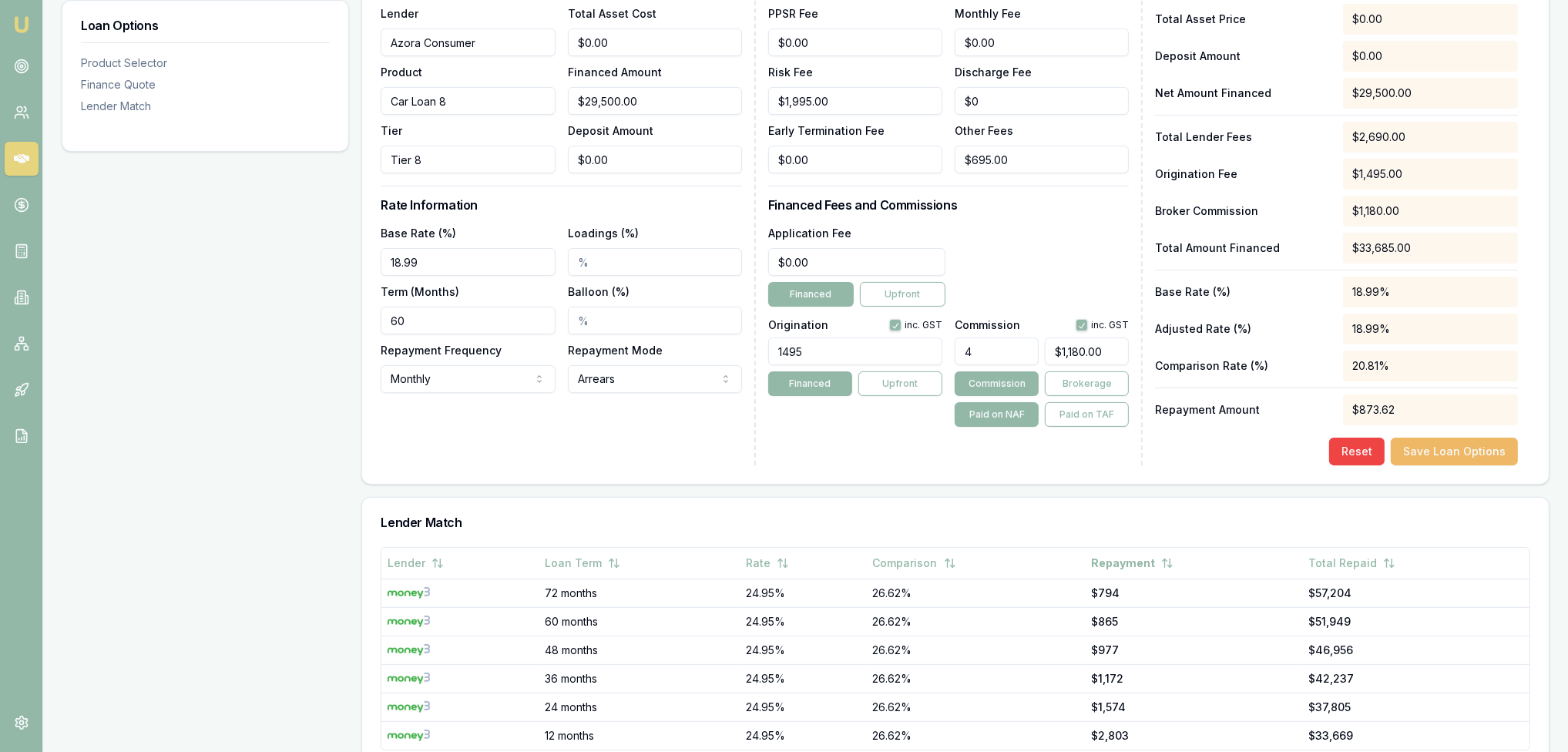
click at [1464, 453] on button "Save Loan Options" at bounding box center [1454, 451] width 127 height 28
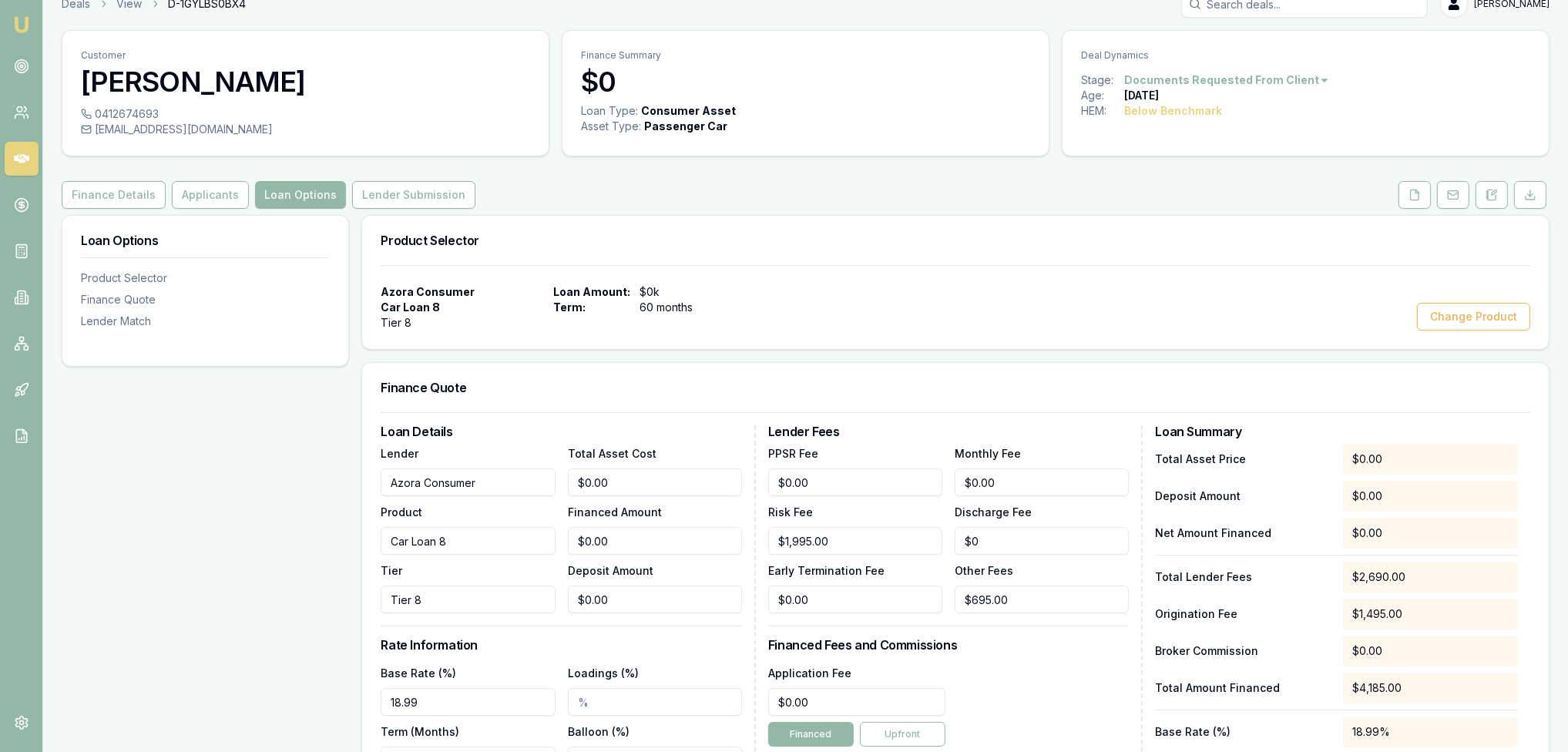
scroll to position [0, 0]
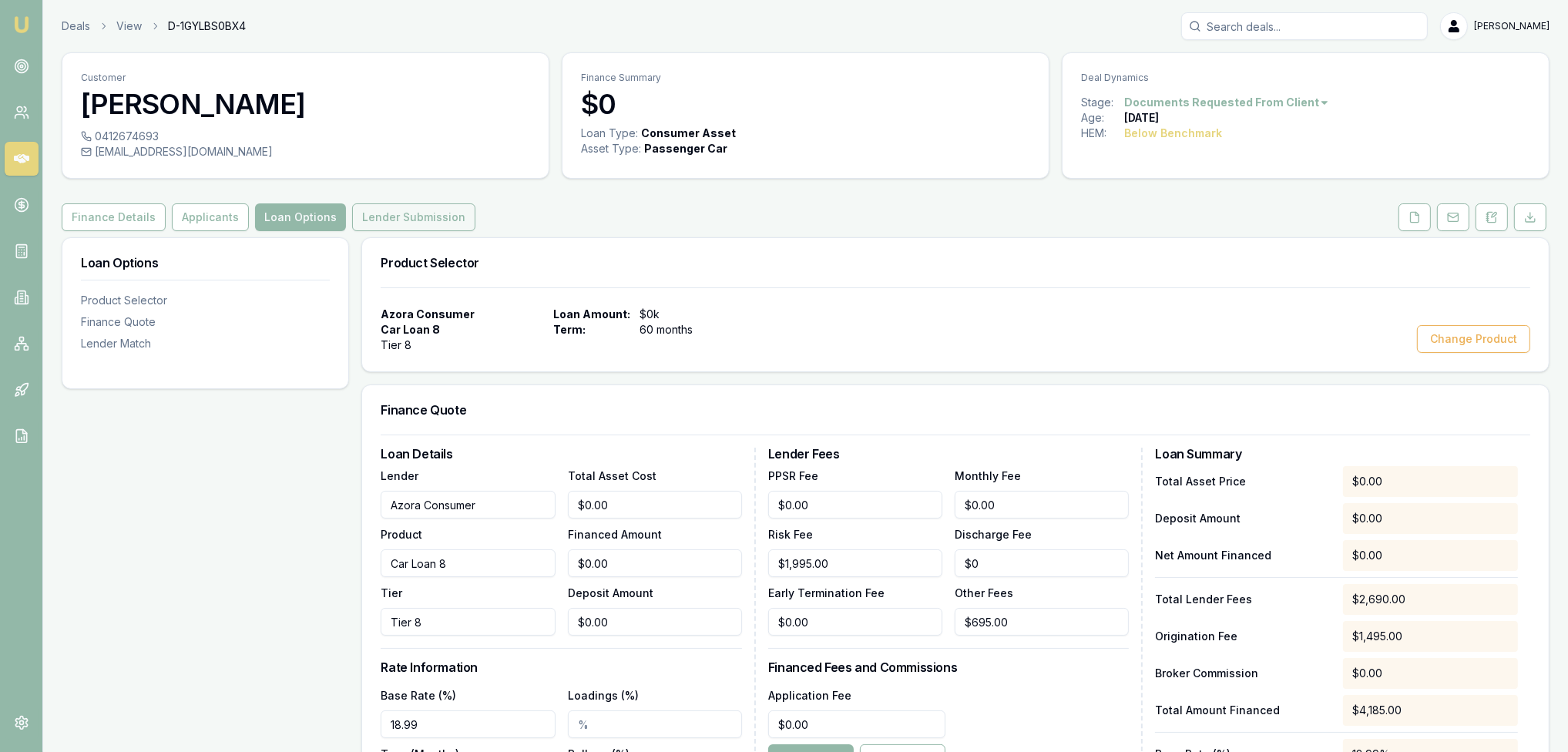
click at [383, 225] on button "Lender Submission" at bounding box center [413, 217] width 124 height 28
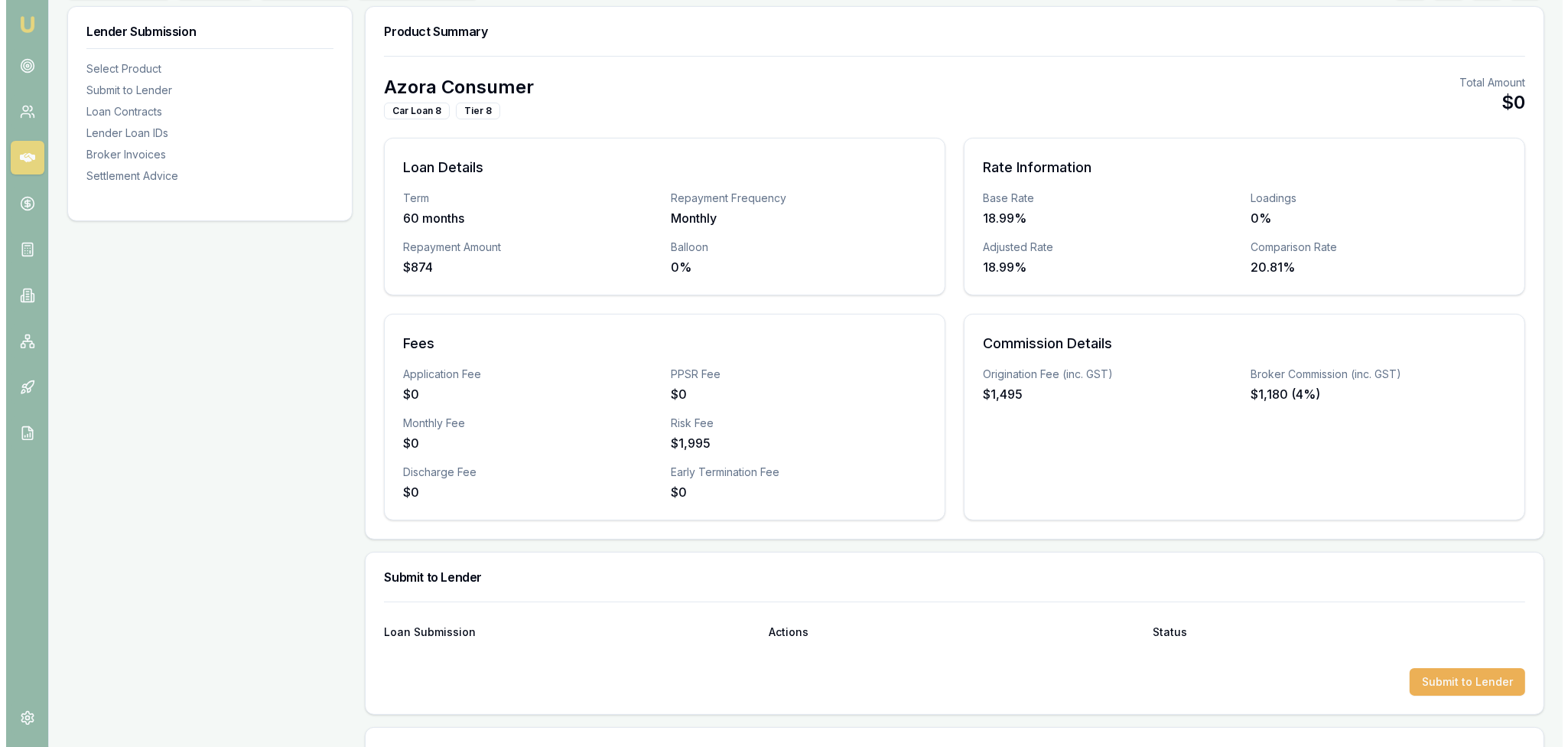
scroll to position [383, 0]
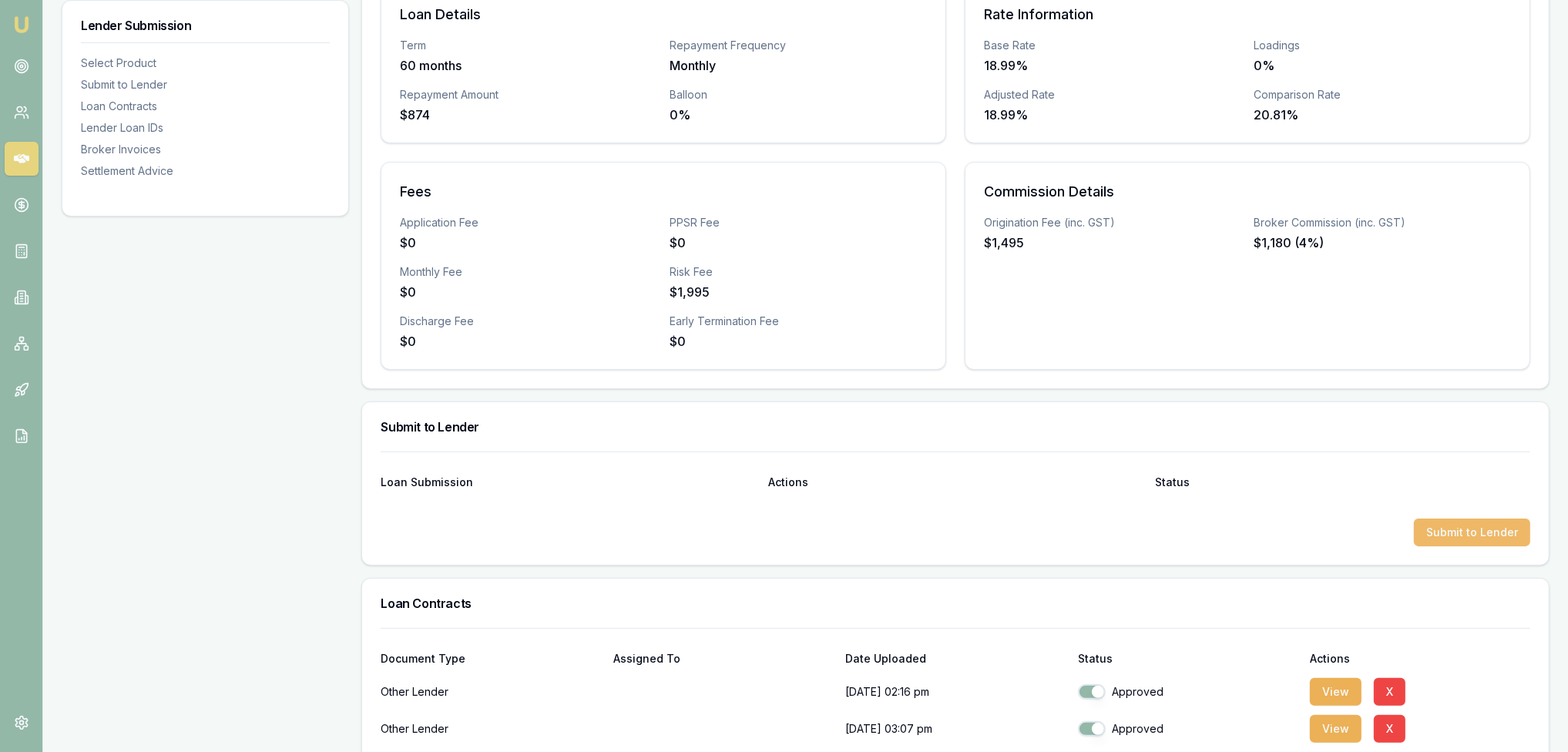
click at [1463, 523] on button "Submit to Lender" at bounding box center [1471, 532] width 116 height 28
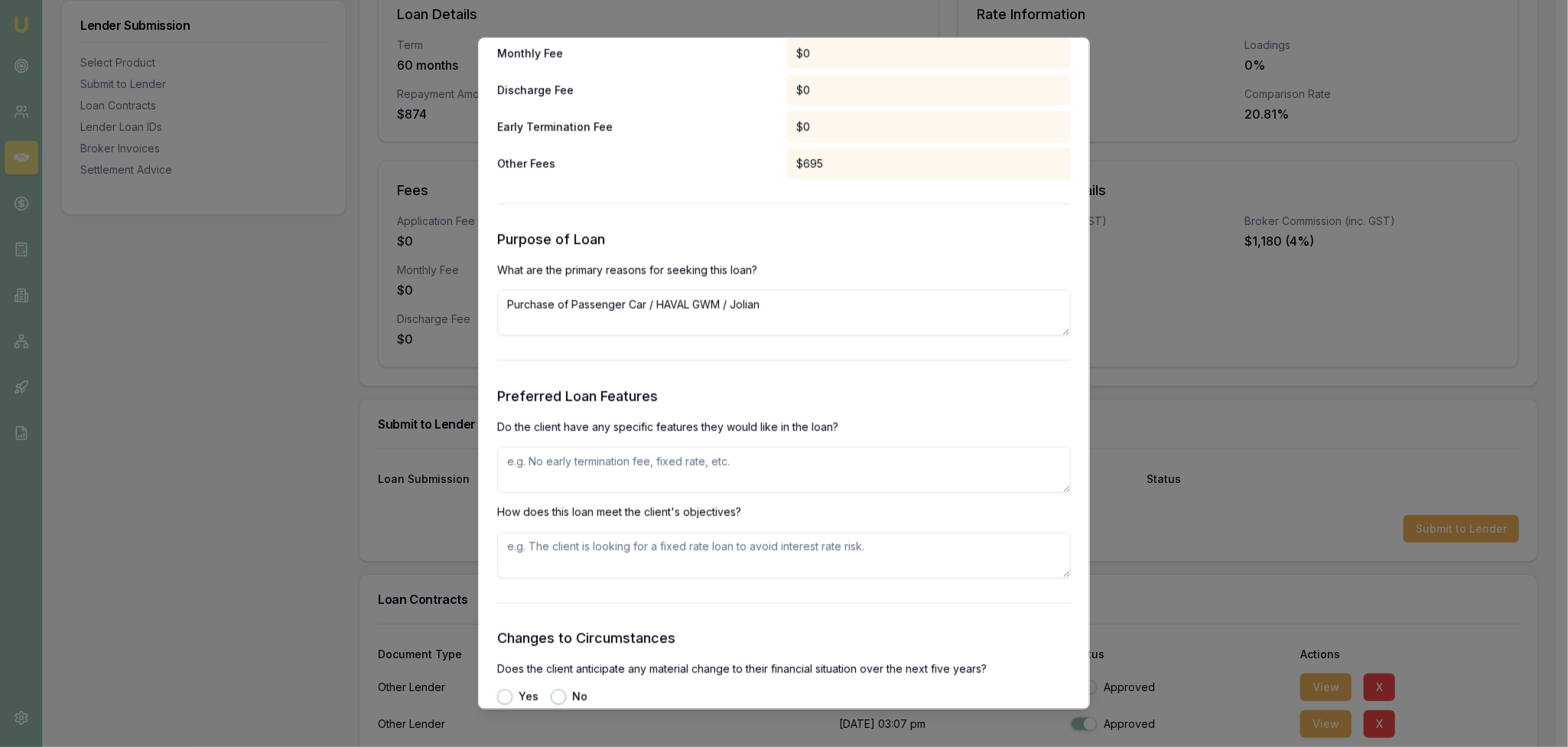
scroll to position [1530, 0]
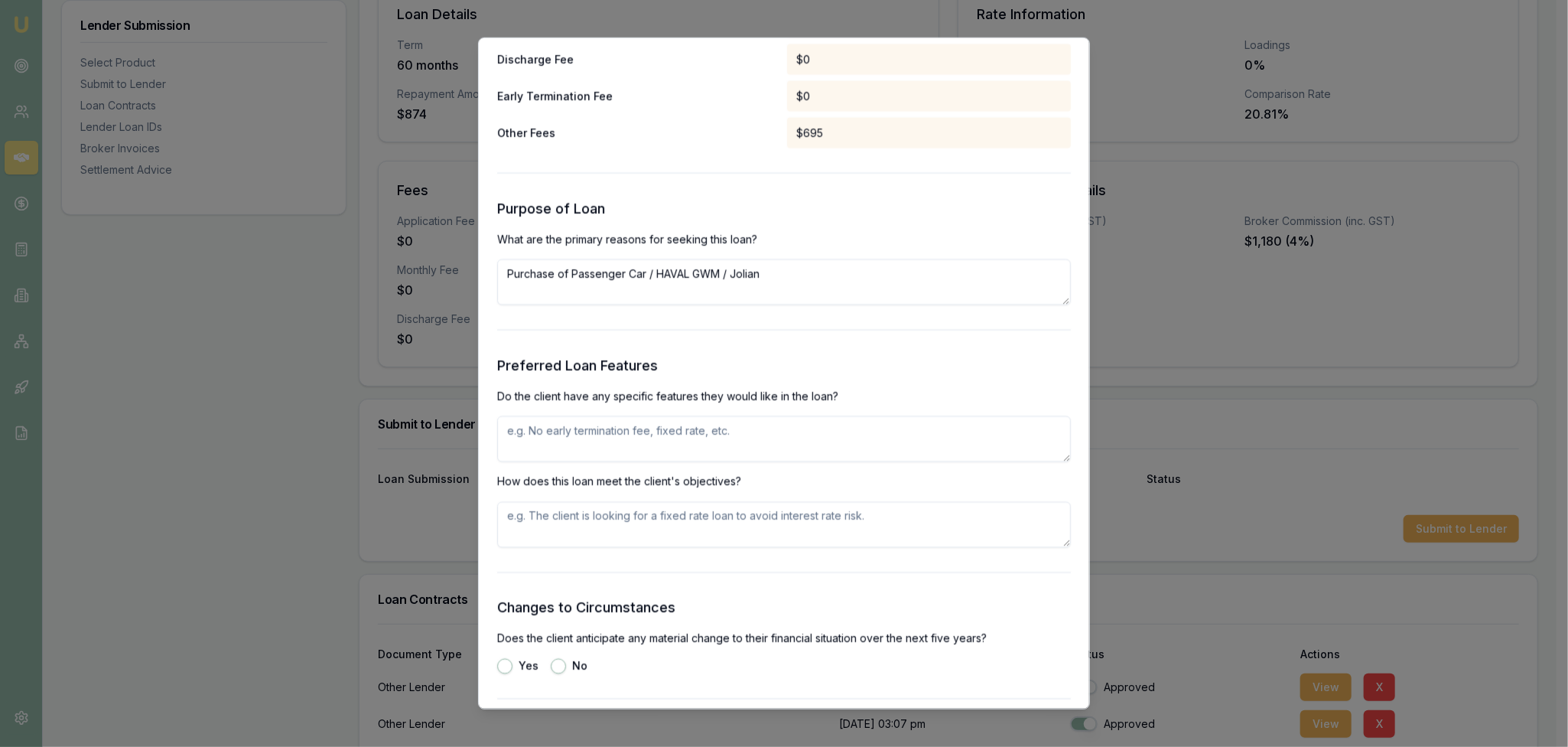
click at [680, 433] on textarea at bounding box center [784, 439] width 574 height 46
type textarea "No specific features requested. Just wanted to see if can get a loan whilst in …"
click at [836, 522] on textarea "Azora lend to applicants in Part IX debt agreements and acce" at bounding box center [784, 525] width 574 height 46
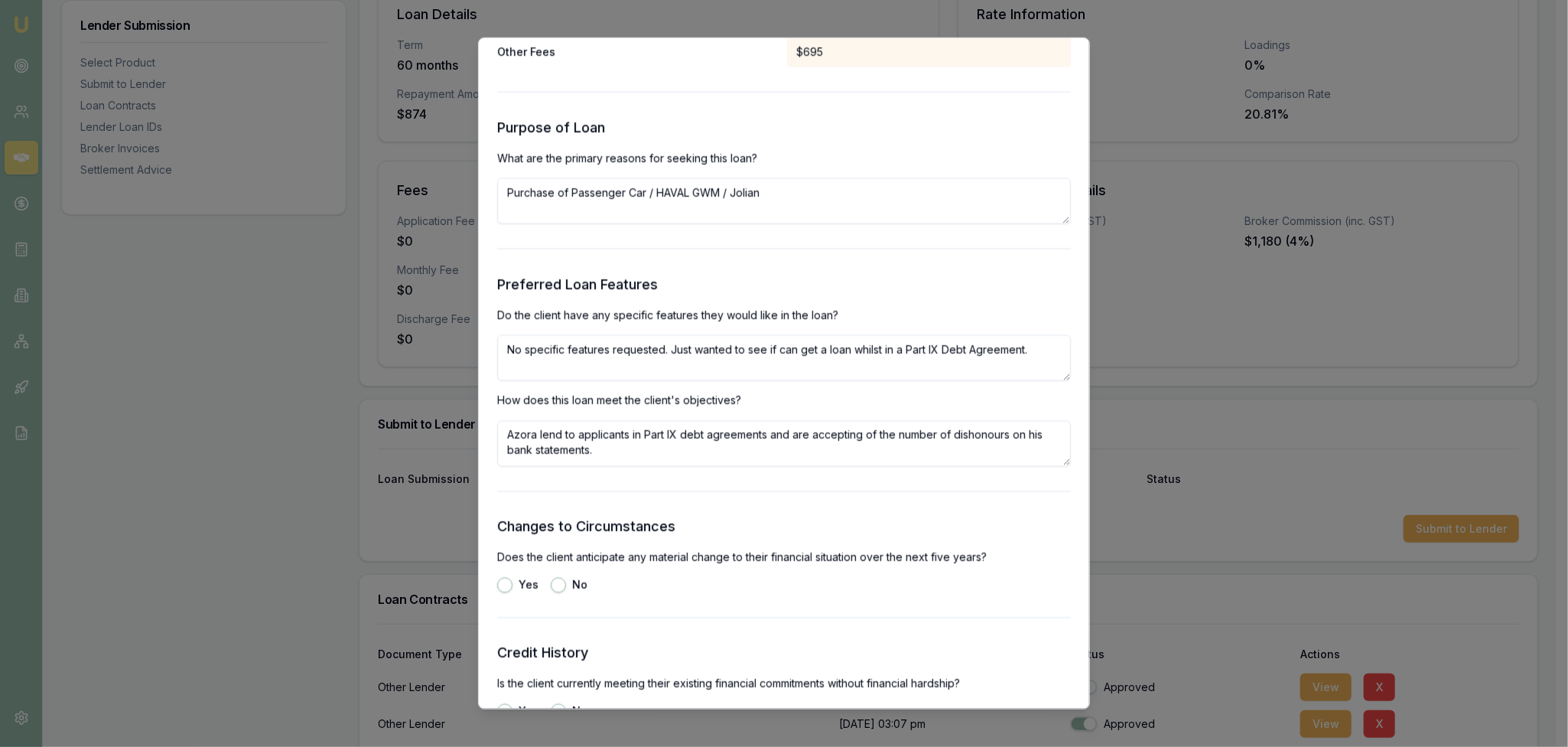
scroll to position [1760, 0]
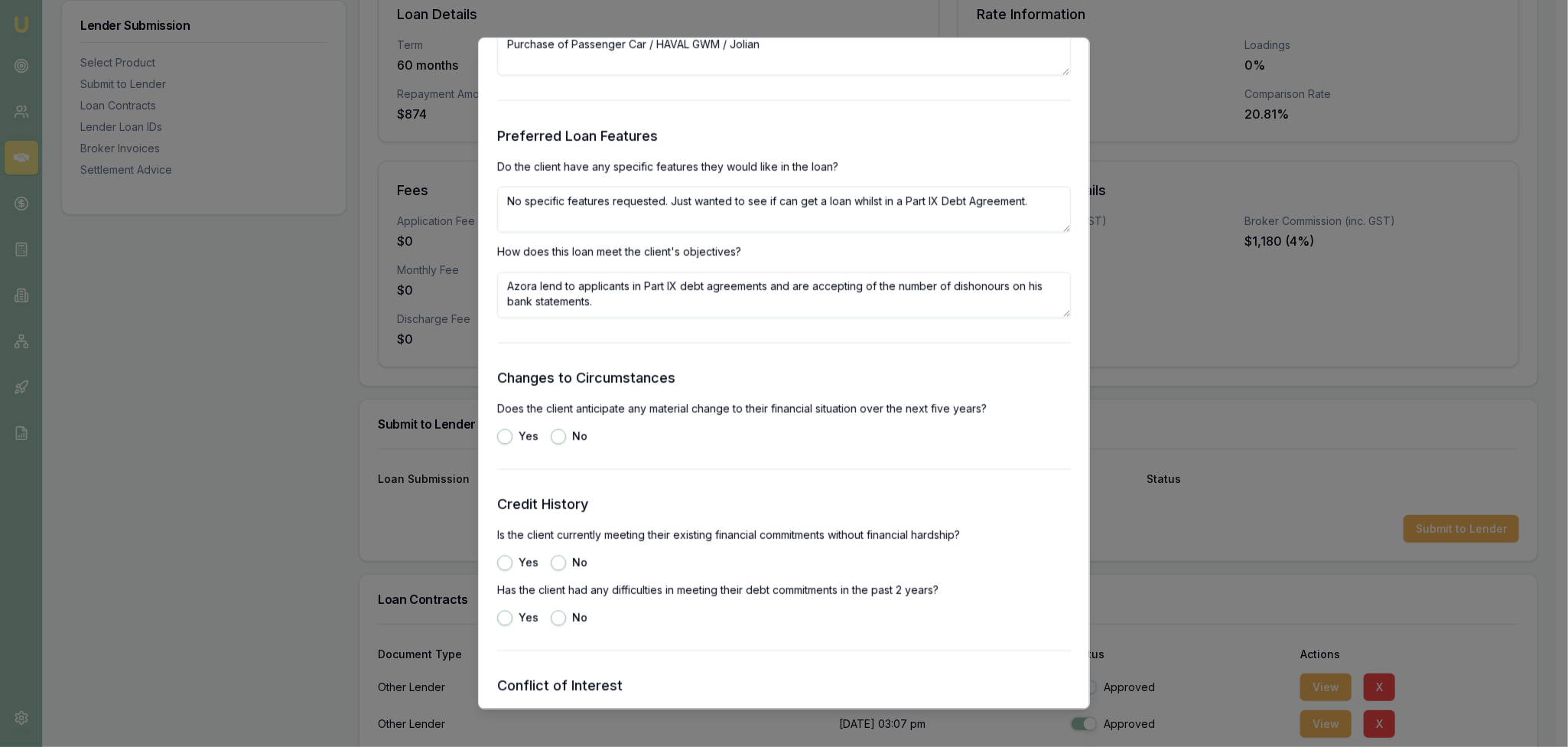
type textarea "Azora lend to applicants in Part IX debt agreements and are accepting of the nu…"
click at [553, 433] on button "No" at bounding box center [558, 436] width 16 height 16
radio input "true"
click at [505, 563] on button "Yes" at bounding box center [505, 563] width 16 height 16
radio input "true"
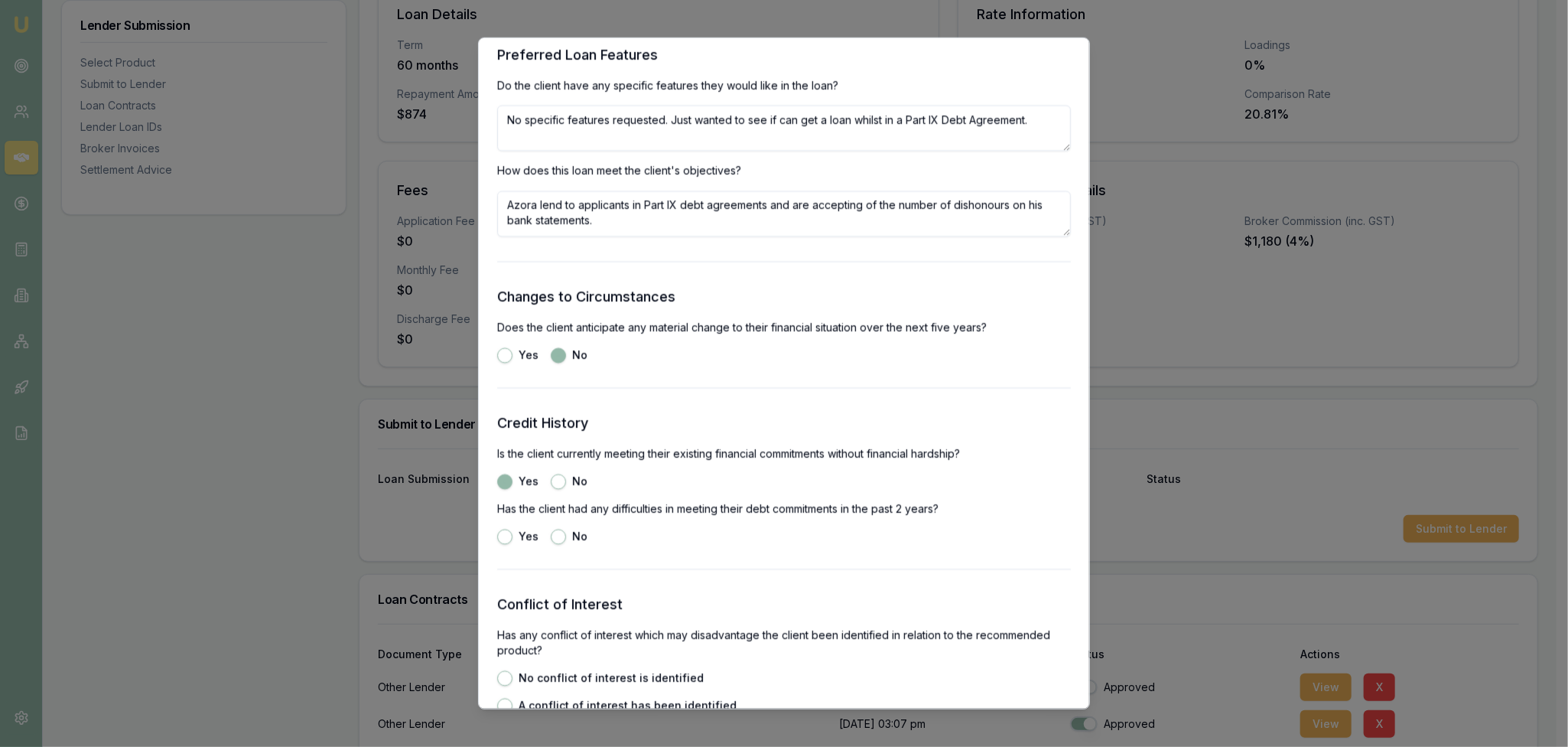
scroll to position [1913, 0]
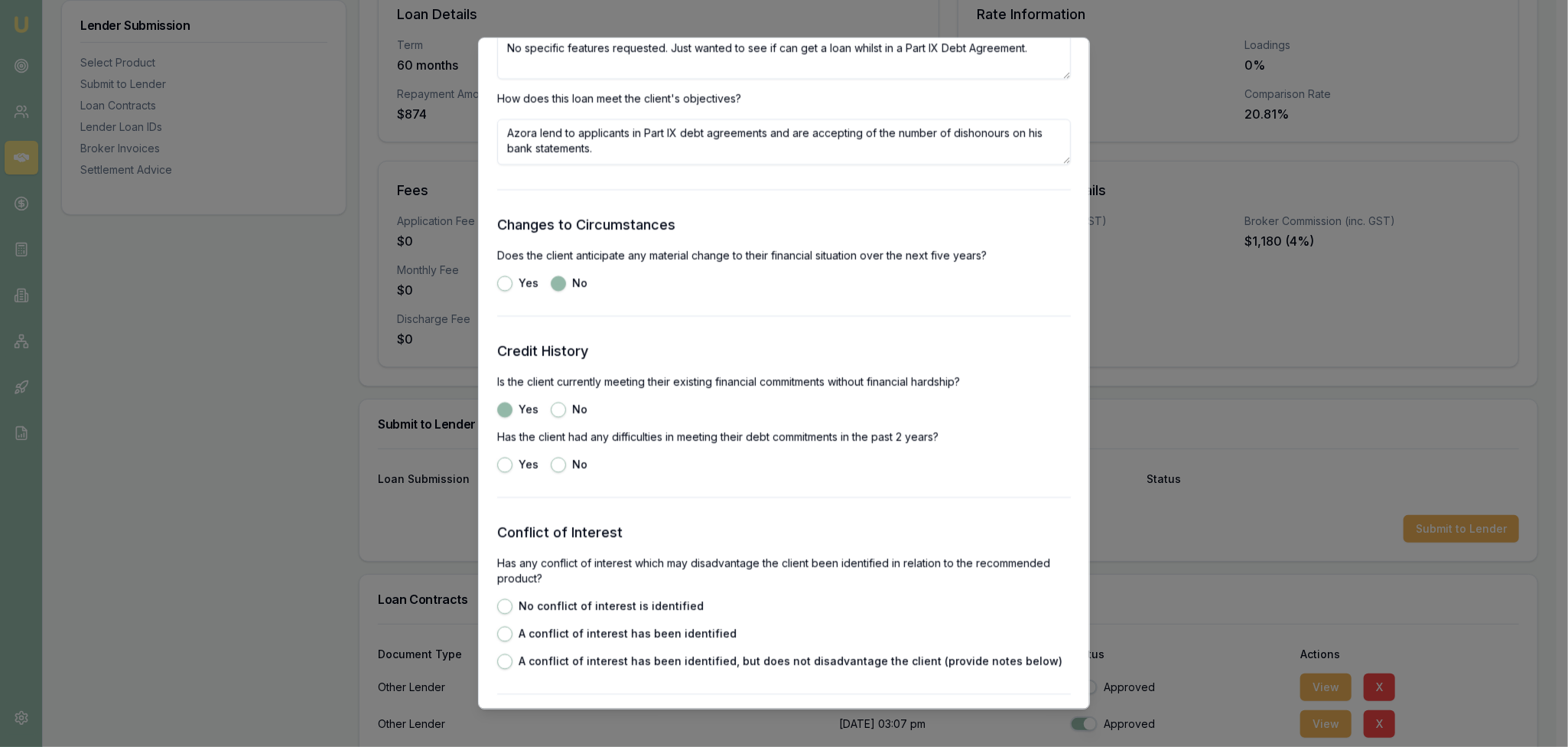
click at [505, 467] on button "Yes" at bounding box center [505, 465] width 16 height 16
radio input "true"
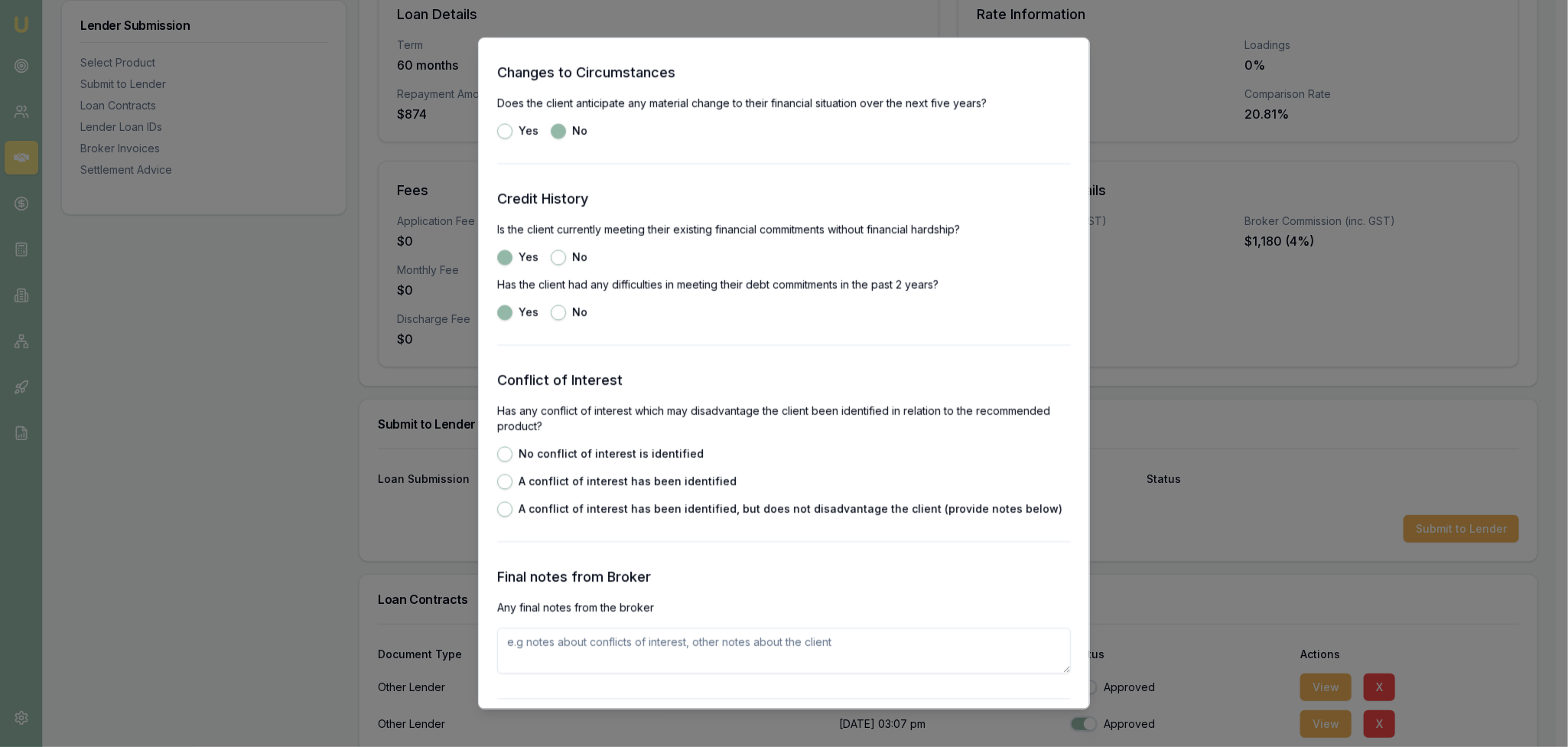
scroll to position [2065, 0]
click at [499, 446] on div "No conflict of interest is identified" at bounding box center [600, 454] width 207 height 16
click at [508, 454] on button "No conflict of interest is identified" at bounding box center [505, 454] width 16 height 16
click at [507, 481] on button "A conflict of interest has been identified" at bounding box center [505, 480] width 16 height 16
radio input "false"
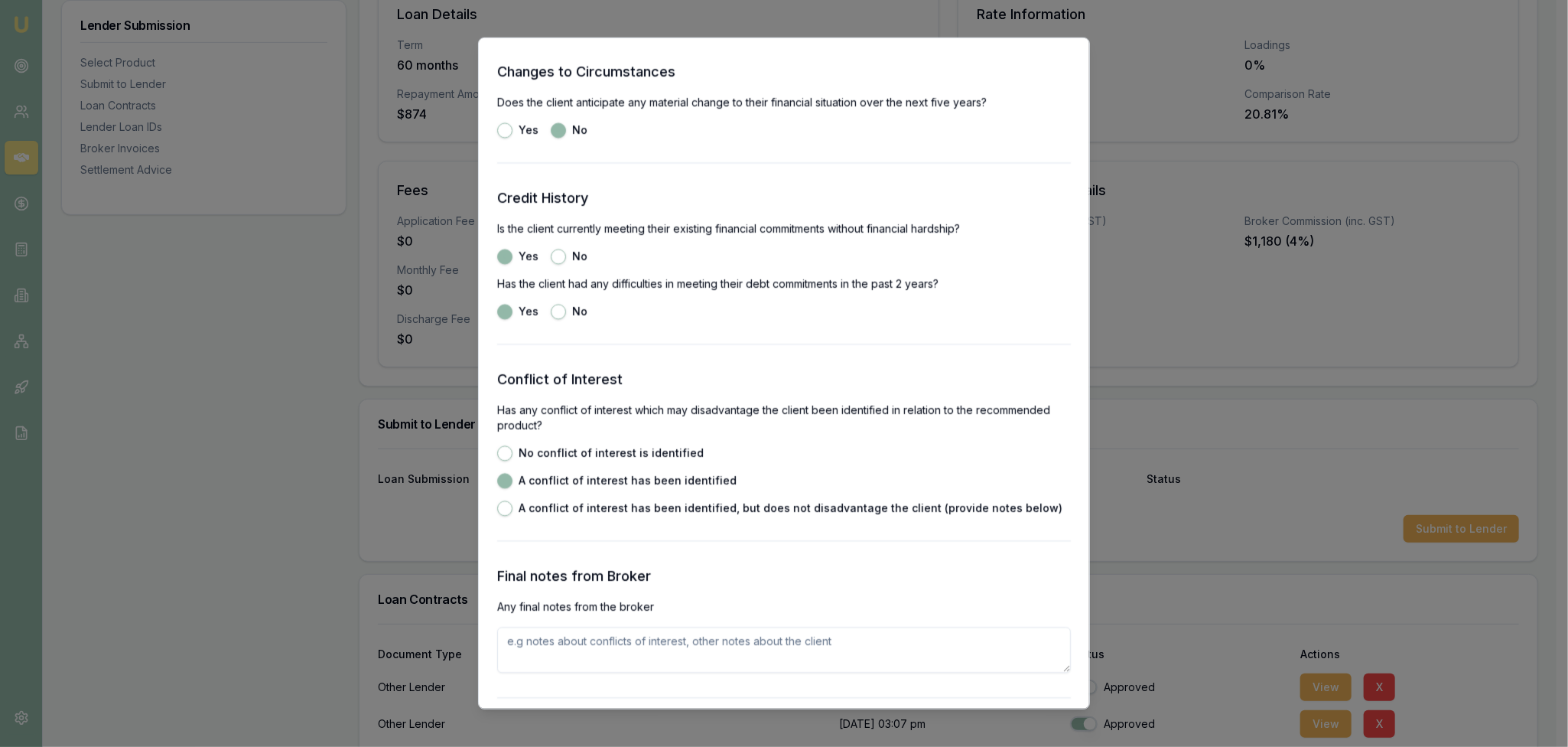
click at [505, 501] on button "A conflict of interest has been identified, but does not disadvantage the clien…" at bounding box center [505, 508] width 16 height 16
radio input "false"
radio input "true"
click at [505, 456] on button "No conflict of interest is identified" at bounding box center [505, 454] width 16 height 16
radio input "true"
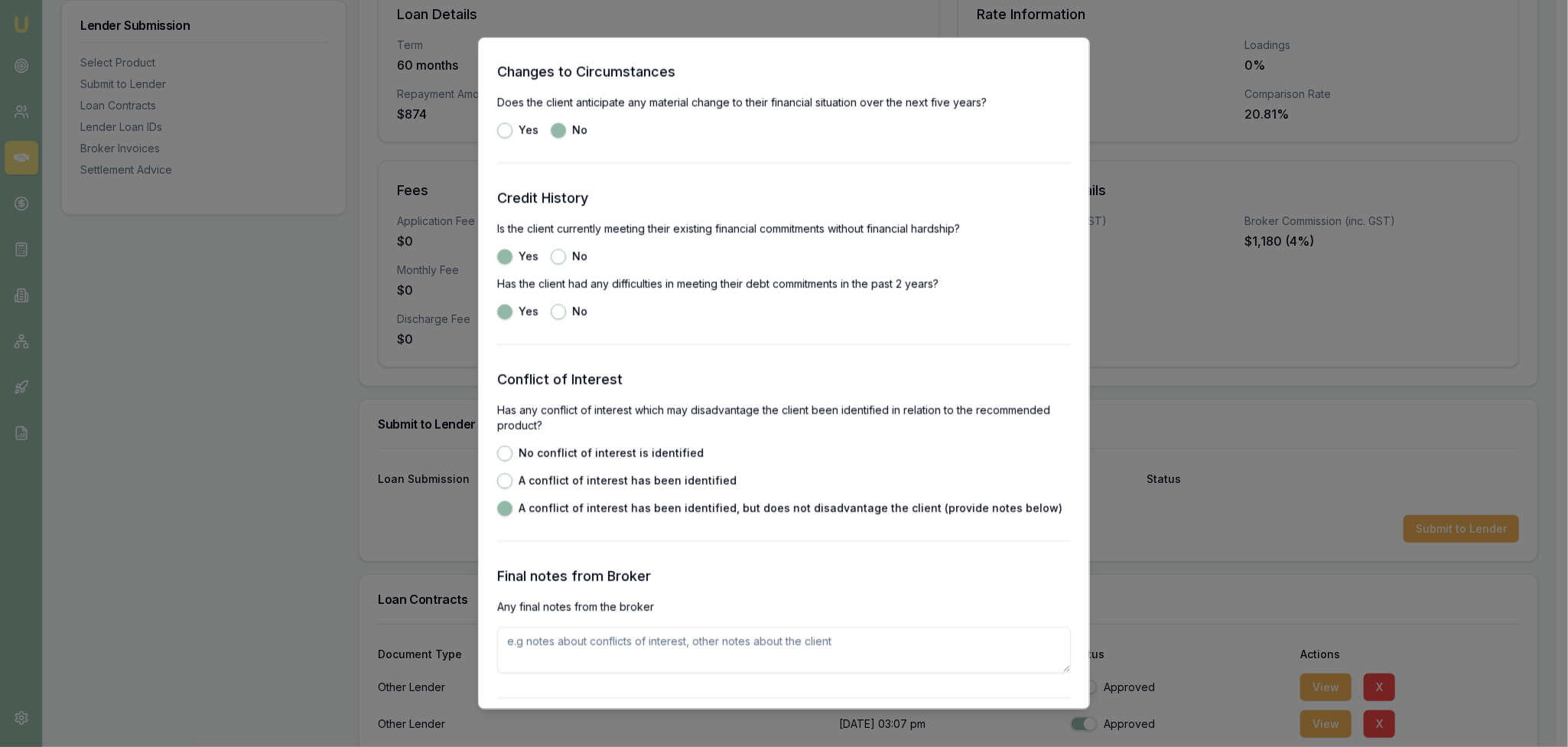
radio input "false"
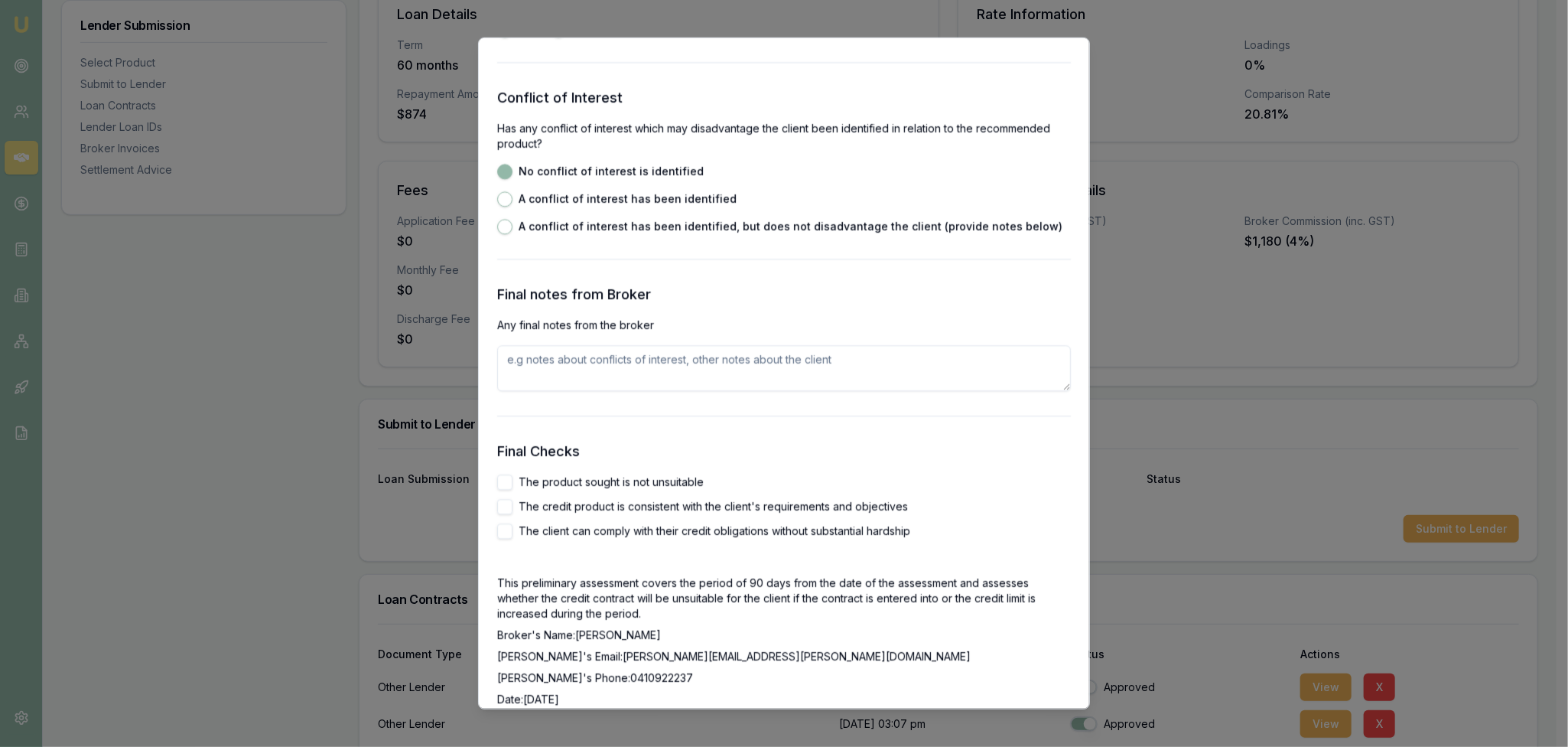
scroll to position [2371, 0]
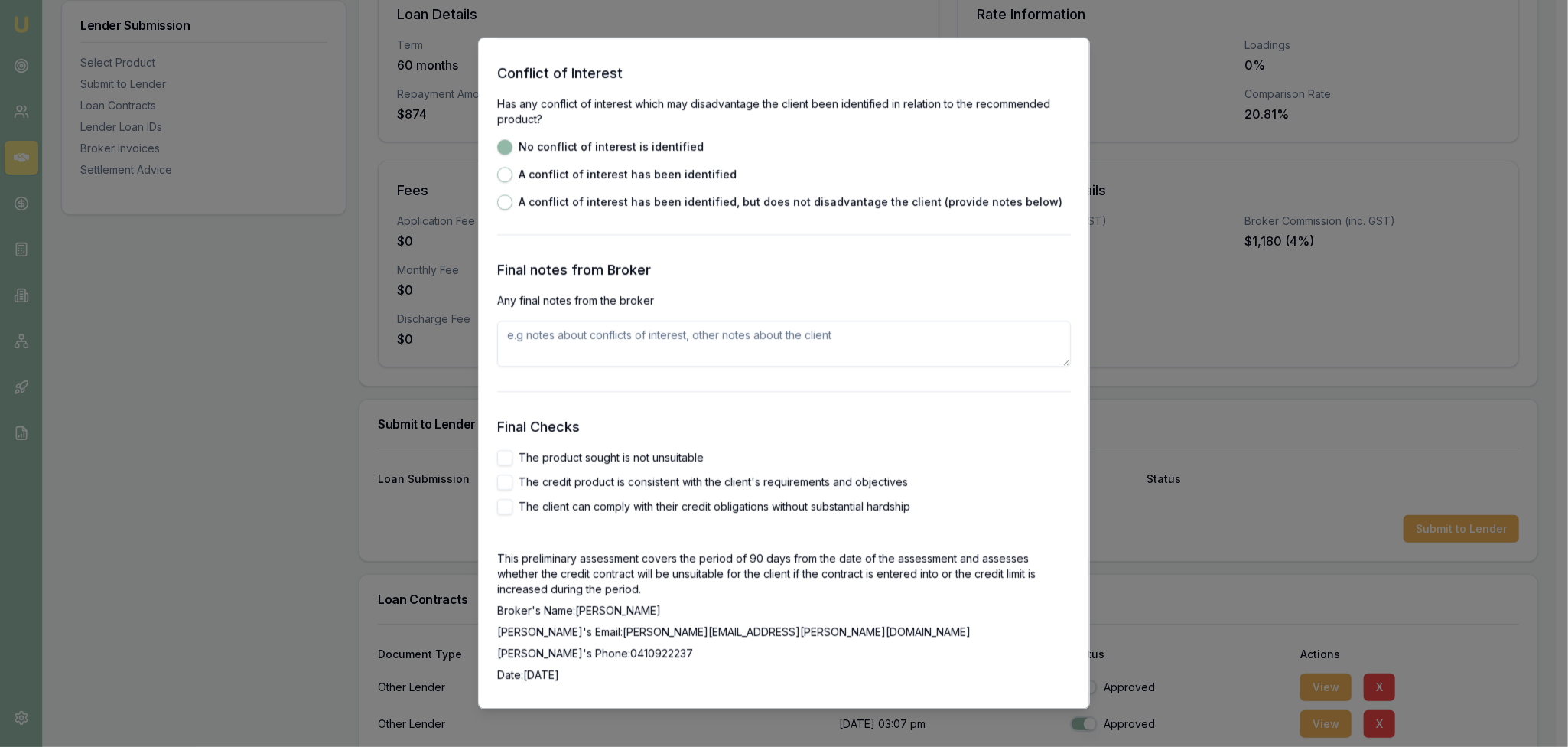
click at [507, 458] on button "The product sought is not unsuitable" at bounding box center [505, 458] width 16 height 16
checkbox input "true"
click at [505, 480] on button "The credit product is consistent with the client's requirements and objectives" at bounding box center [505, 482] width 16 height 16
checkbox input "true"
click at [505, 507] on button "The client can comply with their credit obligations without substantial hardship" at bounding box center [505, 507] width 16 height 16
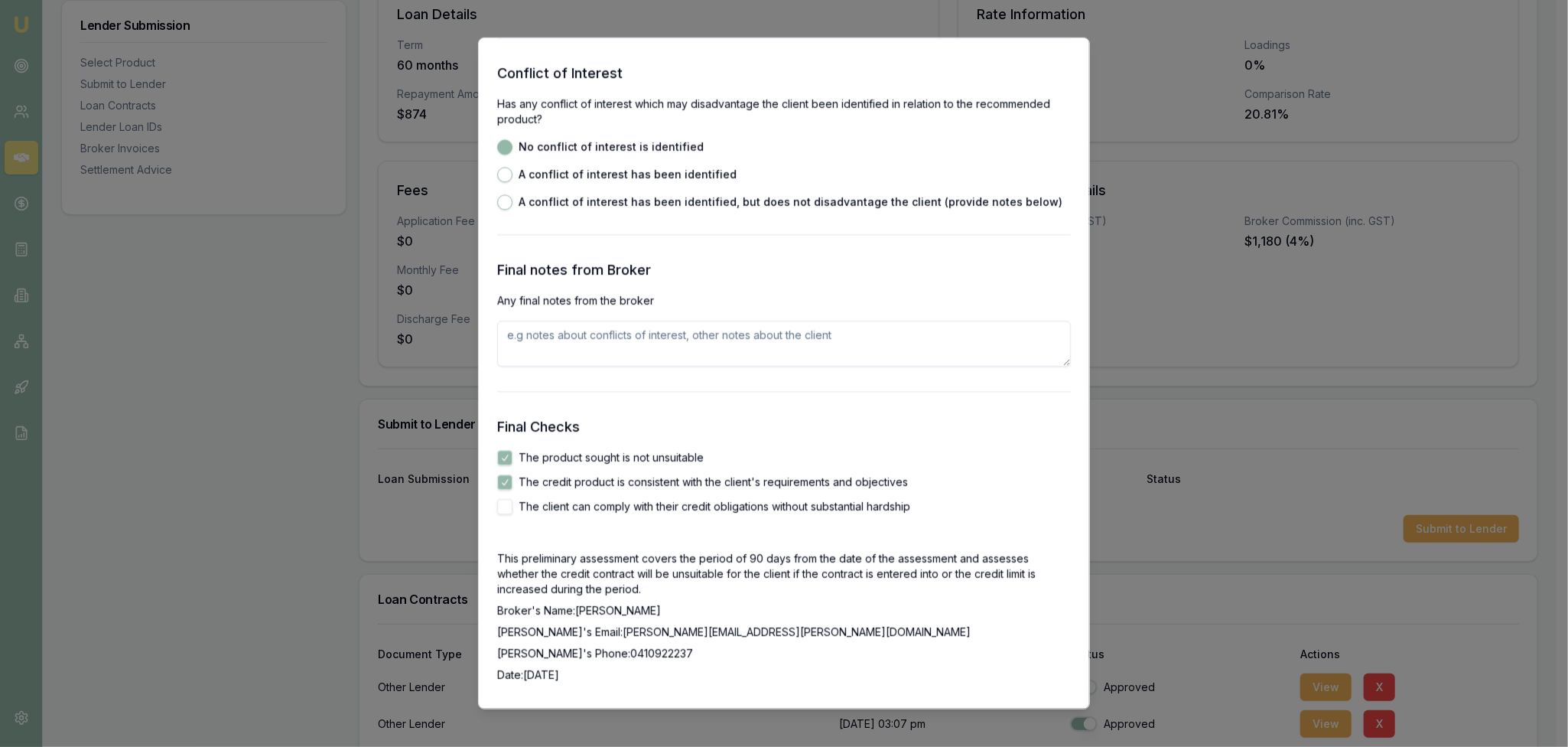
checkbox input "true"
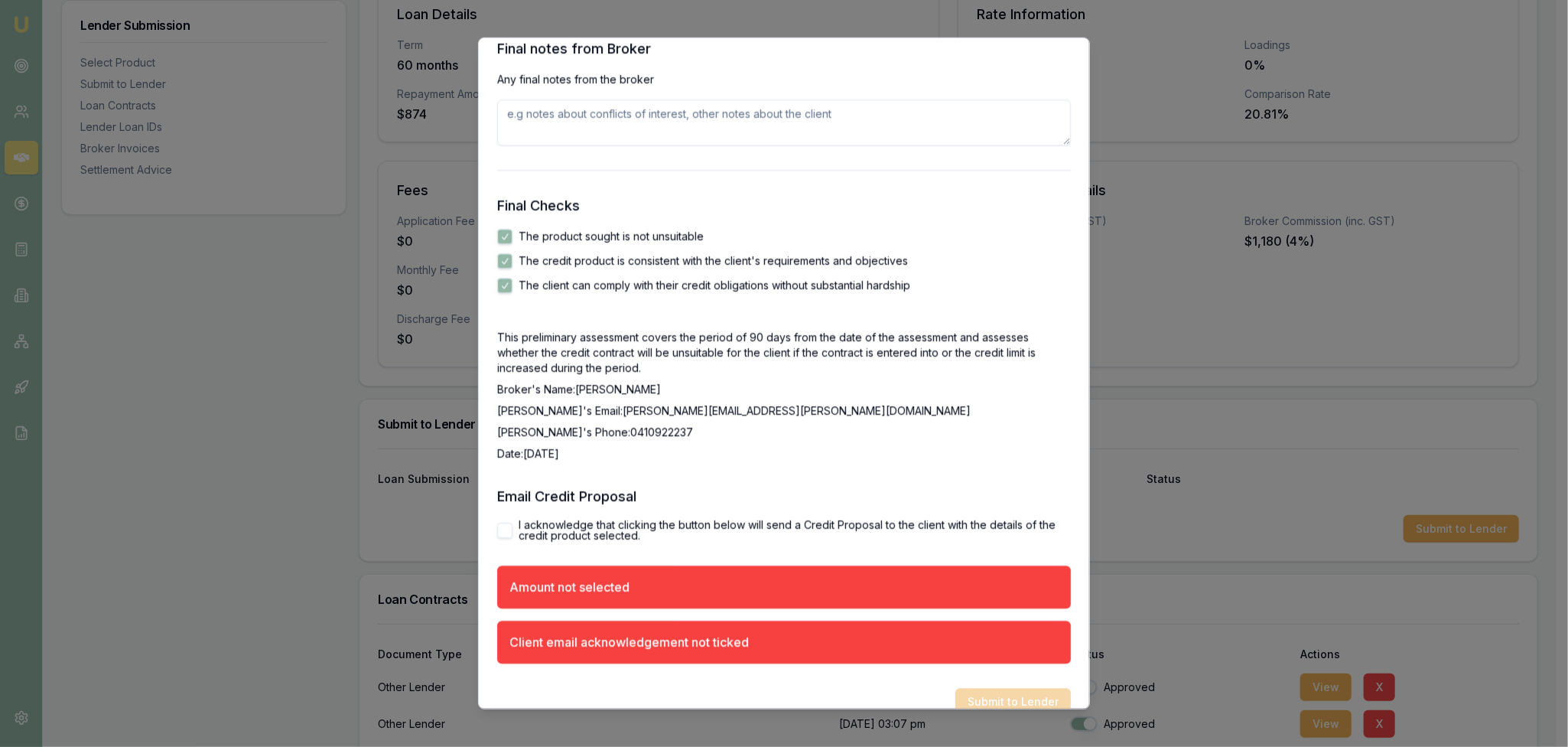
scroll to position [2617, 0]
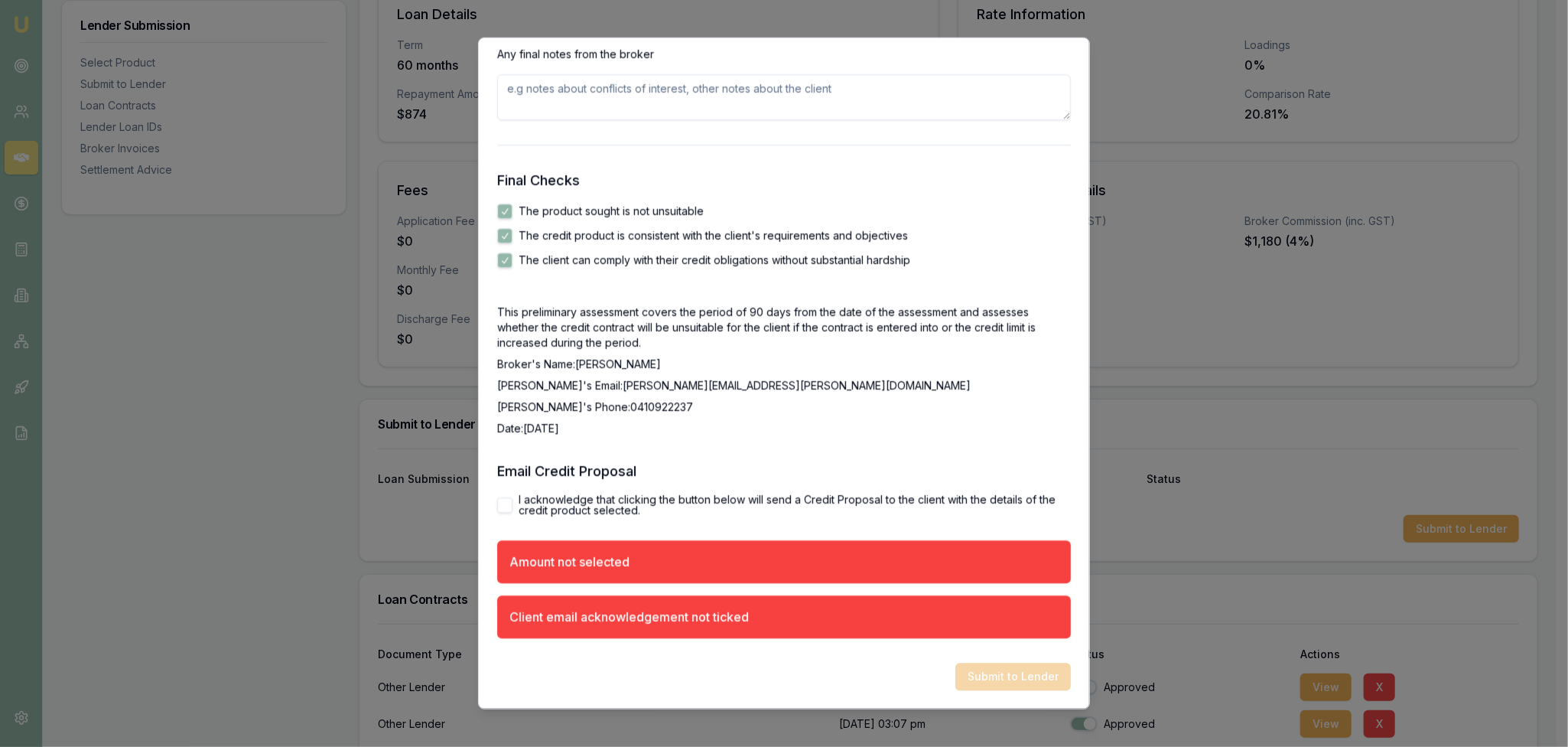
click at [507, 504] on button "I acknowledge that clicking the button below will send a Credit Proposal to the…" at bounding box center [505, 505] width 16 height 16
checkbox input "true"
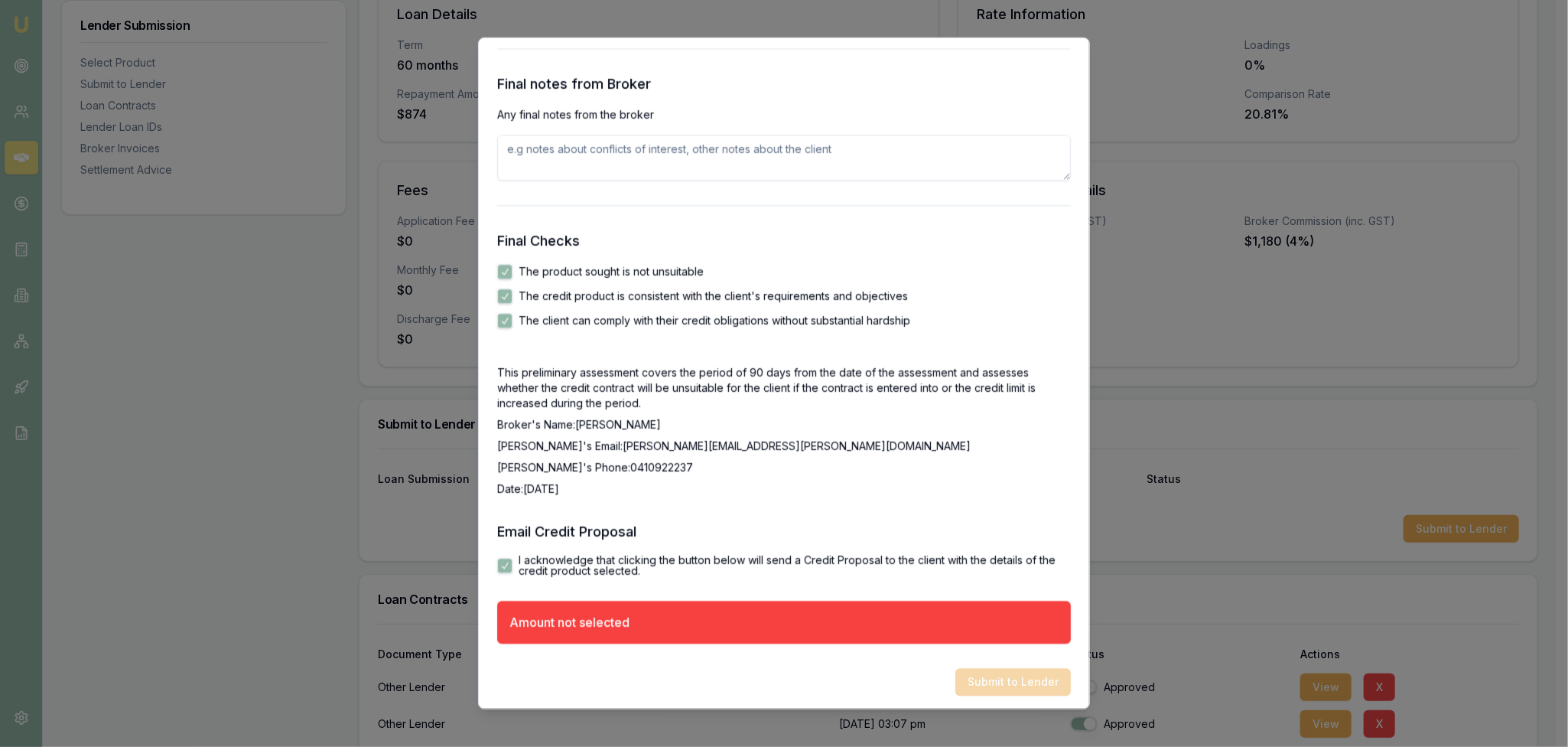
scroll to position [2563, 0]
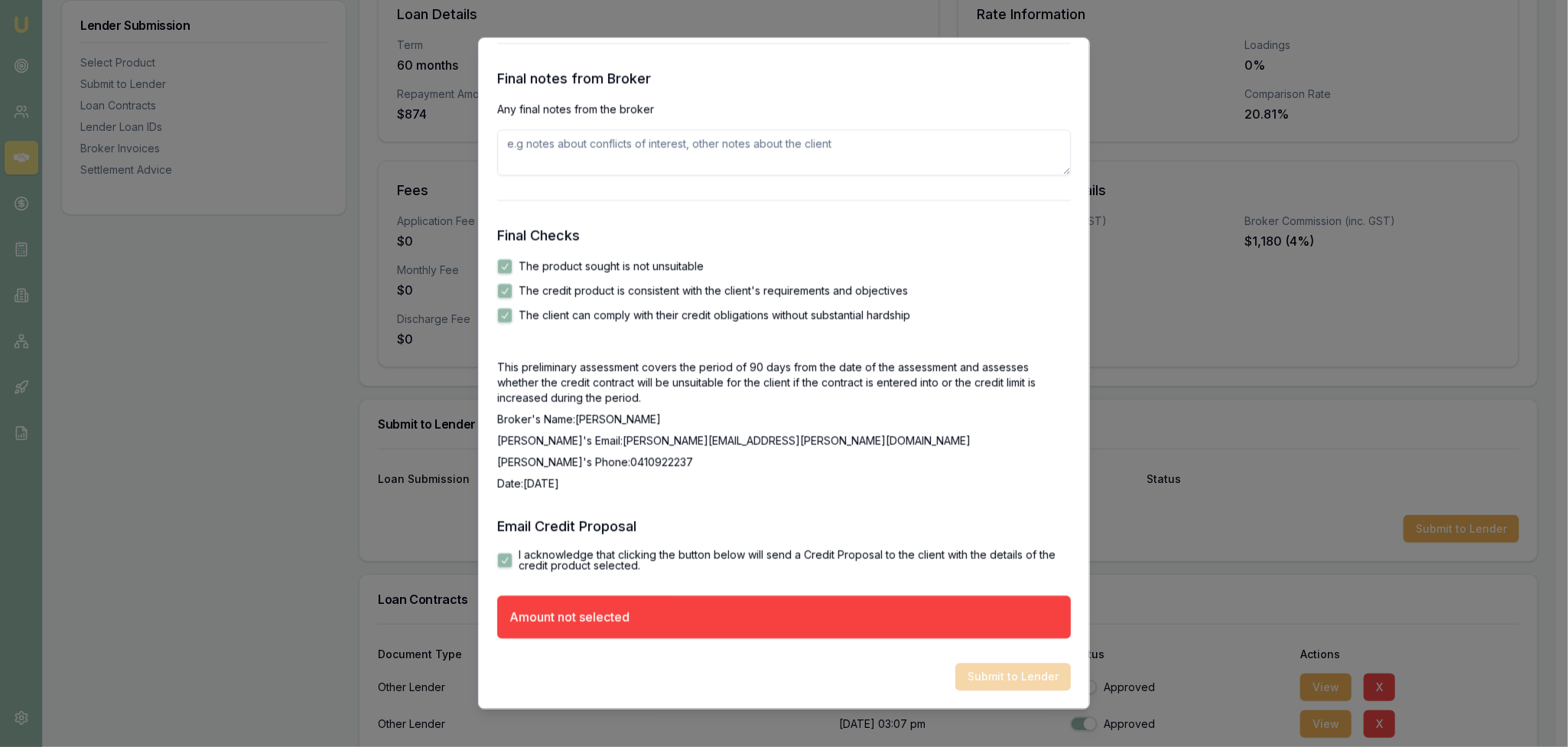
click at [640, 623] on div "Amount not selected" at bounding box center [784, 617] width 574 height 42
click at [587, 622] on div "Amount not selected" at bounding box center [569, 617] width 120 height 18
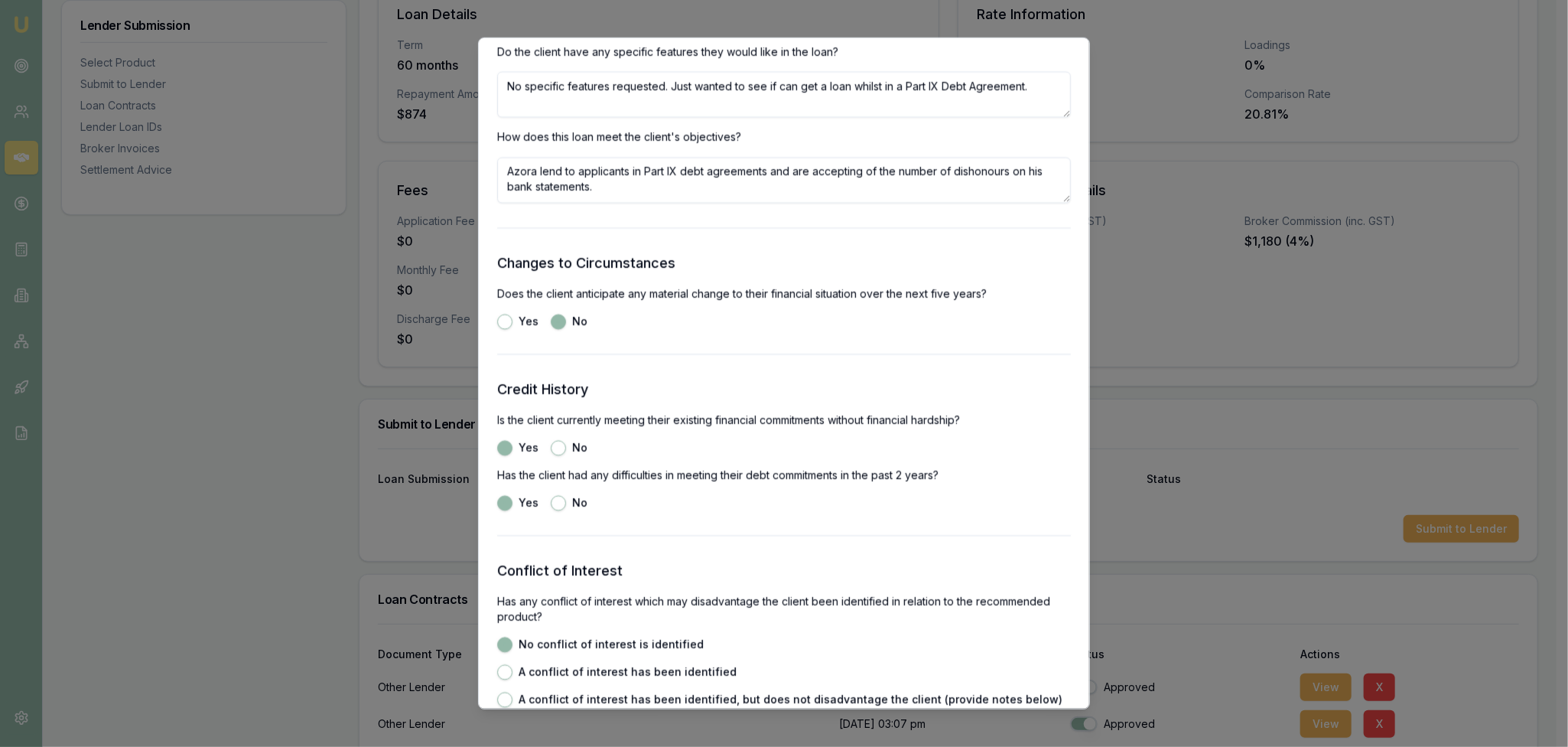
scroll to position [2027, 0]
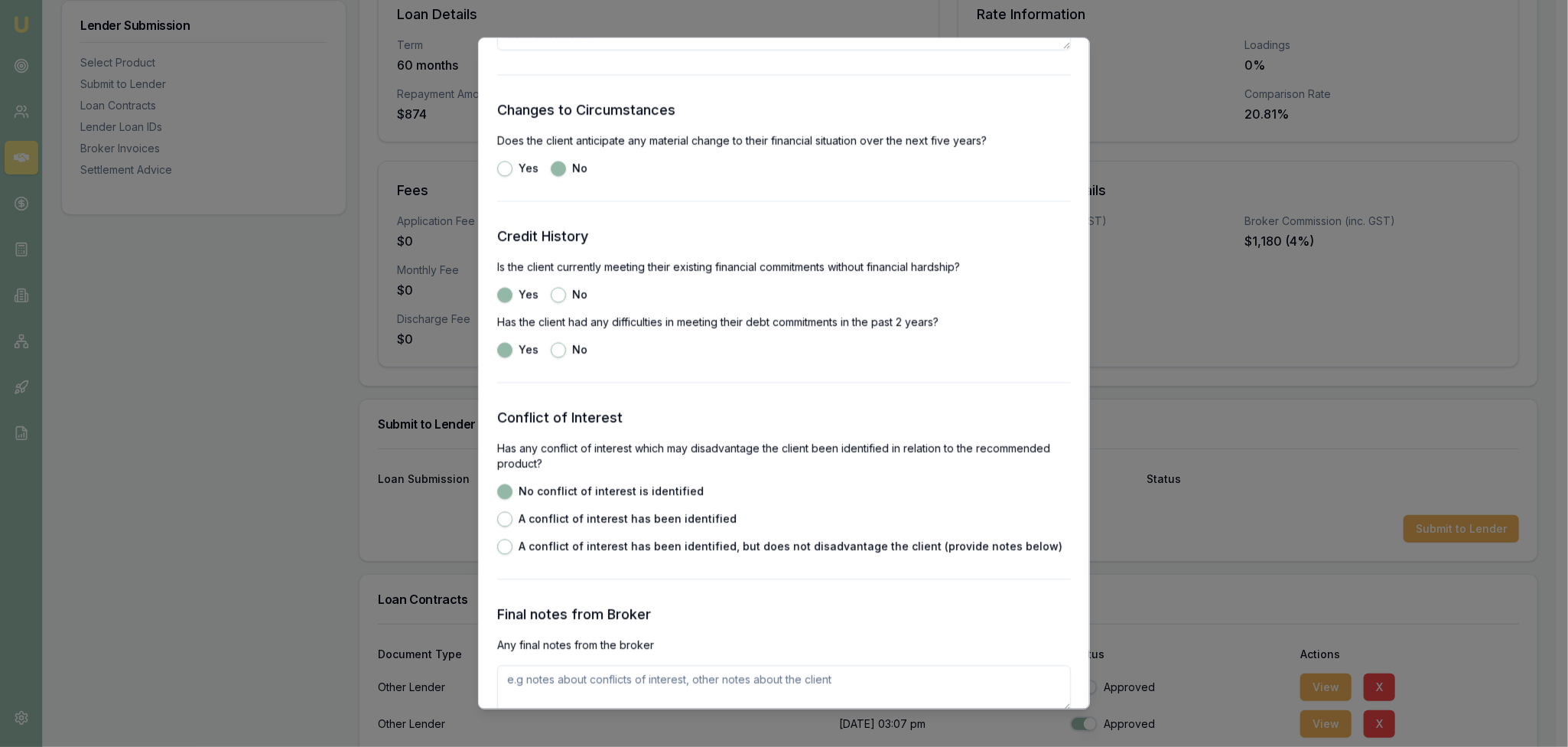
click at [563, 345] on div "No" at bounding box center [569, 350] width 37 height 16
click at [561, 352] on button "No" at bounding box center [558, 350] width 16 height 16
radio input "false"
radio input "true"
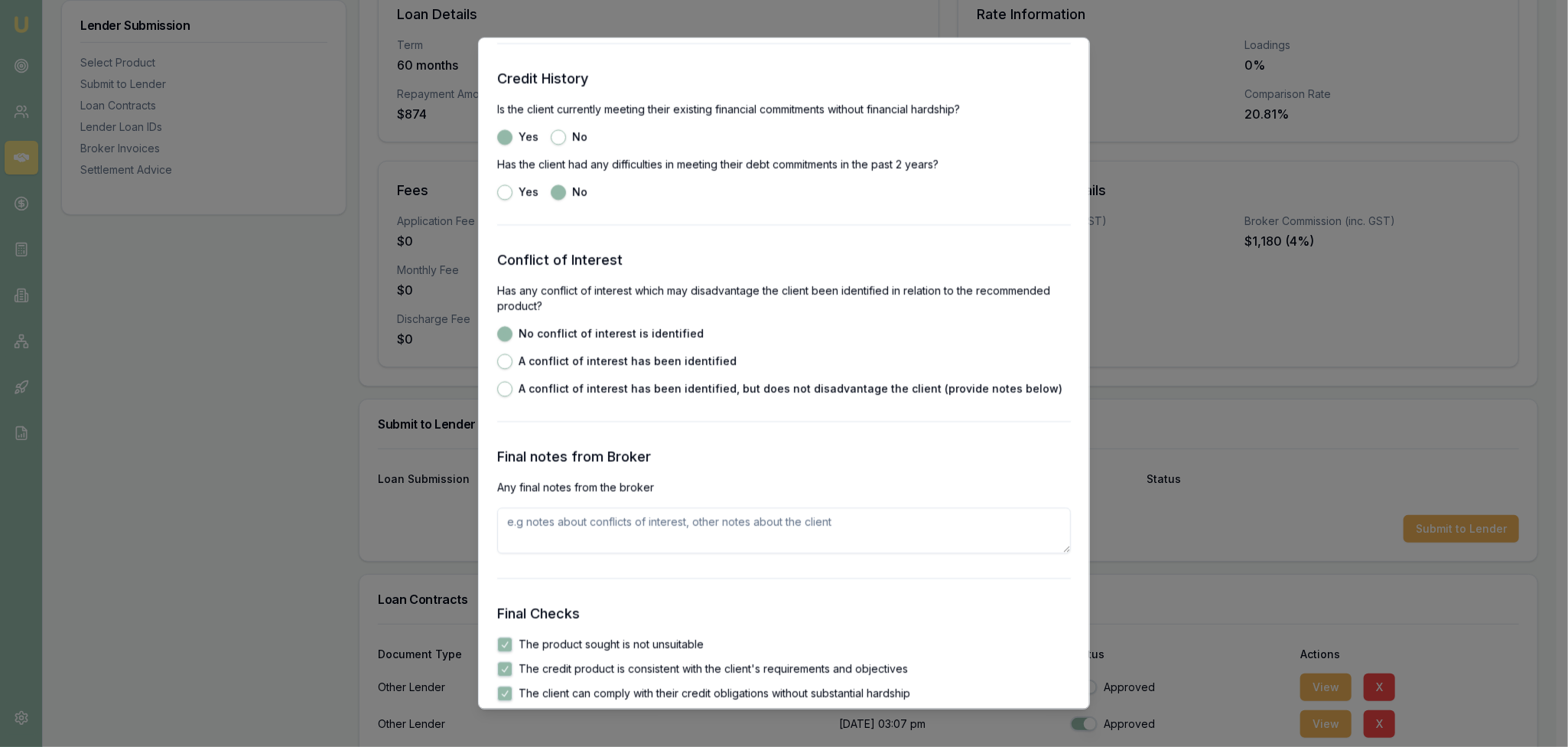
scroll to position [2180, 0]
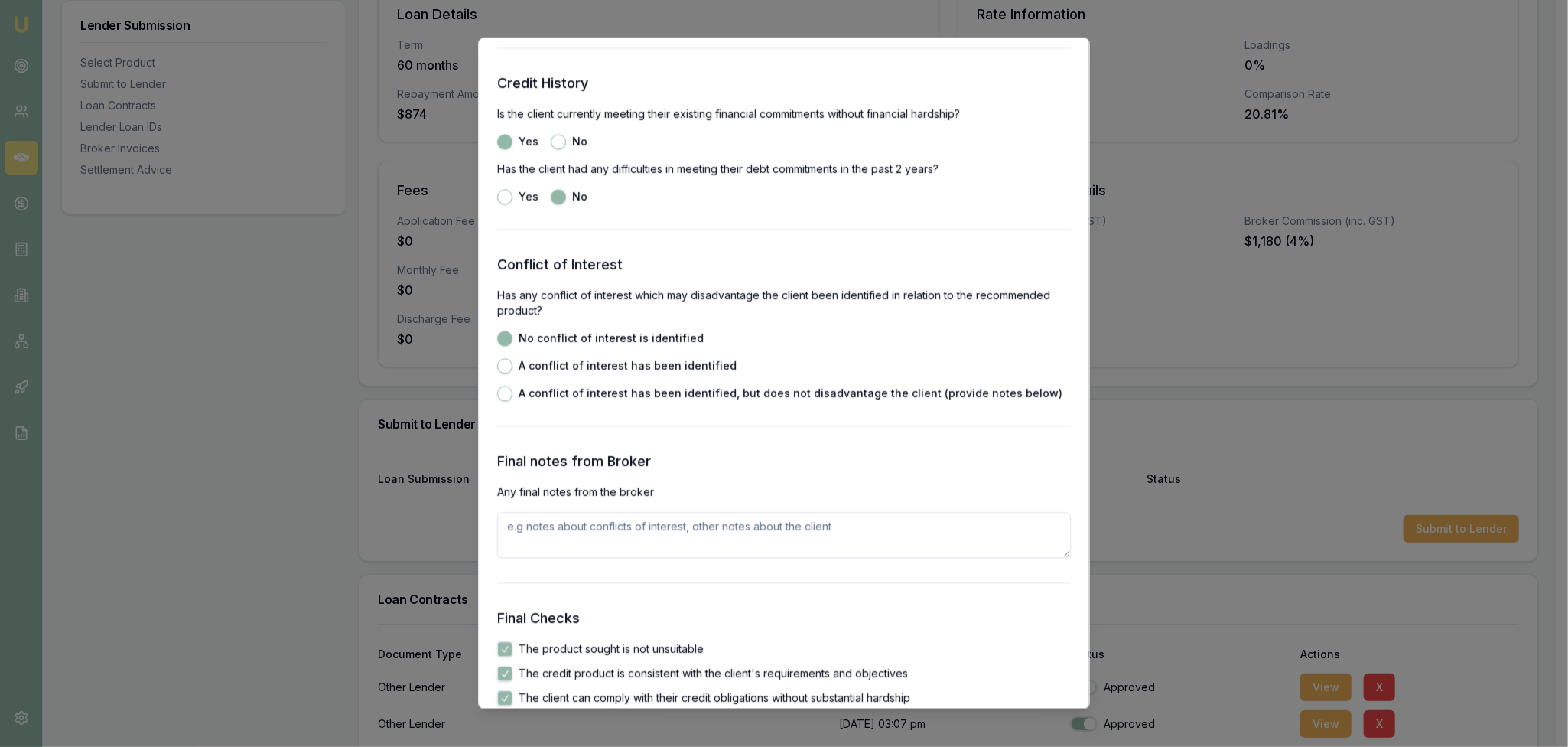
click at [500, 190] on div "Yes" at bounding box center [517, 197] width 42 height 16
click at [506, 199] on button "Yes" at bounding box center [505, 197] width 16 height 16
radio input "true"
radio input "false"
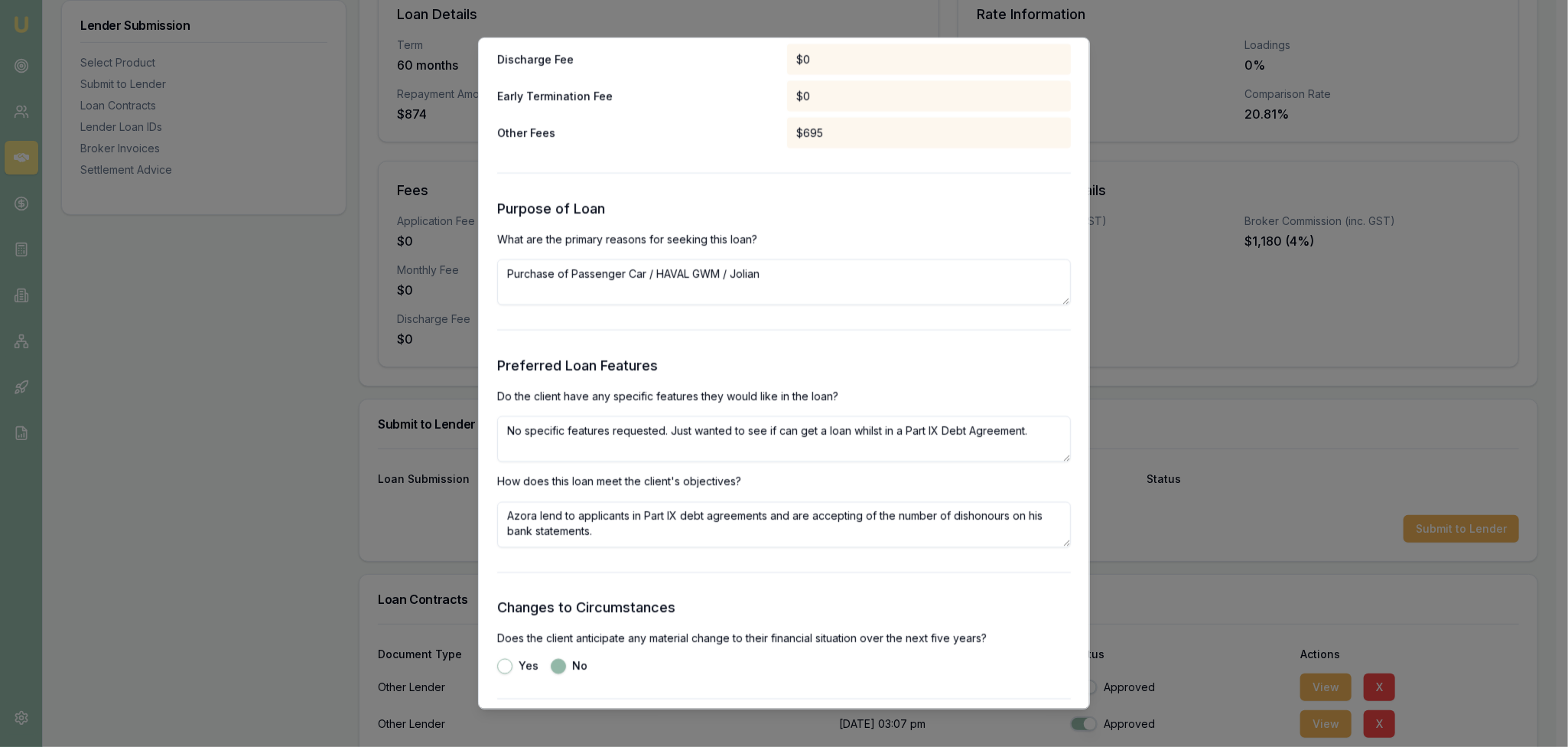
scroll to position [1607, 0]
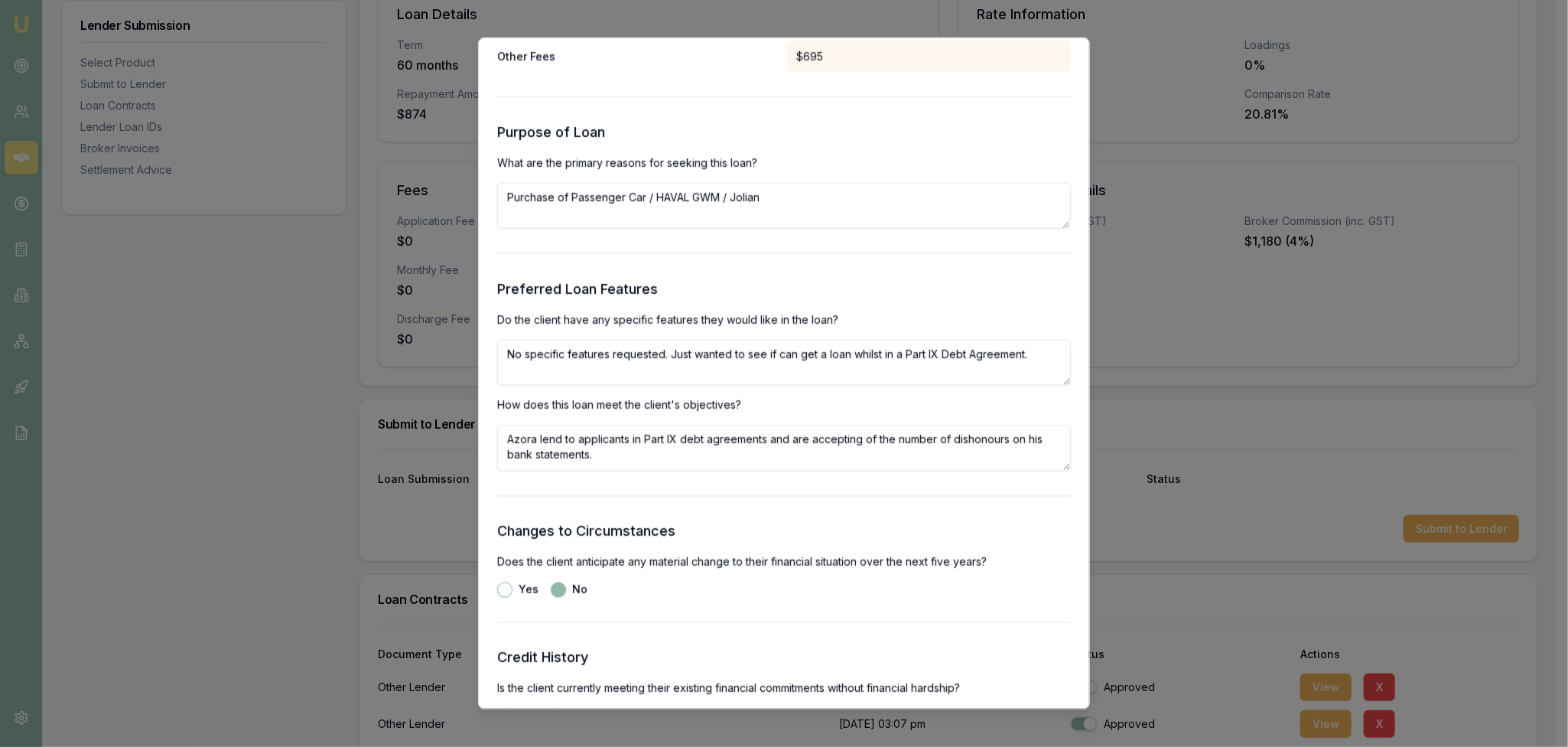
click at [506, 446] on textarea "Azora lend to applicants in Part IX debt agreements and are accepting of the nu…" at bounding box center [784, 448] width 574 height 46
click at [541, 443] on textarea "Azora lend to applicants in Part IX debt agreements and are accepting of the nu…" at bounding box center [784, 448] width 574 height 46
type textarea "Lender will lend to applicants in Part IX debt agreements and are accepting of …"
click at [665, 484] on form "Selected Product Lender Azora consumer Loan Type Consumer Asset Product Car Loa…" at bounding box center [784, 76] width 574 height 3143
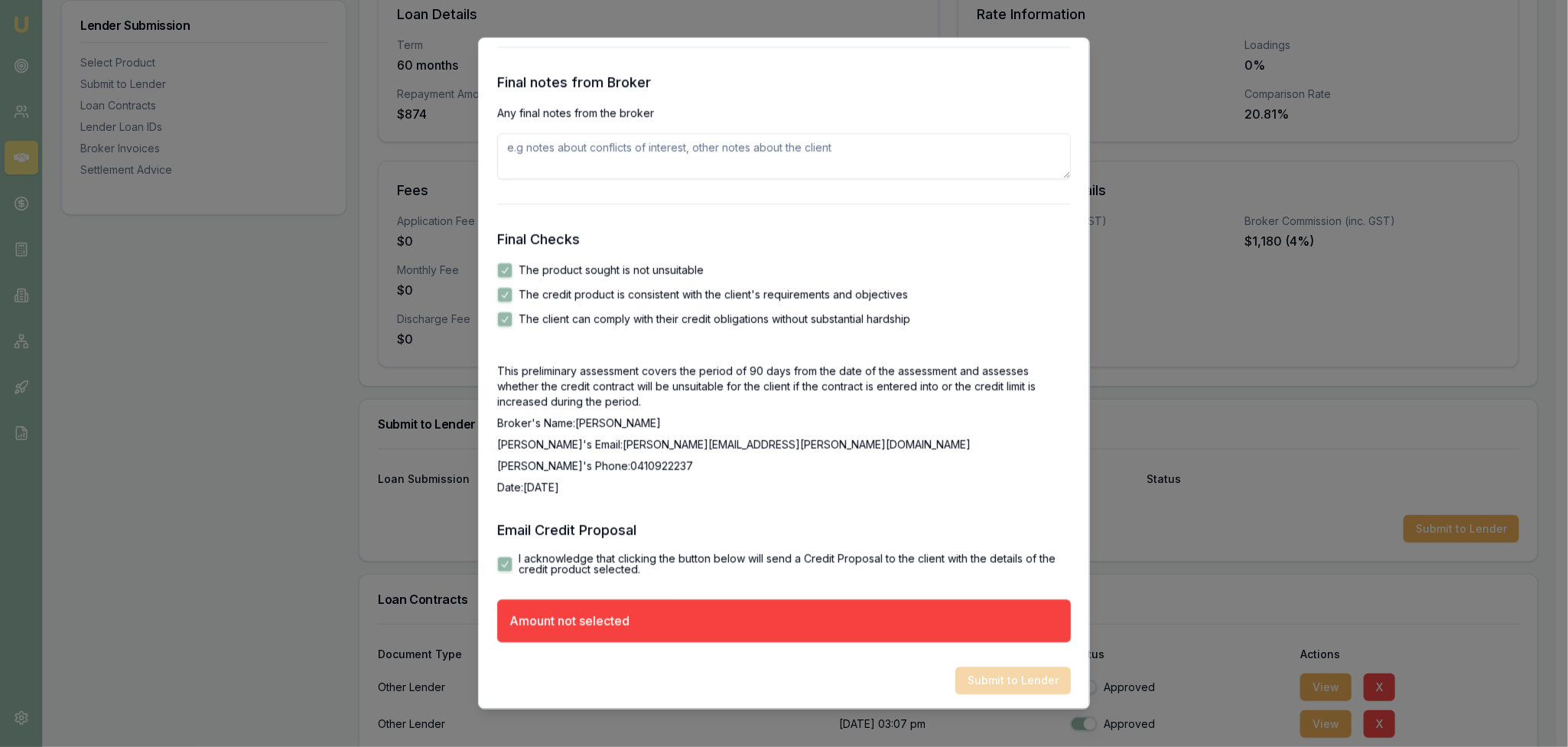
scroll to position [2563, 0]
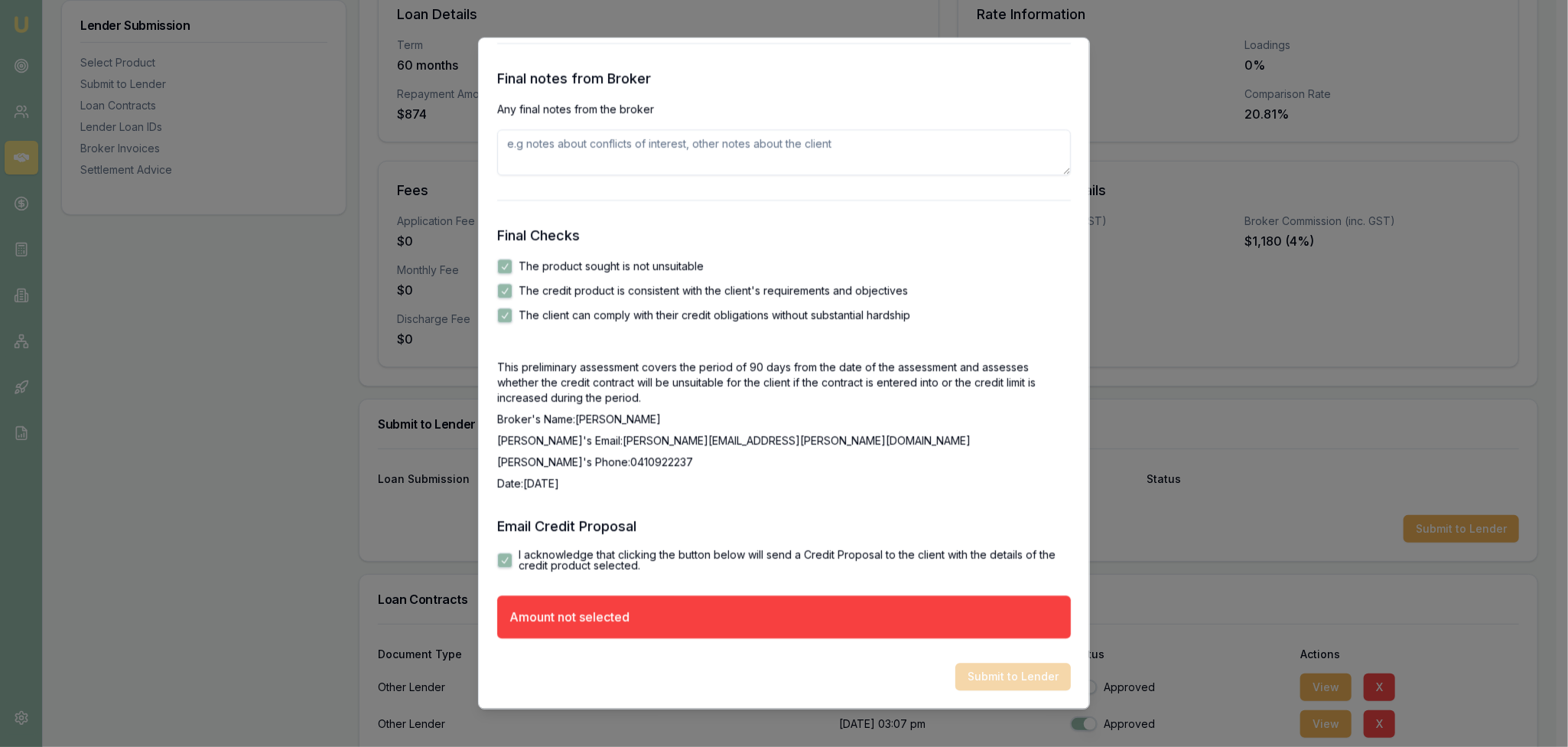
click at [664, 611] on div "Amount not selected" at bounding box center [784, 617] width 574 height 42
click at [564, 149] on textarea at bounding box center [784, 153] width 574 height 46
type textarea "."
click at [816, 469] on p "Broker's Phone: 0410922237" at bounding box center [784, 463] width 574 height 16
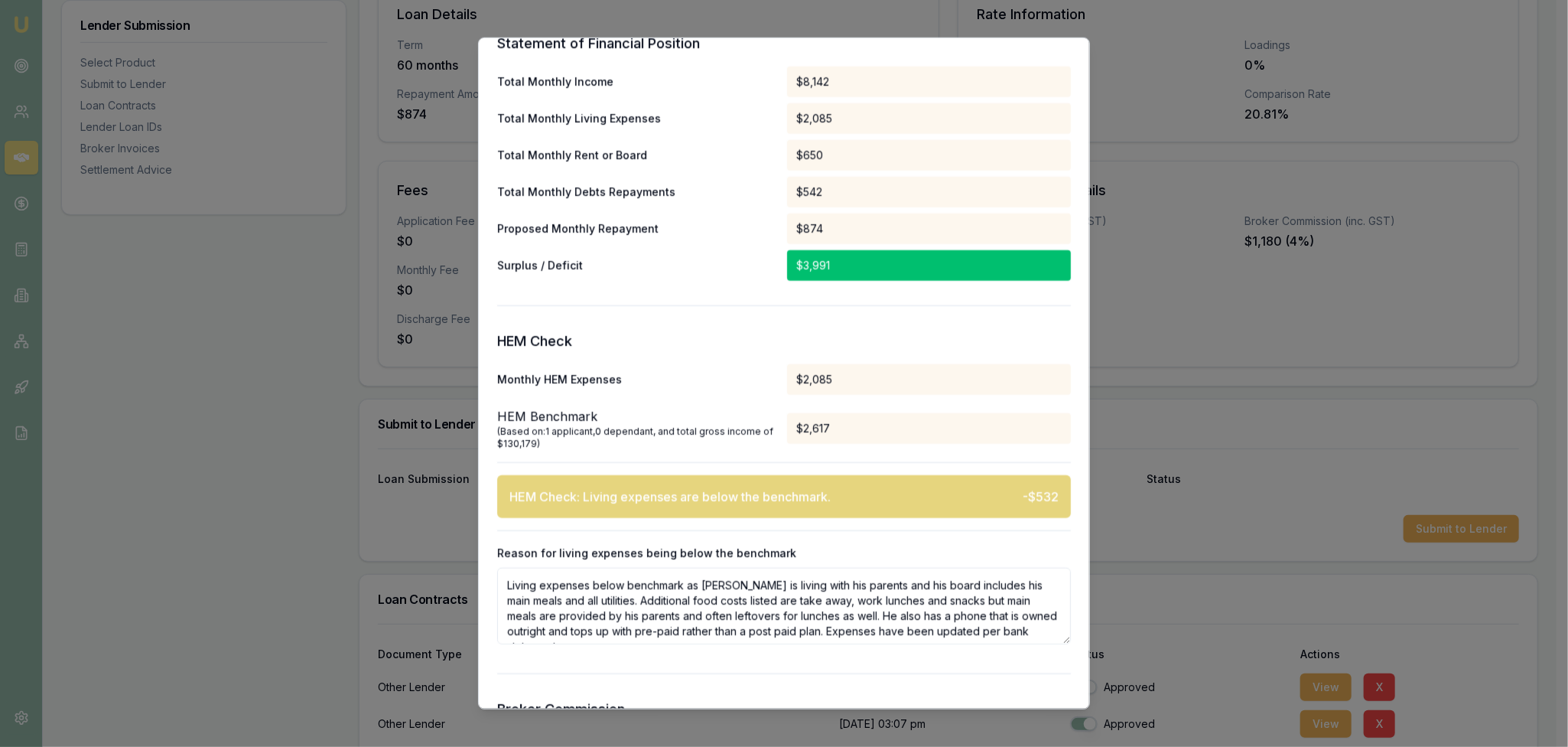
scroll to position [497, 0]
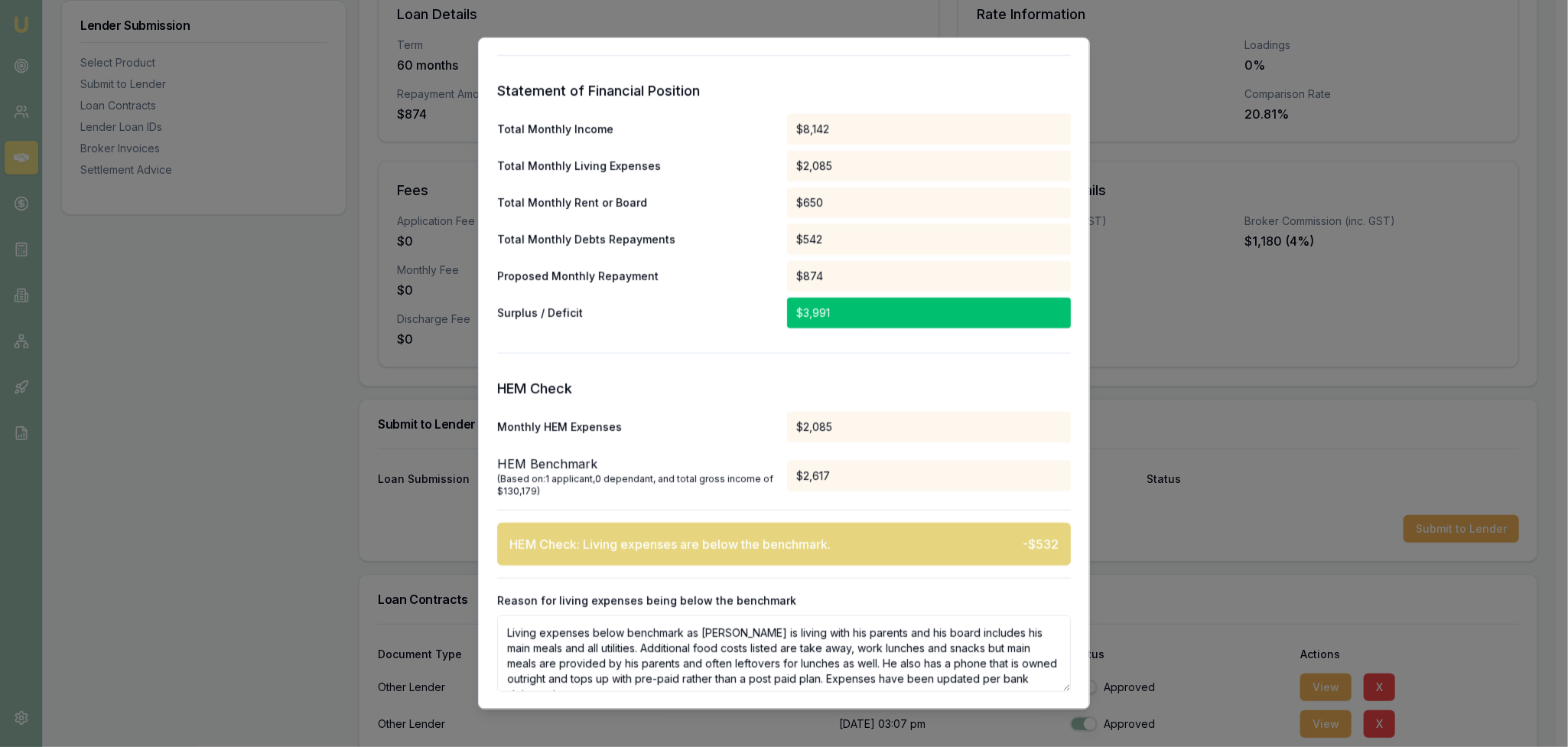
click at [901, 545] on div "HEM Check: Living expenses are below the benchmark. -$532" at bounding box center [784, 543] width 574 height 42
click at [809, 416] on div "$2,085" at bounding box center [929, 426] width 284 height 30
click at [809, 421] on div "$2,085" at bounding box center [929, 426] width 284 height 30
drag, startPoint x: 829, startPoint y: 427, endPoint x: 805, endPoint y: 446, distance: 30.6
click at [803, 424] on div "$2,085" at bounding box center [929, 426] width 284 height 30
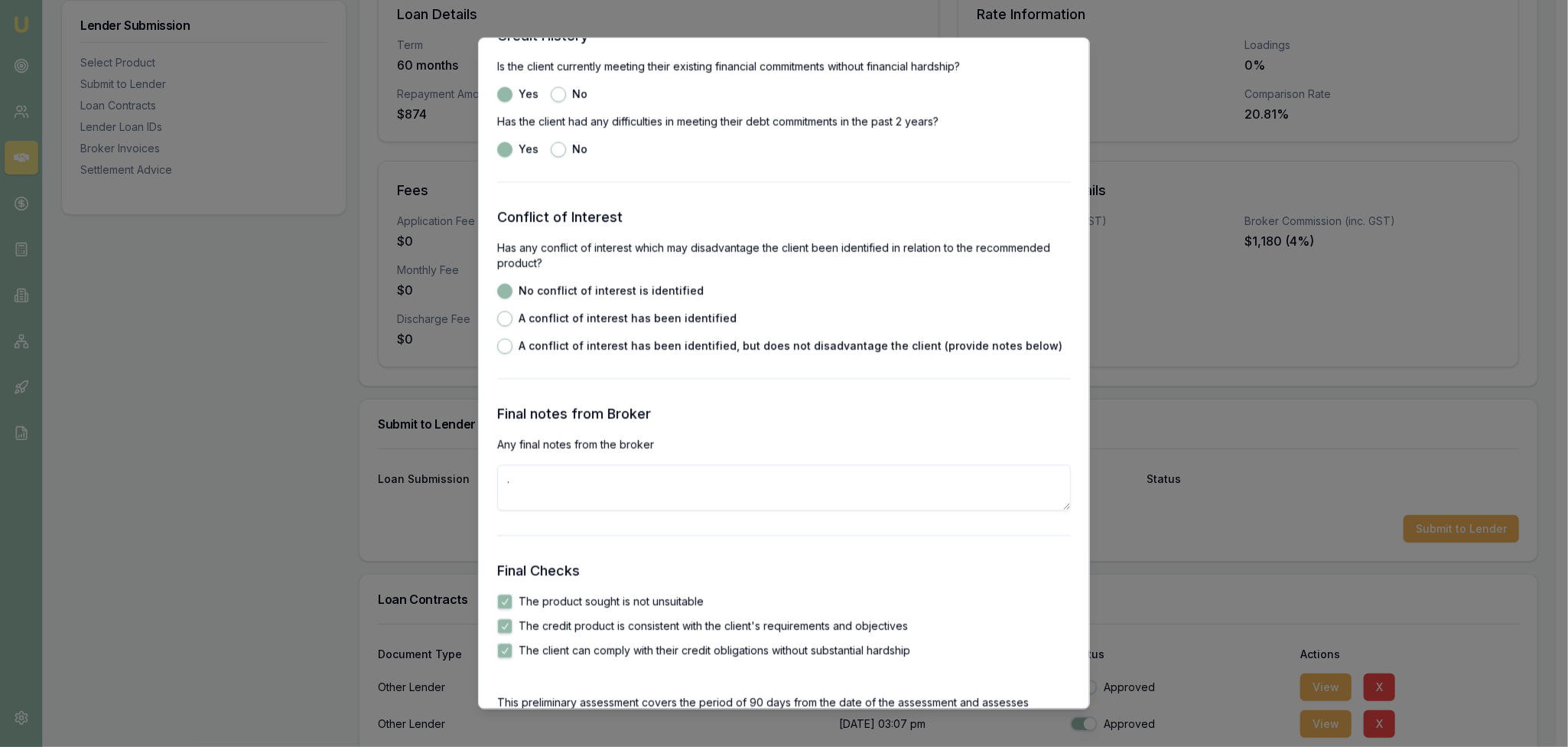
scroll to position [2563, 0]
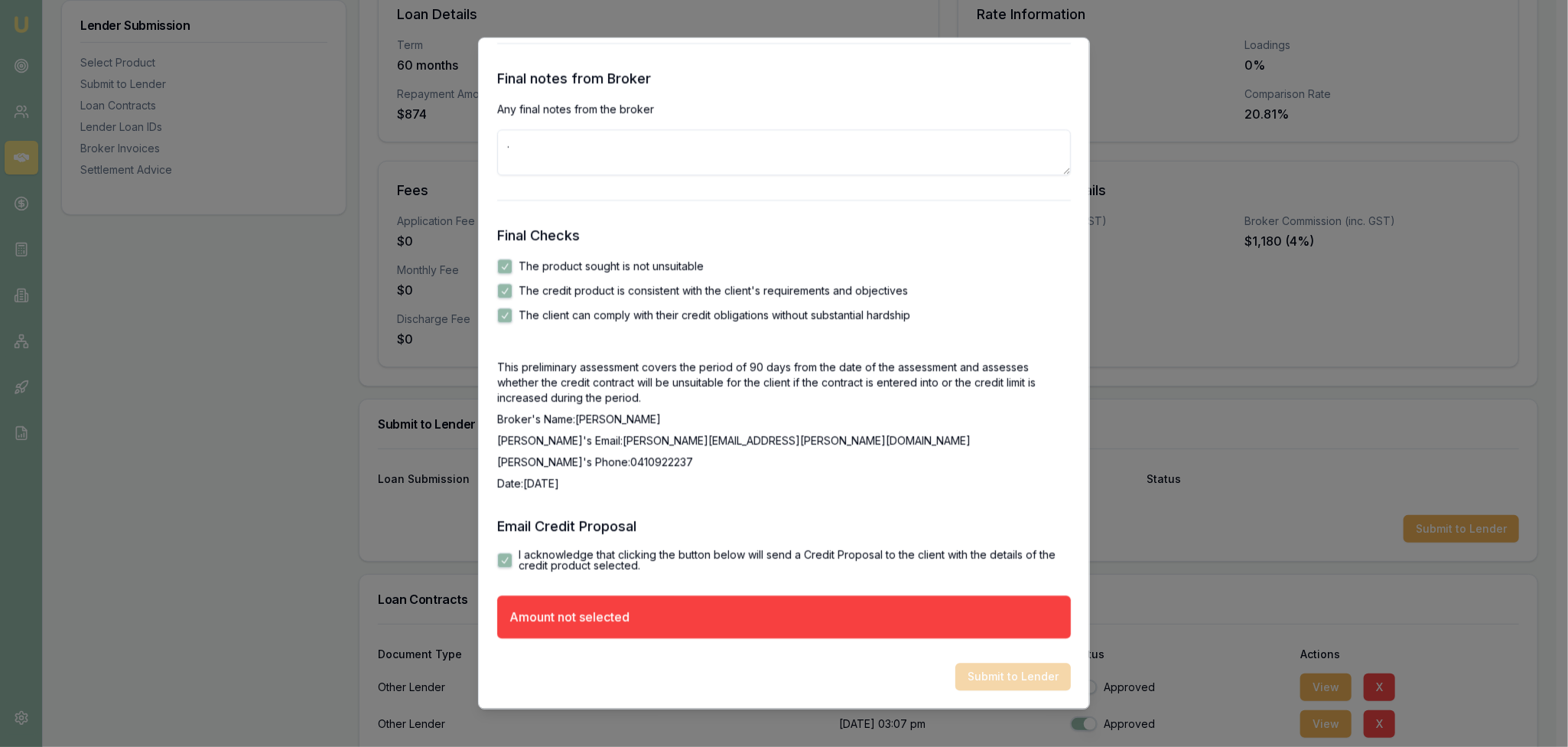
click at [531, 138] on textarea "." at bounding box center [784, 153] width 574 height 46
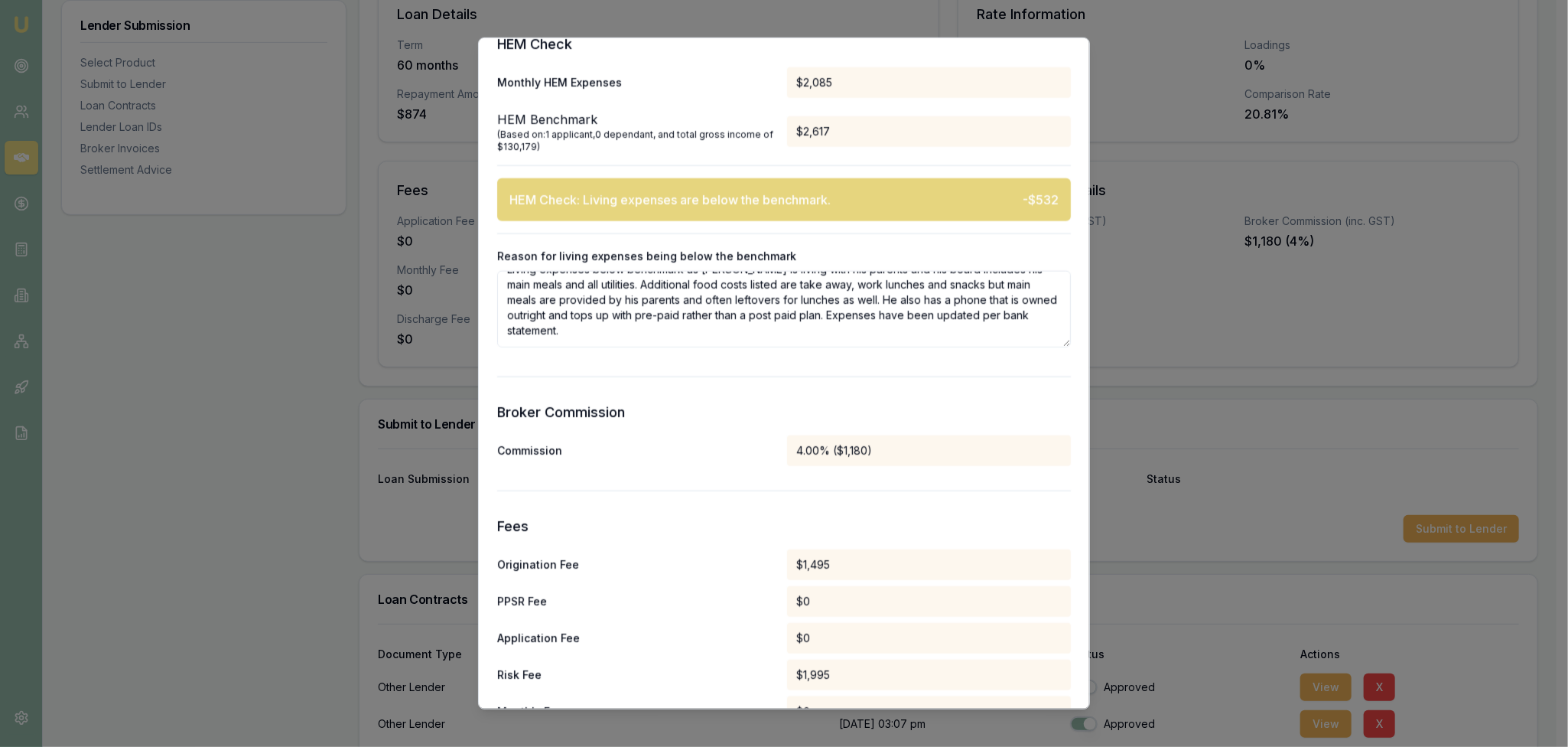
scroll to position [1071, 0]
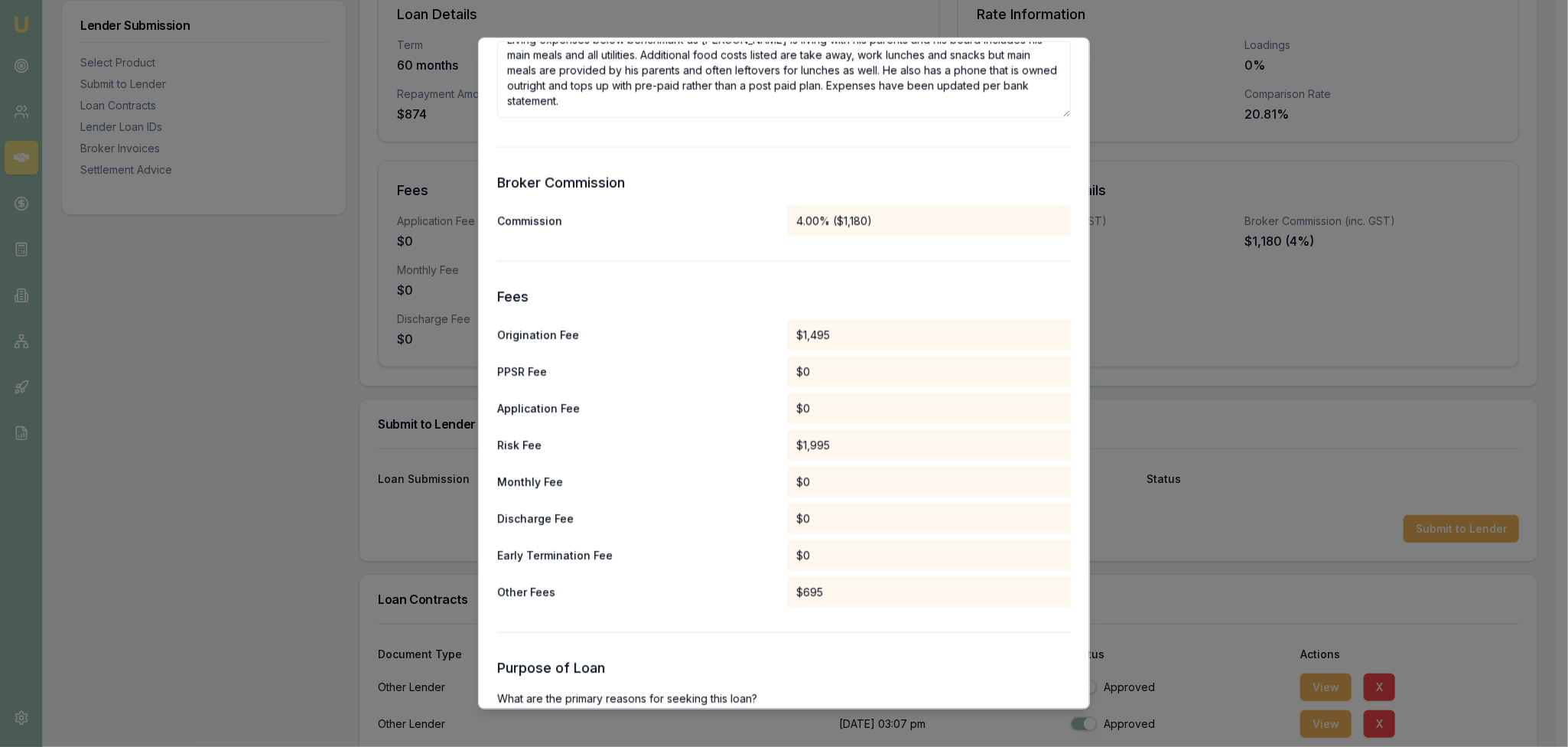
click at [801, 406] on div "$0" at bounding box center [929, 408] width 284 height 30
click at [800, 440] on div "$1,995" at bounding box center [929, 445] width 284 height 30
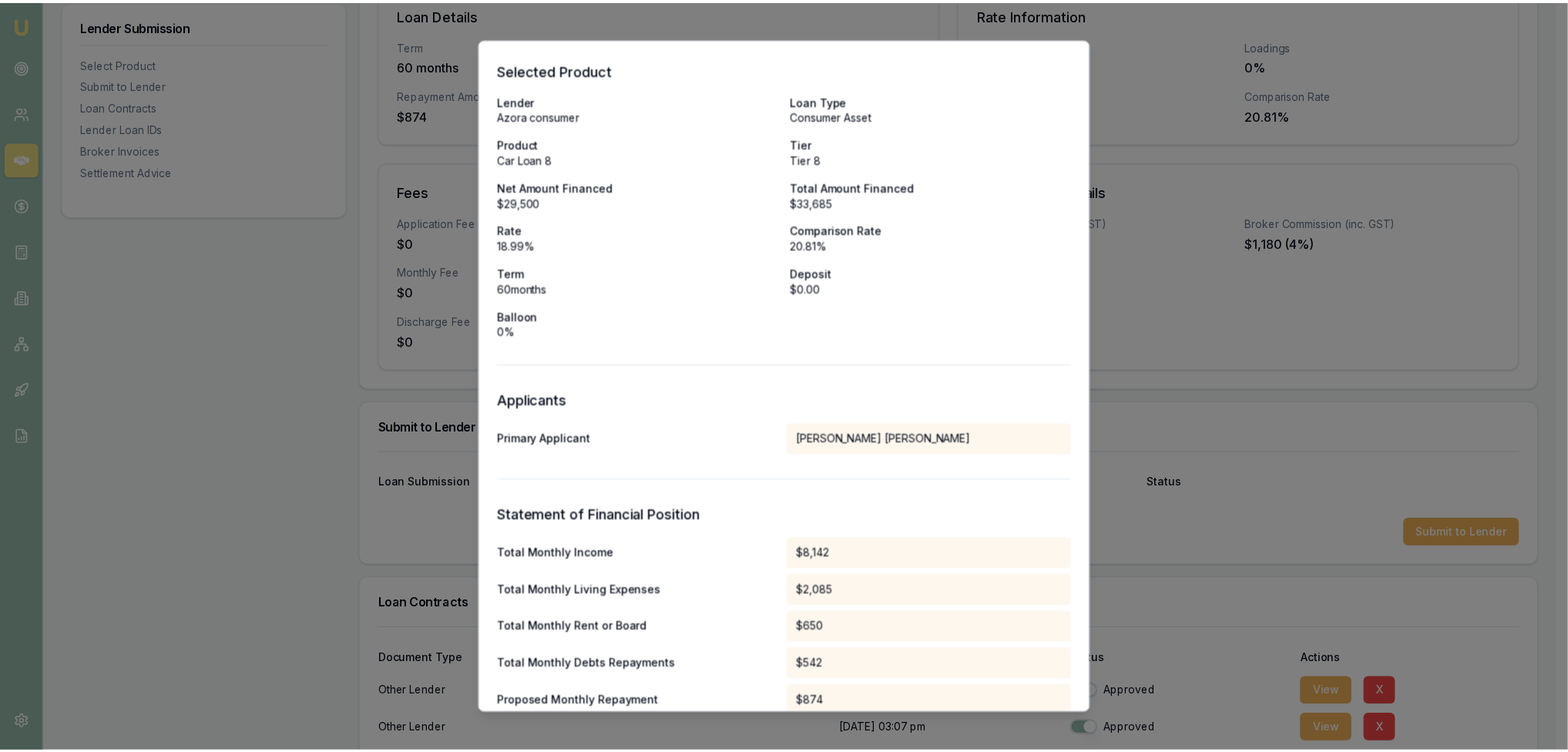
scroll to position [0, 0]
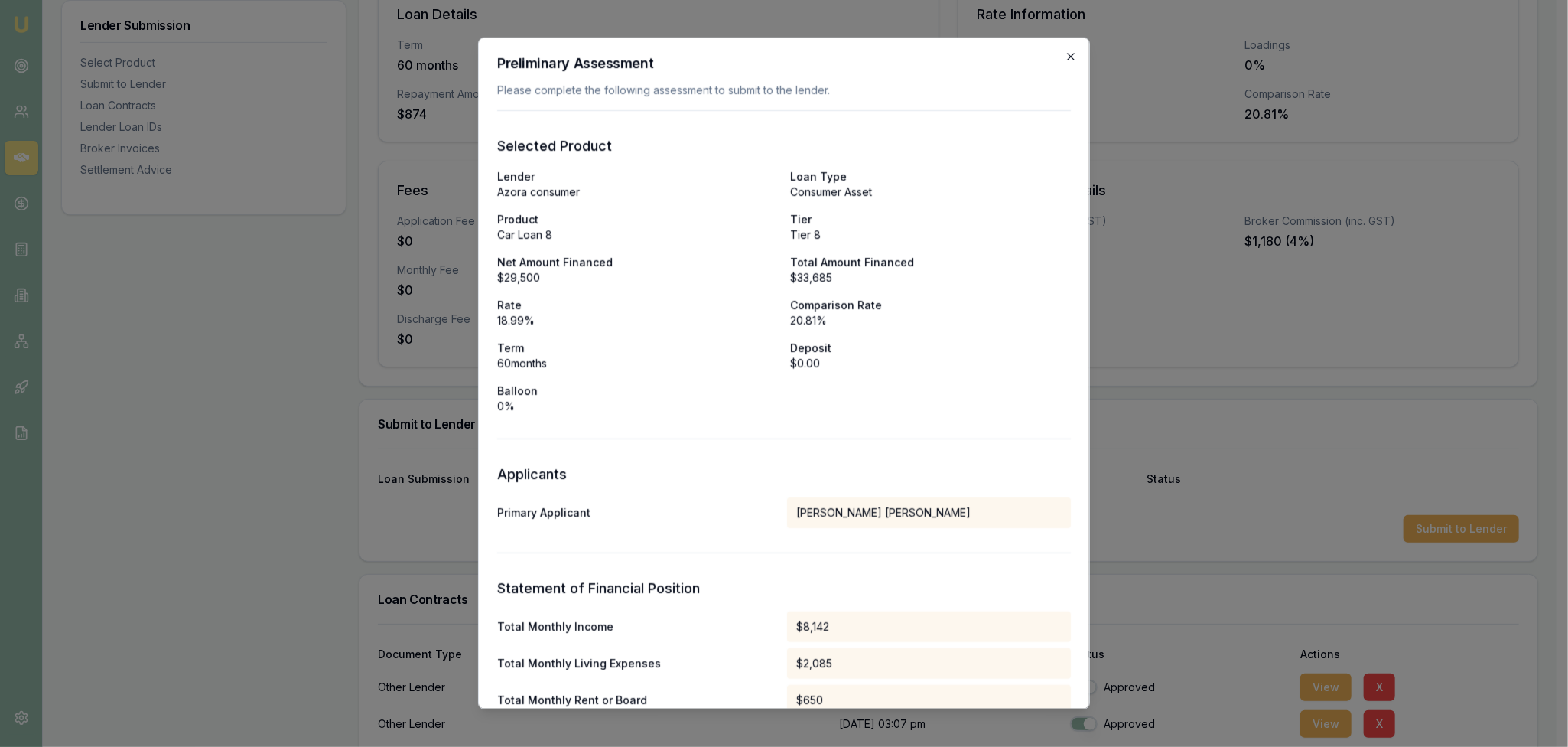
click at [1067, 57] on icon "button" at bounding box center [1070, 55] width 6 height 6
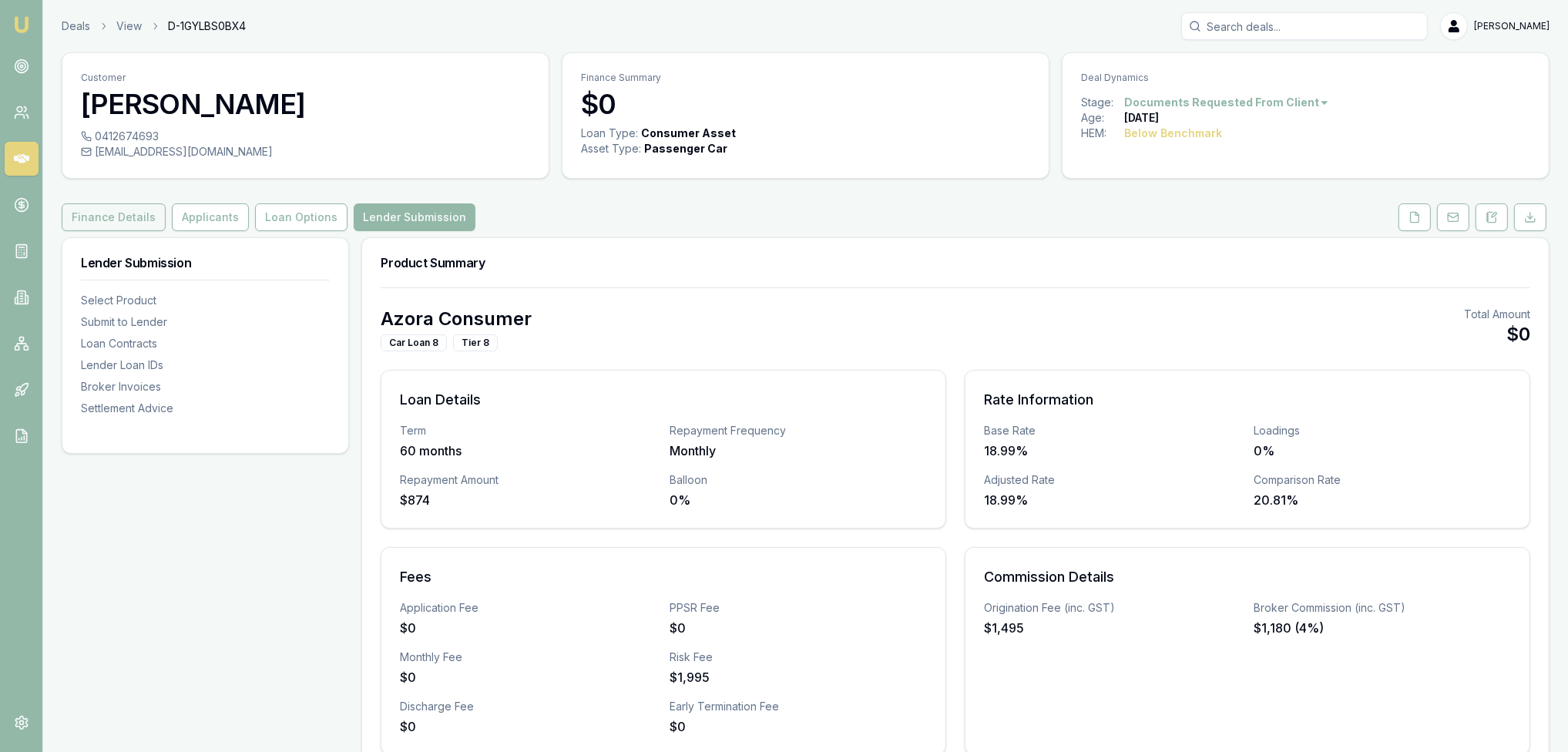
click at [111, 224] on button "Finance Details" at bounding box center [113, 217] width 104 height 28
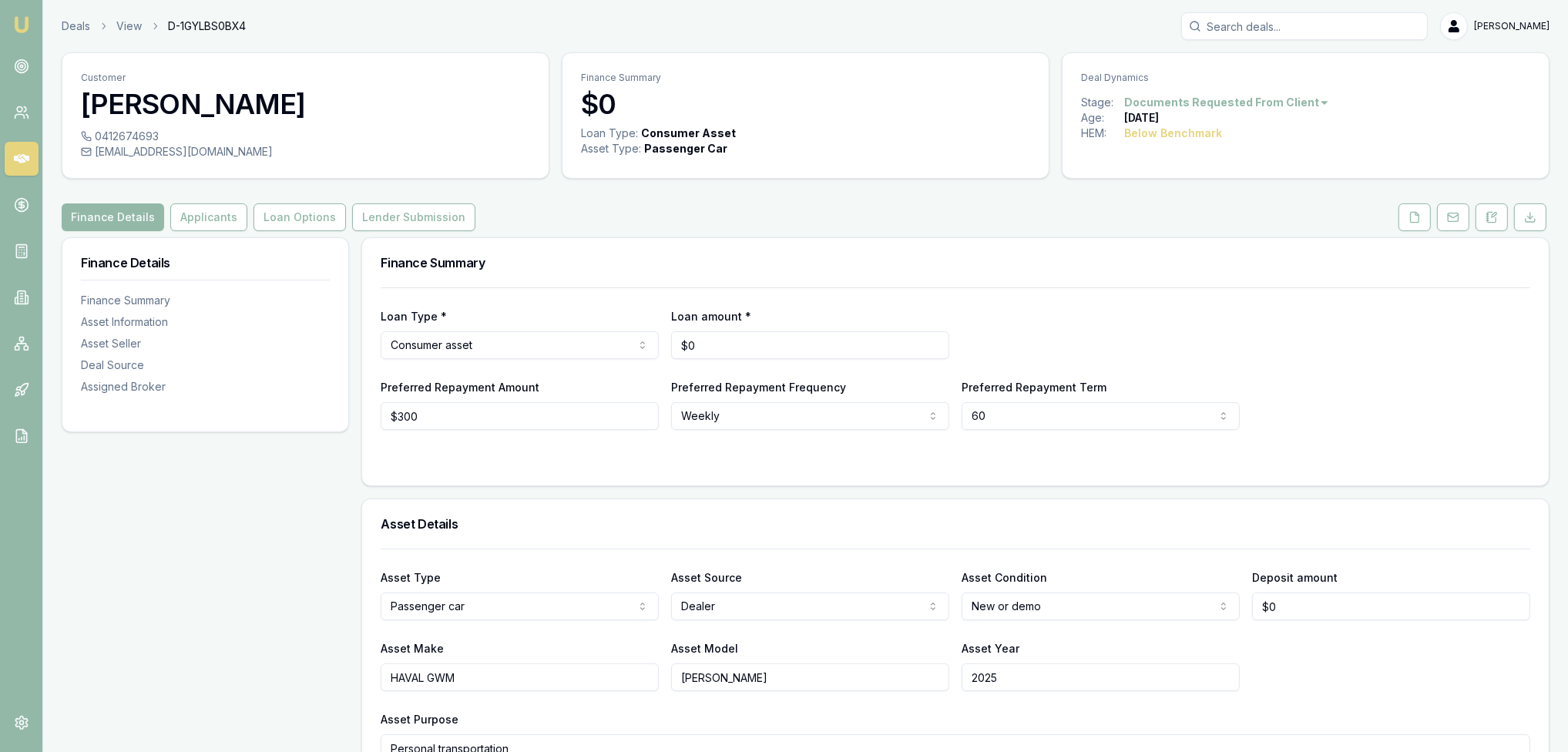
type input "0"
drag, startPoint x: 687, startPoint y: 344, endPoint x: 676, endPoint y: 347, distance: 11.4
click at [685, 344] on input "0" at bounding box center [809, 345] width 278 height 28
type input "$29,500"
click at [1209, 300] on div "Loan Type * Consumer asset Consumer loan Consumer asset Commercial loan Commerc…" at bounding box center [955, 357] width 1149 height 142
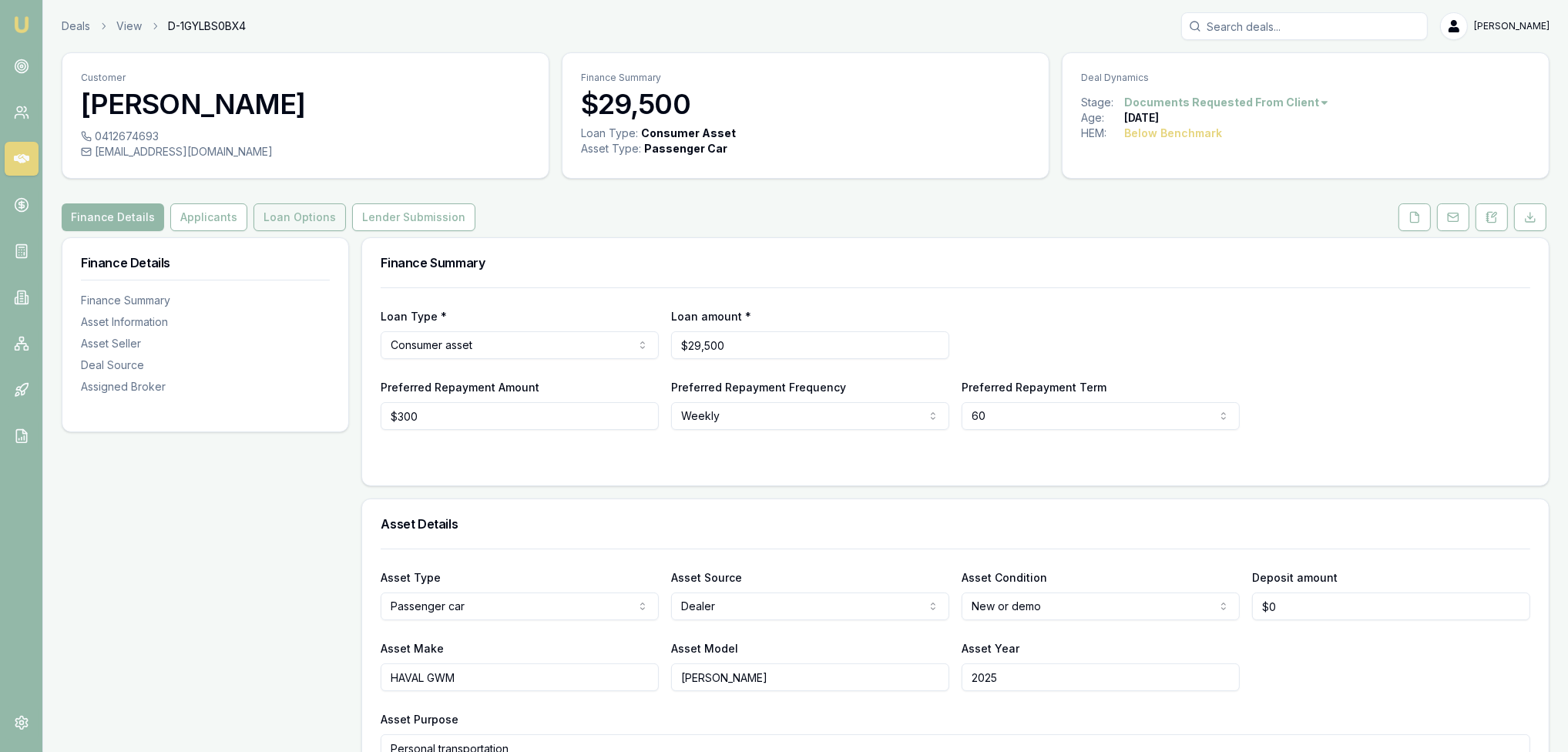
click at [293, 216] on button "Loan Options" at bounding box center [300, 217] width 93 height 28
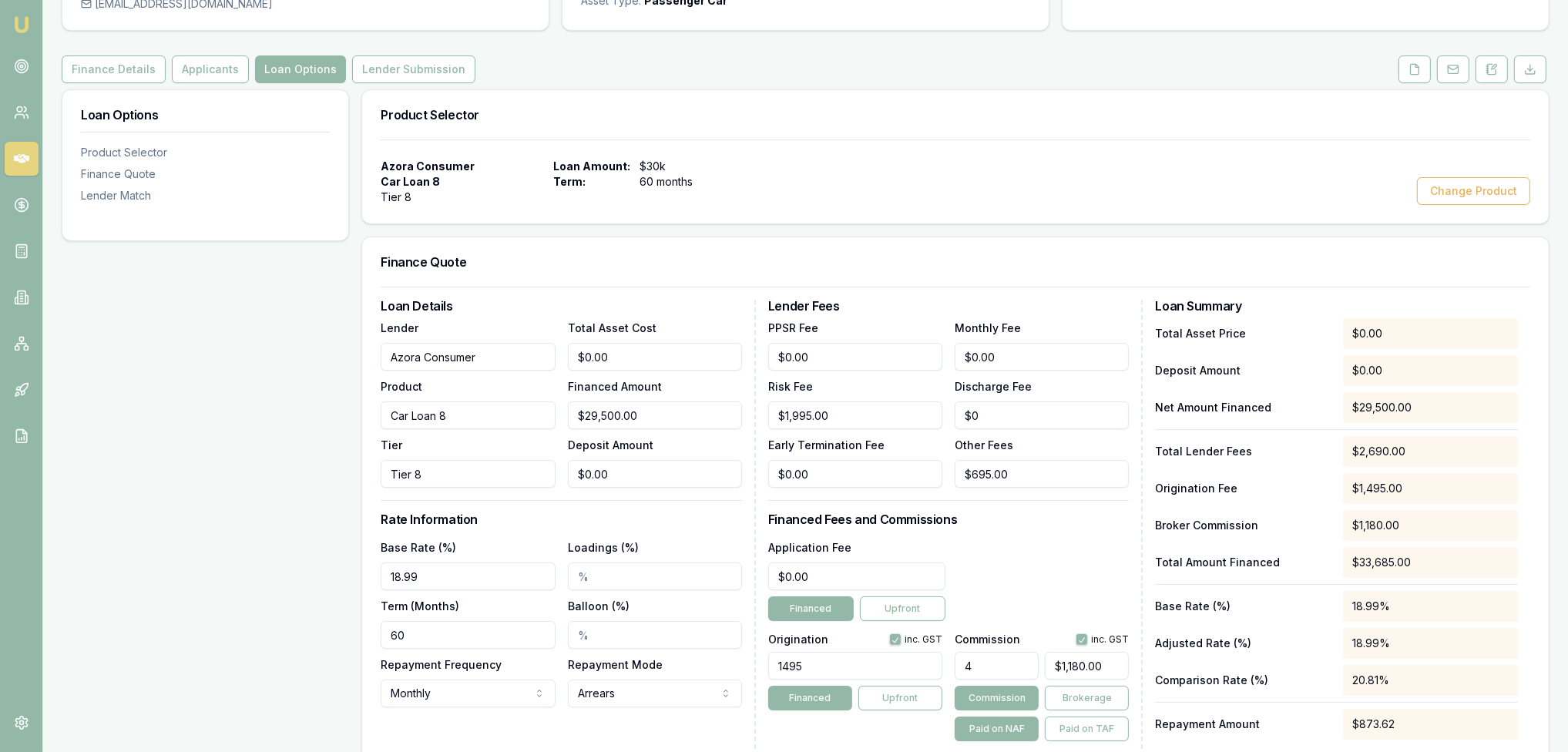
scroll to position [154, 0]
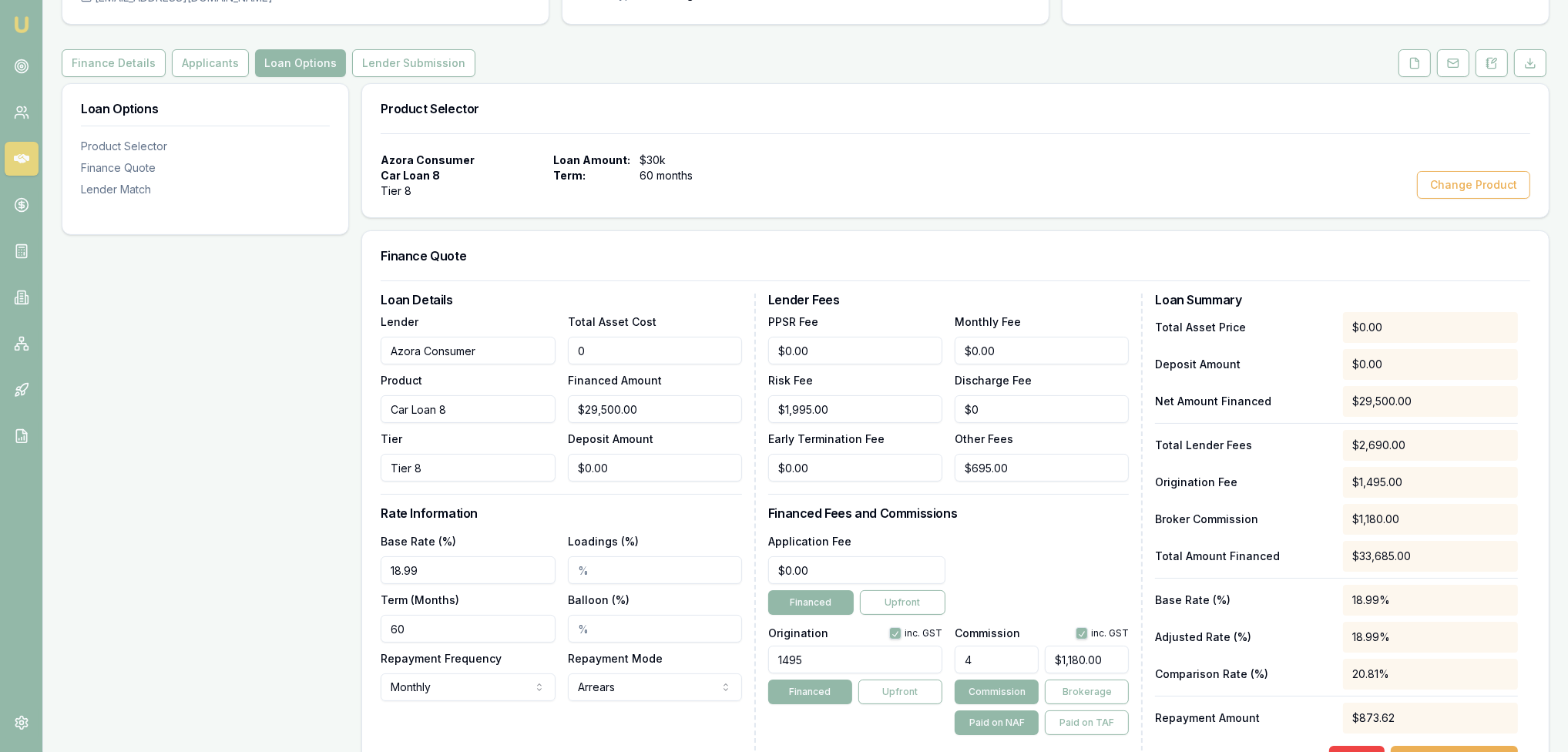
drag, startPoint x: 630, startPoint y: 354, endPoint x: 542, endPoint y: 351, distance: 88.1
click at [542, 351] on div "Lender Azora Consumer Product Car Loan 8 Tier Tier 8 Total Asset Cost 0 Finance…" at bounding box center [561, 396] width 361 height 169
type input "2"
type input "$2.00"
type input "$0.08"
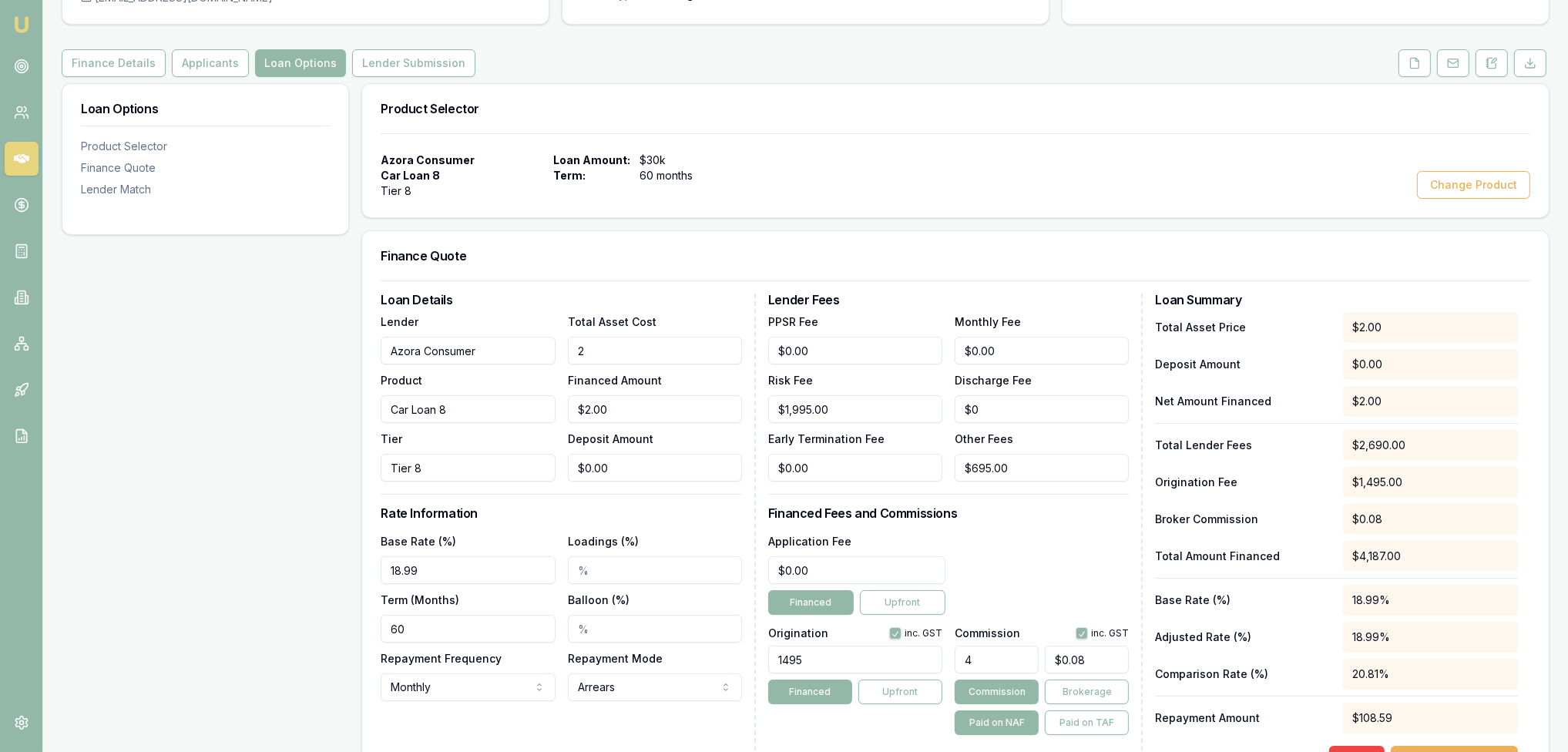
type input "29"
type input "$29.00"
type input "$1.16"
type input "295"
type input "$295.00"
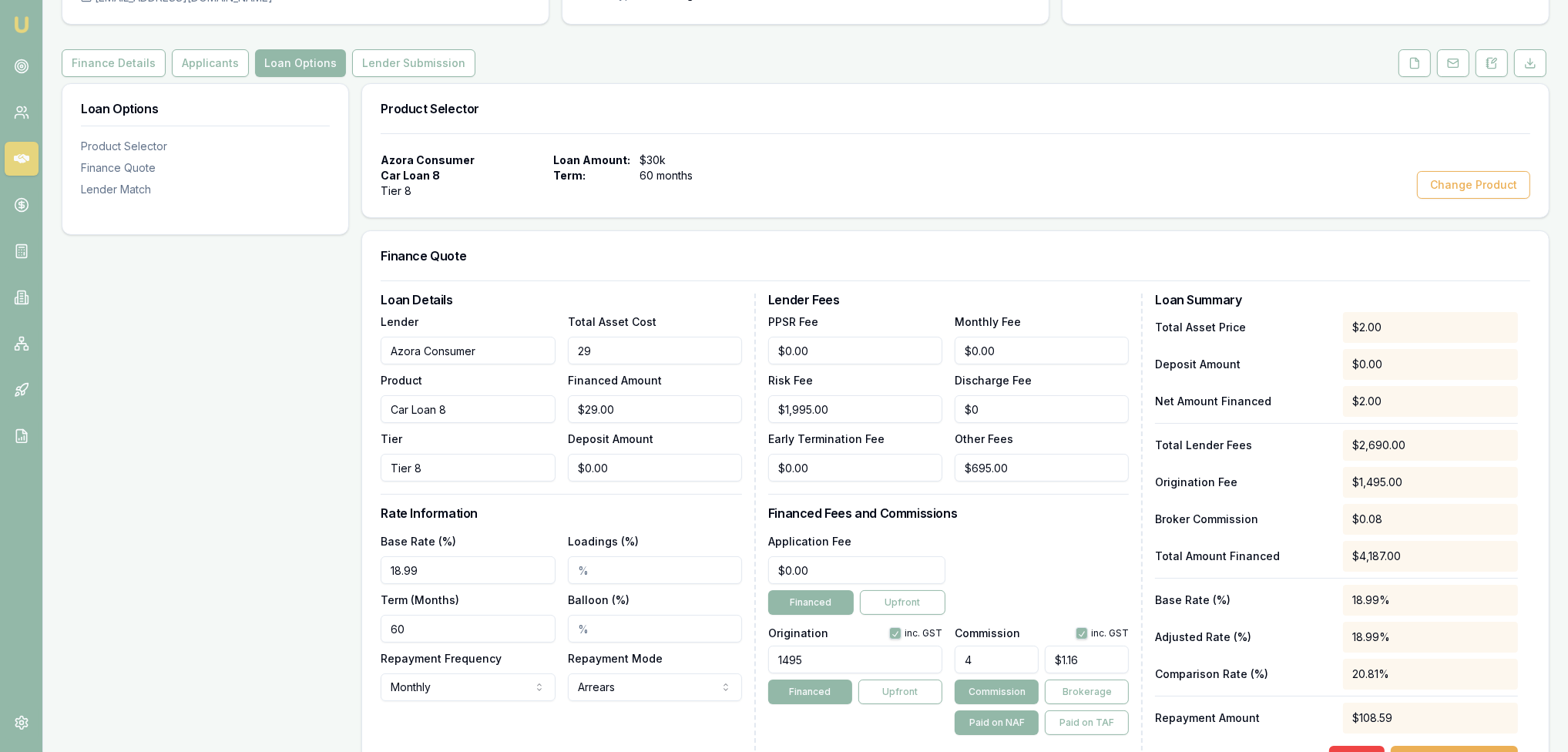
type input "$11.80"
type input "2950"
type input "$2,950.00"
type input "$118.00"
type input "29500"
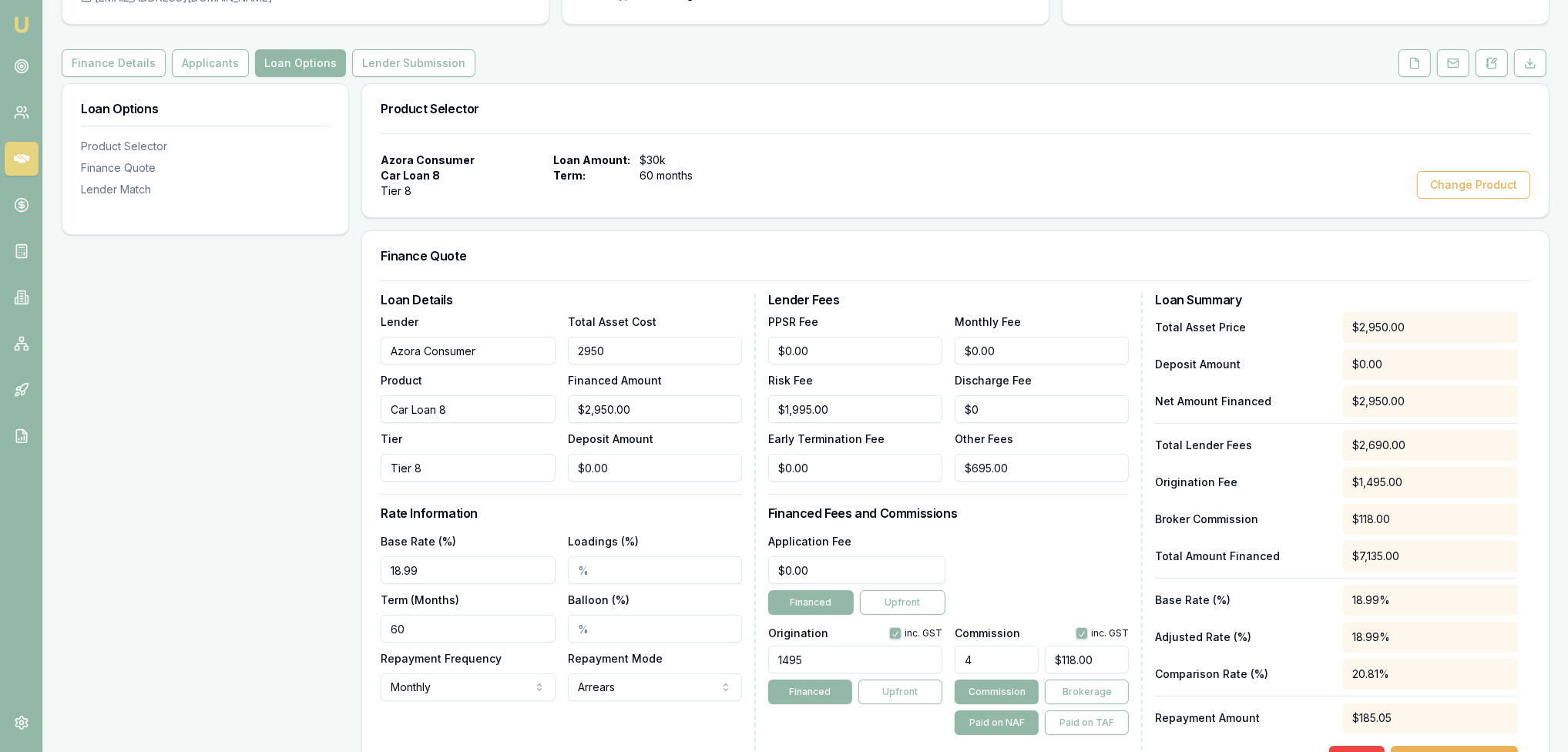
type input "$29,500.00"
type input "$1,180.00"
type input "$29,500.00"
click at [549, 309] on div "Loan Details Lender Azora Consumer Product Car Loan 8 Tier Tier 8 Total Asset C…" at bounding box center [568, 533] width 375 height 480
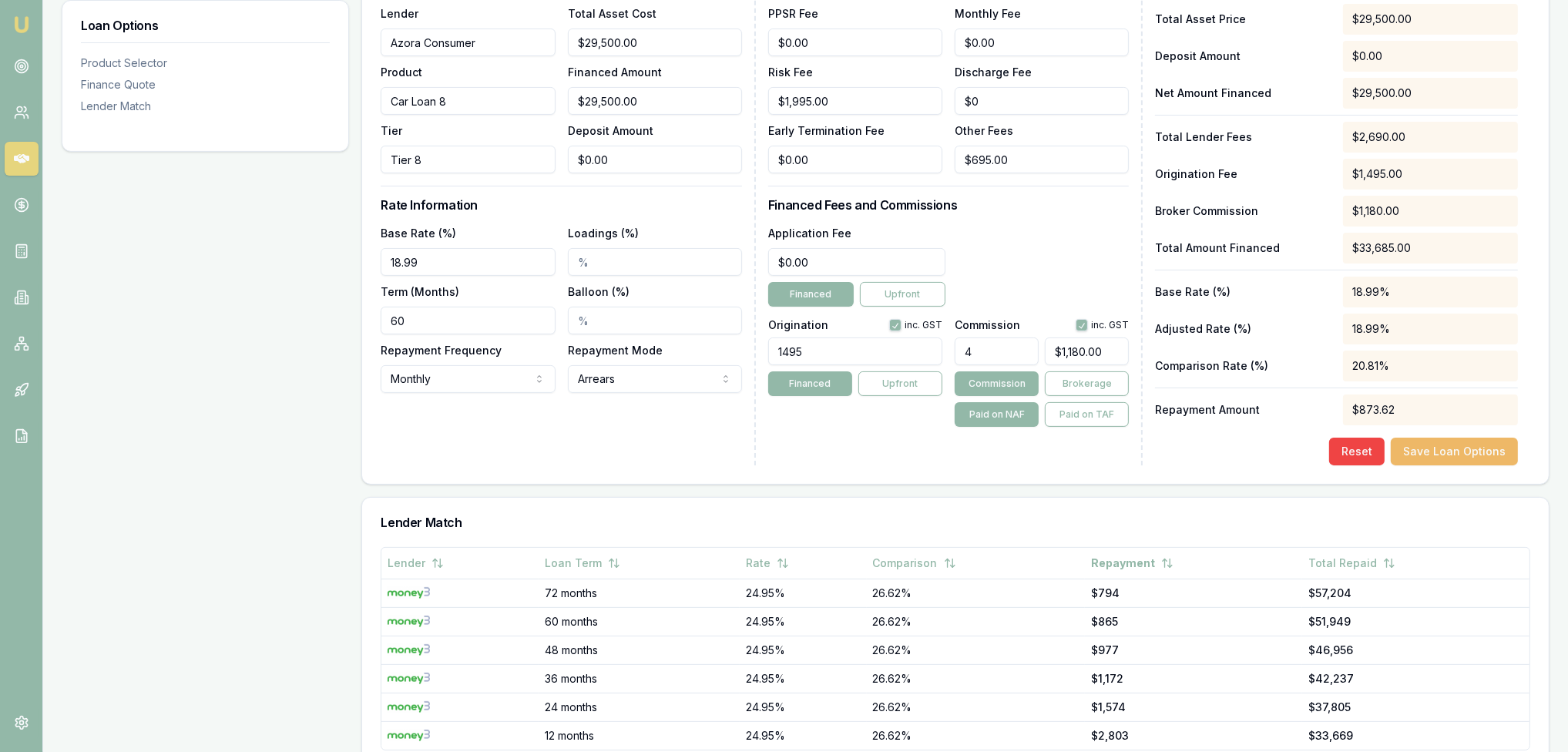
click at [1439, 455] on button "Save Loan Options" at bounding box center [1454, 451] width 127 height 28
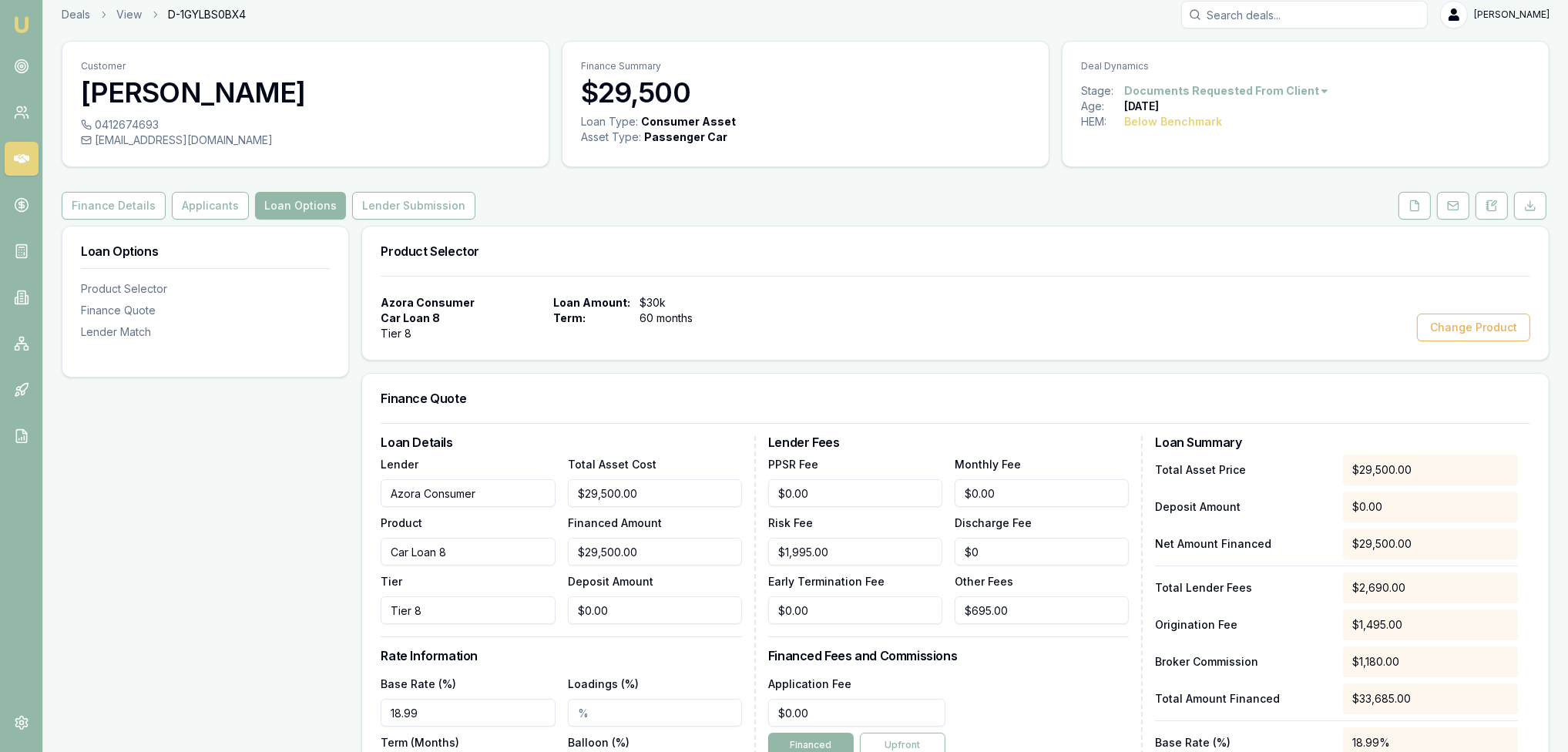
scroll to position [0, 0]
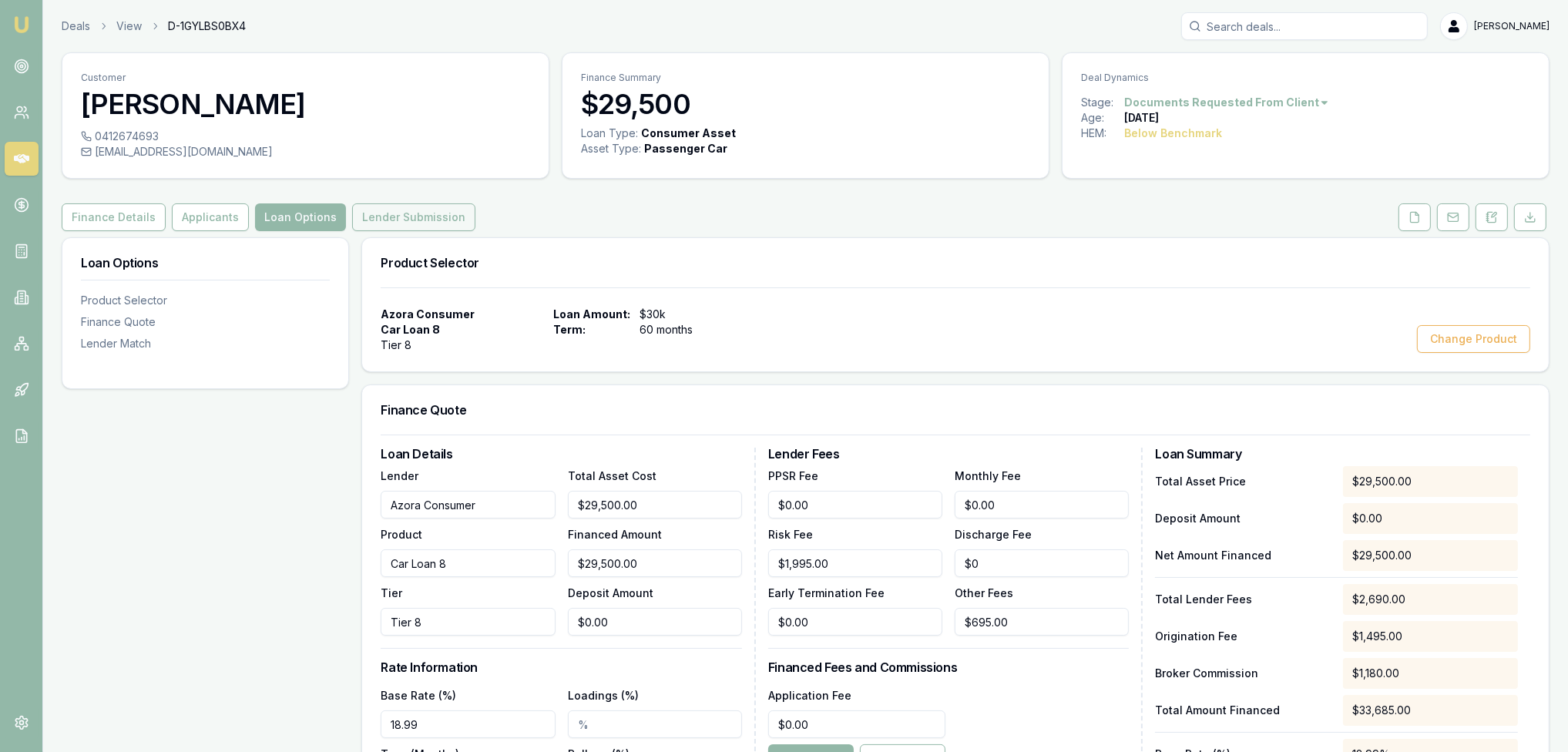
click at [387, 223] on button "Lender Submission" at bounding box center [413, 217] width 124 height 28
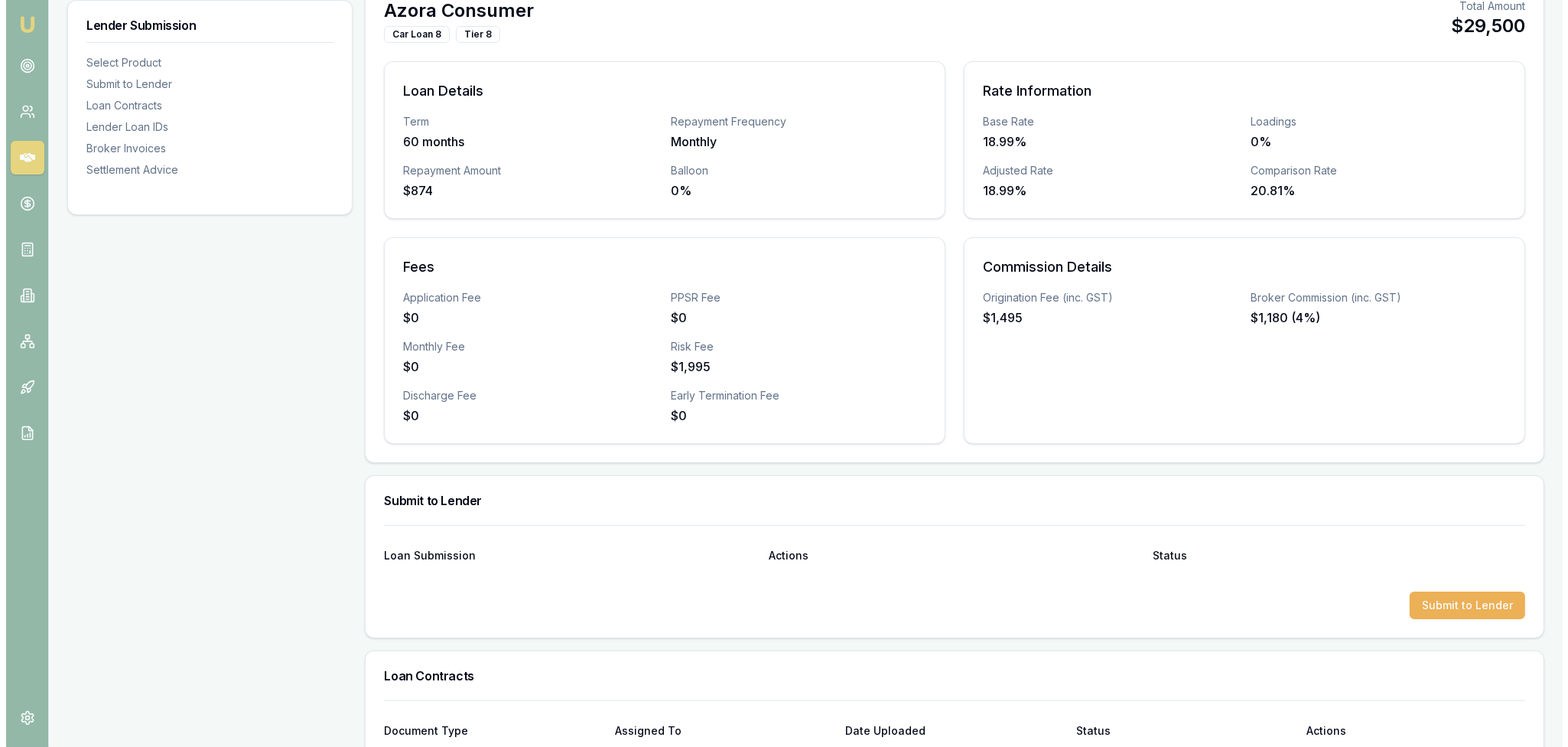
scroll to position [536, 0]
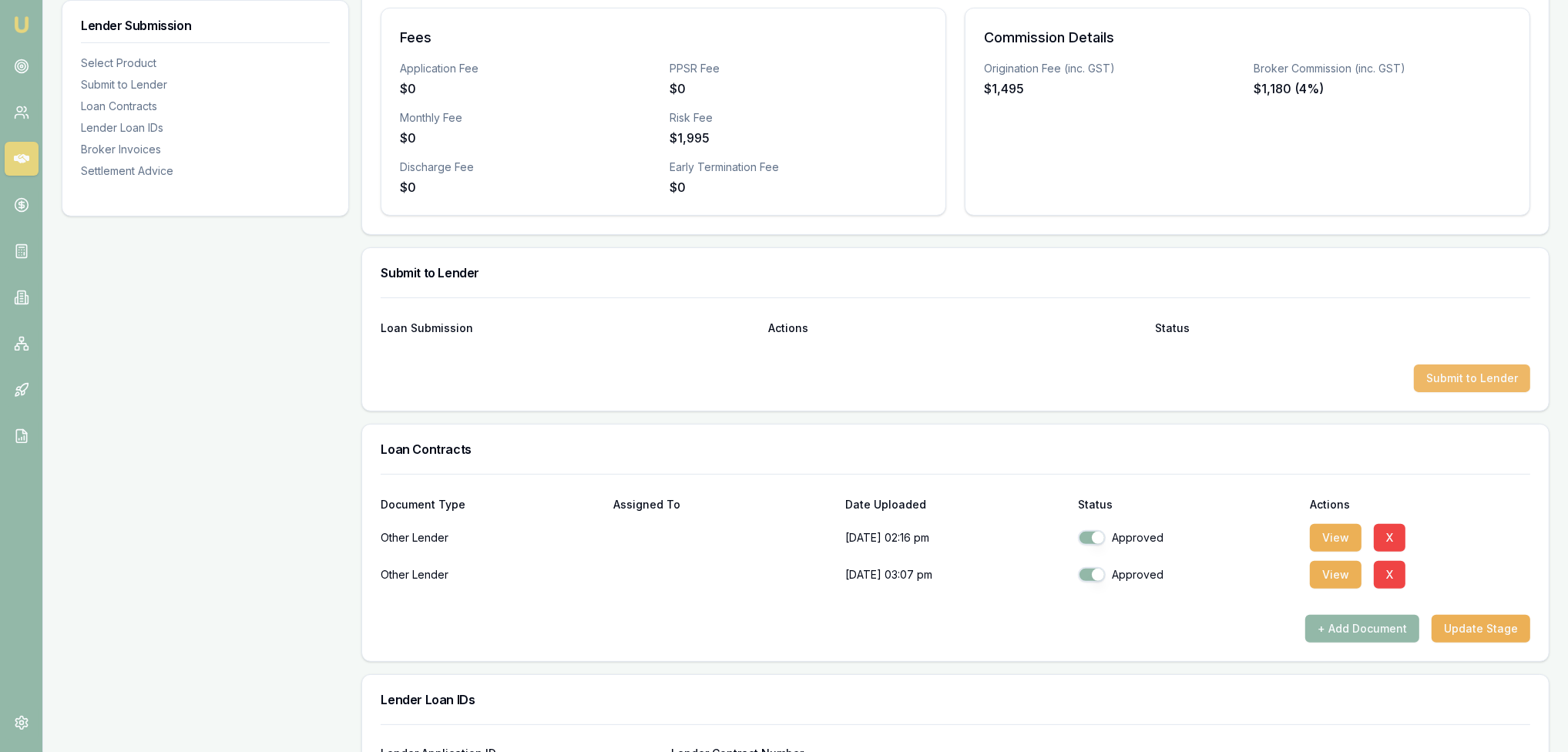
click at [1473, 388] on button "Submit to Lender" at bounding box center [1471, 378] width 116 height 28
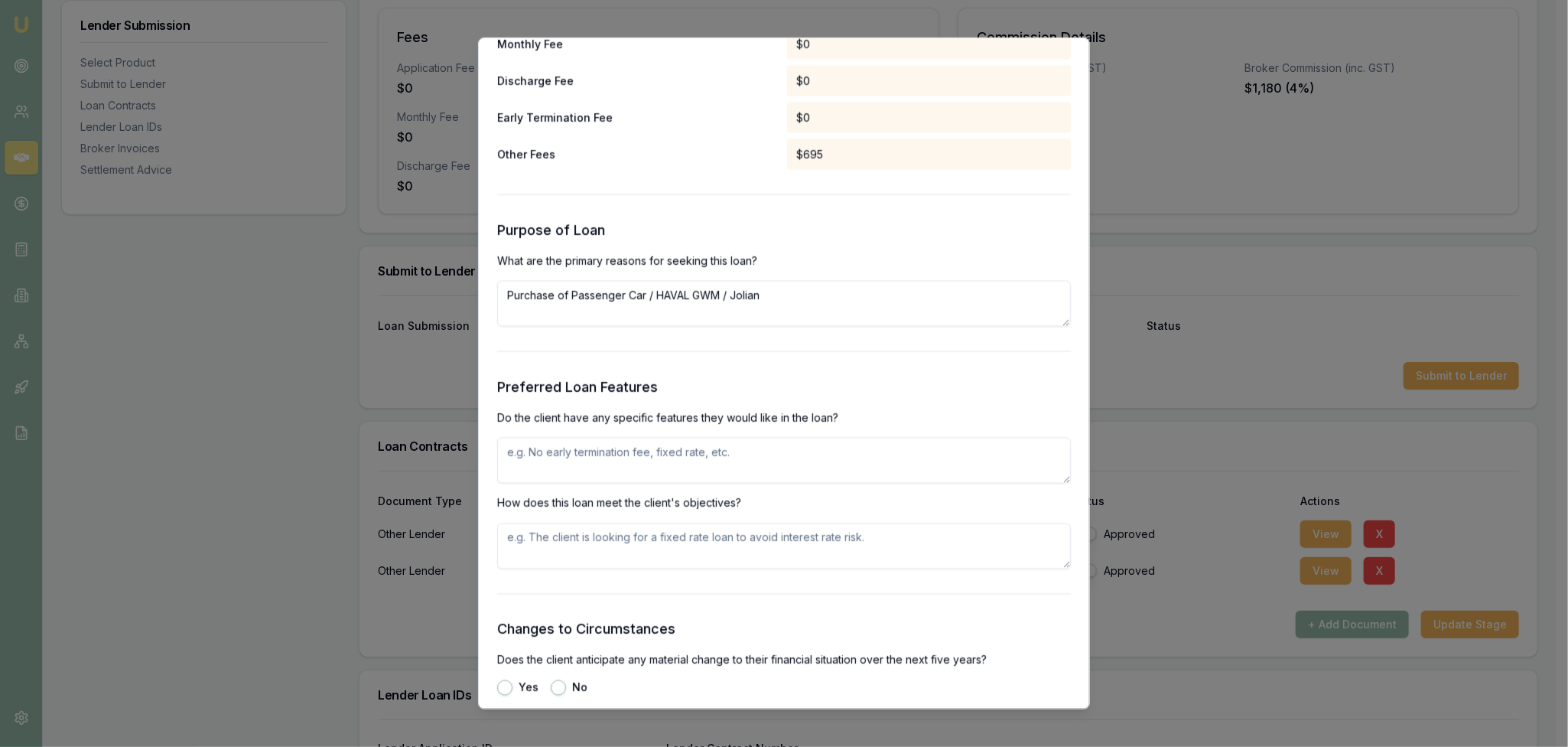
scroll to position [1530, 0]
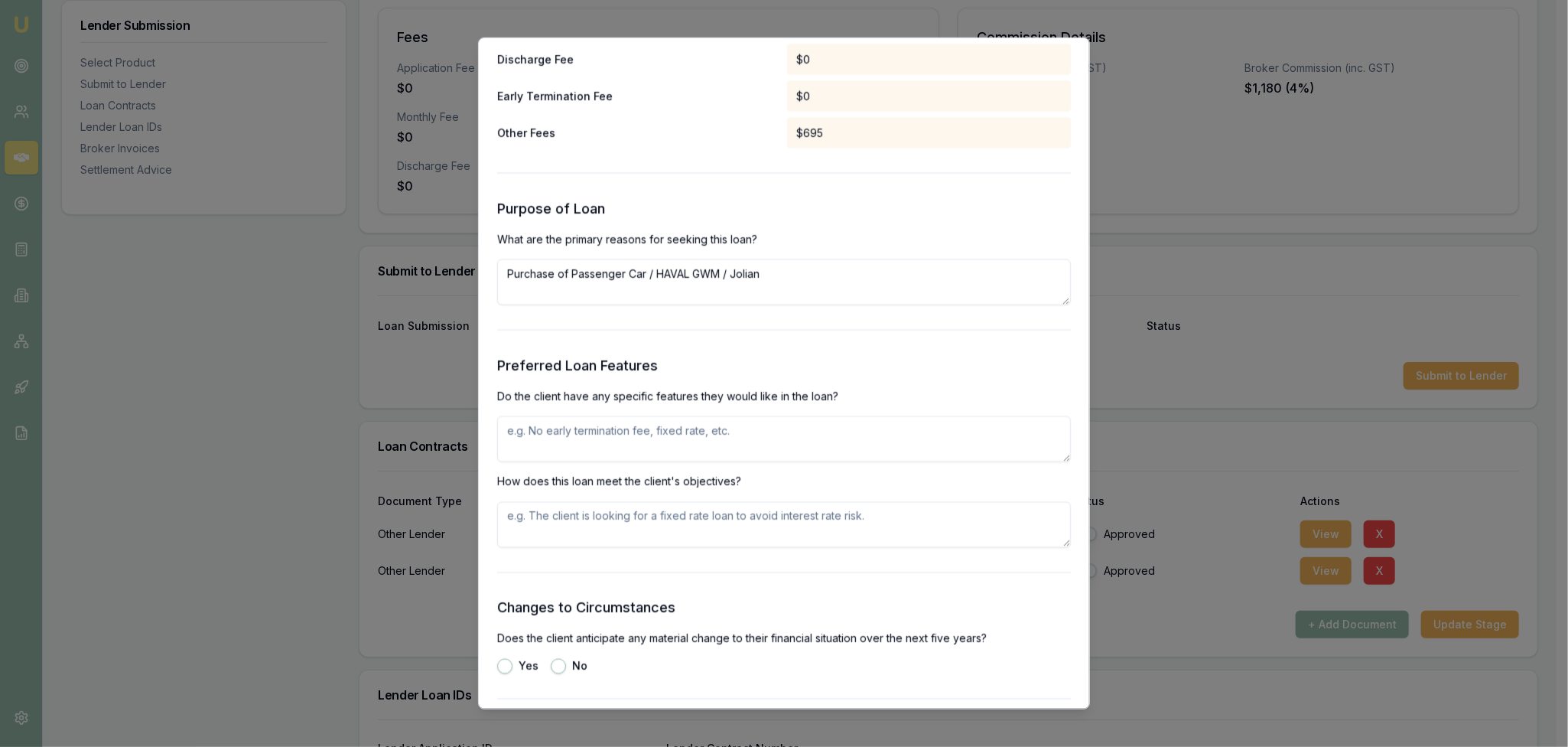
click at [639, 429] on textarea at bounding box center [784, 439] width 574 height 46
click at [651, 417] on textarea "No specific" at bounding box center [784, 439] width 574 height 46
click at [648, 433] on textarea "No specific" at bounding box center [784, 439] width 574 height 46
type textarea "No specific features have been requested. Just looking for approval whilst in P…"
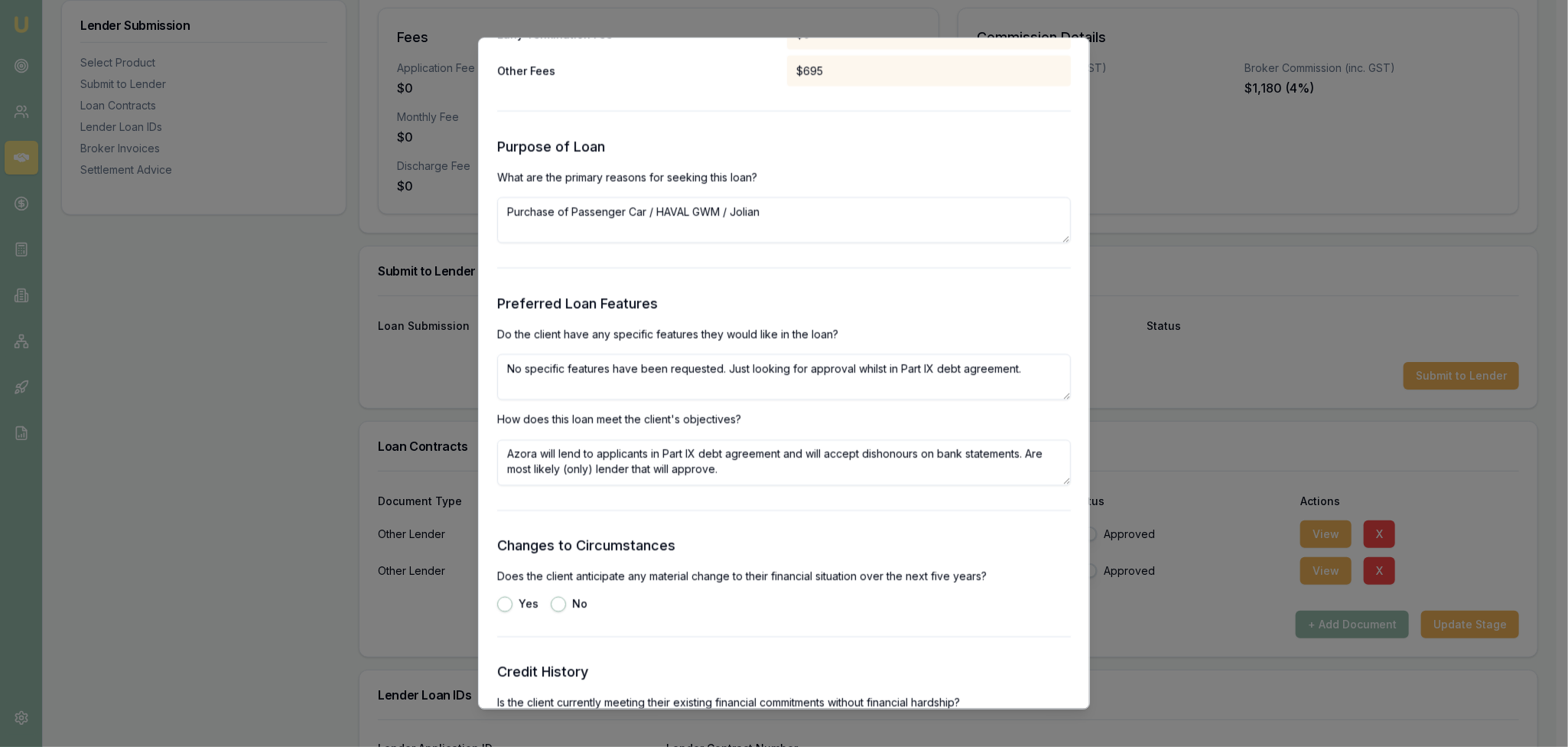
scroll to position [1607, 0]
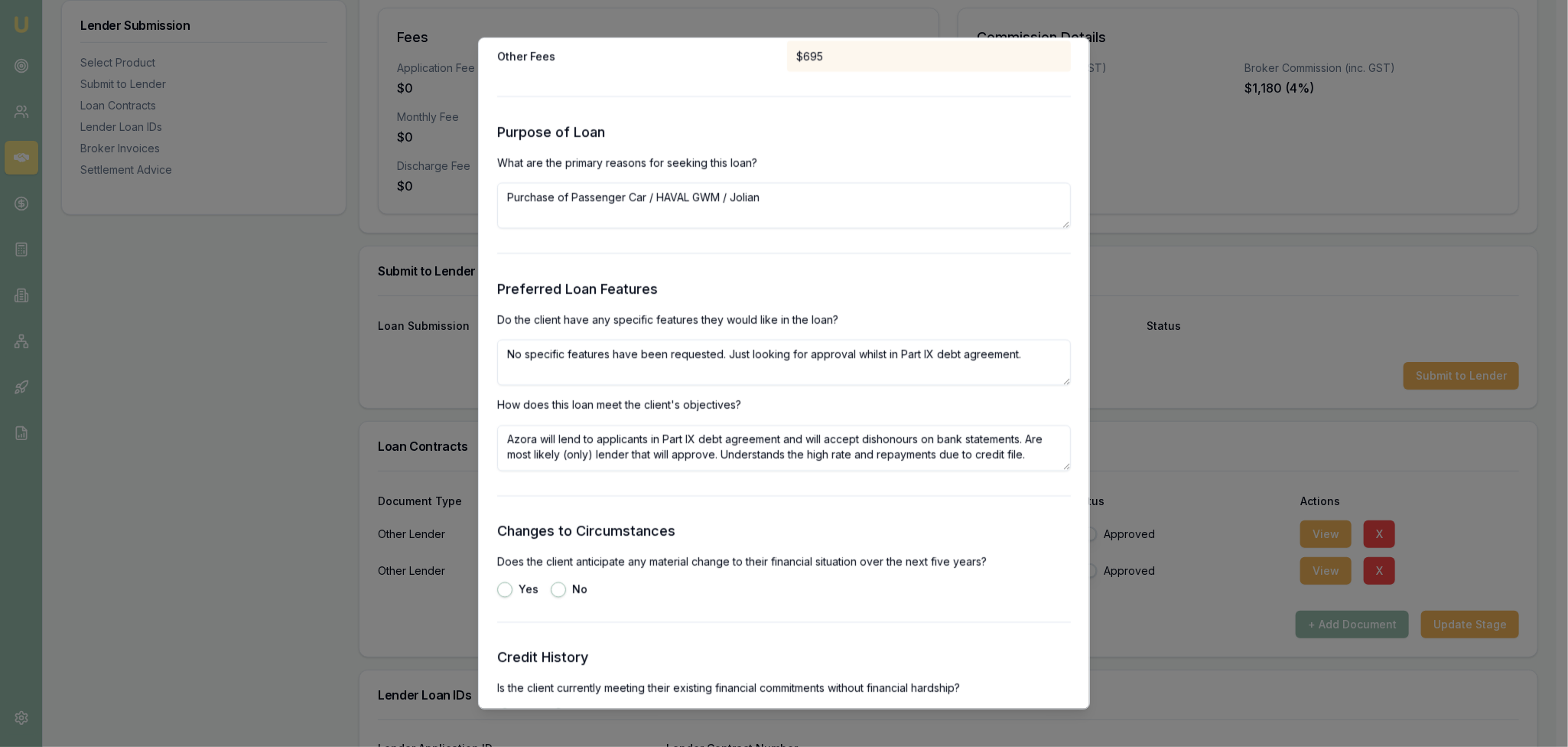
drag, startPoint x: 723, startPoint y: 455, endPoint x: 1034, endPoint y: 463, distance: 311.1
click at [1034, 463] on textarea "Azora will lend to applicants in Part IX debt agreement and will accept dishono…" at bounding box center [784, 448] width 574 height 46
type textarea "Azora will lend to applicants in Part IX debt agreement and will accept dishono…"
click at [1031, 354] on textarea "No specific features have been requested. Just looking for approval whilst in P…" at bounding box center [784, 362] width 574 height 46
paste textarea "Understands the high rate and repayments due to credit file."
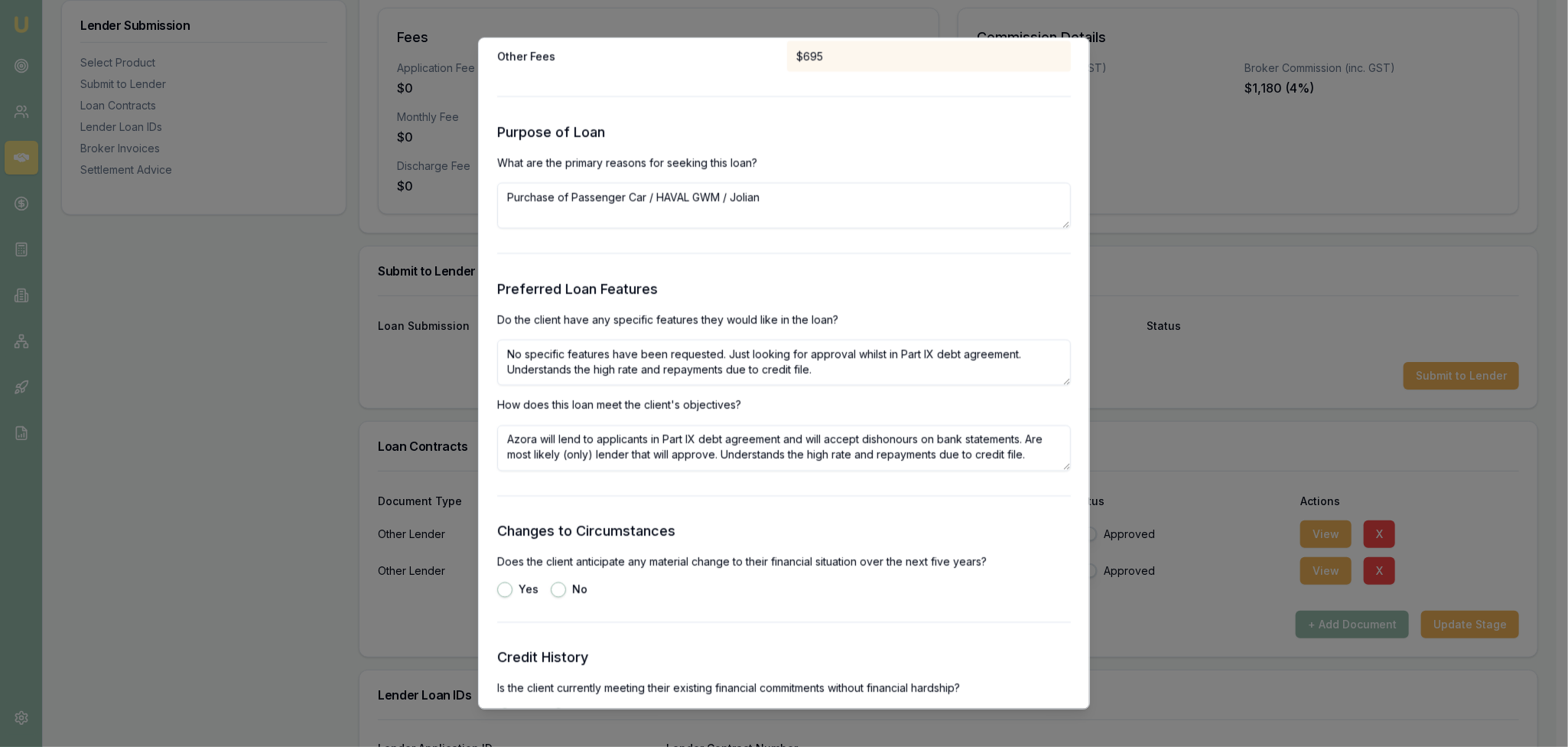
type textarea "No specific features have been requested. Just looking for approval whilst in P…"
drag, startPoint x: 1040, startPoint y: 451, endPoint x: 721, endPoint y: 455, distance: 319.0
click at [721, 455] on textarea "Azora will lend to applicants in Part IX debt agreement and will accept dishono…" at bounding box center [784, 448] width 574 height 46
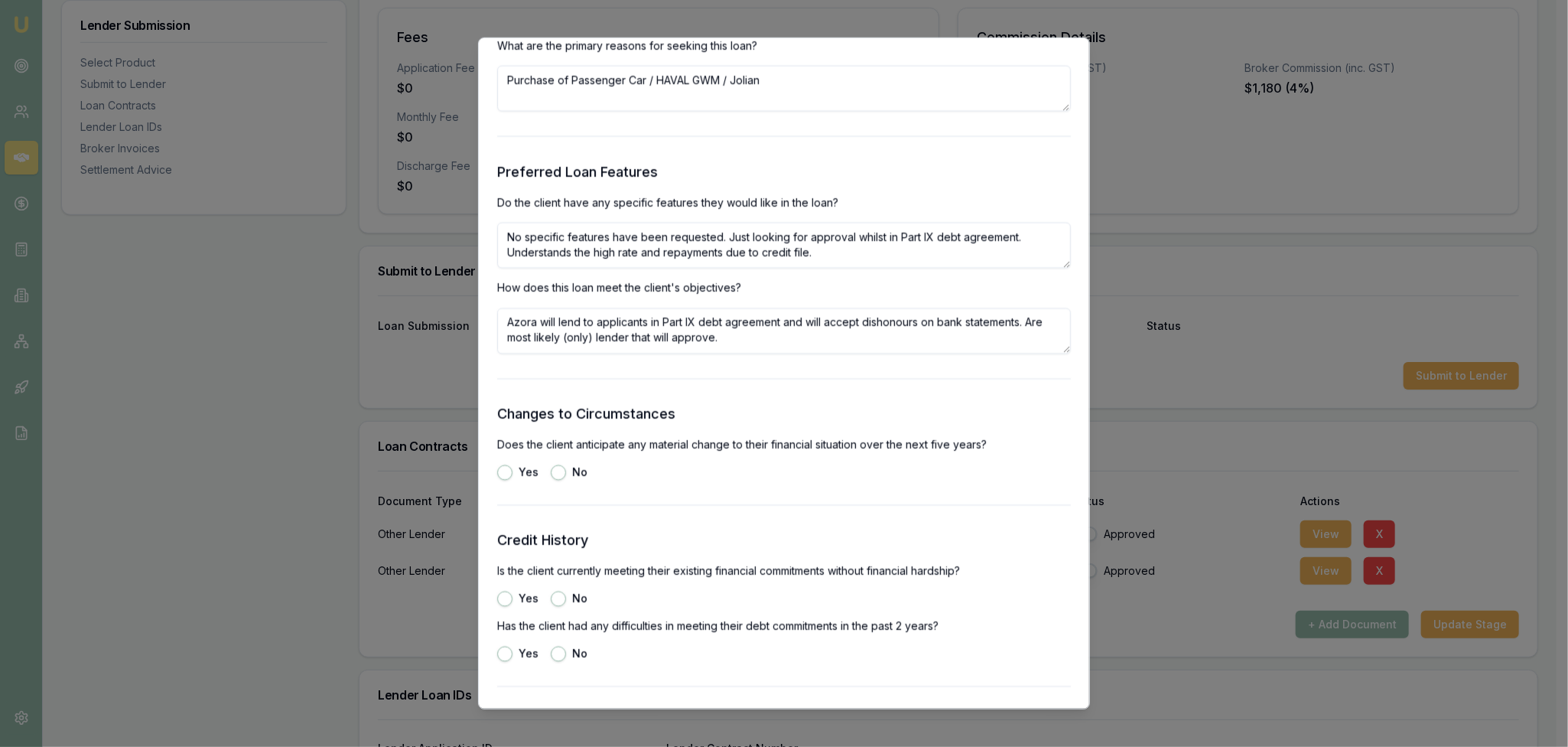
scroll to position [1836, 0]
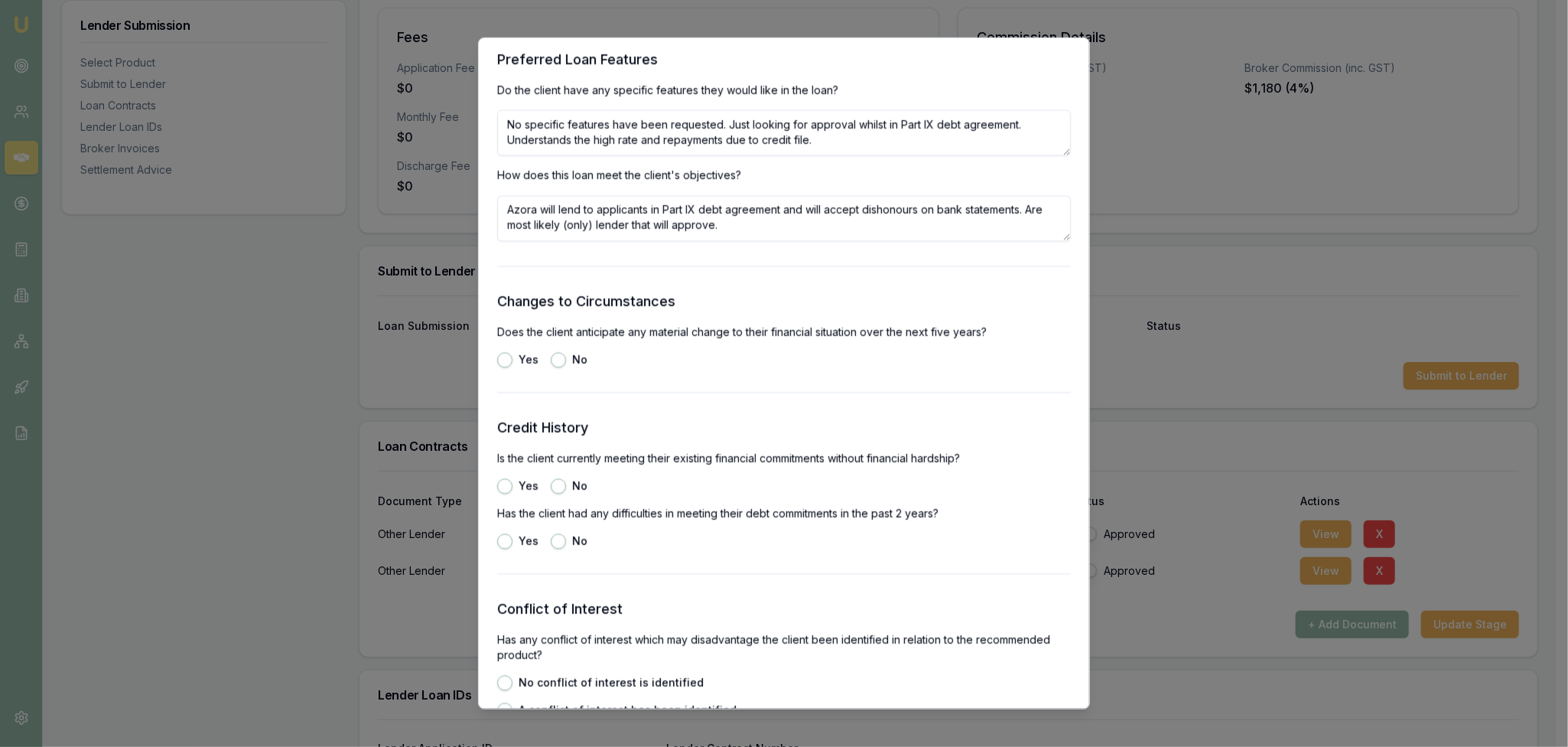
type textarea "Azora will lend to applicants in Part IX debt agreement and will accept dishono…"
click at [555, 354] on button "No" at bounding box center [558, 360] width 16 height 16
radio input "true"
click at [507, 491] on button "Yes" at bounding box center [505, 486] width 16 height 16
radio input "true"
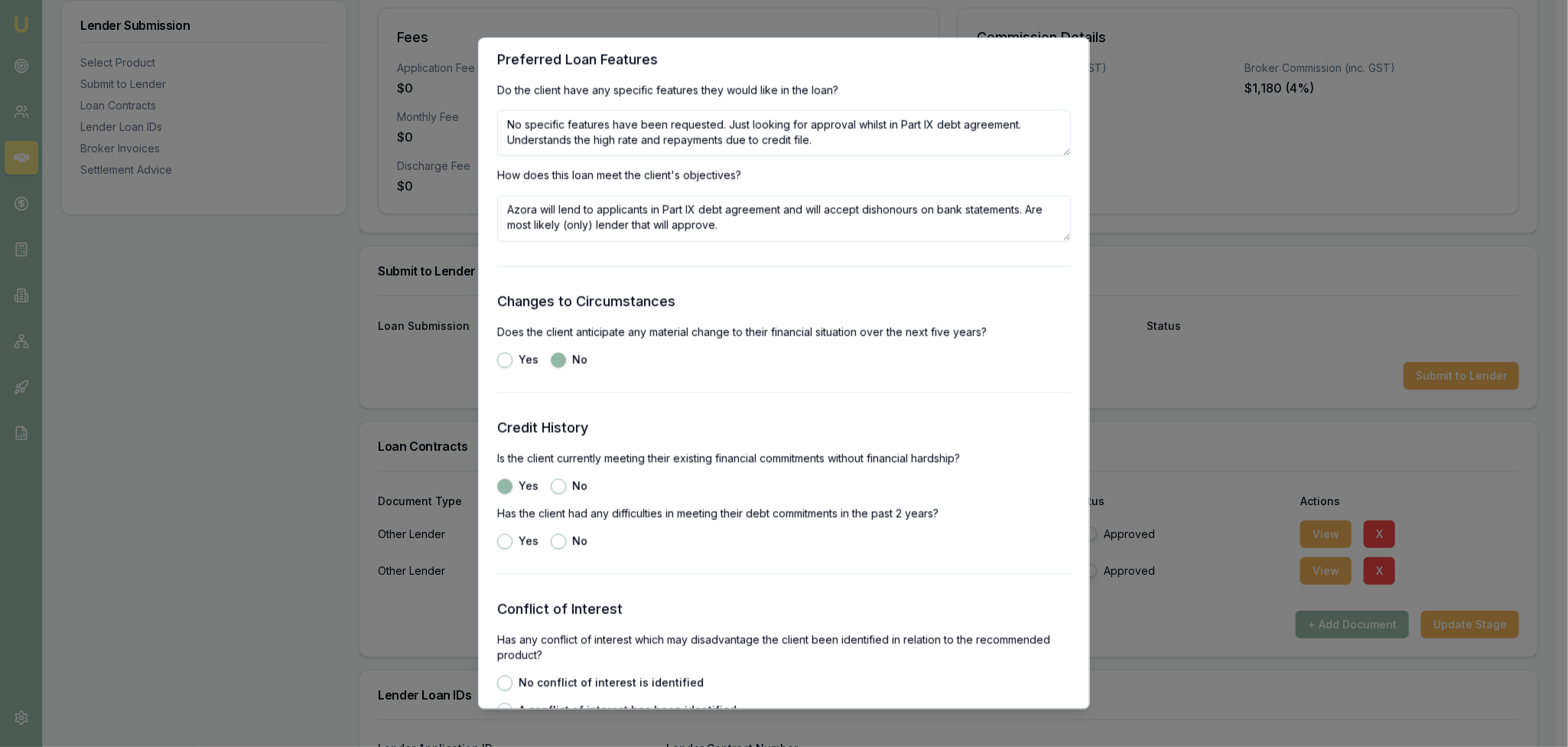
click at [509, 545] on button "Yes" at bounding box center [505, 541] width 16 height 16
radio input "true"
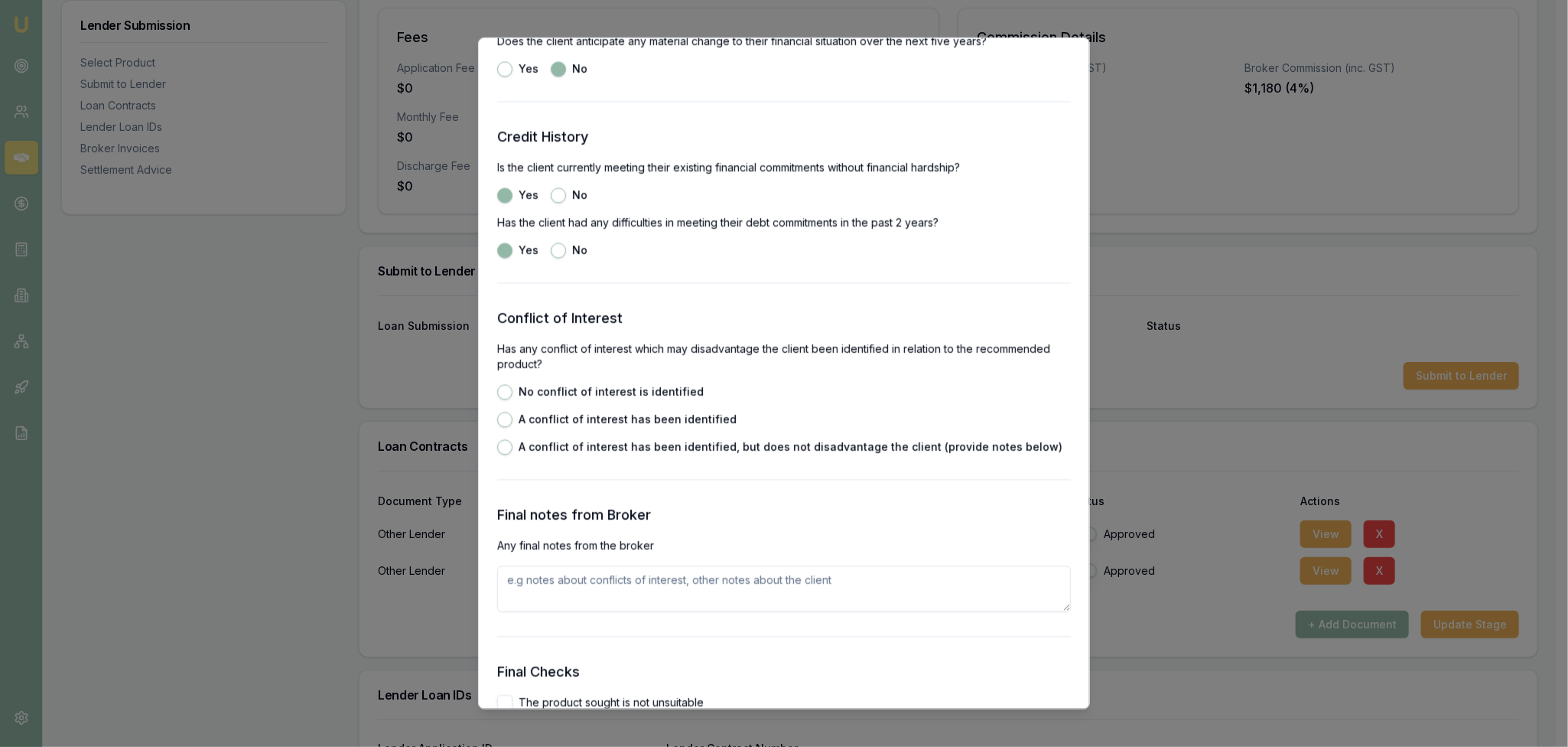
scroll to position [2141, 0]
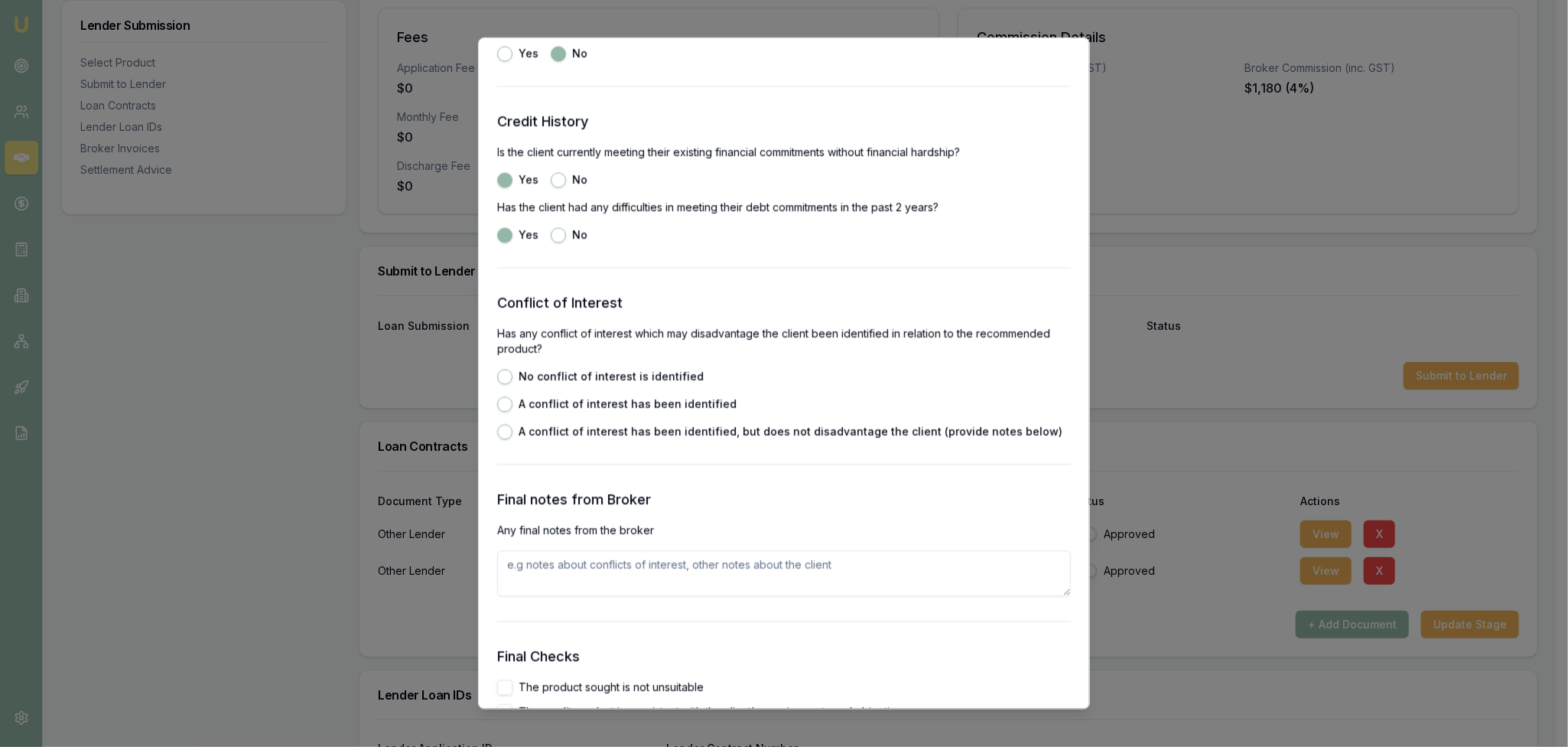
click at [505, 378] on button "No conflict of interest is identified" at bounding box center [505, 377] width 16 height 16
radio input "true"
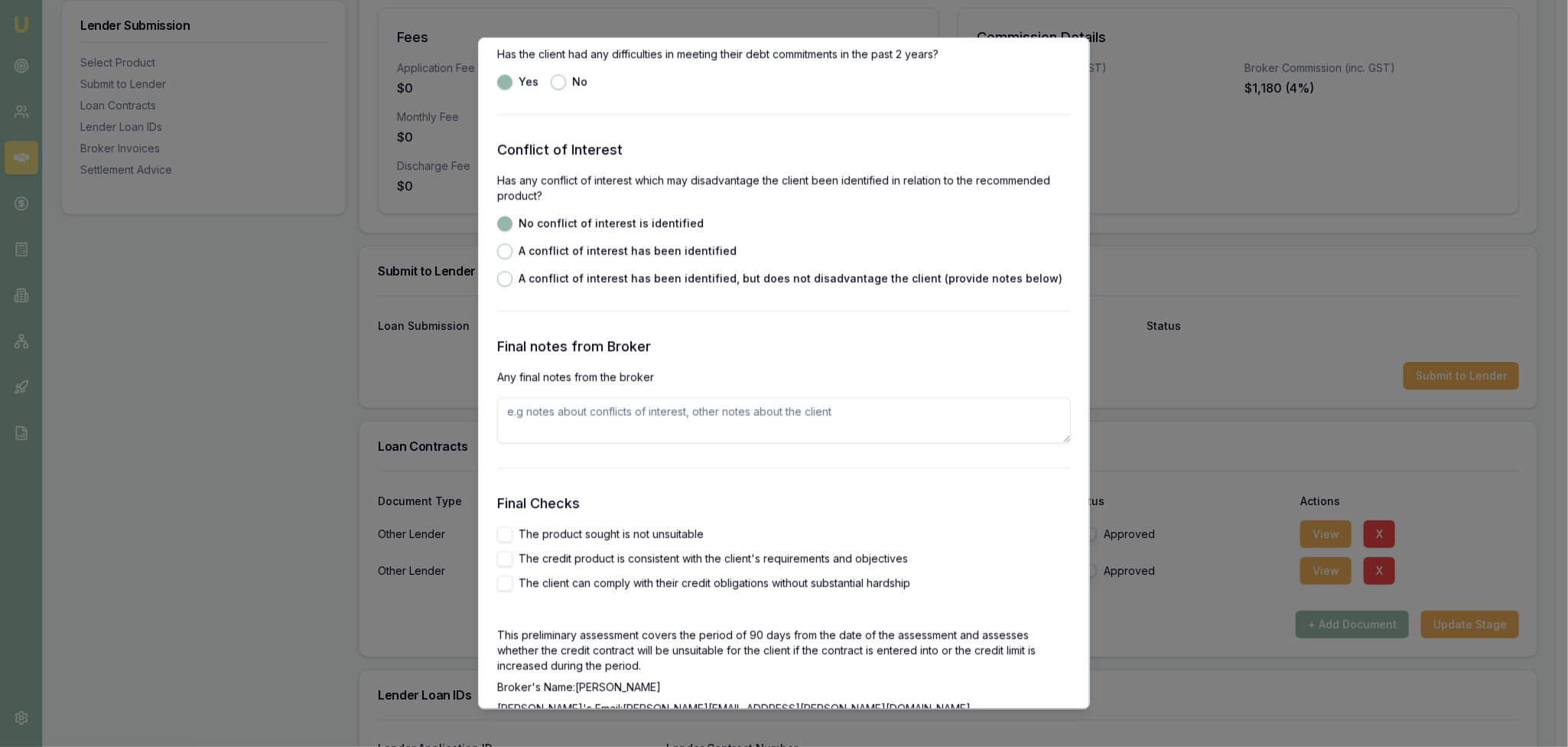
scroll to position [2524, 0]
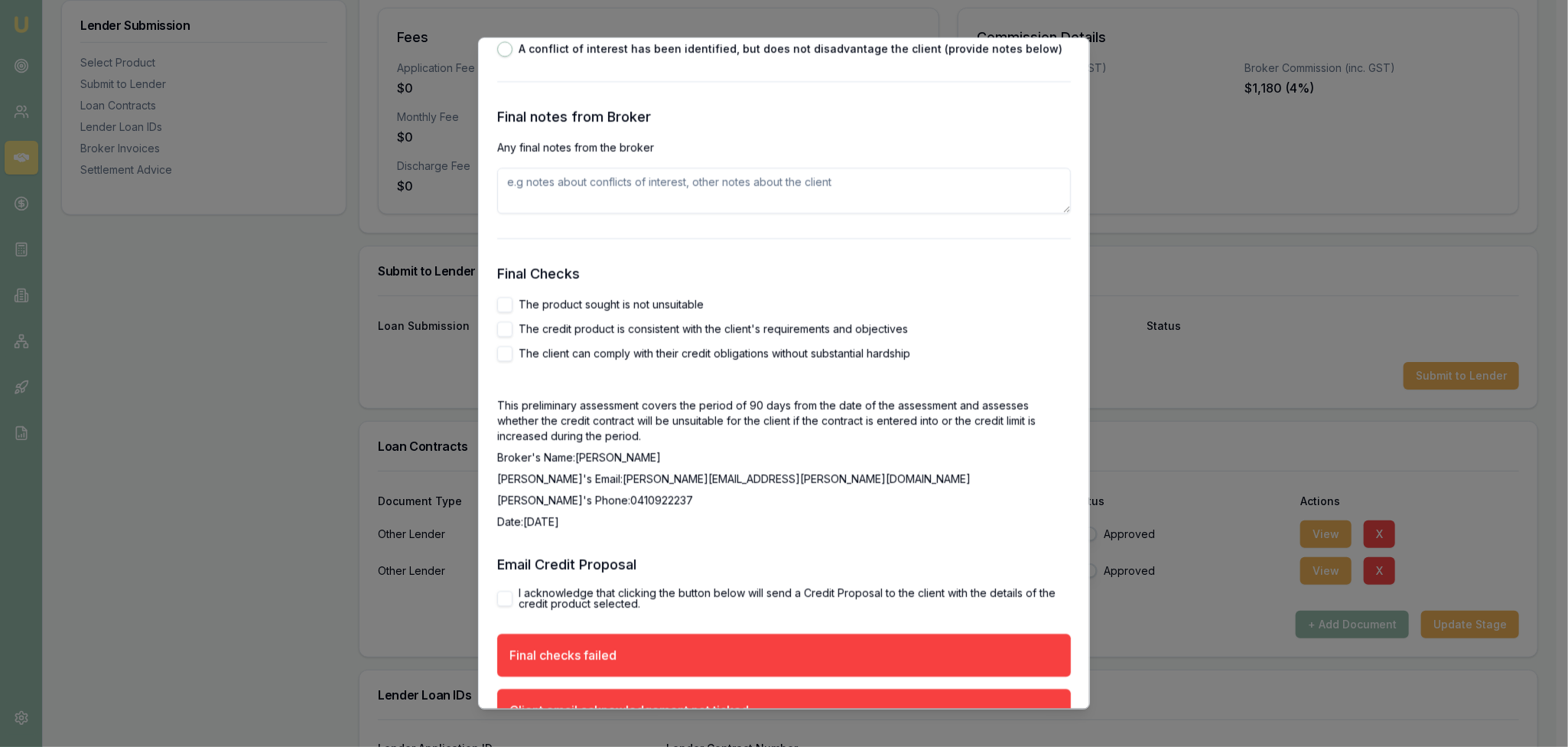
click at [502, 302] on button "The product sought is not unsuitable" at bounding box center [505, 305] width 16 height 16
checkbox input "true"
click at [502, 334] on button "The credit product is consistent with the client's requirements and objectives" at bounding box center [505, 329] width 16 height 16
checkbox input "true"
click at [504, 355] on button "The client can comply with their credit obligations without substantial hardship" at bounding box center [505, 354] width 16 height 16
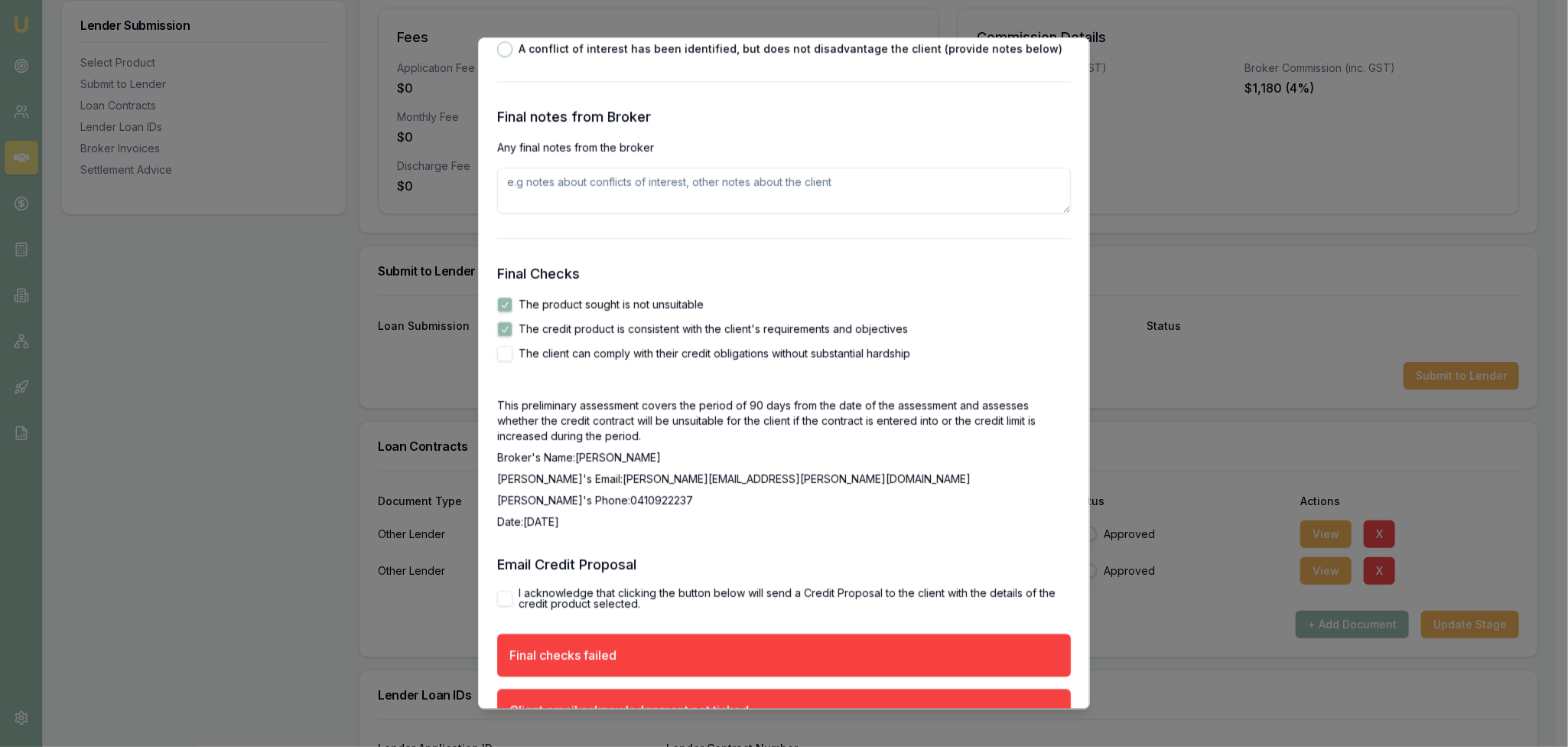
checkbox input "true"
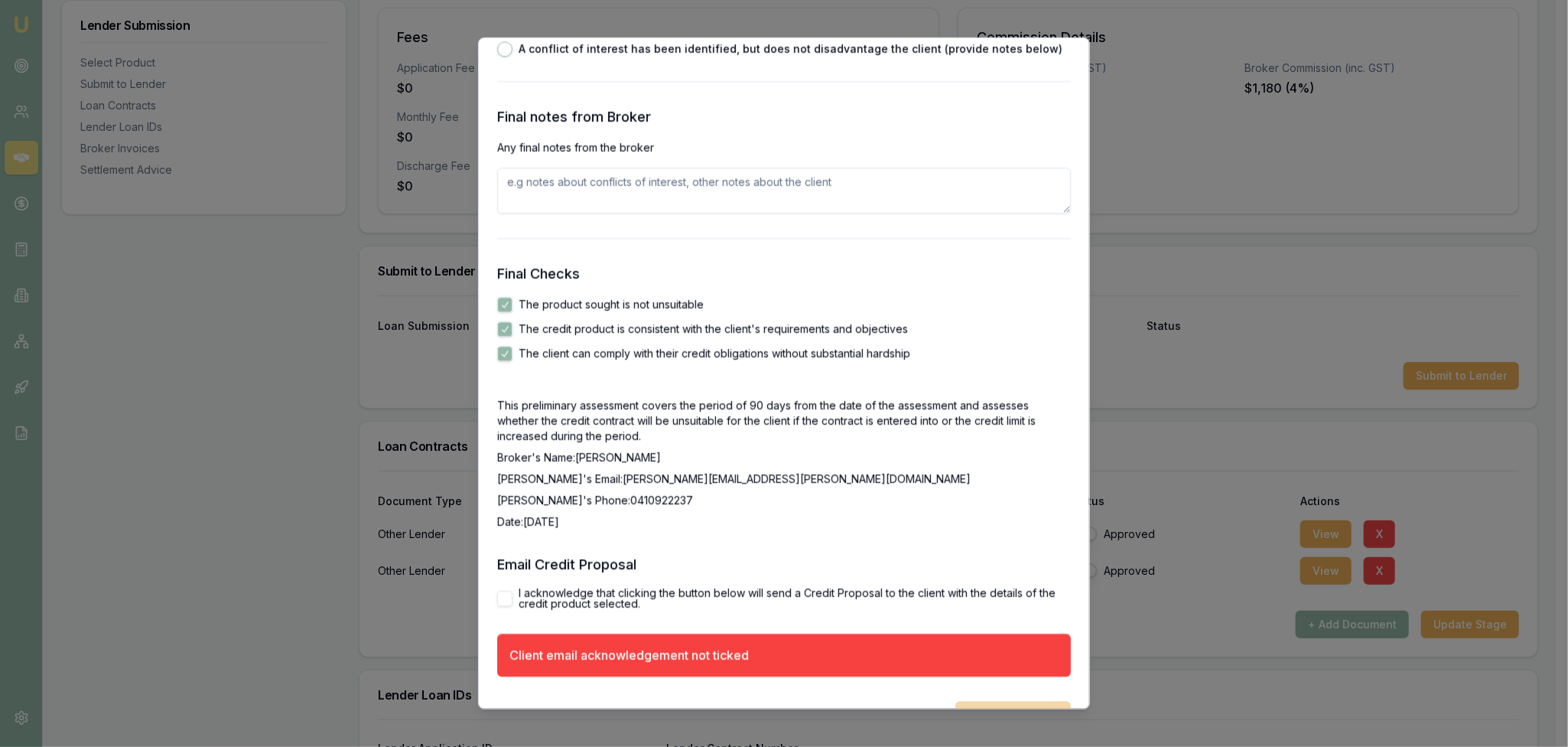
click at [505, 597] on button "I acknowledge that clicking the button below will send a Credit Proposal to the…" at bounding box center [505, 599] width 16 height 16
checkbox input "true"
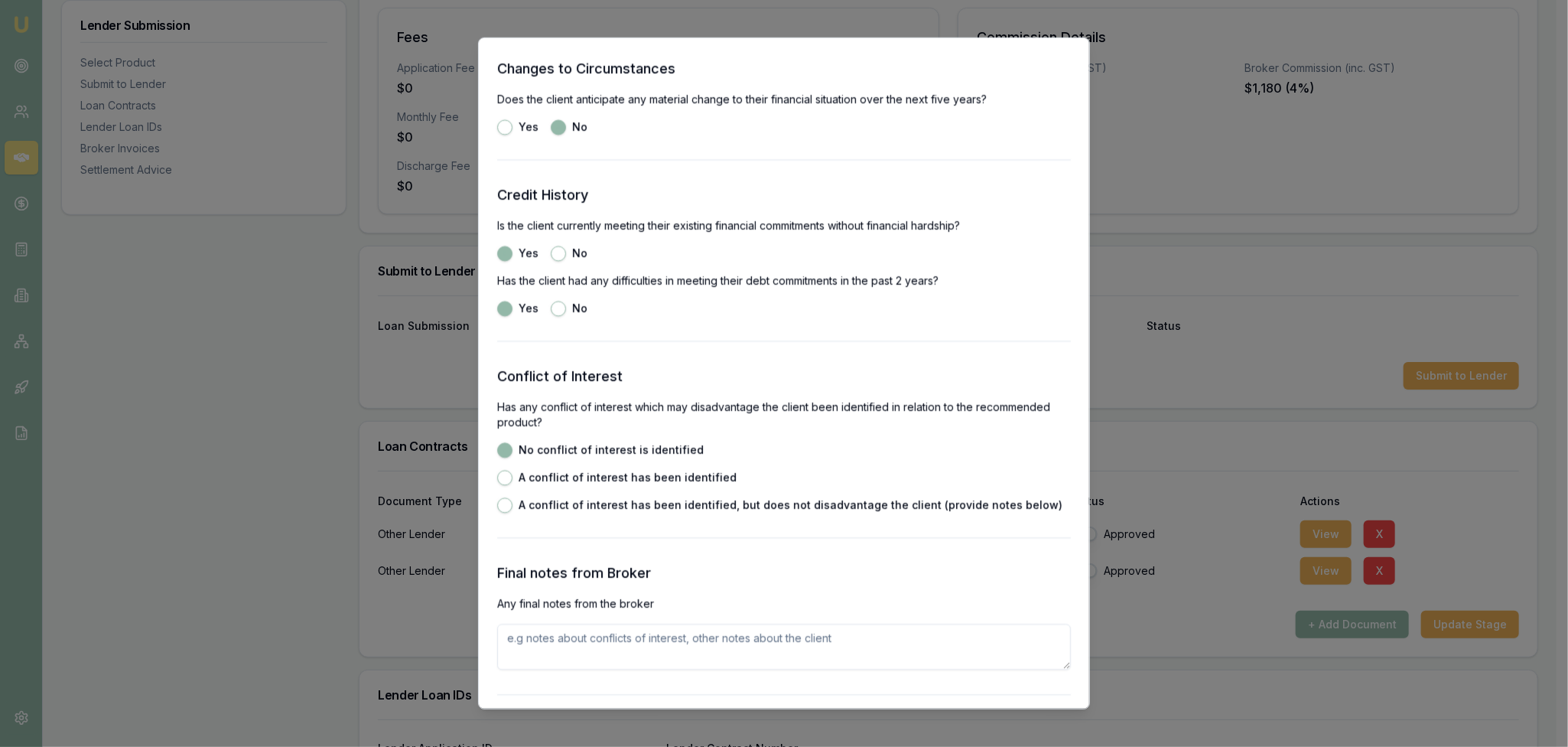
scroll to position [2036, 0]
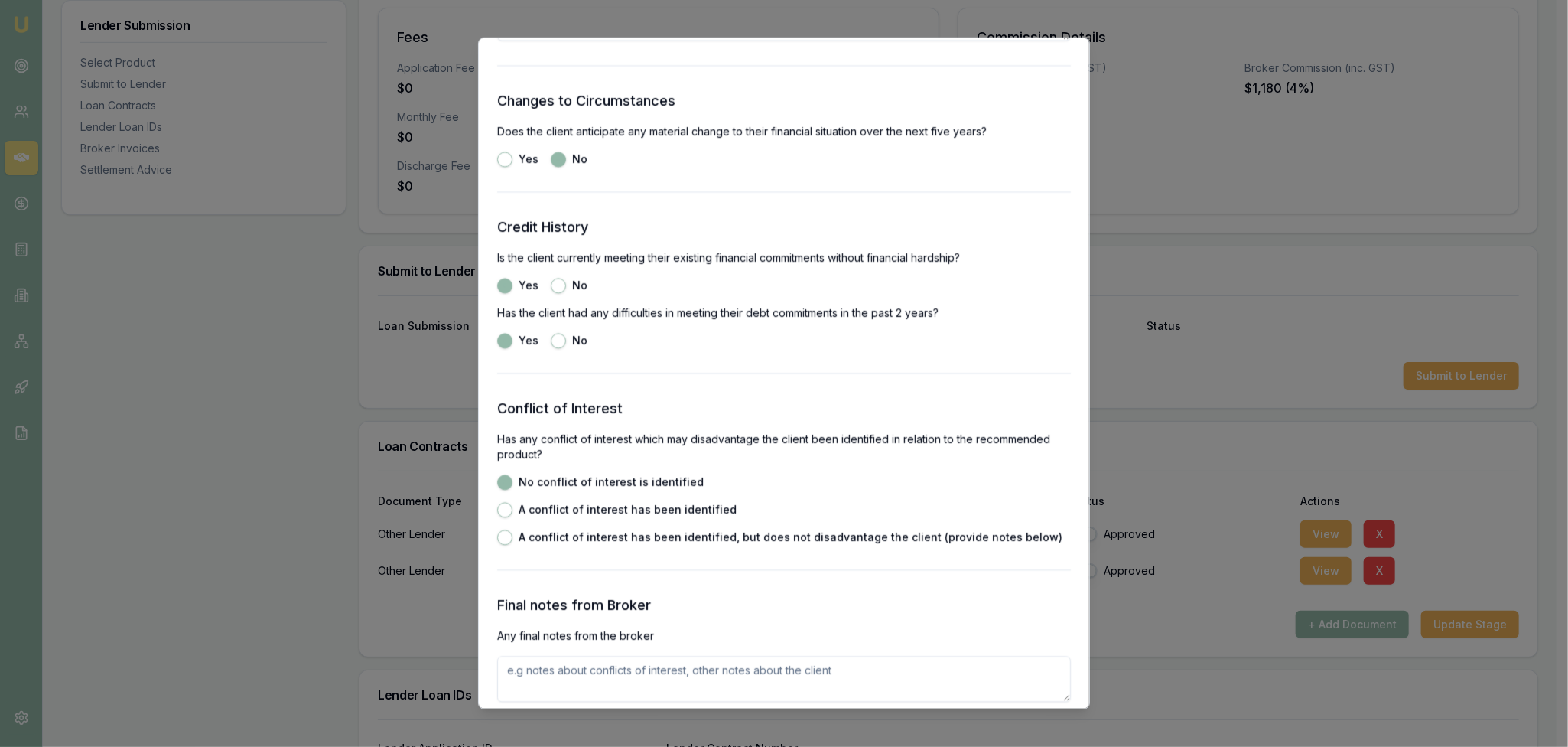
click at [551, 284] on button "No" at bounding box center [558, 286] width 16 height 16
radio input "false"
radio input "true"
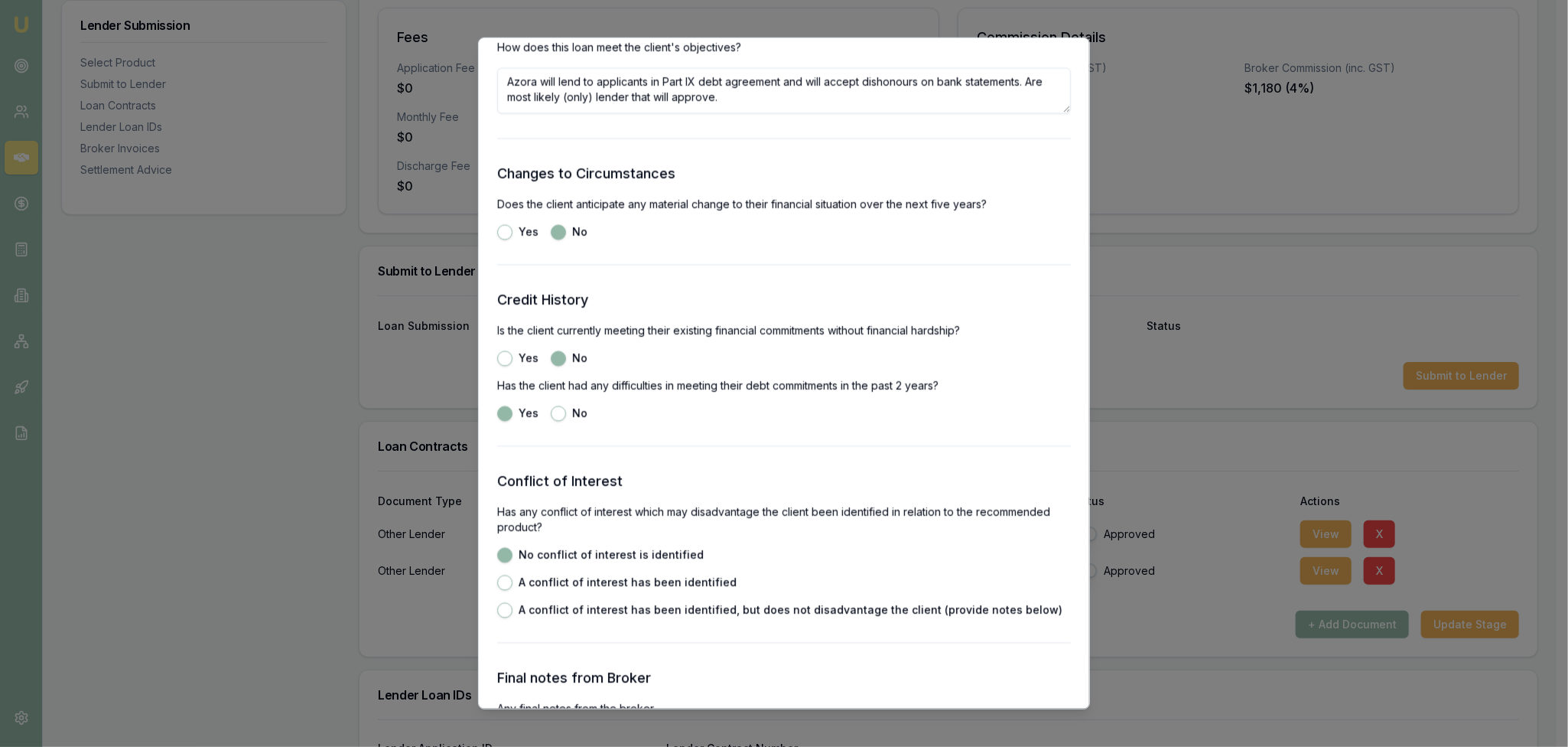
scroll to position [1960, 0]
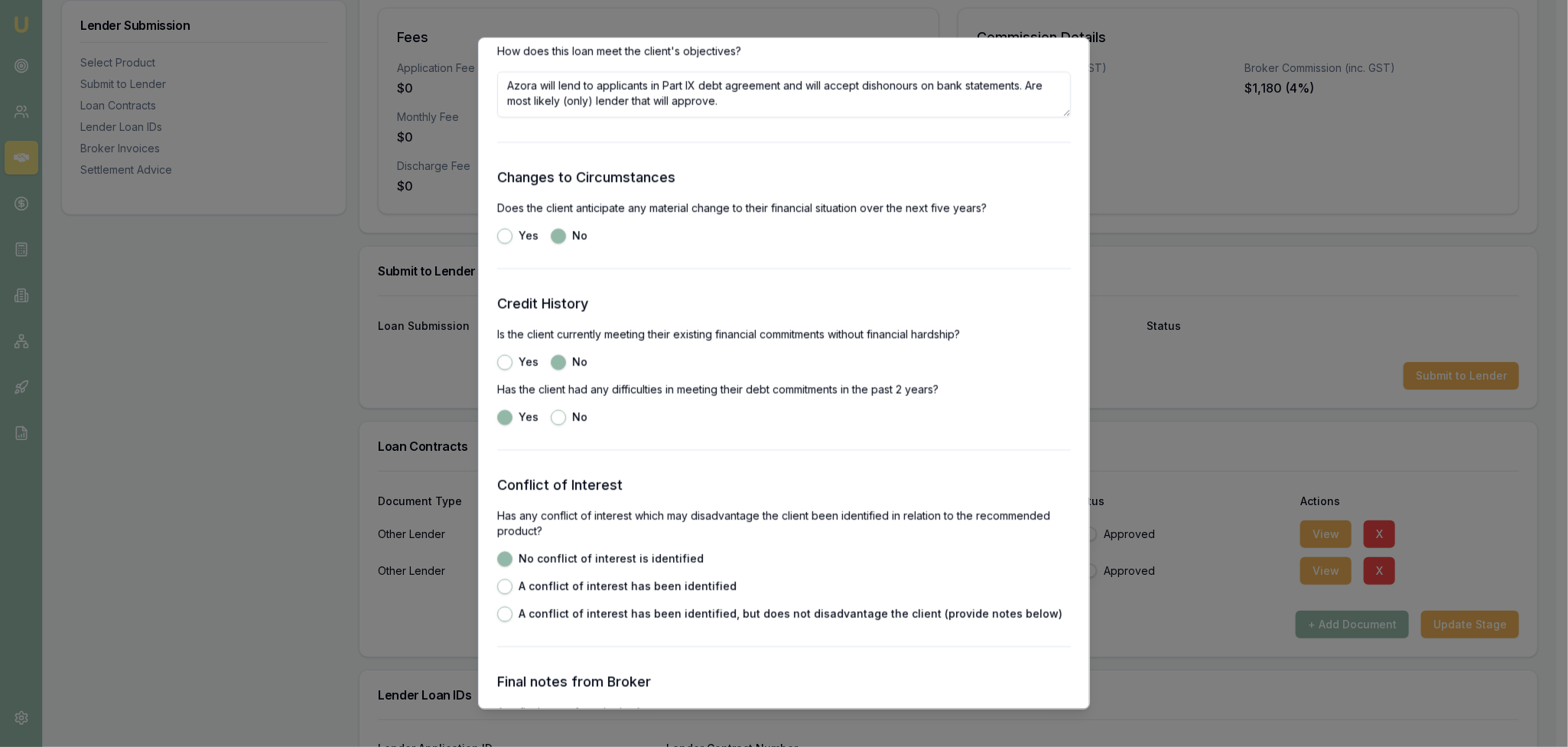
click at [502, 234] on button "Yes" at bounding box center [505, 236] width 16 height 16
radio input "true"
radio input "false"
click at [560, 236] on button "No" at bounding box center [558, 236] width 16 height 16
radio input "false"
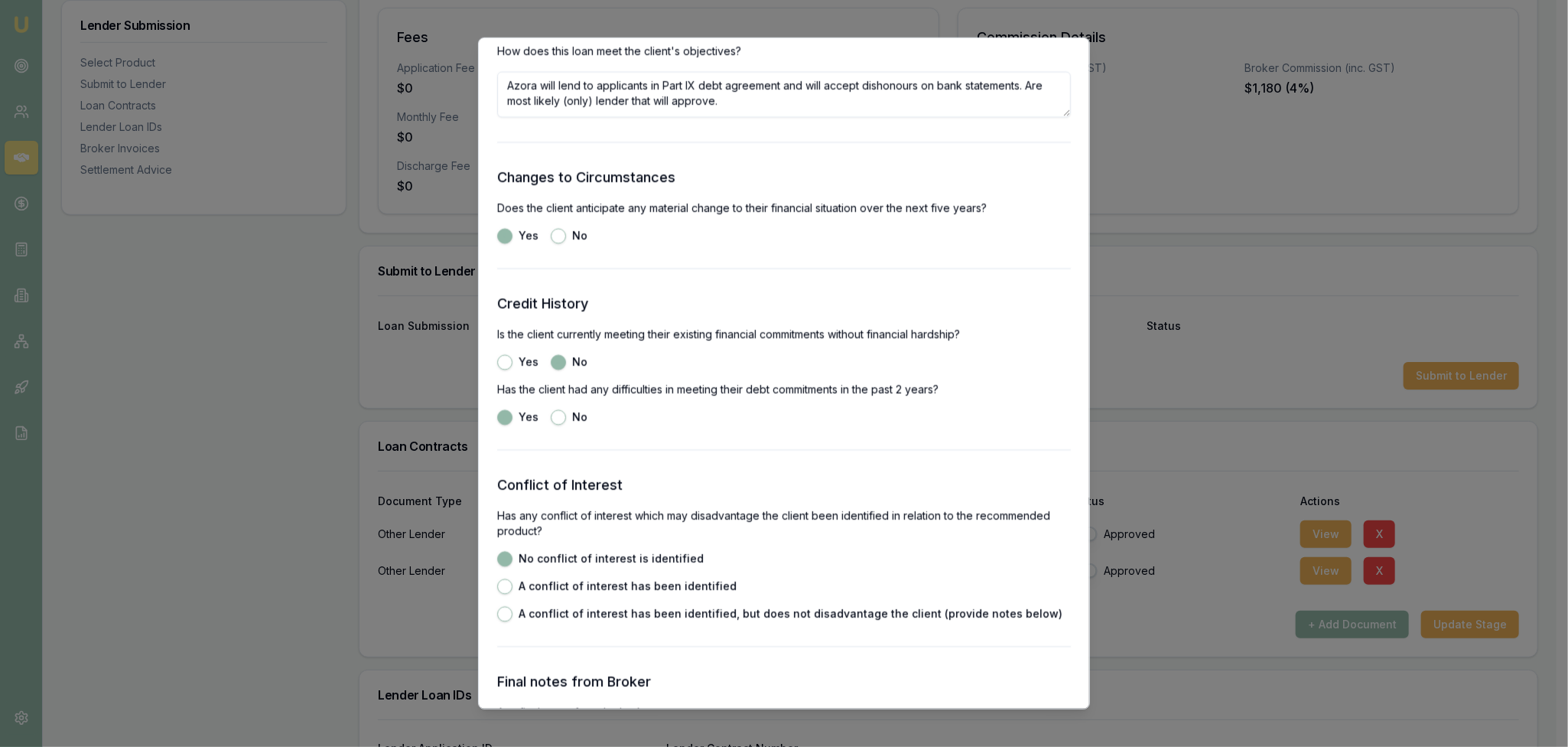
radio input "true"
click at [502, 370] on button "Yes" at bounding box center [505, 362] width 16 height 16
radio input "true"
radio input "false"
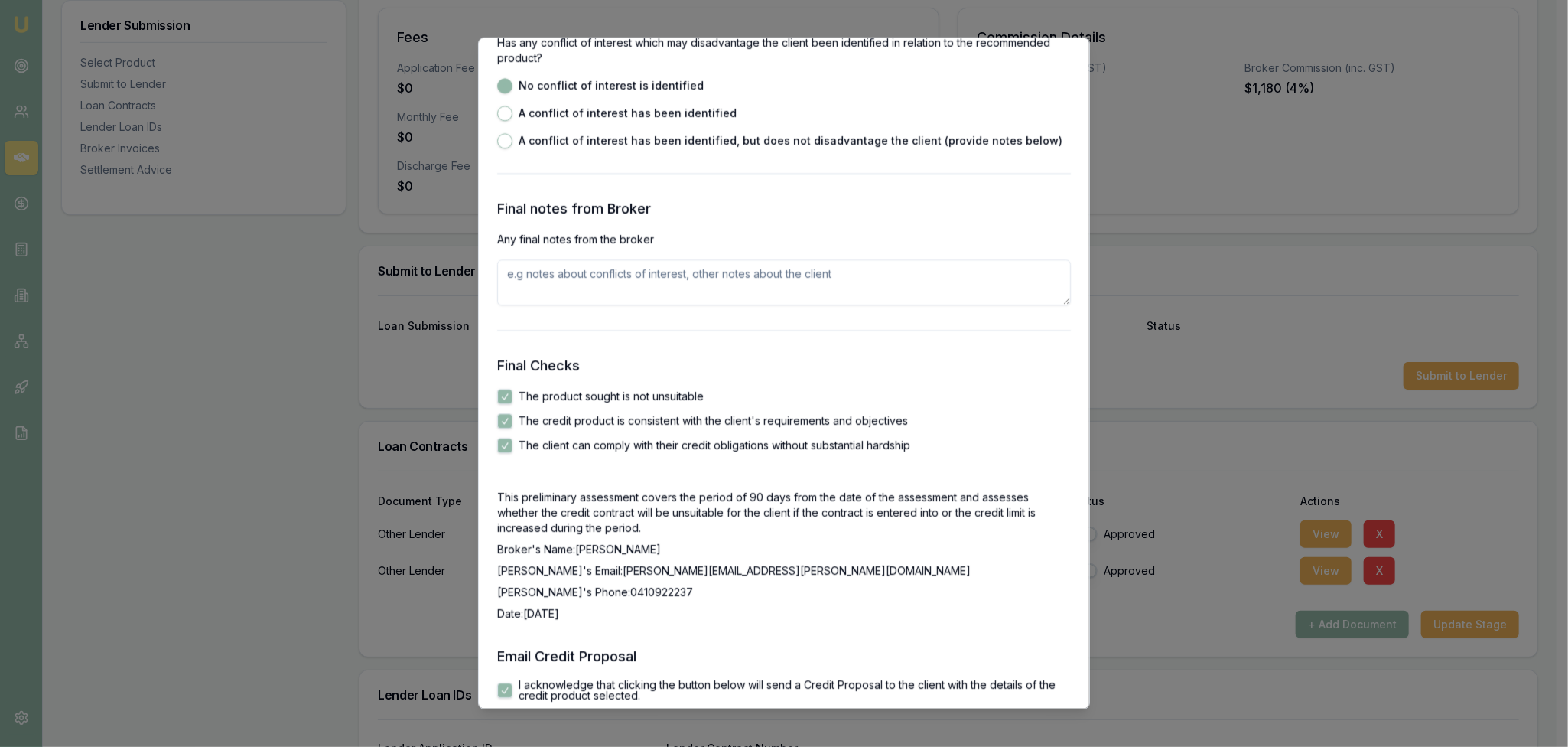
scroll to position [2496, 0]
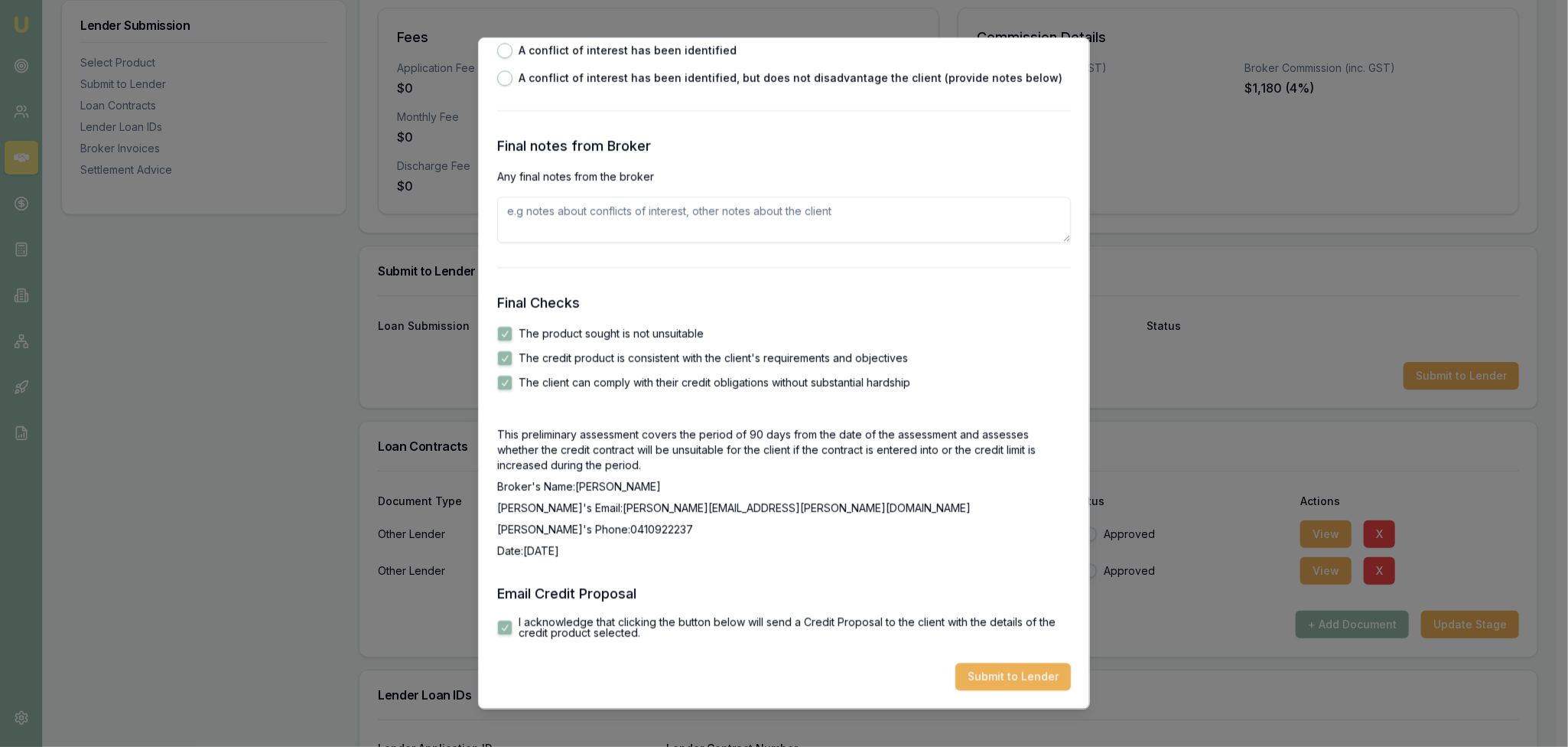
click at [639, 216] on textarea at bounding box center [784, 220] width 574 height 46
click at [992, 679] on button "Submit to Lender" at bounding box center [1013, 677] width 115 height 28
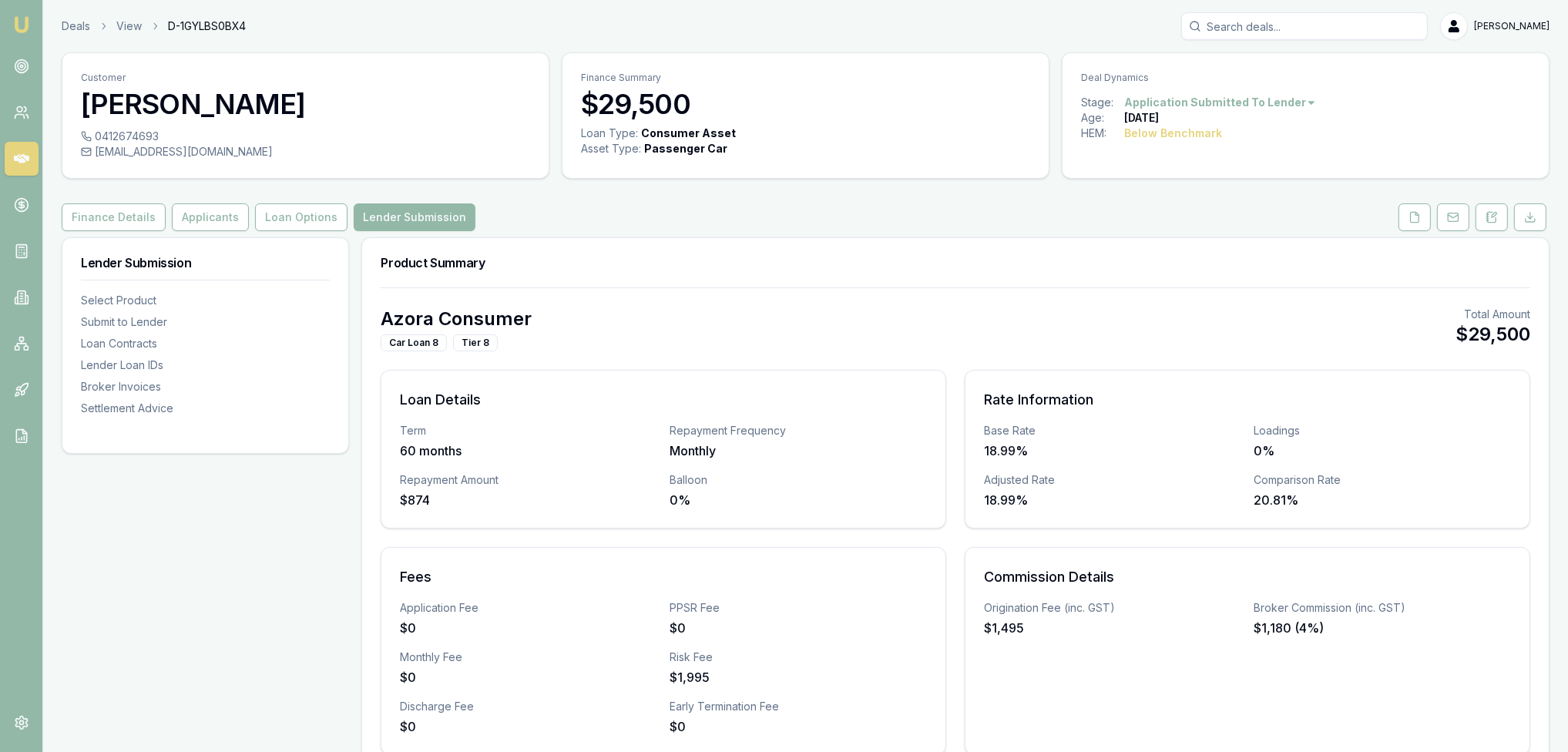
drag, startPoint x: 16, startPoint y: 21, endPoint x: 23, endPoint y: 17, distance: 8.1
click at [16, 21] on img at bounding box center [21, 25] width 19 height 19
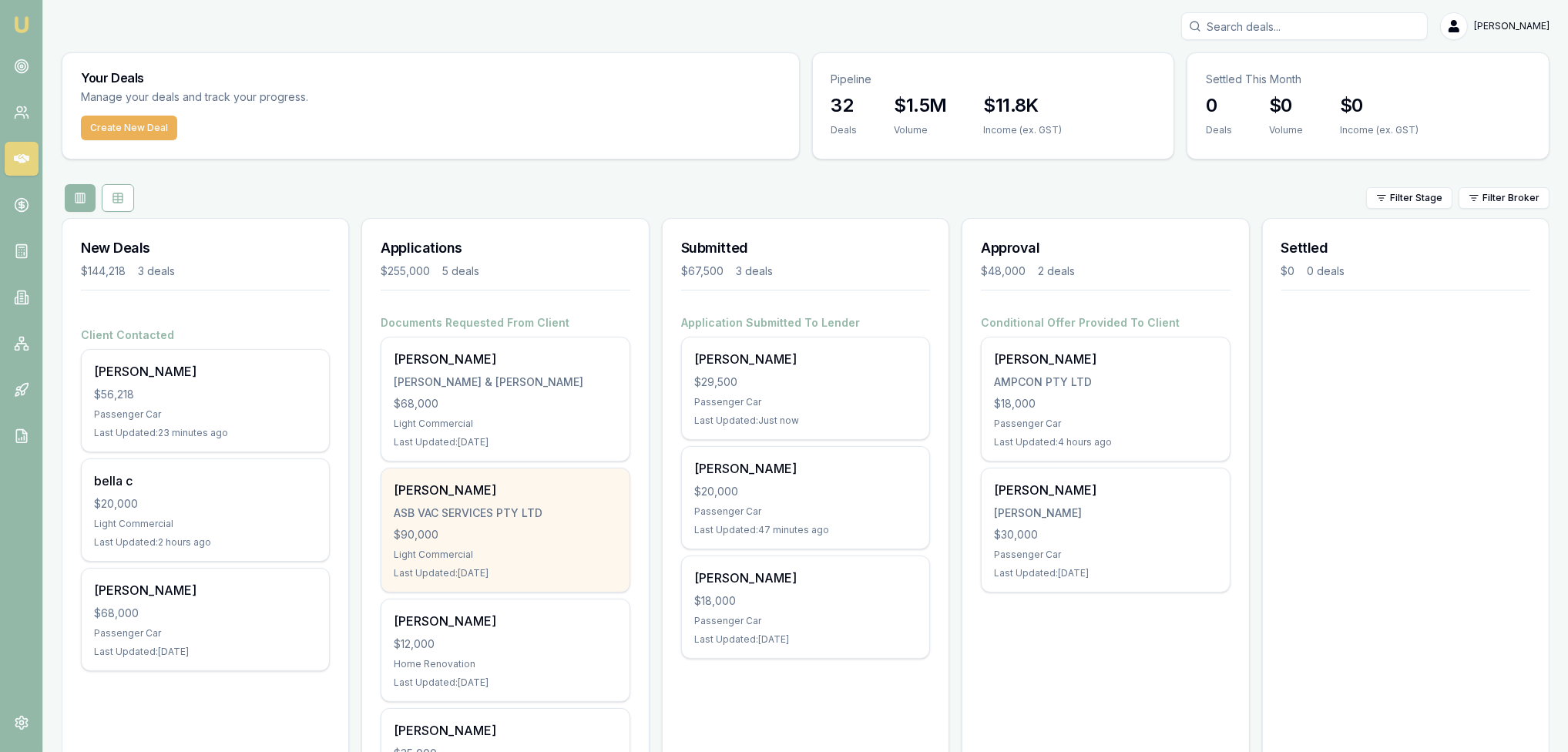
click at [531, 487] on div "[PERSON_NAME]" at bounding box center [505, 490] width 223 height 19
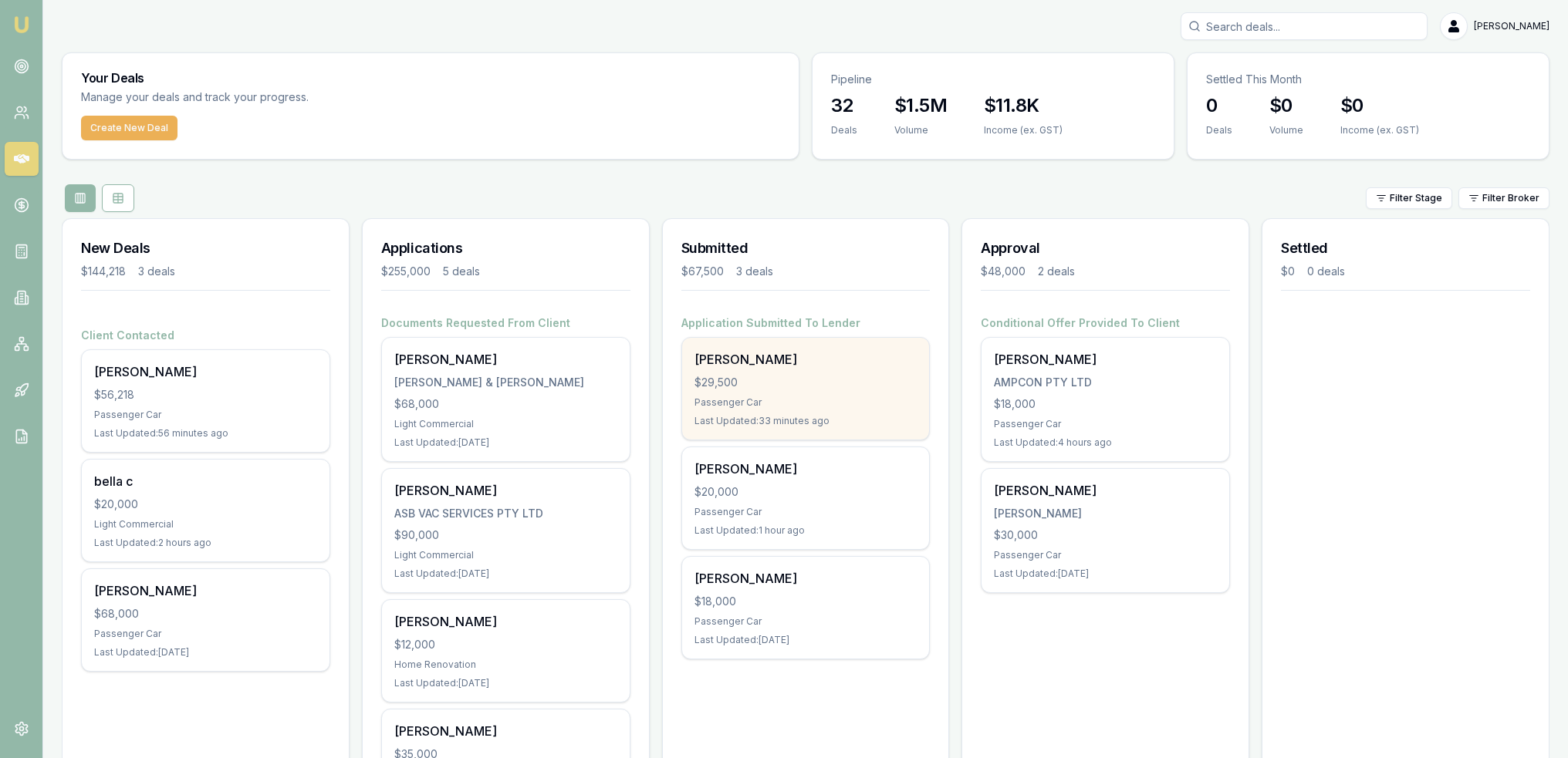
click at [816, 413] on div "[PERSON_NAME] $29,500 Passenger Car Last Updated: 33 minutes ago" at bounding box center [806, 388] width 248 height 101
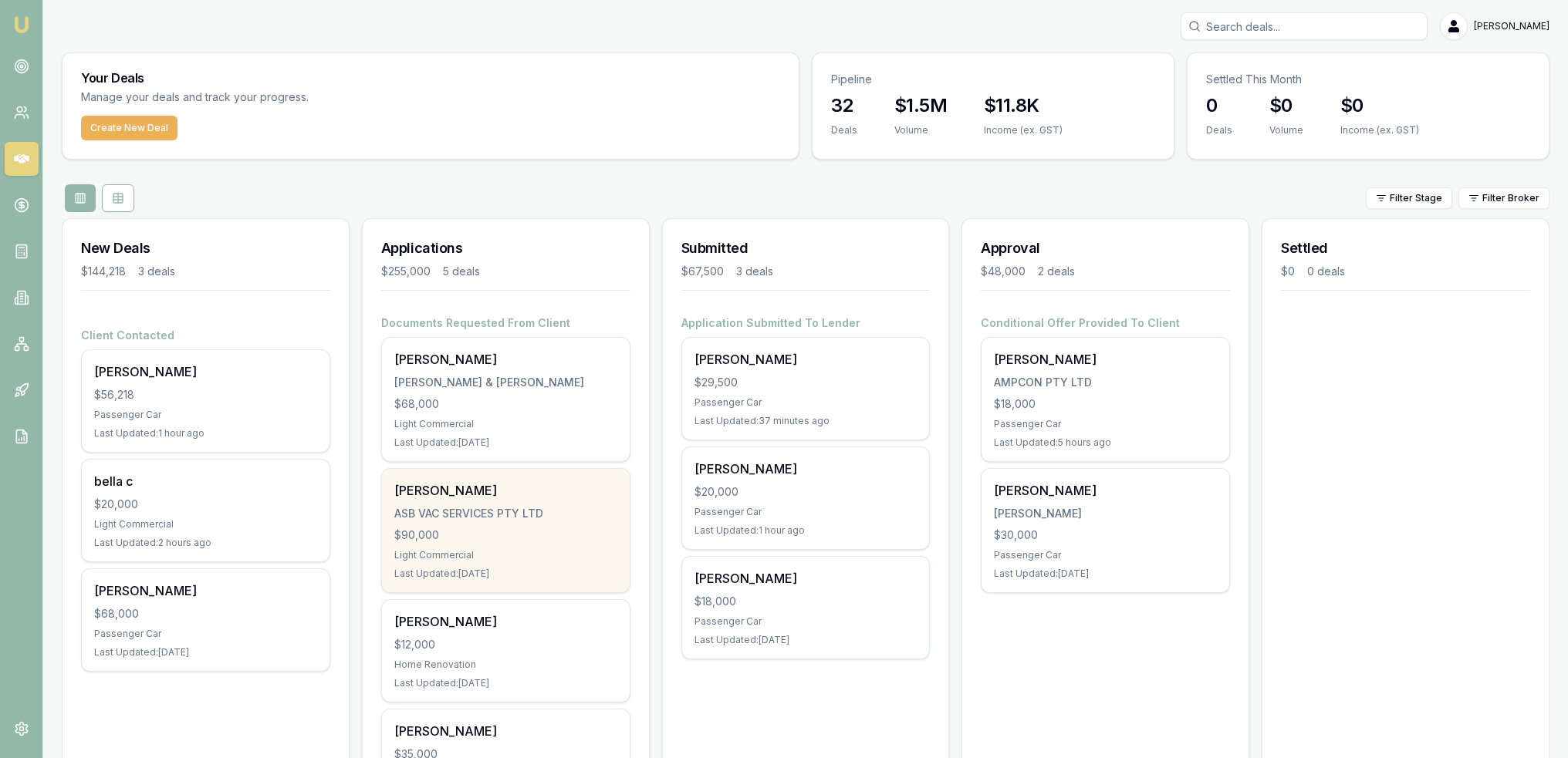
click at [447, 524] on div "[PERSON_NAME] ASB VAC SERVICES PTY LTD $90,000 Light Commercial Last Updated: […" at bounding box center [506, 530] width 248 height 124
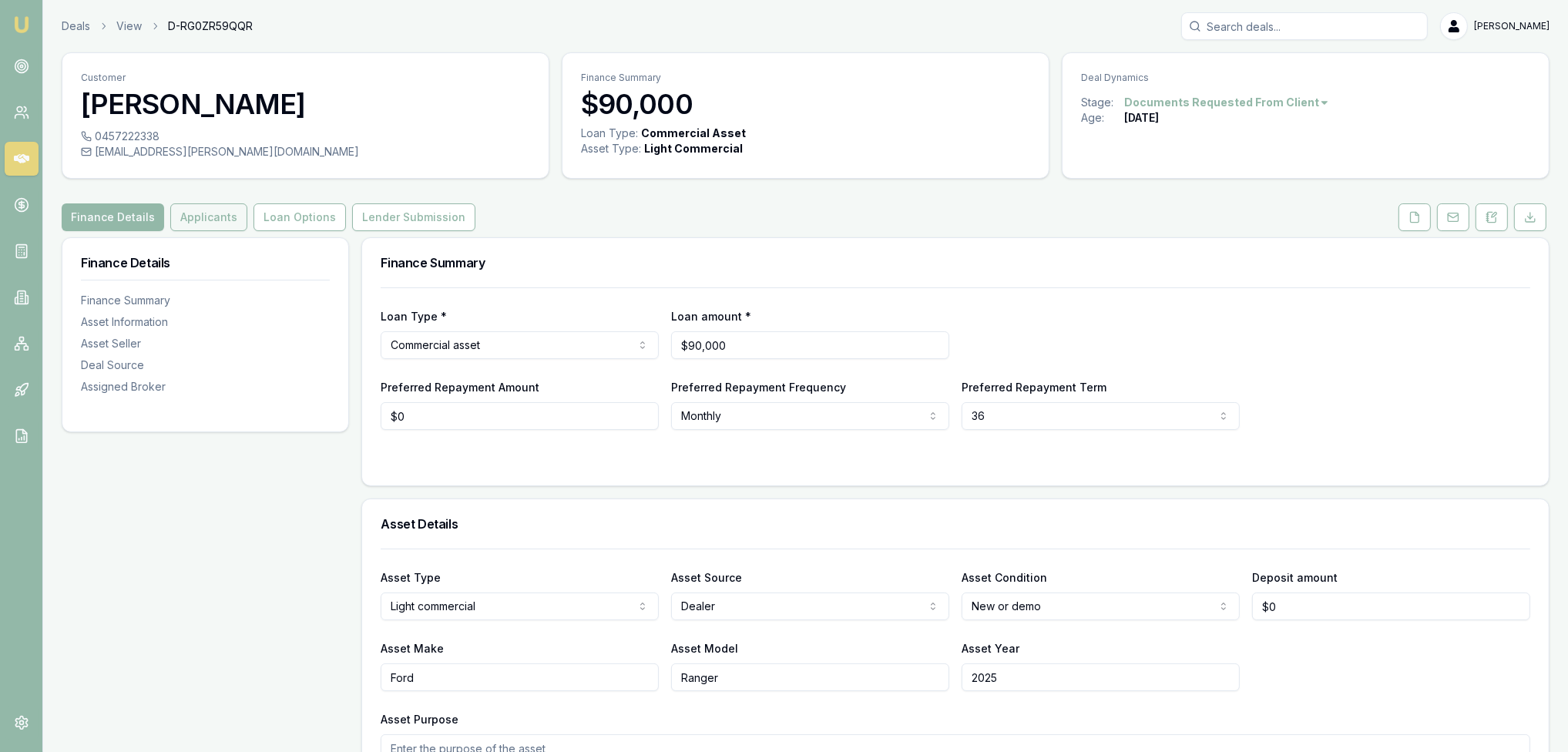
click at [212, 218] on button "Applicants" at bounding box center [208, 217] width 77 height 28
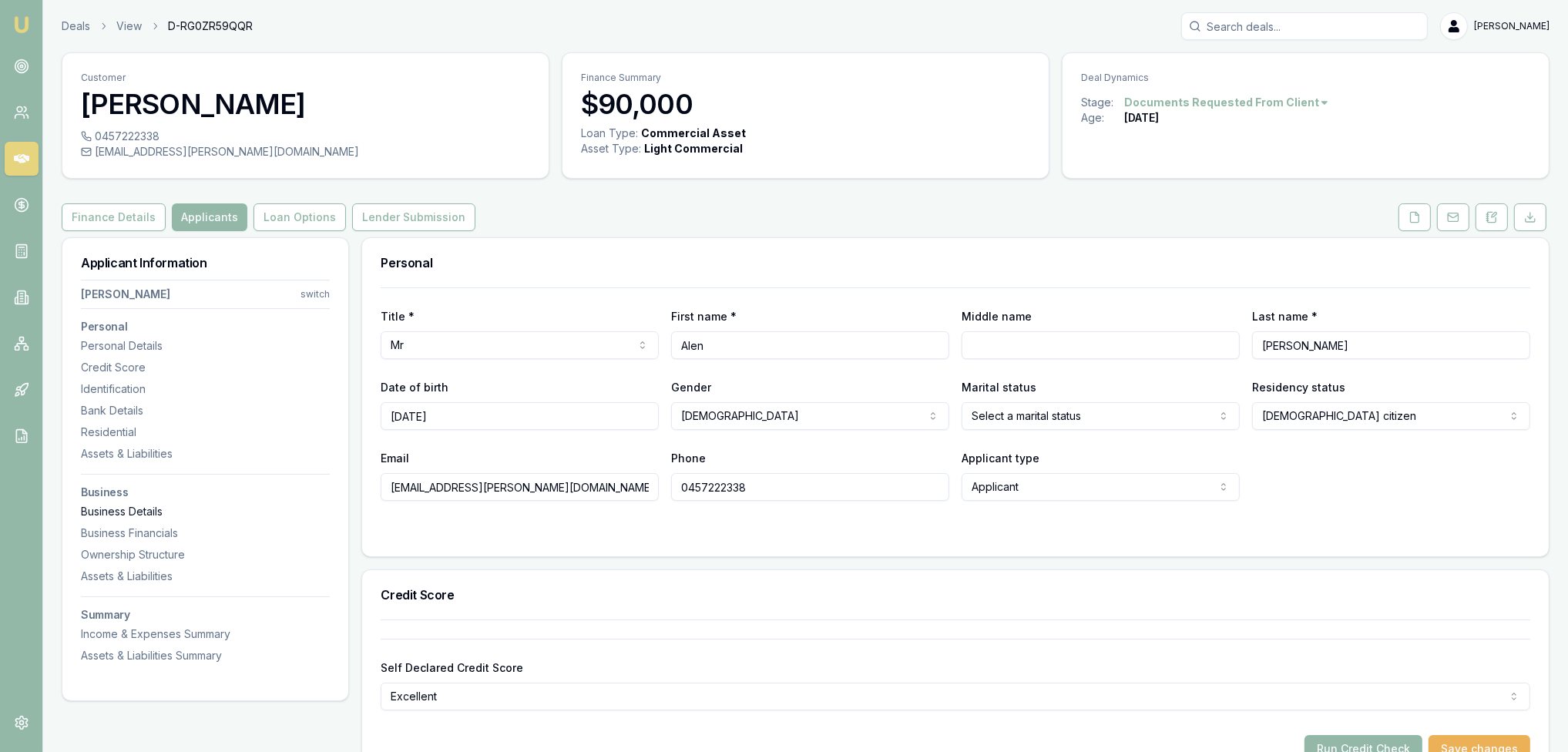
click at [145, 508] on div "Business Details" at bounding box center [205, 511] width 249 height 16
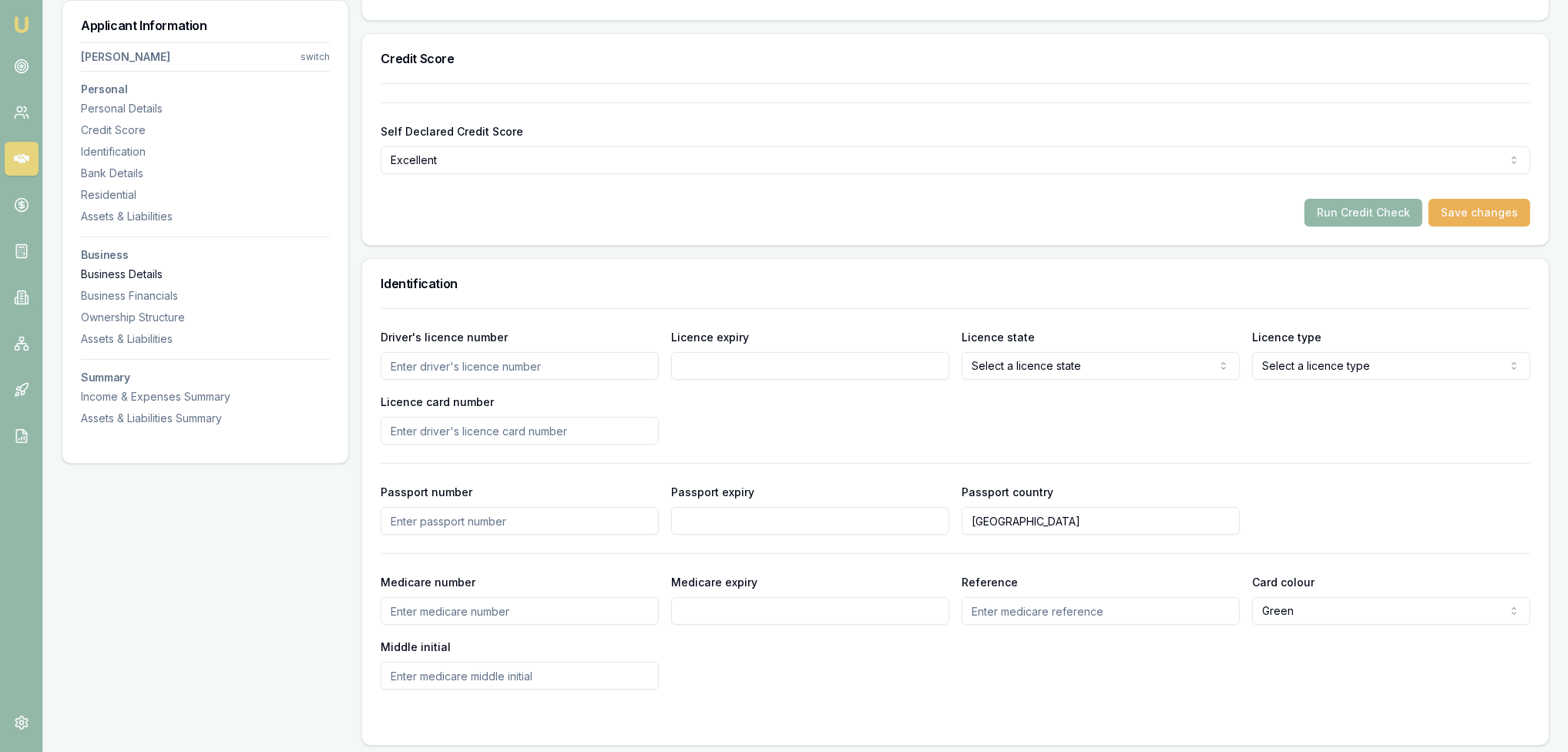
scroll to position [539, 0]
click at [125, 274] on div "Business Details" at bounding box center [205, 274] width 249 height 16
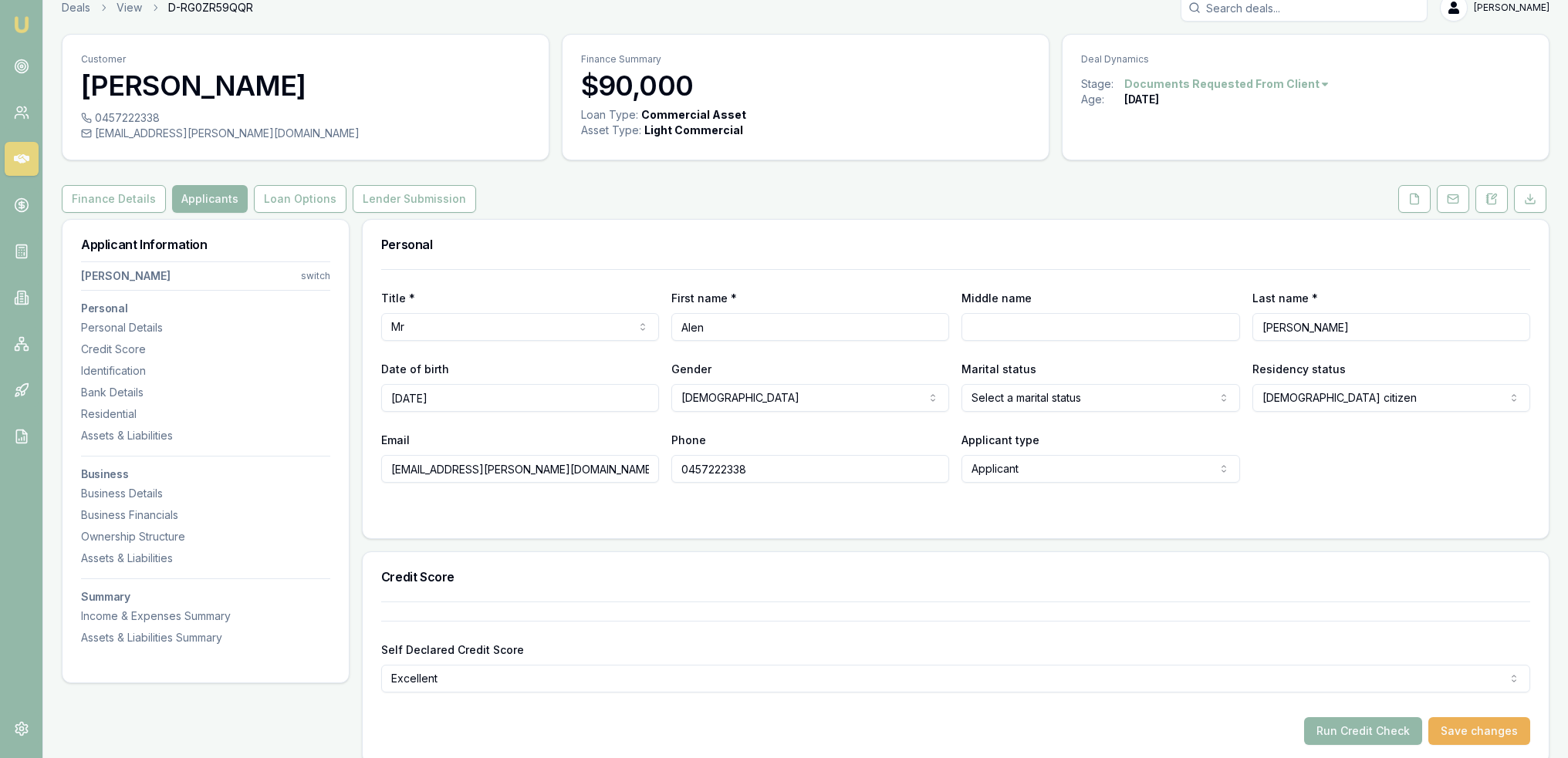
scroll to position [0, 0]
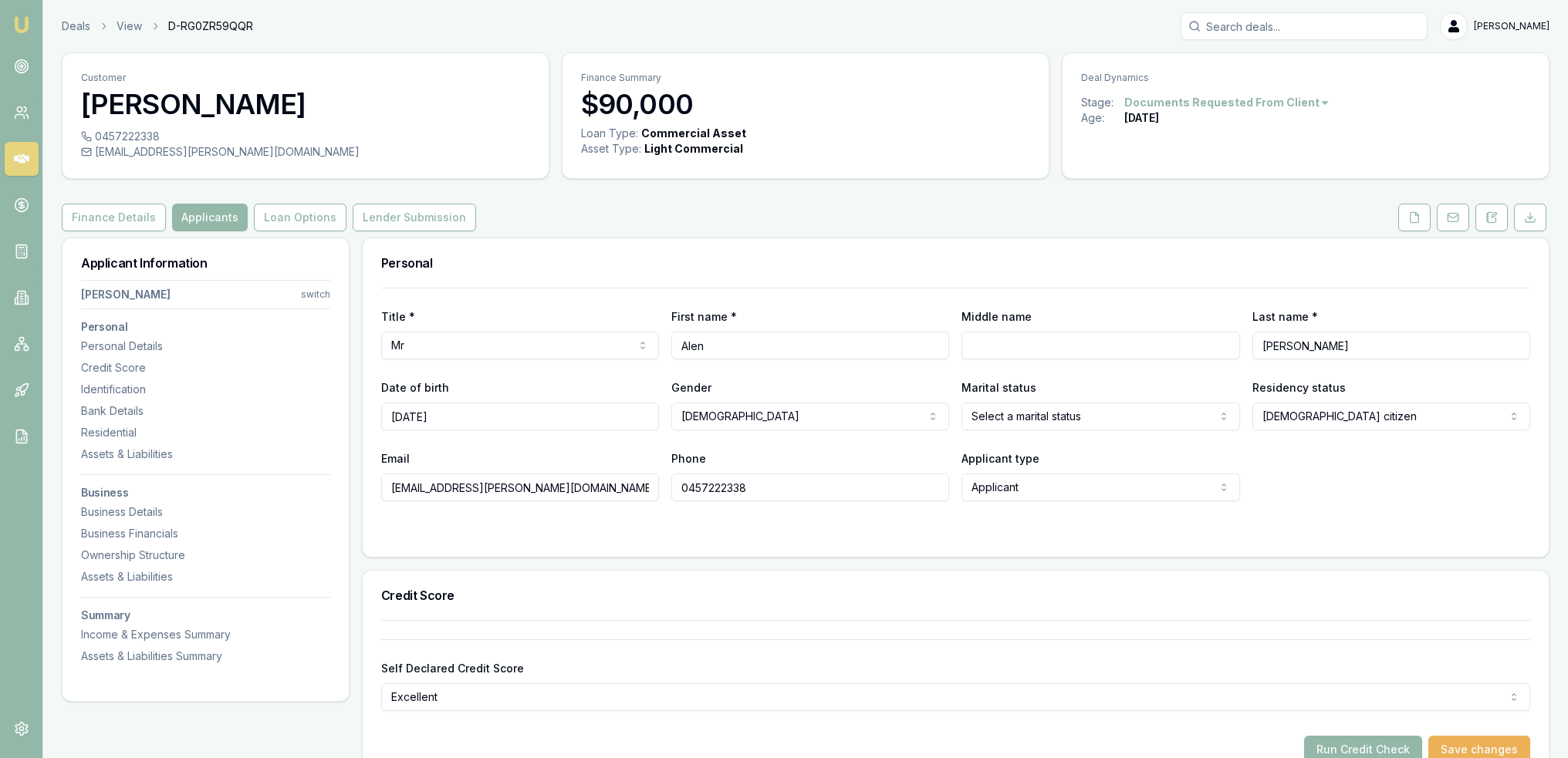
drag, startPoint x: 1497, startPoint y: 215, endPoint x: 1485, endPoint y: 234, distance: 22.5
click at [1497, 215] on icon at bounding box center [1492, 217] width 12 height 12
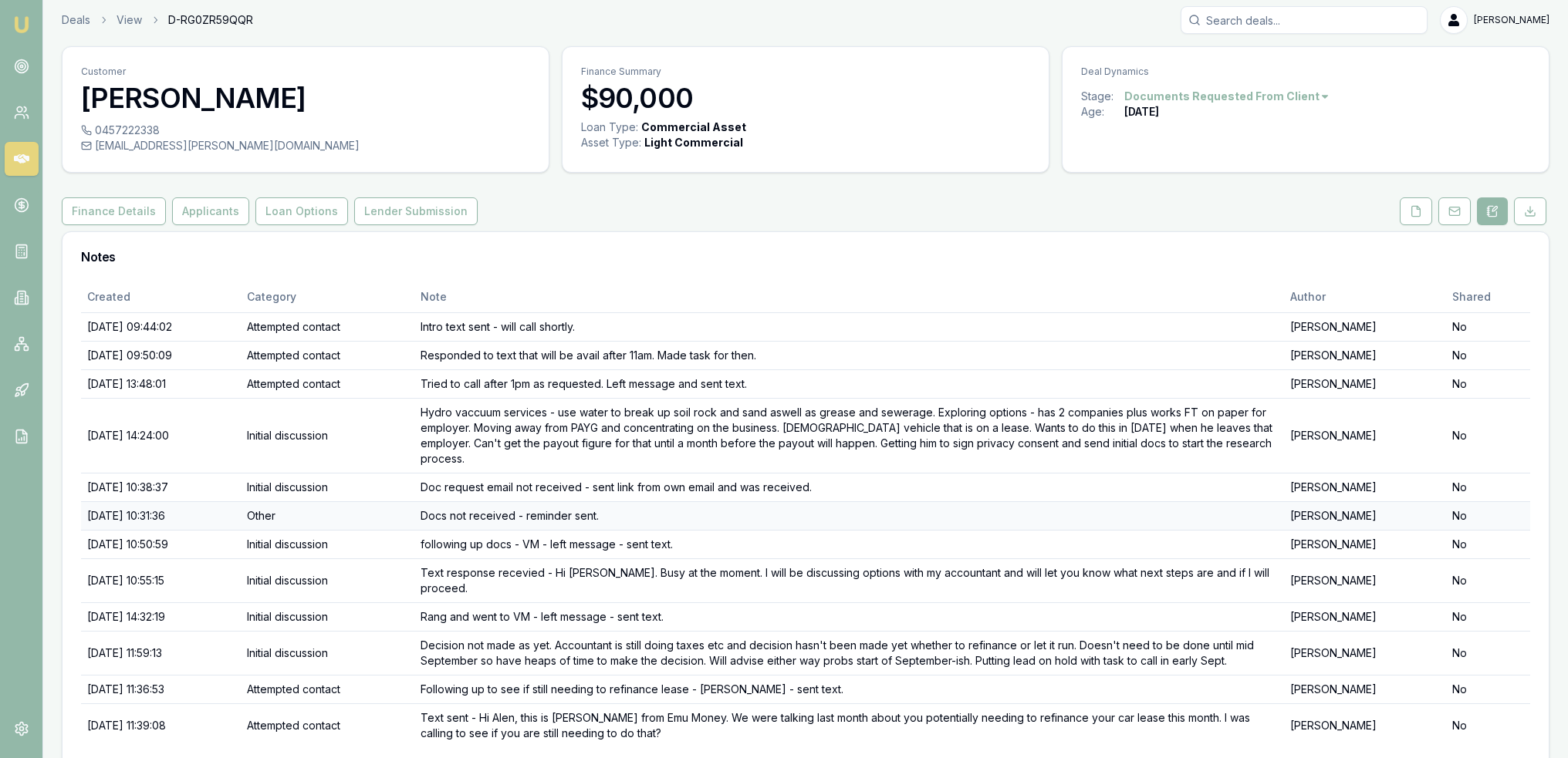
scroll to position [48, 0]
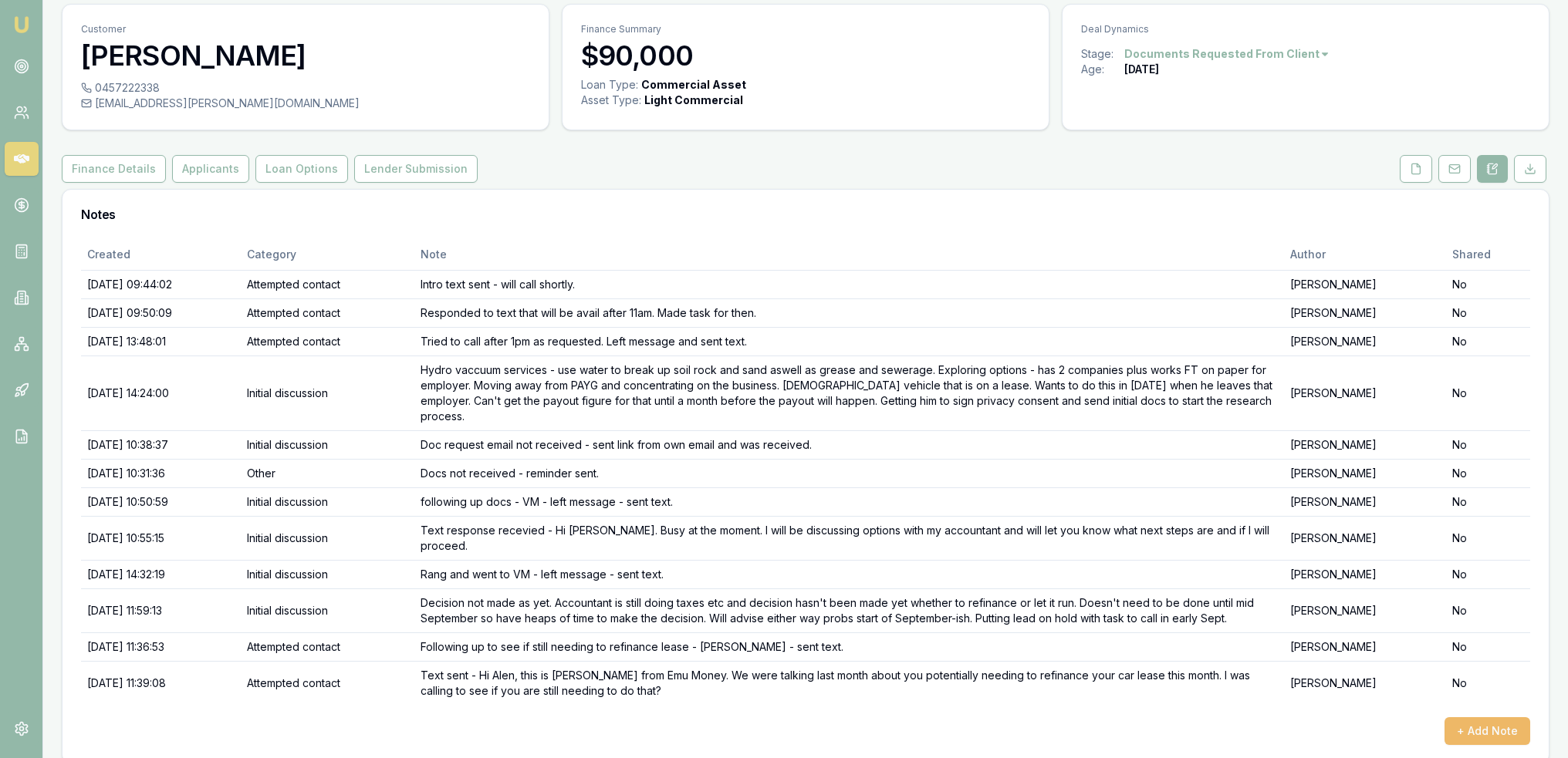
click at [1504, 717] on button "+ Add Note" at bounding box center [1488, 731] width 86 height 28
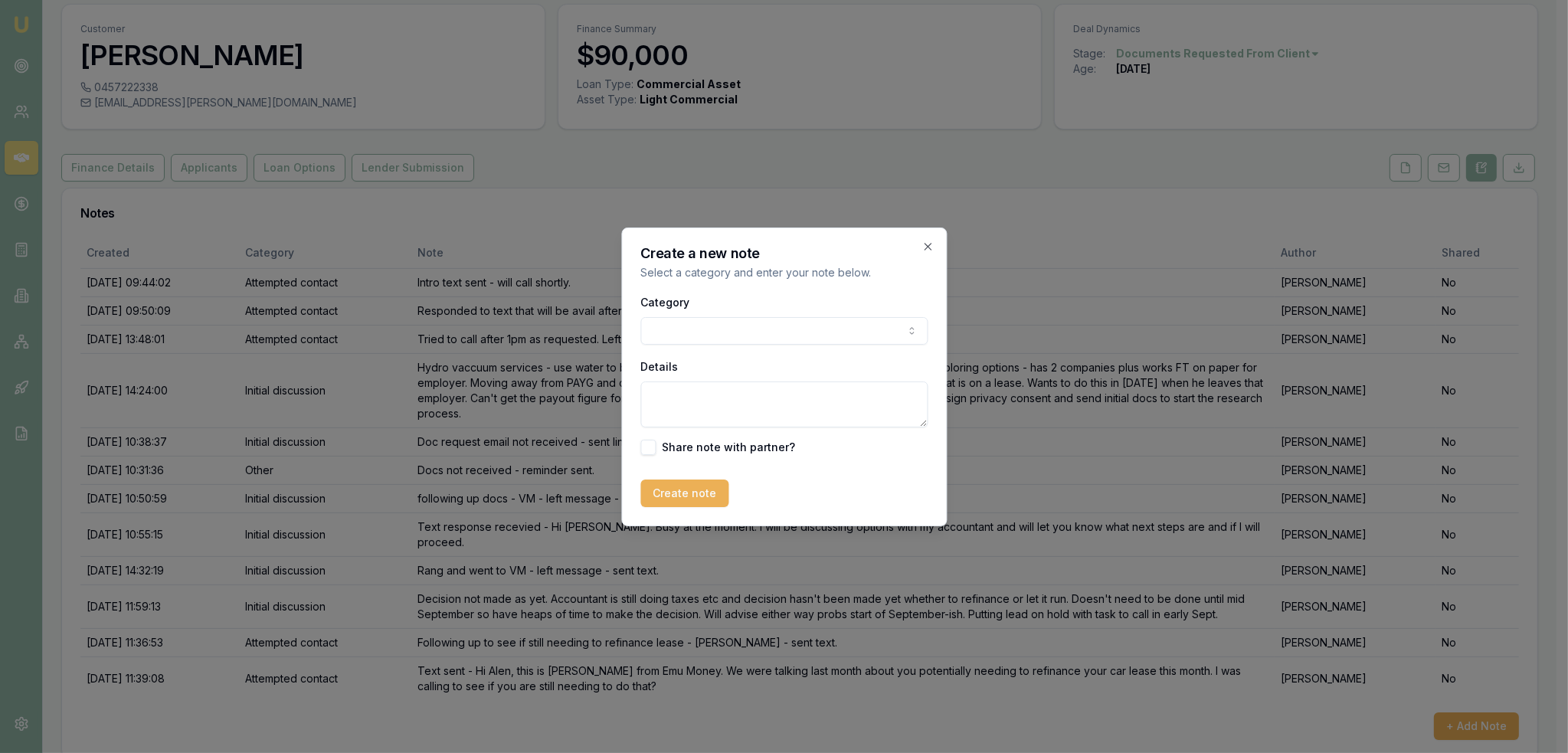
click at [790, 334] on body "Emu Broker Deals View D-RG0ZR59QQR [PERSON_NAME] Toggle Menu Customer [PERSON_N…" at bounding box center [778, 328] width 1556 height 753
click at [742, 405] on textarea "Details" at bounding box center [778, 405] width 287 height 46
click at [734, 336] on body "Emu Broker Deals View D-RG0ZR59QQR [PERSON_NAME] Toggle Menu Customer [PERSON_N…" at bounding box center [778, 328] width 1556 height 753
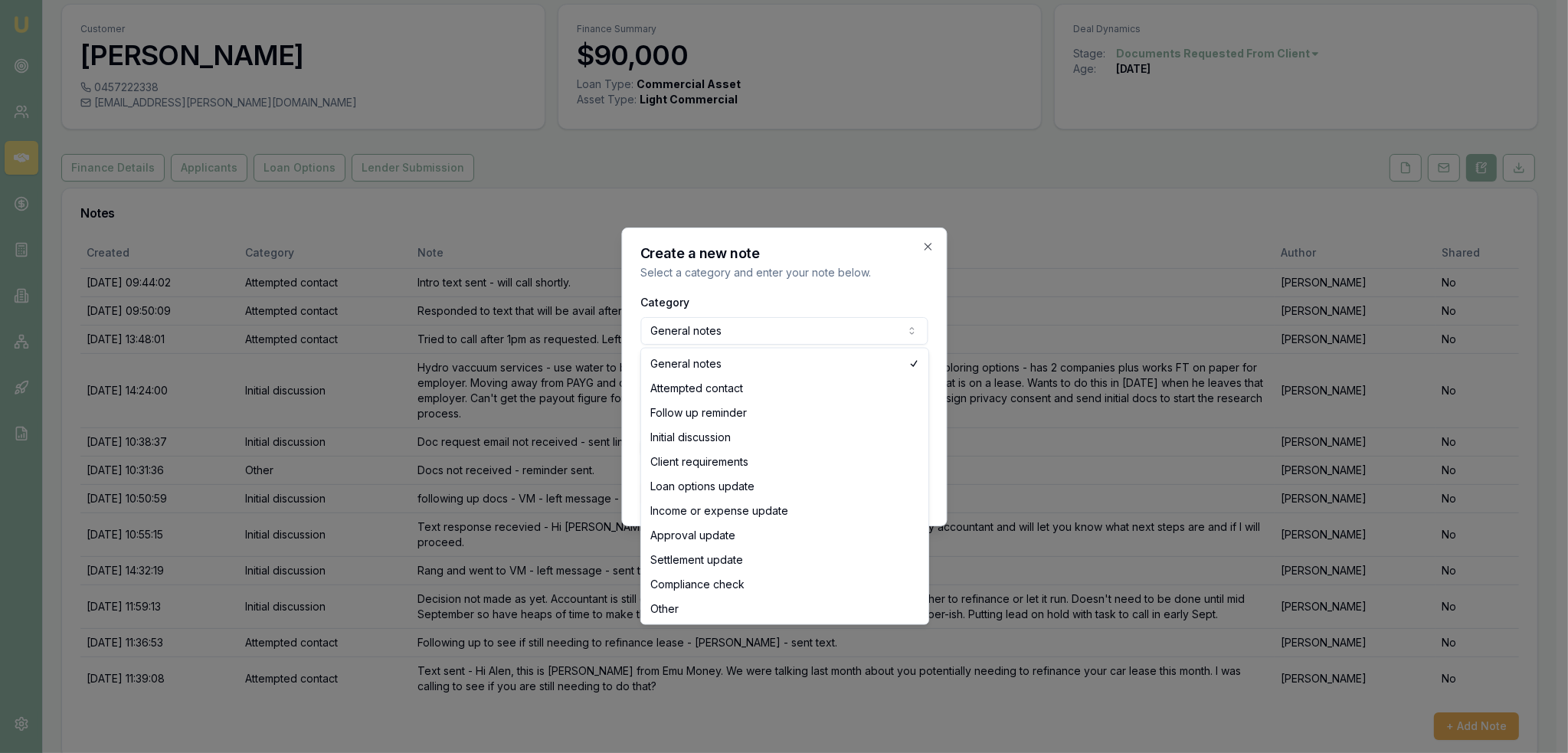
select select "CLIENT_REQUIREMENTS"
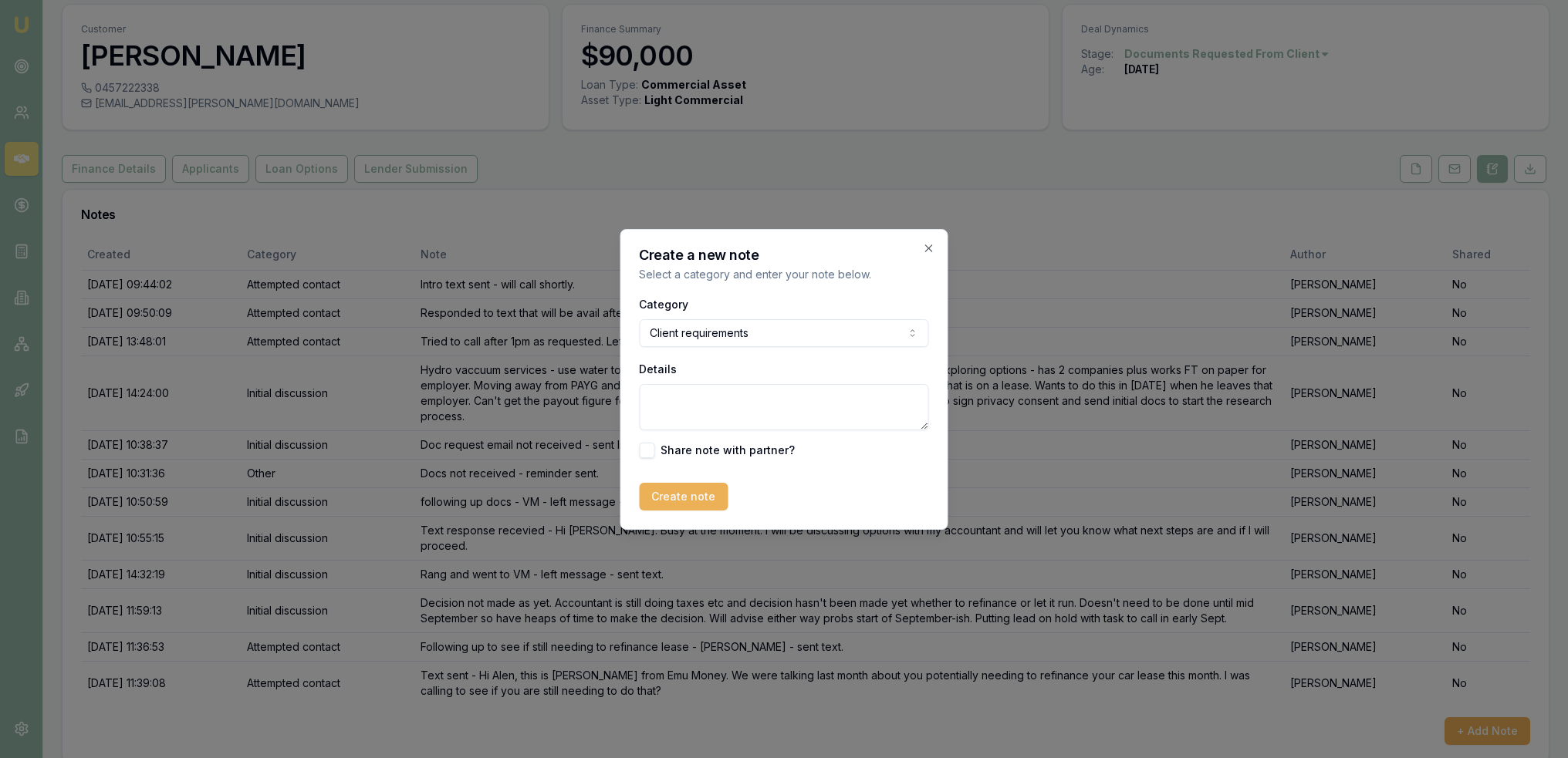
click at [706, 408] on textarea "Details" at bounding box center [784, 407] width 289 height 47
type textarea "Looking to get this done. Has 3 weeks and is exploring his options. Is going to…"
click at [691, 500] on button "Create note" at bounding box center [684, 497] width 88 height 28
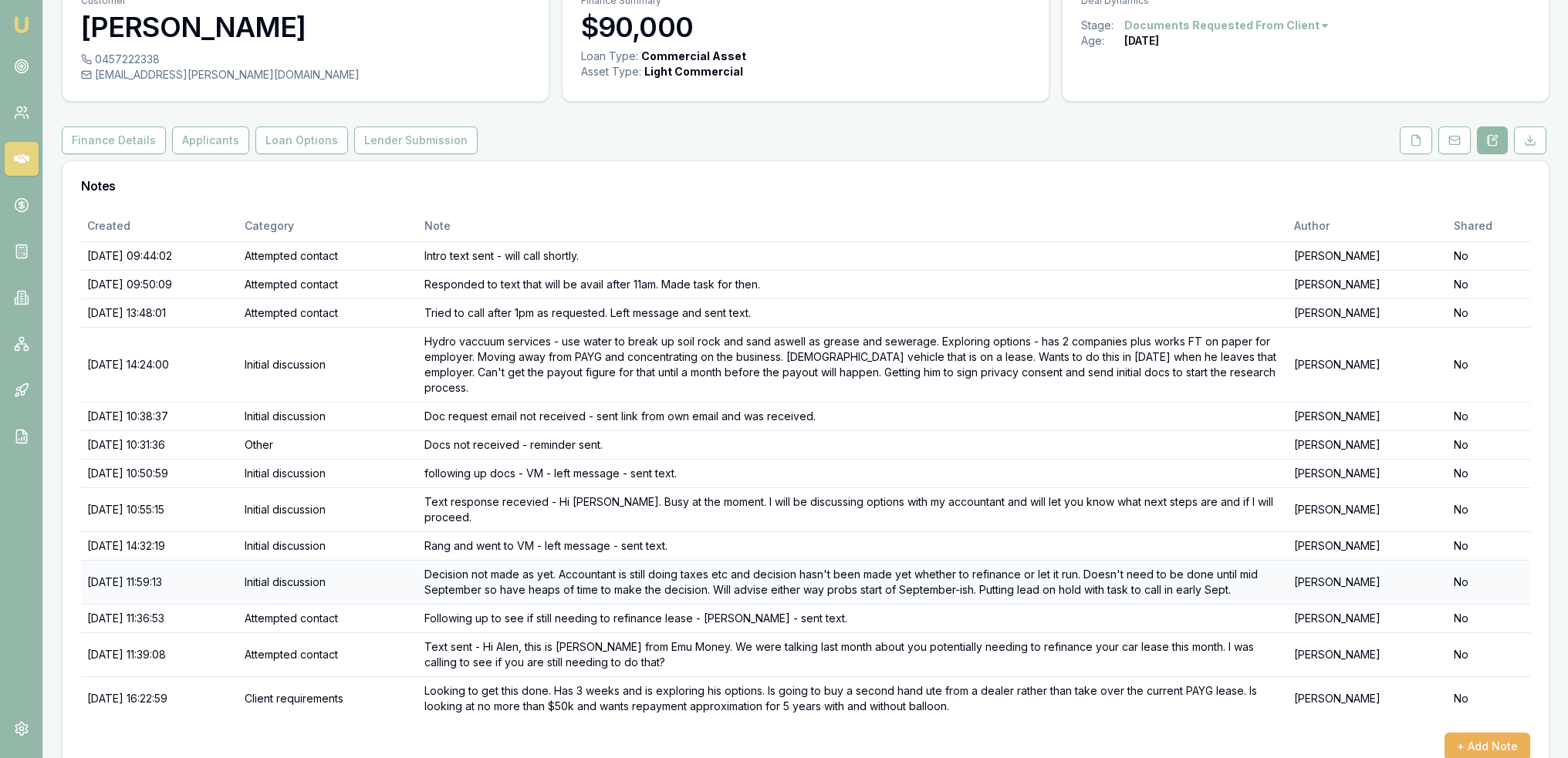
scroll to position [93, 0]
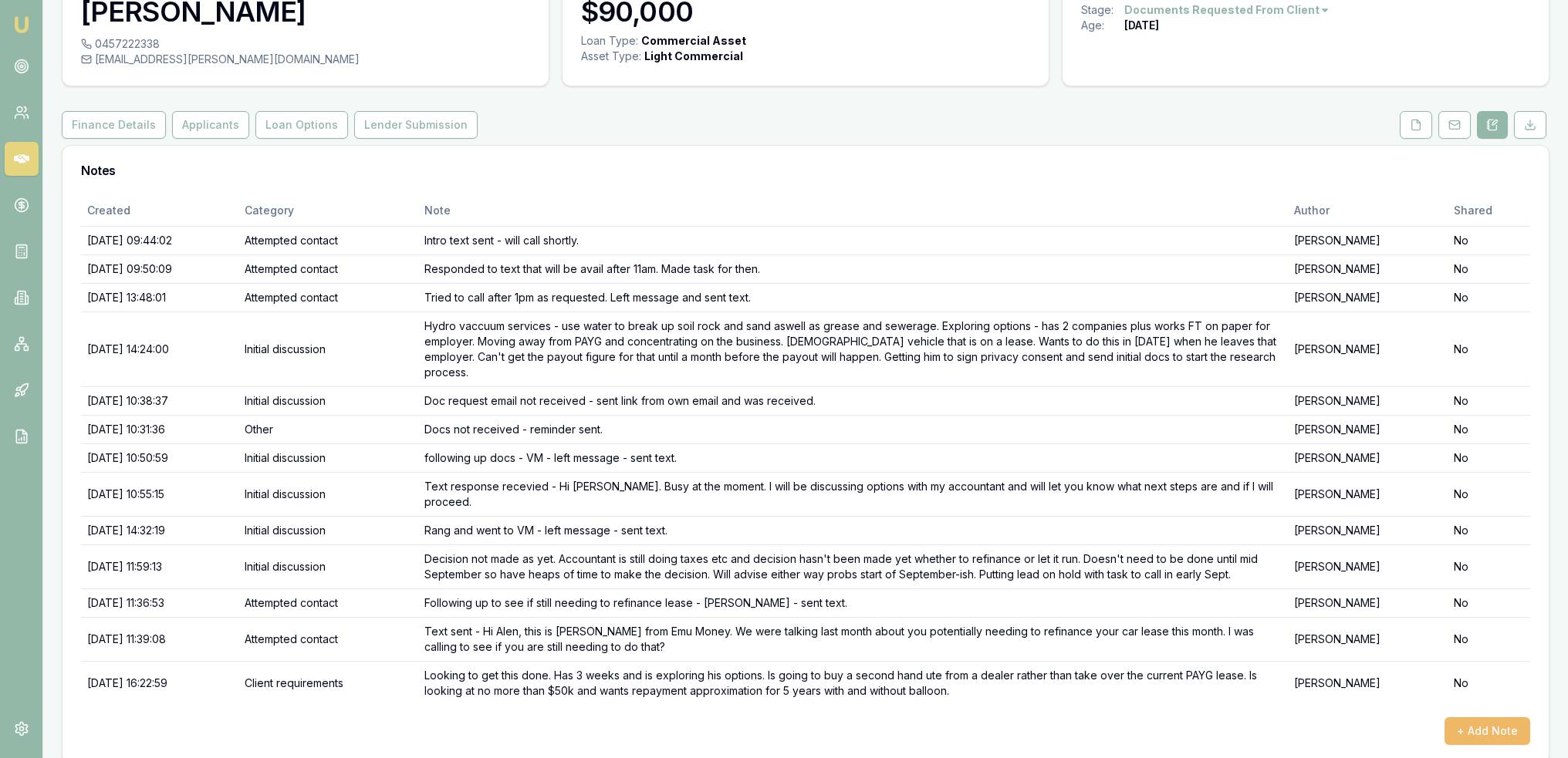
click at [1494, 717] on button "+ Add Note" at bounding box center [1488, 731] width 86 height 28
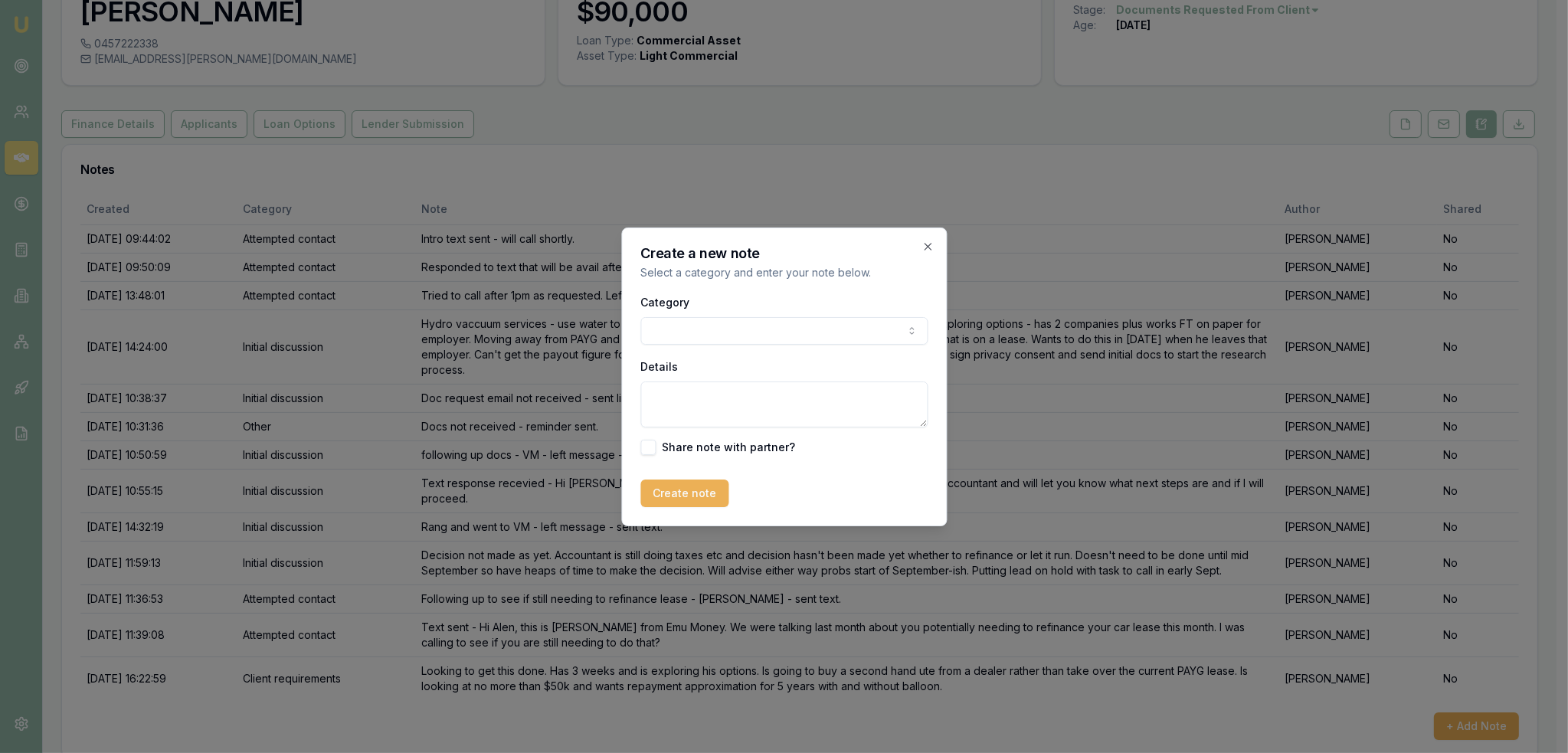
click at [788, 333] on body "Emu Broker Deals View D-RG0ZR59QQR [PERSON_NAME] Toggle Menu Customer [PERSON_N…" at bounding box center [778, 284] width 1556 height 753
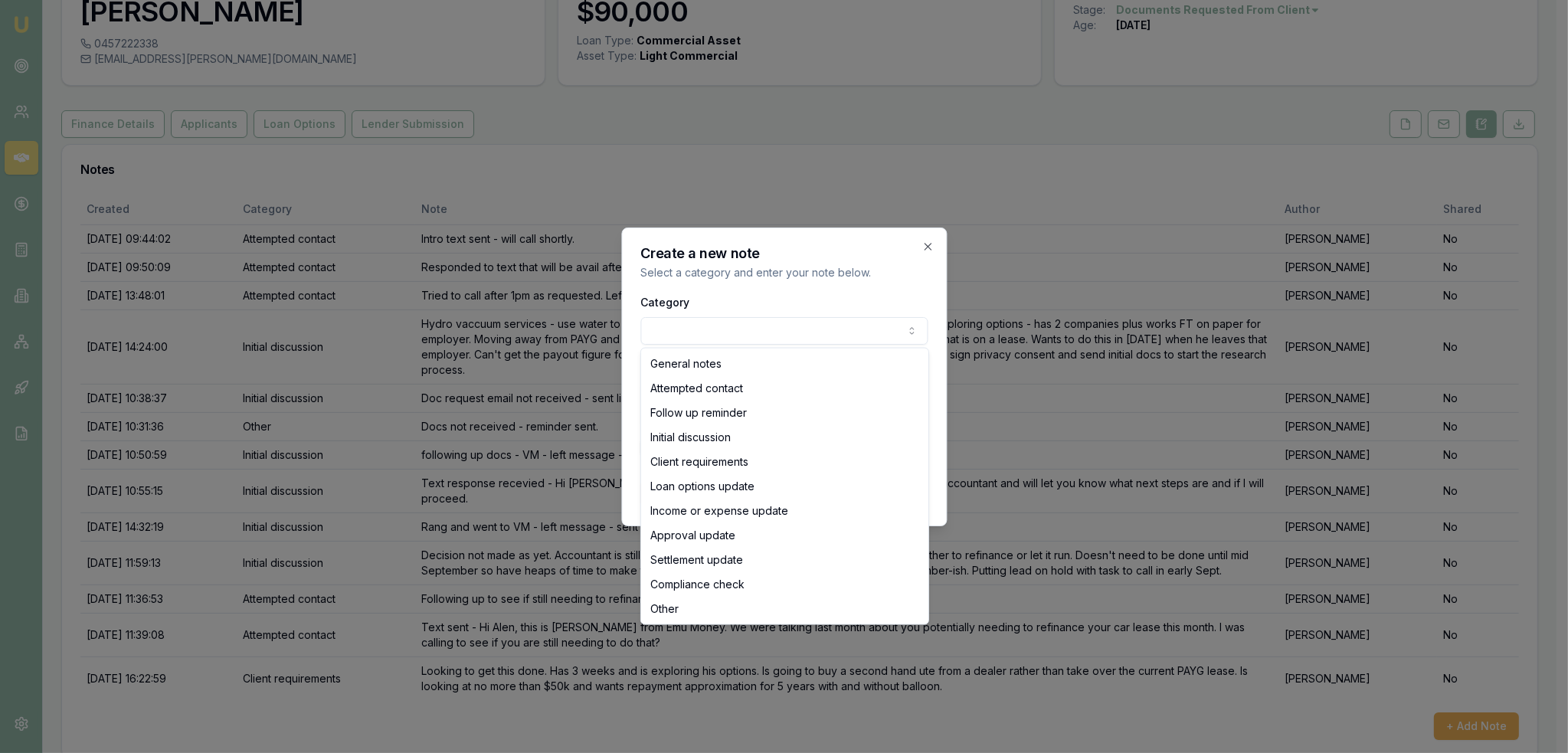
select select "LOAN_OPTIONS_UPDATE"
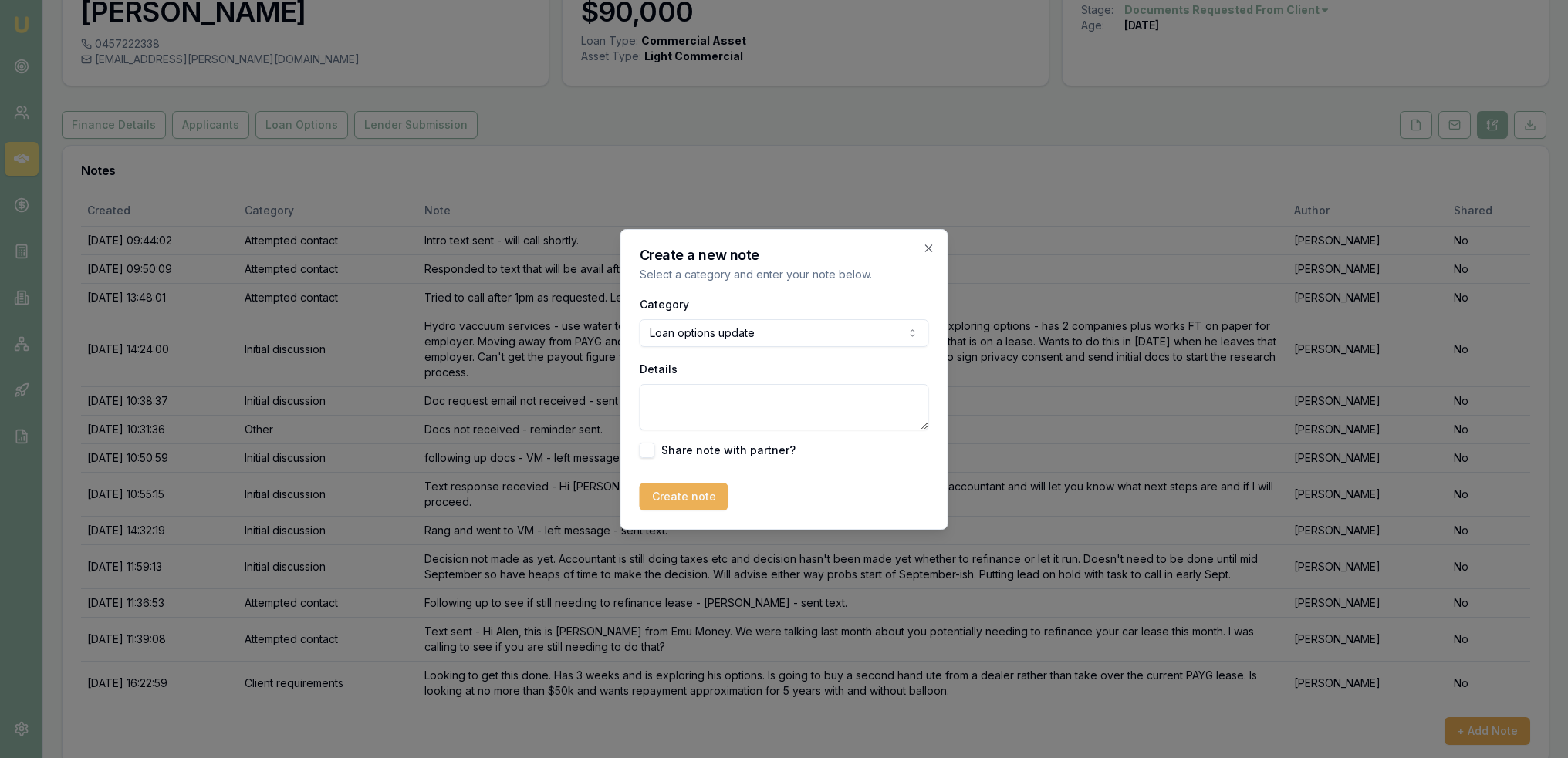
click at [747, 413] on textarea "Details" at bounding box center [784, 407] width 289 height 47
click at [831, 397] on textarea "Property owner (investment), ABN 2 yrs" at bounding box center [784, 407] width 289 height 47
click at [862, 405] on textarea "Property owner (investment), ABN 3 yrs" at bounding box center [784, 407] width 289 height 47
click at [757, 416] on textarea "Property owner (investment), ABN 3 yrs, GST 11 months; used car -- Options" at bounding box center [784, 407] width 289 height 47
click at [874, 416] on textarea "Property owner (investment), ABN 3 yrs, GST 11 months; used car -- Potential Op…" at bounding box center [784, 407] width 289 height 47
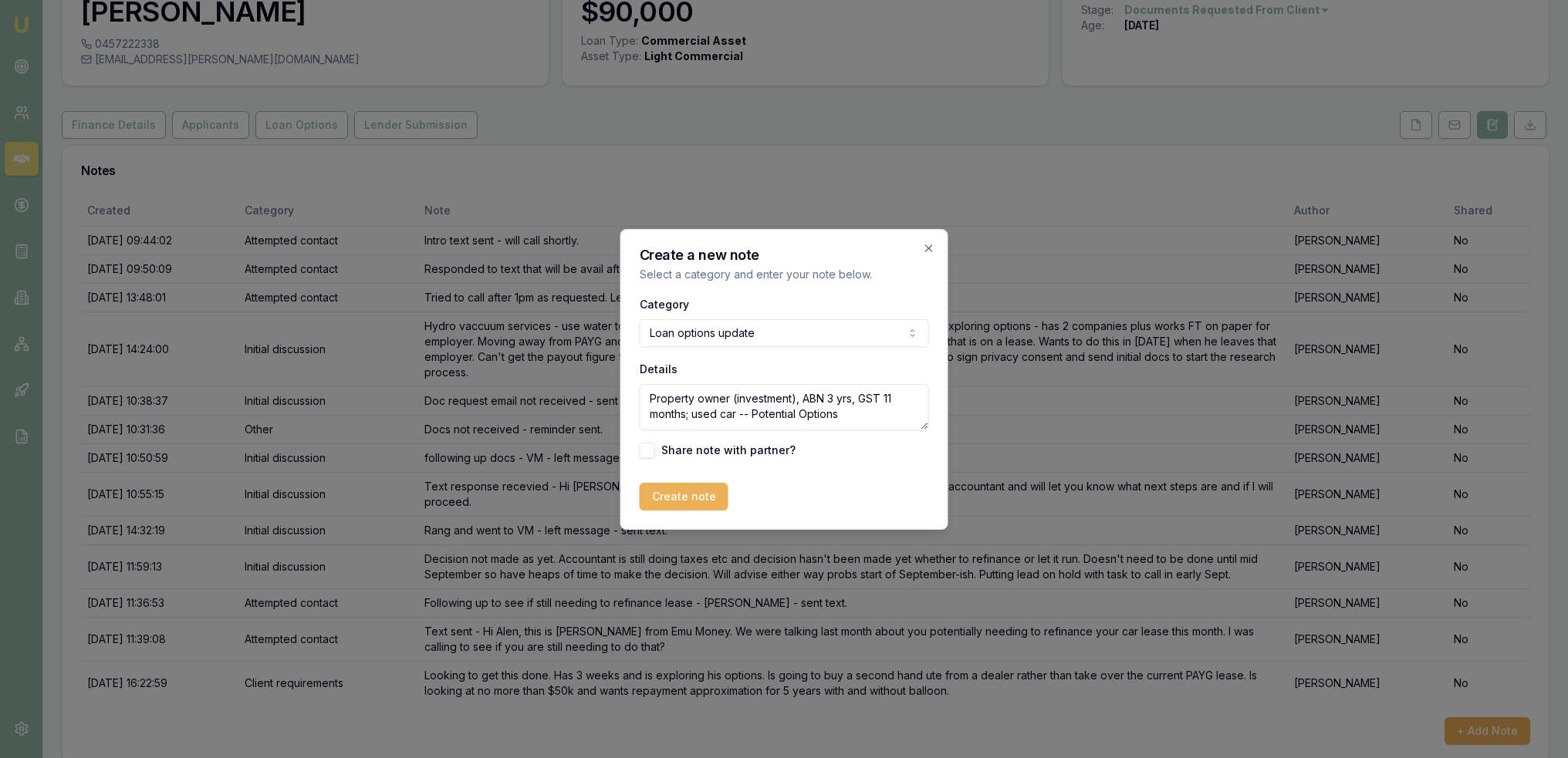
click at [866, 417] on textarea "Property owner (investment), ABN 3 yrs, GST 11 months; used car -- Potential Op…" at bounding box center [784, 407] width 289 height 47
click at [883, 406] on textarea "Property owner (investment), ABN 3 yrs, GST 11 months; used car -- Potential Op…" at bounding box center [784, 407] width 289 height 47
drag, startPoint x: 840, startPoint y: 423, endPoint x: 871, endPoint y: 453, distance: 43.1
click at [841, 423] on textarea "Property owner (investment), ABN 3 yrs, GST 11 months; used car -- Potential Op…" at bounding box center [784, 407] width 289 height 47
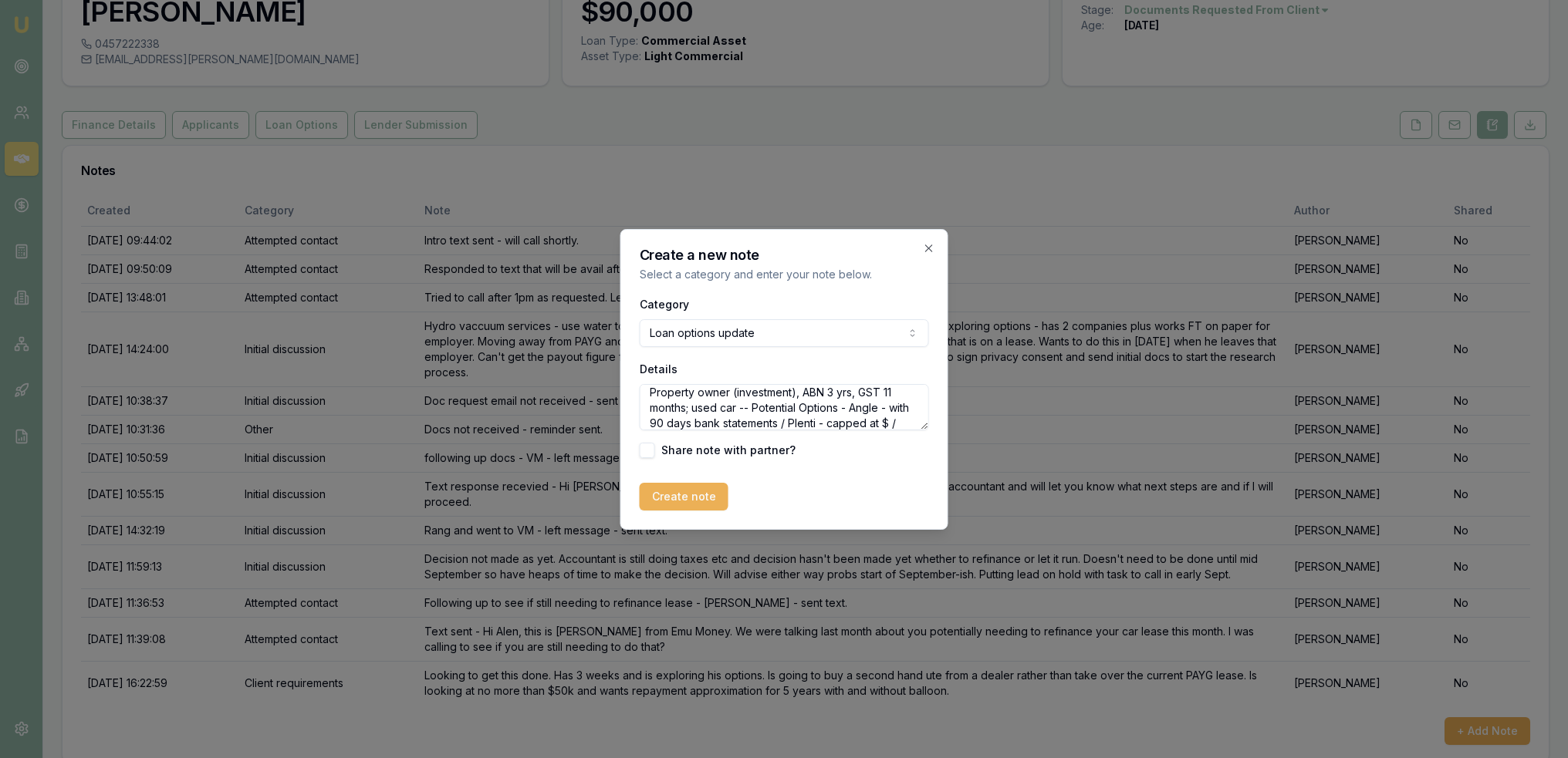
scroll to position [21, 0]
click at [759, 422] on textarea "Property owner (investment), ABN 3 yrs, GST 11 months; used car -- Potential Op…" at bounding box center [784, 407] width 289 height 47
click at [802, 425] on textarea "Property owner (investment), ABN 3 yrs, GST 11 months; used car -- Potential Op…" at bounding box center [784, 407] width 289 height 47
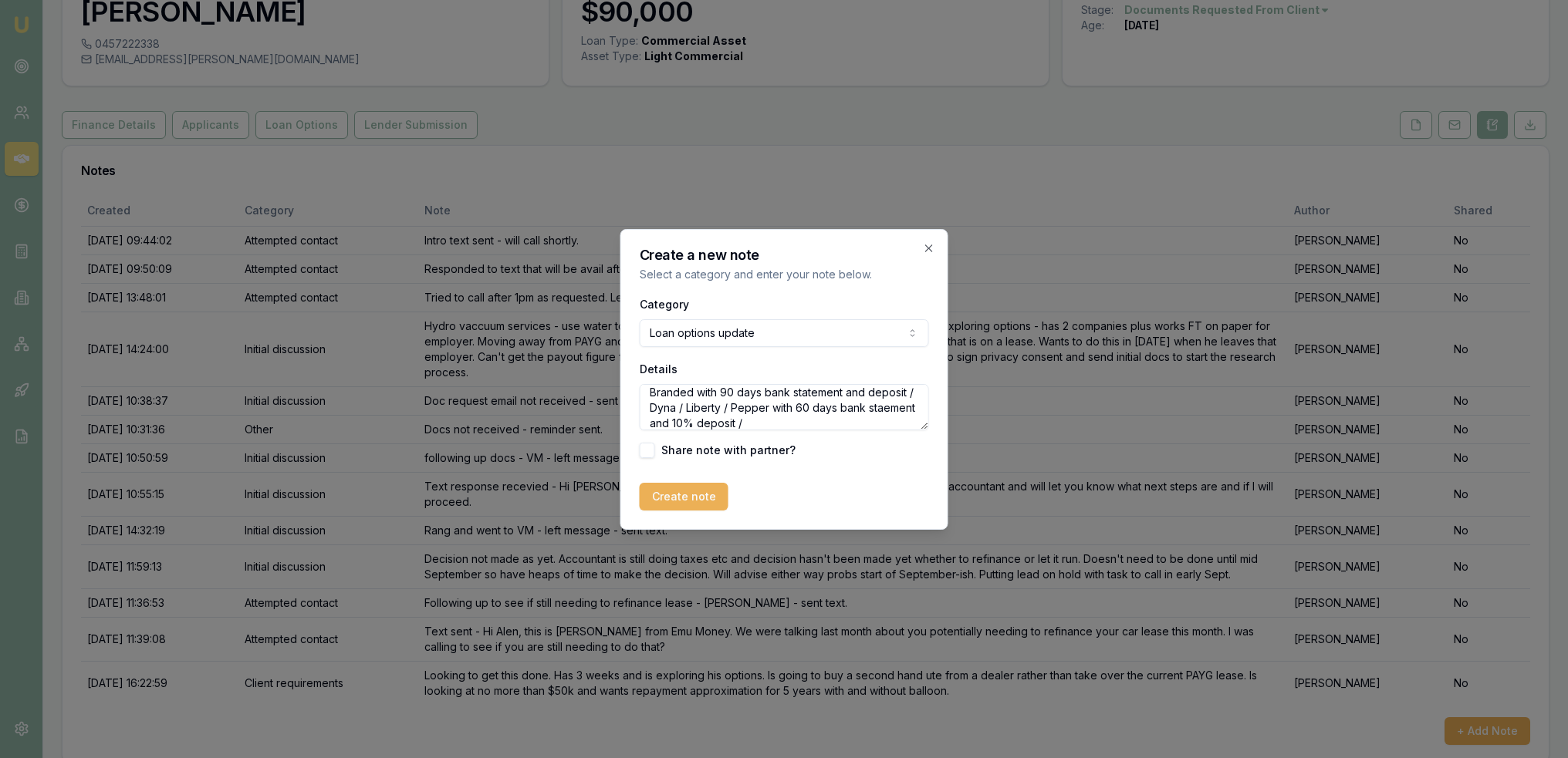
click at [857, 424] on textarea "Property owner (investment), ABN 3 yrs, GST 11 months; used car -- Potential Op…" at bounding box center [784, 407] width 289 height 47
click at [892, 423] on textarea "Property owner (investment), ABN 3 yrs, GST 11 months; used car -- Potential Op…" at bounding box center [784, 407] width 289 height 47
click at [690, 387] on textarea "Property owner (investment), ABN 3 yrs, GST 11 months; used car -- Potential Op…" at bounding box center [784, 407] width 289 height 47
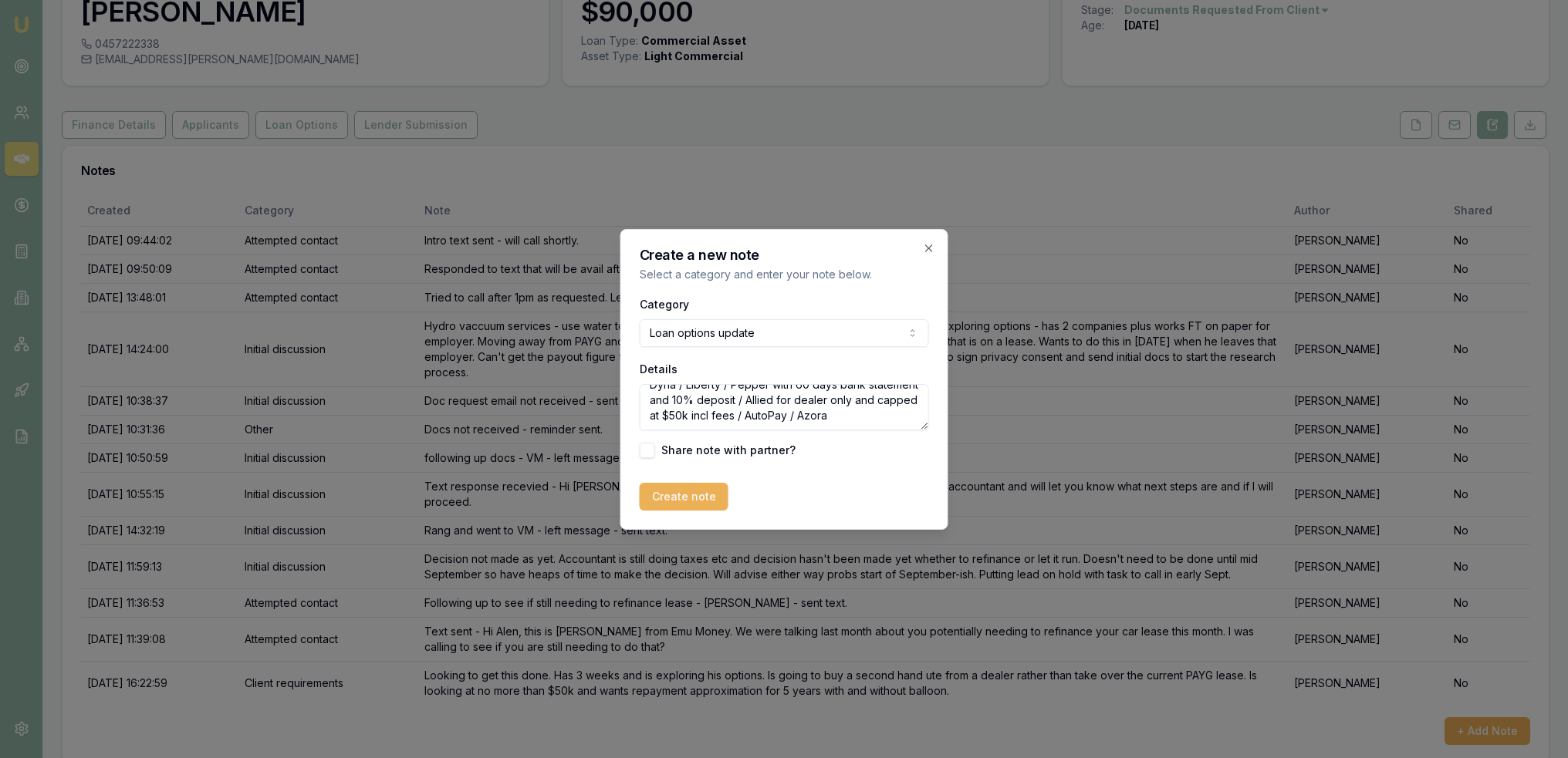
click at [723, 418] on textarea "Property owner (investment), ABN 3 yrs, GST 11 months; used car -- Potential Op…" at bounding box center [784, 407] width 289 height 47
type textarea "Property owner (investment), ABN 3 yrs, GST 11 months; used car -- Potential Op…"
click at [681, 493] on button "Create note" at bounding box center [684, 497] width 88 height 28
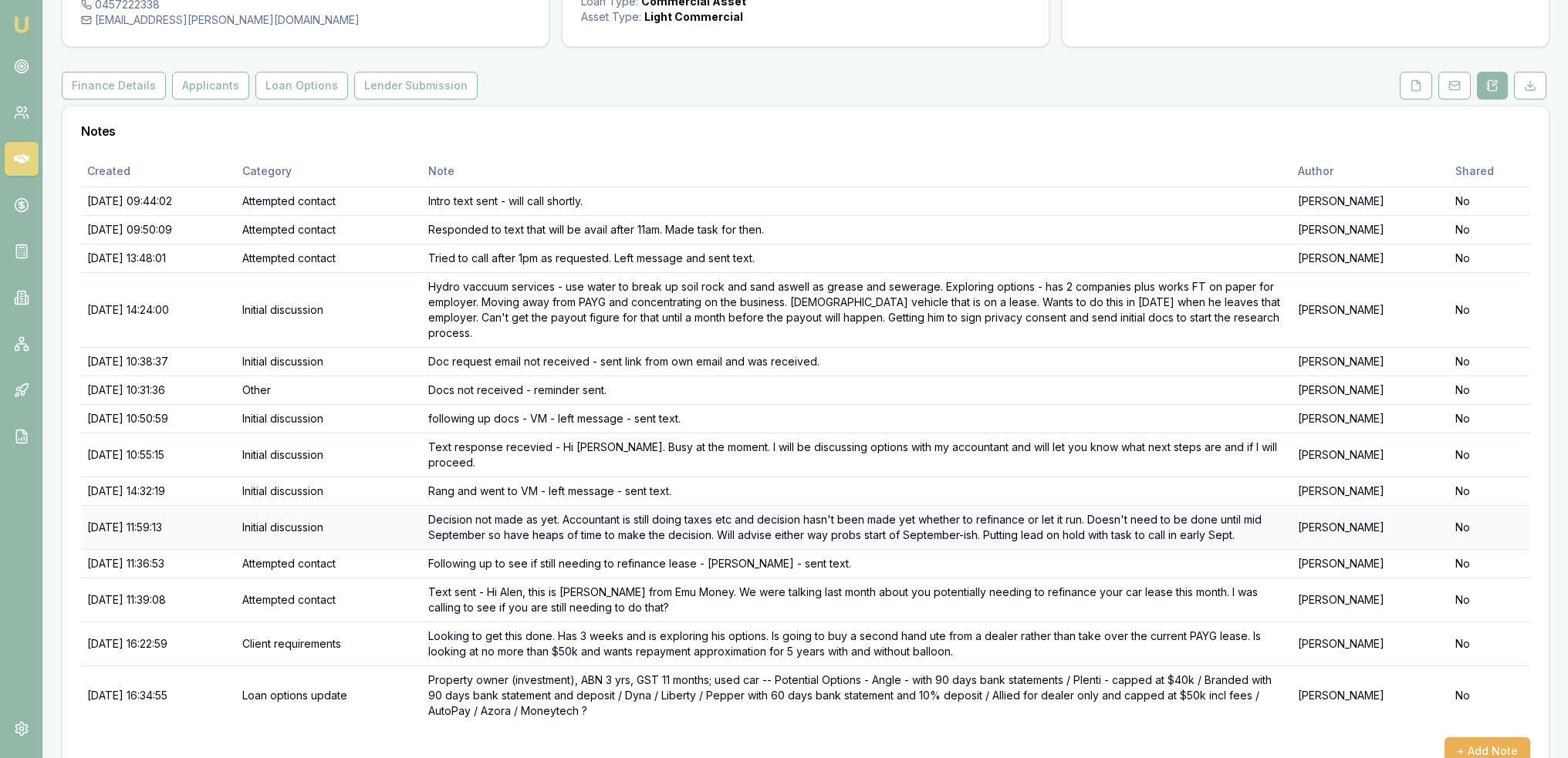
scroll to position [152, 0]
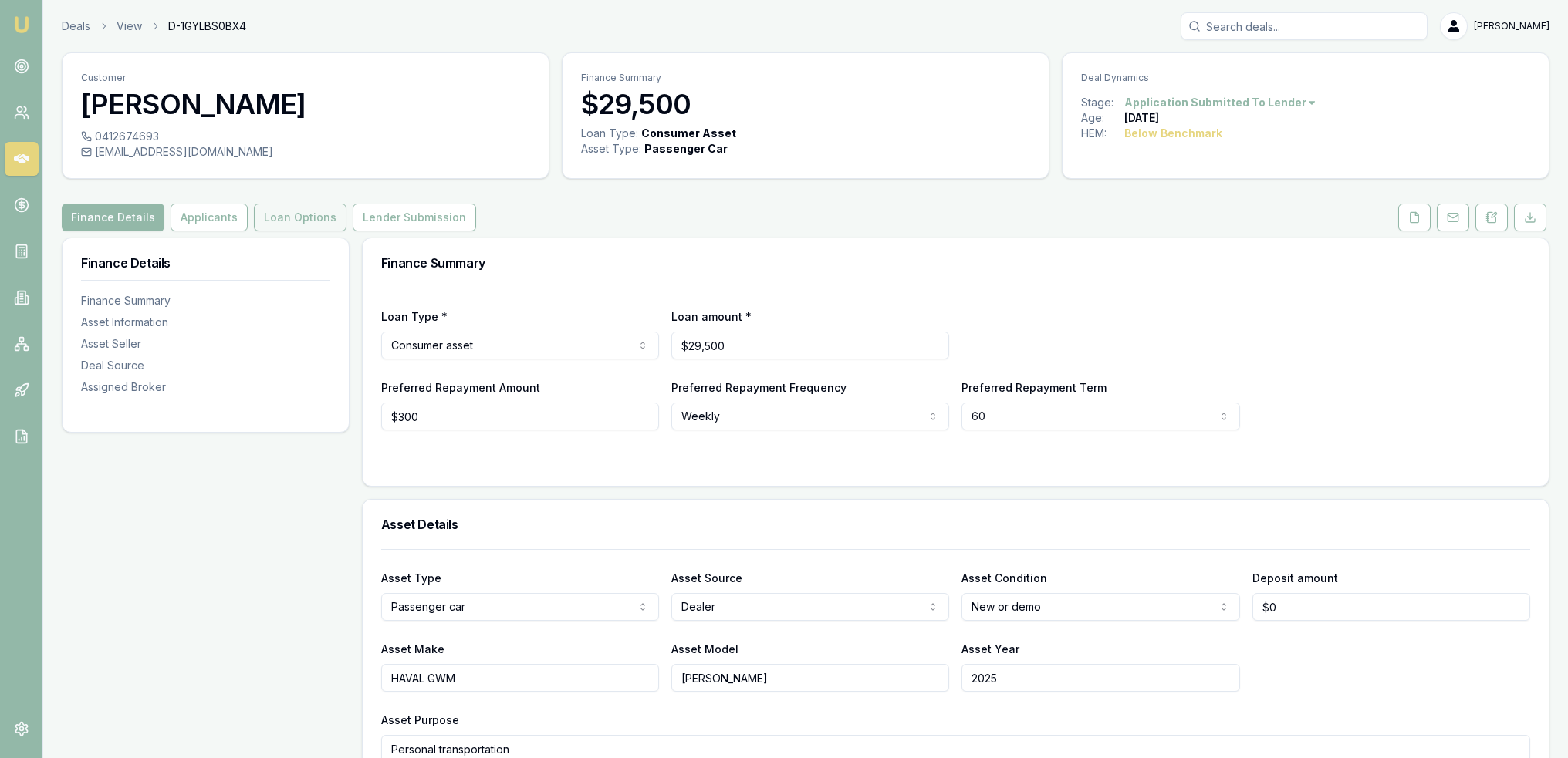
click at [281, 221] on button "Loan Options" at bounding box center [301, 218] width 93 height 28
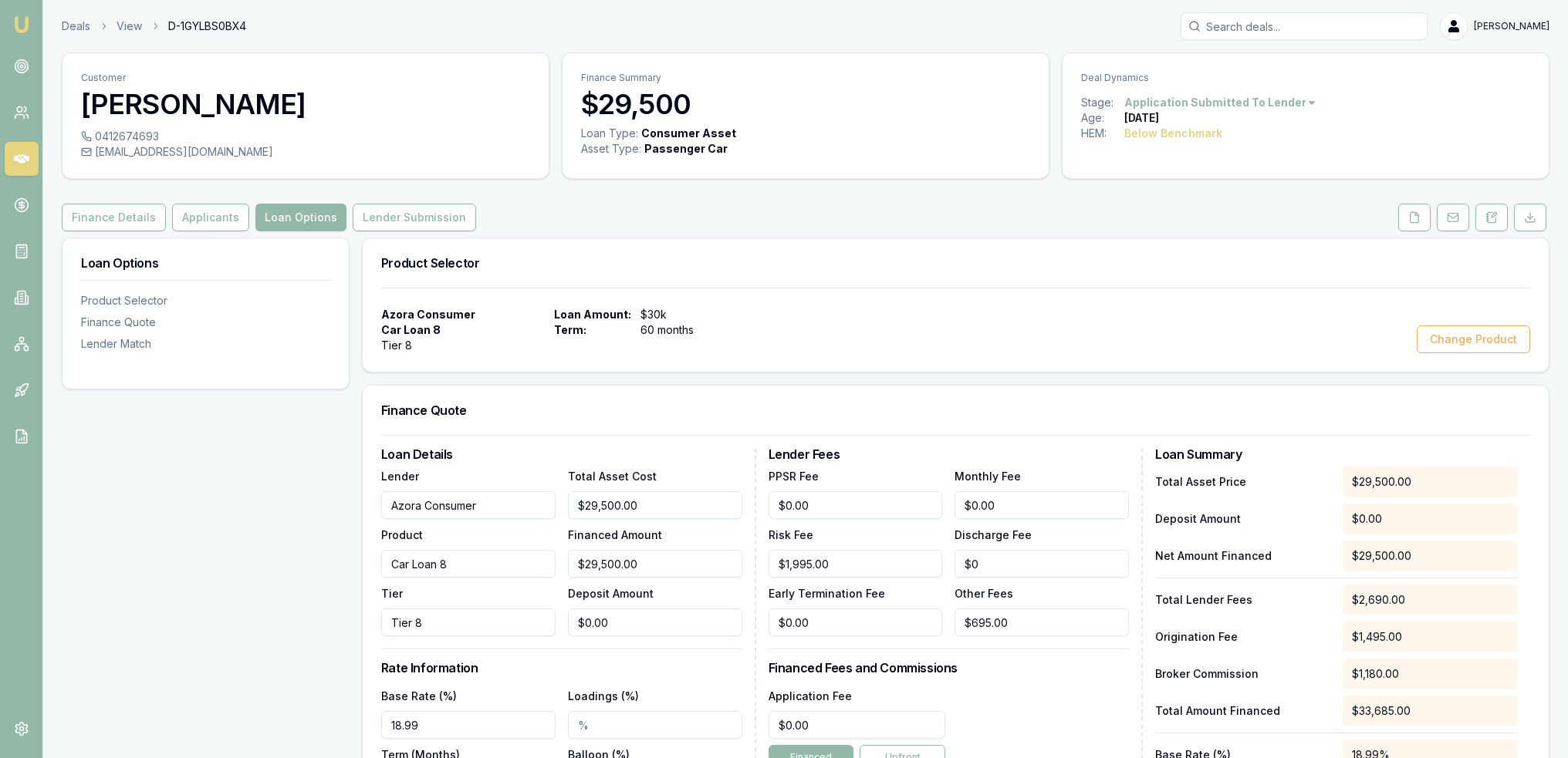
scroll to position [232, 0]
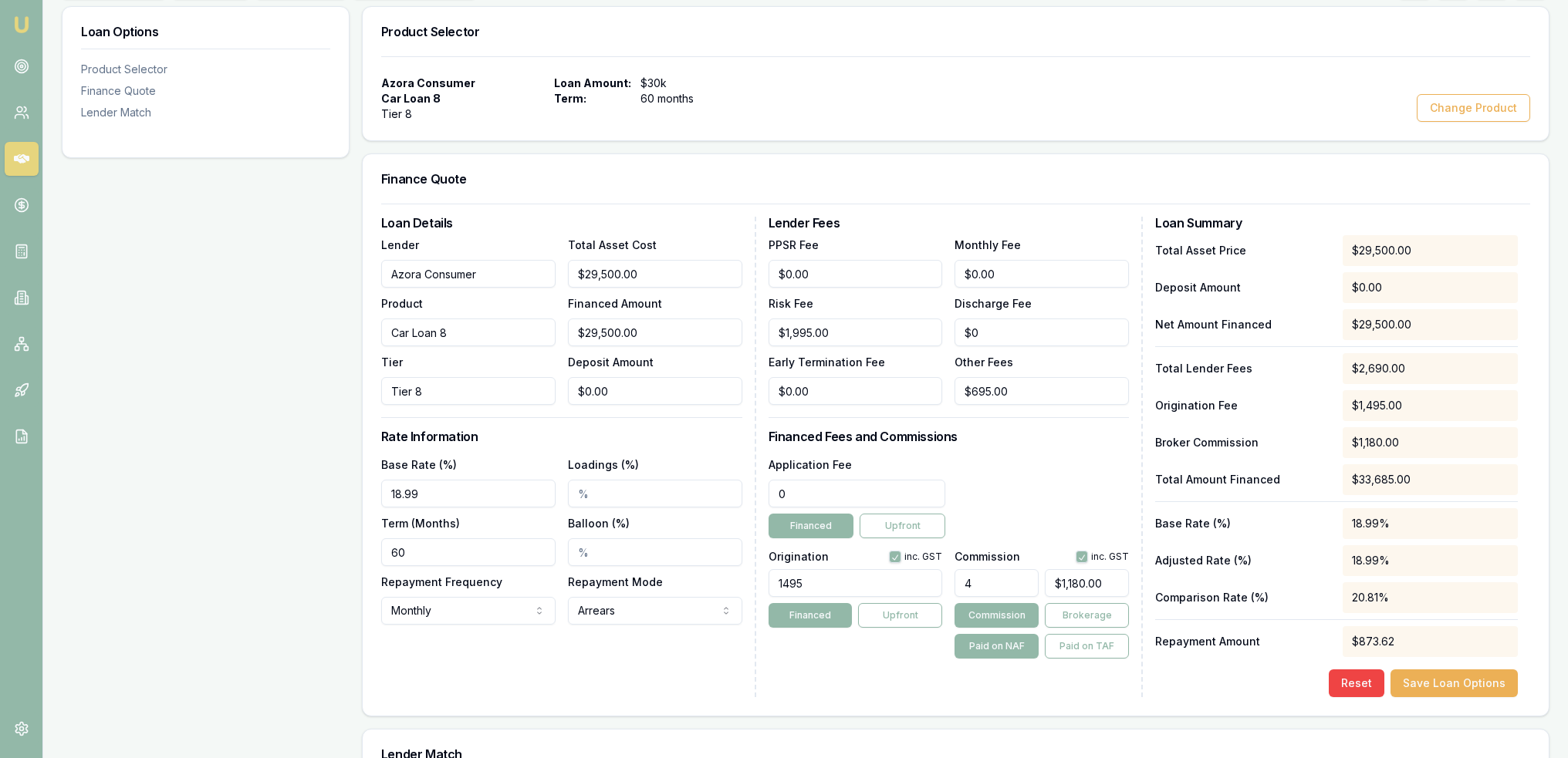
drag, startPoint x: 785, startPoint y: 487, endPoint x: 735, endPoint y: 484, distance: 50.1
click at [735, 484] on div "Loan Details Lender Azora Consumer Product Car Loan 8 Tier Tier 8 Total Asset C…" at bounding box center [956, 457] width 1149 height 481
type input "695"
type input "$695.00"
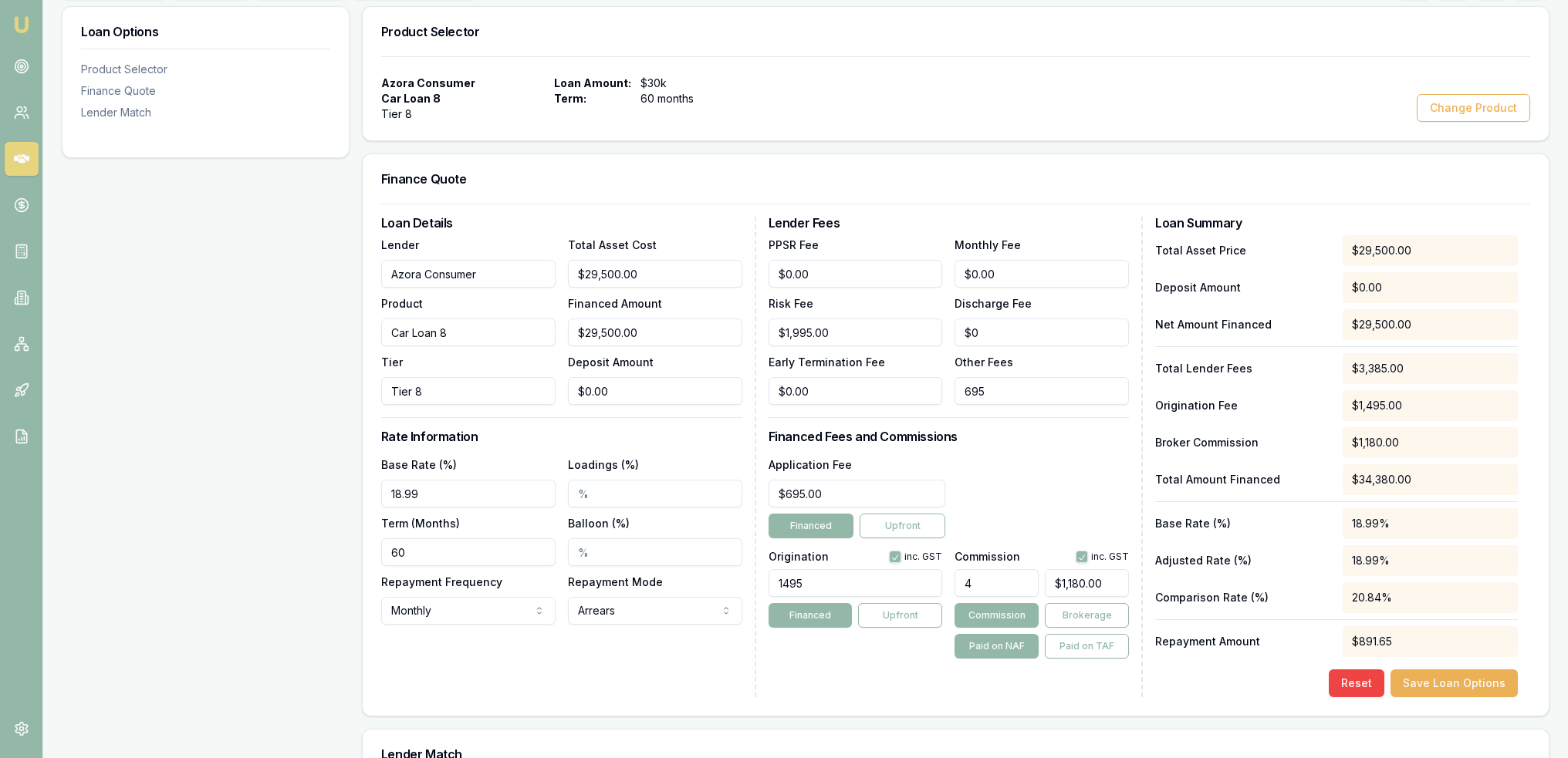
drag, startPoint x: 1034, startPoint y: 392, endPoint x: 962, endPoint y: 391, distance: 72.0
click at [962, 391] on input "695" at bounding box center [1041, 392] width 174 height 28
type input "$0.00"
click at [998, 475] on div "Application Fee $695.00 Financed Upfront" at bounding box center [949, 497] width 361 height 84
click at [1467, 689] on button "Save Loan Options" at bounding box center [1454, 684] width 127 height 28
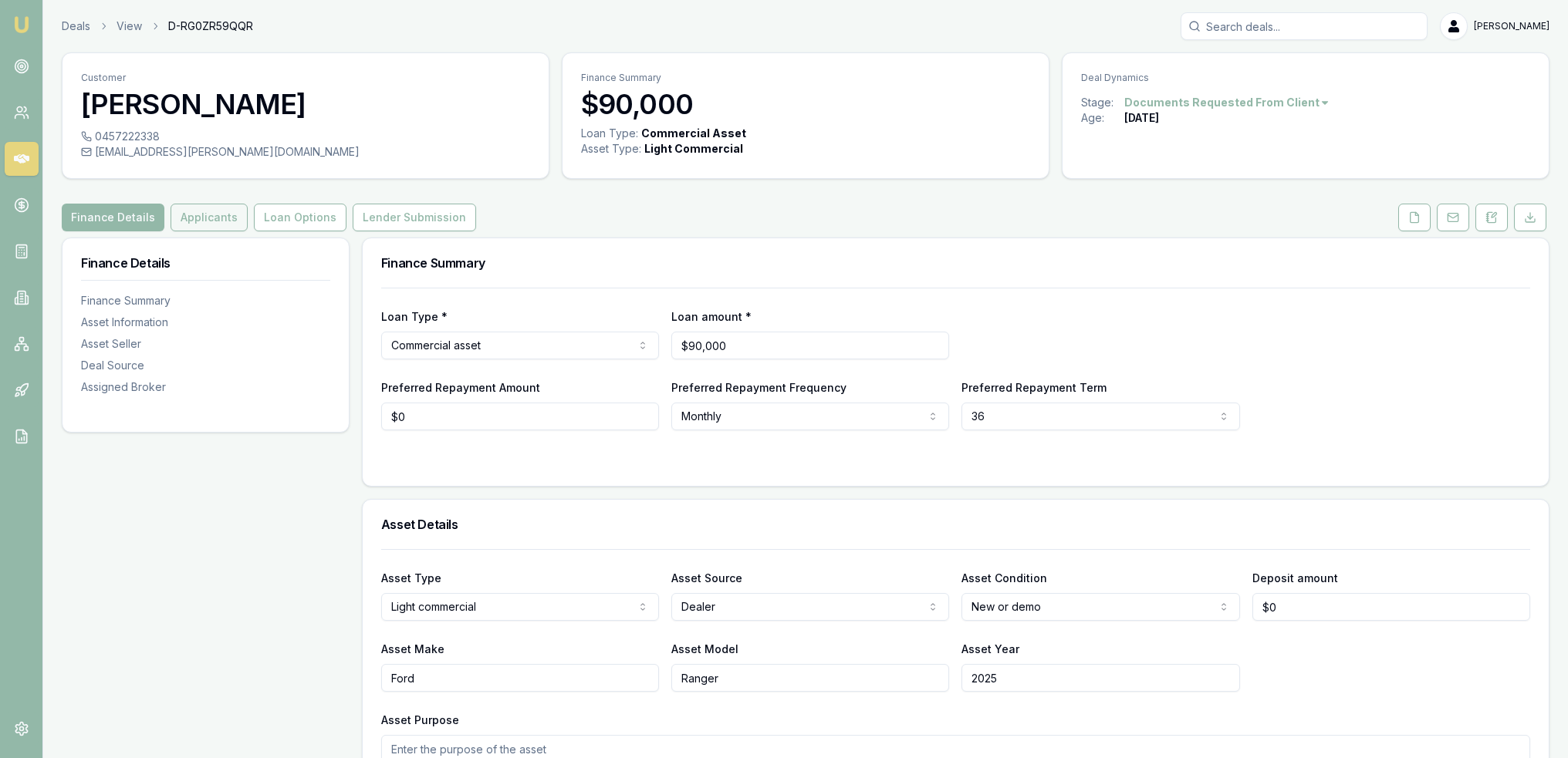
click at [193, 214] on button "Applicants" at bounding box center [208, 218] width 77 height 28
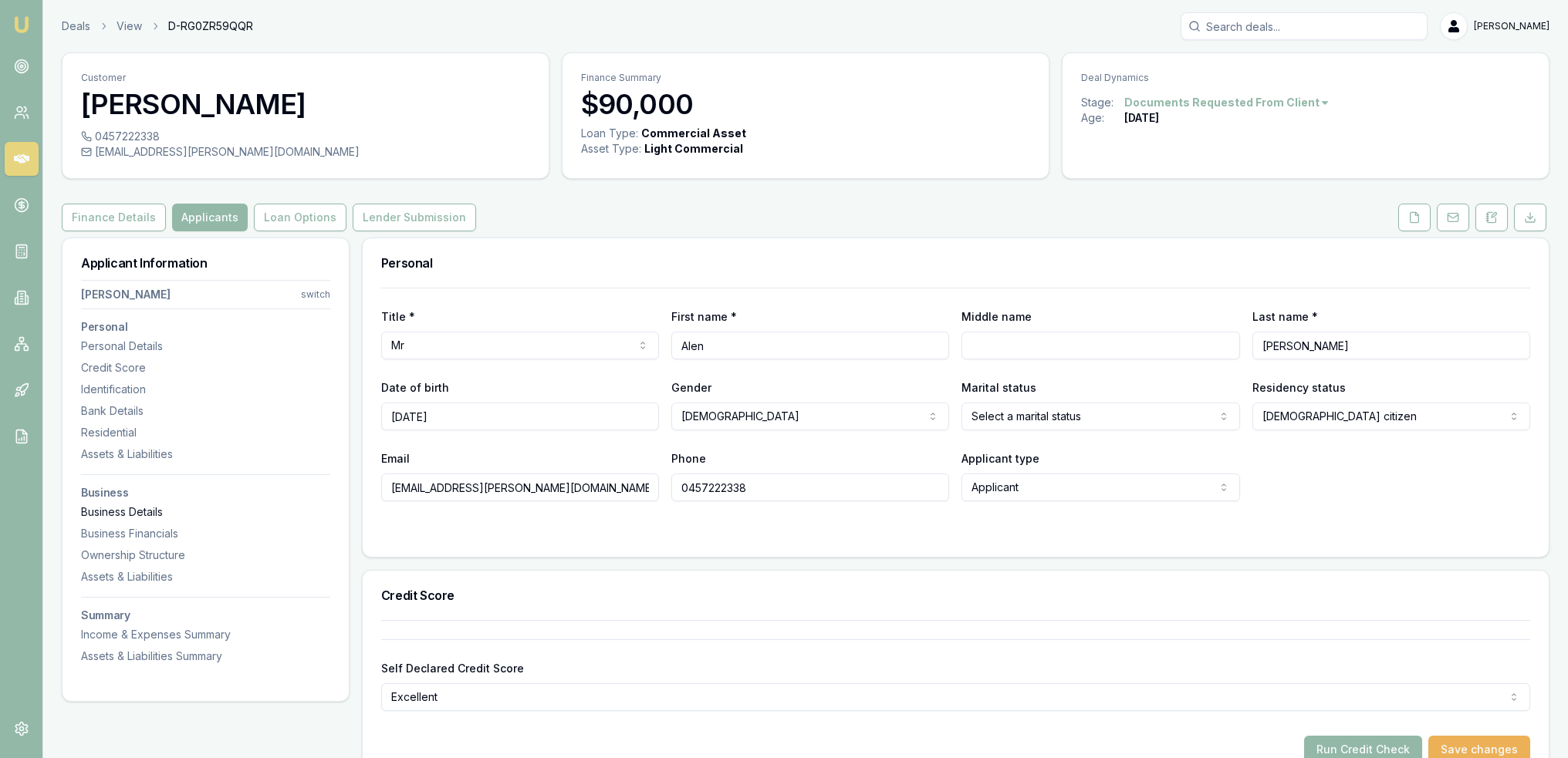
click at [139, 509] on div "Business Details" at bounding box center [206, 512] width 249 height 16
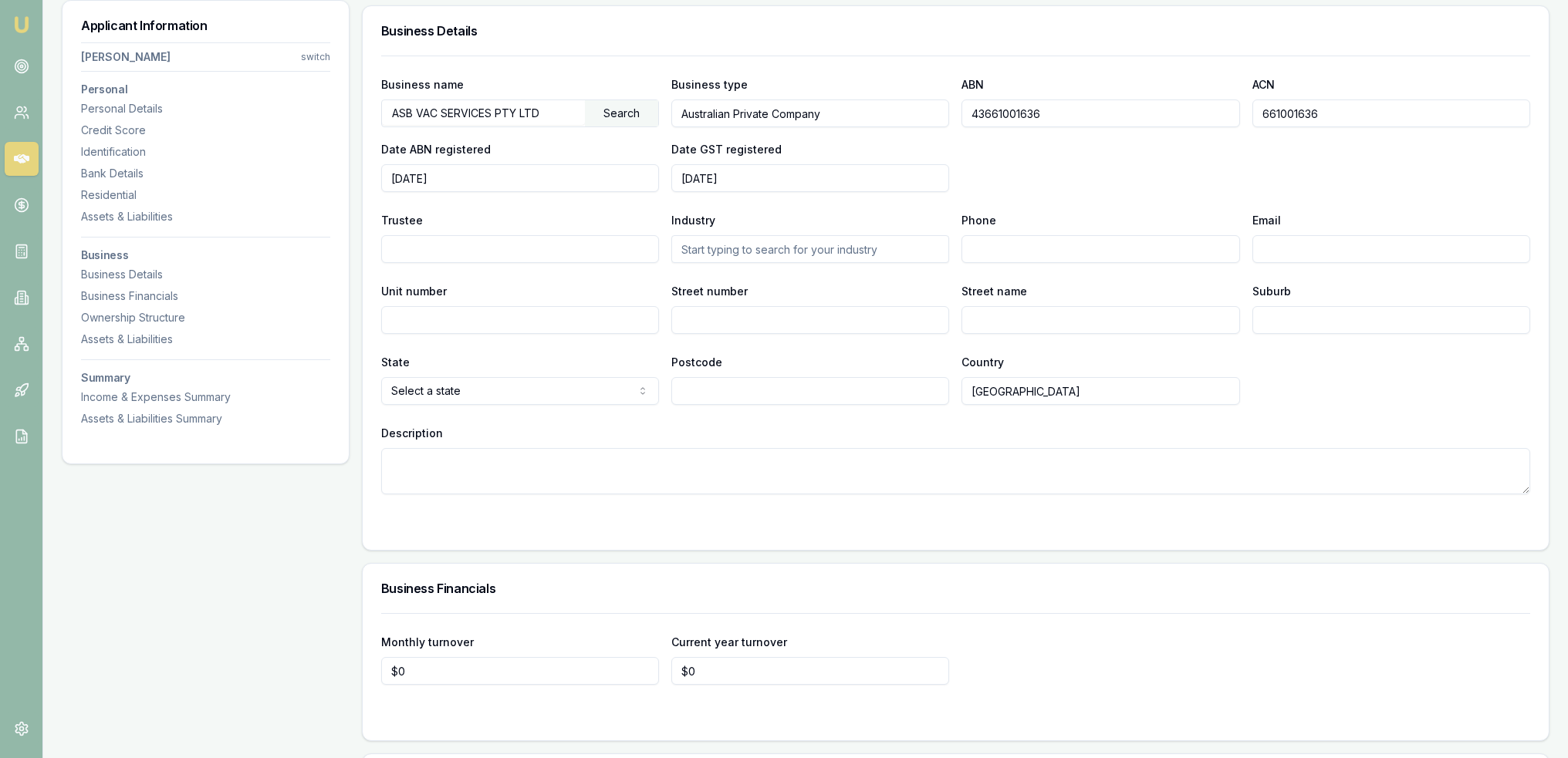
scroll to position [2311, 0]
